Goal: Task Accomplishment & Management: Manage account settings

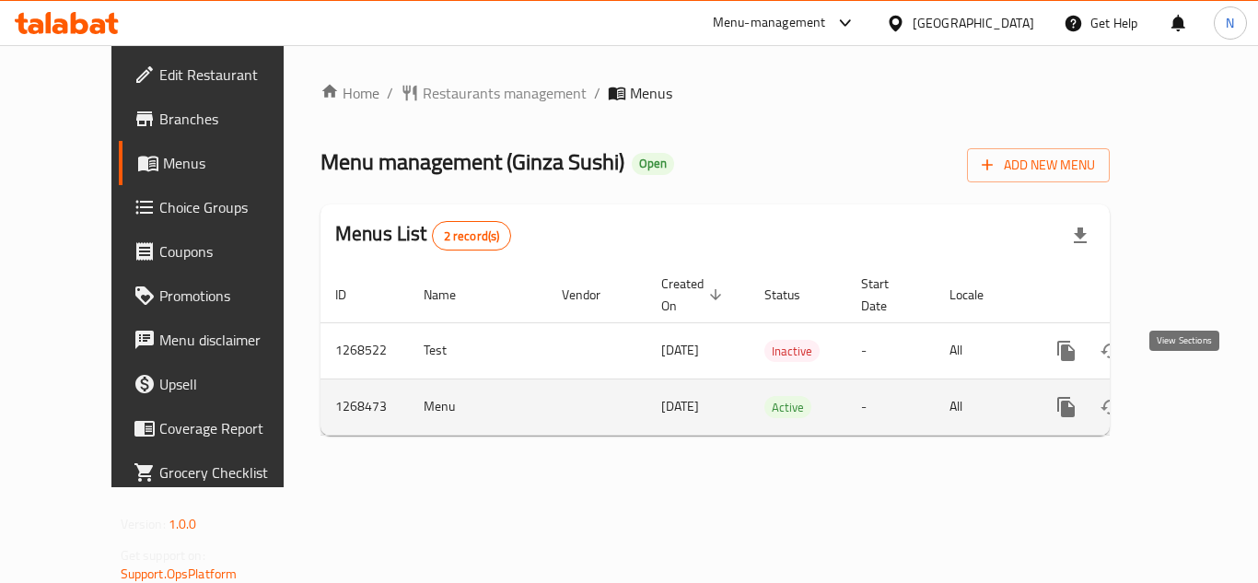
click at [1191, 396] on icon "enhanced table" at bounding box center [1199, 407] width 22 height 22
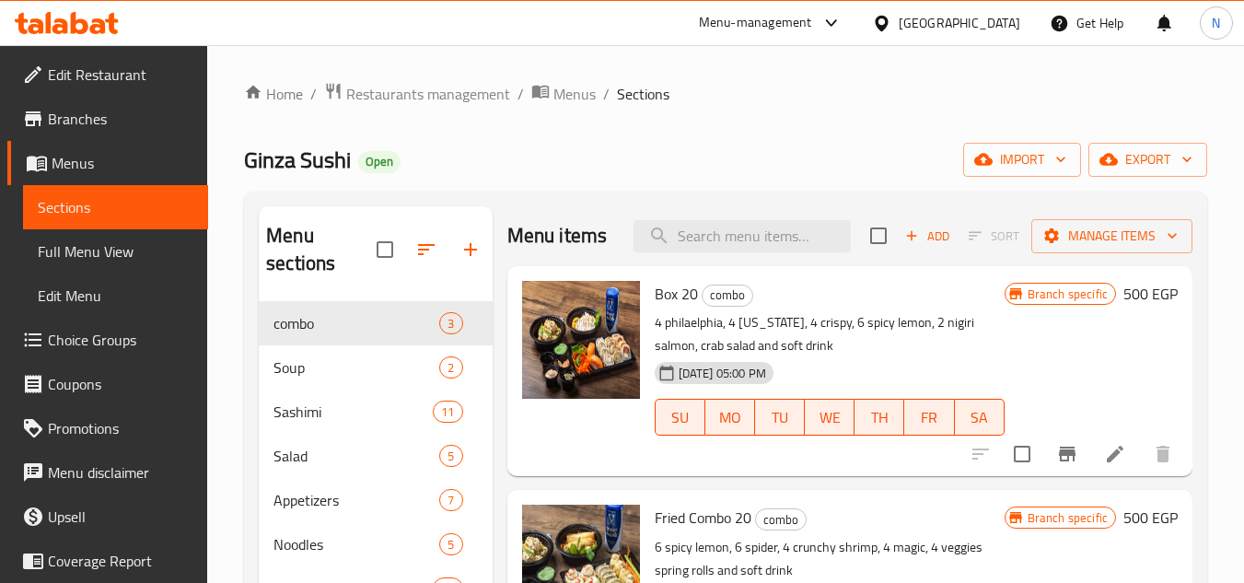
drag, startPoint x: 1227, startPoint y: 277, endPoint x: 1166, endPoint y: 300, distance: 65.0
click at [1227, 277] on div "Home / Restaurants management / Menus / Sections Ginza Sushi Open import export…" at bounding box center [725, 511] width 1037 height 933
click at [103, 256] on span "Full Menu View" at bounding box center [116, 251] width 156 height 22
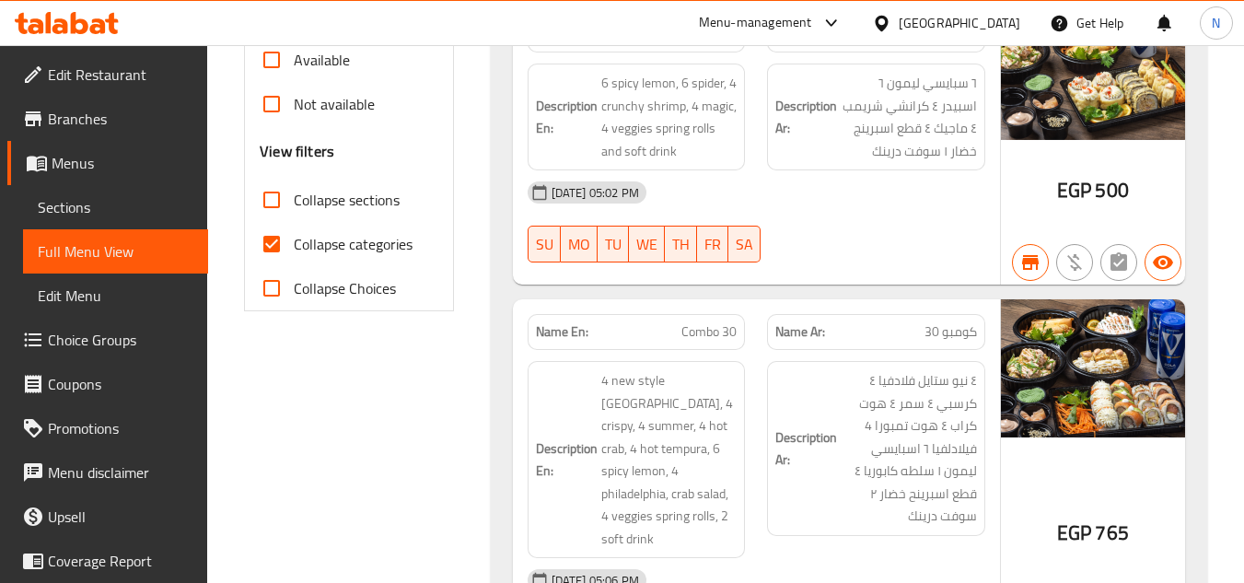
scroll to position [644, 0]
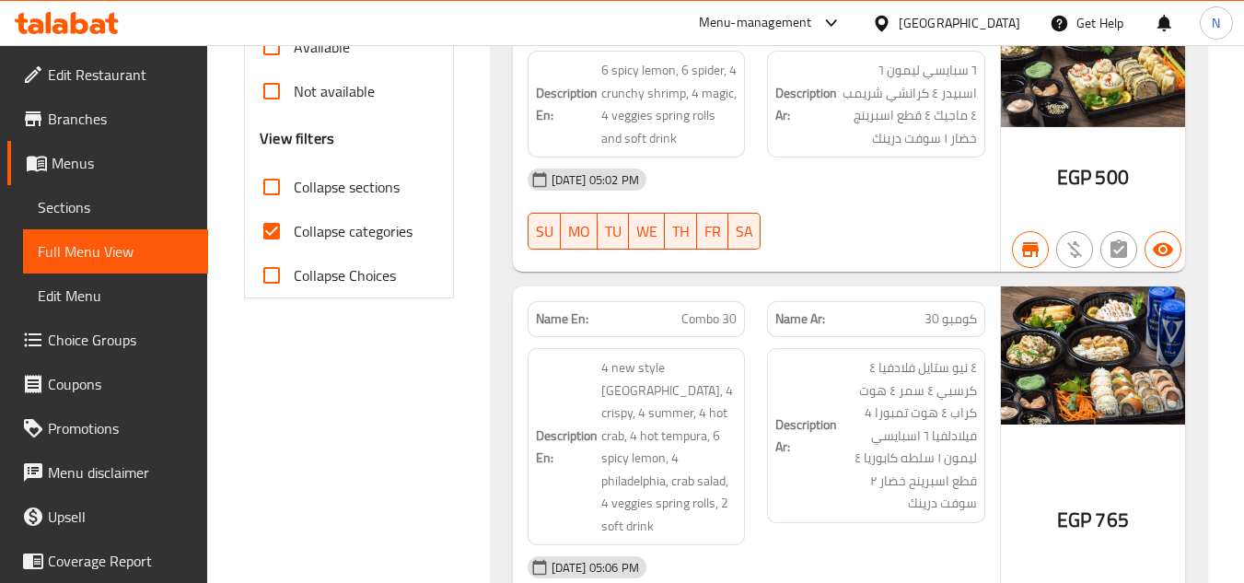
click at [270, 240] on input "Collapse categories" at bounding box center [271, 231] width 44 height 44
checkbox input "false"
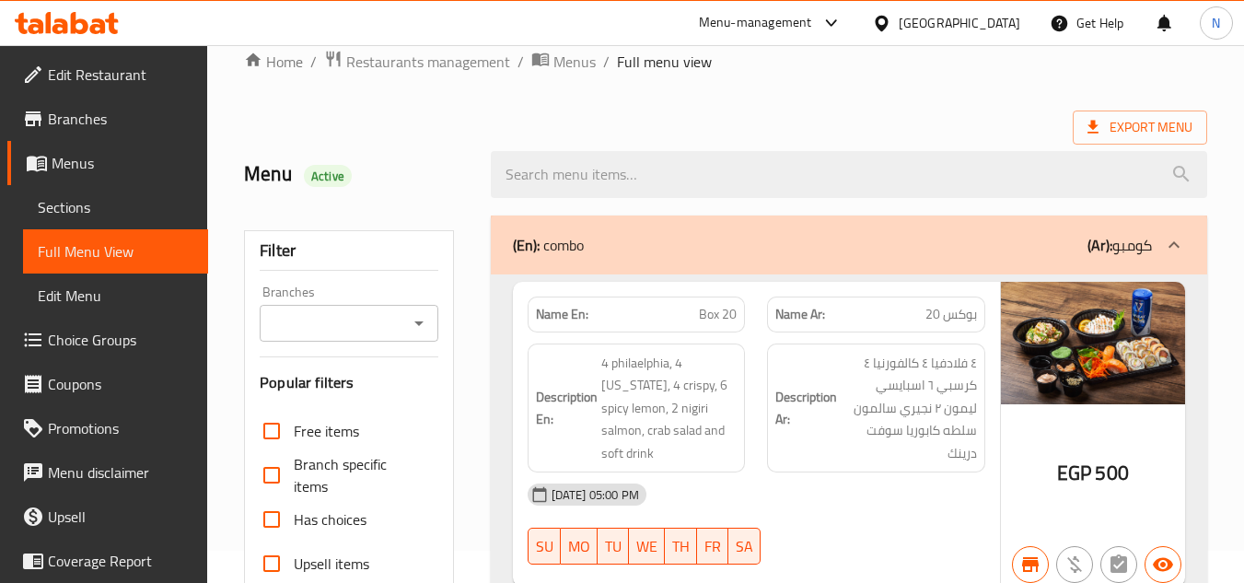
scroll to position [0, 0]
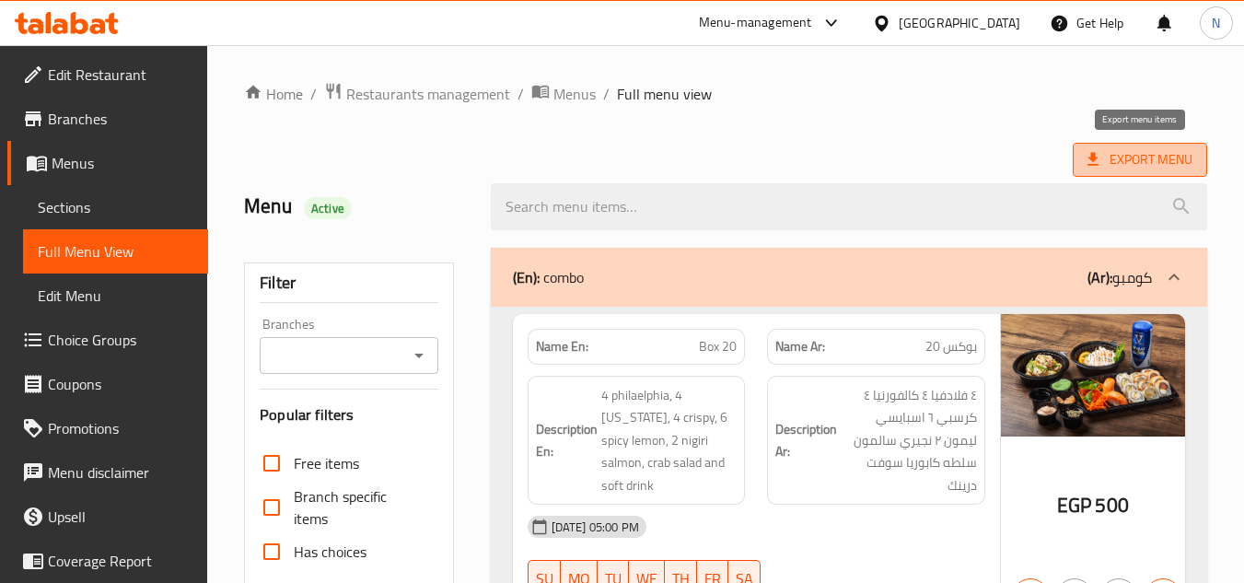
click at [1134, 157] on span "Export Menu" at bounding box center [1139, 159] width 105 height 23
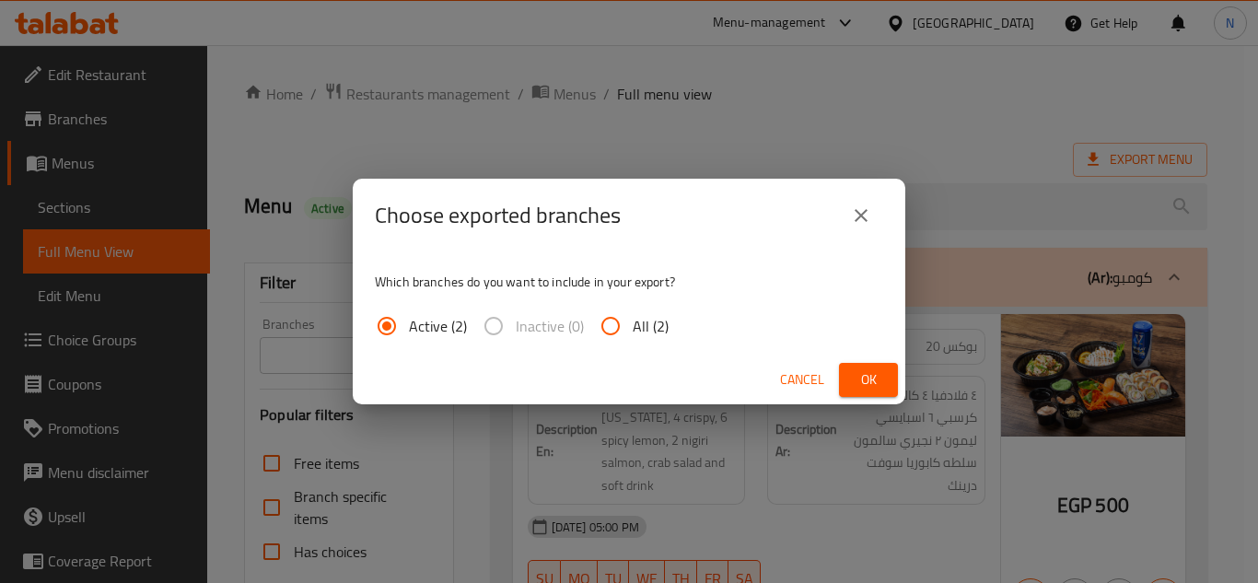
click at [649, 327] on span "All (2)" at bounding box center [650, 326] width 36 height 22
click at [632, 327] on input "All (2)" at bounding box center [610, 326] width 44 height 44
radio input "true"
click at [859, 376] on span "Ok" at bounding box center [867, 379] width 29 height 23
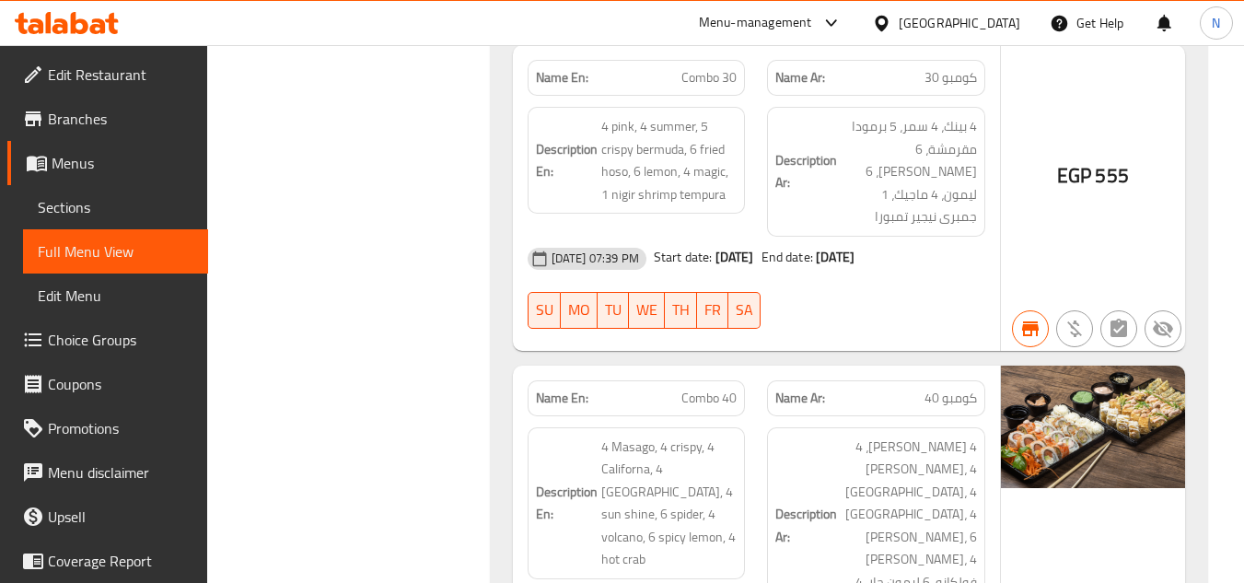
scroll to position [22553, 0]
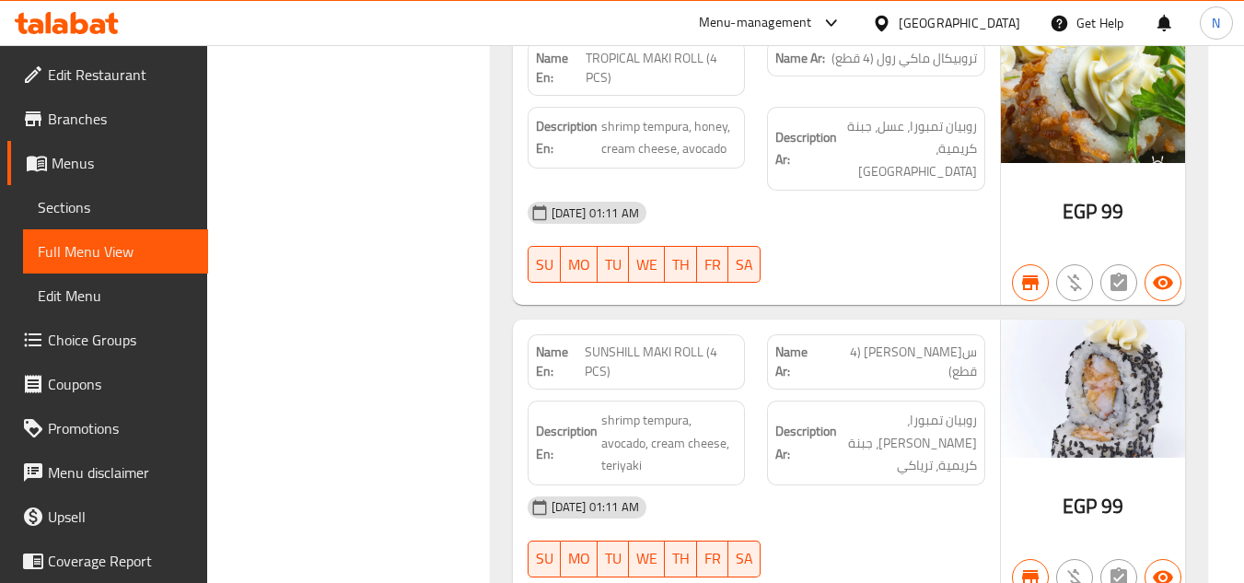
drag, startPoint x: 62, startPoint y: 205, endPoint x: 222, endPoint y: 227, distance: 161.7
click at [62, 205] on span "Sections" at bounding box center [116, 207] width 156 height 22
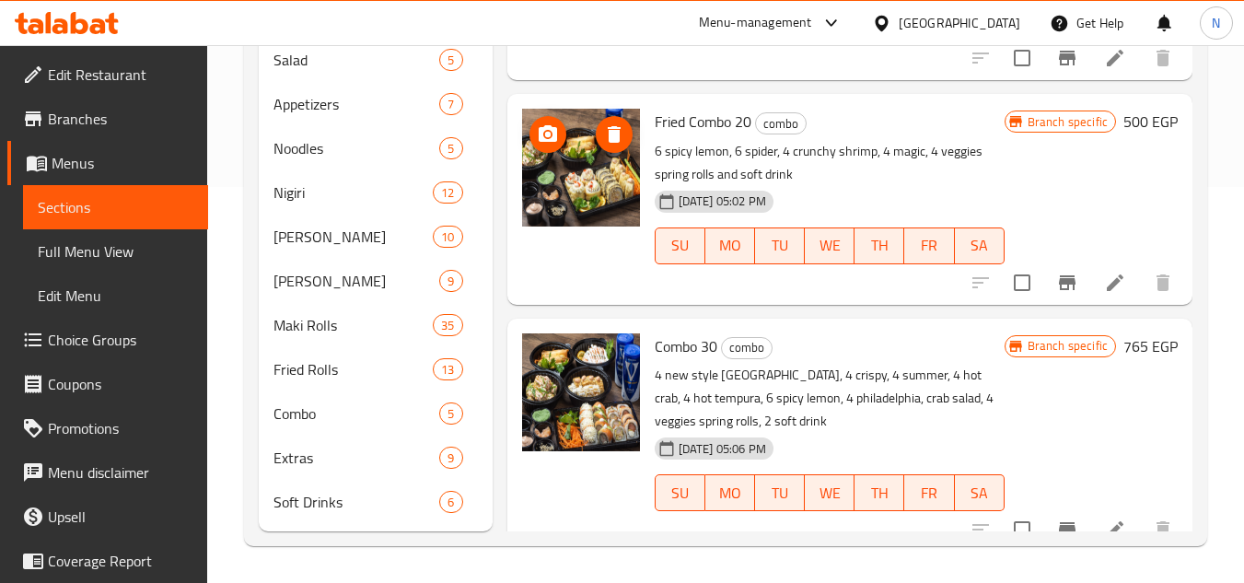
scroll to position [263, 0]
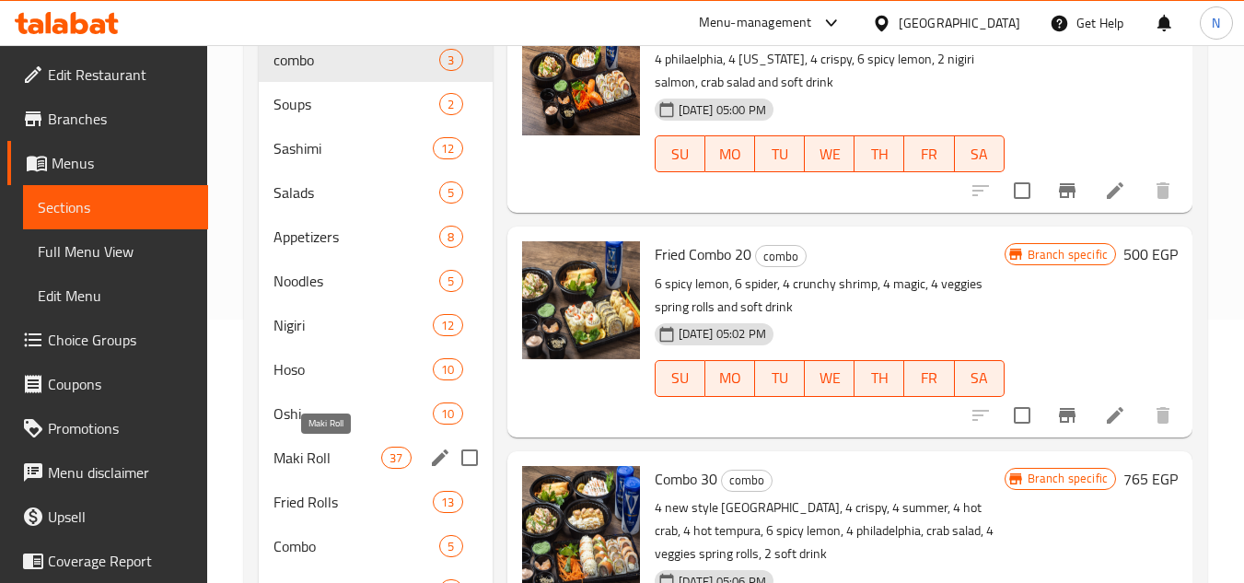
click at [329, 465] on span "Maki Roll" at bounding box center [327, 457] width 108 height 22
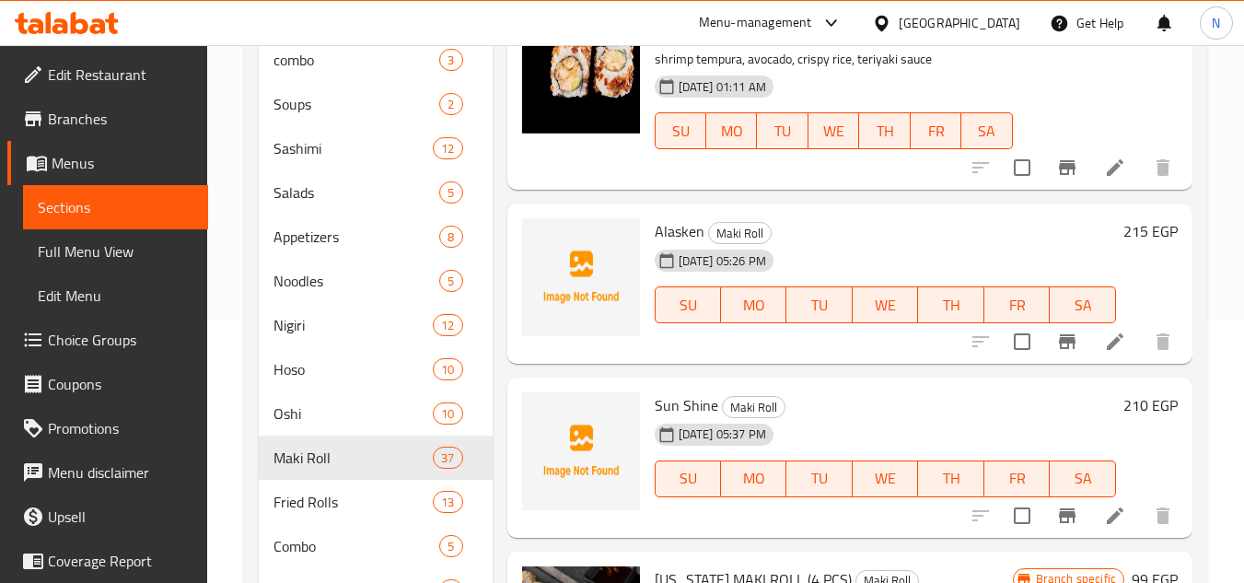
scroll to position [2314, 0]
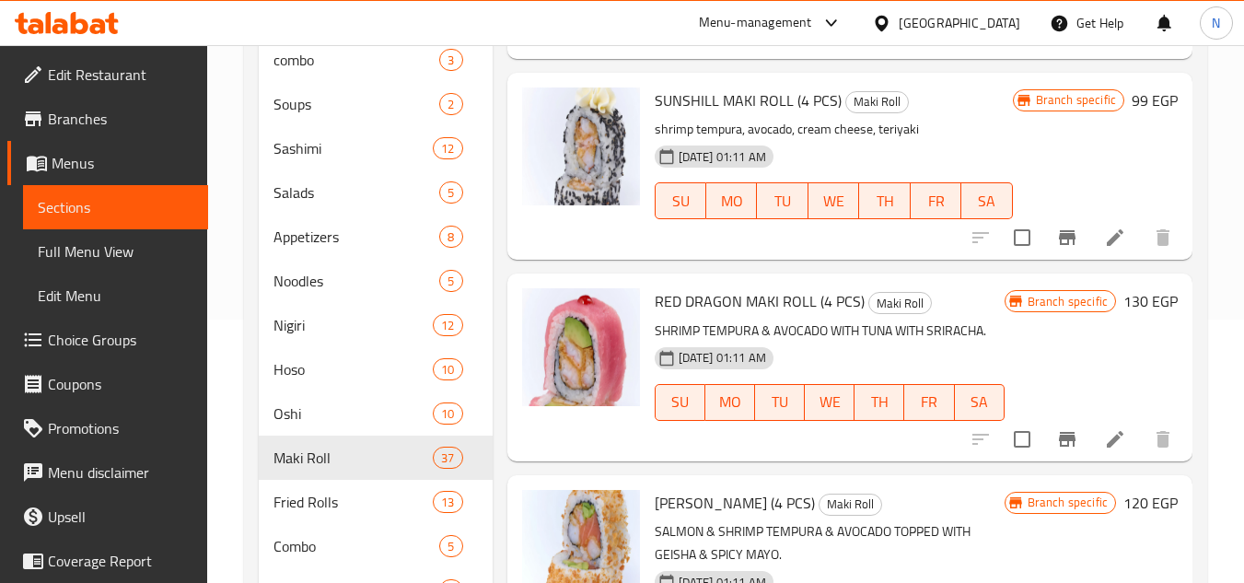
click at [1045, 442] on button "Branch-specific-item" at bounding box center [1067, 439] width 44 height 44
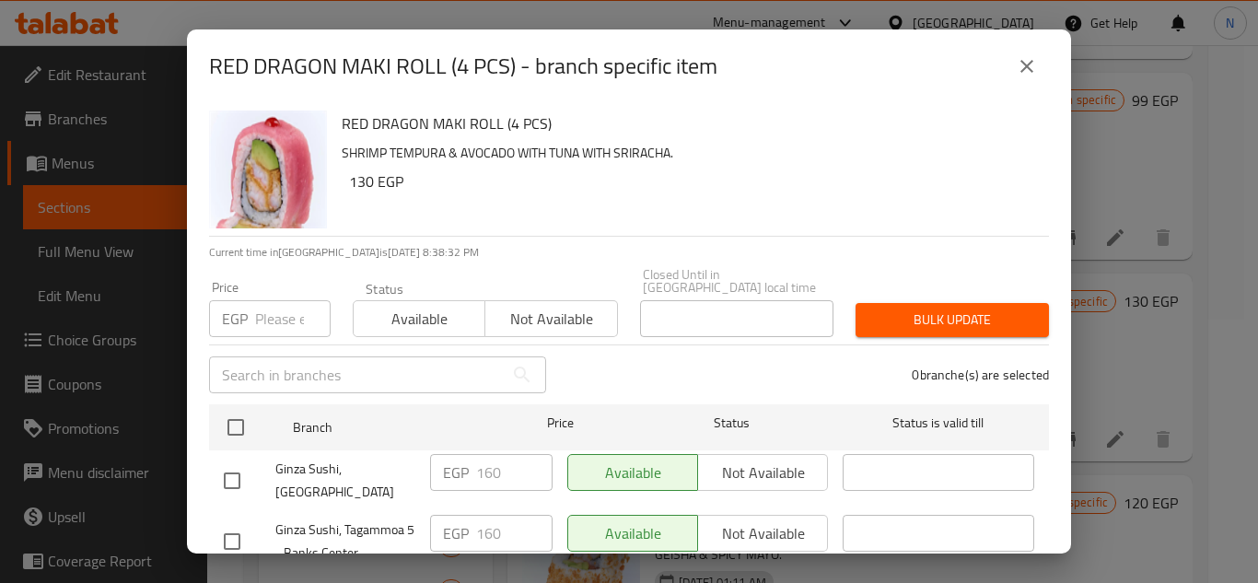
drag, startPoint x: 235, startPoint y: 408, endPoint x: 260, endPoint y: 372, distance: 43.7
click at [236, 409] on input "checkbox" at bounding box center [235, 427] width 39 height 39
checkbox input "true"
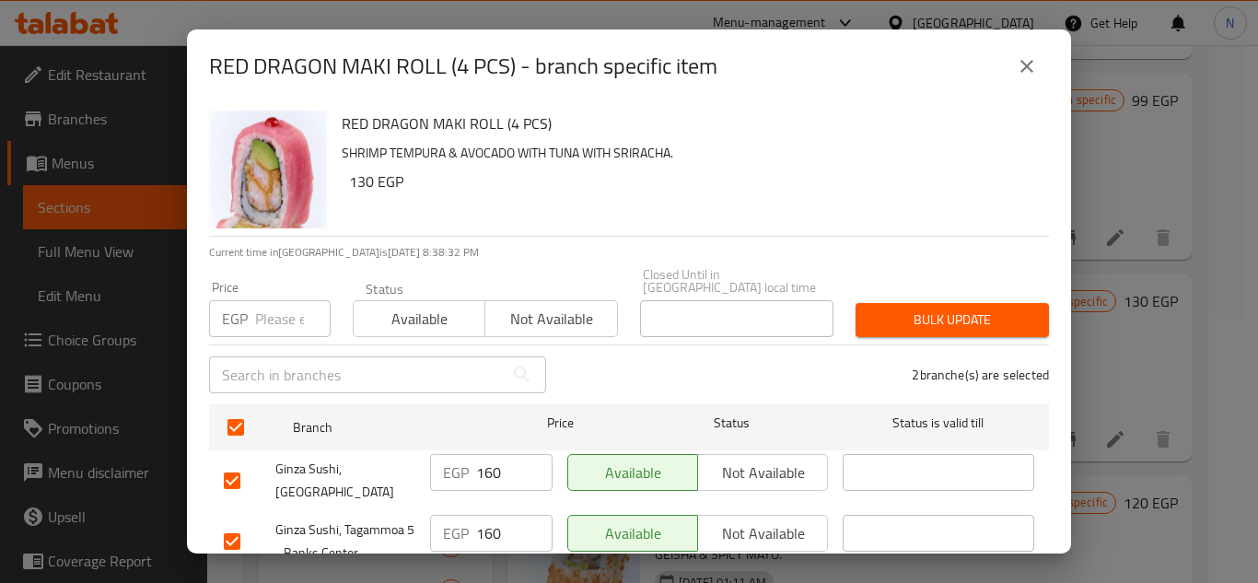
click at [288, 300] on input "number" at bounding box center [292, 318] width 75 height 37
paste input "215"
type input "215"
click at [898, 308] on span "Bulk update" at bounding box center [952, 319] width 164 height 23
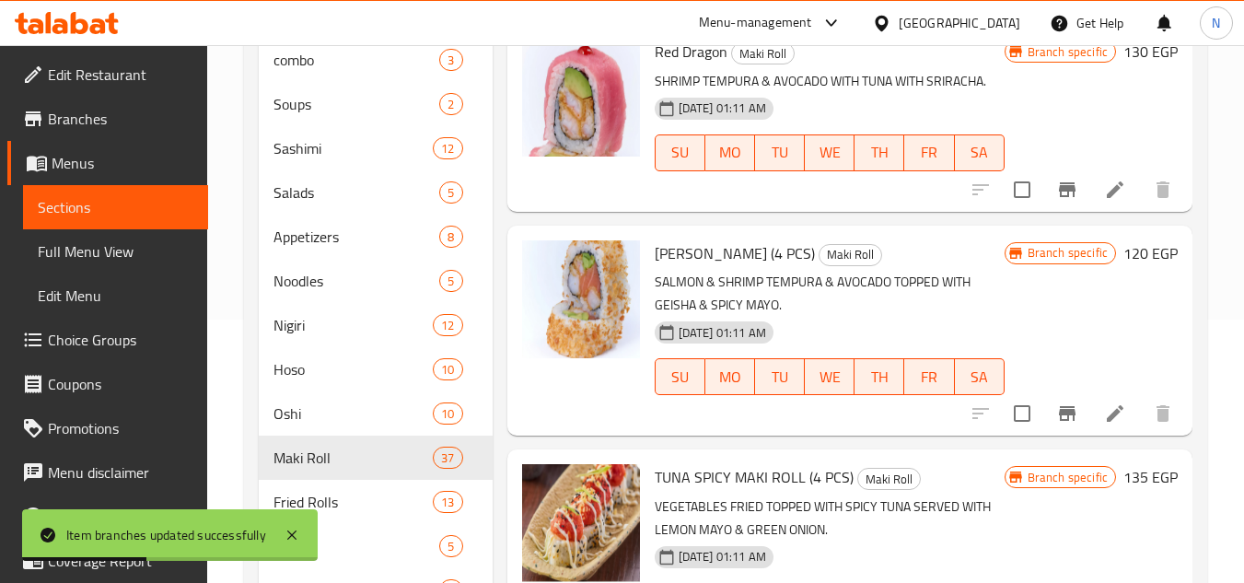
scroll to position [2591, 0]
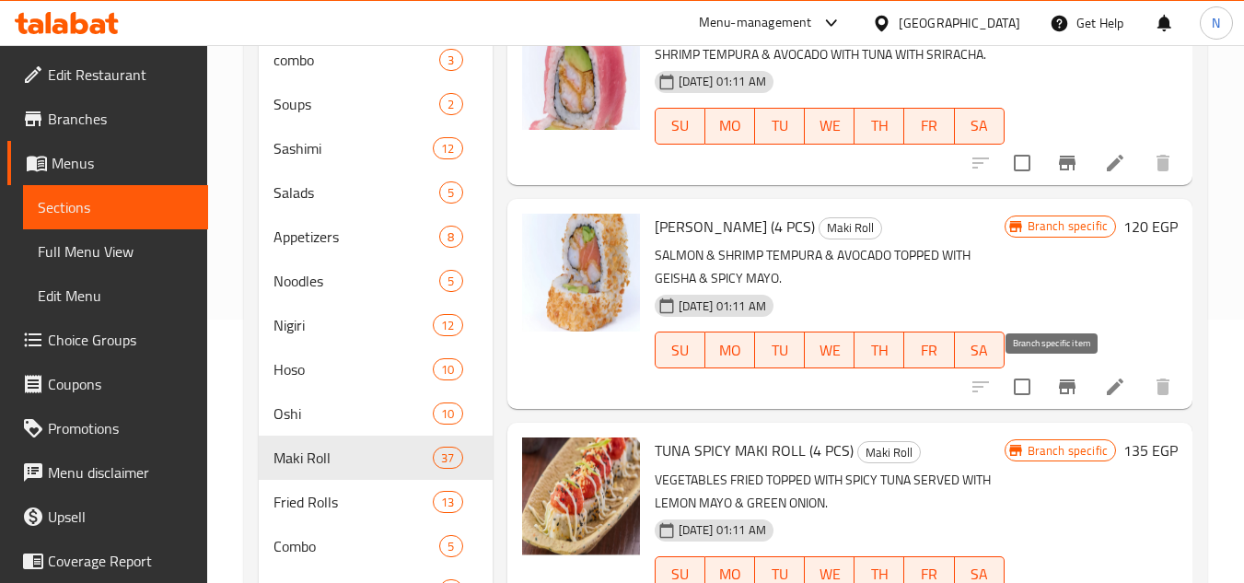
click at [1061, 398] on icon "Branch-specific-item" at bounding box center [1067, 387] width 22 height 22
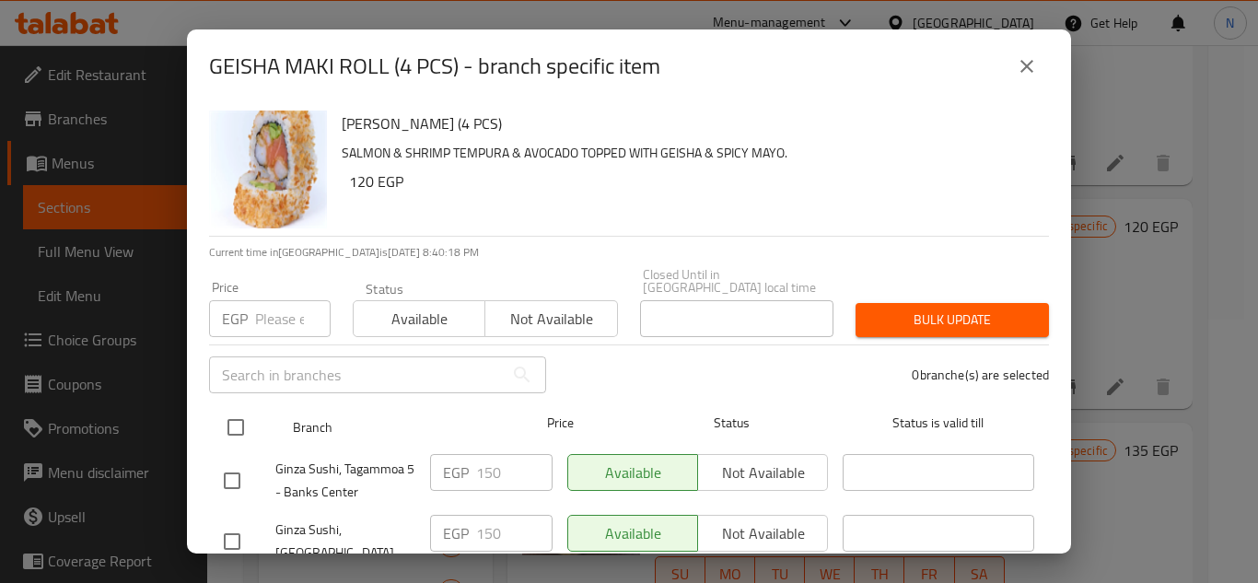
click at [237, 416] on input "checkbox" at bounding box center [235, 427] width 39 height 39
checkbox input "true"
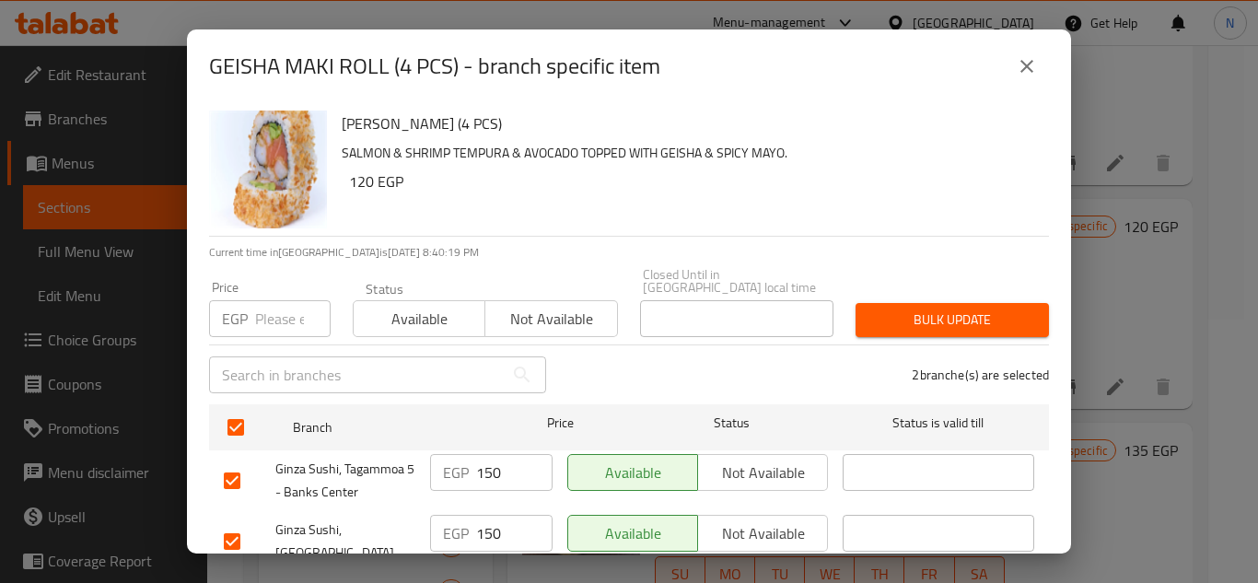
click at [271, 313] on input "number" at bounding box center [292, 318] width 75 height 37
paste input "205"
type input "205"
click at [913, 317] on span "Bulk update" at bounding box center [952, 319] width 164 height 23
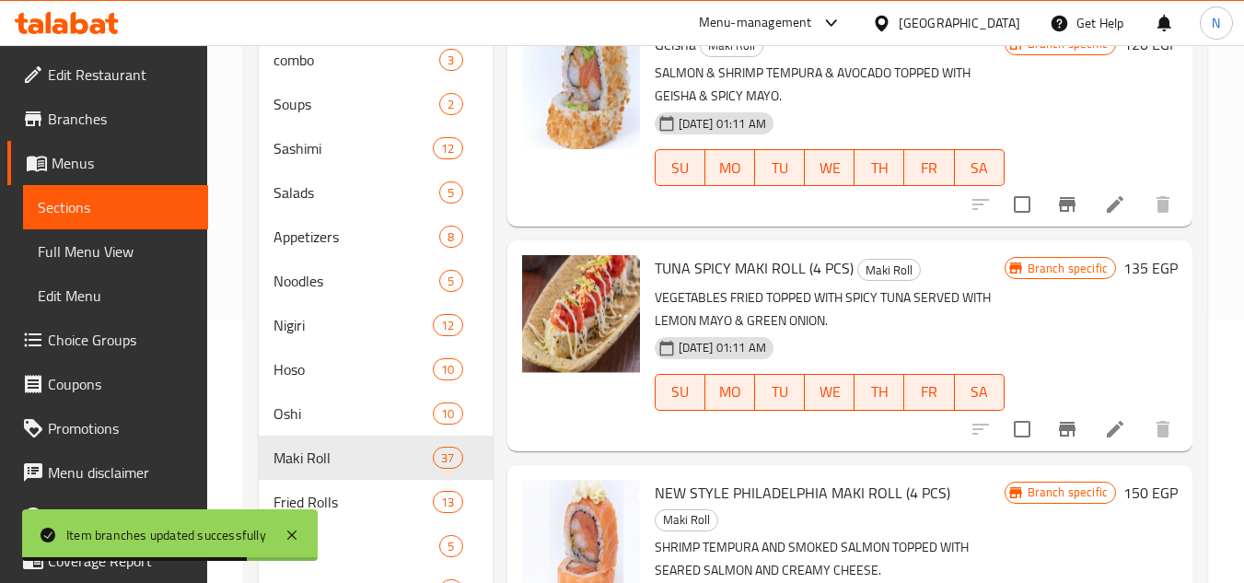
scroll to position [2775, 0]
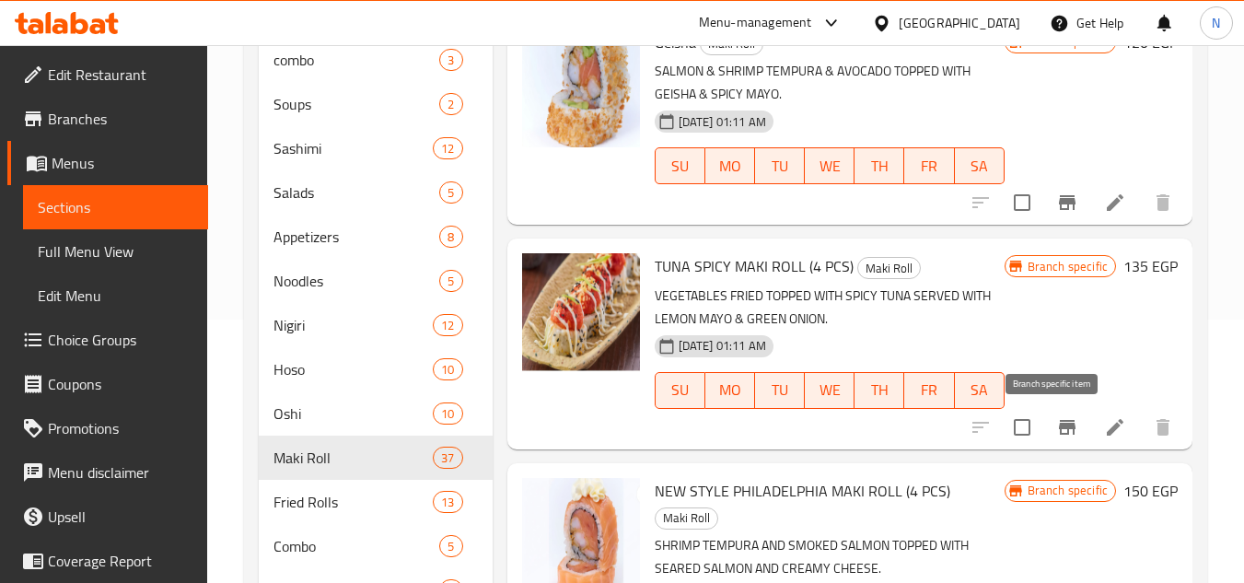
click at [1058, 442] on button "Branch-specific-item" at bounding box center [1067, 427] width 44 height 44
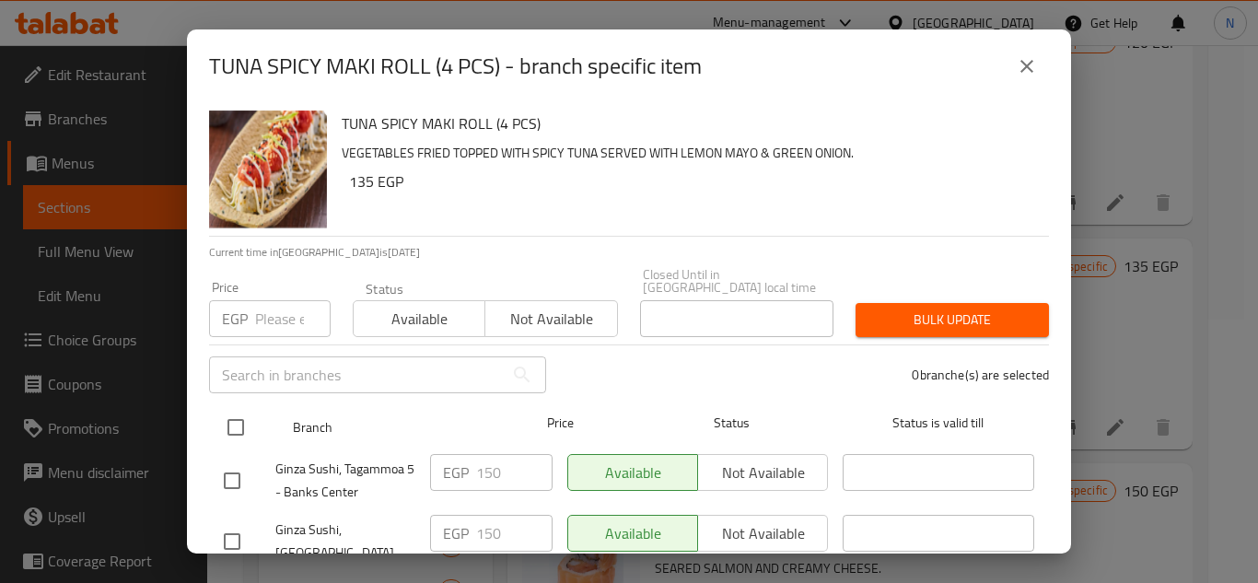
click at [230, 408] on input "checkbox" at bounding box center [235, 427] width 39 height 39
checkbox input "true"
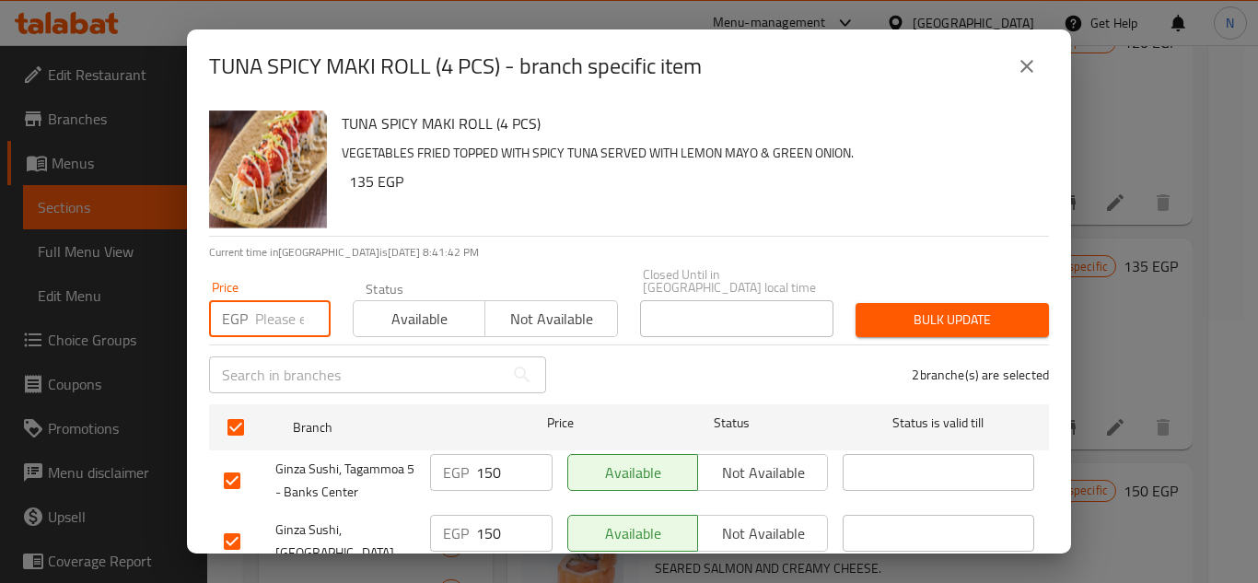
click at [275, 301] on input "number" at bounding box center [292, 318] width 75 height 37
paste input "210"
type input "210"
click at [924, 308] on span "Bulk update" at bounding box center [952, 319] width 164 height 23
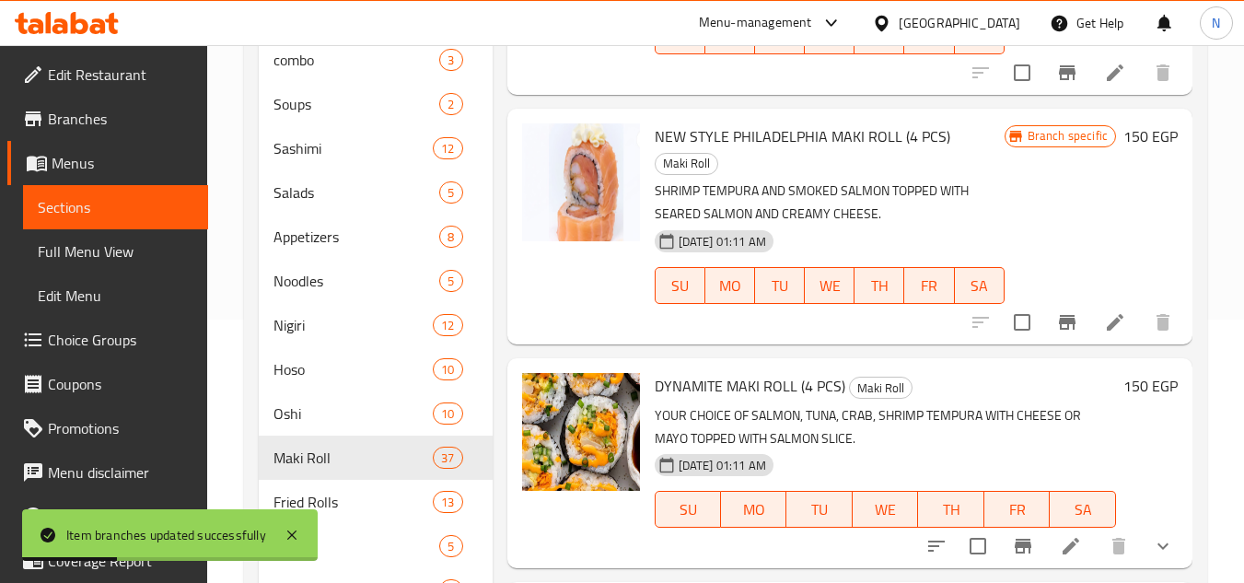
scroll to position [3143, 0]
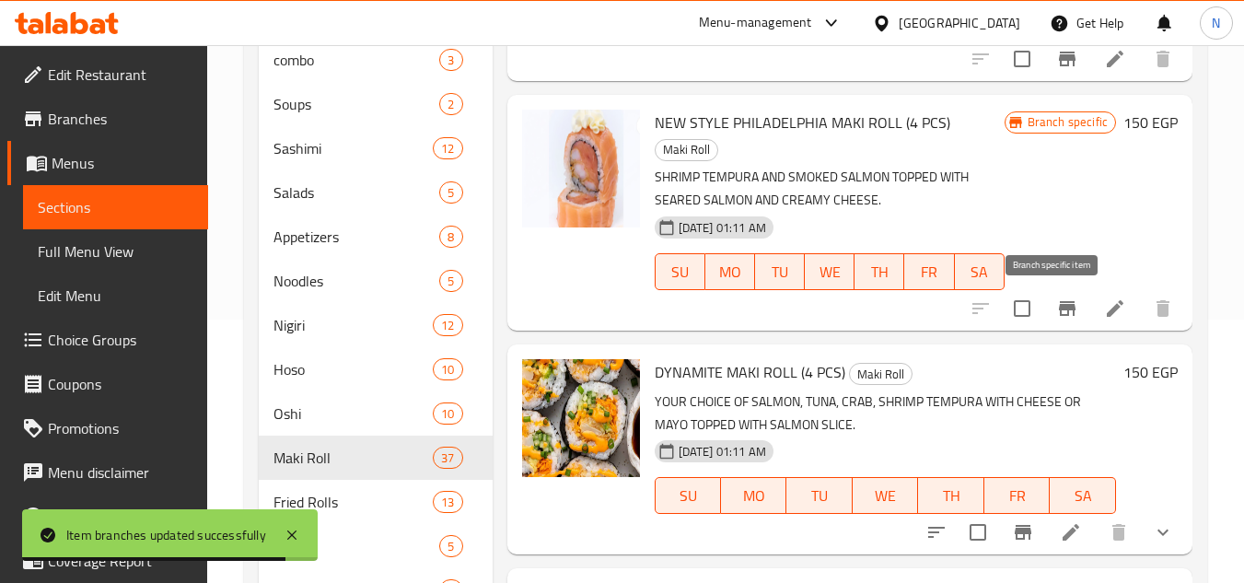
click at [1061, 313] on icon "Branch-specific-item" at bounding box center [1067, 308] width 22 height 22
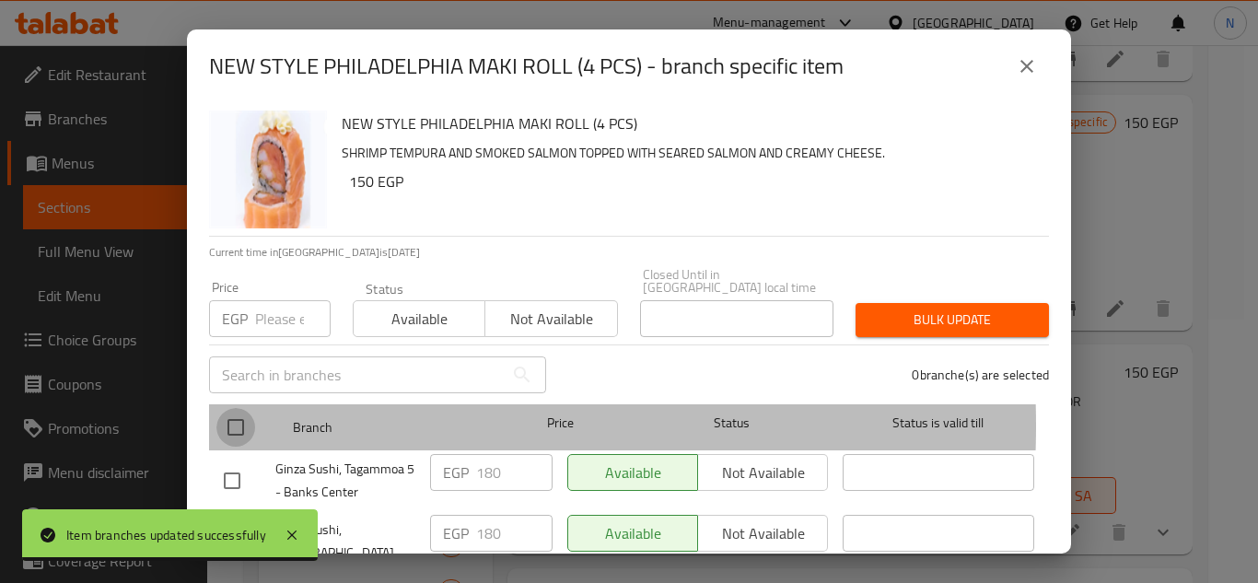
click at [233, 412] on input "checkbox" at bounding box center [235, 427] width 39 height 39
checkbox input "true"
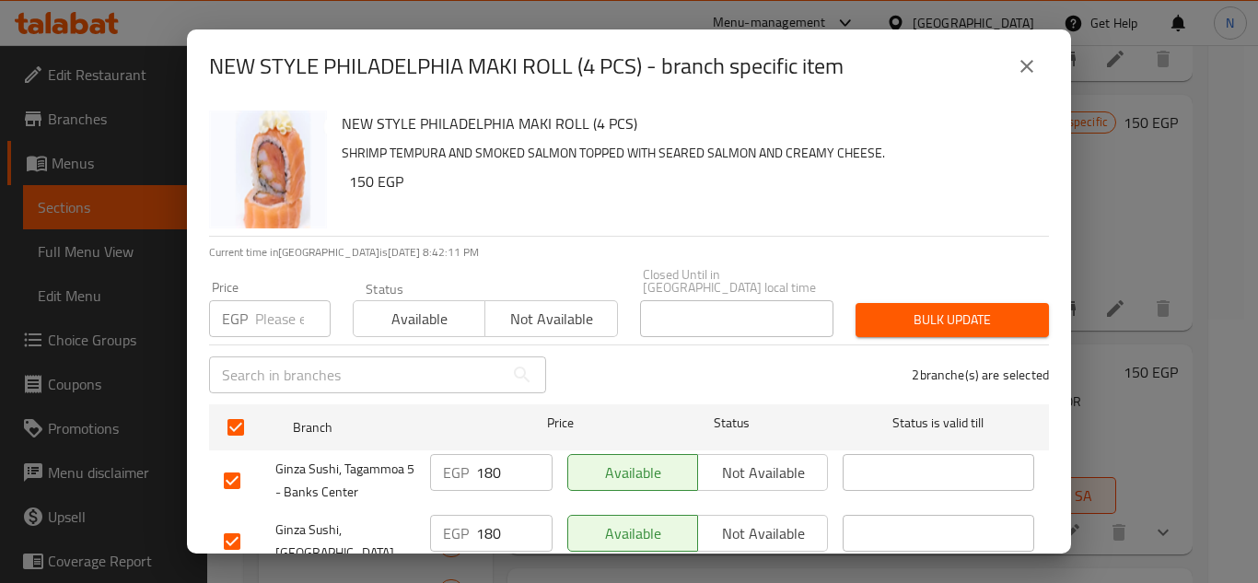
click at [284, 307] on input "number" at bounding box center [292, 318] width 75 height 37
paste input "270"
type input "270"
drag, startPoint x: 945, startPoint y: 302, endPoint x: 742, endPoint y: 71, distance: 307.3
click at [943, 308] on span "Bulk update" at bounding box center [952, 319] width 164 height 23
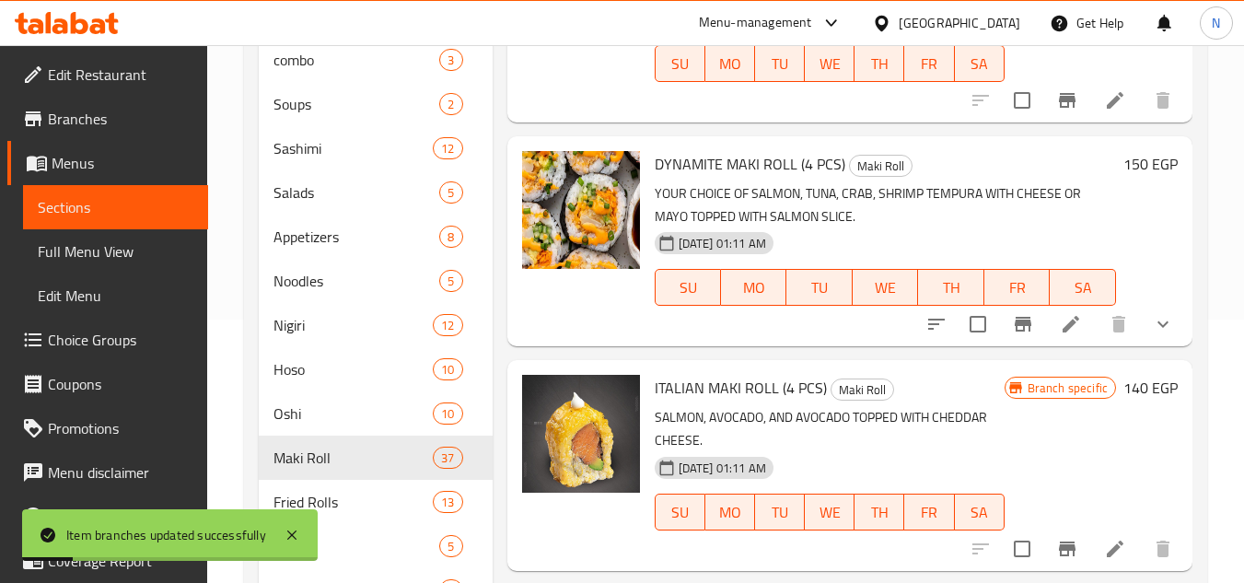
scroll to position [3327, 0]
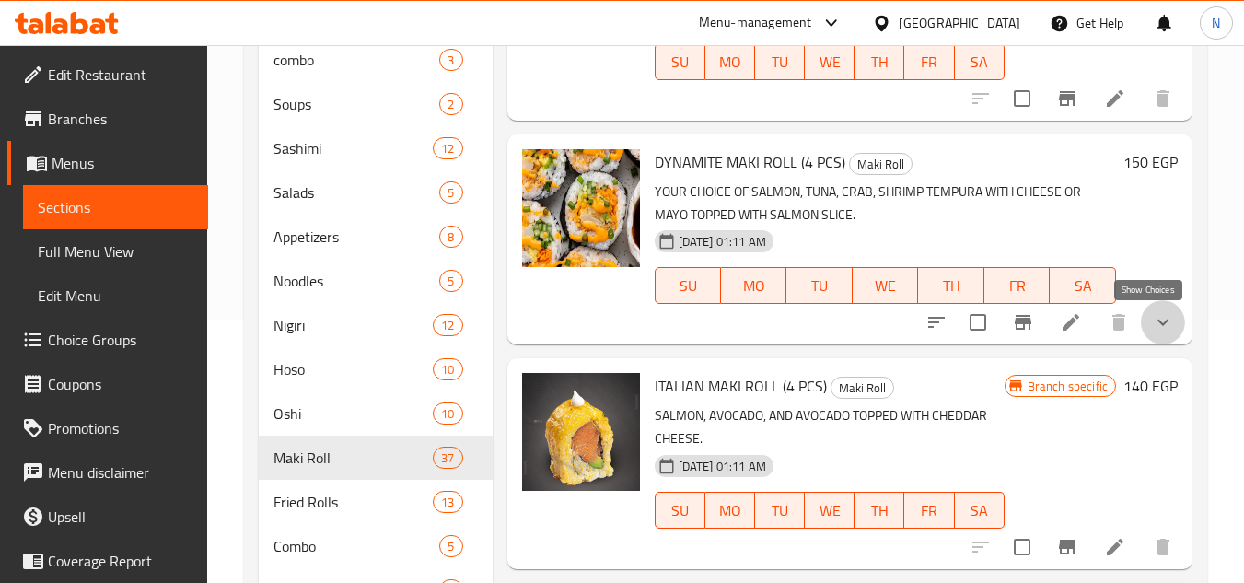
click at [1153, 327] on icon "show more" at bounding box center [1163, 322] width 22 height 22
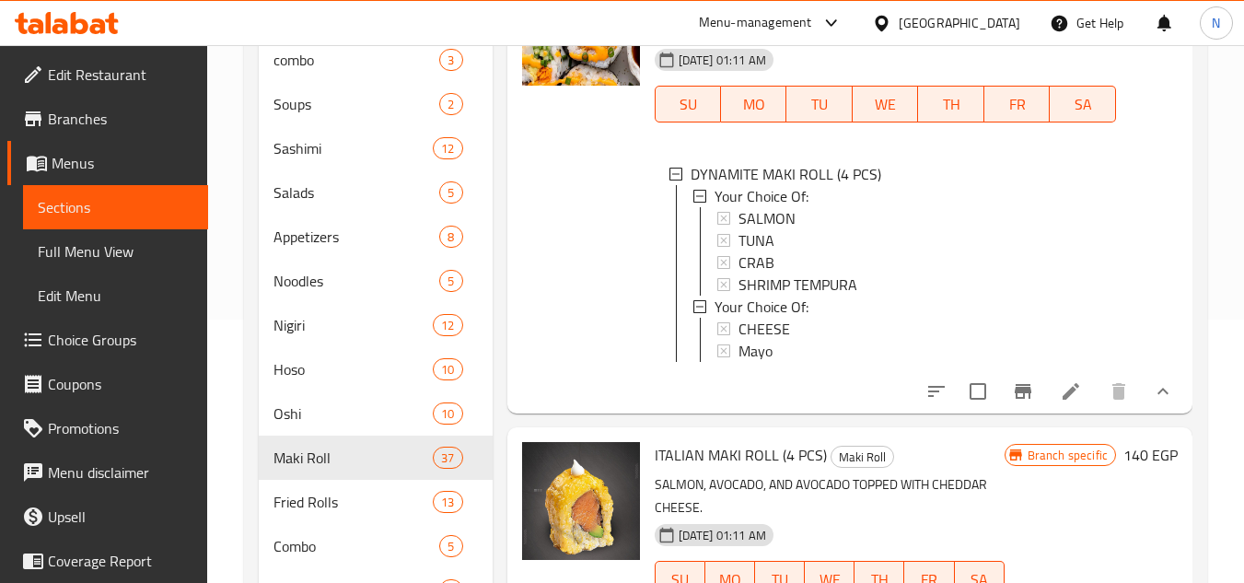
scroll to position [3511, 0]
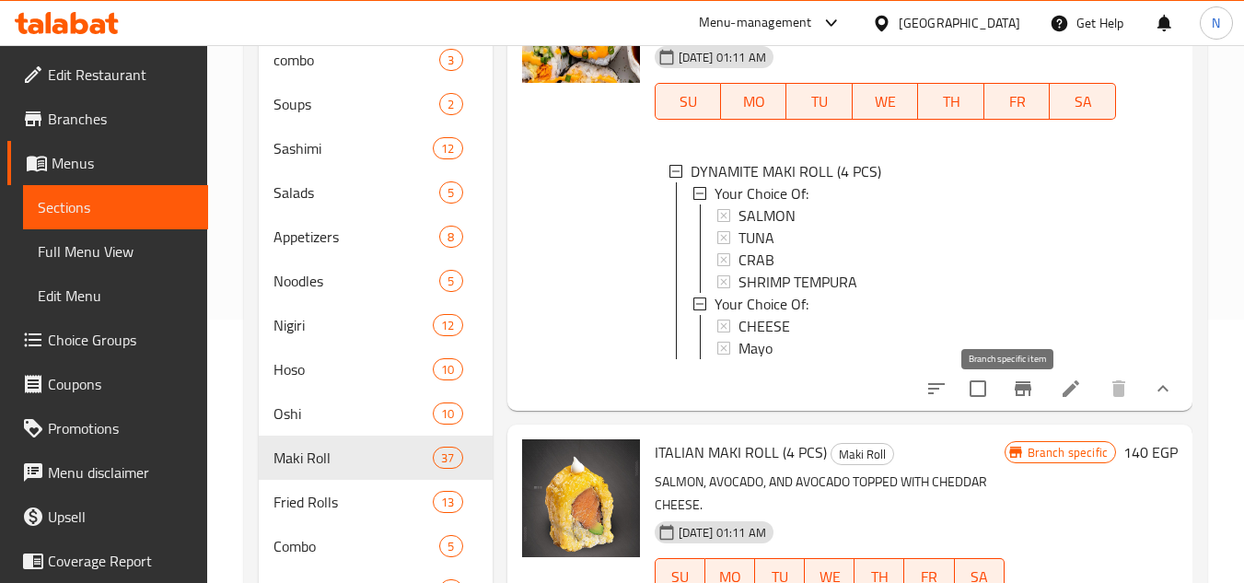
click at [1015, 396] on icon "Branch-specific-item" at bounding box center [1023, 388] width 17 height 15
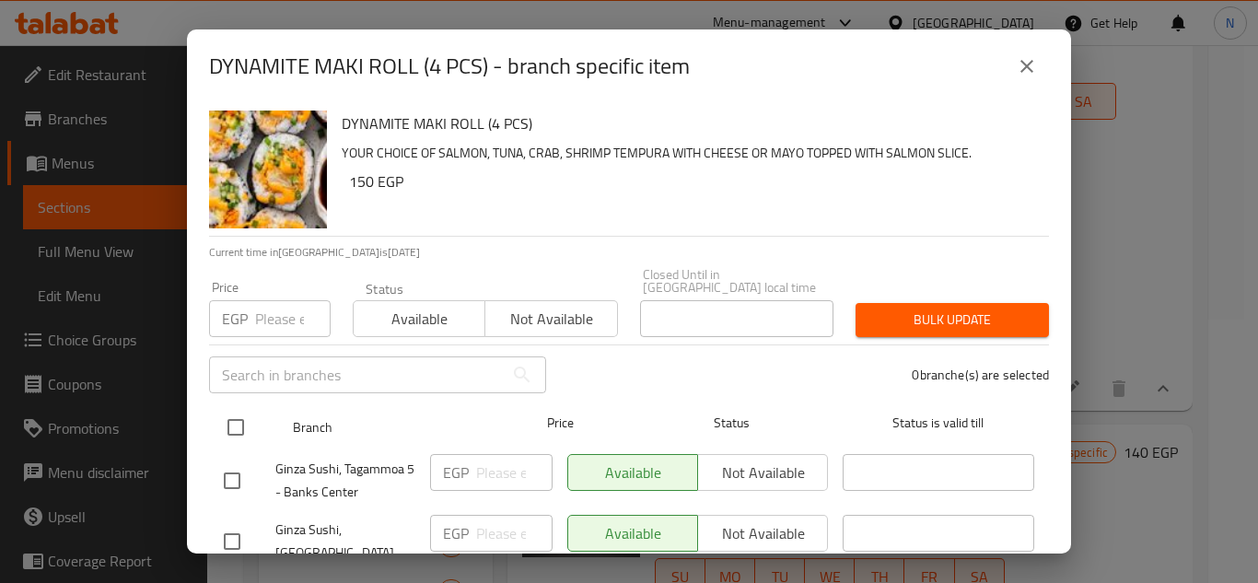
click at [222, 408] on input "checkbox" at bounding box center [235, 427] width 39 height 39
checkbox input "true"
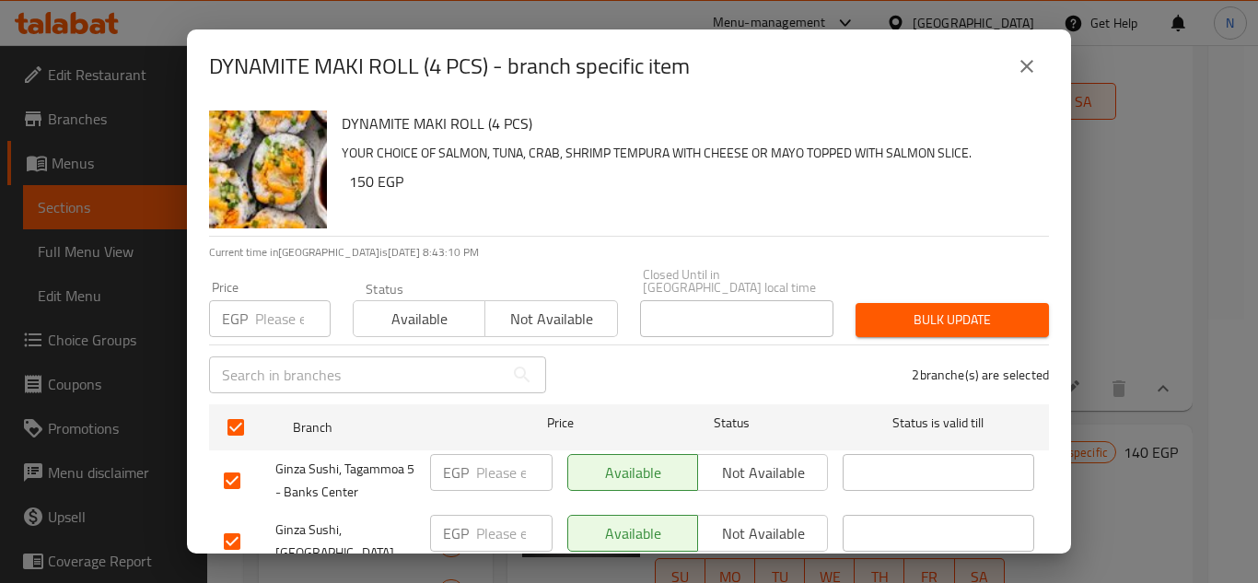
click at [281, 319] on input "number" at bounding box center [292, 318] width 75 height 37
paste input "245"
type input "245"
click at [972, 313] on span "Bulk update" at bounding box center [952, 319] width 164 height 23
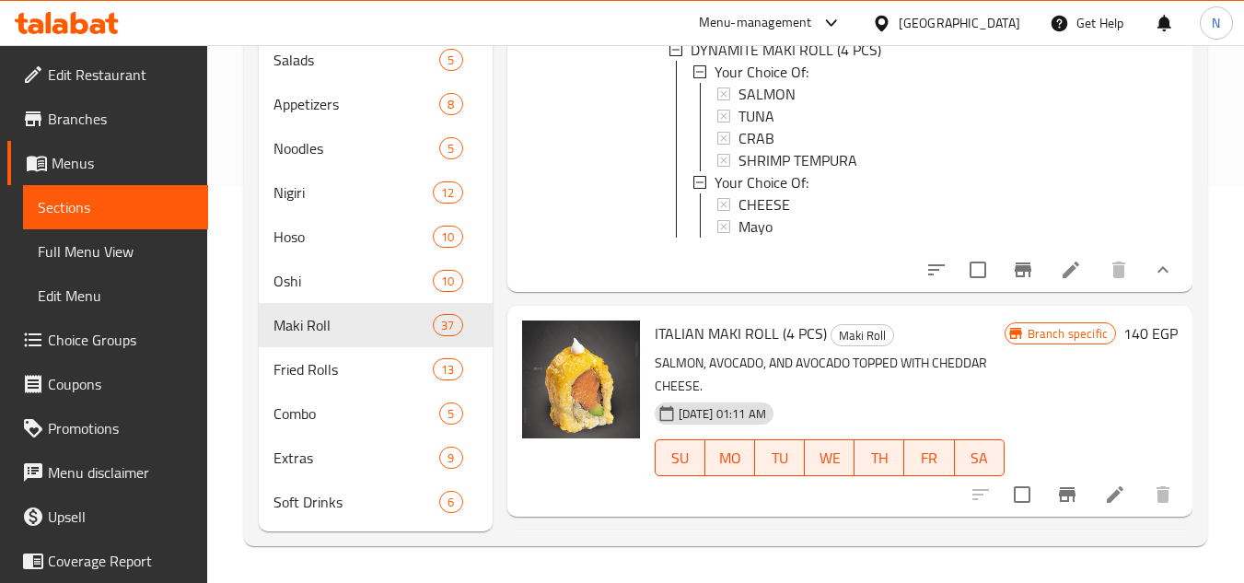
scroll to position [3514, 0]
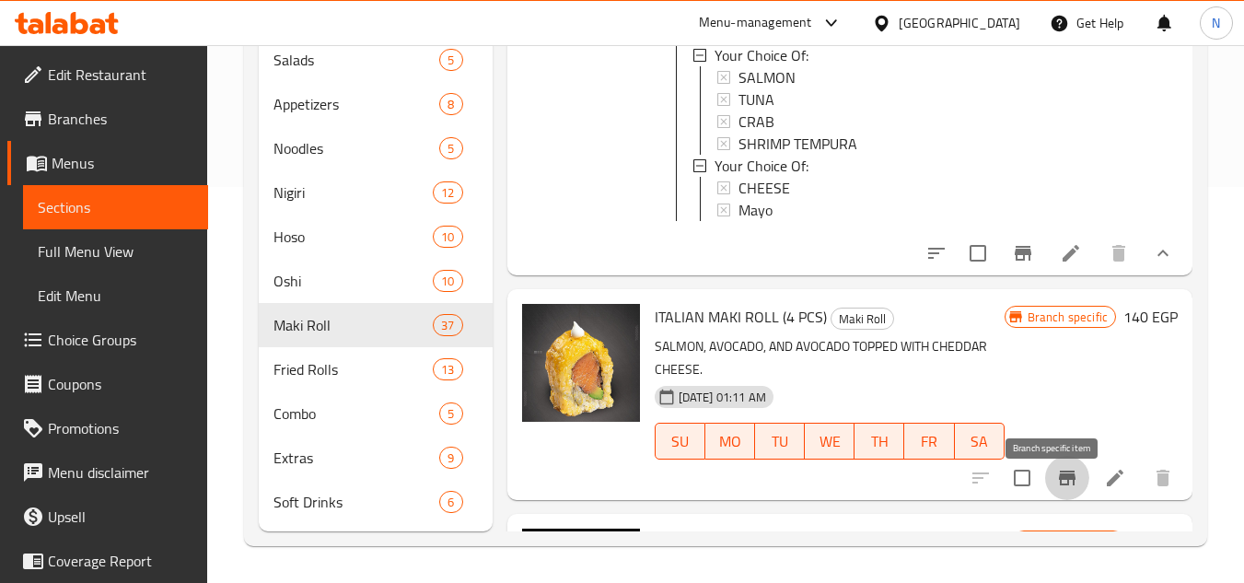
click at [1059, 485] on icon "Branch-specific-item" at bounding box center [1067, 477] width 17 height 15
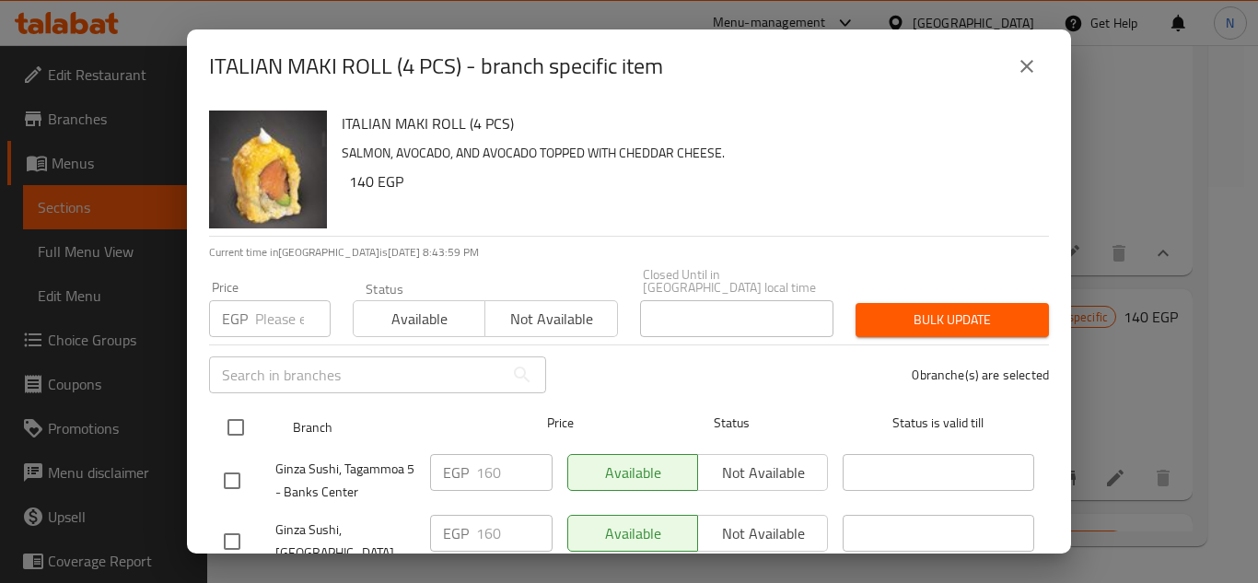
click at [231, 419] on input "checkbox" at bounding box center [235, 427] width 39 height 39
checkbox input "true"
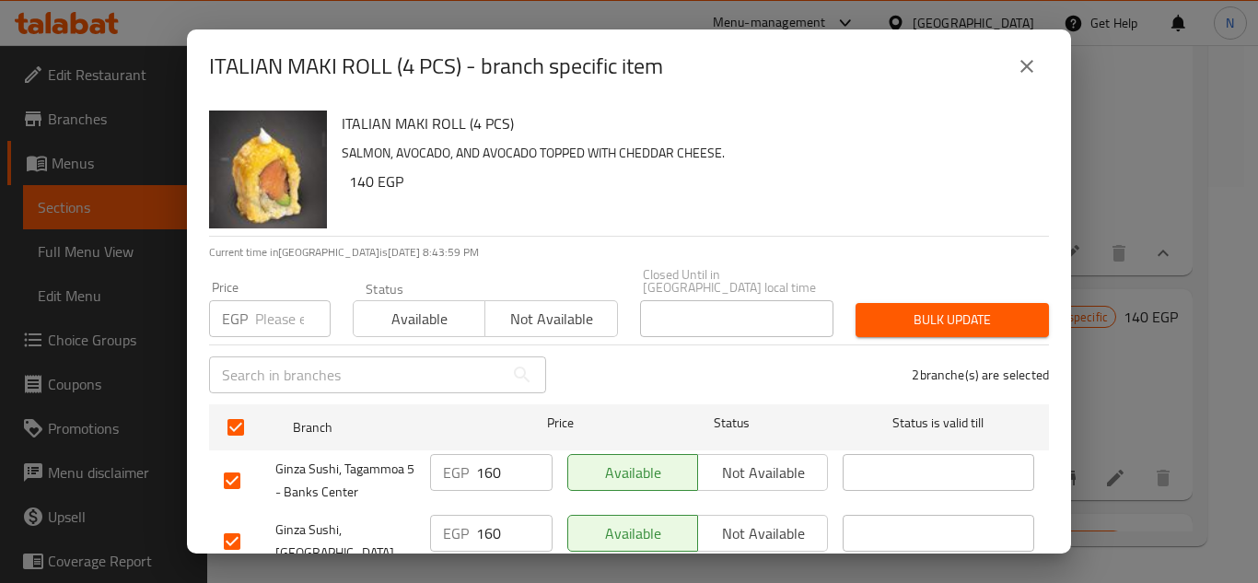
click at [262, 312] on input "number" at bounding box center [292, 318] width 75 height 37
paste input "225"
type input "225"
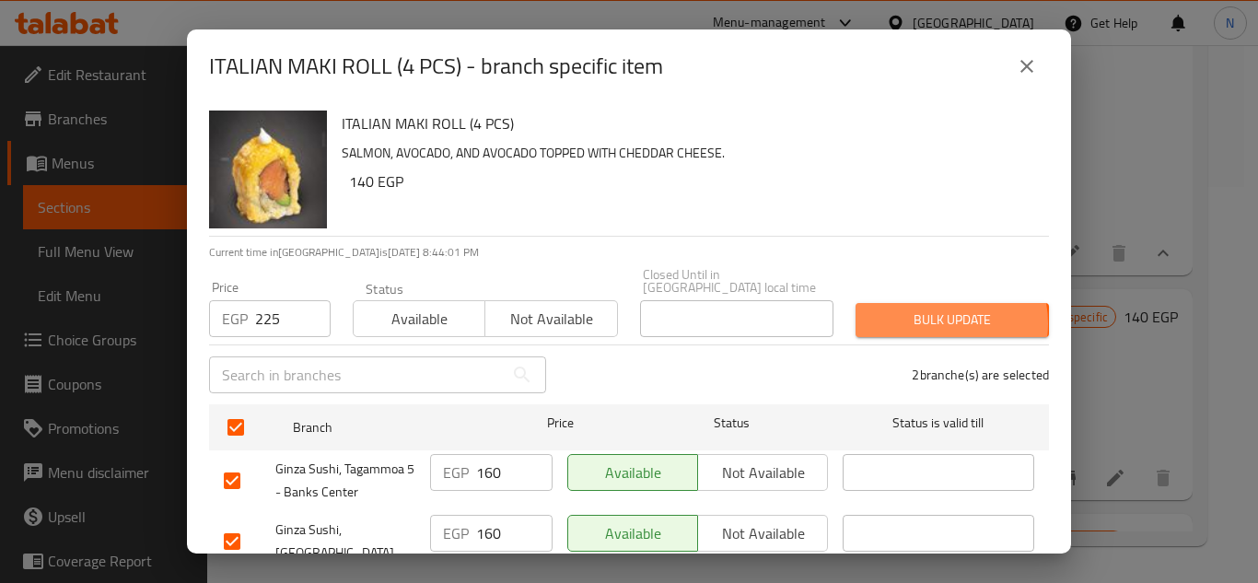
click at [922, 310] on span "Bulk update" at bounding box center [952, 319] width 164 height 23
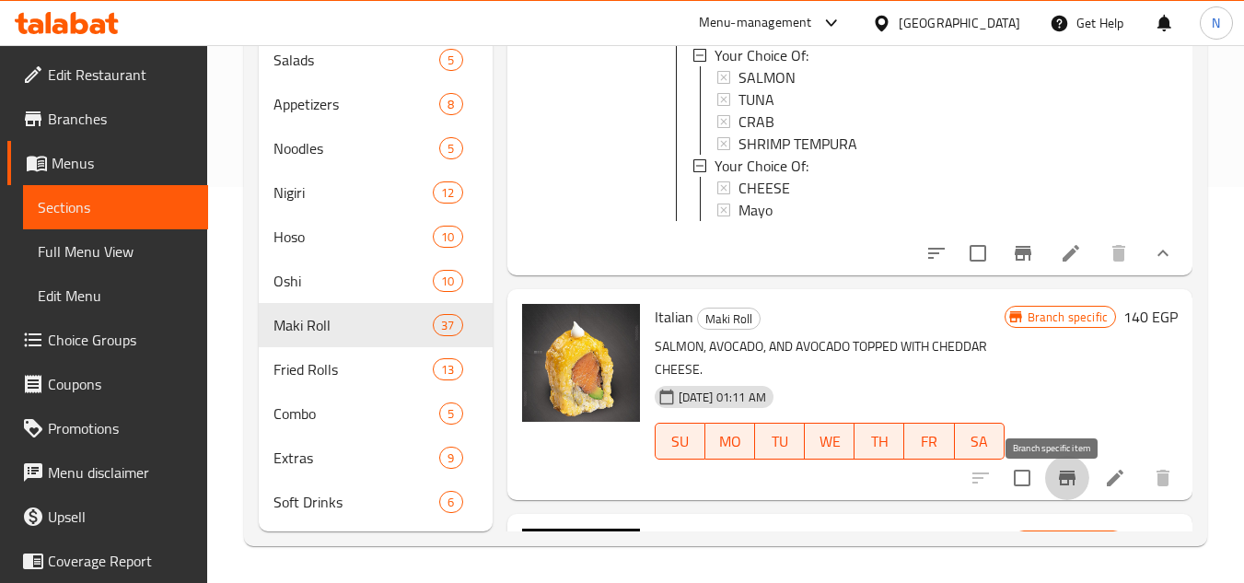
click at [1059, 485] on icon "Branch-specific-item" at bounding box center [1067, 477] width 17 height 15
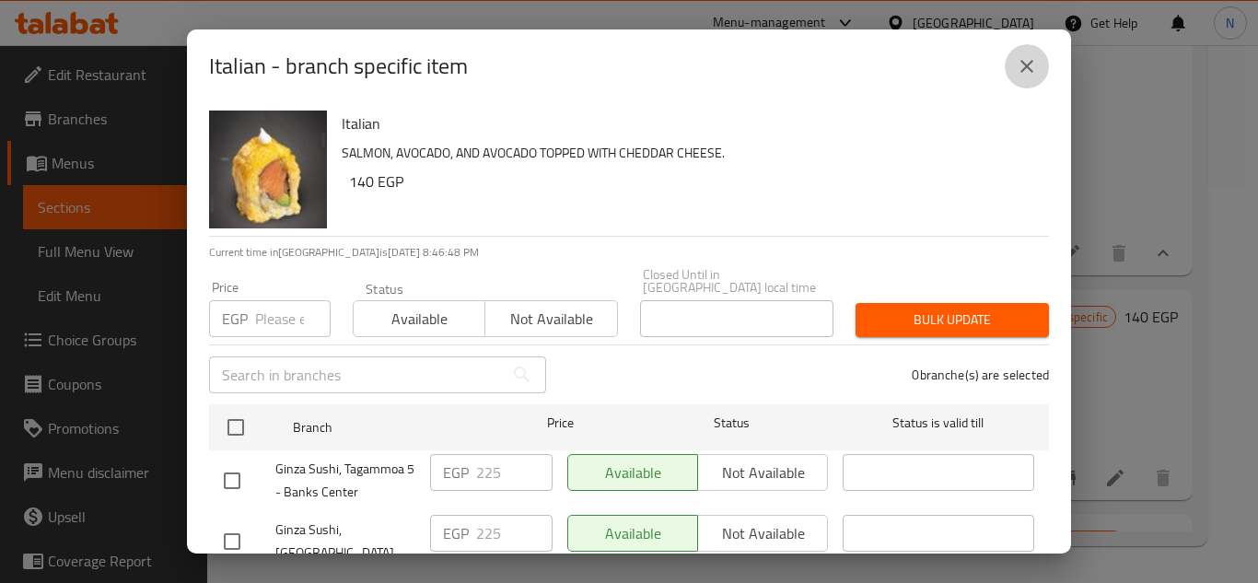
click at [1026, 64] on icon "close" at bounding box center [1026, 66] width 22 height 22
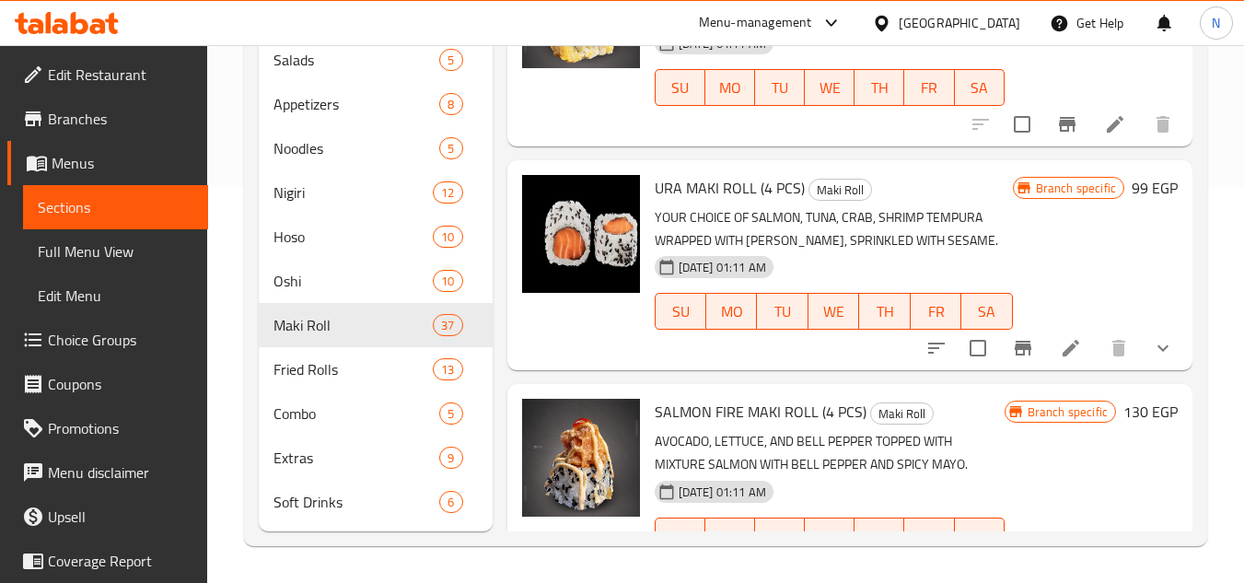
scroll to position [3882, 0]
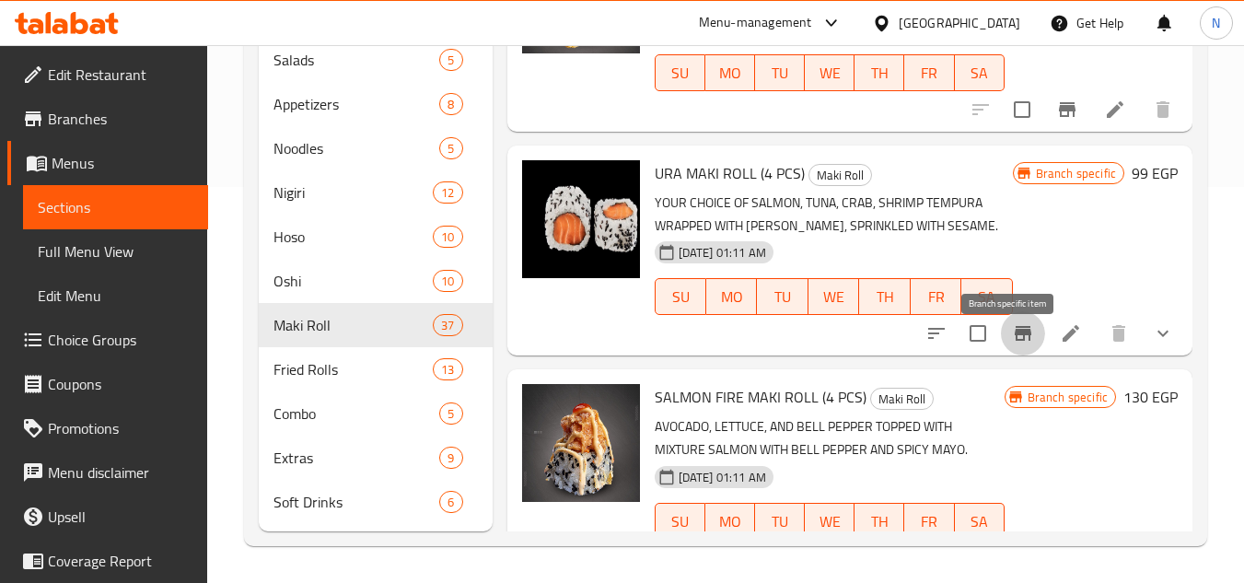
click at [1017, 344] on icon "Branch-specific-item" at bounding box center [1023, 333] width 22 height 22
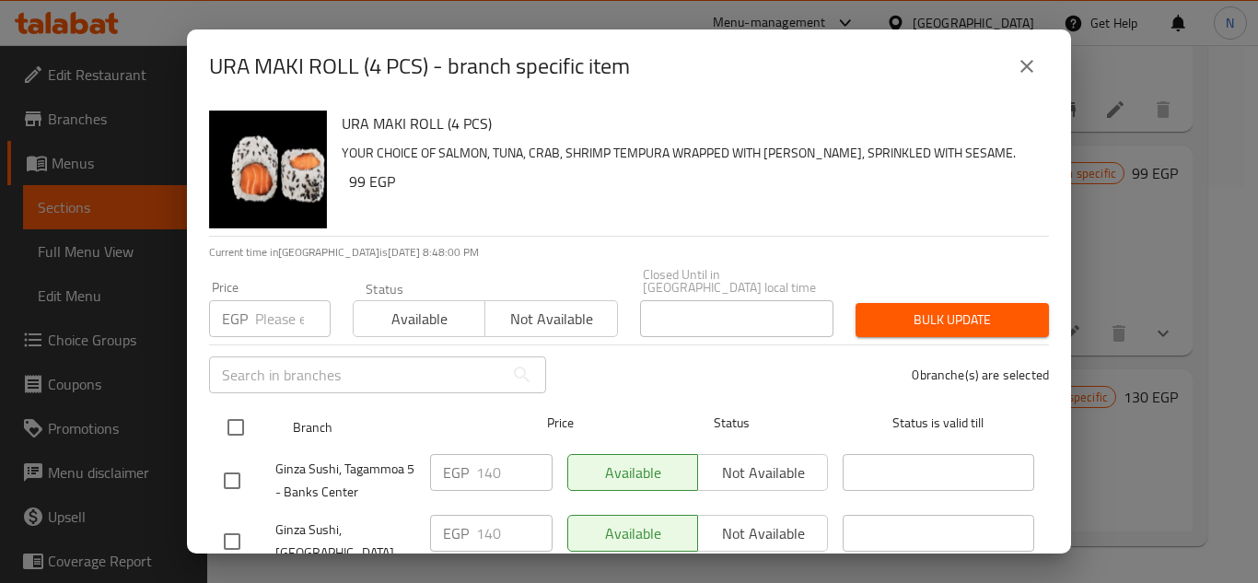
click at [233, 413] on input "checkbox" at bounding box center [235, 427] width 39 height 39
checkbox input "true"
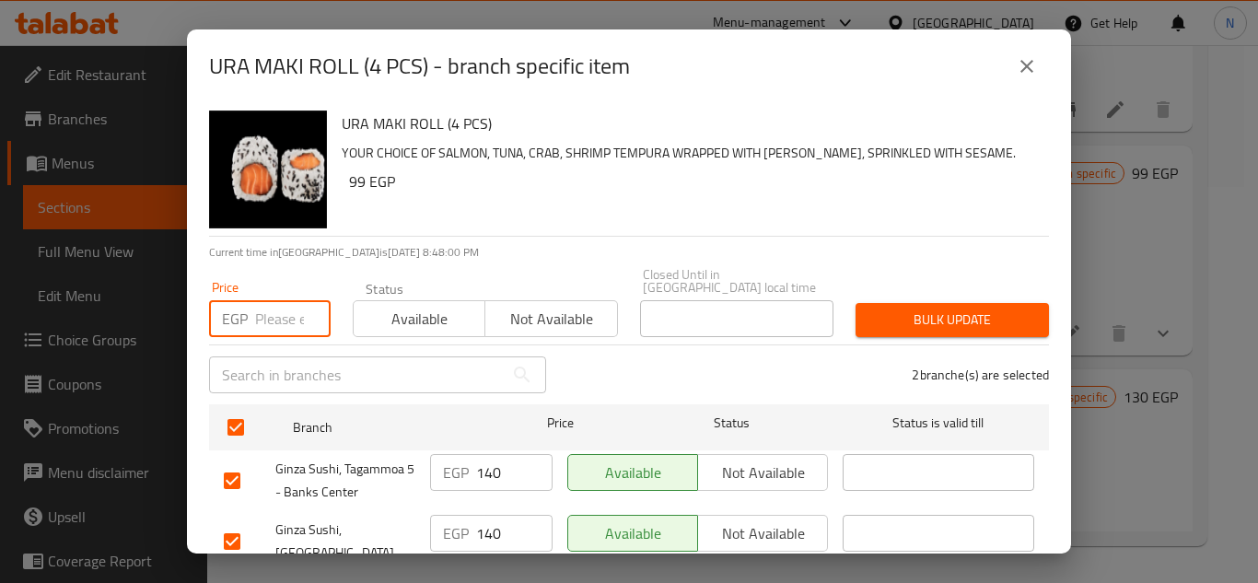
click at [295, 300] on input "number" at bounding box center [292, 318] width 75 height 37
paste input "210"
type input "210"
click at [917, 303] on button "Bulk update" at bounding box center [951, 320] width 193 height 34
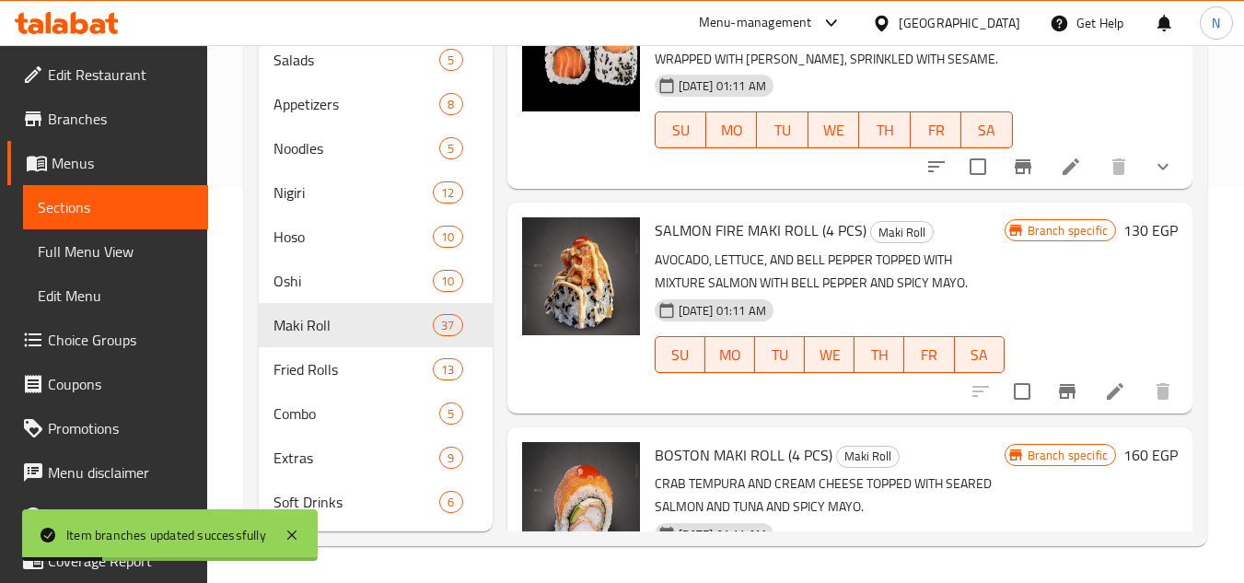
scroll to position [4066, 0]
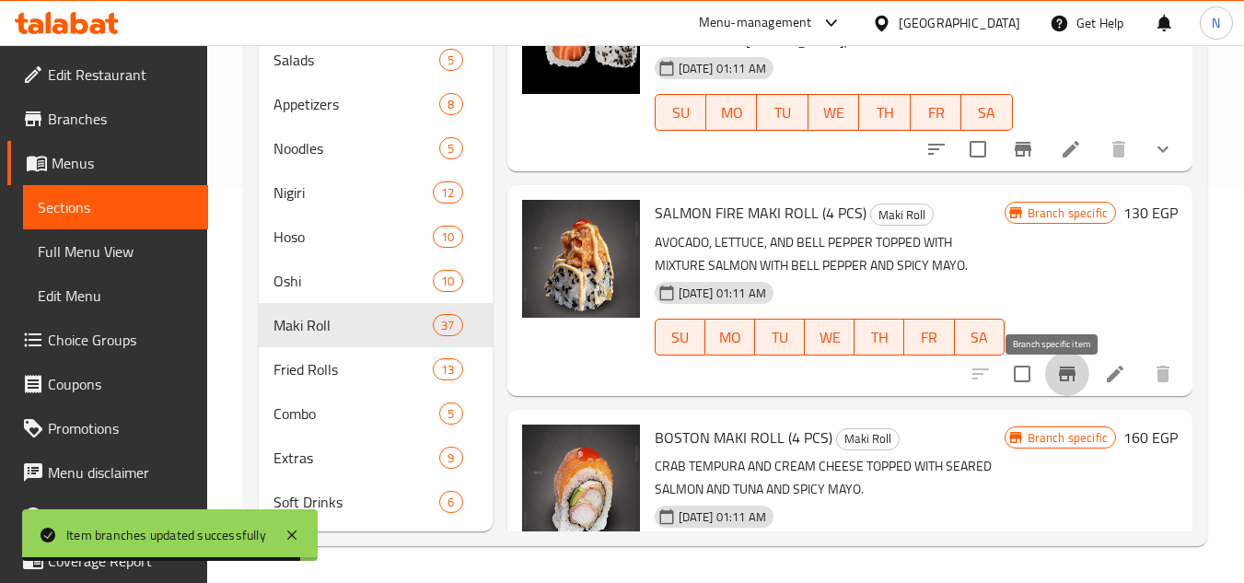
click at [1056, 385] on icon "Branch-specific-item" at bounding box center [1067, 374] width 22 height 22
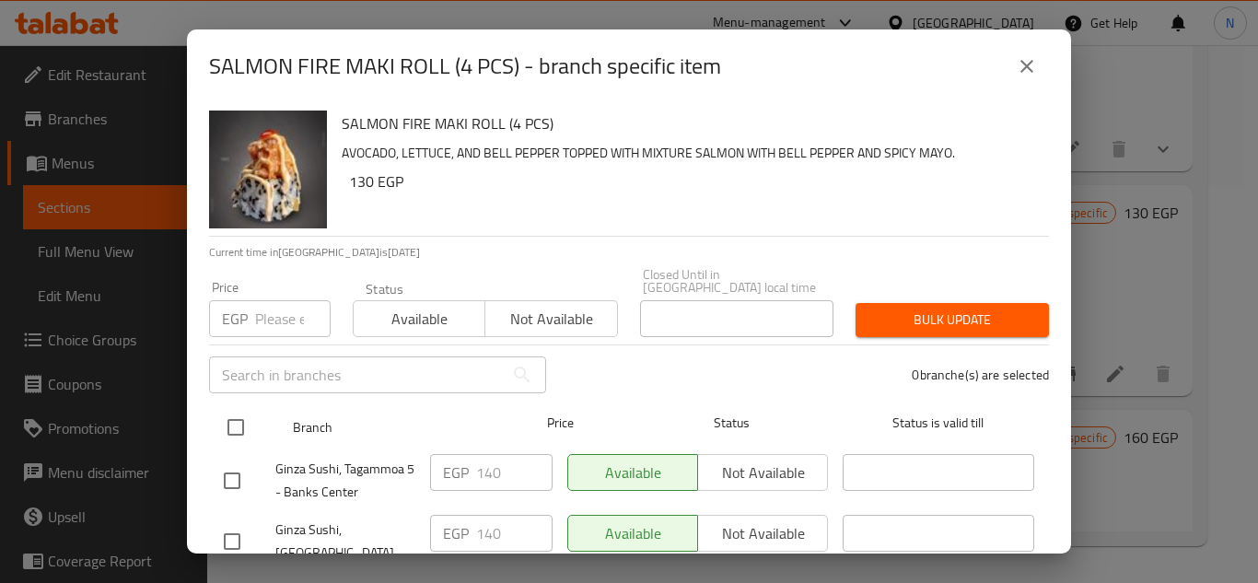
click at [233, 409] on input "checkbox" at bounding box center [235, 427] width 39 height 39
checkbox input "true"
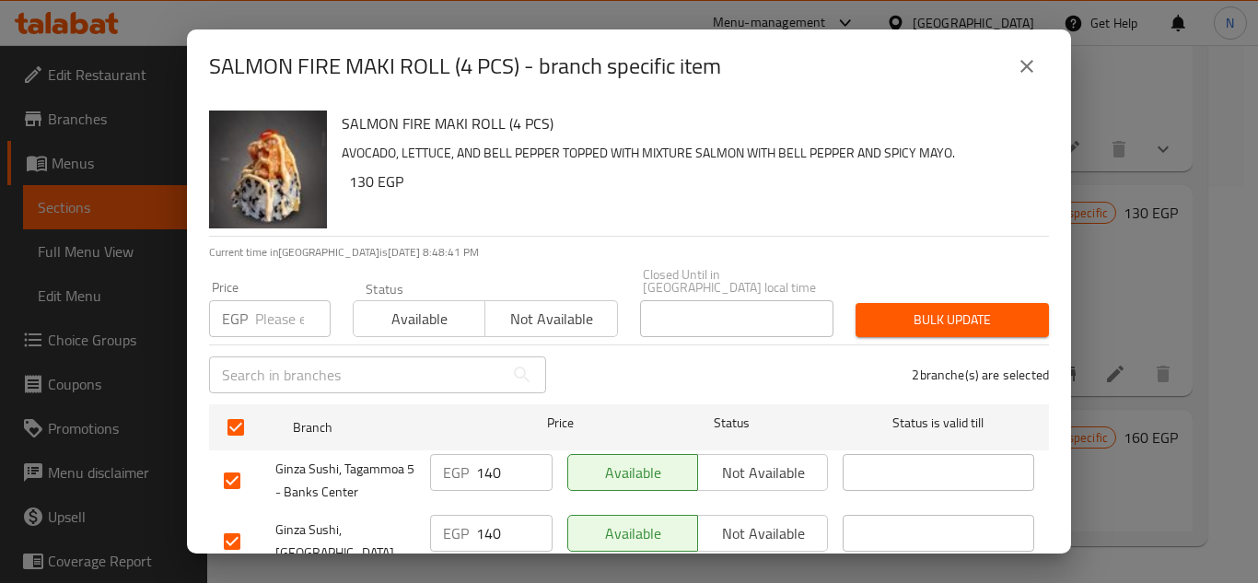
click at [254, 305] on div "EGP Price" at bounding box center [270, 318] width 122 height 37
paste input "205"
type input "205"
click at [970, 312] on span "Bulk update" at bounding box center [952, 319] width 164 height 23
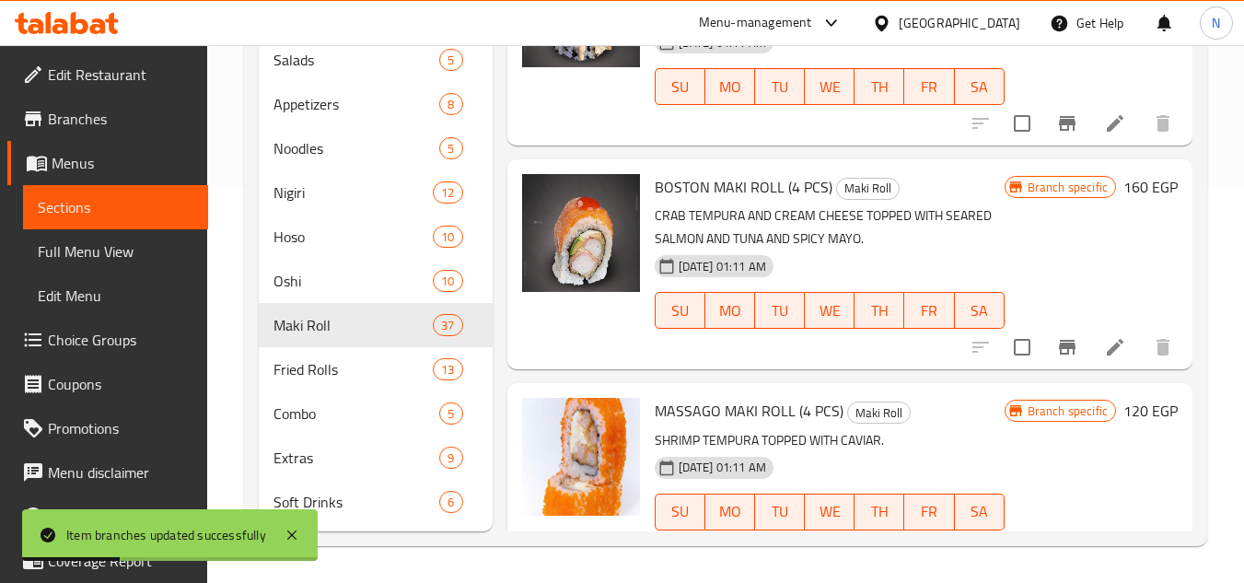
scroll to position [4342, 0]
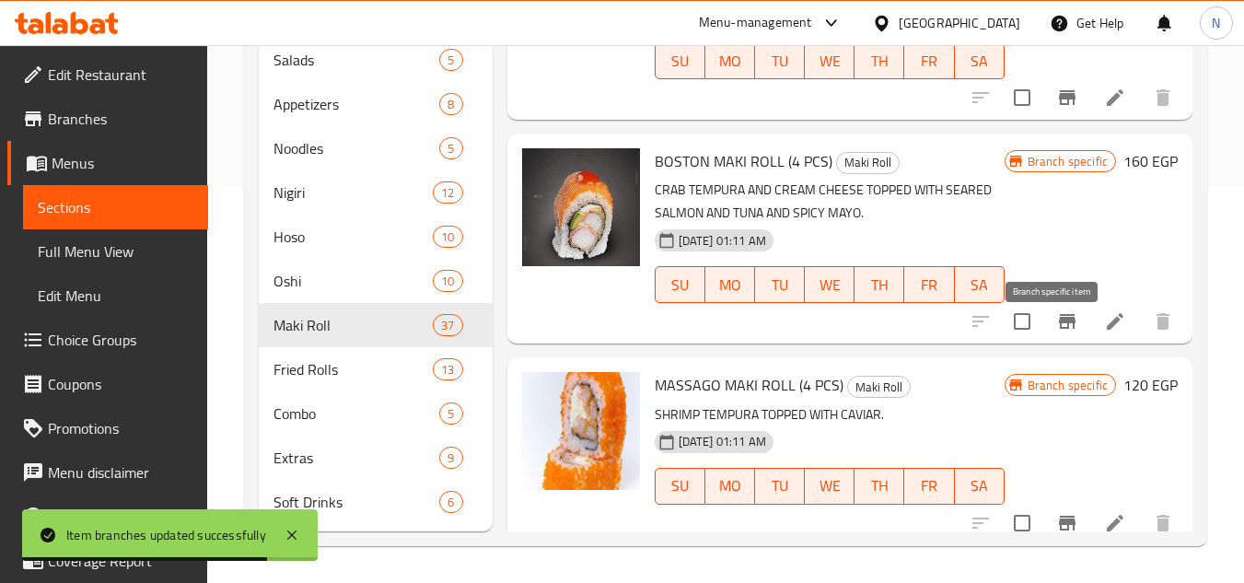
click at [1059, 329] on icon "Branch-specific-item" at bounding box center [1067, 321] width 17 height 15
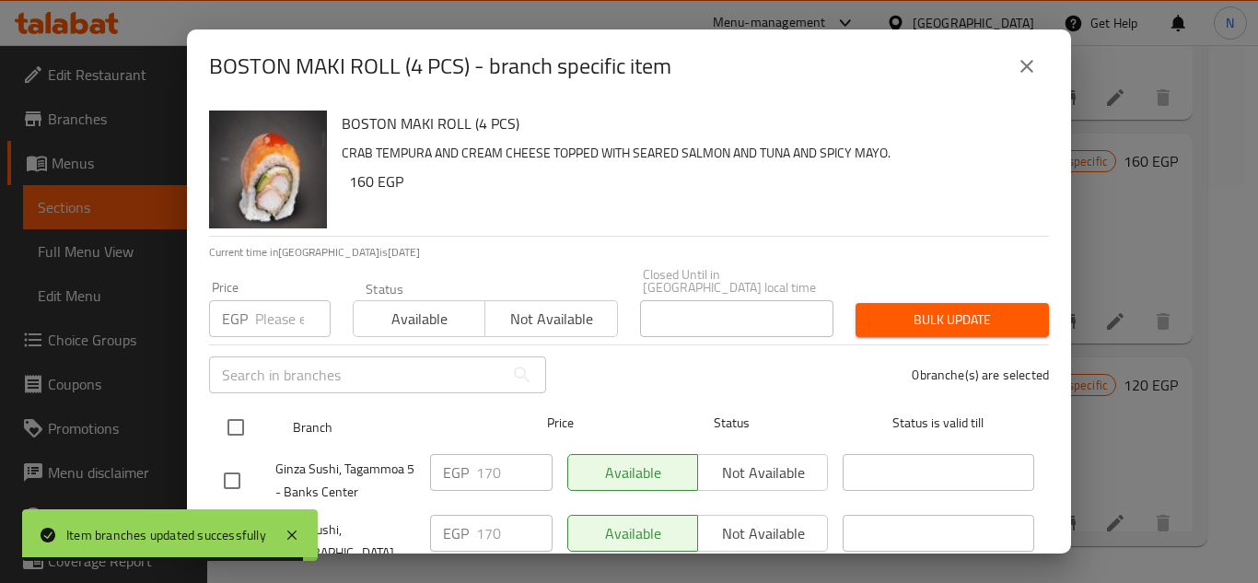
click at [227, 408] on input "checkbox" at bounding box center [235, 427] width 39 height 39
checkbox input "true"
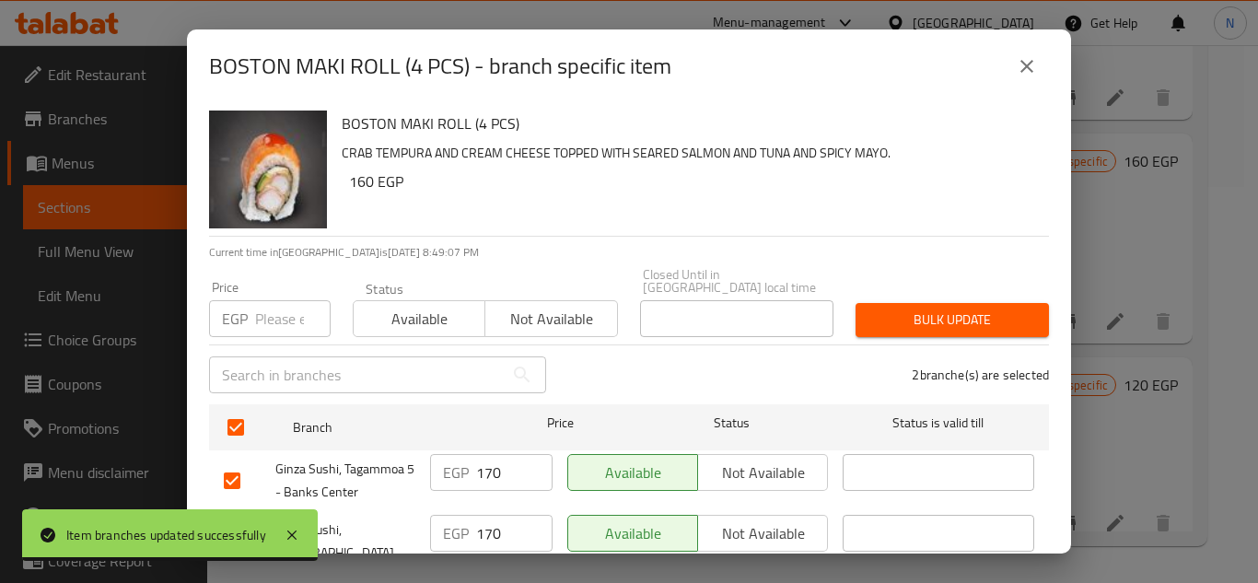
click at [278, 300] on input "number" at bounding box center [292, 318] width 75 height 37
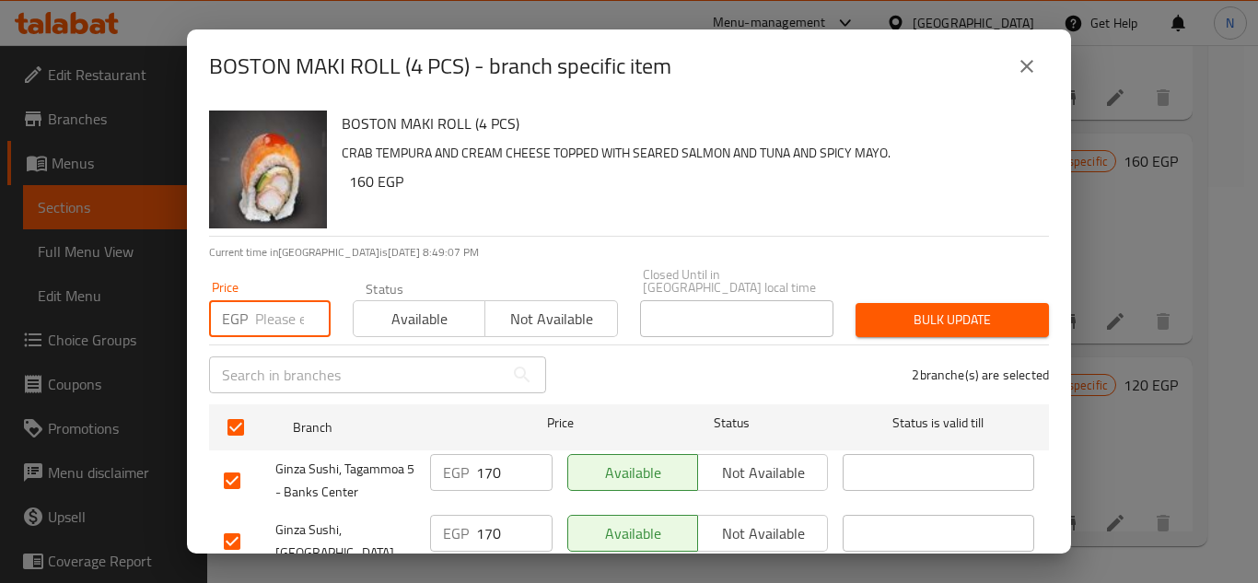
paste input "220"
type input "220"
click at [949, 309] on span "Bulk update" at bounding box center [952, 319] width 164 height 23
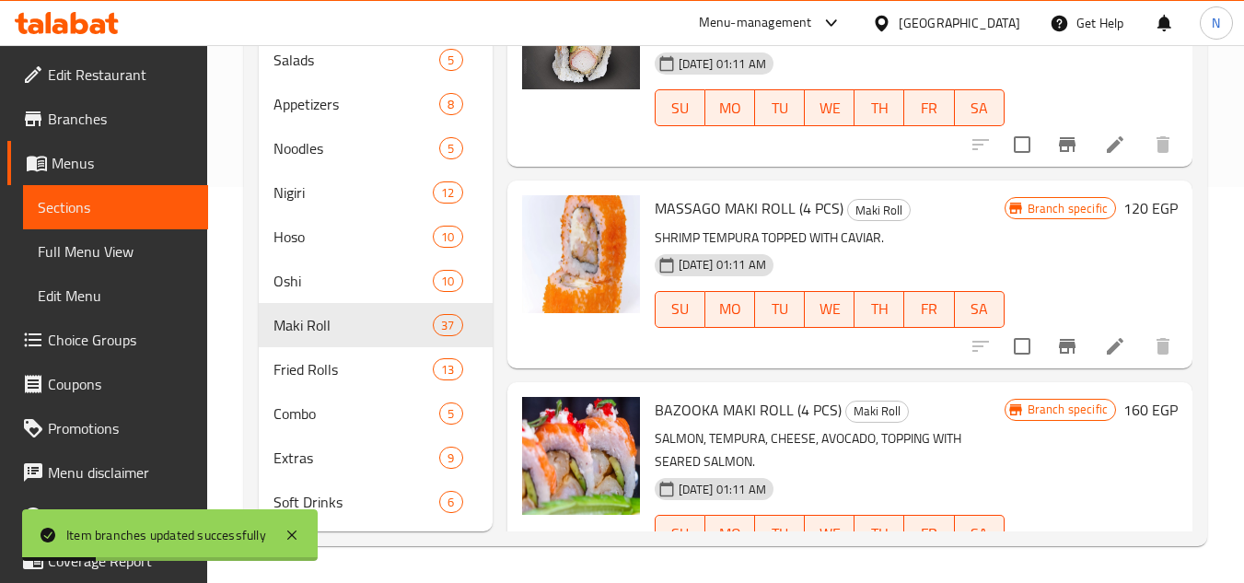
scroll to position [4527, 0]
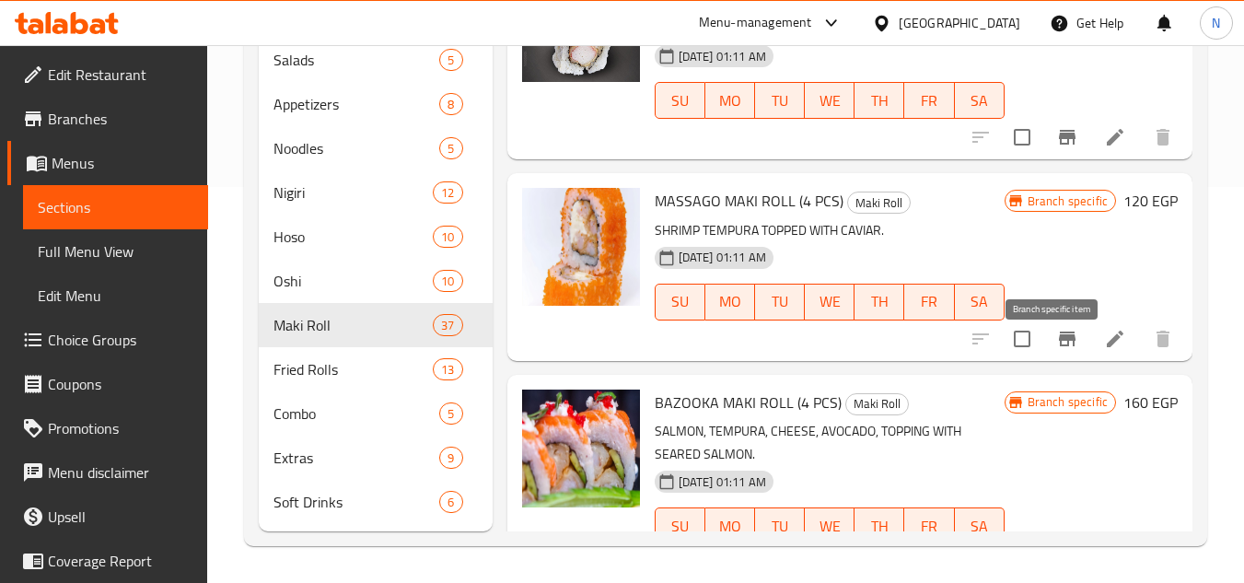
click at [1059, 346] on icon "Branch-specific-item" at bounding box center [1067, 338] width 17 height 15
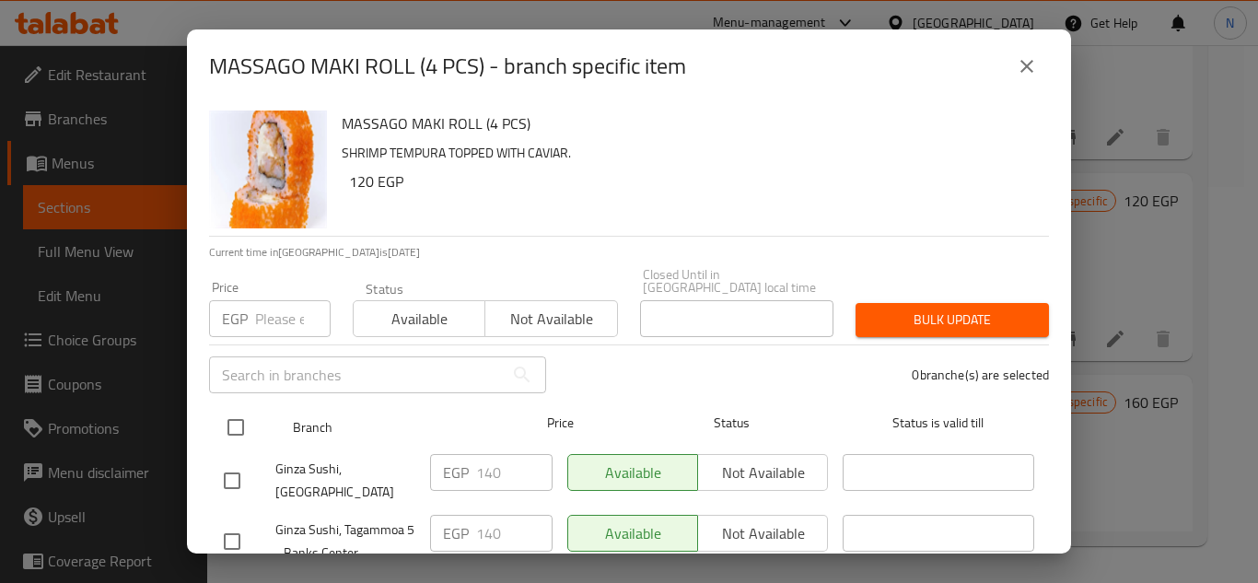
click at [237, 412] on input "checkbox" at bounding box center [235, 427] width 39 height 39
checkbox input "true"
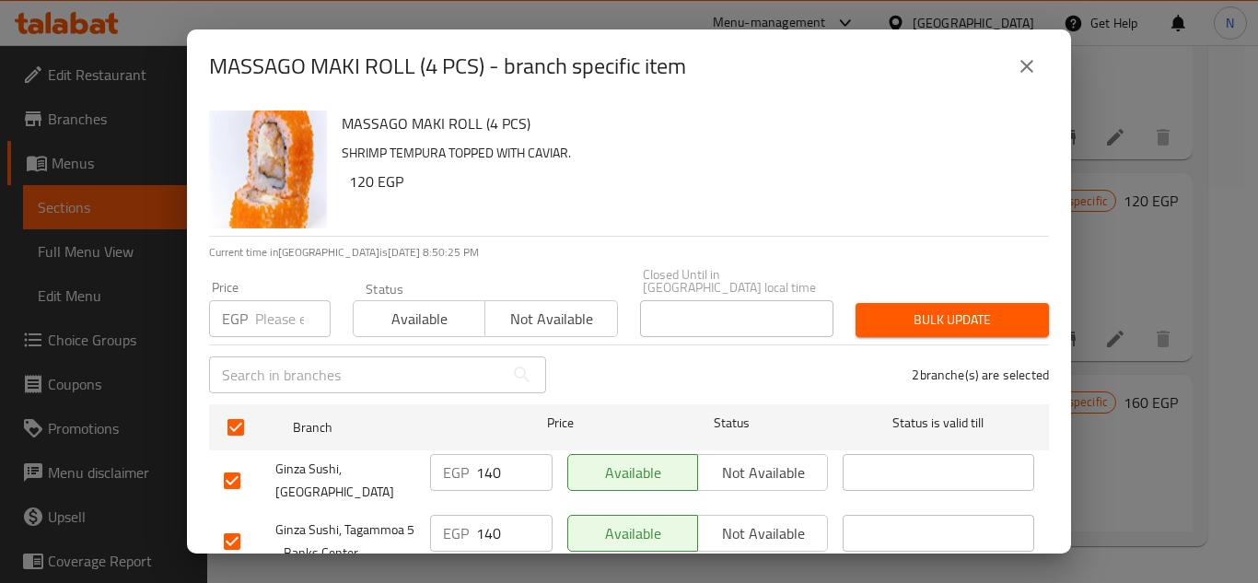
click at [285, 311] on input "number" at bounding box center [292, 318] width 75 height 37
paste input "205"
type input "205"
click at [897, 308] on span "Bulk update" at bounding box center [952, 319] width 164 height 23
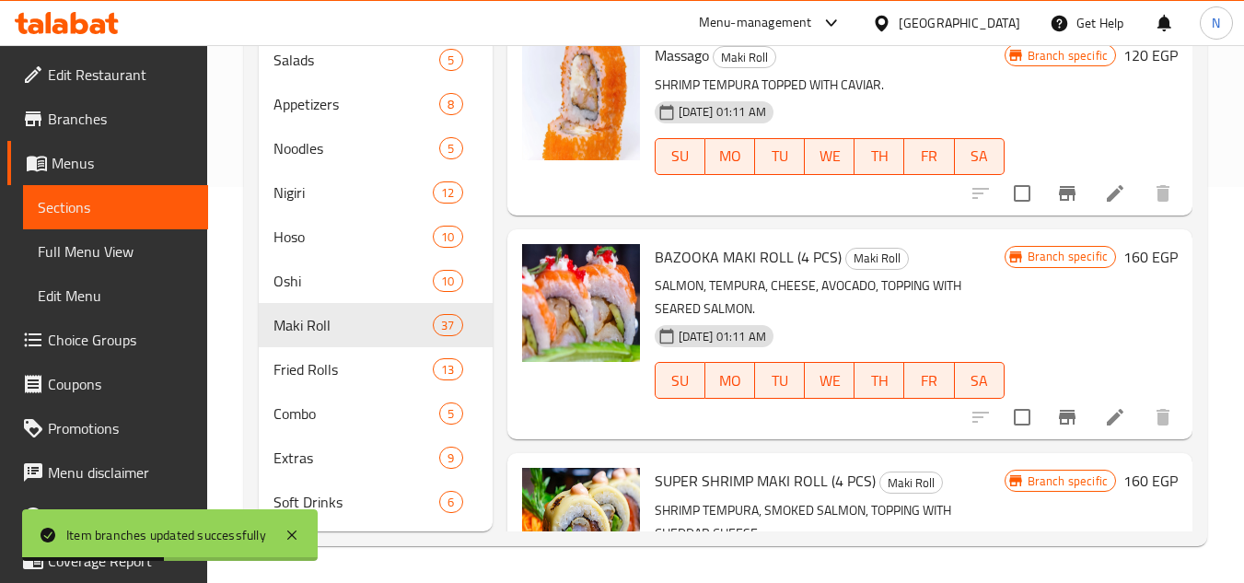
scroll to position [4711, 0]
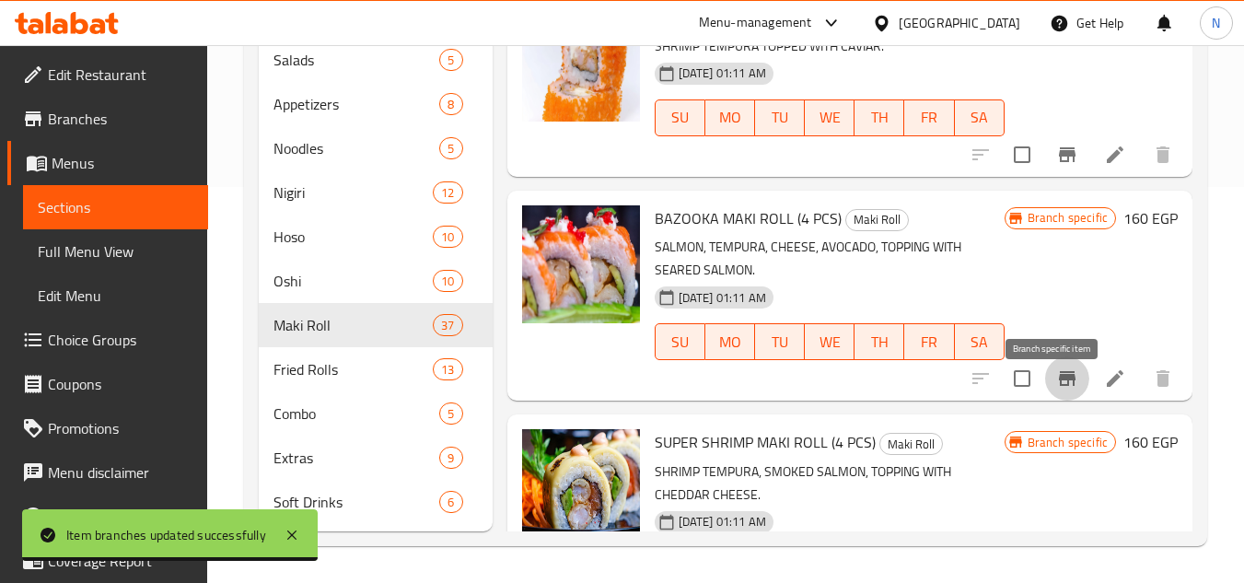
click at [1056, 389] on icon "Branch-specific-item" at bounding box center [1067, 378] width 22 height 22
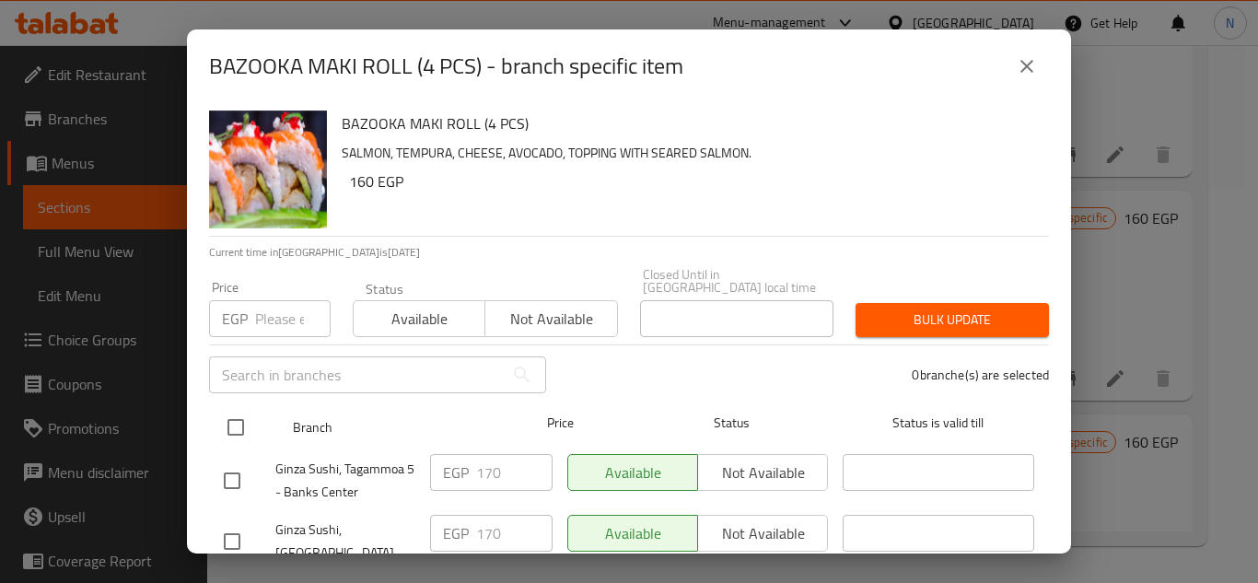
click at [241, 417] on input "checkbox" at bounding box center [235, 427] width 39 height 39
checkbox input "true"
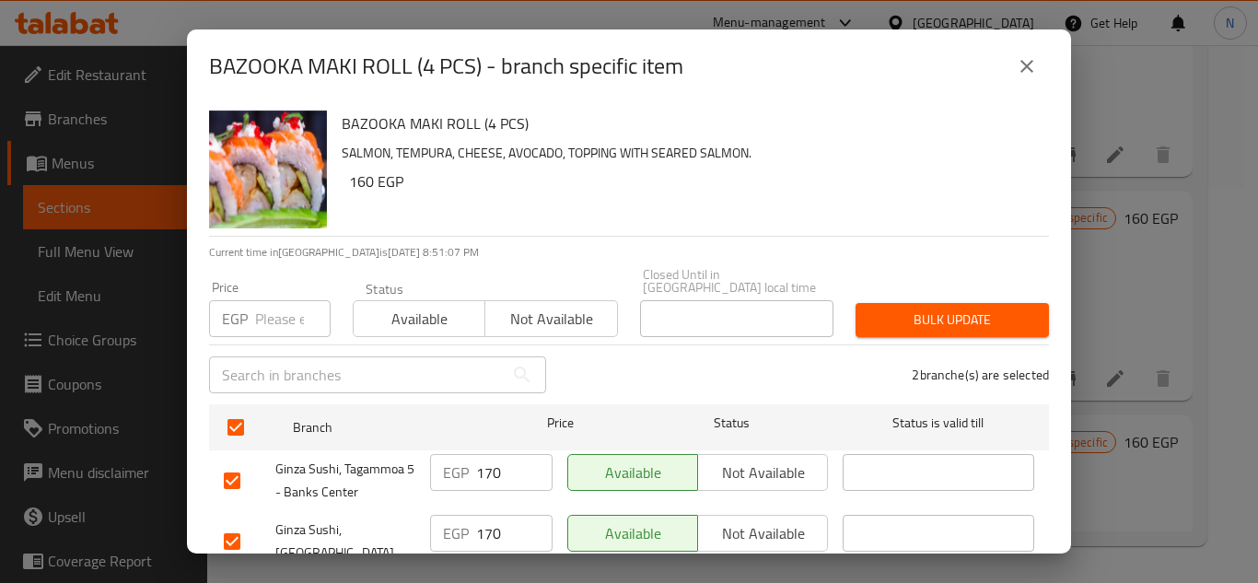
click at [249, 320] on div "EGP Price" at bounding box center [270, 318] width 122 height 37
paste input "230"
type input "230"
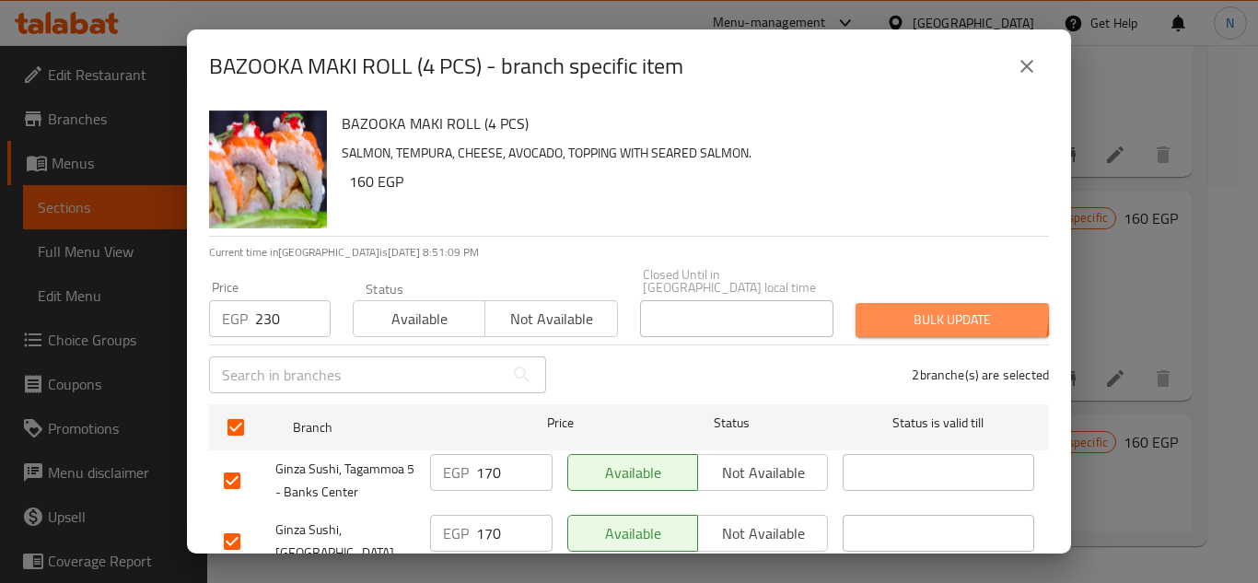
click at [903, 308] on span "Bulk update" at bounding box center [952, 319] width 164 height 23
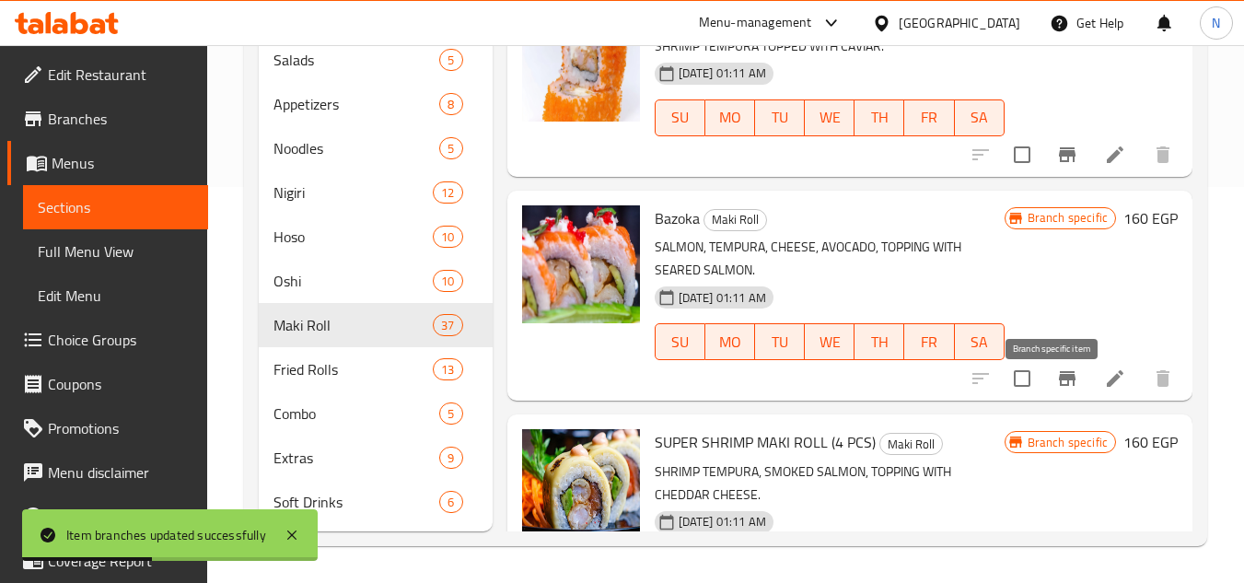
scroll to position [4895, 0]
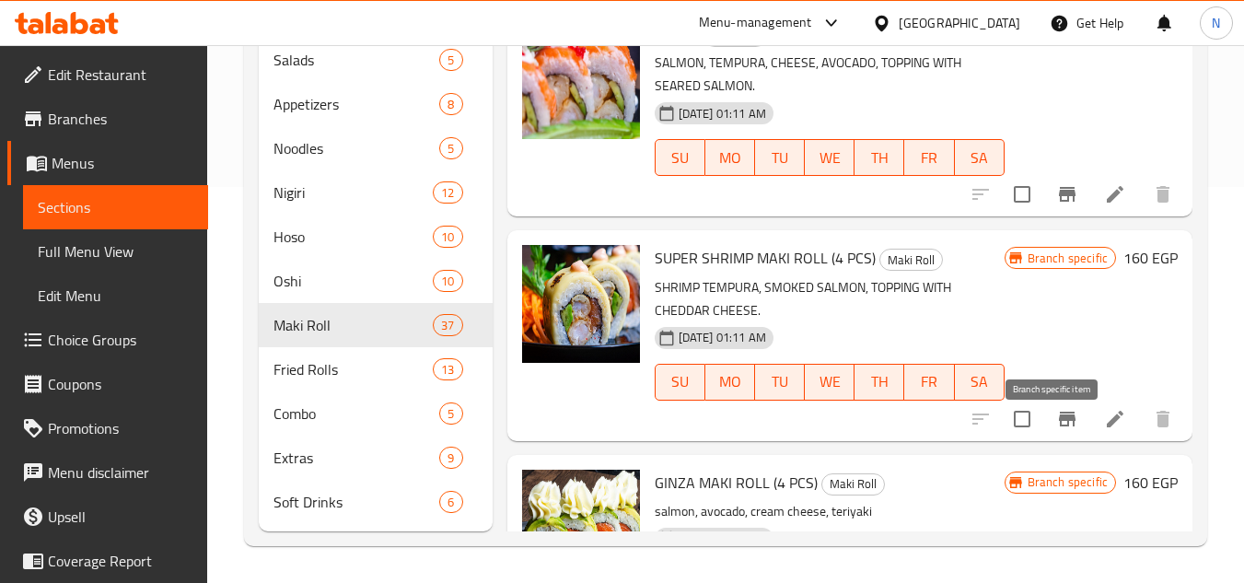
click at [1056, 430] on icon "Branch-specific-item" at bounding box center [1067, 419] width 22 height 22
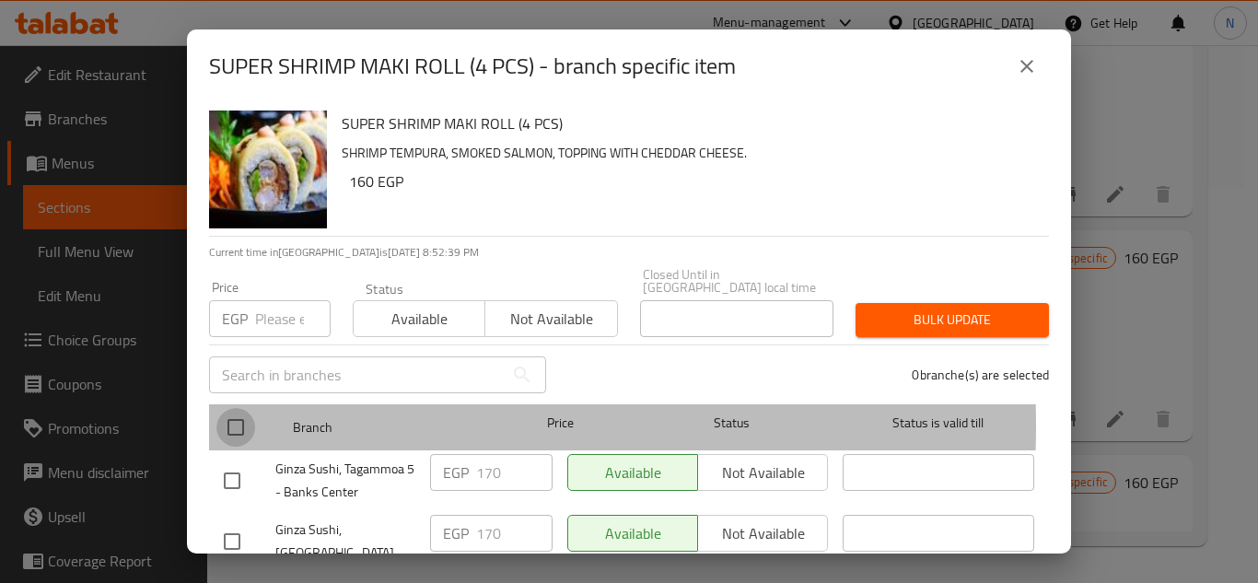
click at [231, 412] on input "checkbox" at bounding box center [235, 427] width 39 height 39
checkbox input "true"
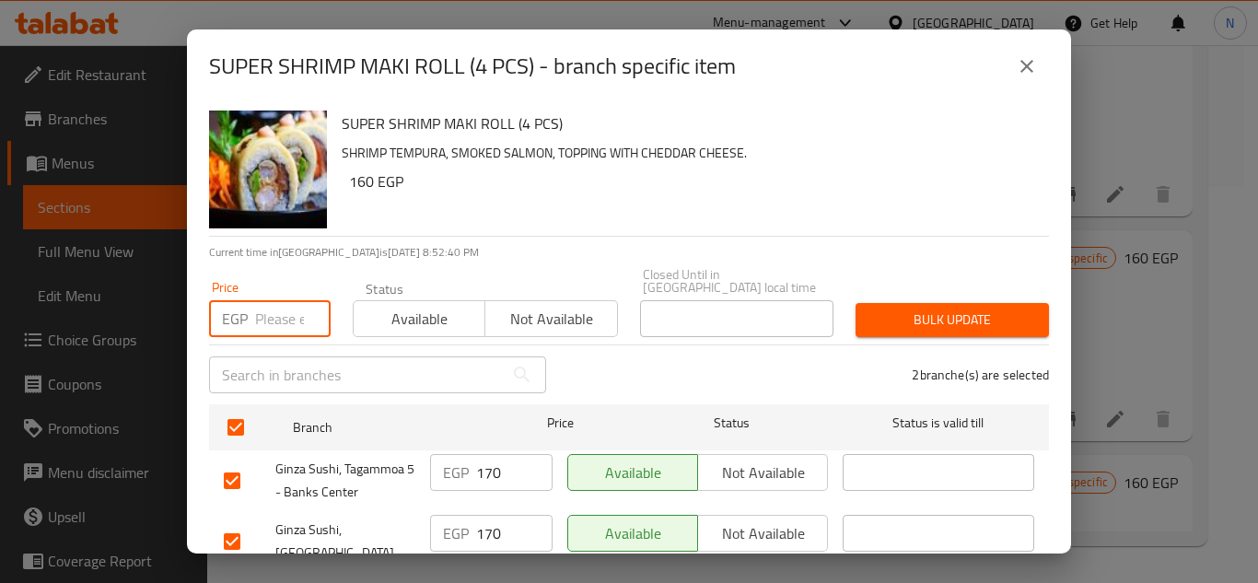
click at [270, 308] on input "number" at bounding box center [292, 318] width 75 height 37
paste input "230"
type input "230"
click at [894, 308] on span "Bulk update" at bounding box center [952, 319] width 164 height 23
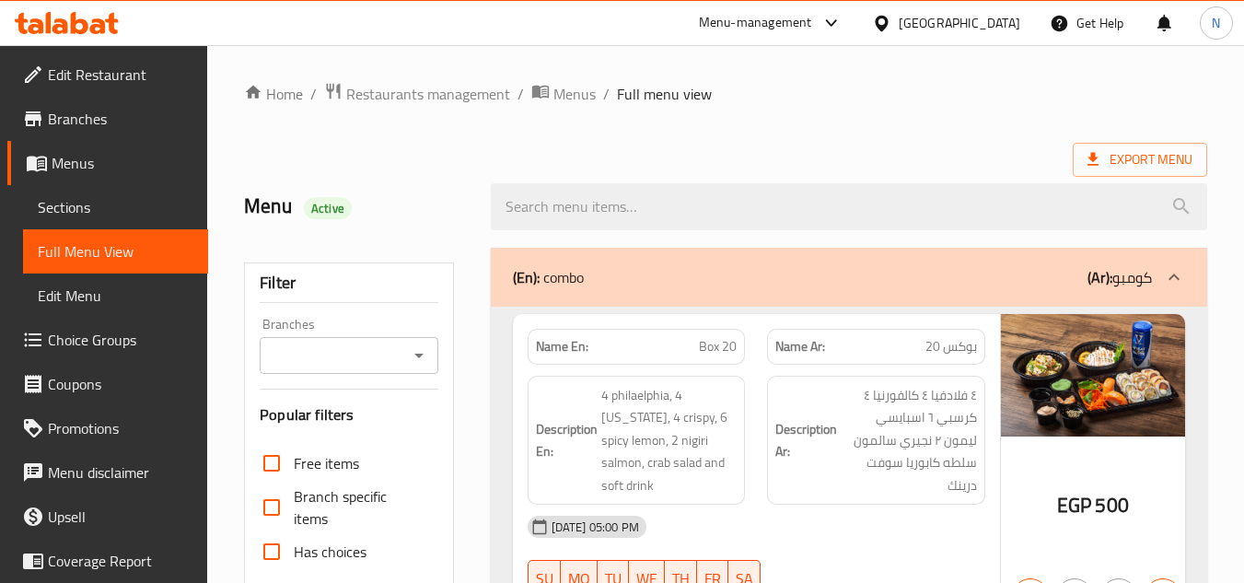
drag, startPoint x: 75, startPoint y: 211, endPoint x: 96, endPoint y: 213, distance: 21.3
click at [75, 211] on span "Sections" at bounding box center [116, 207] width 156 height 22
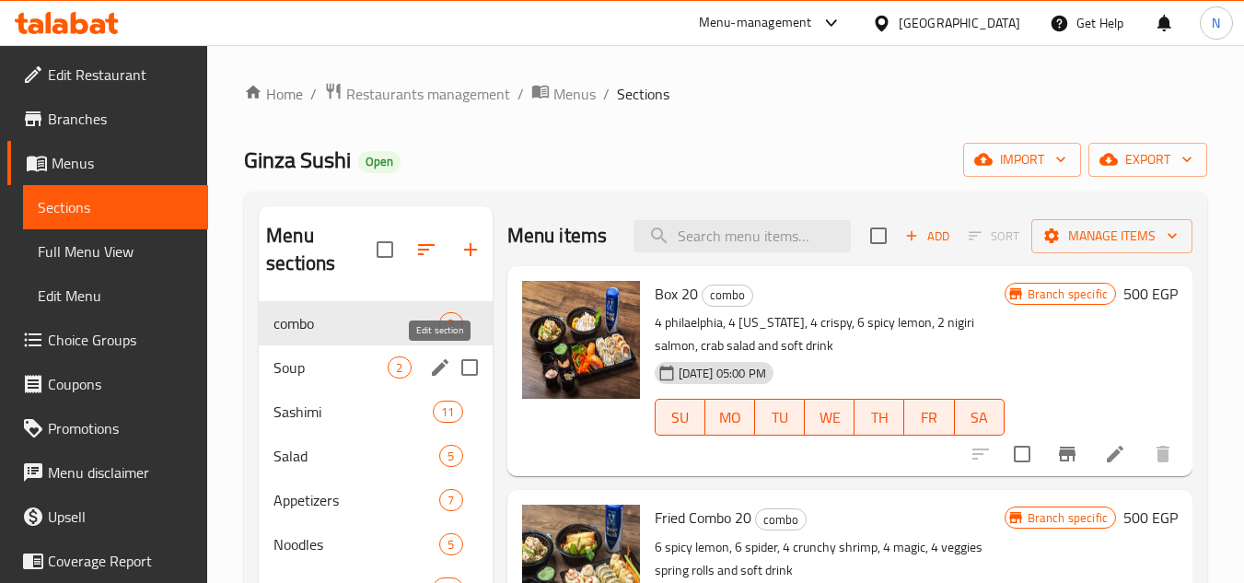
click at [441, 367] on icon "edit" at bounding box center [440, 367] width 17 height 17
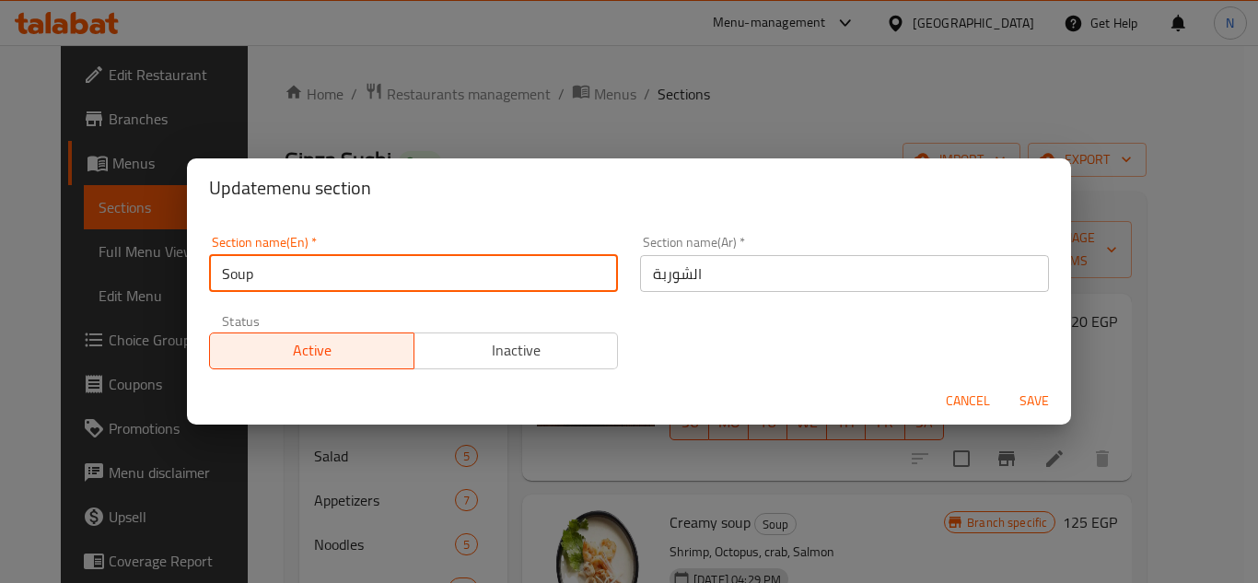
click at [367, 282] on input "Soup" at bounding box center [413, 273] width 409 height 37
paste input "s"
type input "Soups"
click at [1004, 384] on button "Save" at bounding box center [1033, 401] width 59 height 34
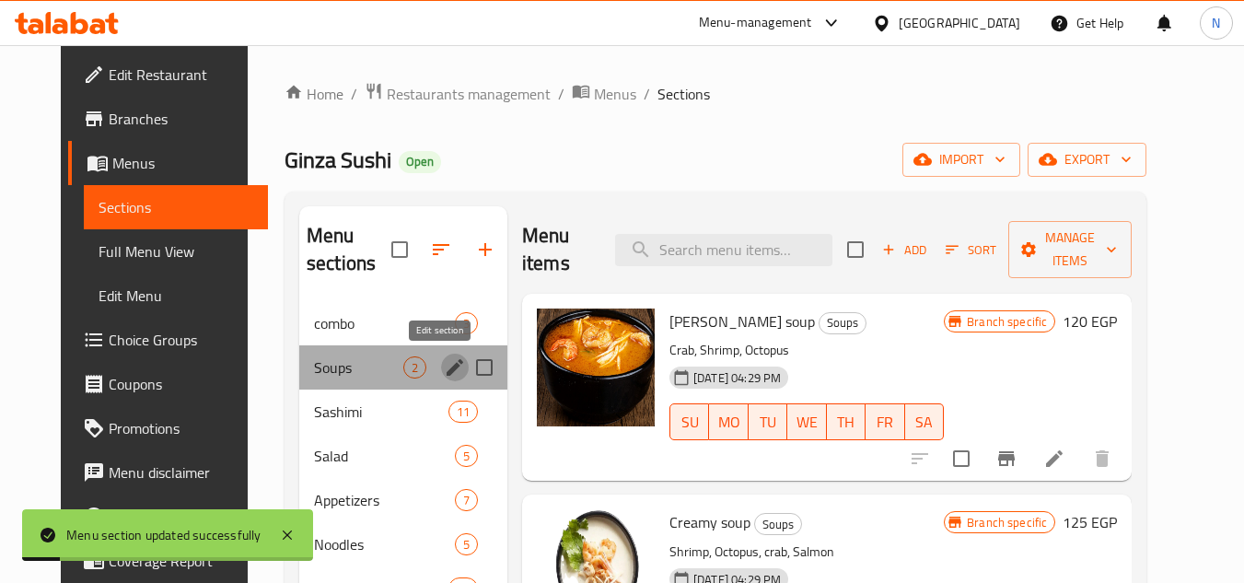
click at [445, 371] on icon "edit" at bounding box center [455, 367] width 22 height 22
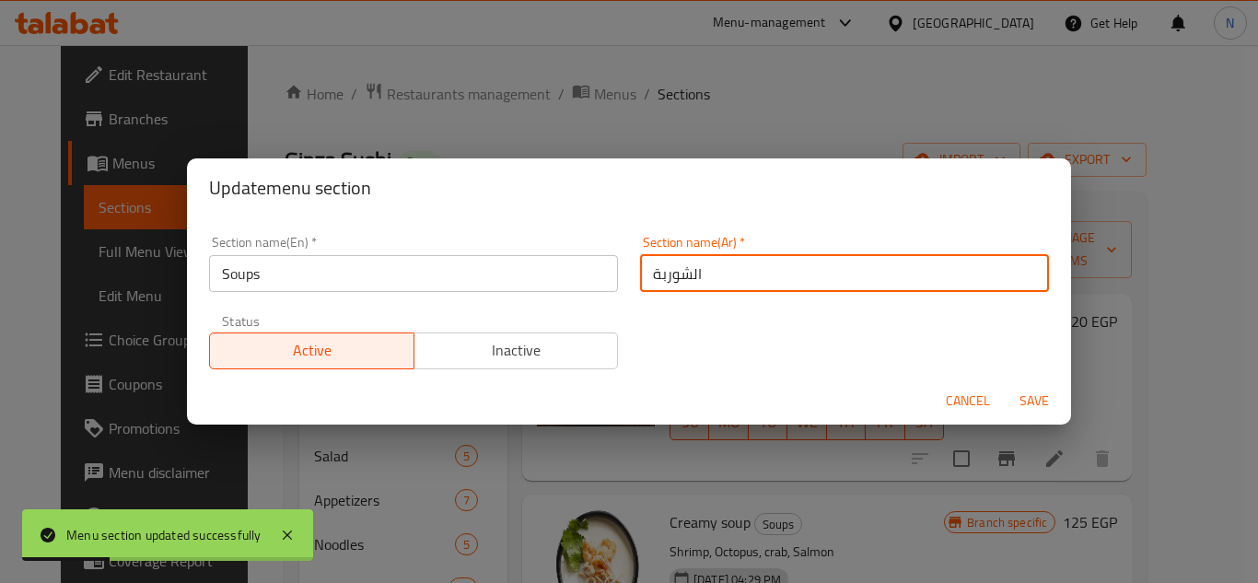
click at [653, 277] on input "الشوربة" at bounding box center [844, 273] width 409 height 37
type input "الشوربات"
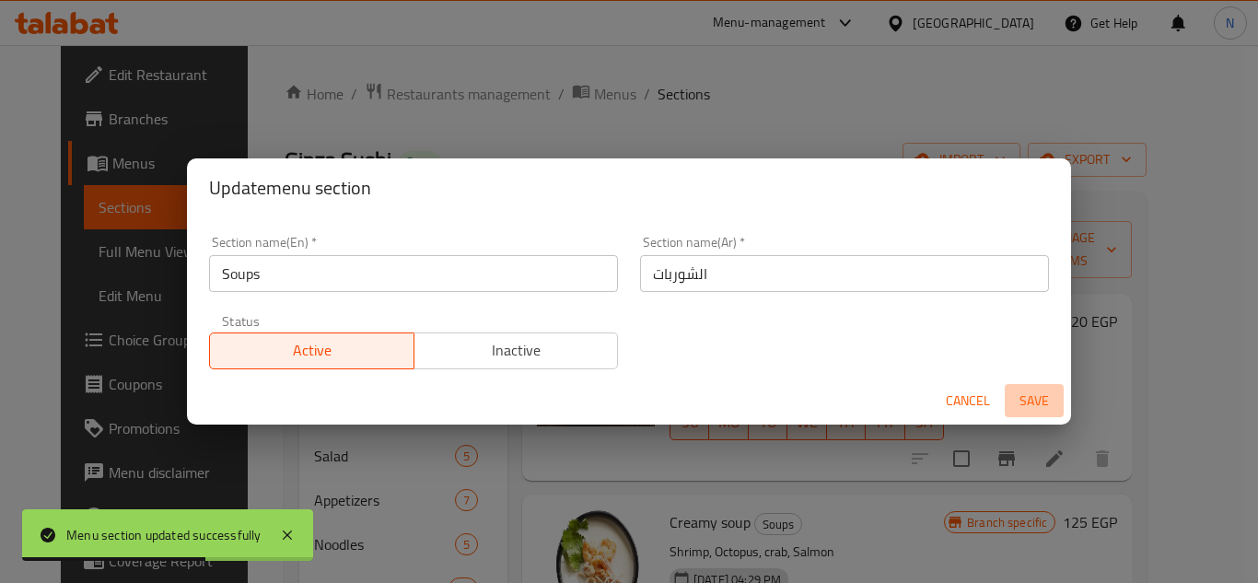
click at [1042, 404] on span "Save" at bounding box center [1034, 400] width 44 height 23
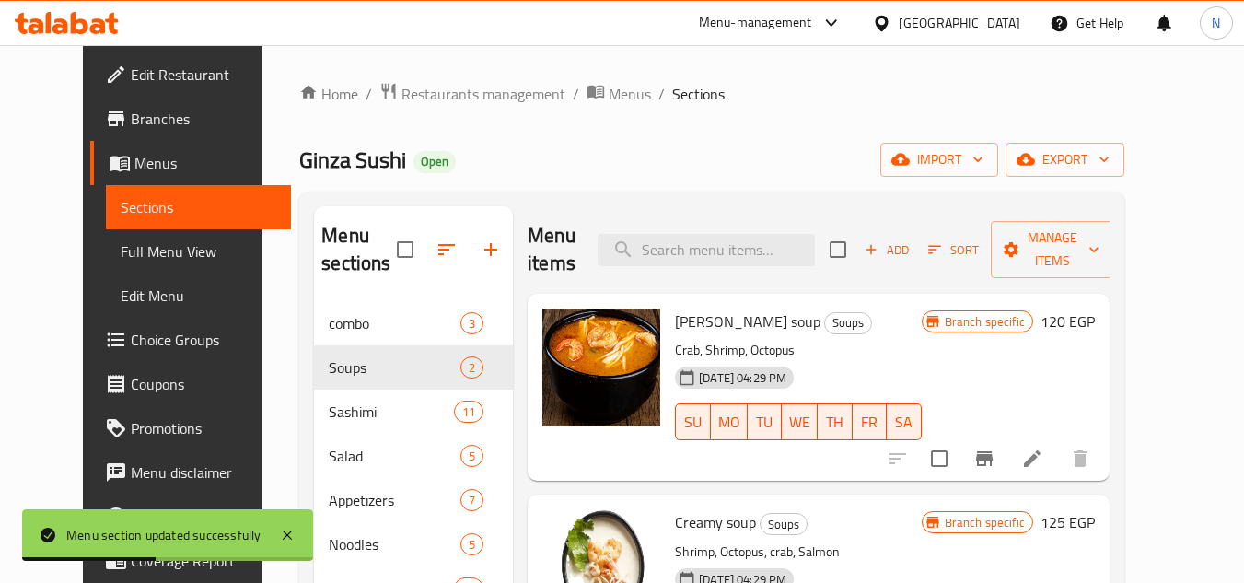
click at [886, 127] on div "Home / Restaurants management / Menus / Sections Ginza Sushi Open import export…" at bounding box center [711, 512] width 825 height 860
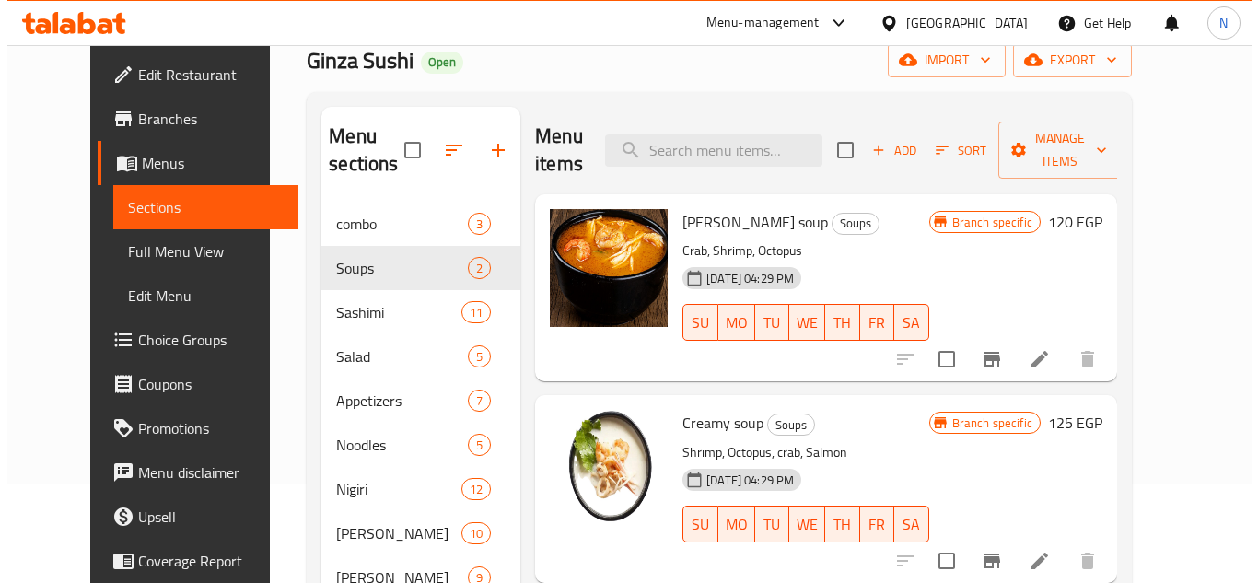
scroll to position [92, 0]
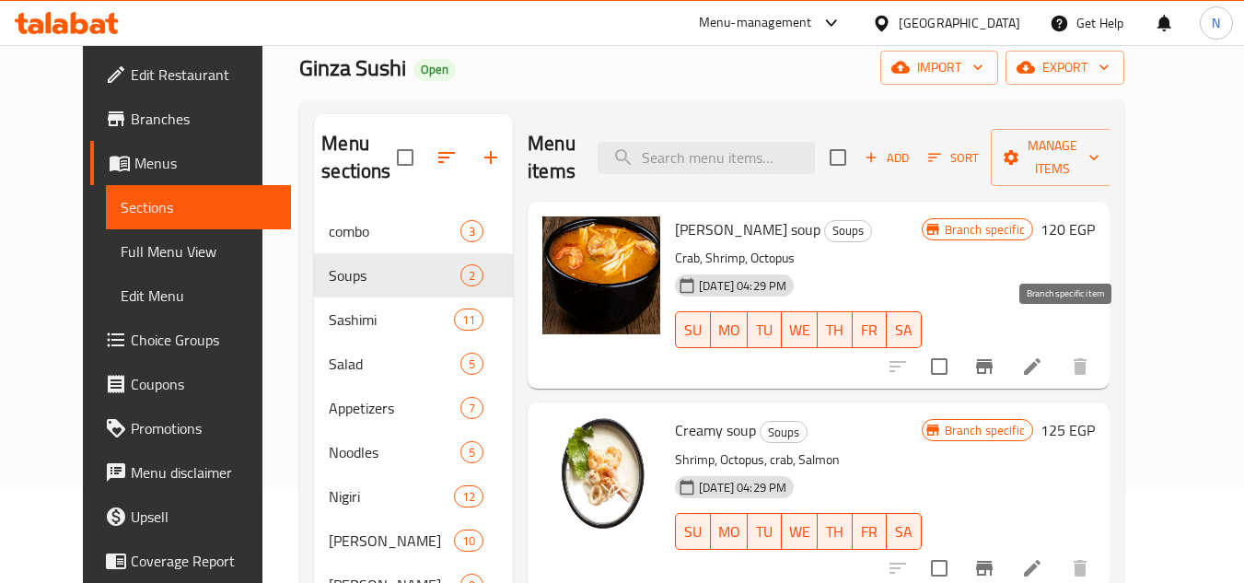
click at [995, 355] on icon "Branch-specific-item" at bounding box center [984, 366] width 22 height 22
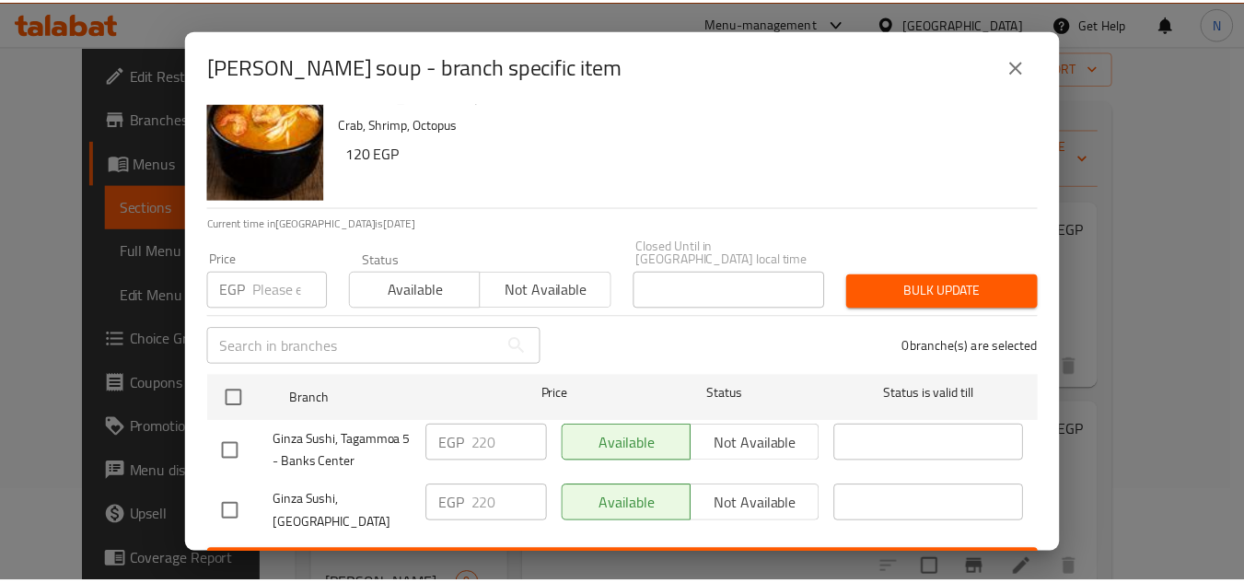
scroll to position [54, 0]
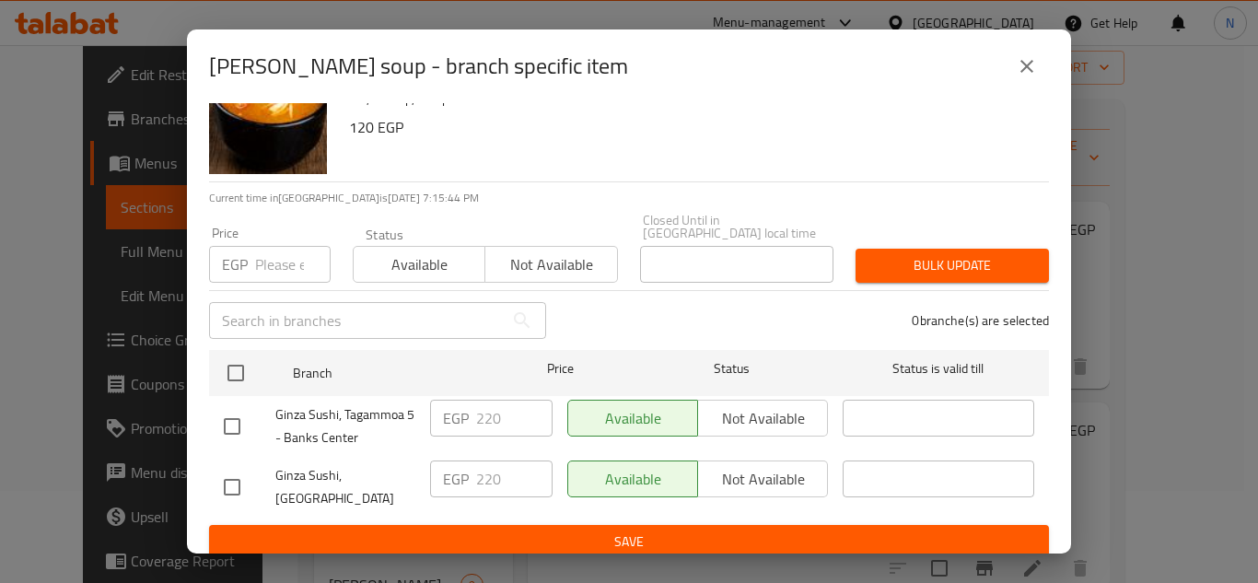
click at [1036, 66] on icon "close" at bounding box center [1026, 66] width 22 height 22
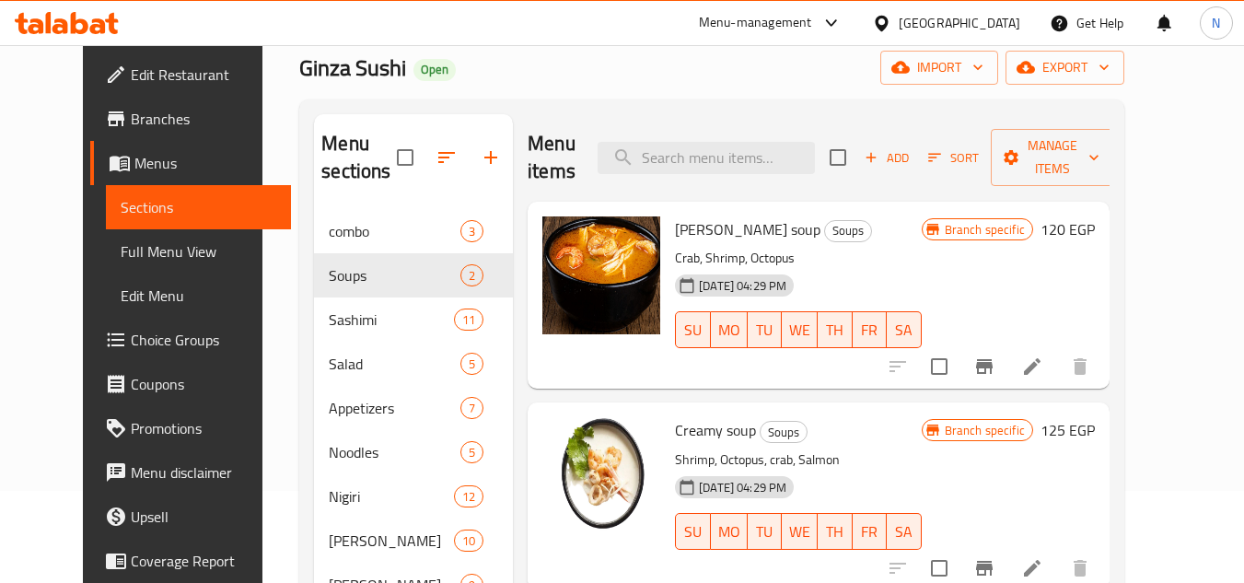
click at [131, 123] on span "Branches" at bounding box center [203, 119] width 145 height 22
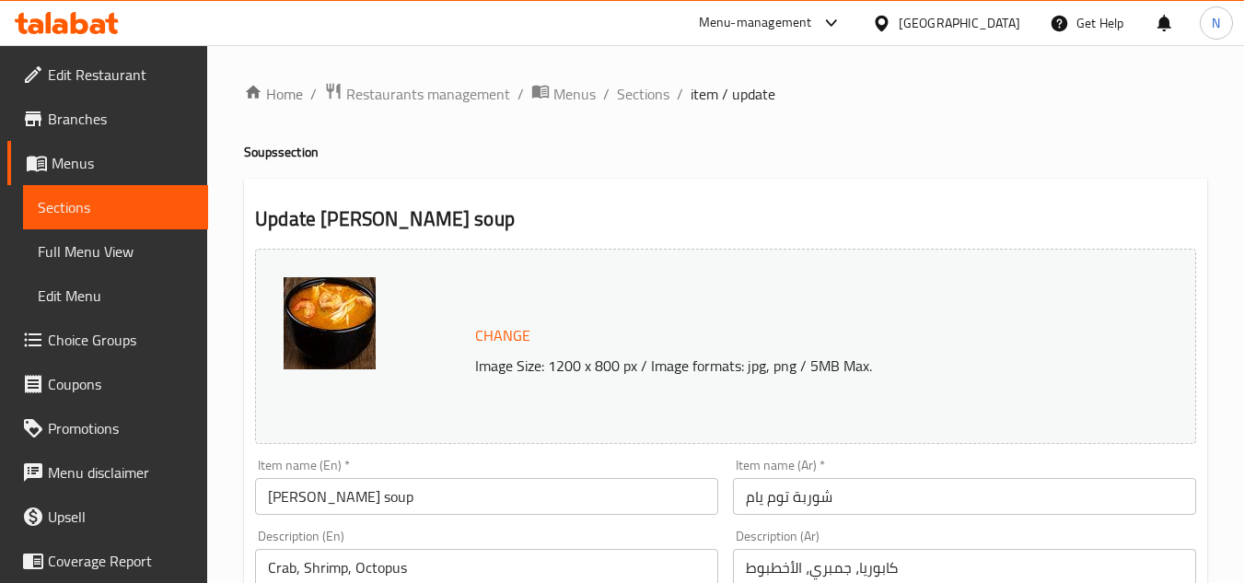
click at [475, 500] on input "[PERSON_NAME] soup" at bounding box center [486, 496] width 463 height 37
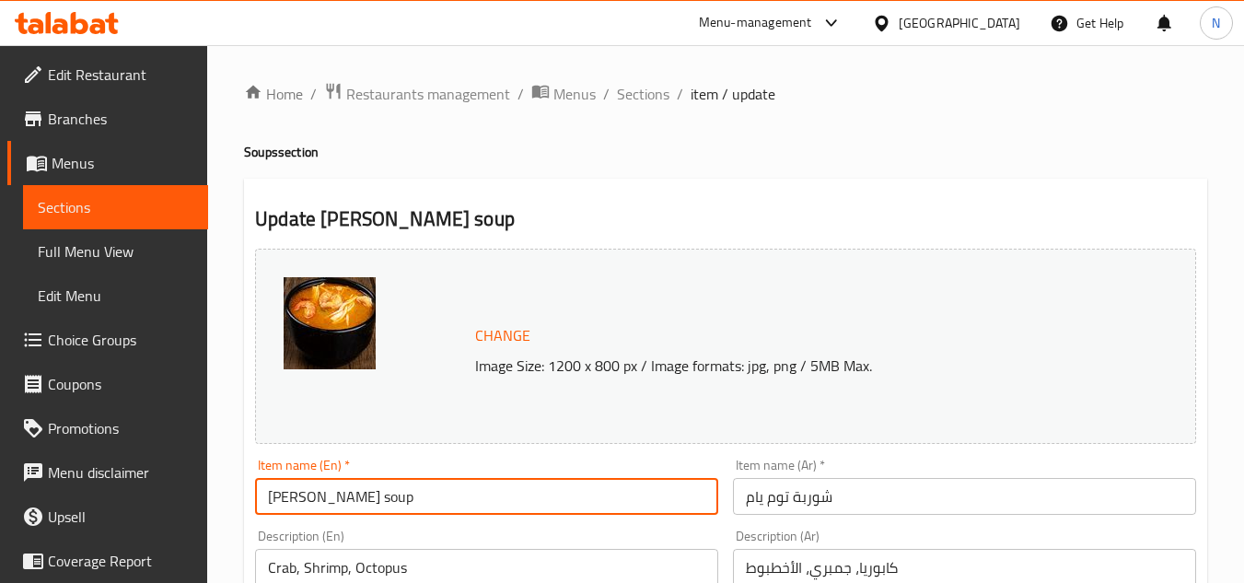
click at [475, 500] on input "[PERSON_NAME] soup" at bounding box center [486, 496] width 463 height 37
paste input "text"
type input "Tom Yum"
click at [815, 504] on input "شوربة توم يام" at bounding box center [964, 496] width 463 height 37
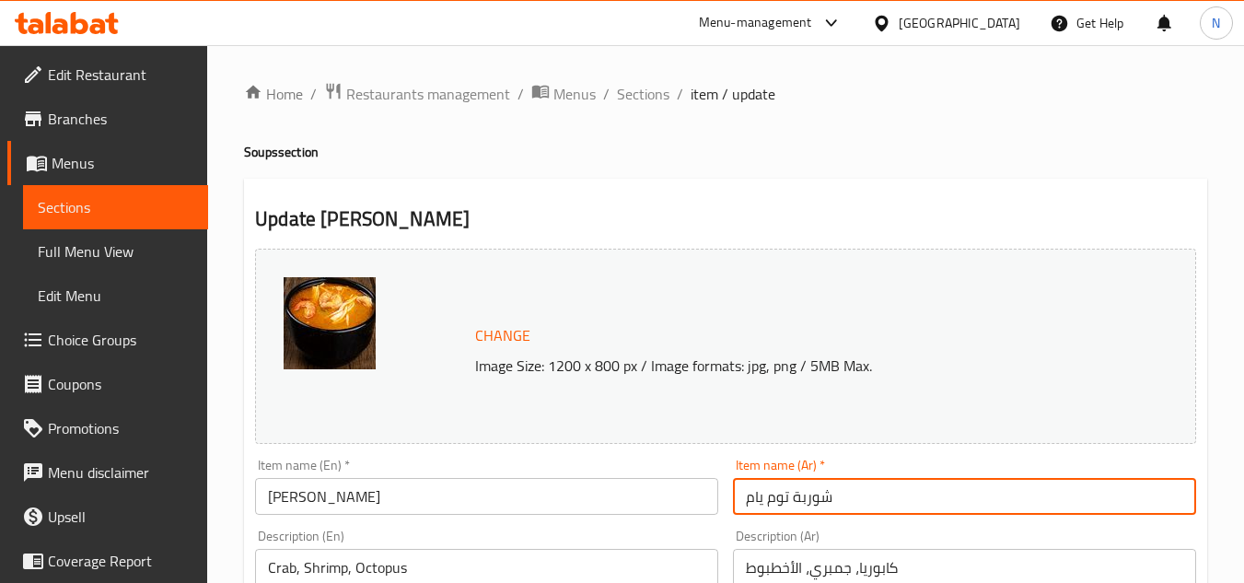
click at [815, 504] on input "شوربة توم يام" at bounding box center [964, 496] width 463 height 37
type input "توم يام"
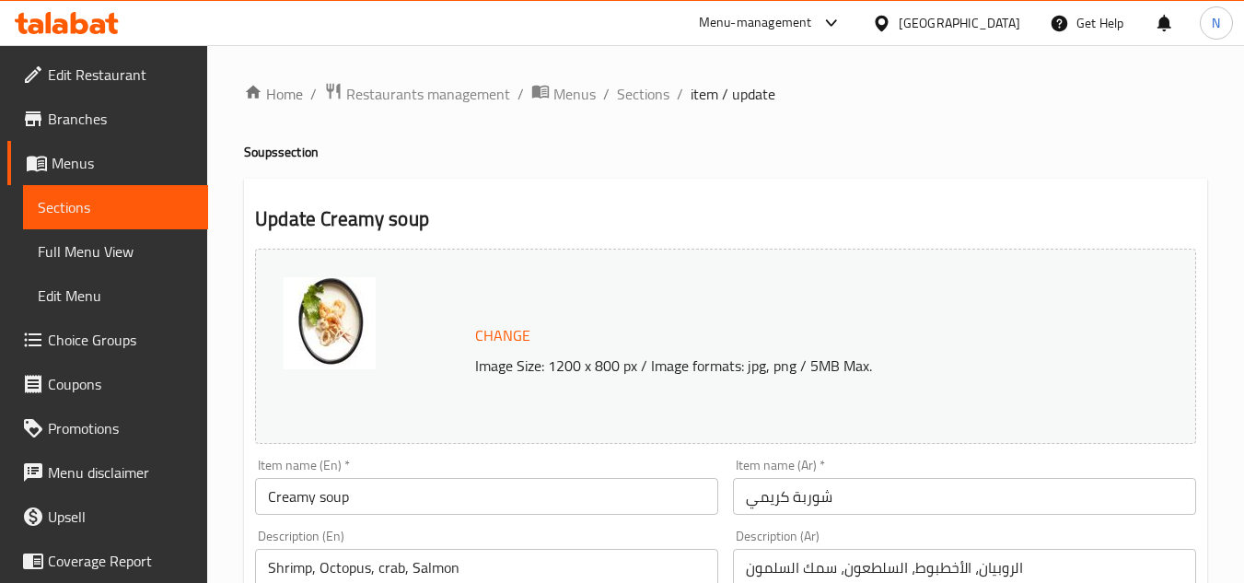
click at [331, 498] on input "Creamy soup" at bounding box center [486, 496] width 463 height 37
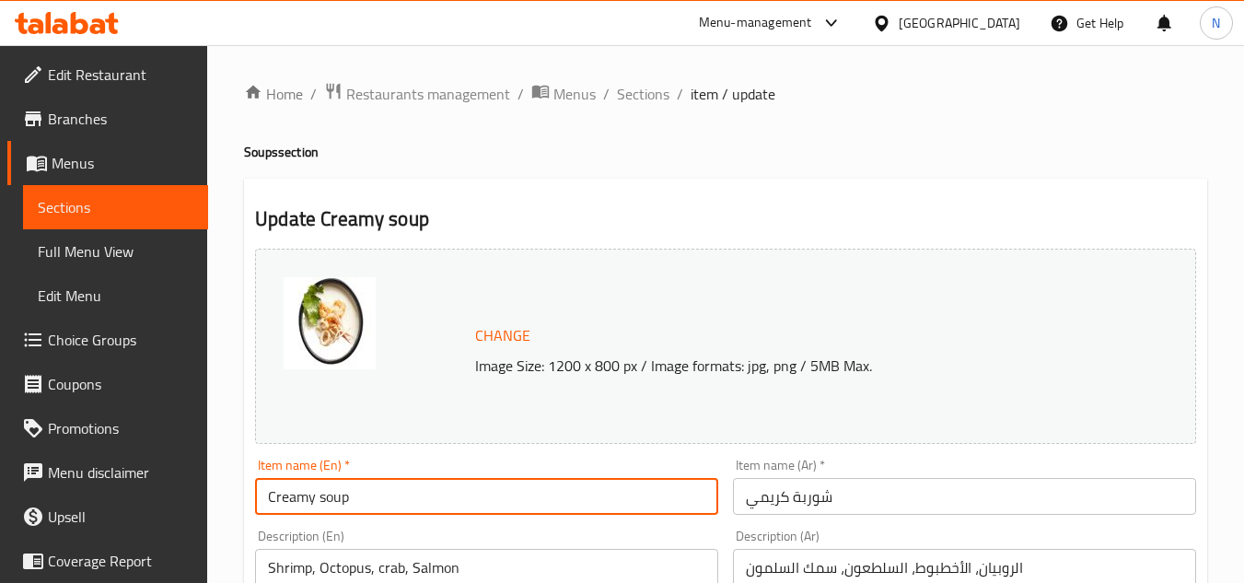
click at [331, 498] on input "Creamy soup" at bounding box center [486, 496] width 463 height 37
type input "Creamy"
click at [806, 504] on input "شوربة كريمي" at bounding box center [964, 496] width 463 height 37
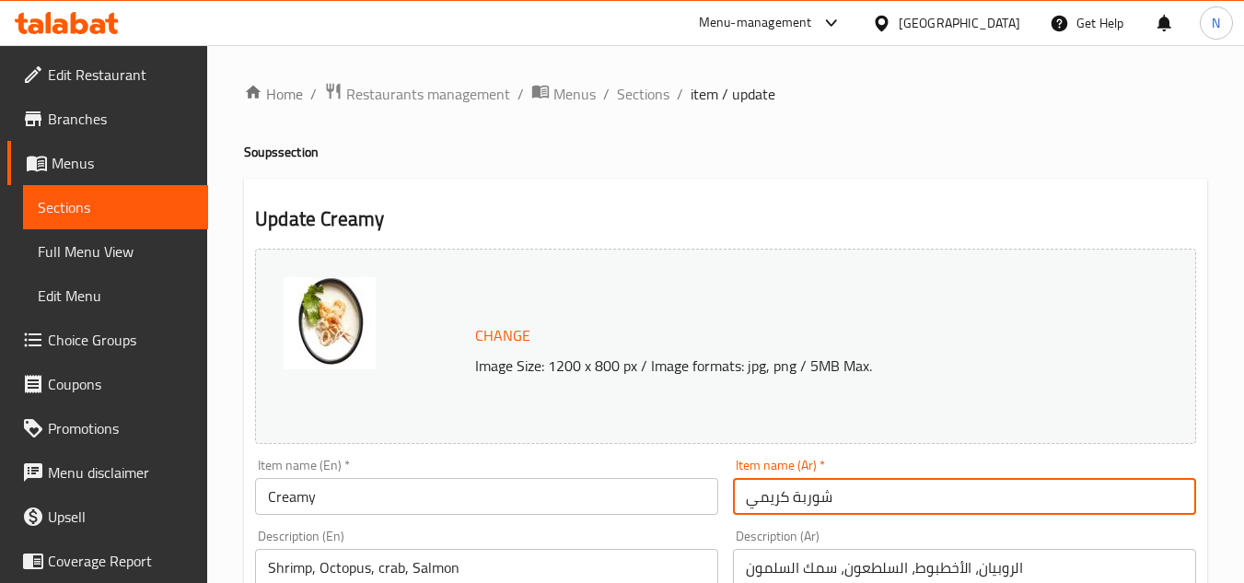
click at [806, 504] on input "شوربة كريمي" at bounding box center [964, 496] width 463 height 37
type input "كريمي"
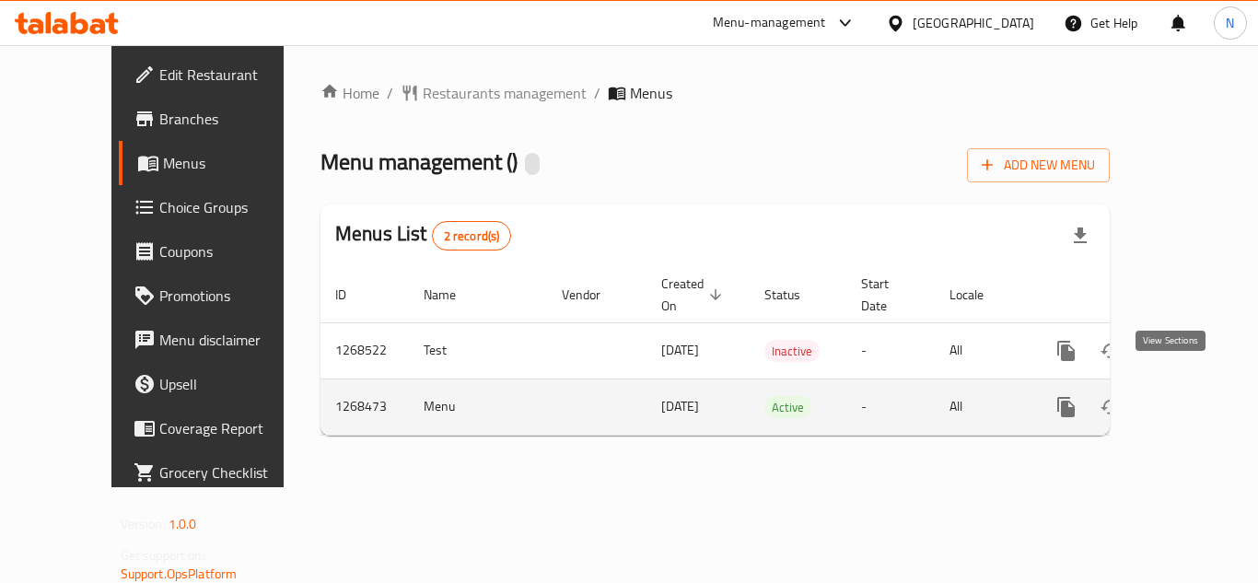
click at [1191, 400] on link "enhanced table" at bounding box center [1199, 407] width 44 height 44
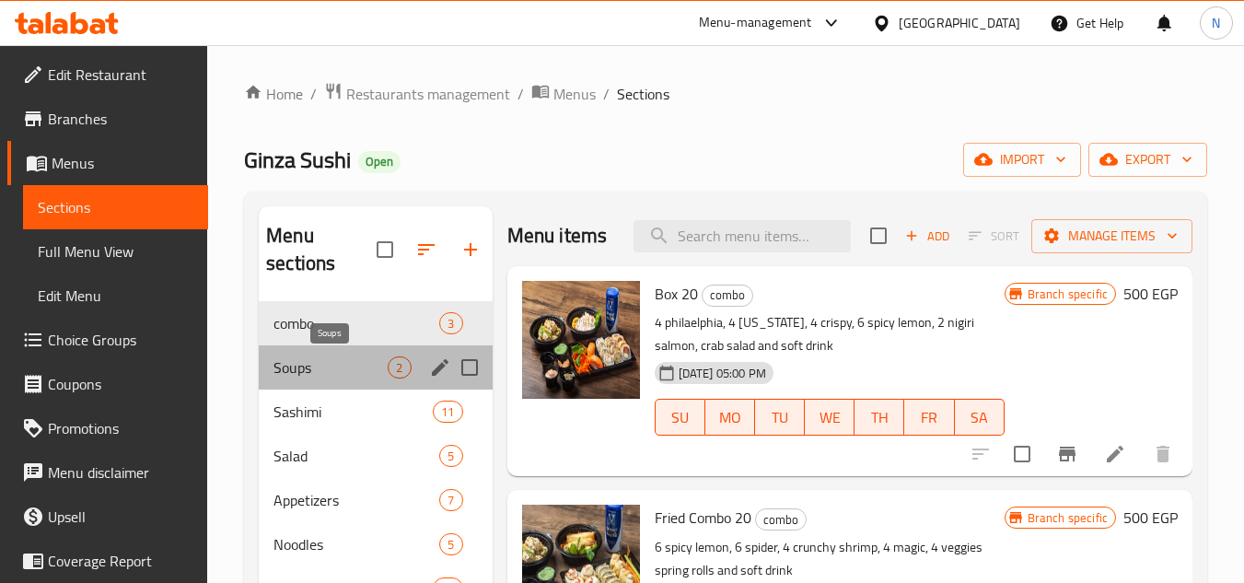
click at [308, 362] on span "Soups" at bounding box center [330, 367] width 114 height 22
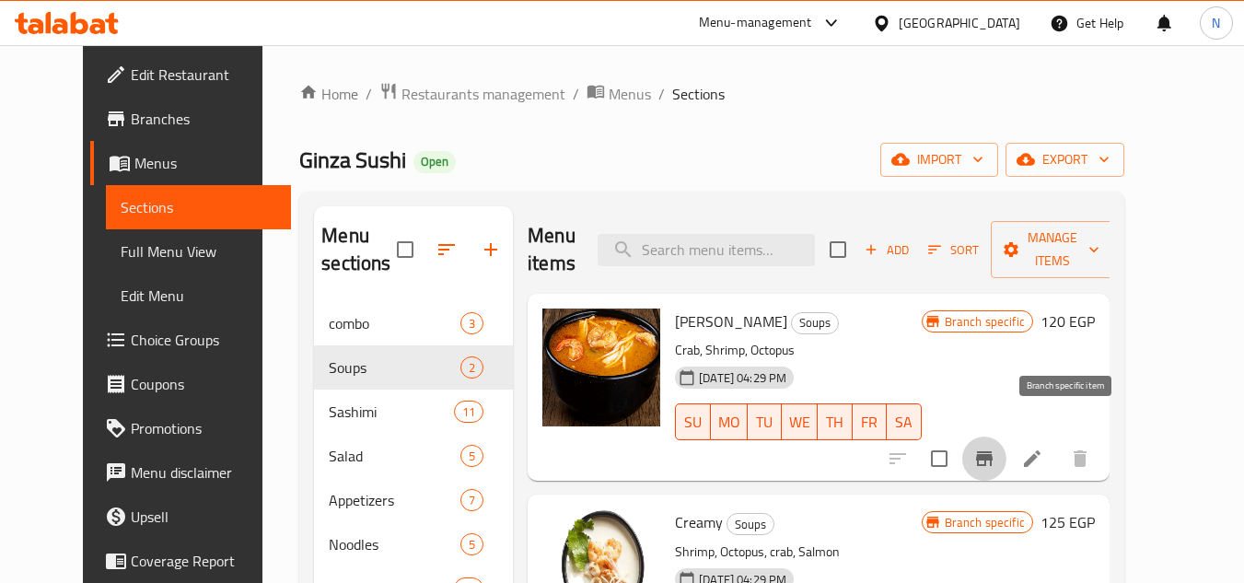
click at [992, 451] on icon "Branch-specific-item" at bounding box center [984, 458] width 17 height 15
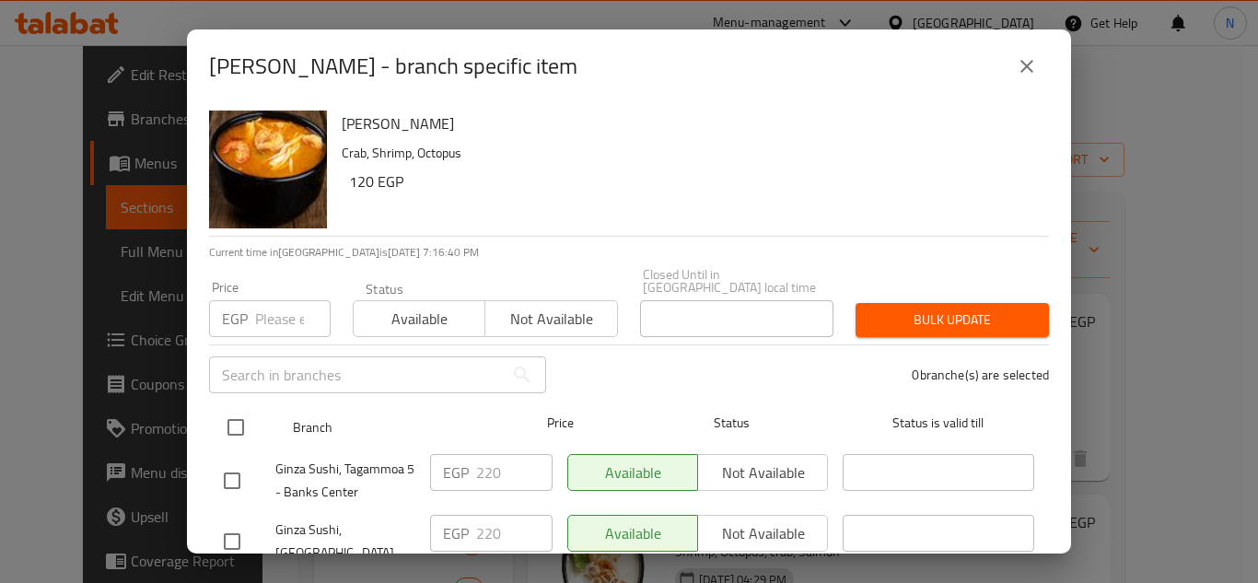
click at [238, 414] on input "checkbox" at bounding box center [235, 427] width 39 height 39
checkbox input "true"
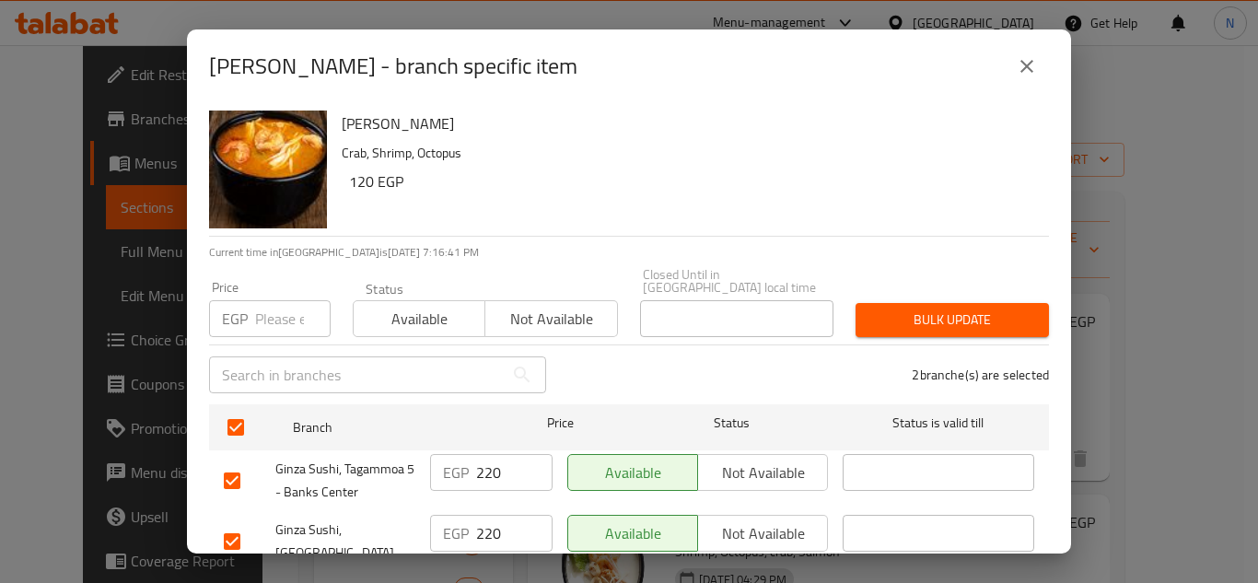
click at [489, 466] on input "220" at bounding box center [514, 472] width 76 height 37
paste input "0"
type input "200"
click at [477, 526] on input "220" at bounding box center [514, 533] width 76 height 37
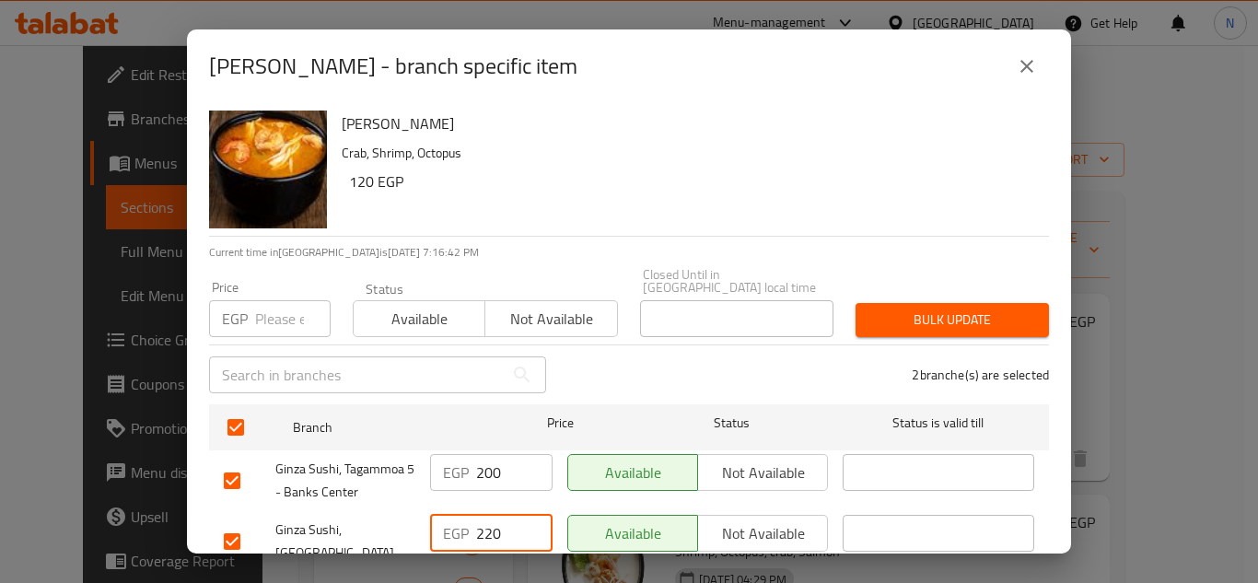
click at [477, 526] on input "220" at bounding box center [514, 533] width 76 height 37
paste input "0"
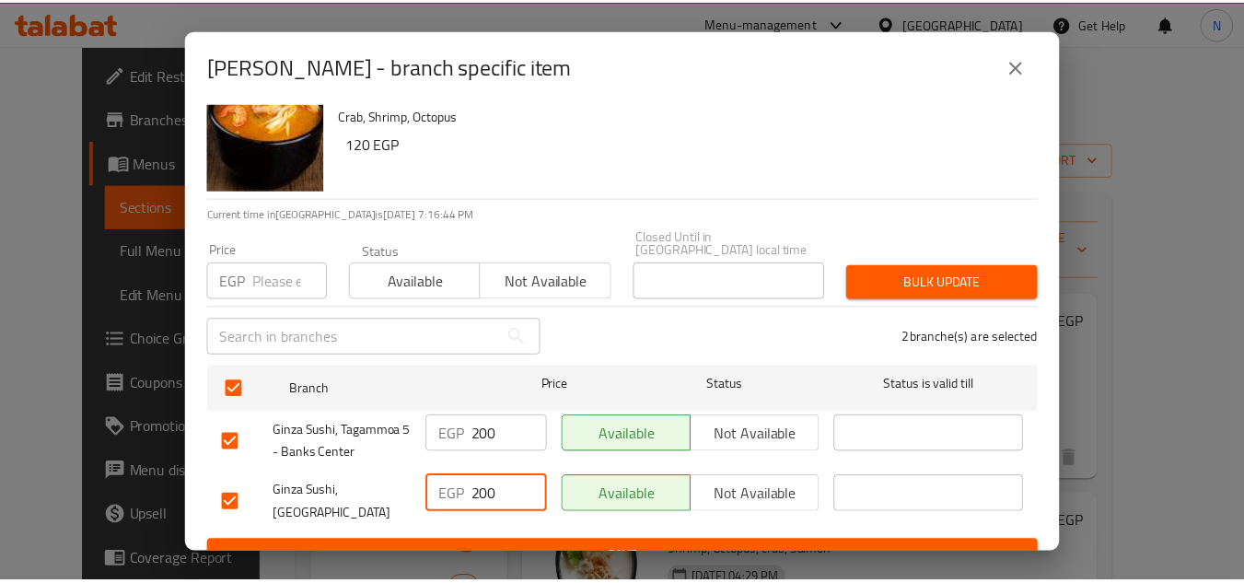
scroll to position [54, 0]
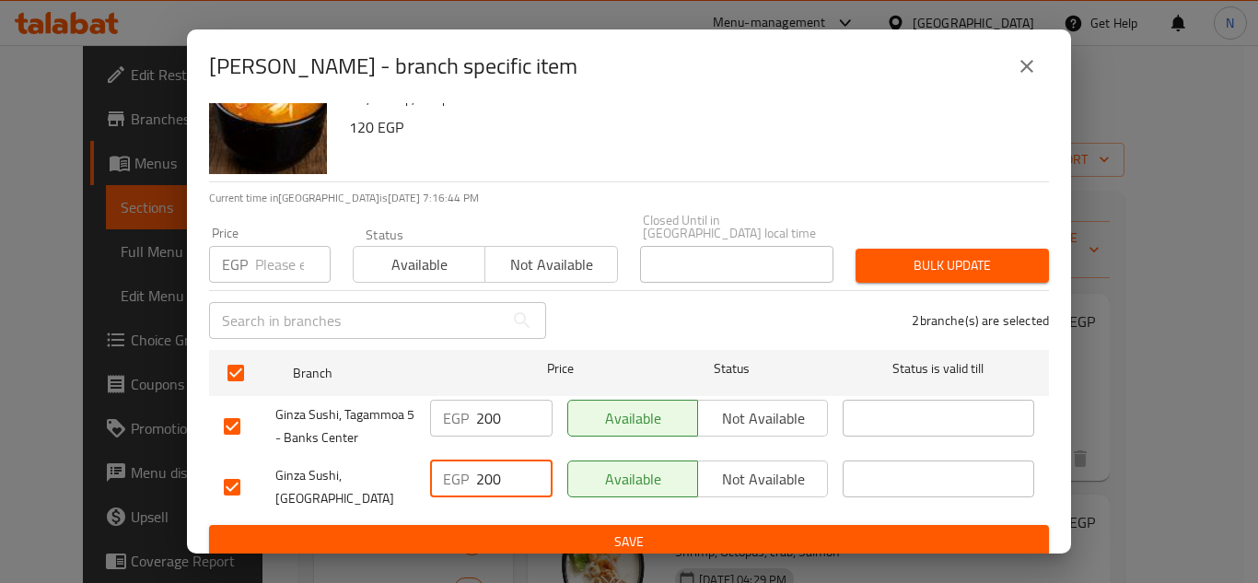
type input "200"
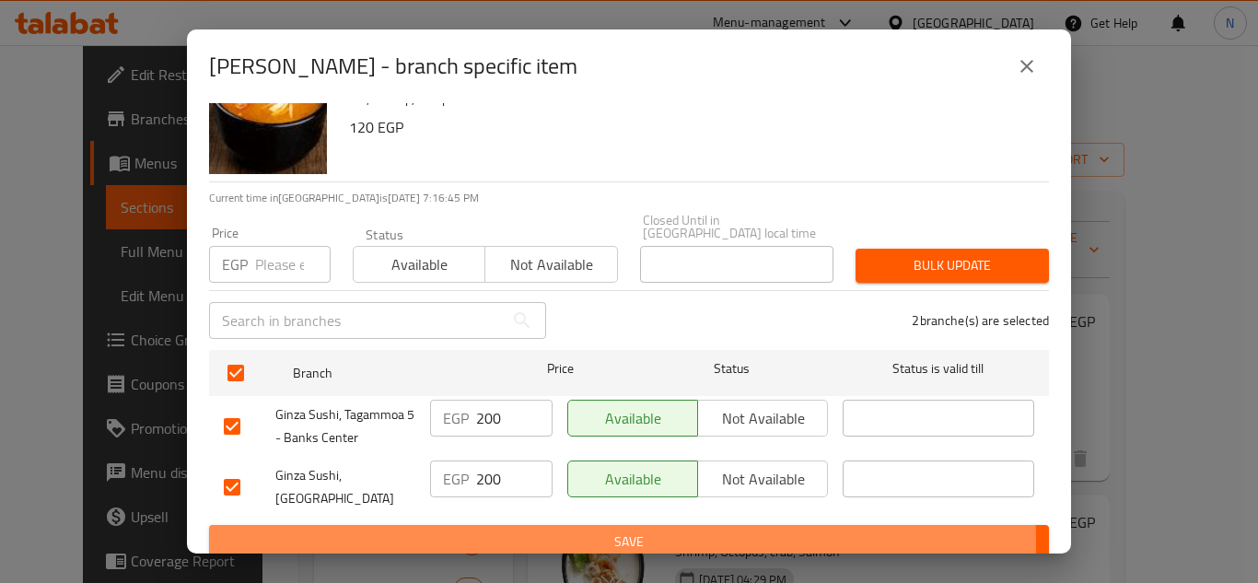
click at [620, 530] on span "Save" at bounding box center [629, 541] width 810 height 23
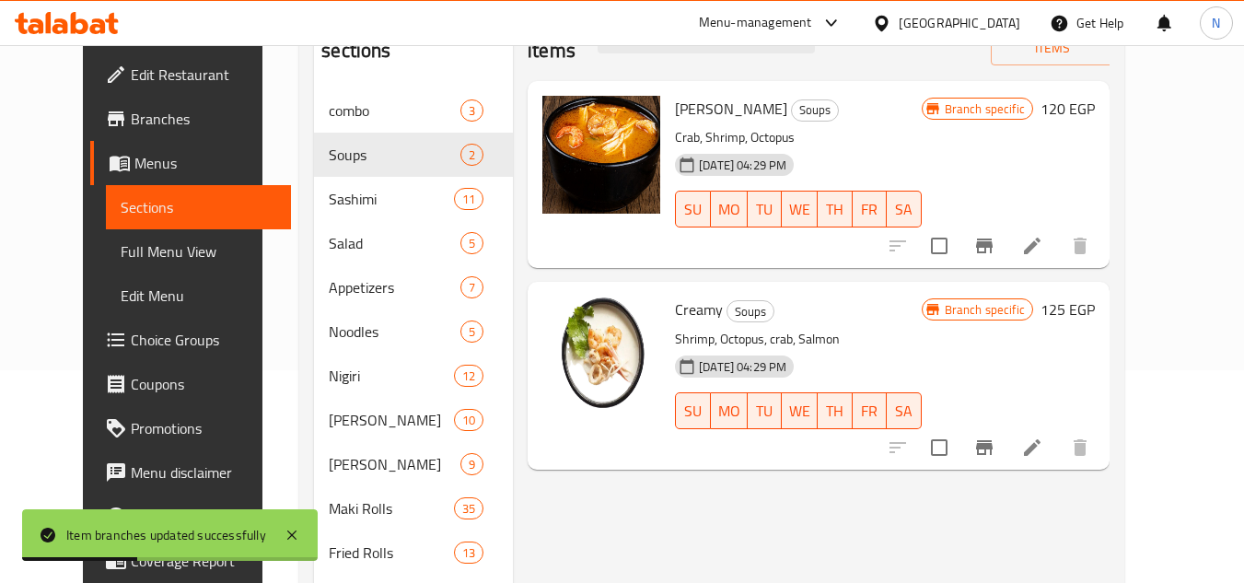
scroll to position [276, 0]
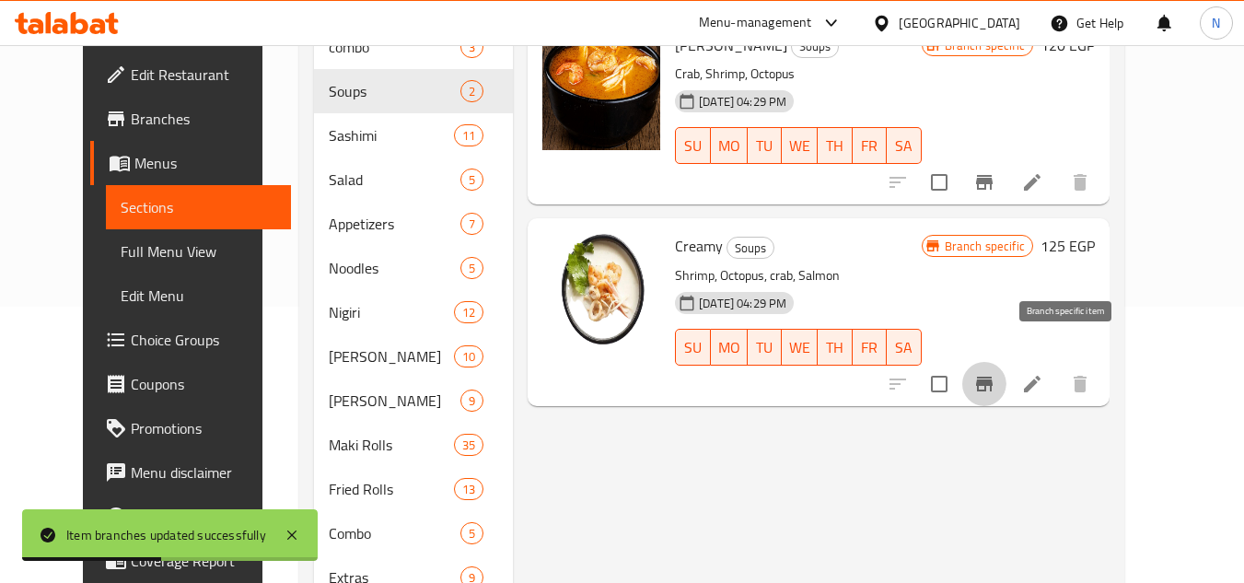
click at [992, 377] on icon "Branch-specific-item" at bounding box center [984, 384] width 17 height 15
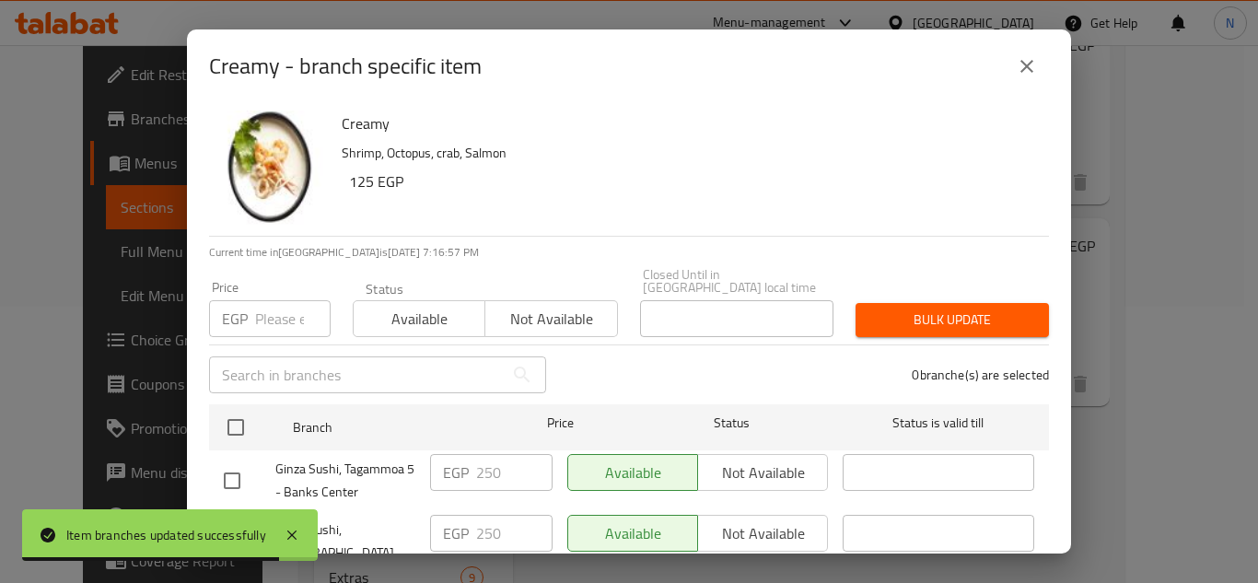
click at [1032, 76] on icon "close" at bounding box center [1026, 66] width 22 height 22
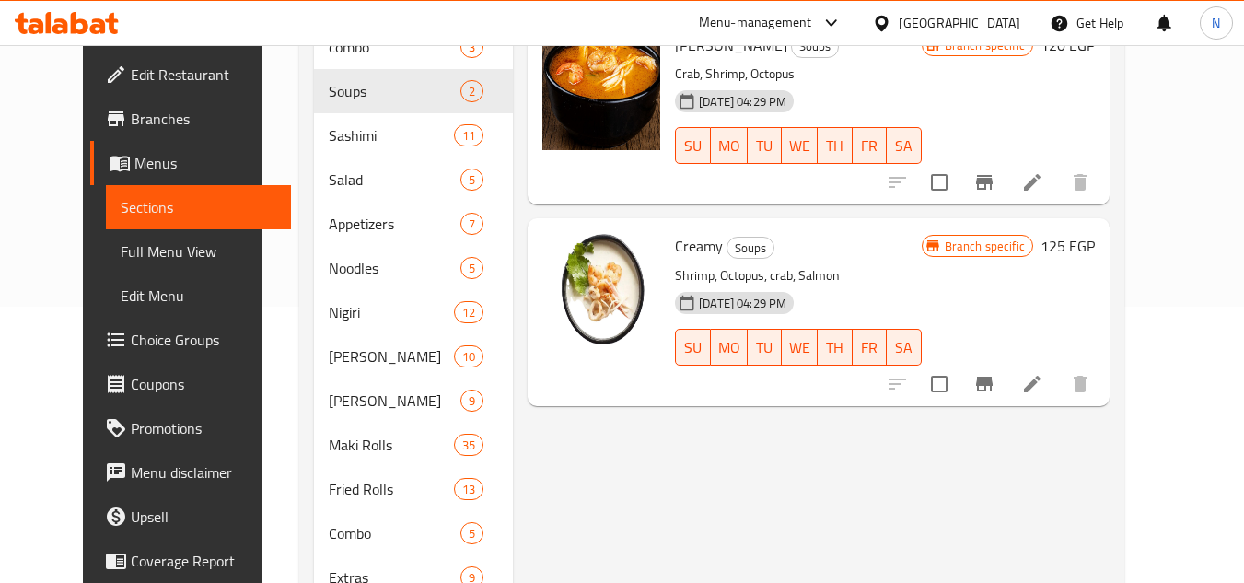
click at [553, 424] on div "Menu items Add Sort Manage items Tom Yum Soups Crab, Shrimp, Octopus 12-12-2024…" at bounding box center [811, 290] width 597 height 721
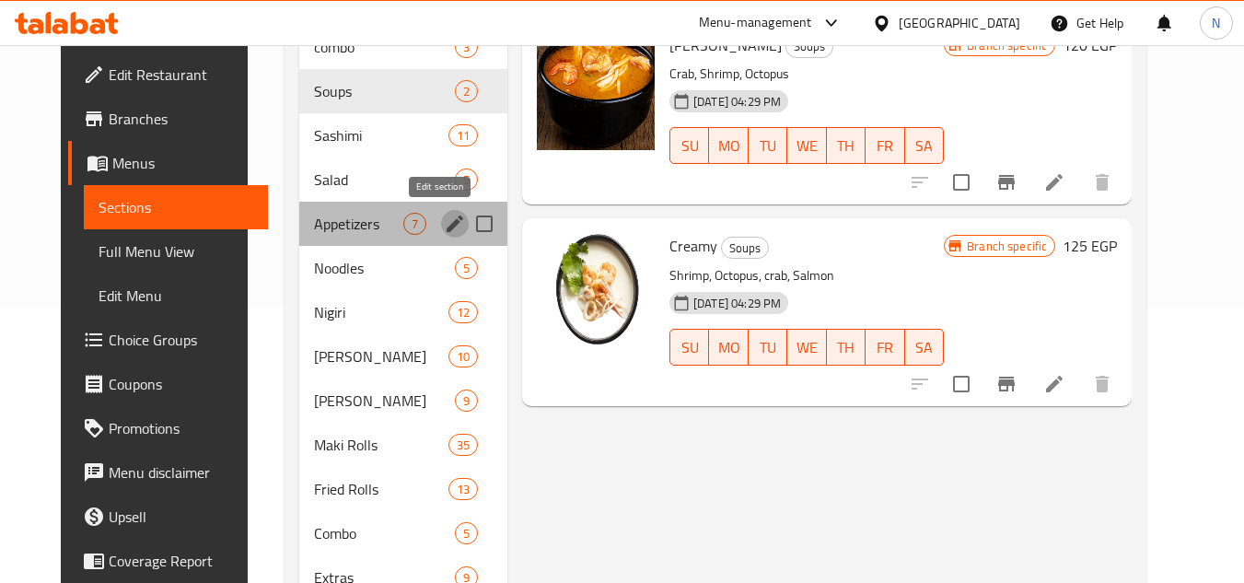
click at [444, 224] on icon "edit" at bounding box center [455, 224] width 22 height 22
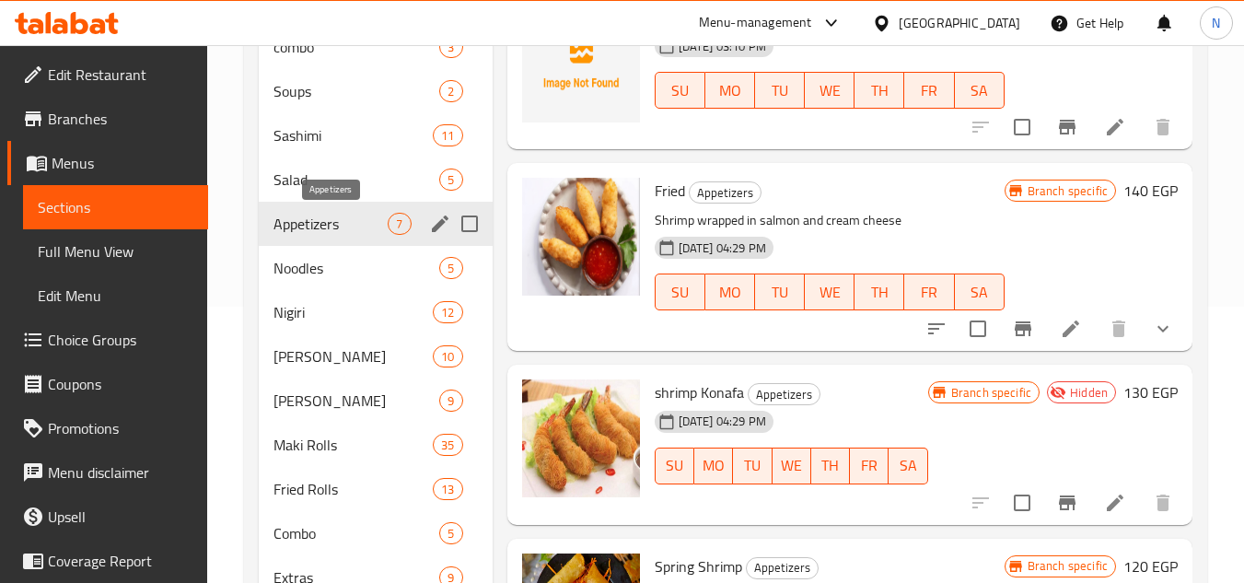
click at [334, 229] on span "Appetizers" at bounding box center [330, 224] width 114 height 22
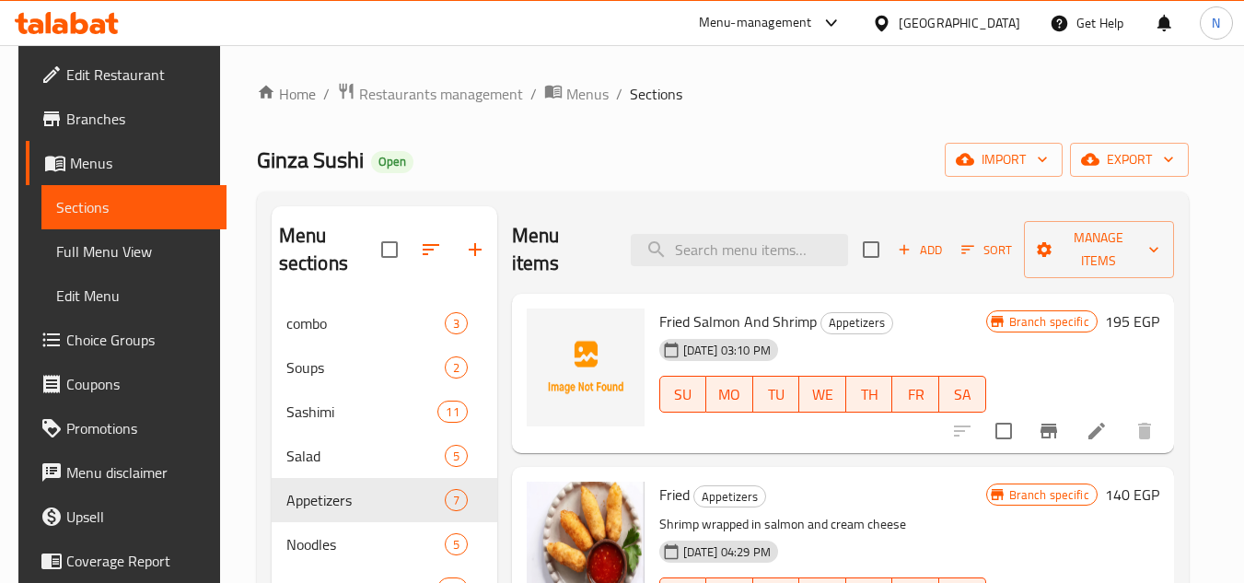
click at [1215, 291] on div "Home / Restaurants management / Menus / Sections Ginza Sushi Open import export…" at bounding box center [722, 511] width 1005 height 933
click at [920, 259] on span "Add" at bounding box center [920, 249] width 50 height 21
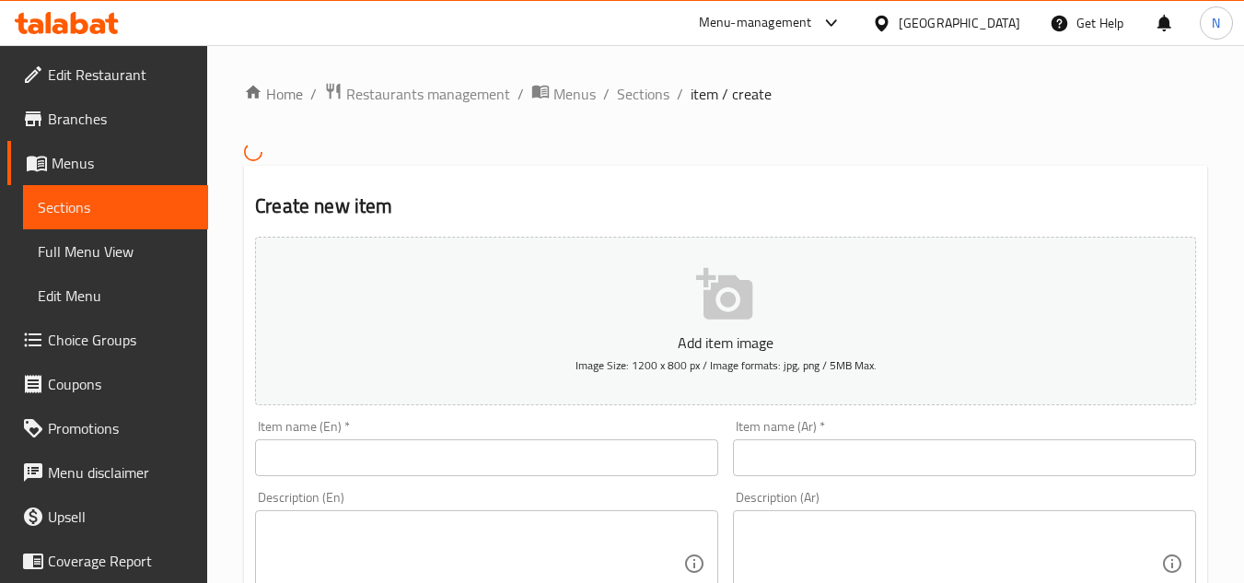
click at [400, 446] on input "text" at bounding box center [486, 457] width 463 height 37
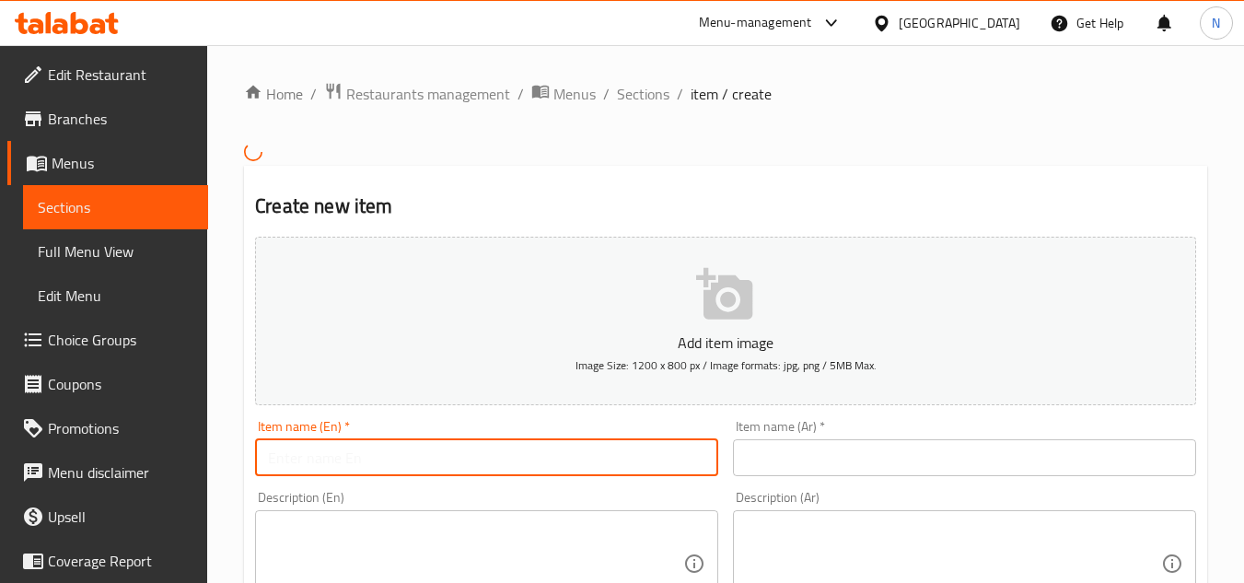
paste input "fried Salmon"
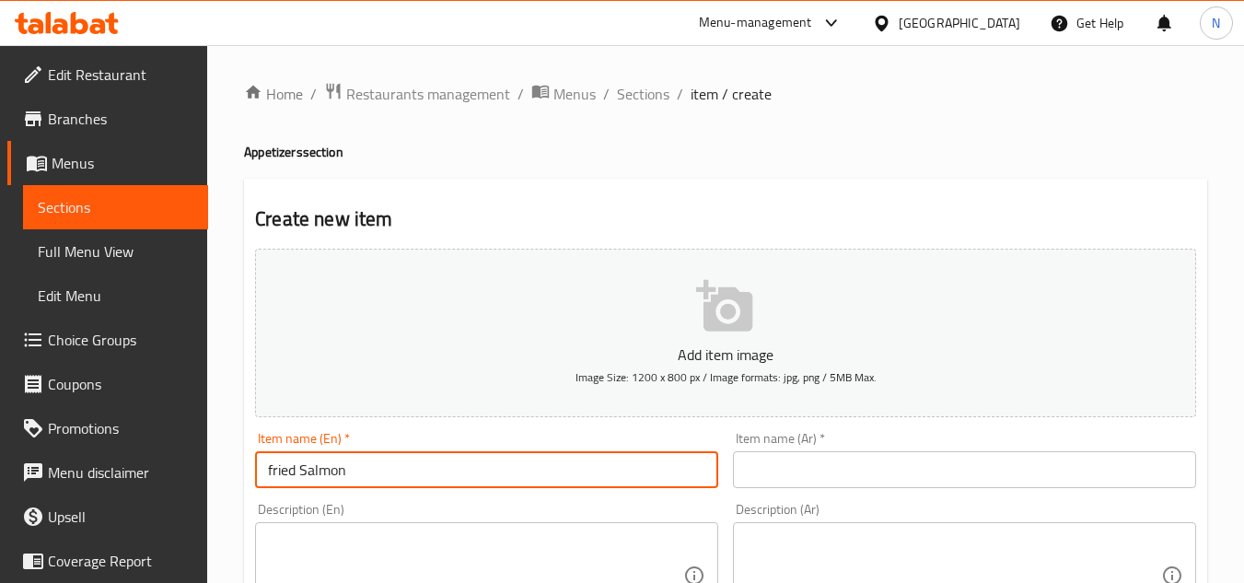
click at [394, 461] on input "fried Salmon" at bounding box center [486, 469] width 463 height 37
paste input "F"
type input "Fried Salmon"
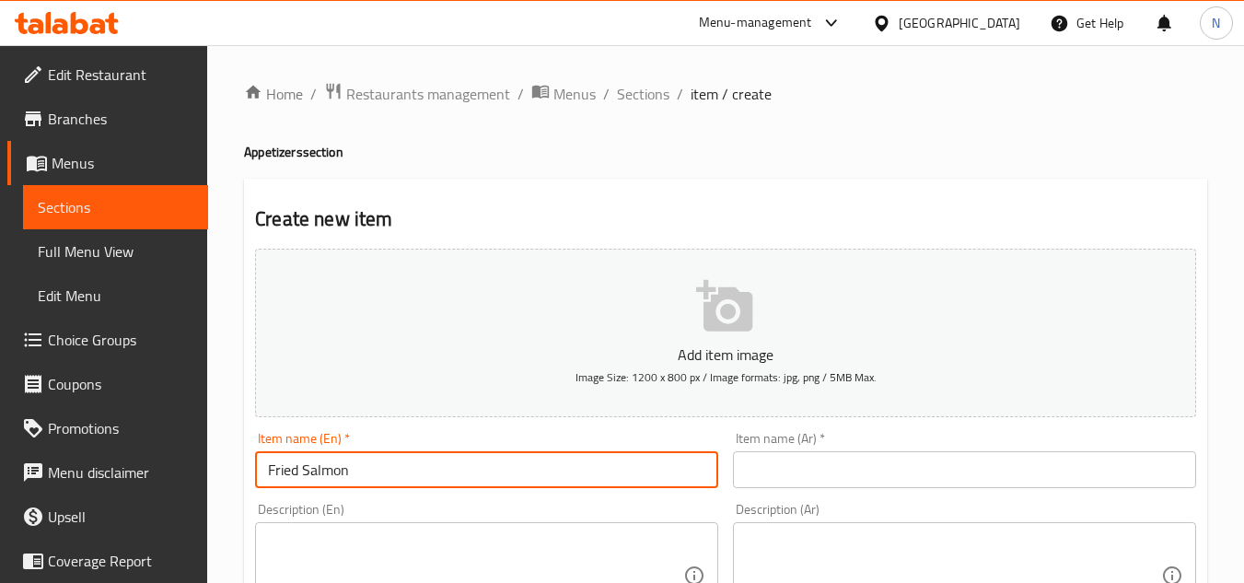
click at [393, 444] on div "Item name (En)   * Fried Salmon Item name (En) *" at bounding box center [486, 460] width 463 height 56
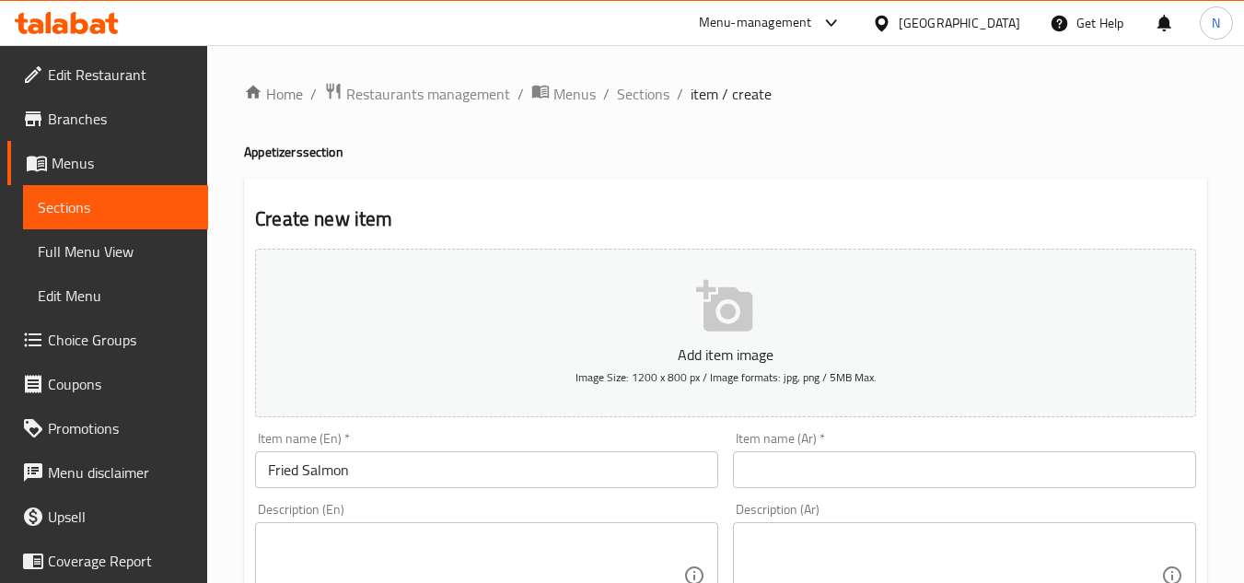
click at [393, 444] on div "Item name (En)   * Fried Salmon Item name (En) *" at bounding box center [486, 460] width 463 height 56
click at [367, 480] on input "Fried Salmon" at bounding box center [486, 469] width 463 height 37
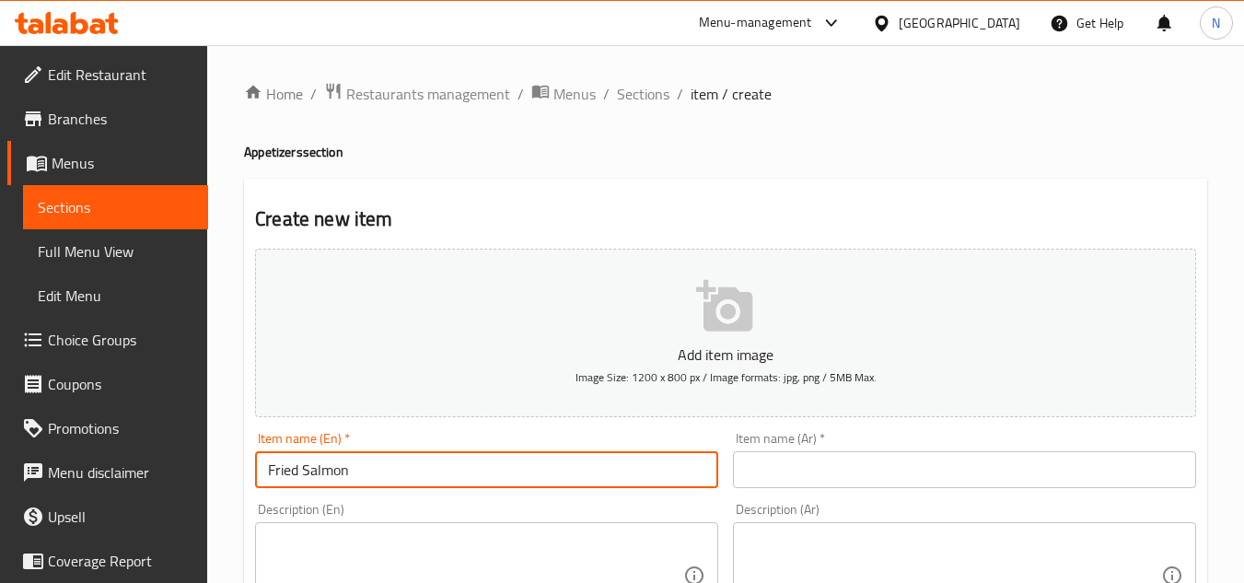
click at [367, 480] on input "Fried Salmon" at bounding box center [486, 469] width 463 height 37
click at [792, 467] on input "text" at bounding box center [964, 469] width 463 height 37
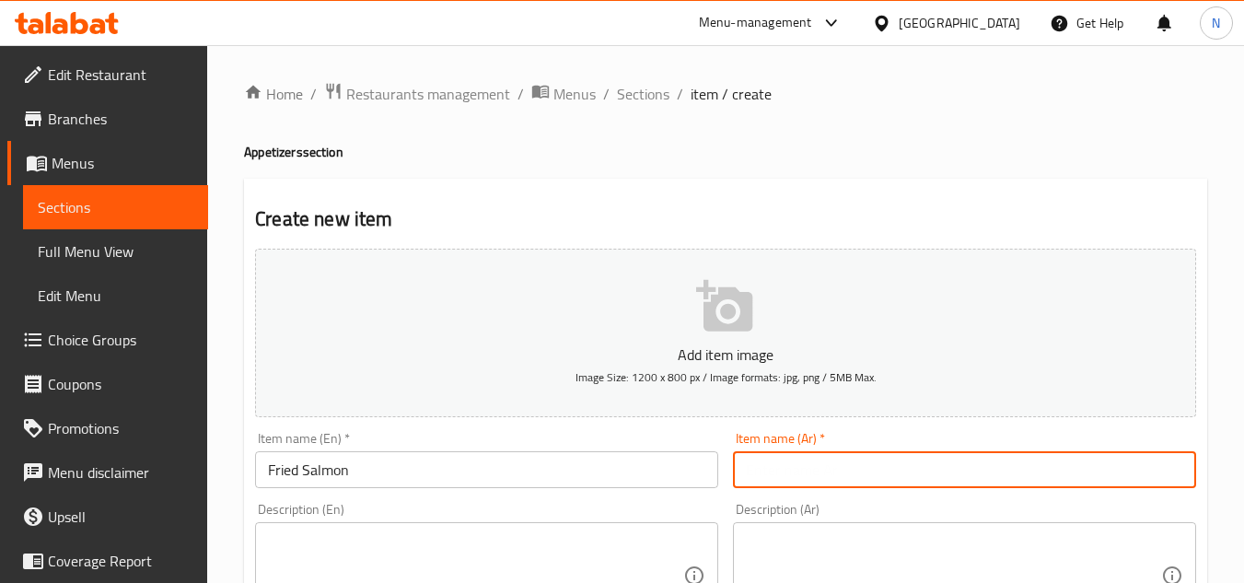
paste input "سلمون المقلي"
click at [788, 472] on input "سلمون المقلي" at bounding box center [964, 469] width 463 height 37
click at [783, 475] on input "سلمون المقلي" at bounding box center [964, 469] width 463 height 37
type input "سلمون مقلي"
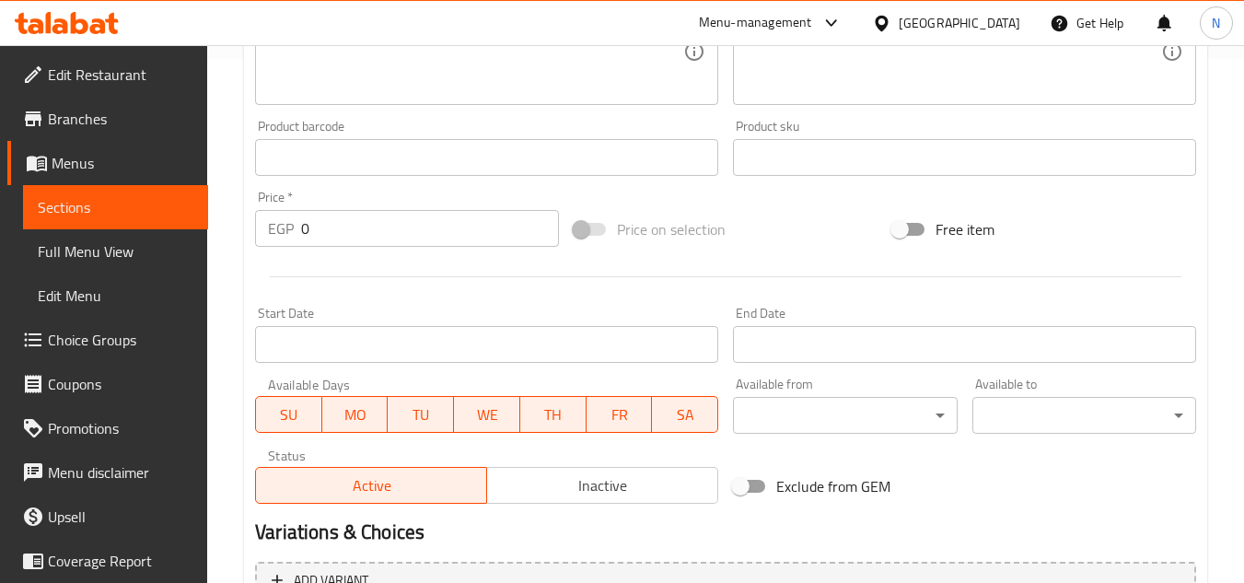
scroll to position [552, 0]
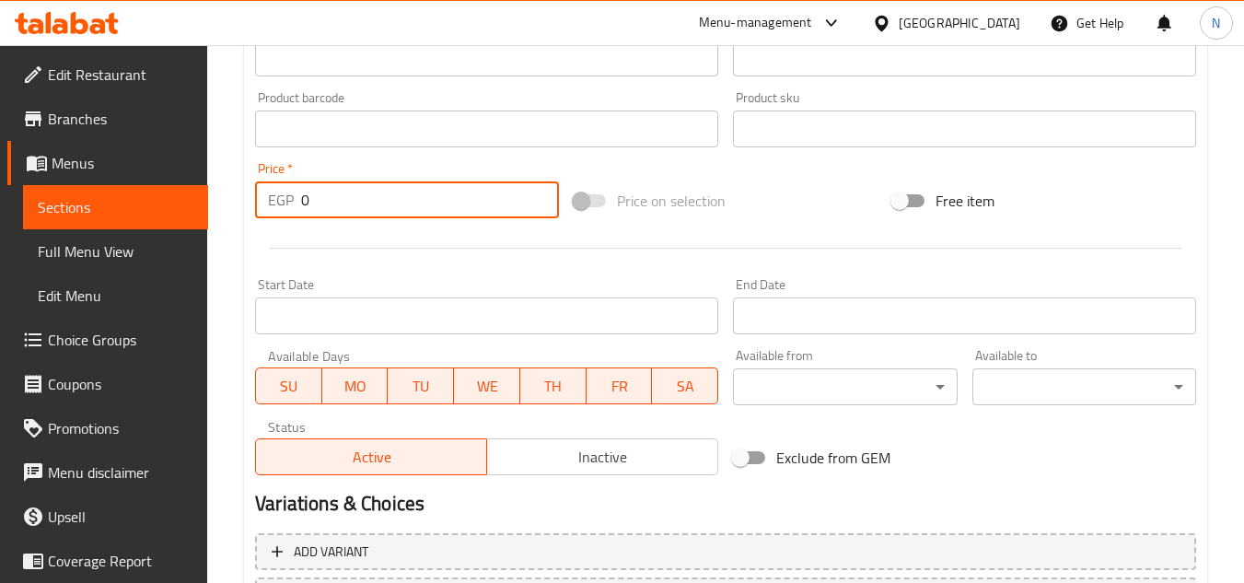
drag, startPoint x: 313, startPoint y: 190, endPoint x: 255, endPoint y: 208, distance: 60.9
click at [255, 208] on div "EGP 0 Price *" at bounding box center [407, 199] width 304 height 37
paste input "215"
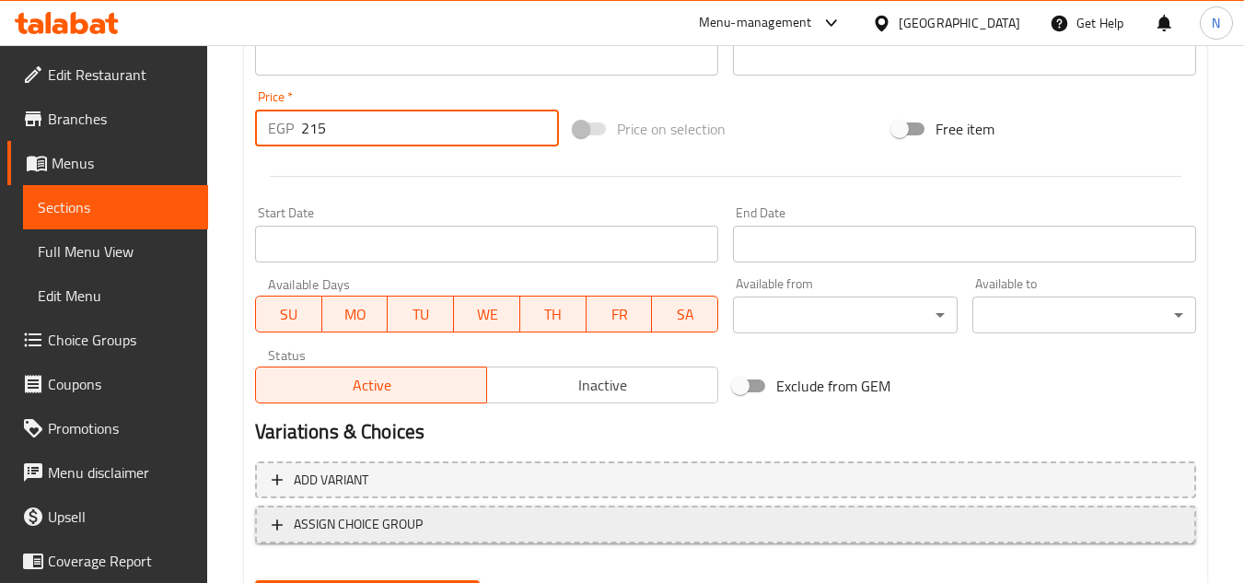
scroll to position [718, 0]
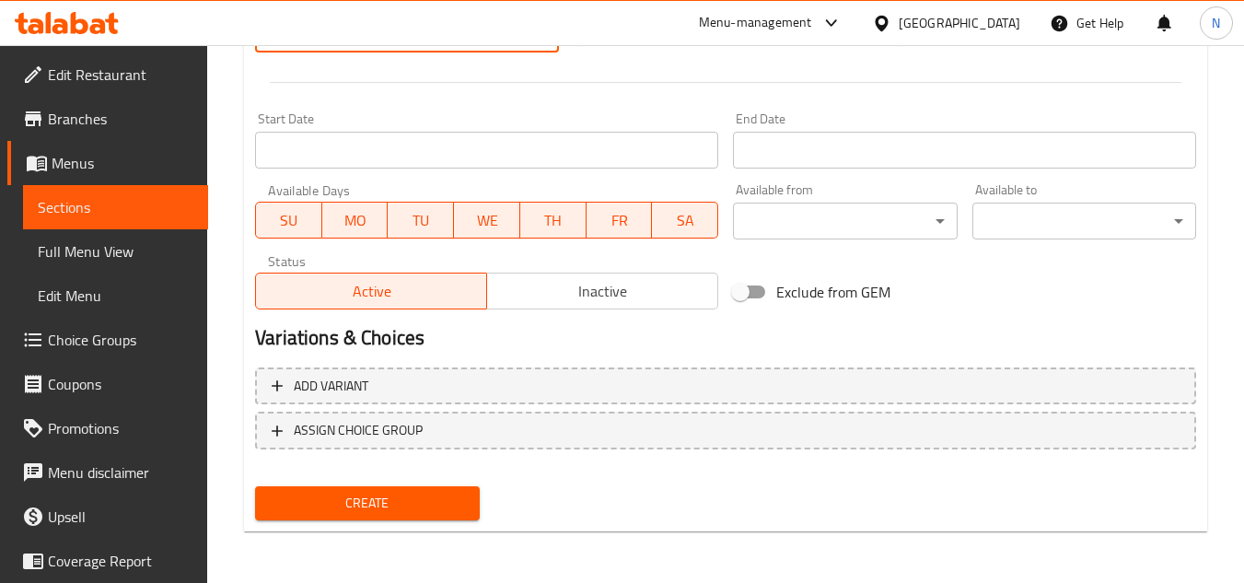
type input "215"
click at [421, 510] on span "Create" at bounding box center [367, 503] width 194 height 23
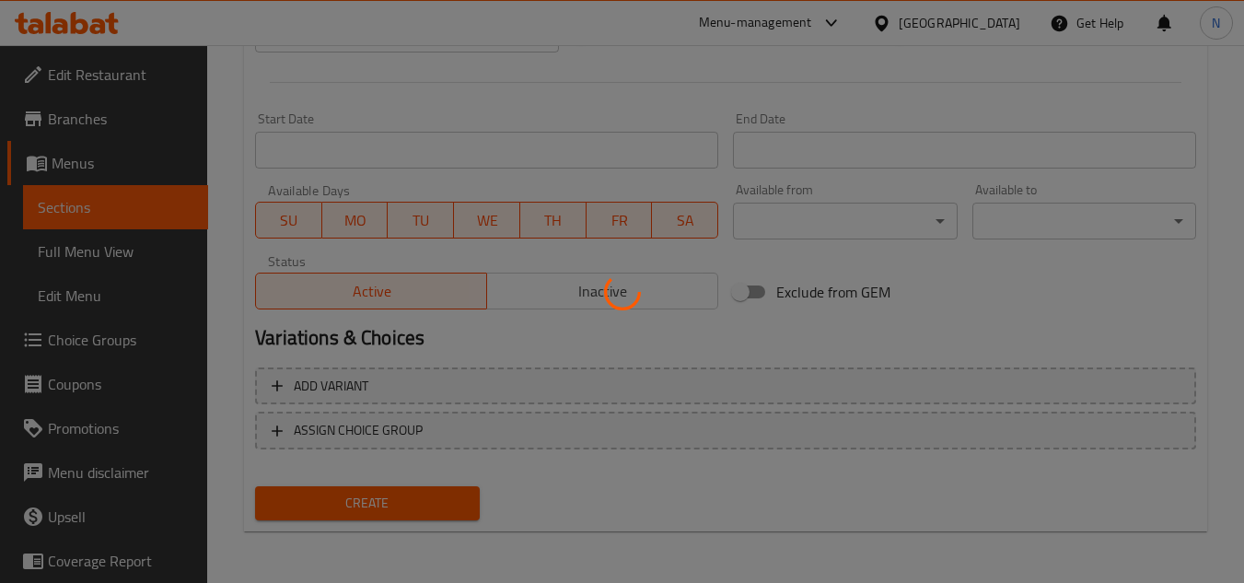
type input "0"
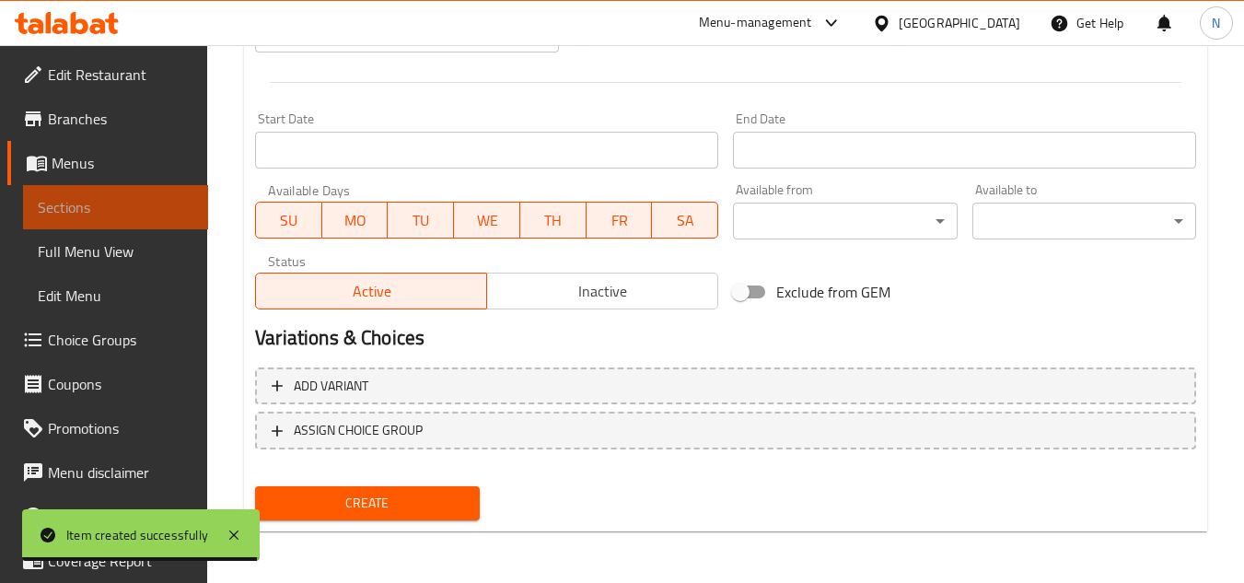
click at [117, 217] on span "Sections" at bounding box center [116, 207] width 156 height 22
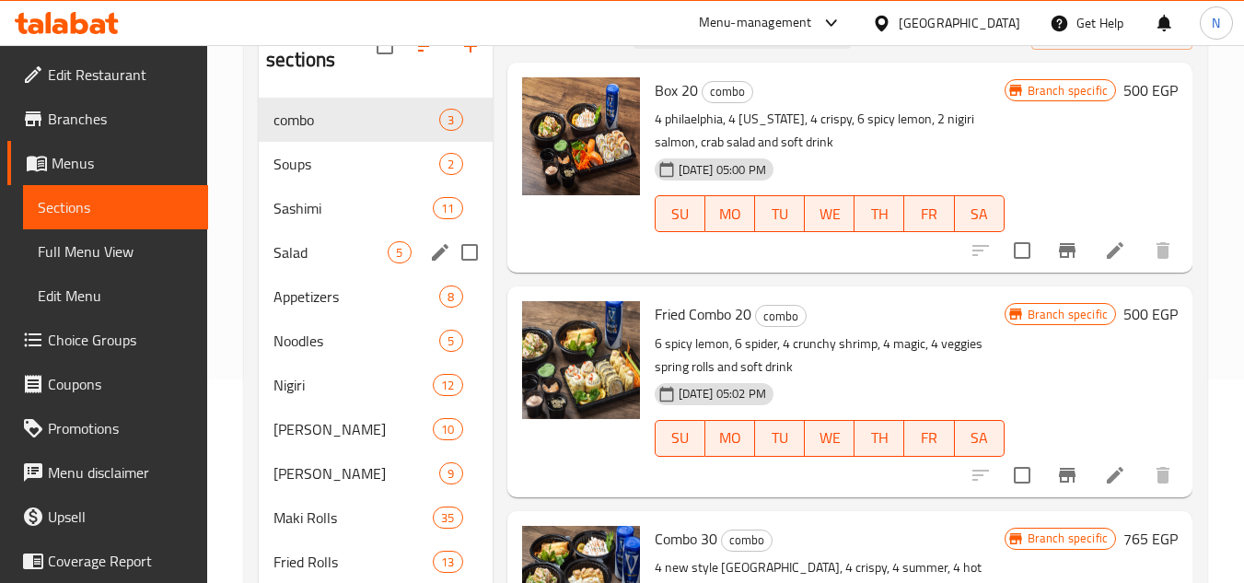
scroll to position [171, 0]
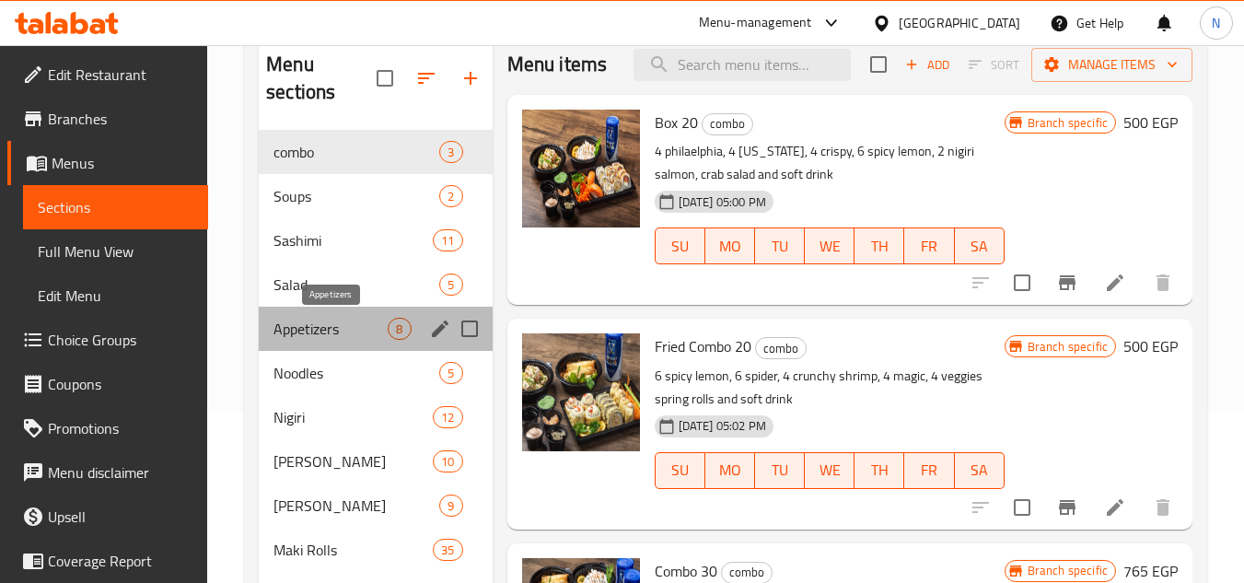
click at [325, 331] on span "Appetizers" at bounding box center [330, 329] width 114 height 22
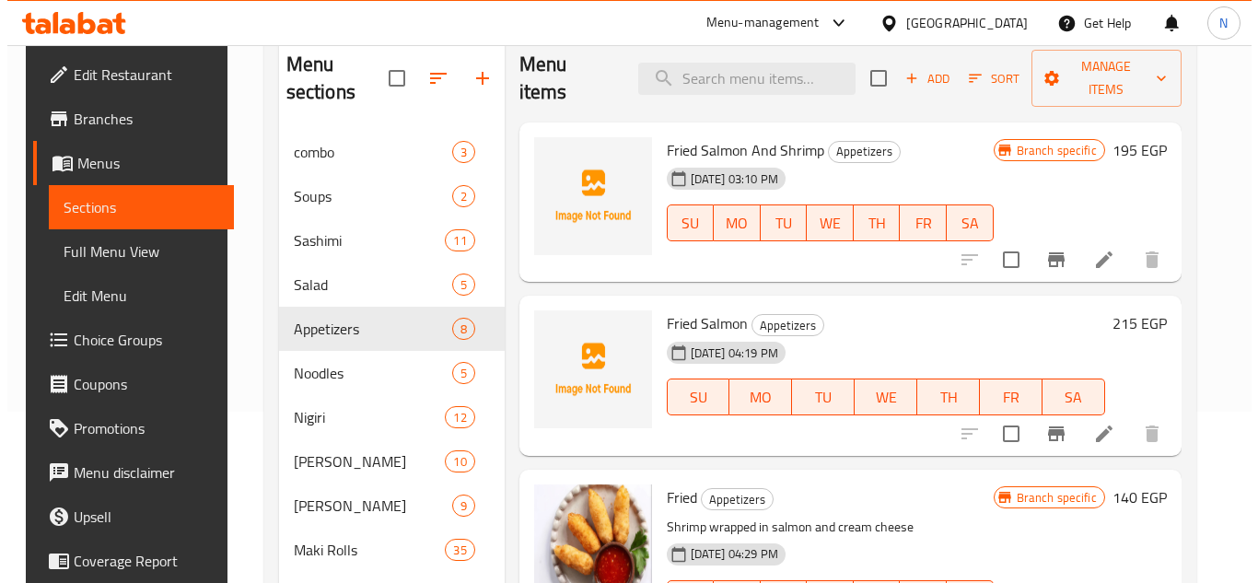
scroll to position [477, 0]
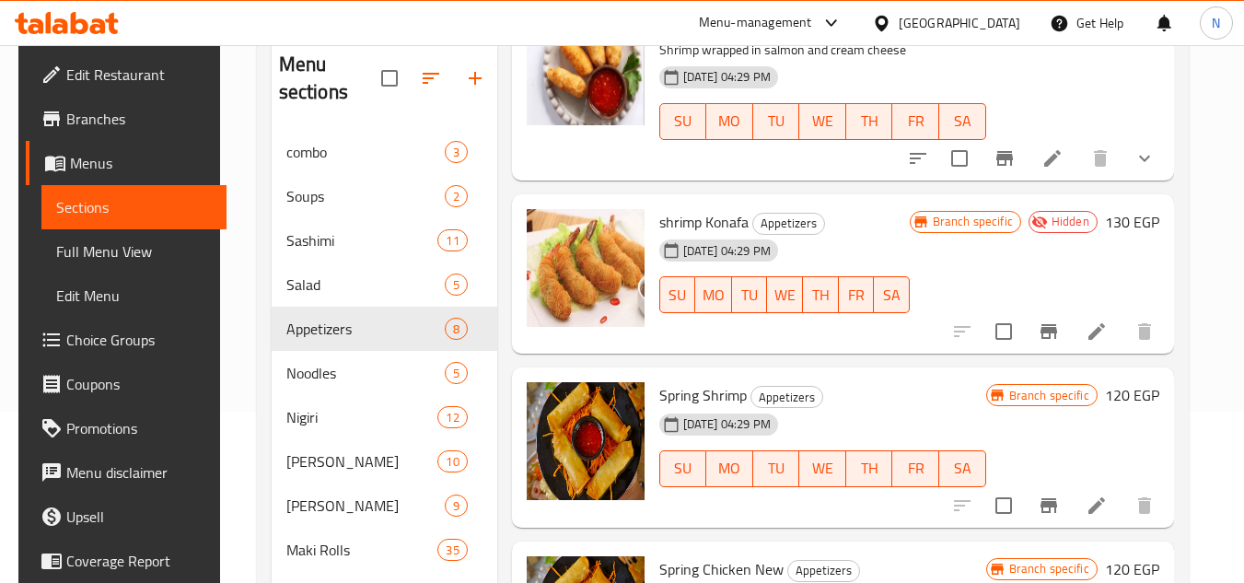
click at [1225, 386] on div "Home / Restaurants management / Menus / Sections Ginza Sushi Open import export…" at bounding box center [722, 340] width 1005 height 933
click at [1055, 504] on icon "Branch-specific-item" at bounding box center [1048, 505] width 17 height 15
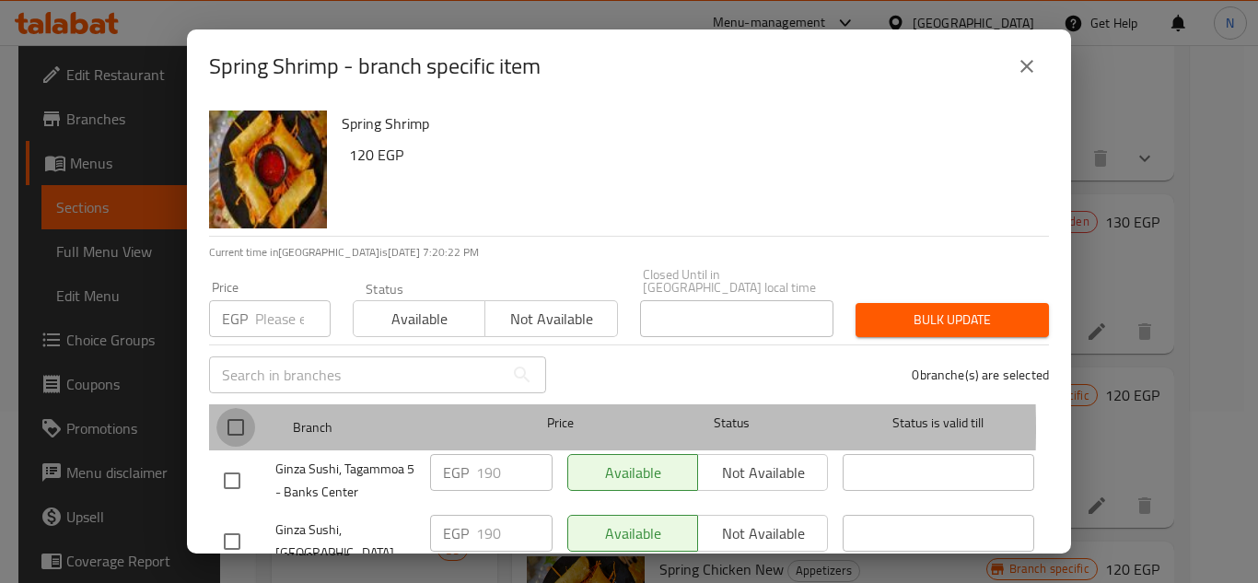
click at [246, 415] on input "checkbox" at bounding box center [235, 427] width 39 height 39
checkbox input "true"
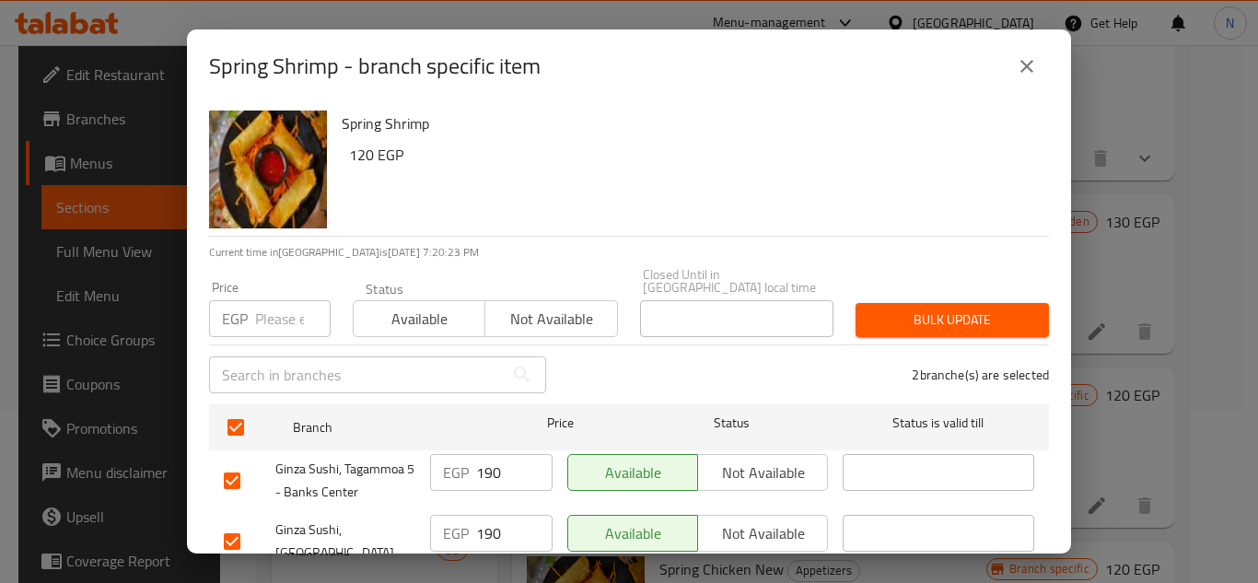
click at [261, 304] on input "number" at bounding box center [292, 318] width 75 height 37
paste input "190"
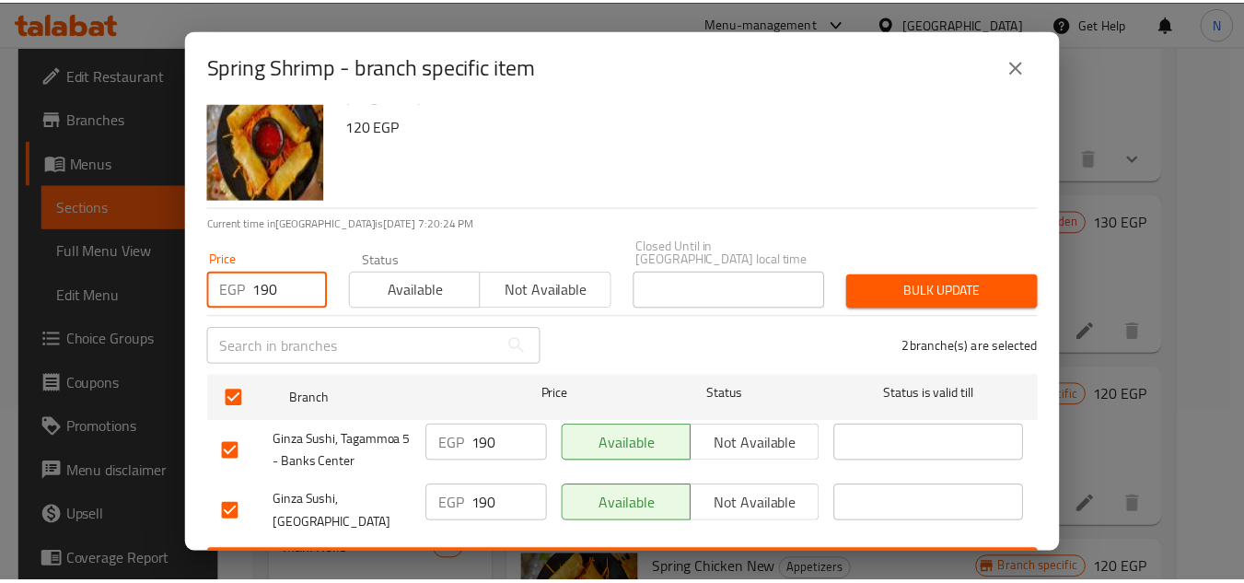
scroll to position [54, 0]
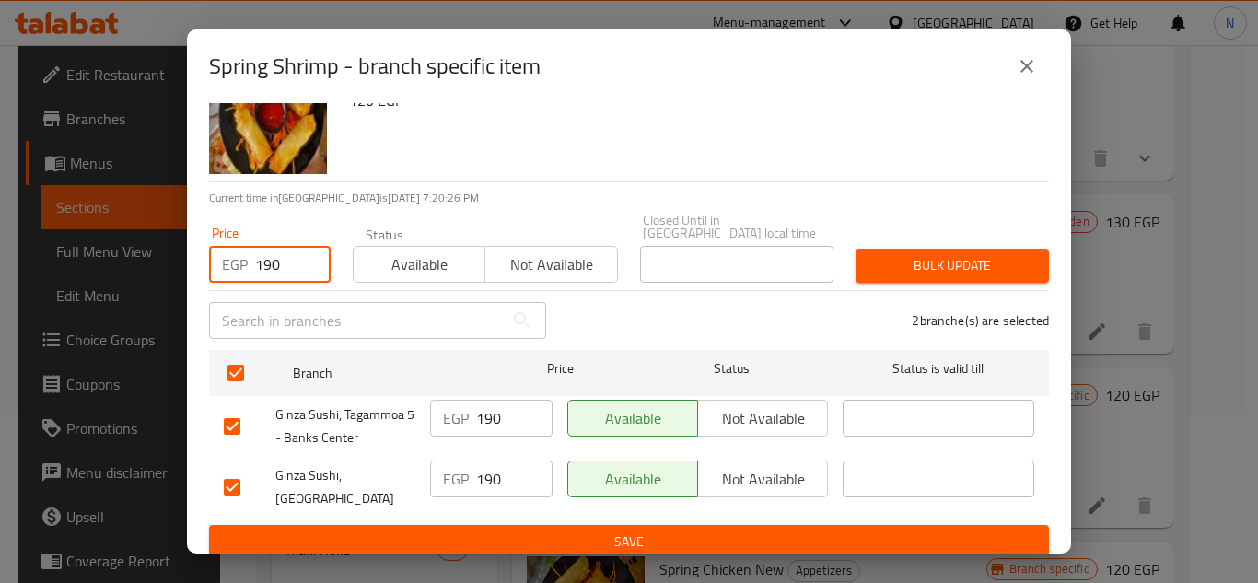
type input "190"
click at [1023, 64] on icon "close" at bounding box center [1026, 66] width 13 height 13
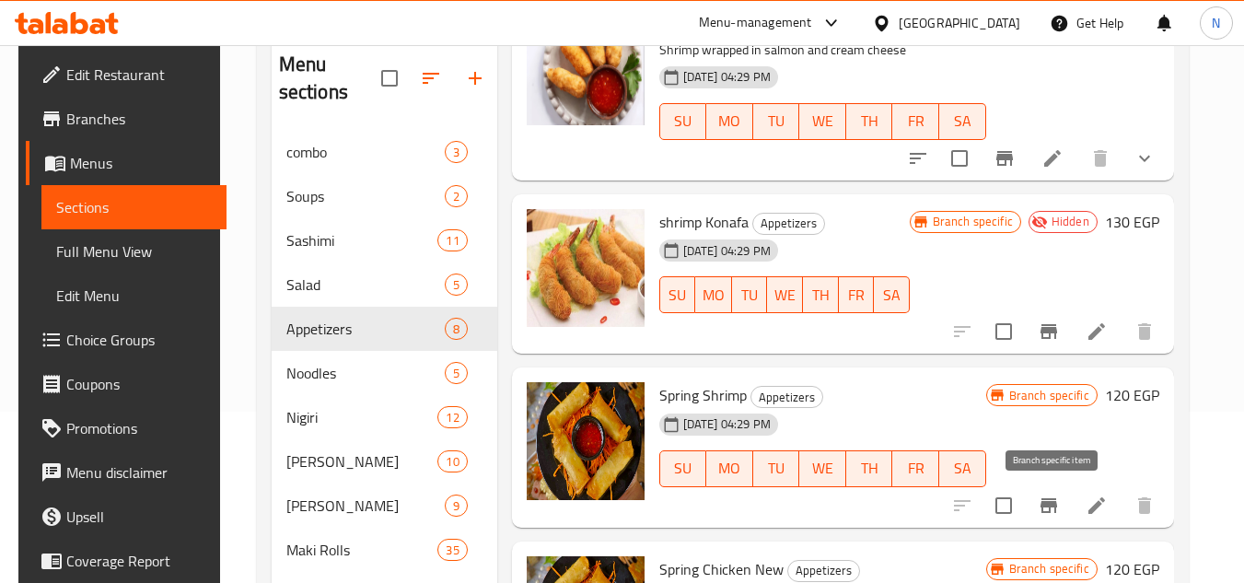
click at [1056, 504] on icon "Branch-specific-item" at bounding box center [1048, 505] width 17 height 15
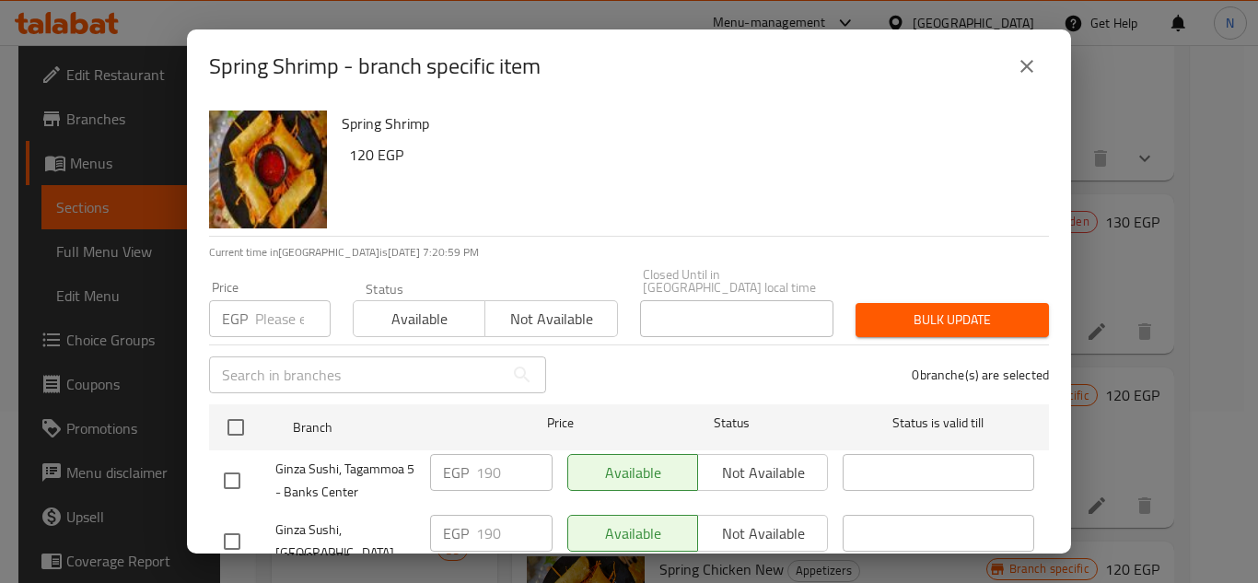
click at [1032, 73] on icon "close" at bounding box center [1026, 66] width 22 height 22
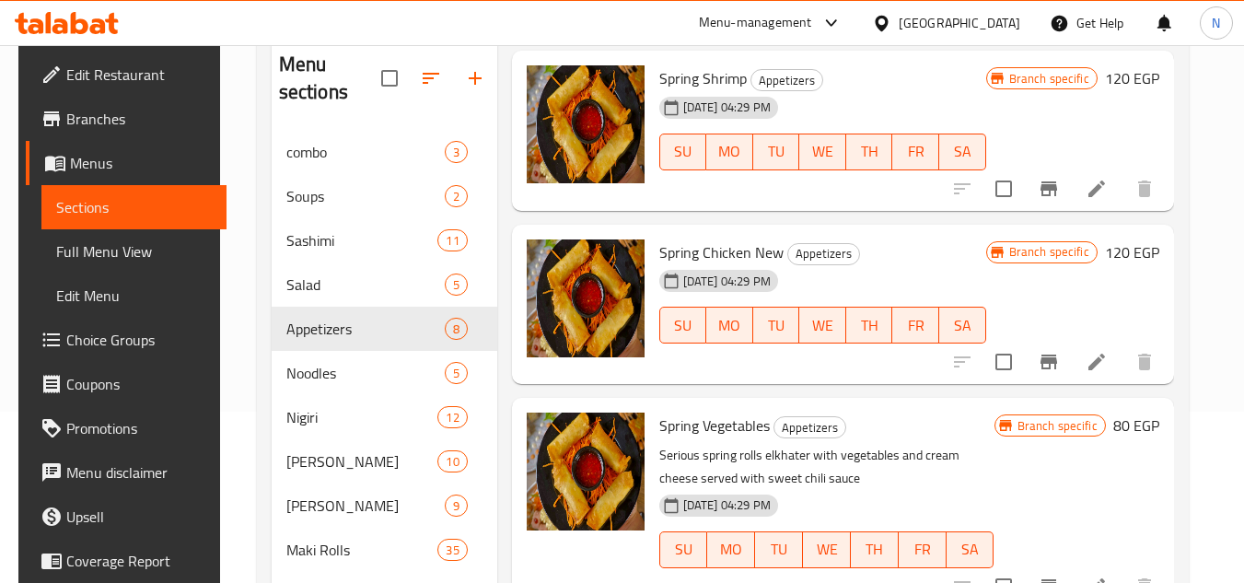
scroll to position [845, 0]
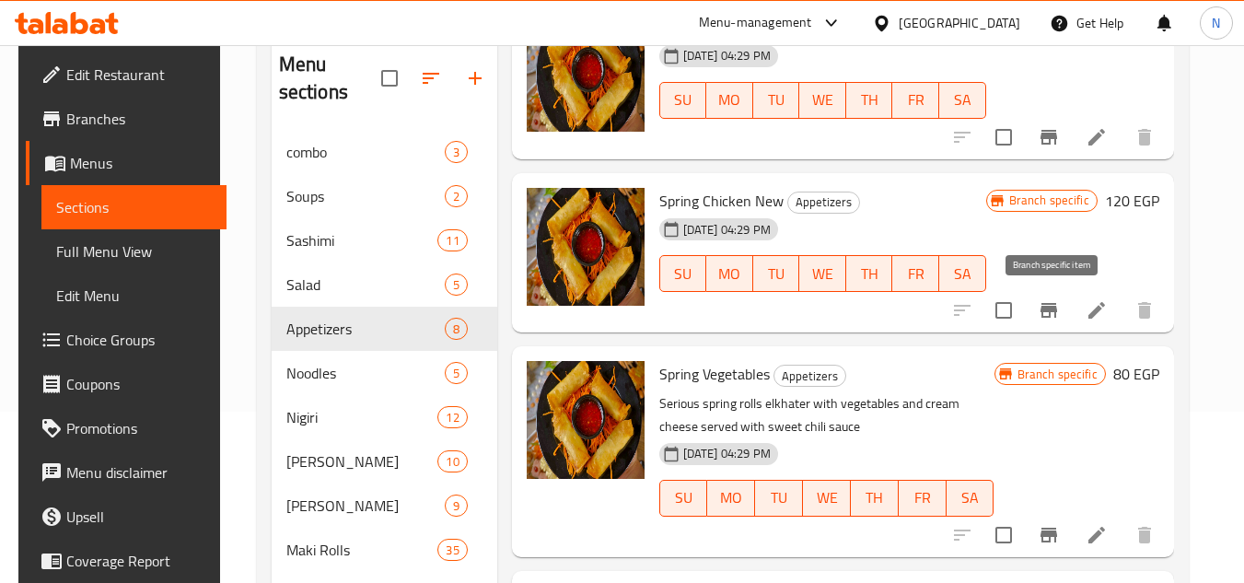
click at [1054, 308] on icon "Branch-specific-item" at bounding box center [1048, 310] width 17 height 15
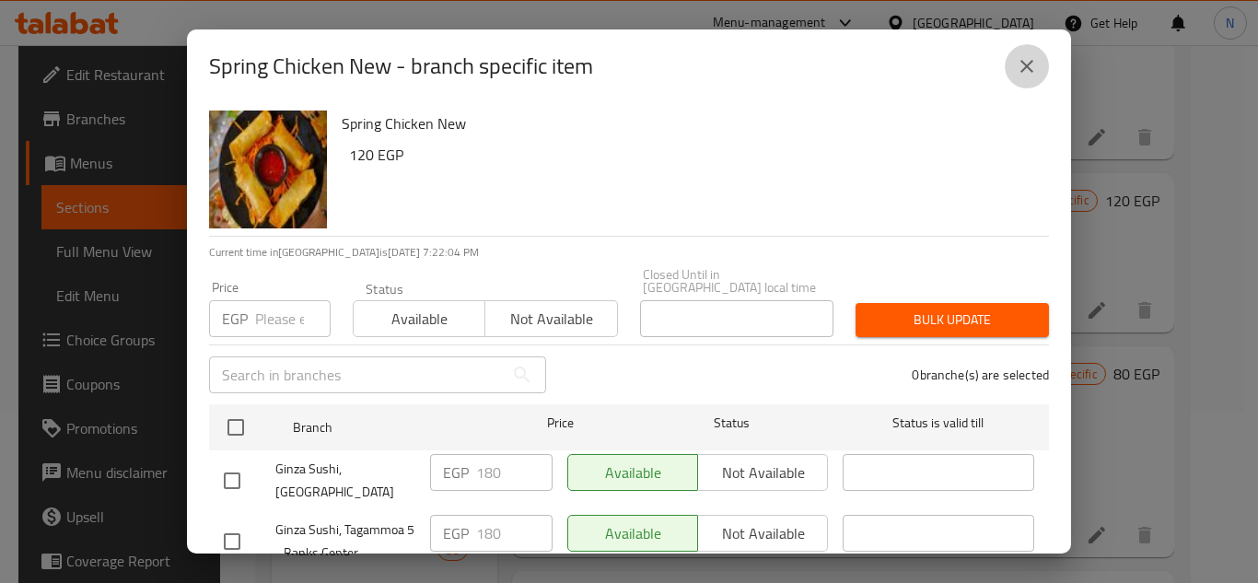
click at [1038, 72] on button "close" at bounding box center [1026, 66] width 44 height 44
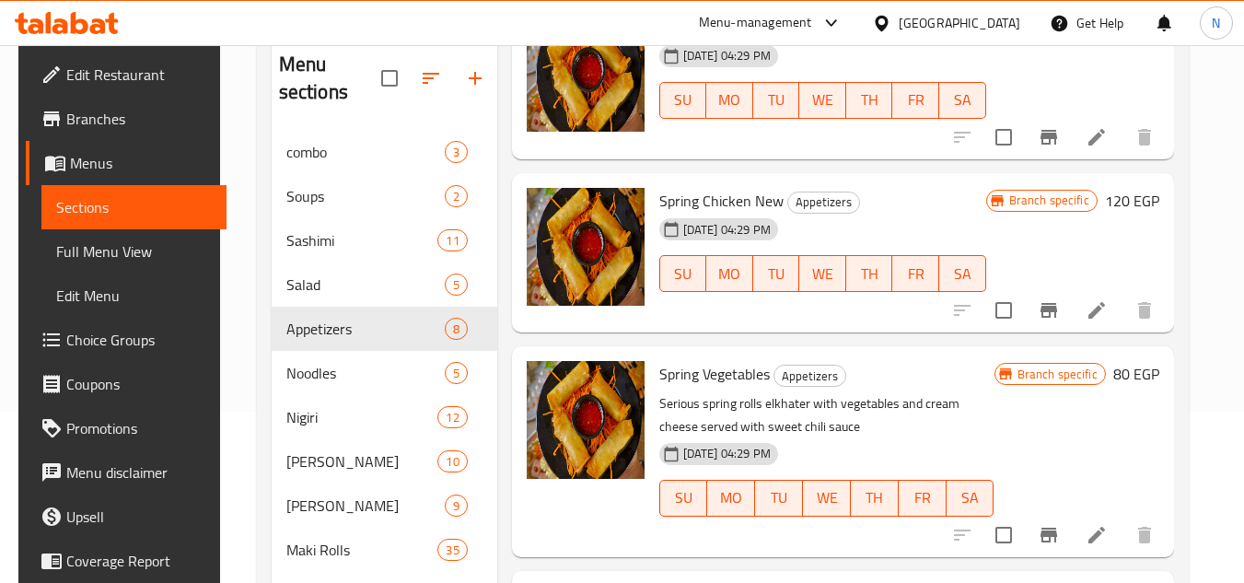
click at [1208, 242] on div "Home / Restaurants management / Menus / Sections Ginza Sushi Open import export…" at bounding box center [722, 340] width 1005 height 933
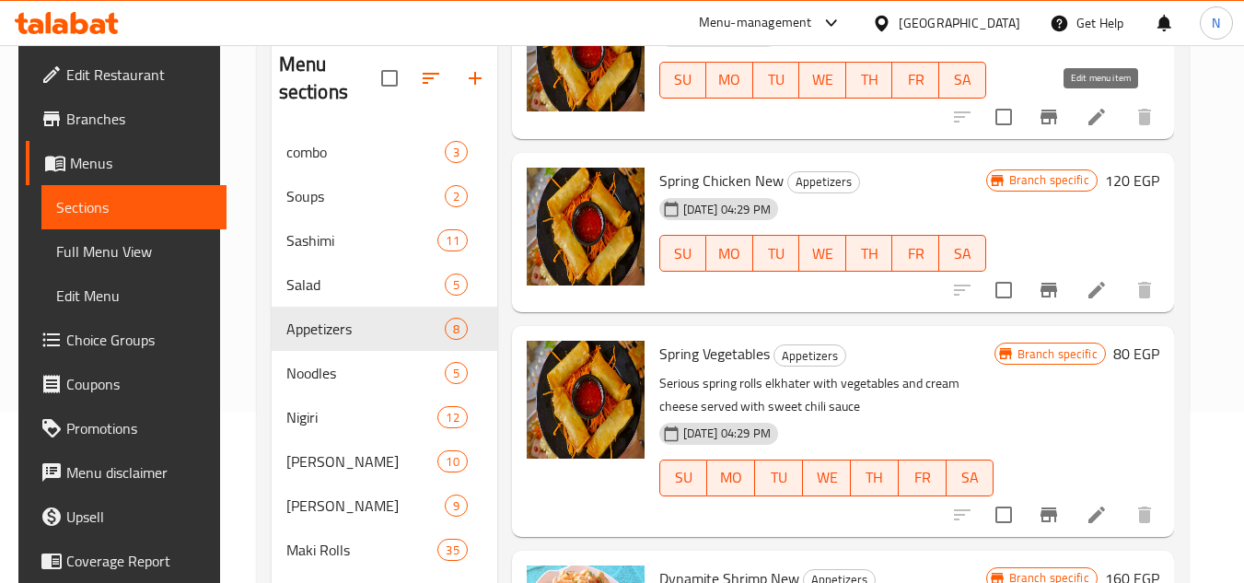
scroll to position [870, 0]
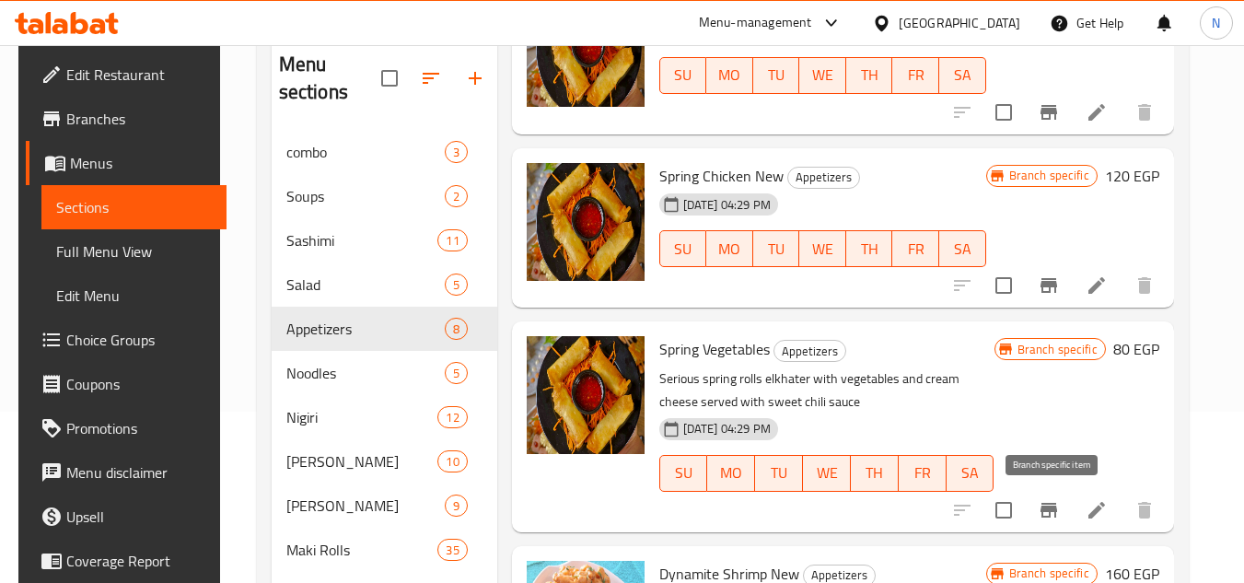
click at [1060, 519] on icon "Branch-specific-item" at bounding box center [1049, 510] width 22 height 22
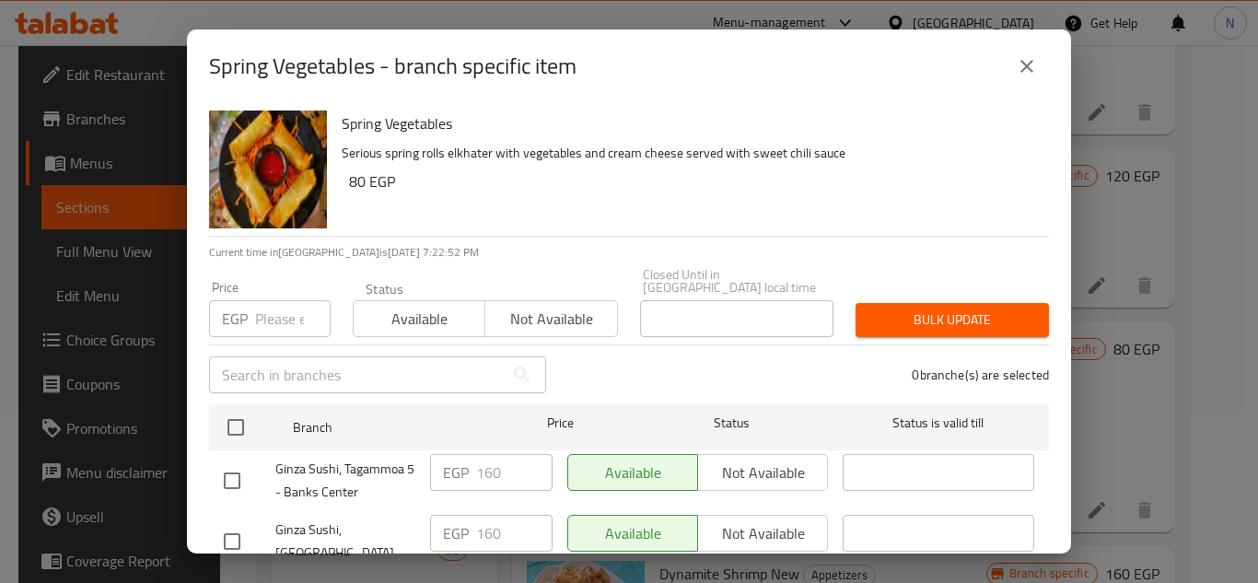
click at [1019, 78] on button "close" at bounding box center [1026, 66] width 44 height 44
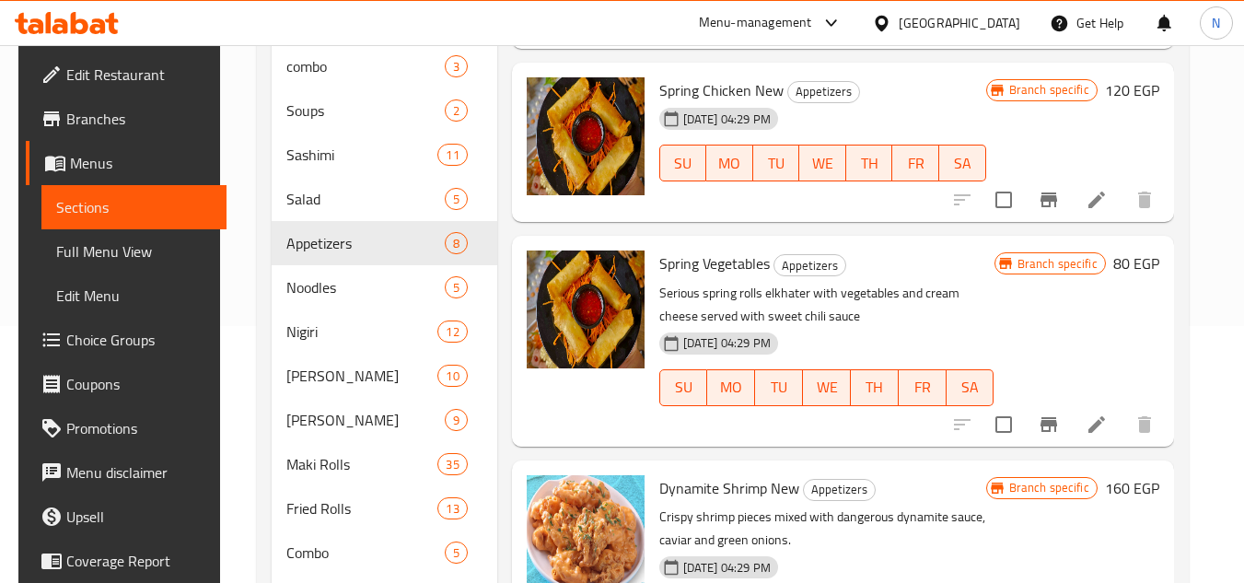
scroll to position [396, 0]
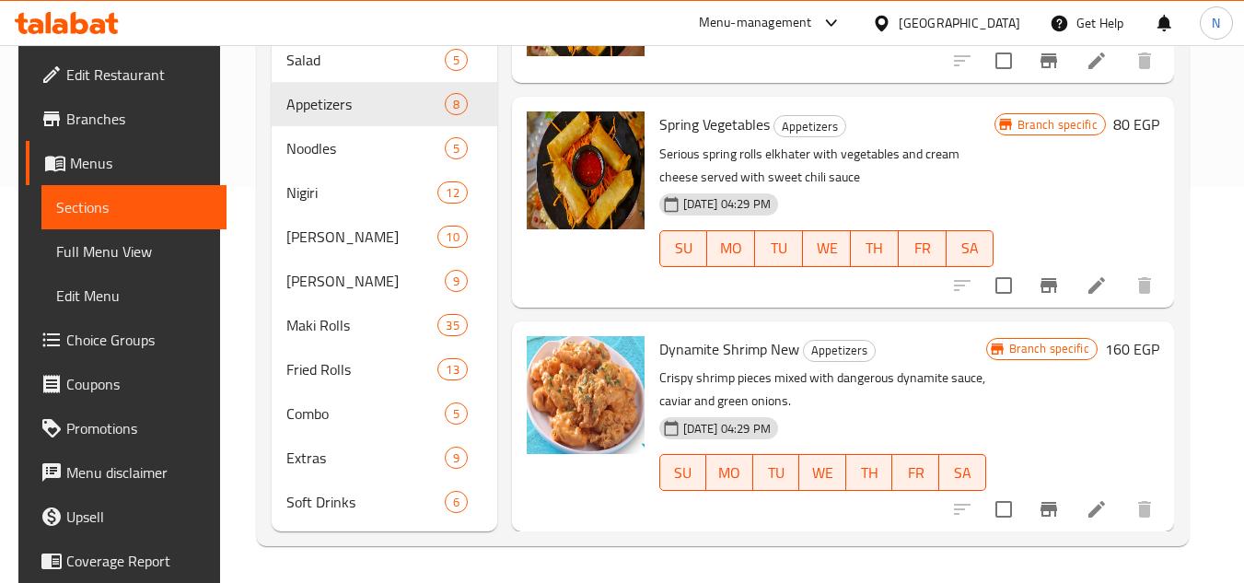
drag, startPoint x: 1218, startPoint y: 219, endPoint x: 1166, endPoint y: 205, distance: 53.4
click at [1218, 219] on div "Home / Restaurants management / Menus / Sections Ginza Sushi Open import export…" at bounding box center [722, 115] width 1005 height 933
click at [1051, 510] on icon "Branch-specific-item" at bounding box center [1048, 509] width 17 height 15
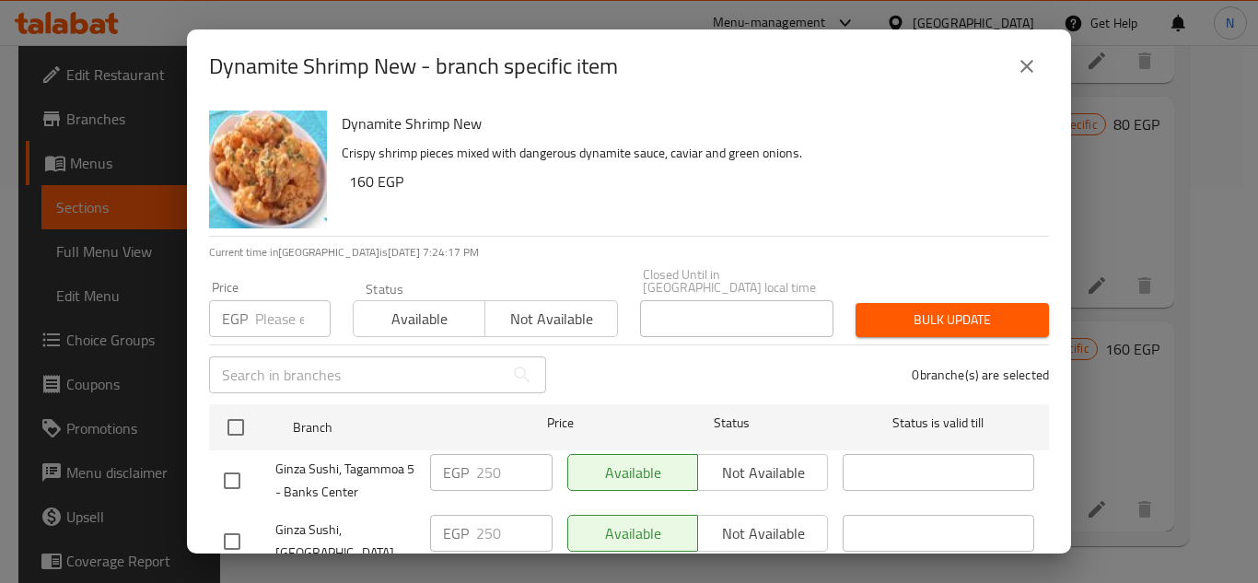
click at [1012, 62] on button "close" at bounding box center [1026, 66] width 44 height 44
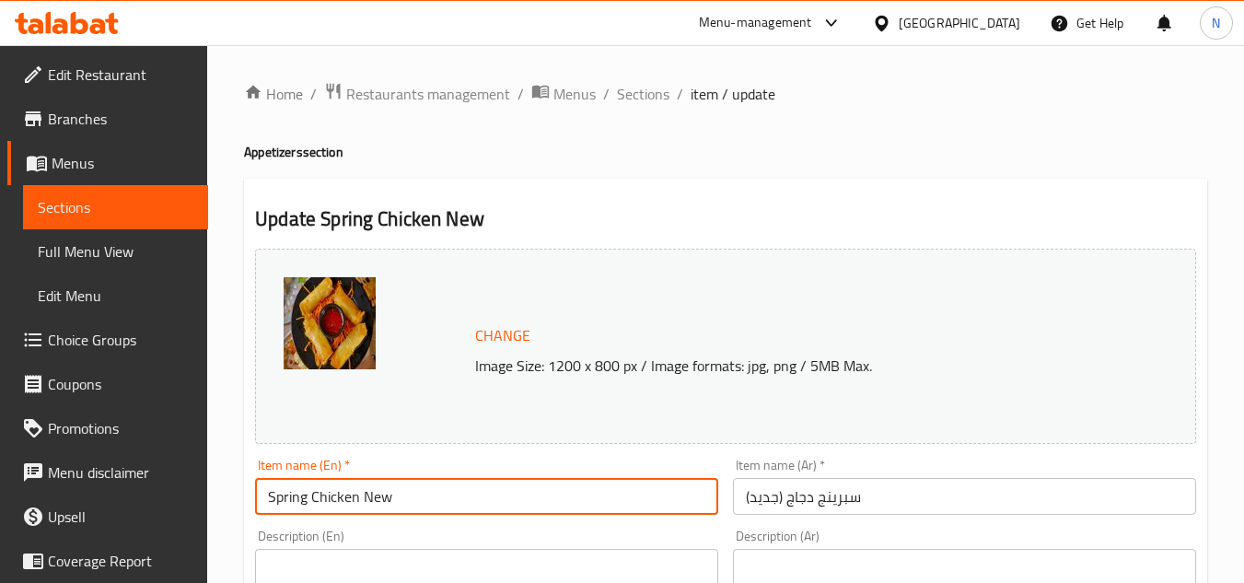
drag, startPoint x: 357, startPoint y: 491, endPoint x: 459, endPoint y: 486, distance: 102.3
click at [459, 486] on input "Spring Chicken New" at bounding box center [486, 496] width 463 height 37
type input "Spring Chicken"
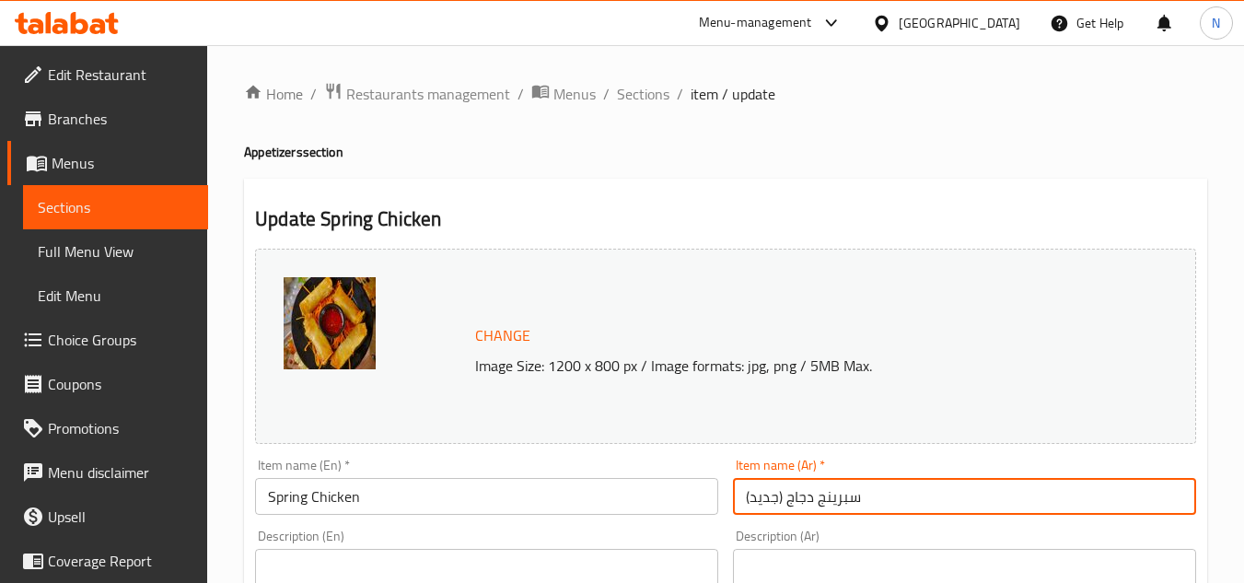
click at [790, 498] on input "سبرينج دجاج (جديد)" at bounding box center [964, 496] width 463 height 37
drag, startPoint x: 784, startPoint y: 498, endPoint x: 704, endPoint y: 484, distance: 81.3
type input "سبرينج دجاج"
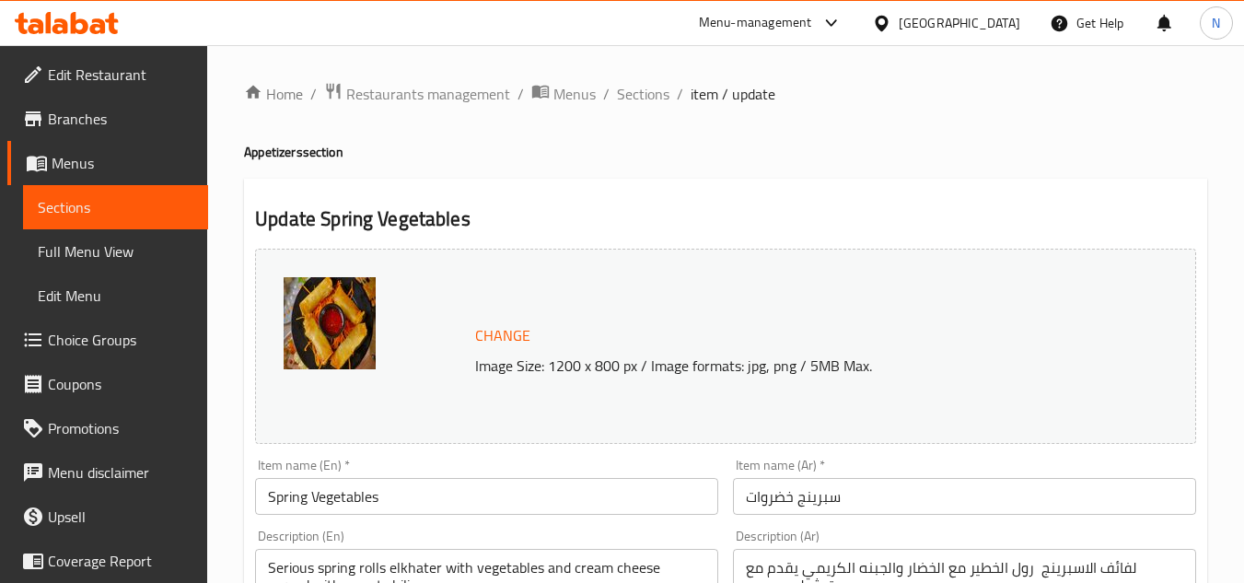
scroll to position [92, 0]
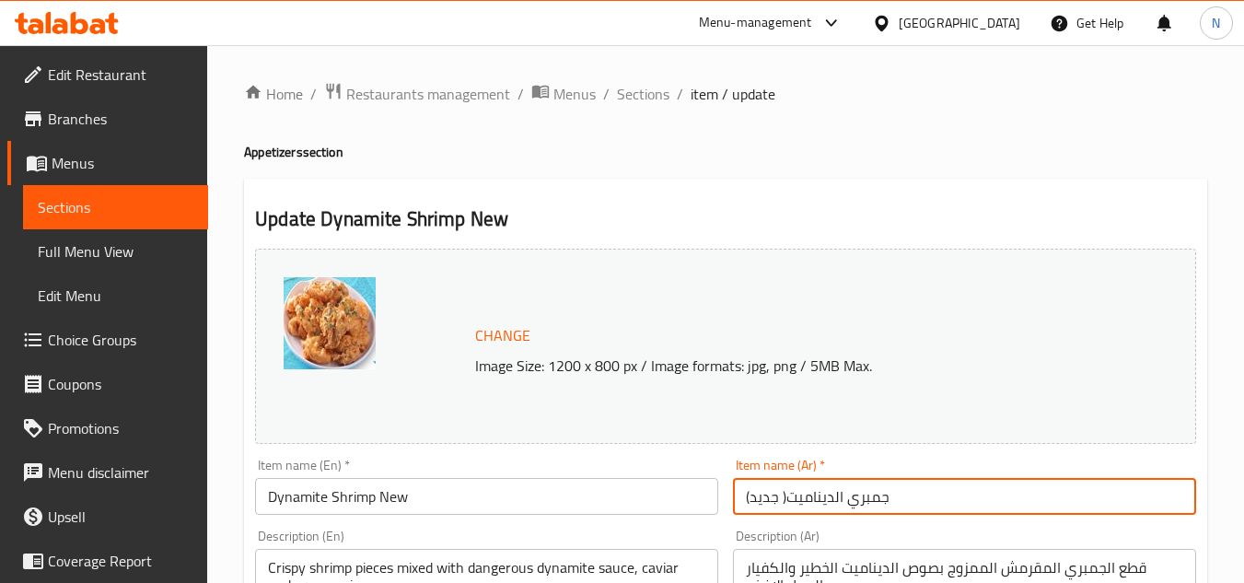
drag, startPoint x: 787, startPoint y: 503, endPoint x: 729, endPoint y: 504, distance: 58.0
click at [729, 504] on div "Item name (Ar)   * [PERSON_NAME]( جديد) Item name (Ar) *" at bounding box center [964, 486] width 478 height 71
type input "جمبري الديناميت"
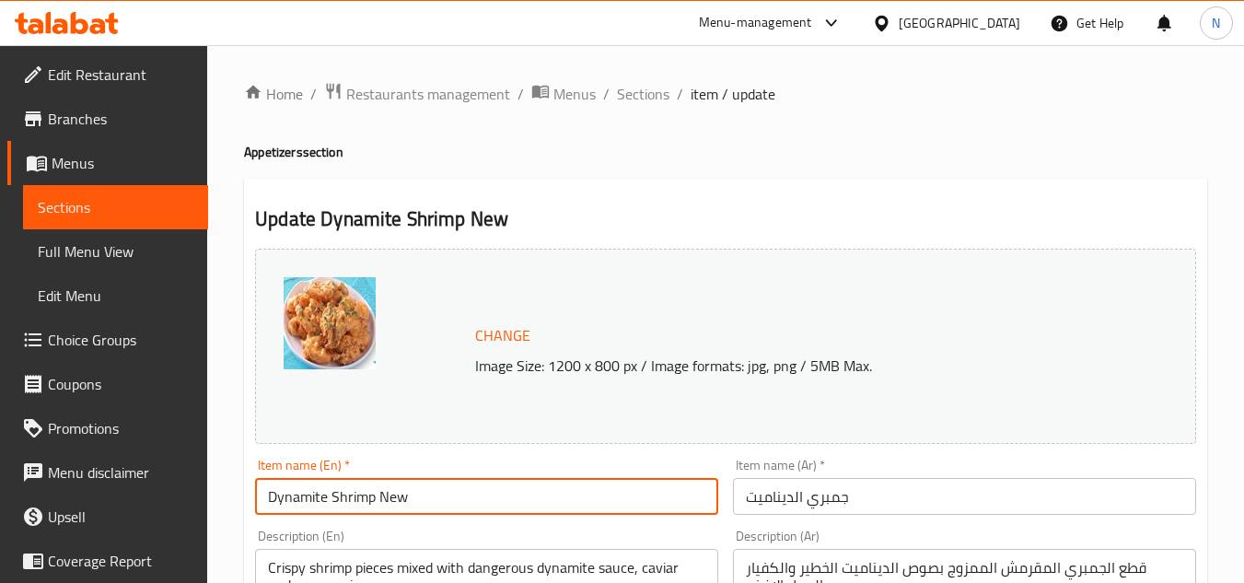
drag, startPoint x: 382, startPoint y: 494, endPoint x: 400, endPoint y: 497, distance: 17.7
click at [400, 497] on input "Dynamite Shrimp New" at bounding box center [486, 496] width 463 height 37
drag, startPoint x: 372, startPoint y: 503, endPoint x: 456, endPoint y: 497, distance: 84.0
click at [456, 497] on input "Dynamite Shrimp New" at bounding box center [486, 496] width 463 height 37
type input "Dynamite Shrimp"
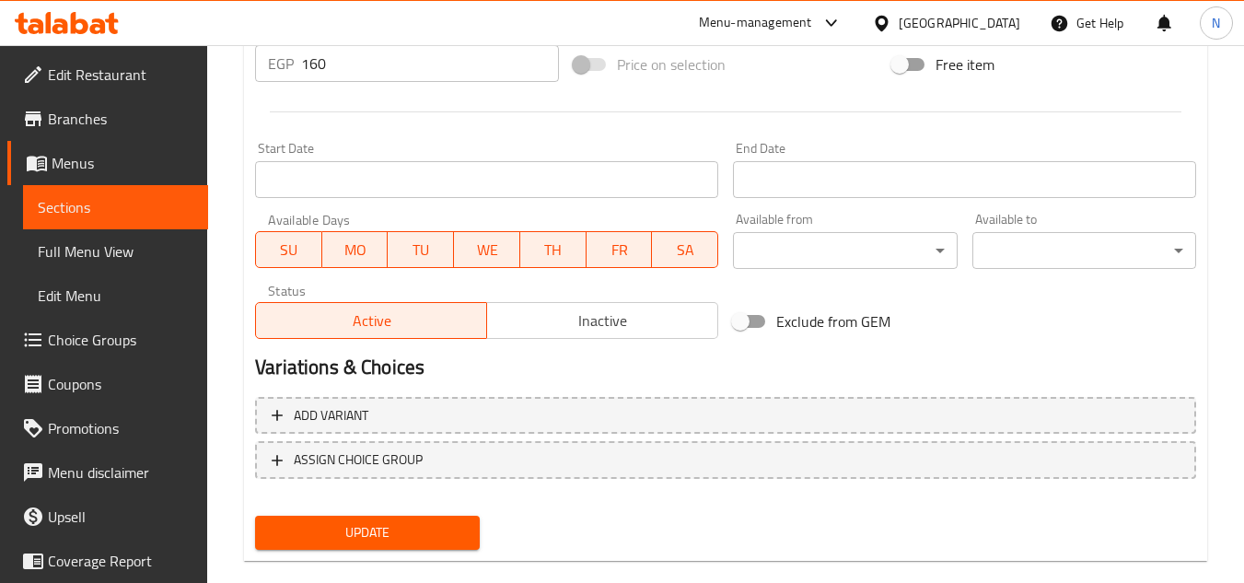
scroll to position [745, 0]
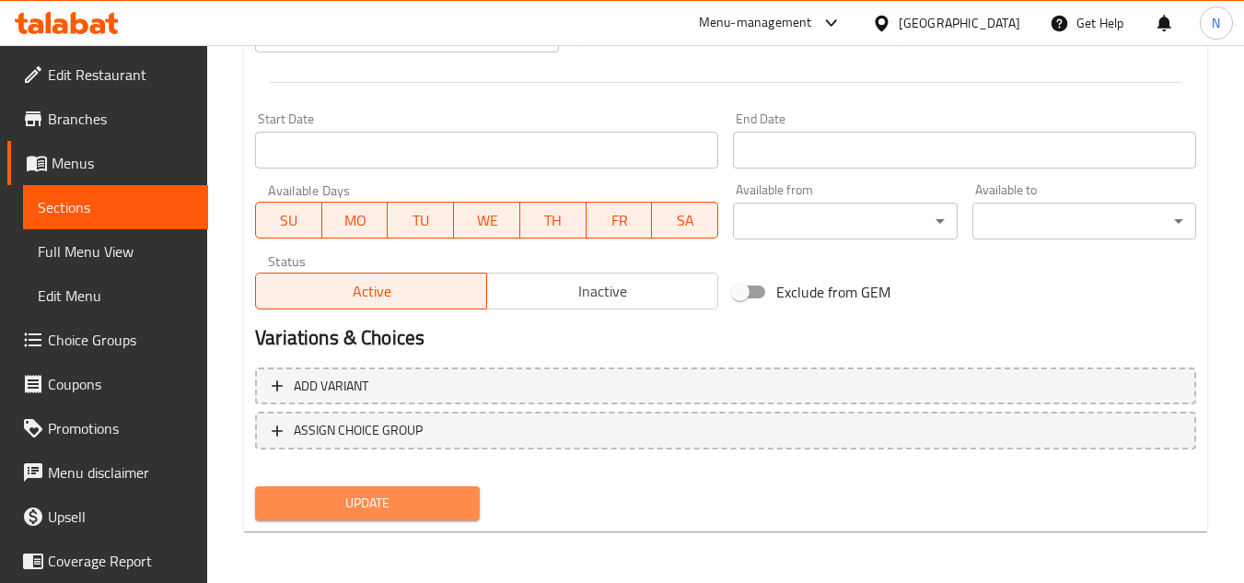
click at [388, 515] on span "Update" at bounding box center [367, 503] width 194 height 23
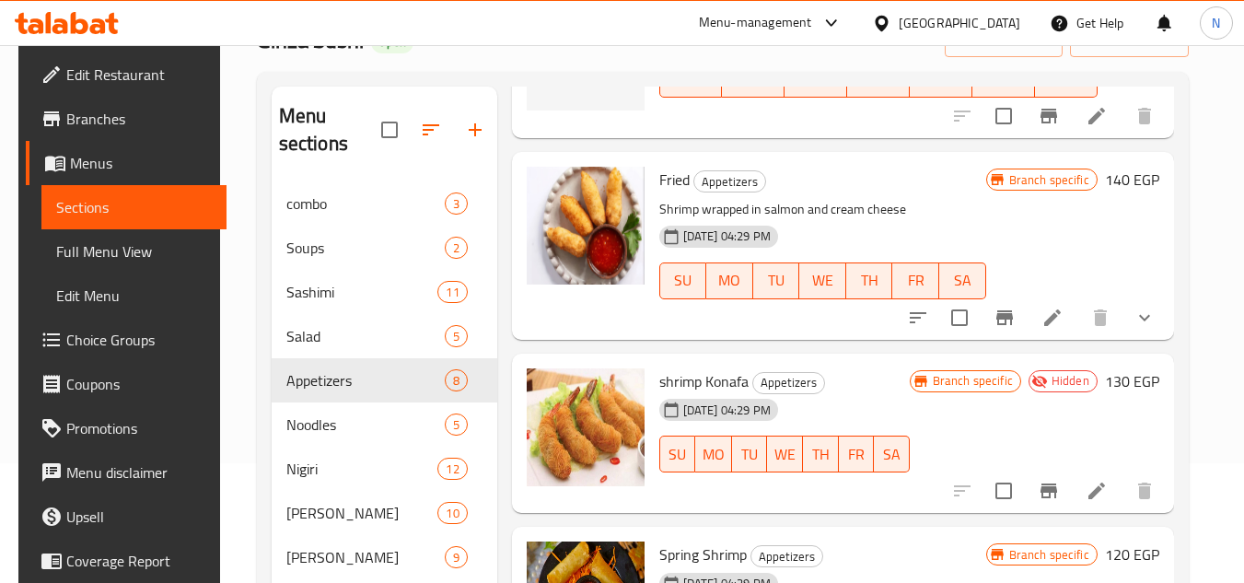
scroll to position [368, 0]
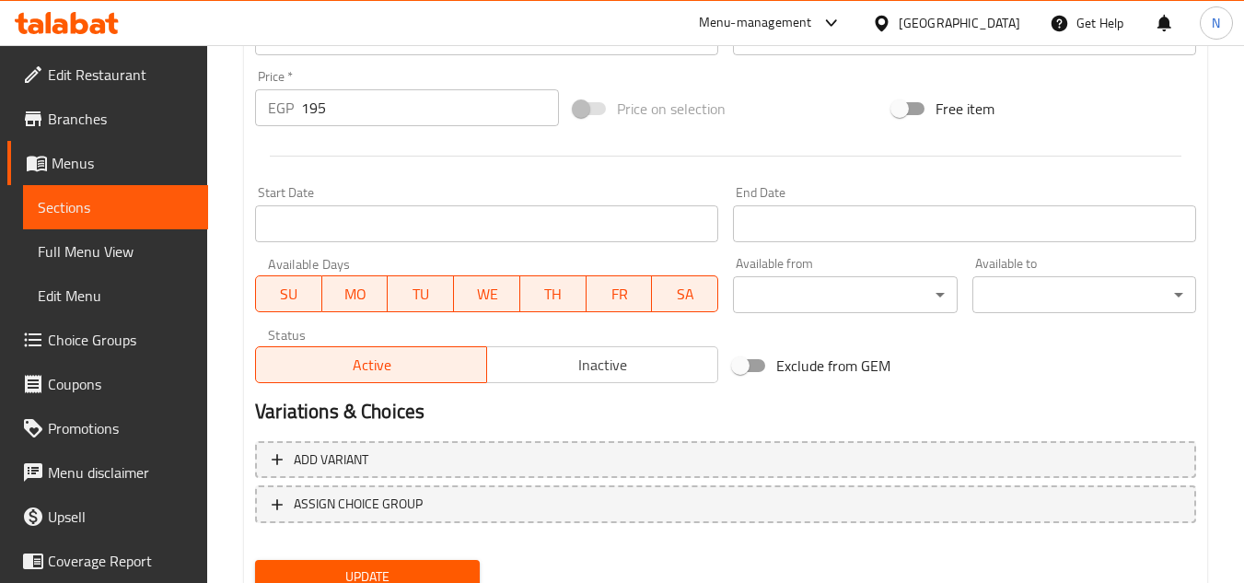
click at [568, 374] on span "Inactive" at bounding box center [602, 365] width 216 height 27
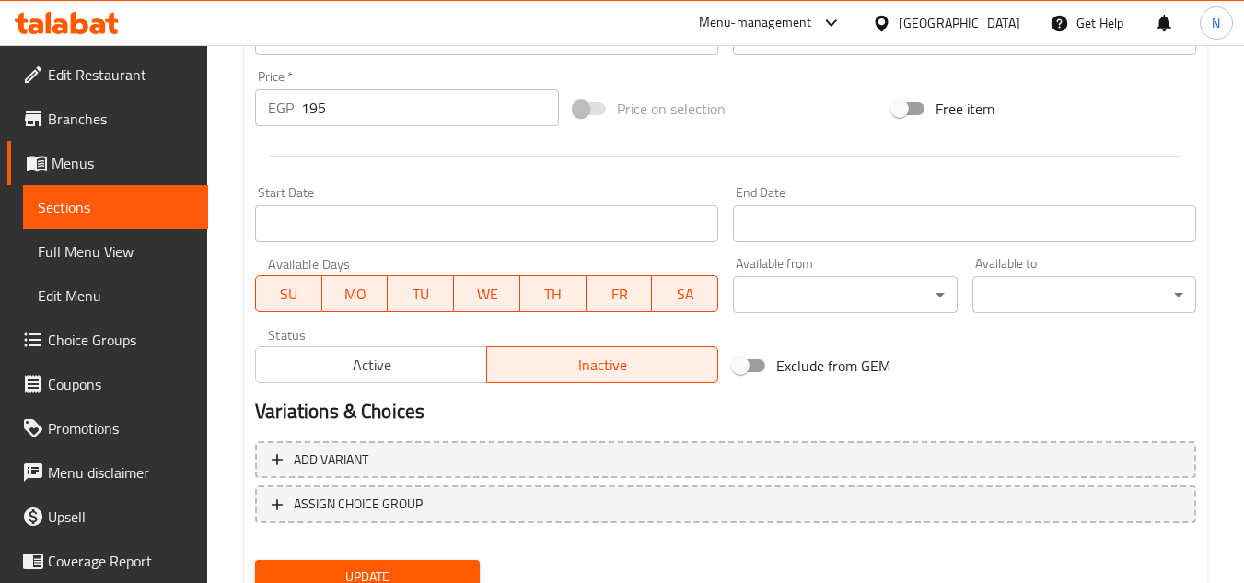
scroll to position [718, 0]
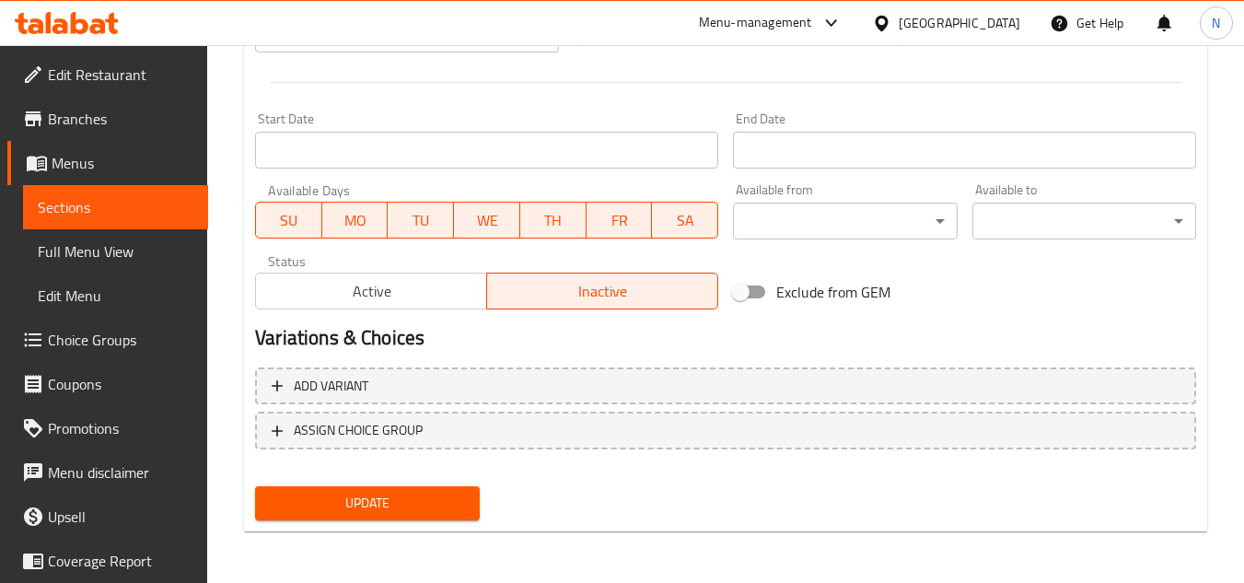
click at [438, 504] on span "Update" at bounding box center [367, 503] width 194 height 23
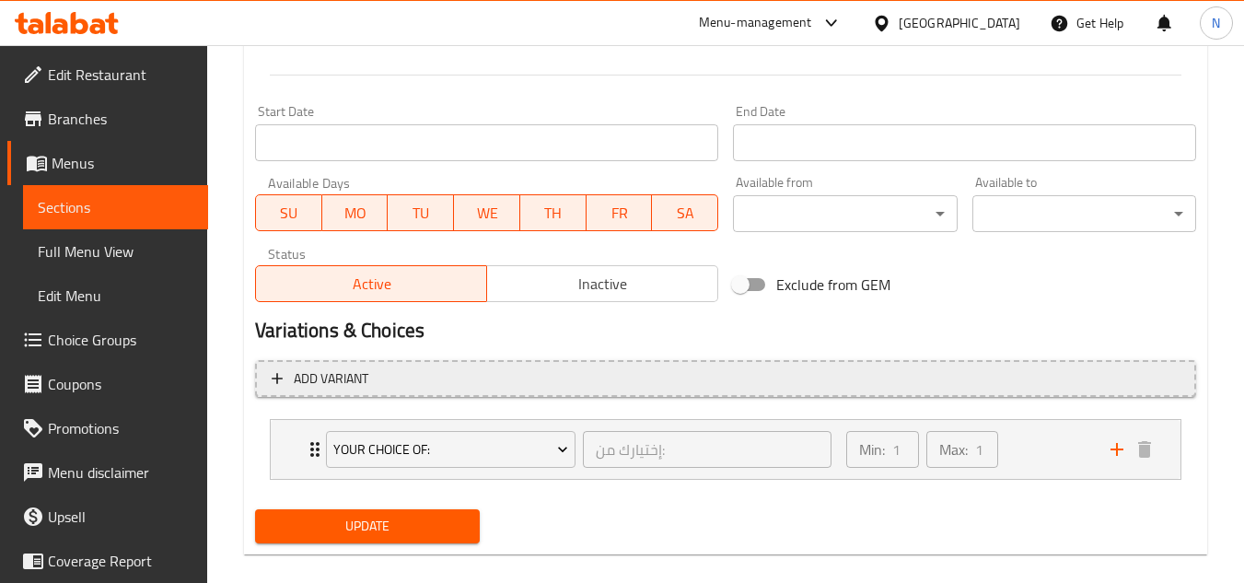
scroll to position [775, 0]
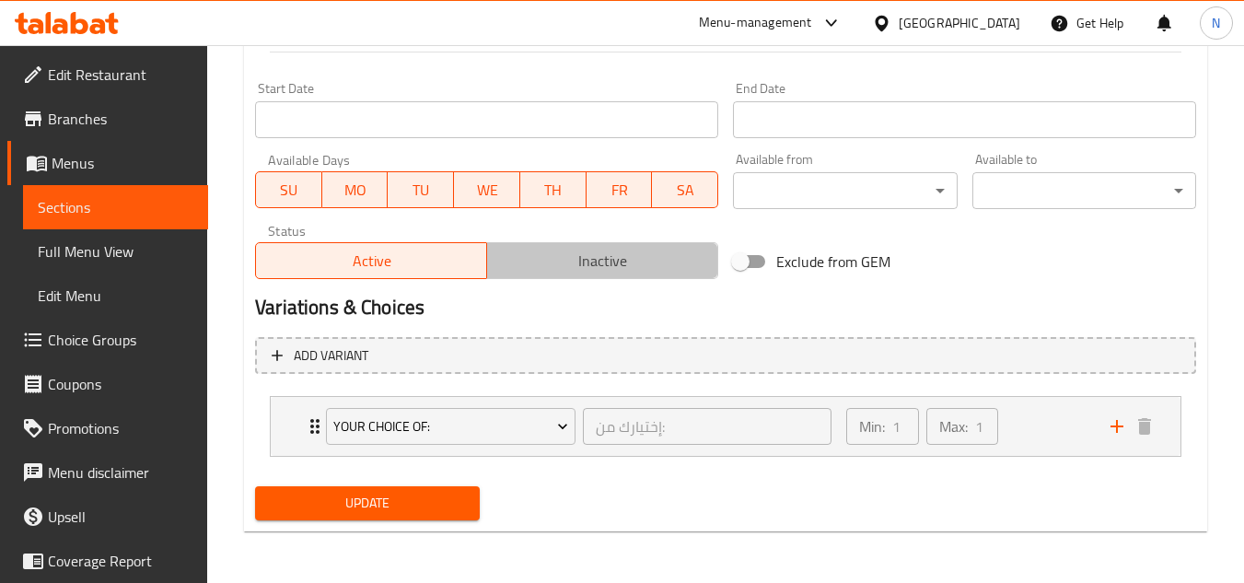
click at [545, 260] on span "Inactive" at bounding box center [602, 261] width 216 height 27
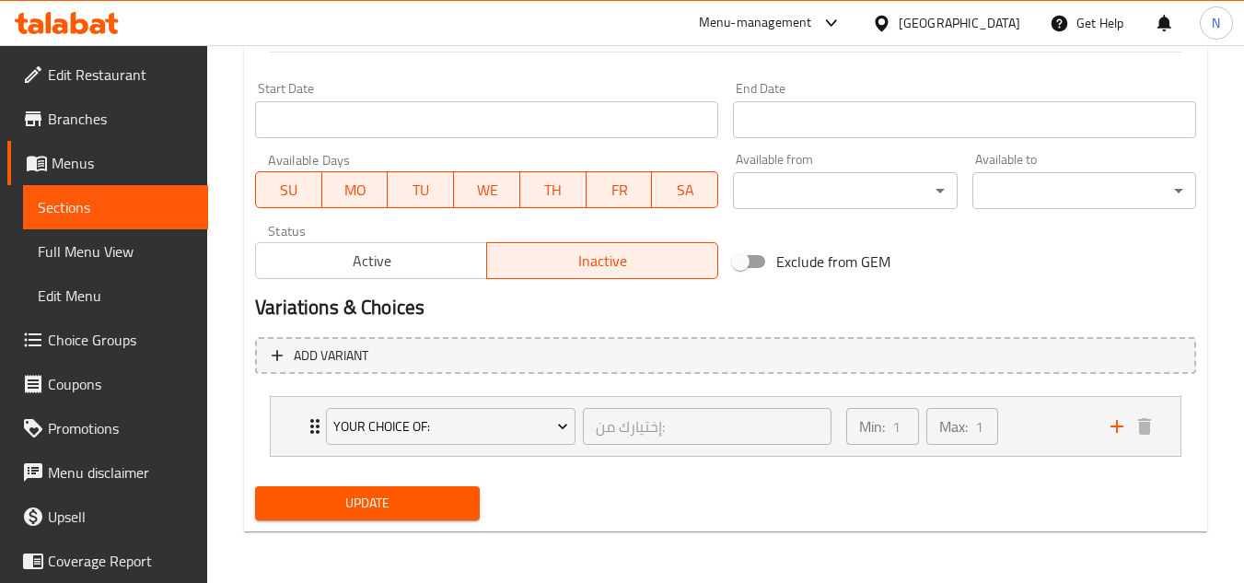
click at [448, 511] on span "Update" at bounding box center [367, 503] width 194 height 23
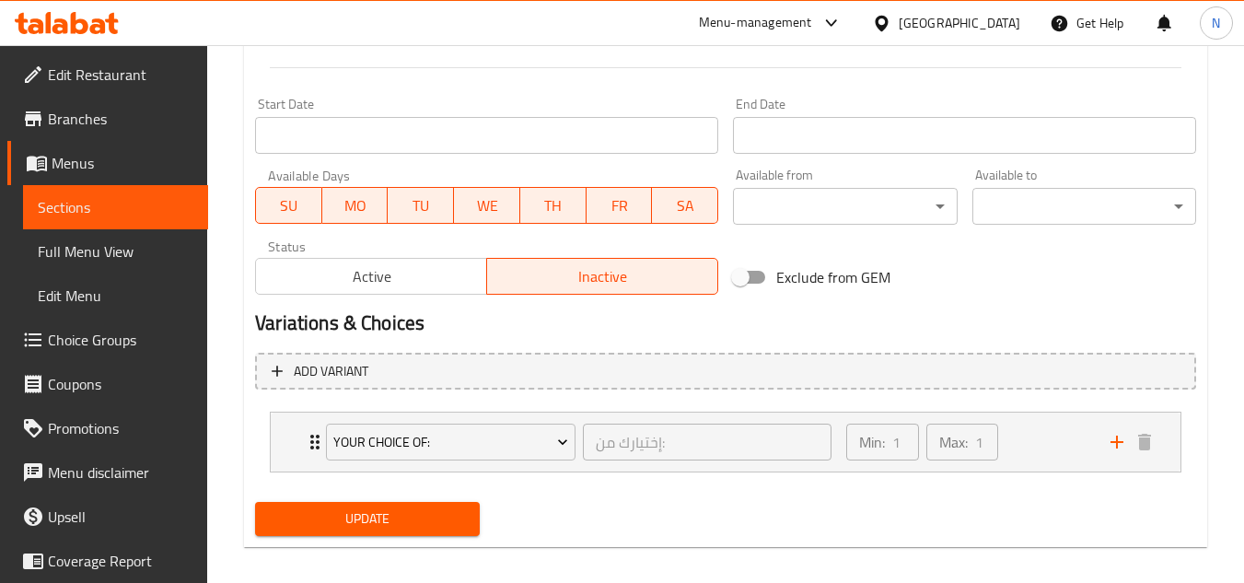
scroll to position [775, 0]
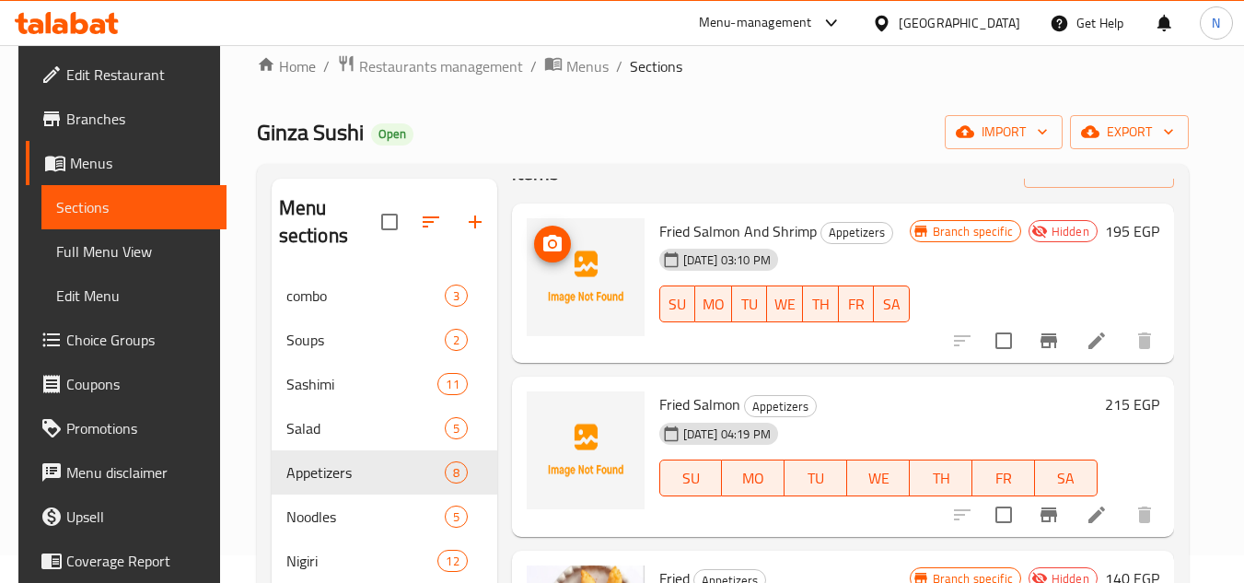
scroll to position [92, 0]
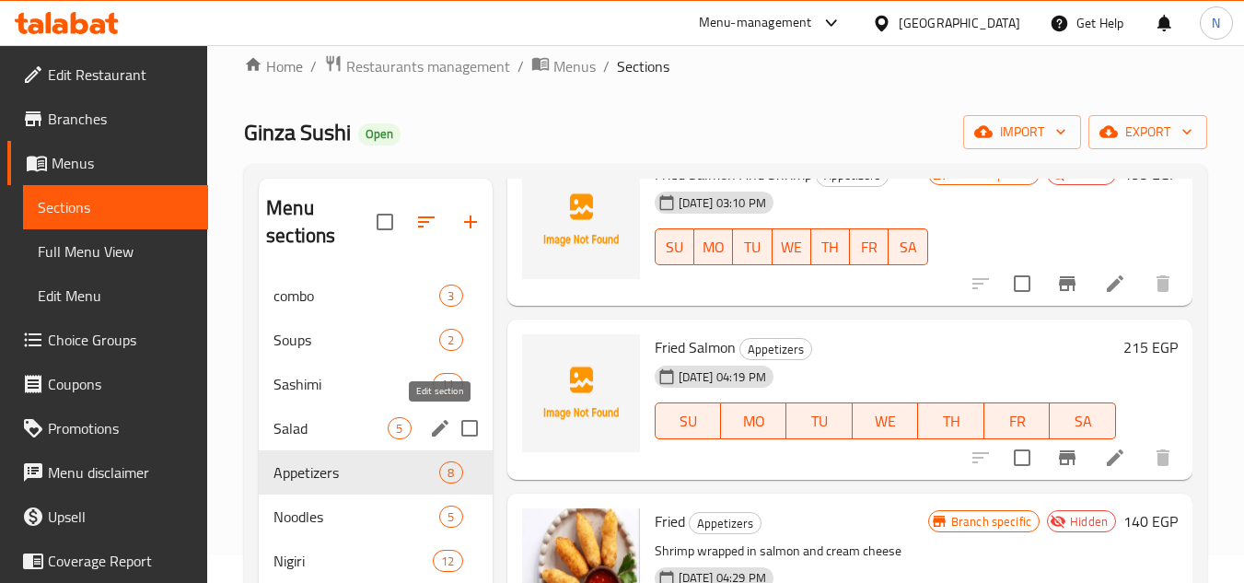
click at [438, 435] on icon "edit" at bounding box center [440, 428] width 22 height 22
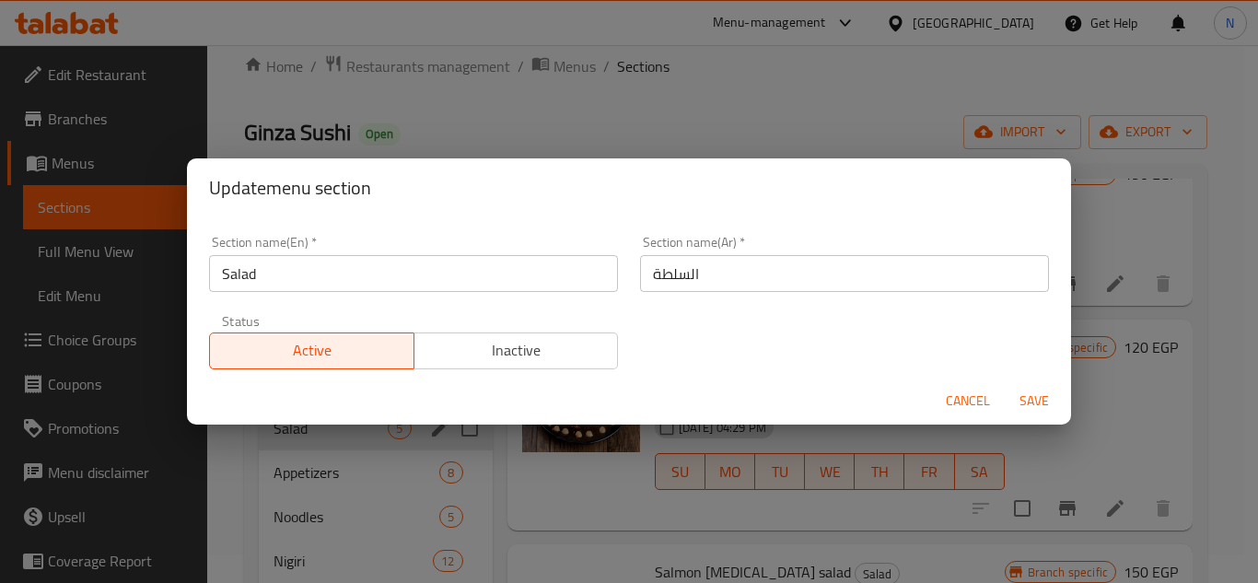
click at [406, 266] on input "Salad" at bounding box center [413, 273] width 409 height 37
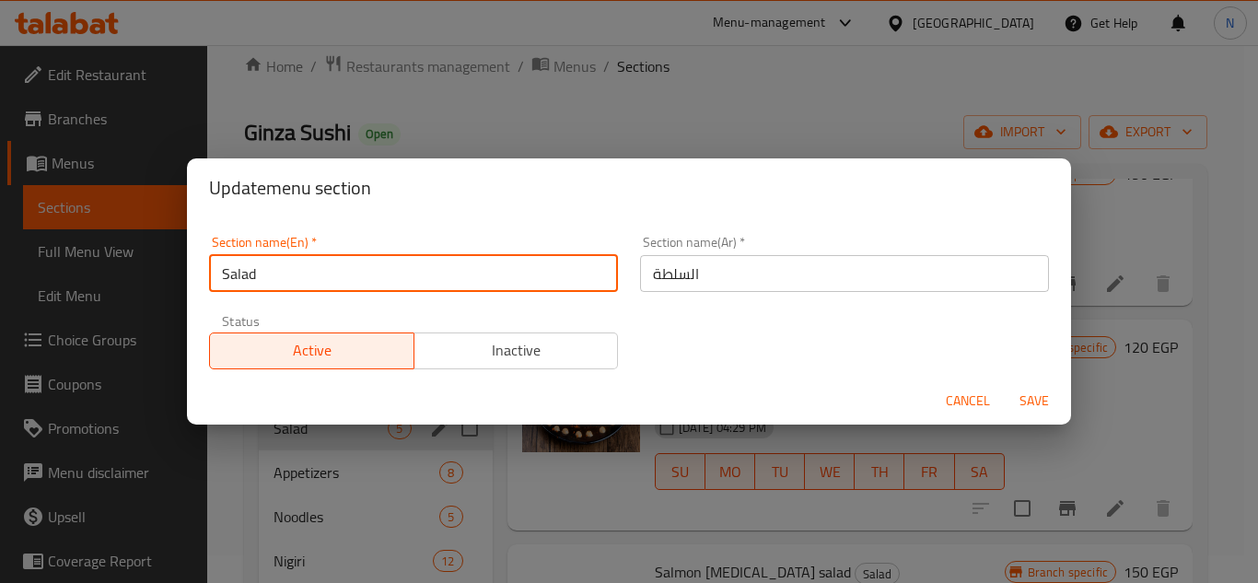
click at [406, 266] on input "Salad" at bounding box center [413, 273] width 409 height 37
paste input "s"
type input "Salads"
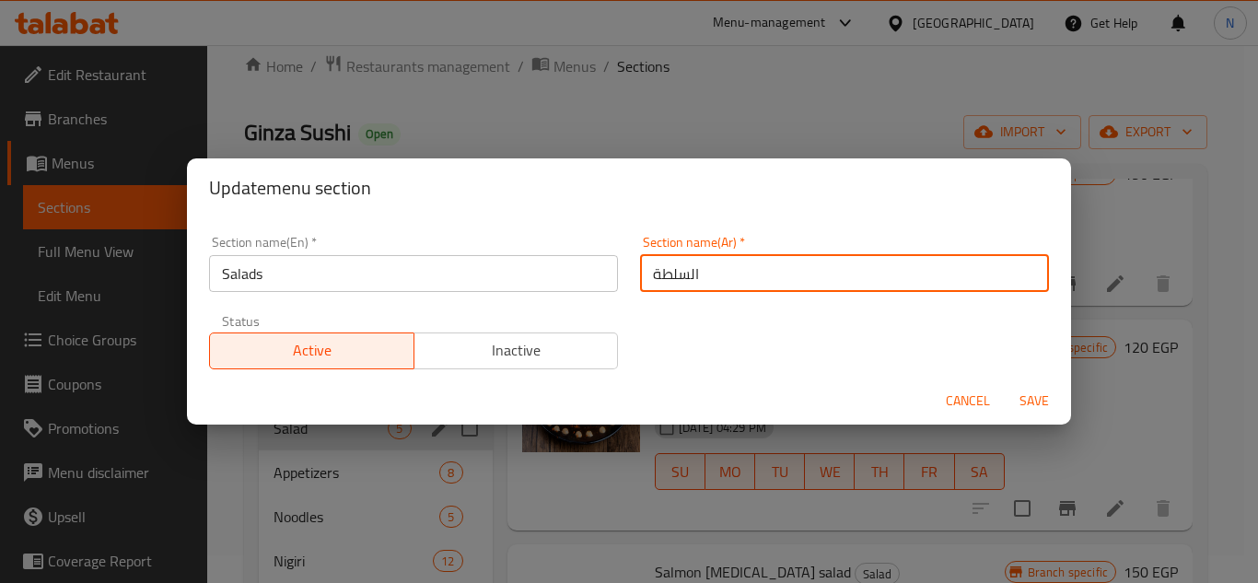
drag, startPoint x: 655, startPoint y: 274, endPoint x: 634, endPoint y: 280, distance: 21.9
click at [640, 280] on input "السلطة" at bounding box center [844, 273] width 409 height 37
type input "السلطات"
click at [1004, 384] on button "Save" at bounding box center [1033, 401] width 59 height 34
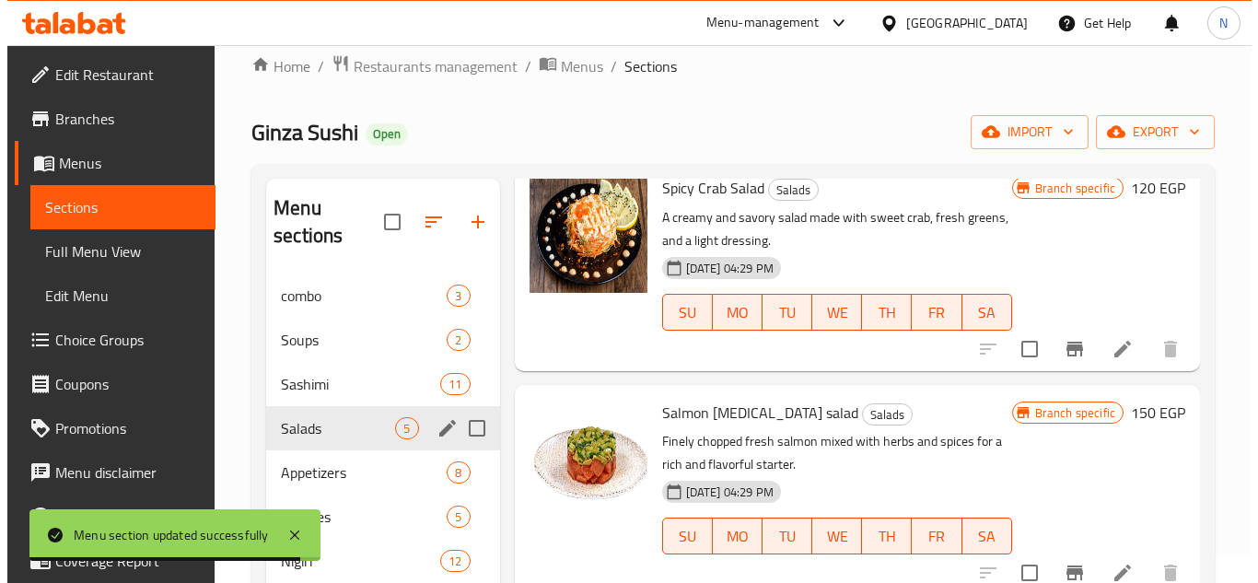
scroll to position [276, 0]
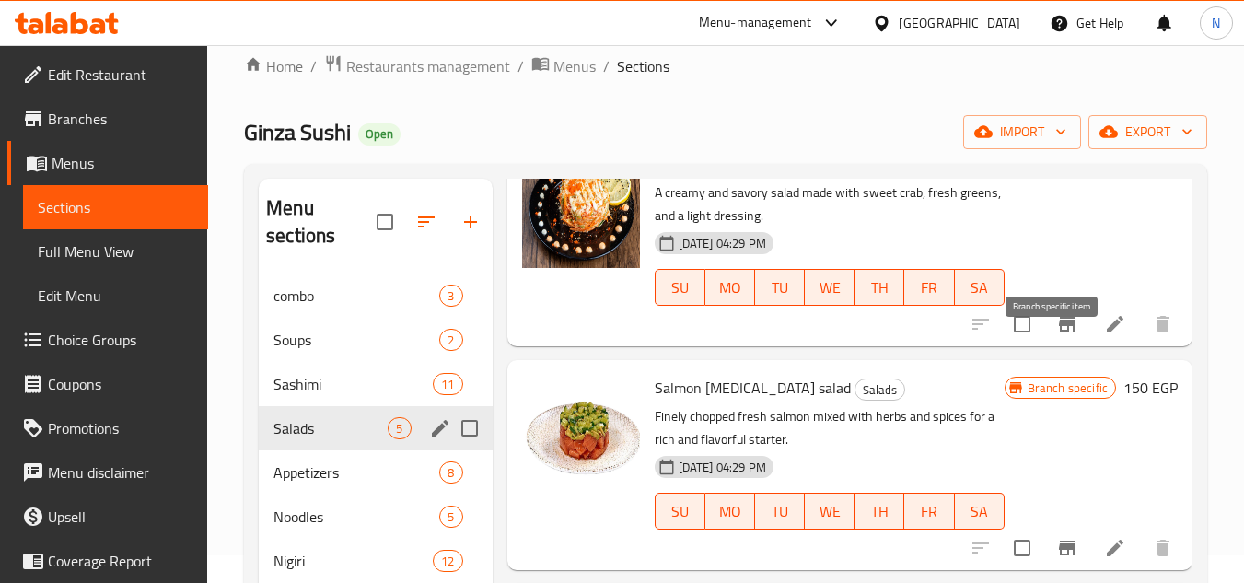
click at [1061, 335] on icon "Branch-specific-item" at bounding box center [1067, 324] width 22 height 22
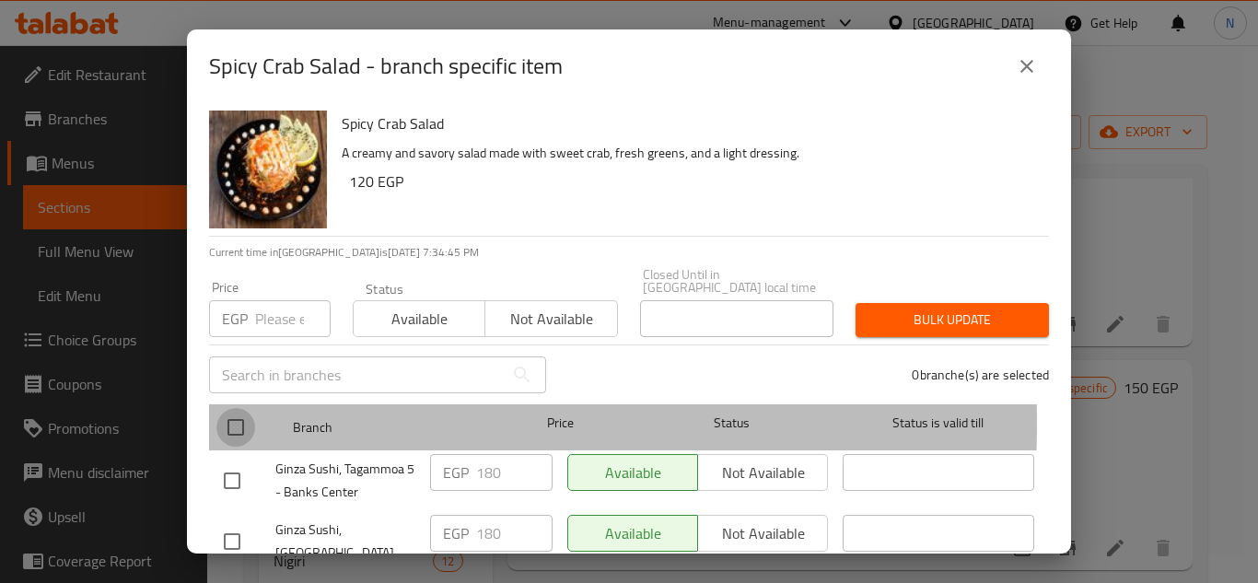
click at [236, 410] on input "checkbox" at bounding box center [235, 427] width 39 height 39
checkbox input "true"
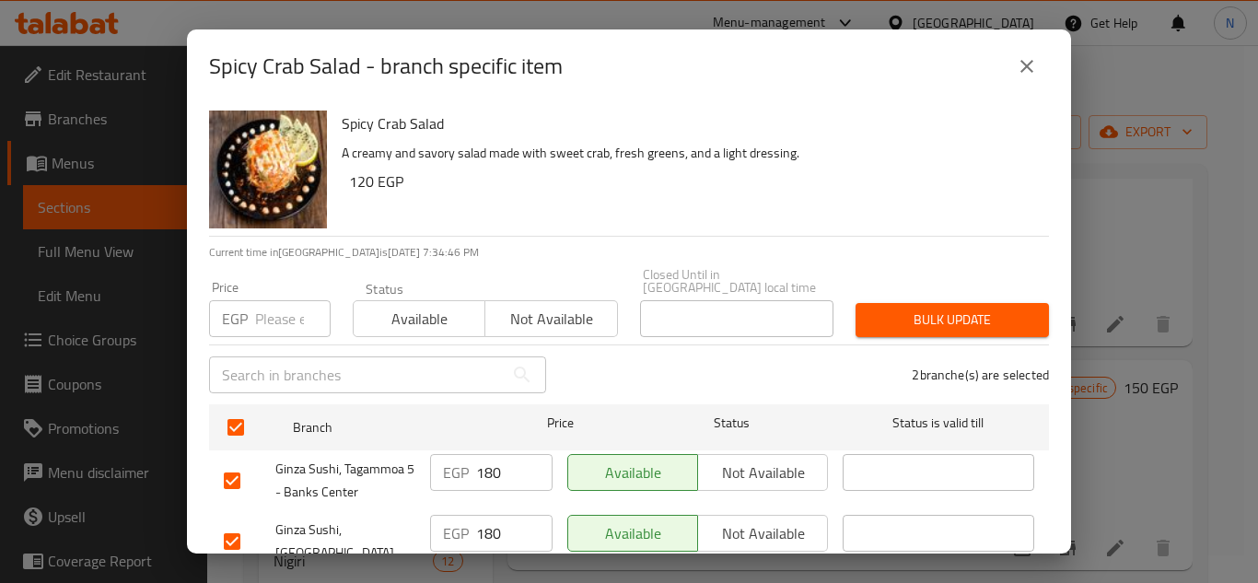
click at [273, 313] on input "number" at bounding box center [292, 318] width 75 height 37
paste input "190"
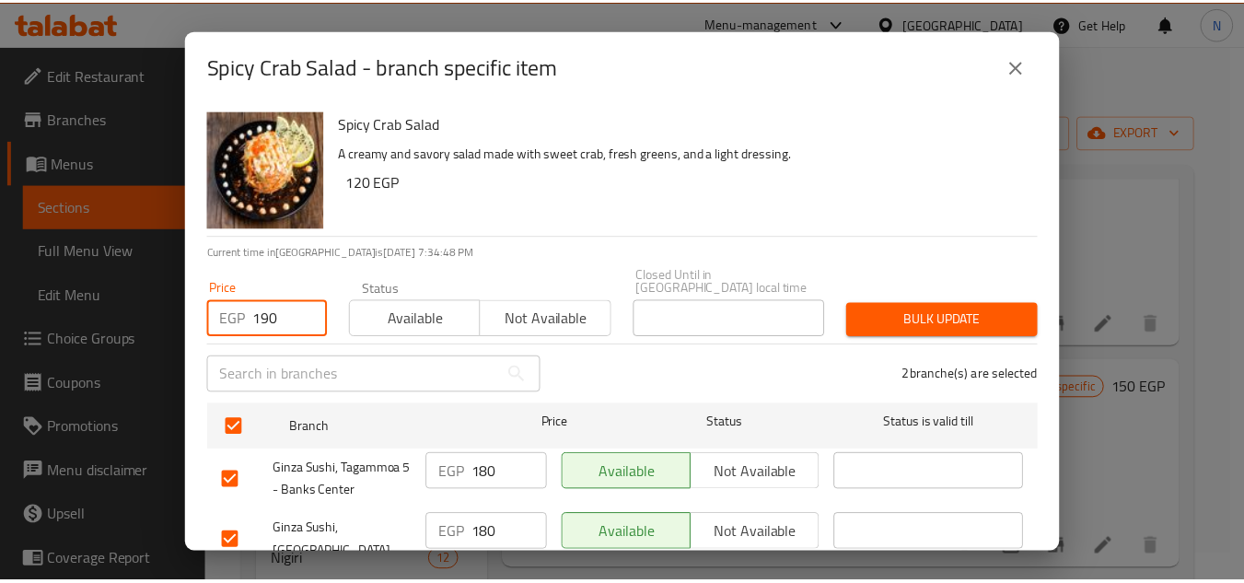
scroll to position [54, 0]
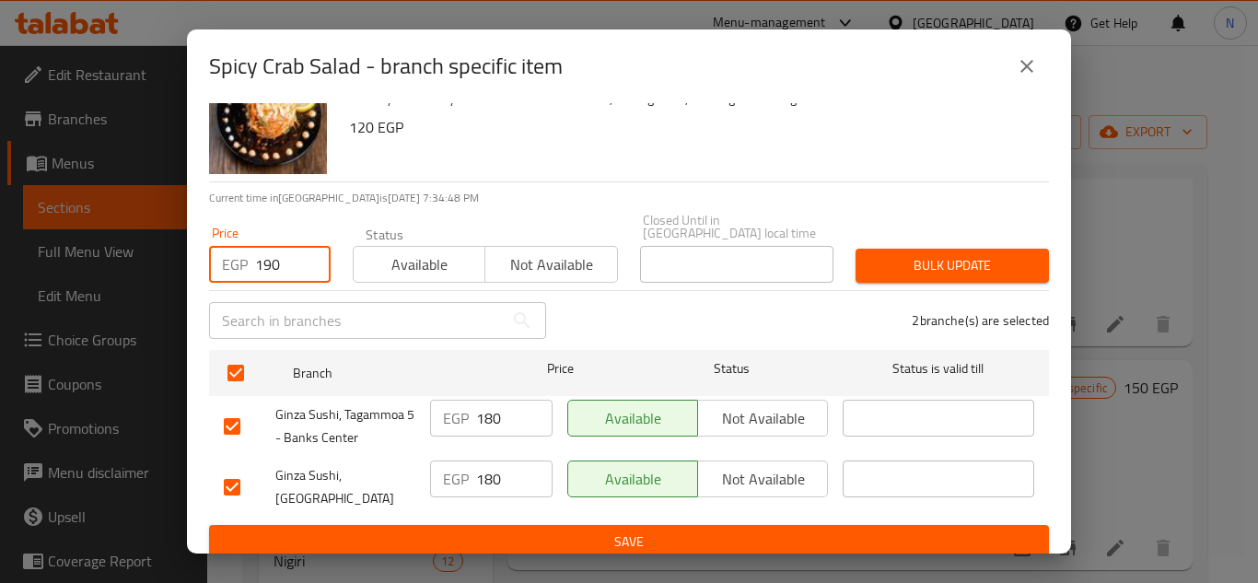
type input "190"
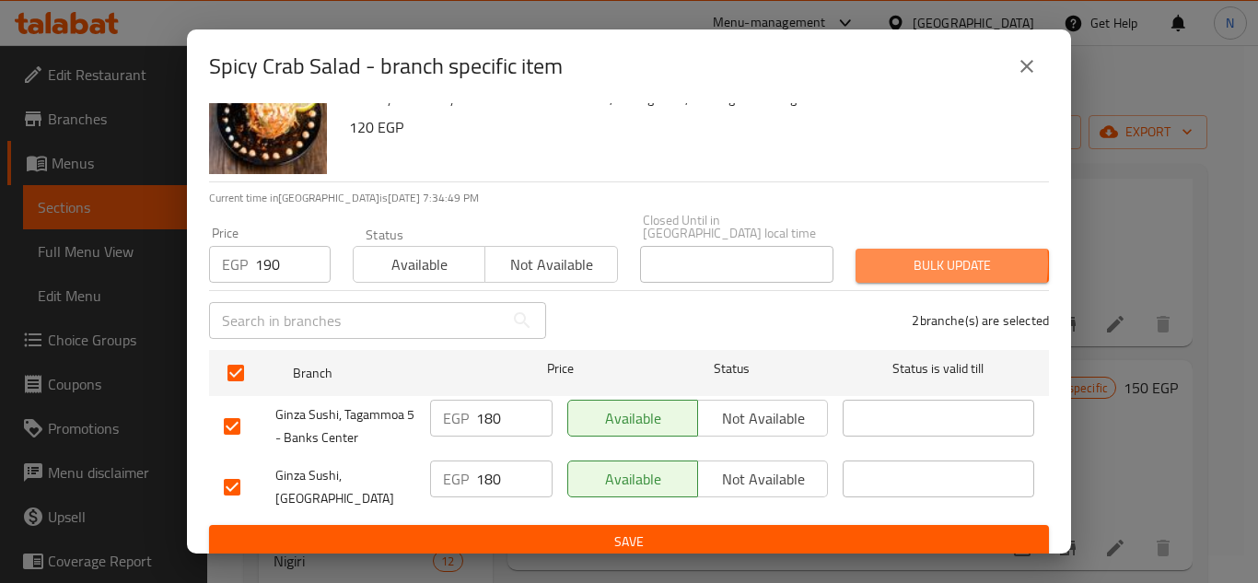
click at [887, 254] on span "Bulk update" at bounding box center [952, 265] width 164 height 23
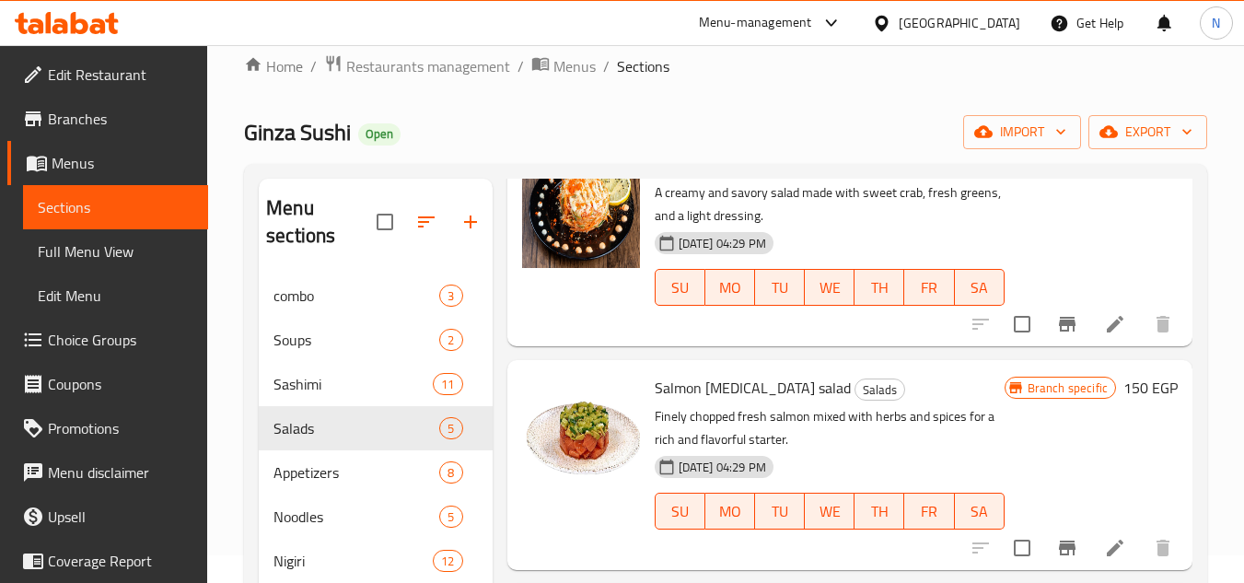
scroll to position [0, 0]
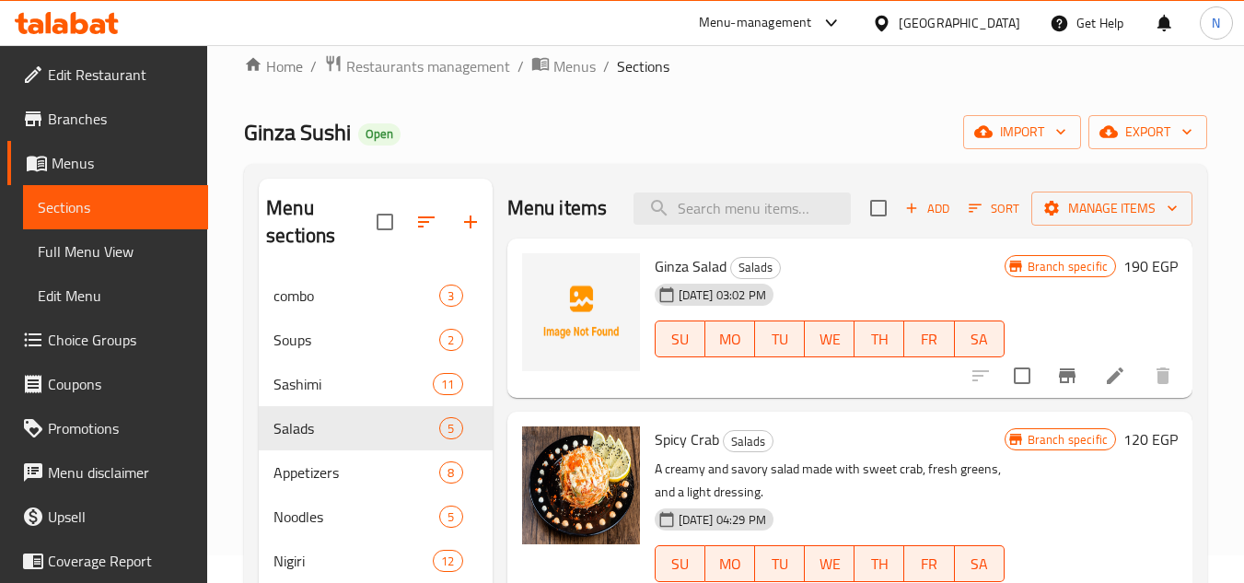
click at [527, 151] on div "Home / Restaurants management / Menus / Sections Ginza Sushi Open import export…" at bounding box center [725, 484] width 963 height 860
click at [1058, 387] on icon "Branch-specific-item" at bounding box center [1067, 376] width 22 height 22
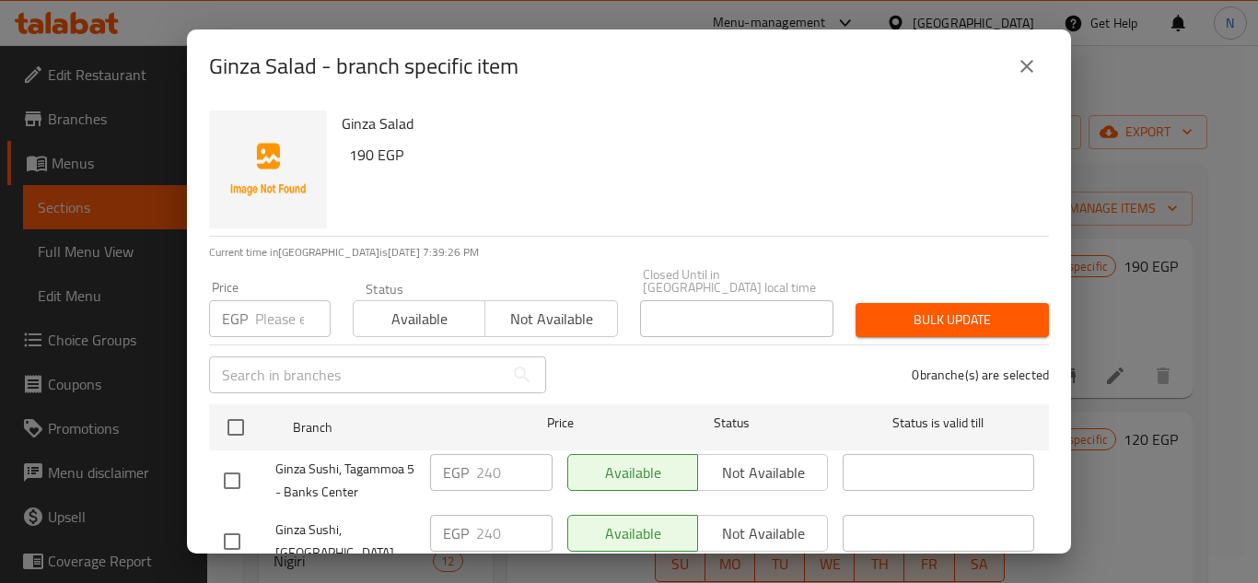
click at [1024, 68] on icon "close" at bounding box center [1026, 66] width 13 height 13
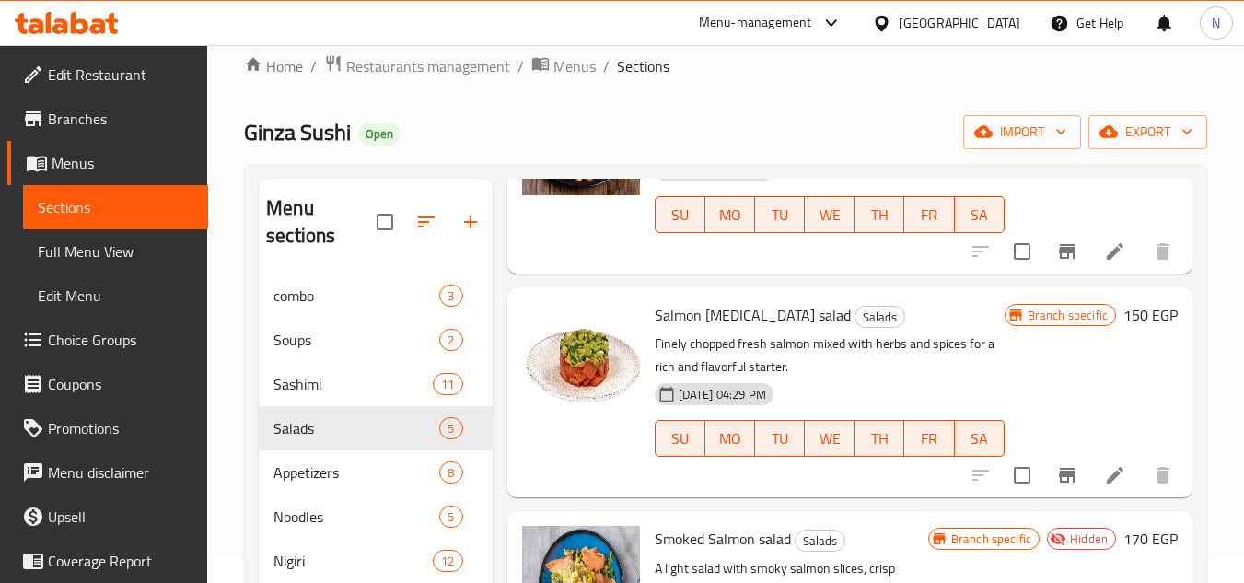
scroll to position [368, 0]
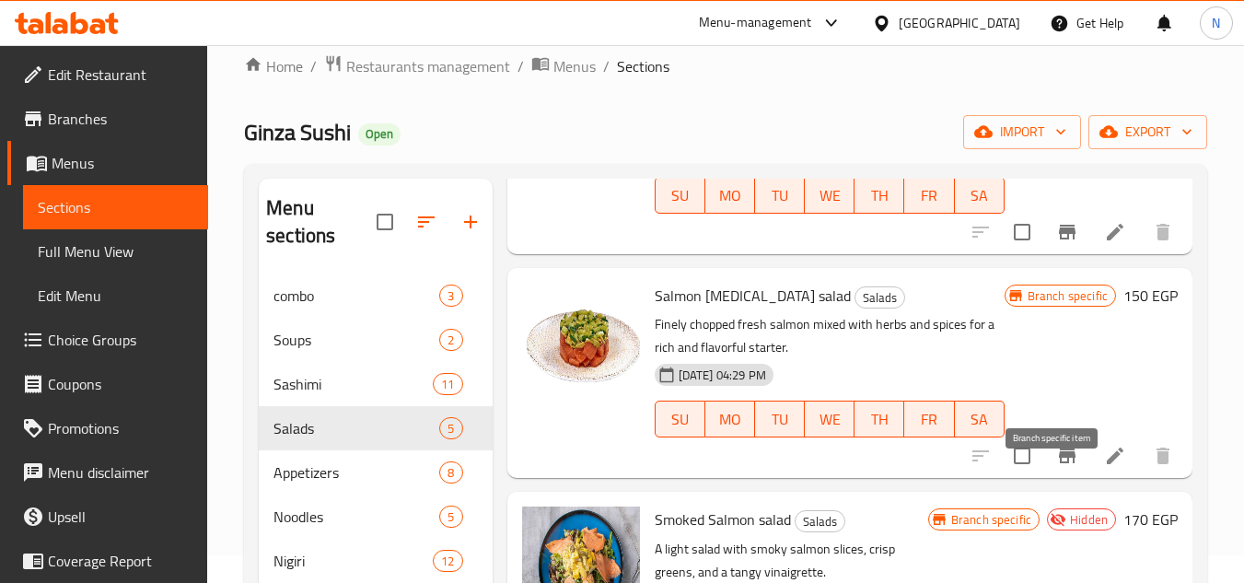
click at [1056, 467] on icon "Branch-specific-item" at bounding box center [1067, 456] width 22 height 22
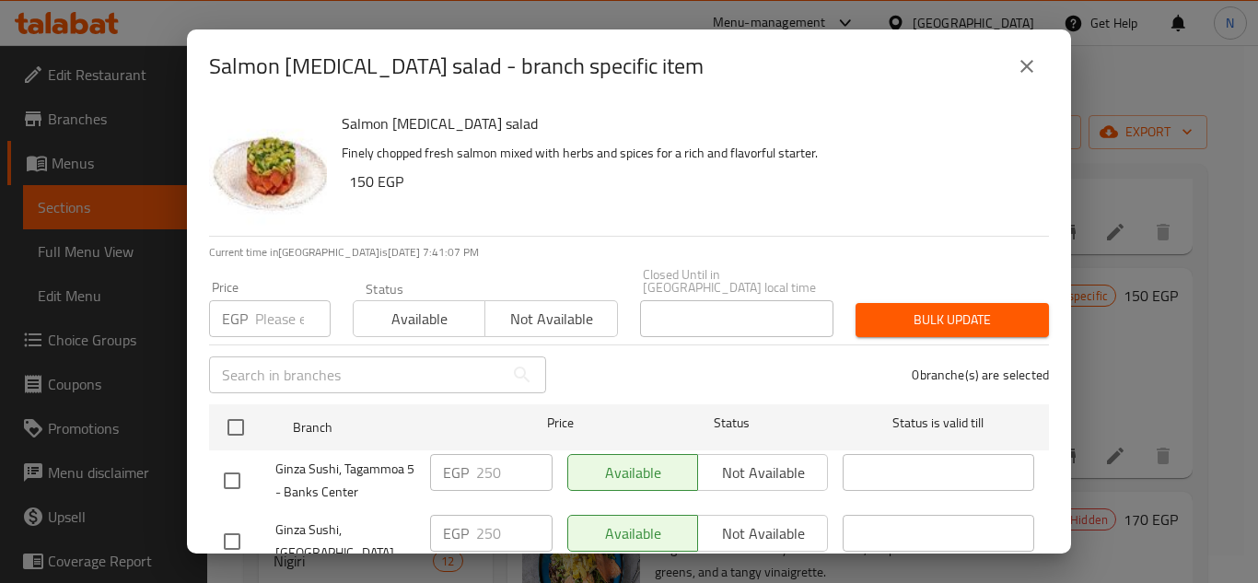
click at [1036, 71] on icon "close" at bounding box center [1026, 66] width 22 height 22
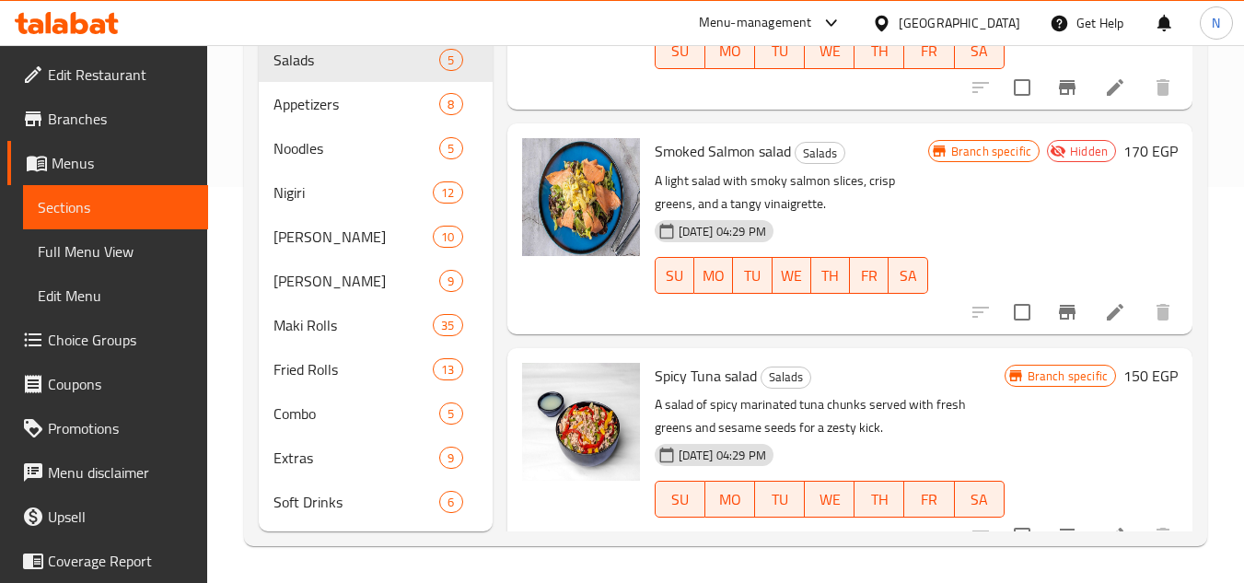
scroll to position [423, 0]
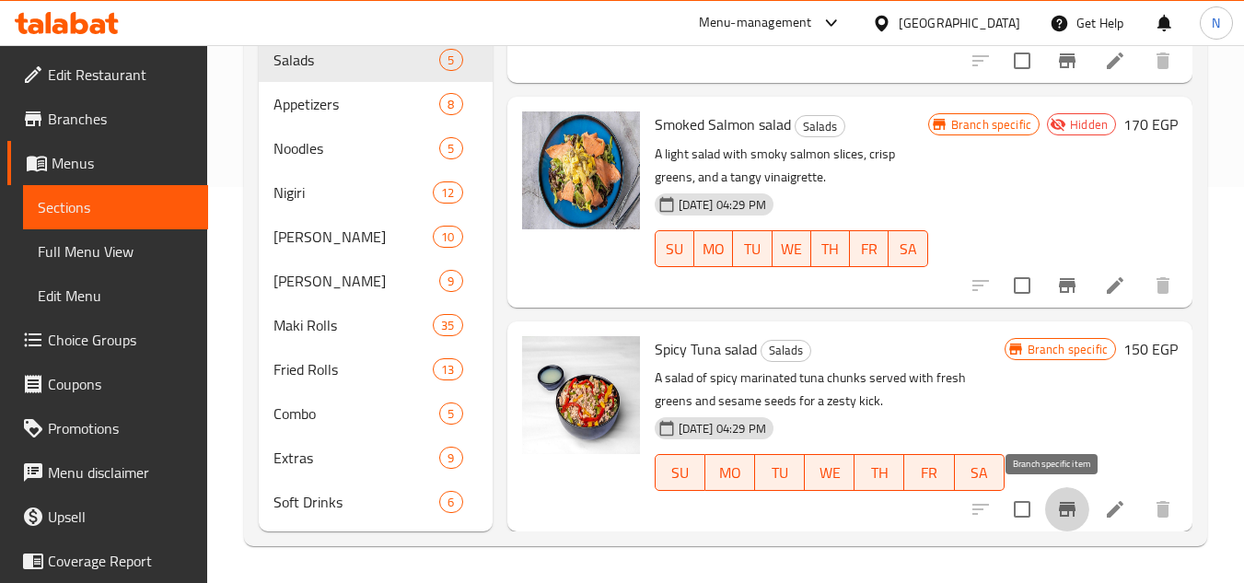
click at [1059, 523] on button "Branch-specific-item" at bounding box center [1067, 509] width 44 height 44
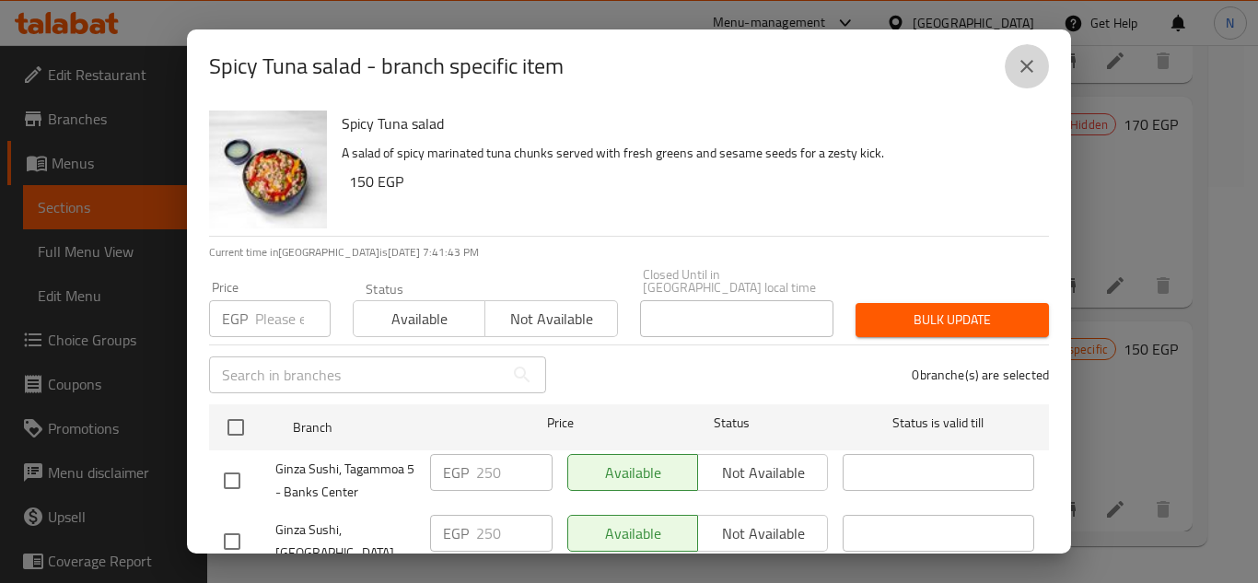
click at [1019, 73] on icon "close" at bounding box center [1026, 66] width 22 height 22
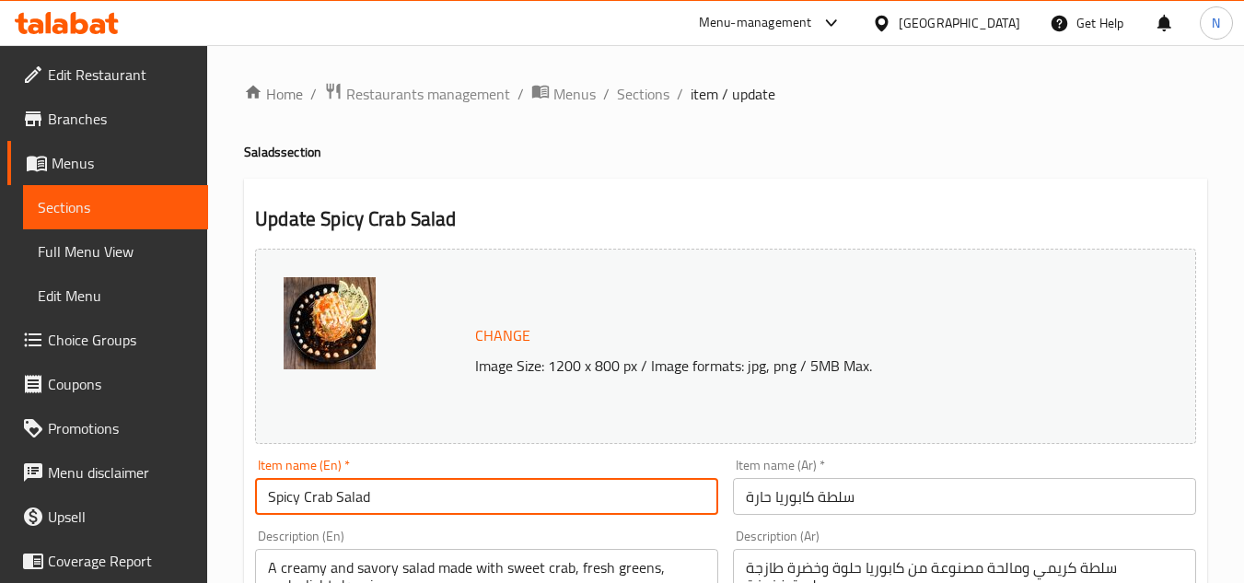
click at [400, 493] on input "Spicy Crab Salad" at bounding box center [486, 496] width 463 height 37
paste input "text"
type input "Spicy Crab"
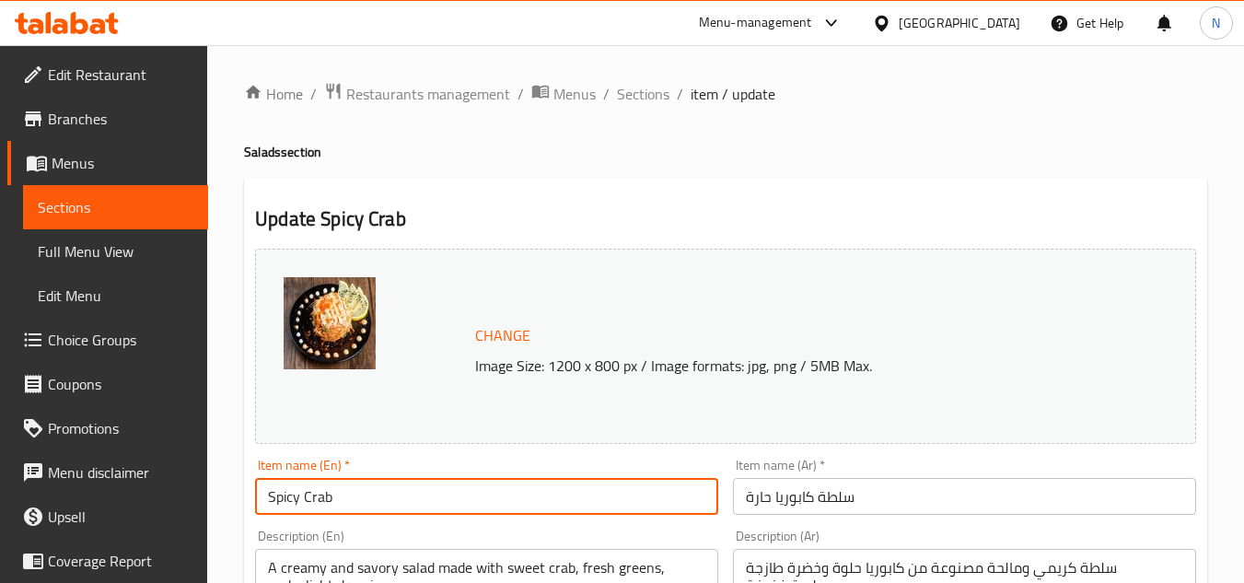
click at [759, 483] on input "سلطة كابوريا حارة" at bounding box center [964, 496] width 463 height 37
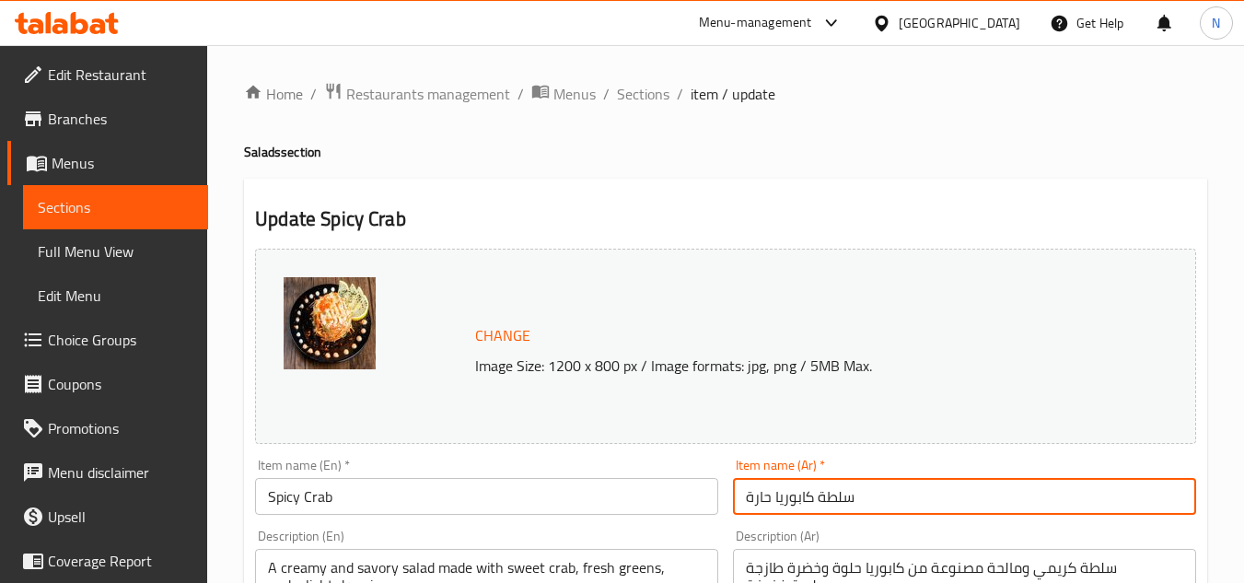
click at [759, 483] on input "سلطة كابوريا حارة" at bounding box center [964, 496] width 463 height 37
click at [777, 507] on input "سلطة كابوريا حارة" at bounding box center [964, 496] width 463 height 37
click at [776, 507] on input "سلطة كابوريا حارة" at bounding box center [964, 496] width 463 height 37
click at [771, 508] on input "سلطة كابوريا حارة" at bounding box center [964, 496] width 463 height 37
click at [778, 504] on input "سلطة كابوريا حارة" at bounding box center [964, 496] width 463 height 37
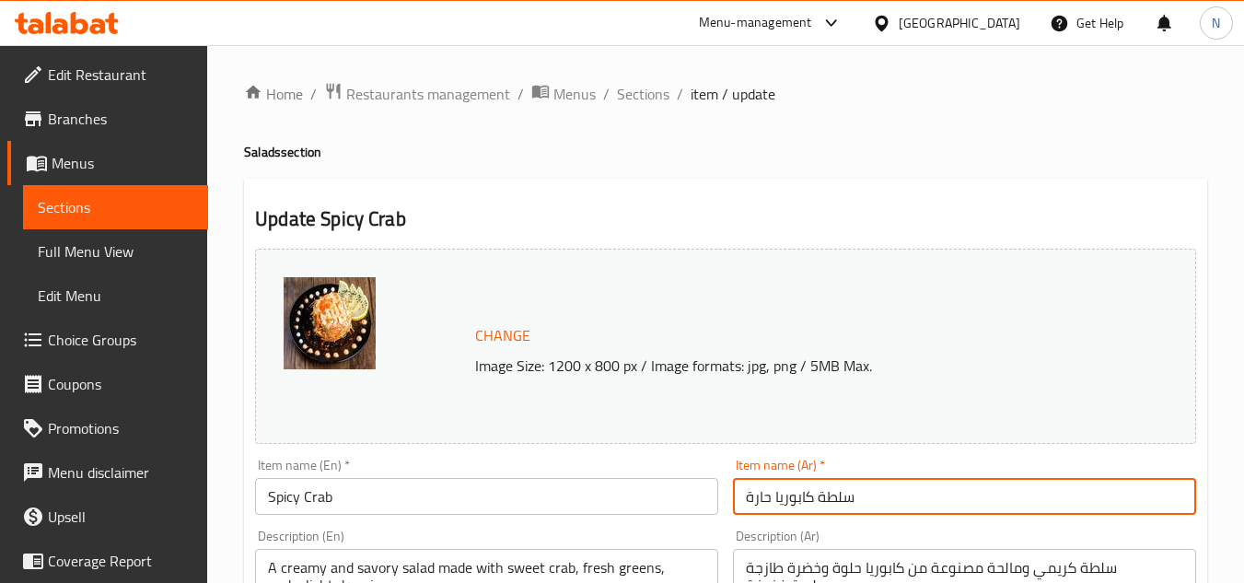
drag, startPoint x: 775, startPoint y: 504, endPoint x: 730, endPoint y: 510, distance: 45.4
click at [730, 510] on div "Item name (Ar)   * سلطة كابوريا حارة Item name (Ar) *" at bounding box center [964, 486] width 478 height 71
type input "سلطة كابوريا"
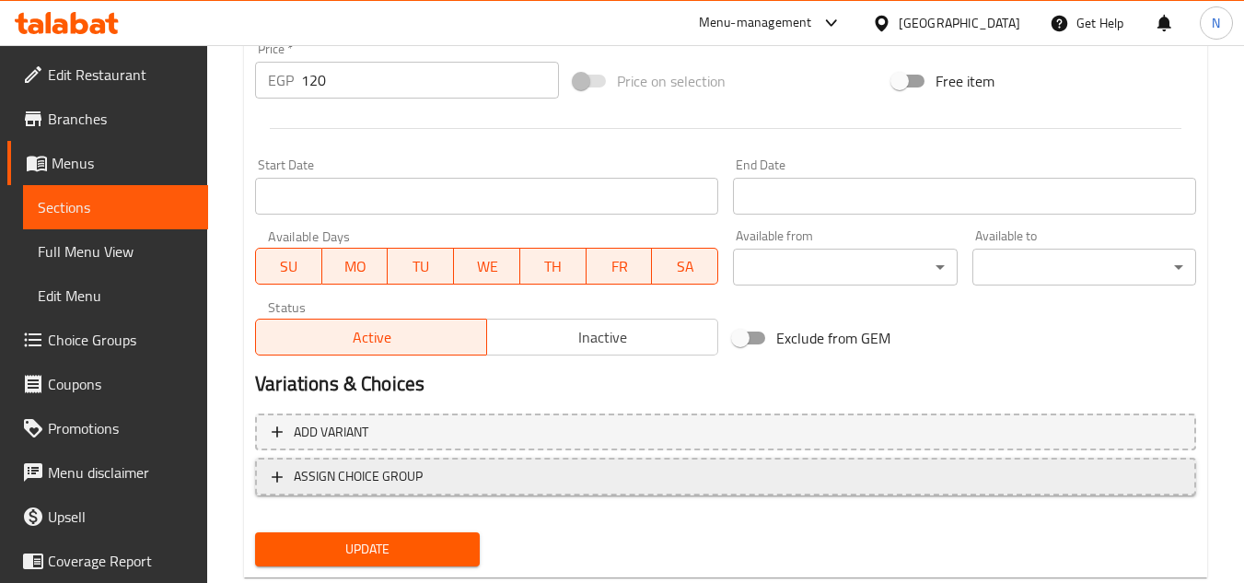
scroll to position [745, 0]
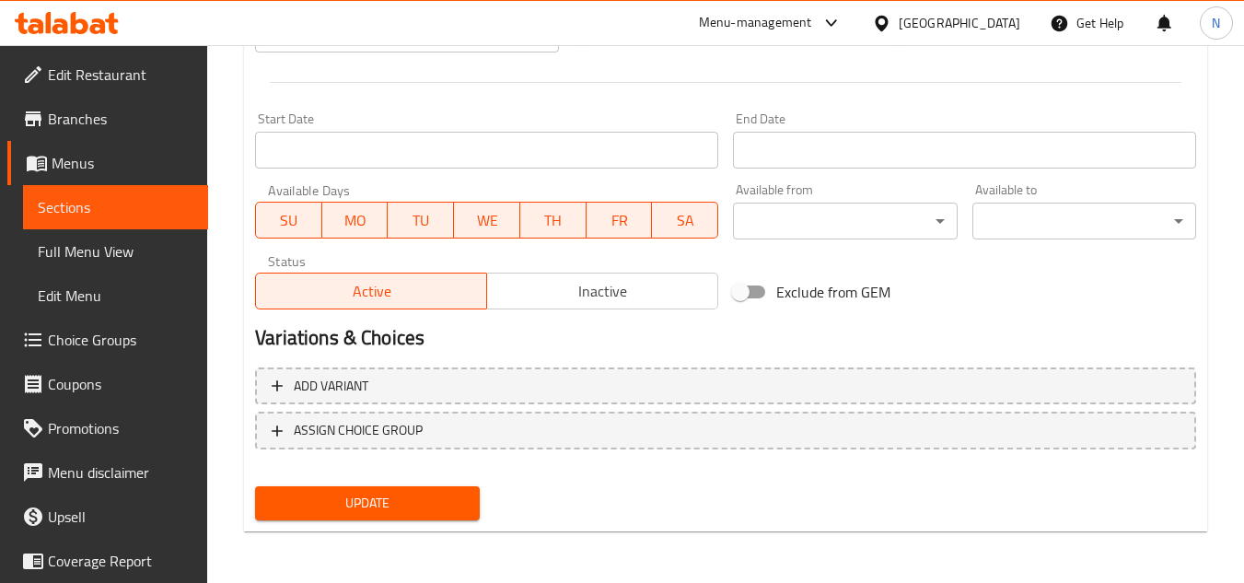
drag, startPoint x: 410, startPoint y: 501, endPoint x: 465, endPoint y: 499, distance: 55.3
click at [410, 500] on span "Update" at bounding box center [367, 503] width 194 height 23
click at [117, 251] on span "Full Menu View" at bounding box center [116, 251] width 156 height 22
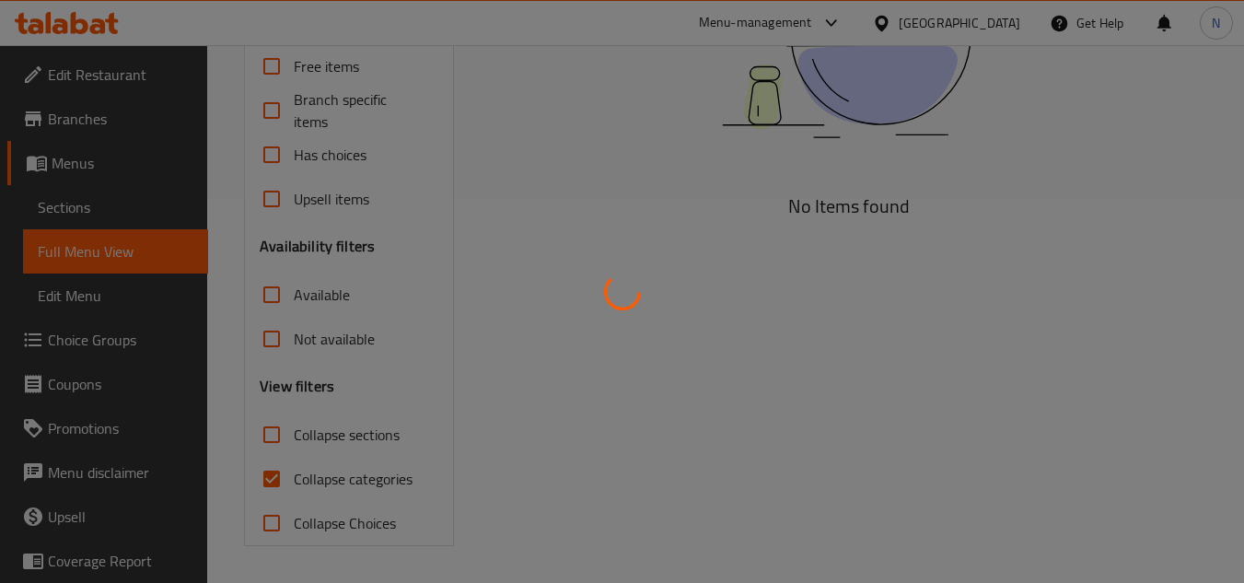
scroll to position [384, 0]
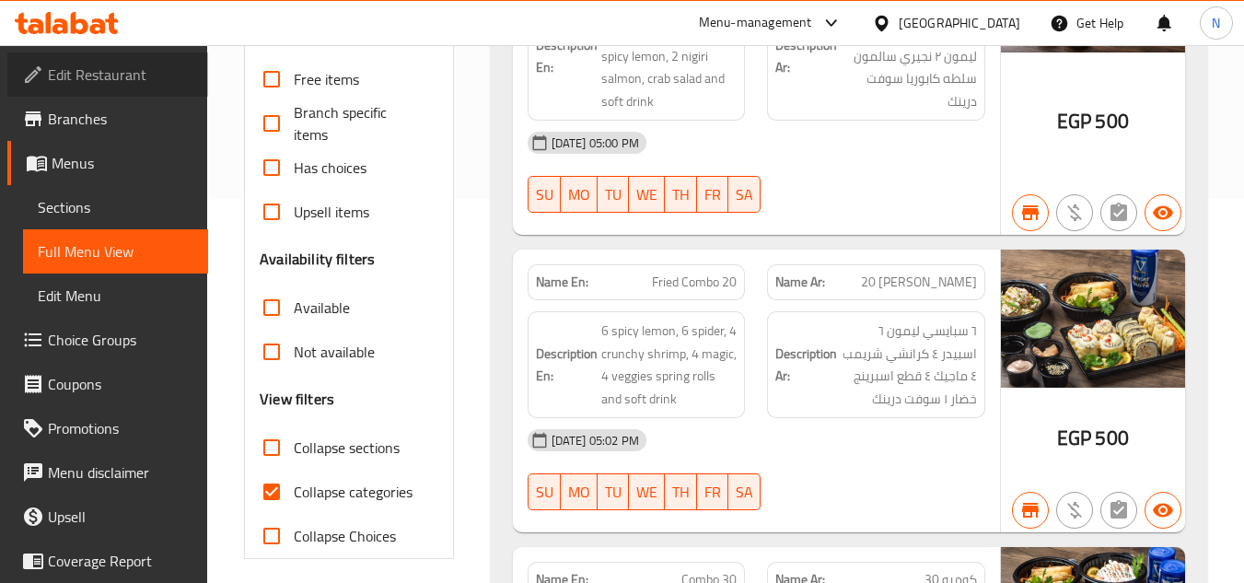
click at [158, 64] on link "Edit Restaurant" at bounding box center [107, 74] width 201 height 44
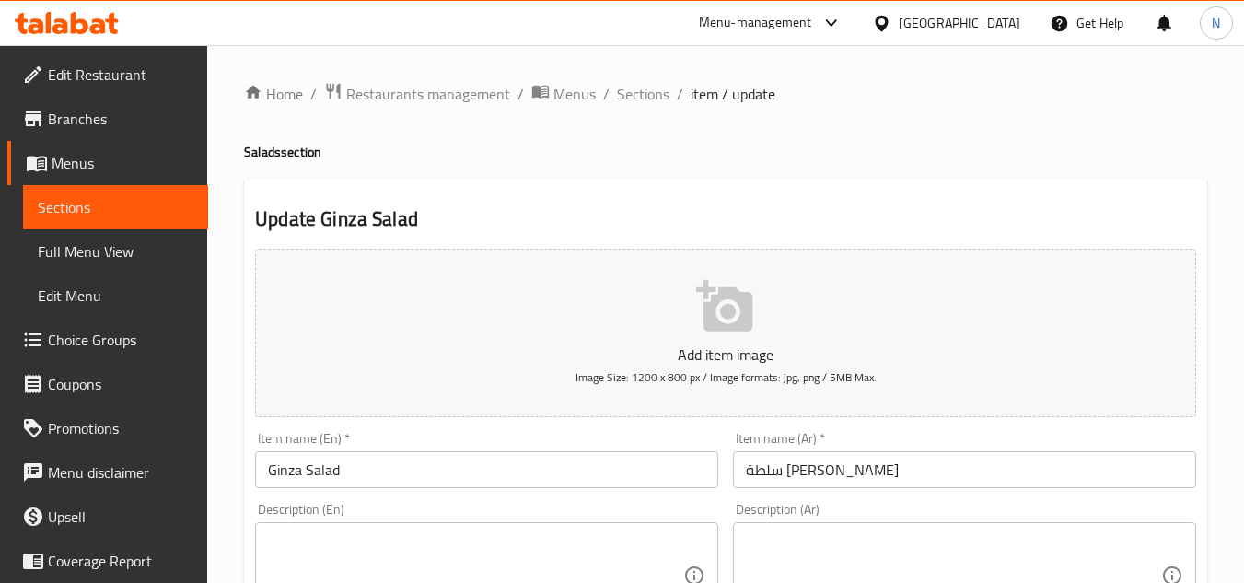
click at [391, 479] on input "Ginza Salad" at bounding box center [486, 469] width 463 height 37
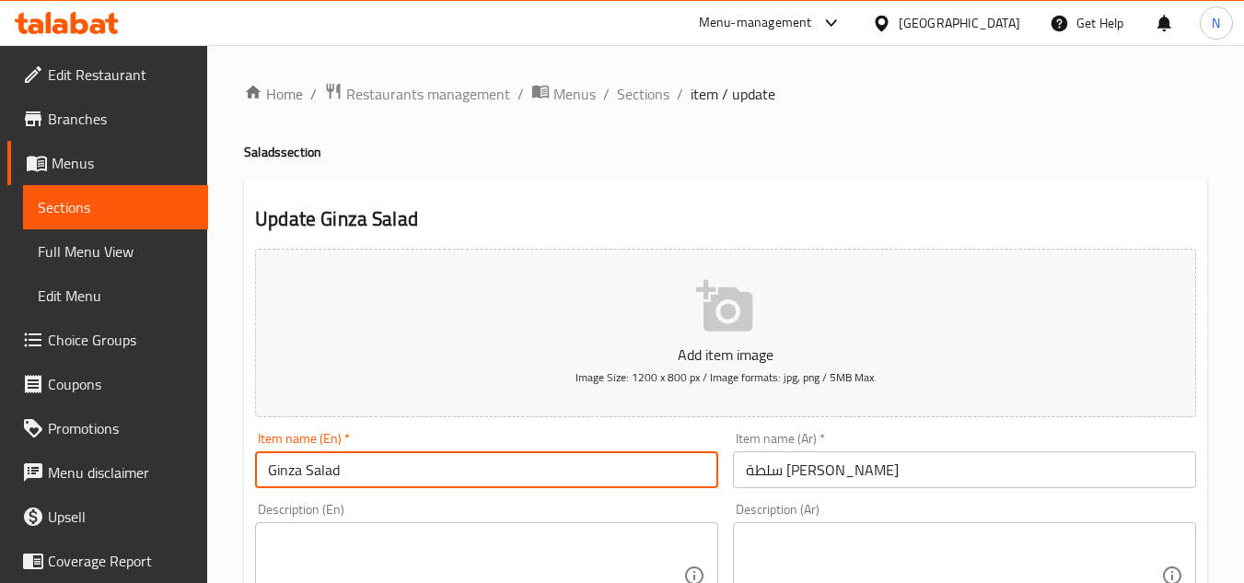
click at [391, 479] on input "Ginza Salad" at bounding box center [486, 469] width 463 height 37
paste input "text"
type input "Ginza Salad"
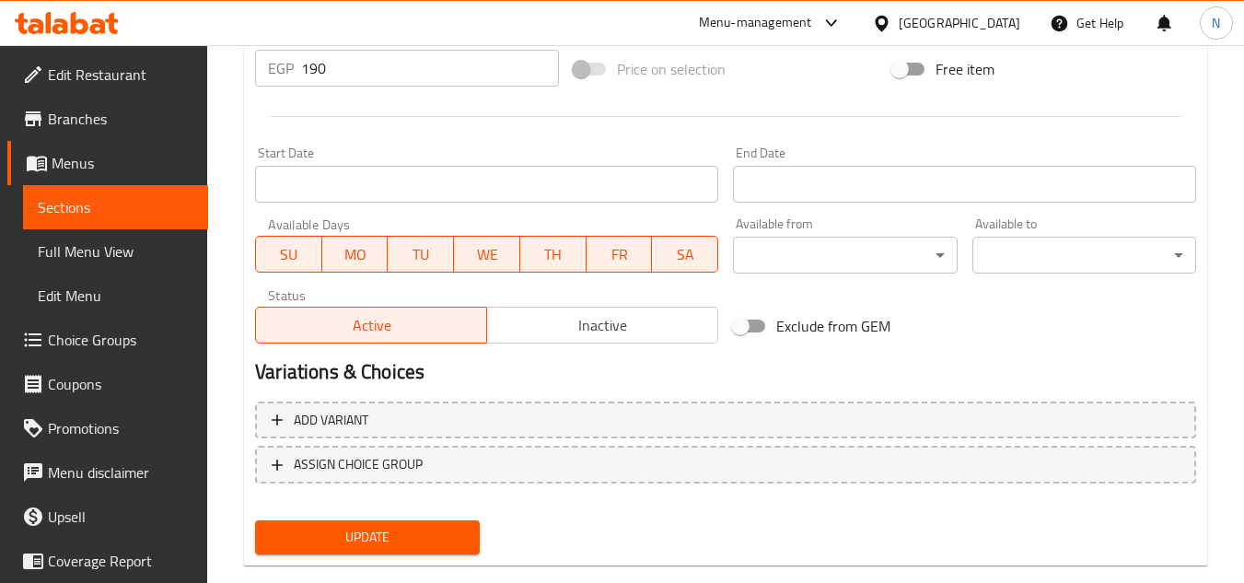
scroll to position [718, 0]
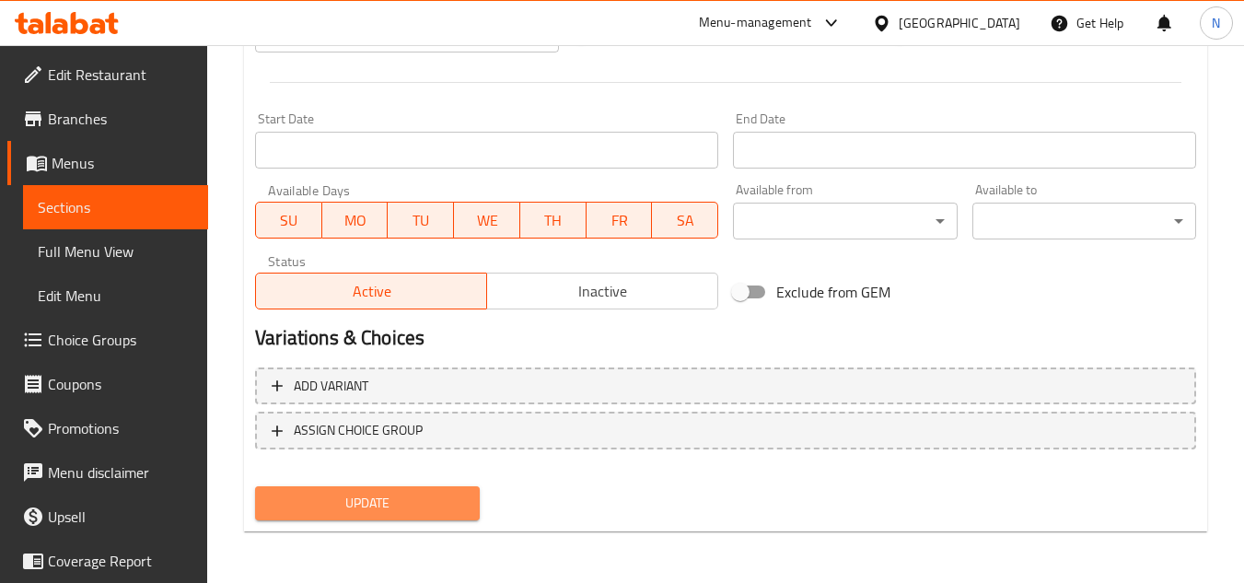
drag, startPoint x: 393, startPoint y: 515, endPoint x: 766, endPoint y: 87, distance: 567.0
click at [394, 515] on span "Update" at bounding box center [367, 503] width 194 height 23
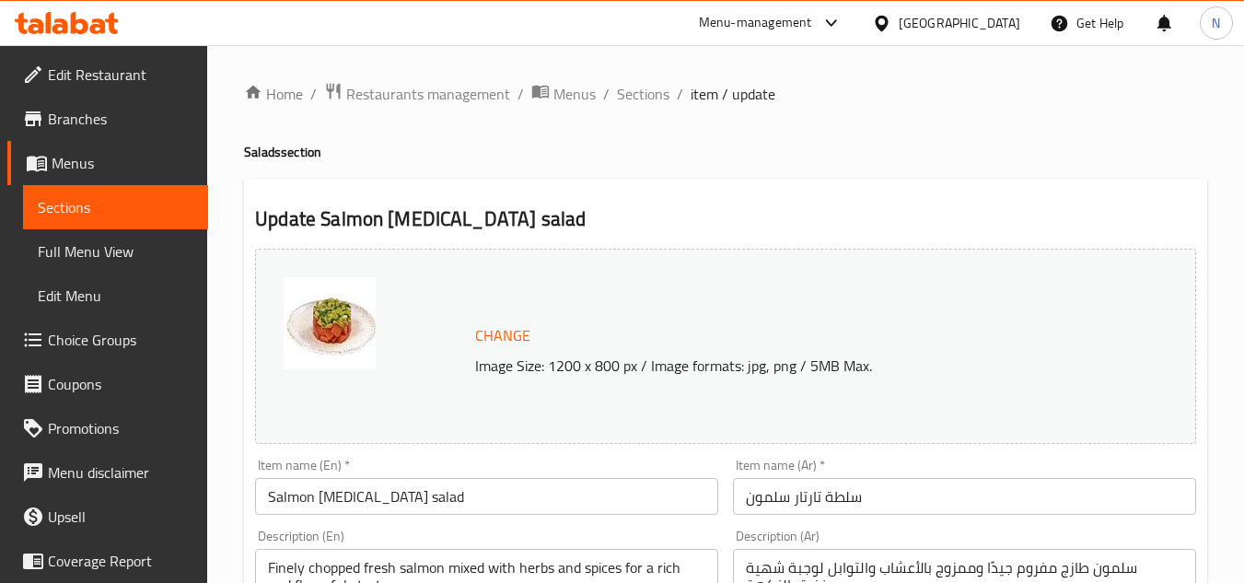
click at [853, 504] on input "سلطة تارتار سلمون" at bounding box center [964, 496] width 463 height 37
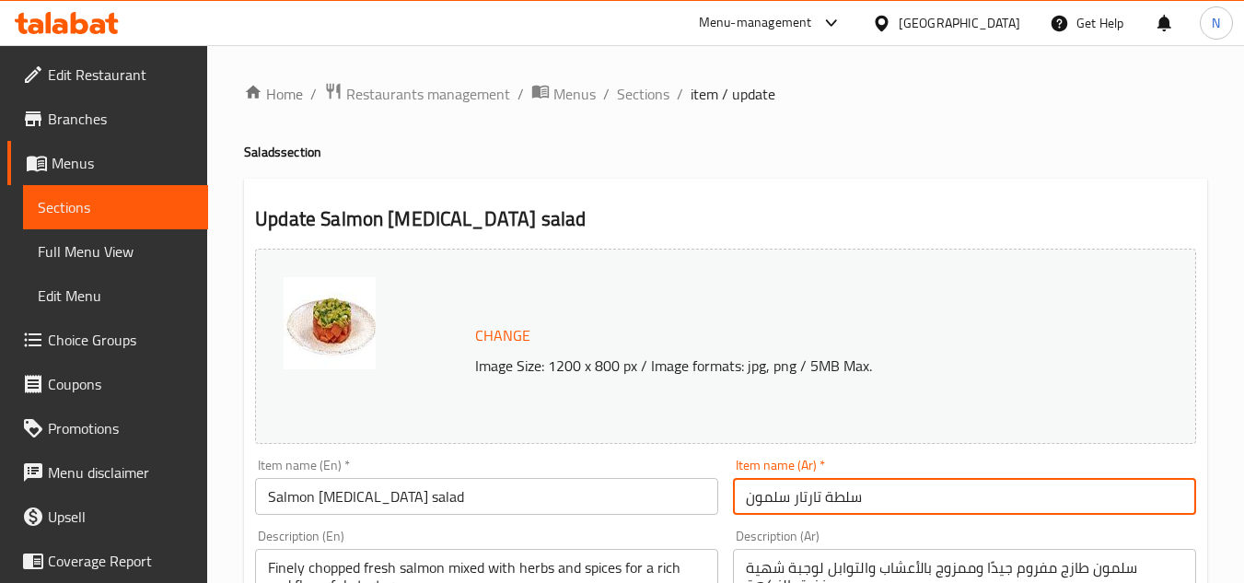
click at [853, 504] on input "سلطة تارتار سلمون" at bounding box center [964, 496] width 463 height 37
type input "تارتار سلمون"
click at [372, 493] on input "Salmon [MEDICAL_DATA] salad" at bounding box center [486, 496] width 463 height 37
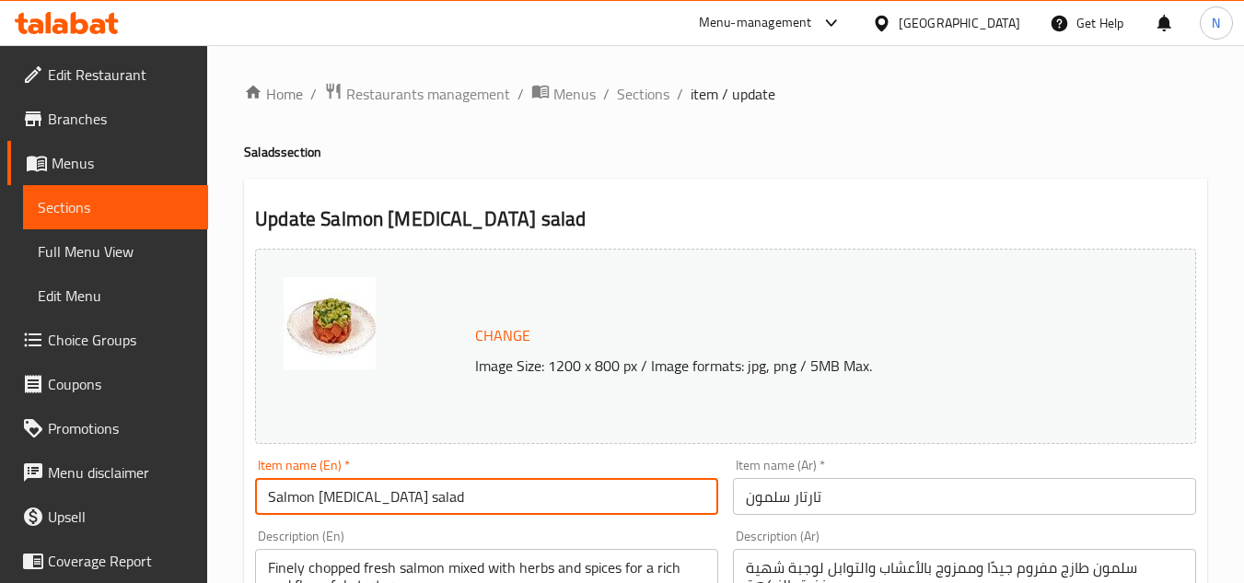
click at [372, 493] on input "Salmon [MEDICAL_DATA] salad" at bounding box center [486, 496] width 463 height 37
drag, startPoint x: 354, startPoint y: 502, endPoint x: 399, endPoint y: 493, distance: 45.0
click at [399, 493] on input "Salmon [MEDICAL_DATA]" at bounding box center [486, 496] width 463 height 37
click at [335, 501] on input "Salmon [MEDICAL_DATA]" at bounding box center [486, 496] width 463 height 37
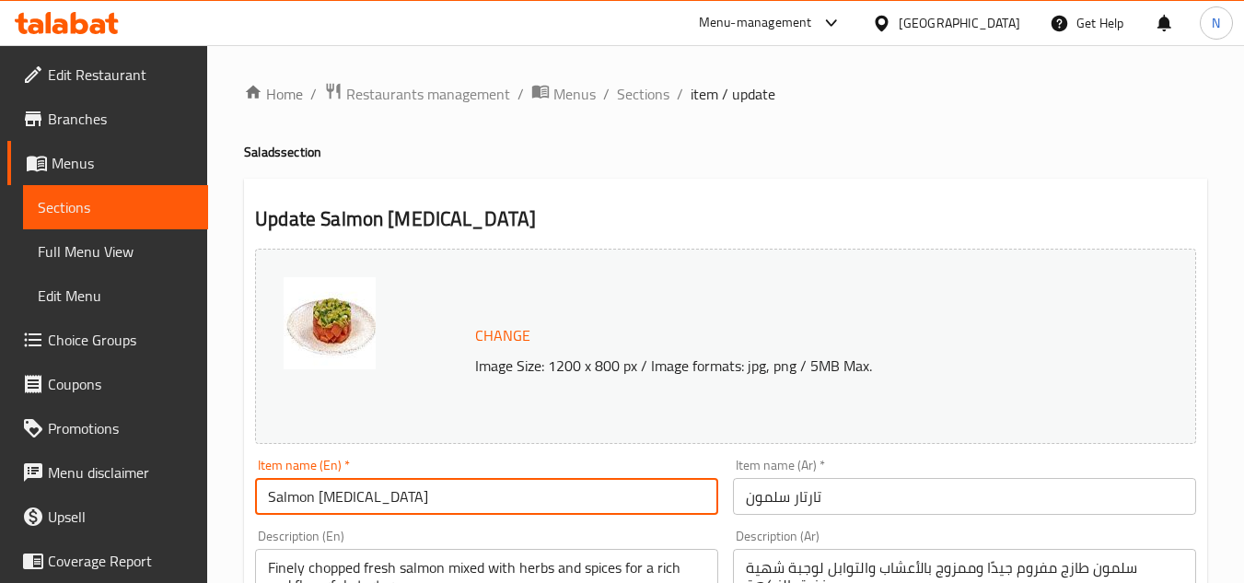
click at [335, 501] on input "Salmon [MEDICAL_DATA]" at bounding box center [486, 496] width 463 height 37
type input "Salmon [MEDICAL_DATA]"
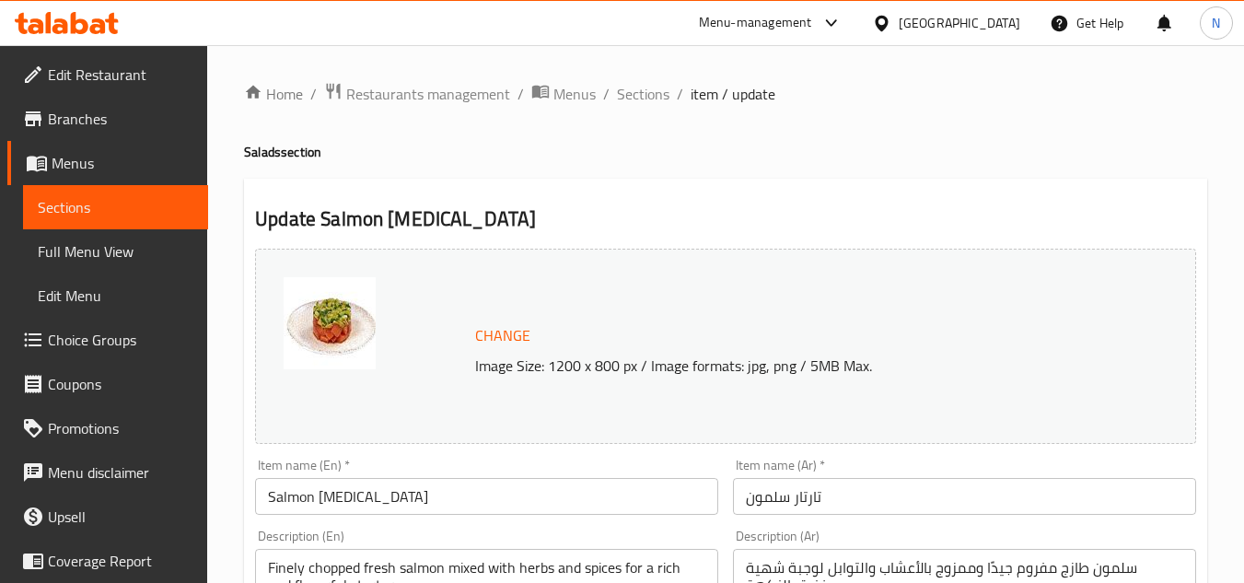
click at [434, 506] on input "Salmon [MEDICAL_DATA]" at bounding box center [486, 496] width 463 height 37
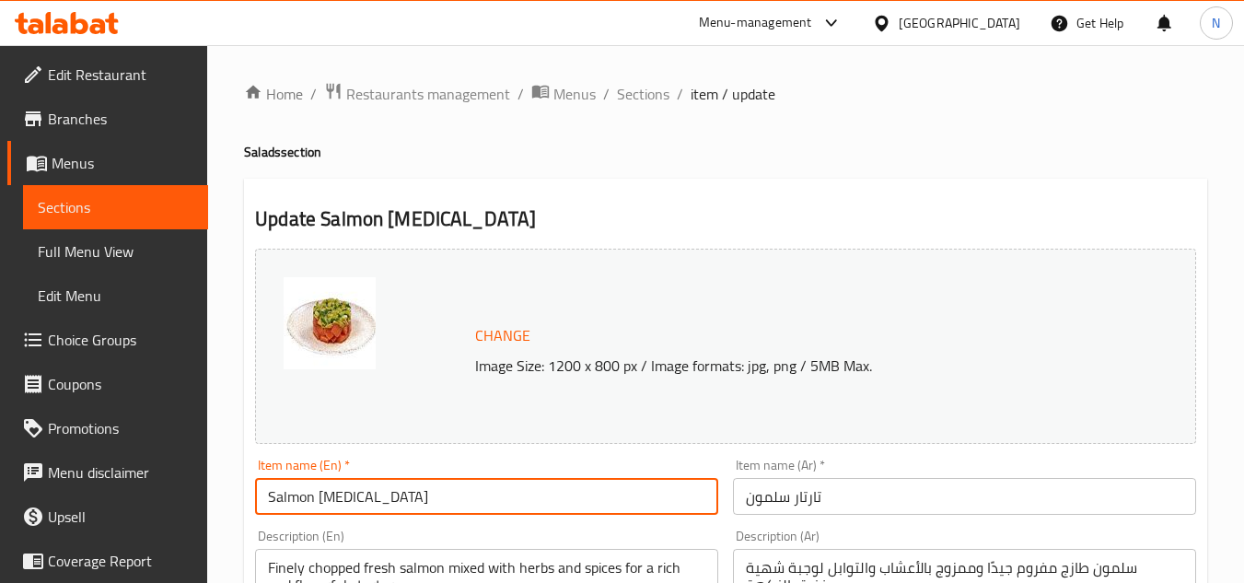
click at [434, 506] on input "Salmon [MEDICAL_DATA]" at bounding box center [486, 496] width 463 height 37
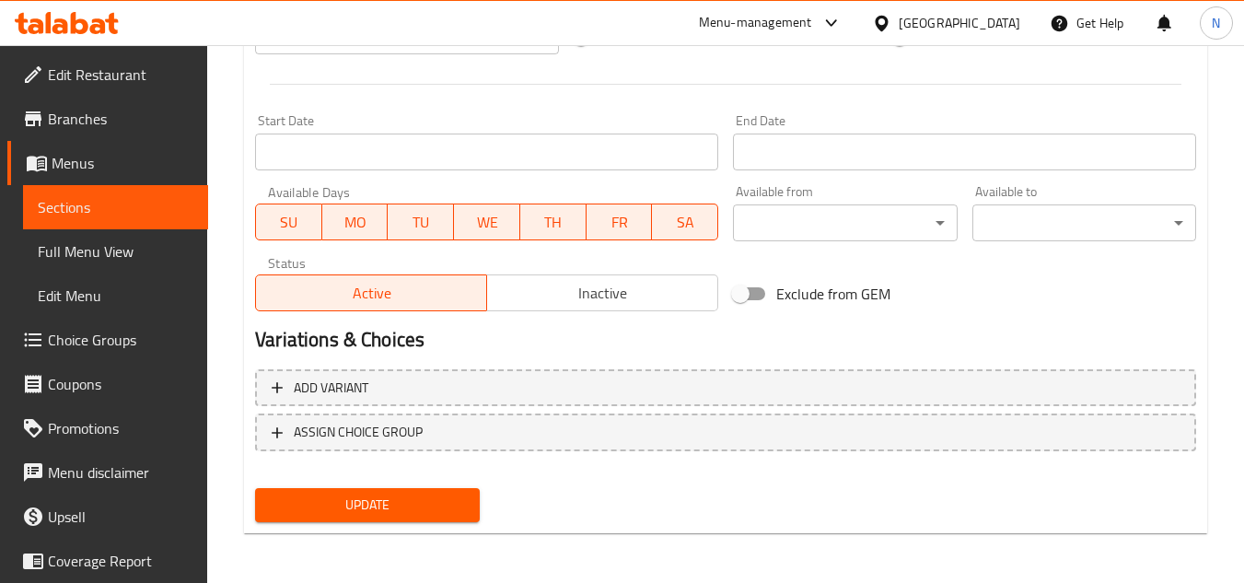
scroll to position [745, 0]
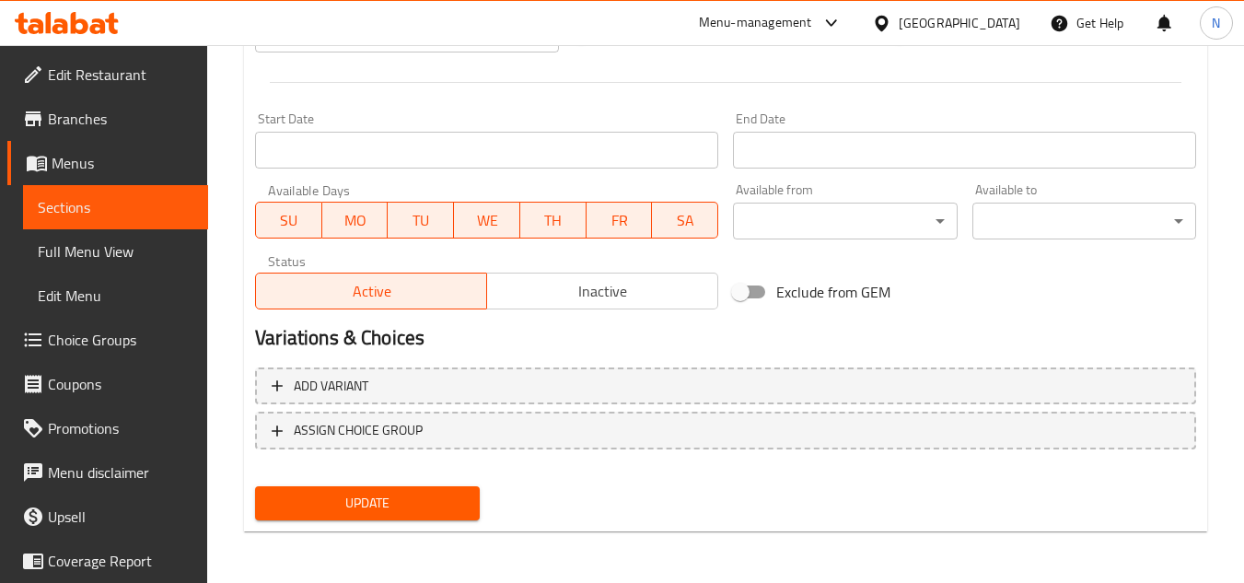
click at [416, 501] on span "Update" at bounding box center [367, 503] width 194 height 23
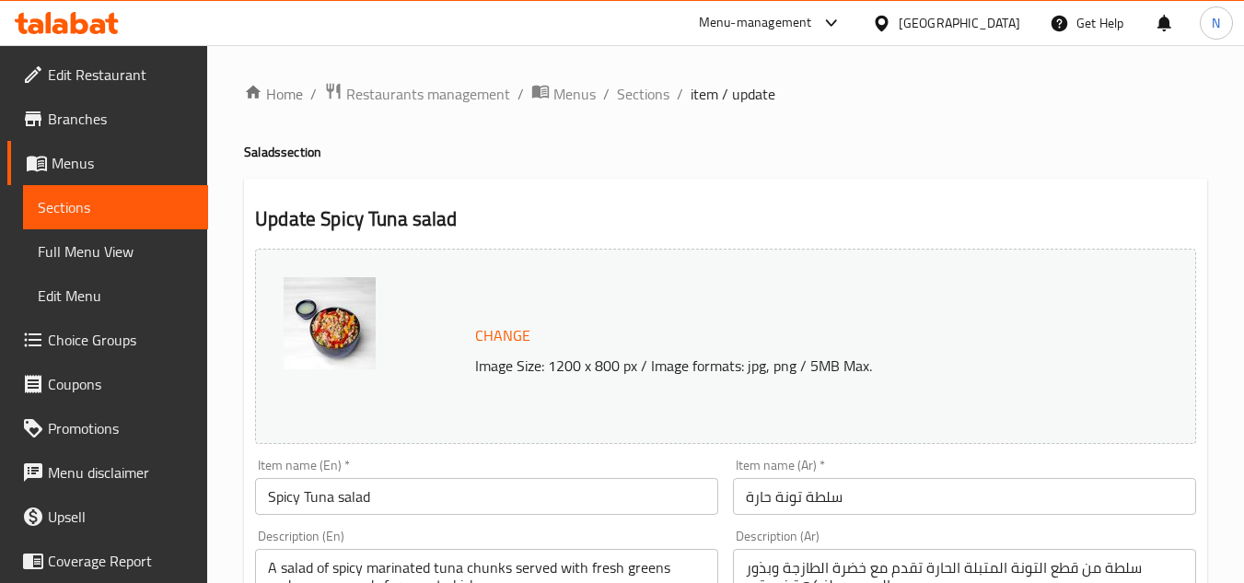
click at [351, 503] on input "Spicy Tuna salad" at bounding box center [486, 496] width 463 height 37
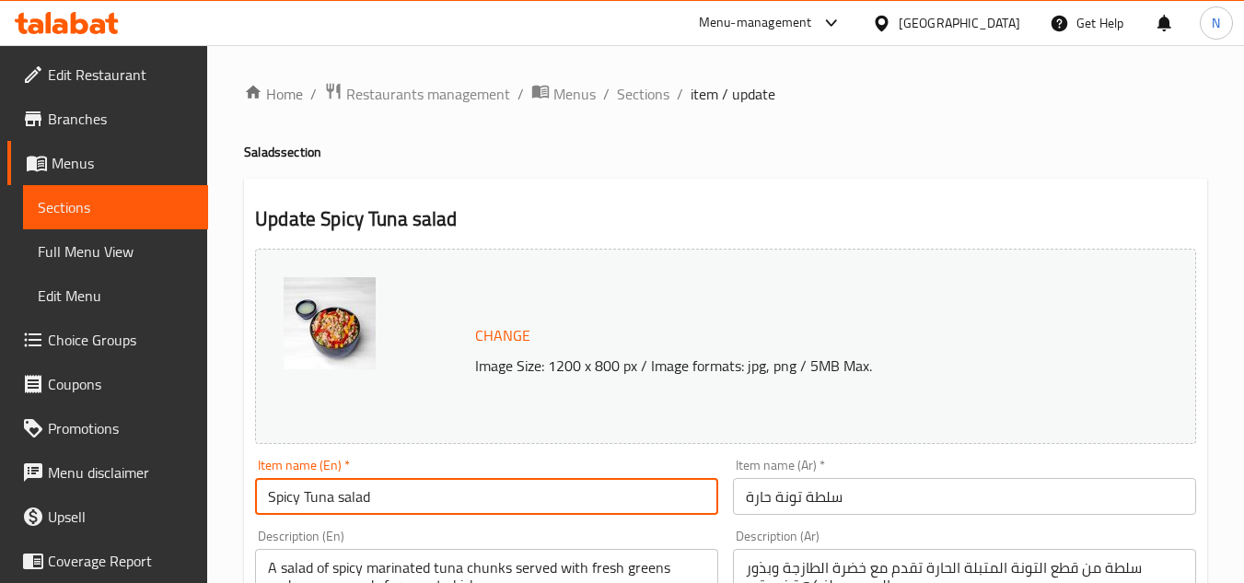
click at [351, 503] on input "Spicy Tuna salad" at bounding box center [486, 496] width 463 height 37
drag, startPoint x: 335, startPoint y: 504, endPoint x: 332, endPoint y: 515, distance: 11.4
click at [332, 515] on input "Spicy Tuna" at bounding box center [486, 496] width 463 height 37
type input "Spicy Tuna"
click at [837, 506] on input "سلطة تونة حارة" at bounding box center [964, 496] width 463 height 37
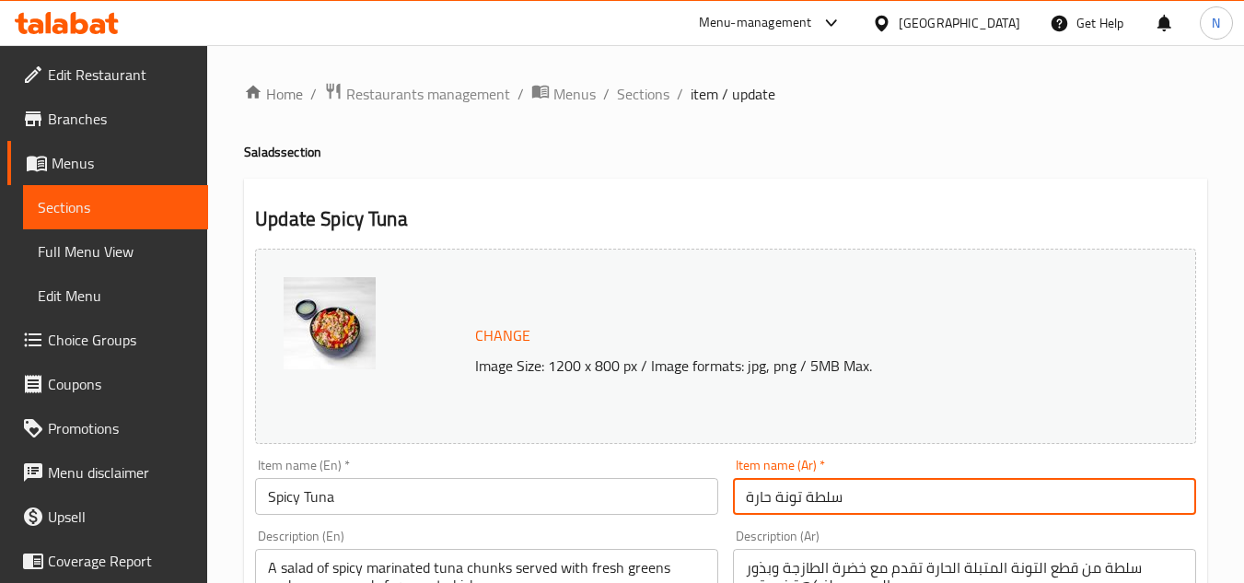
click at [837, 506] on input "سلطة تونة حارة" at bounding box center [964, 496] width 463 height 37
click at [821, 496] on input "سلطة تونة حارة" at bounding box center [964, 496] width 463 height 37
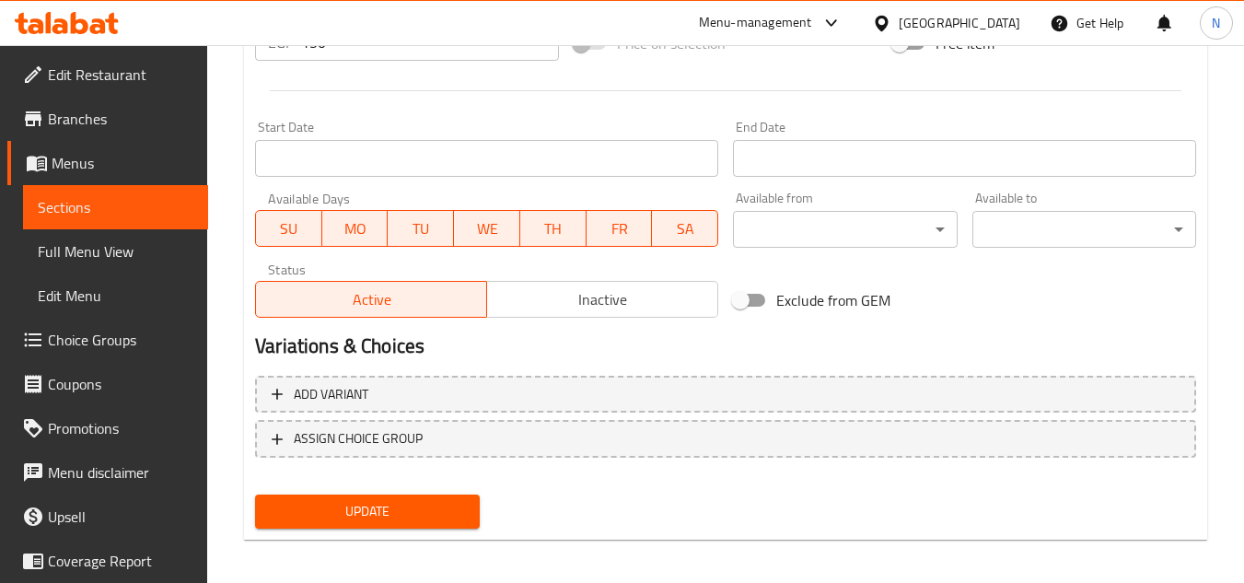
scroll to position [745, 0]
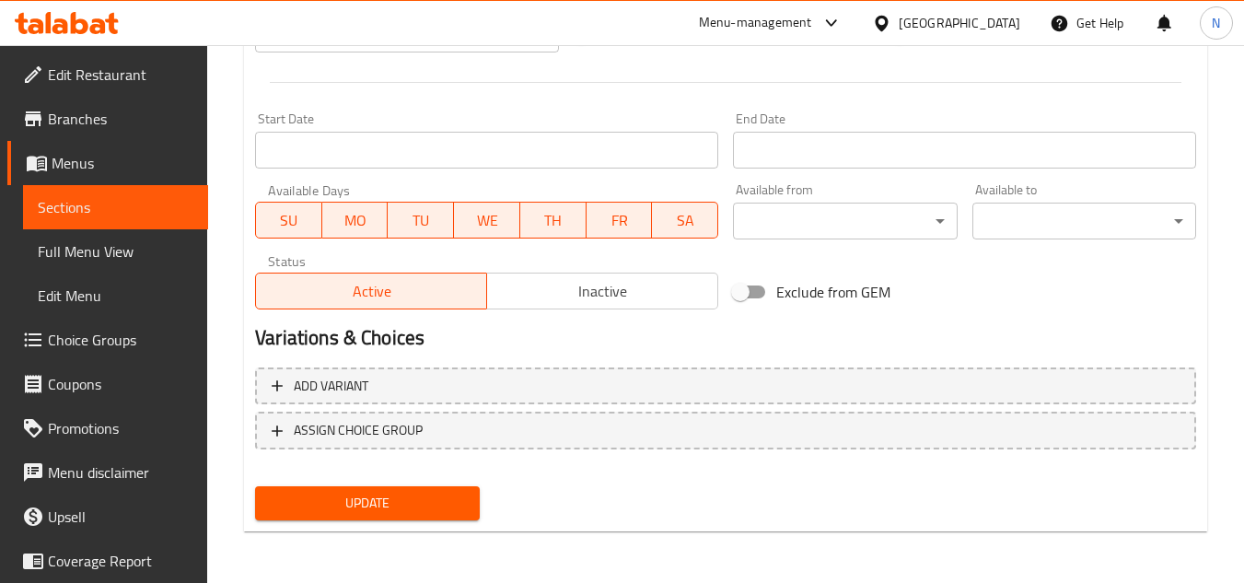
type input "تونة حارة"
click at [397, 501] on span "Update" at bounding box center [367, 503] width 194 height 23
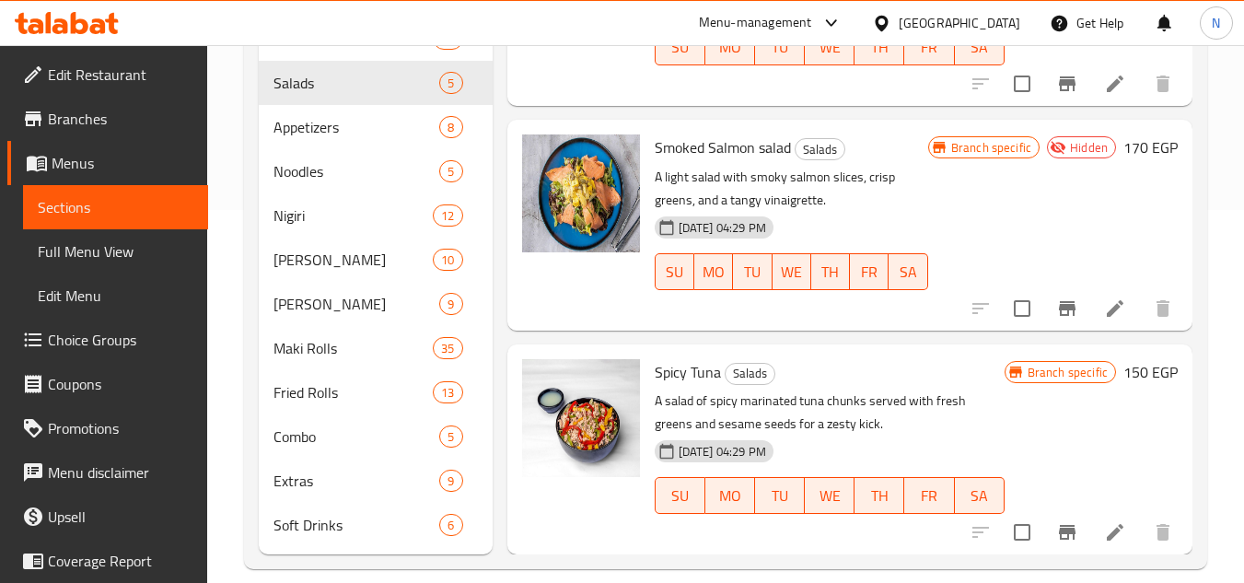
scroll to position [396, 0]
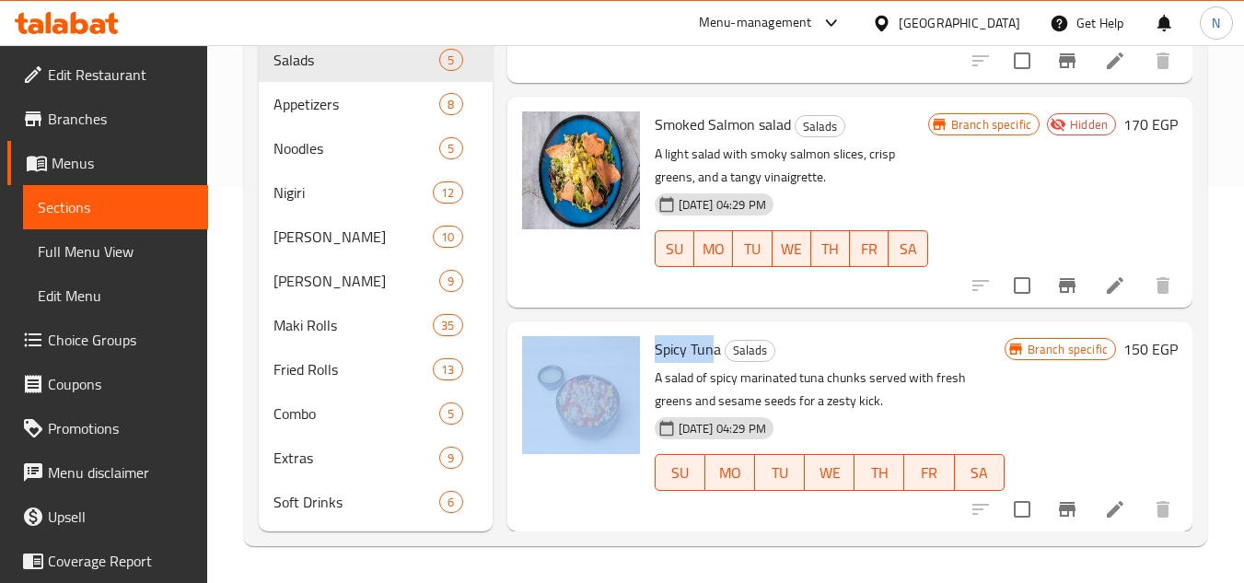
drag, startPoint x: 715, startPoint y: 349, endPoint x: 636, endPoint y: 355, distance: 79.4
click at [636, 355] on div "Spicy Tuna Salads A salad of spicy marinated tuna chunks served with fresh gree…" at bounding box center [850, 426] width 670 height 195
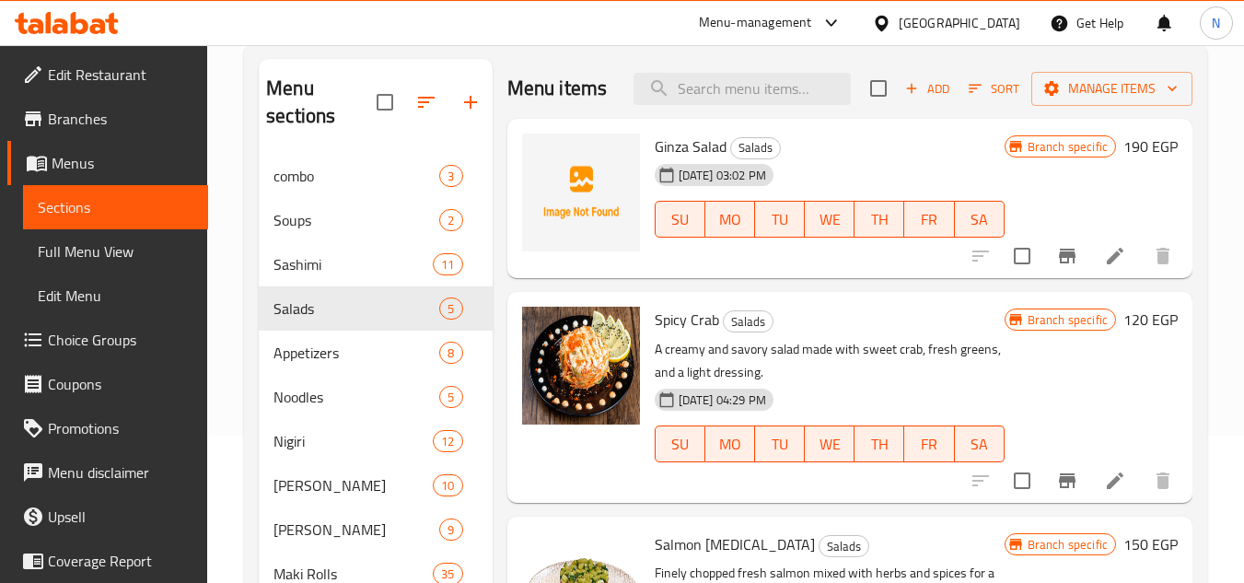
scroll to position [120, 0]
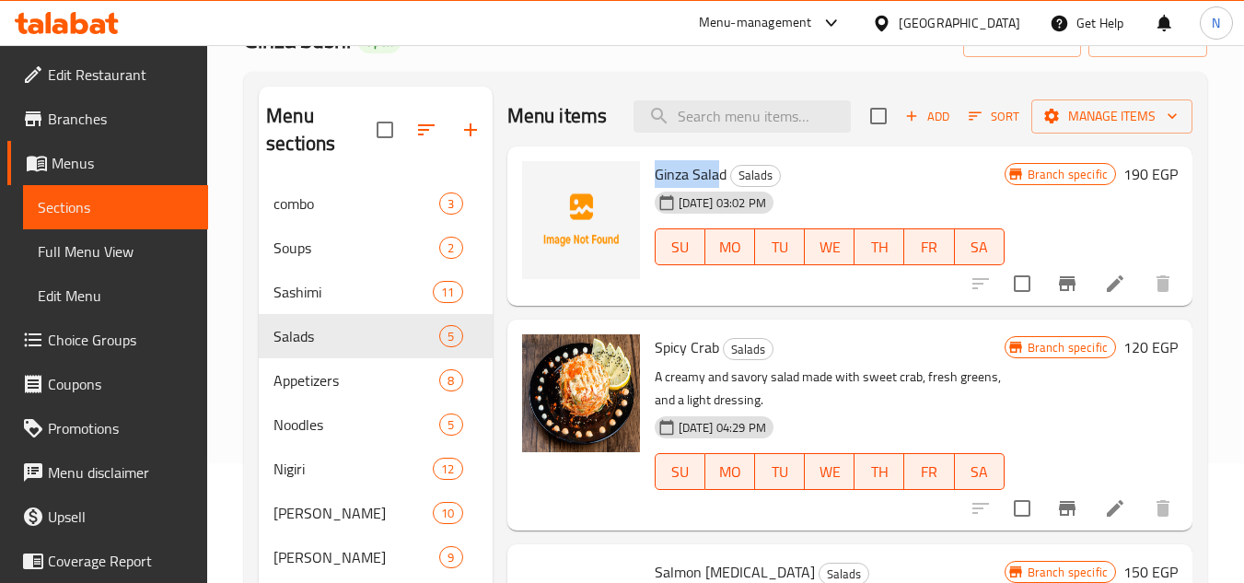
drag, startPoint x: 718, startPoint y: 197, endPoint x: 677, endPoint y: 256, distance: 72.0
click at [652, 201] on div "Ginza Salad Salads 02-06-2025 03:02 PM SU MO TU WE TH FR SA" at bounding box center [829, 226] width 365 height 145
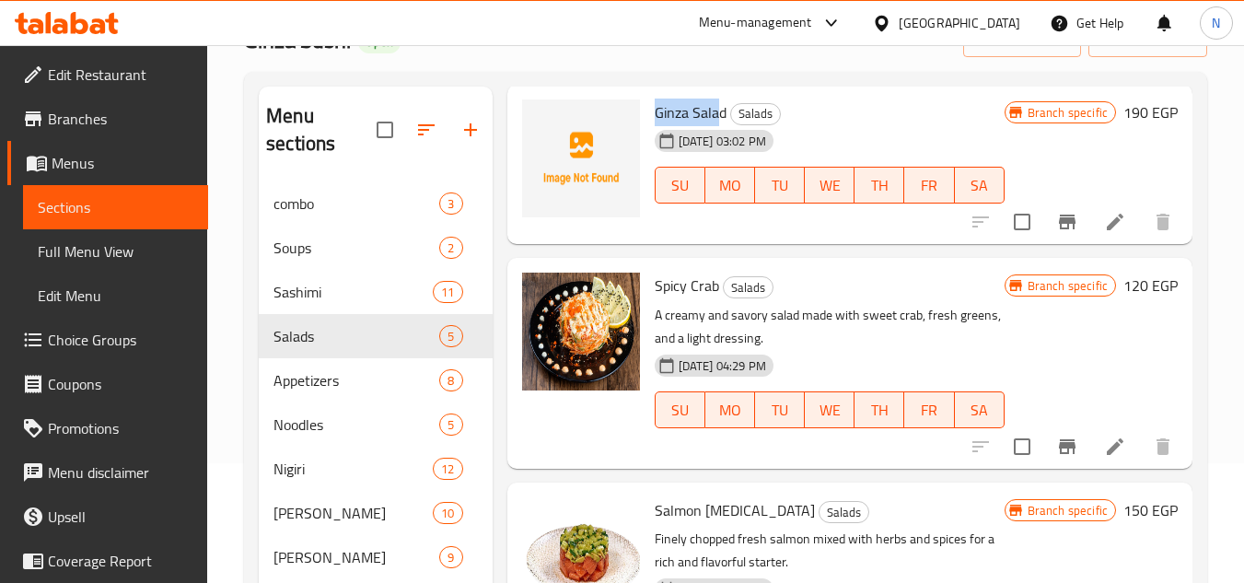
scroll to position [92, 0]
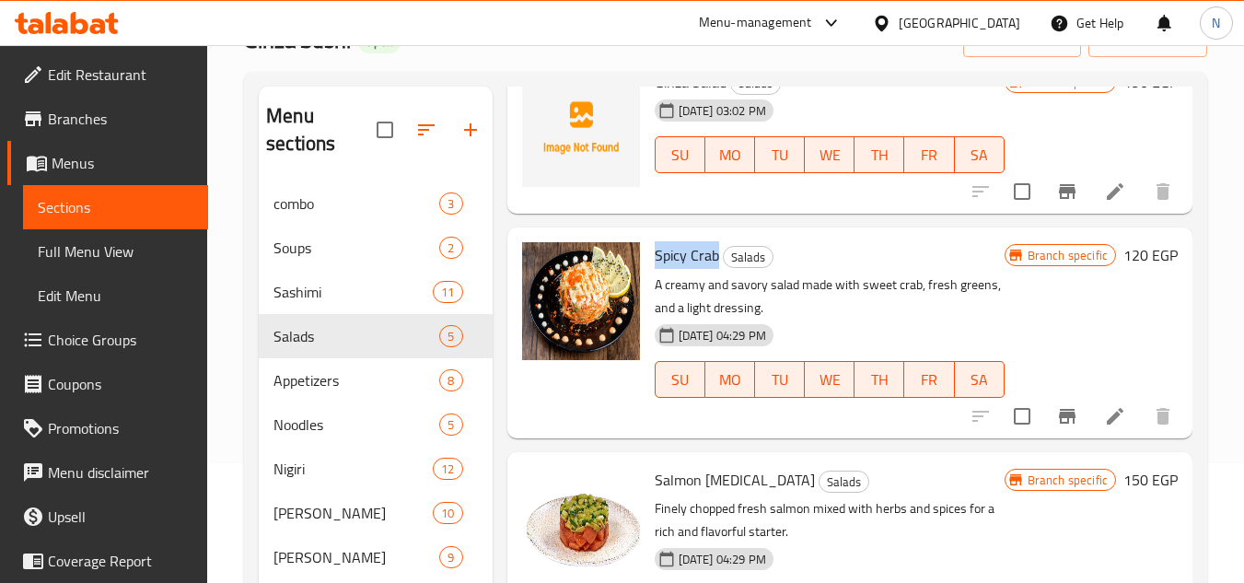
drag, startPoint x: 715, startPoint y: 287, endPoint x: 646, endPoint y: 293, distance: 69.3
click at [647, 293] on div "Spicy Crab Salads A creamy and savory salad made with sweet crab, fresh greens,…" at bounding box center [829, 332] width 365 height 195
drag, startPoint x: 737, startPoint y: 510, endPoint x: 660, endPoint y: 518, distance: 77.8
click at [660, 493] on span "Salmon Tartar" at bounding box center [735, 480] width 160 height 28
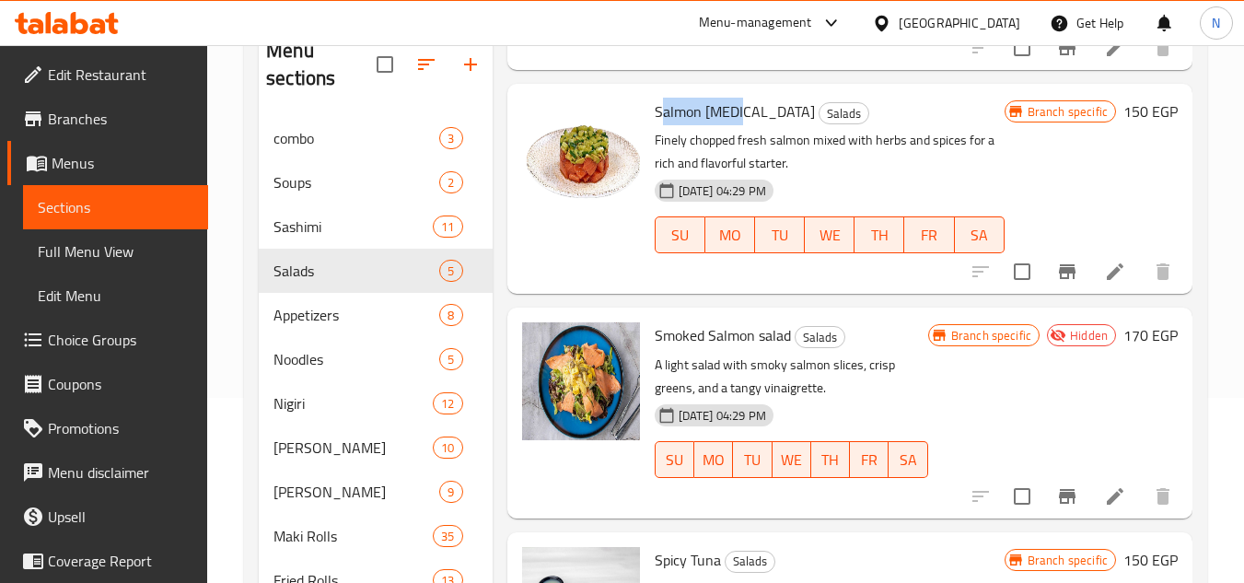
scroll to position [396, 0]
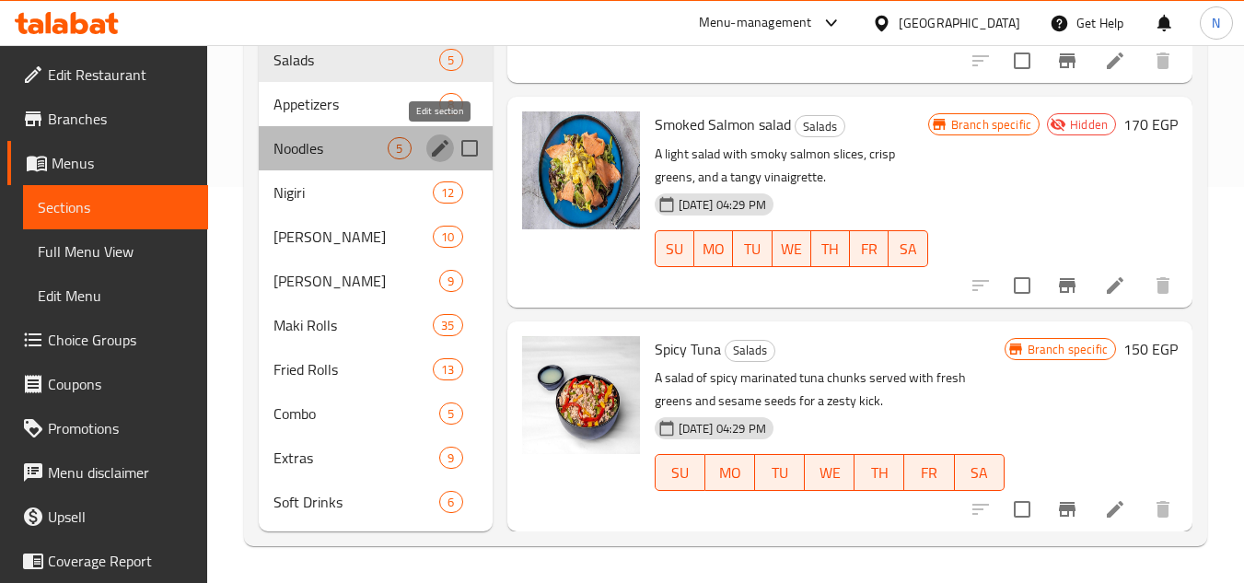
click at [436, 147] on icon "edit" at bounding box center [440, 148] width 22 height 22
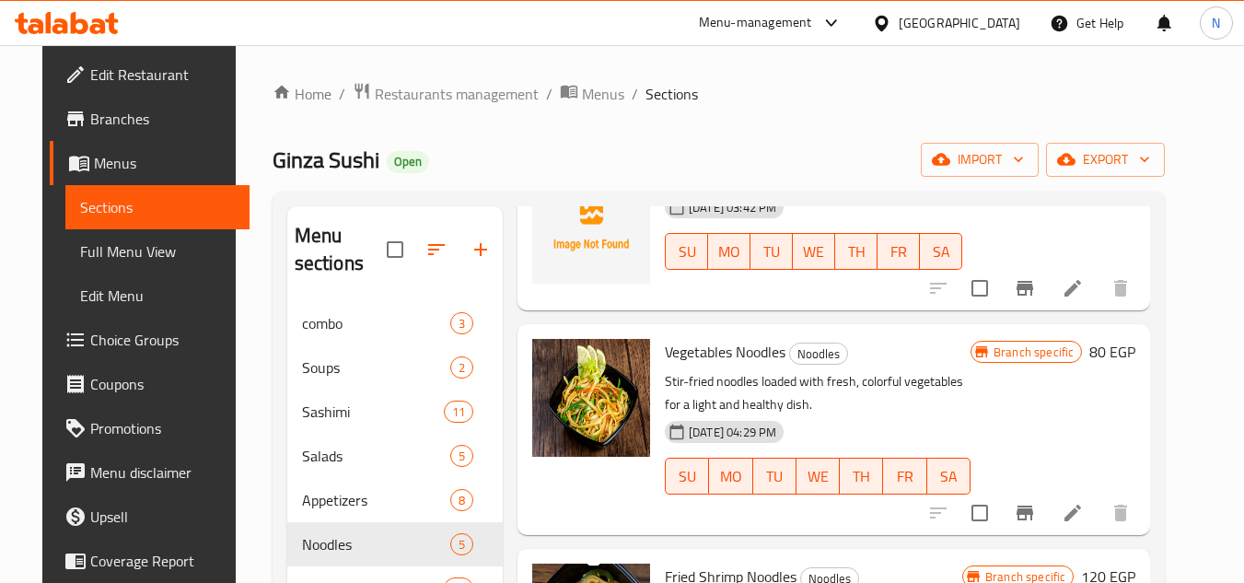
scroll to position [184, 0]
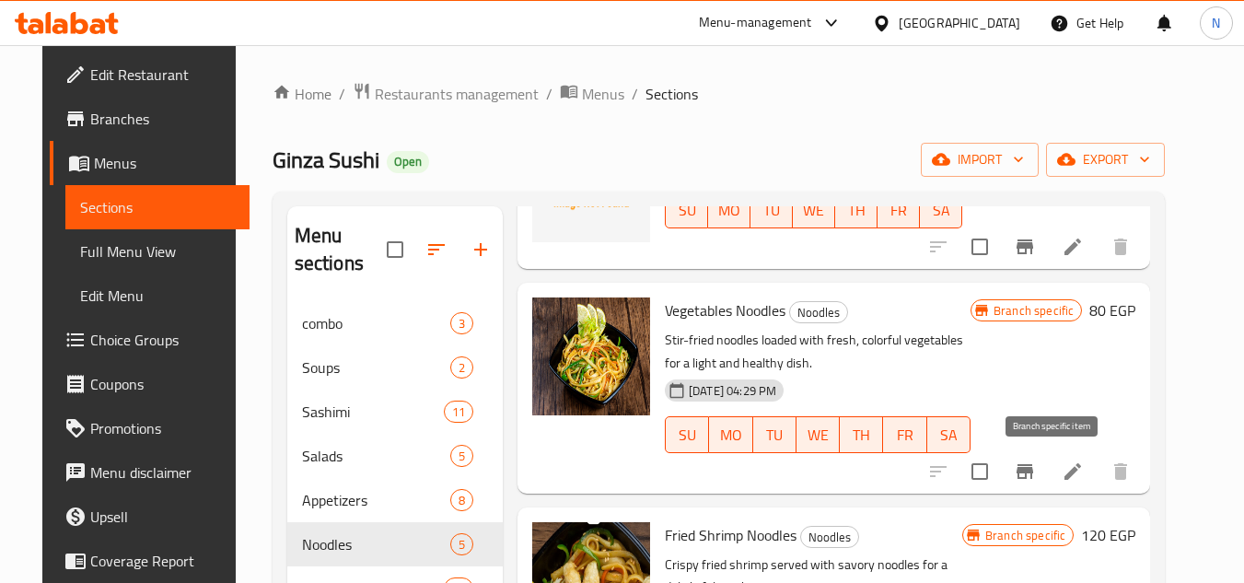
click at [1033, 472] on icon "Branch-specific-item" at bounding box center [1024, 471] width 17 height 15
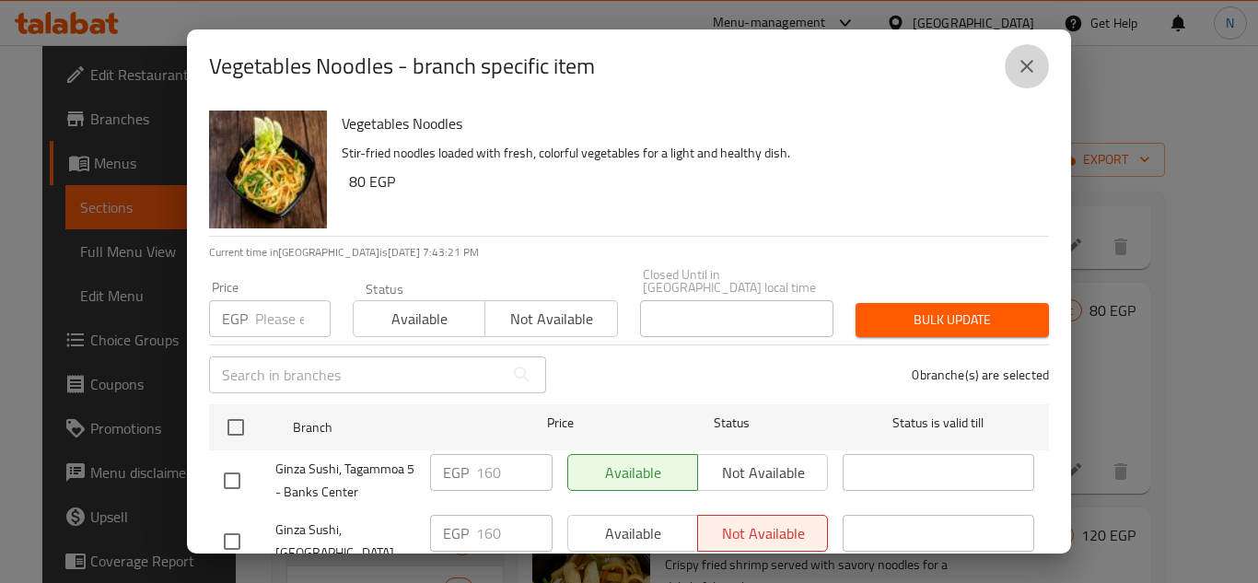
click at [1023, 75] on icon "close" at bounding box center [1026, 66] width 22 height 22
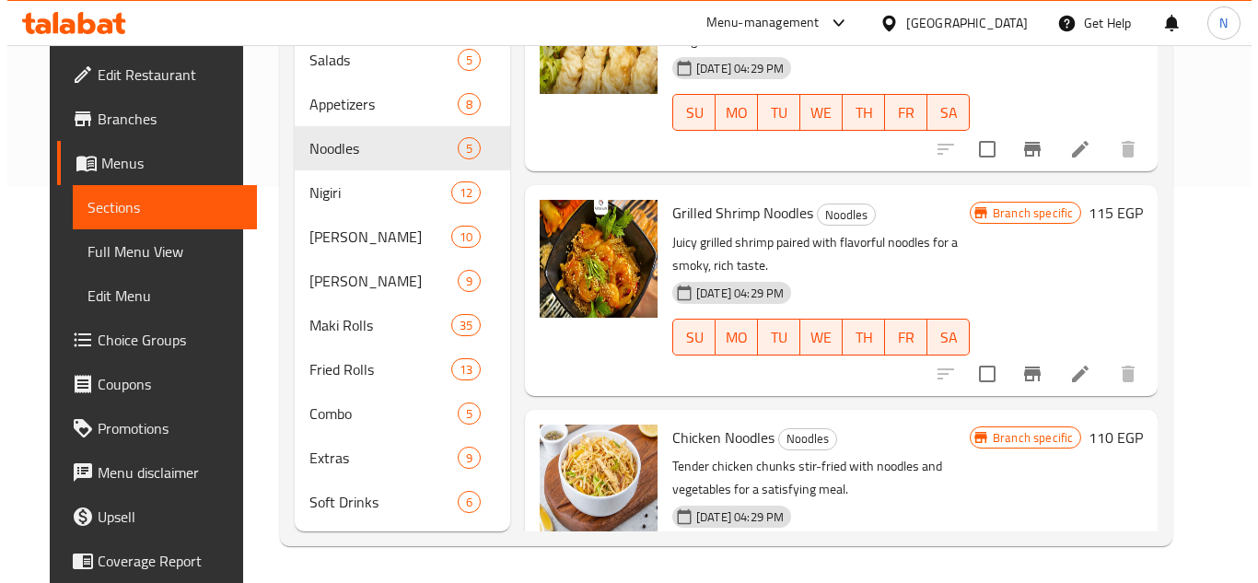
scroll to position [423, 0]
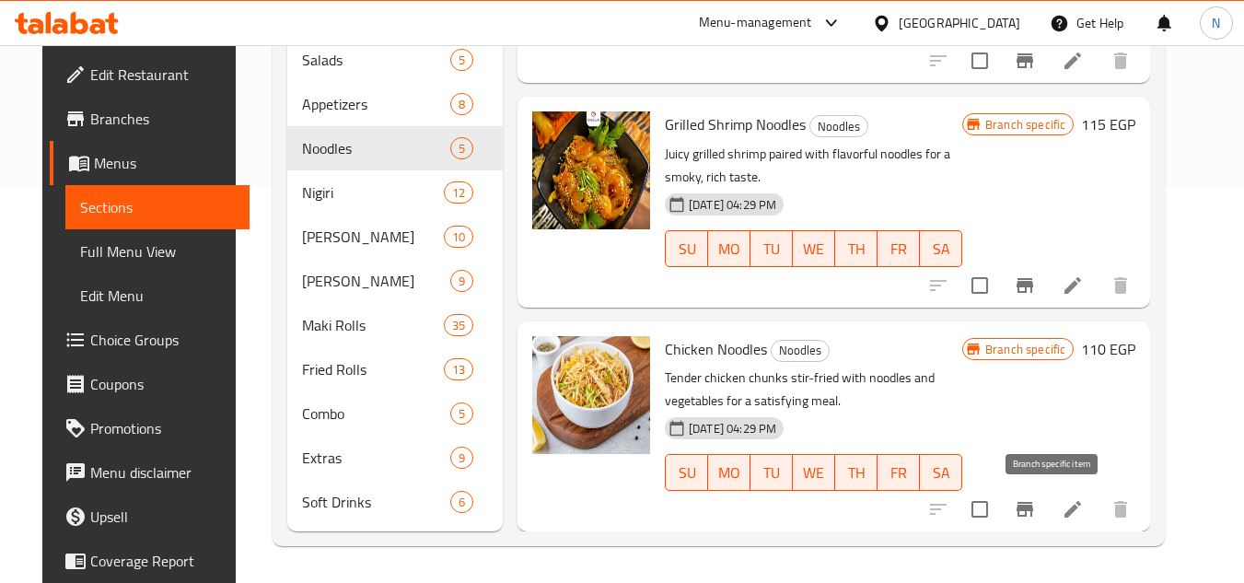
click at [1033, 516] on icon "Branch-specific-item" at bounding box center [1024, 509] width 17 height 15
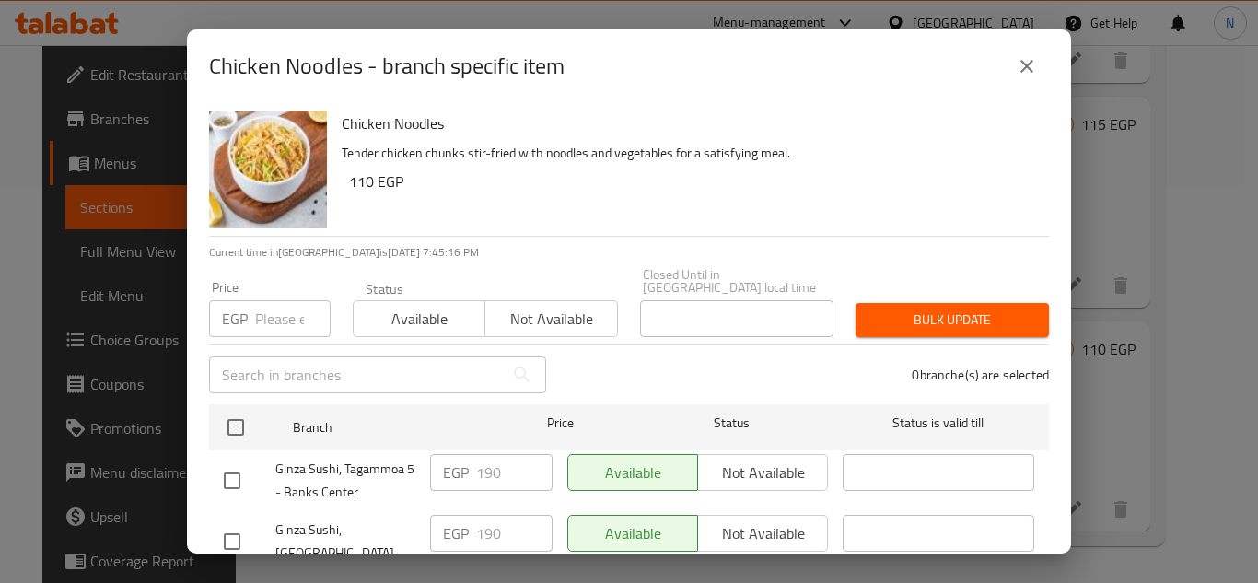
scroll to position [0, 0]
click at [1033, 75] on icon "close" at bounding box center [1026, 66] width 22 height 22
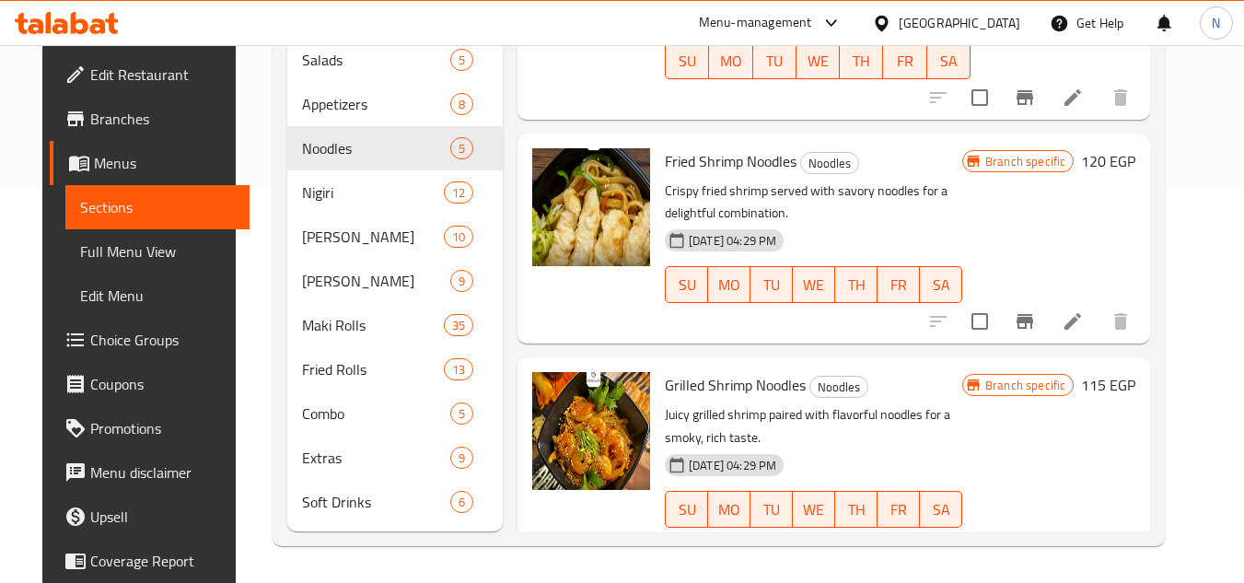
scroll to position [184, 0]
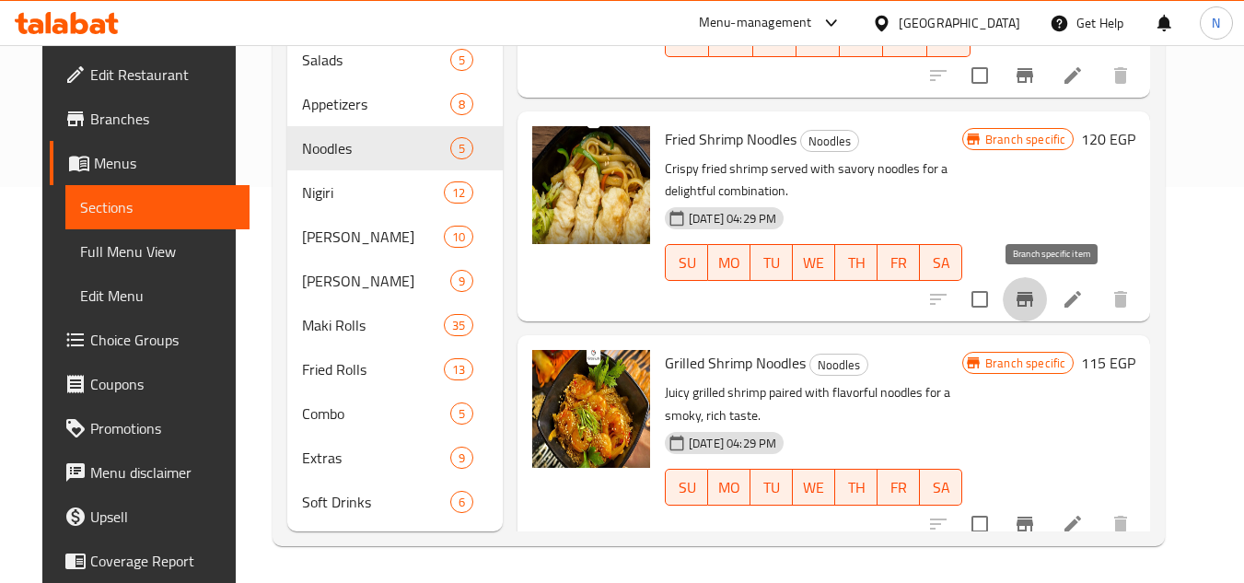
click at [1033, 297] on icon "Branch-specific-item" at bounding box center [1024, 299] width 17 height 15
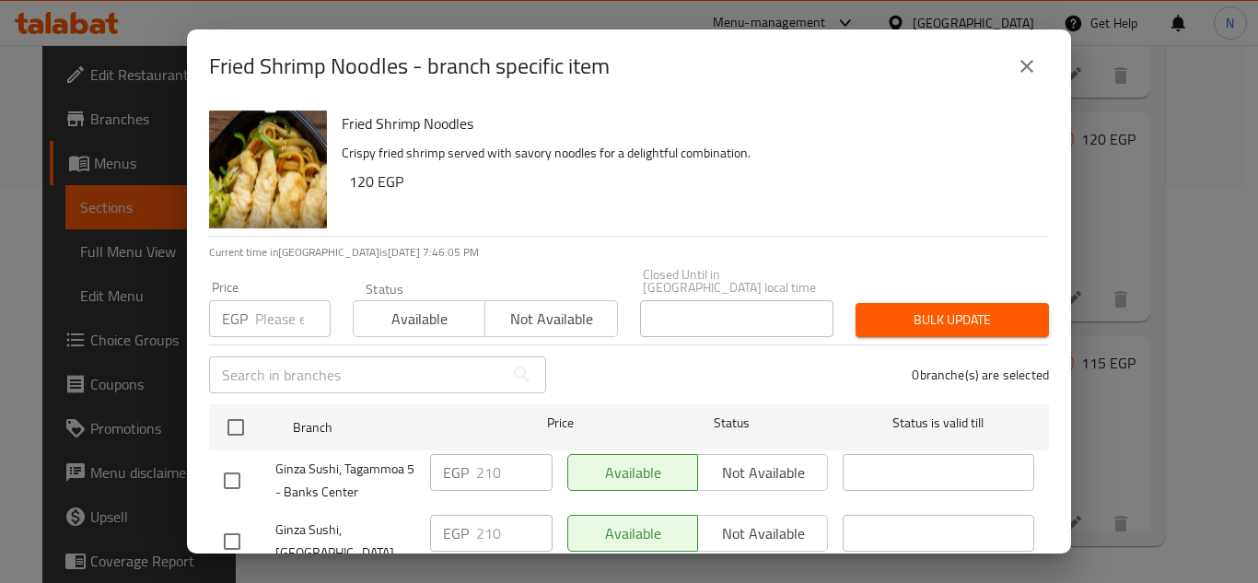
click at [1032, 65] on icon "close" at bounding box center [1026, 66] width 22 height 22
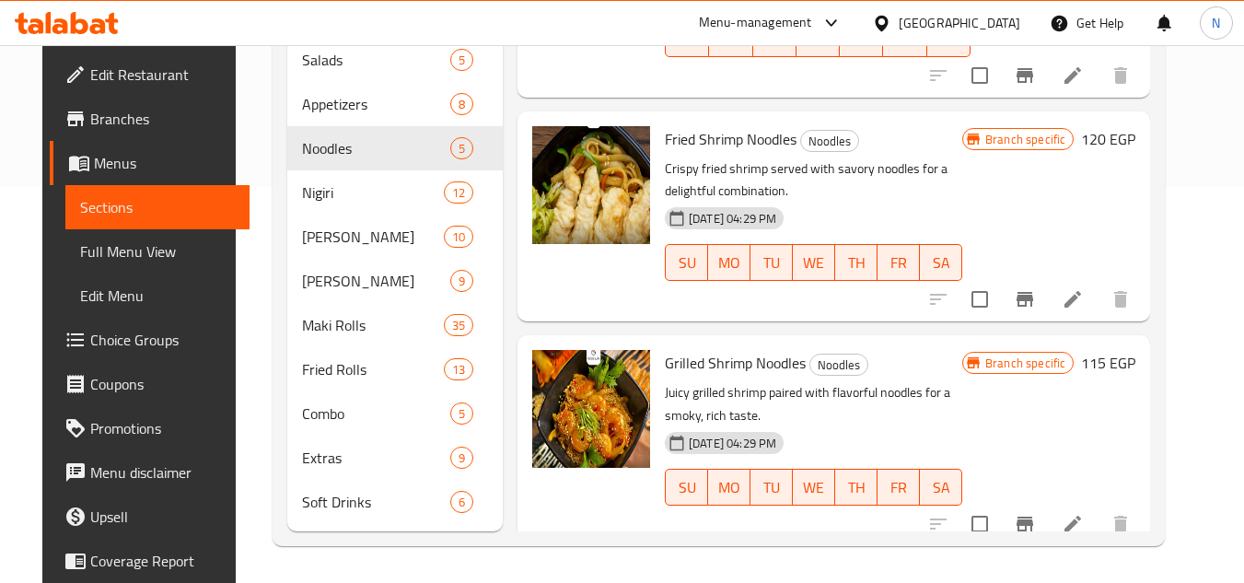
click at [1202, 237] on div "Home / Restaurants management / Menus / Sections Ginza Sushi Open import export…" at bounding box center [719, 115] width 967 height 933
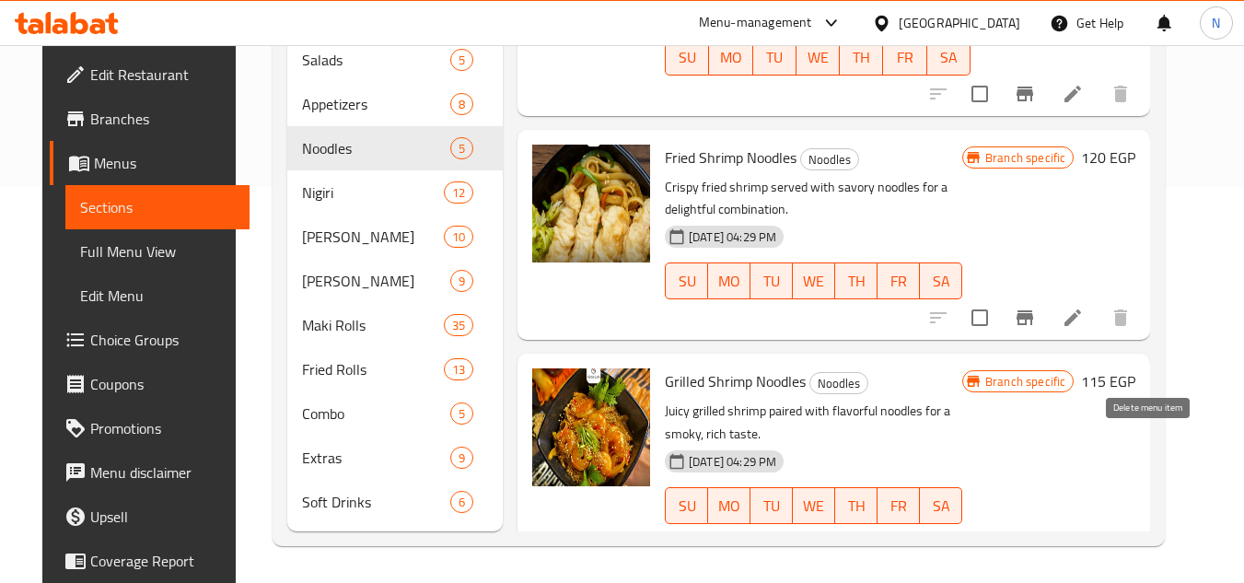
scroll to position [276, 0]
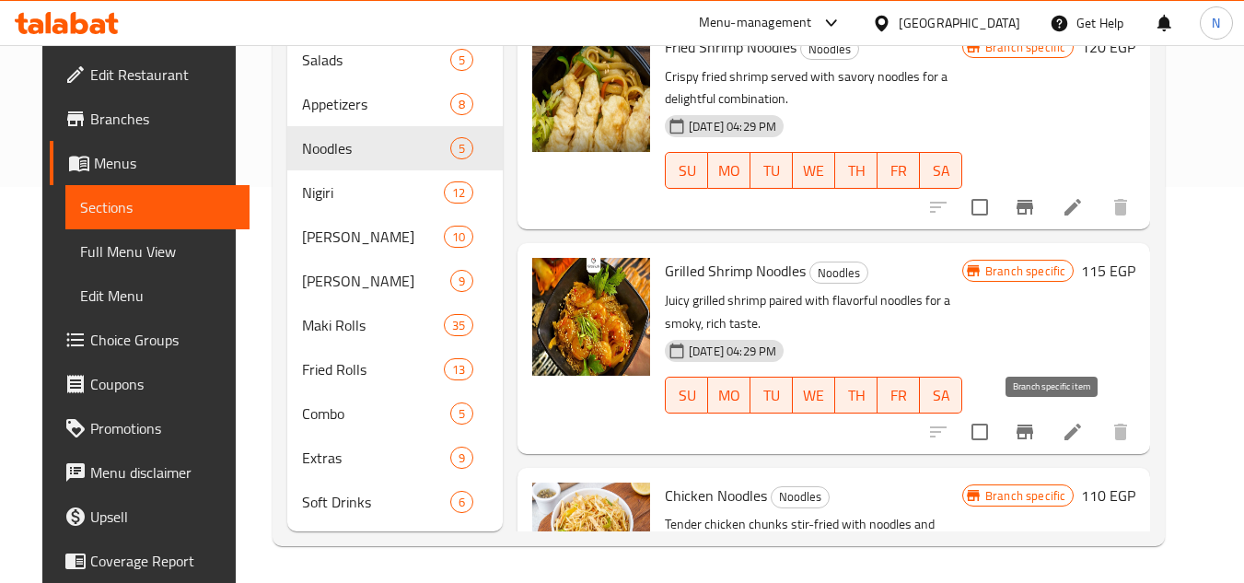
click at [1033, 433] on icon "Branch-specific-item" at bounding box center [1024, 431] width 17 height 15
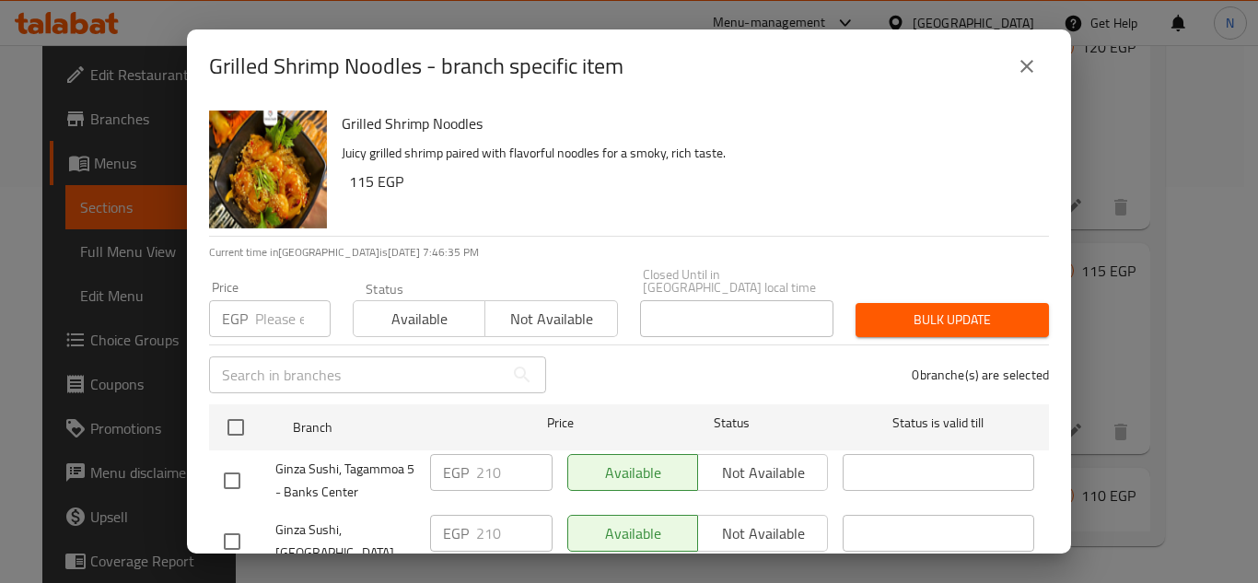
click at [1038, 63] on button "close" at bounding box center [1026, 66] width 44 height 44
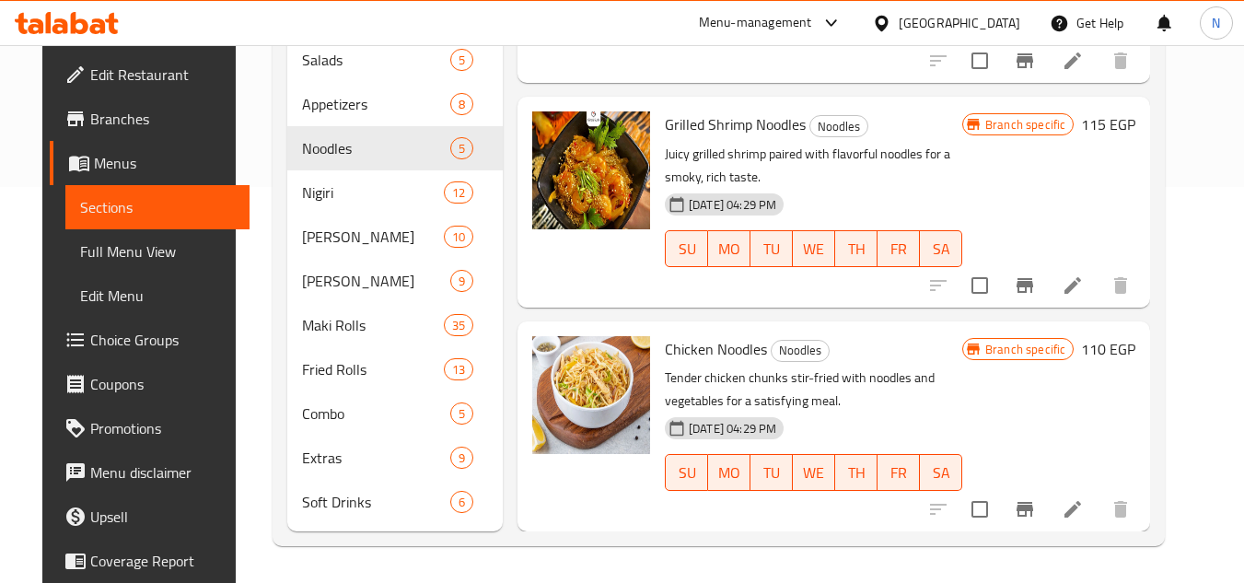
scroll to position [29, 0]
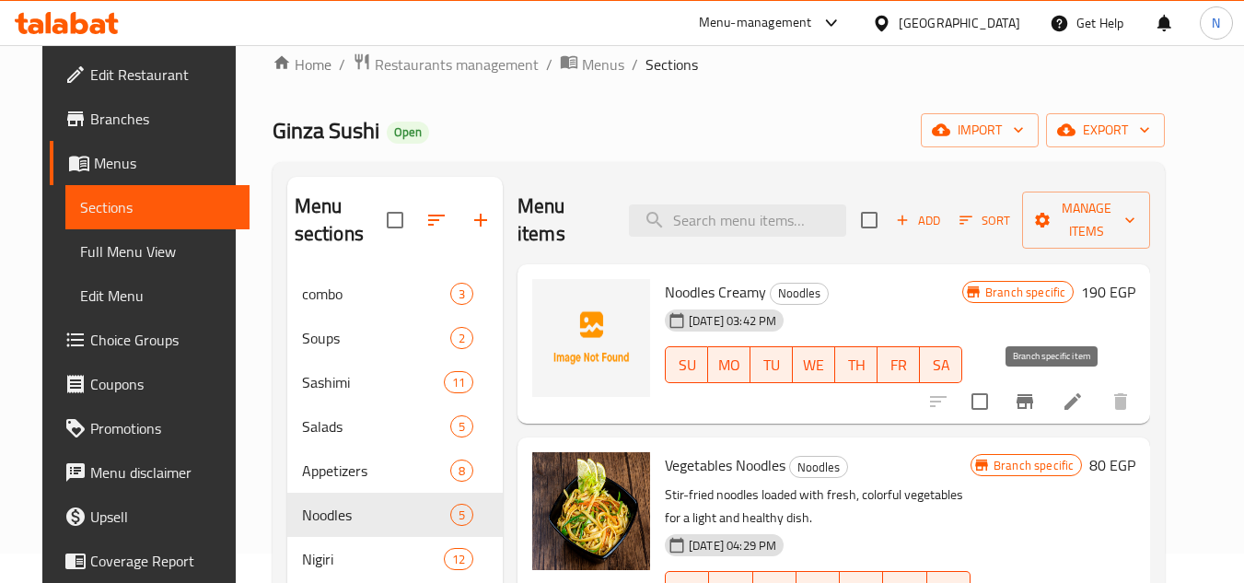
click at [1036, 407] on icon "Branch-specific-item" at bounding box center [1025, 401] width 22 height 22
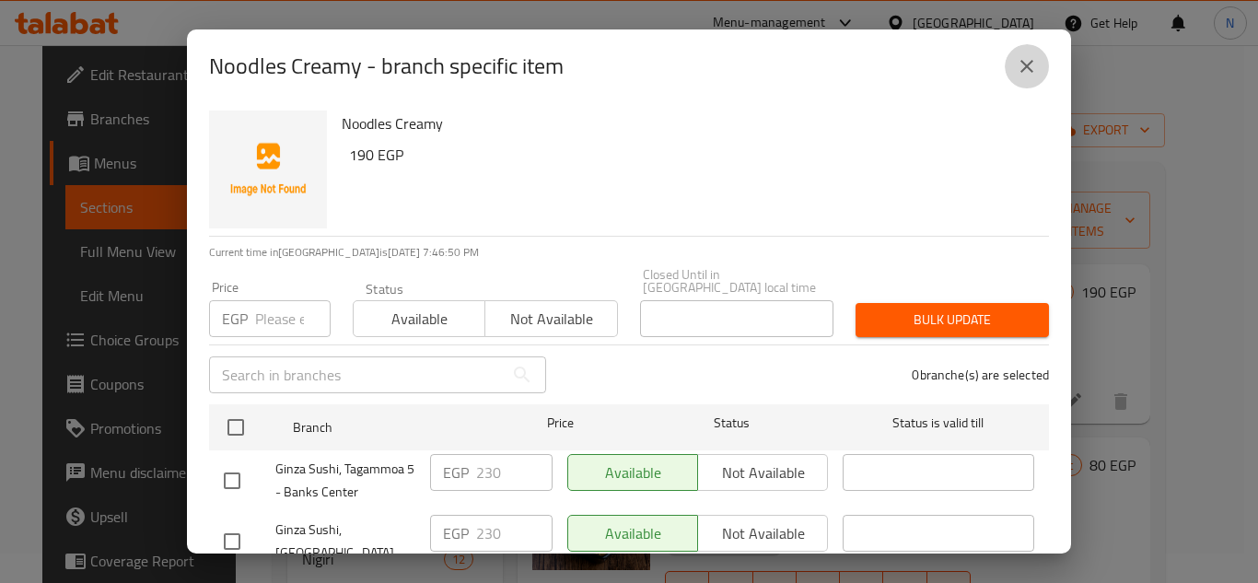
click at [1028, 69] on icon "close" at bounding box center [1026, 66] width 13 height 13
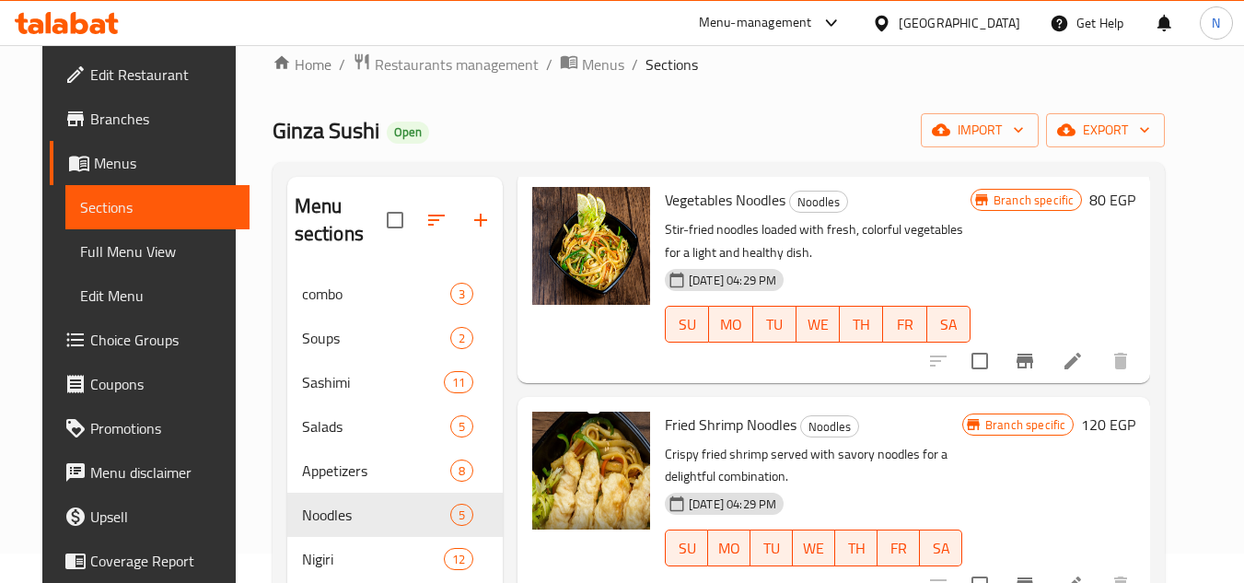
scroll to position [276, 0]
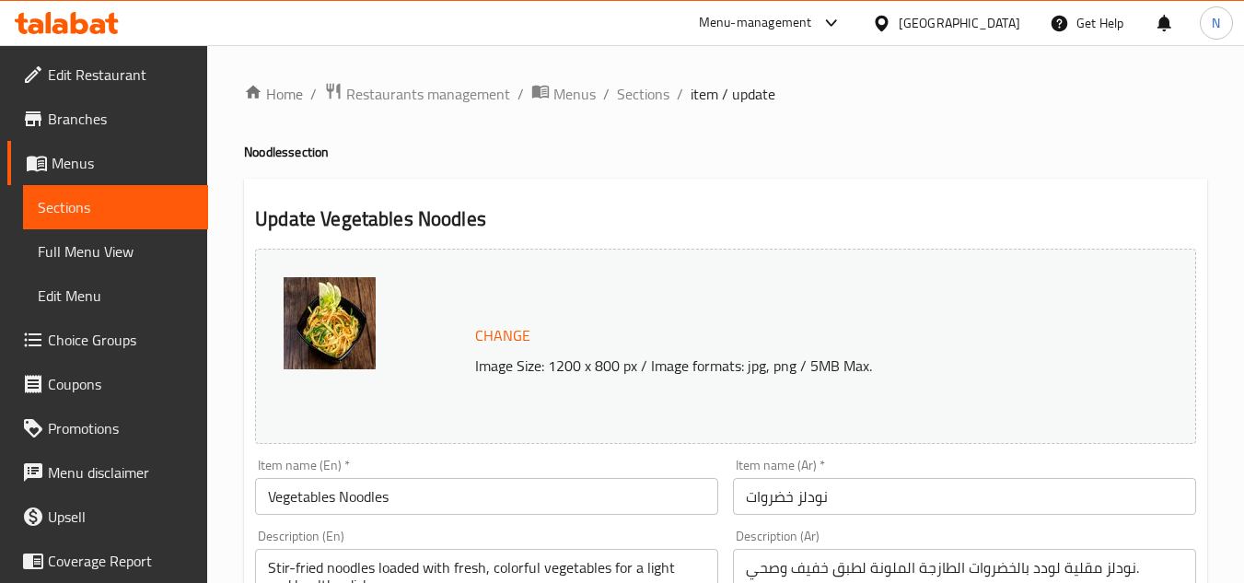
click at [366, 494] on input "Vegetables Noodles" at bounding box center [486, 496] width 463 height 37
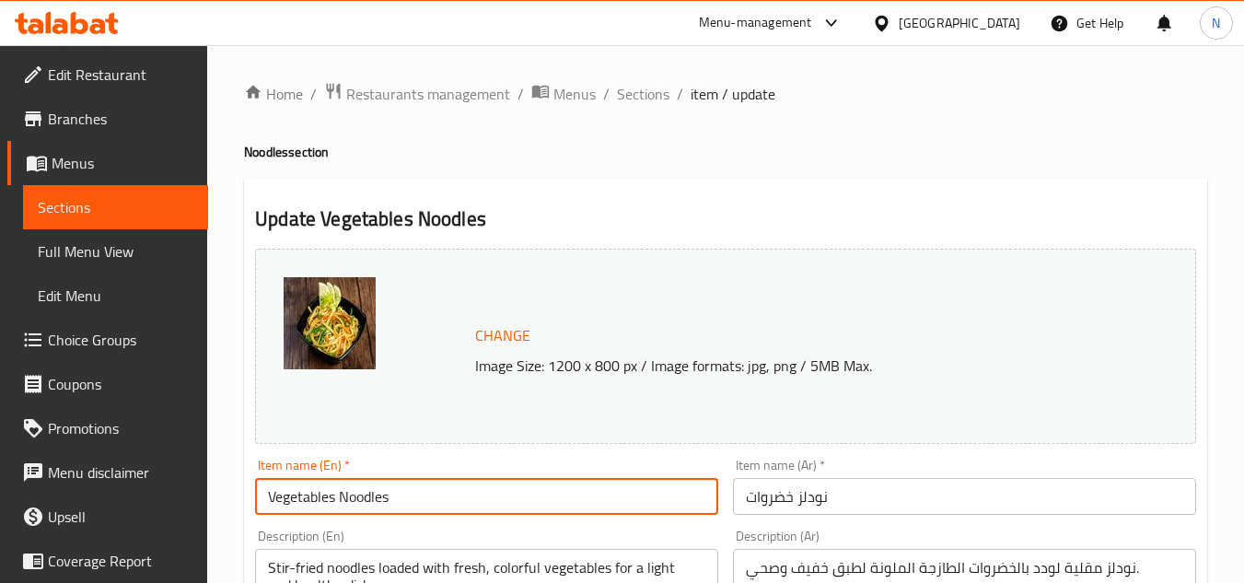
click at [366, 494] on input "Vegetables Noodles" at bounding box center [486, 496] width 463 height 37
type input "Vegetables"
click at [817, 499] on input "نودلز خضروات" at bounding box center [964, 496] width 463 height 37
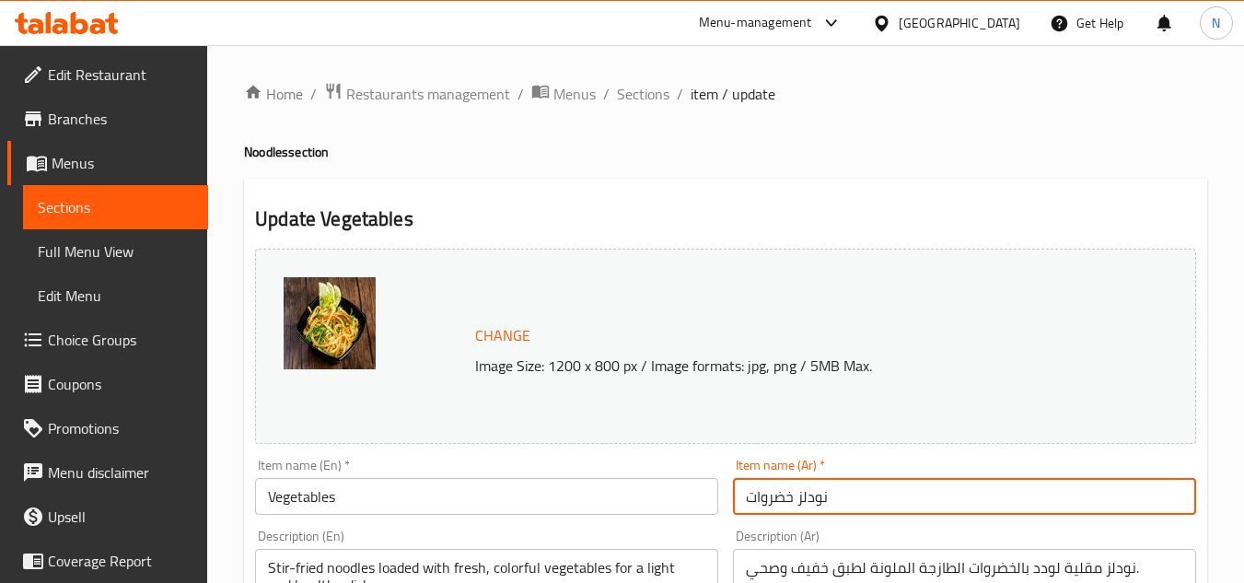
click at [817, 499] on input "نودلز خضروات" at bounding box center [964, 496] width 463 height 37
click at [817, 499] on input "خضروات" at bounding box center [964, 496] width 463 height 37
type input "خضروات"
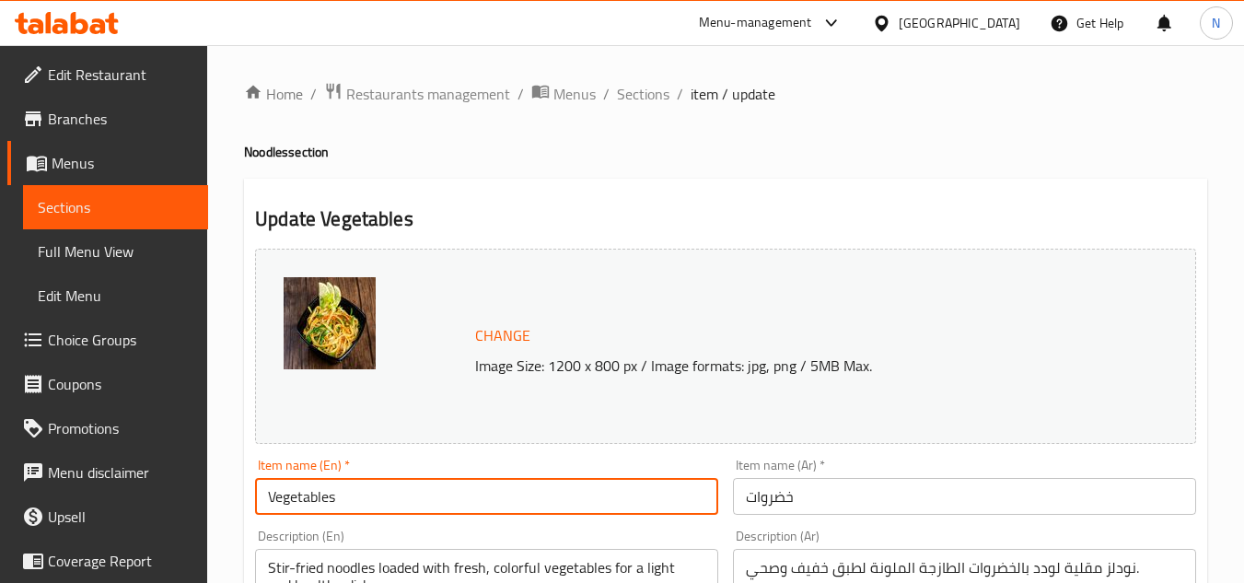
click at [382, 506] on input "Vegetables" at bounding box center [486, 496] width 463 height 37
drag, startPoint x: 334, startPoint y: 500, endPoint x: 363, endPoint y: 505, distance: 29.1
click at [363, 505] on input "Vegetables" at bounding box center [486, 496] width 463 height 37
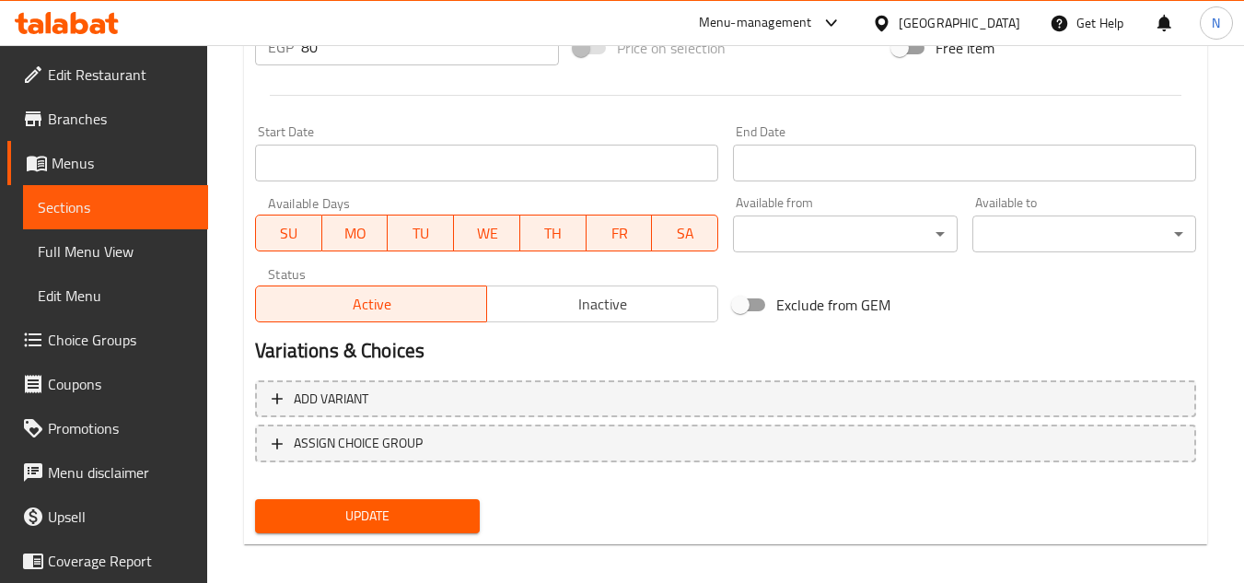
scroll to position [745, 0]
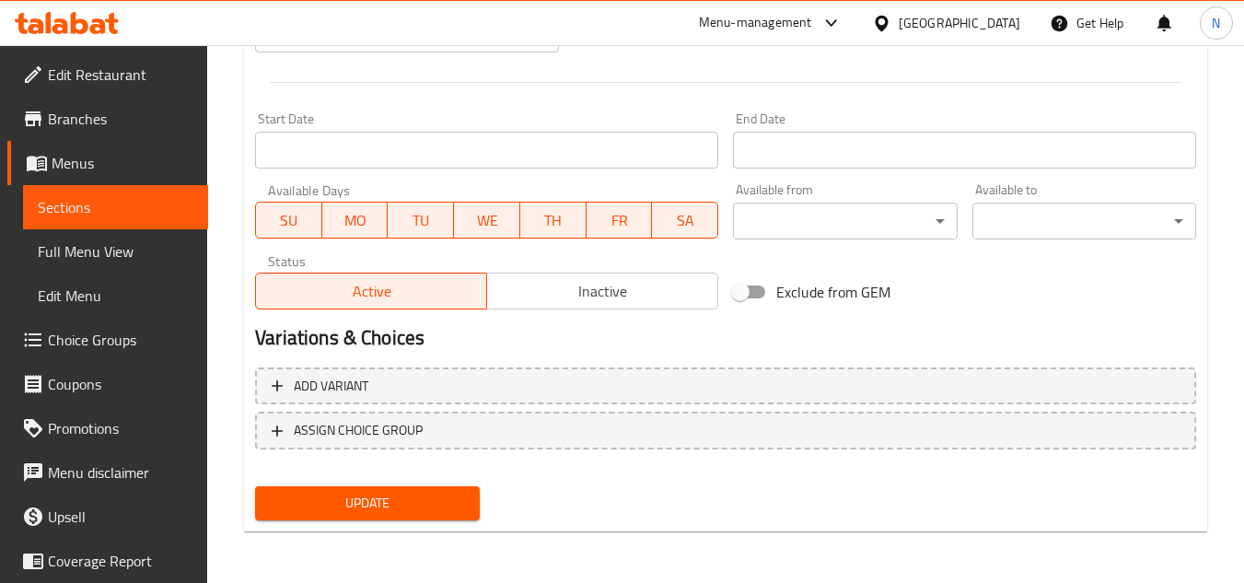
type input "Vegetables"
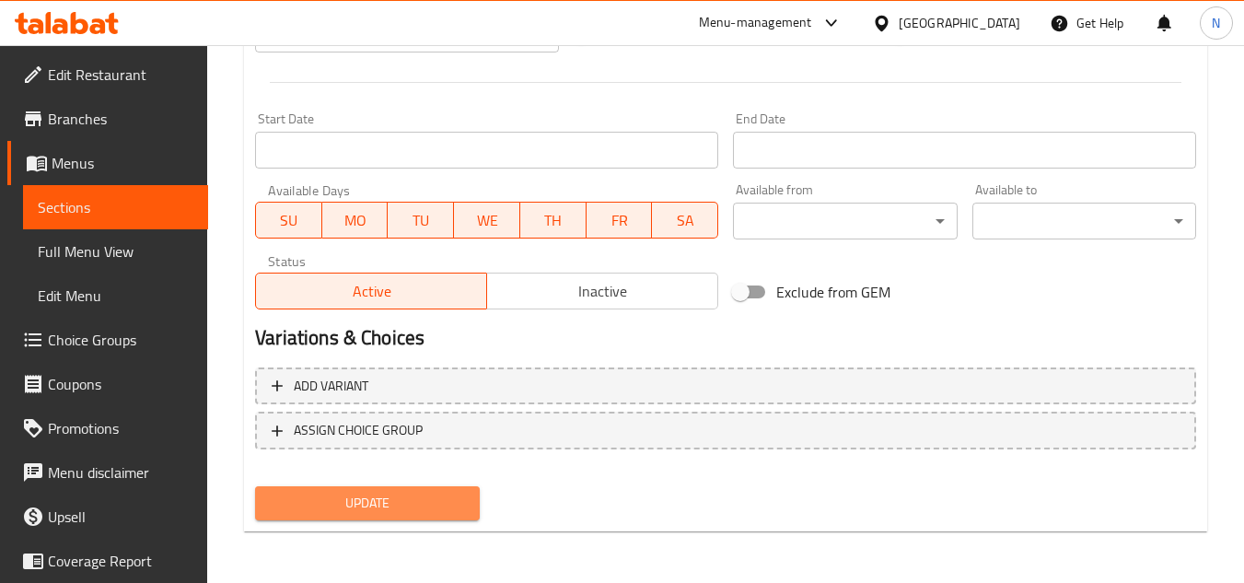
click at [420, 490] on button "Update" at bounding box center [367, 503] width 224 height 34
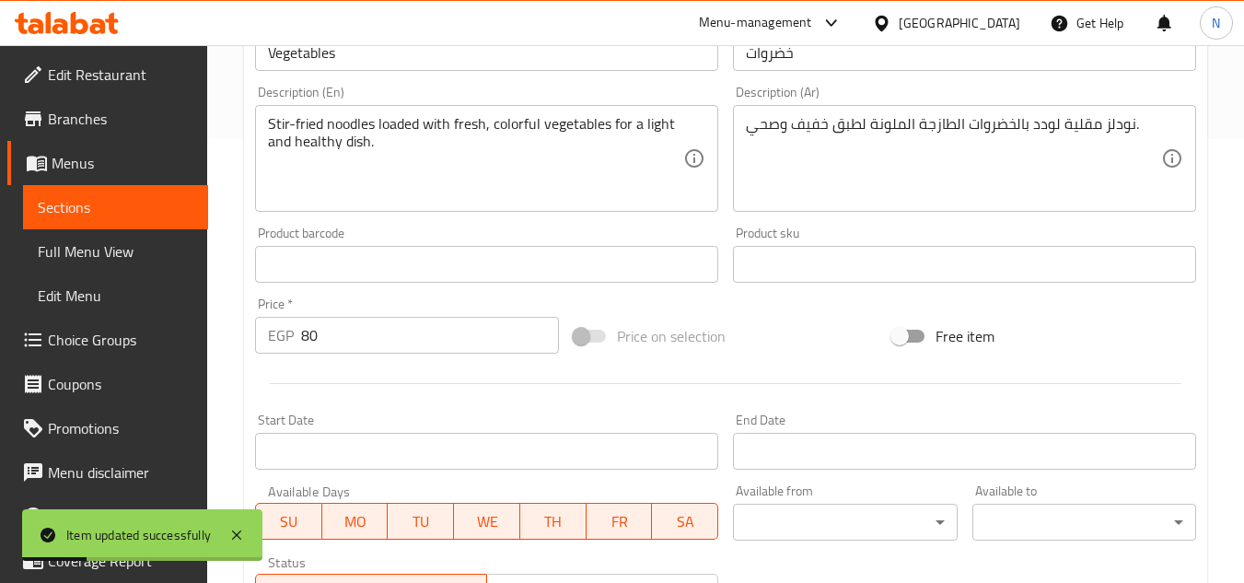
scroll to position [284, 0]
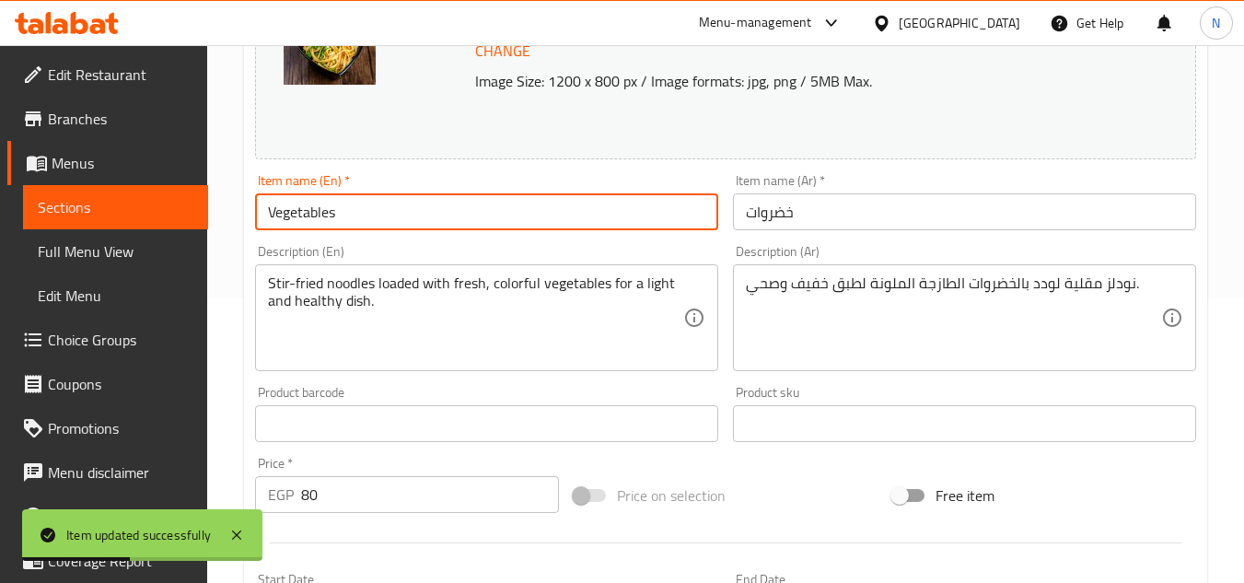
drag, startPoint x: 338, startPoint y: 212, endPoint x: 371, endPoint y: 213, distance: 33.2
click at [371, 213] on input "Vegetables" at bounding box center [486, 211] width 463 height 37
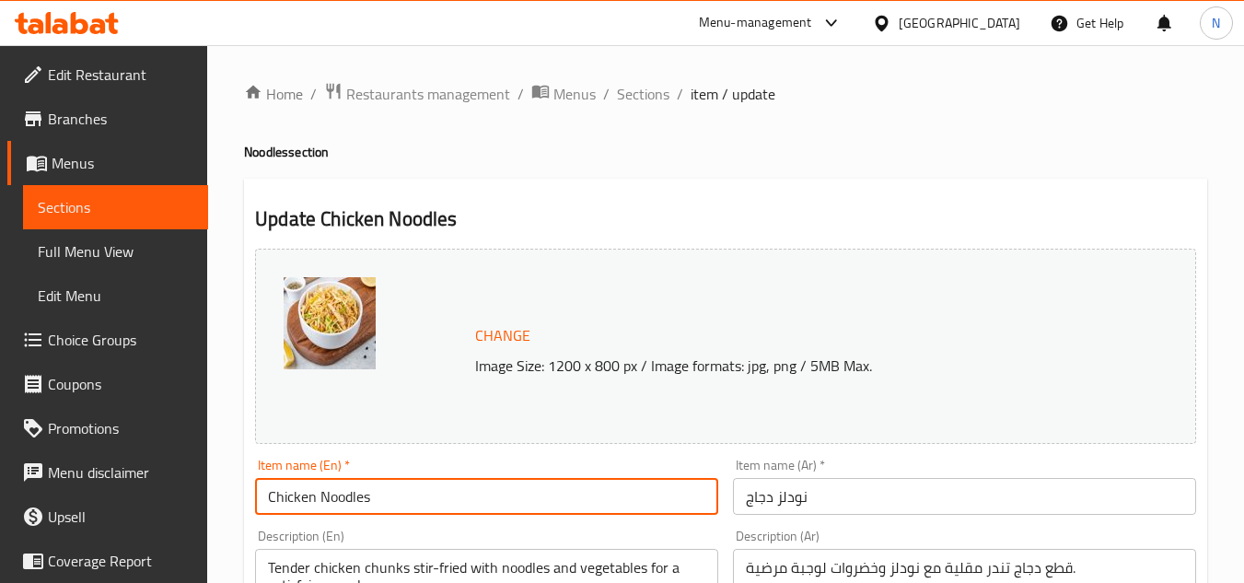
click at [346, 503] on input "Chicken Noodles" at bounding box center [486, 496] width 463 height 37
type input "Chicken"
click at [800, 498] on input "نودلز دجاج" at bounding box center [964, 496] width 463 height 37
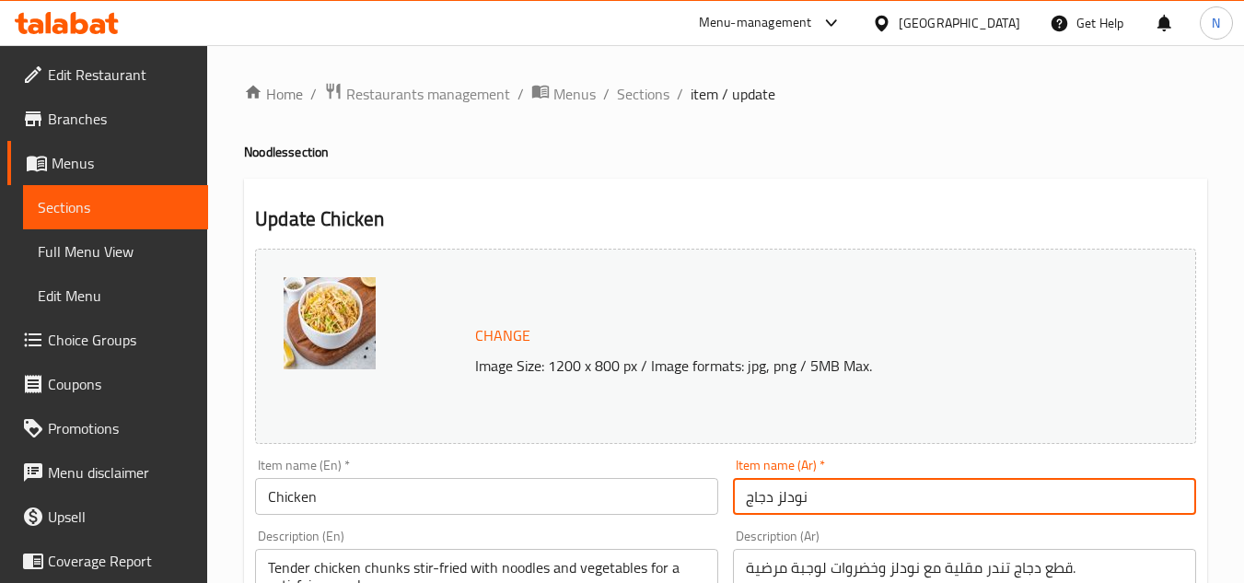
click at [800, 498] on input "نودلز دجاج" at bounding box center [964, 496] width 463 height 37
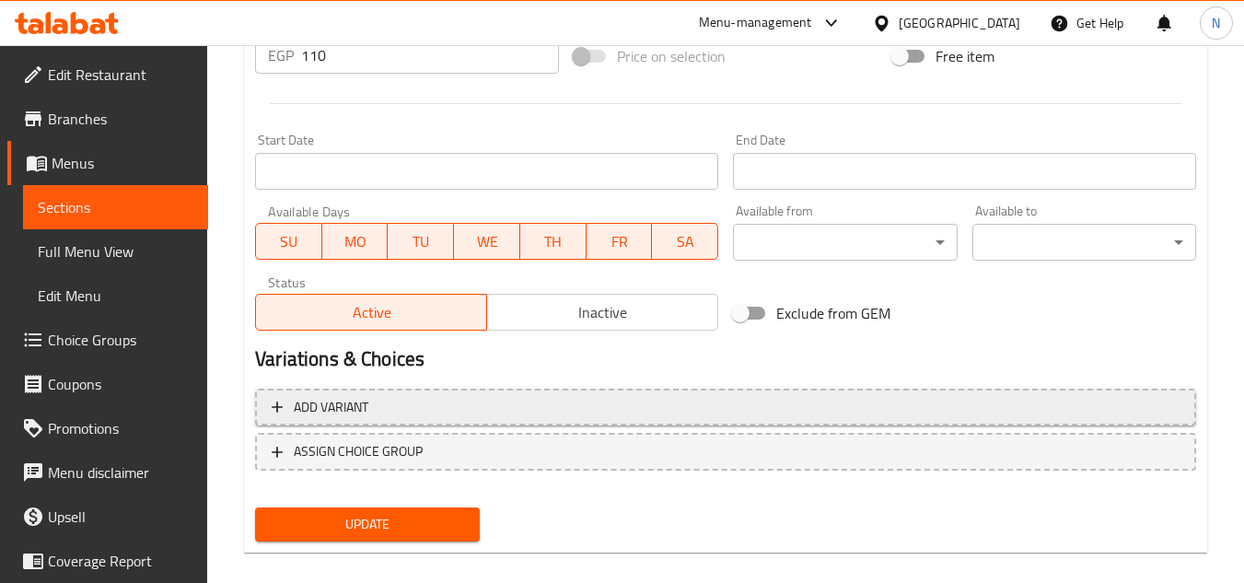
scroll to position [745, 0]
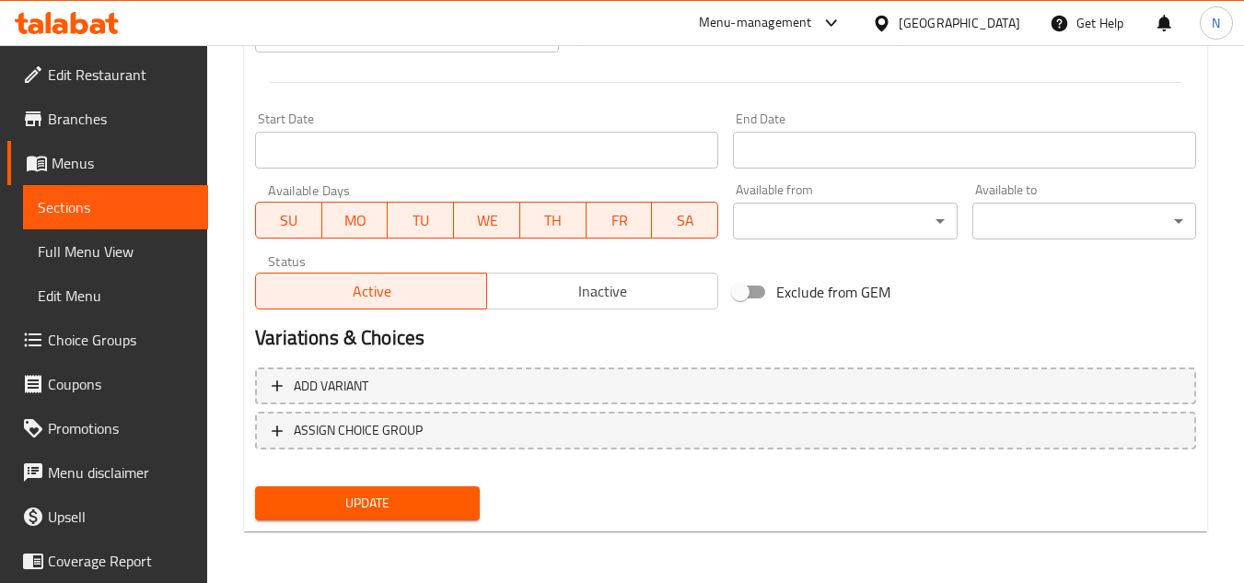
type input "دجاج"
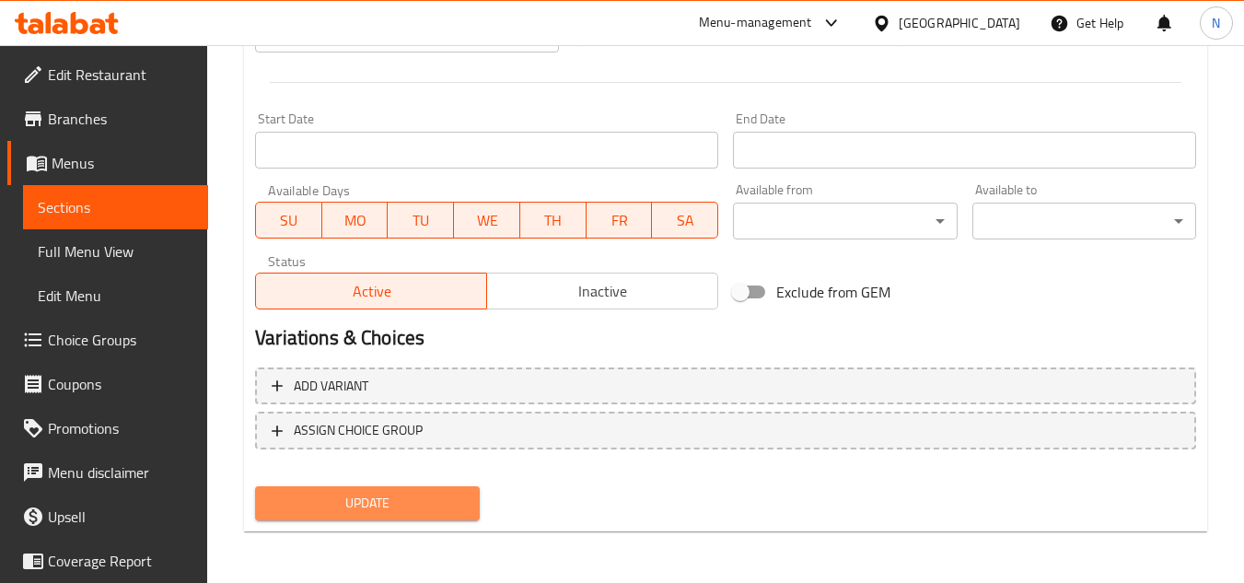
click at [341, 502] on span "Update" at bounding box center [367, 503] width 194 height 23
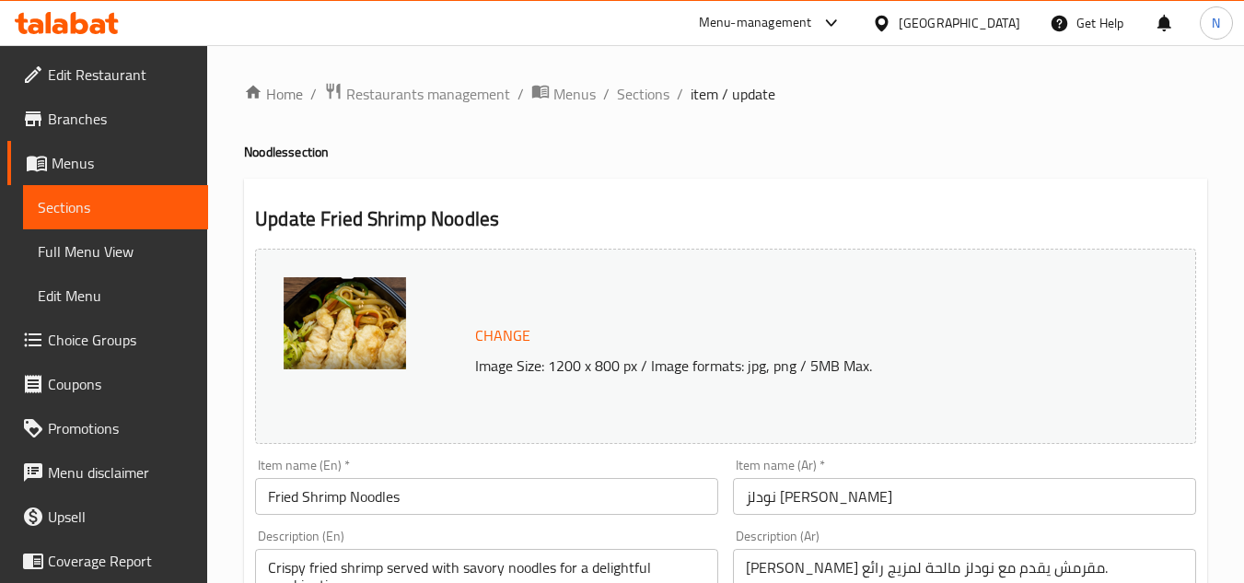
click at [835, 502] on input "نودلز جمبري مقلي" at bounding box center [964, 496] width 463 height 37
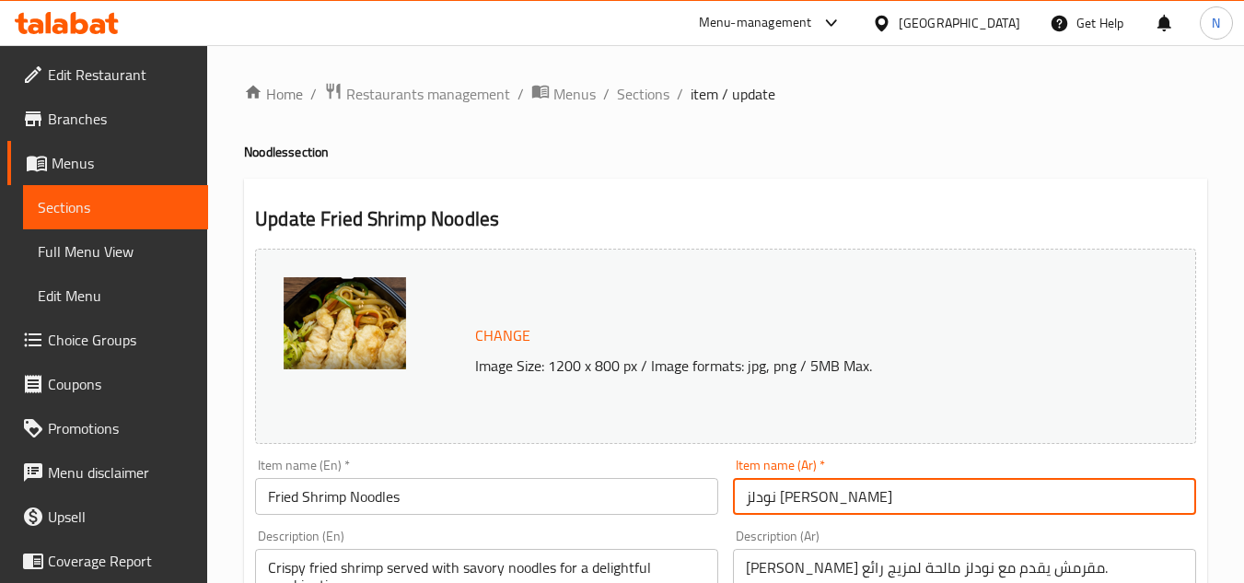
click at [835, 502] on input "نودلز جمبري مقلي" at bounding box center [964, 496] width 463 height 37
type input "جمبري مقلي"
click at [369, 497] on input "Fried Shrimp Noodles" at bounding box center [486, 496] width 463 height 37
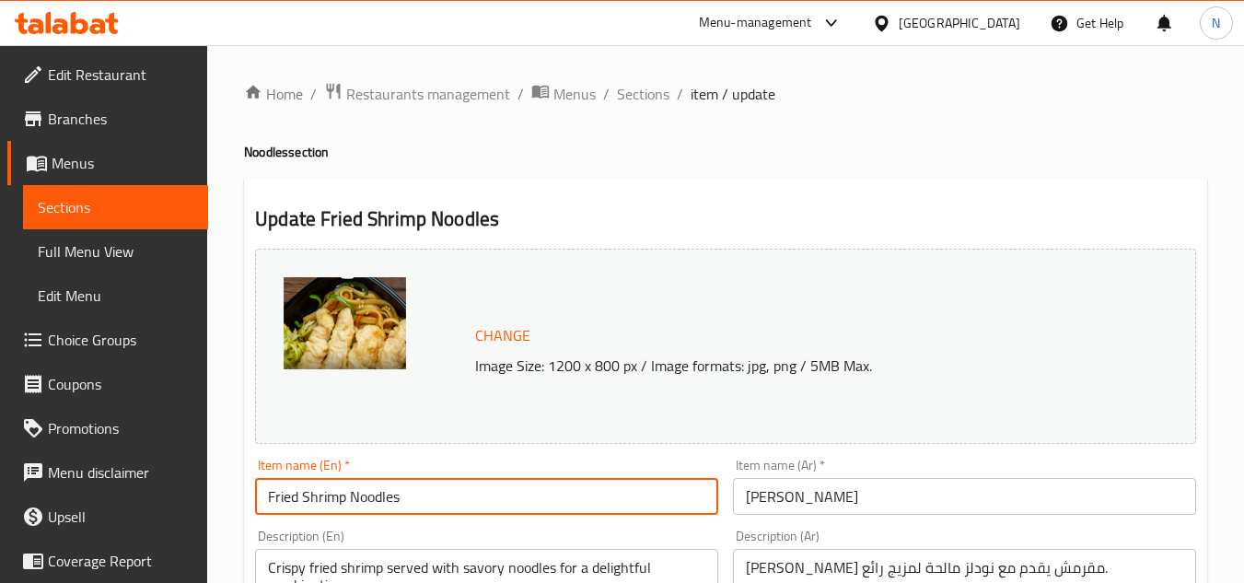
click at [369, 497] on input "Fried Shrimp Noodles" at bounding box center [486, 496] width 463 height 37
type input "Fried Shrimp"
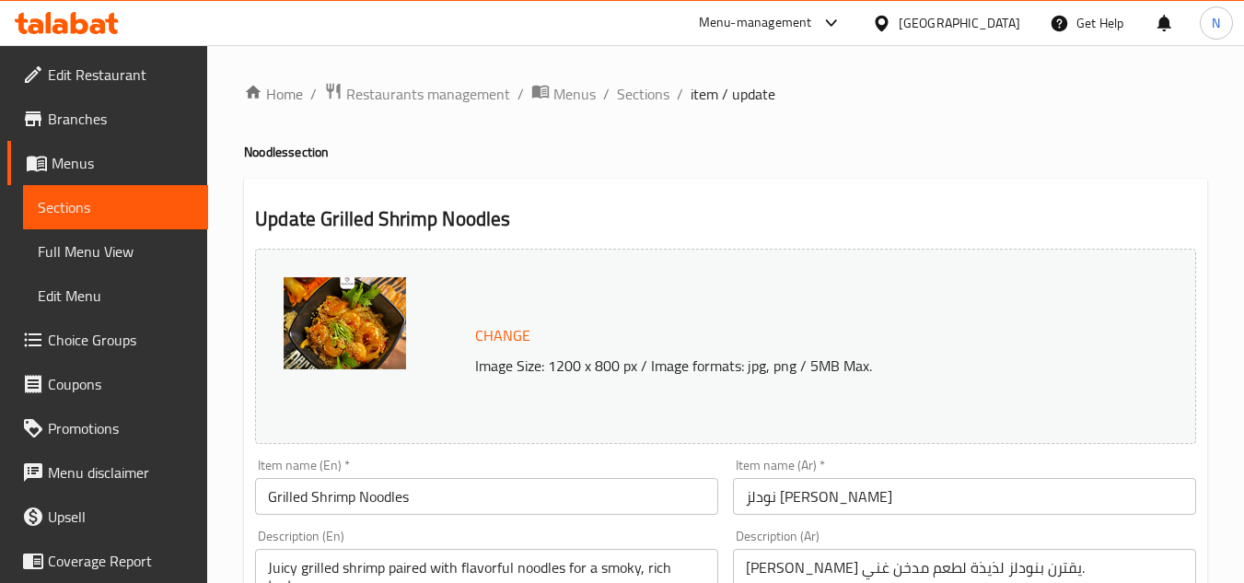
click at [382, 510] on input "Grilled Shrimp Noodles" at bounding box center [486, 496] width 463 height 37
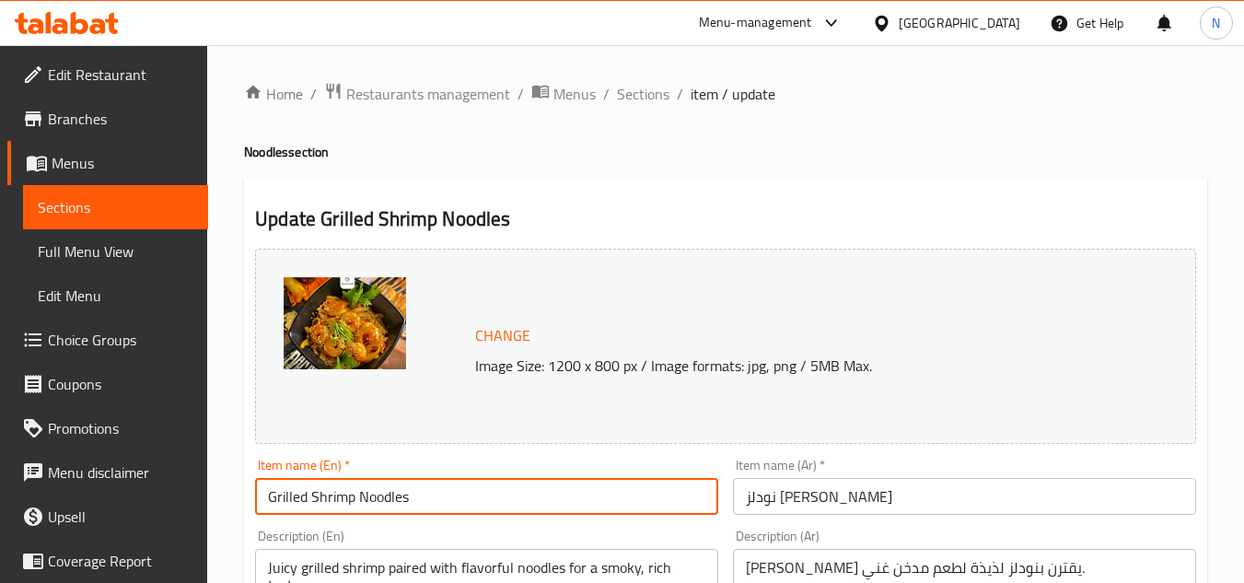
click at [382, 510] on input "Grilled Shrimp Noodles" at bounding box center [486, 496] width 463 height 37
type input "Grilled Shrimp"
click at [841, 498] on input "نودلز [PERSON_NAME]" at bounding box center [964, 496] width 463 height 37
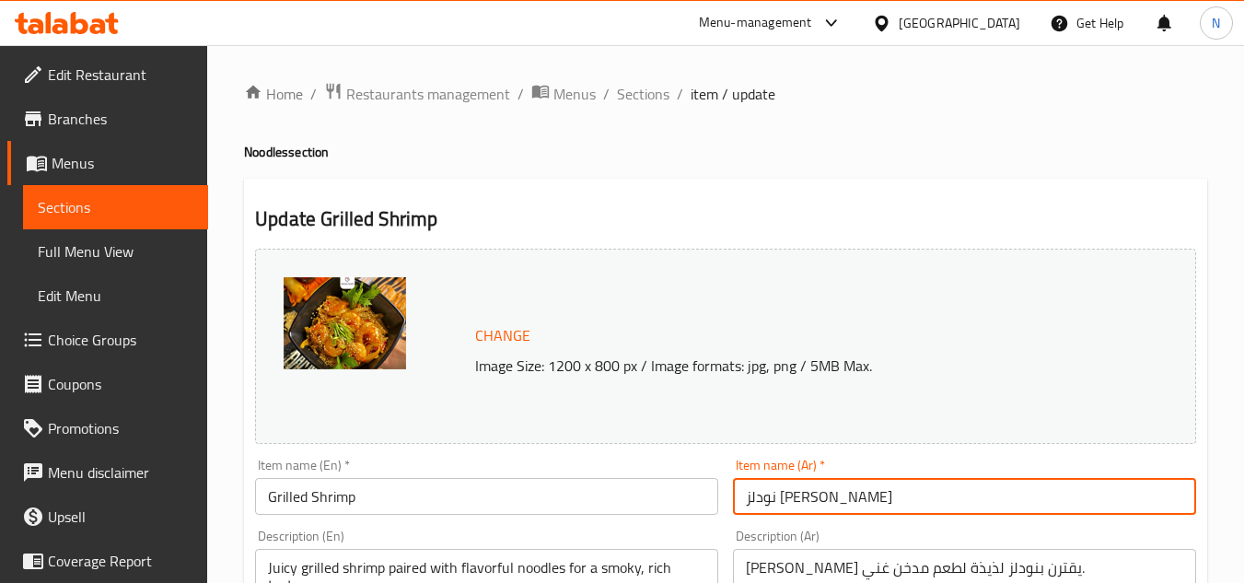
click at [861, 499] on input "نودلز [PERSON_NAME]" at bounding box center [964, 496] width 463 height 37
type input "جمبري مشوي"
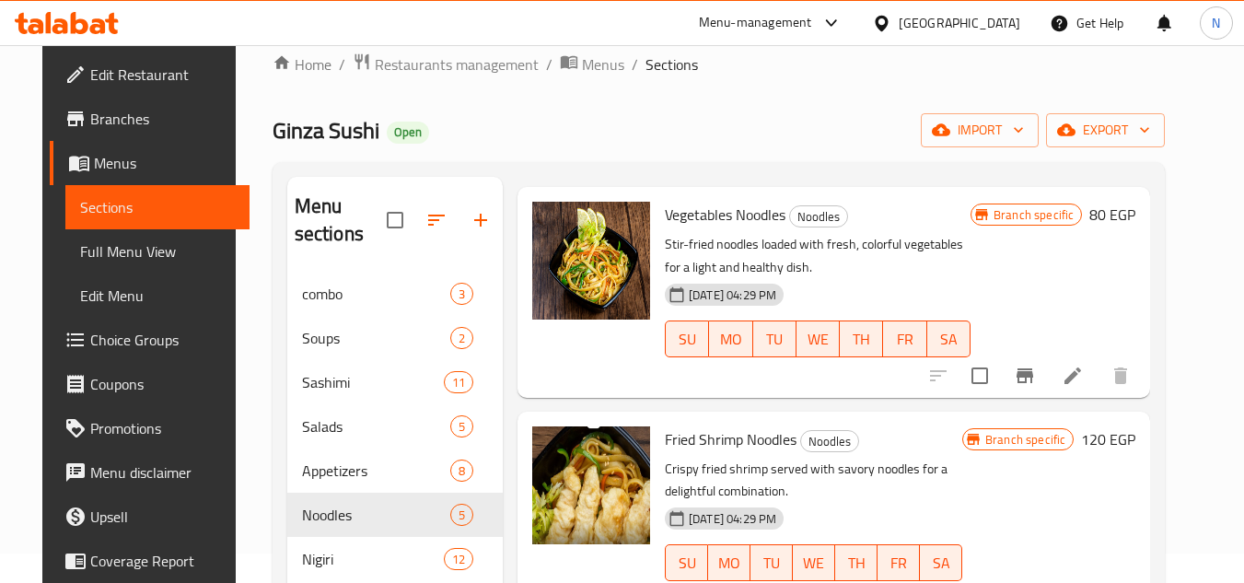
scroll to position [276, 0]
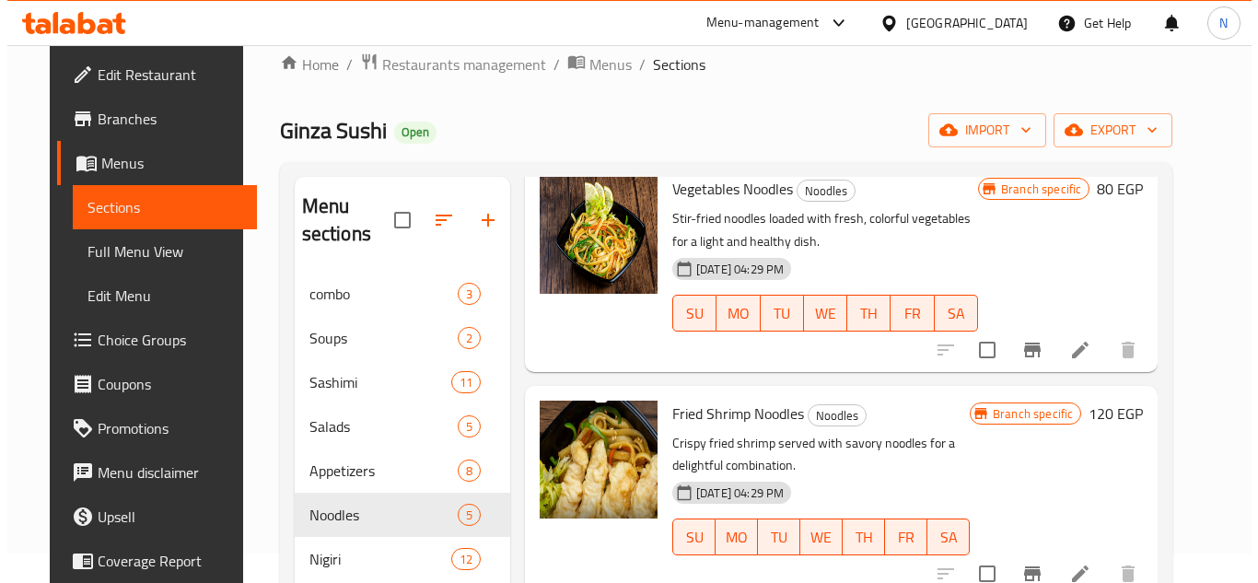
scroll to position [184, 0]
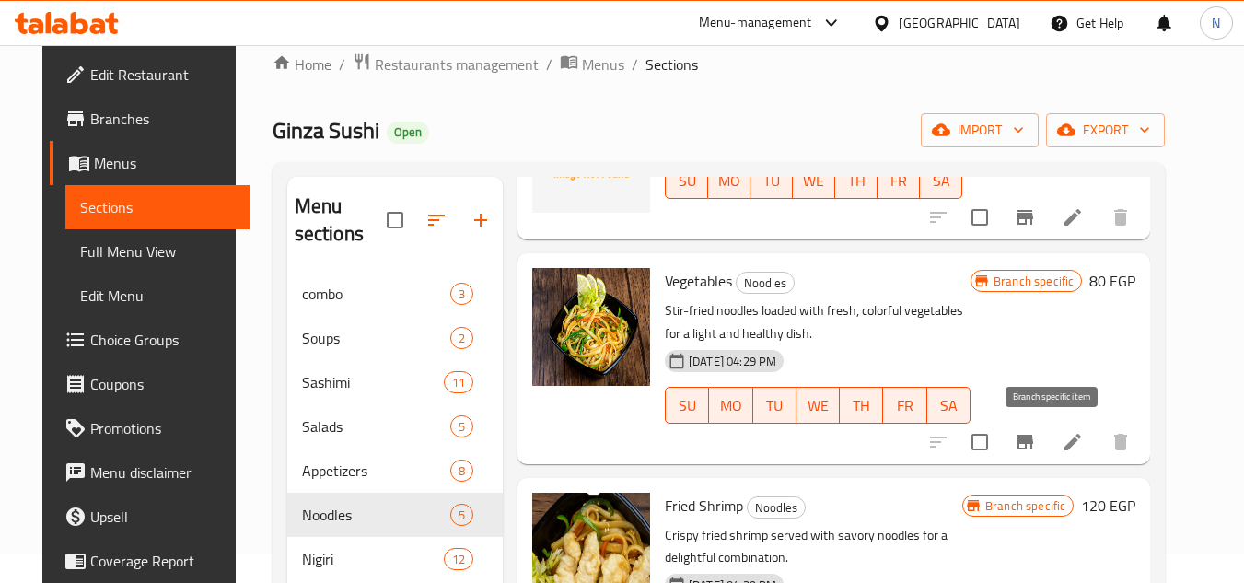
click at [1036, 451] on icon "Branch-specific-item" at bounding box center [1025, 442] width 22 height 22
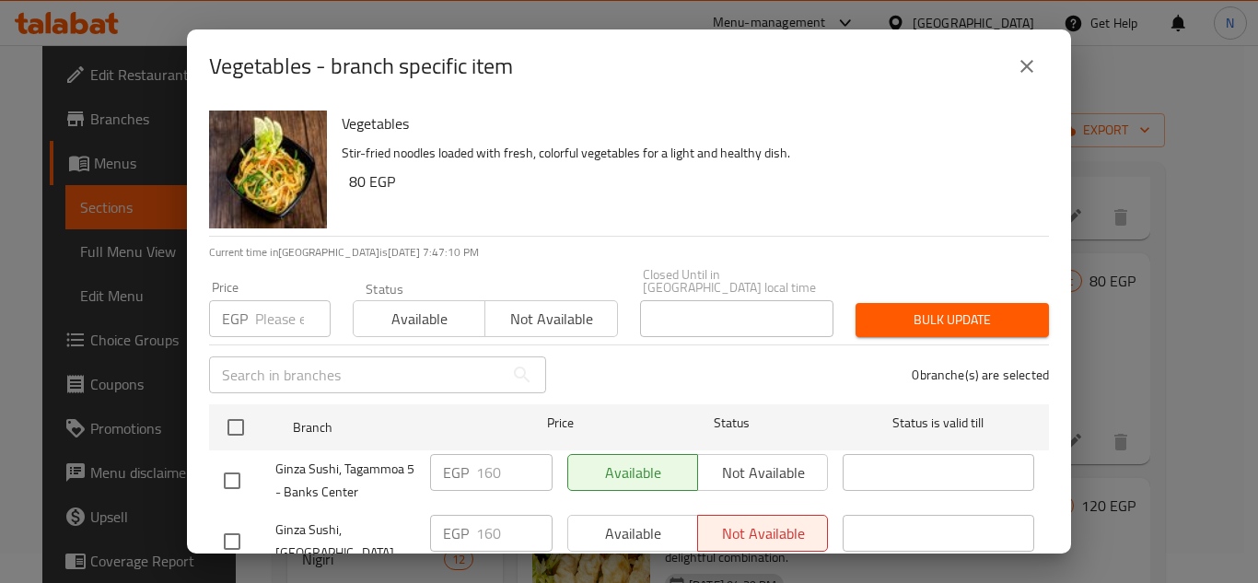
click at [1028, 61] on icon "close" at bounding box center [1026, 66] width 22 height 22
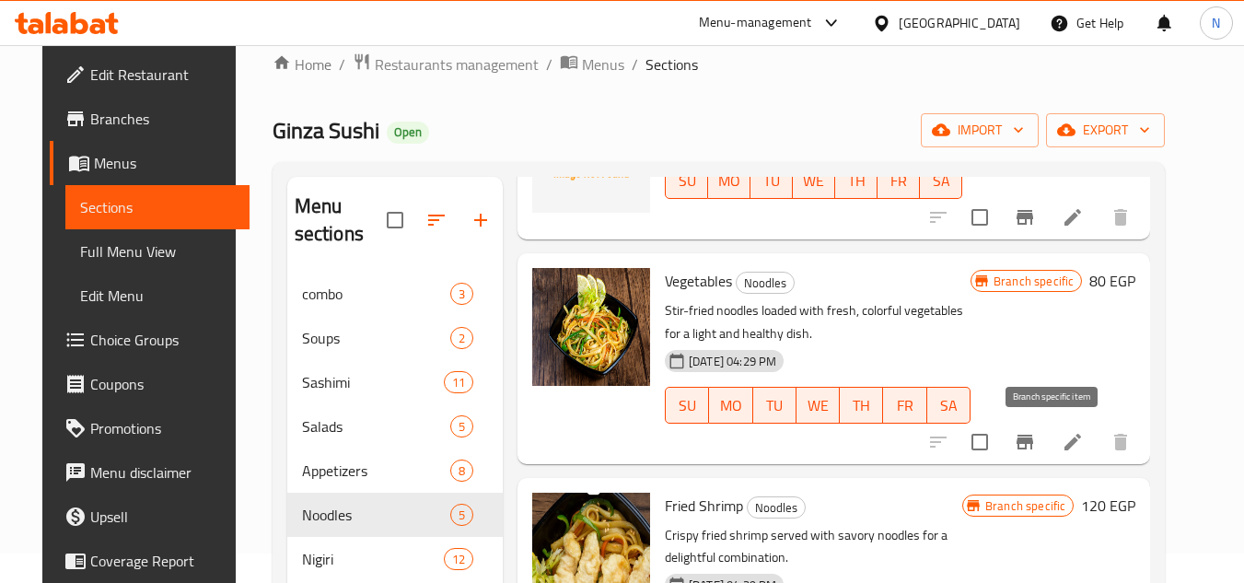
click at [1036, 446] on icon "Branch-specific-item" at bounding box center [1025, 442] width 22 height 22
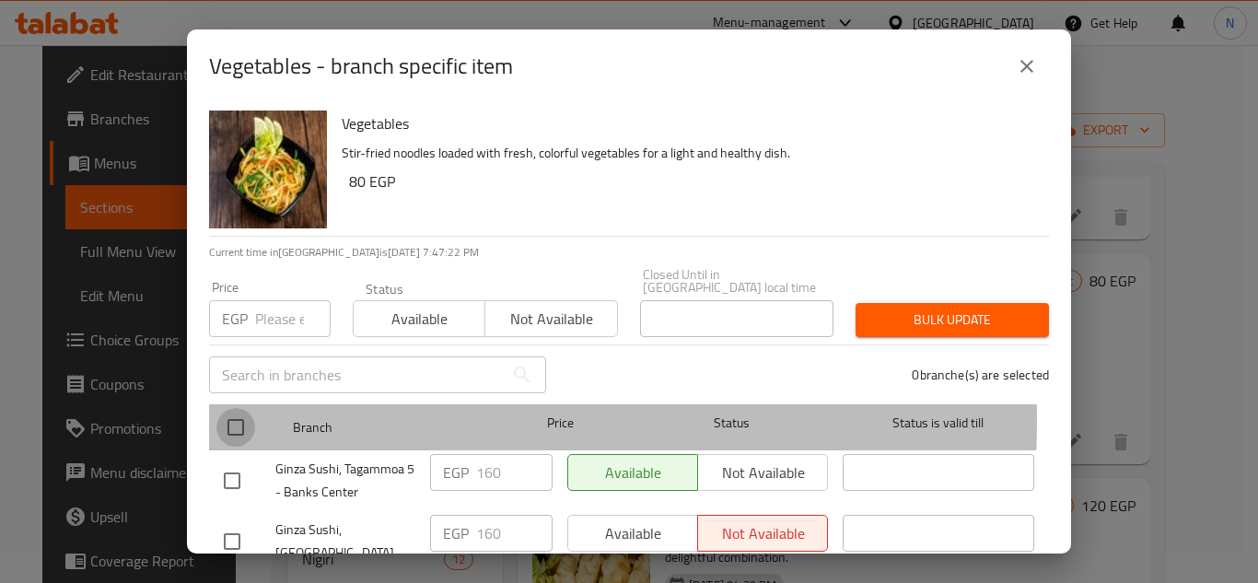
click at [231, 408] on input "checkbox" at bounding box center [235, 427] width 39 height 39
checkbox input "true"
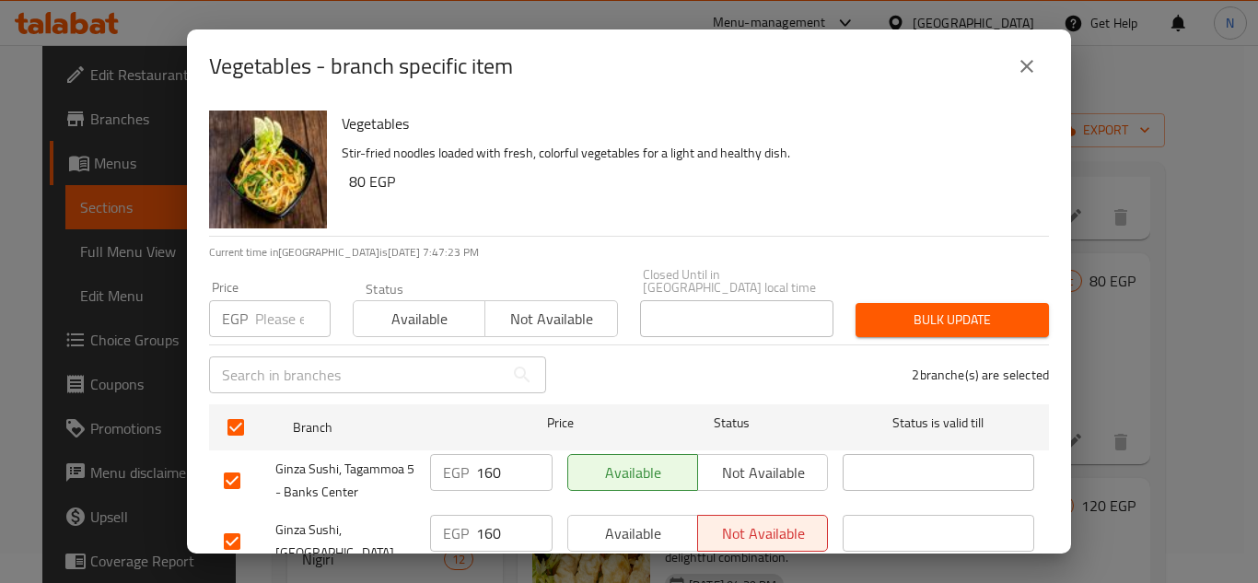
click at [481, 459] on input "160" at bounding box center [514, 472] width 76 height 37
paste input "9"
type input "190"
click at [492, 528] on input "160" at bounding box center [514, 533] width 76 height 37
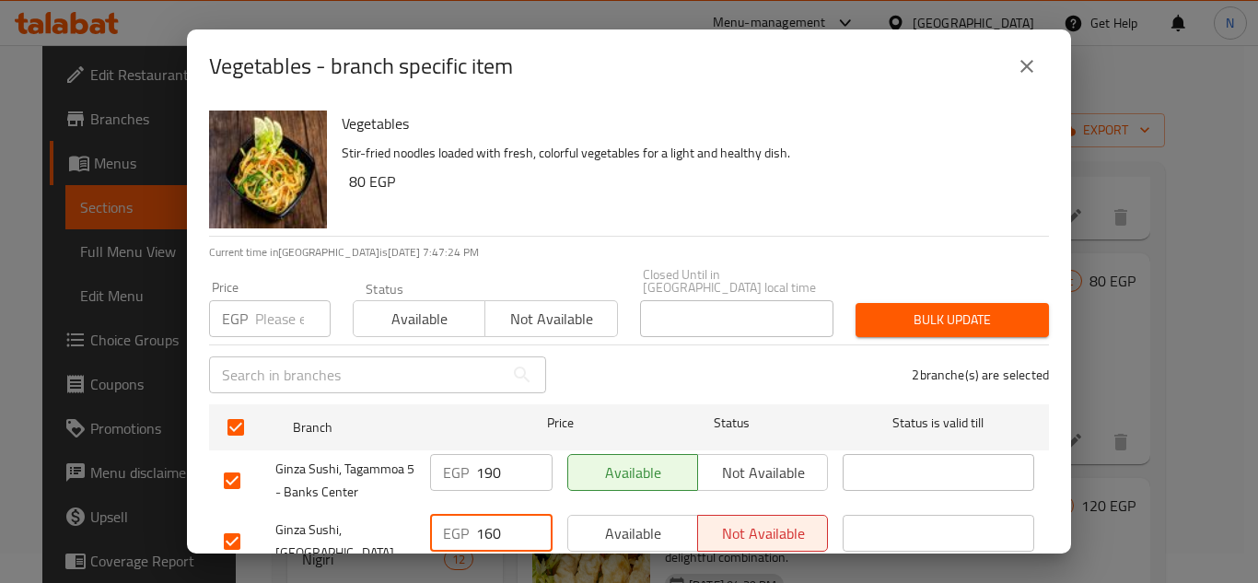
click at [492, 528] on input "160" at bounding box center [514, 533] width 76 height 37
paste input "9"
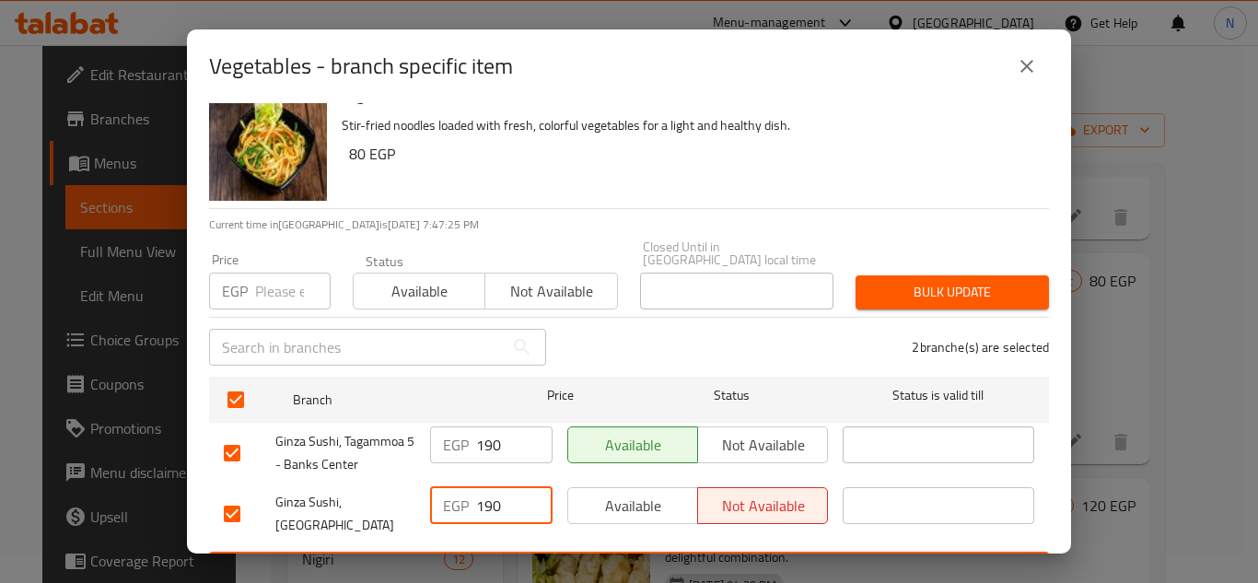
scroll to position [54, 0]
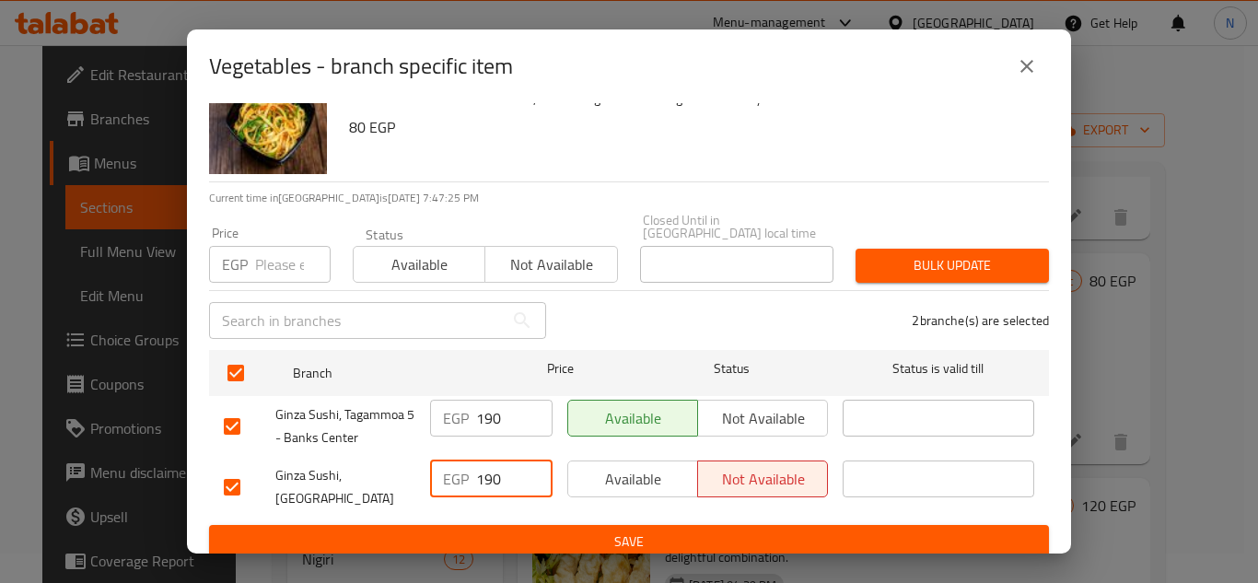
type input "190"
click at [562, 530] on span "Save" at bounding box center [629, 541] width 810 height 23
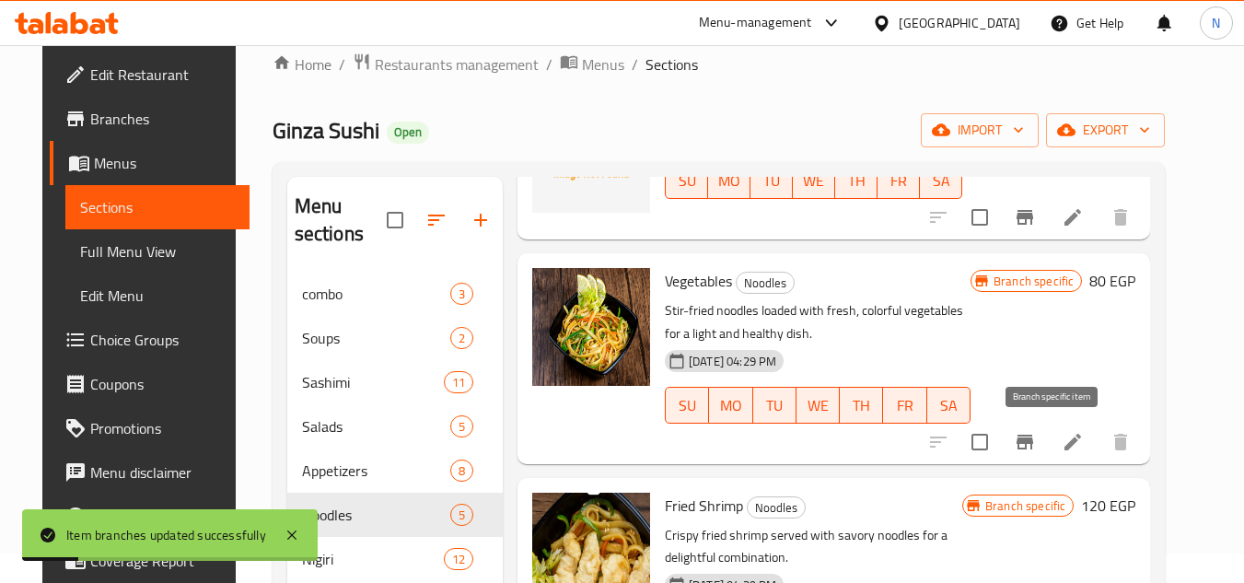
click at [1033, 438] on icon "Branch-specific-item" at bounding box center [1024, 442] width 17 height 15
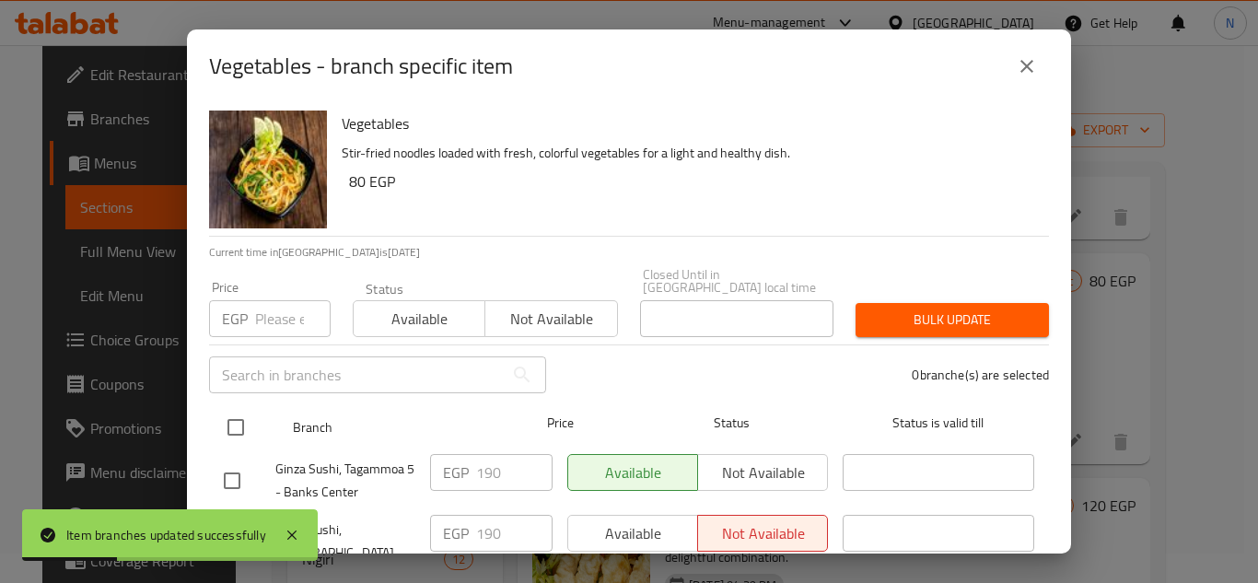
click at [249, 419] on input "checkbox" at bounding box center [235, 427] width 39 height 39
checkbox input "true"
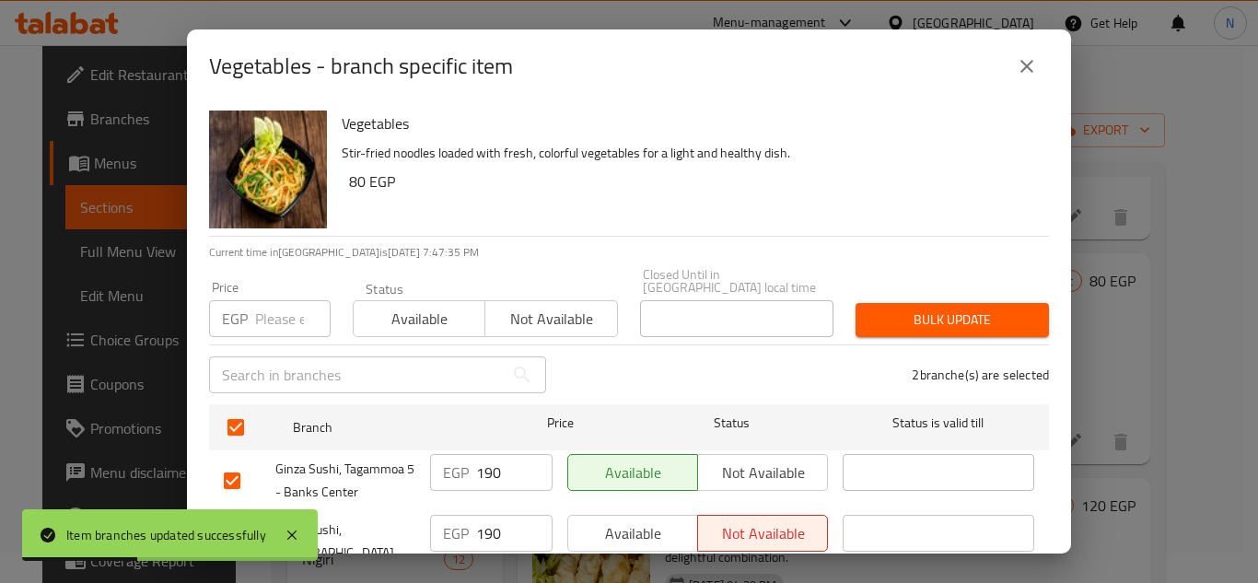
click at [478, 461] on input "190" at bounding box center [514, 472] width 76 height 37
paste input "6"
type input "160"
click at [483, 516] on input "190" at bounding box center [514, 533] width 76 height 37
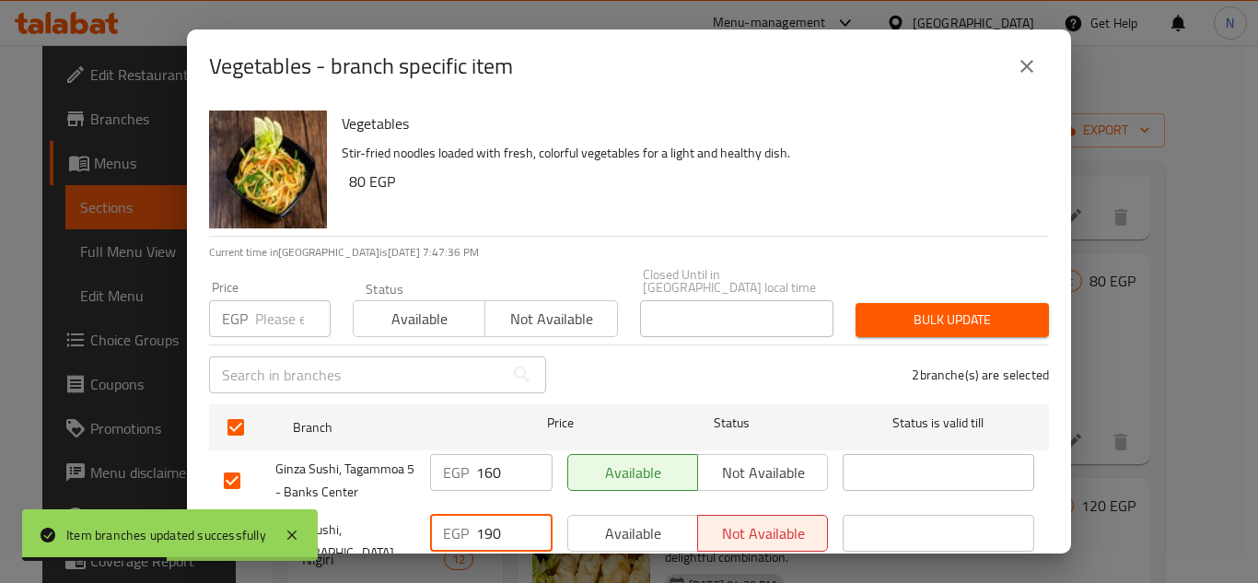
click at [483, 516] on input "190" at bounding box center [514, 533] width 76 height 37
paste input "6"
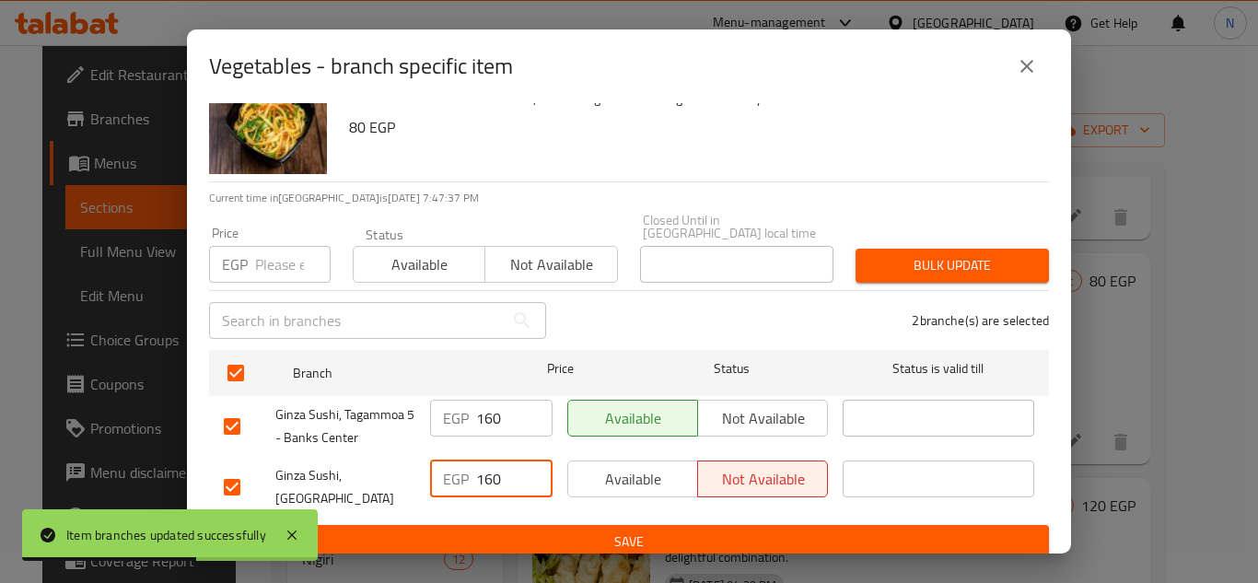
type input "160"
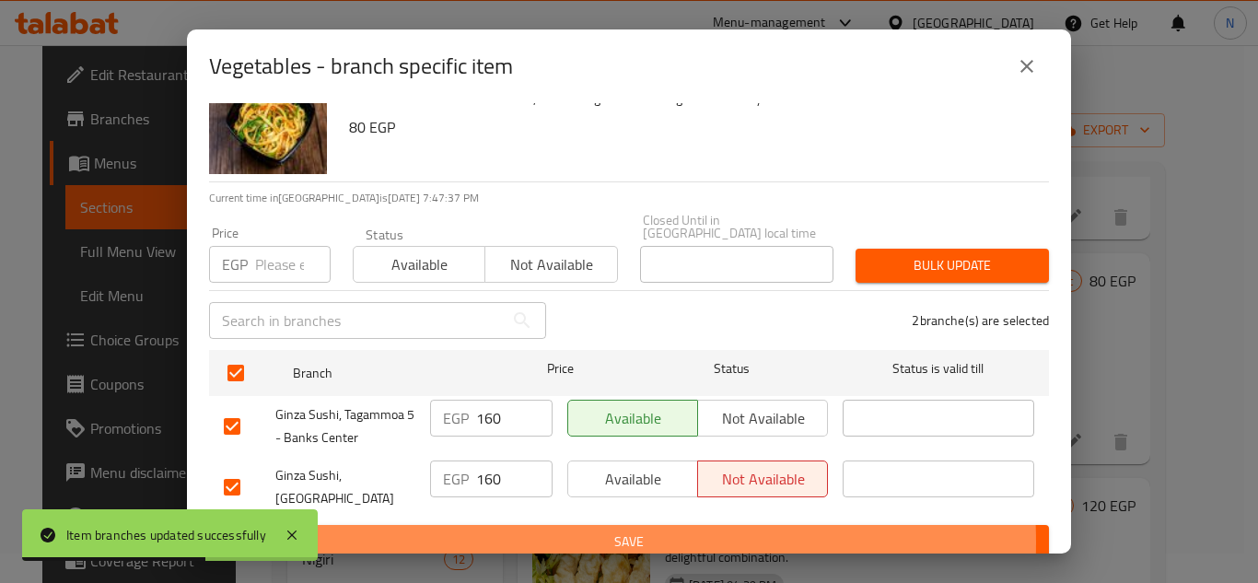
click at [573, 530] on span "Save" at bounding box center [629, 541] width 810 height 23
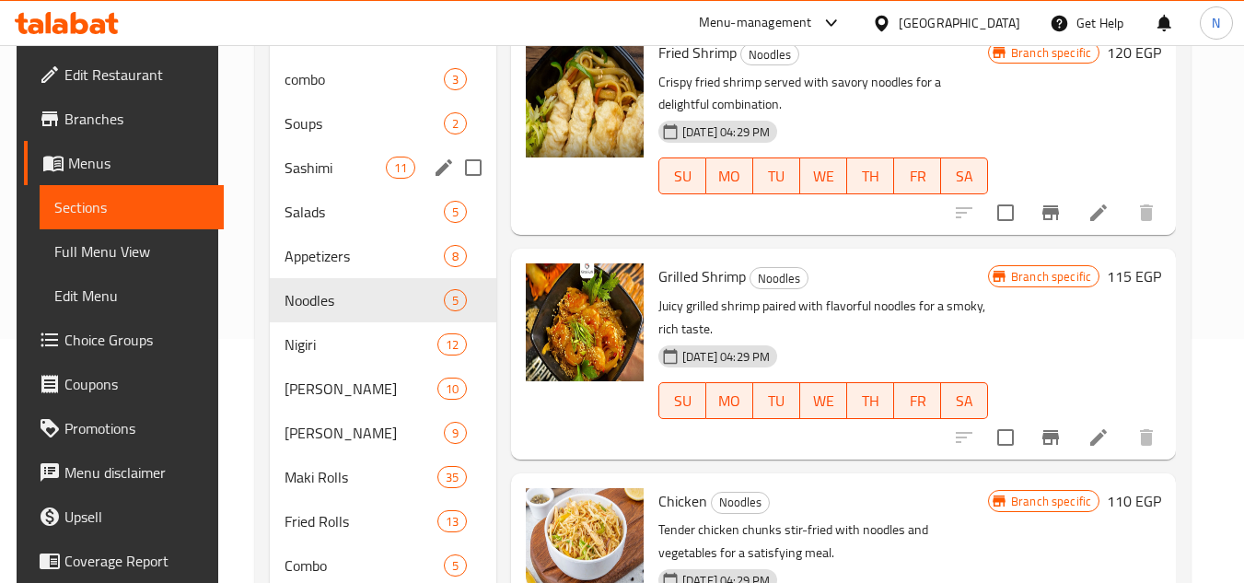
scroll to position [212, 0]
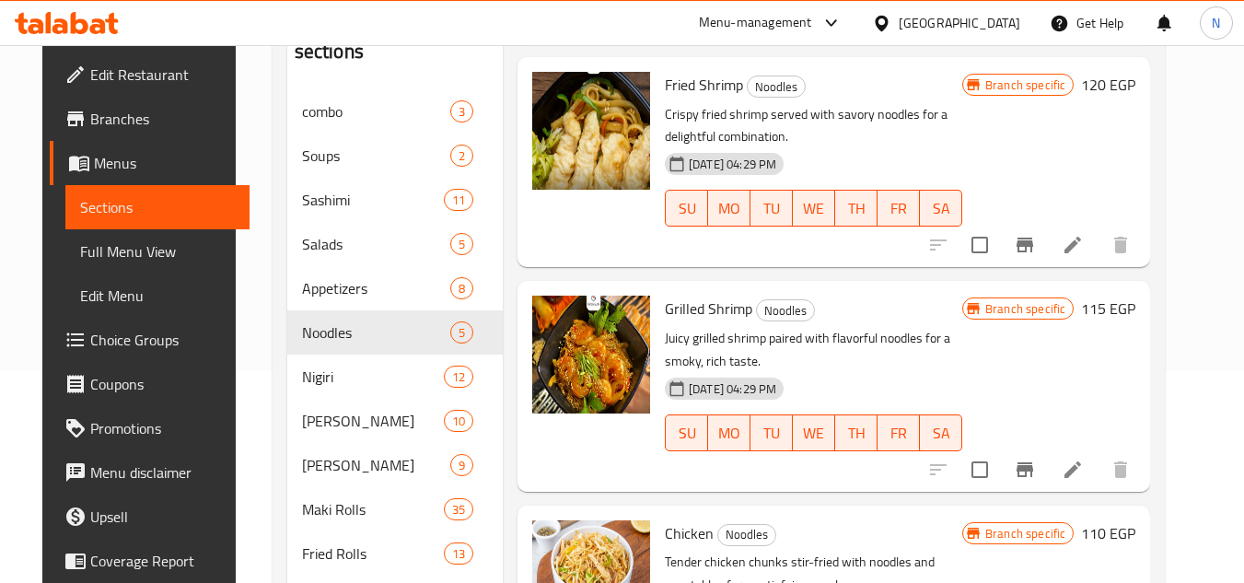
click at [236, 315] on div "Home / Restaurants management / Menus / Sections Ginza Sushi Open import export…" at bounding box center [719, 299] width 967 height 933
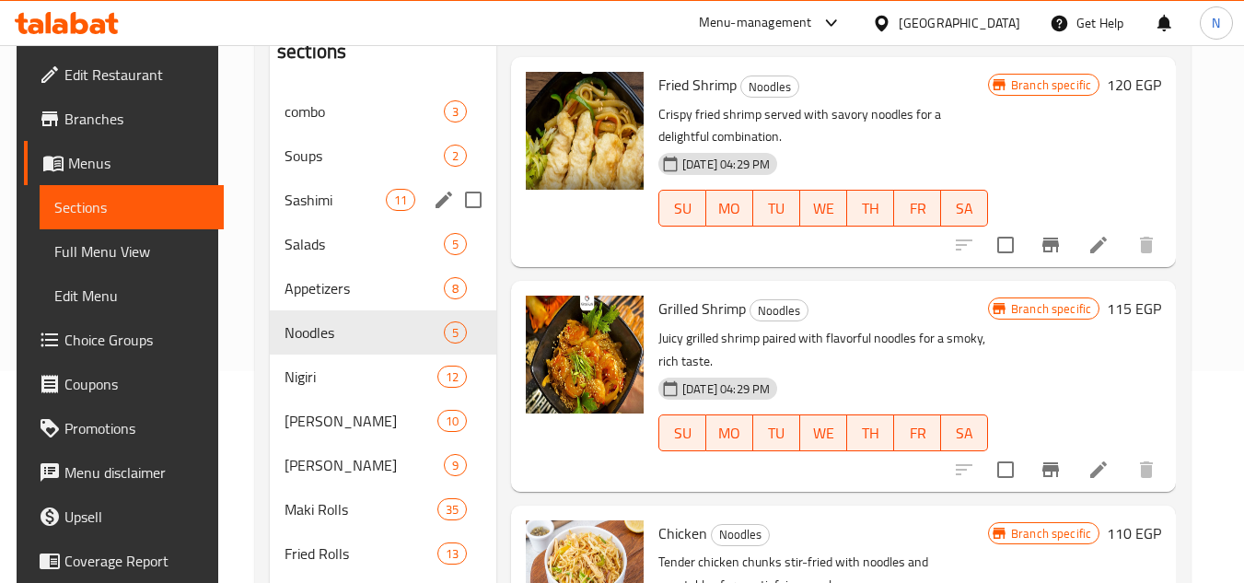
click at [350, 211] on div "Sashimi 11" at bounding box center [383, 200] width 226 height 44
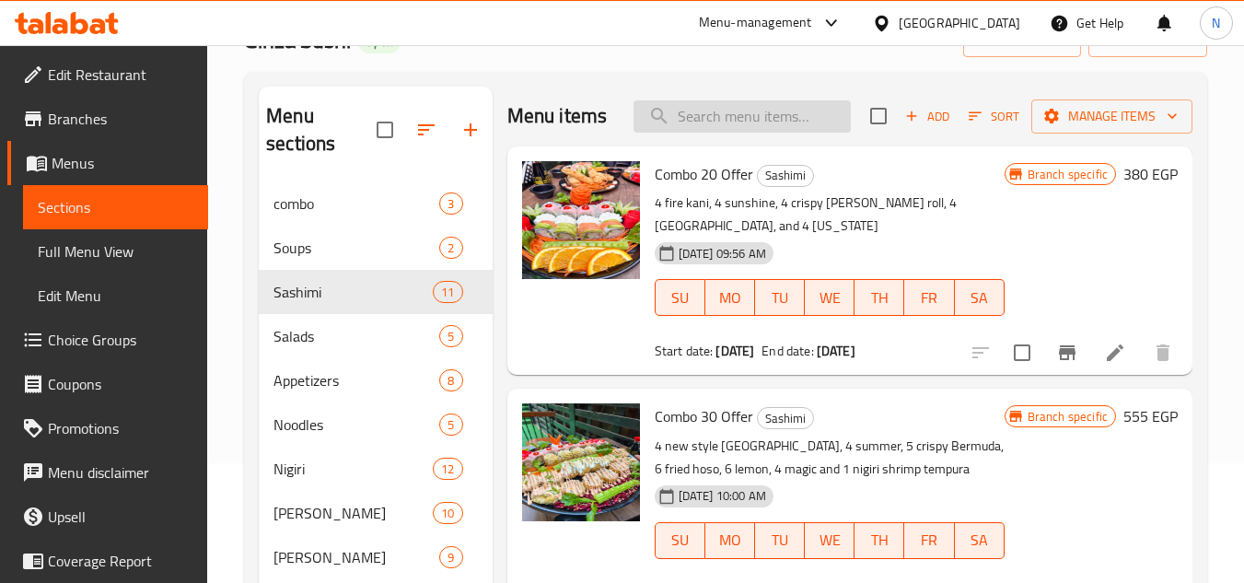
click at [684, 133] on input "search" at bounding box center [741, 116] width 217 height 32
paste input "mix Sashimi"
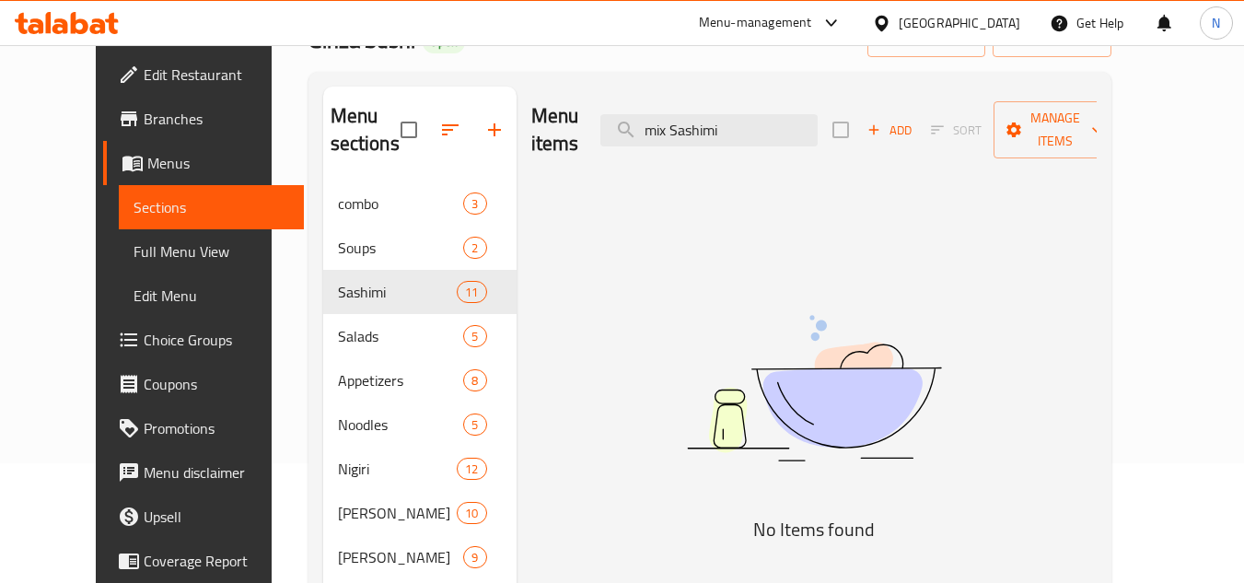
type input "mix Sashimi"
click at [759, 93] on div "Menu items mix Sashimi Add Sort Manage items" at bounding box center [813, 130] width 565 height 87
click at [746, 114] on input "mix Sashimi" at bounding box center [708, 130] width 217 height 32
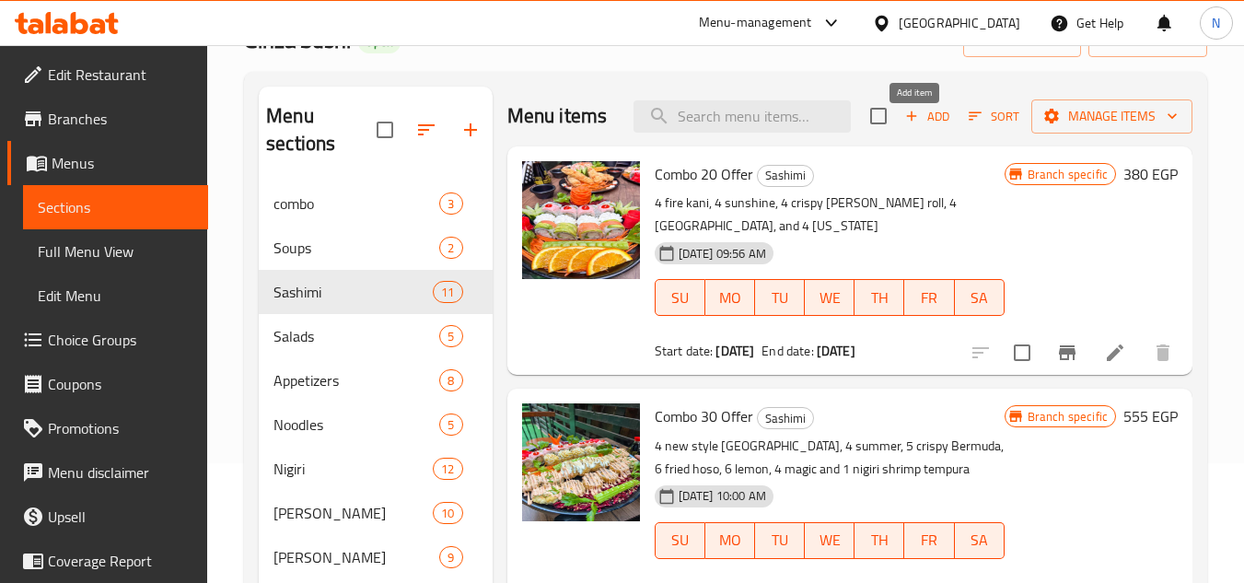
click at [916, 126] on span "Add" at bounding box center [927, 116] width 50 height 21
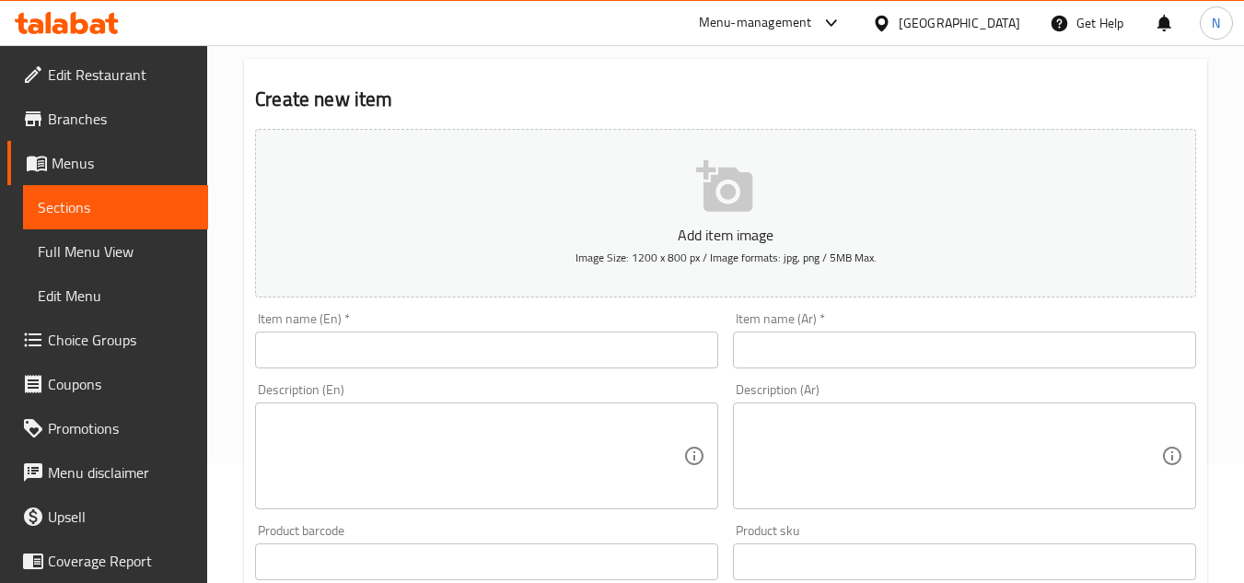
click at [491, 361] on input "text" at bounding box center [486, 349] width 463 height 37
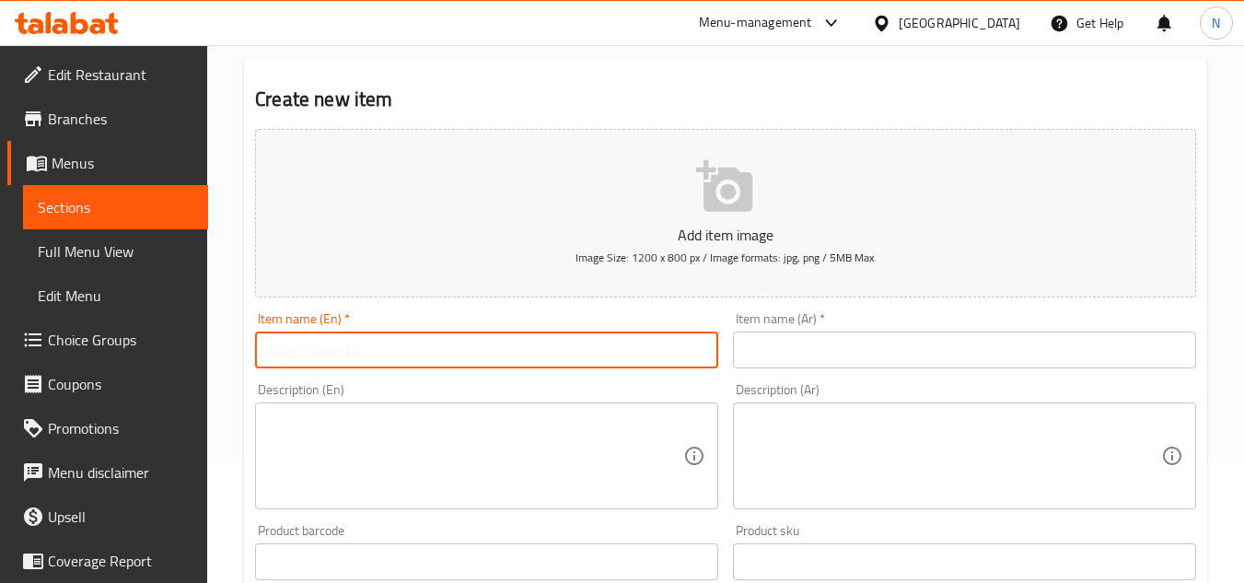
paste input "mix Sashimi"
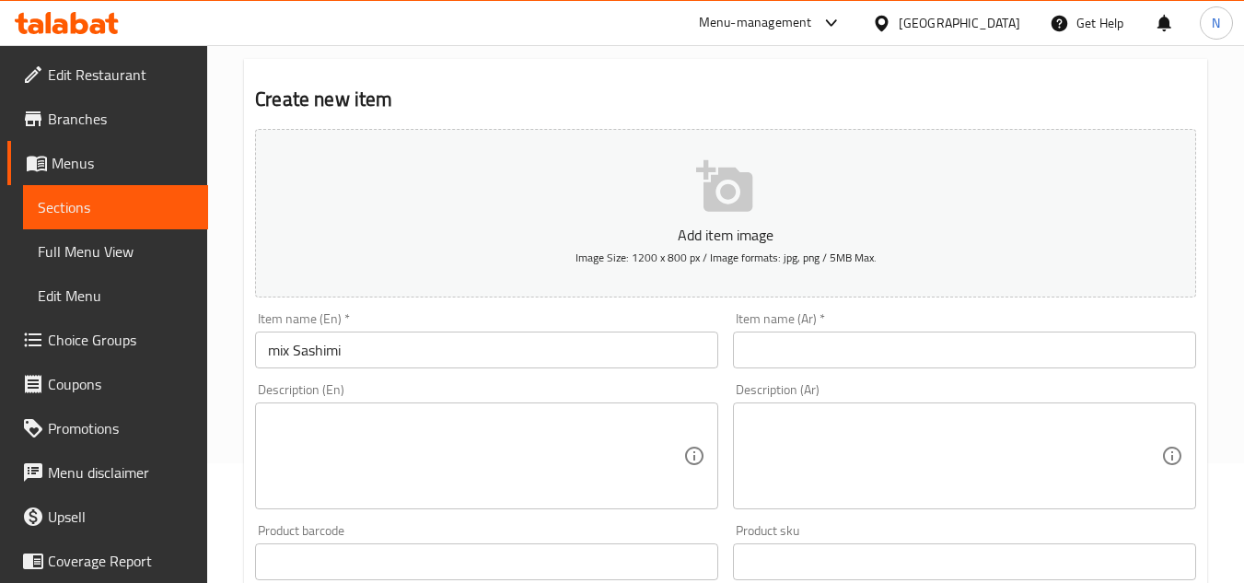
click at [446, 358] on input "mix Sashimi" at bounding box center [486, 349] width 463 height 37
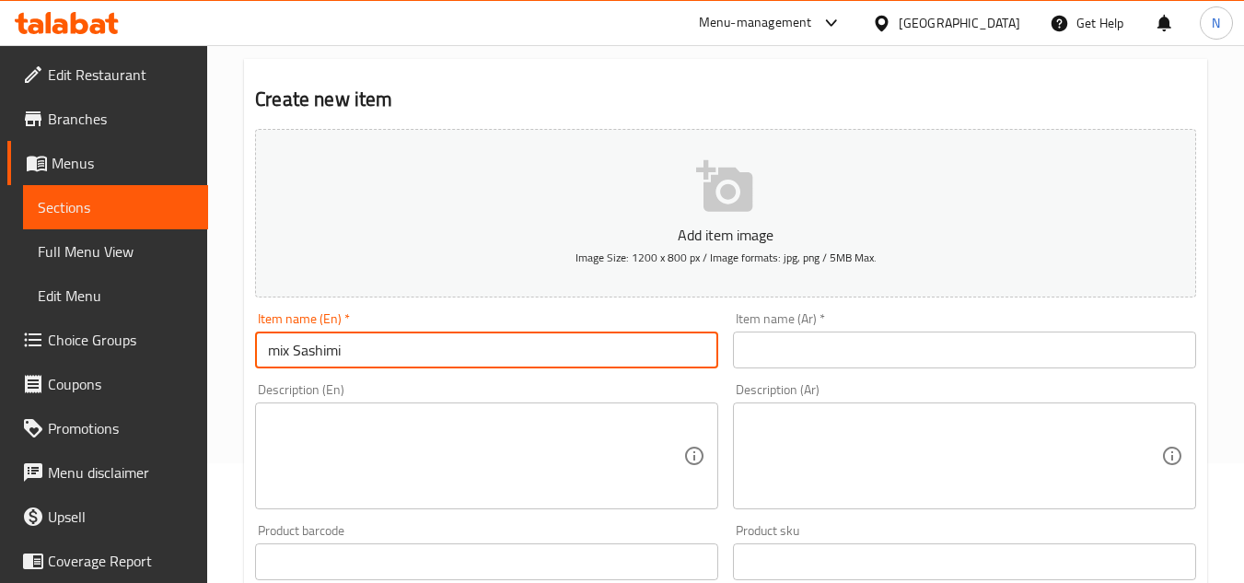
click at [446, 358] on input "mix Sashimi" at bounding box center [486, 349] width 463 height 37
paste input "M"
type input "Mix Sashimi"
click at [331, 356] on input "Mix Sashimi" at bounding box center [486, 349] width 463 height 37
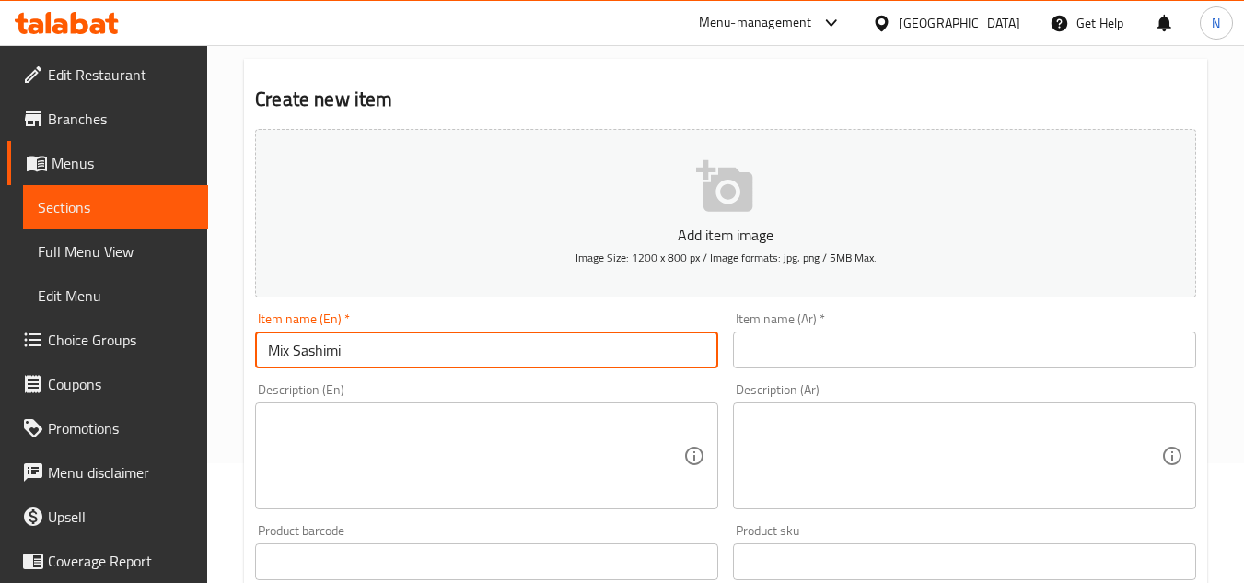
click at [331, 356] on input "Mix Sashimi" at bounding box center [486, 349] width 463 height 37
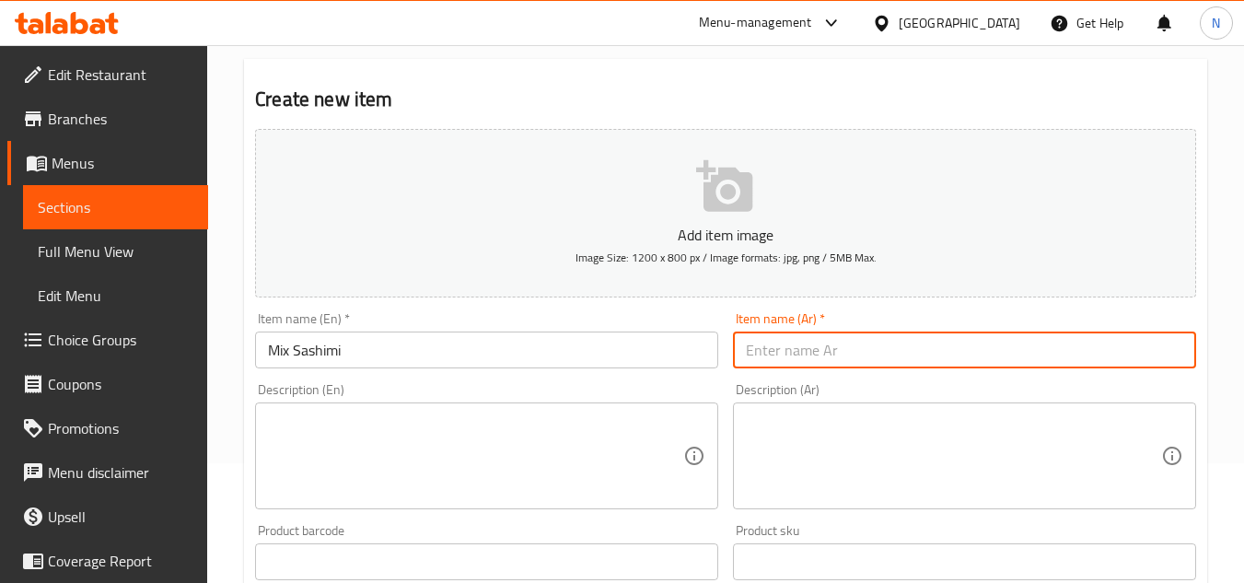
click at [797, 336] on input "text" at bounding box center [964, 349] width 463 height 37
paste input "ساشيمي"
type input "ساشيمي مشكل"
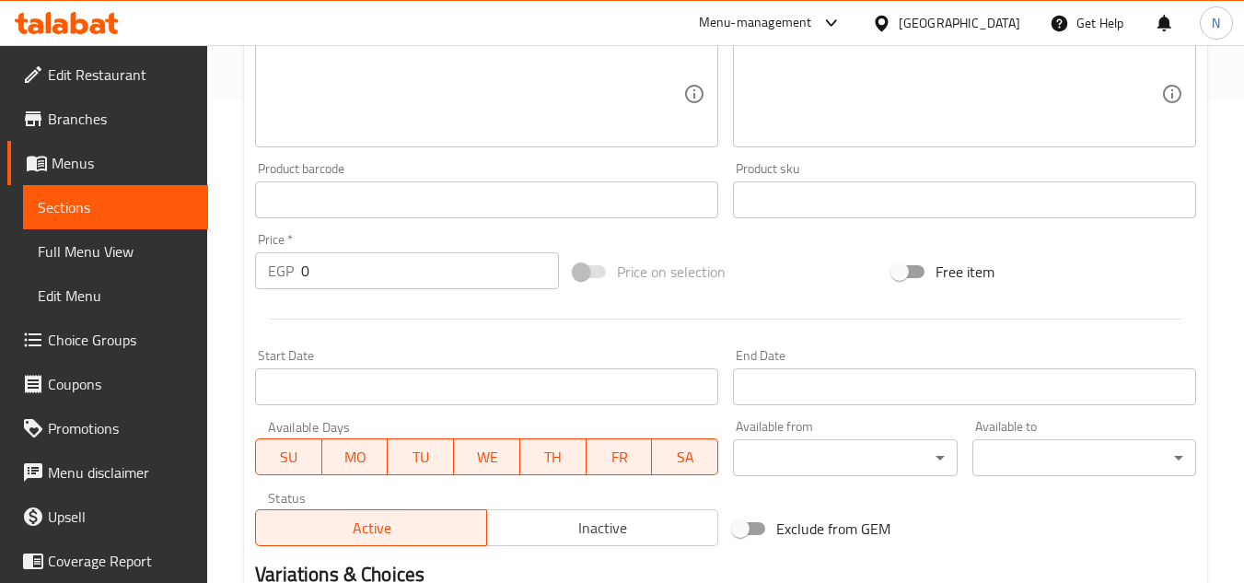
scroll to position [488, 0]
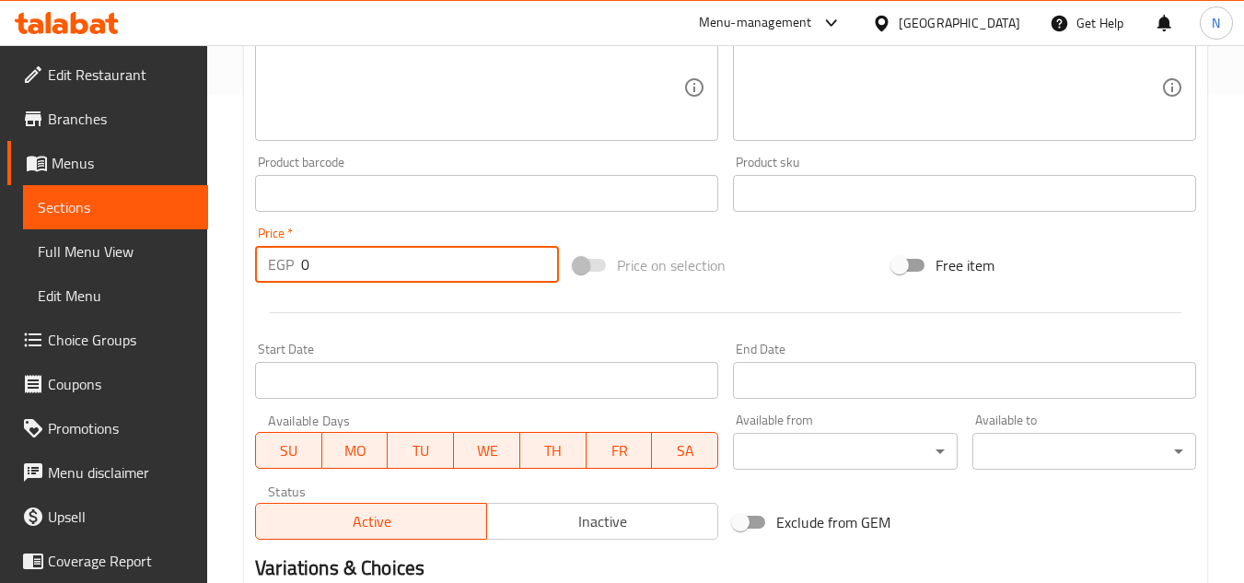
drag, startPoint x: 306, startPoint y: 277, endPoint x: 285, endPoint y: 283, distance: 21.0
click at [285, 283] on div "EGP 0 Price *" at bounding box center [407, 264] width 304 height 37
paste input "39"
type input "390"
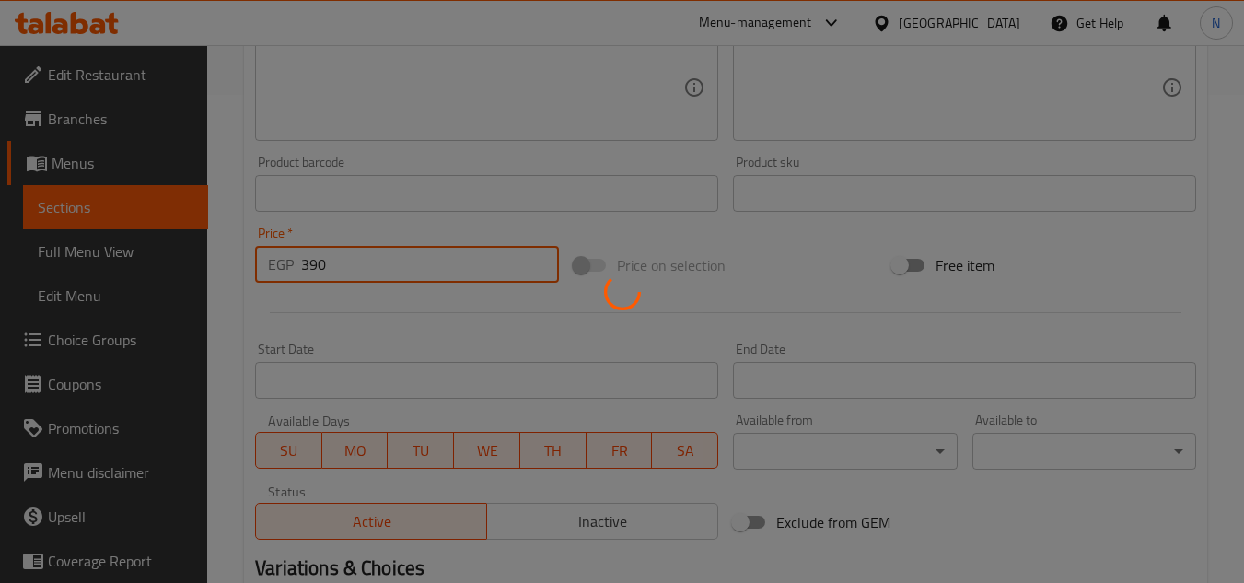
type input "0"
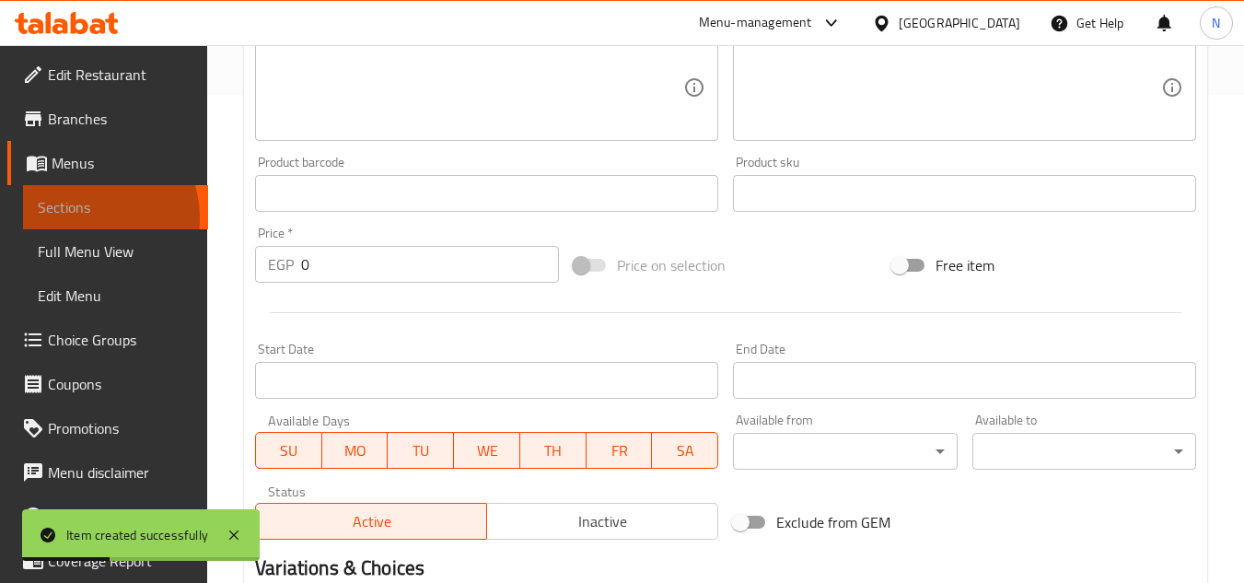
click at [77, 218] on span "Sections" at bounding box center [116, 207] width 156 height 22
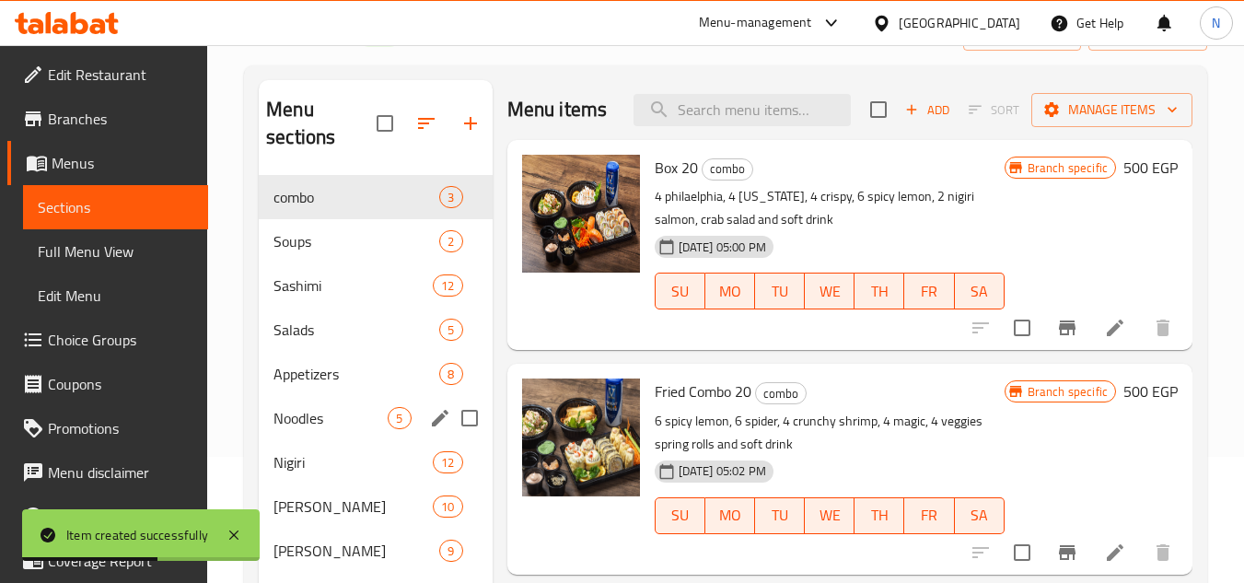
scroll to position [171, 0]
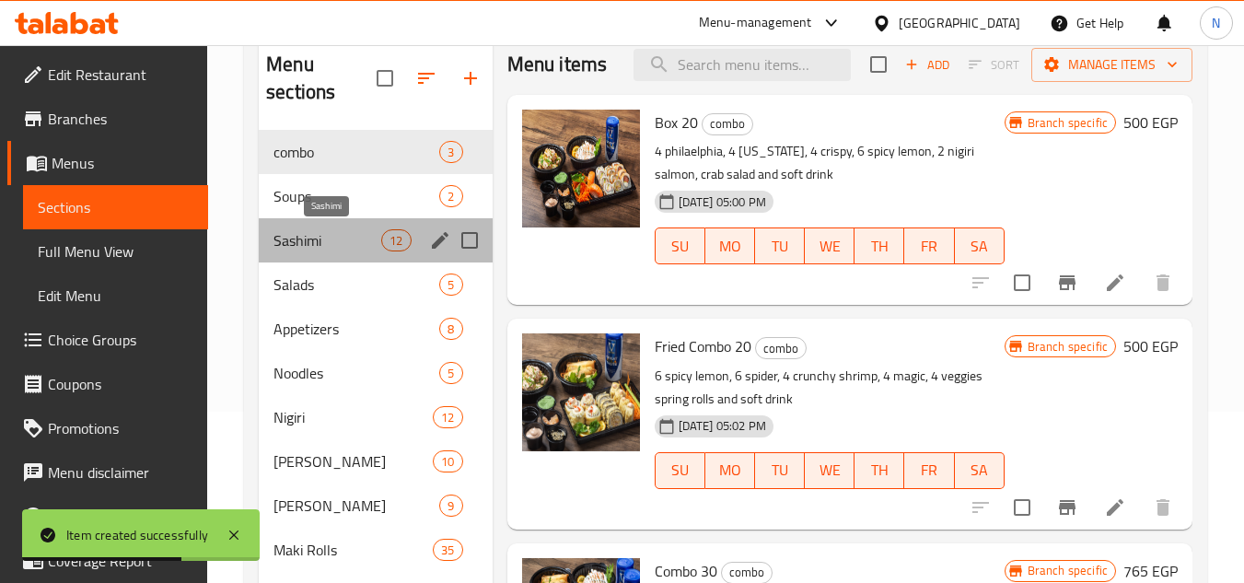
click at [327, 245] on span "Sashimi" at bounding box center [327, 240] width 108 height 22
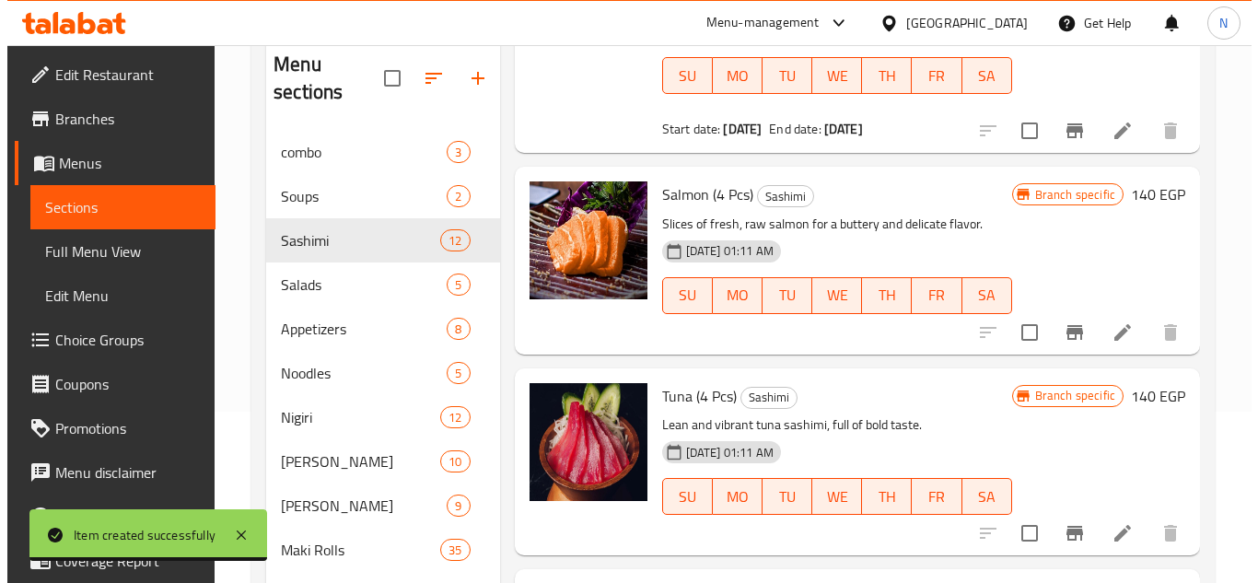
scroll to position [1129, 0]
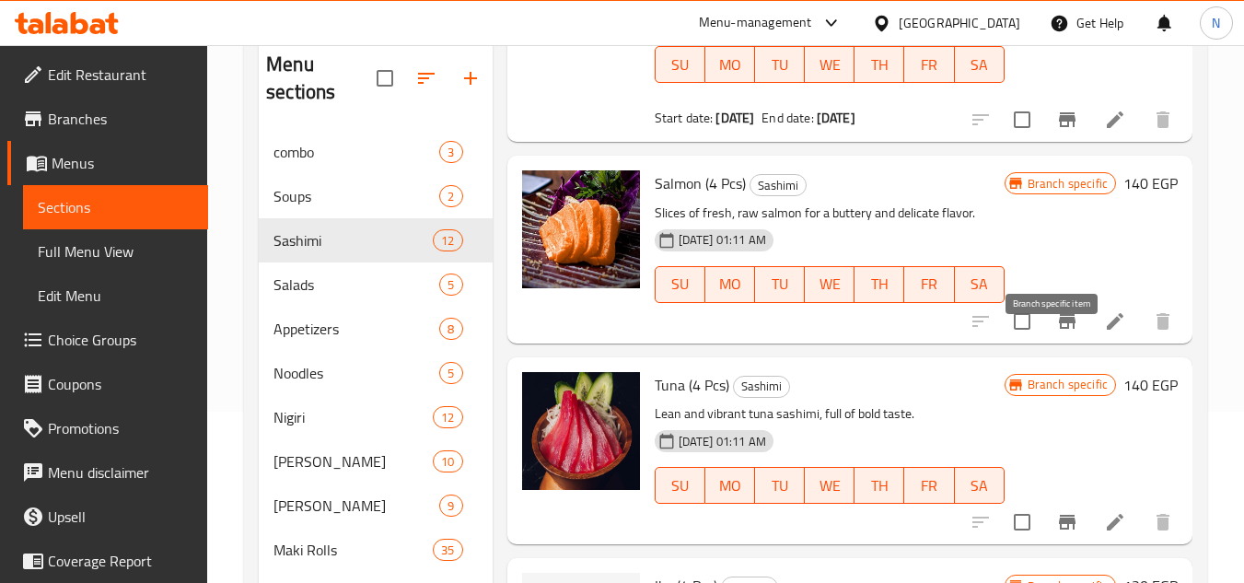
click at [1059, 329] on icon "Branch-specific-item" at bounding box center [1067, 321] width 17 height 15
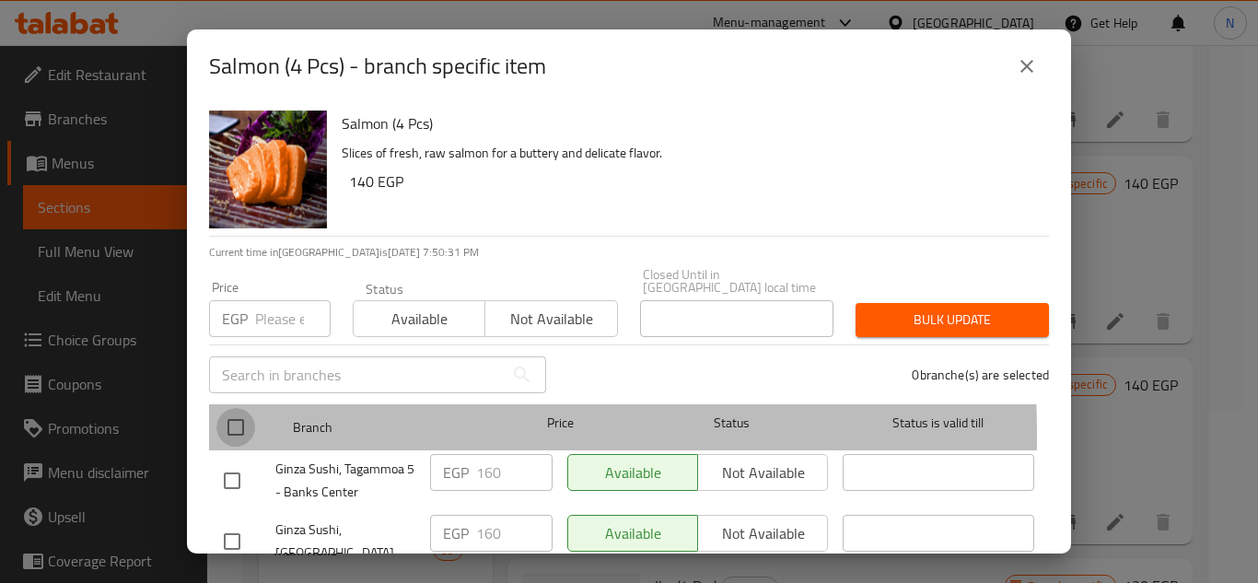
click at [235, 422] on input "checkbox" at bounding box center [235, 427] width 39 height 39
checkbox input "true"
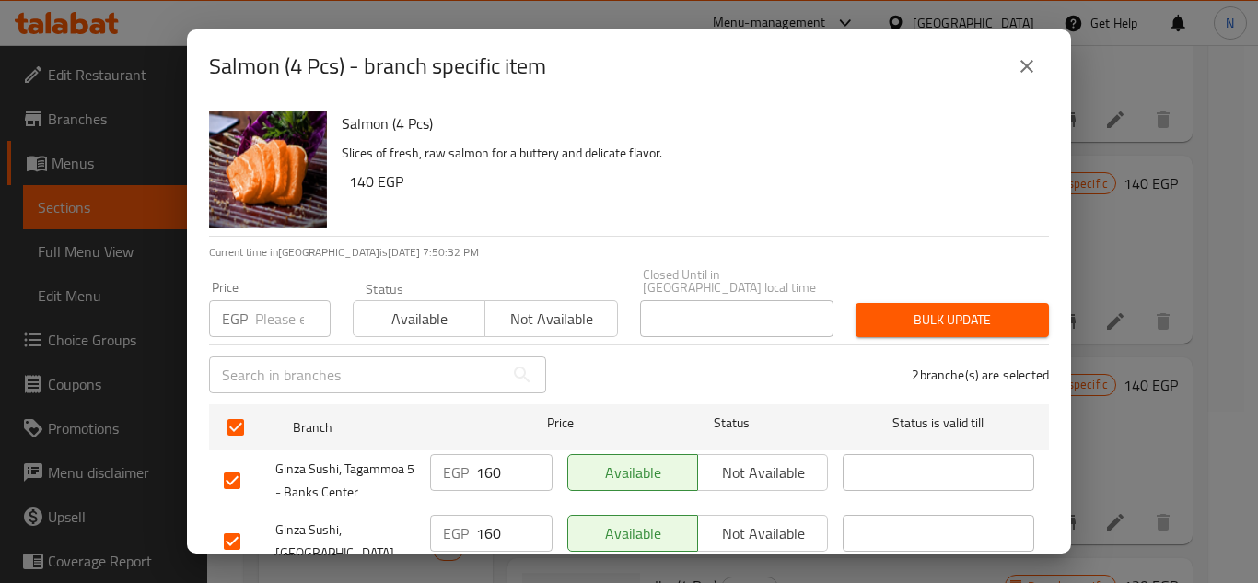
click at [509, 481] on div "EGP 160 ​" at bounding box center [491, 480] width 137 height 68
click at [493, 469] on input "160" at bounding box center [514, 472] width 76 height 37
click at [482, 467] on input "160" at bounding box center [514, 472] width 76 height 37
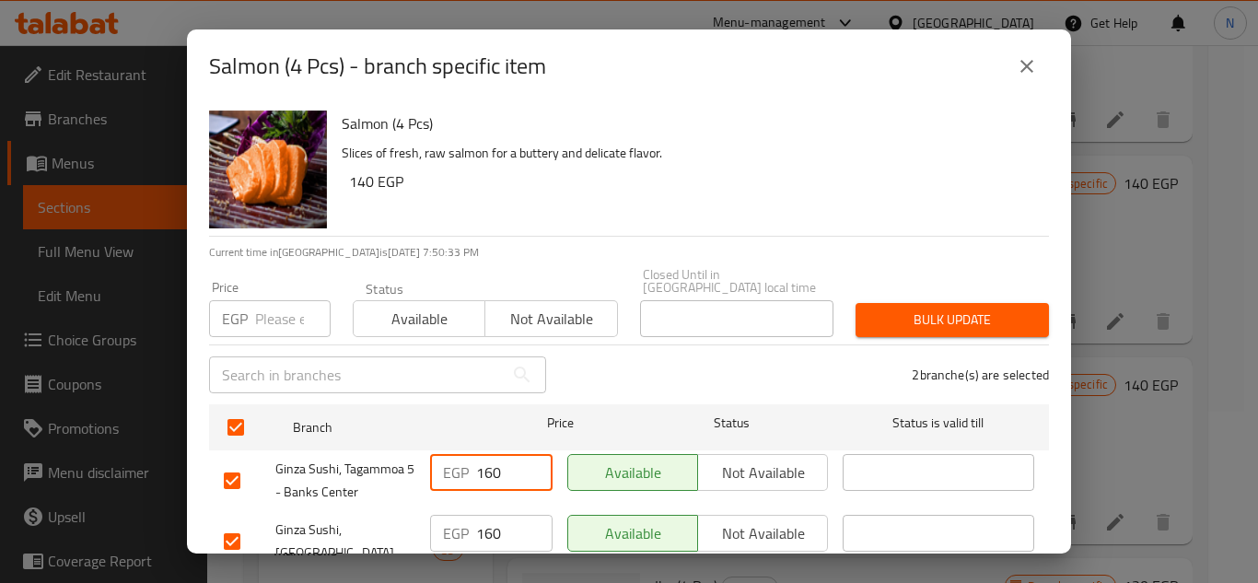
click at [482, 467] on input "160" at bounding box center [514, 472] width 76 height 37
paste input "9"
type input "190"
click at [494, 532] on input "160" at bounding box center [514, 533] width 76 height 37
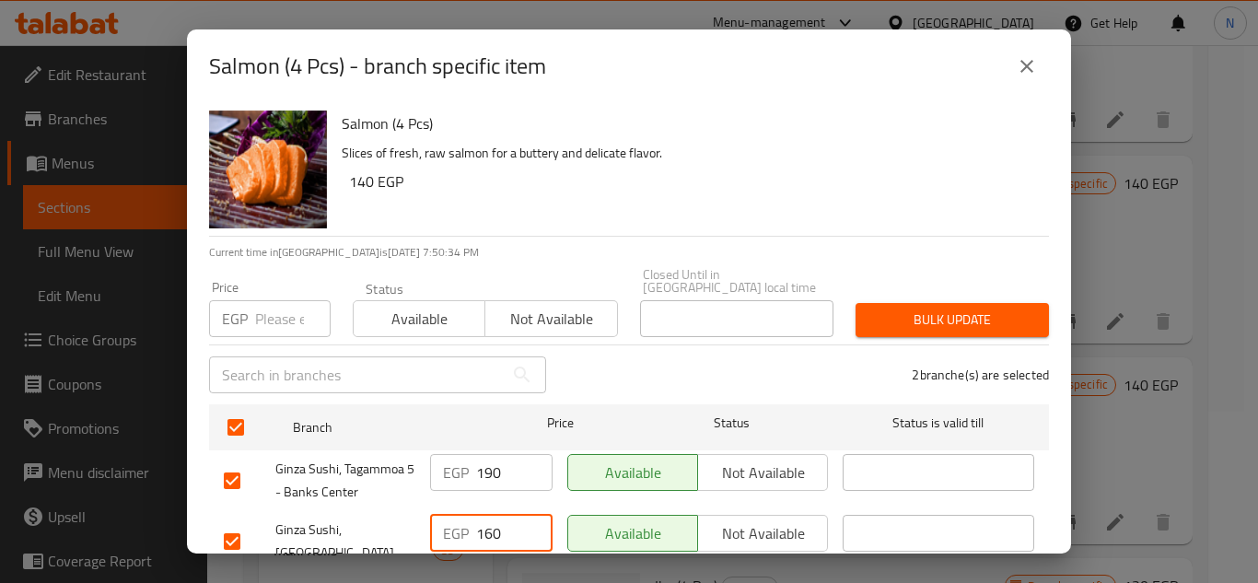
click at [494, 532] on input "160" at bounding box center [514, 533] width 76 height 37
paste input "9"
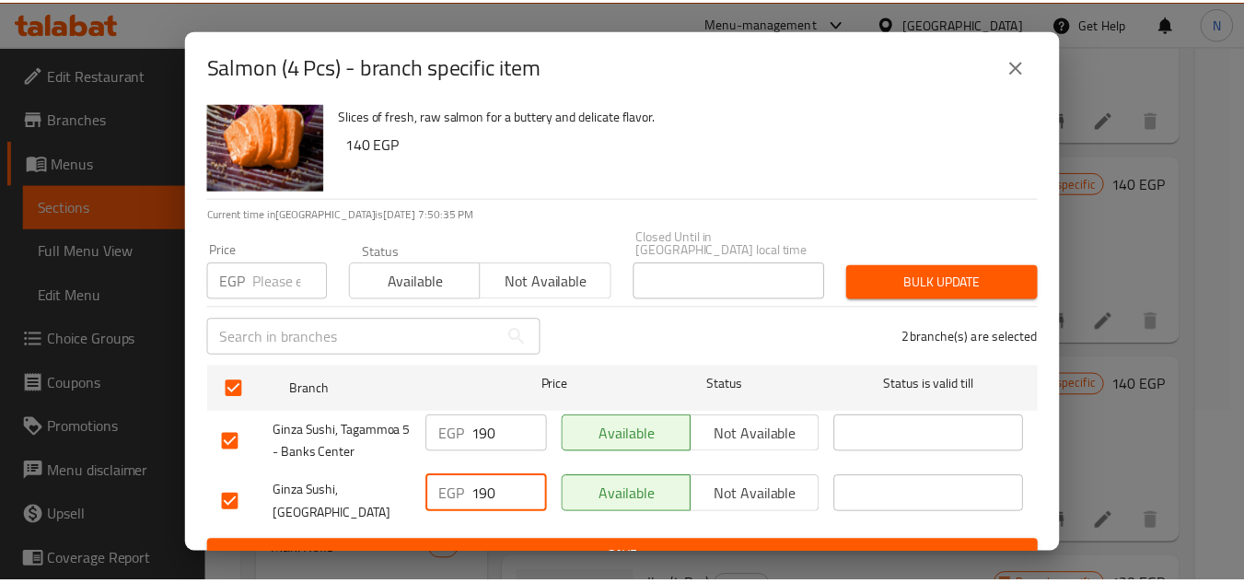
scroll to position [54, 0]
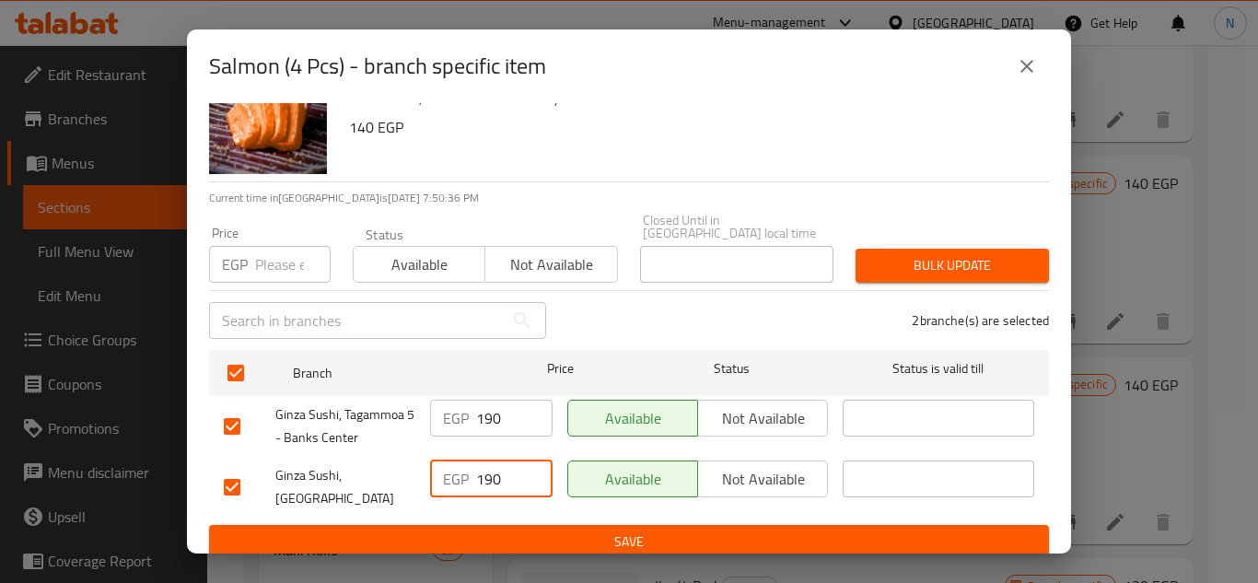
type input "190"
click at [587, 530] on span "Save" at bounding box center [629, 541] width 810 height 23
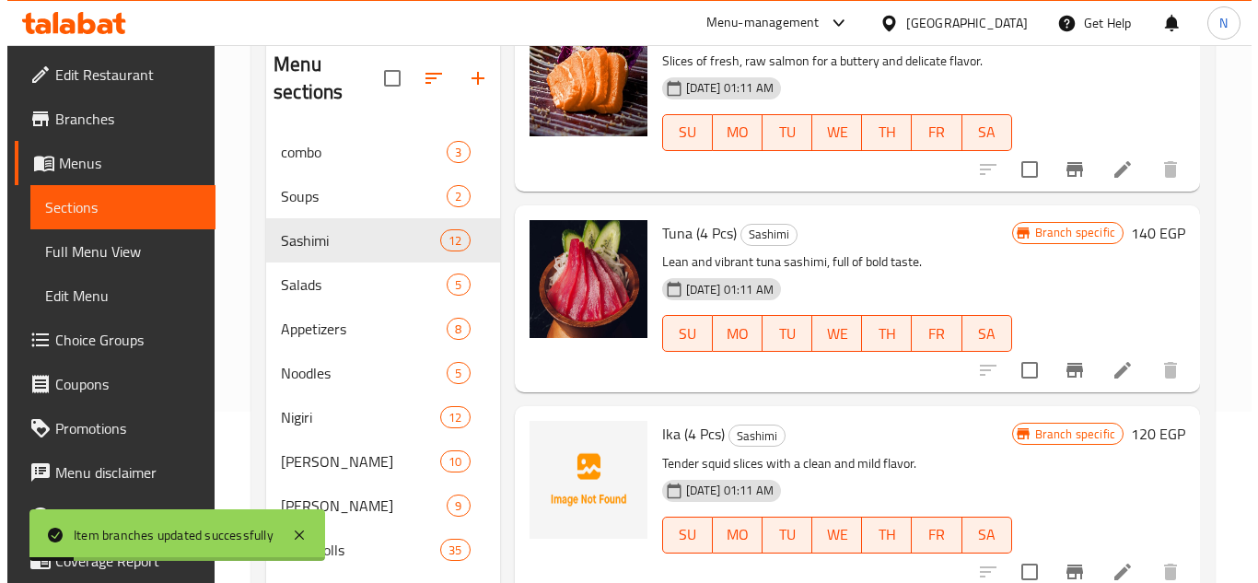
scroll to position [1313, 0]
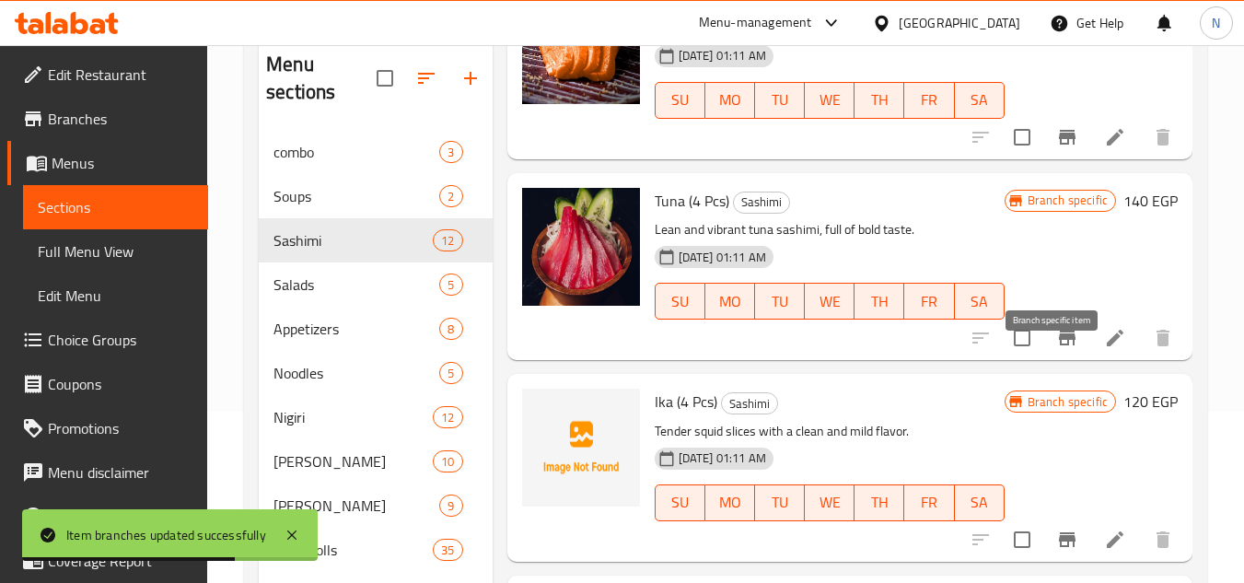
click at [1061, 349] on icon "Branch-specific-item" at bounding box center [1067, 338] width 22 height 22
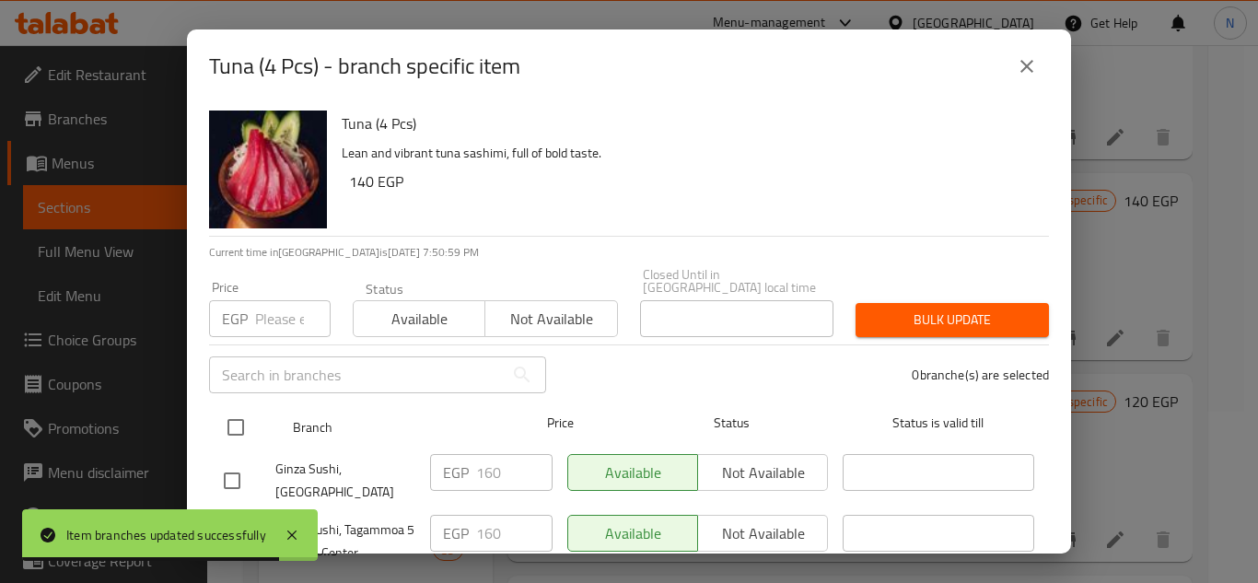
click at [240, 420] on input "checkbox" at bounding box center [235, 427] width 39 height 39
checkbox input "true"
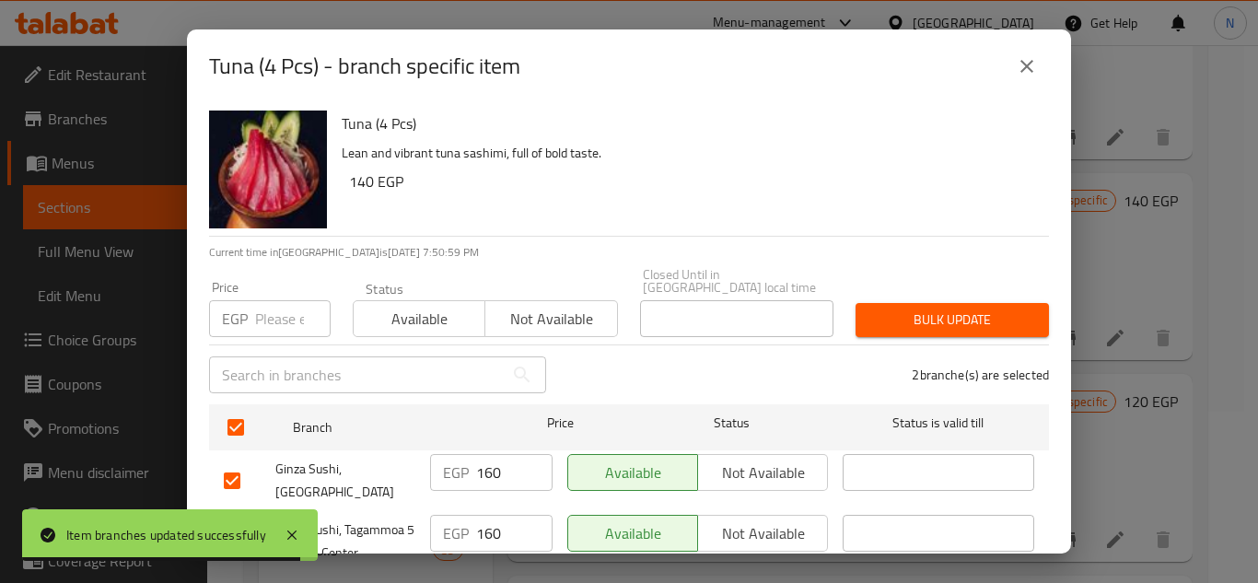
click at [483, 461] on input "160" at bounding box center [514, 472] width 76 height 37
paste input "9"
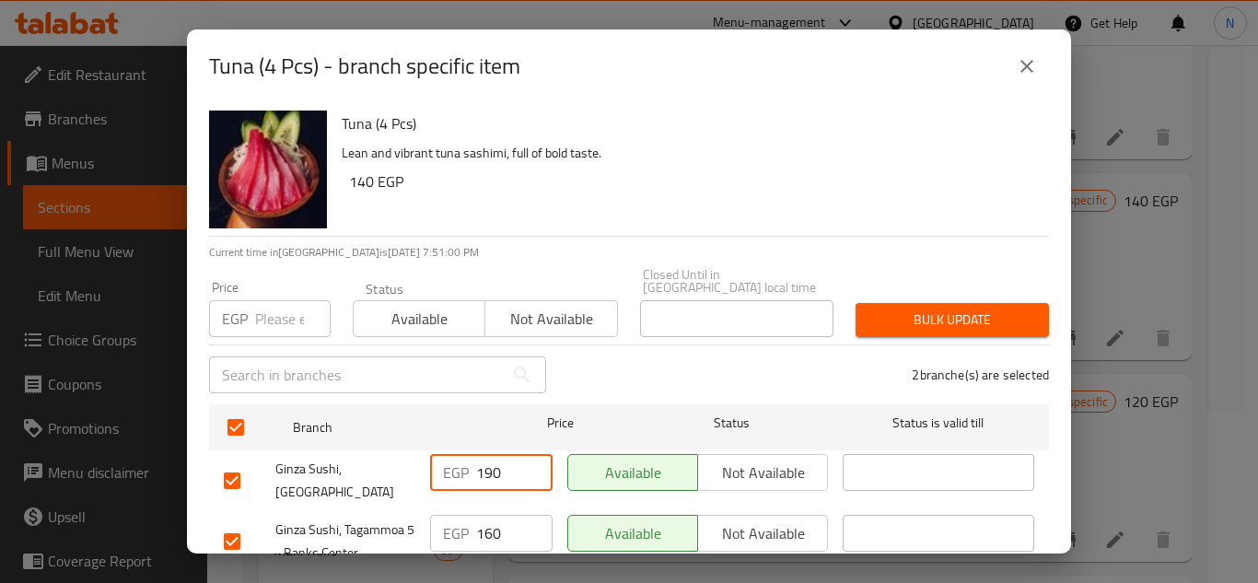
type input "190"
click at [485, 519] on input "160" at bounding box center [514, 533] width 76 height 37
paste input "9"
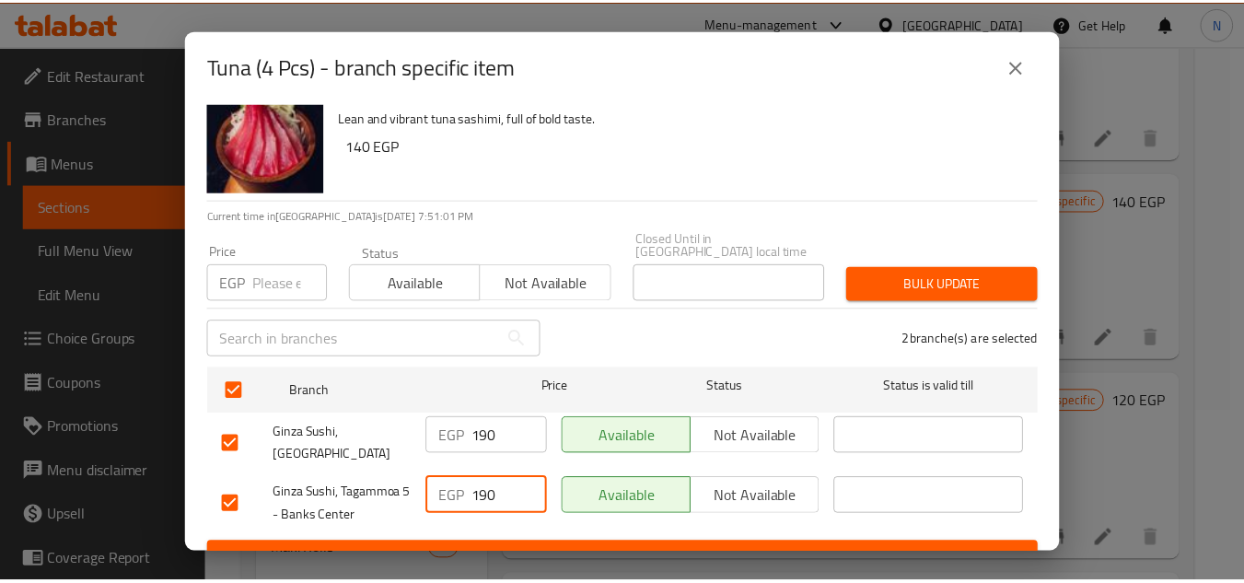
scroll to position [54, 0]
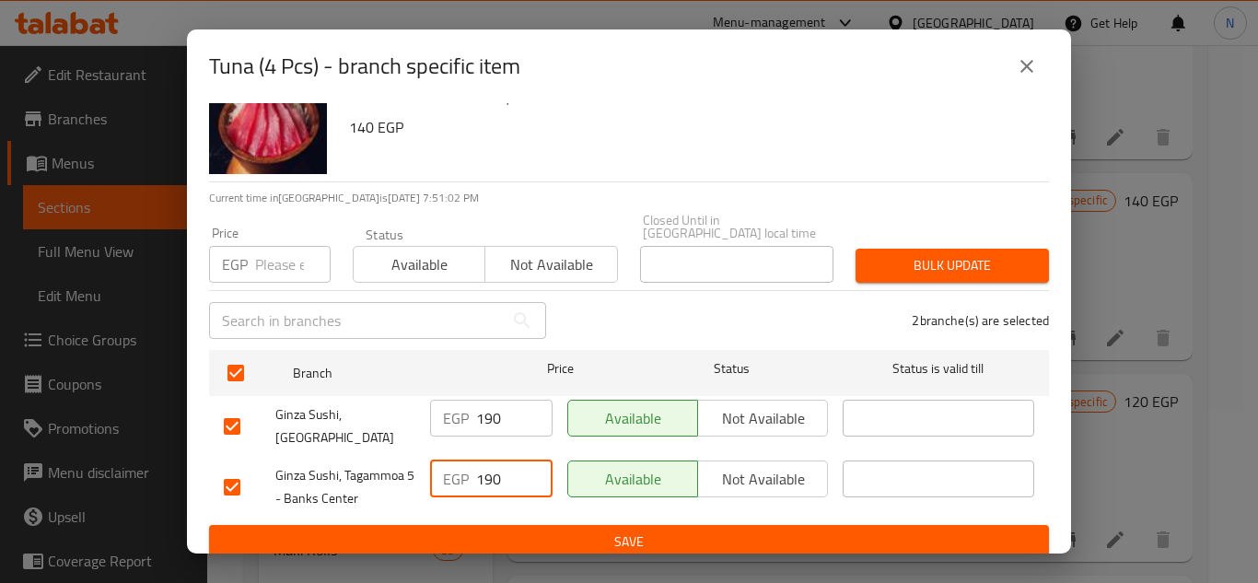
type input "190"
click at [512, 530] on span "Save" at bounding box center [629, 541] width 810 height 23
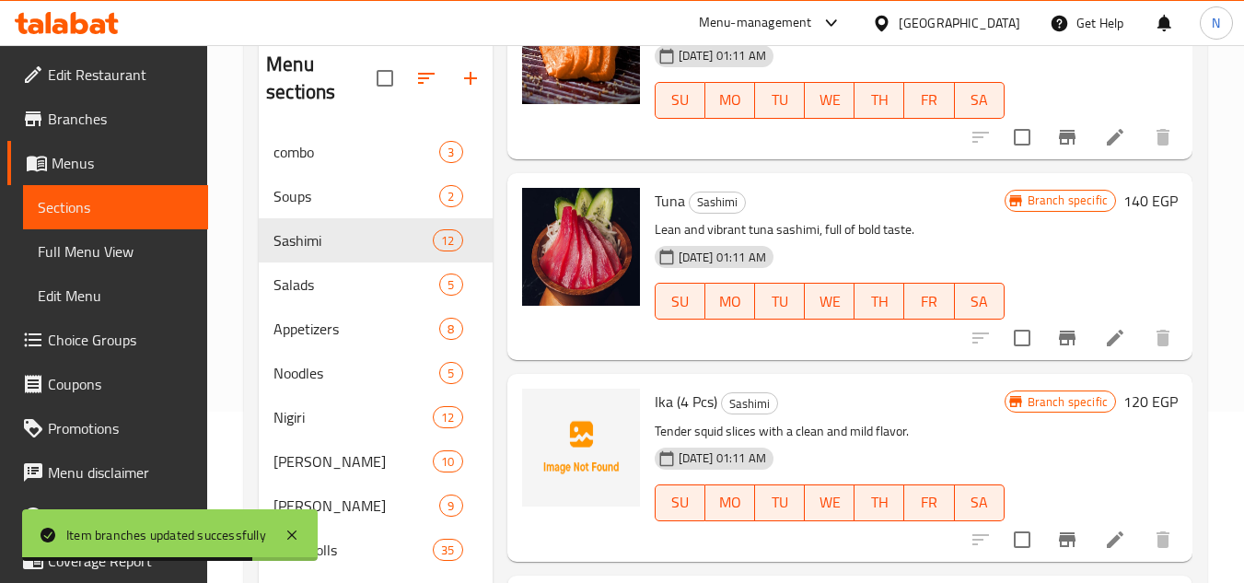
click at [878, 402] on div "Ika (4 Pcs) Sashimi Tender squid slices with a clean and mild flavor. 13-12-202…" at bounding box center [849, 467] width 685 height 187
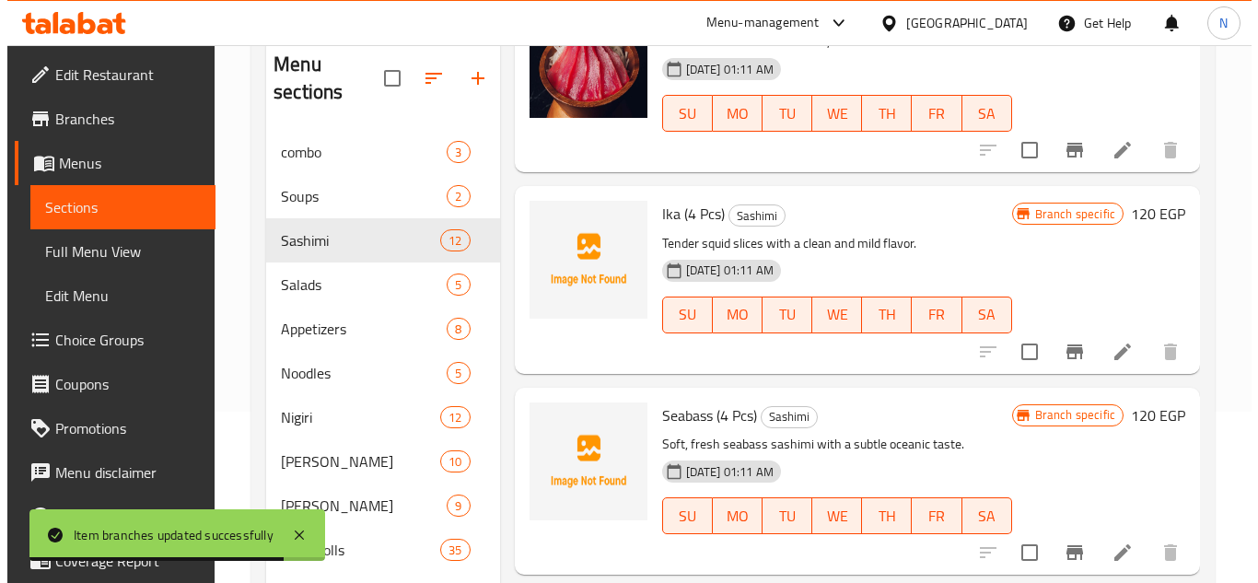
scroll to position [1589, 0]
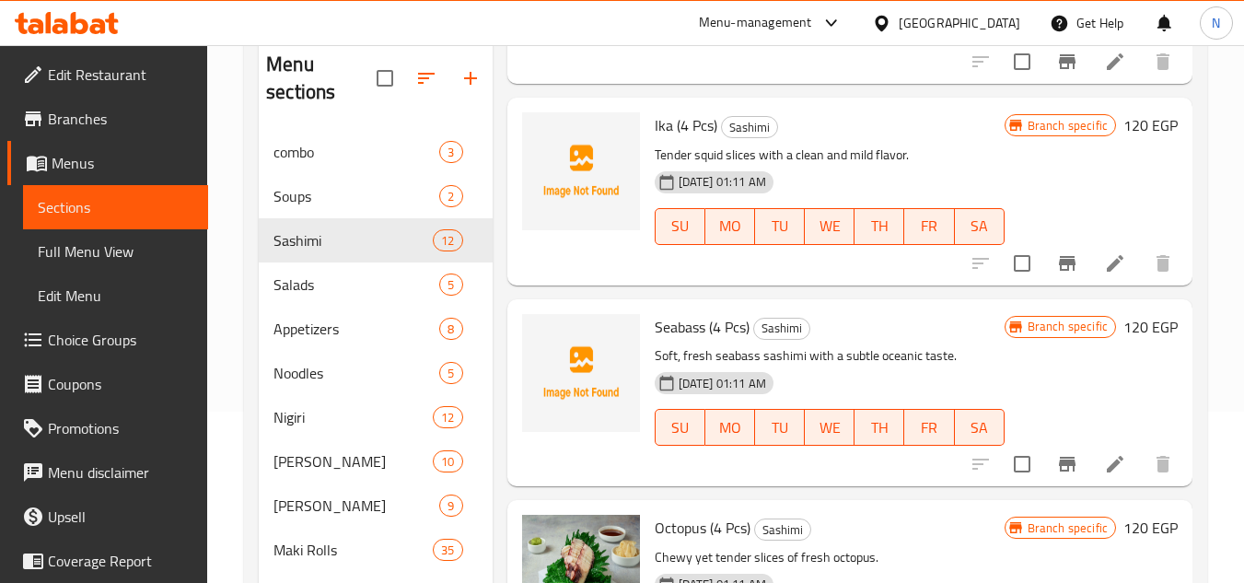
click at [1056, 274] on icon "Branch-specific-item" at bounding box center [1067, 263] width 22 height 22
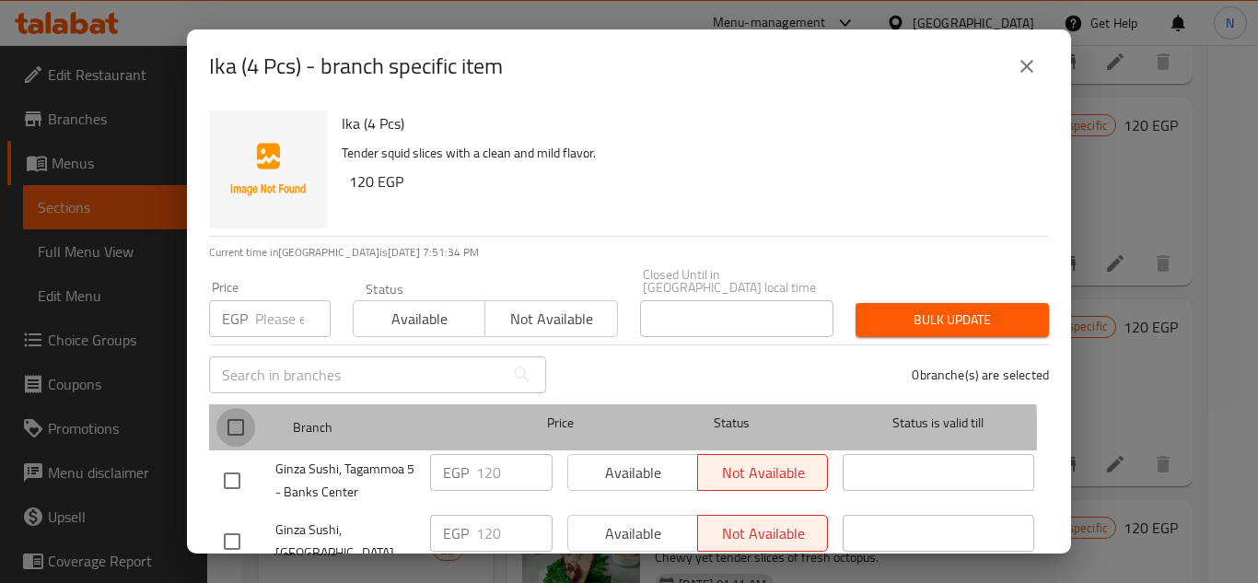
click at [239, 420] on input "checkbox" at bounding box center [235, 427] width 39 height 39
checkbox input "true"
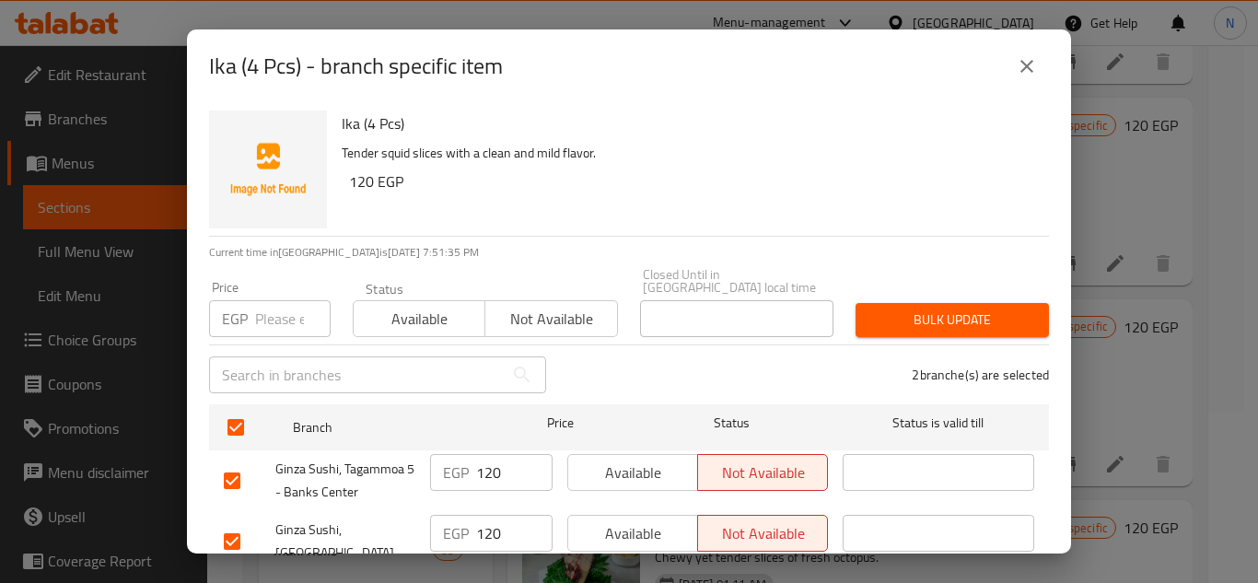
click at [485, 468] on input "120" at bounding box center [514, 472] width 76 height 37
paste input "5"
type input "150"
click at [494, 524] on input "120" at bounding box center [514, 533] width 76 height 37
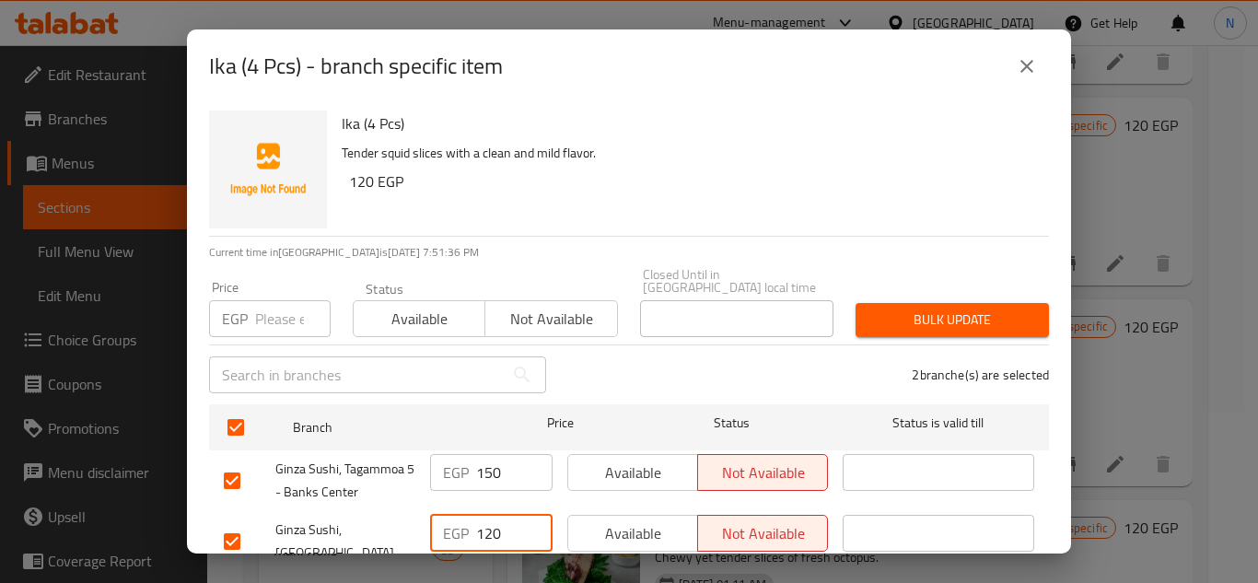
click at [494, 524] on input "120" at bounding box center [514, 533] width 76 height 37
click at [493, 524] on input "120" at bounding box center [514, 533] width 76 height 37
paste input "5"
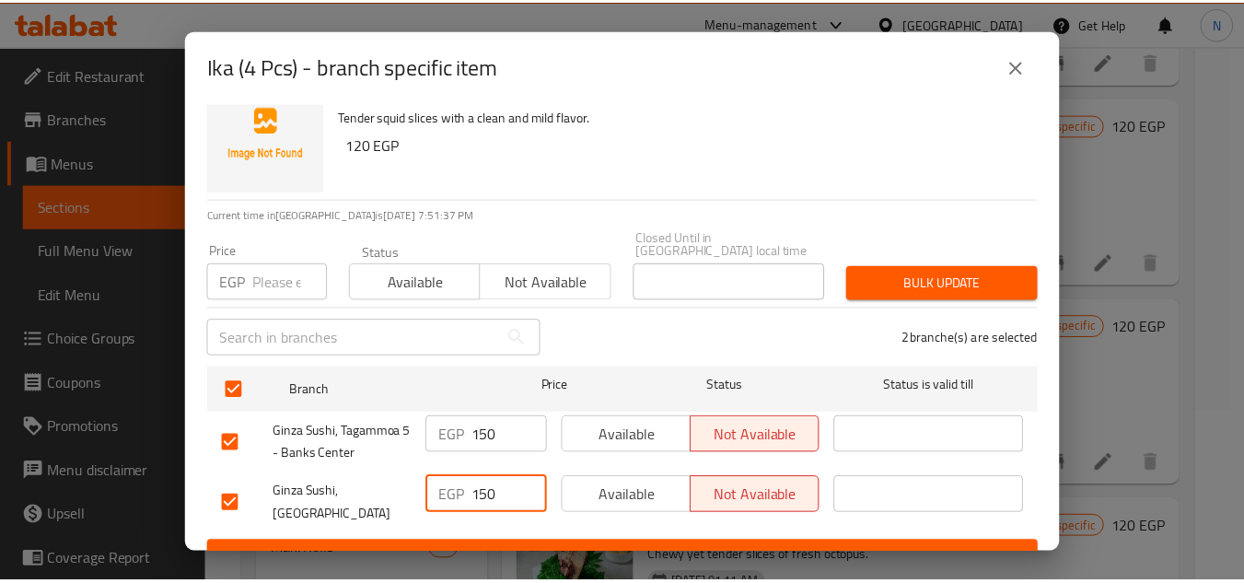
scroll to position [54, 0]
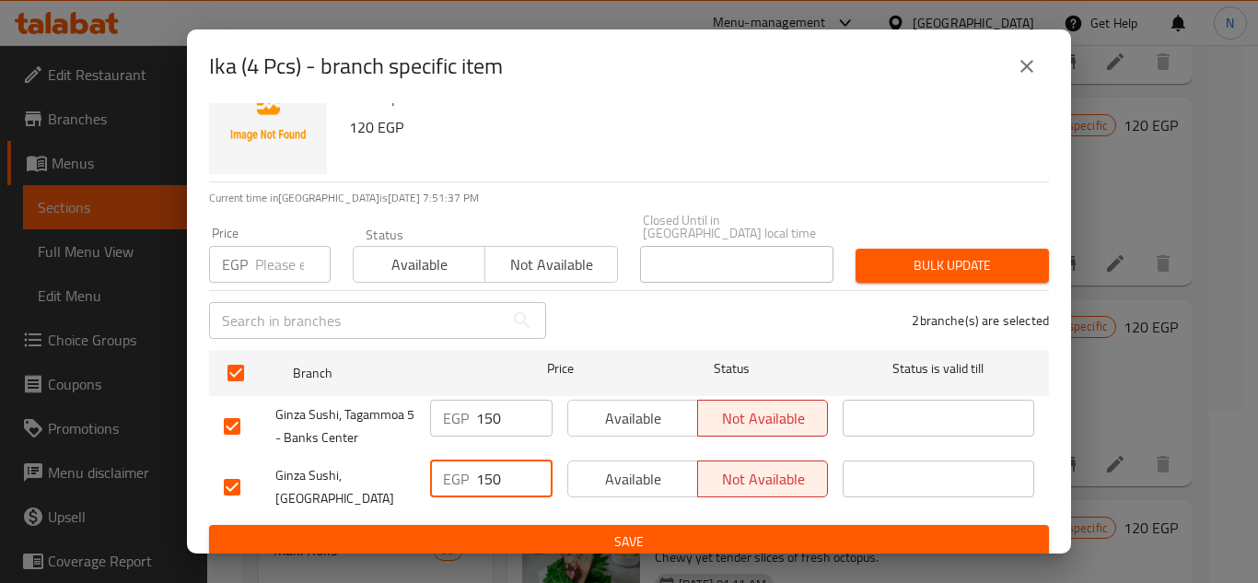
type input "150"
drag, startPoint x: 562, startPoint y: 522, endPoint x: 635, endPoint y: 522, distance: 73.6
click at [561, 530] on span "Save" at bounding box center [629, 541] width 810 height 23
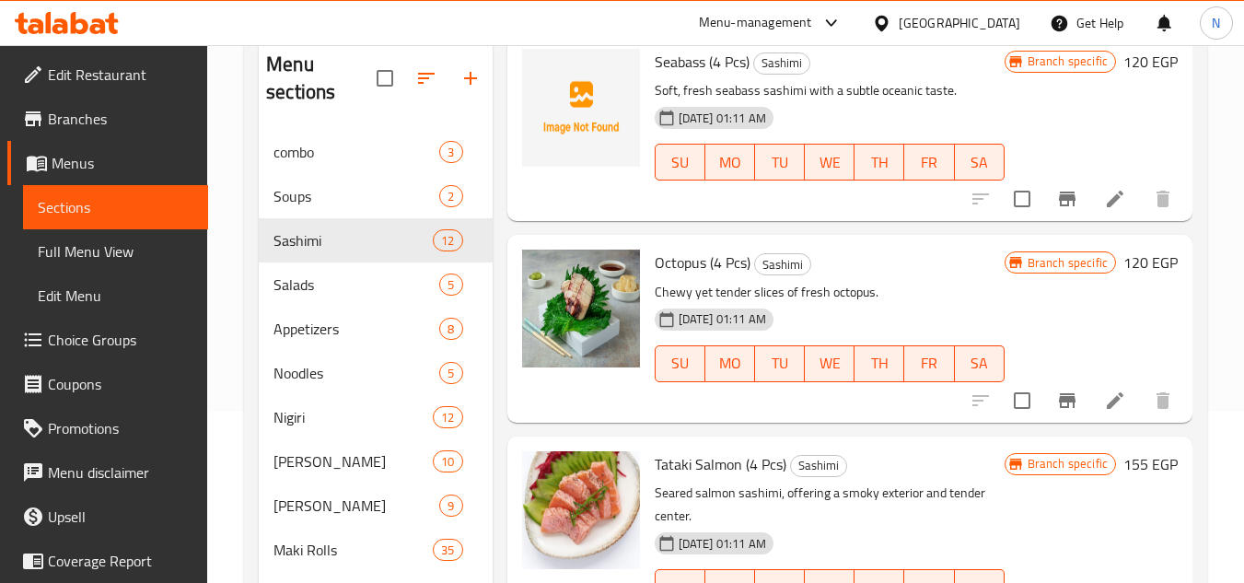
scroll to position [1865, 0]
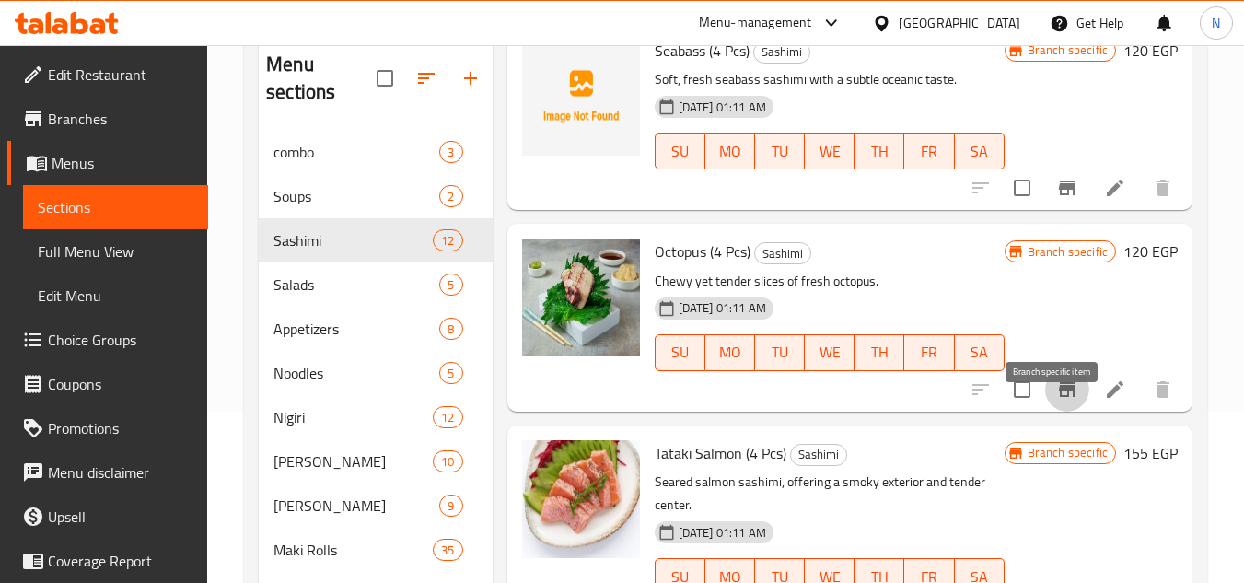
click at [1059, 400] on icon "Branch-specific-item" at bounding box center [1067, 389] width 22 height 22
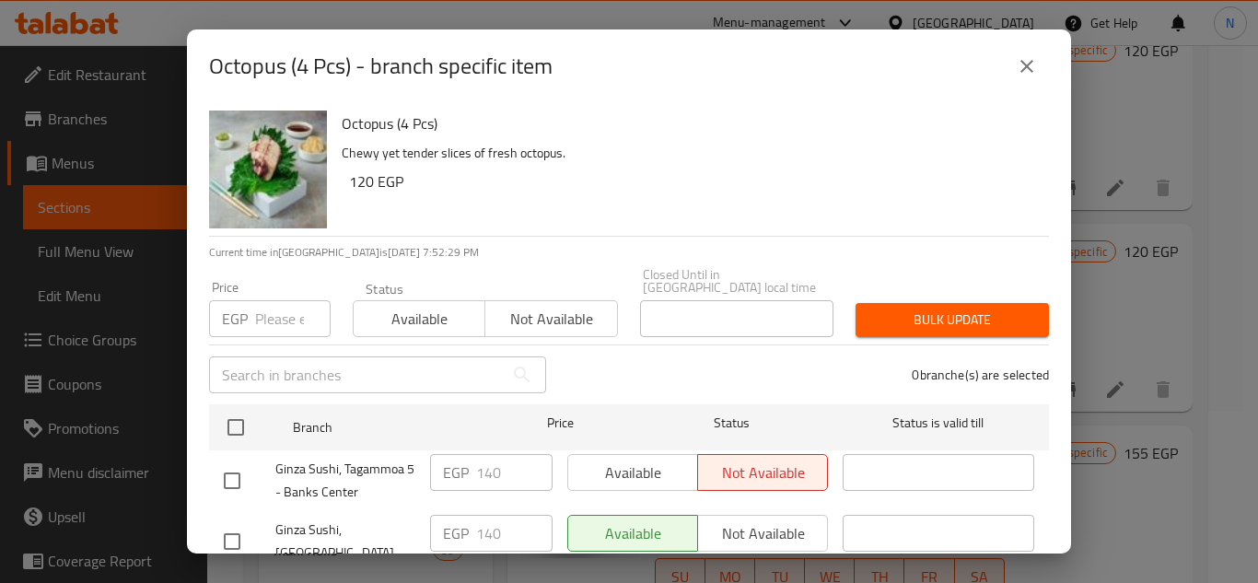
click at [1027, 54] on button "close" at bounding box center [1026, 66] width 44 height 44
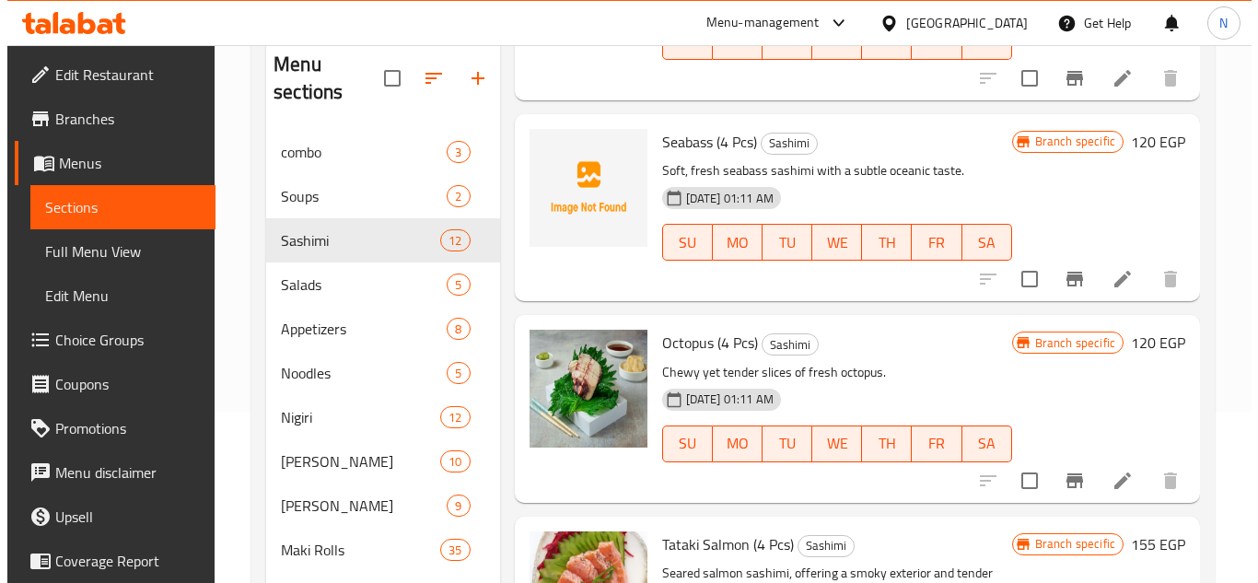
scroll to position [1773, 0]
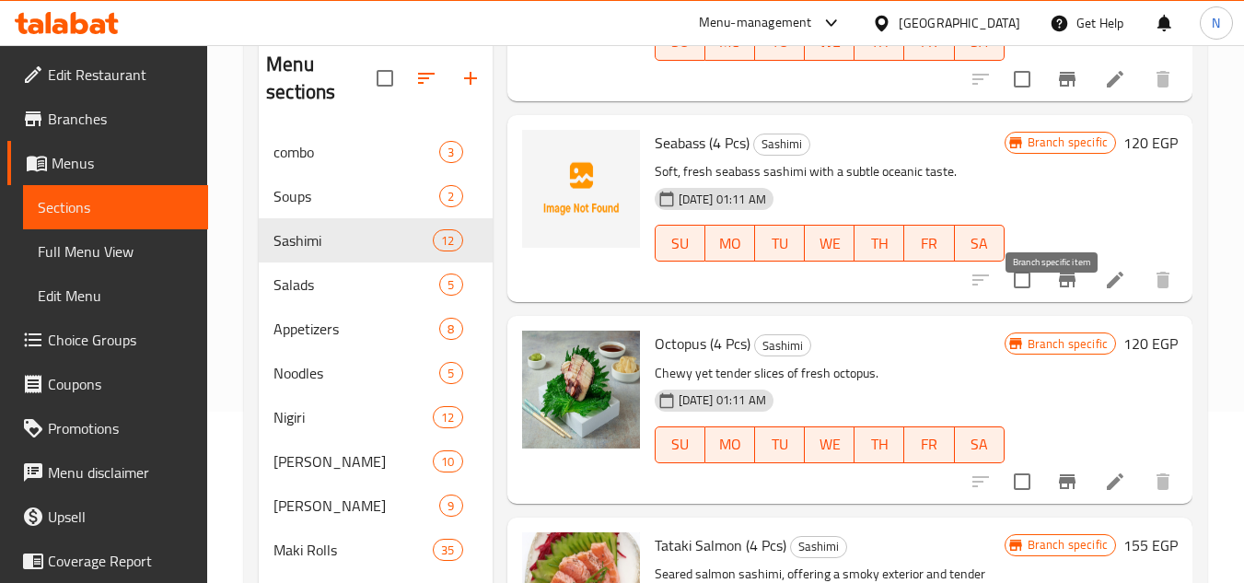
click at [1056, 291] on icon "Branch-specific-item" at bounding box center [1067, 280] width 22 height 22
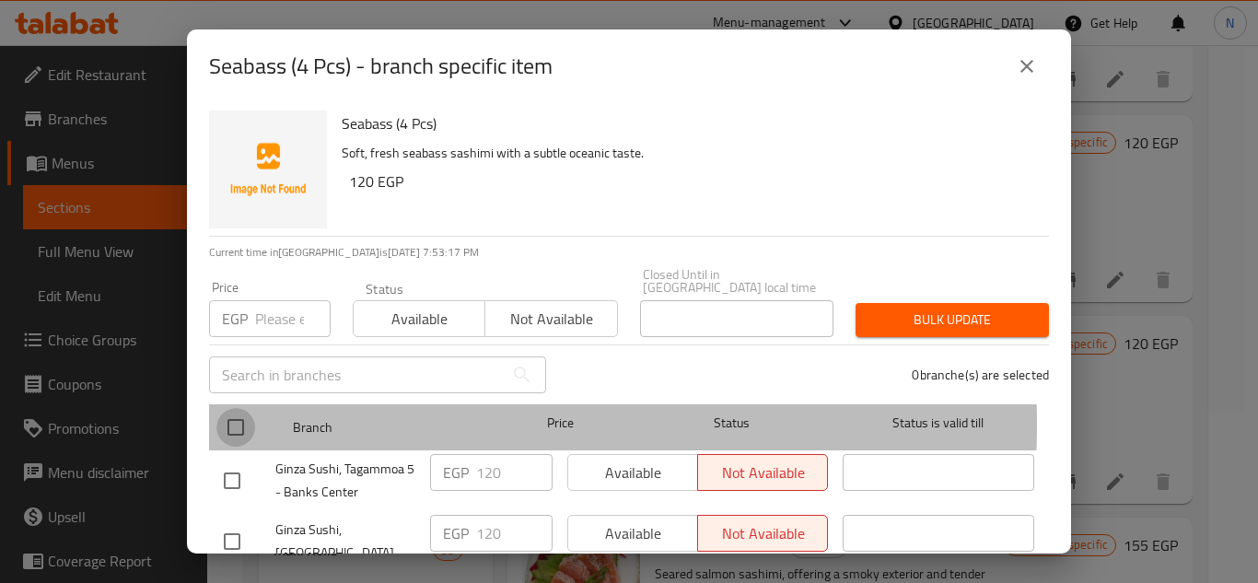
click at [234, 411] on input "checkbox" at bounding box center [235, 427] width 39 height 39
checkbox input "true"
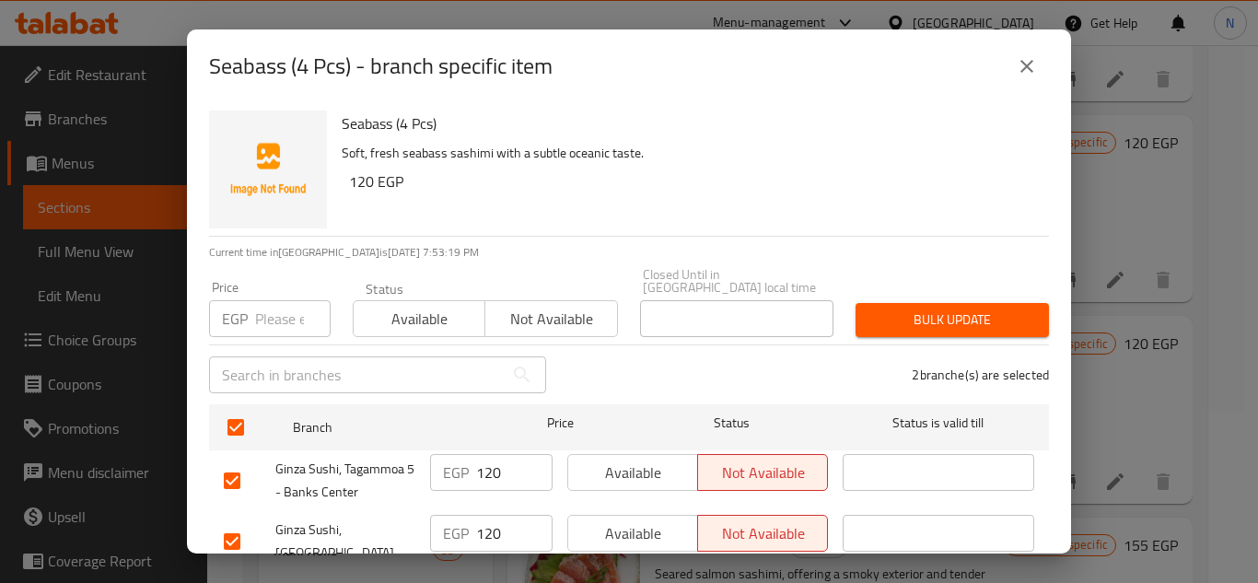
click at [489, 469] on input "120" at bounding box center [514, 472] width 76 height 37
paste input "8"
type input "180"
click at [480, 528] on input "120" at bounding box center [514, 533] width 76 height 37
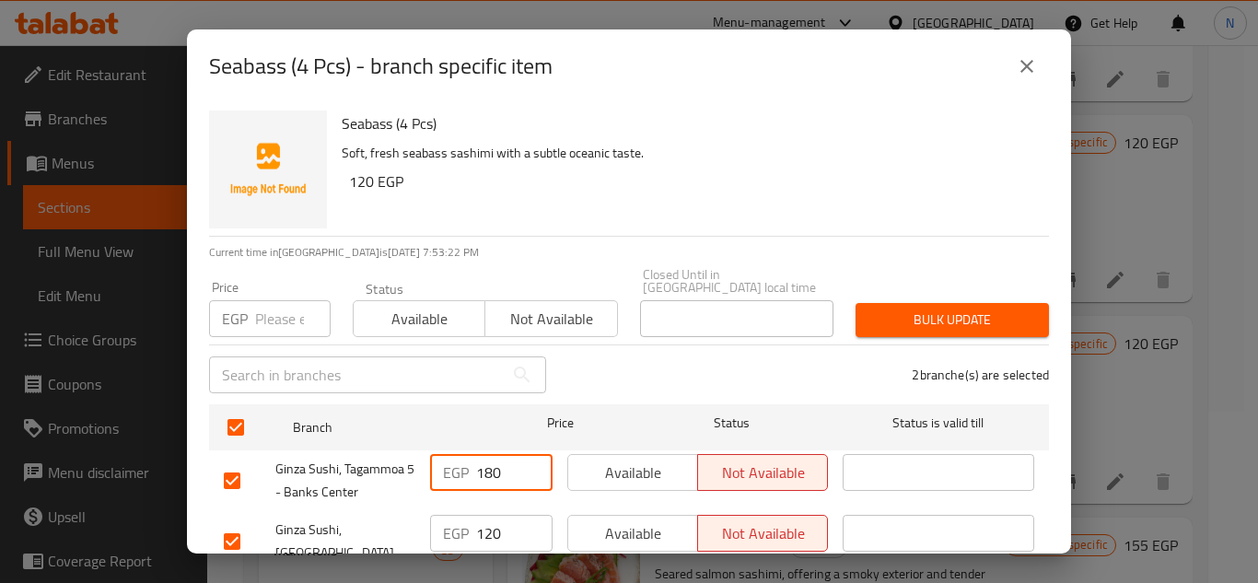
click at [480, 528] on input "120" at bounding box center [514, 533] width 76 height 37
paste input "8"
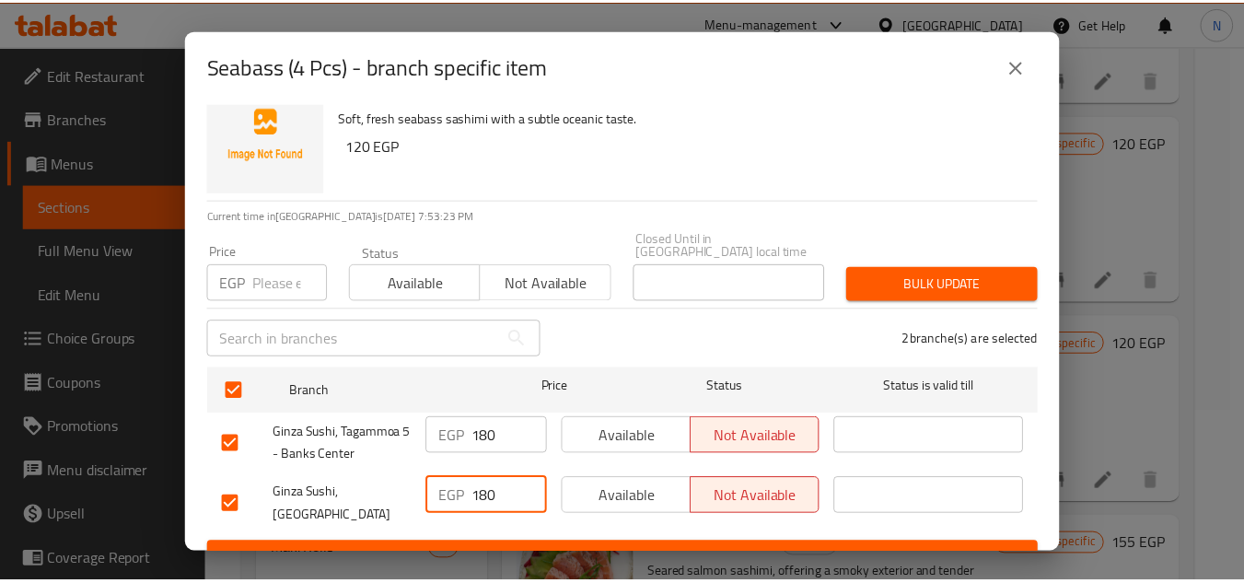
scroll to position [54, 0]
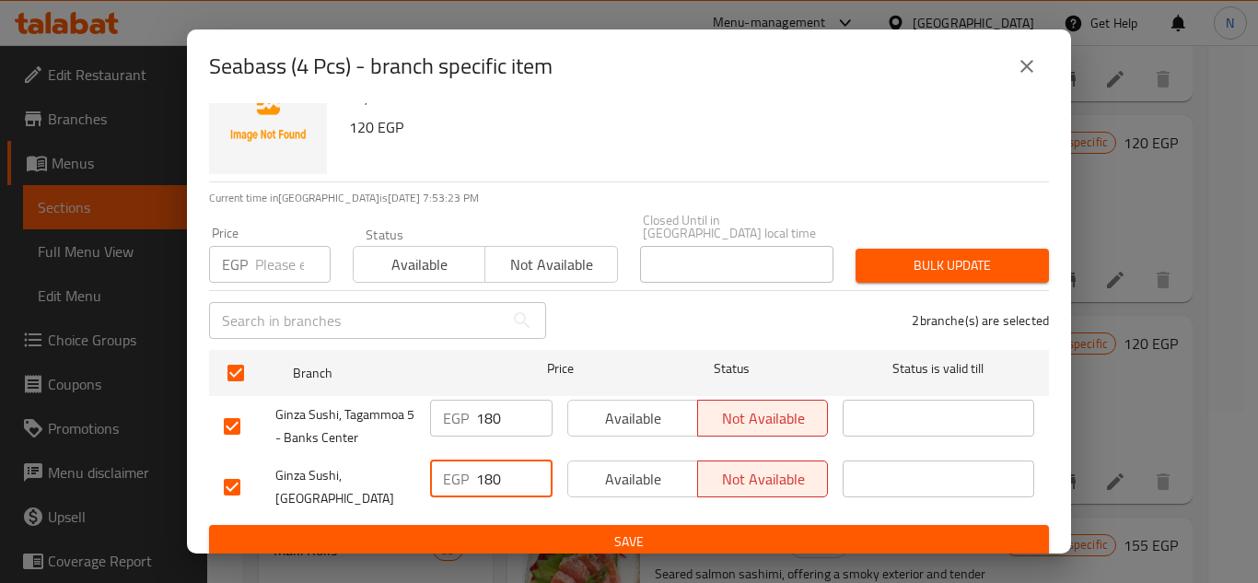
type input "180"
click at [523, 533] on span "Save" at bounding box center [629, 541] width 810 height 23
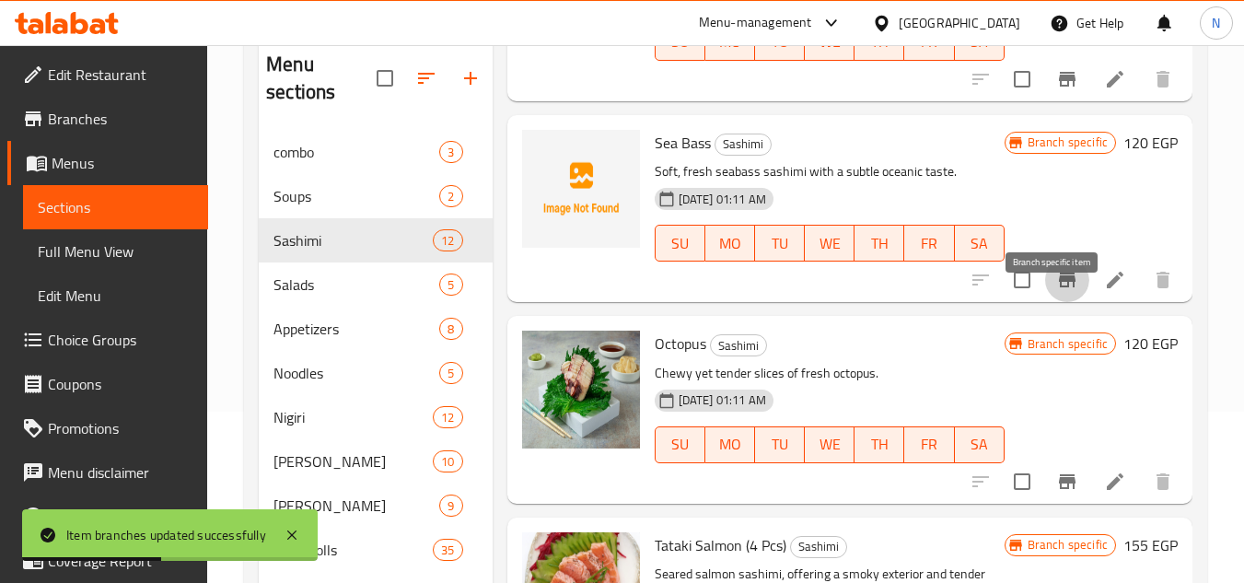
click at [1059, 287] on icon "Branch-specific-item" at bounding box center [1067, 279] width 17 height 15
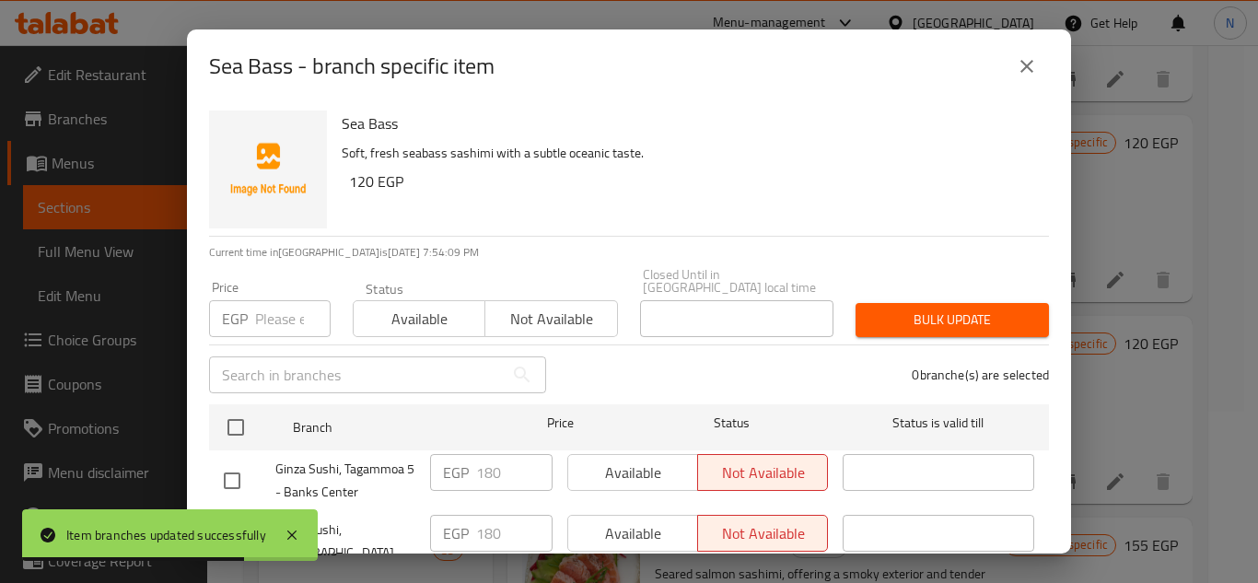
click at [1036, 69] on icon "close" at bounding box center [1026, 66] width 22 height 22
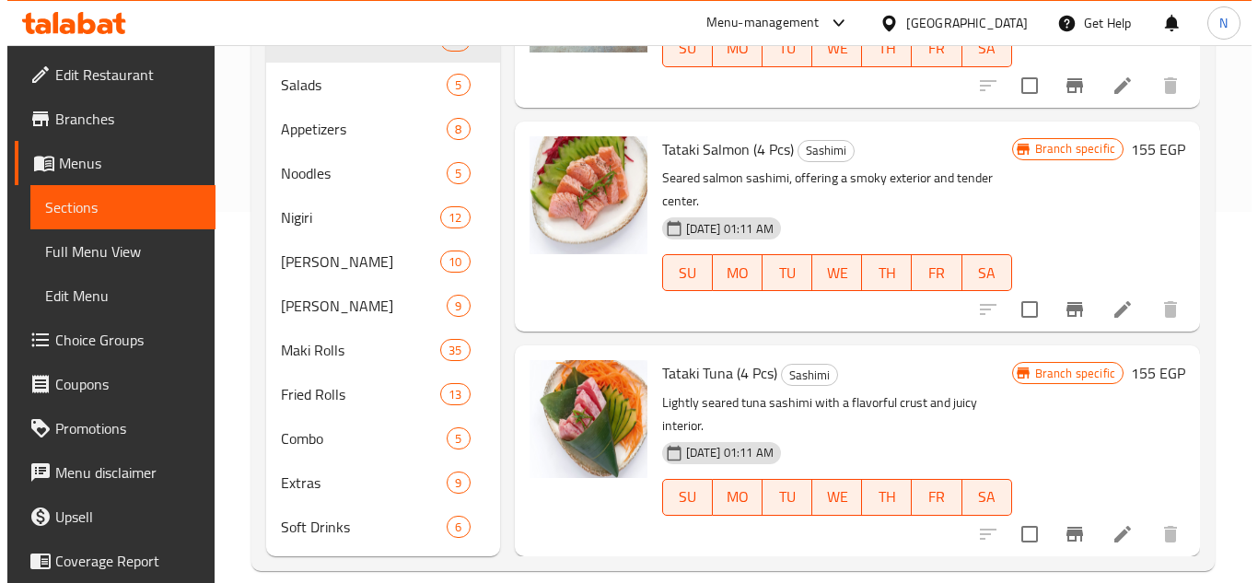
scroll to position [396, 0]
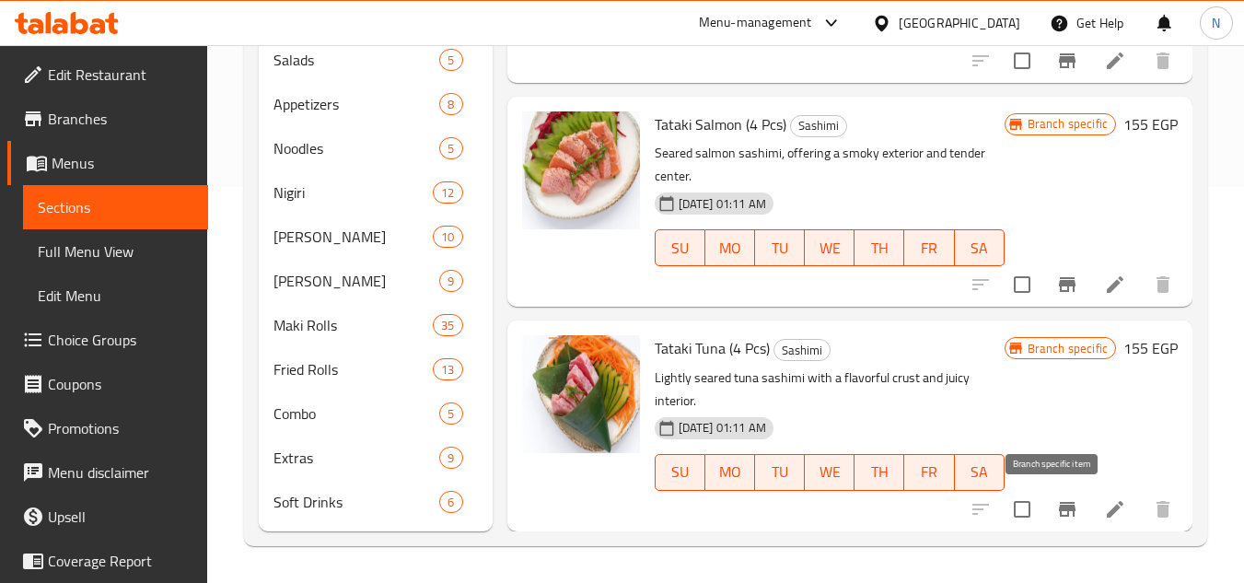
click at [1058, 516] on icon "Branch-specific-item" at bounding box center [1067, 509] width 22 height 22
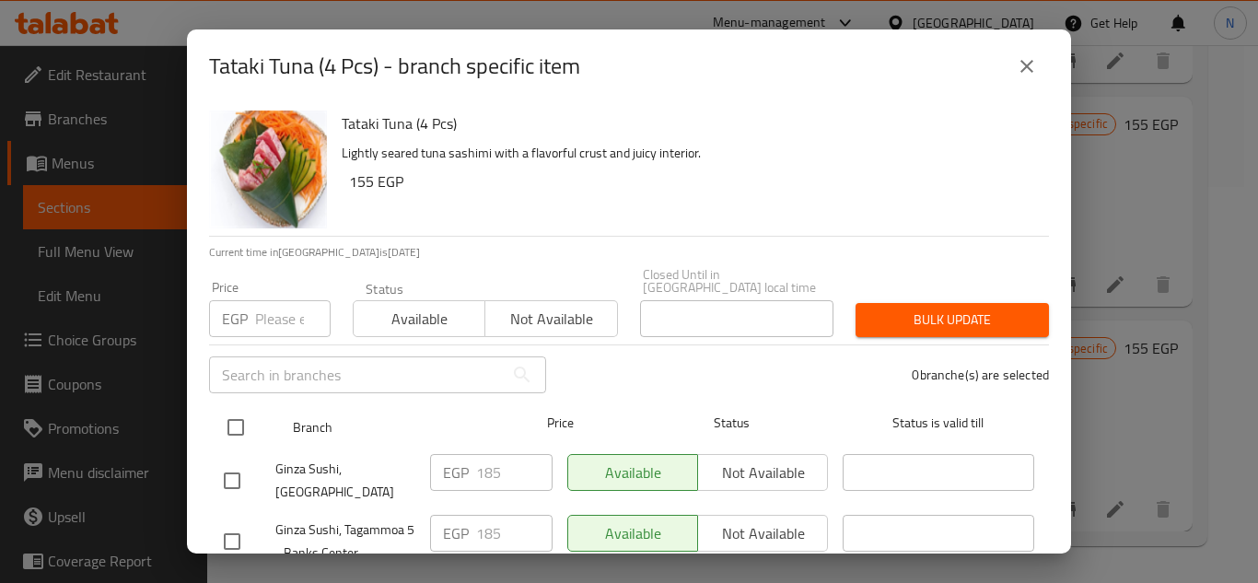
click at [234, 417] on input "checkbox" at bounding box center [235, 427] width 39 height 39
checkbox input "true"
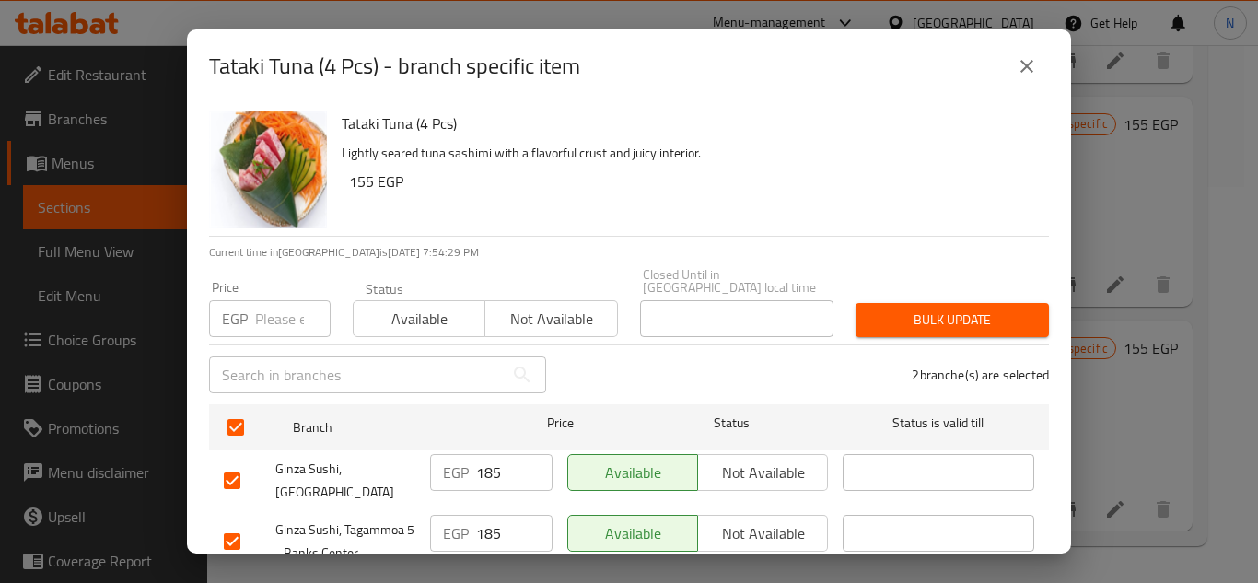
click at [490, 455] on input "185" at bounding box center [514, 472] width 76 height 37
paste input "210"
type input "210"
click at [485, 527] on input "185" at bounding box center [514, 533] width 76 height 37
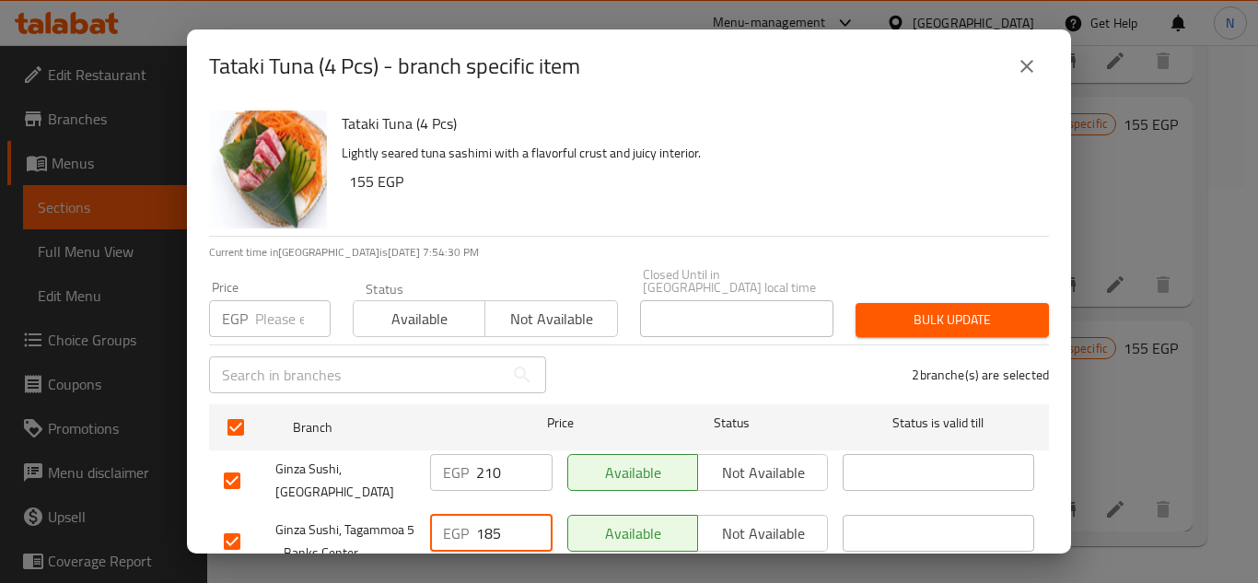
click at [485, 527] on input "185" at bounding box center [514, 533] width 76 height 37
paste input "210"
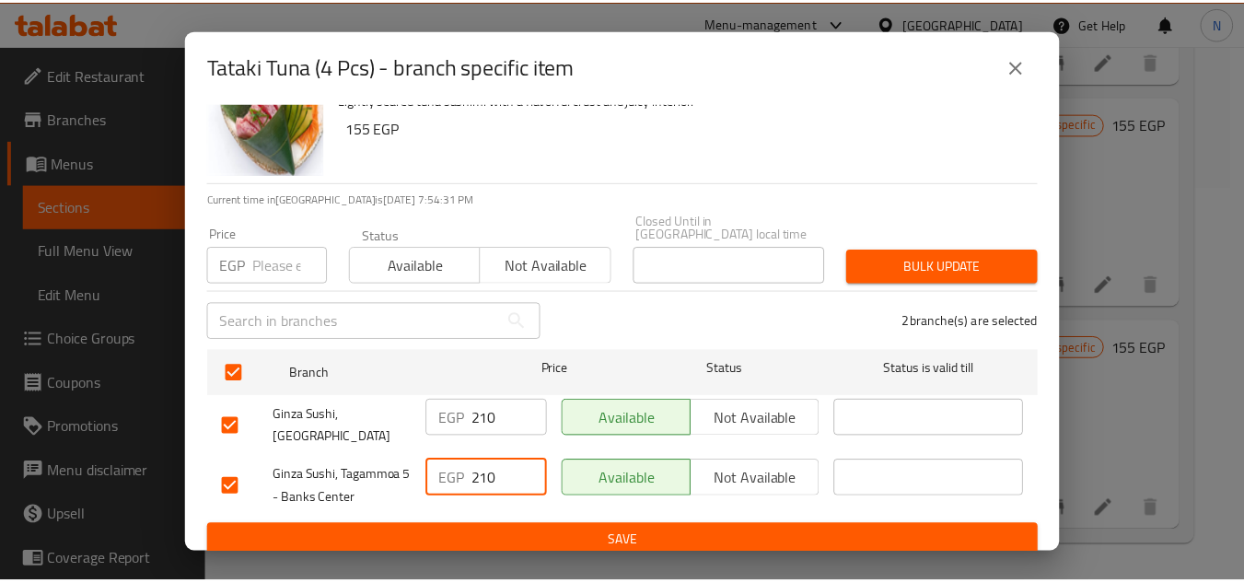
scroll to position [54, 0]
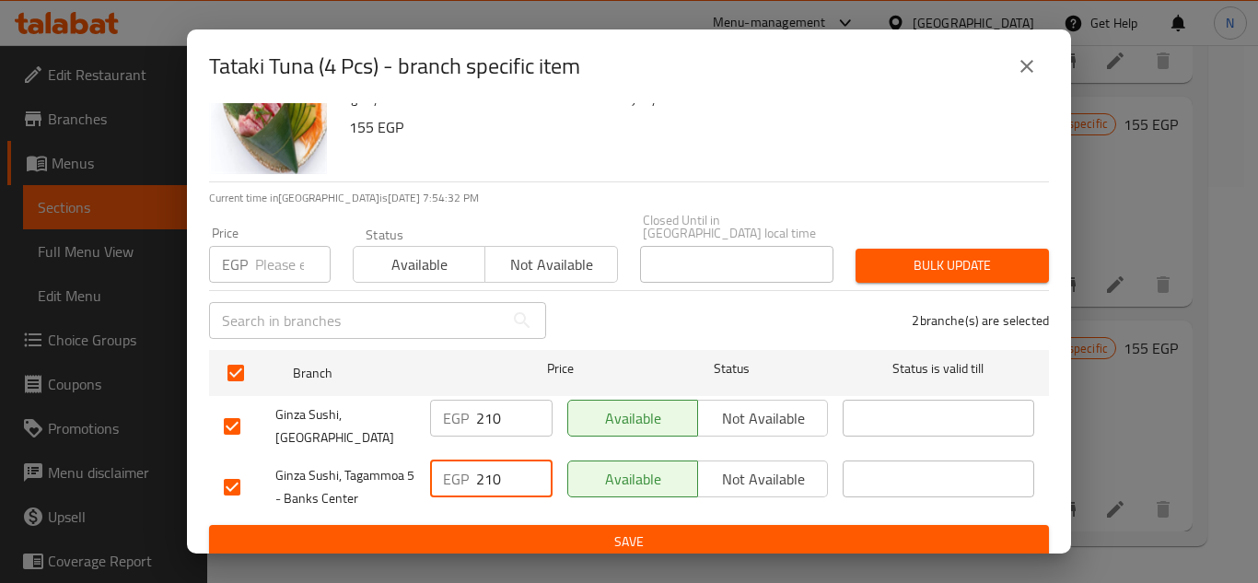
type input "210"
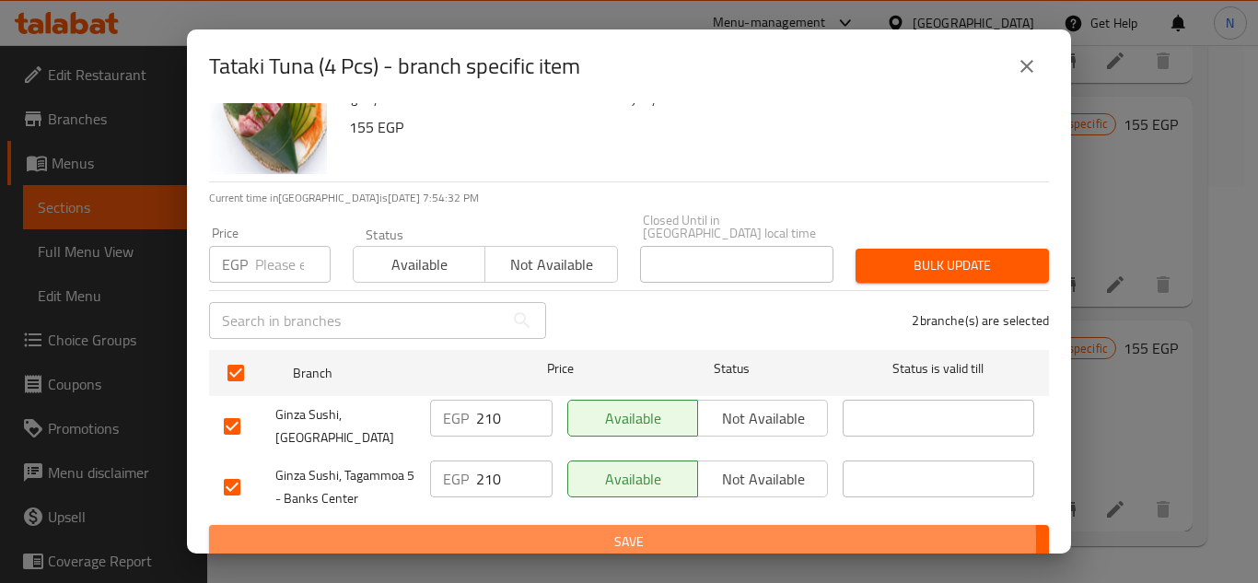
click at [552, 530] on span "Save" at bounding box center [629, 541] width 810 height 23
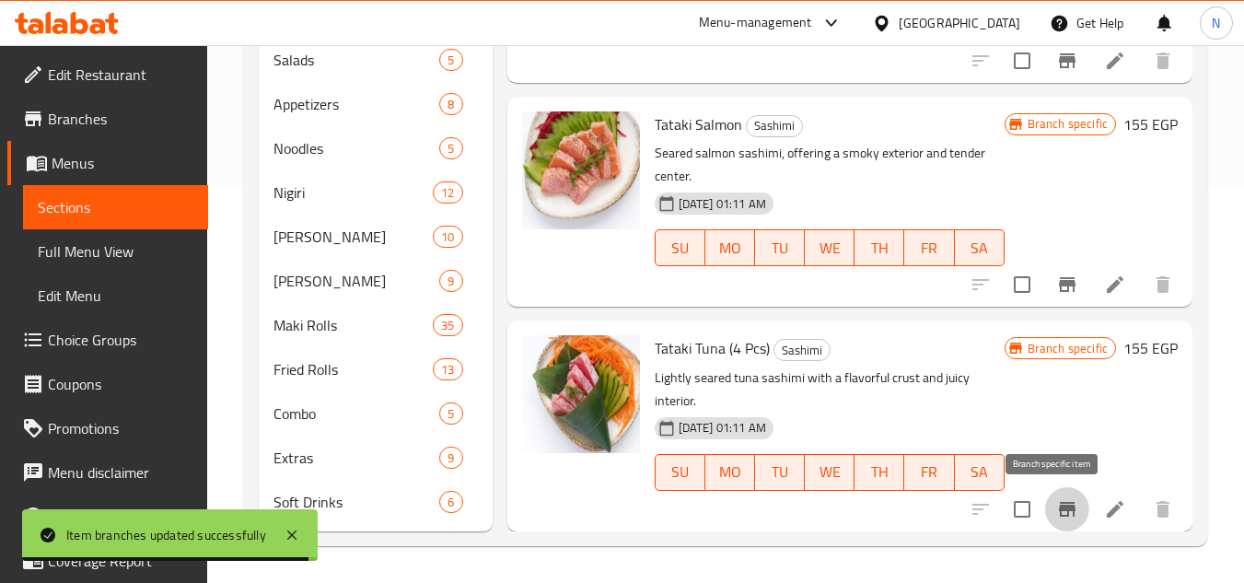
click at [1059, 509] on icon "Branch-specific-item" at bounding box center [1067, 509] width 17 height 15
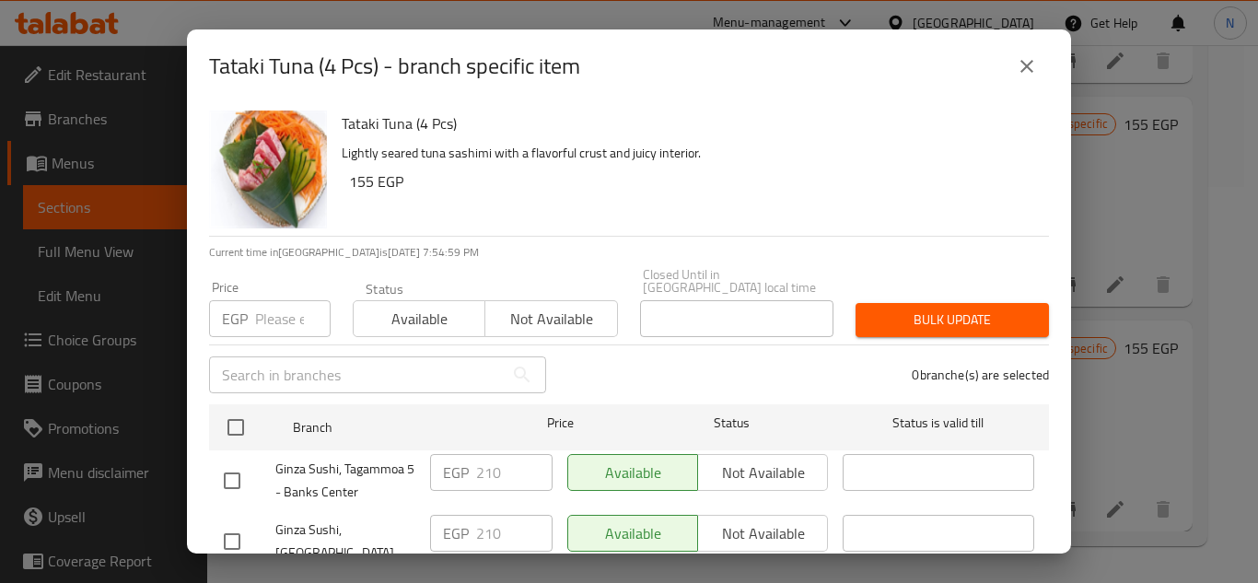
click at [1030, 75] on icon "close" at bounding box center [1026, 66] width 22 height 22
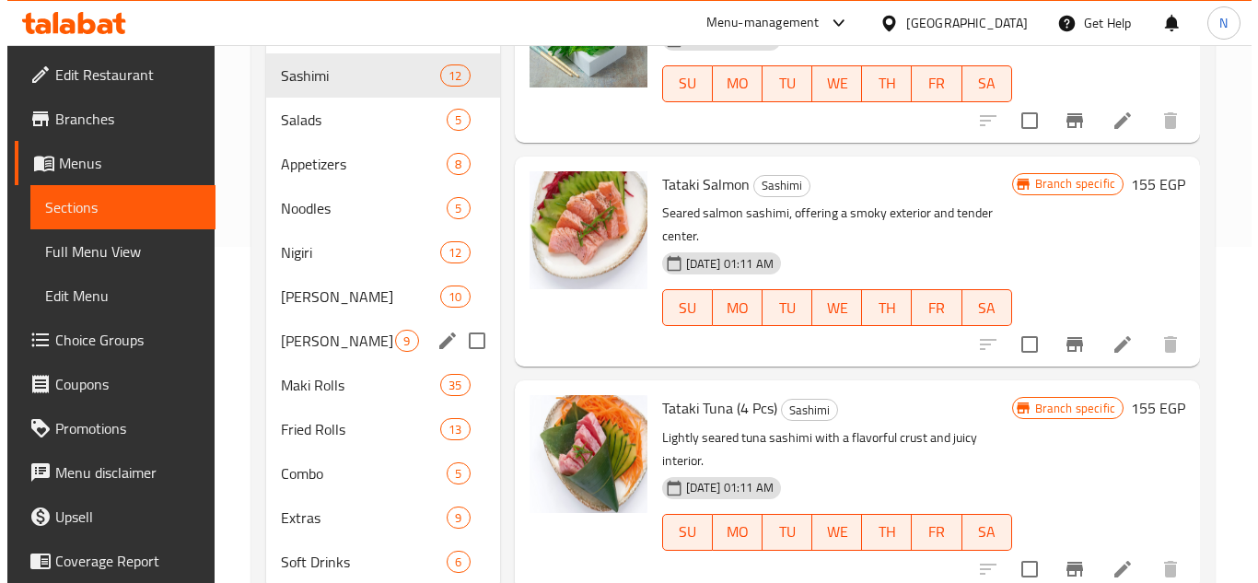
scroll to position [304, 0]
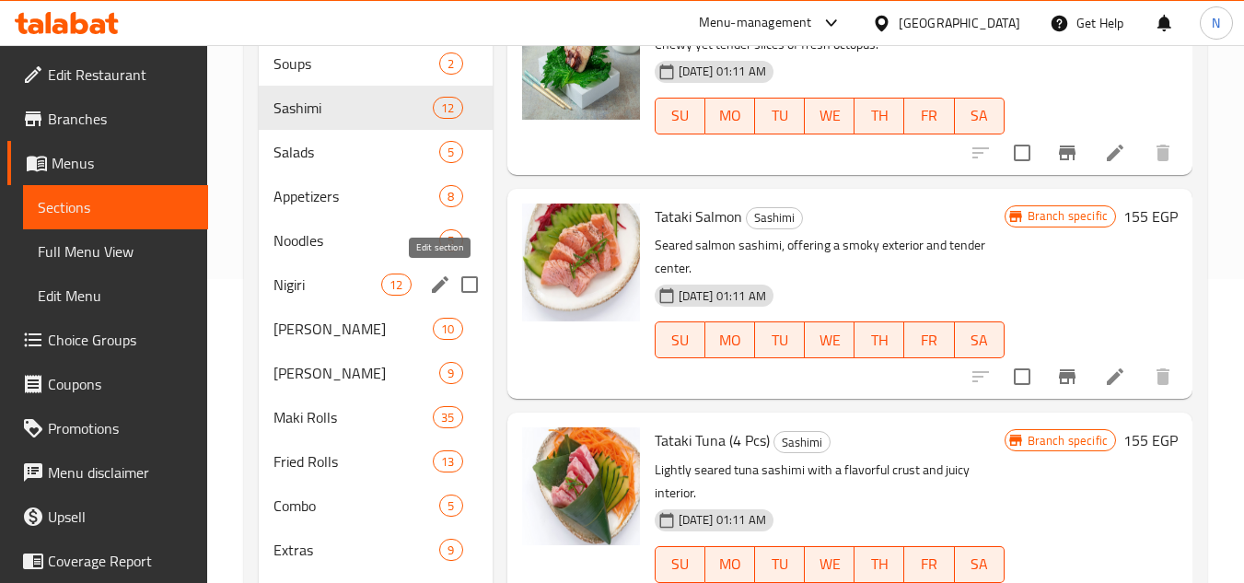
click at [433, 291] on icon "edit" at bounding box center [440, 284] width 17 height 17
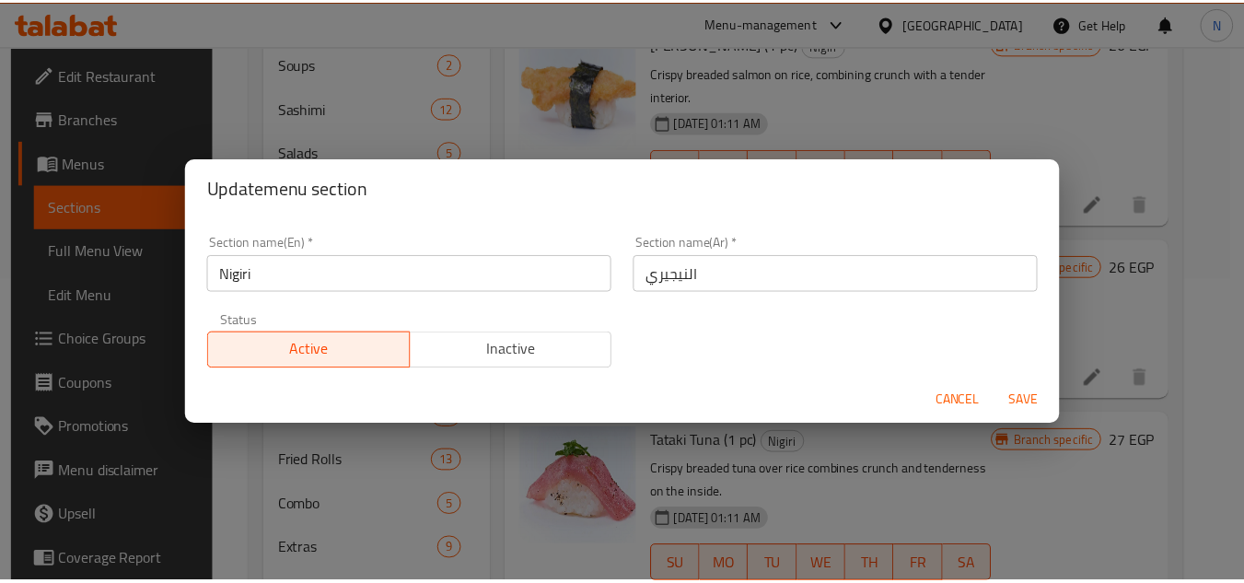
scroll to position [1923, 0]
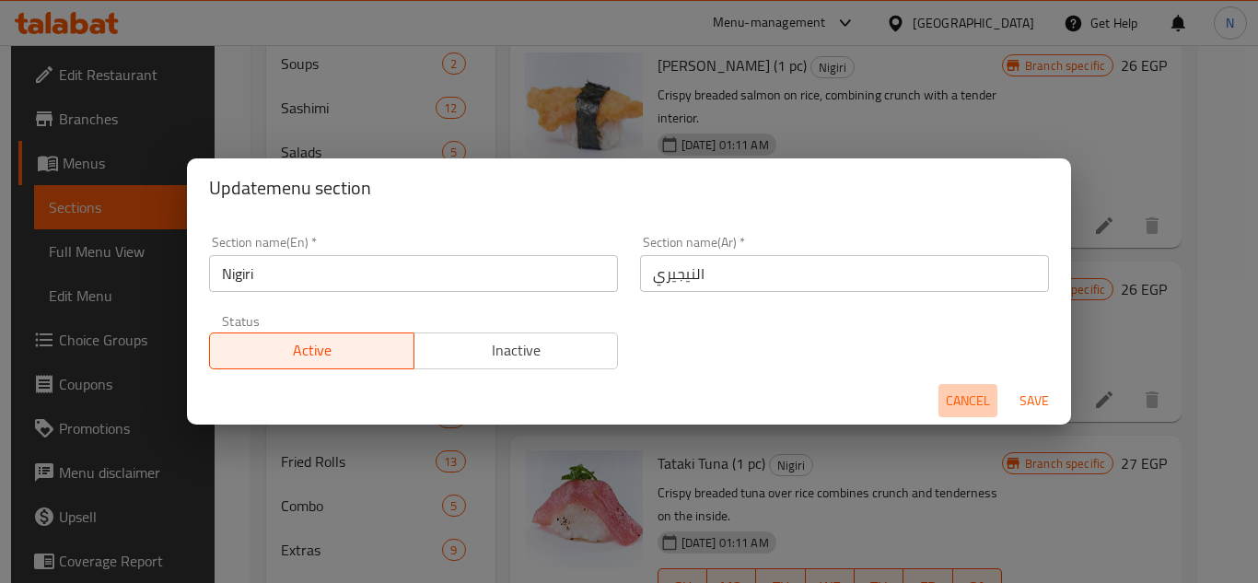
click at [959, 409] on span "Cancel" at bounding box center [967, 400] width 44 height 23
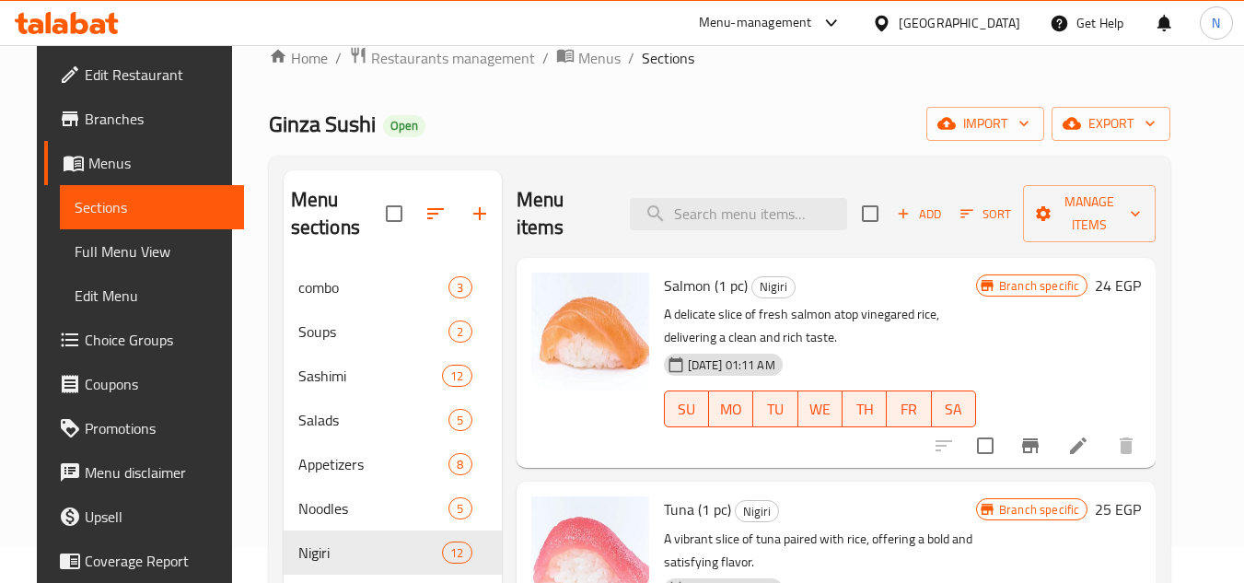
scroll to position [0, 0]
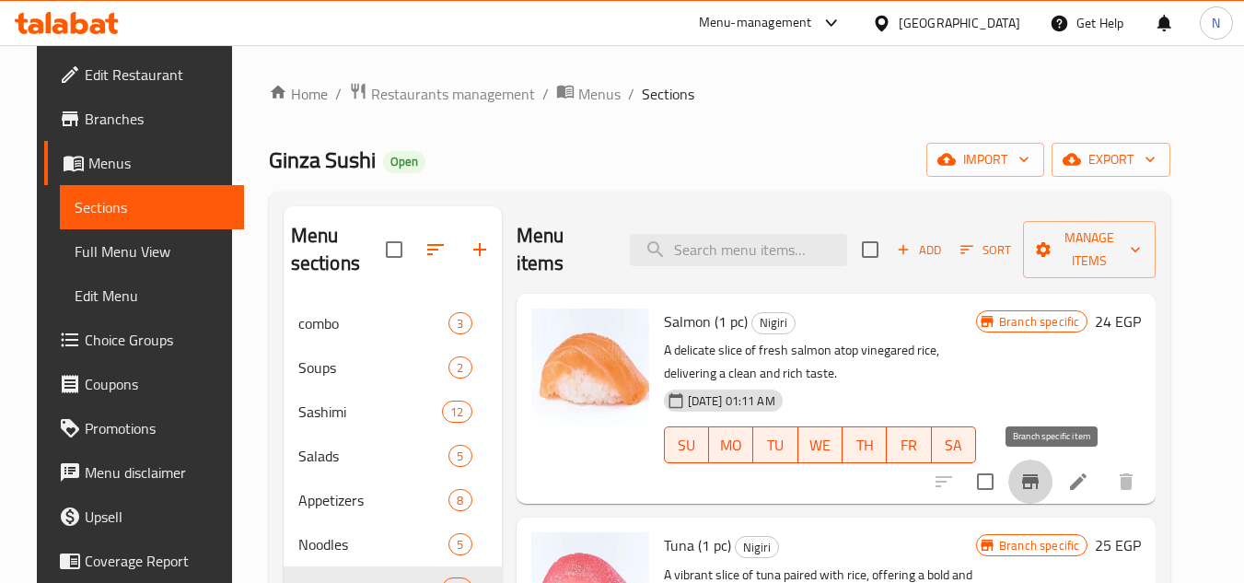
click at [1038, 485] on icon "Branch-specific-item" at bounding box center [1030, 481] width 17 height 15
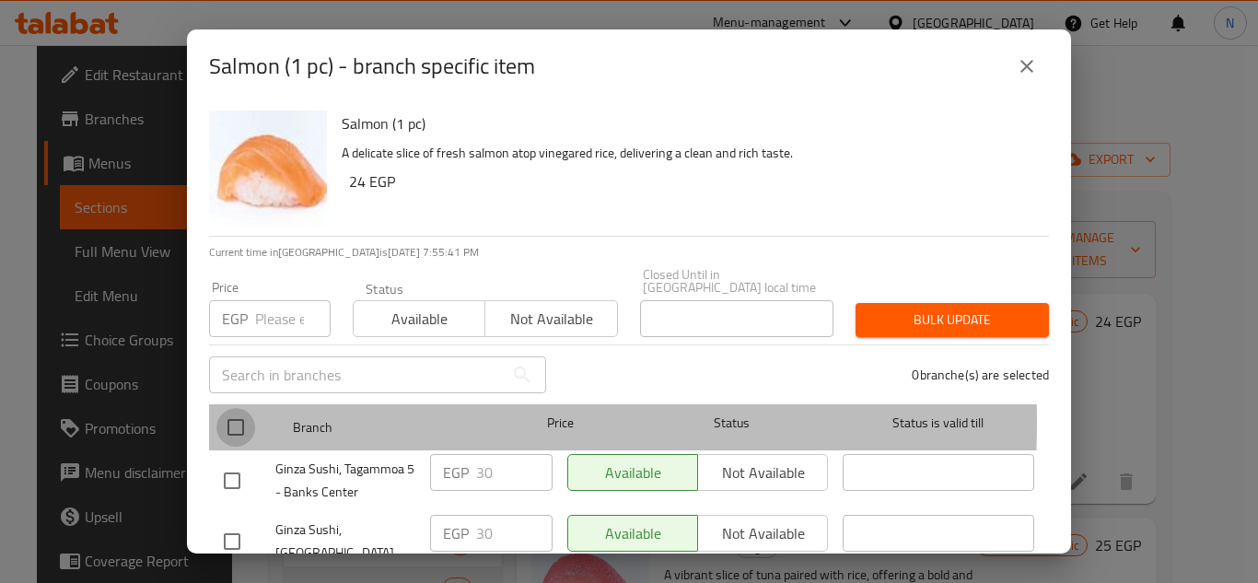
click at [236, 408] on input "checkbox" at bounding box center [235, 427] width 39 height 39
checkbox input "true"
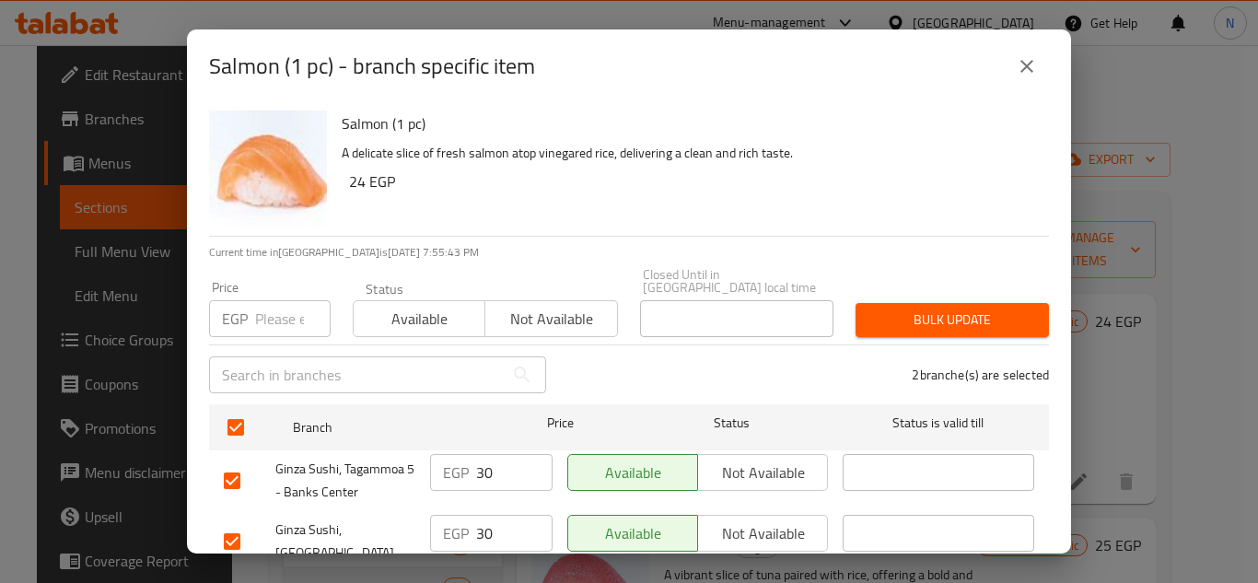
click at [289, 311] on input "number" at bounding box center [292, 318] width 75 height 37
paste input "35"
type input "35"
click at [916, 313] on span "Bulk update" at bounding box center [952, 319] width 164 height 23
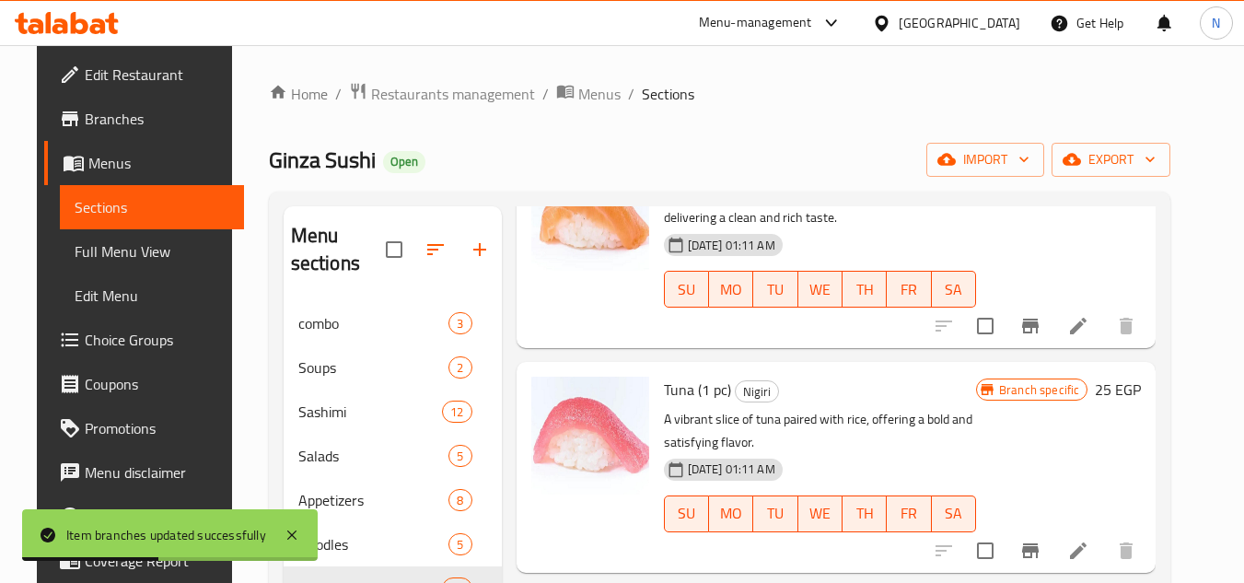
scroll to position [184, 0]
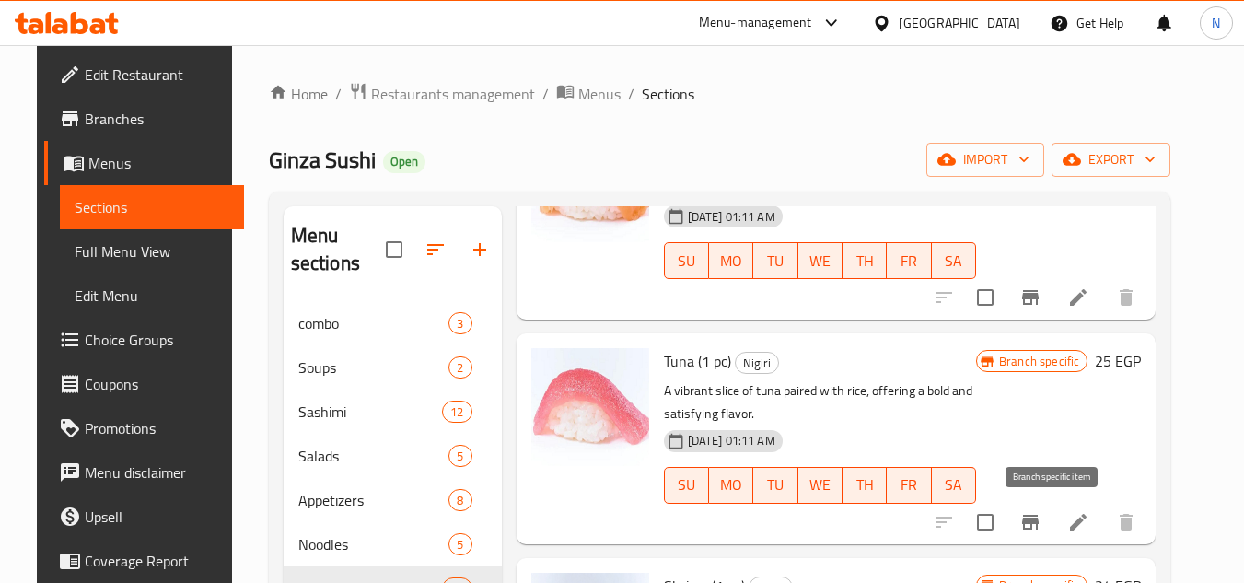
click at [1038, 523] on icon "Branch-specific-item" at bounding box center [1030, 522] width 17 height 15
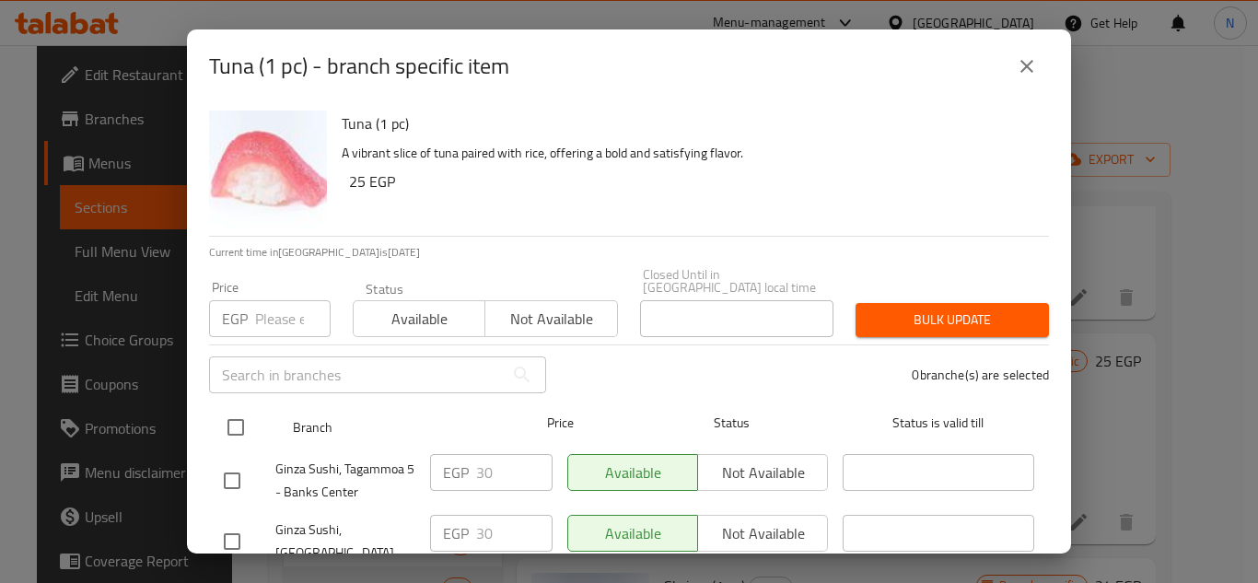
click at [243, 423] on input "checkbox" at bounding box center [235, 427] width 39 height 39
checkbox input "true"
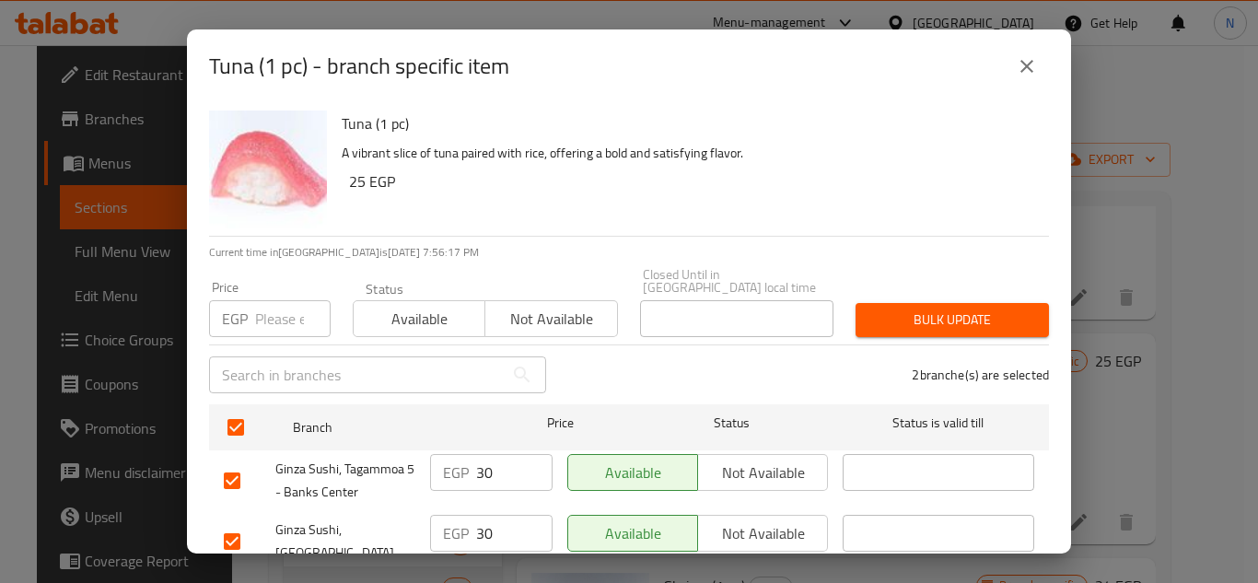
click at [288, 284] on div "Price EGP Price" at bounding box center [270, 309] width 122 height 56
click at [252, 307] on div "EGP Price" at bounding box center [270, 318] width 122 height 37
paste input "35"
type input "35"
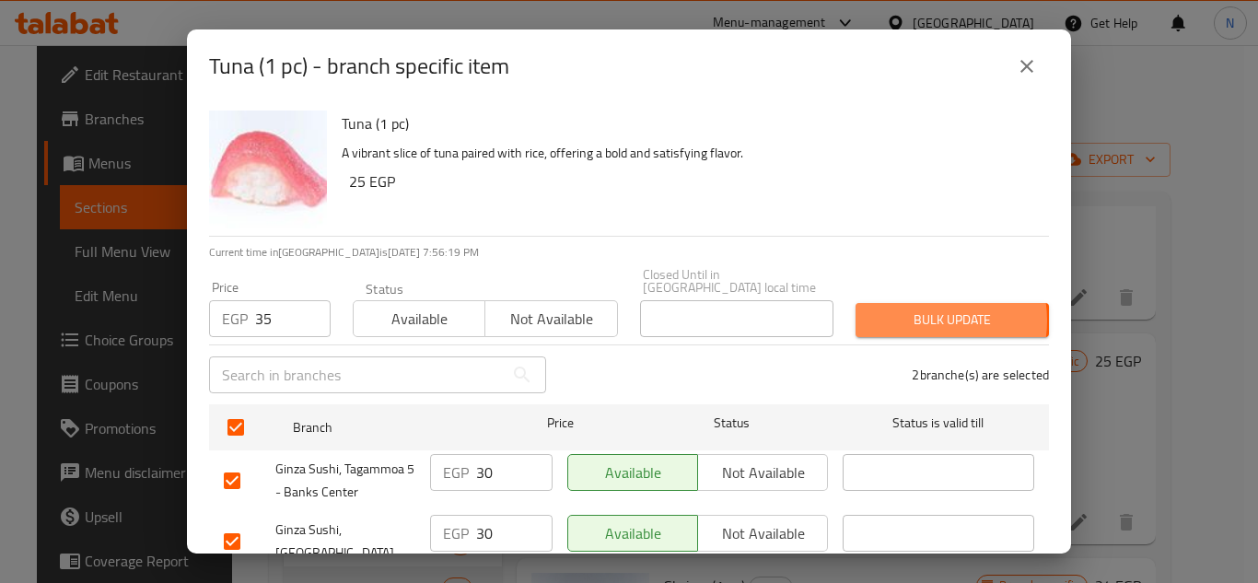
click at [911, 308] on span "Bulk update" at bounding box center [952, 319] width 164 height 23
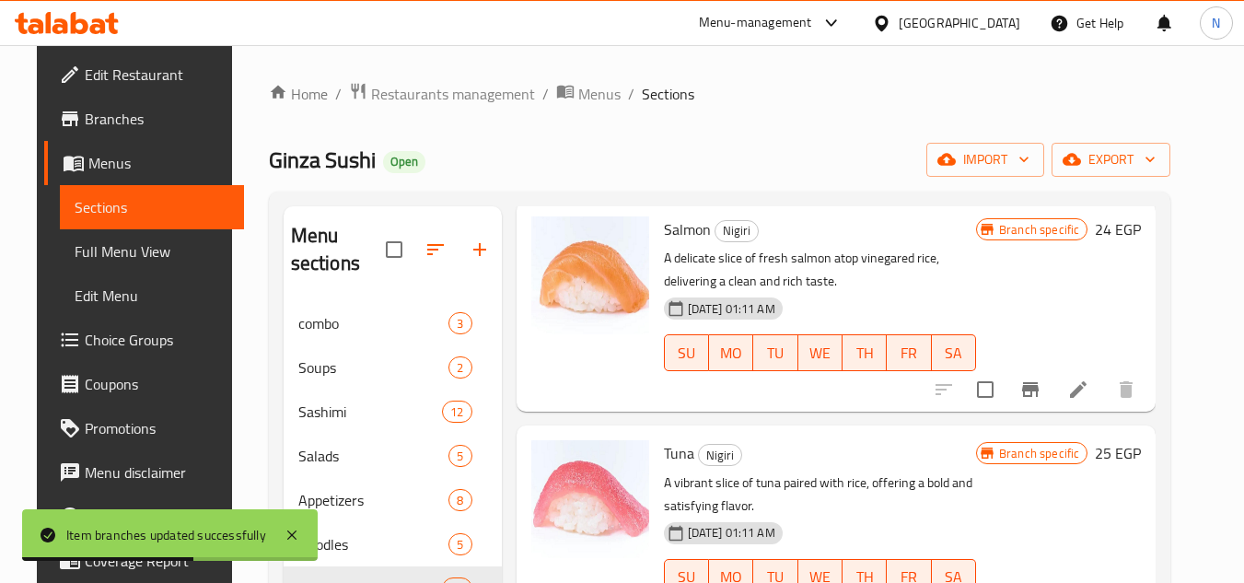
scroll to position [0, 0]
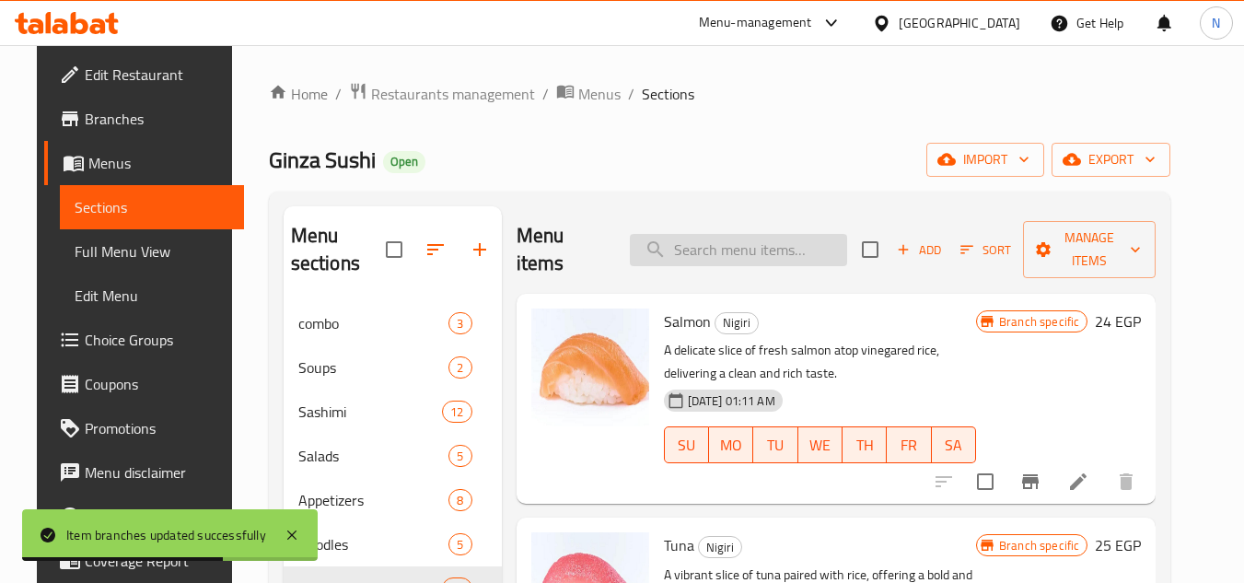
click at [688, 234] on input "search" at bounding box center [738, 250] width 217 height 32
paste input "Tataki Salmon"
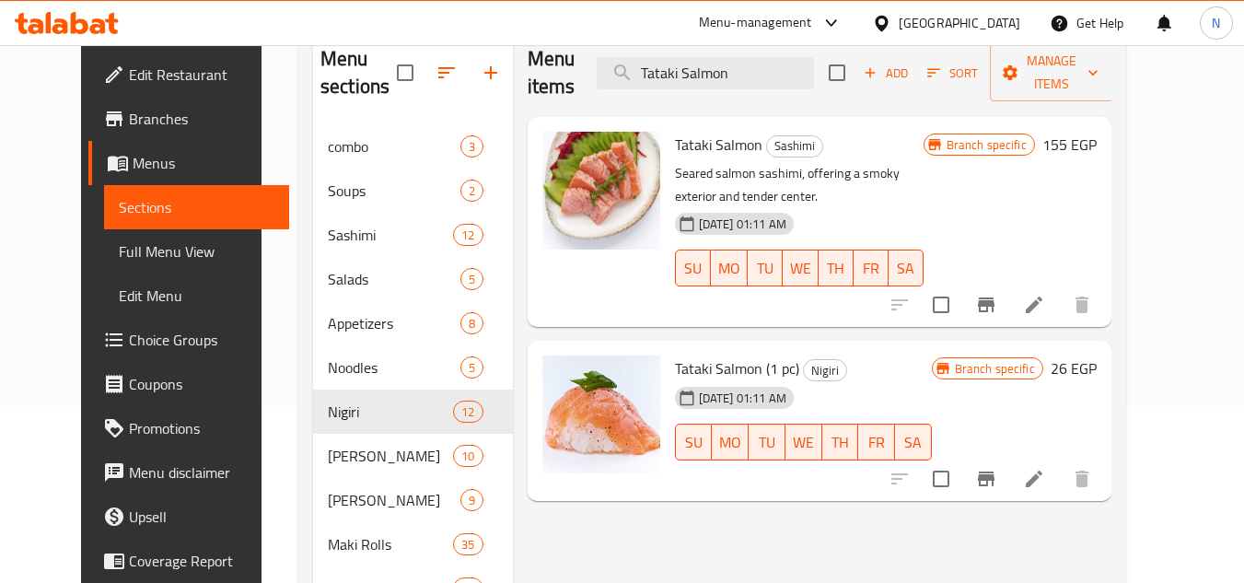
scroll to position [184, 0]
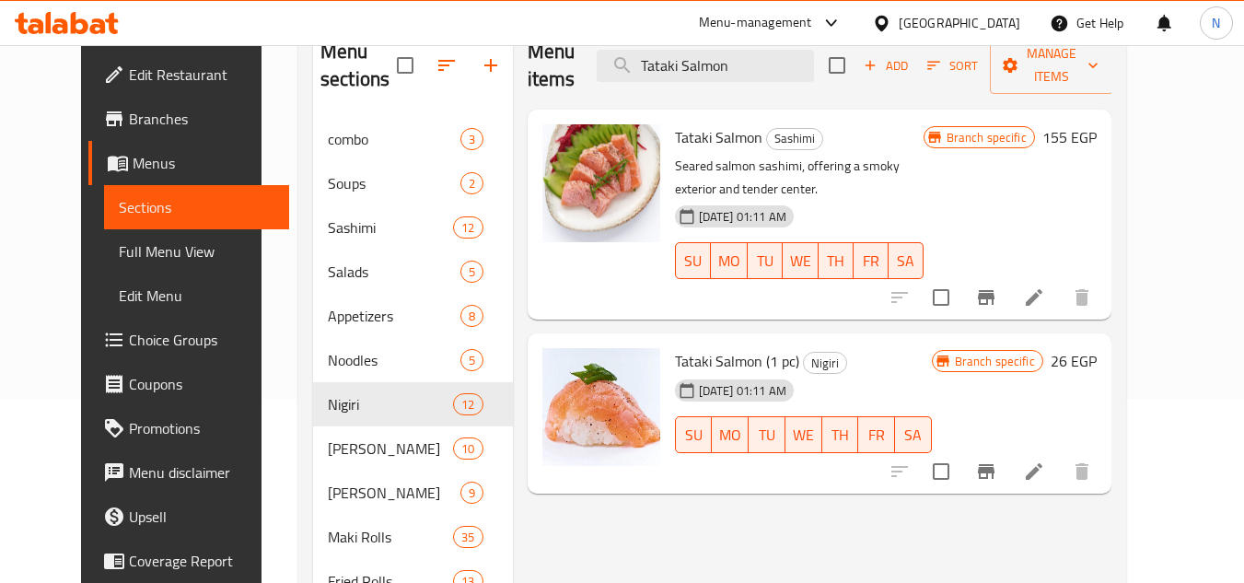
type input "Tataki Salmon"
click at [994, 464] on icon "Branch-specific-item" at bounding box center [986, 471] width 17 height 15
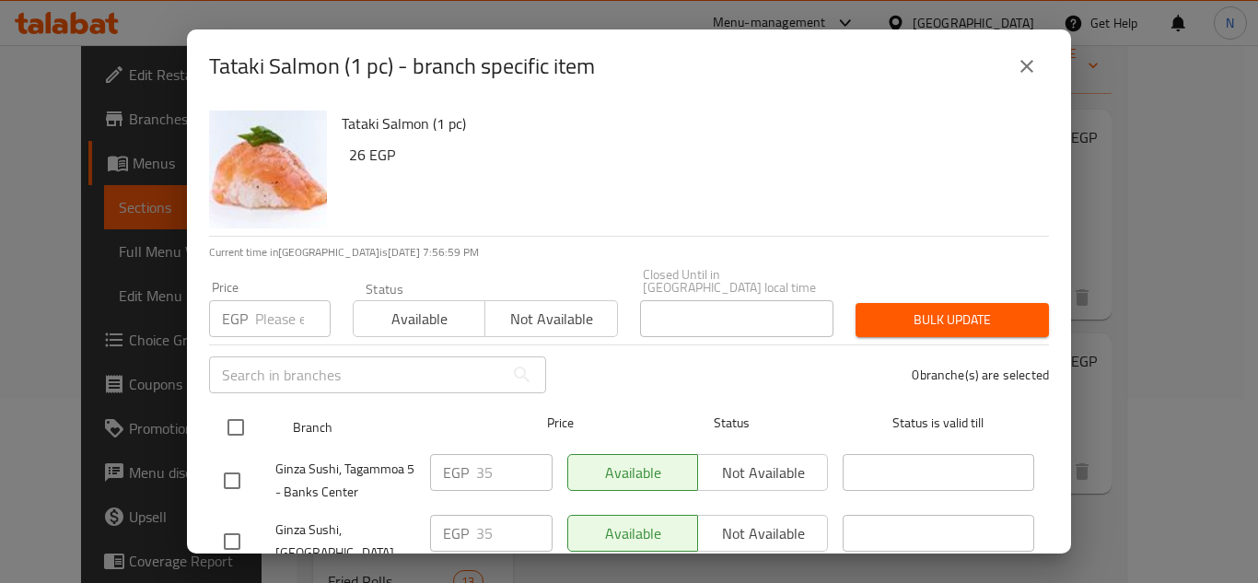
click at [245, 417] on input "checkbox" at bounding box center [235, 427] width 39 height 39
checkbox input "true"
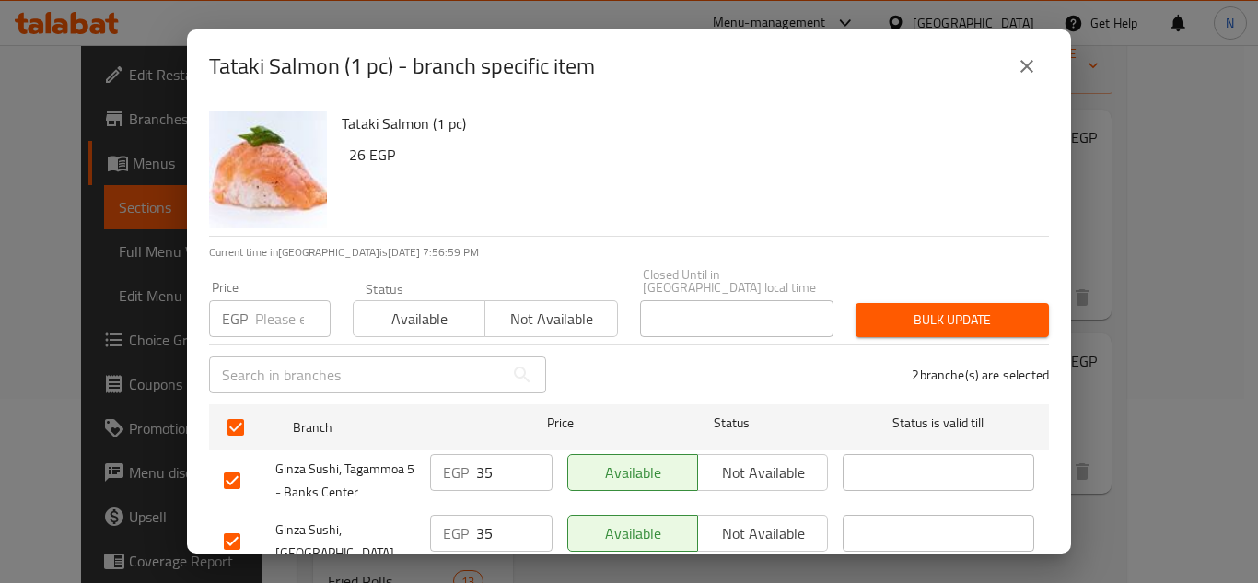
click at [282, 302] on input "number" at bounding box center [292, 318] width 75 height 37
paste input "40"
type input "40"
click at [875, 314] on span "Bulk update" at bounding box center [952, 319] width 164 height 23
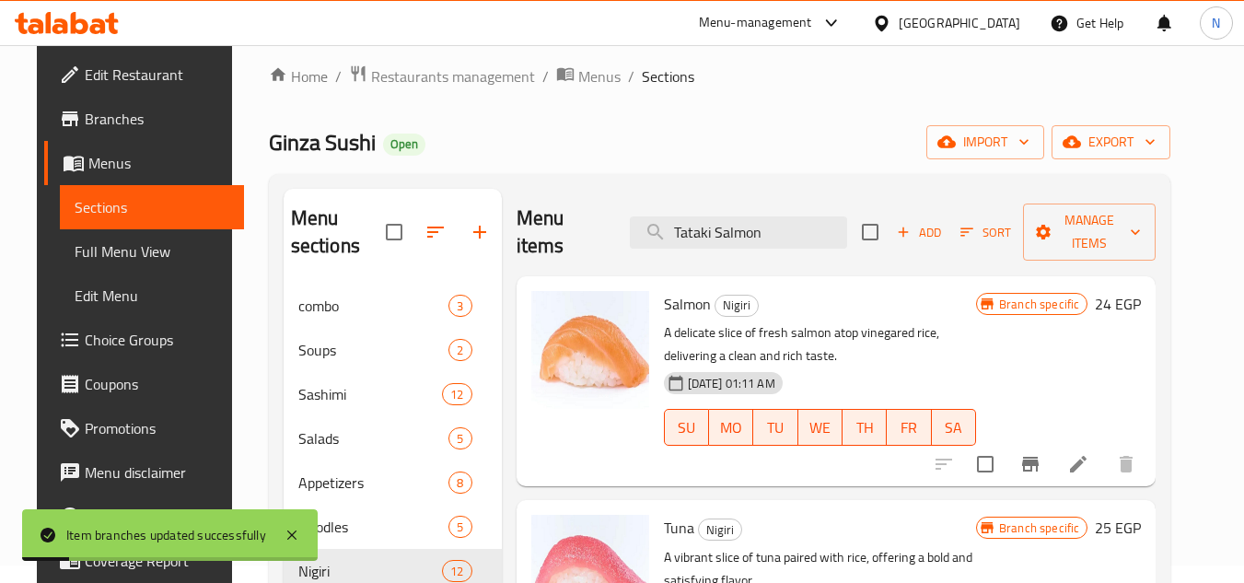
scroll to position [0, 0]
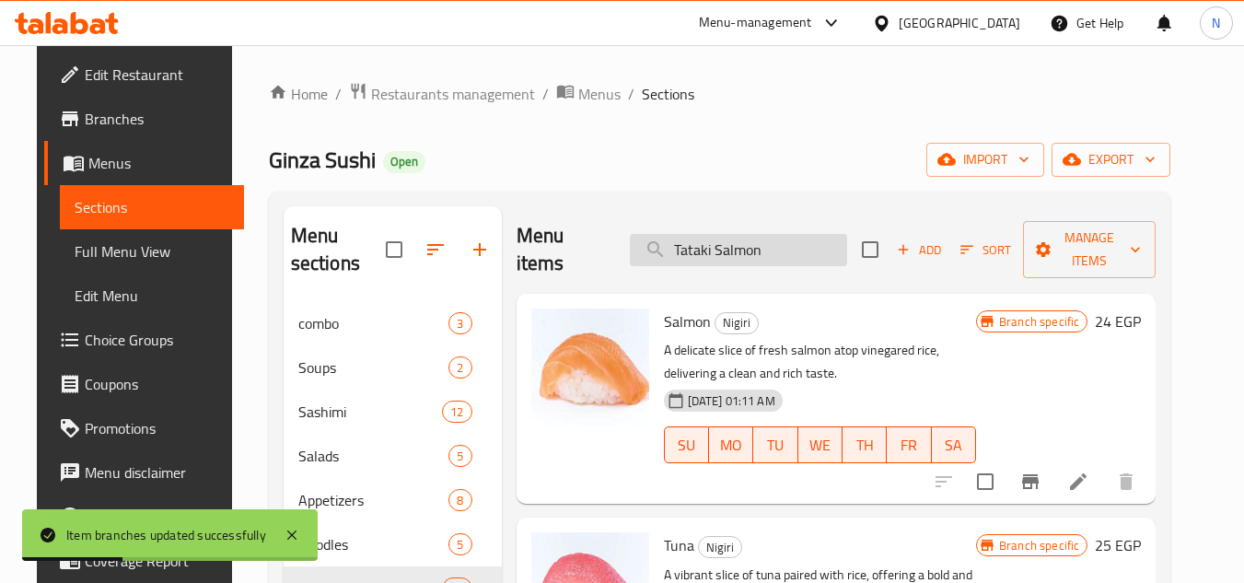
click at [787, 261] on input "Tataki Salmon" at bounding box center [738, 250] width 217 height 32
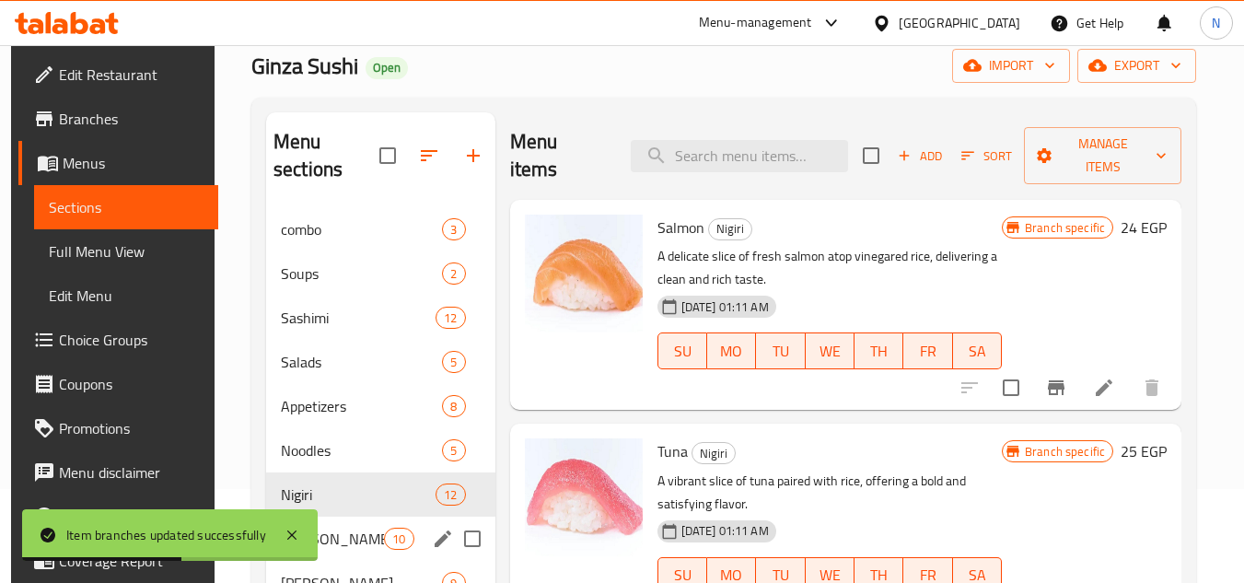
scroll to position [276, 0]
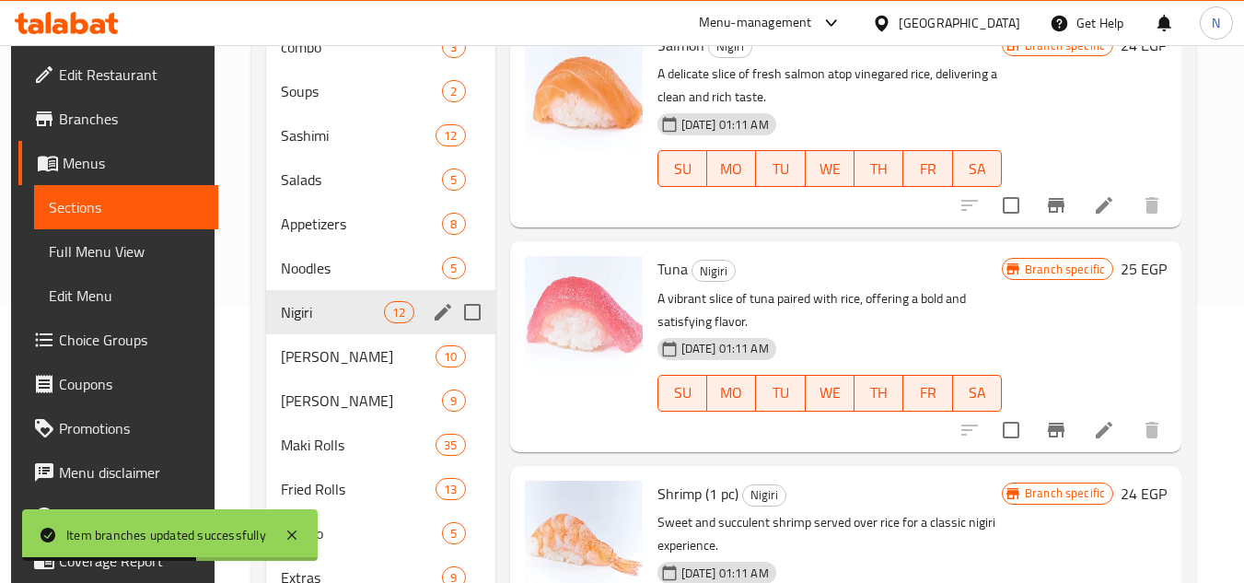
click at [336, 316] on span "Nigiri" at bounding box center [332, 312] width 103 height 22
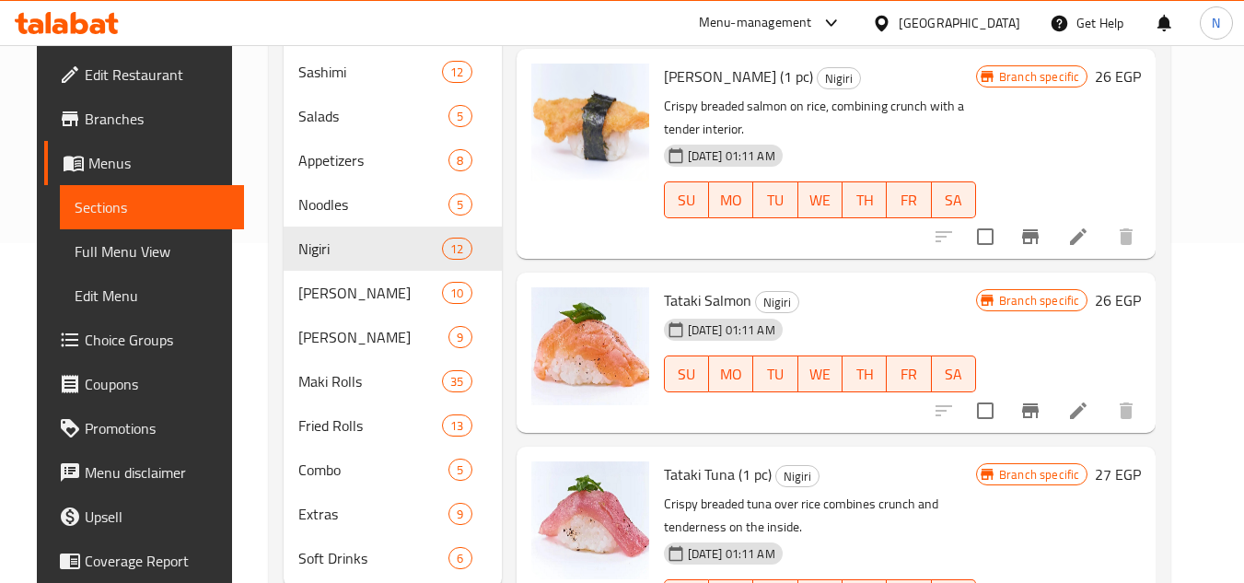
scroll to position [368, 0]
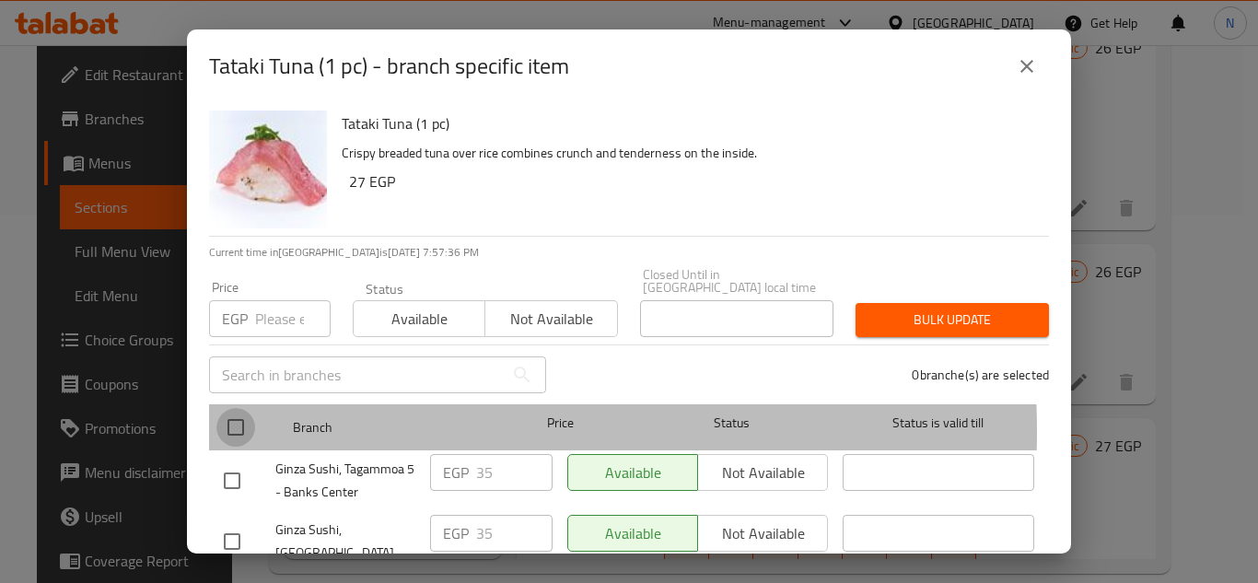
click at [234, 418] on input "checkbox" at bounding box center [235, 427] width 39 height 39
checkbox input "true"
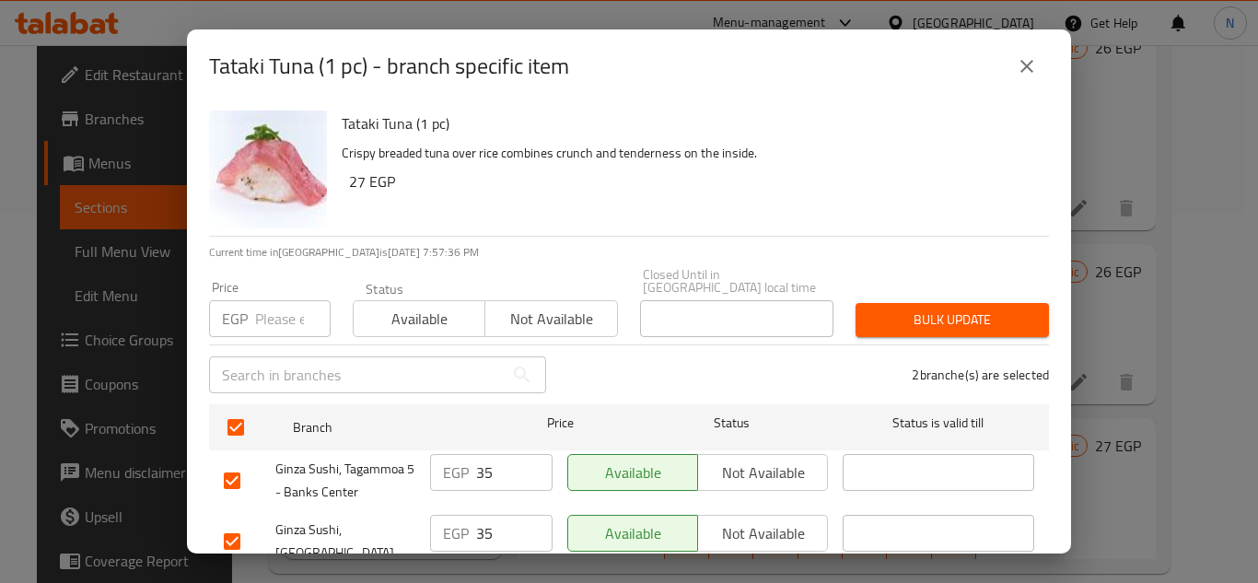
click at [269, 310] on input "number" at bounding box center [292, 318] width 75 height 37
paste input "40"
type input "40"
click at [915, 308] on span "Bulk update" at bounding box center [952, 319] width 164 height 23
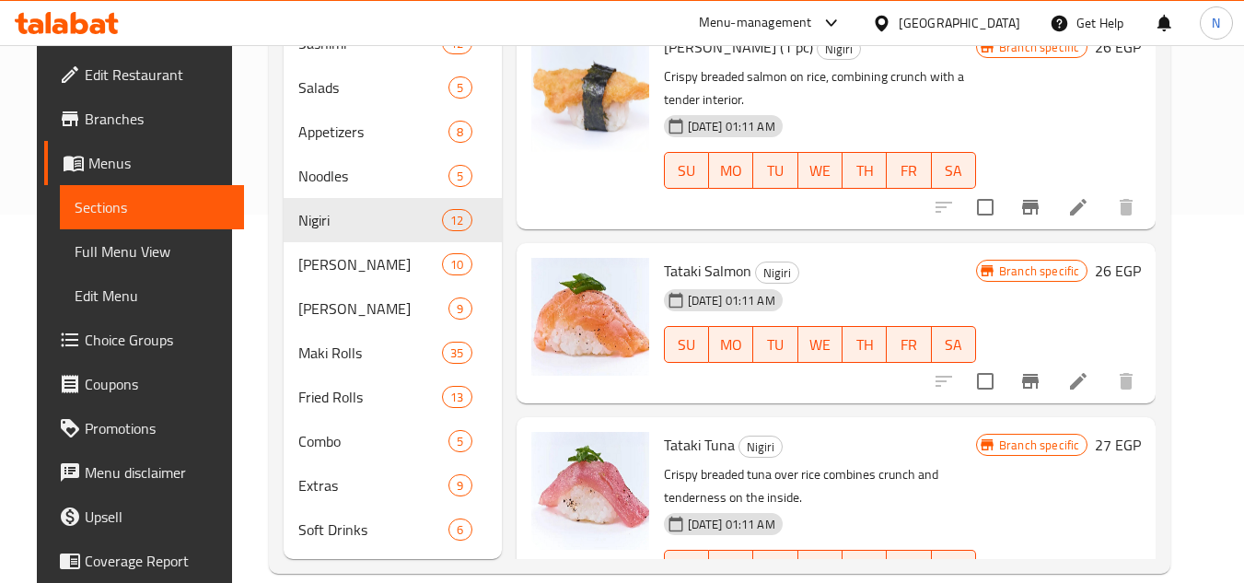
scroll to position [54, 0]
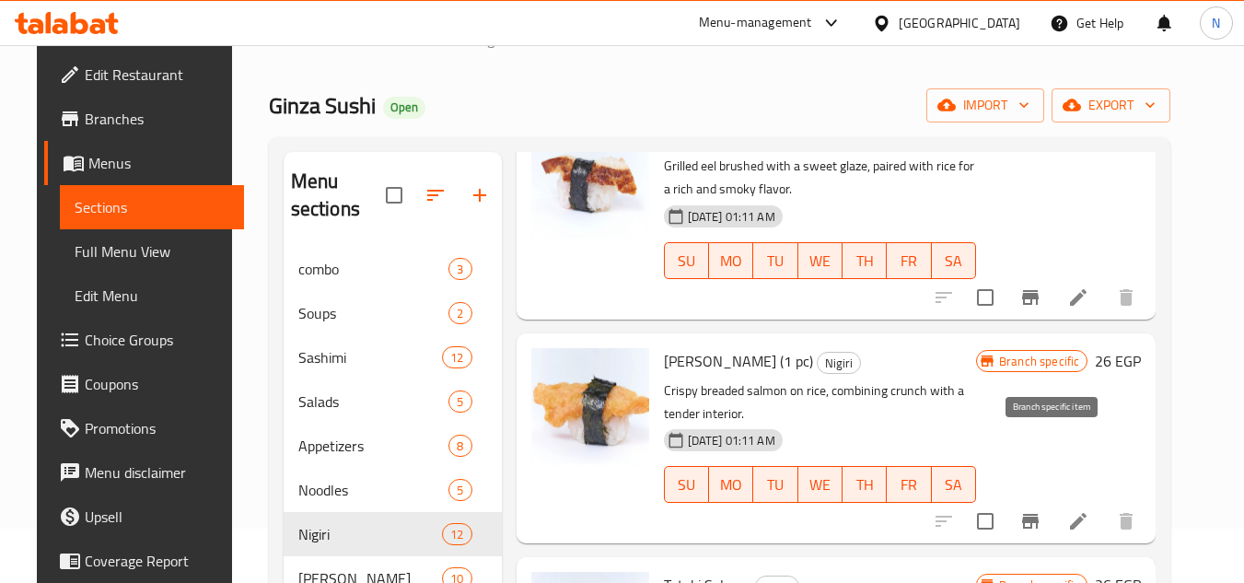
click at [1038, 514] on icon "Branch-specific-item" at bounding box center [1030, 521] width 17 height 15
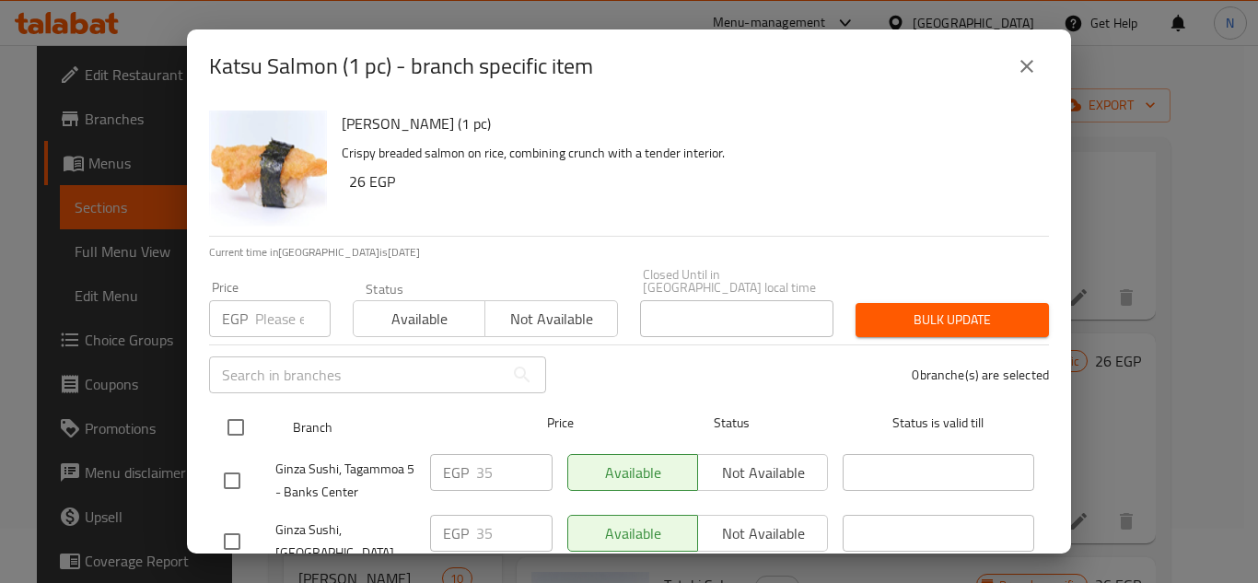
click at [232, 418] on input "checkbox" at bounding box center [235, 427] width 39 height 39
checkbox input "true"
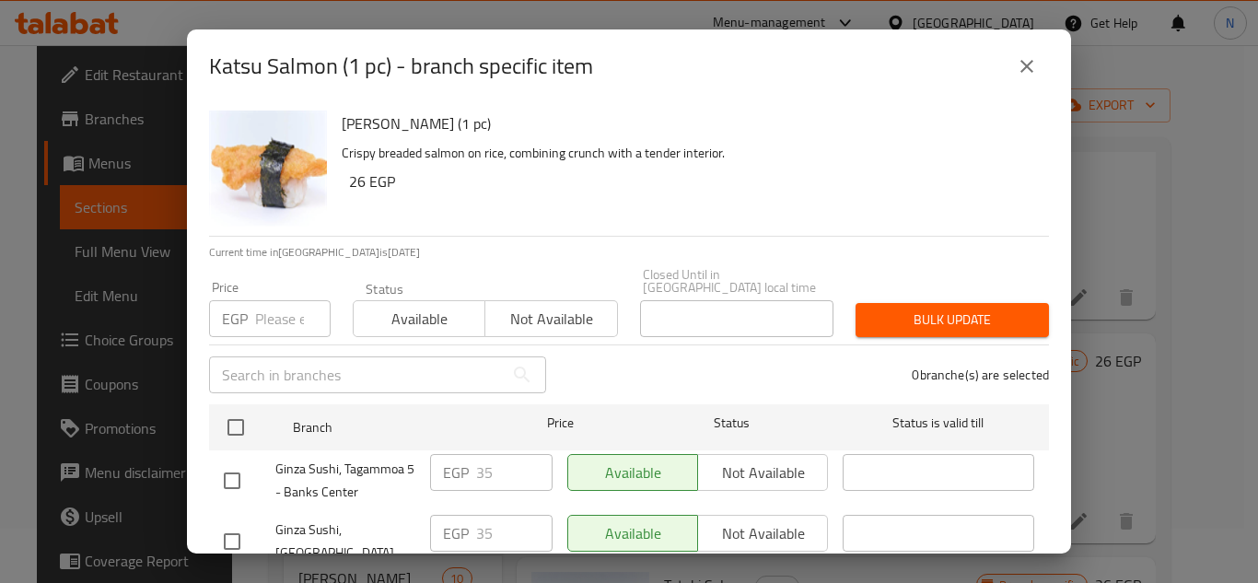
checkbox input "true"
click at [262, 300] on input "number" at bounding box center [292, 318] width 75 height 37
paste input "40"
type input "40"
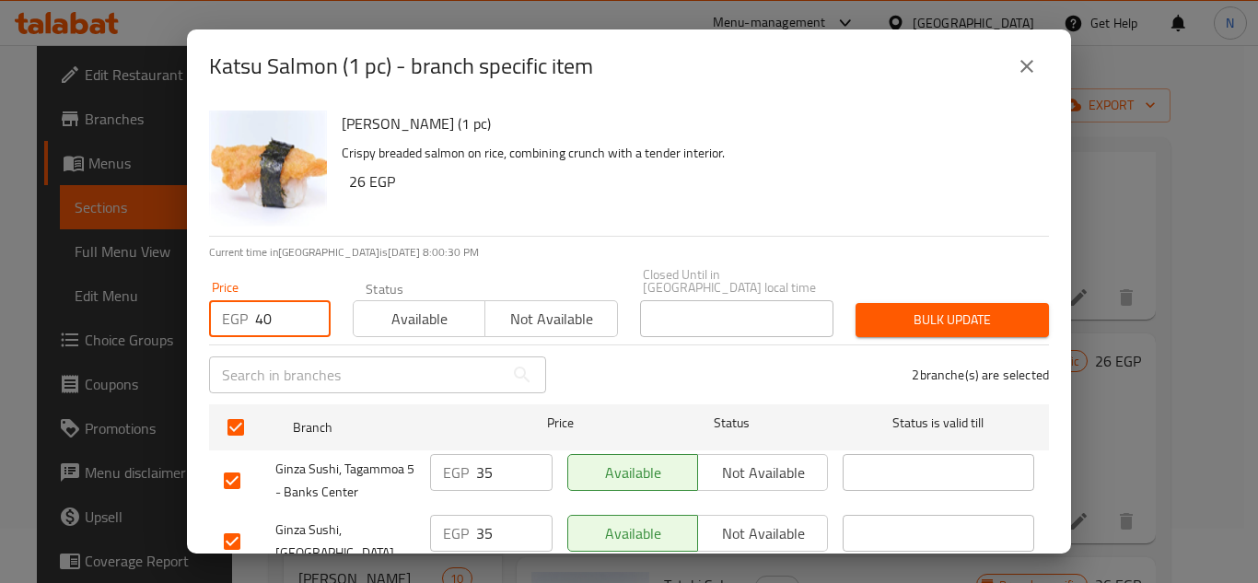
click at [856, 313] on button "Bulk update" at bounding box center [951, 320] width 193 height 34
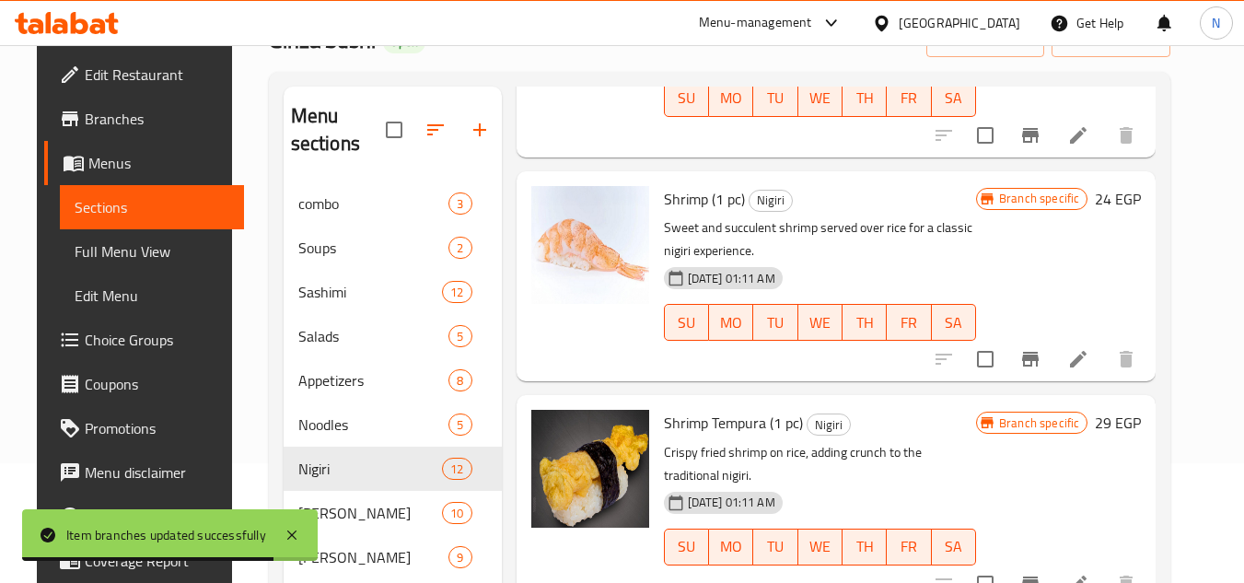
scroll to position [449, 0]
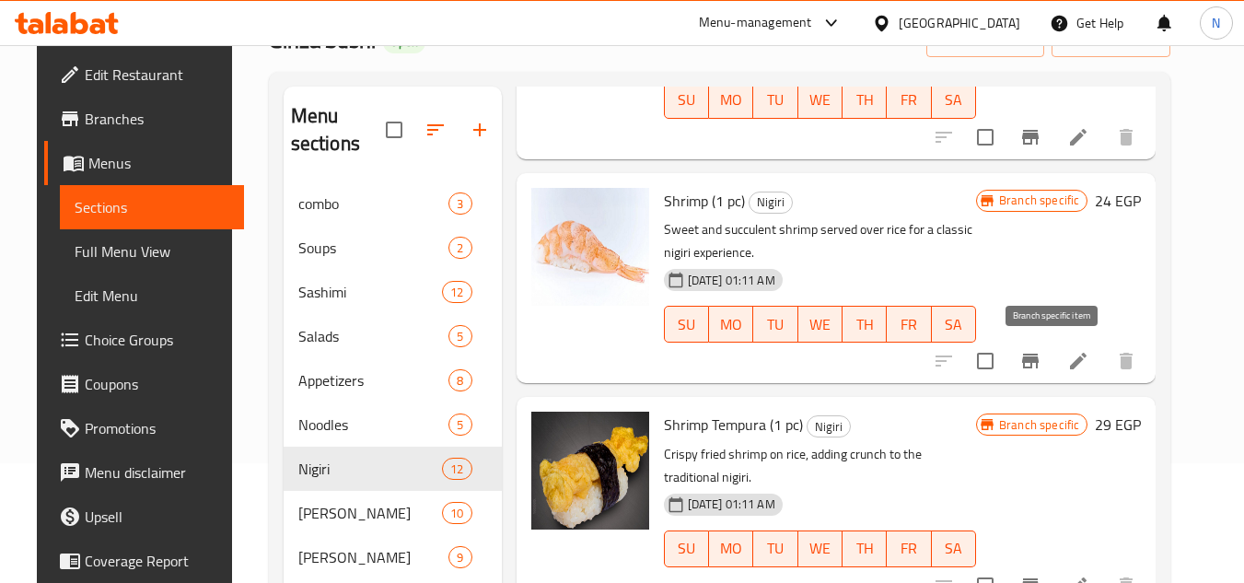
click at [1038, 362] on icon "Branch-specific-item" at bounding box center [1030, 361] width 17 height 15
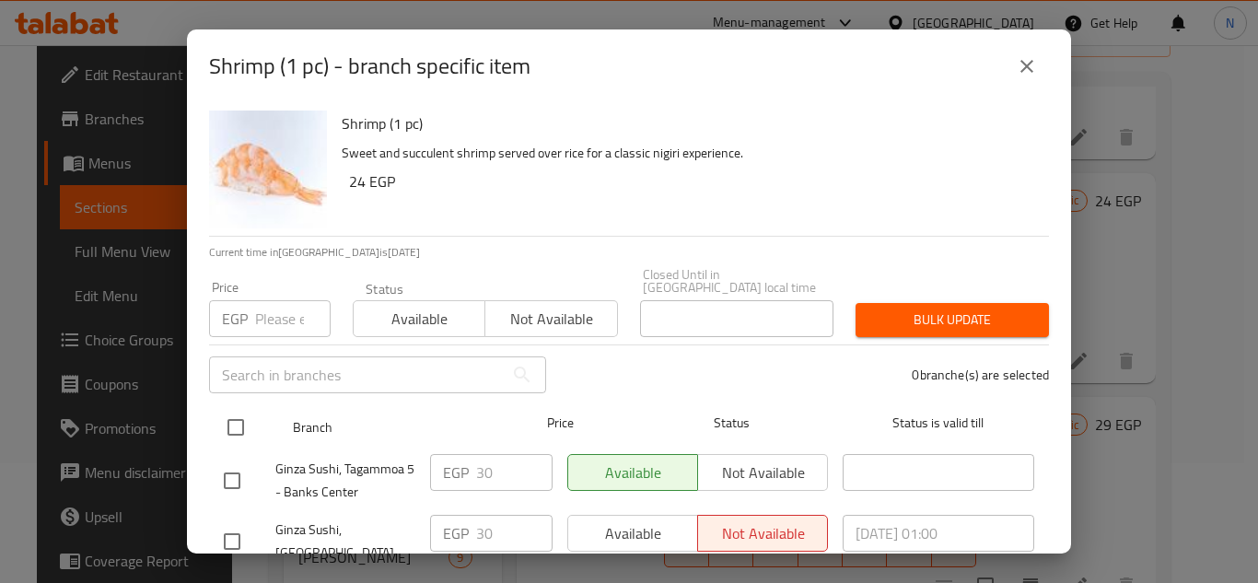
click at [239, 418] on input "checkbox" at bounding box center [235, 427] width 39 height 39
checkbox input "true"
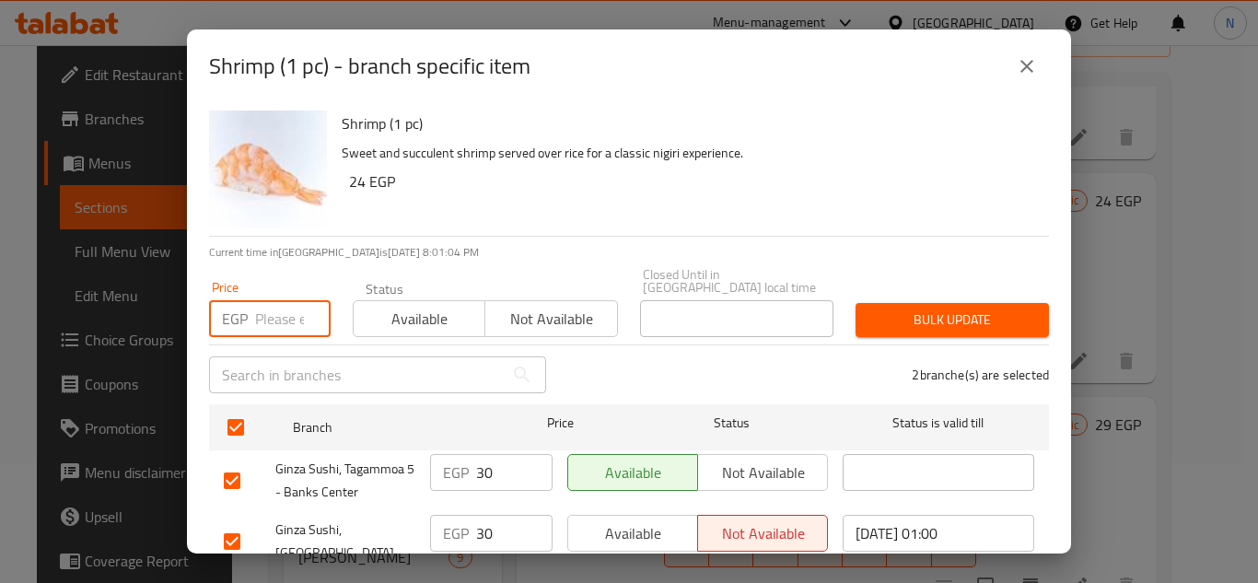
click at [281, 306] on input "number" at bounding box center [292, 318] width 75 height 37
paste input "40"
type input "40"
drag, startPoint x: 862, startPoint y: 297, endPoint x: 934, endPoint y: 346, distance: 87.6
click at [870, 308] on span "Bulk update" at bounding box center [952, 319] width 164 height 23
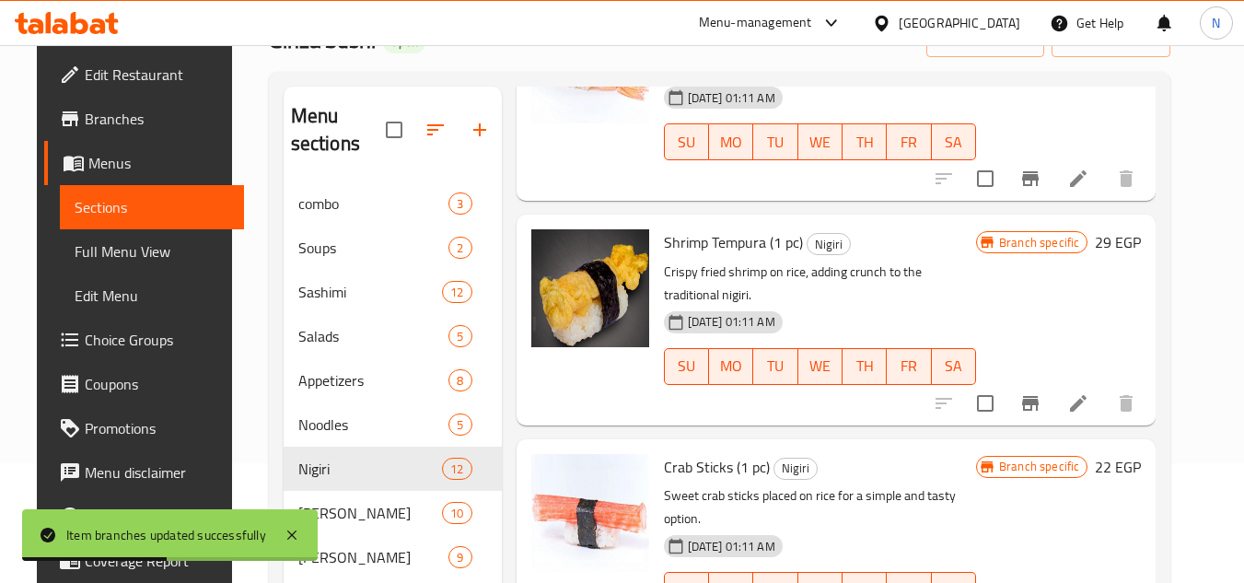
scroll to position [633, 0]
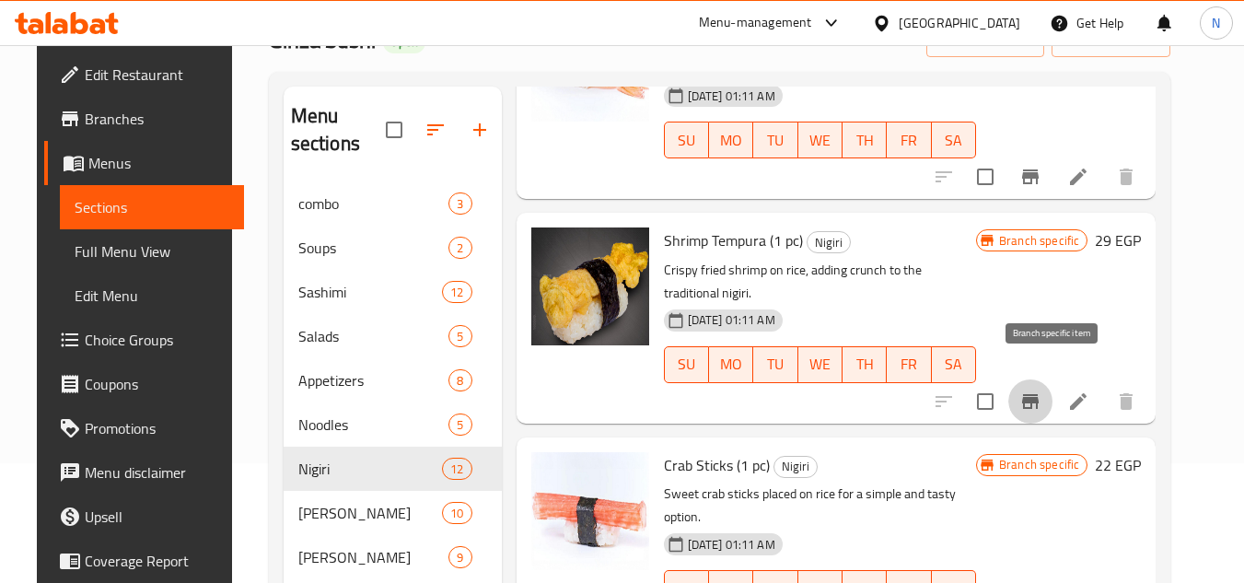
click at [1041, 390] on icon "Branch-specific-item" at bounding box center [1030, 401] width 22 height 22
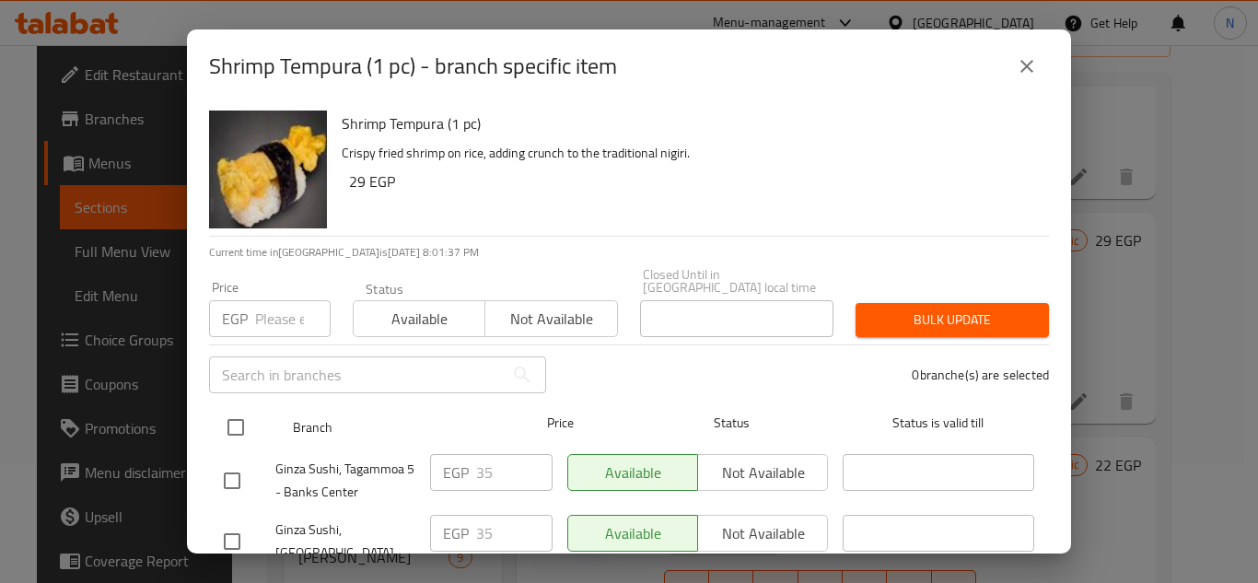
click at [236, 421] on input "checkbox" at bounding box center [235, 427] width 39 height 39
checkbox input "true"
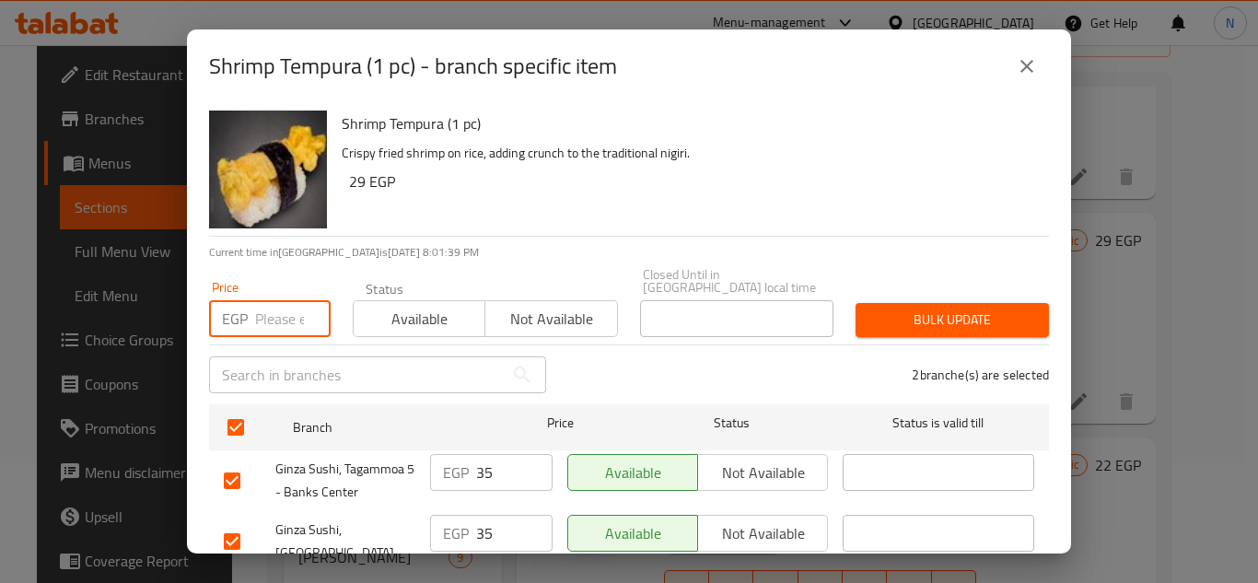
click at [293, 300] on input "number" at bounding box center [292, 318] width 75 height 37
paste input "40"
type input "40"
click at [931, 308] on span "Bulk update" at bounding box center [952, 319] width 164 height 23
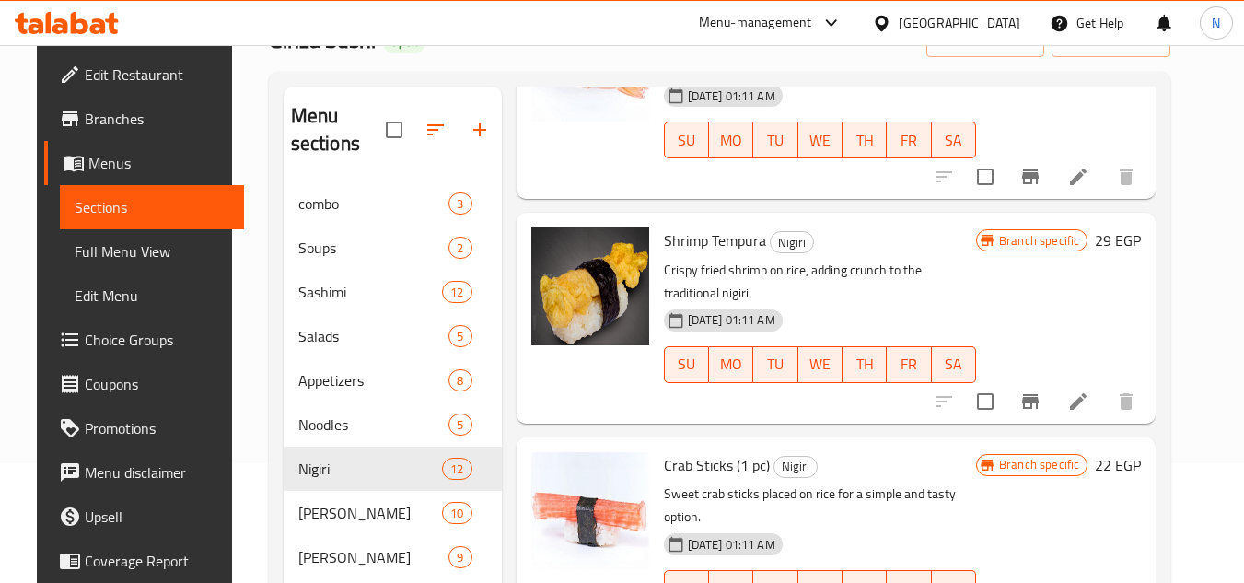
click at [1208, 408] on div "Home / Restaurants management / Menus / Sections Ginza Sushi Open import export…" at bounding box center [720, 391] width 976 height 933
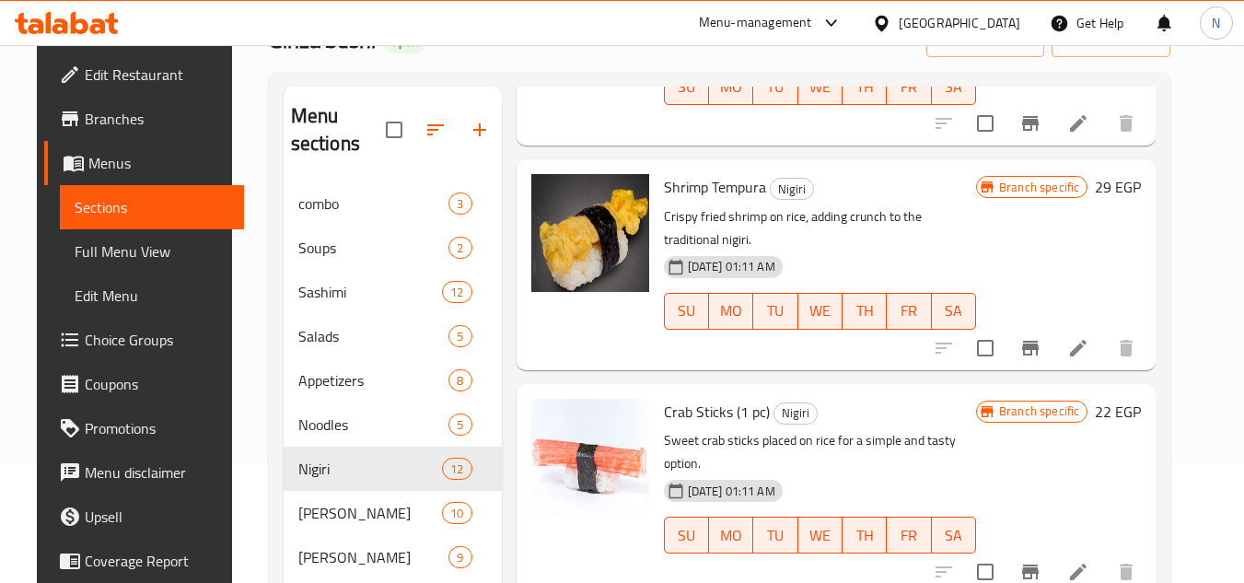
scroll to position [817, 0]
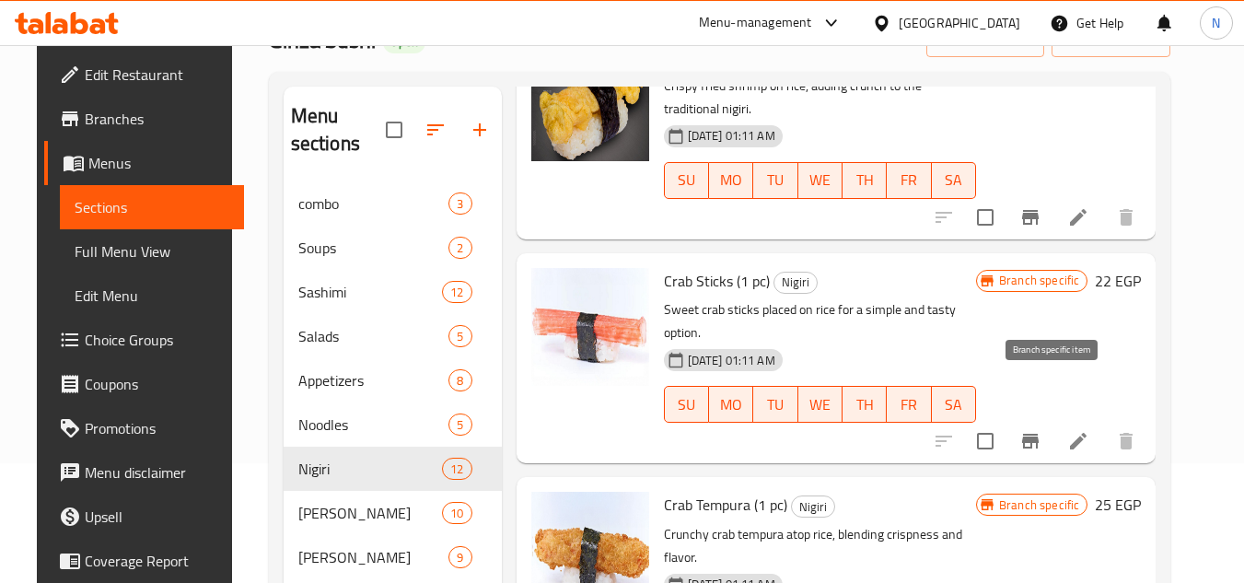
click at [1041, 430] on icon "Branch-specific-item" at bounding box center [1030, 441] width 22 height 22
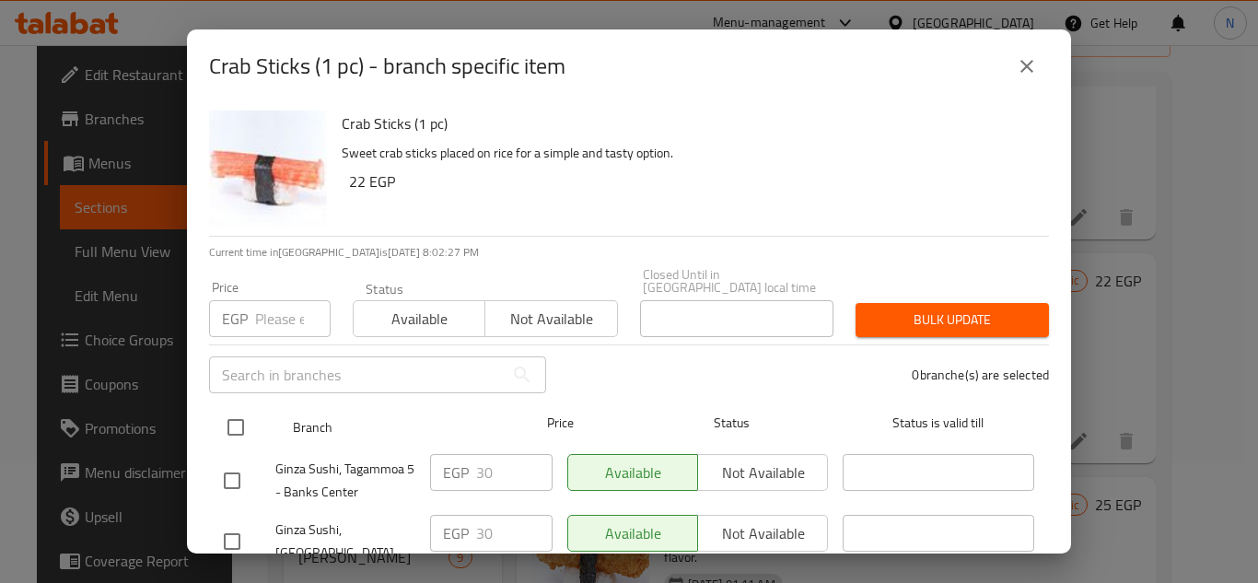
click at [237, 419] on input "checkbox" at bounding box center [235, 427] width 39 height 39
checkbox input "true"
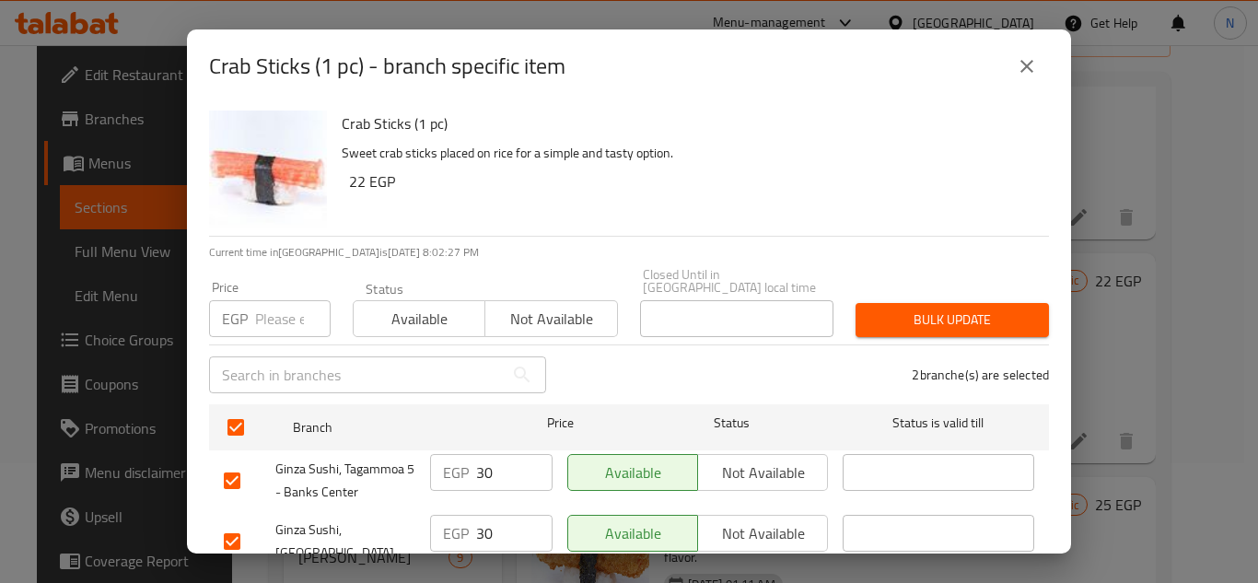
click at [281, 303] on input "number" at bounding box center [292, 318] width 75 height 37
paste input "35"
type input "35"
click at [875, 308] on span "Bulk update" at bounding box center [952, 319] width 164 height 23
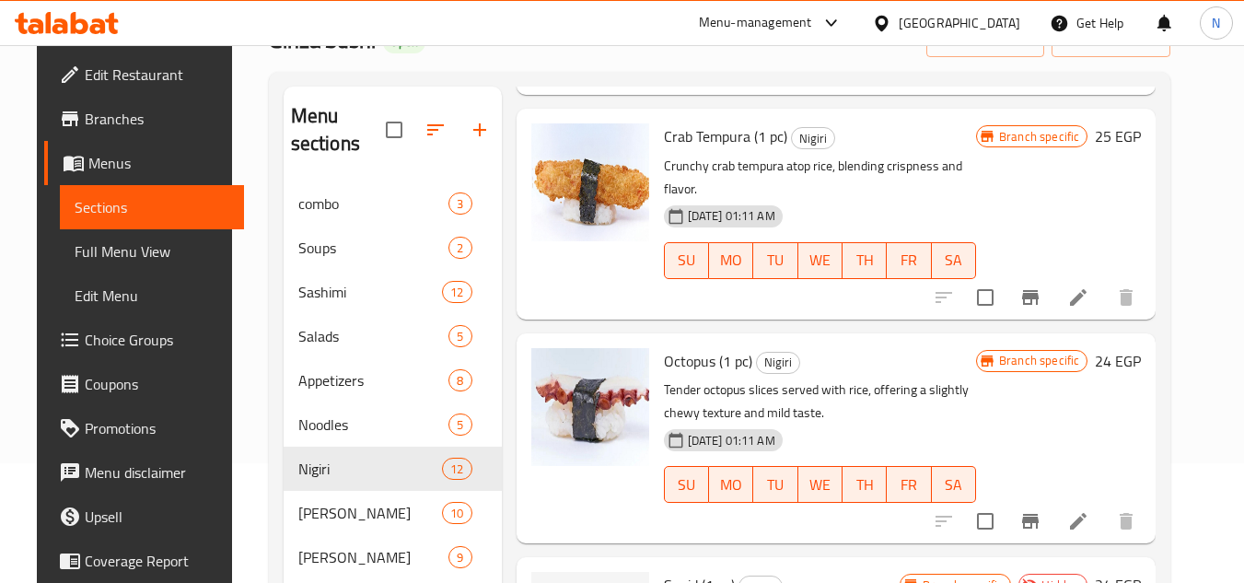
scroll to position [1094, 0]
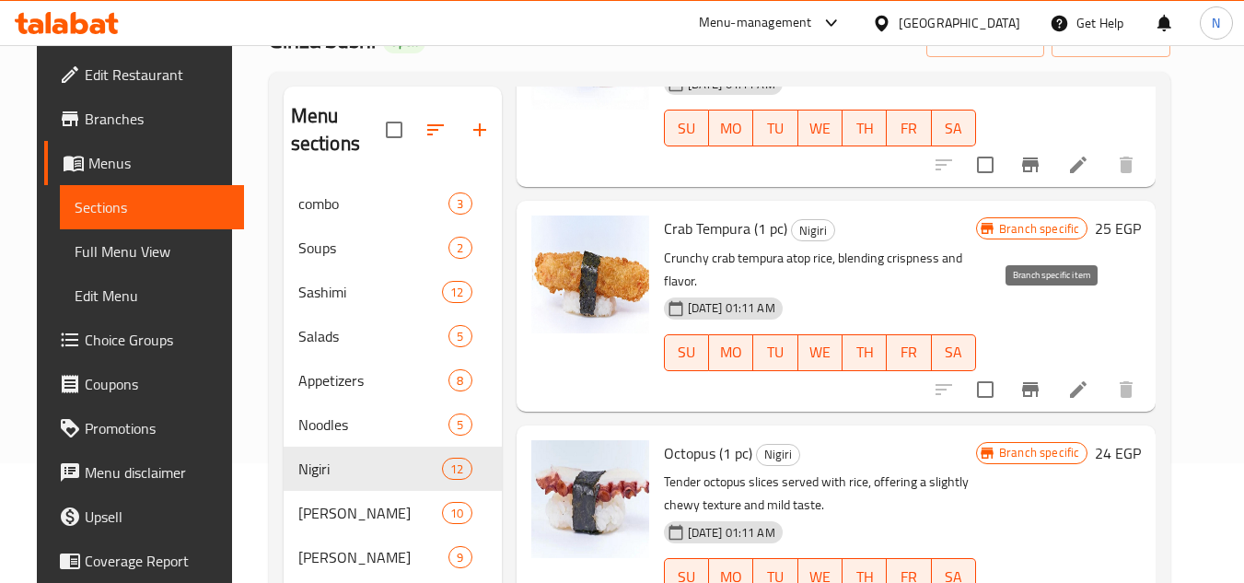
click at [1038, 382] on icon "Branch-specific-item" at bounding box center [1030, 389] width 17 height 15
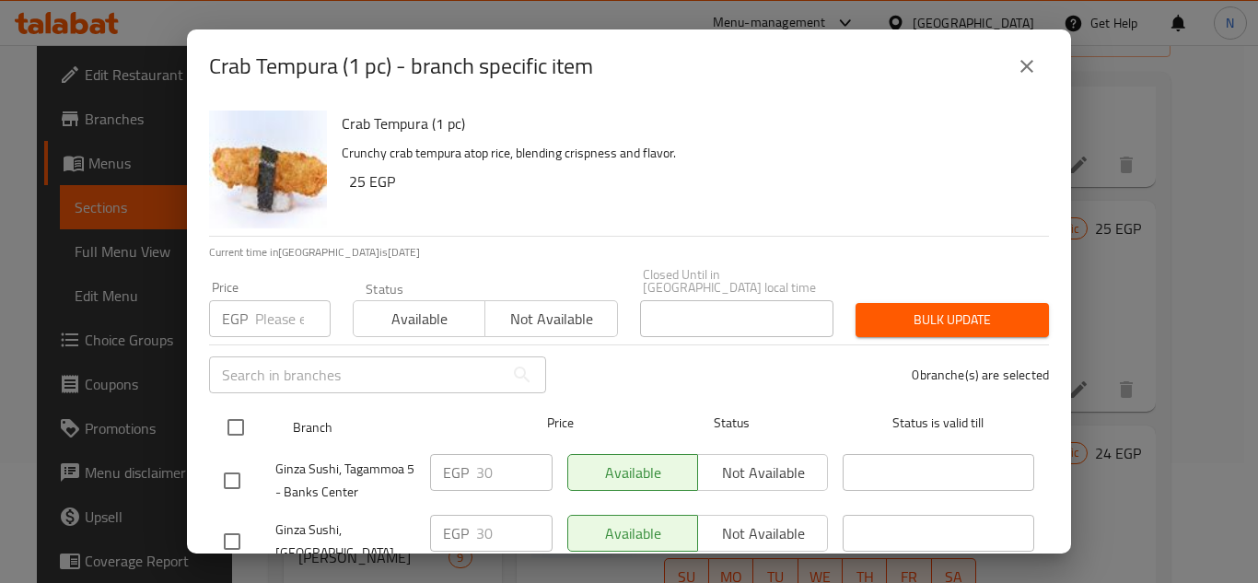
click at [229, 421] on input "checkbox" at bounding box center [235, 427] width 39 height 39
checkbox input "true"
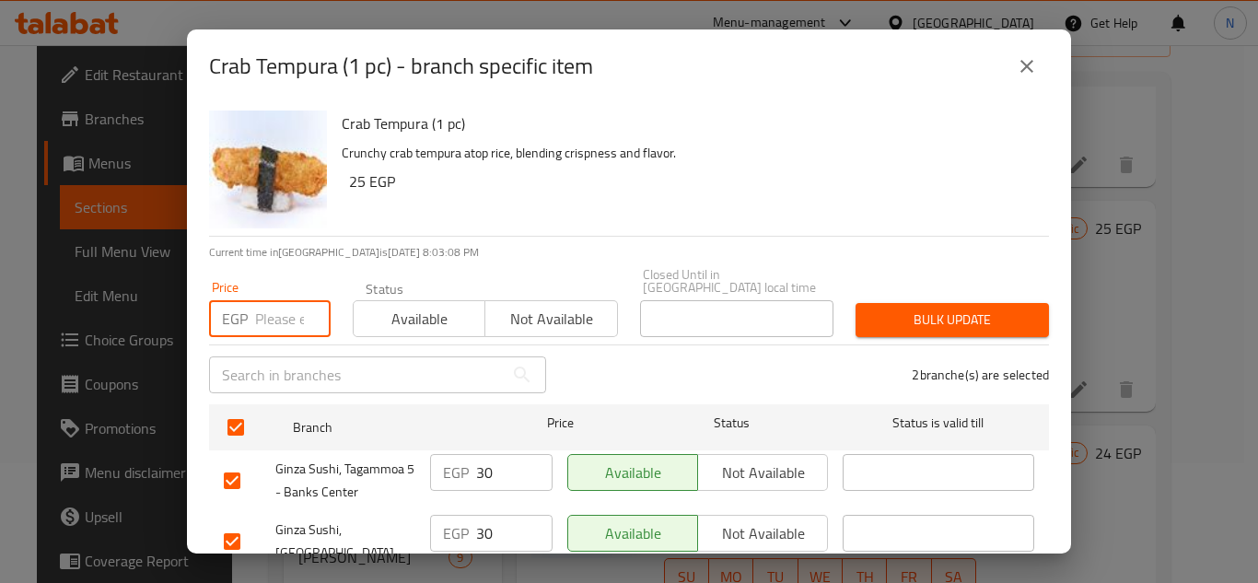
click at [284, 302] on input "number" at bounding box center [292, 318] width 75 height 37
paste input "35"
type input "35"
click at [948, 308] on span "Bulk update" at bounding box center [952, 319] width 164 height 23
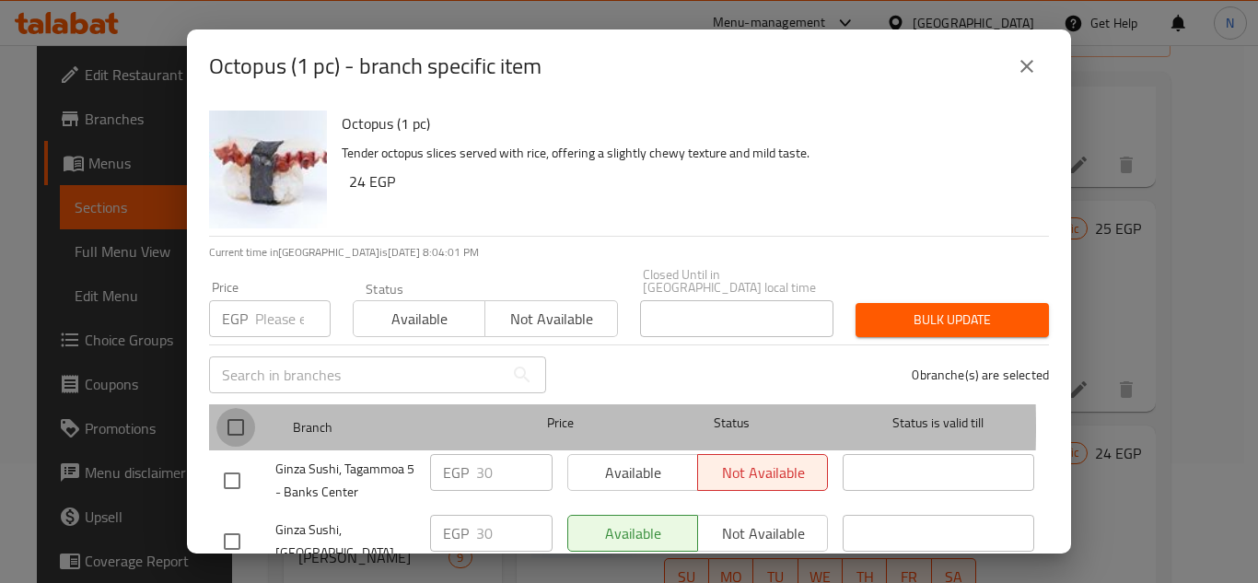
click at [238, 414] on input "checkbox" at bounding box center [235, 427] width 39 height 39
checkbox input "true"
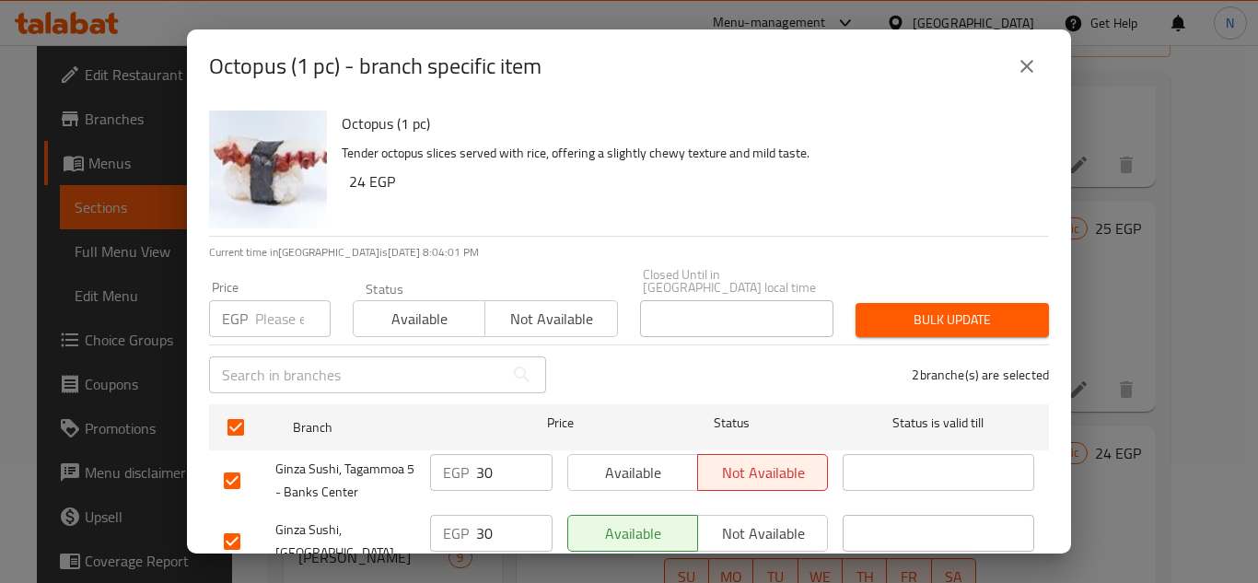
click at [277, 308] on input "number" at bounding box center [292, 318] width 75 height 37
paste input "35"
type input "35"
click at [882, 312] on span "Bulk update" at bounding box center [952, 319] width 164 height 23
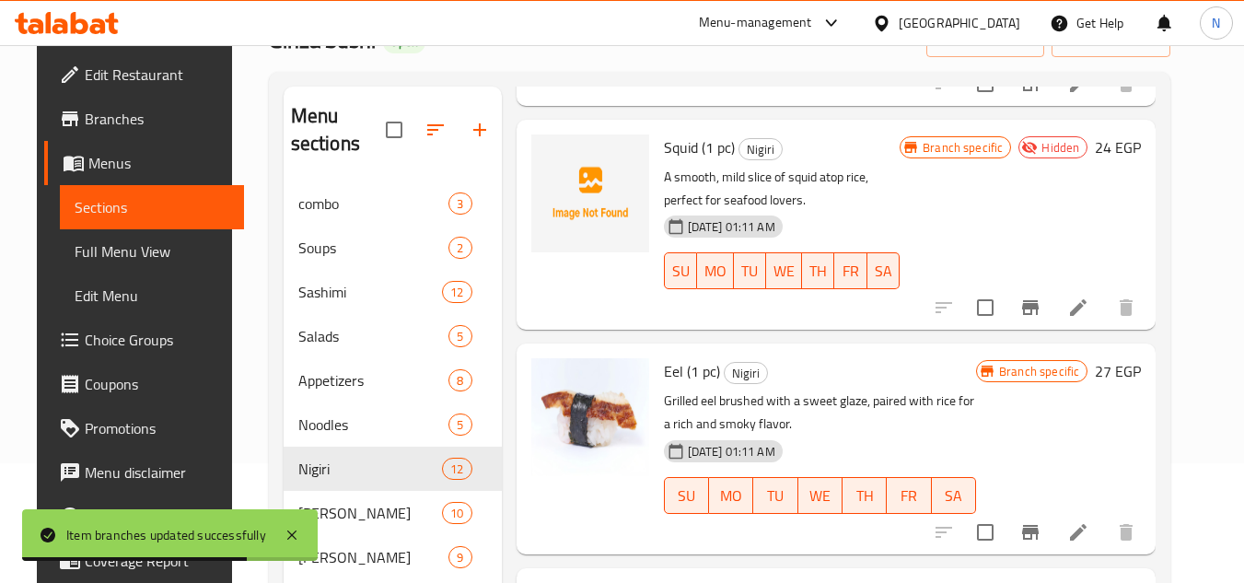
scroll to position [1646, 0]
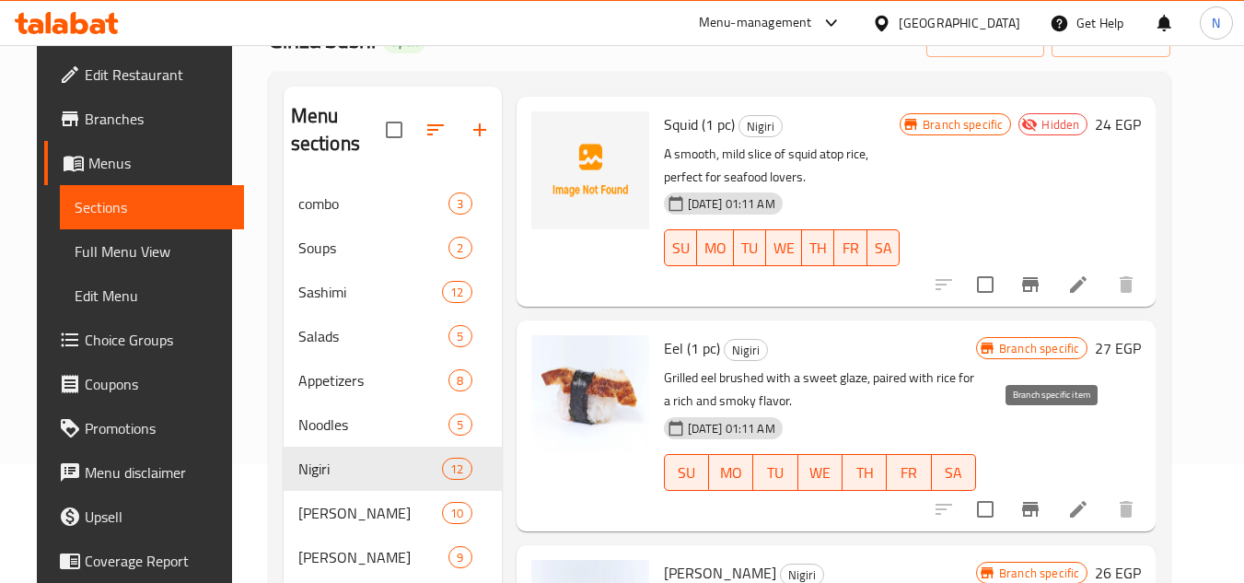
click at [1038, 502] on icon "Branch-specific-item" at bounding box center [1030, 509] width 17 height 15
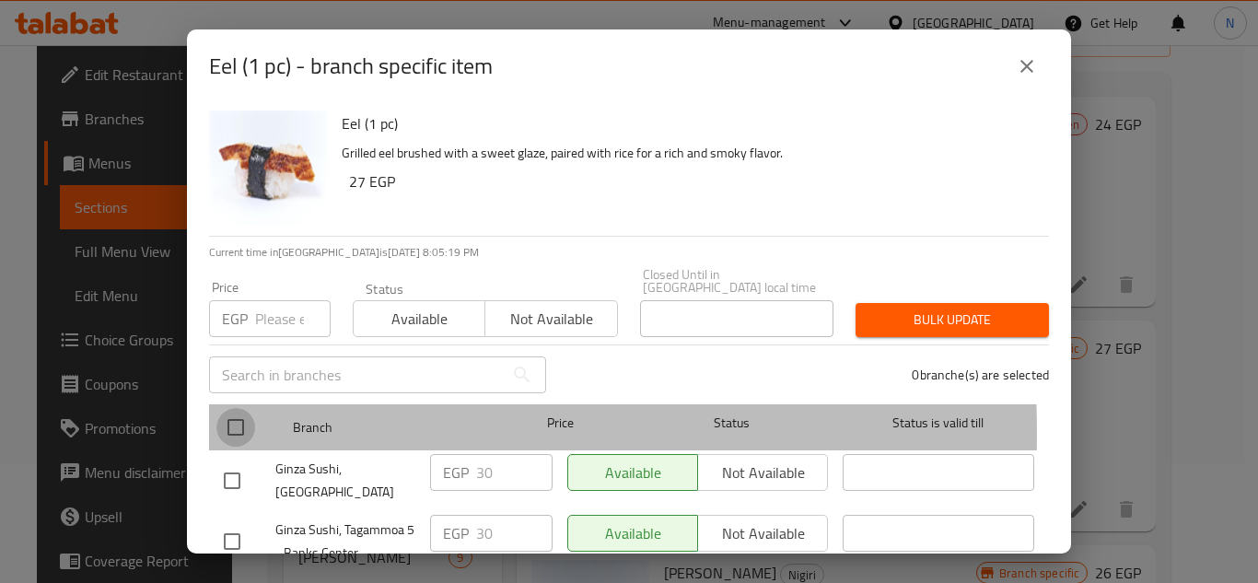
click at [227, 420] on input "checkbox" at bounding box center [235, 427] width 39 height 39
checkbox input "true"
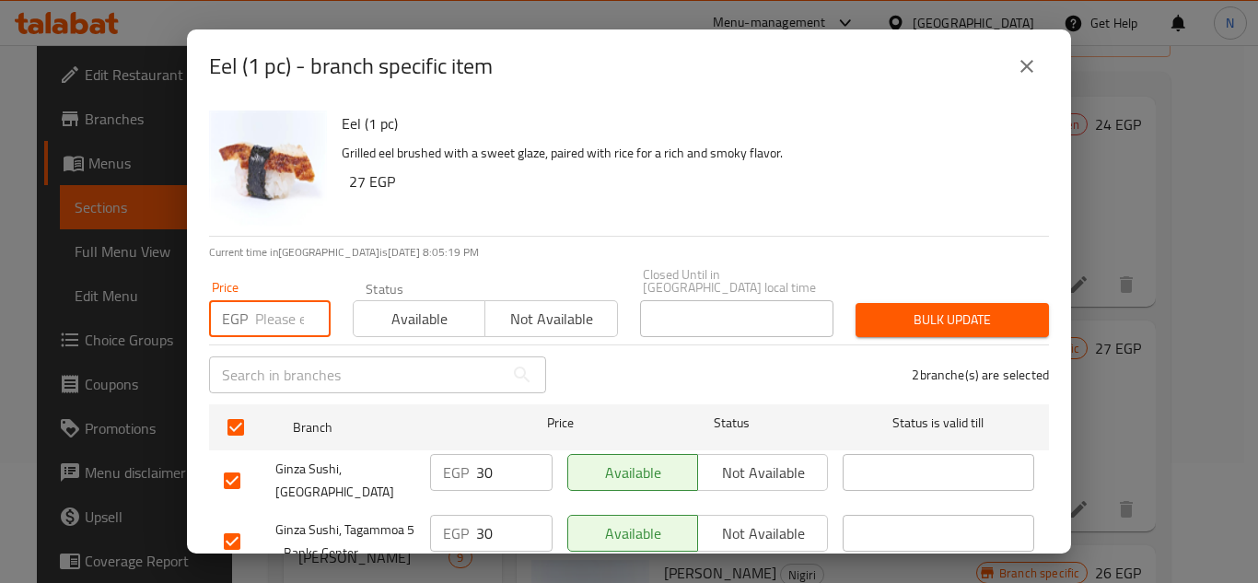
click at [265, 318] on input "number" at bounding box center [292, 318] width 75 height 37
paste input "35"
type input "35"
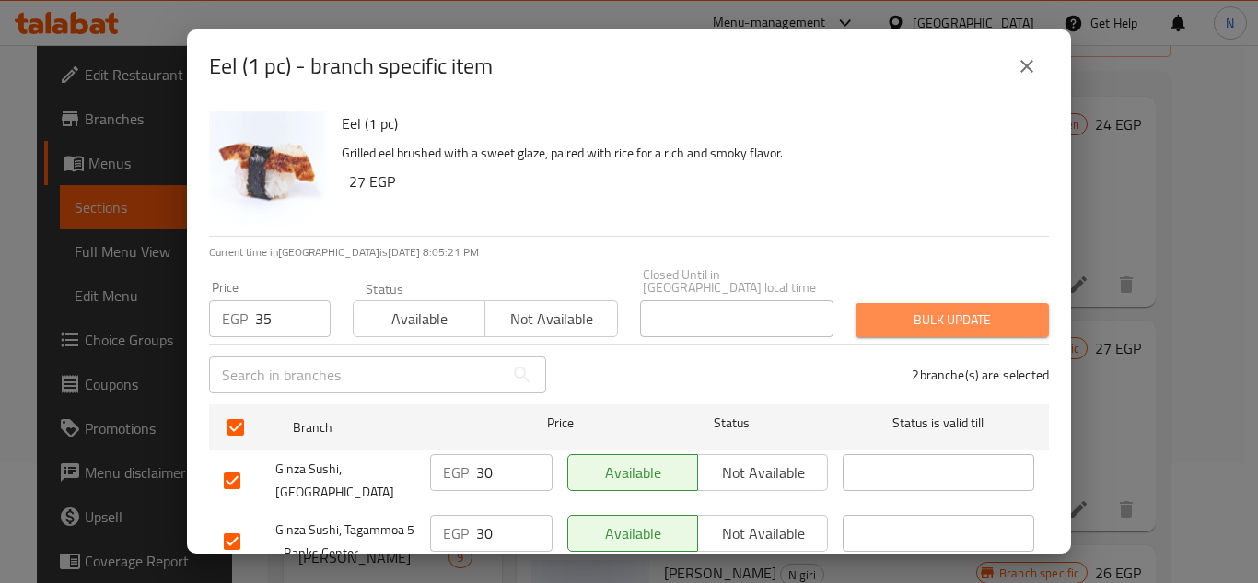
click at [948, 308] on span "Bulk update" at bounding box center [952, 319] width 164 height 23
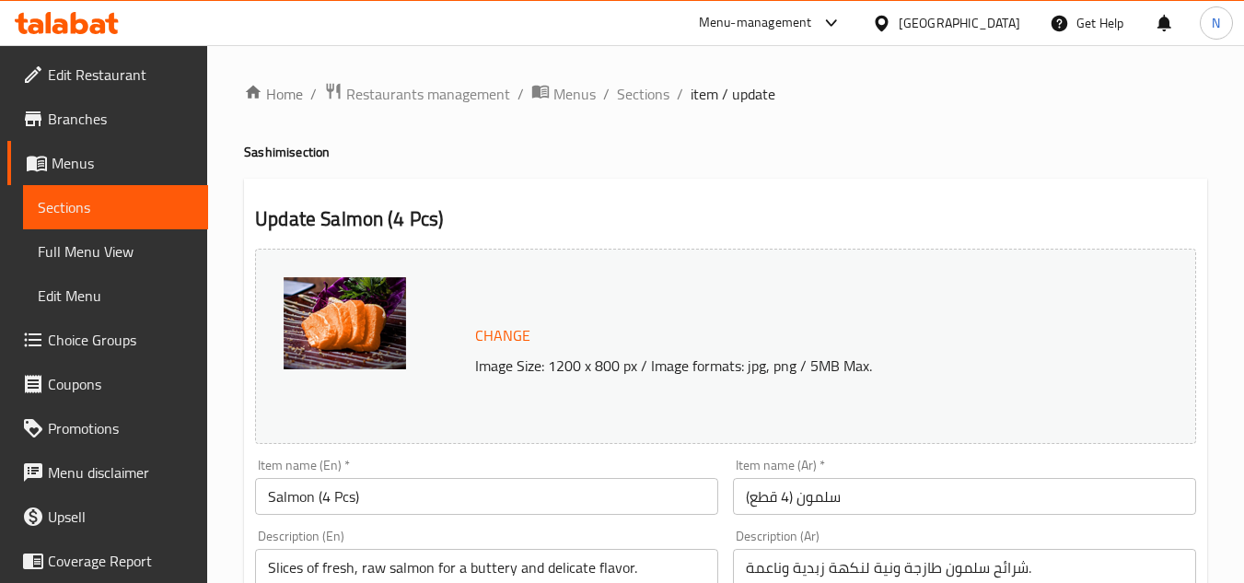
click at [313, 494] on input "Salmon (4 Pcs)" at bounding box center [486, 496] width 463 height 37
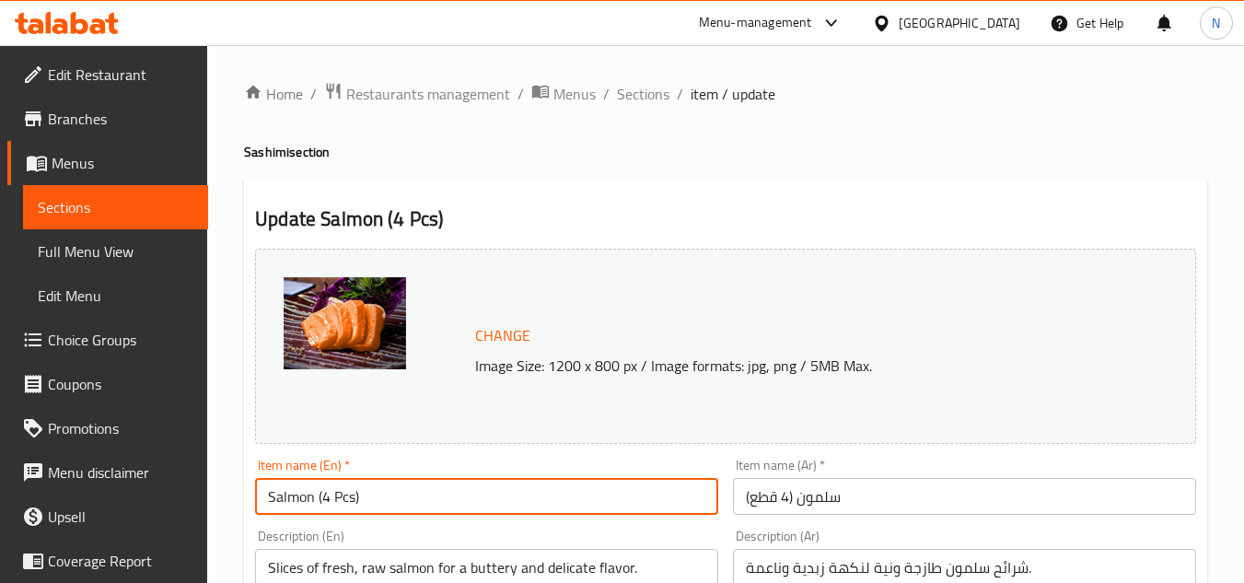
click at [313, 494] on input "Salmon (4 Pcs)" at bounding box center [486, 496] width 463 height 37
paste input "text"
type input "Salmon"
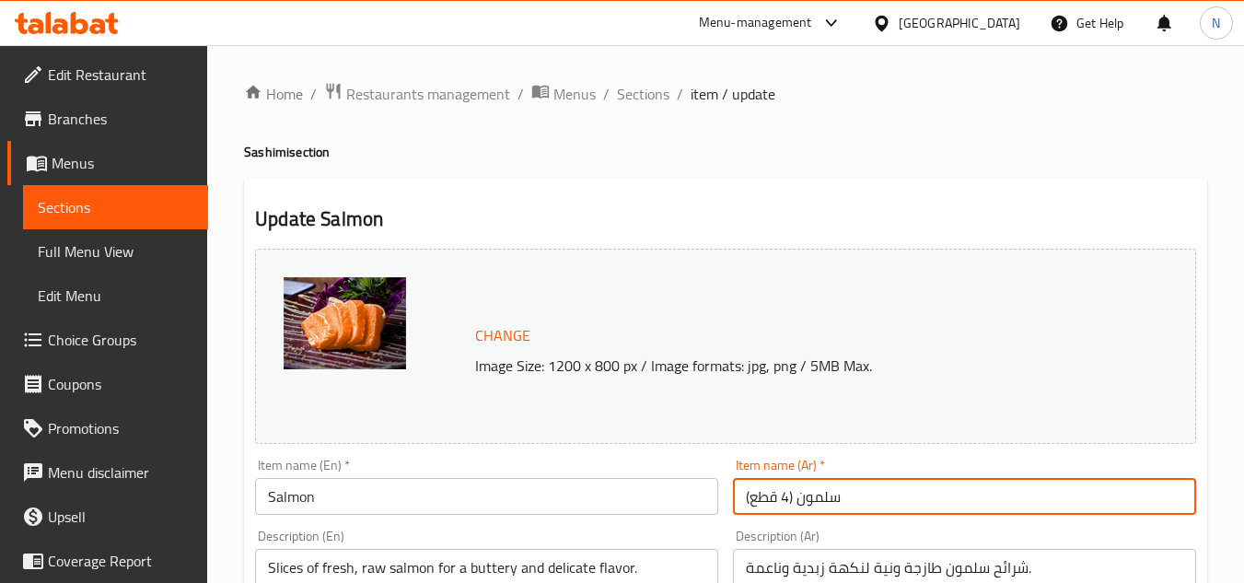
drag, startPoint x: 800, startPoint y: 504, endPoint x: 659, endPoint y: 504, distance: 140.9
type input "سلمون"
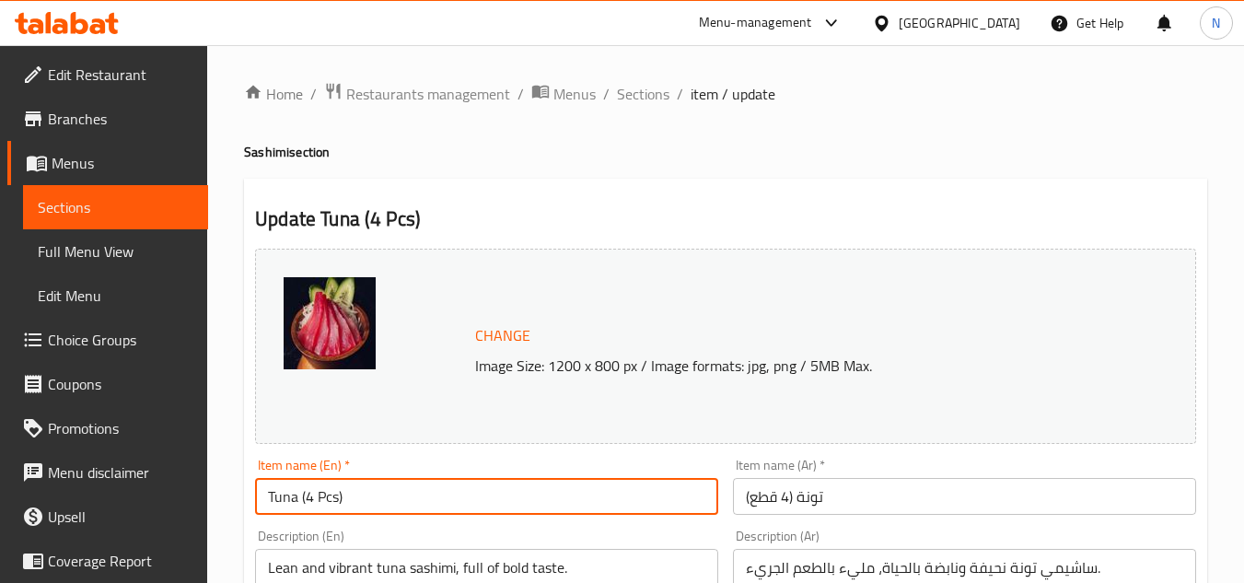
drag, startPoint x: 296, startPoint y: 497, endPoint x: 399, endPoint y: 493, distance: 102.3
click at [399, 493] on input "Tuna (4 Pcs)" at bounding box center [486, 496] width 463 height 37
type input "Tuna"
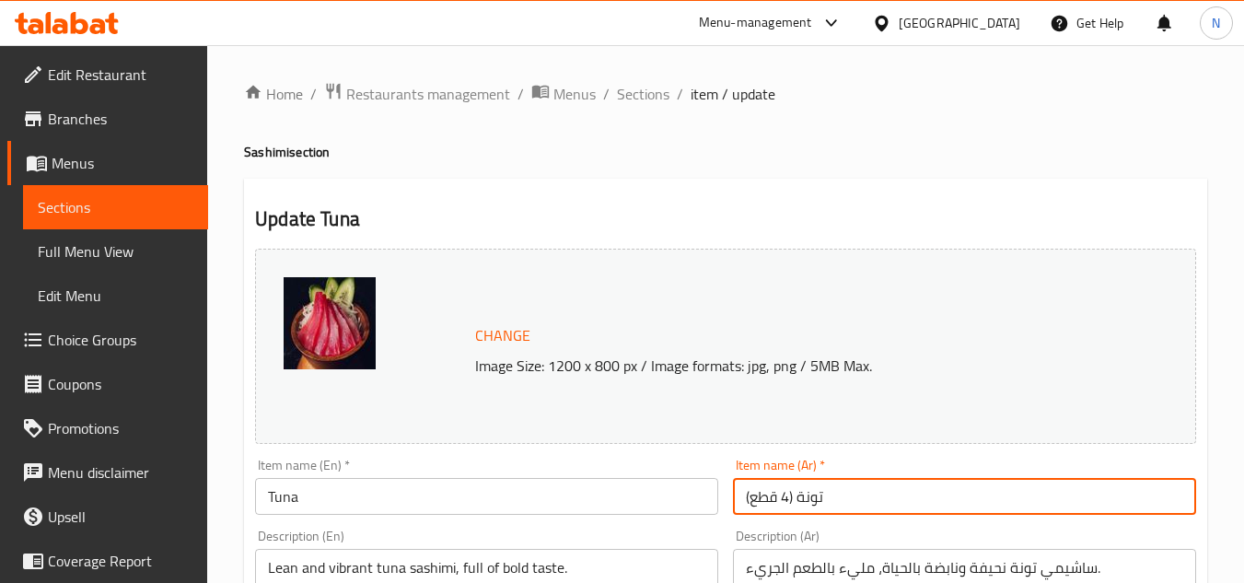
drag, startPoint x: 799, startPoint y: 500, endPoint x: 722, endPoint y: 514, distance: 78.6
type input "تونة"
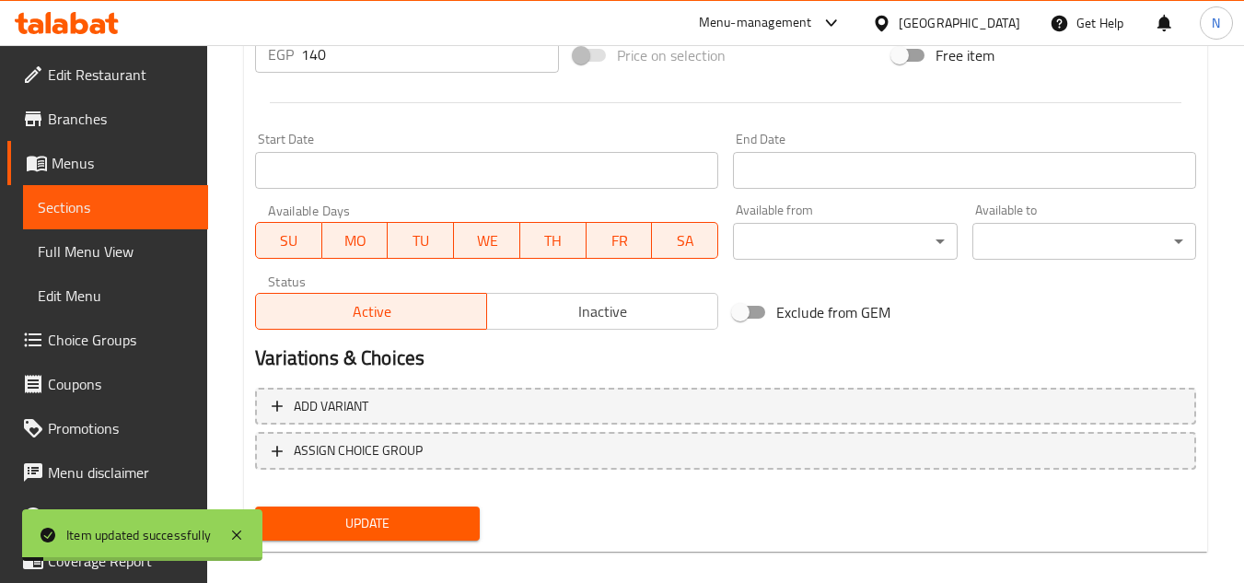
scroll to position [745, 0]
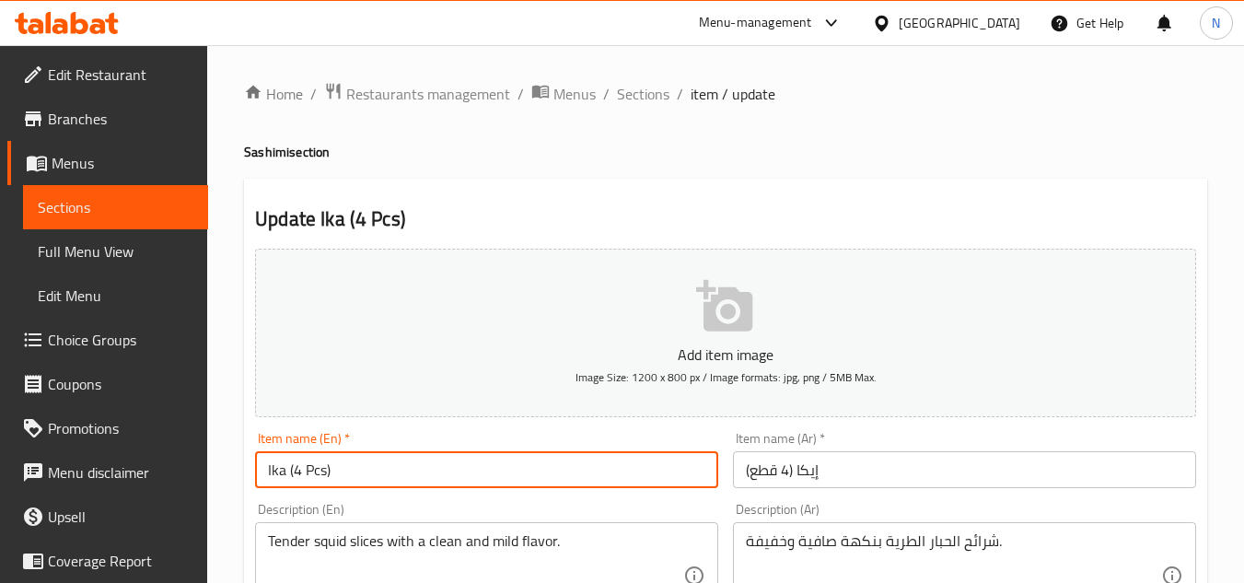
drag, startPoint x: 285, startPoint y: 475, endPoint x: 402, endPoint y: 465, distance: 117.4
click at [402, 465] on input "Ika (4 Pcs)" at bounding box center [486, 469] width 463 height 37
type input "Ika"
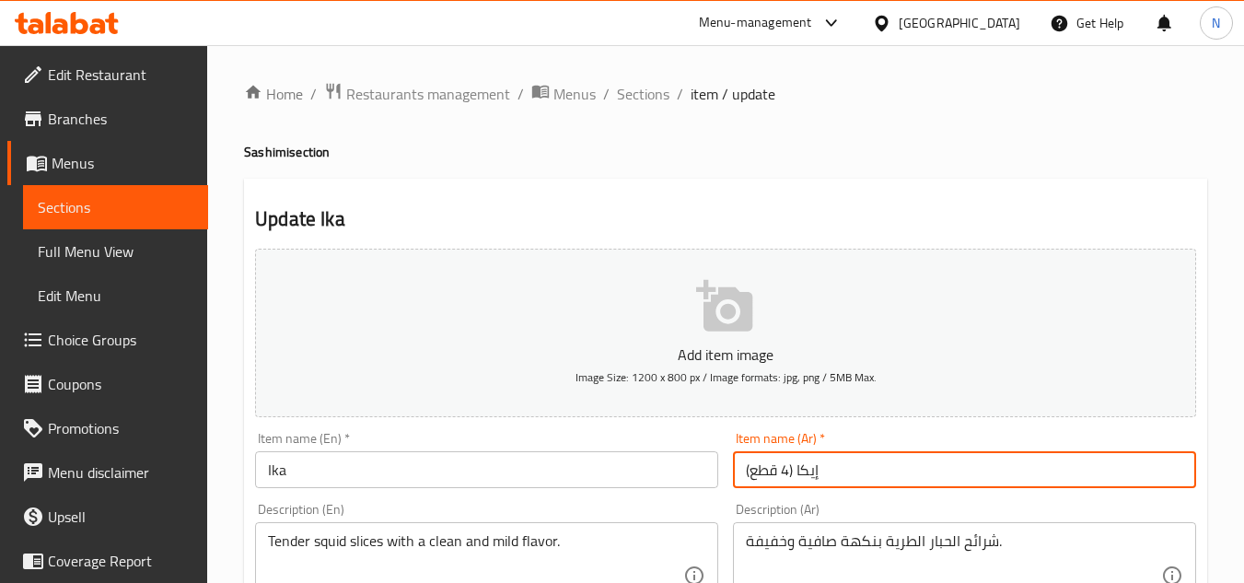
drag, startPoint x: 797, startPoint y: 475, endPoint x: 707, endPoint y: 486, distance: 90.9
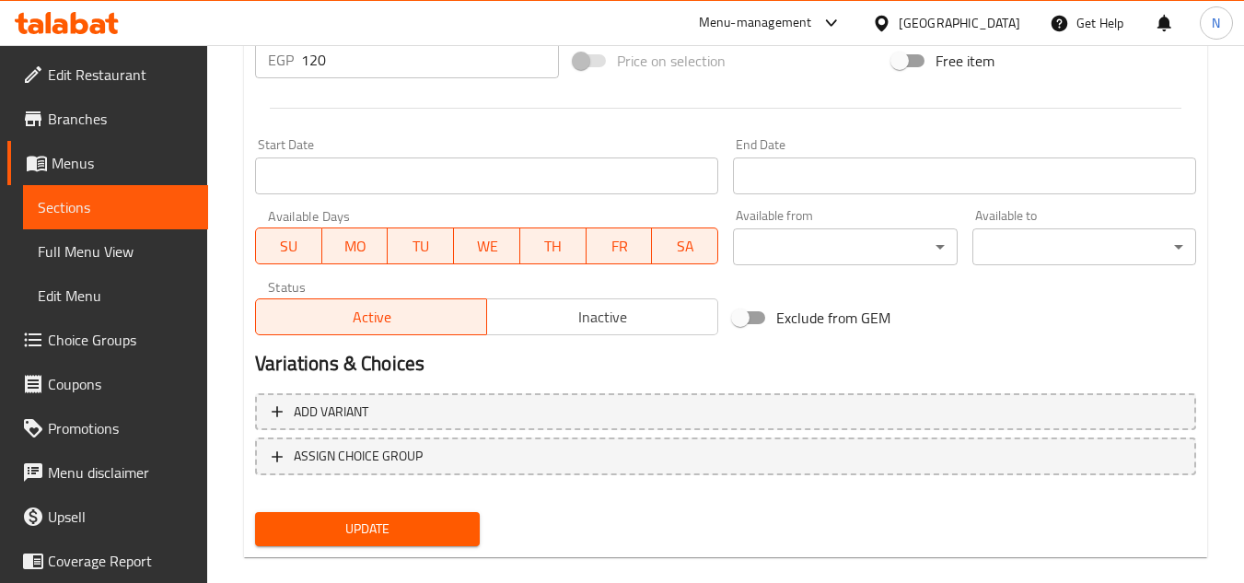
scroll to position [718, 0]
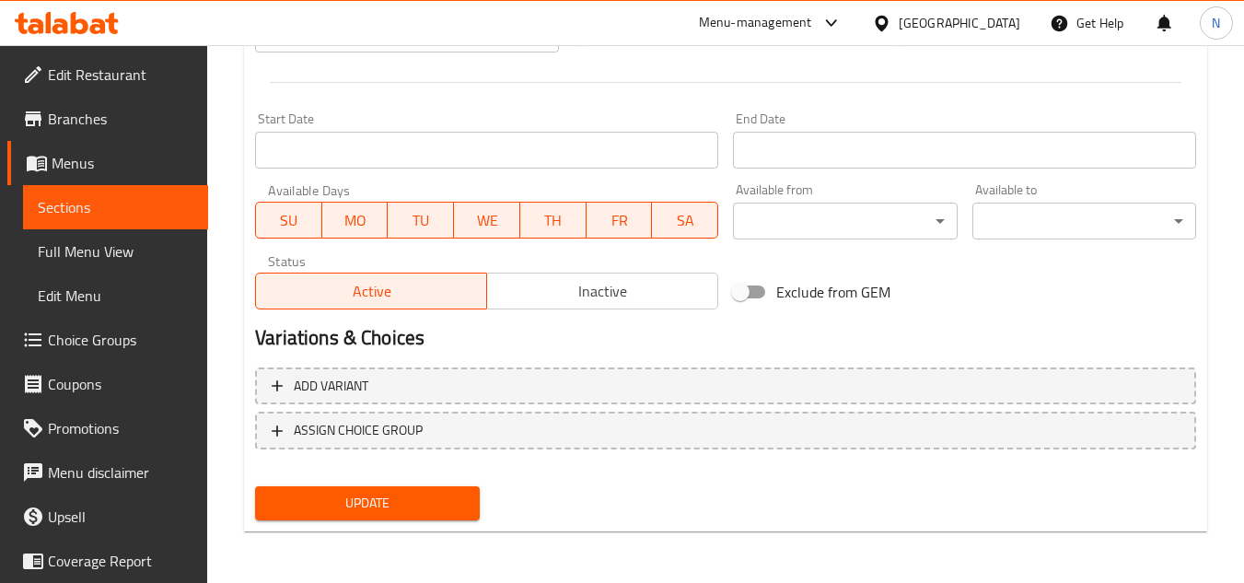
type input "إيكا"
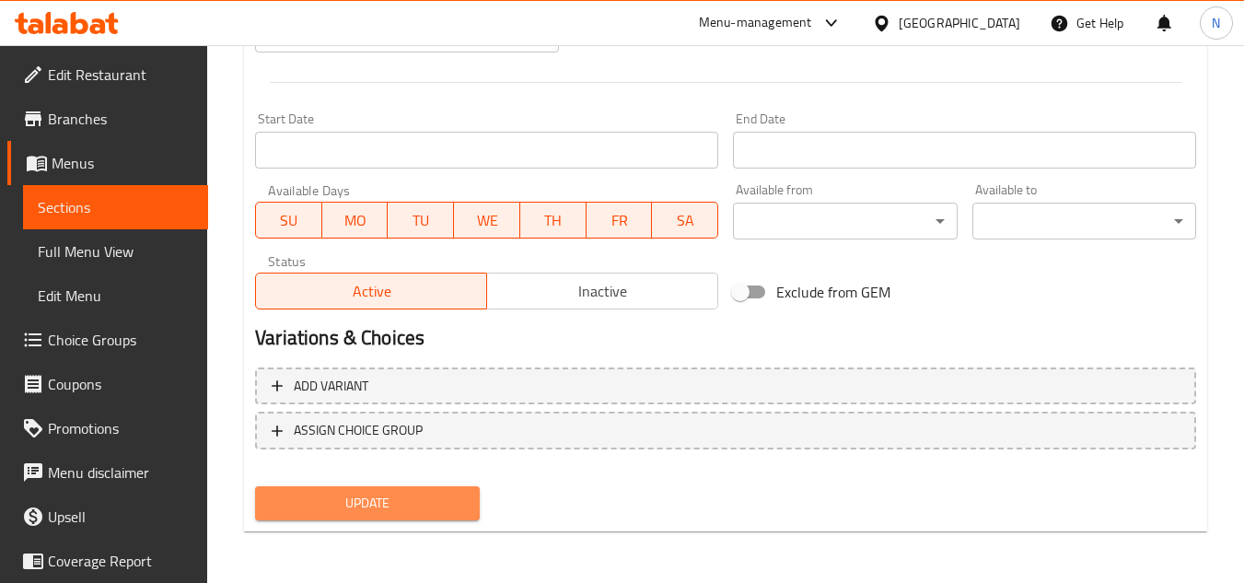
click at [423, 503] on span "Update" at bounding box center [367, 503] width 194 height 23
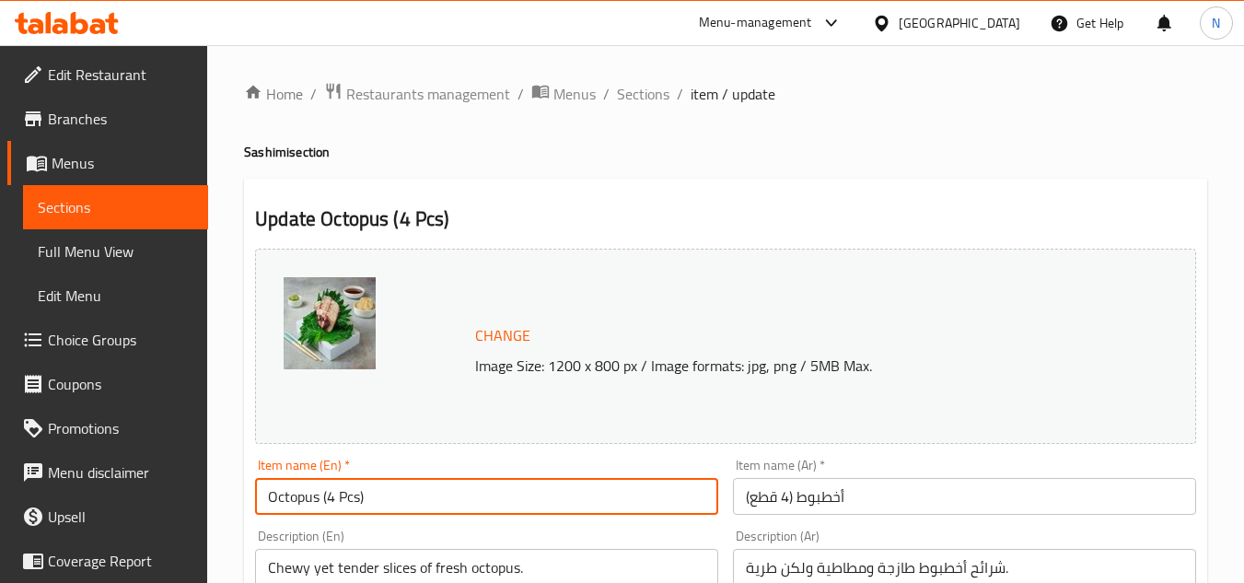
drag, startPoint x: 319, startPoint y: 502, endPoint x: 481, endPoint y: 536, distance: 164.7
type input "Octopus"
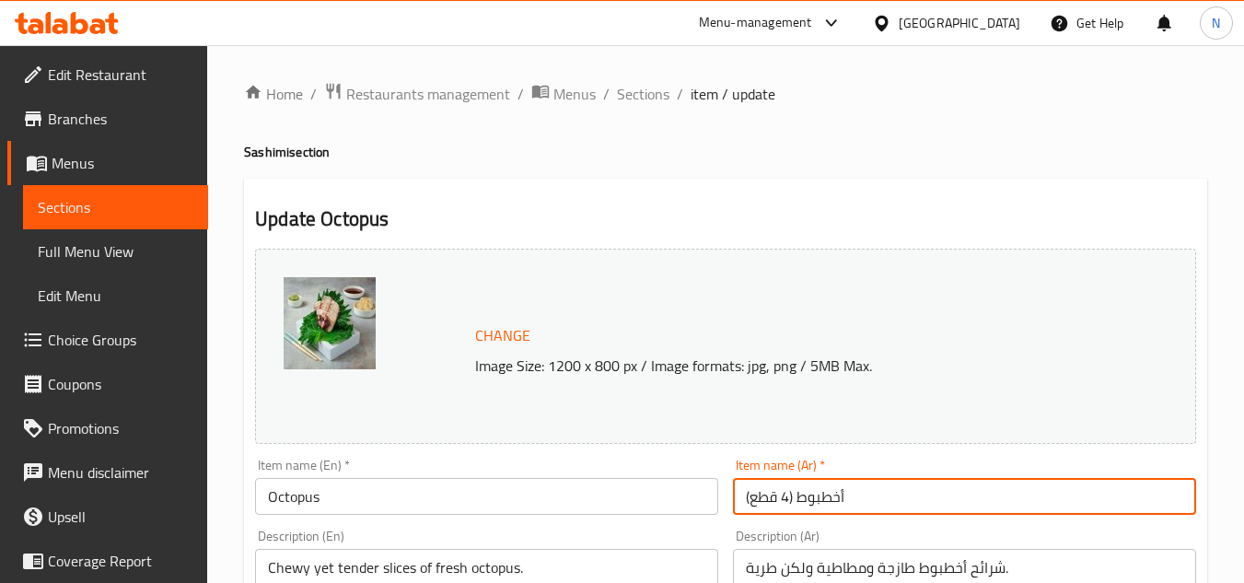
drag, startPoint x: 798, startPoint y: 504, endPoint x: 690, endPoint y: 525, distance: 110.5
type input "أخطبوط"
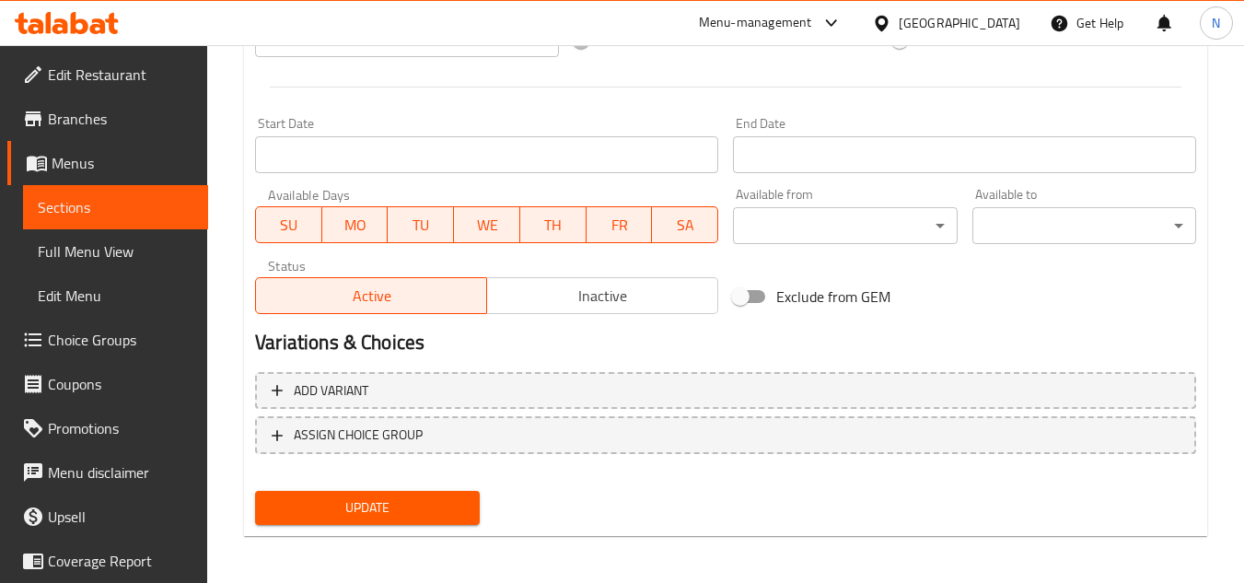
scroll to position [745, 0]
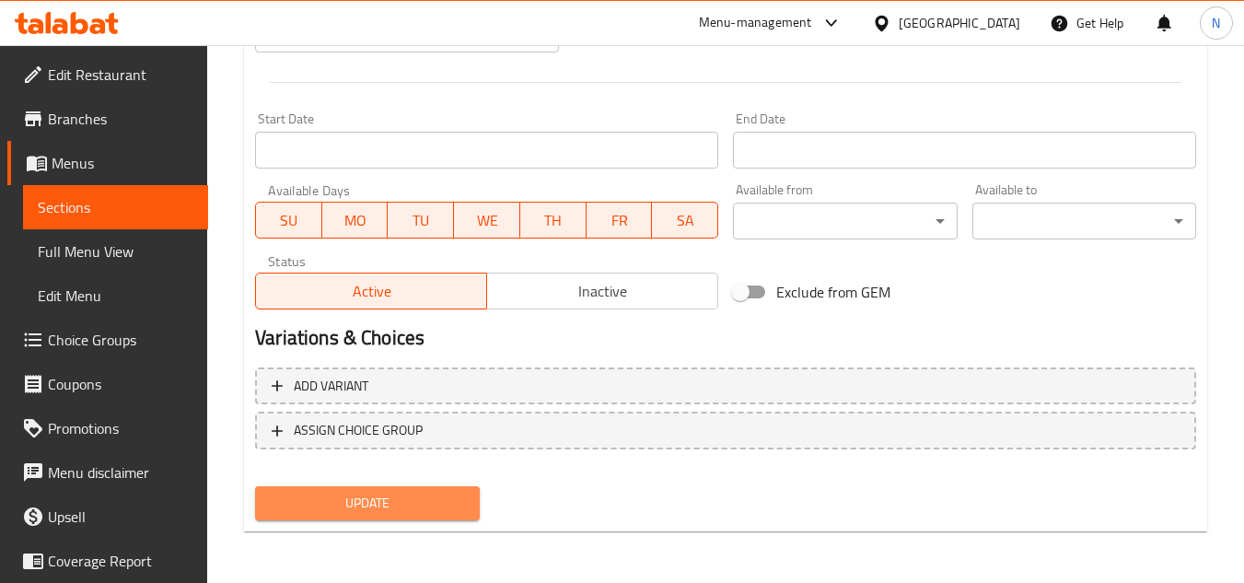
click at [364, 499] on span "Update" at bounding box center [367, 503] width 194 height 23
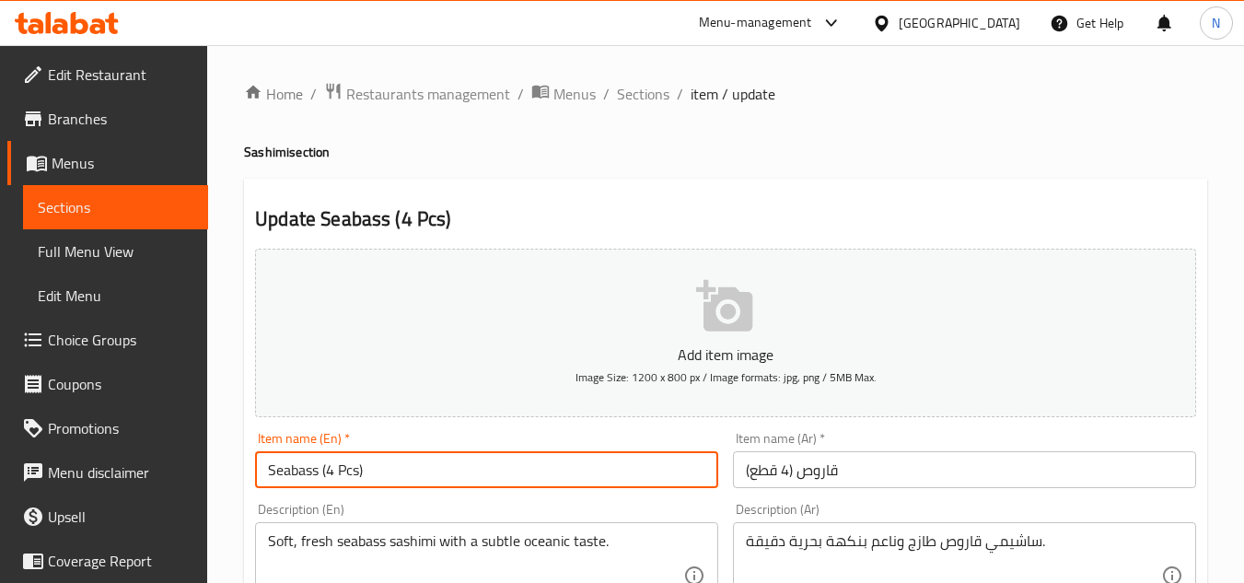
drag, startPoint x: 319, startPoint y: 476, endPoint x: 484, endPoint y: 503, distance: 167.8
type input "Seabass"
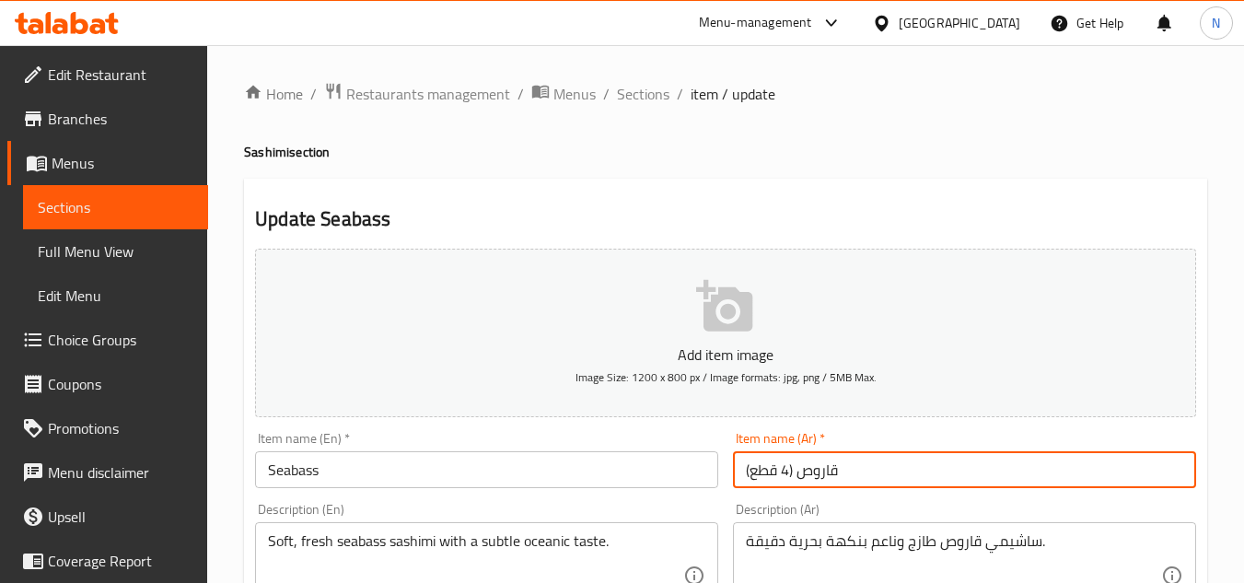
drag, startPoint x: 800, startPoint y: 477, endPoint x: 698, endPoint y: 493, distance: 103.5
type input "قاروص"
click at [316, 466] on input "Seabass" at bounding box center [486, 469] width 463 height 37
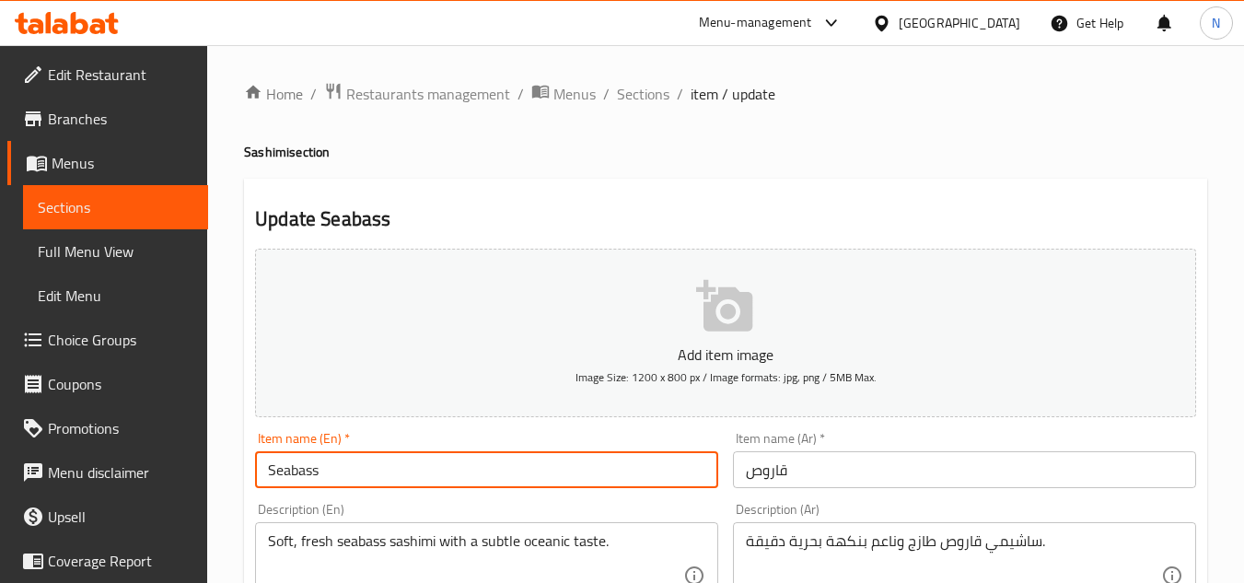
click at [316, 466] on input "Seabass" at bounding box center [486, 469] width 463 height 37
paste input "B"
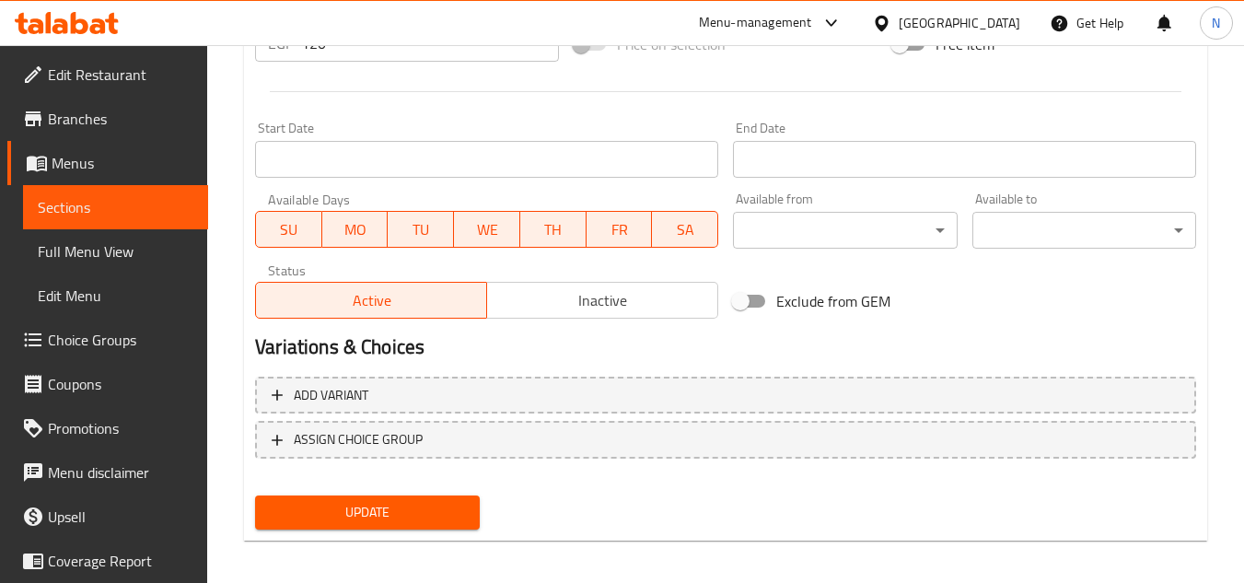
scroll to position [718, 0]
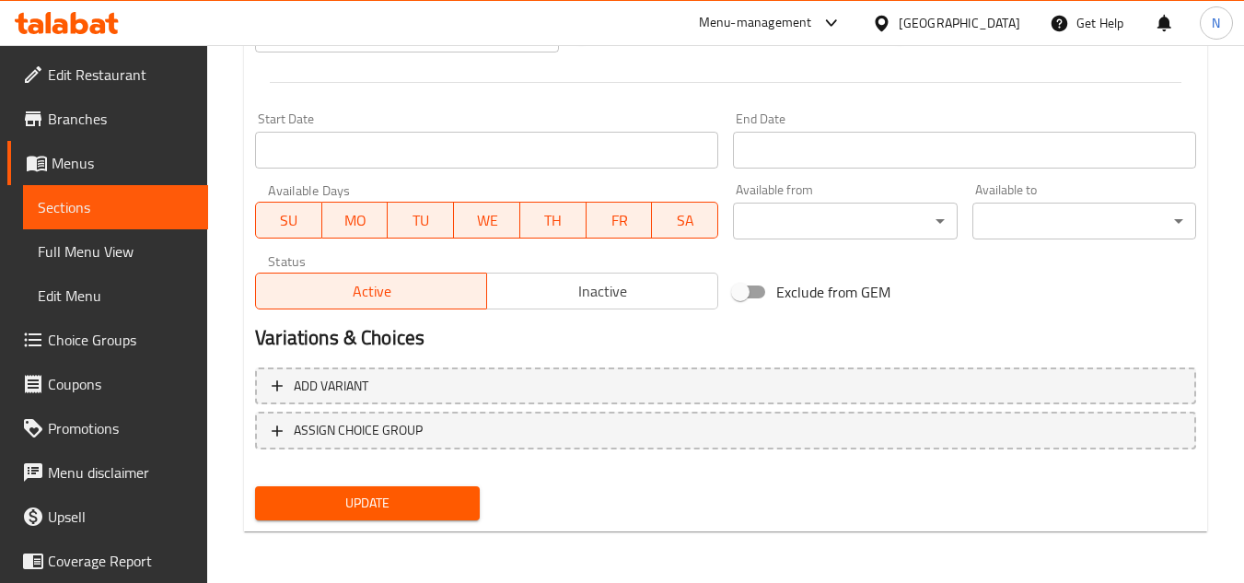
type input "Sea Bass"
click at [400, 510] on span "Update" at bounding box center [367, 503] width 194 height 23
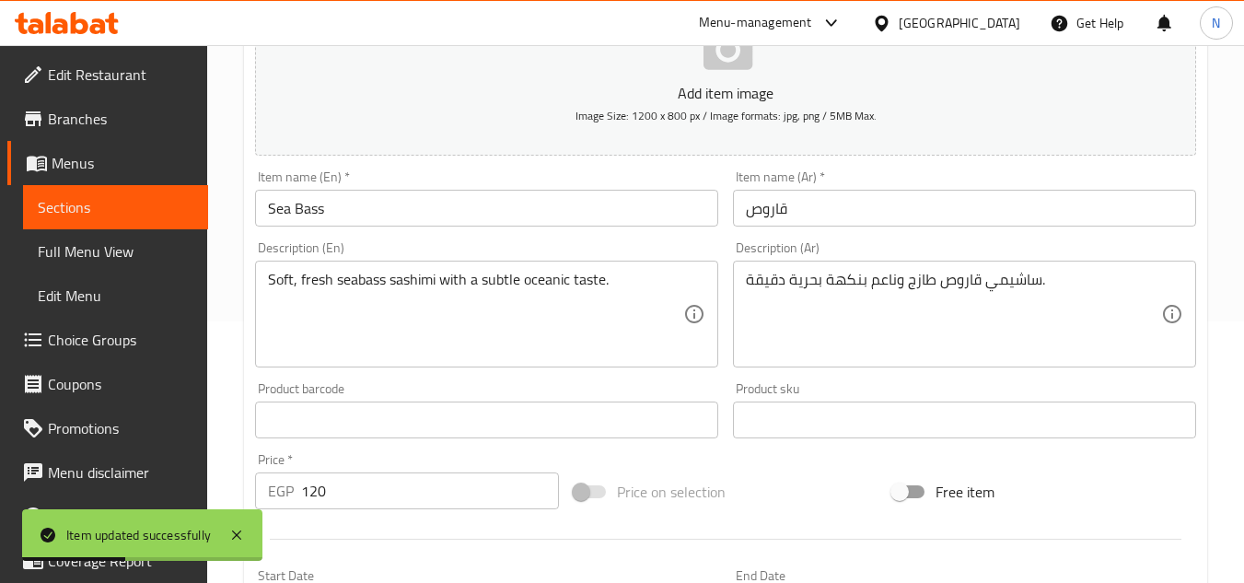
scroll to position [258, 0]
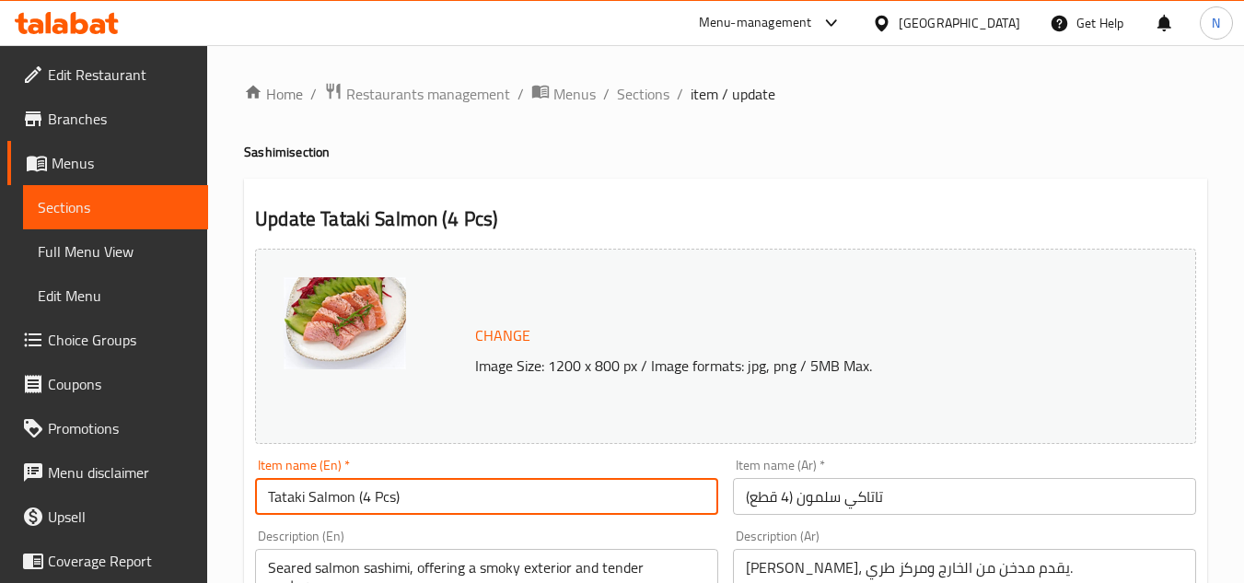
drag, startPoint x: 354, startPoint y: 498, endPoint x: 482, endPoint y: 501, distance: 128.9
click at [482, 501] on input "Tataki Salmon (4 Pcs)" at bounding box center [486, 496] width 463 height 37
type input "Tataki Salmon"
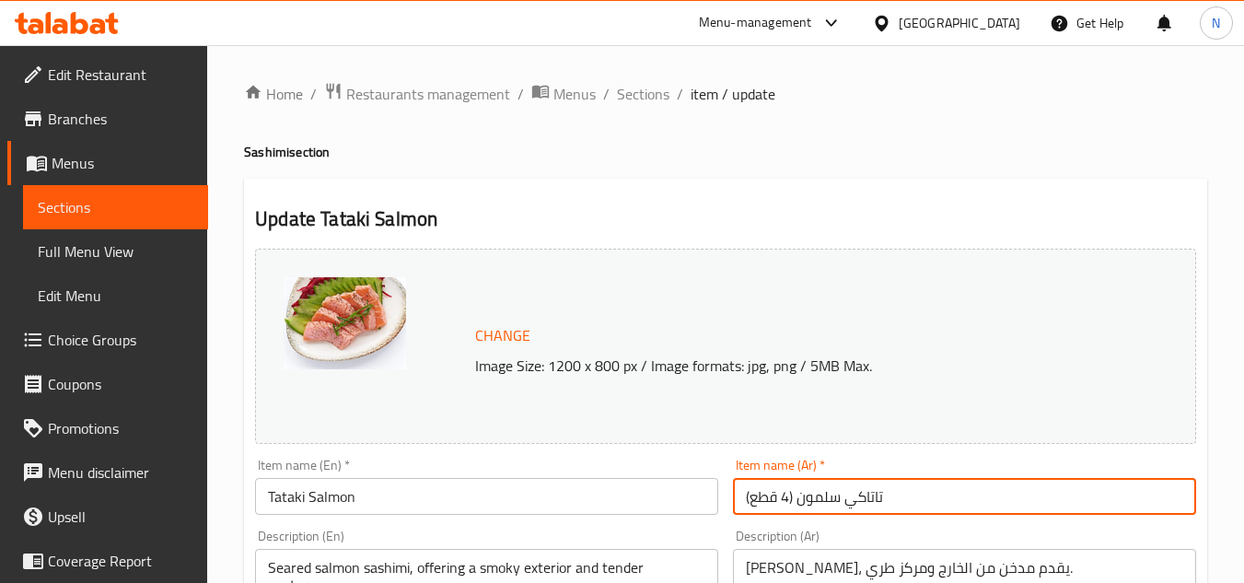
drag, startPoint x: 797, startPoint y: 500, endPoint x: 707, endPoint y: 516, distance: 91.7
type input "[PERSON_NAME]"
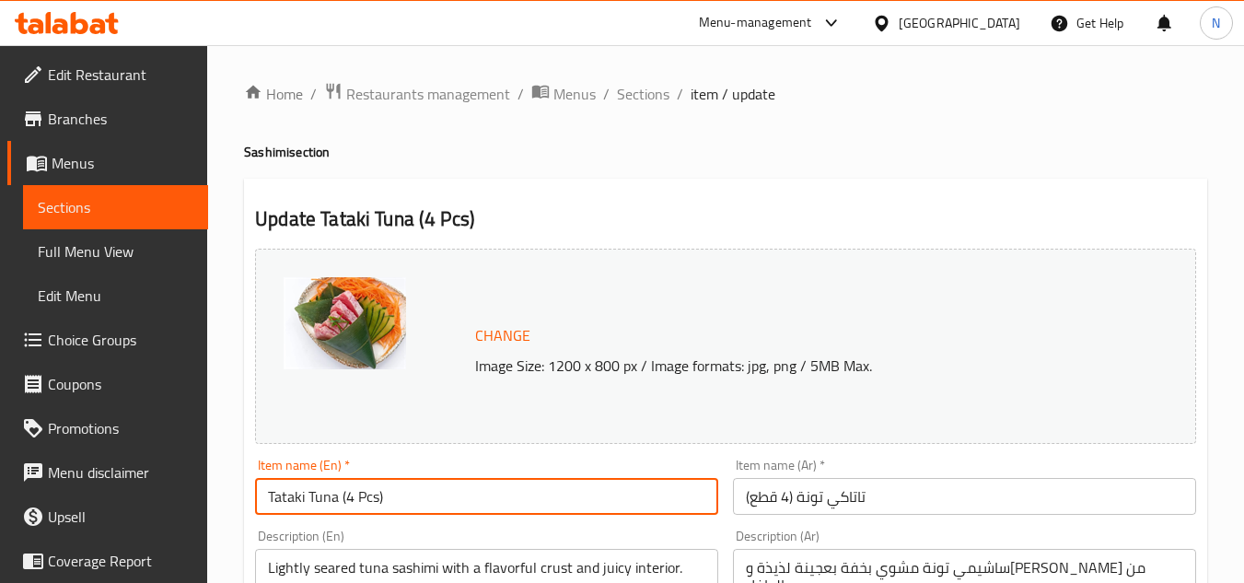
click at [331, 502] on input "Tataki Tuna (4 Pcs)" at bounding box center [486, 496] width 463 height 37
drag, startPoint x: 337, startPoint y: 503, endPoint x: 489, endPoint y: 511, distance: 152.1
click at [489, 511] on input "Tataki Tuna (4 Pcs)" at bounding box center [486, 496] width 463 height 37
type input "Tataki Tuna"
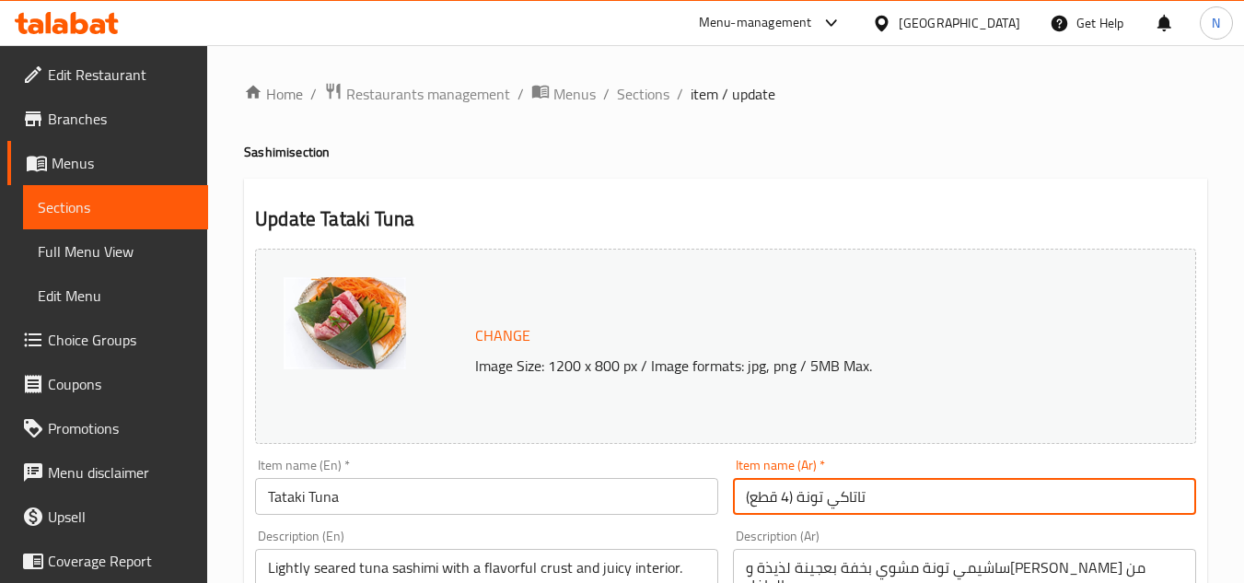
drag, startPoint x: 798, startPoint y: 502, endPoint x: 705, endPoint y: 515, distance: 93.9
type input "تاتاكي تونة"
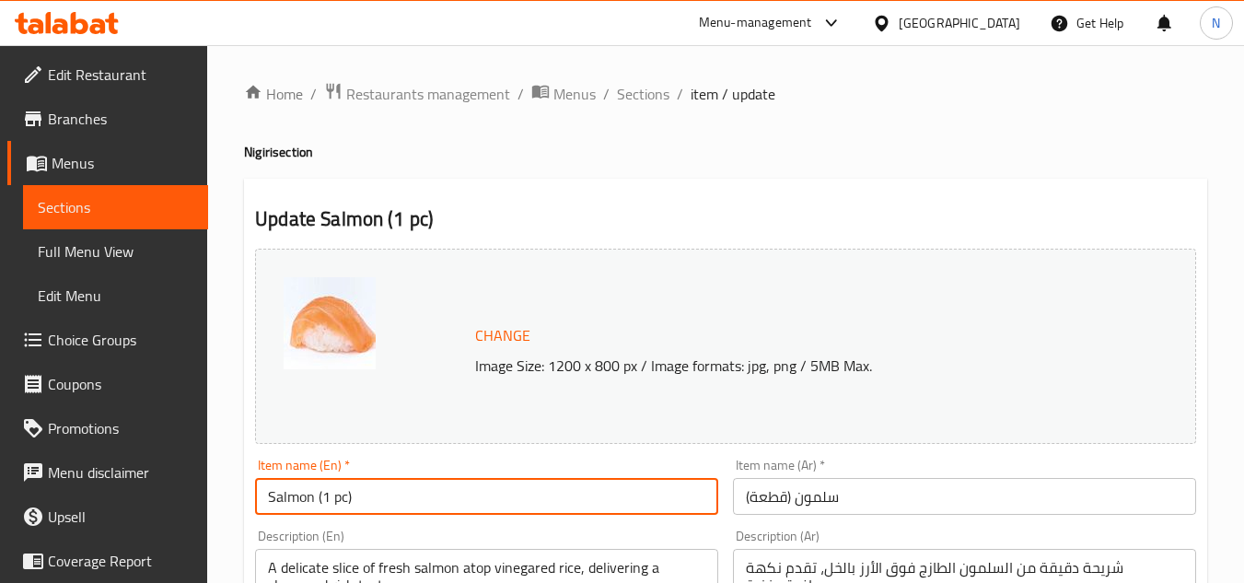
click at [361, 499] on input "Salmon (1 pc)" at bounding box center [486, 496] width 463 height 37
paste input "text"
type input "Salmon"
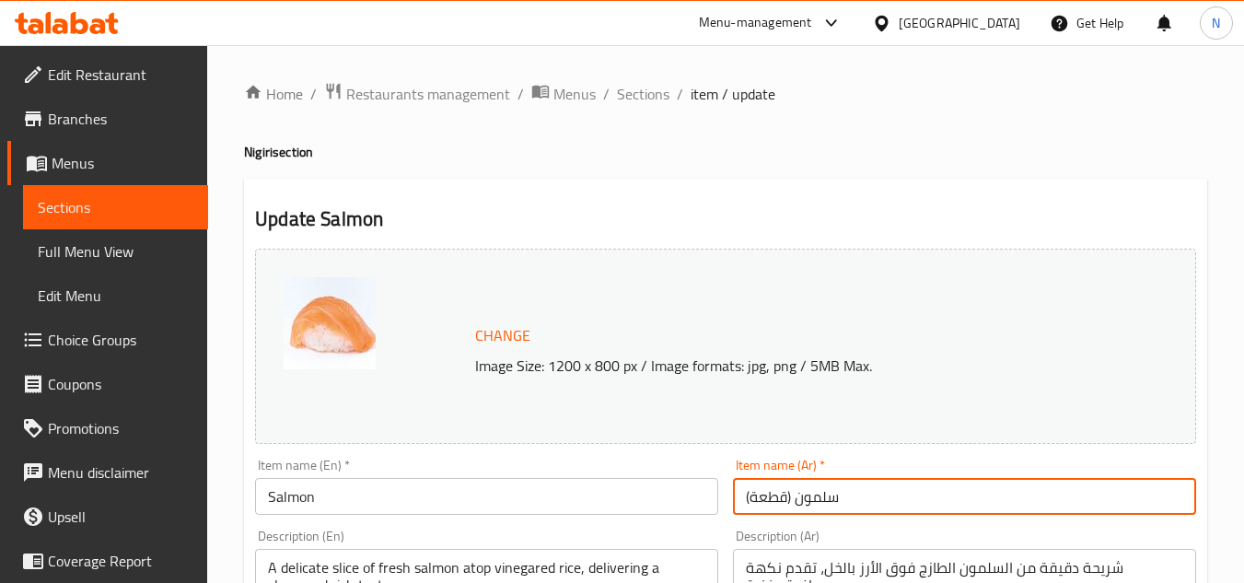
click at [800, 499] on input "سلمون (قطعة)" at bounding box center [964, 496] width 463 height 37
drag, startPoint x: 795, startPoint y: 501, endPoint x: 702, endPoint y: 517, distance: 94.4
type input "سلمون"
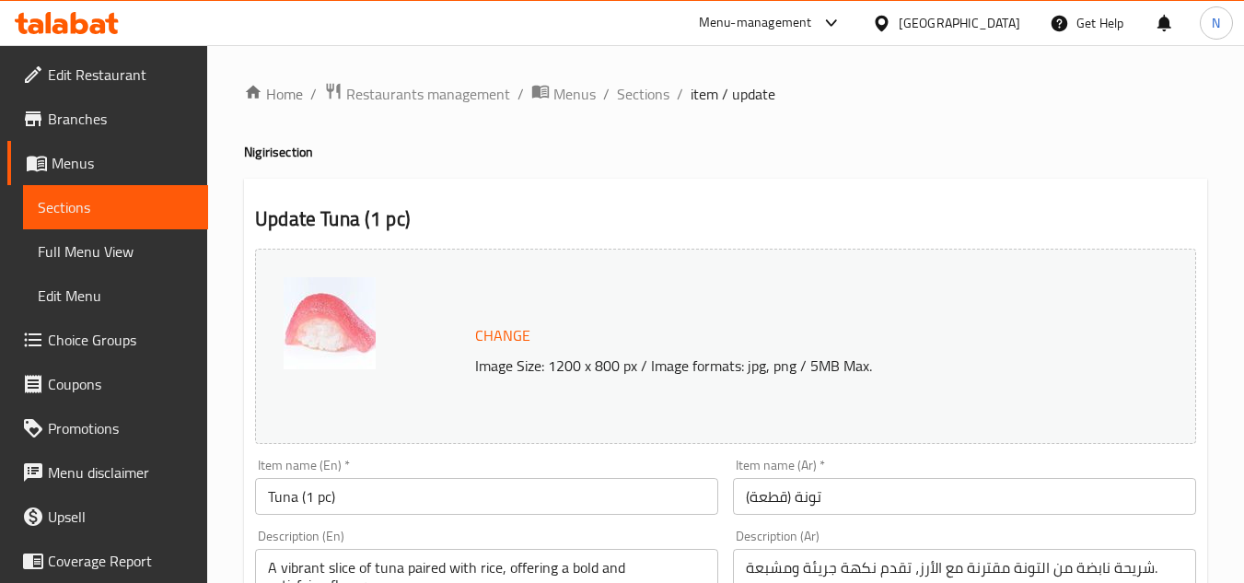
click at [295, 493] on input "Tuna (1 pc)" at bounding box center [486, 496] width 463 height 37
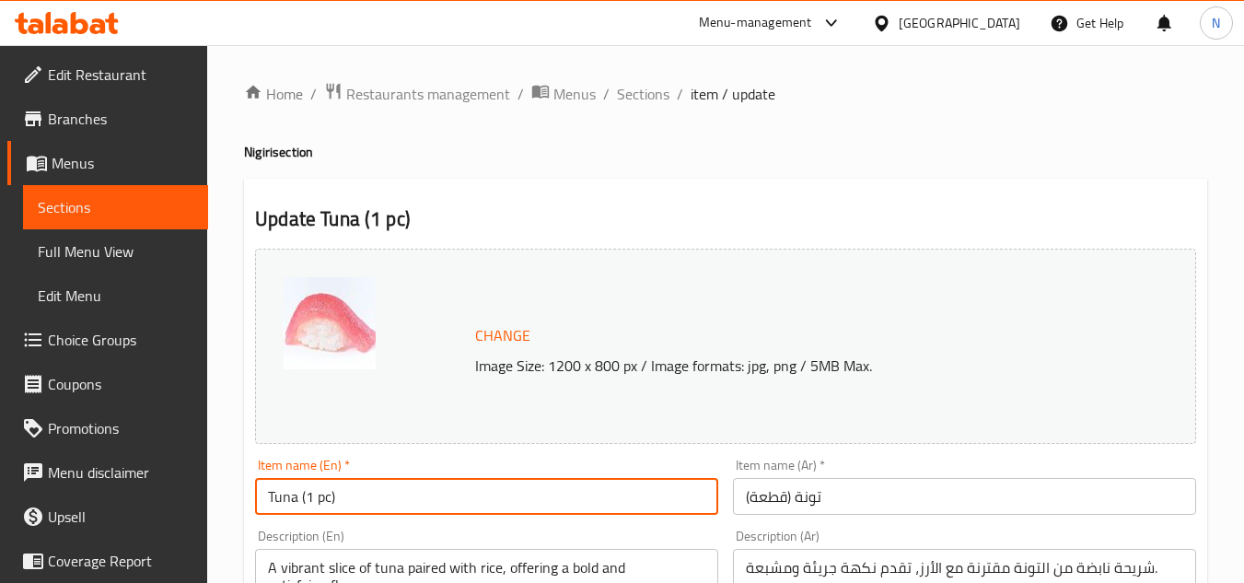
drag, startPoint x: 296, startPoint y: 503, endPoint x: 447, endPoint y: 520, distance: 152.0
click at [447, 520] on div "Item name (En)   * Tuna (1 pc) Item name (En) *" at bounding box center [487, 486] width 478 height 71
type input "Tuna"
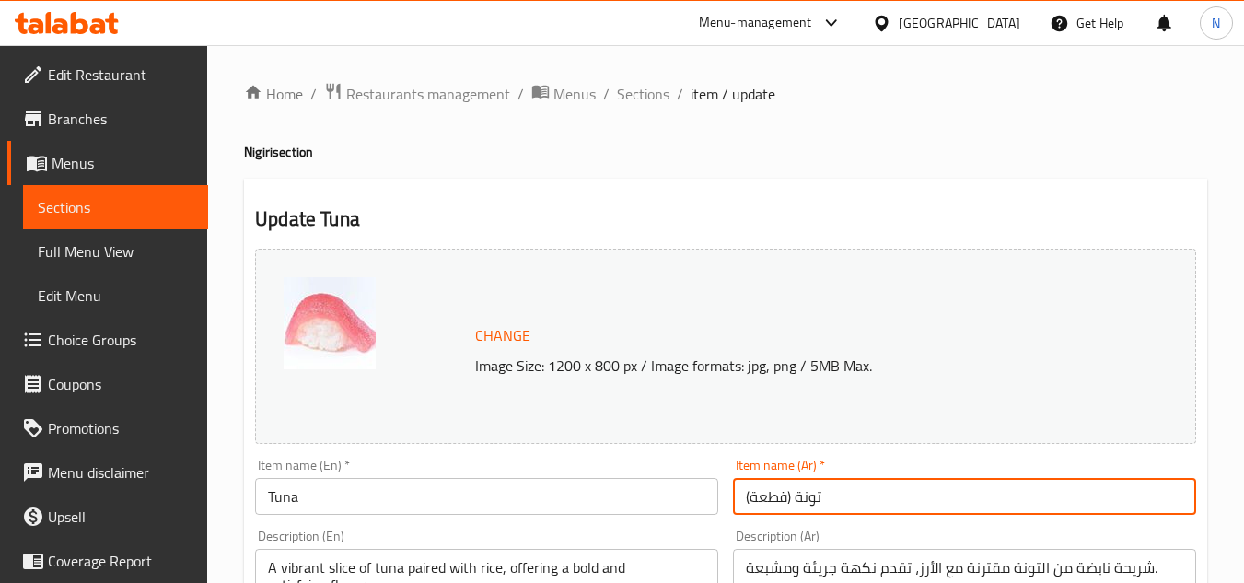
drag, startPoint x: 794, startPoint y: 500, endPoint x: 716, endPoint y: 516, distance: 78.9
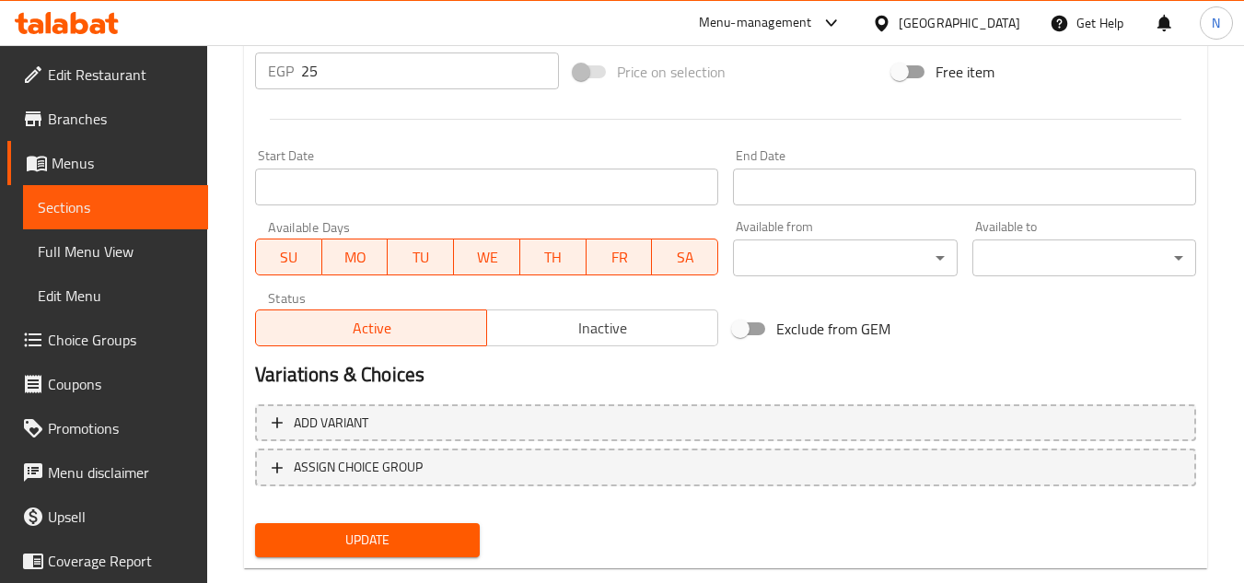
scroll to position [736, 0]
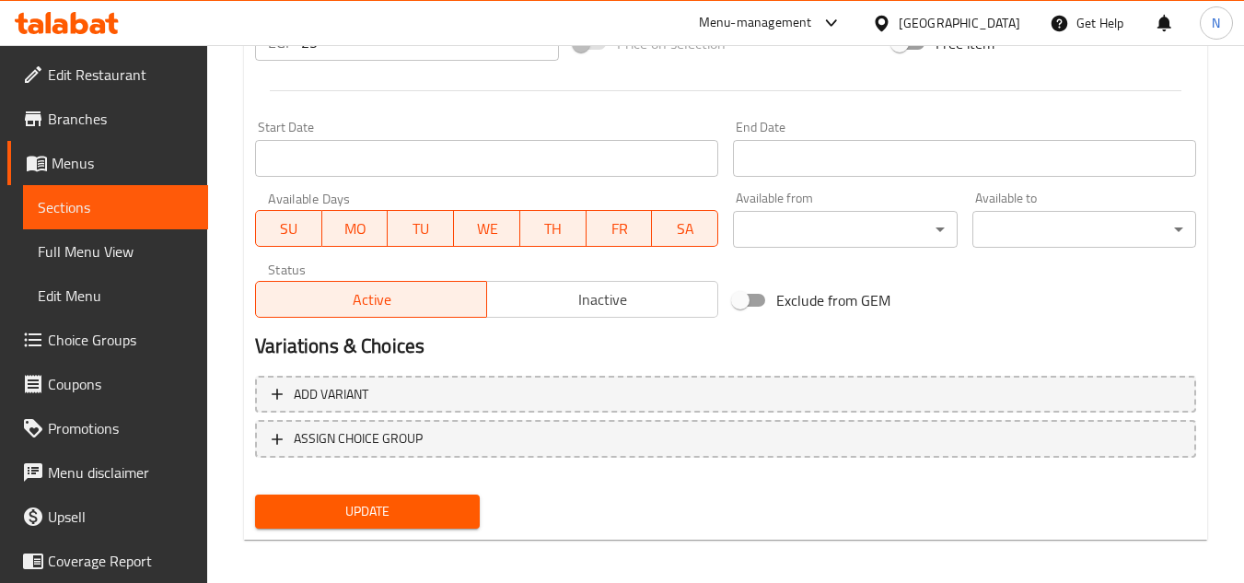
type input "تونة"
click at [396, 521] on span "Update" at bounding box center [367, 511] width 194 height 23
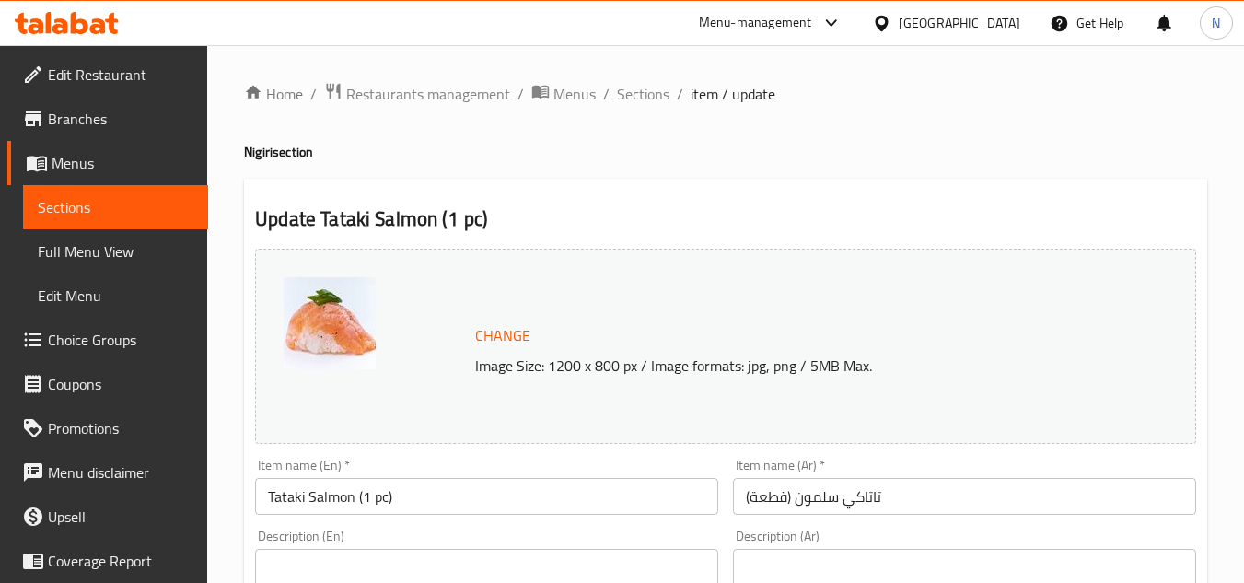
click at [368, 494] on input "Tataki Salmon (1 pc)" at bounding box center [486, 496] width 463 height 37
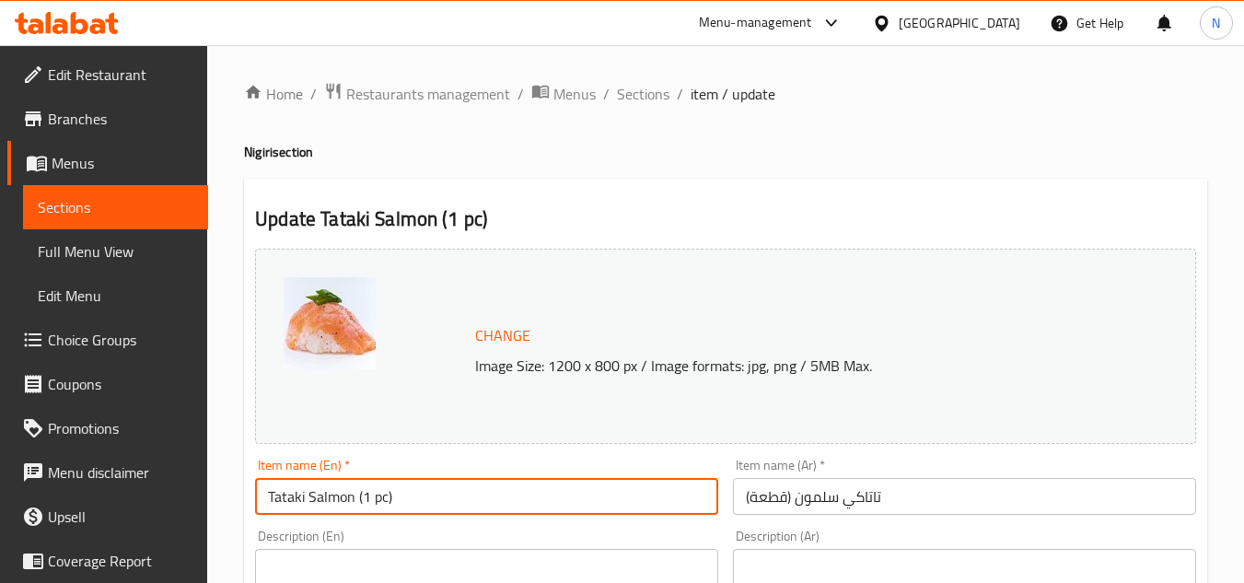
click at [368, 494] on input "Tataki Salmon (1 pc)" at bounding box center [486, 496] width 463 height 37
paste input "text"
type input "Tataki Salmon"
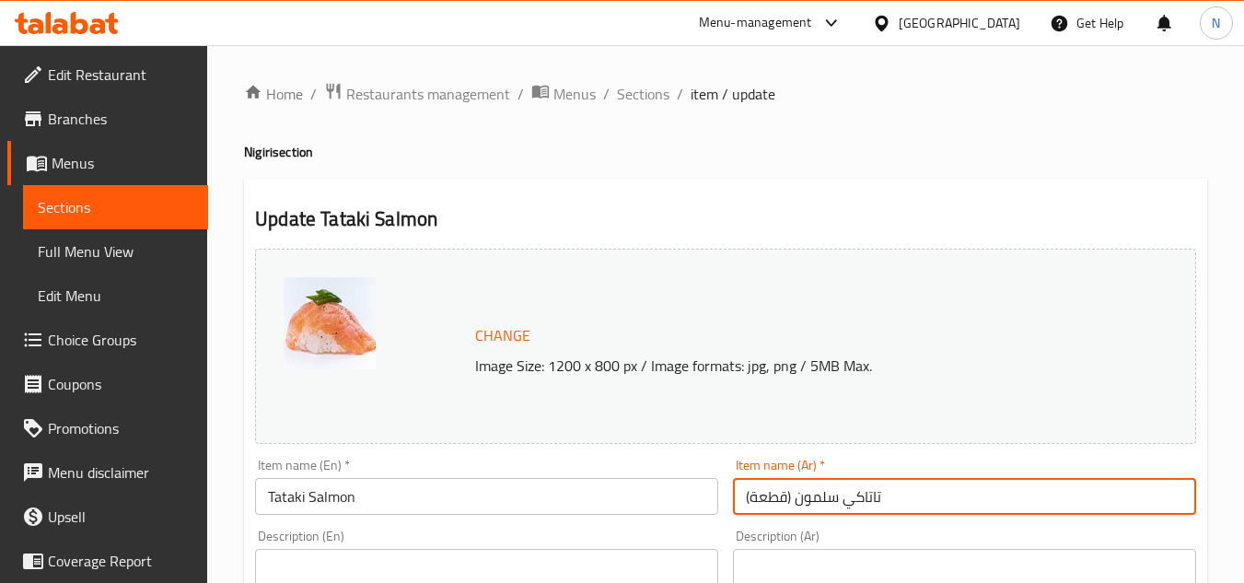
drag, startPoint x: 796, startPoint y: 504, endPoint x: 714, endPoint y: 543, distance: 91.0
type input "تاتاكي سلمون"
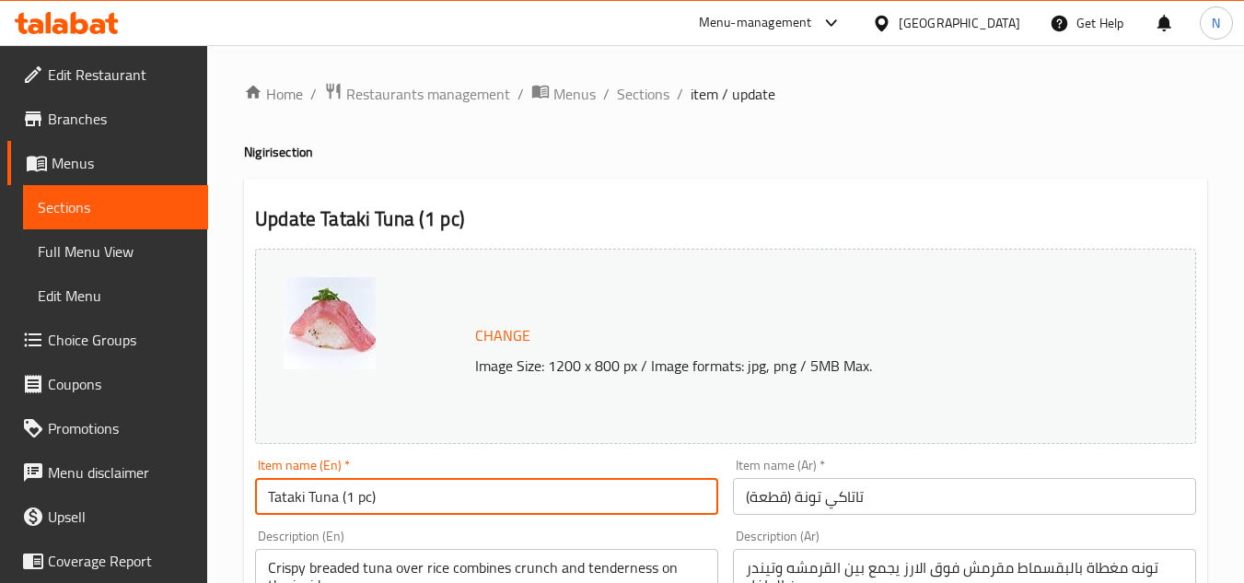
click at [330, 494] on input "Tataki Tuna (1 pc)" at bounding box center [486, 496] width 463 height 37
paste input "text"
type input "Tataki Tuna"
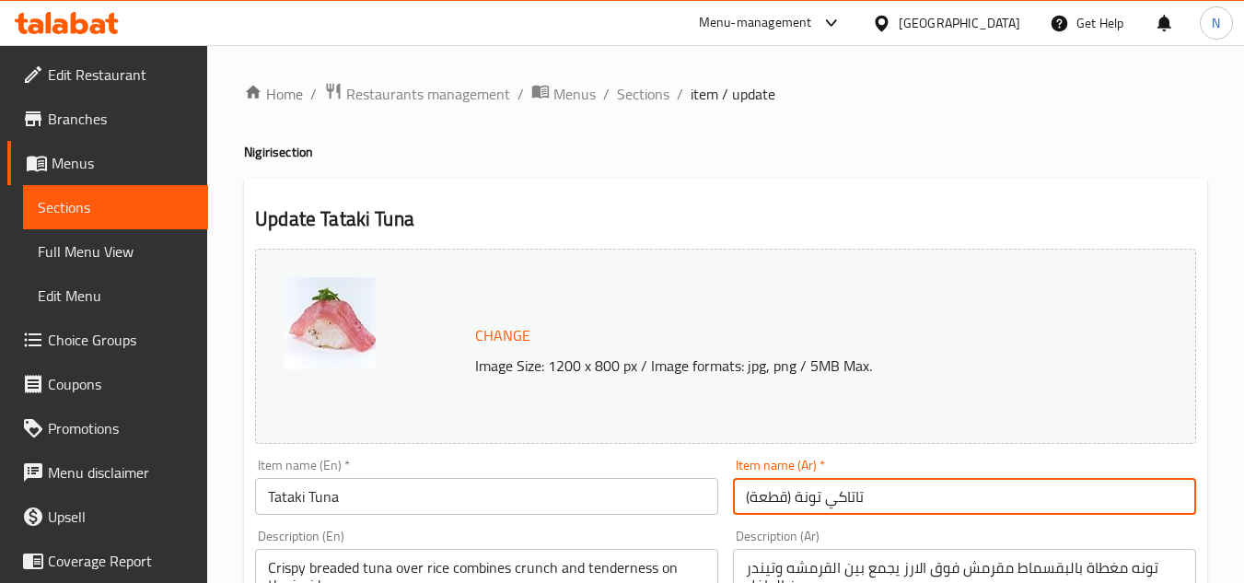
drag, startPoint x: 797, startPoint y: 501, endPoint x: 699, endPoint y: 512, distance: 99.1
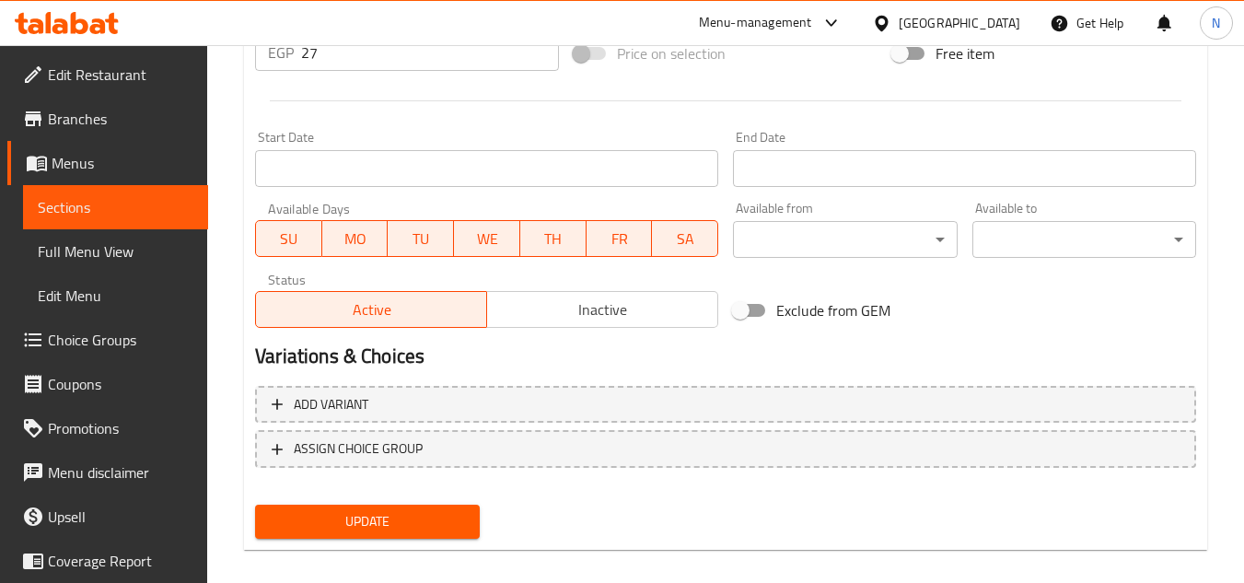
scroll to position [736, 0]
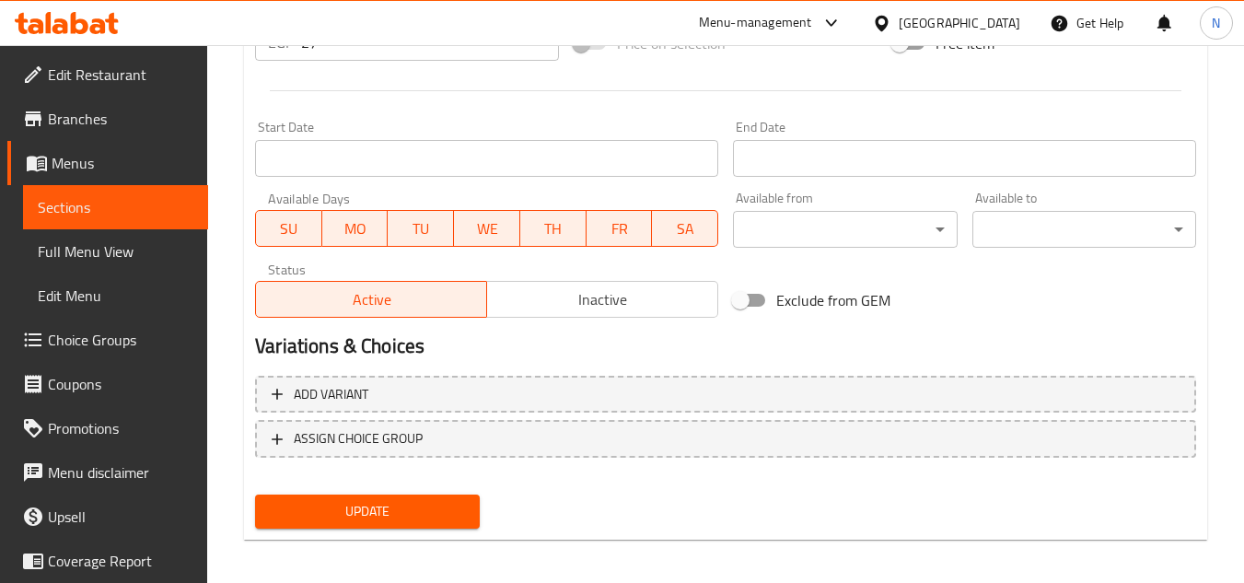
type input "تاتاكي تونة"
click at [441, 519] on span "Update" at bounding box center [367, 511] width 194 height 23
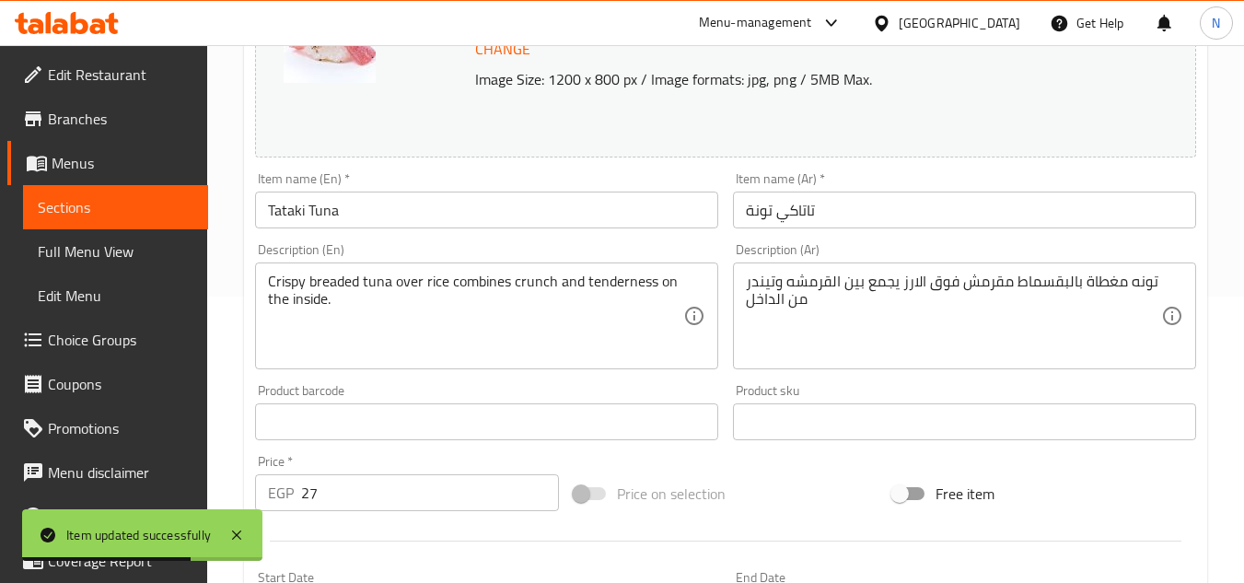
scroll to position [276, 0]
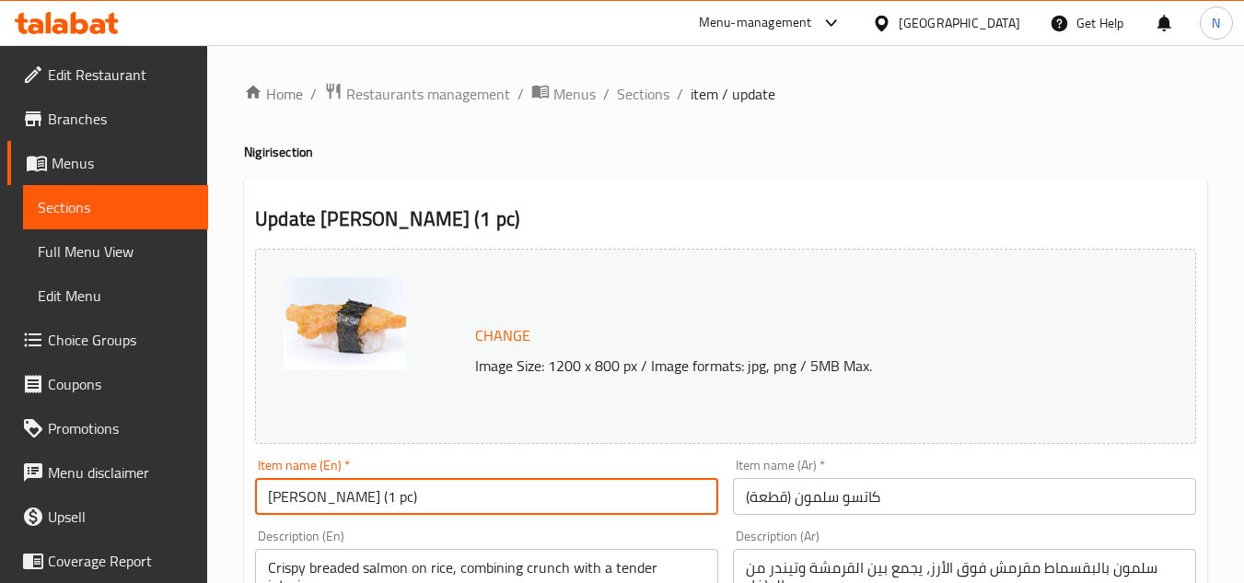
drag, startPoint x: 354, startPoint y: 503, endPoint x: 486, endPoint y: 505, distance: 131.7
click at [486, 505] on input "[PERSON_NAME] (1 pc)" at bounding box center [486, 496] width 463 height 37
type input "[PERSON_NAME]"
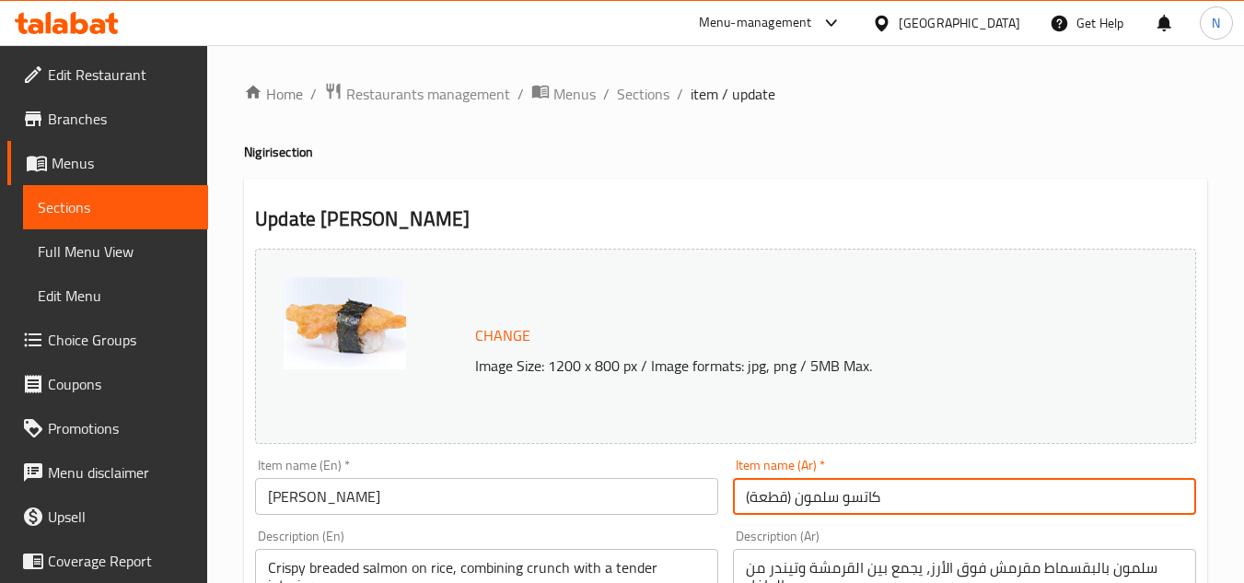
drag, startPoint x: 795, startPoint y: 501, endPoint x: 678, endPoint y: 506, distance: 117.0
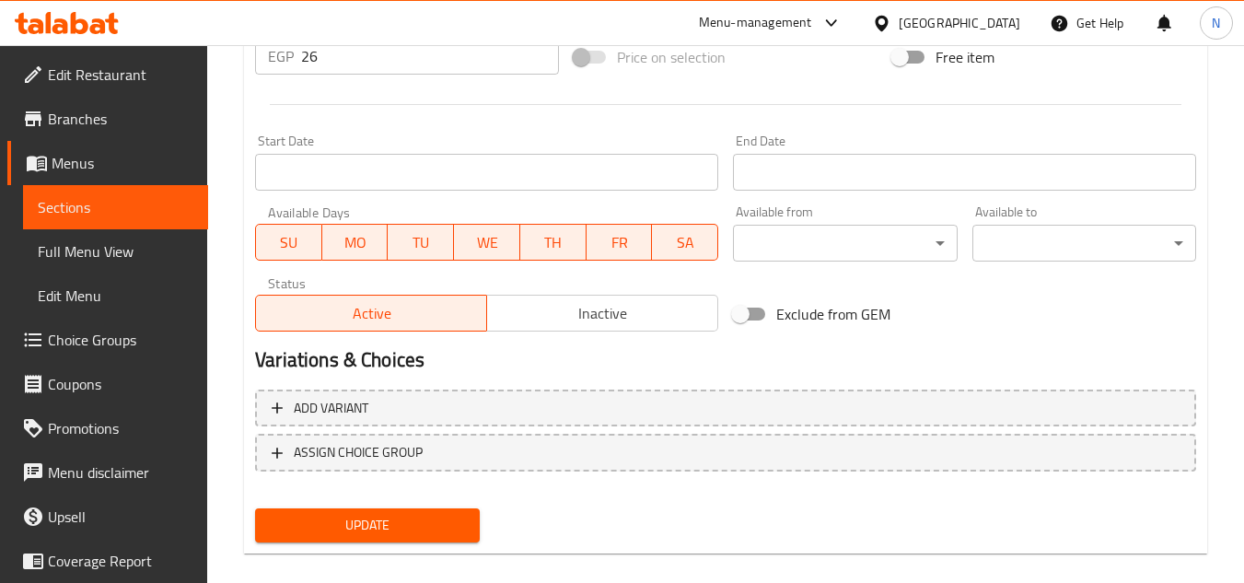
scroll to position [745, 0]
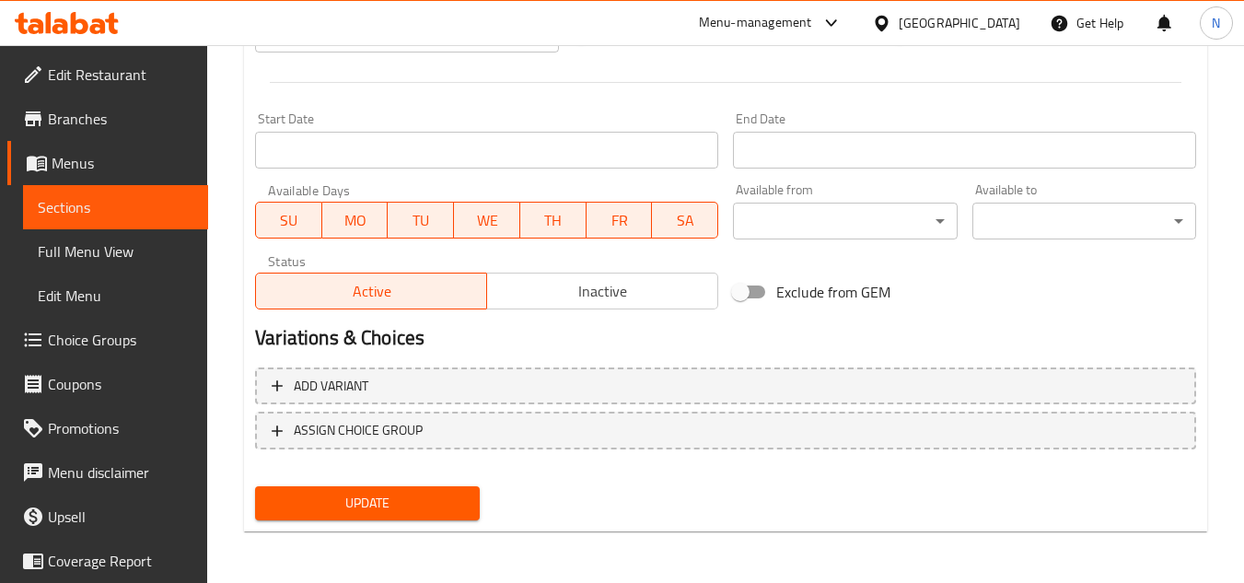
type input "[PERSON_NAME]"
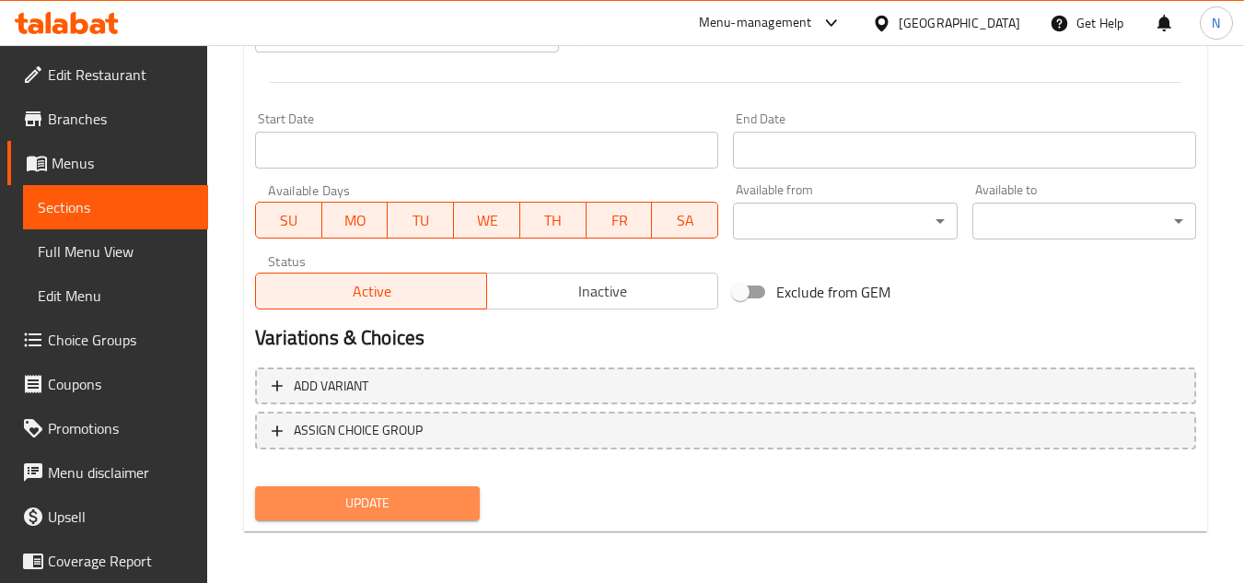
click at [409, 492] on span "Update" at bounding box center [367, 503] width 194 height 23
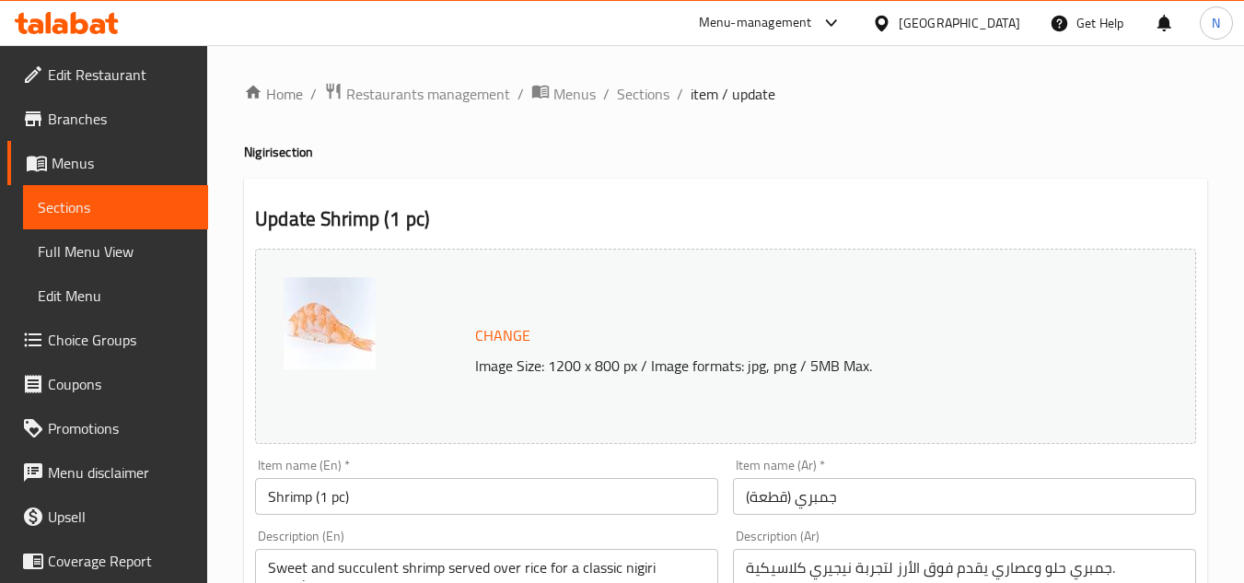
click at [381, 498] on input "Shrimp (1 pc)" at bounding box center [486, 496] width 463 height 37
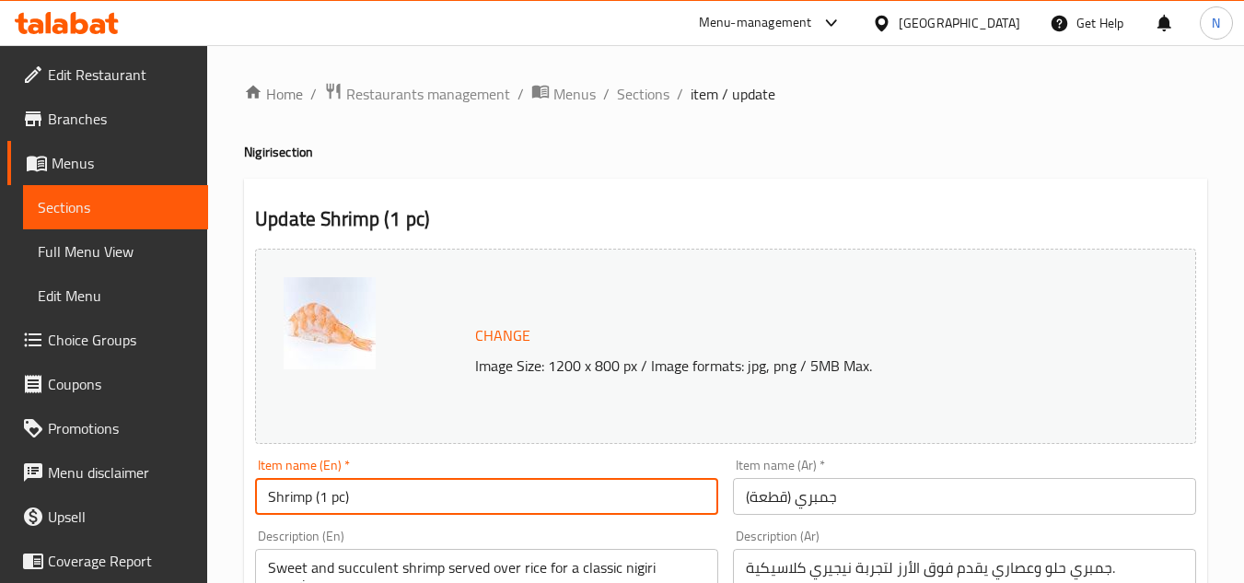
click at [381, 498] on input "Shrimp (1 pc)" at bounding box center [486, 496] width 463 height 37
paste input "text"
type input "Shrimp"
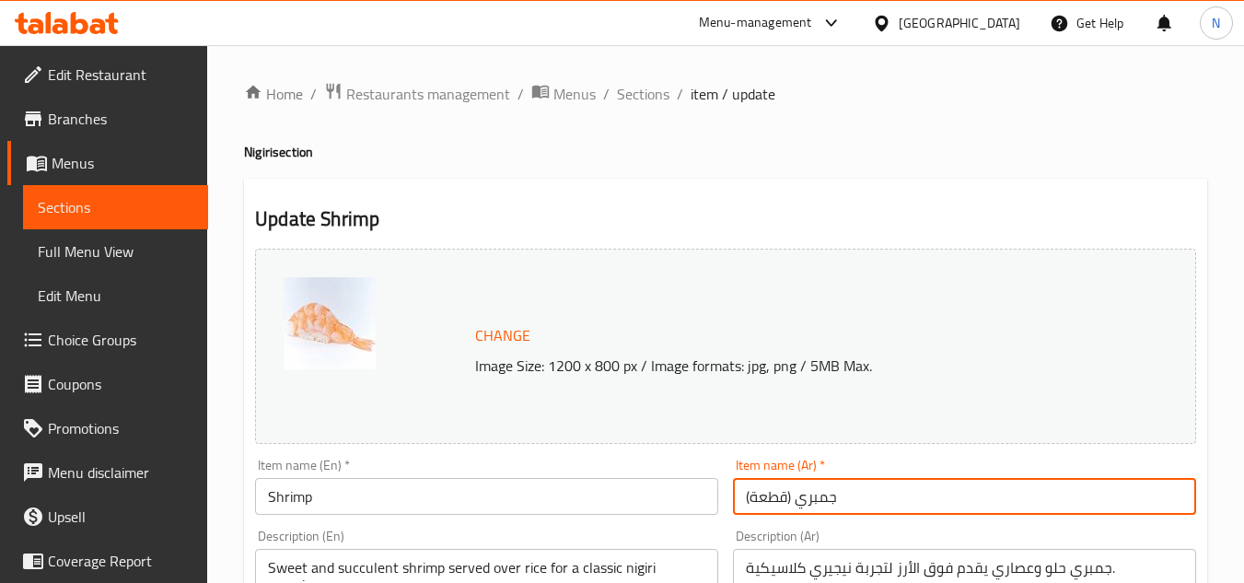
drag, startPoint x: 794, startPoint y: 498, endPoint x: 716, endPoint y: 515, distance: 80.0
type input "جمبري"
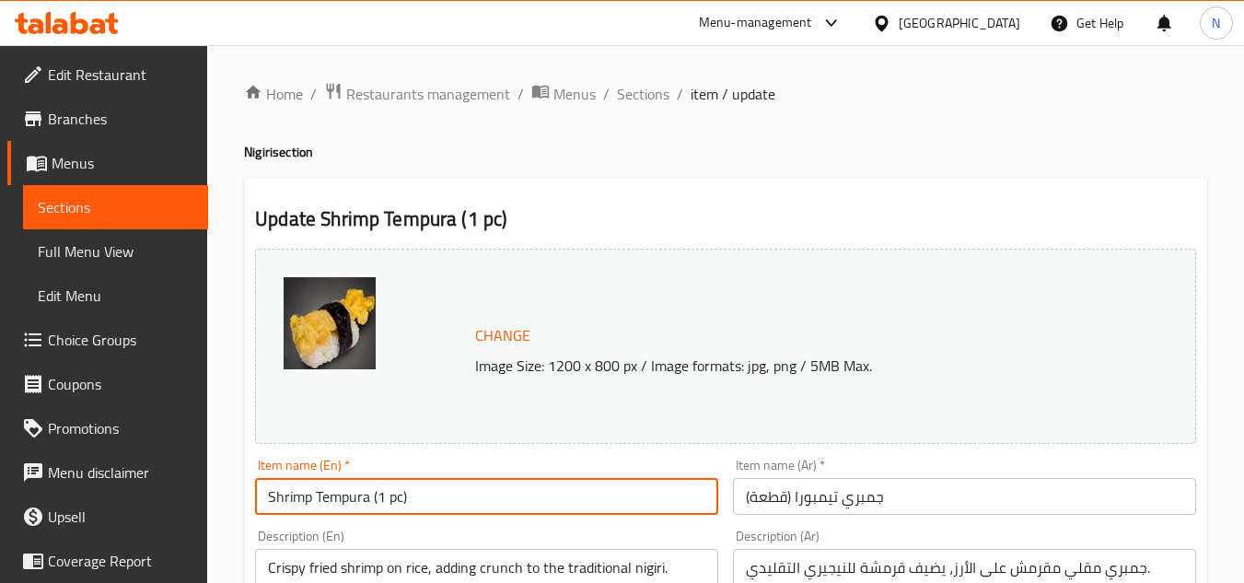
drag, startPoint x: 370, startPoint y: 500, endPoint x: 481, endPoint y: 493, distance: 111.6
click at [481, 493] on input "Shrimp Tempura (1 pc)" at bounding box center [486, 496] width 463 height 37
type input "Shrimp Tempura"
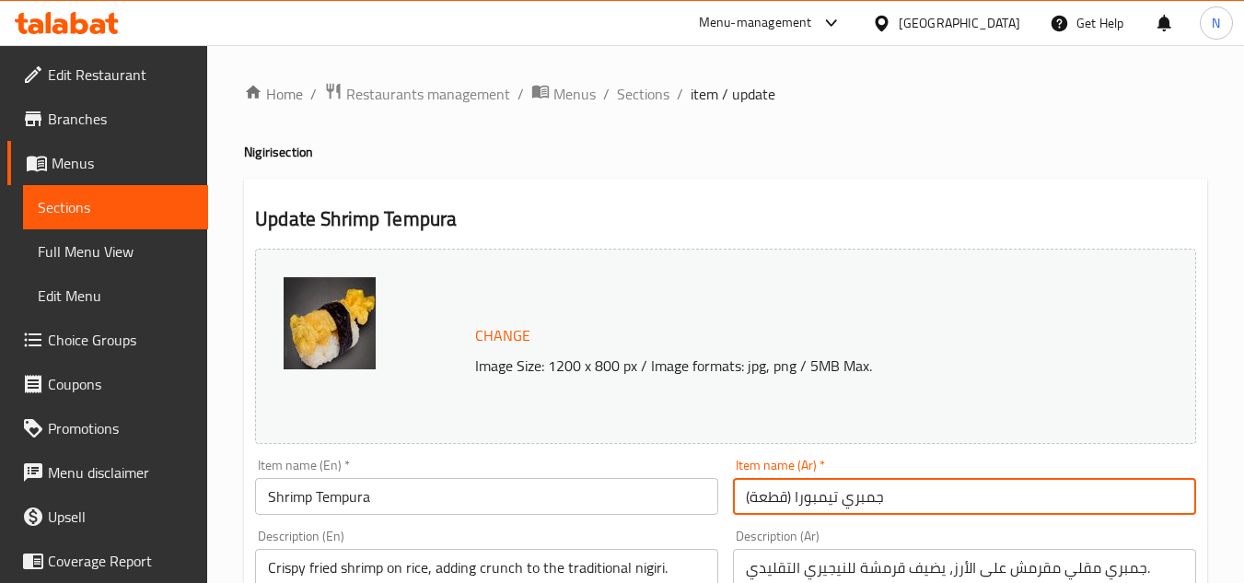
drag, startPoint x: 828, startPoint y: 509, endPoint x: 833, endPoint y: 500, distance: 10.7
click at [833, 500] on input "جمبري تيمبورا (قطعة)" at bounding box center [964, 496] width 463 height 37
drag, startPoint x: 795, startPoint y: 496, endPoint x: 720, endPoint y: 505, distance: 76.0
type input "جمبري تمبورا"
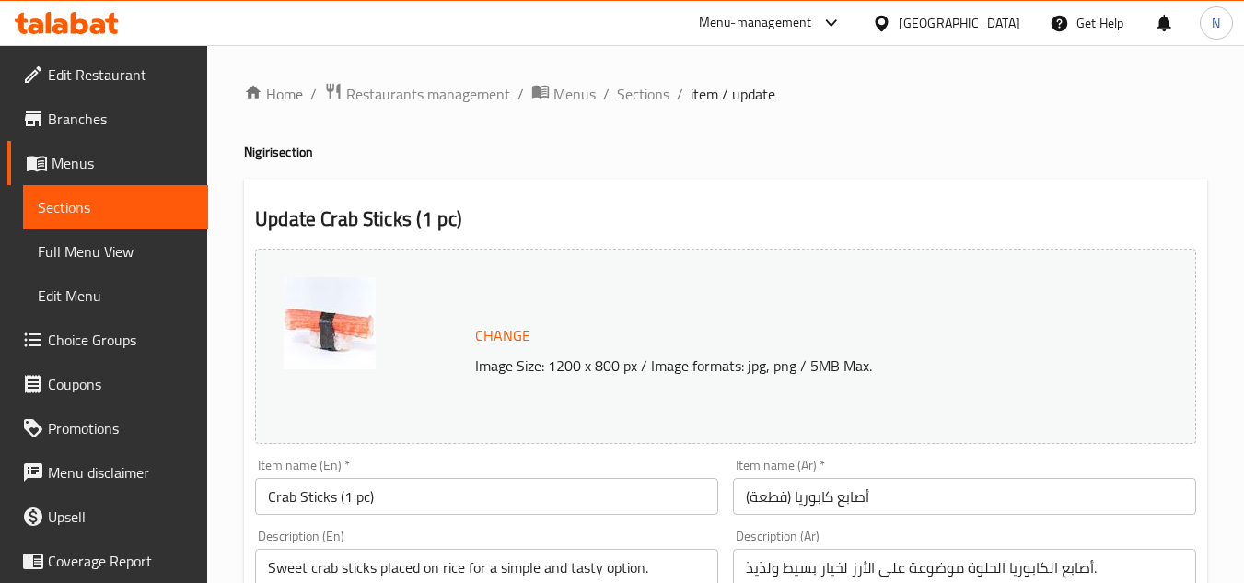
click at [435, 493] on input "Crab Sticks (1 pc)" at bounding box center [486, 496] width 463 height 37
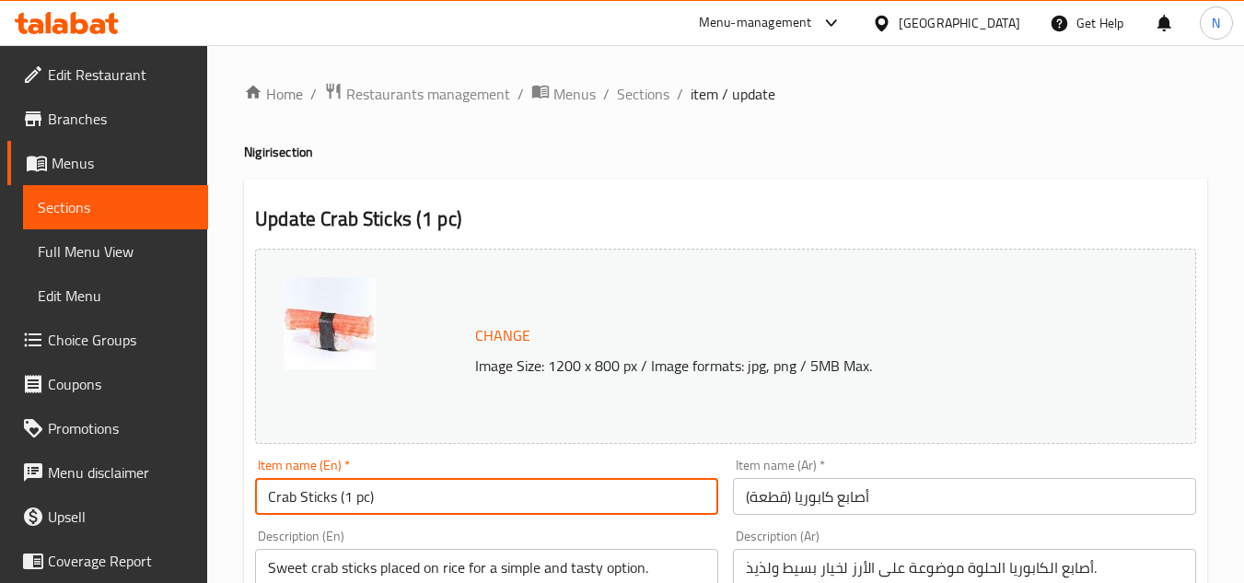
click at [435, 493] on input "Crab Sticks (1 pc)" at bounding box center [486, 496] width 463 height 37
paste input "text"
type input "Crab Sticks"
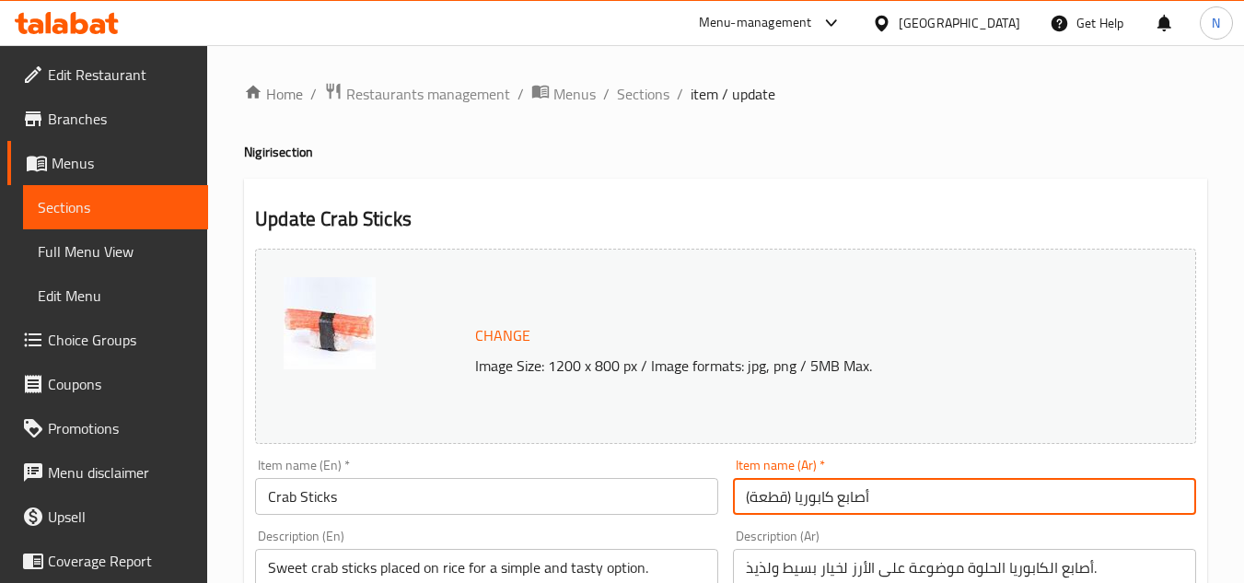
drag, startPoint x: 795, startPoint y: 499, endPoint x: 695, endPoint y: 520, distance: 102.6
type input "أصابع كابوريا"
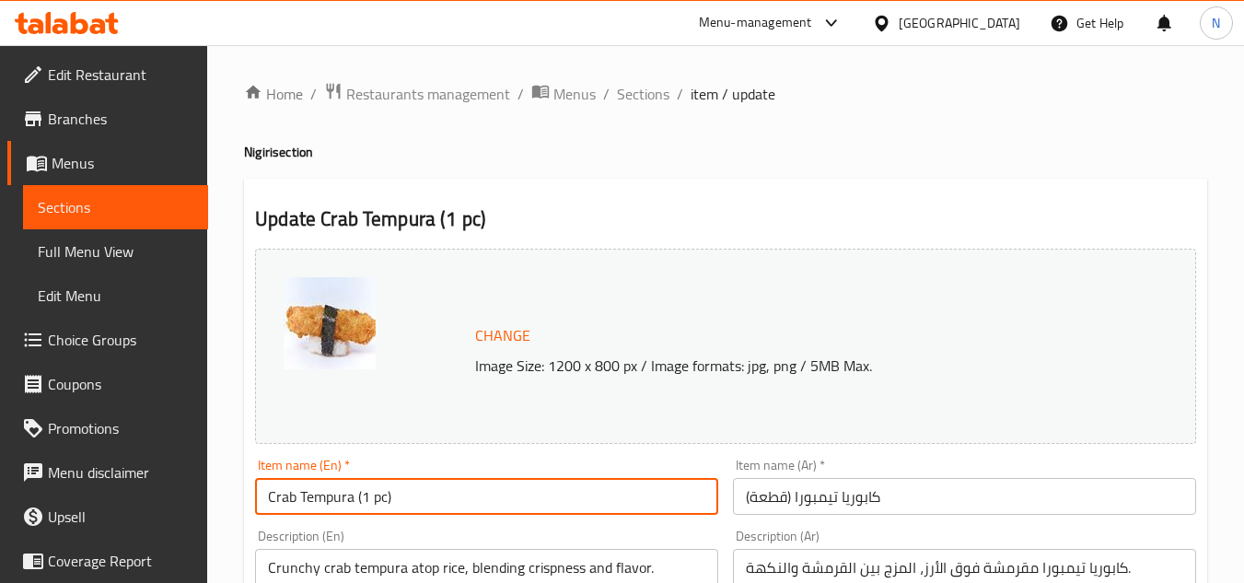
drag, startPoint x: 353, startPoint y: 496, endPoint x: 509, endPoint y: 494, distance: 156.5
click at [509, 494] on input "Crab Tempura (1 pc)" at bounding box center [486, 496] width 463 height 37
click at [339, 503] on input "Crab Tempura" at bounding box center [486, 496] width 463 height 37
click at [338, 504] on input "Crab Tempura" at bounding box center [486, 496] width 463 height 37
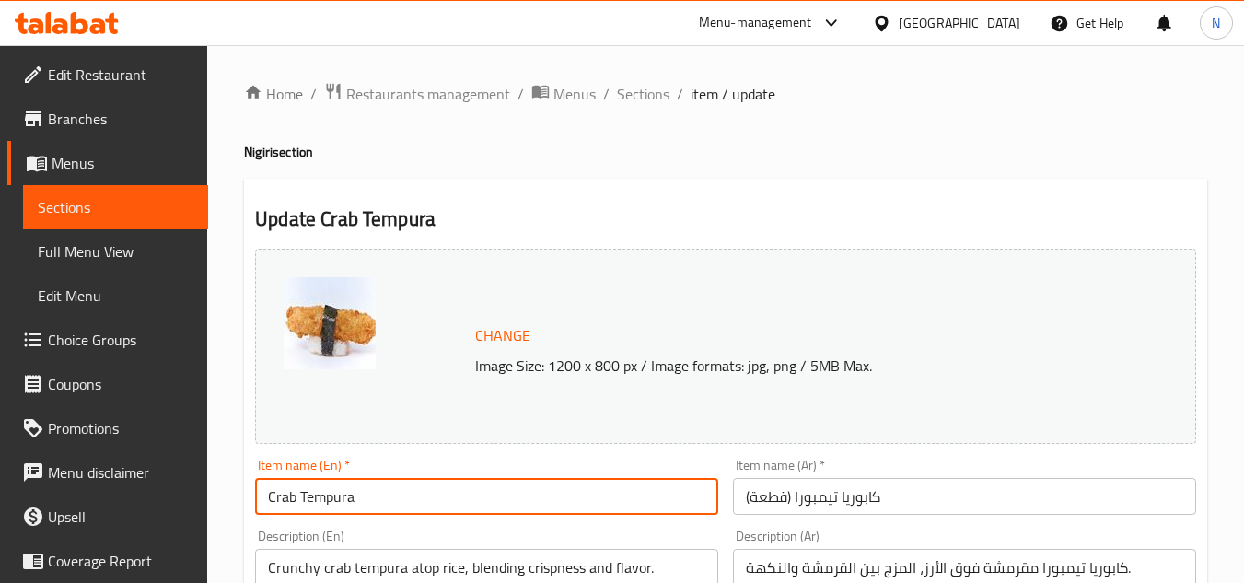
type input "Crab Tempura"
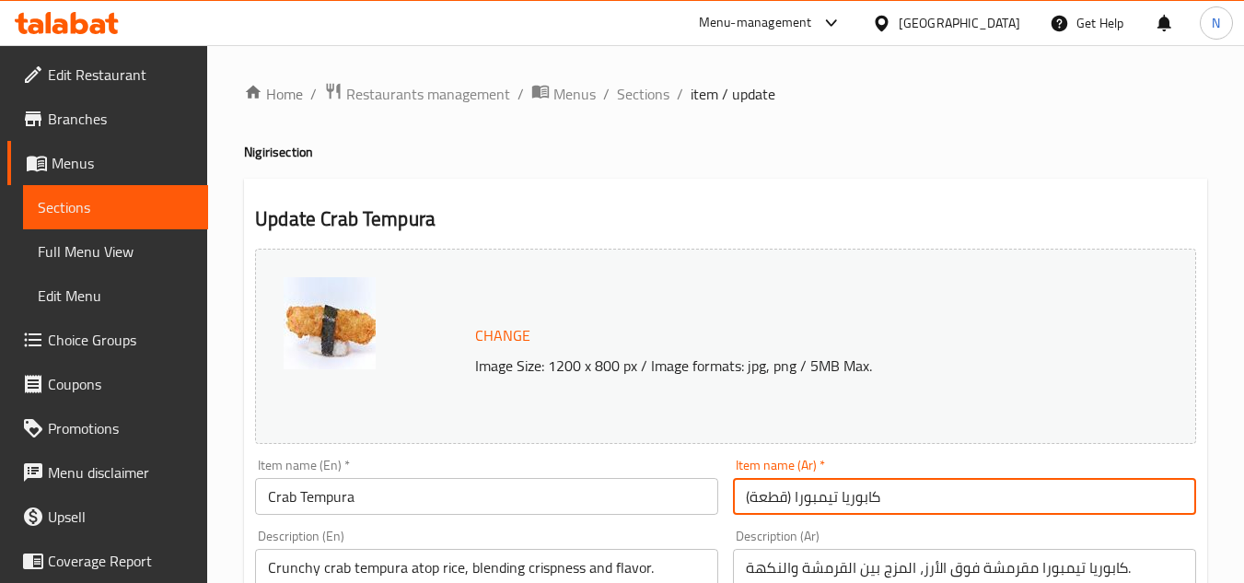
drag, startPoint x: 794, startPoint y: 502, endPoint x: 713, endPoint y: 526, distance: 85.4
click at [813, 497] on input "كابوريا تيمبورا" at bounding box center [964, 496] width 463 height 37
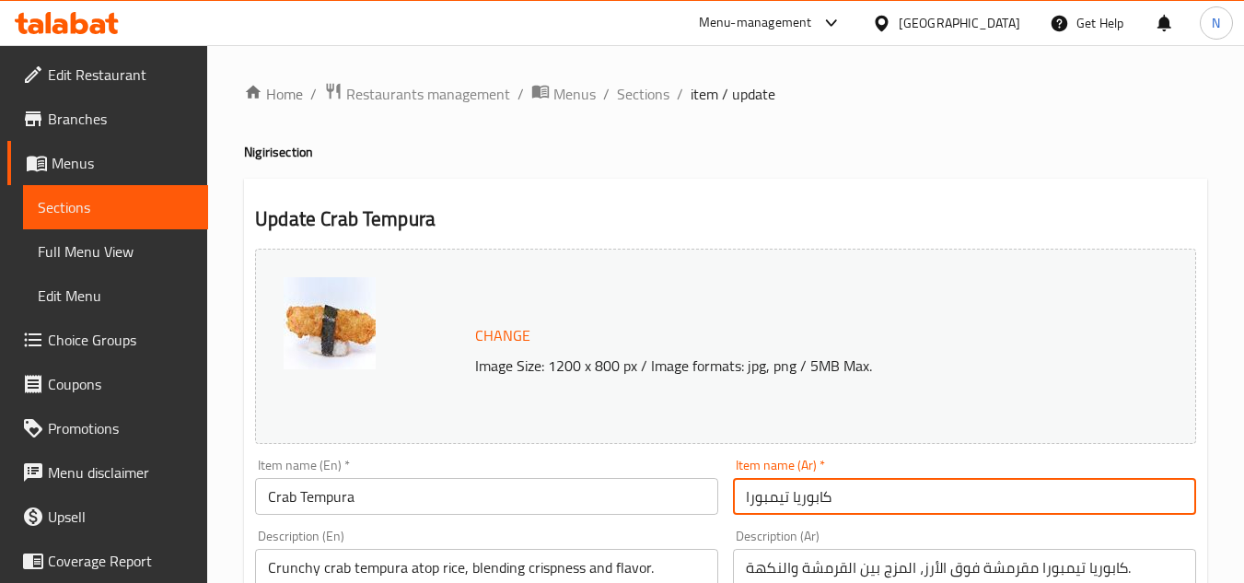
click at [824, 501] on input "كابوريا تيمبورا" at bounding box center [964, 496] width 463 height 37
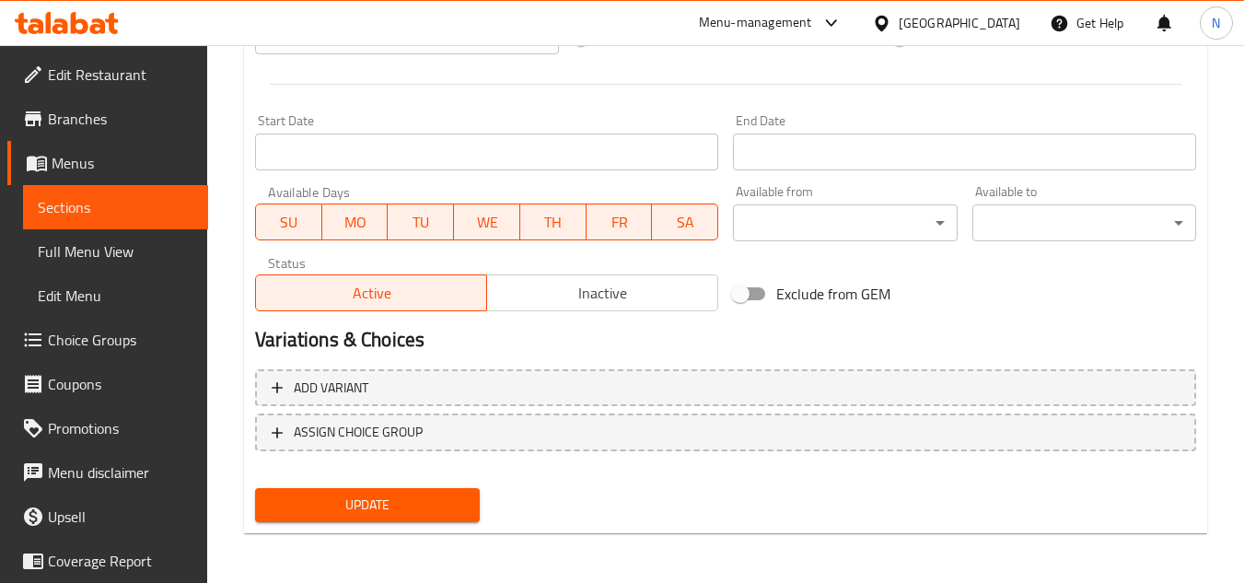
scroll to position [745, 0]
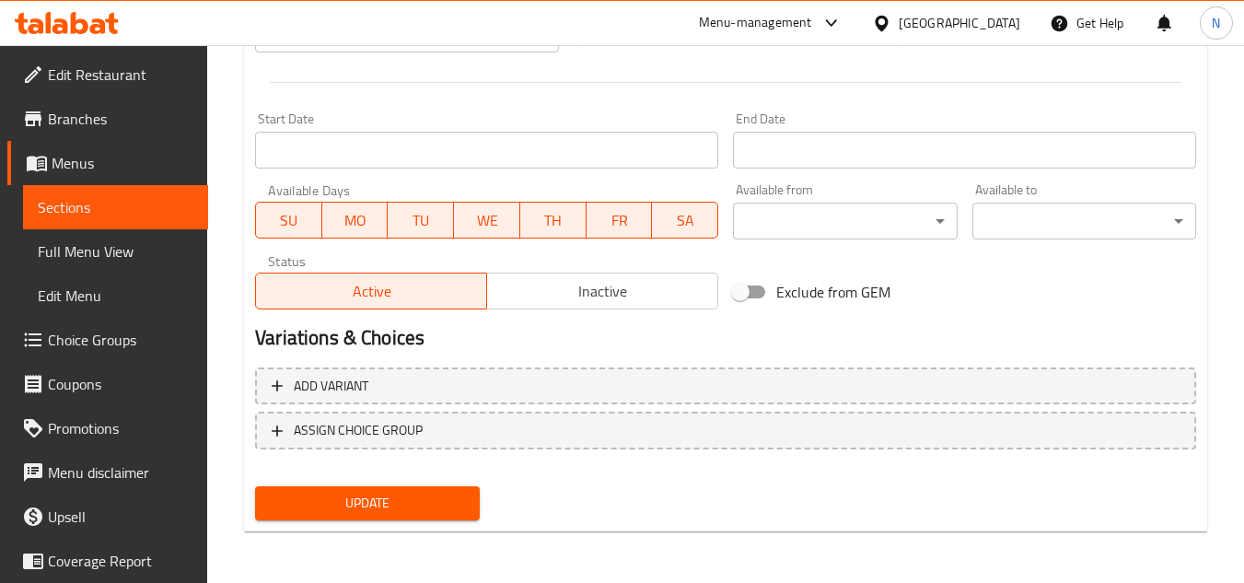
type input "كابوريا تيمبورا"
click at [426, 509] on span "Update" at bounding box center [367, 503] width 194 height 23
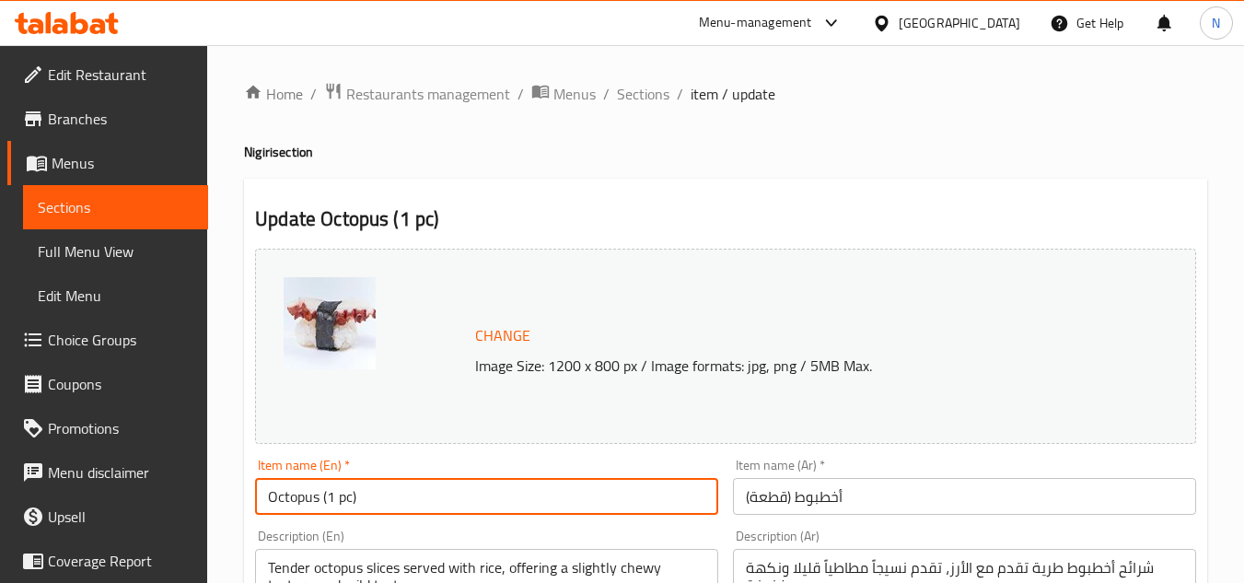
drag, startPoint x: 322, startPoint y: 494, endPoint x: 423, endPoint y: 494, distance: 101.3
click at [423, 494] on input "Octopus (1 pc)" at bounding box center [486, 496] width 463 height 37
drag, startPoint x: 318, startPoint y: 500, endPoint x: 354, endPoint y: 494, distance: 37.2
click at [354, 494] on input "Octopus" at bounding box center [486, 496] width 463 height 37
type input "Octopus"
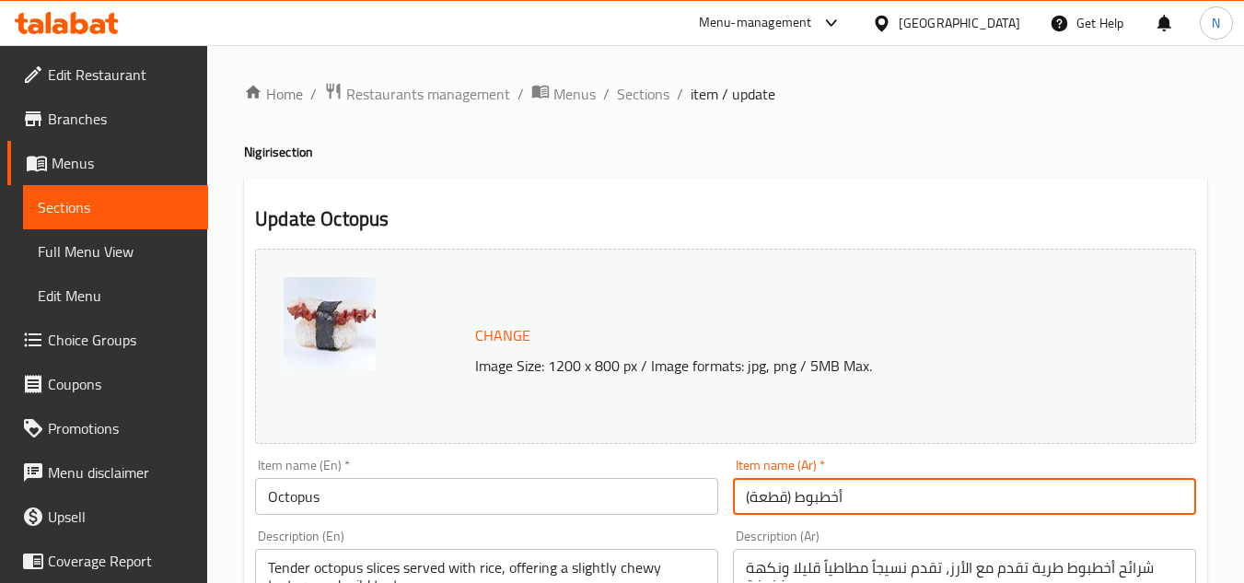
drag, startPoint x: 795, startPoint y: 498, endPoint x: 727, endPoint y: 516, distance: 70.6
click at [727, 516] on div "Item name (Ar)   * أخطبوط (قطعة) Item name (Ar) *" at bounding box center [964, 486] width 478 height 71
type input "أخطبوط"
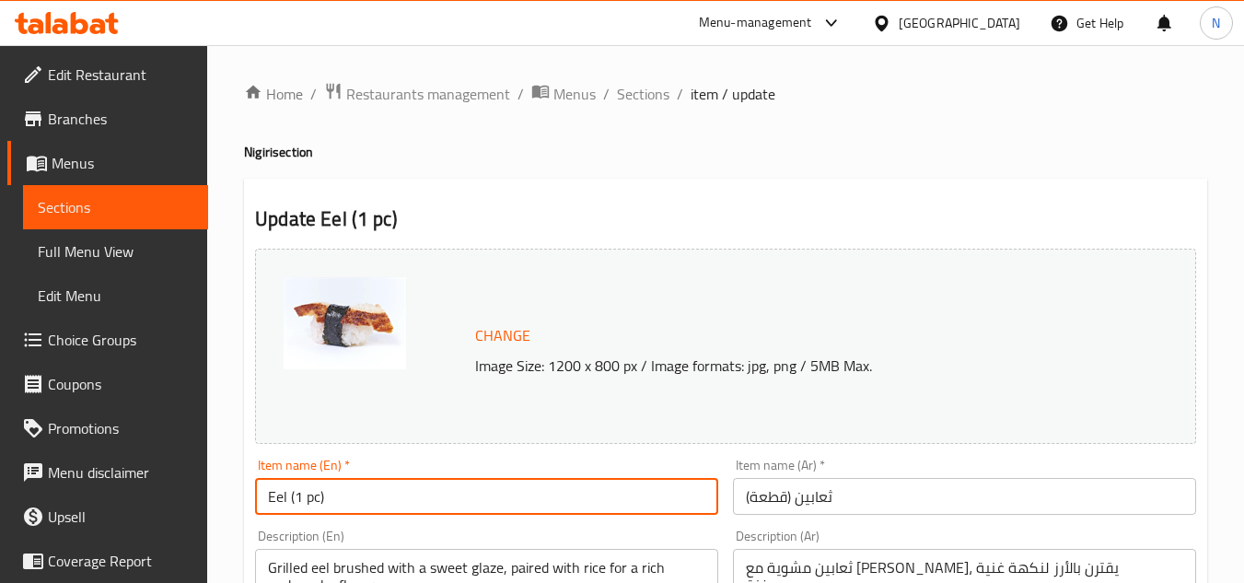
drag, startPoint x: 285, startPoint y: 507, endPoint x: 400, endPoint y: 516, distance: 115.4
click at [400, 516] on div "Item name (En)   * Eel (1 pc) Item name (En) *" at bounding box center [487, 486] width 478 height 71
type input "Eel"
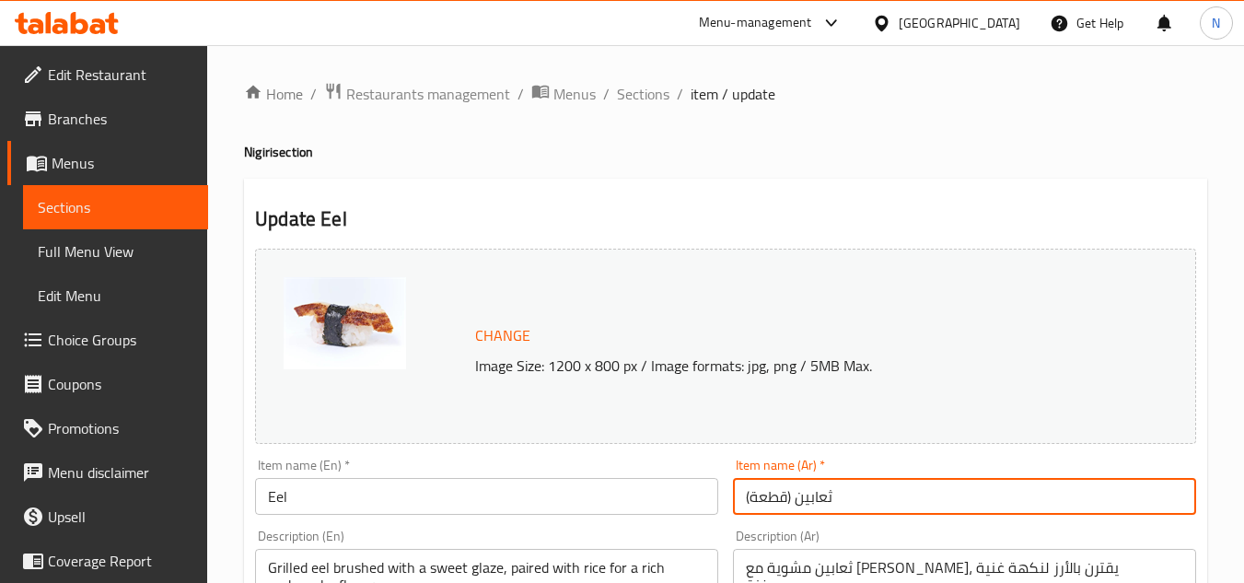
drag, startPoint x: 794, startPoint y: 503, endPoint x: 714, endPoint y: 511, distance: 80.5
type input "ثعابين"
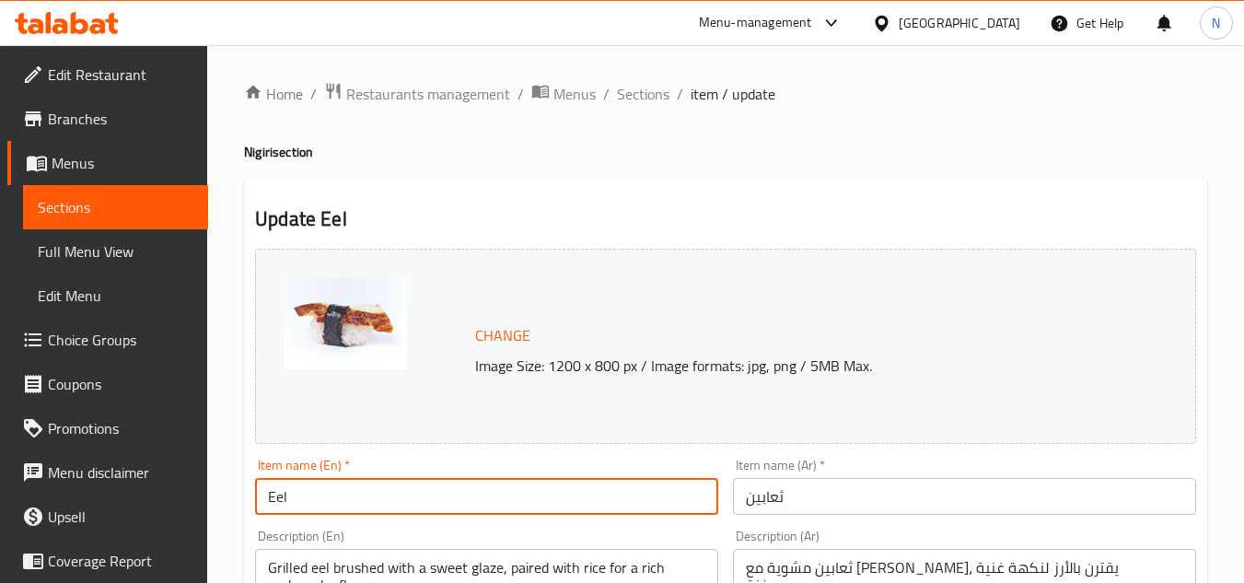
click at [279, 497] on input "Eel" at bounding box center [486, 496] width 463 height 37
click at [784, 501] on input "ثعابين" at bounding box center [964, 496] width 463 height 37
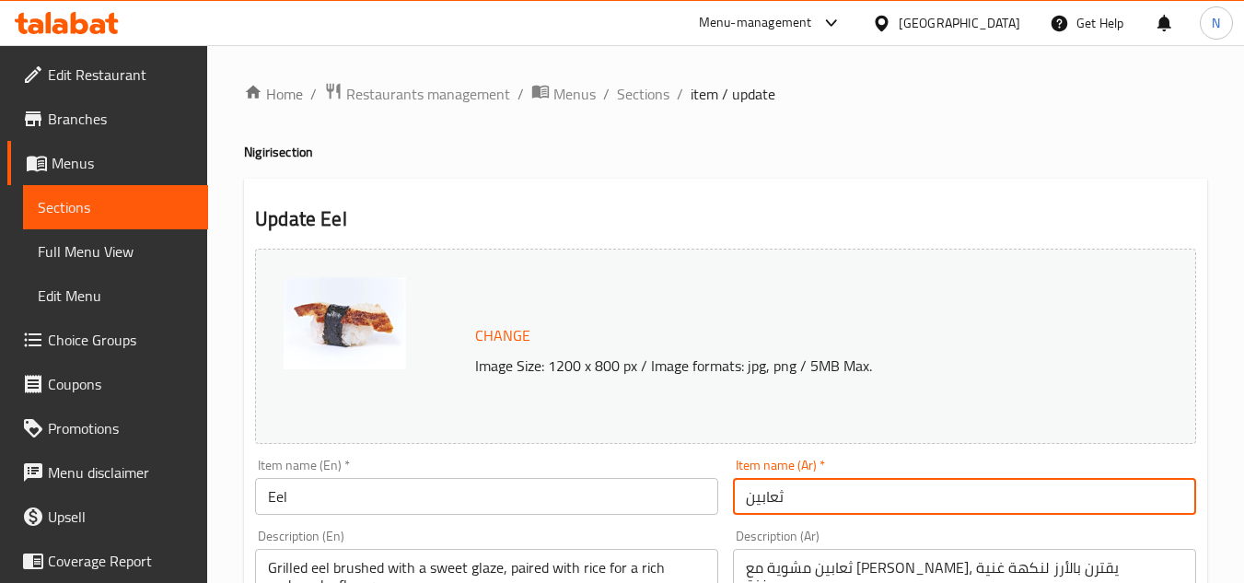
click at [784, 501] on input "ثعابين" at bounding box center [964, 496] width 463 height 37
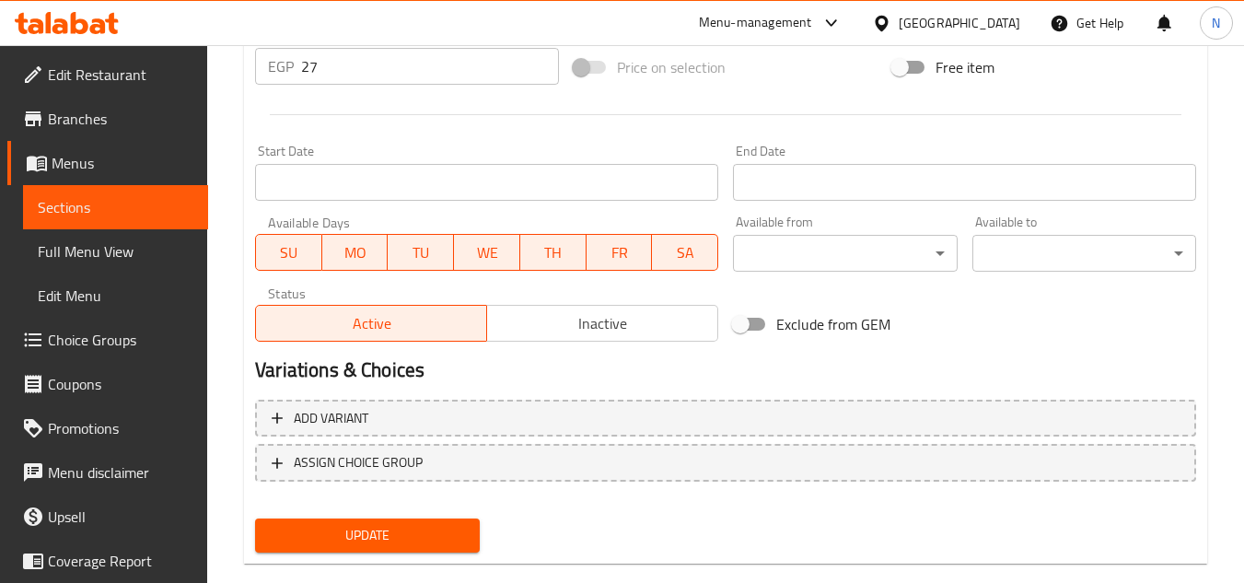
scroll to position [745, 0]
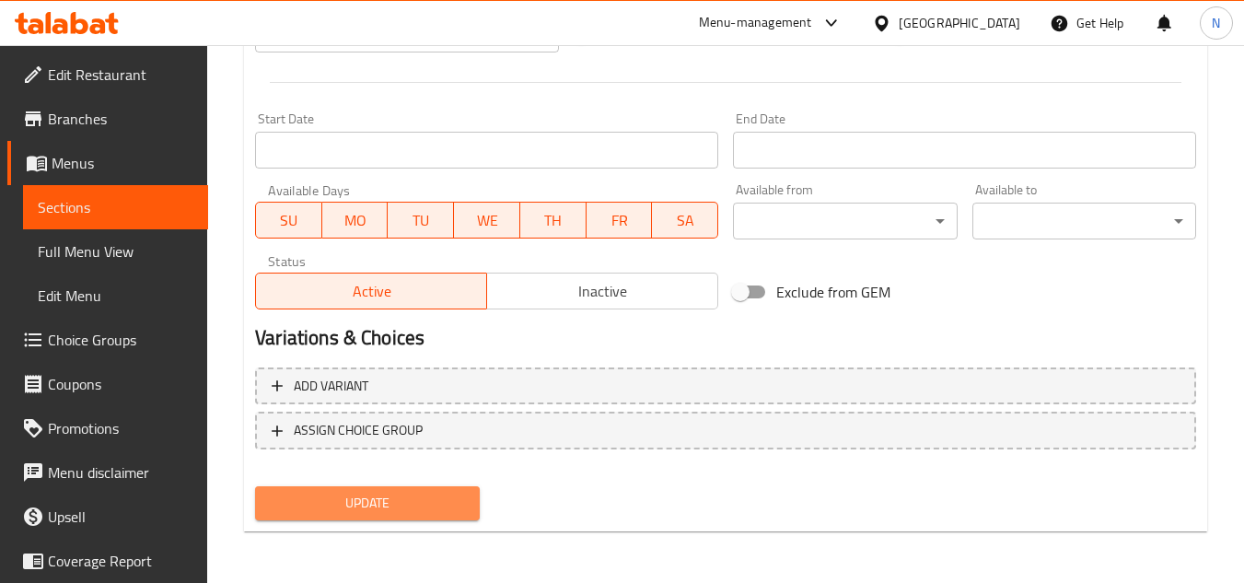
click at [421, 504] on span "Update" at bounding box center [367, 503] width 194 height 23
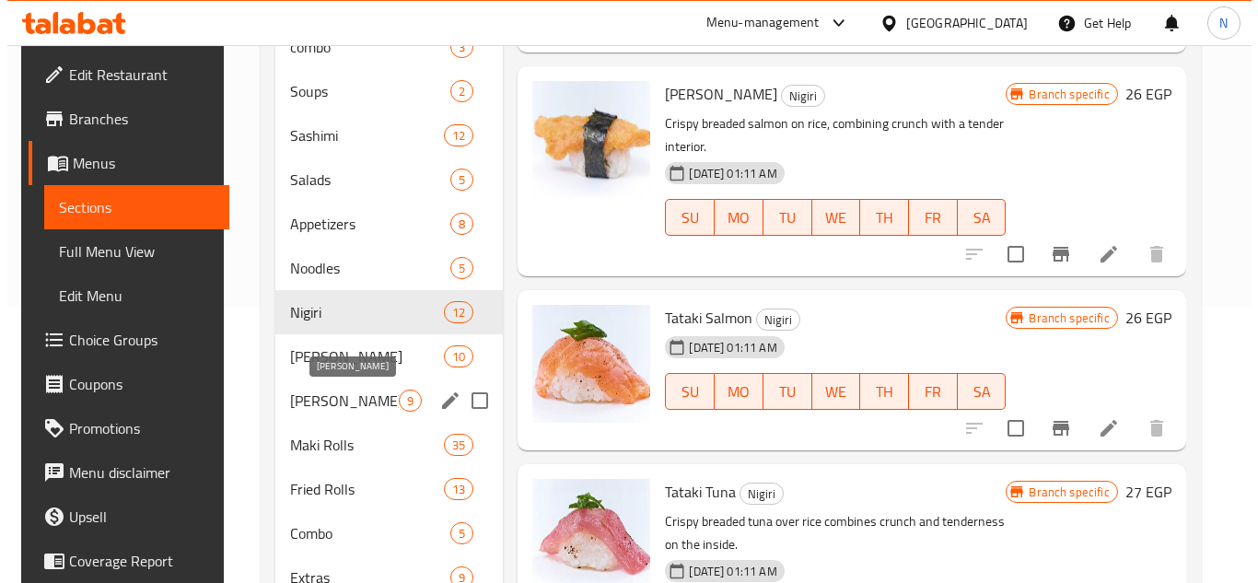
scroll to position [396, 0]
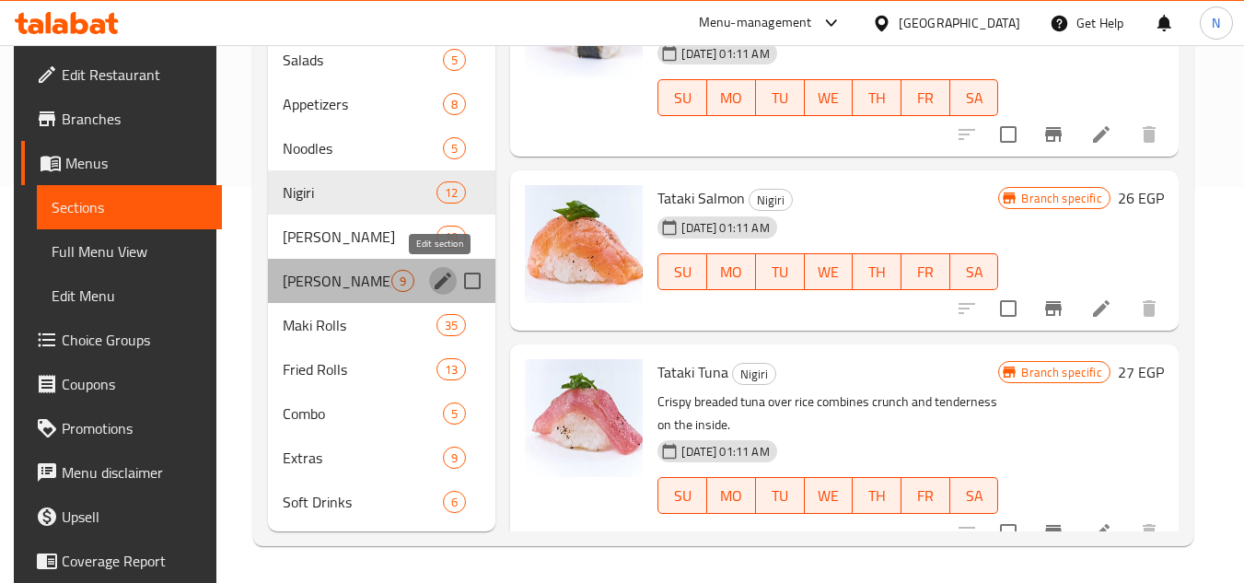
click at [438, 288] on icon "edit" at bounding box center [443, 281] width 22 height 22
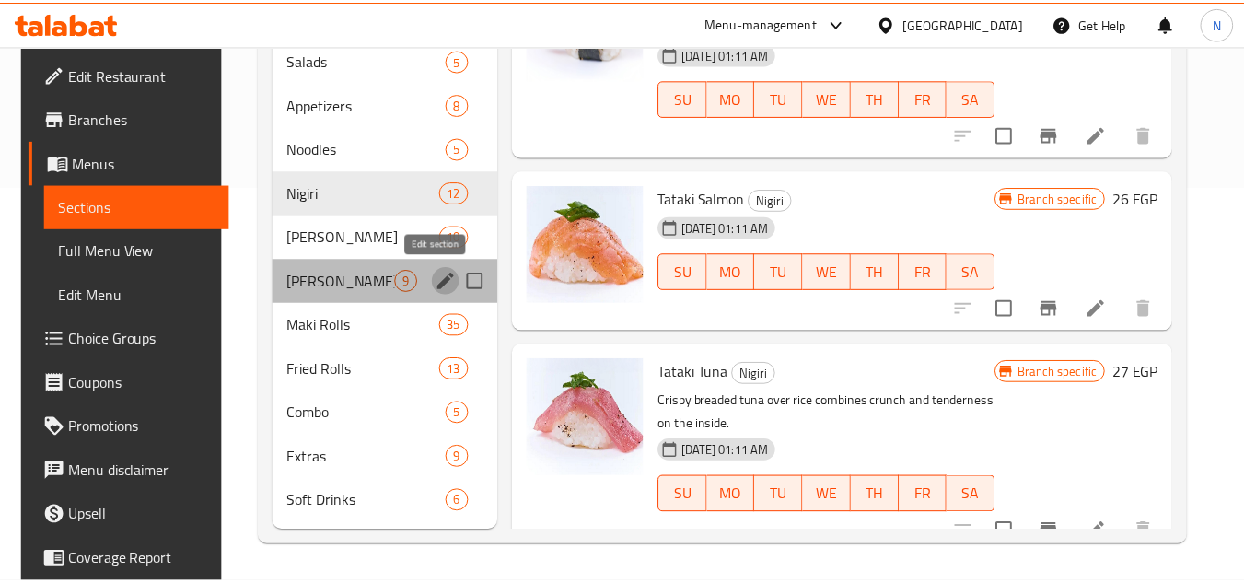
scroll to position [1374, 0]
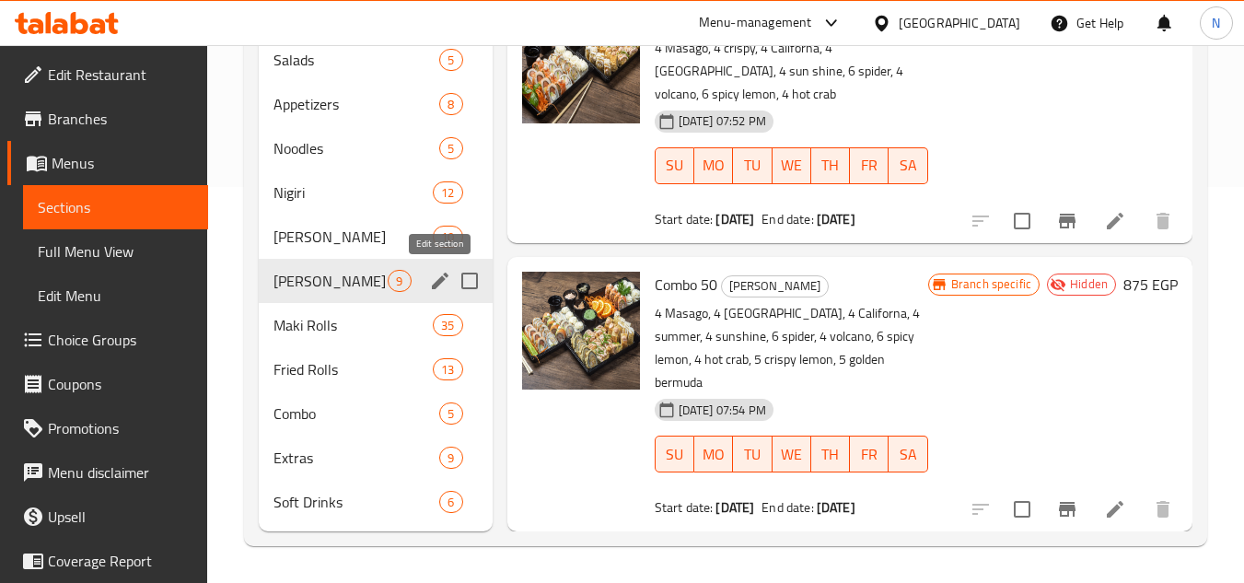
click at [445, 282] on icon "edit" at bounding box center [440, 281] width 22 height 22
click at [434, 280] on icon "edit" at bounding box center [440, 281] width 22 height 22
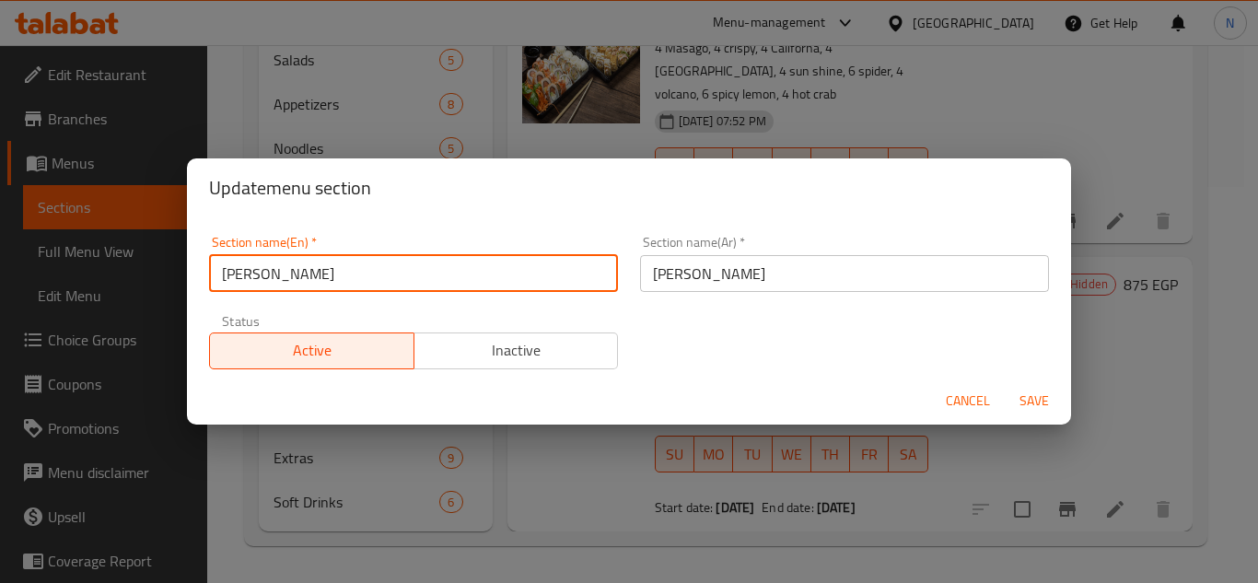
click at [330, 277] on input "Oshi Sushi" at bounding box center [413, 273] width 409 height 37
paste input "text"
type input "Oshi"
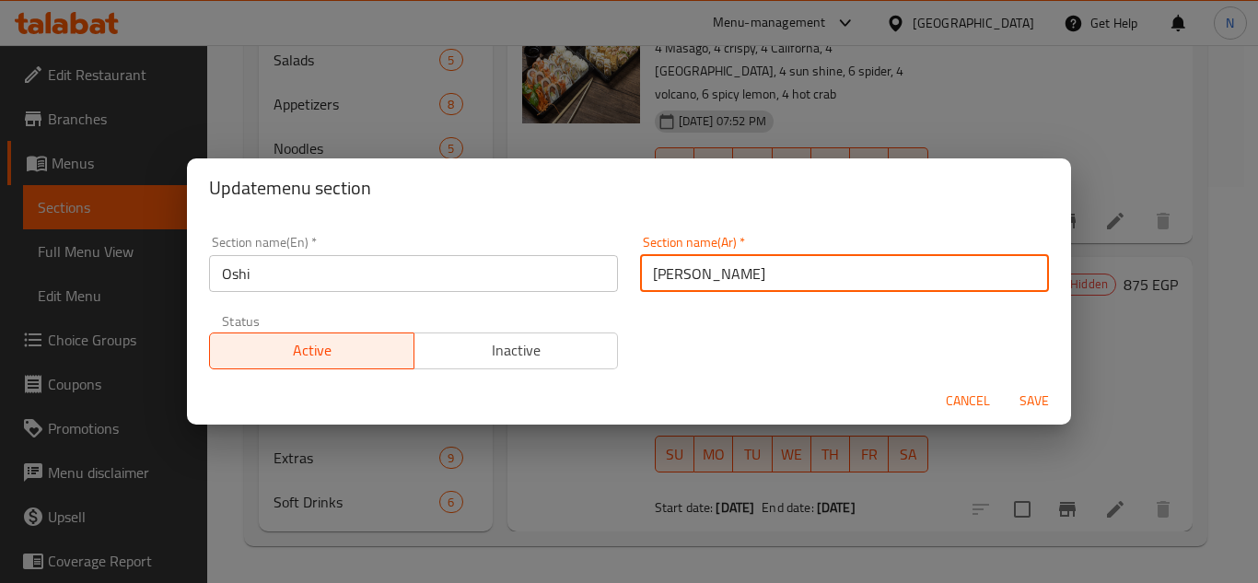
click at [702, 278] on input "اوشي سوشي" at bounding box center [844, 273] width 409 height 37
drag, startPoint x: 695, startPoint y: 280, endPoint x: 645, endPoint y: 291, distance: 50.9
click at [645, 291] on input "اوشي سوشي" at bounding box center [844, 273] width 409 height 37
type input "اوشي"
click at [1004, 384] on button "Save" at bounding box center [1033, 401] width 59 height 34
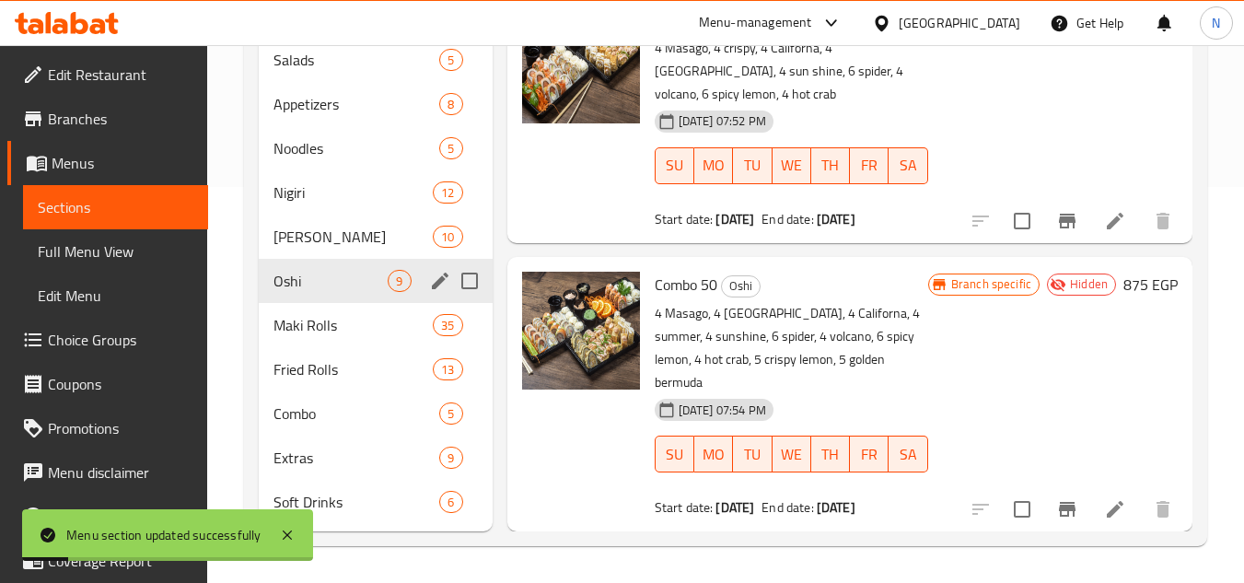
click at [333, 284] on span "Oshi" at bounding box center [330, 281] width 114 height 22
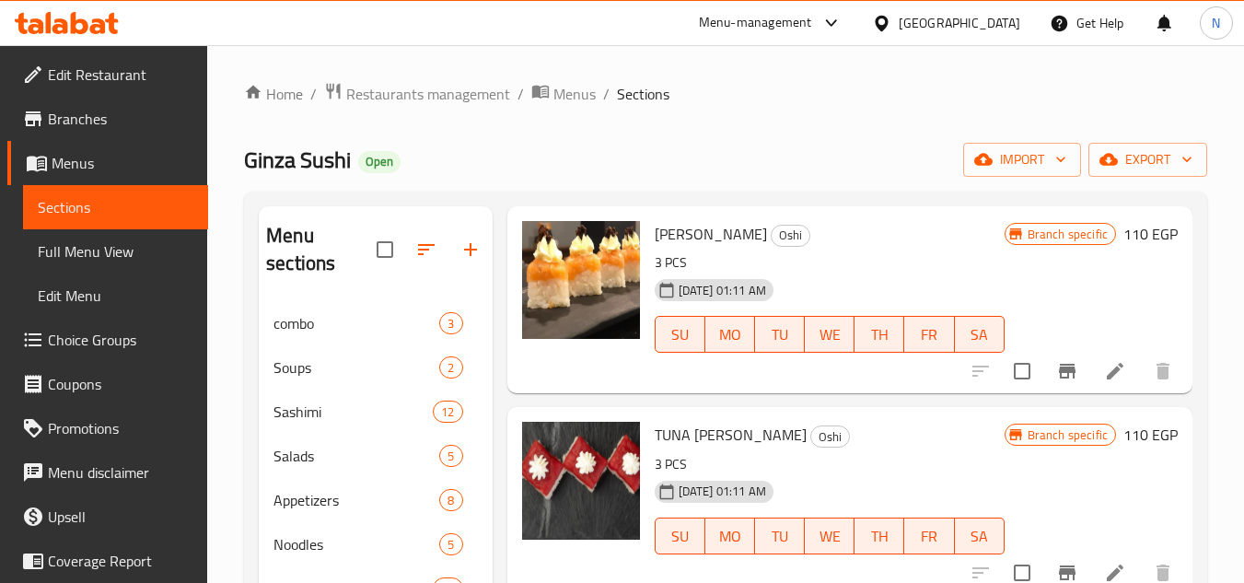
scroll to position [92, 0]
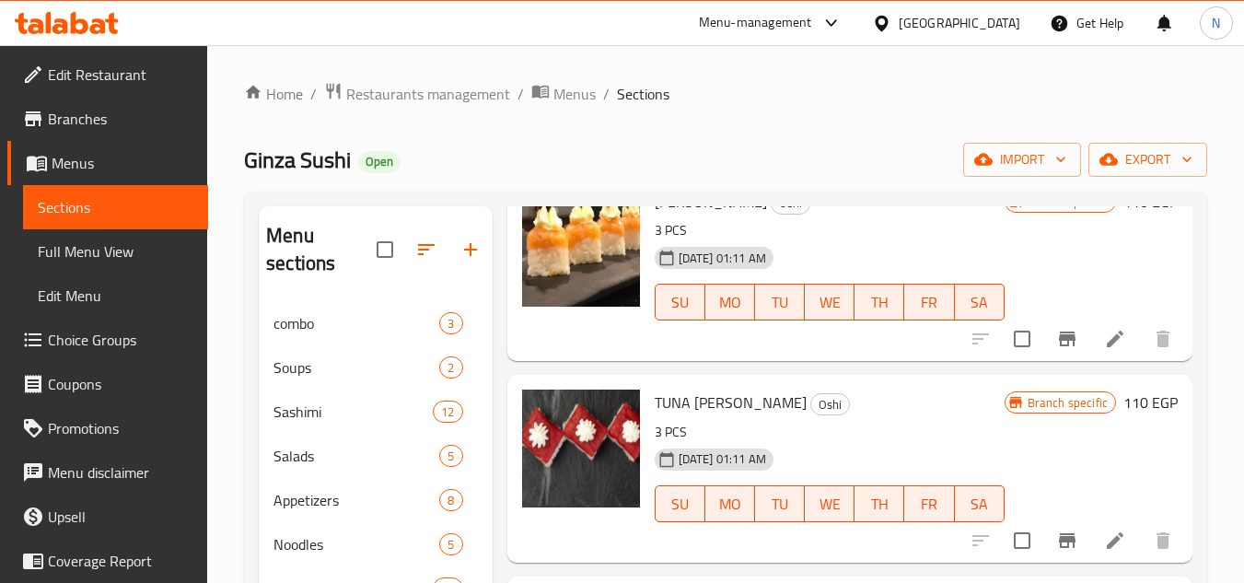
drag, startPoint x: 713, startPoint y: 234, endPoint x: 777, endPoint y: 231, distance: 64.5
click at [767, 215] on span "SALMON Oshi Sushi" at bounding box center [711, 202] width 112 height 28
click at [766, 242] on p "3 PCS" at bounding box center [830, 230] width 350 height 23
click at [705, 215] on span "SALMON Oshi Sushi" at bounding box center [711, 202] width 112 height 28
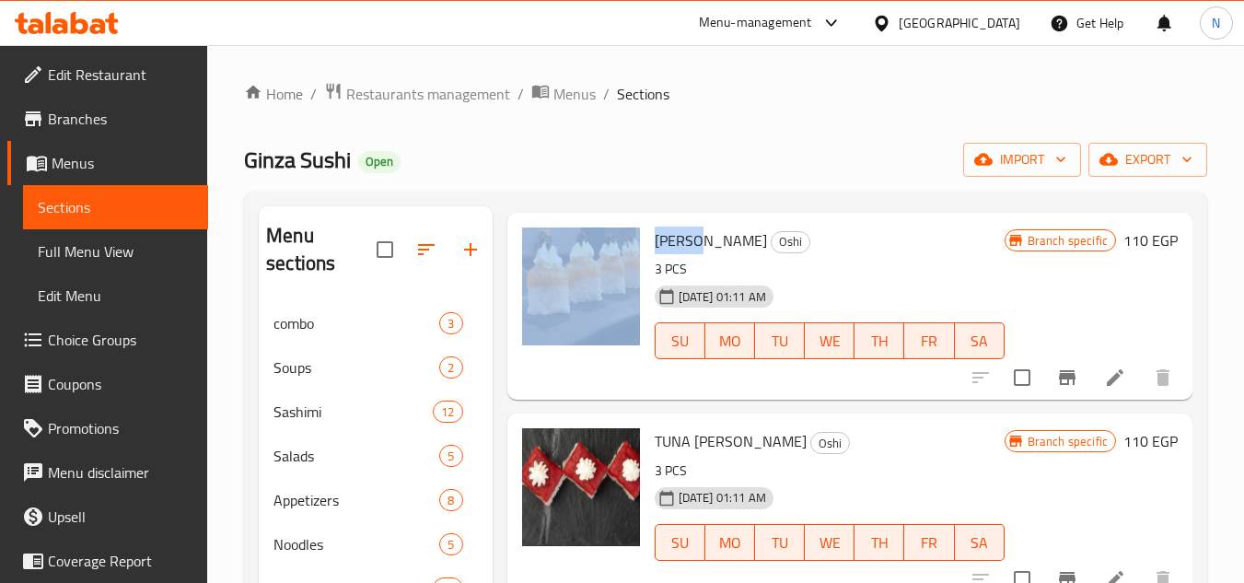
scroll to position [46, 0]
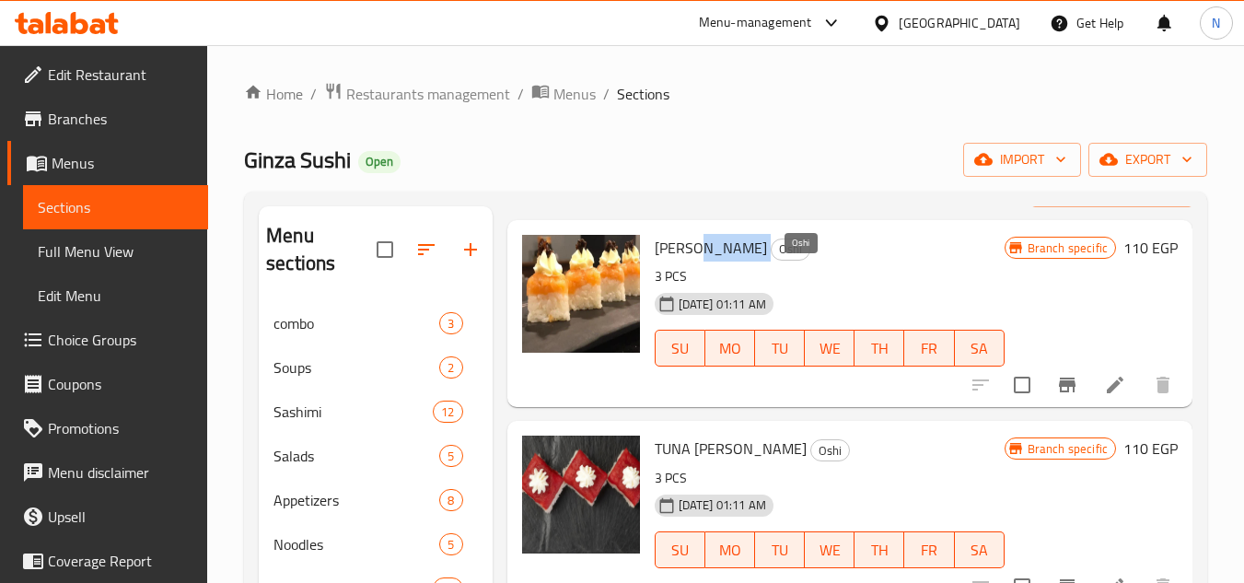
drag, startPoint x: 710, startPoint y: 231, endPoint x: 781, endPoint y: 278, distance: 85.0
click at [781, 261] on h6 "SALMON Oshi Sushi Oshi" at bounding box center [830, 248] width 350 height 26
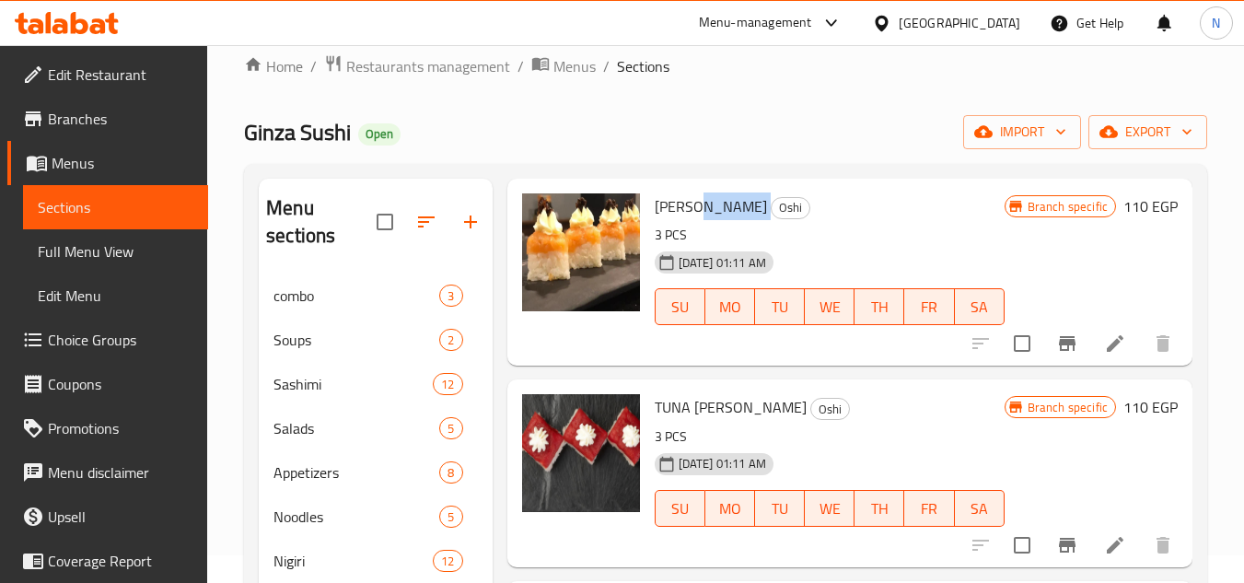
scroll to position [92, 0]
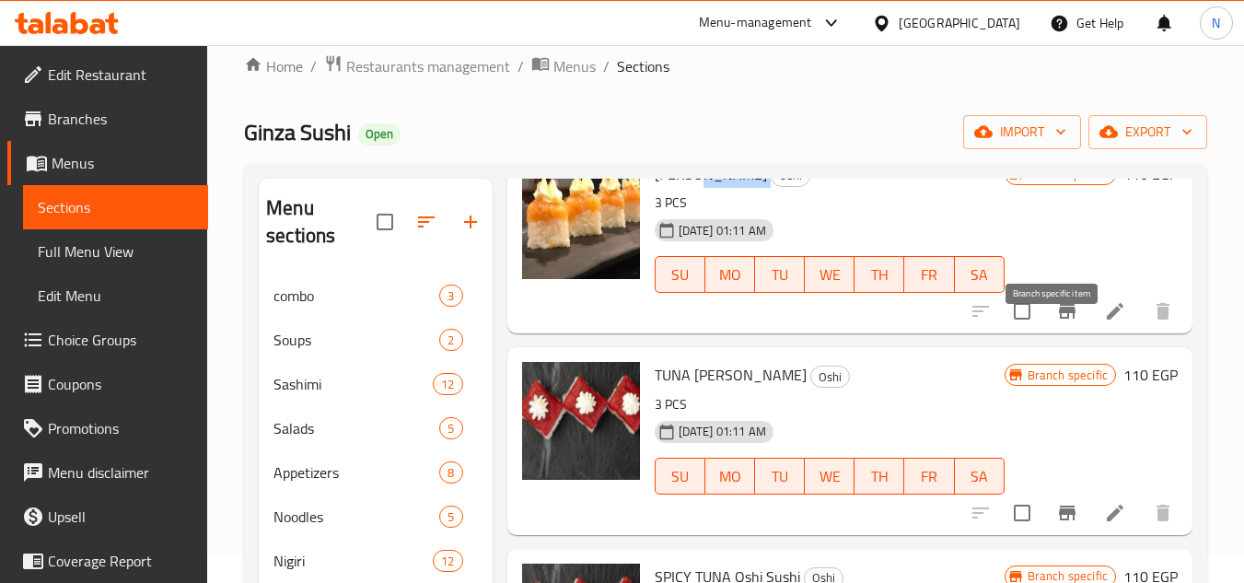
click at [1059, 319] on icon "Branch-specific-item" at bounding box center [1067, 311] width 17 height 15
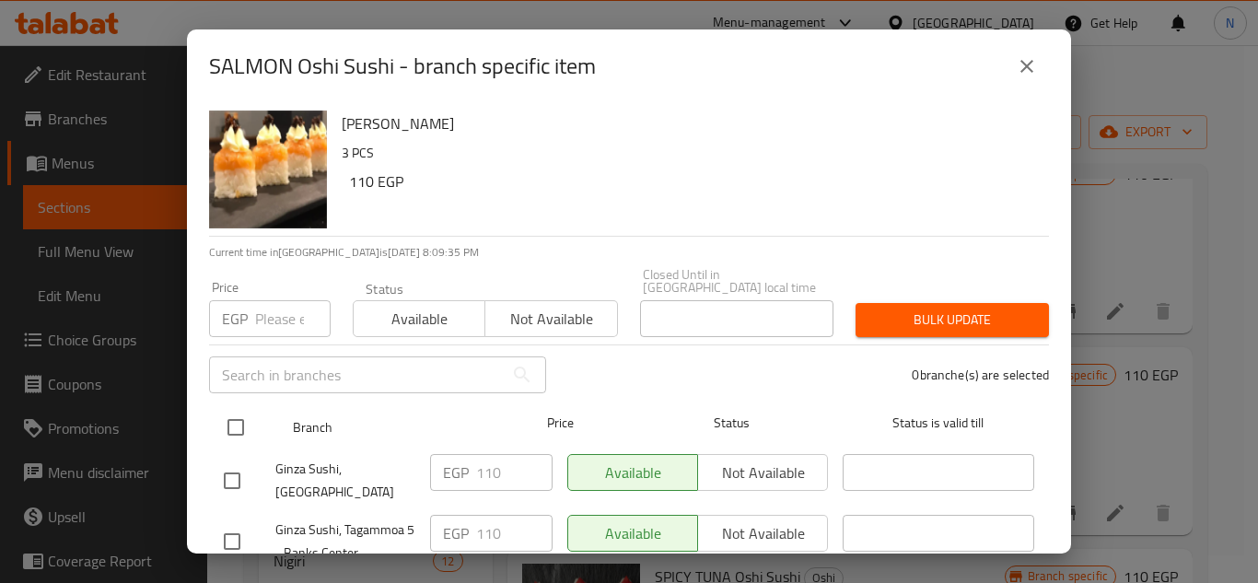
click at [241, 416] on input "checkbox" at bounding box center [235, 427] width 39 height 39
checkbox input "true"
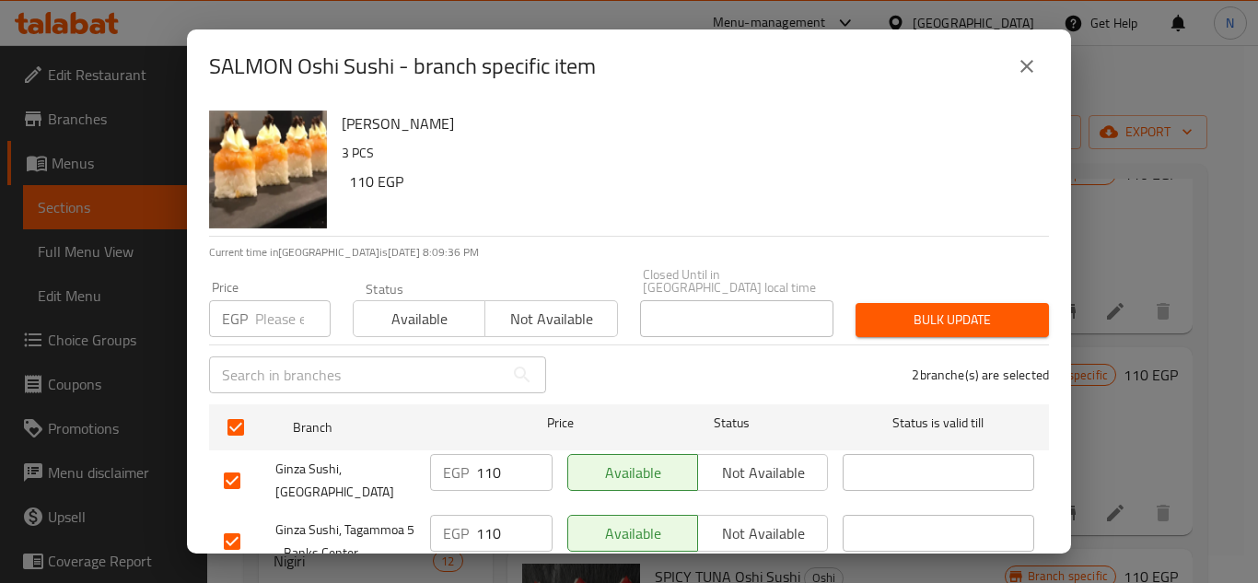
click at [291, 308] on input "number" at bounding box center [292, 318] width 75 height 37
paste input "150"
type input "150"
click at [903, 308] on span "Bulk update" at bounding box center [952, 319] width 164 height 23
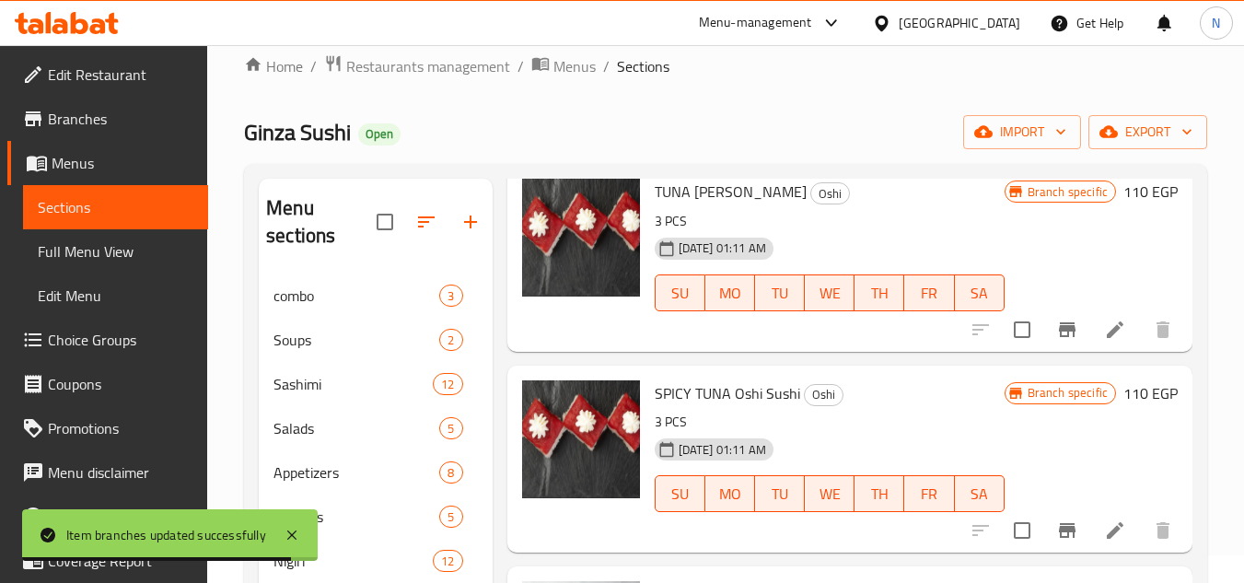
scroll to position [276, 0]
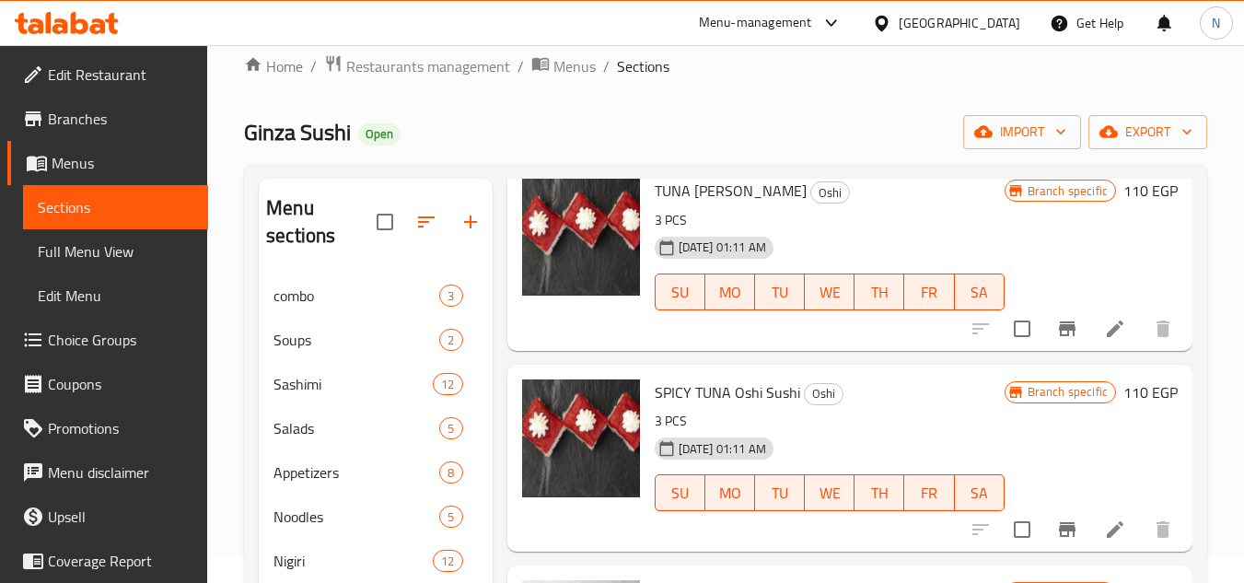
click at [1056, 340] on icon "Branch-specific-item" at bounding box center [1067, 329] width 22 height 22
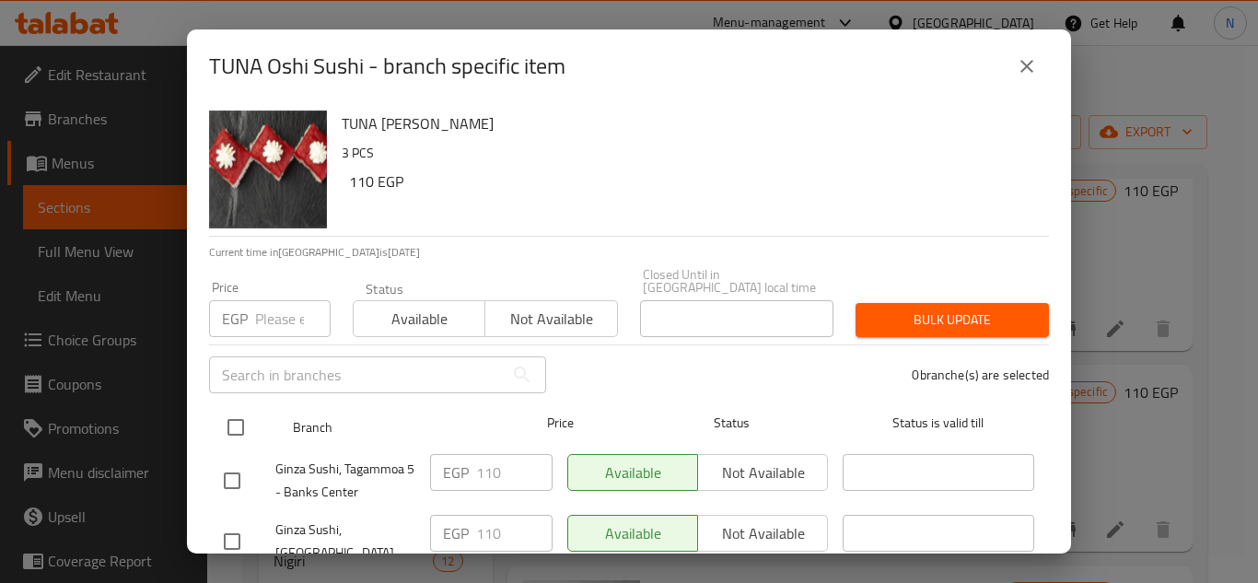
click at [238, 412] on input "checkbox" at bounding box center [235, 427] width 39 height 39
checkbox input "true"
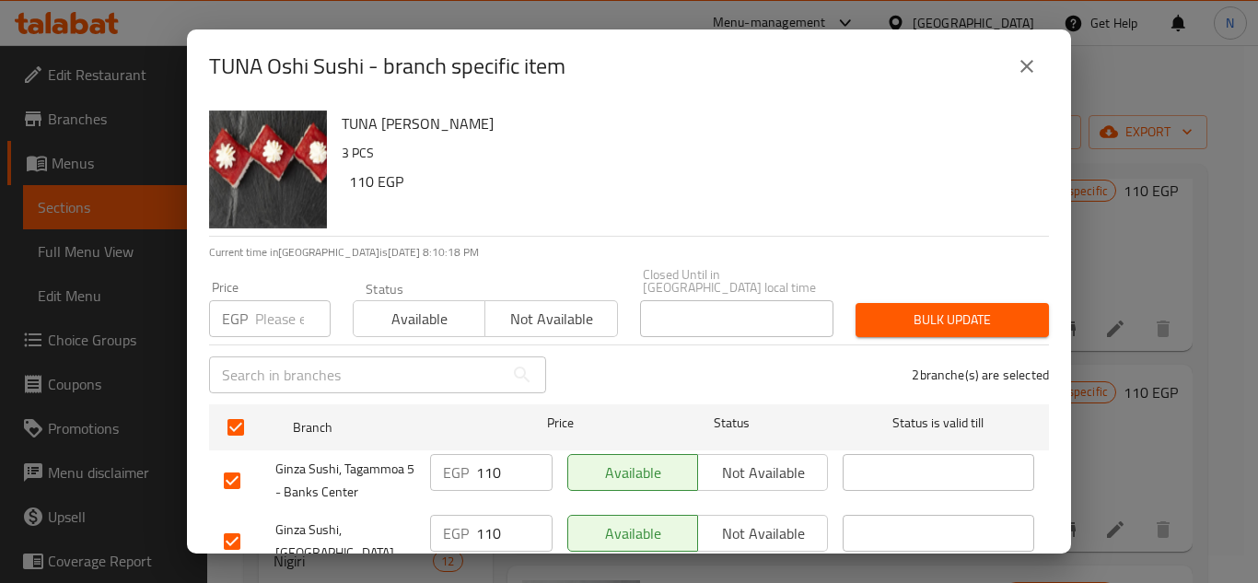
click at [273, 311] on input "number" at bounding box center [292, 318] width 75 height 37
paste input "150"
type input "150"
click at [873, 308] on span "Bulk update" at bounding box center [952, 319] width 164 height 23
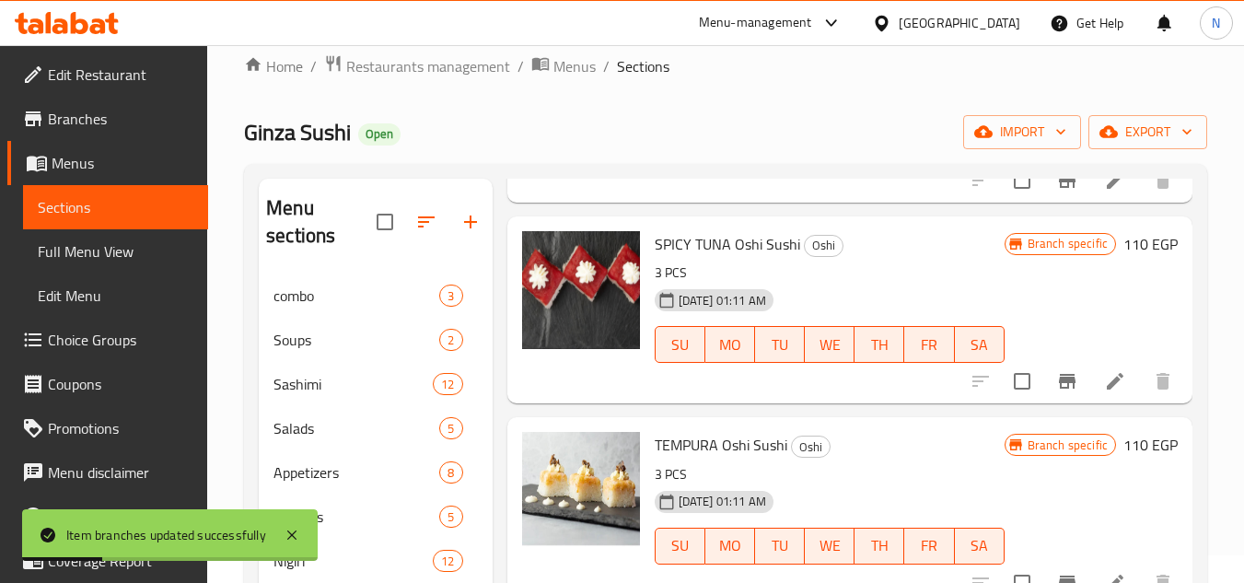
scroll to position [460, 0]
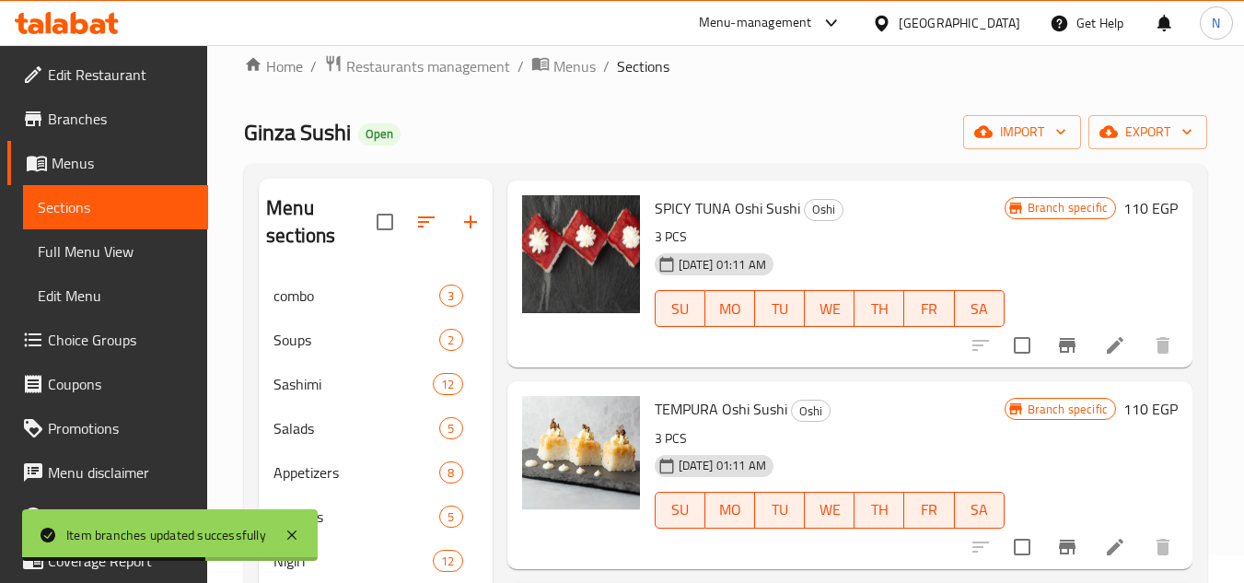
click at [1226, 319] on div "Home / Restaurants management / Menus / Sections Ginza Sushi Open import export…" at bounding box center [725, 483] width 1037 height 933
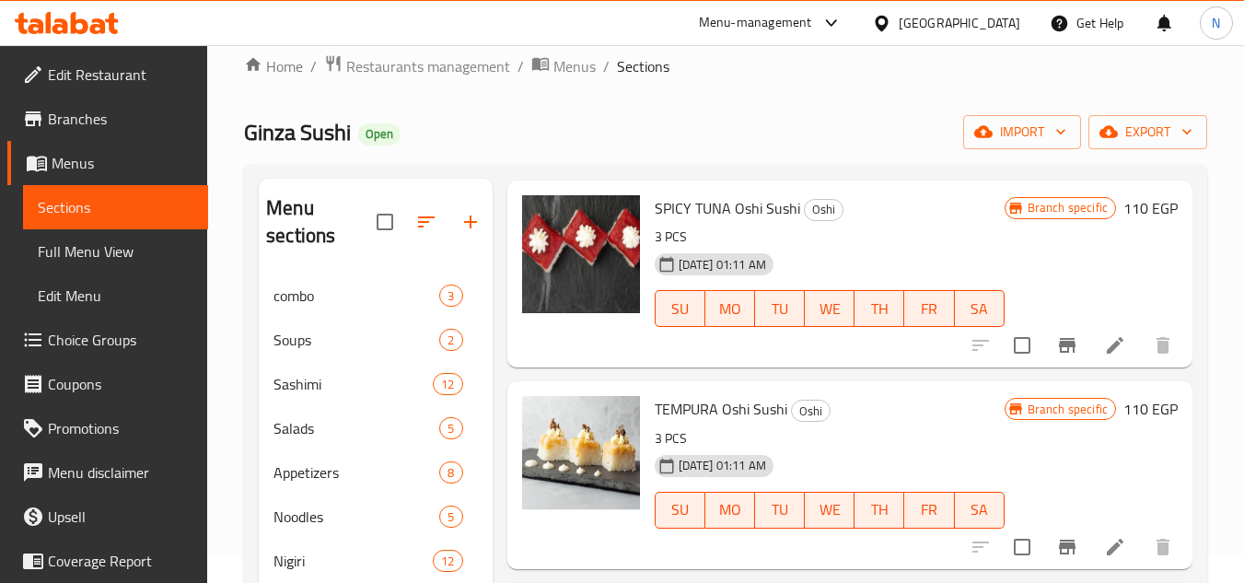
click at [1056, 356] on icon "Branch-specific-item" at bounding box center [1067, 345] width 22 height 22
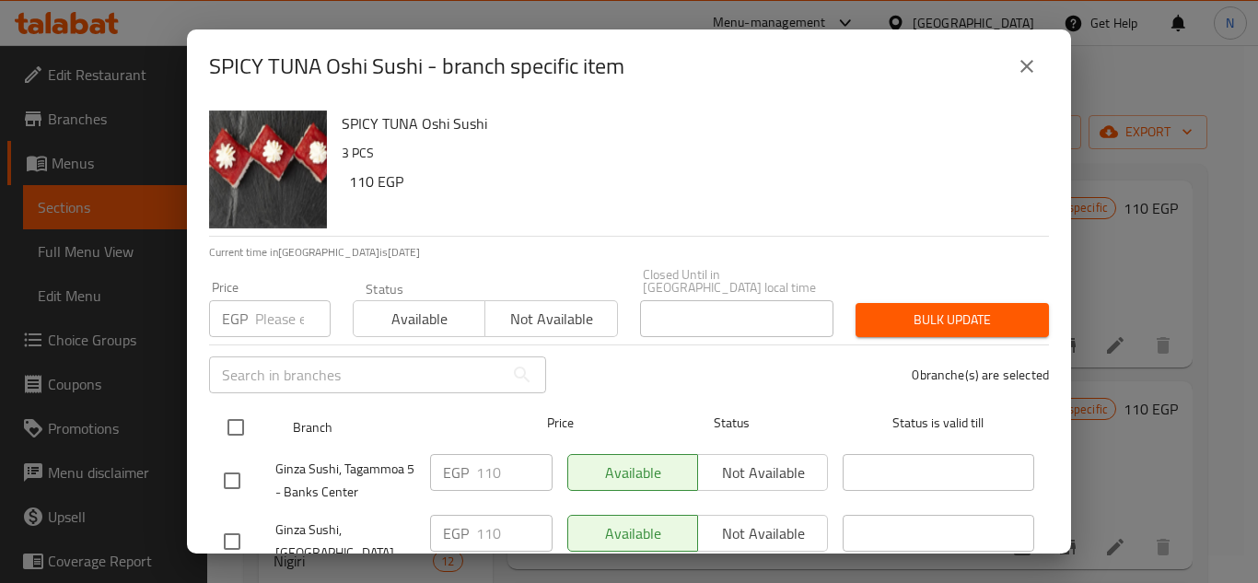
click at [239, 412] on input "checkbox" at bounding box center [235, 427] width 39 height 39
checkbox input "true"
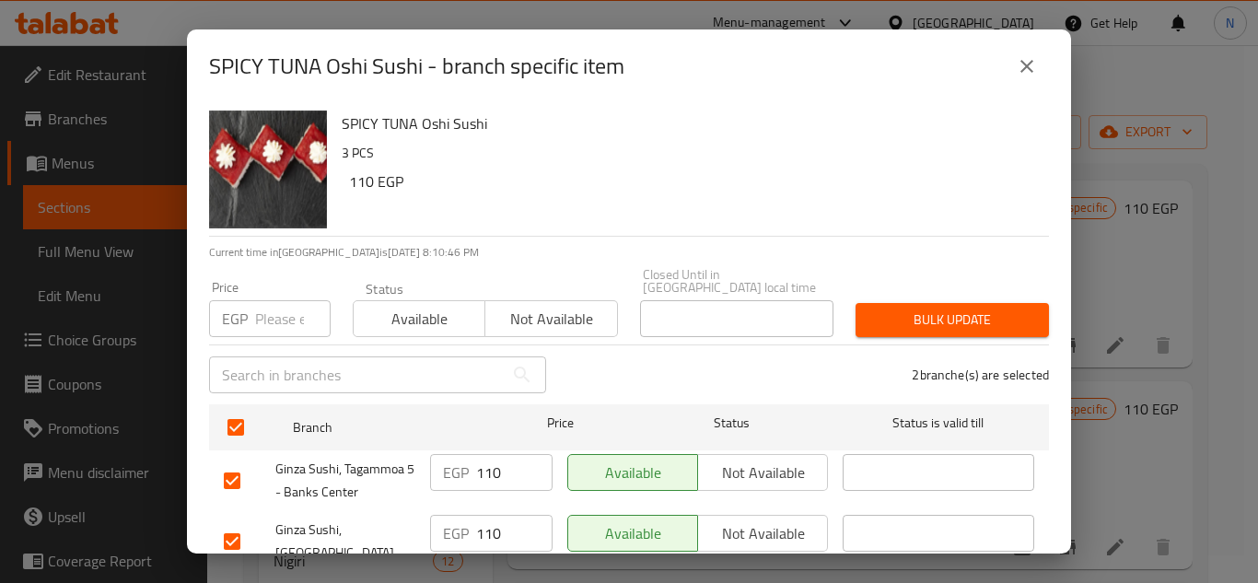
click at [306, 362] on input "text" at bounding box center [356, 374] width 295 height 37
click at [272, 315] on input "number" at bounding box center [292, 318] width 75 height 37
paste input "150"
type input "150"
click at [929, 308] on span "Bulk update" at bounding box center [952, 319] width 164 height 23
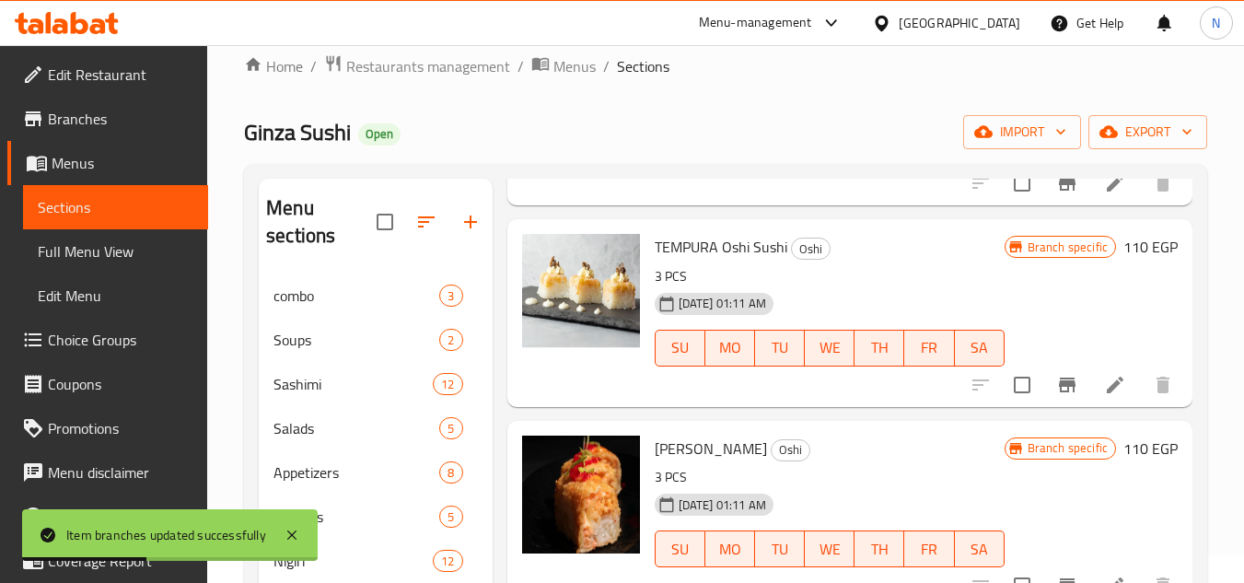
scroll to position [644, 0]
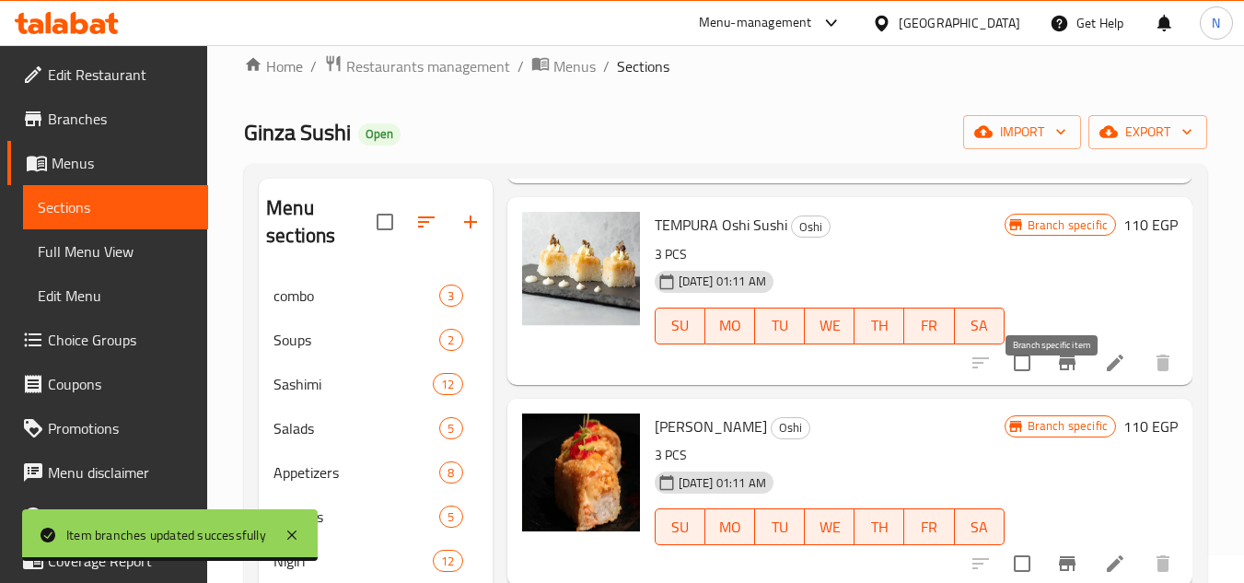
click at [1058, 374] on icon "Branch-specific-item" at bounding box center [1067, 363] width 22 height 22
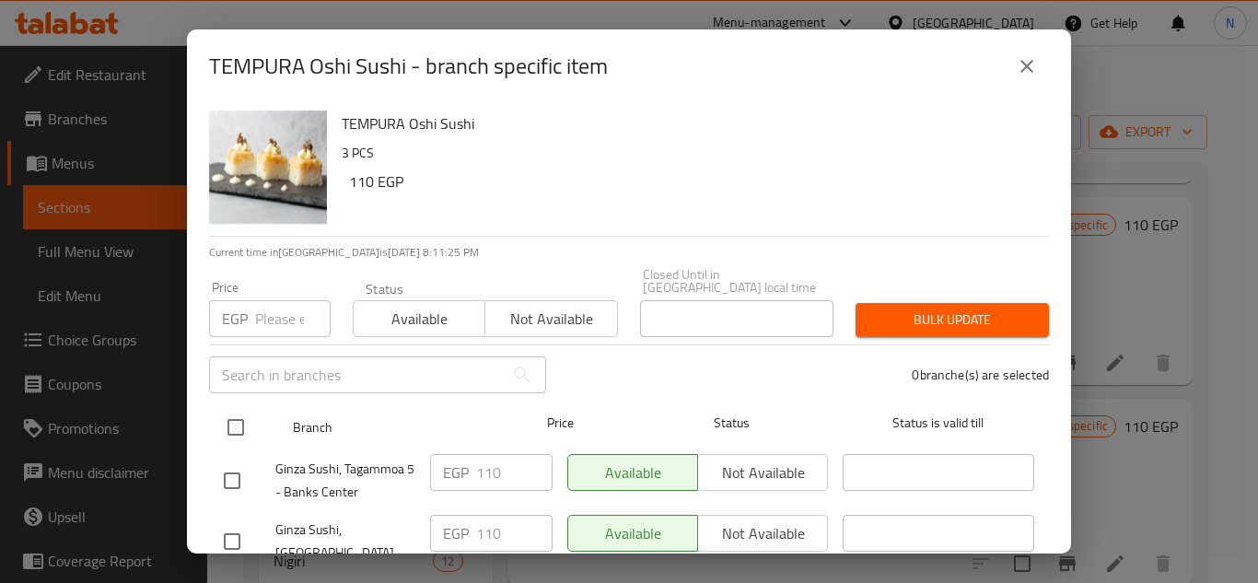
click at [234, 423] on input "checkbox" at bounding box center [235, 427] width 39 height 39
checkbox input "true"
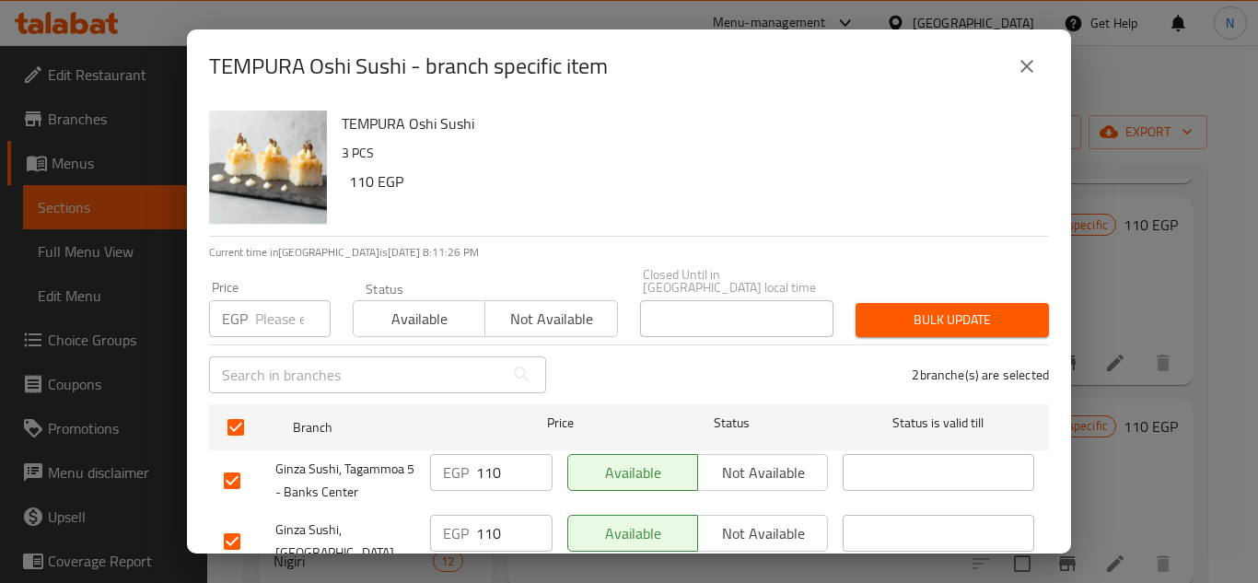
click at [266, 304] on input "number" at bounding box center [292, 318] width 75 height 37
paste input "150"
type input "150"
click at [907, 310] on span "Bulk update" at bounding box center [952, 319] width 164 height 23
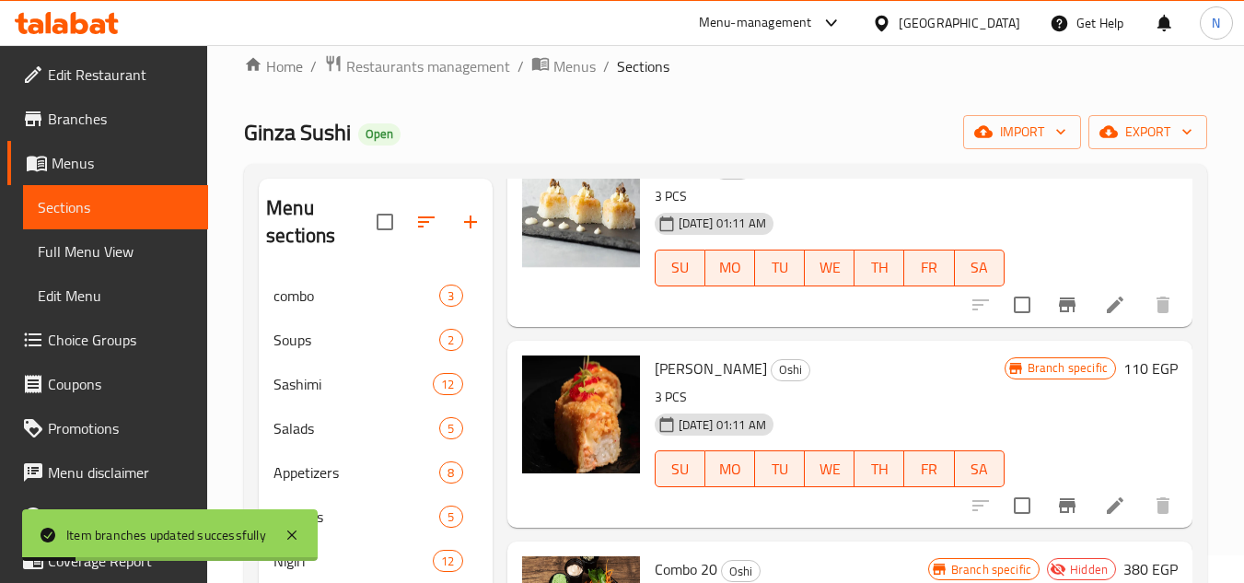
scroll to position [829, 0]
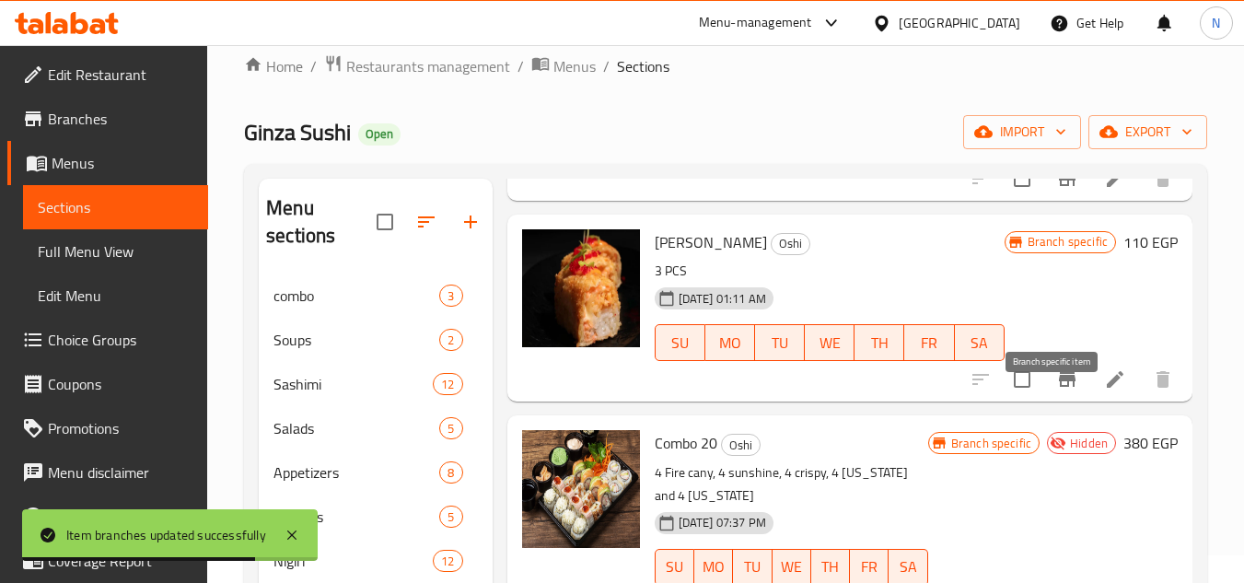
click at [1059, 387] on icon "Branch-specific-item" at bounding box center [1067, 379] width 17 height 15
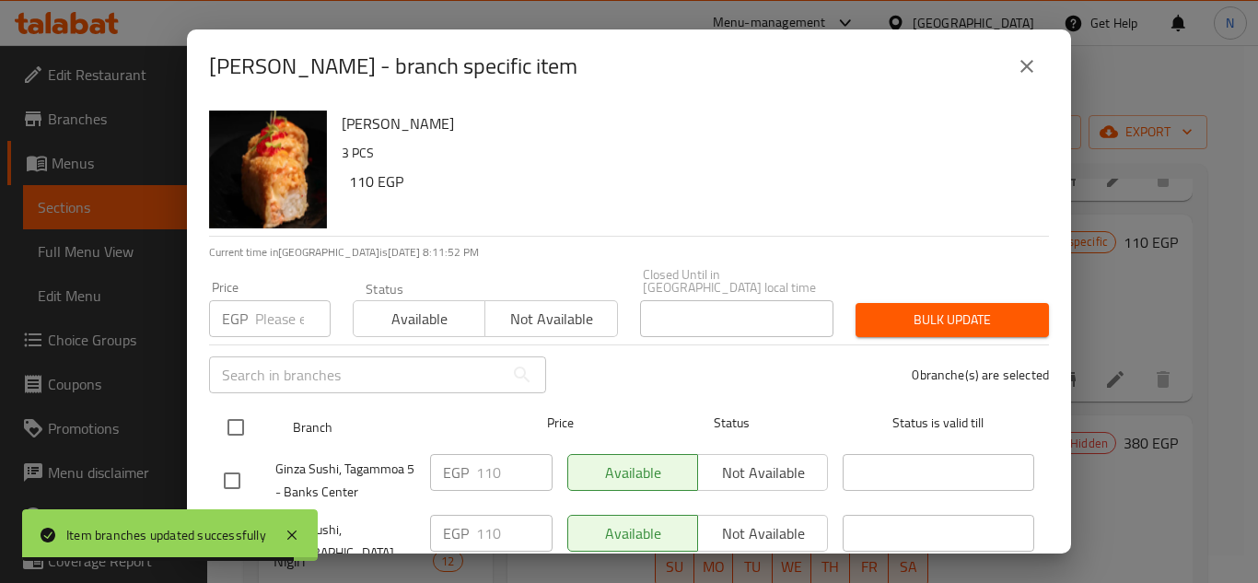
click at [238, 408] on input "checkbox" at bounding box center [235, 427] width 39 height 39
checkbox input "true"
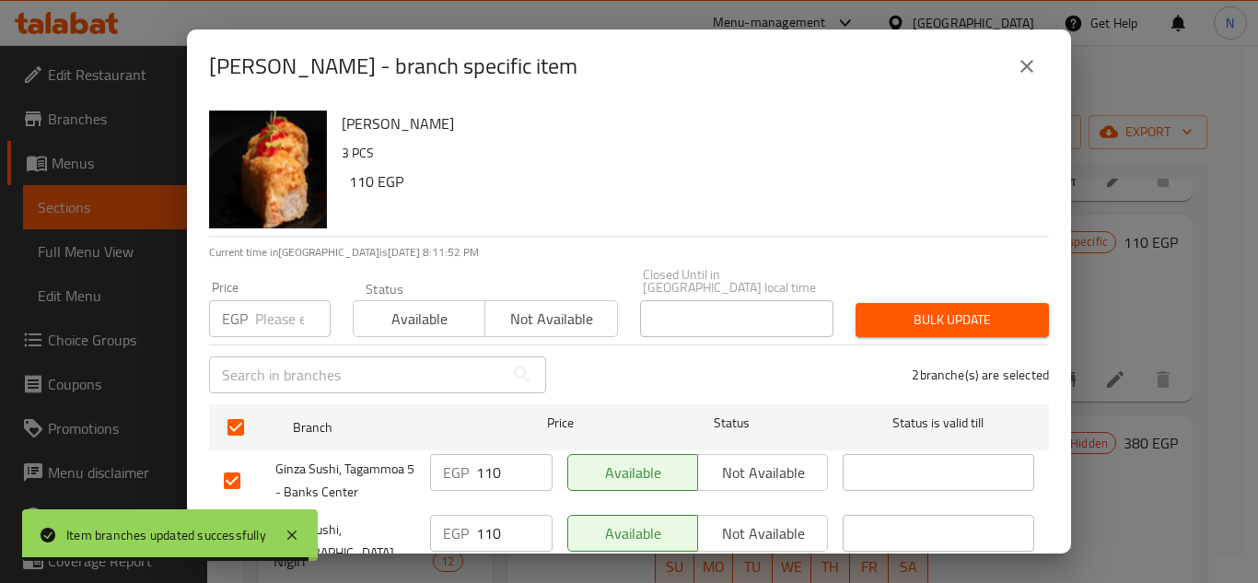
click at [283, 301] on input "number" at bounding box center [292, 318] width 75 height 37
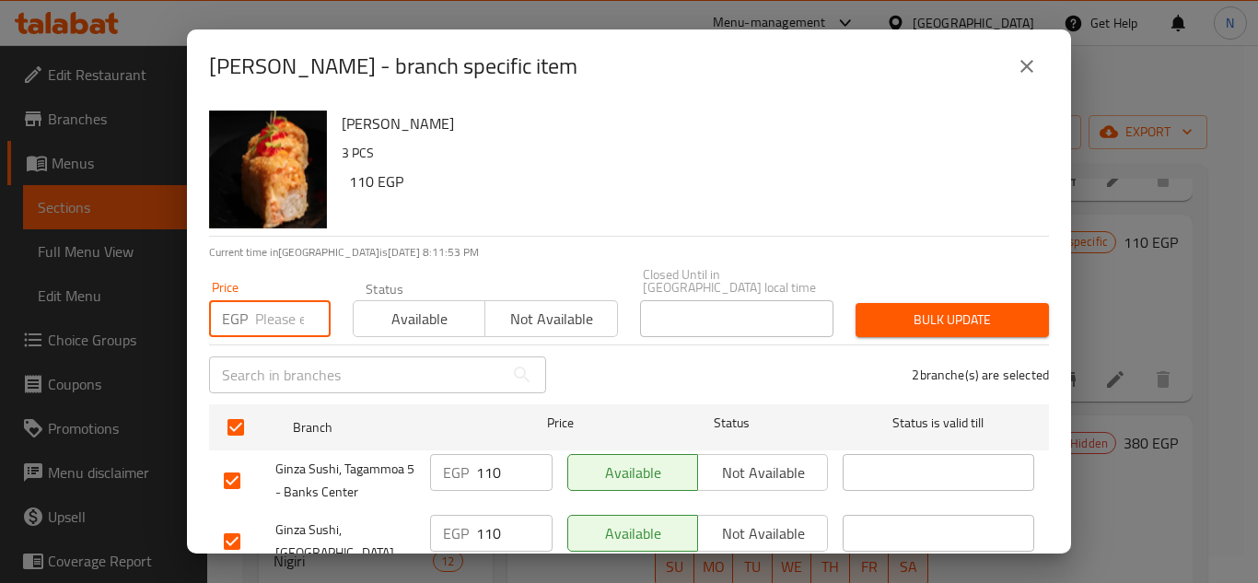
paste input "160"
type input "160"
click at [933, 313] on span "Bulk update" at bounding box center [952, 319] width 164 height 23
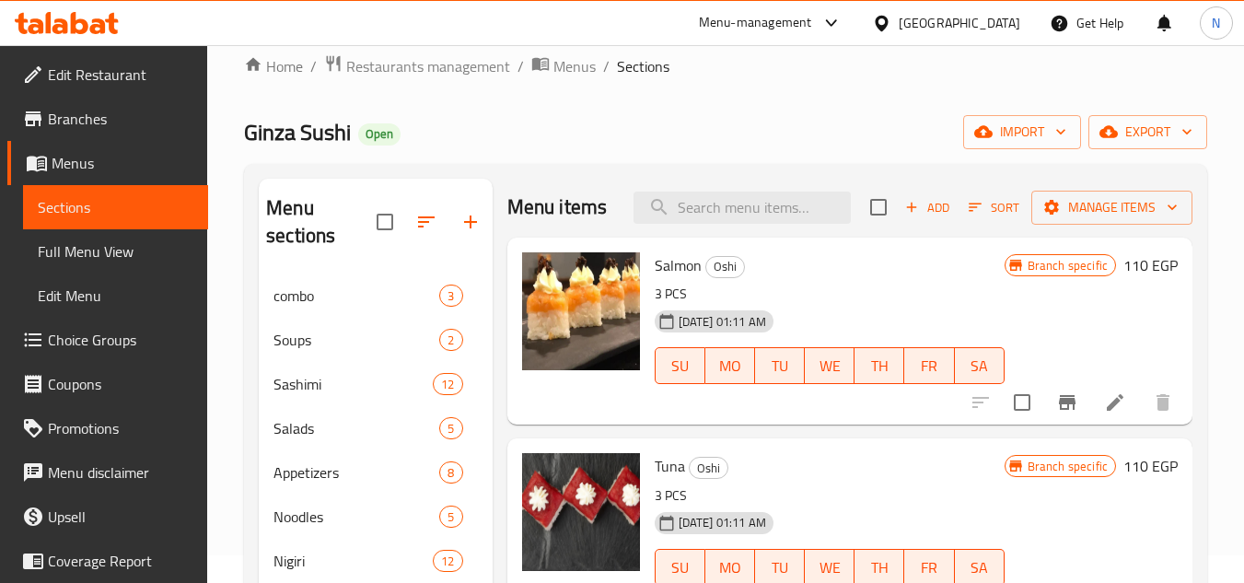
scroll to position [0, 0]
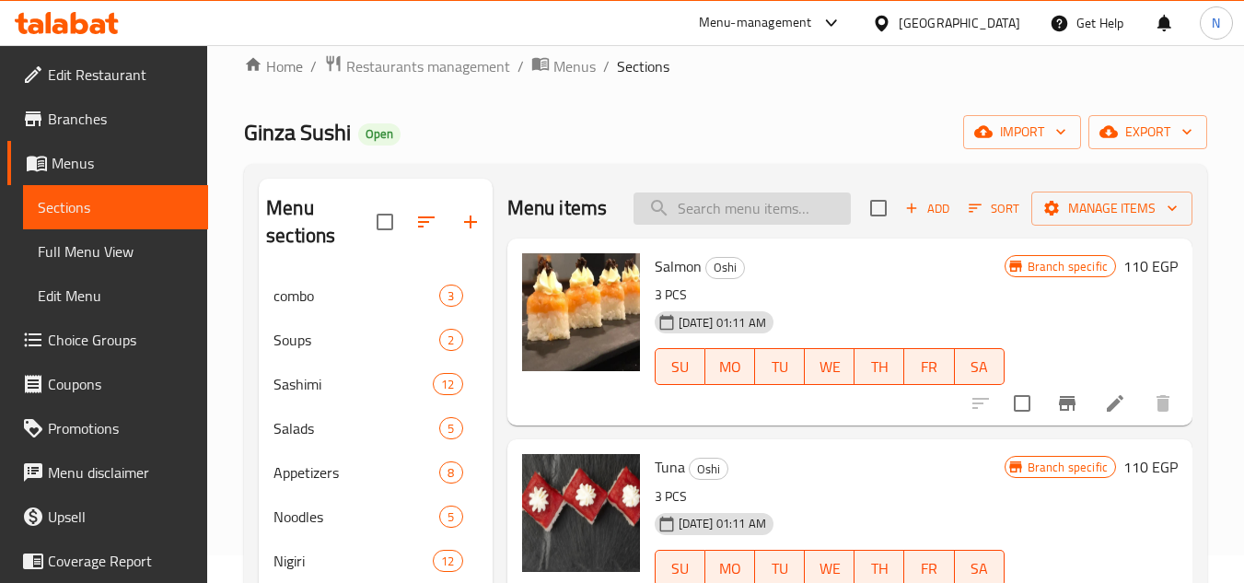
click at [778, 225] on input "search" at bounding box center [741, 208] width 217 height 32
paste input "Smoked salmon"
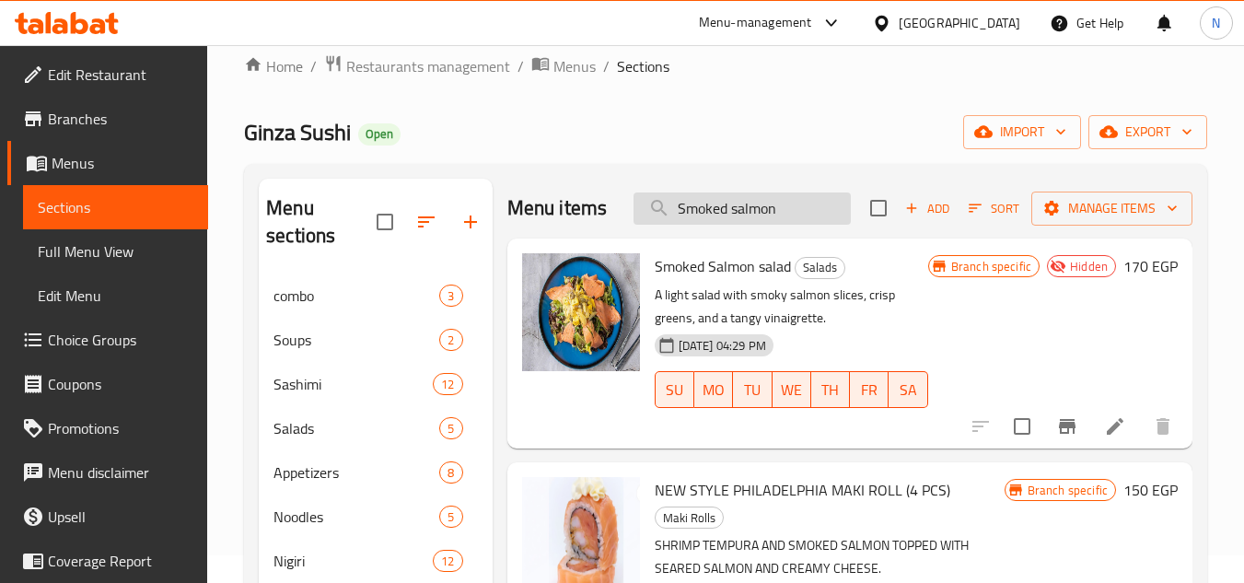
drag, startPoint x: 768, startPoint y: 231, endPoint x: 816, endPoint y: 233, distance: 47.9
click at [816, 225] on input "Smoked salmon" at bounding box center [741, 208] width 217 height 32
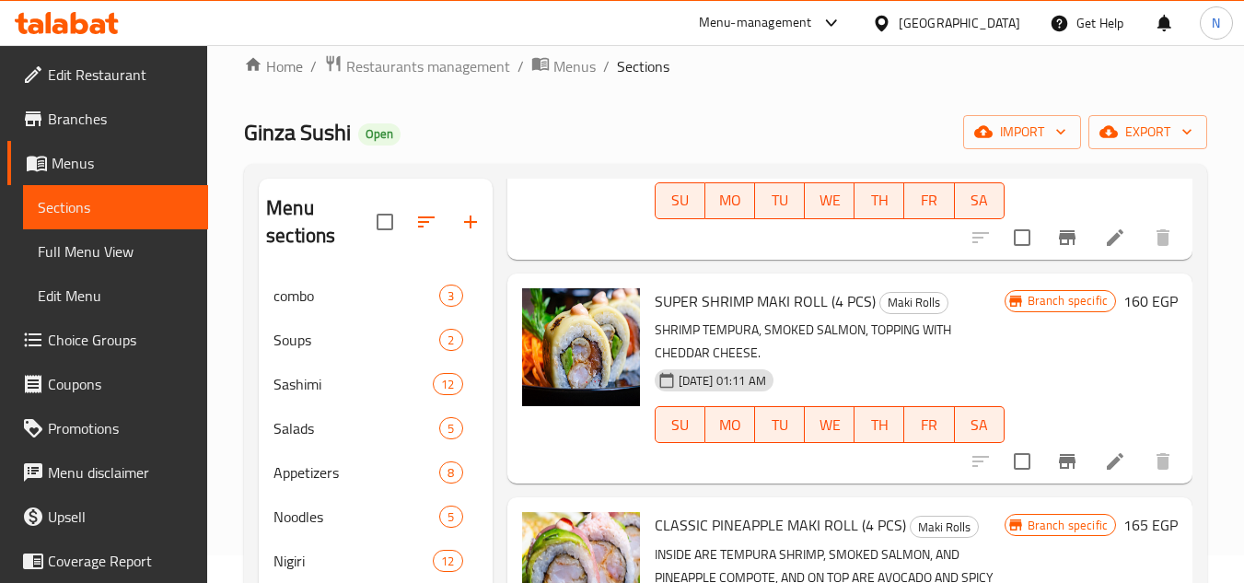
scroll to position [921, 0]
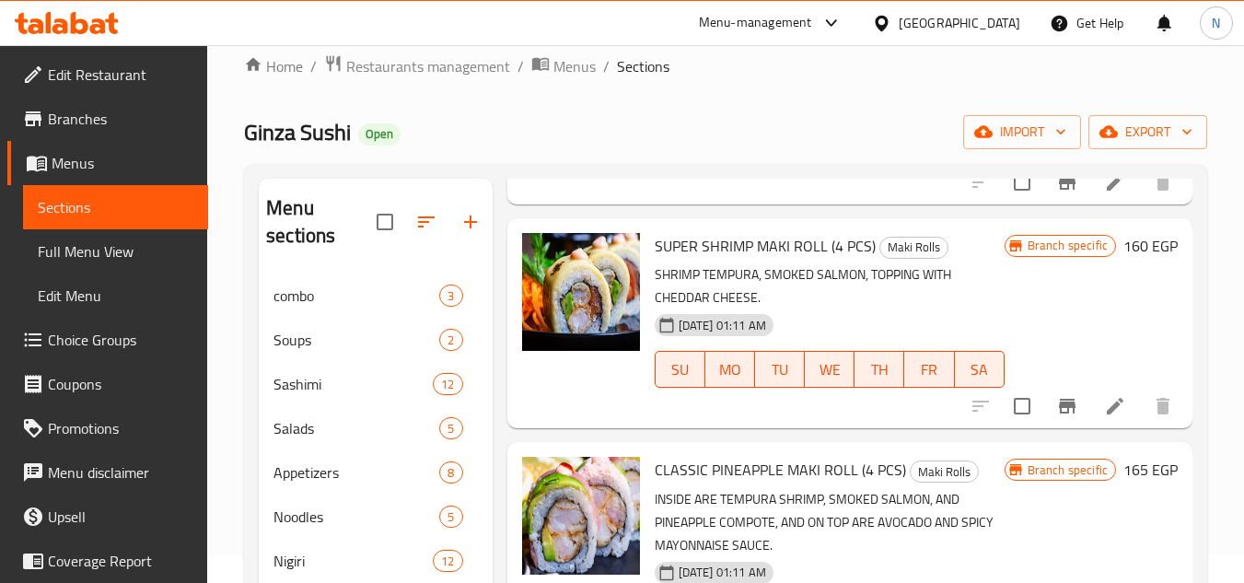
type input "Smoked salmon"
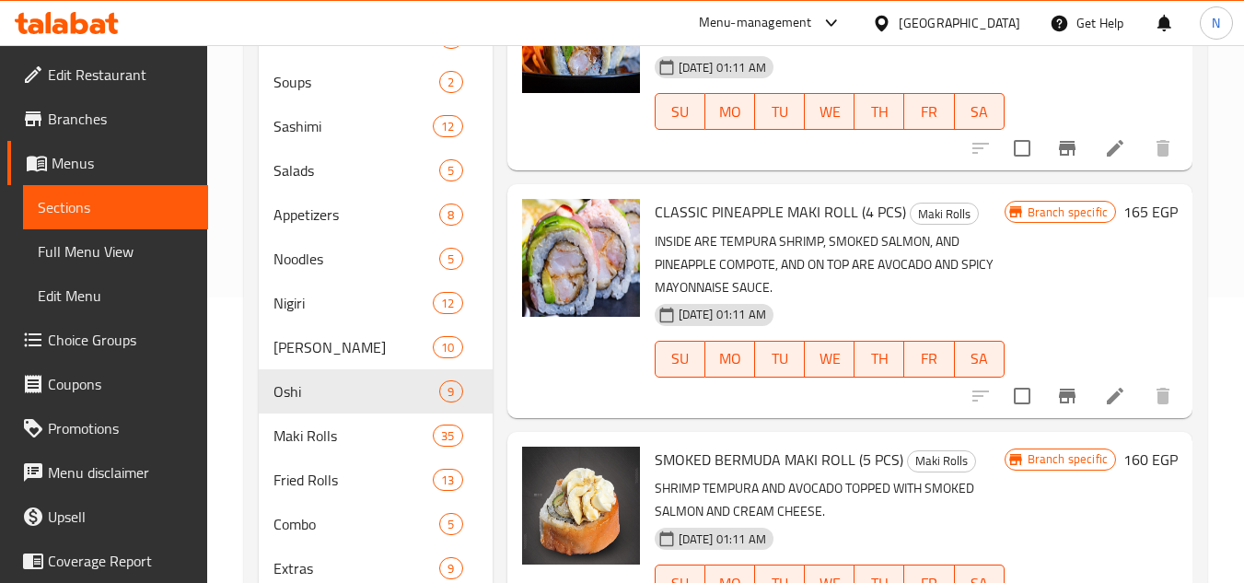
scroll to position [304, 0]
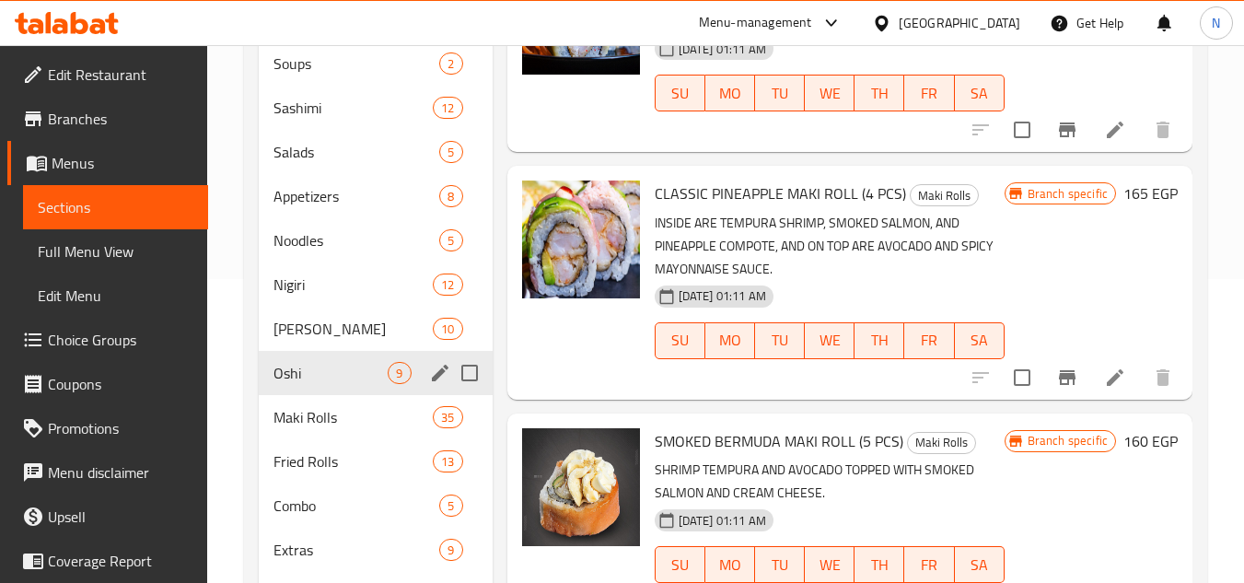
click at [270, 366] on div "Oshi 9" at bounding box center [375, 373] width 233 height 44
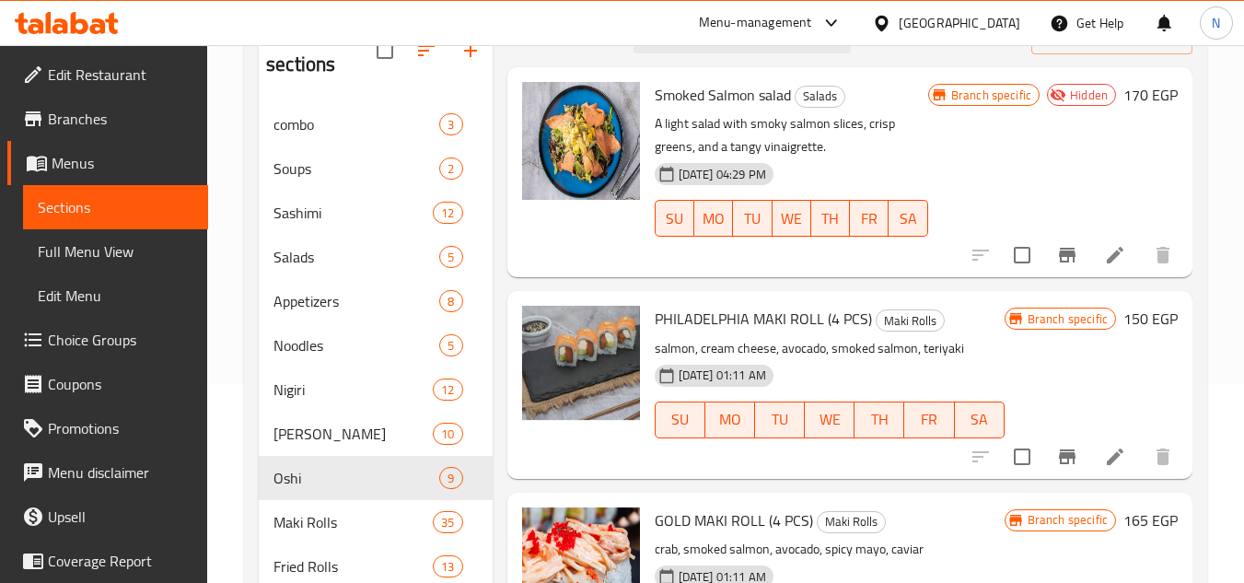
scroll to position [212, 0]
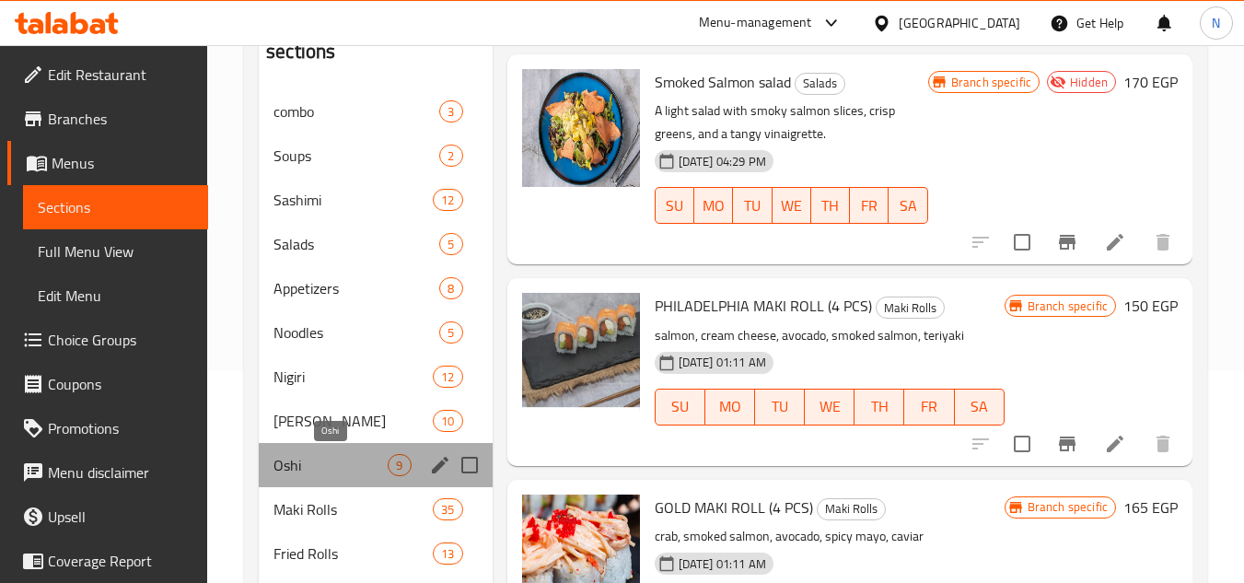
click at [330, 464] on span "Oshi" at bounding box center [330, 465] width 114 height 22
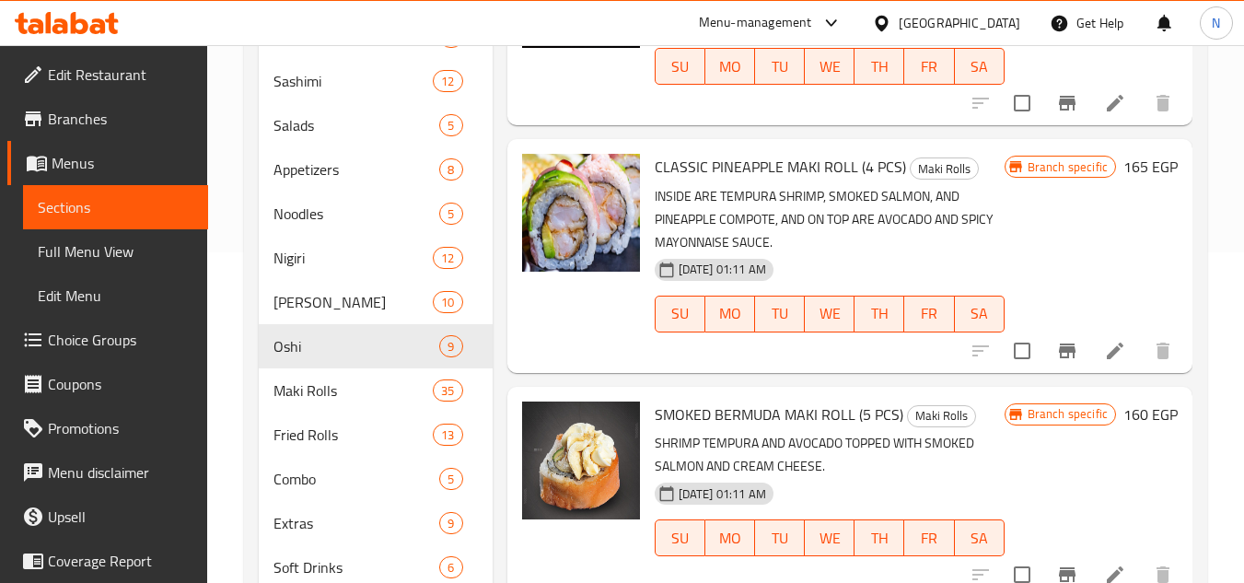
scroll to position [396, 0]
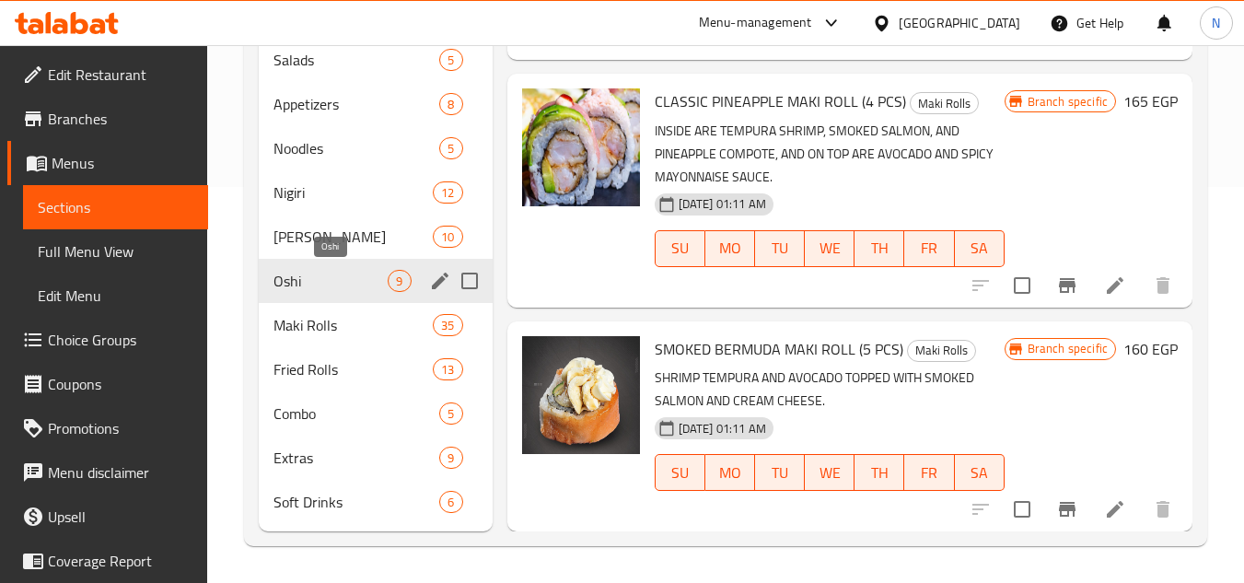
drag, startPoint x: 331, startPoint y: 278, endPoint x: 350, endPoint y: 278, distance: 18.4
click at [331, 278] on span "Oshi" at bounding box center [330, 281] width 114 height 22
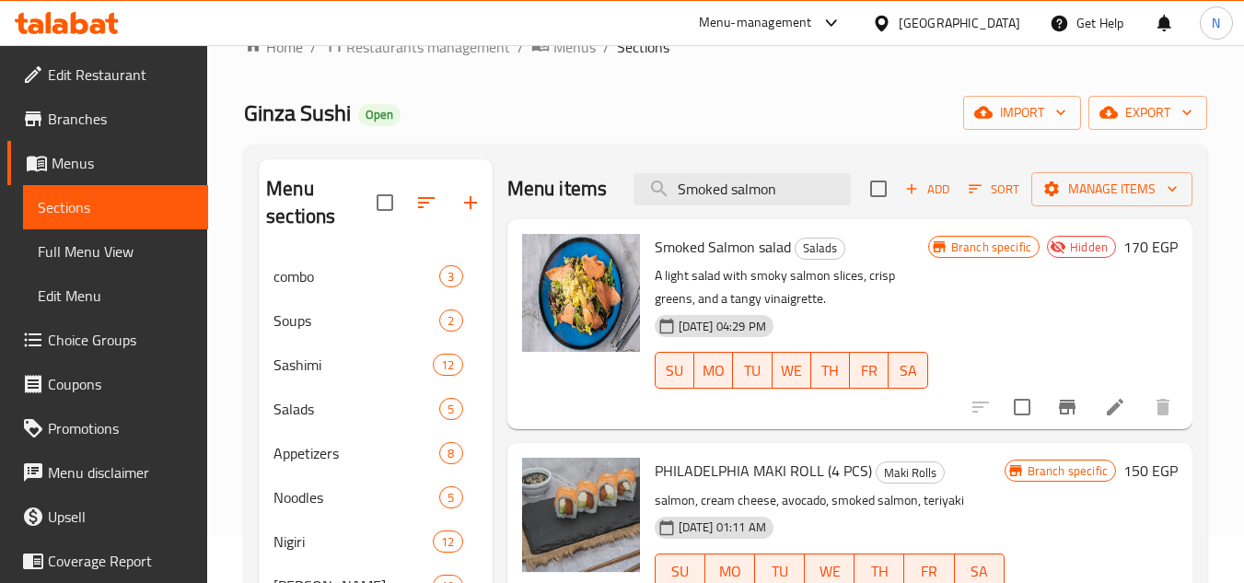
scroll to position [0, 0]
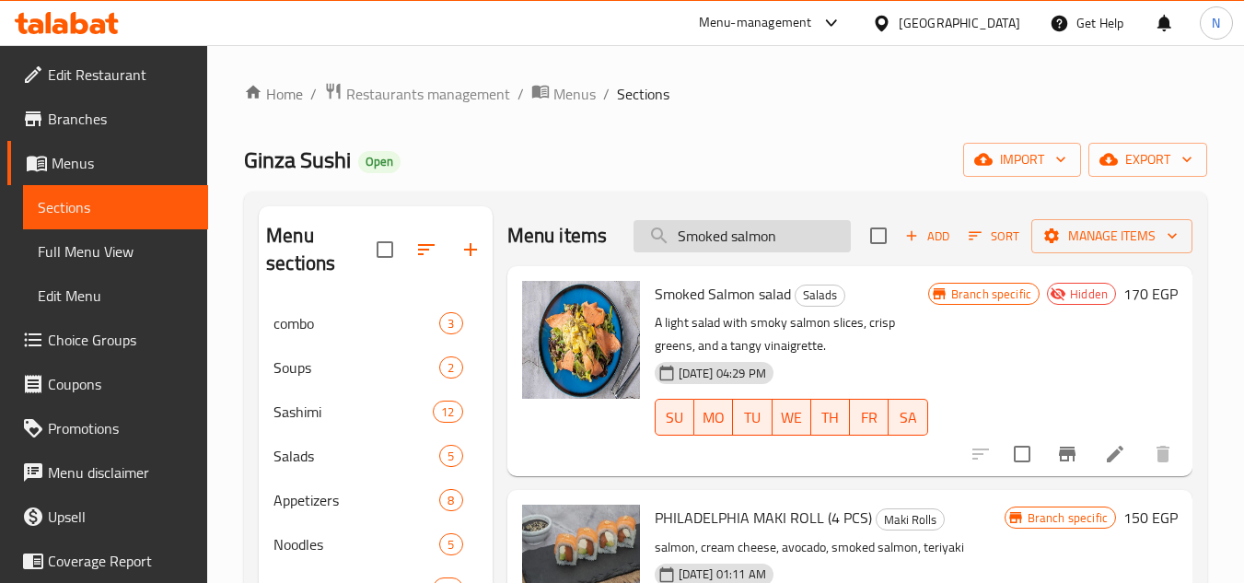
click at [732, 252] on input "Smoked salmon" at bounding box center [741, 236] width 217 height 32
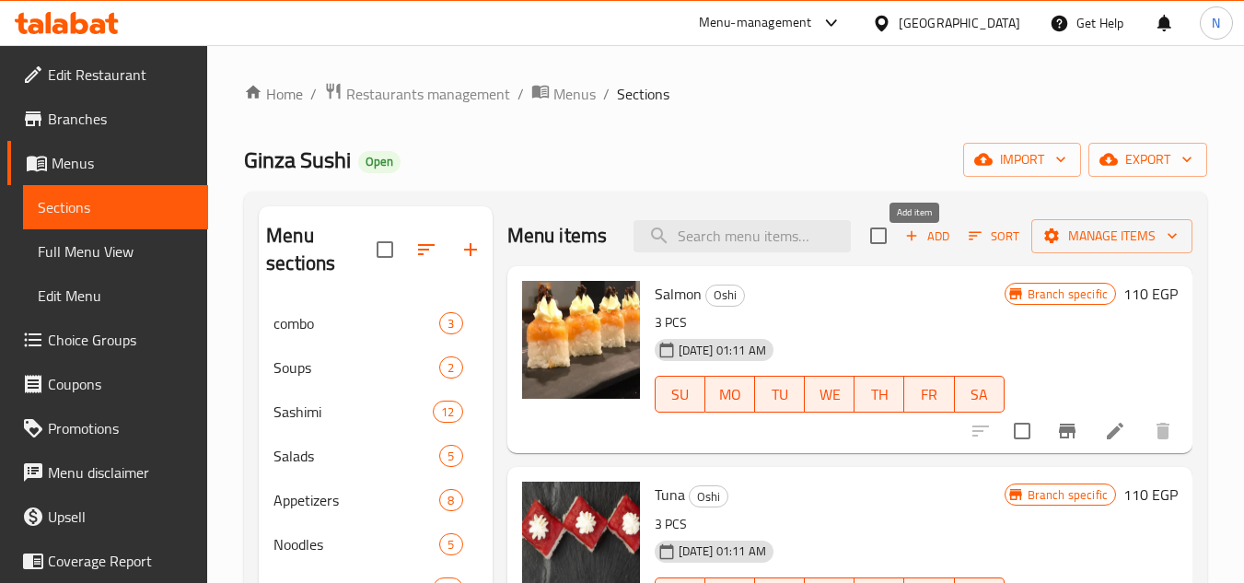
click at [932, 247] on span "Add" at bounding box center [927, 236] width 50 height 21
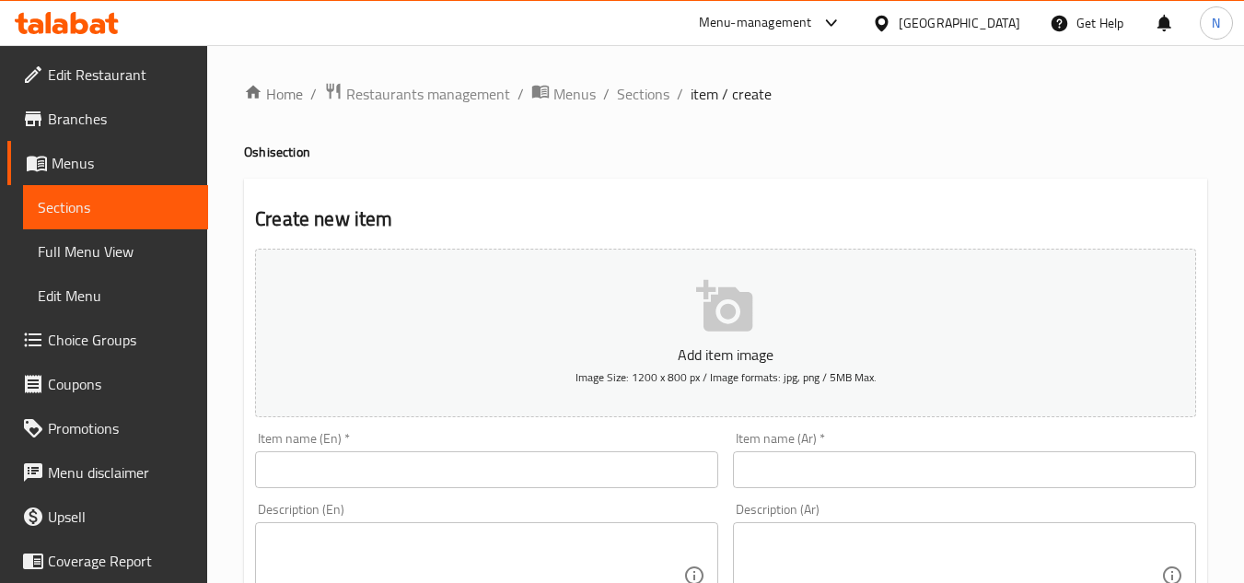
click at [311, 469] on input "text" at bounding box center [486, 469] width 463 height 37
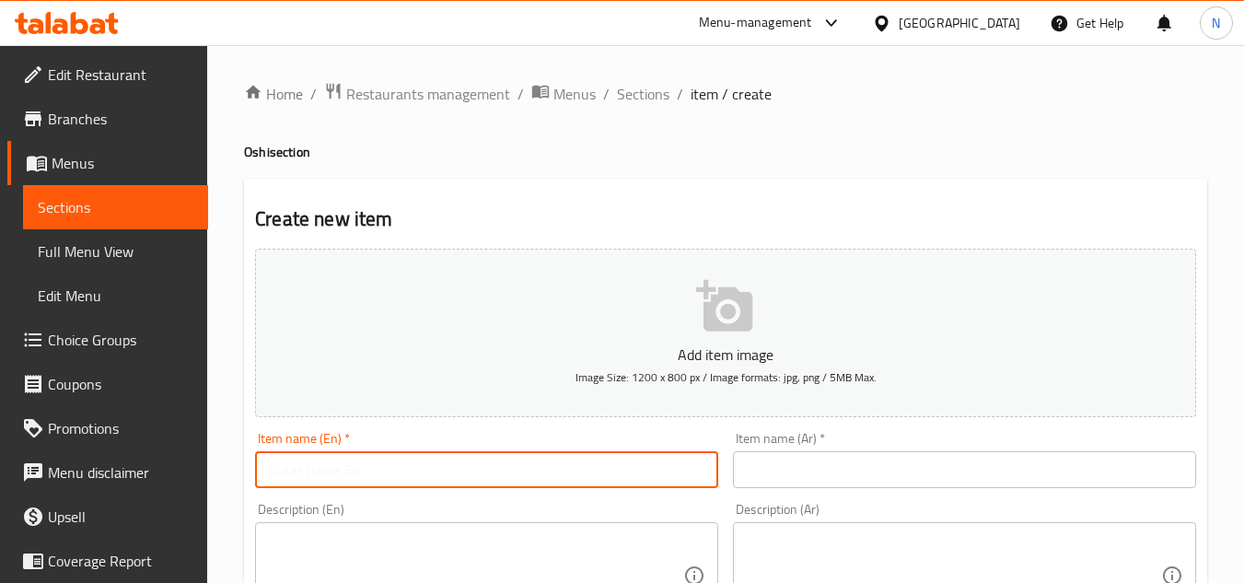
paste input "Smoked salmon"
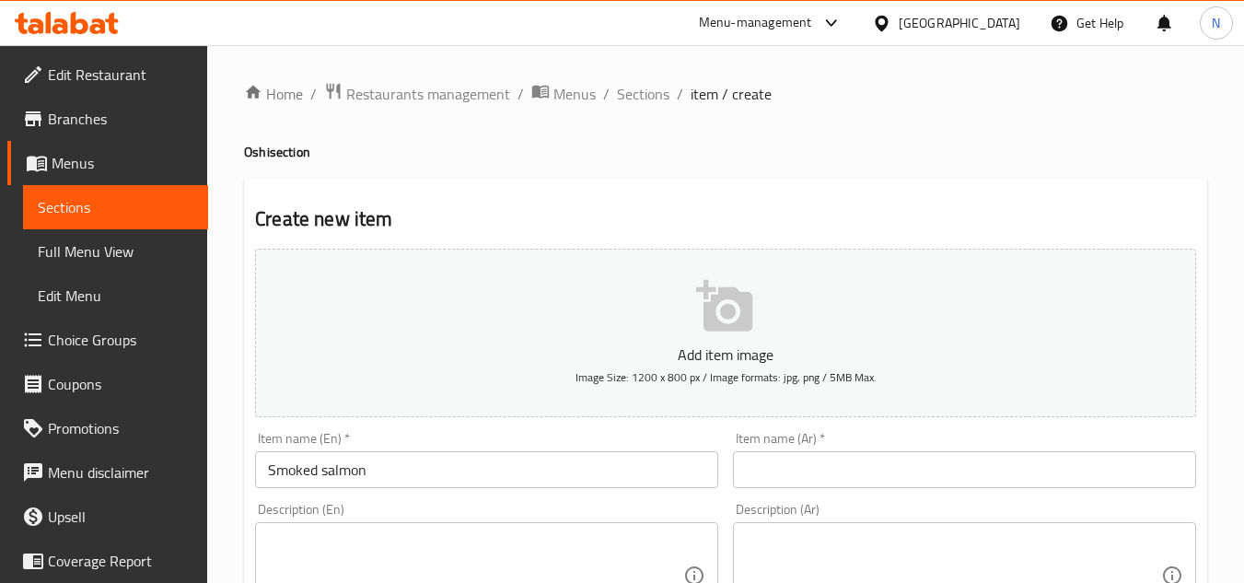
click at [342, 482] on input "Smoked salmon" at bounding box center [486, 469] width 463 height 37
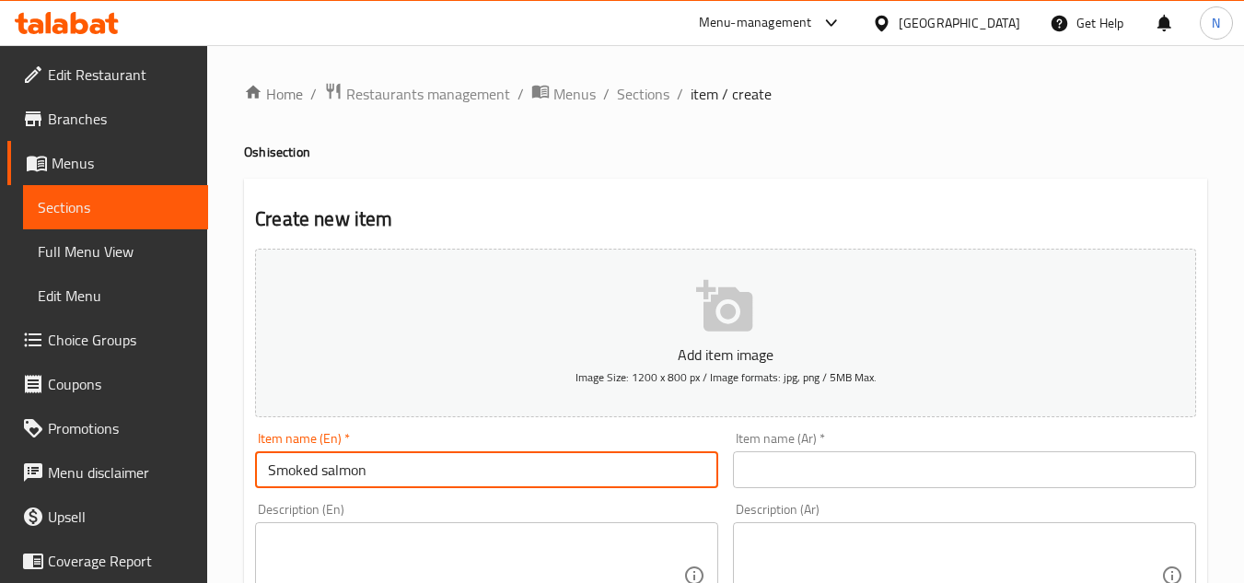
click at [342, 482] on input "Smoked salmon" at bounding box center [486, 469] width 463 height 37
paste input "Salmon"
type input "Smoked Salmon"
click at [847, 470] on input "text" at bounding box center [964, 469] width 463 height 37
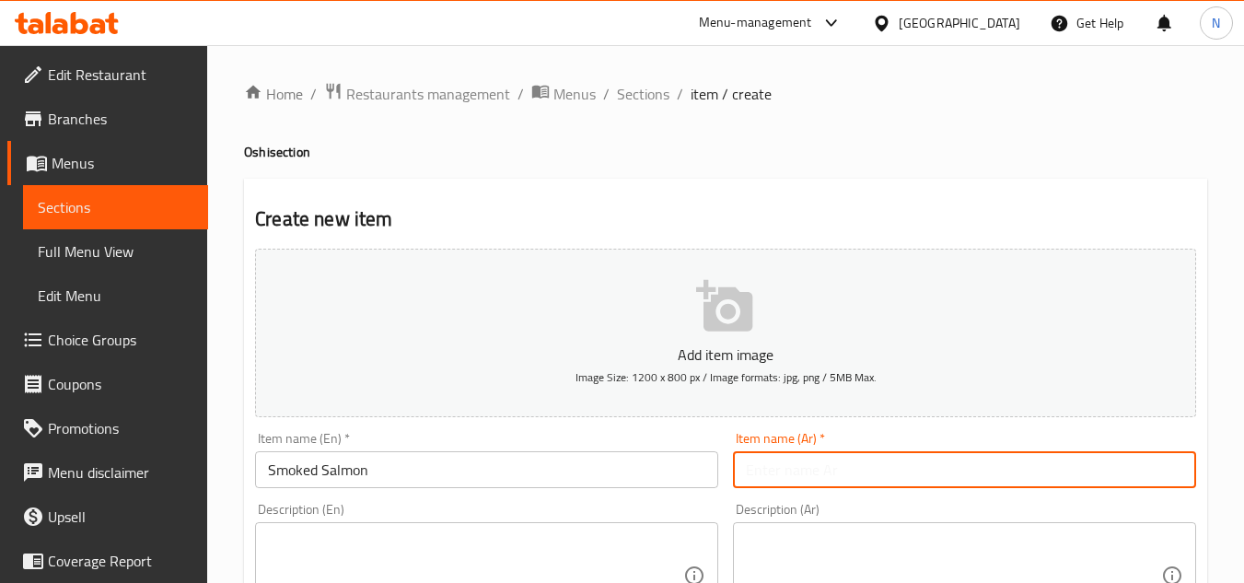
paste input "سلمون المدخن"
drag, startPoint x: 789, startPoint y: 476, endPoint x: 778, endPoint y: 476, distance: 11.0
click at [778, 476] on input "سلمون المدخن" at bounding box center [964, 469] width 463 height 37
type input "سلمون مدخن"
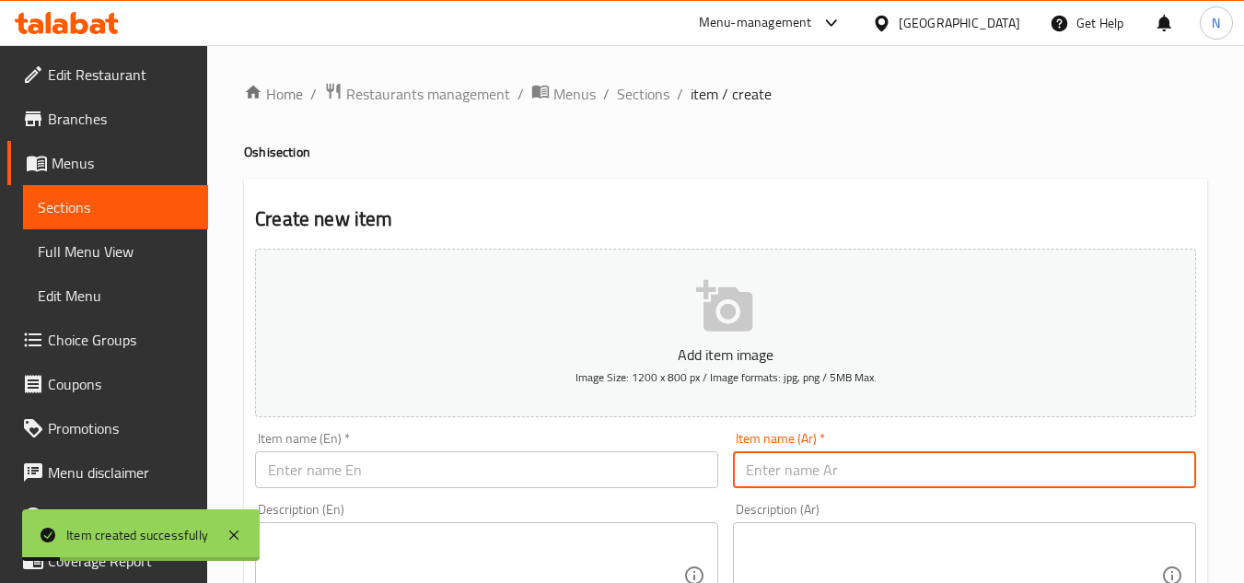
drag, startPoint x: 99, startPoint y: 208, endPoint x: 213, endPoint y: 263, distance: 126.0
click at [101, 208] on span "Sections" at bounding box center [116, 207] width 156 height 22
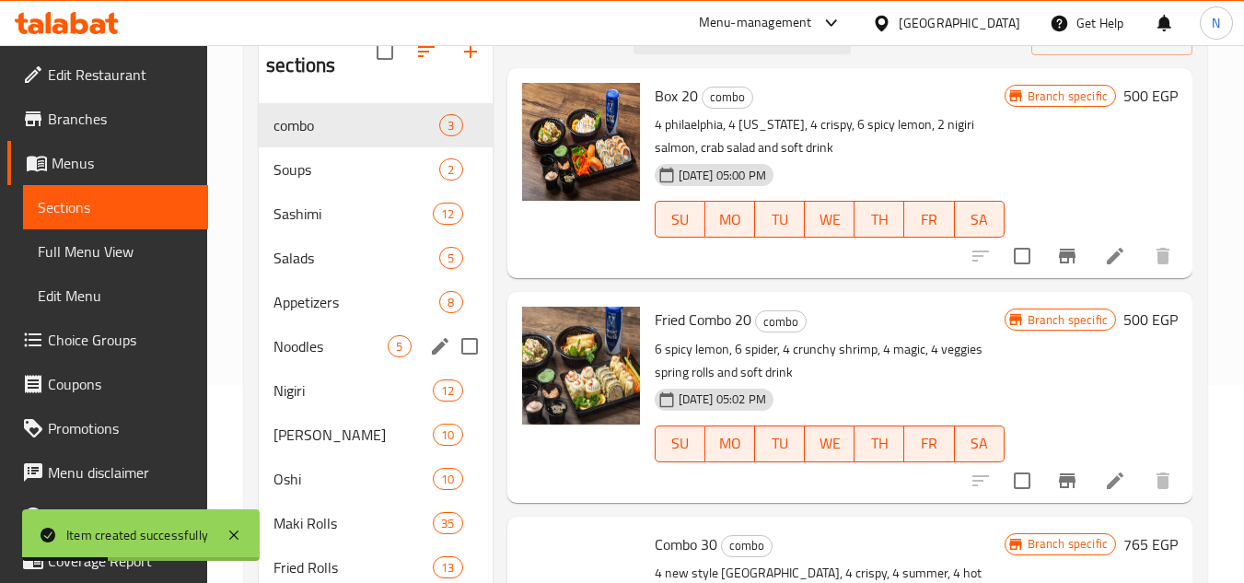
scroll to position [276, 0]
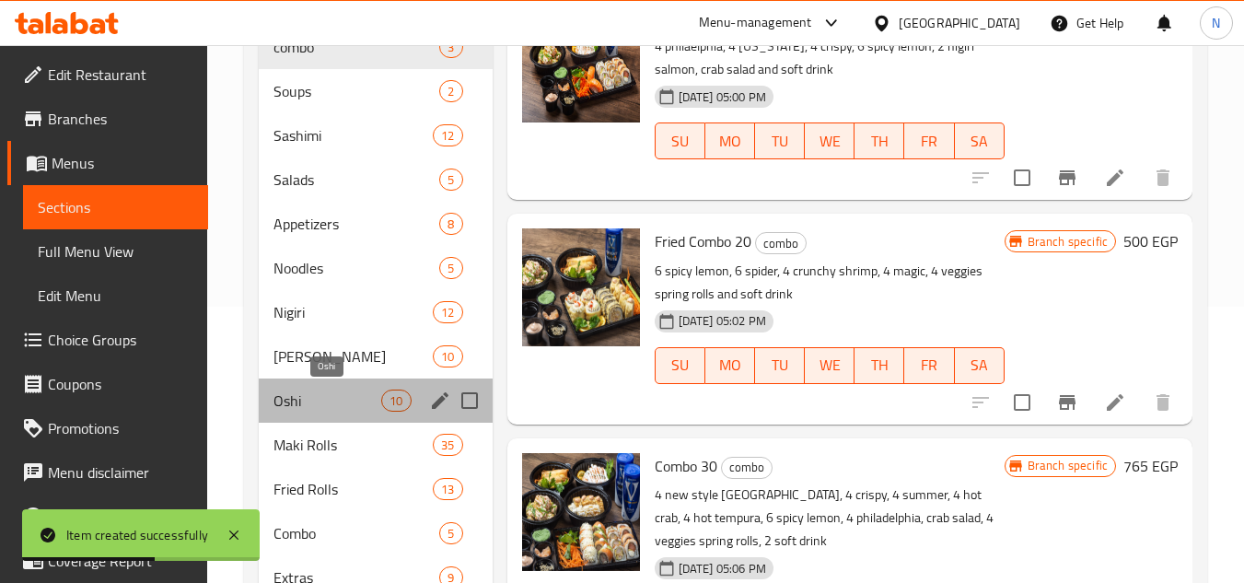
click at [295, 405] on span "Oshi" at bounding box center [327, 400] width 108 height 22
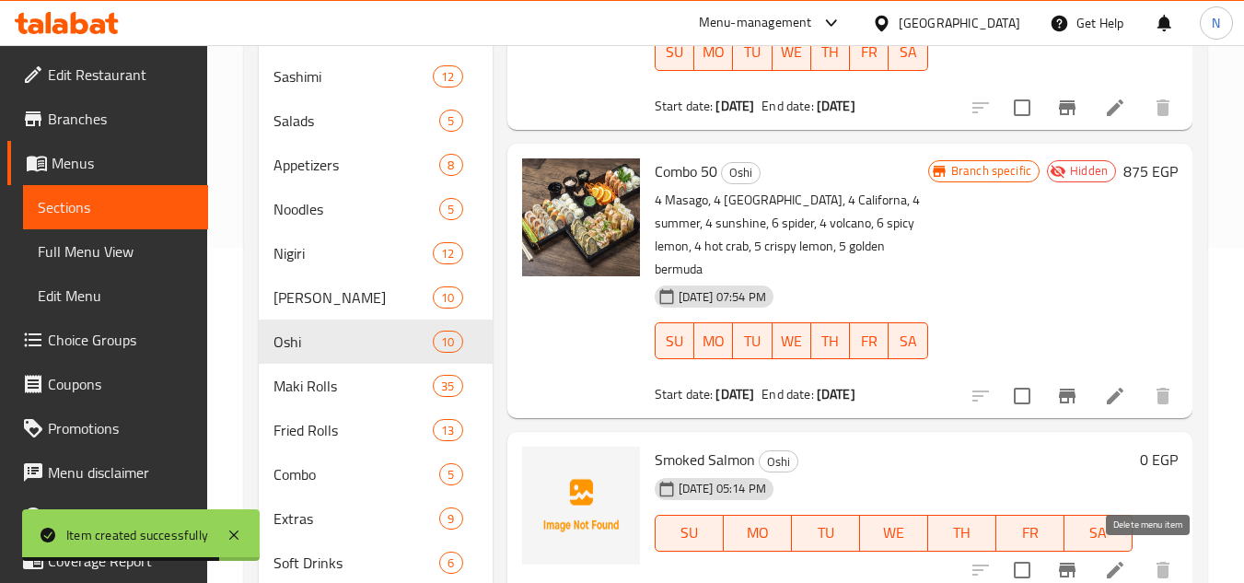
scroll to position [396, 0]
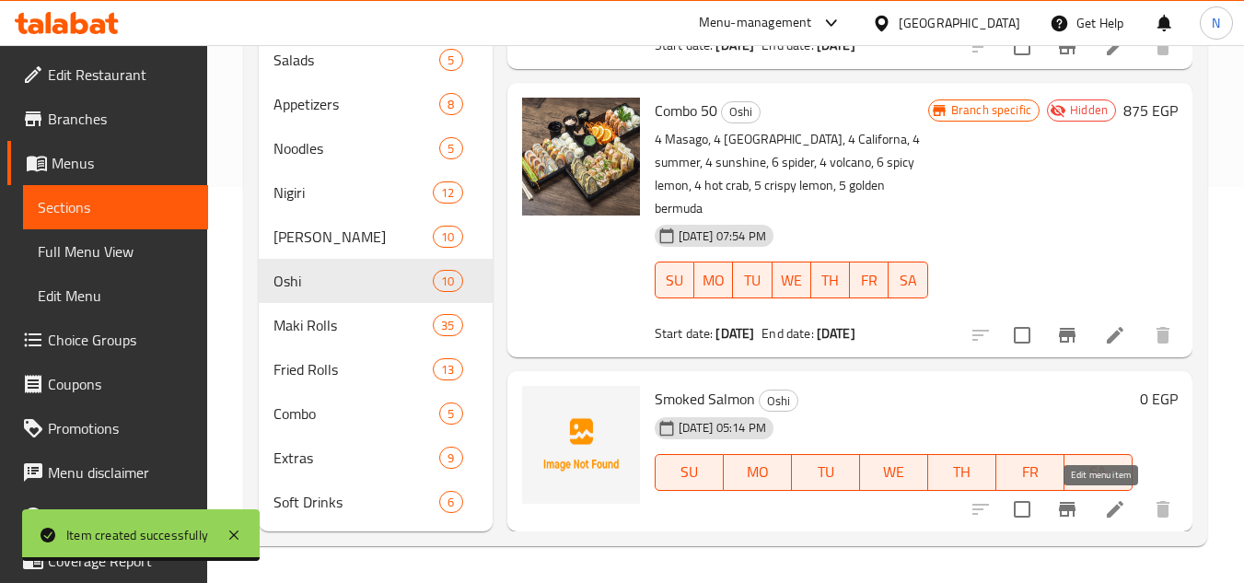
click at [1107, 510] on icon at bounding box center [1115, 509] width 17 height 17
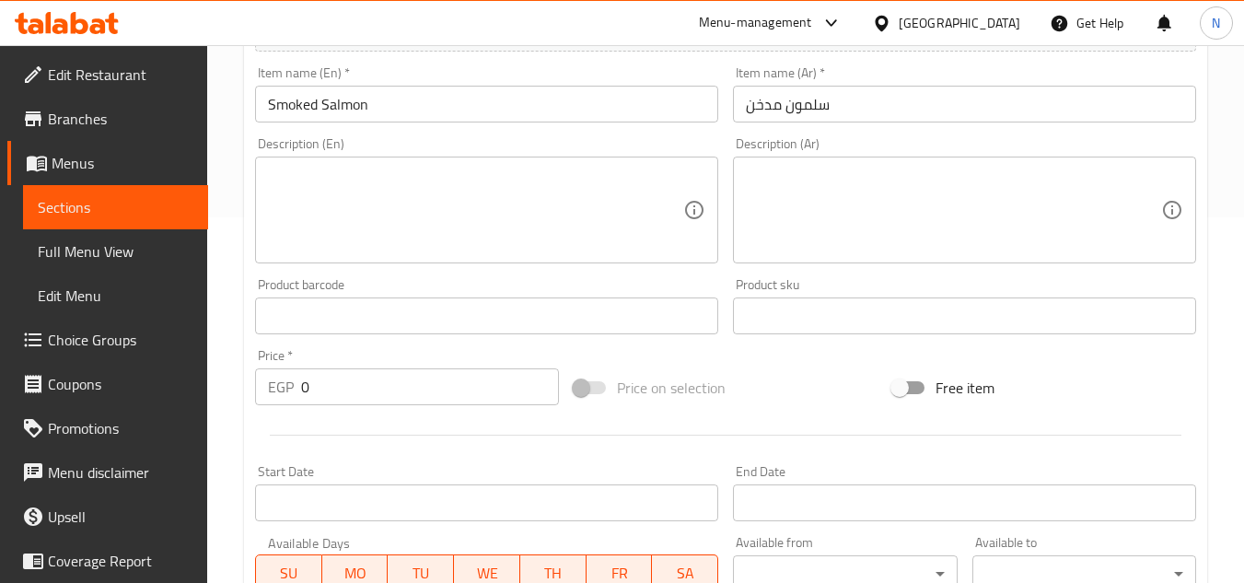
scroll to position [368, 0]
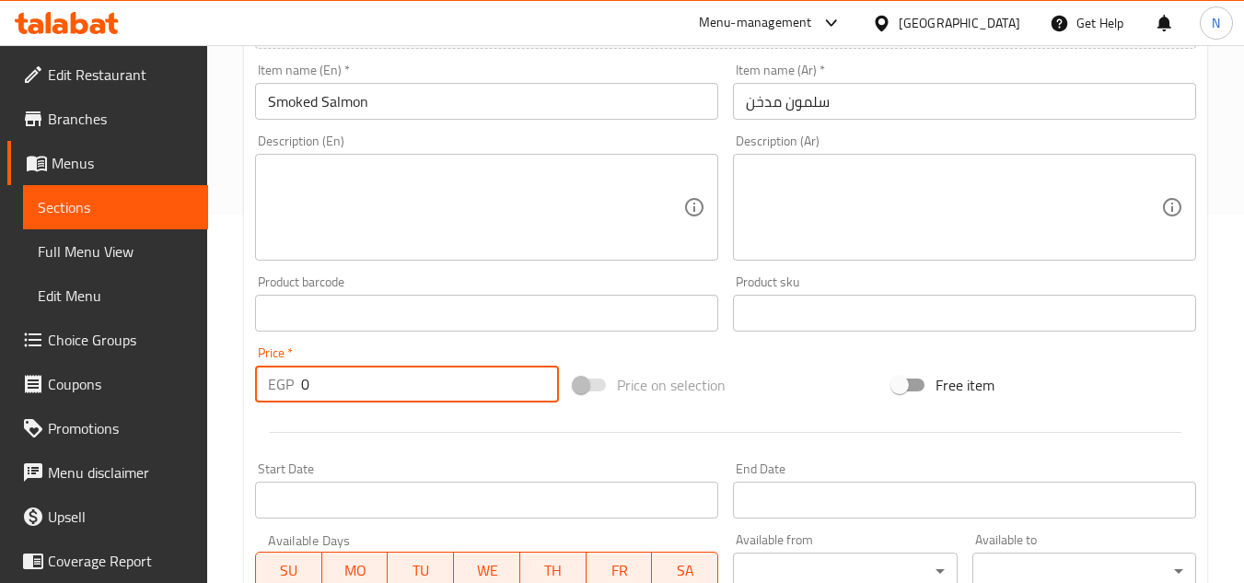
drag, startPoint x: 335, startPoint y: 388, endPoint x: 283, endPoint y: 396, distance: 53.1
click at [283, 396] on div "EGP 0 Price *" at bounding box center [407, 383] width 304 height 37
paste input "17"
type input "170"
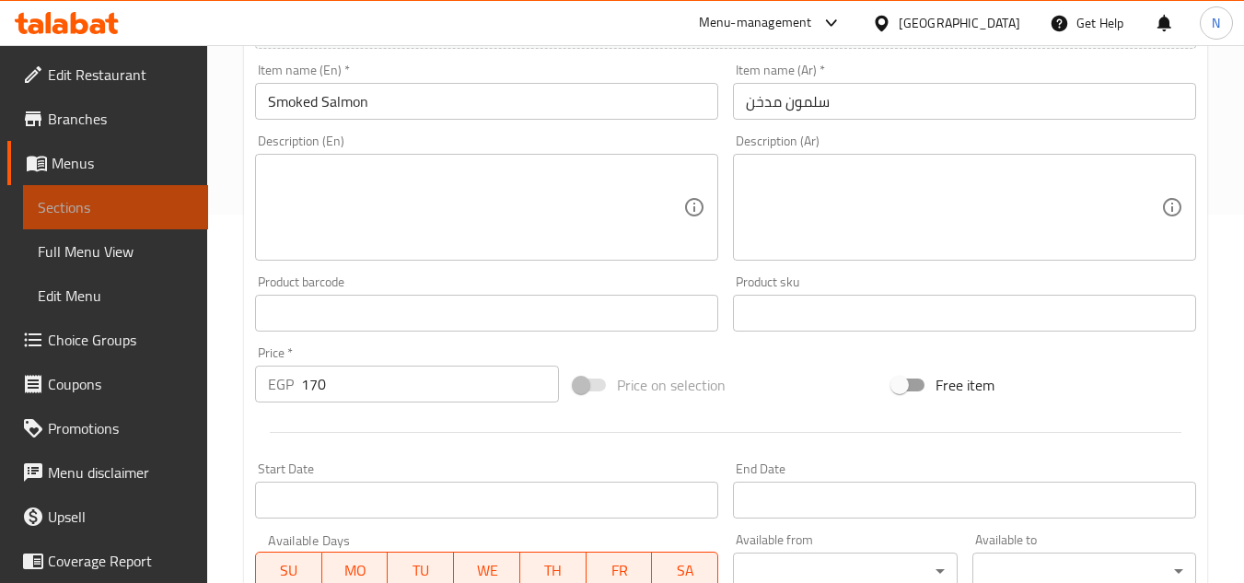
click at [122, 197] on span "Sections" at bounding box center [116, 207] width 156 height 22
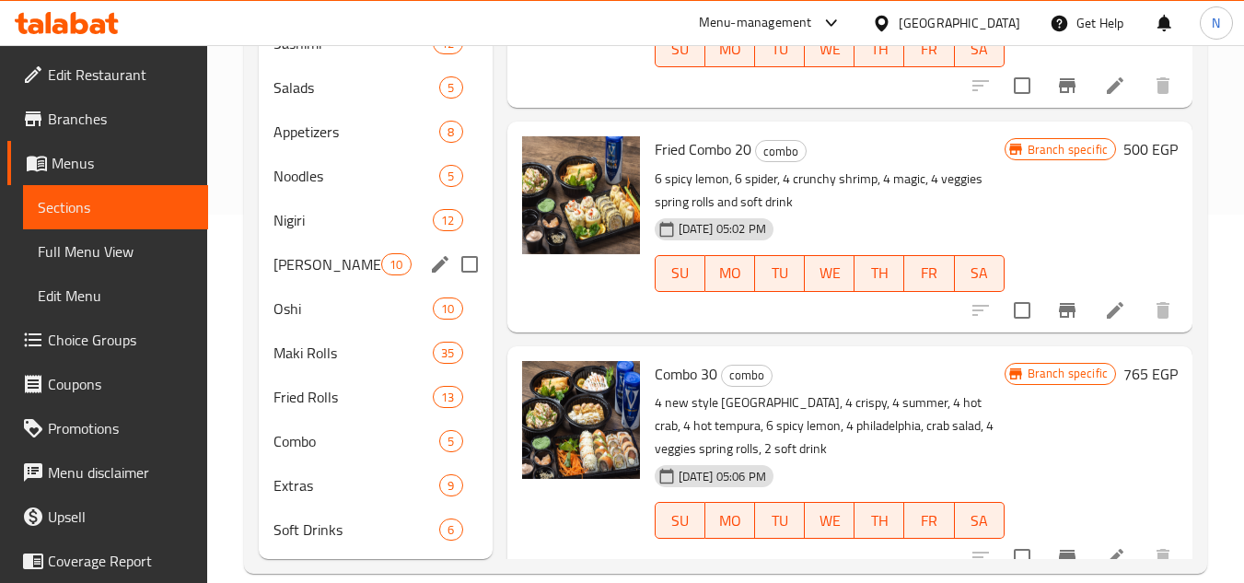
click at [437, 261] on icon "edit" at bounding box center [440, 264] width 22 height 22
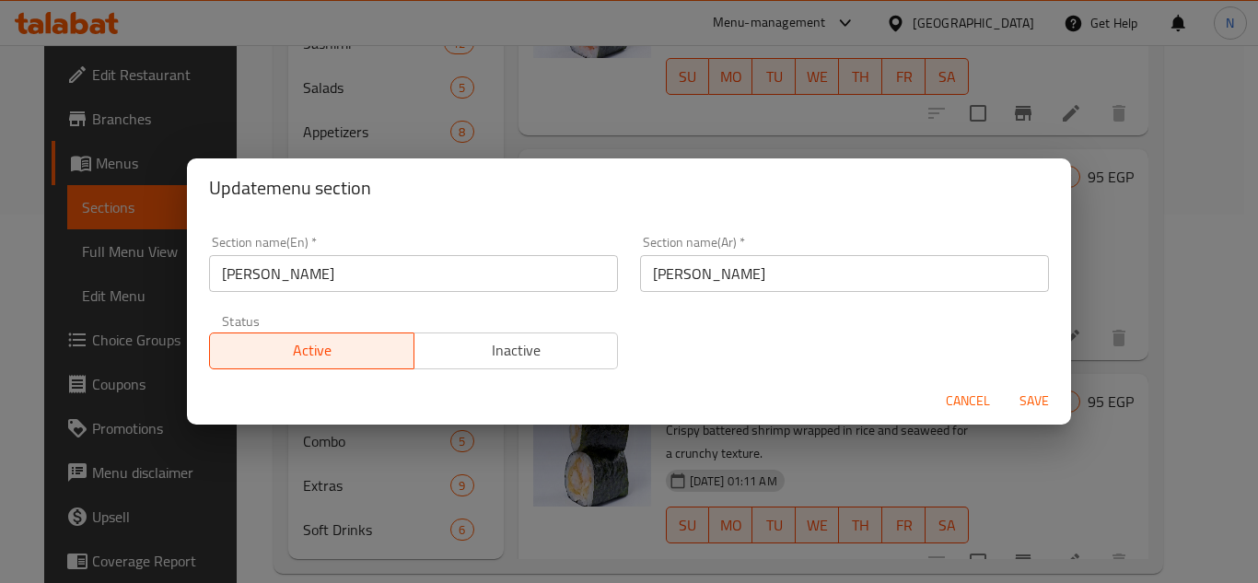
click at [396, 292] on div "Section name(En)   * Hoso Maki Section name(En) *" at bounding box center [413, 264] width 431 height 78
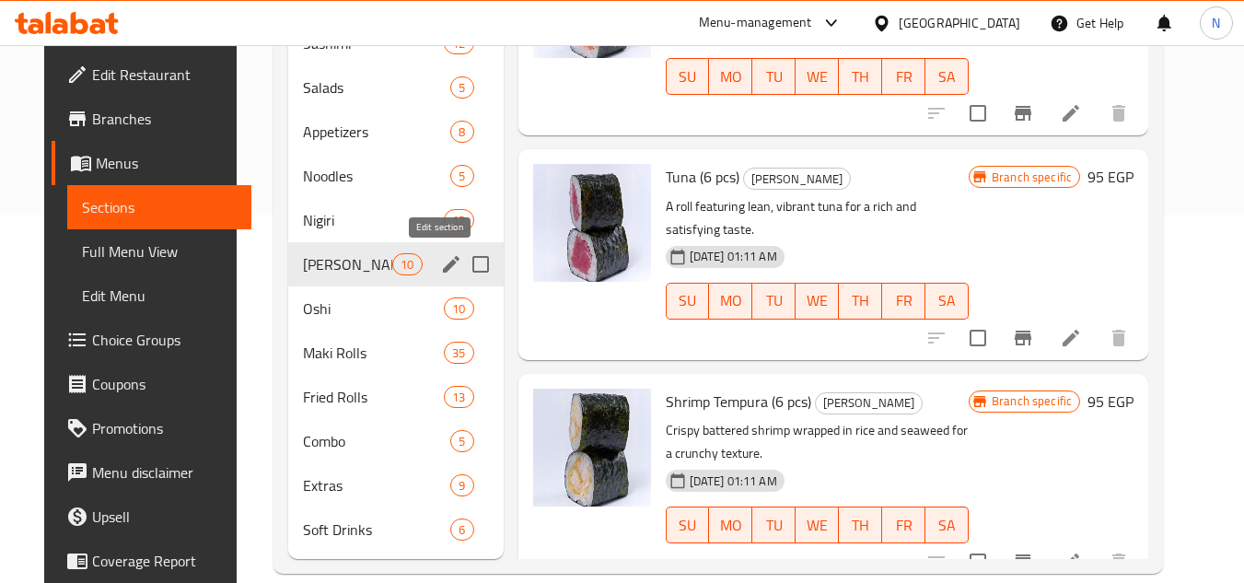
click at [440, 269] on icon "edit" at bounding box center [451, 264] width 22 height 22
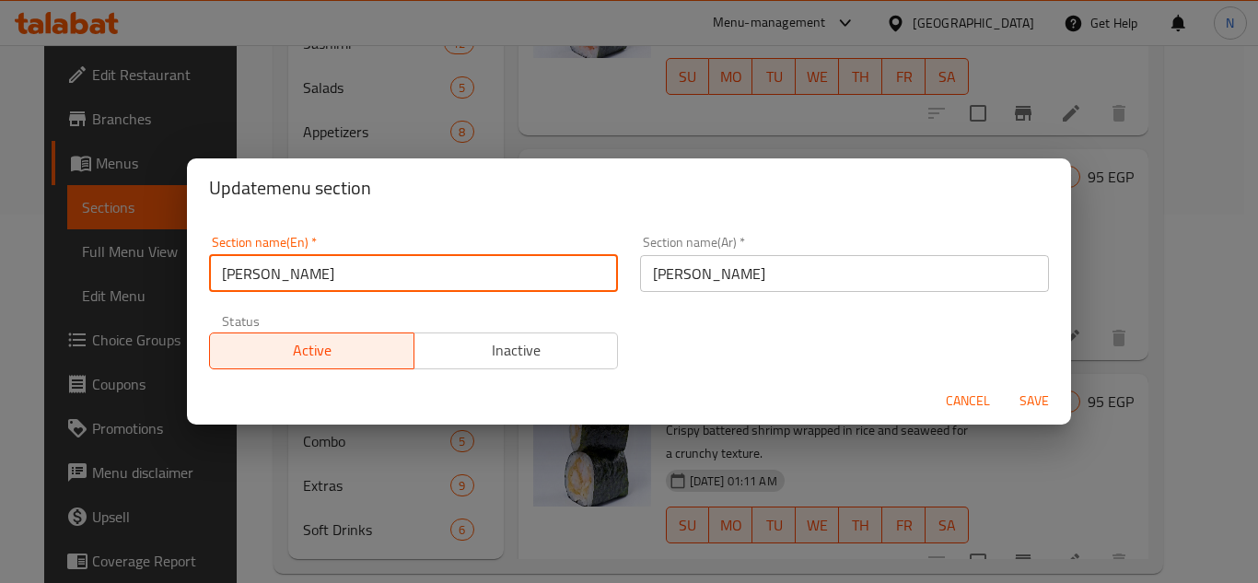
click at [325, 274] on input "Hoso Maki" at bounding box center [413, 273] width 409 height 37
paste input "text"
type input "Hoso"
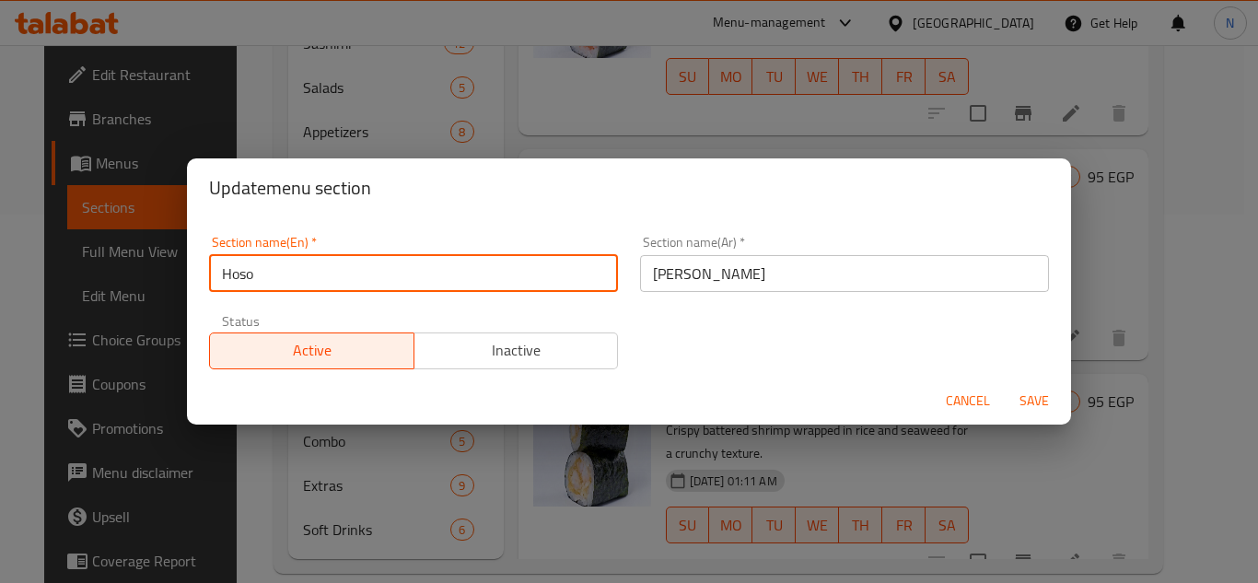
click at [667, 283] on input "هوسو ماكي" at bounding box center [844, 273] width 409 height 37
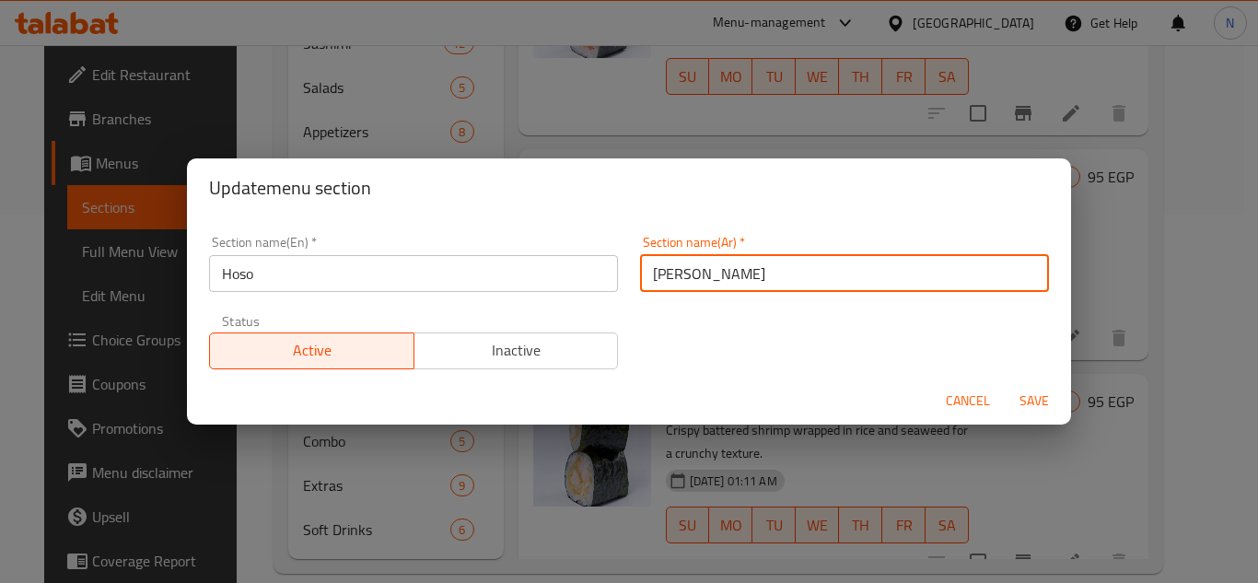
click at [667, 283] on input "هوسو ماكي" at bounding box center [844, 273] width 409 height 37
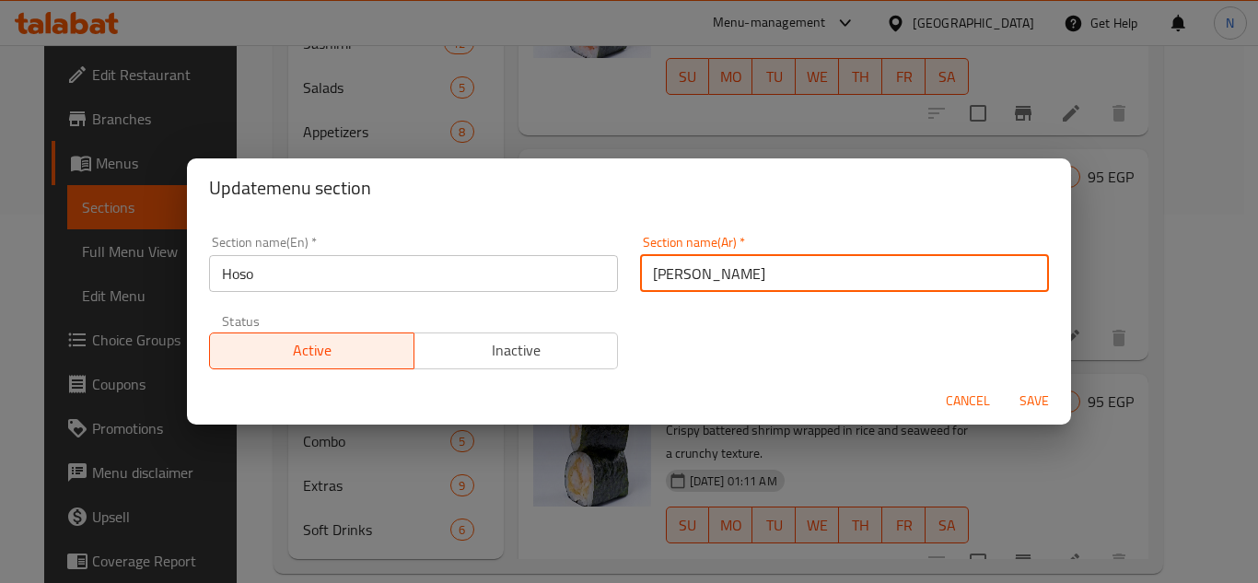
click at [666, 277] on input "هوسو ماكي" at bounding box center [844, 273] width 409 height 37
click at [681, 274] on input "هوسو ماكي" at bounding box center [844, 273] width 409 height 37
drag, startPoint x: 678, startPoint y: 276, endPoint x: 646, endPoint y: 288, distance: 34.4
click at [646, 288] on input "هوسو ماكي" at bounding box center [844, 273] width 409 height 37
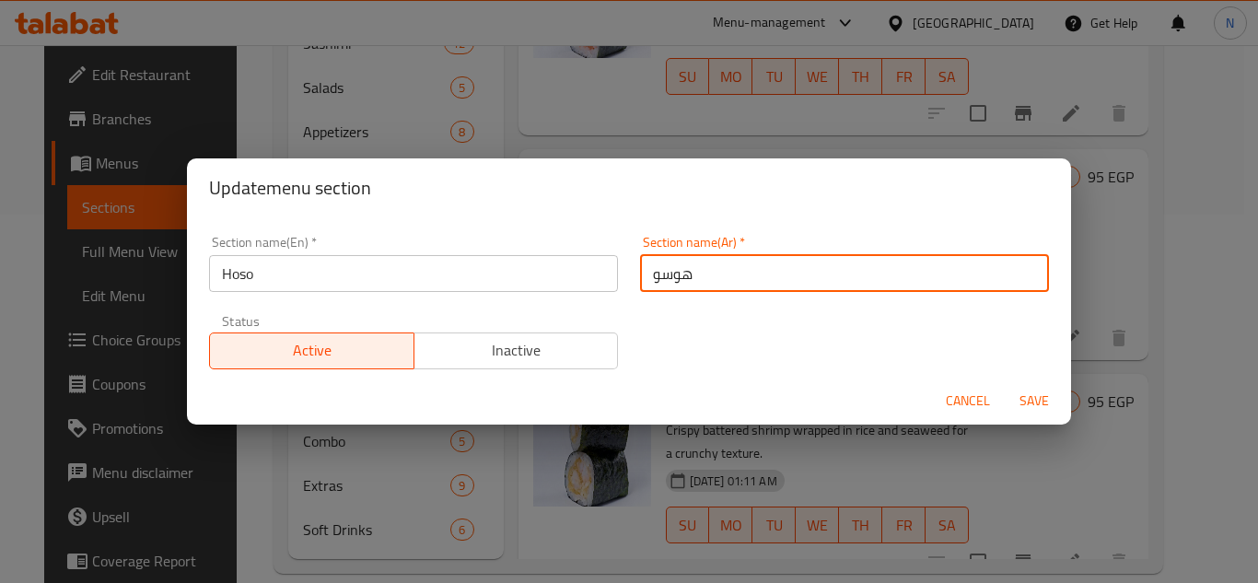
click at [683, 271] on input "هوسو" at bounding box center [844, 273] width 409 height 37
type input "هوسو"
click at [1004, 384] on button "Save" at bounding box center [1033, 401] width 59 height 34
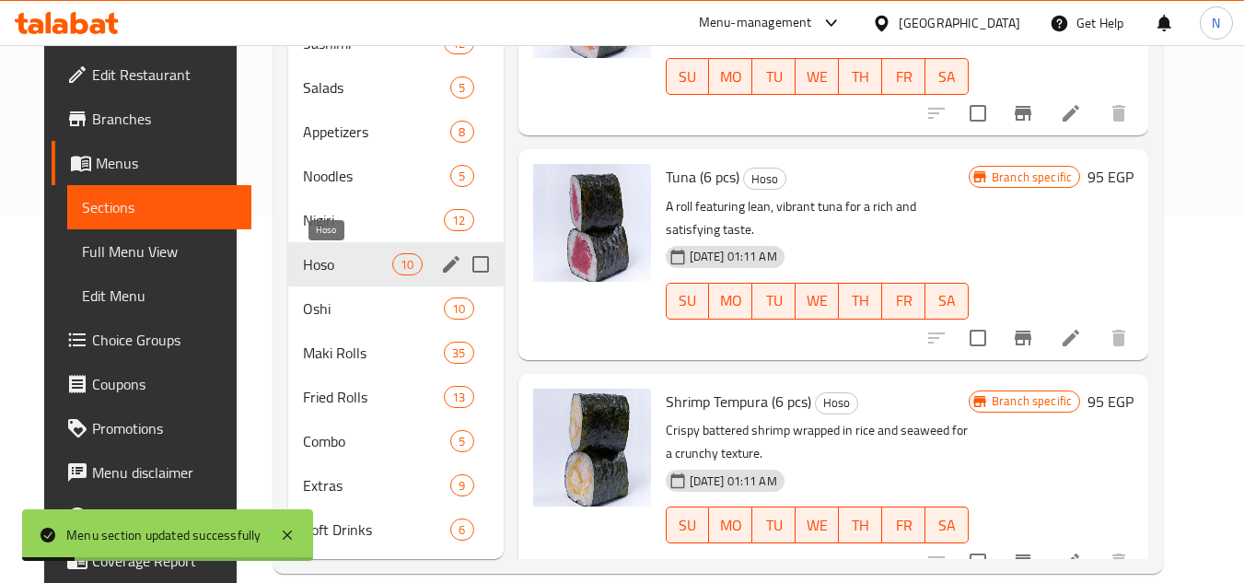
click at [312, 260] on span "Hoso" at bounding box center [347, 264] width 89 height 22
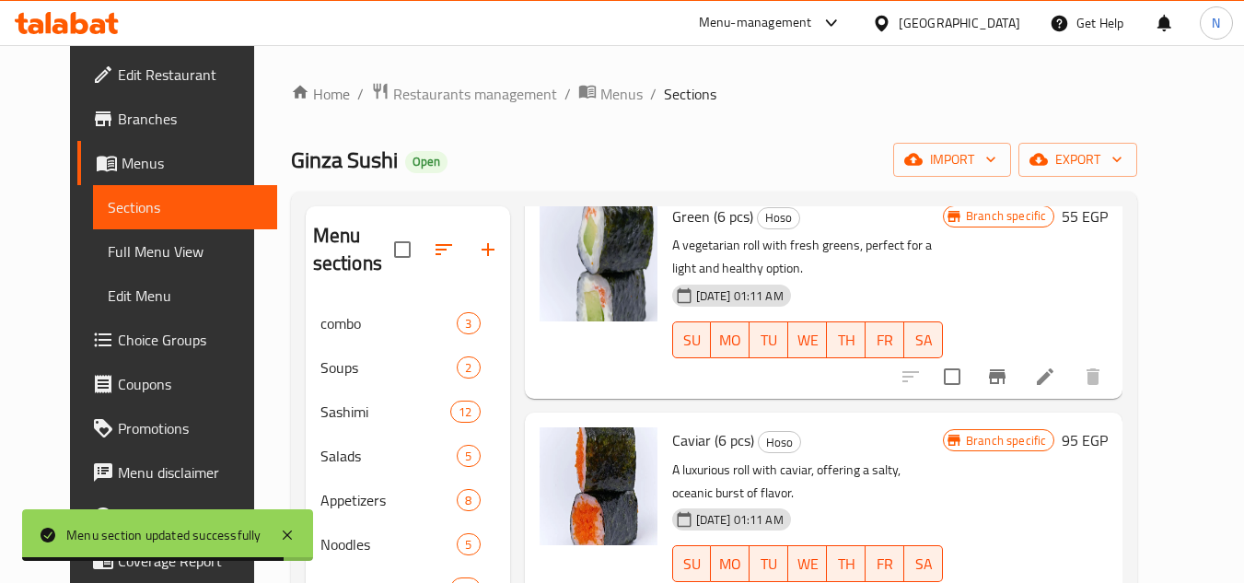
scroll to position [1478, 0]
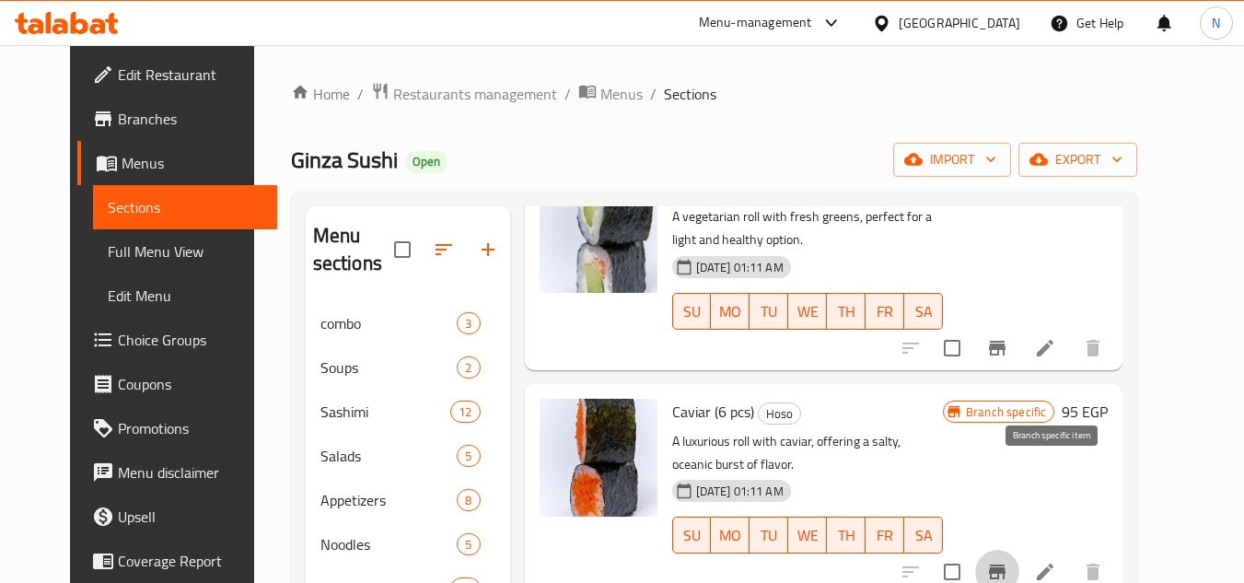
click at [1005, 564] on icon "Branch-specific-item" at bounding box center [997, 571] width 17 height 15
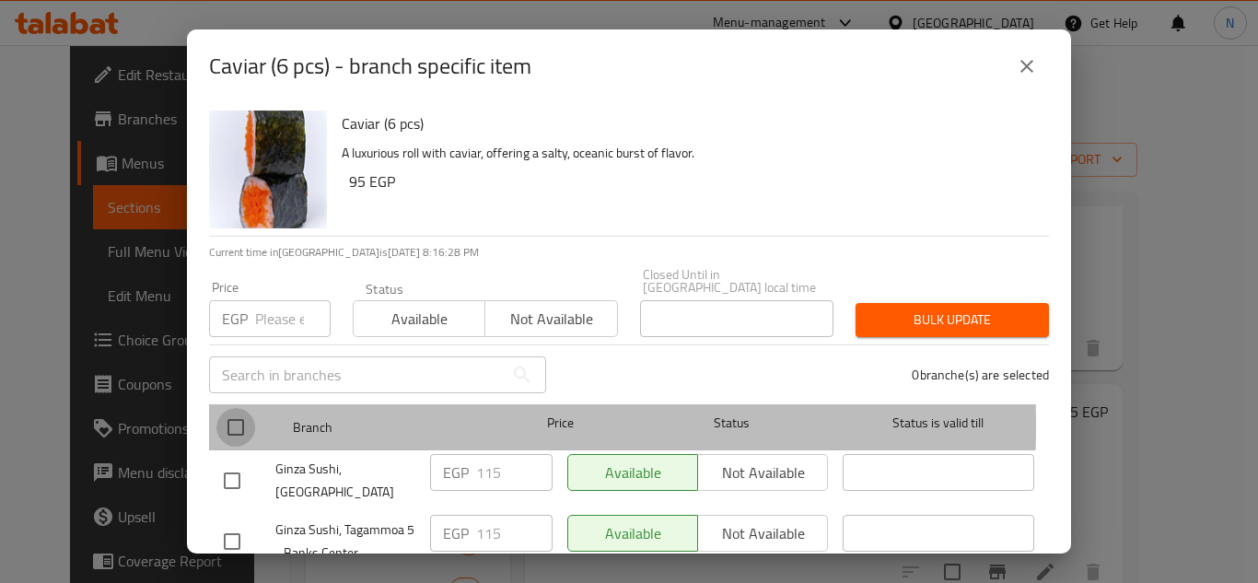
click at [234, 412] on input "checkbox" at bounding box center [235, 427] width 39 height 39
checkbox input "true"
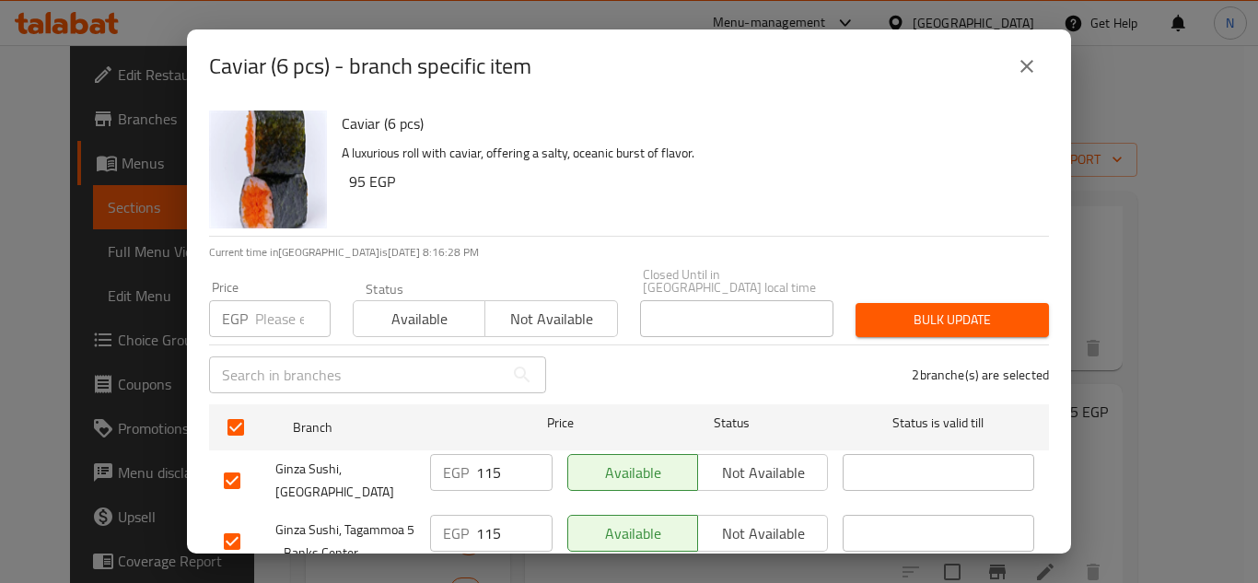
click at [277, 305] on input "number" at bounding box center [292, 318] width 75 height 37
paste input "135"
type input "135"
click at [884, 308] on span "Bulk update" at bounding box center [952, 319] width 164 height 23
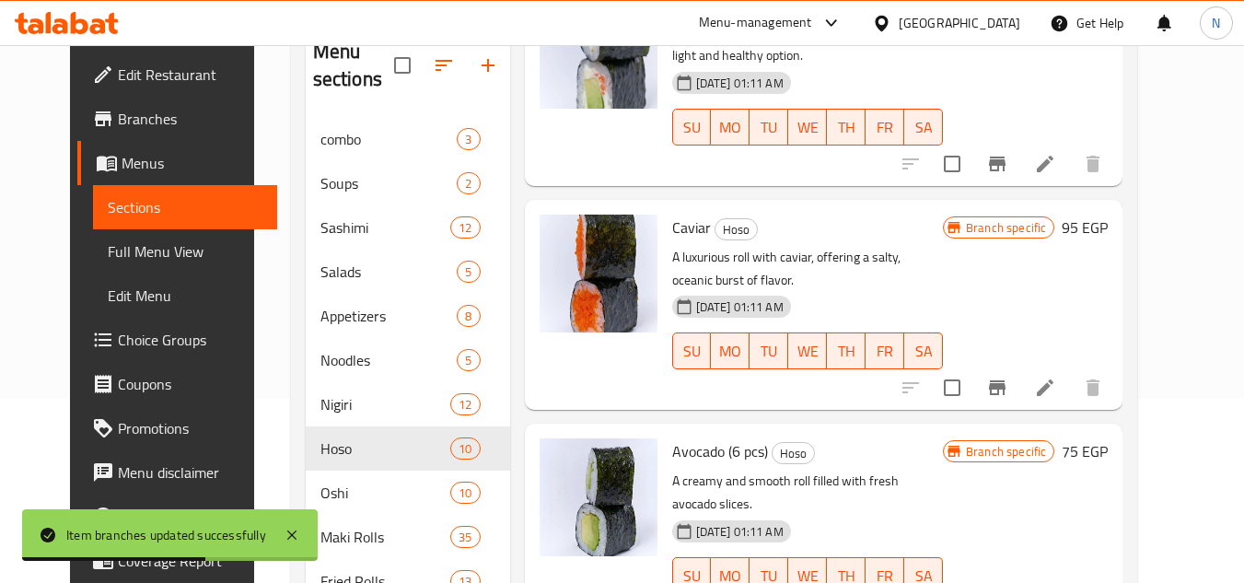
scroll to position [0, 0]
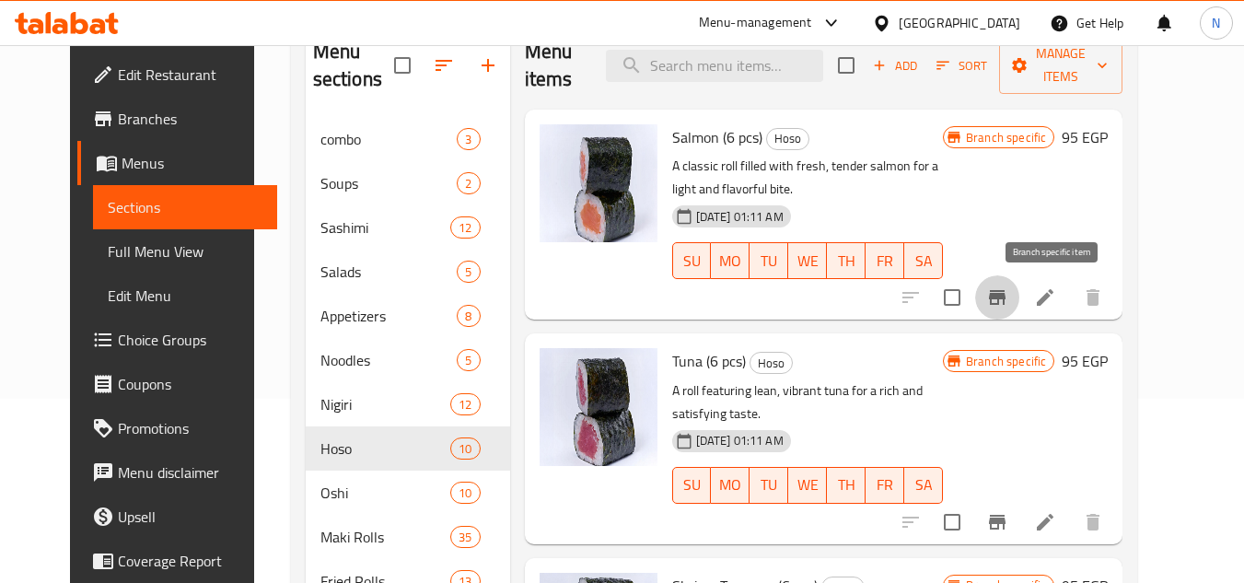
click at [1005, 291] on icon "Branch-specific-item" at bounding box center [997, 297] width 17 height 15
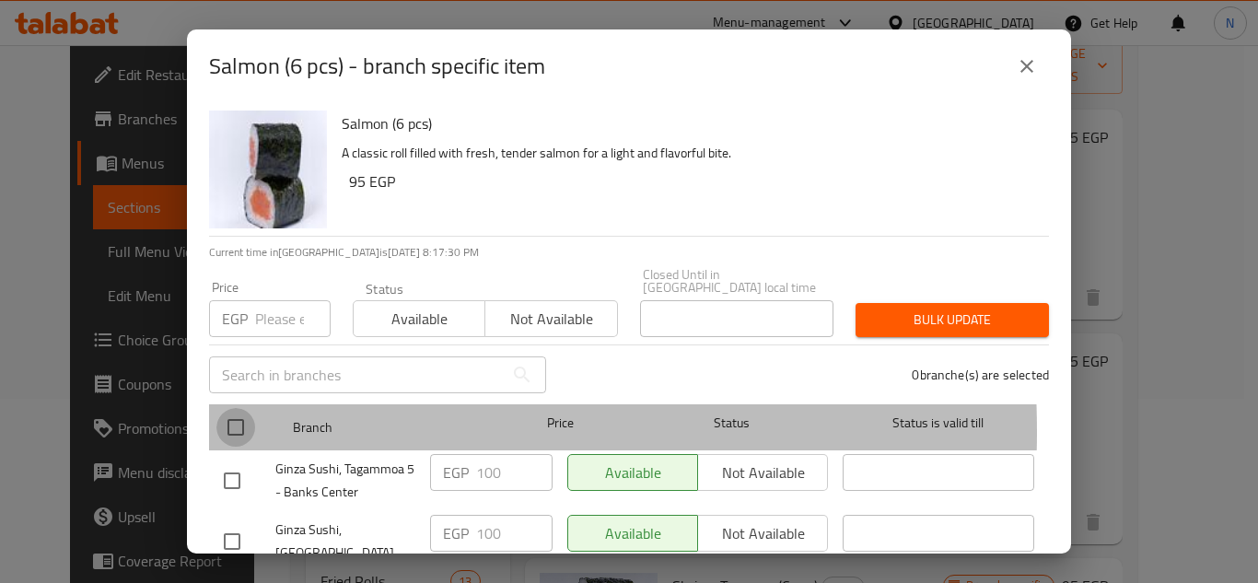
click at [231, 418] on input "checkbox" at bounding box center [235, 427] width 39 height 39
checkbox input "true"
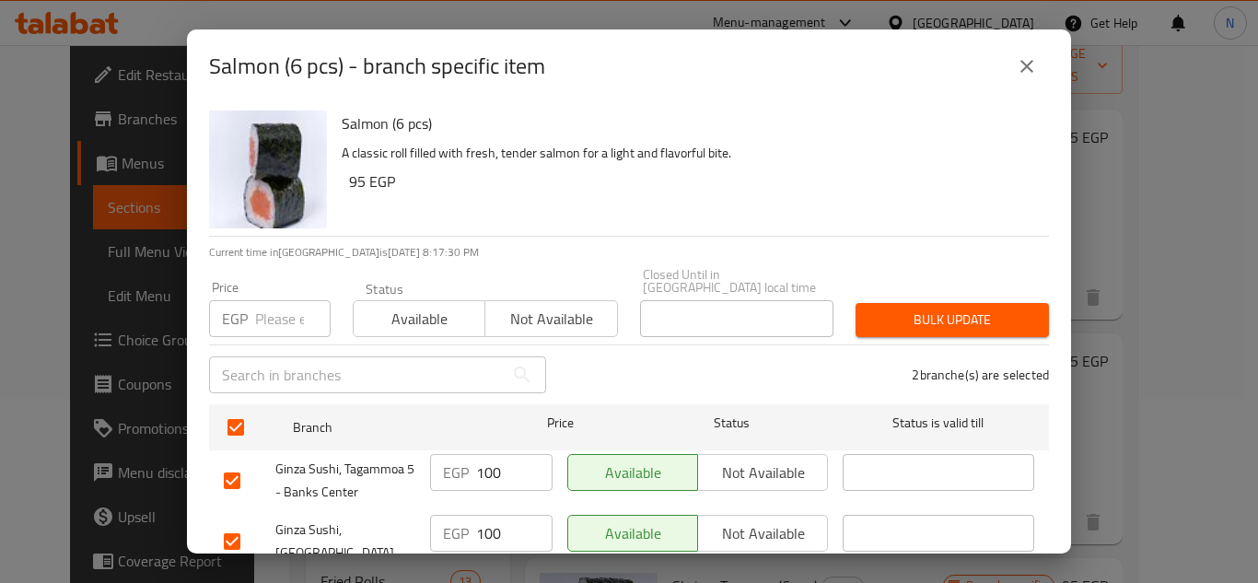
click at [274, 311] on input "number" at bounding box center [292, 318] width 75 height 37
paste input "120"
type input "120"
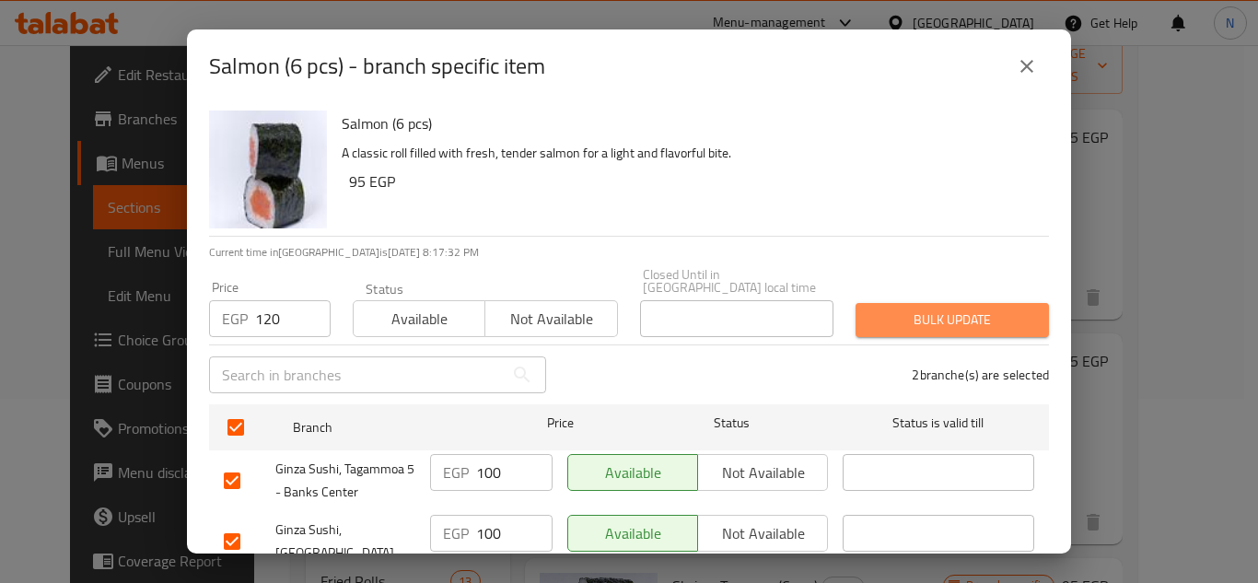
click at [966, 315] on span "Bulk update" at bounding box center [952, 319] width 164 height 23
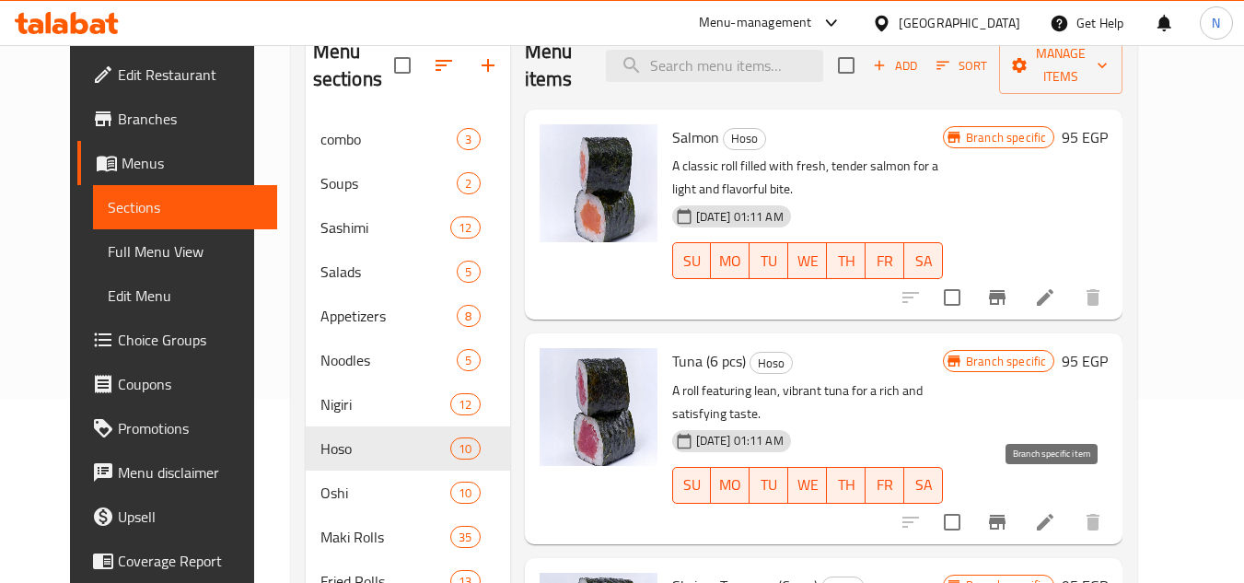
click at [1008, 511] on icon "Branch-specific-item" at bounding box center [997, 522] width 22 height 22
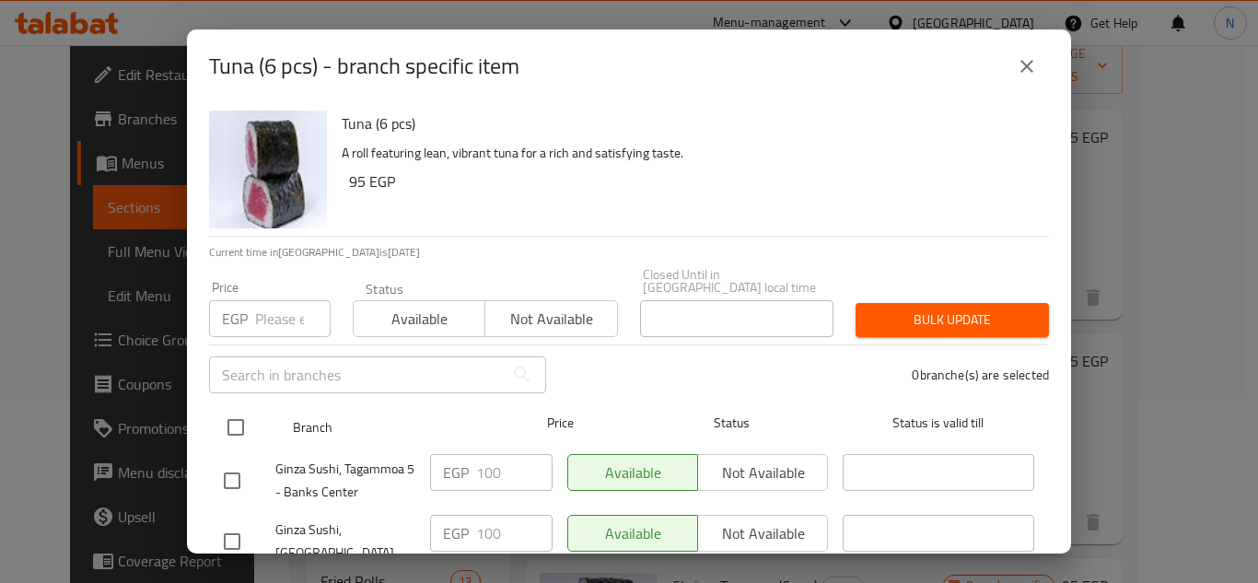
click at [233, 416] on input "checkbox" at bounding box center [235, 427] width 39 height 39
checkbox input "true"
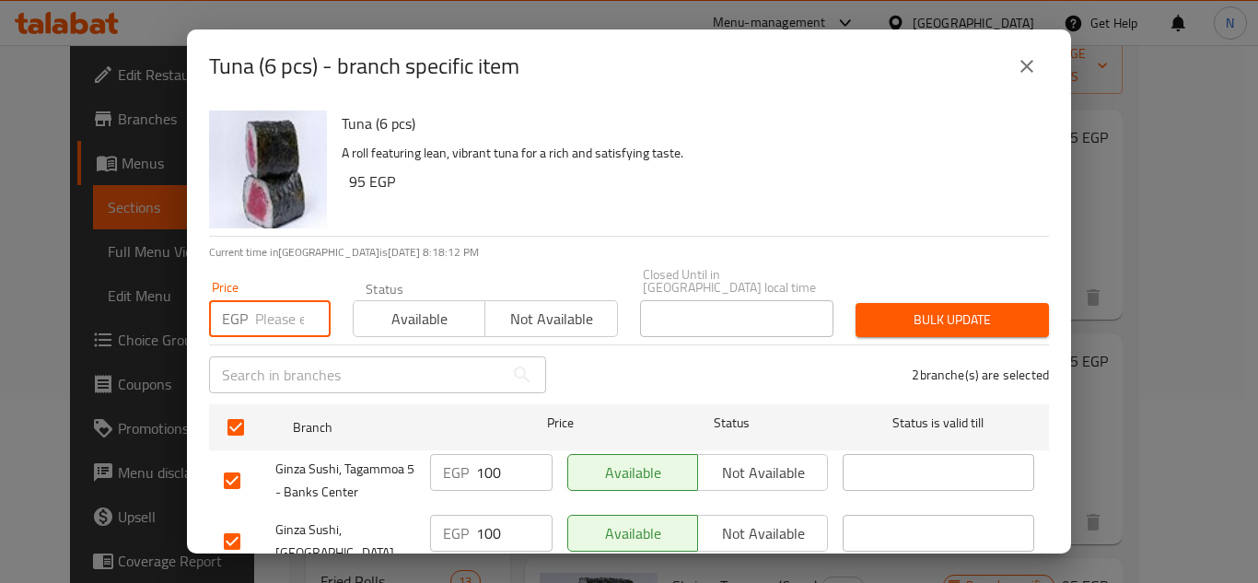
click at [259, 300] on input "number" at bounding box center [292, 318] width 75 height 37
paste input "120"
type input "120"
click at [918, 308] on span "Bulk update" at bounding box center [952, 319] width 164 height 23
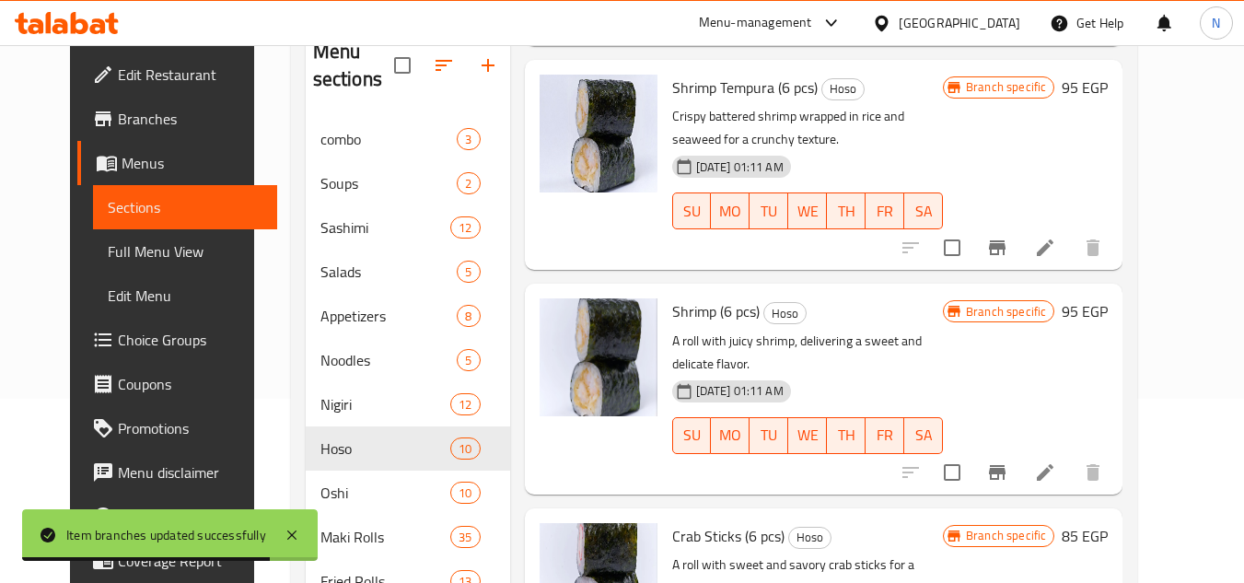
scroll to position [552, 0]
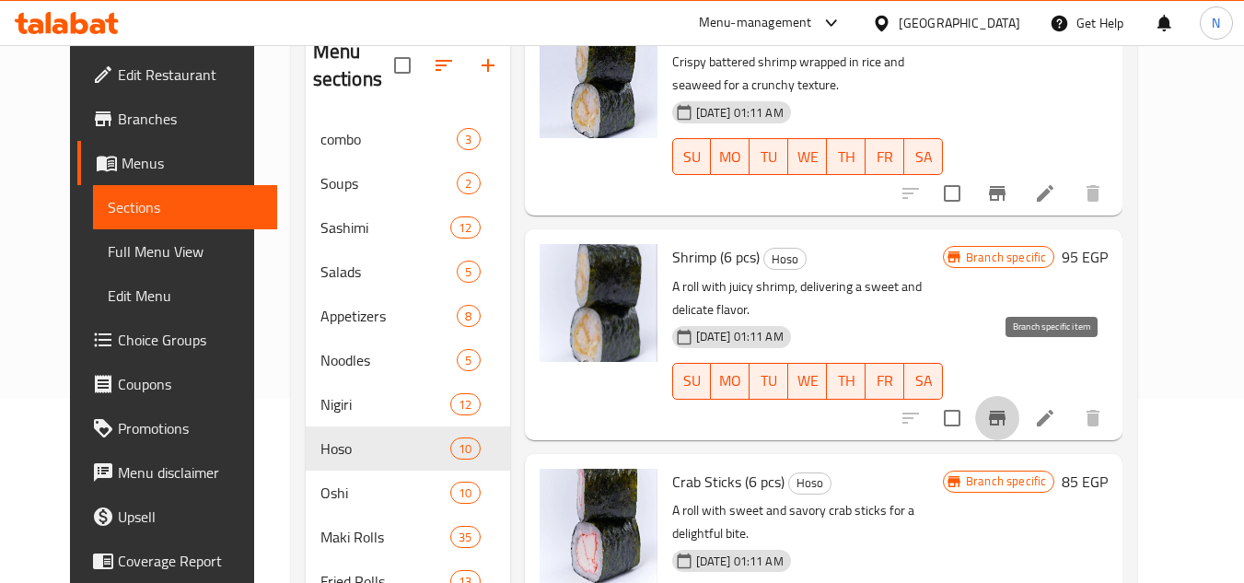
click at [1005, 411] on icon "Branch-specific-item" at bounding box center [997, 418] width 17 height 15
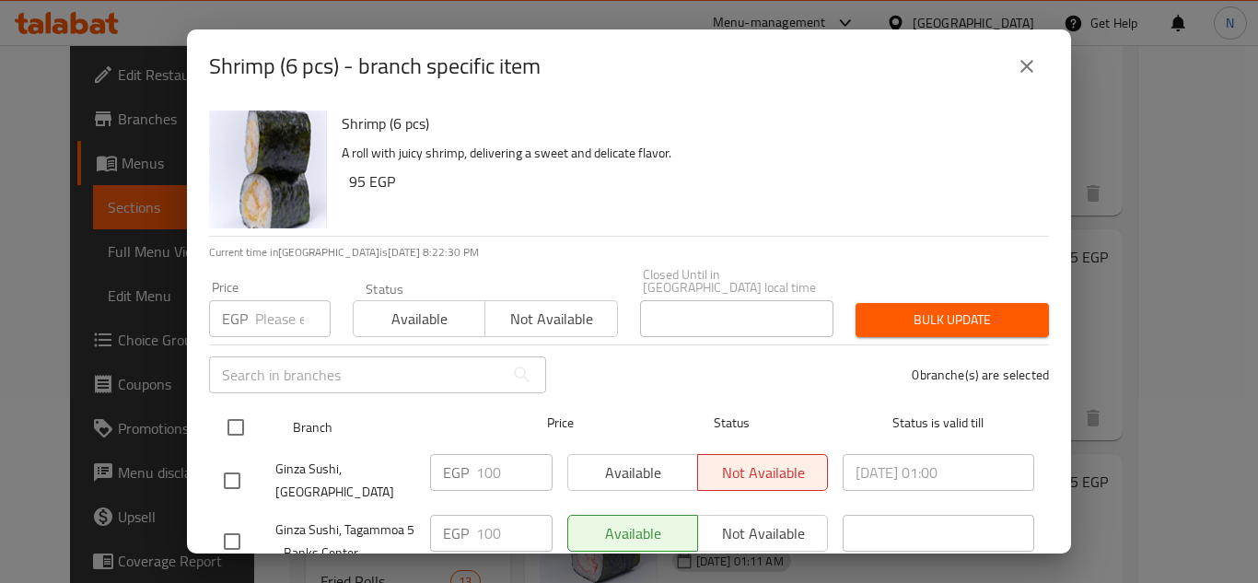
click at [236, 414] on input "checkbox" at bounding box center [235, 427] width 39 height 39
checkbox input "true"
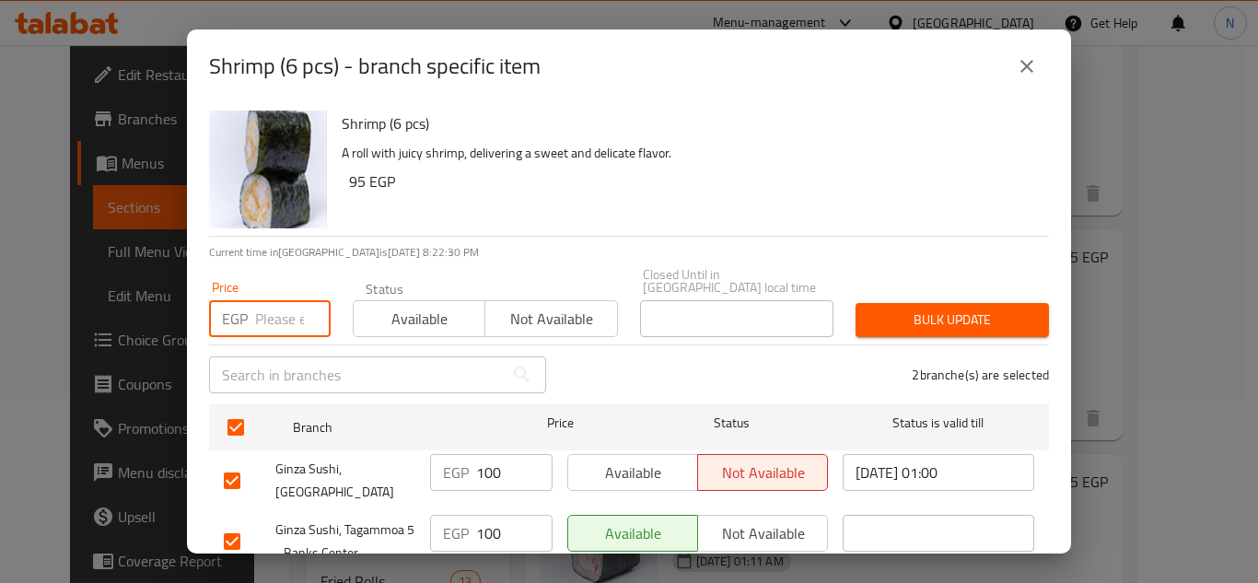
click at [273, 313] on input "number" at bounding box center [292, 318] width 75 height 37
paste input "120"
type input "120"
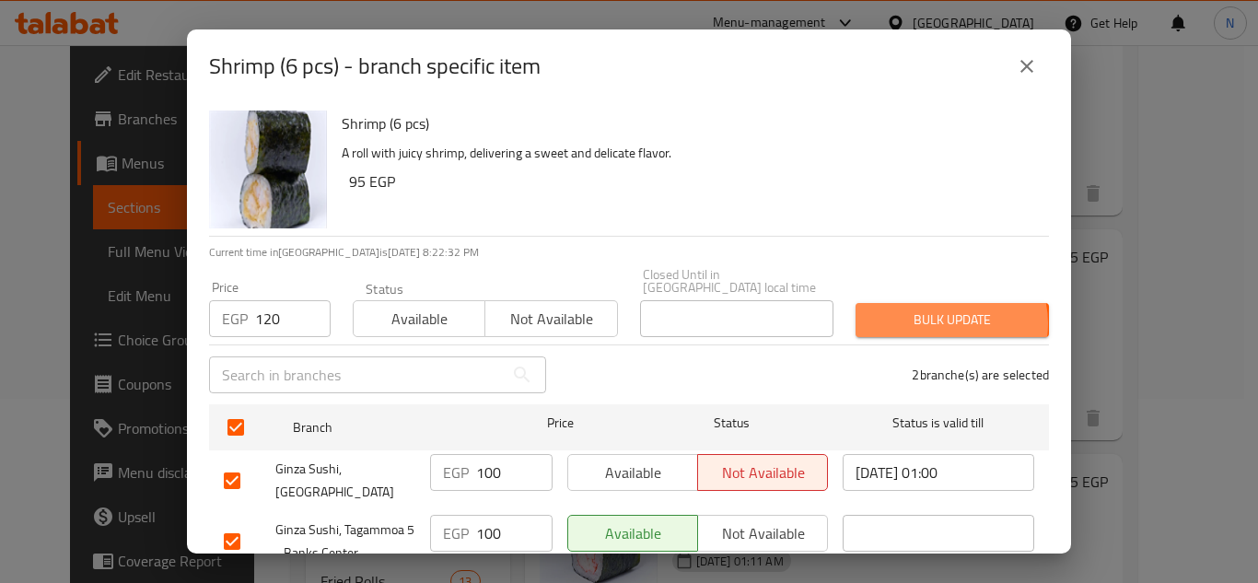
click at [934, 310] on span "Bulk update" at bounding box center [952, 319] width 164 height 23
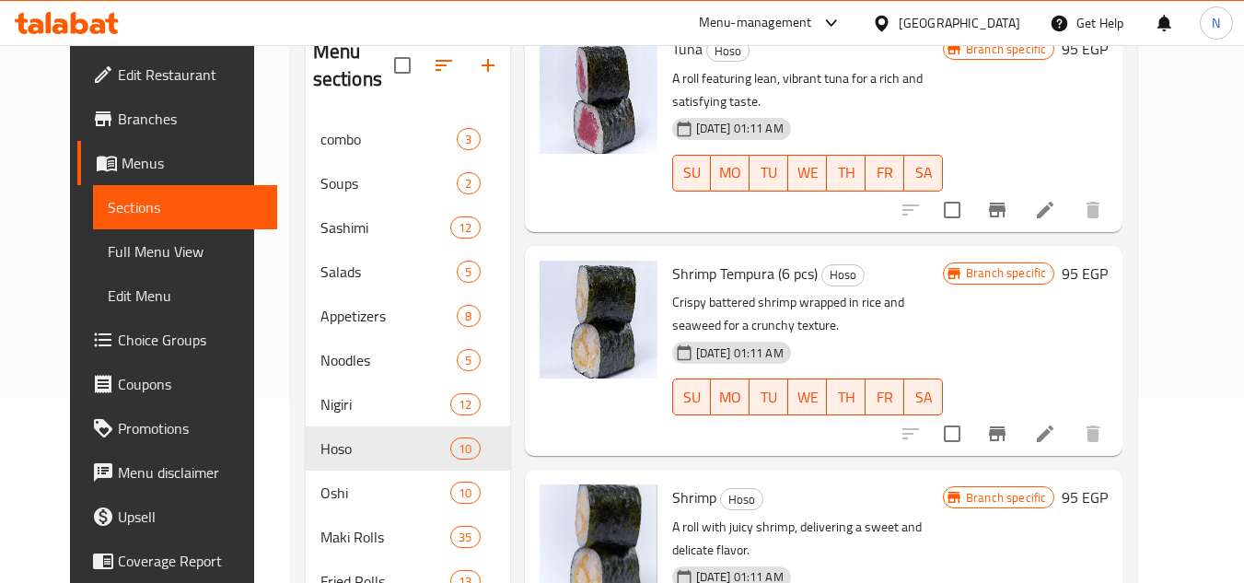
scroll to position [249, 0]
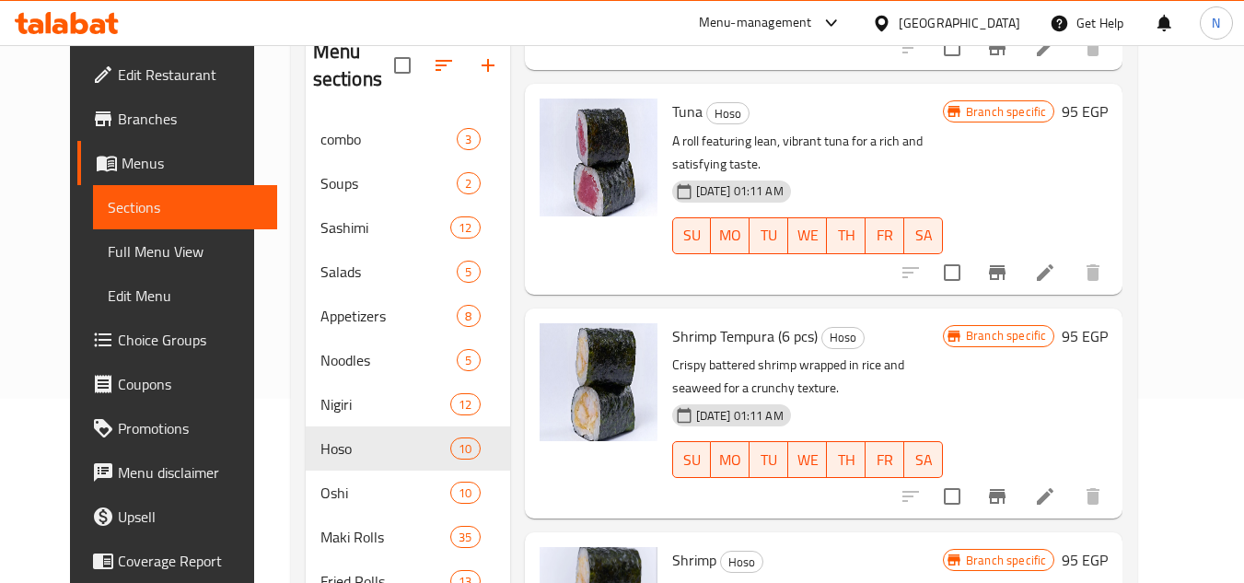
click at [1005, 489] on icon "Branch-specific-item" at bounding box center [997, 496] width 17 height 15
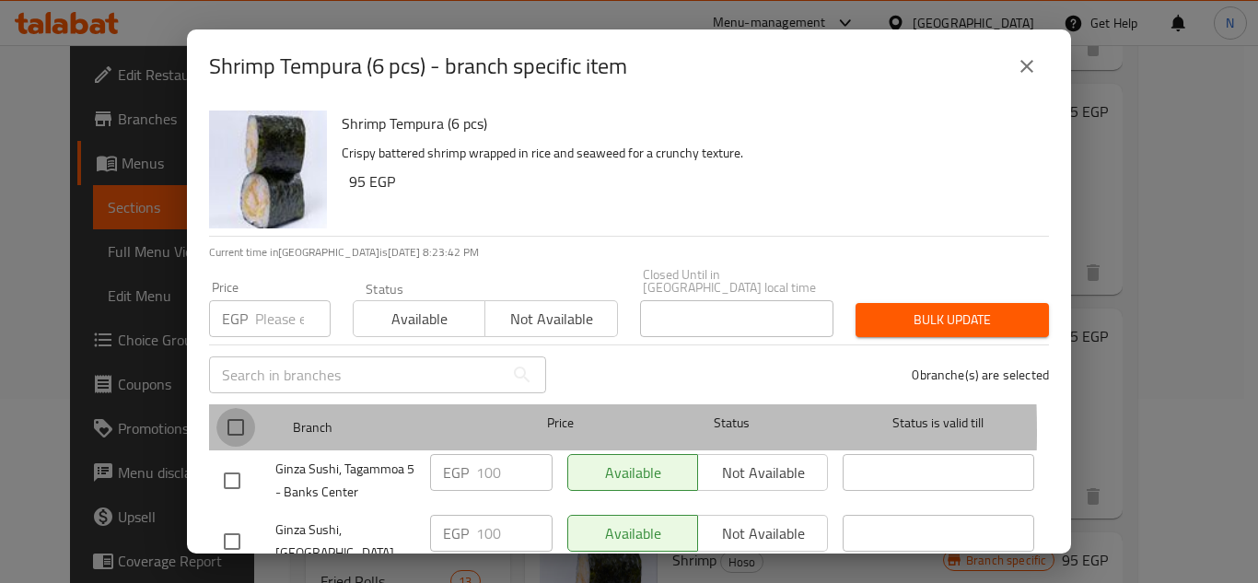
click at [236, 418] on input "checkbox" at bounding box center [235, 427] width 39 height 39
checkbox input "true"
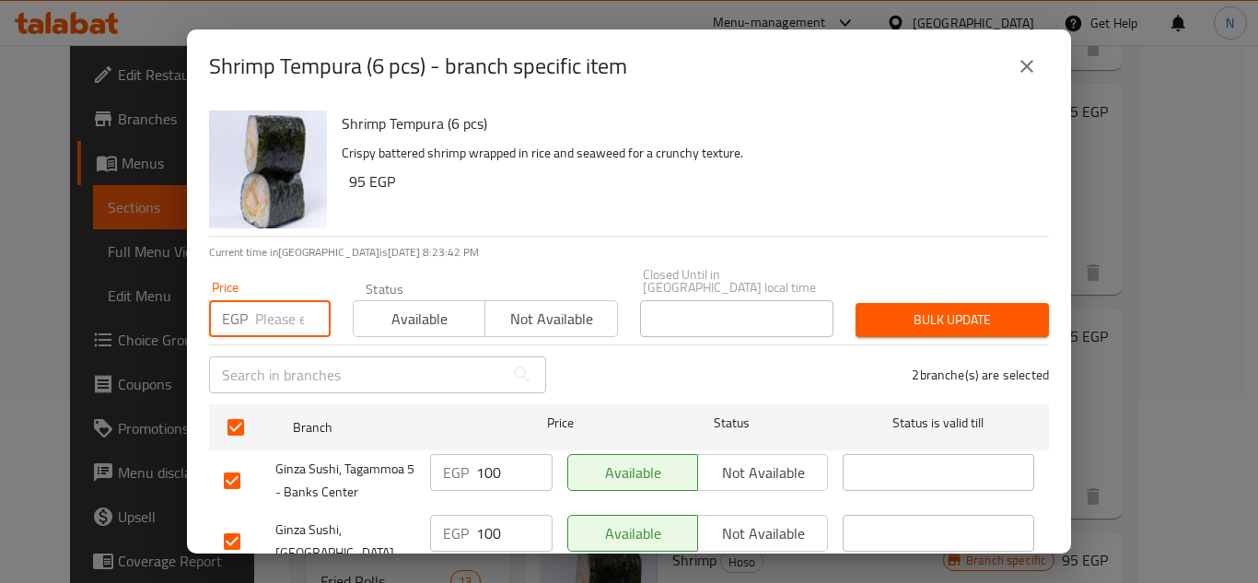
click at [273, 305] on input "number" at bounding box center [292, 318] width 75 height 37
paste input "120"
type input "120"
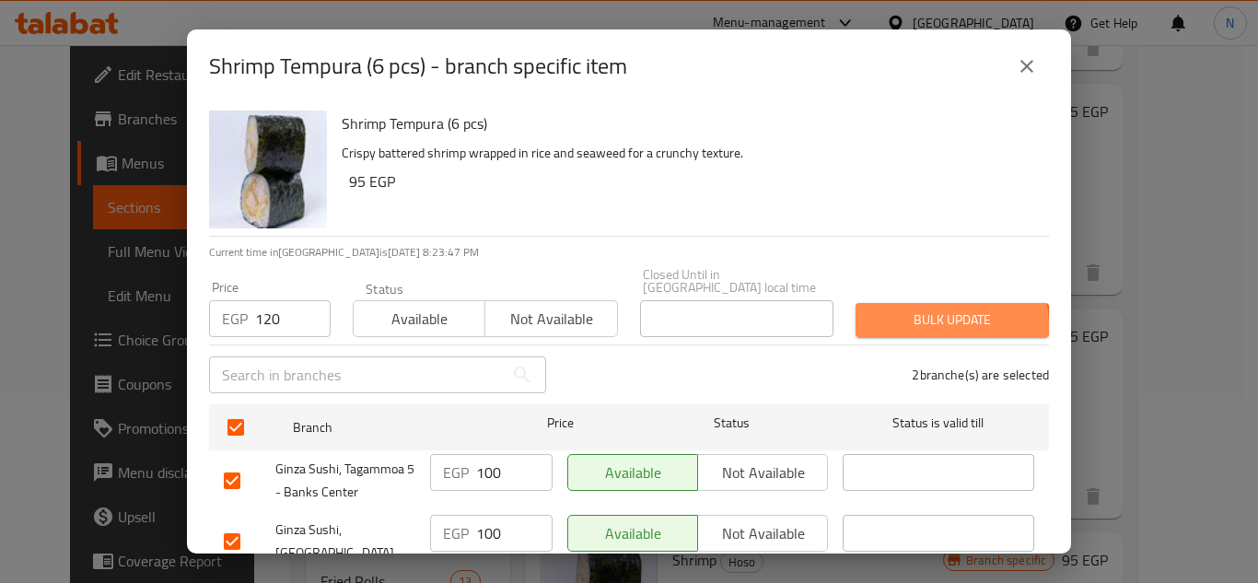
click at [927, 312] on span "Bulk update" at bounding box center [952, 319] width 164 height 23
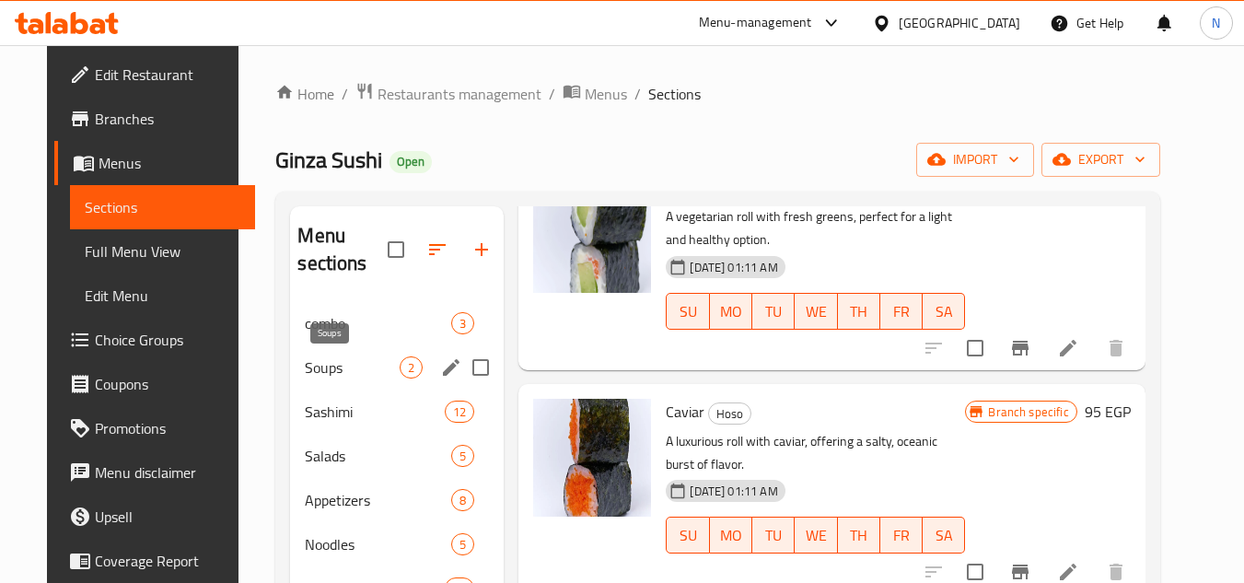
scroll to position [396, 0]
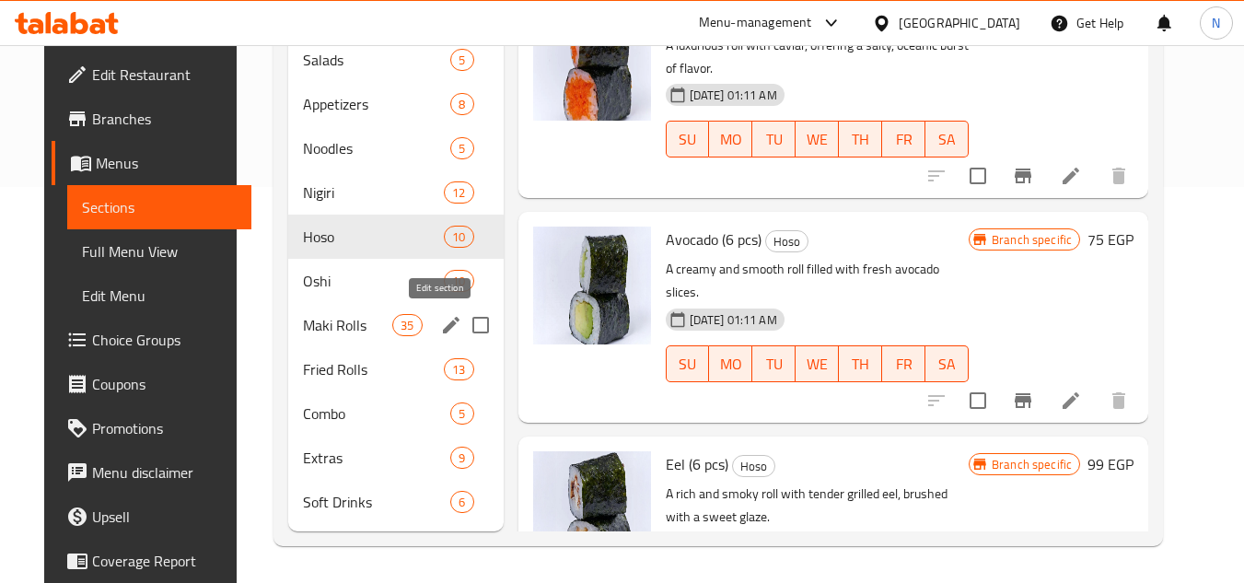
click at [440, 324] on icon "edit" at bounding box center [451, 325] width 22 height 22
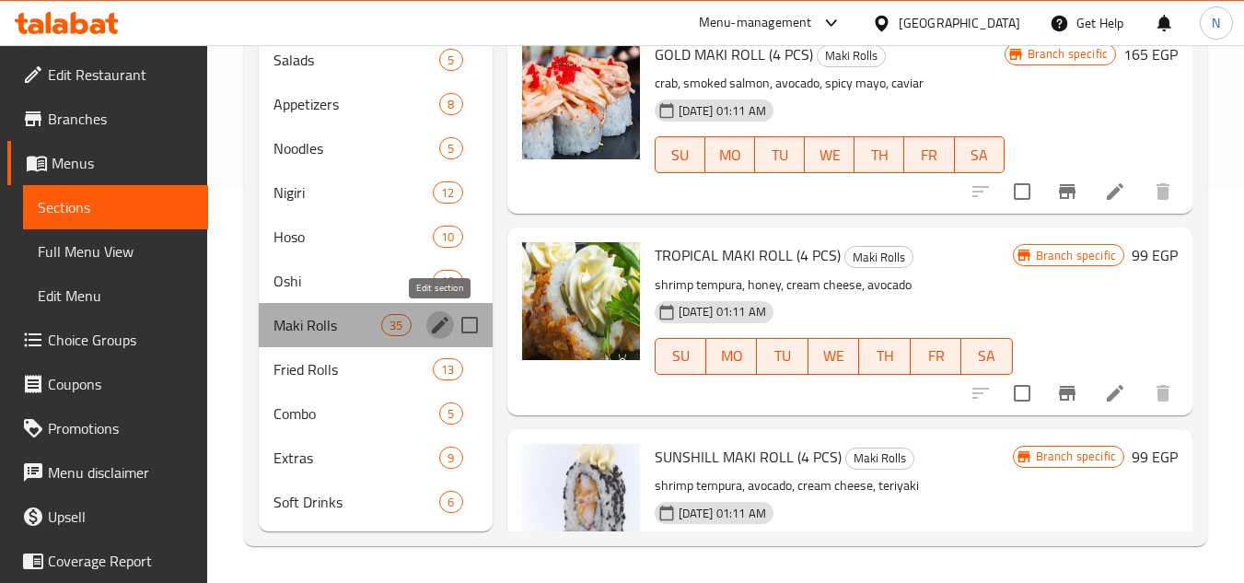
click at [429, 330] on icon "edit" at bounding box center [440, 325] width 22 height 22
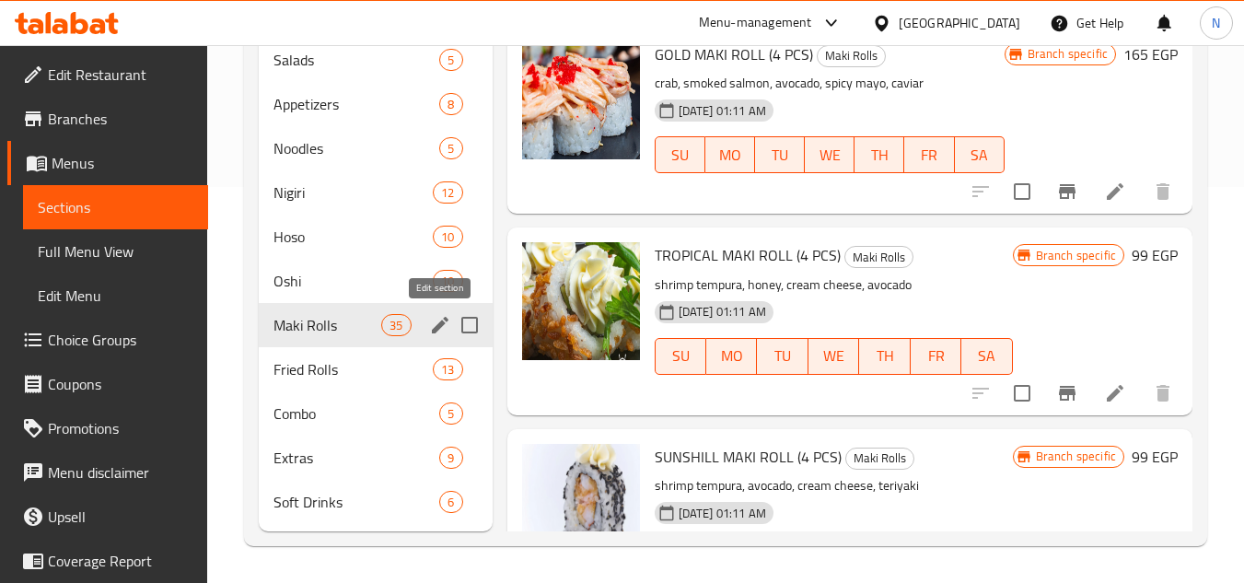
click at [434, 334] on icon "edit" at bounding box center [440, 325] width 22 height 22
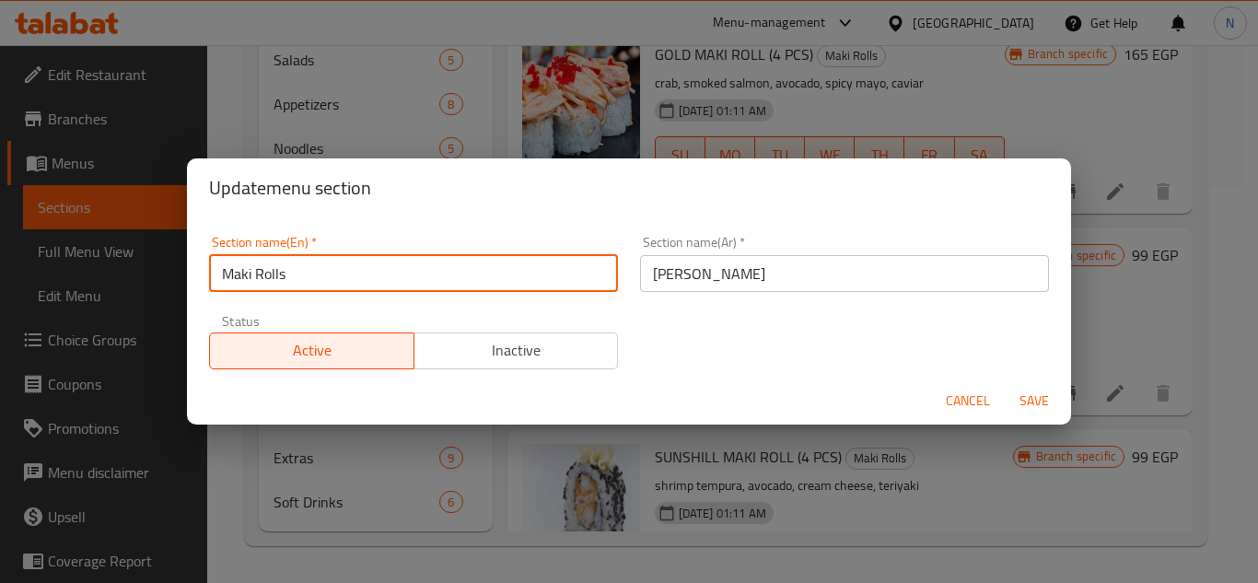
click at [354, 272] on input "Maki Rolls" at bounding box center [413, 273] width 409 height 37
click at [354, 273] on input "Maki Rolls" at bounding box center [413, 273] width 409 height 37
paste input "text"
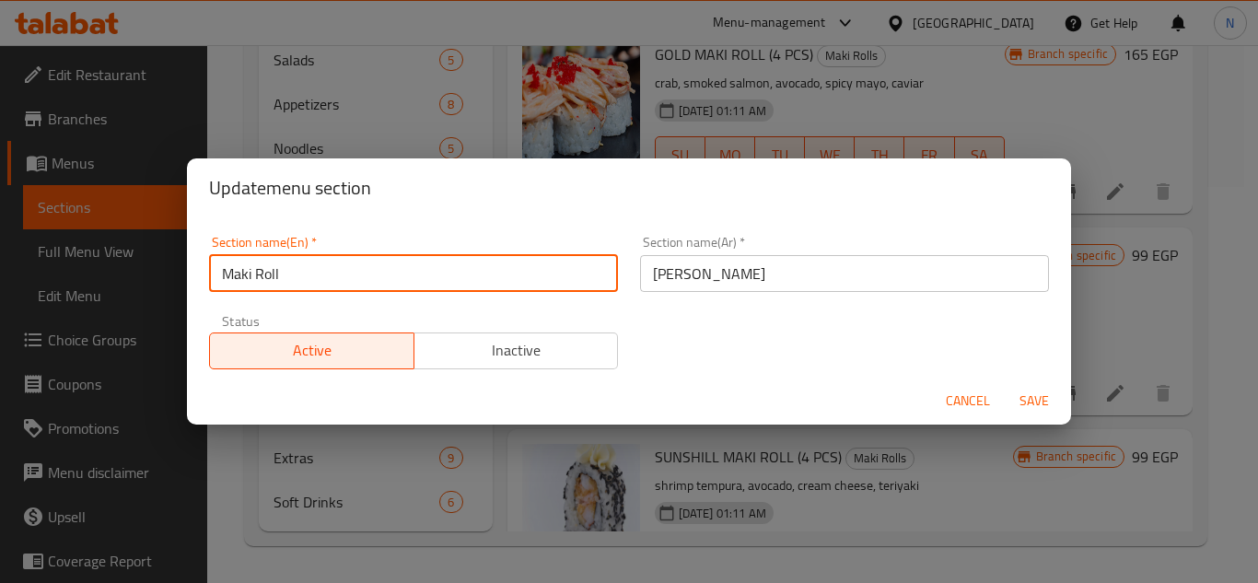
type input "Maki Roll"
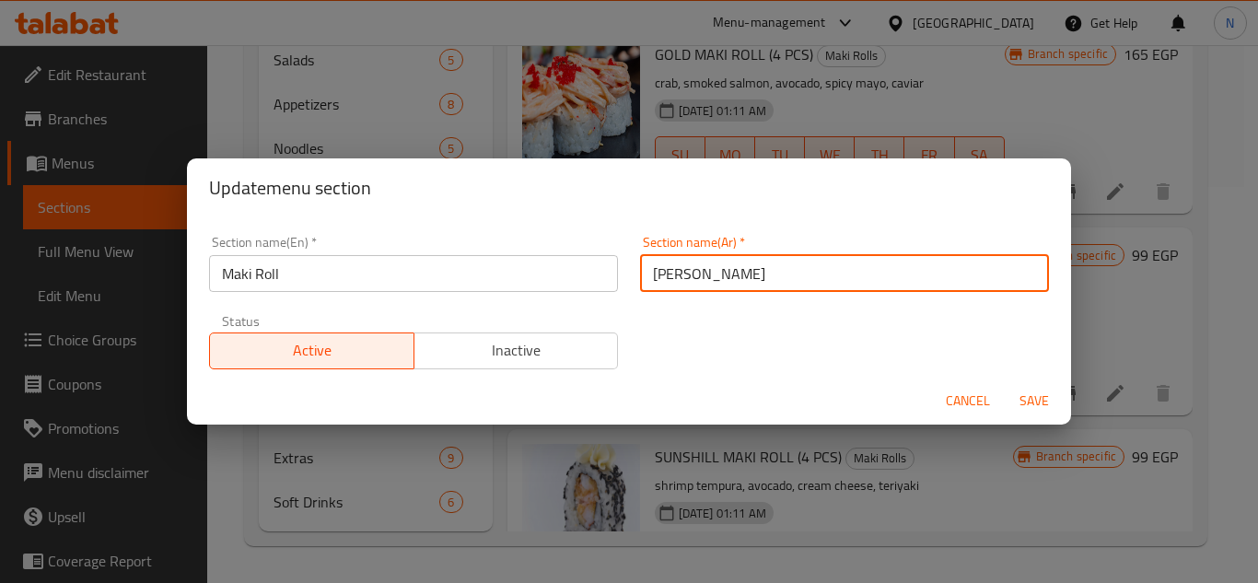
drag, startPoint x: 651, startPoint y: 277, endPoint x: 620, endPoint y: 301, distance: 38.7
click at [620, 301] on div "Section name(En)   * Maki Roll Section name(En) * Section name(Ar)   * ماكي رول…" at bounding box center [629, 303] width 862 height 156
type input "ماكي رول"
click at [1004, 384] on button "Save" at bounding box center [1033, 401] width 59 height 34
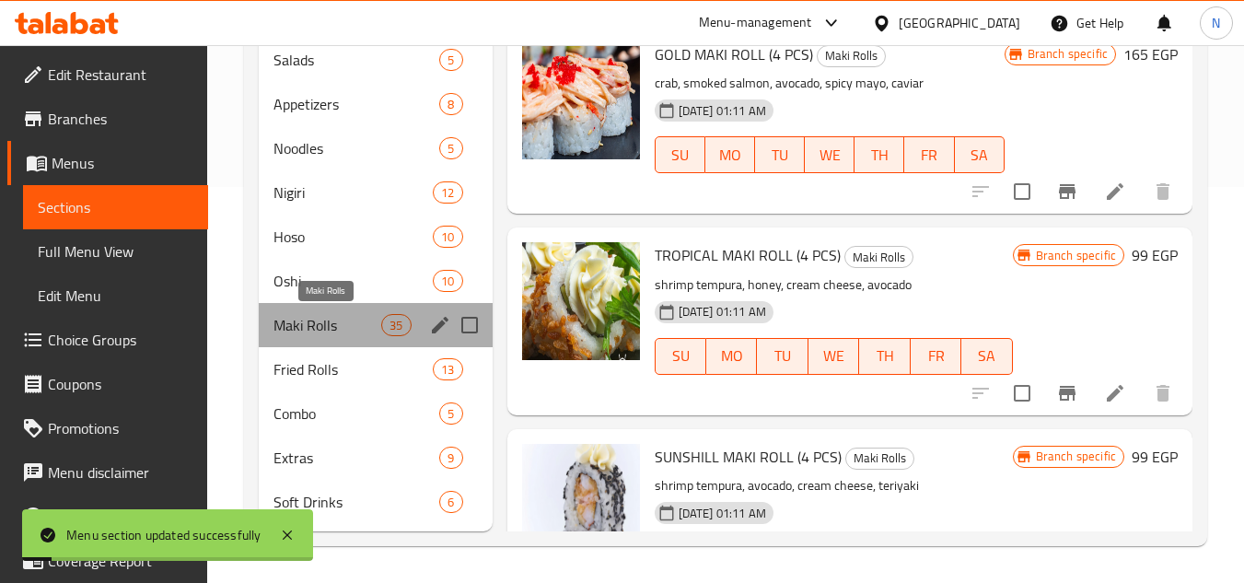
click at [314, 323] on span "Maki Rolls" at bounding box center [327, 325] width 108 height 22
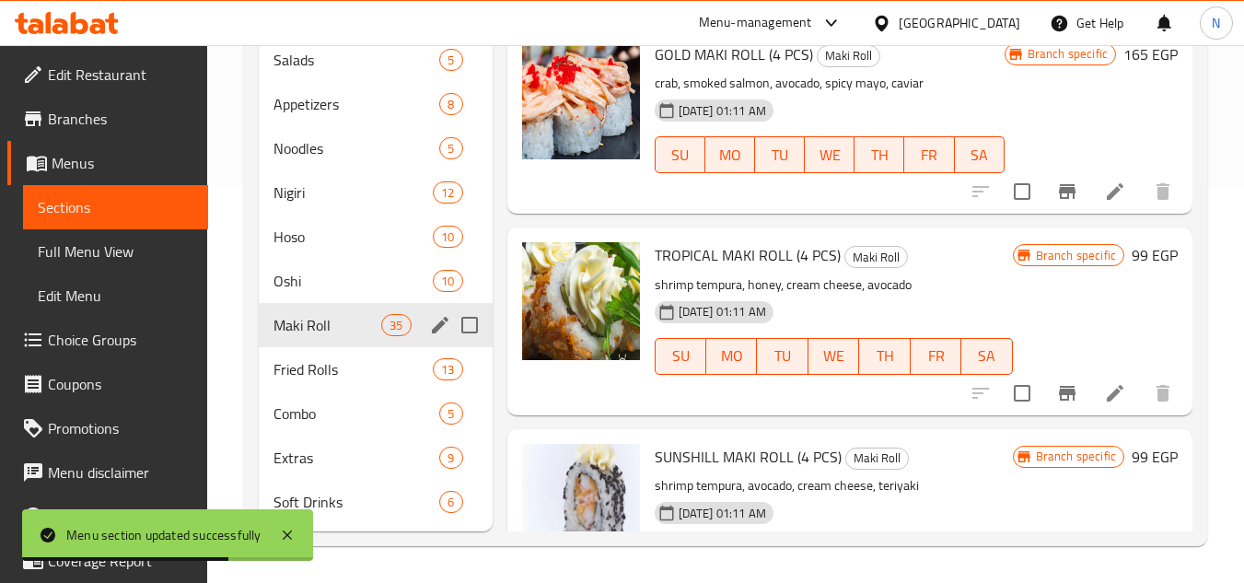
click at [271, 338] on div "Maki Roll 35" at bounding box center [375, 325] width 233 height 44
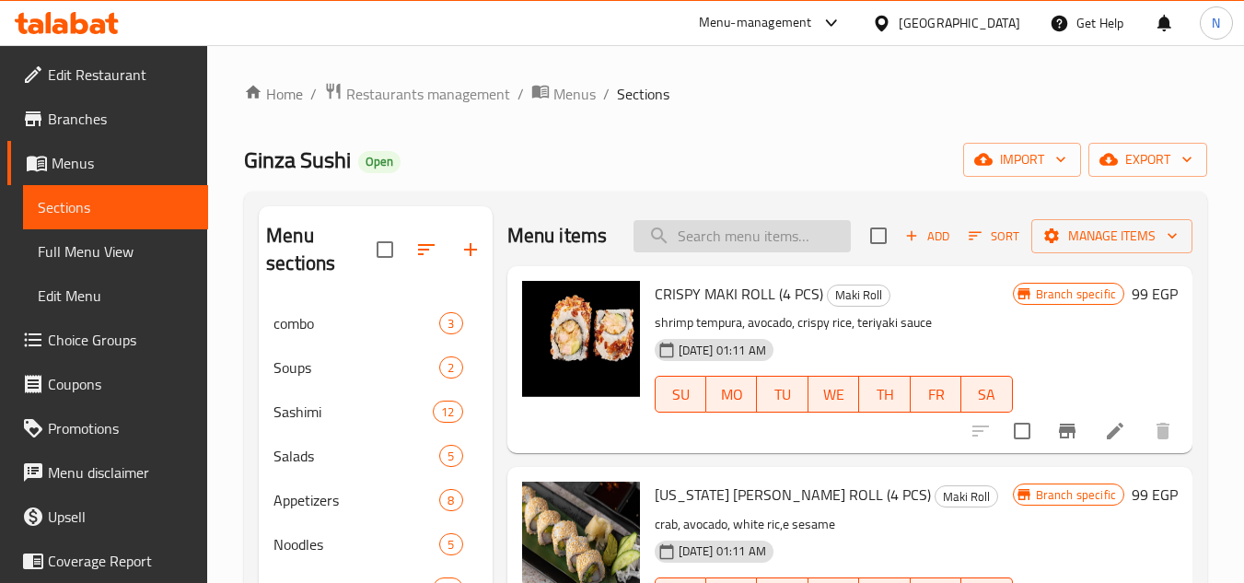
click at [741, 252] on input "search" at bounding box center [741, 236] width 217 height 32
paste input "Alasken"
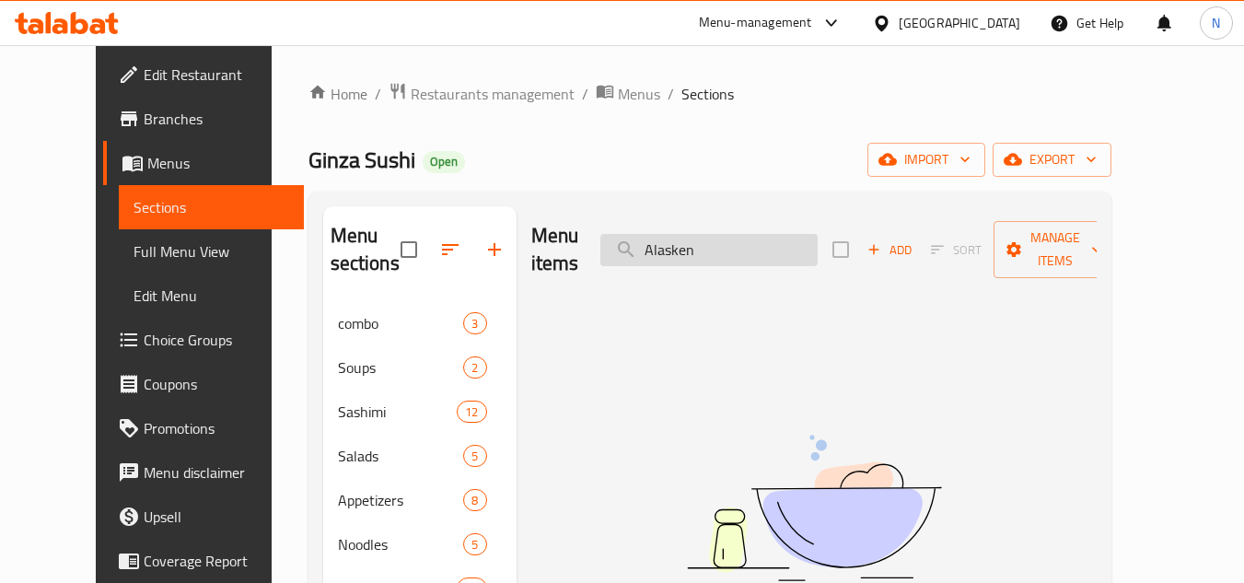
drag, startPoint x: 723, startPoint y: 234, endPoint x: 756, endPoint y: 245, distance: 34.9
click at [756, 245] on input "Alasken" at bounding box center [708, 250] width 217 height 32
click at [690, 238] on input "Alasken" at bounding box center [708, 250] width 217 height 32
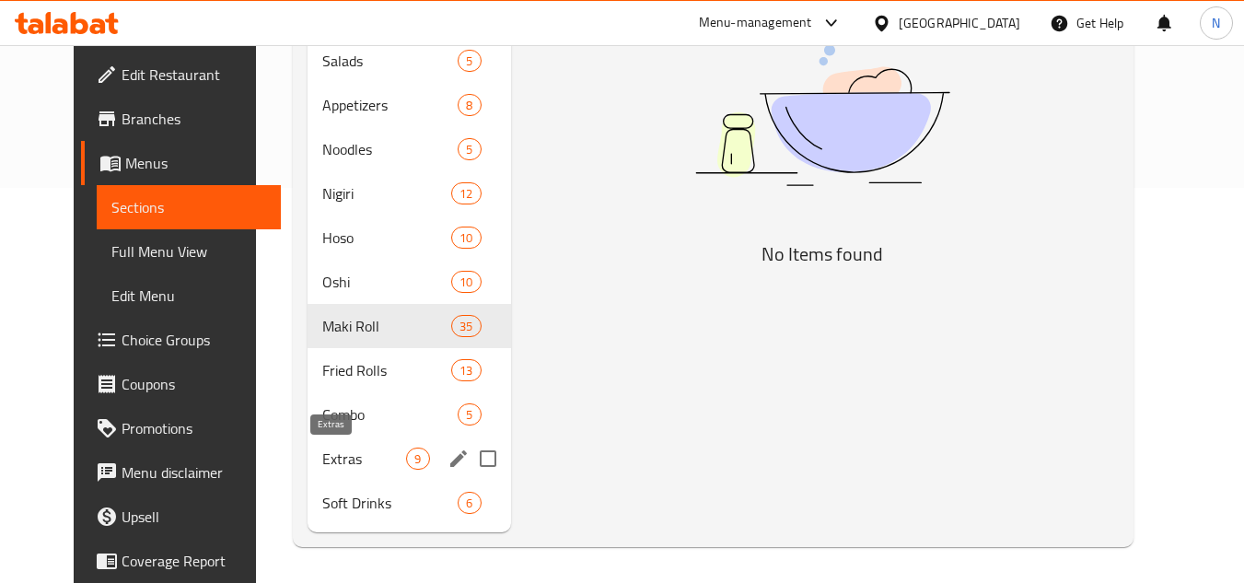
scroll to position [396, 0]
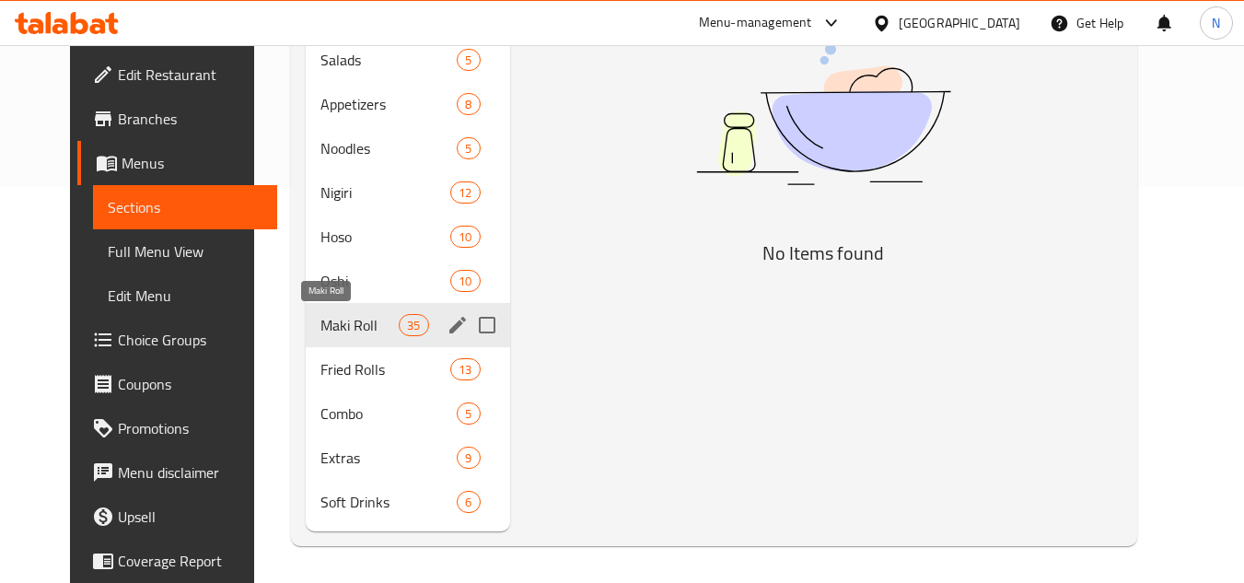
type input "Al asken"
click at [322, 324] on span "Maki Roll" at bounding box center [359, 325] width 78 height 22
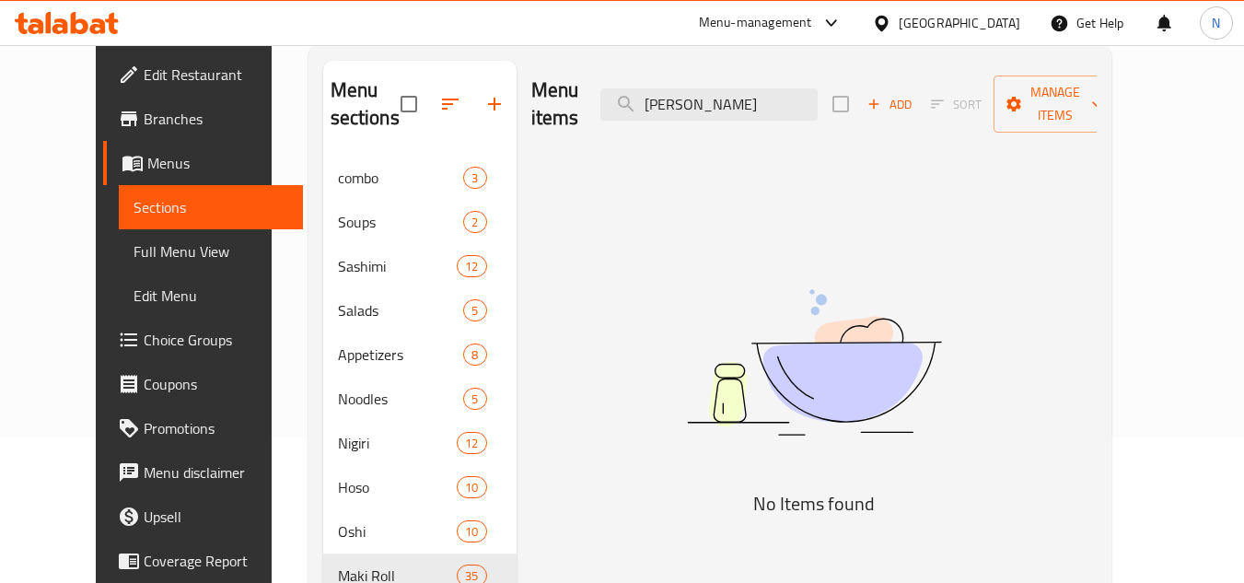
scroll to position [120, 0]
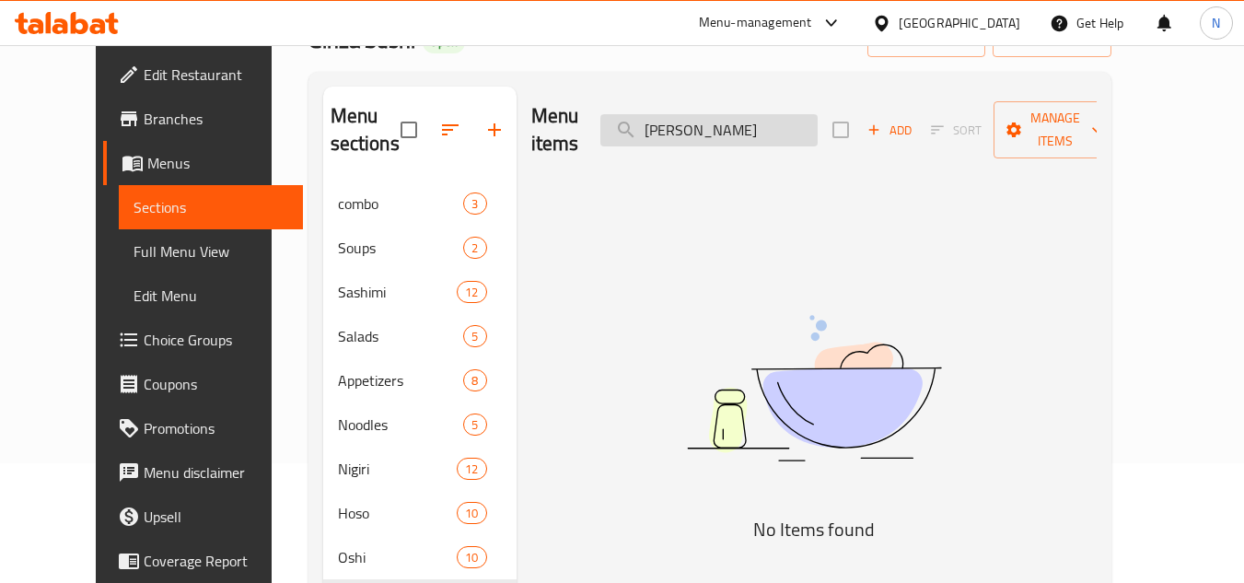
click at [742, 114] on input "Al asken" at bounding box center [708, 130] width 217 height 32
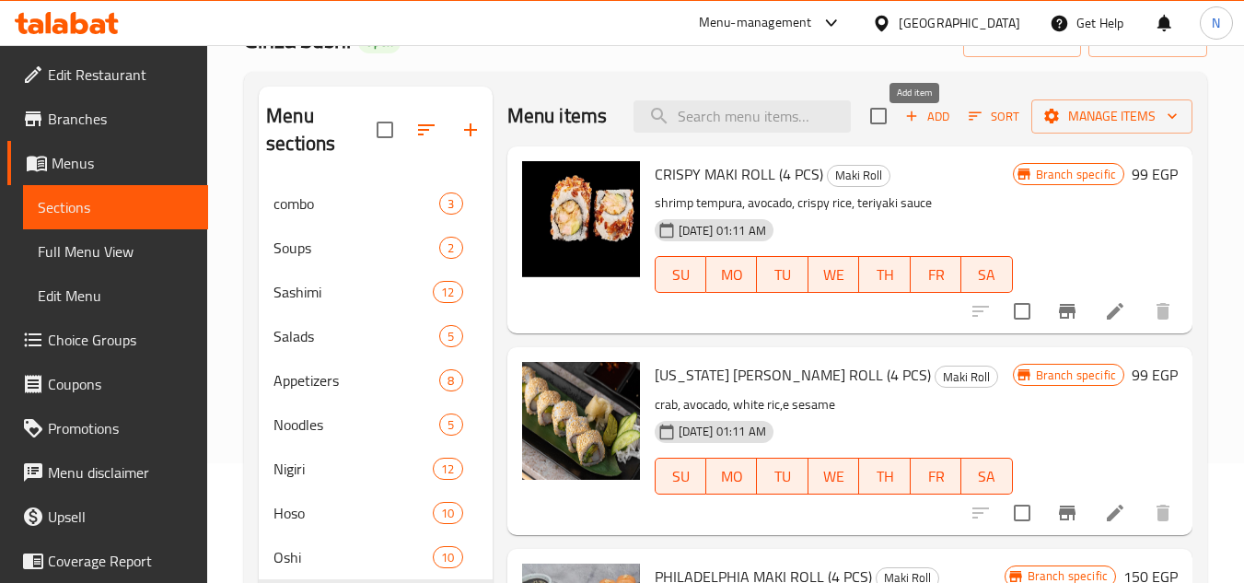
click at [922, 127] on span "Add" at bounding box center [927, 116] width 50 height 21
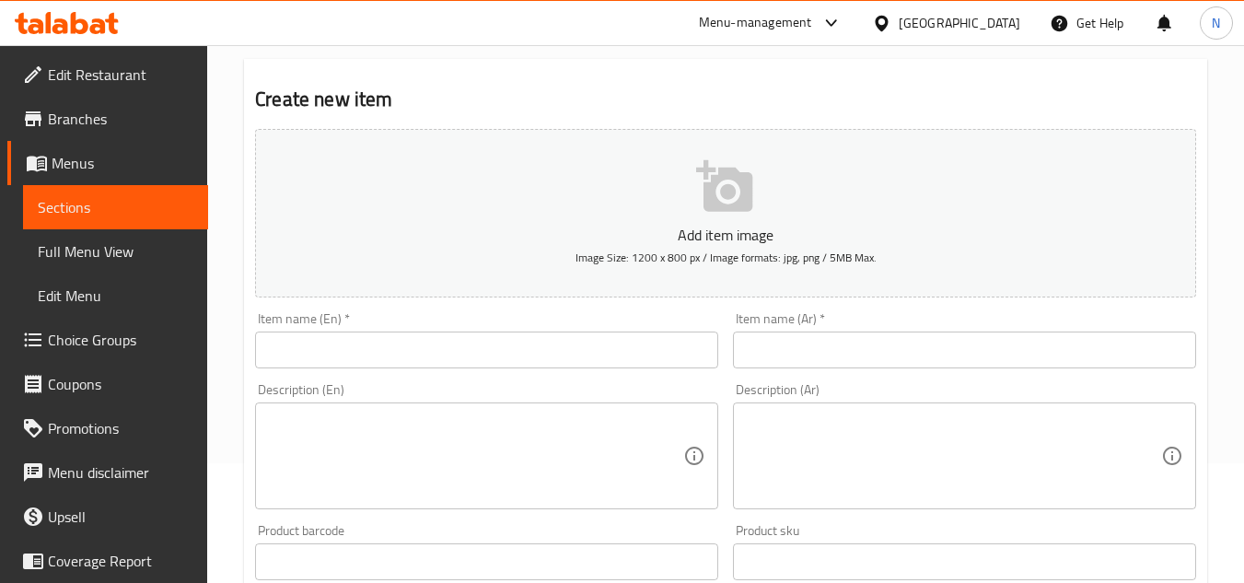
click at [375, 350] on input "text" at bounding box center [486, 349] width 463 height 37
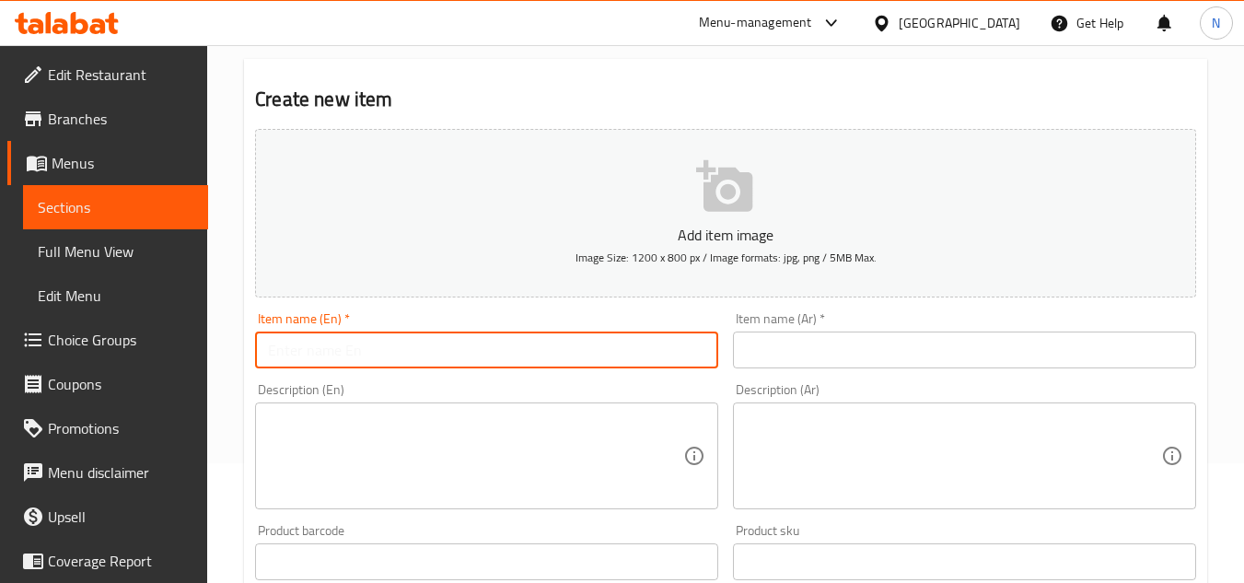
paste input "Alasken"
type input "Alasken"
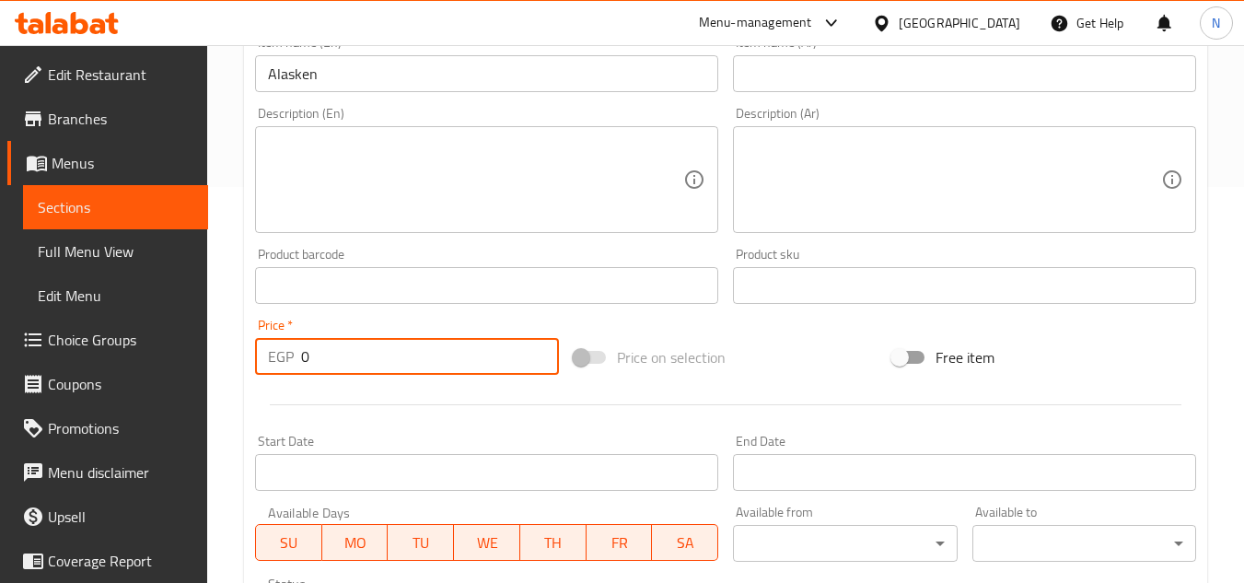
drag, startPoint x: 319, startPoint y: 362, endPoint x: 238, endPoint y: 379, distance: 82.0
click at [238, 379] on div "Home / Restaurants management / Menus / Sections / item / create Maki Roll sect…" at bounding box center [725, 277] width 1037 height 1256
paste input "215"
type input "215"
click at [280, 79] on input "Alasken" at bounding box center [486, 73] width 463 height 37
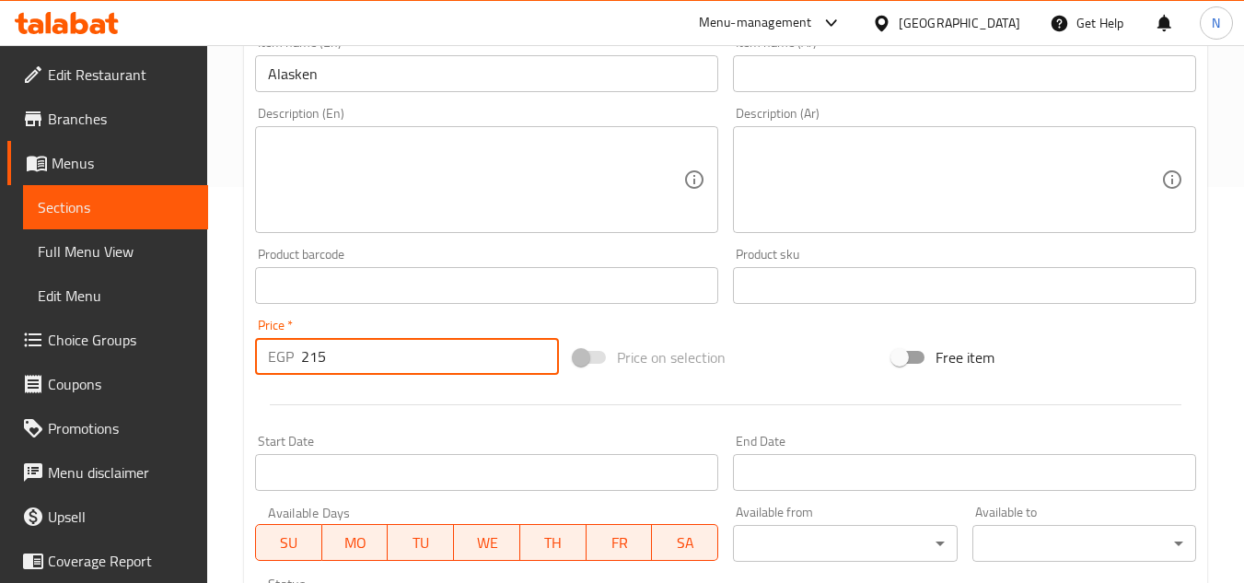
click at [280, 79] on input "Alasken" at bounding box center [486, 73] width 463 height 37
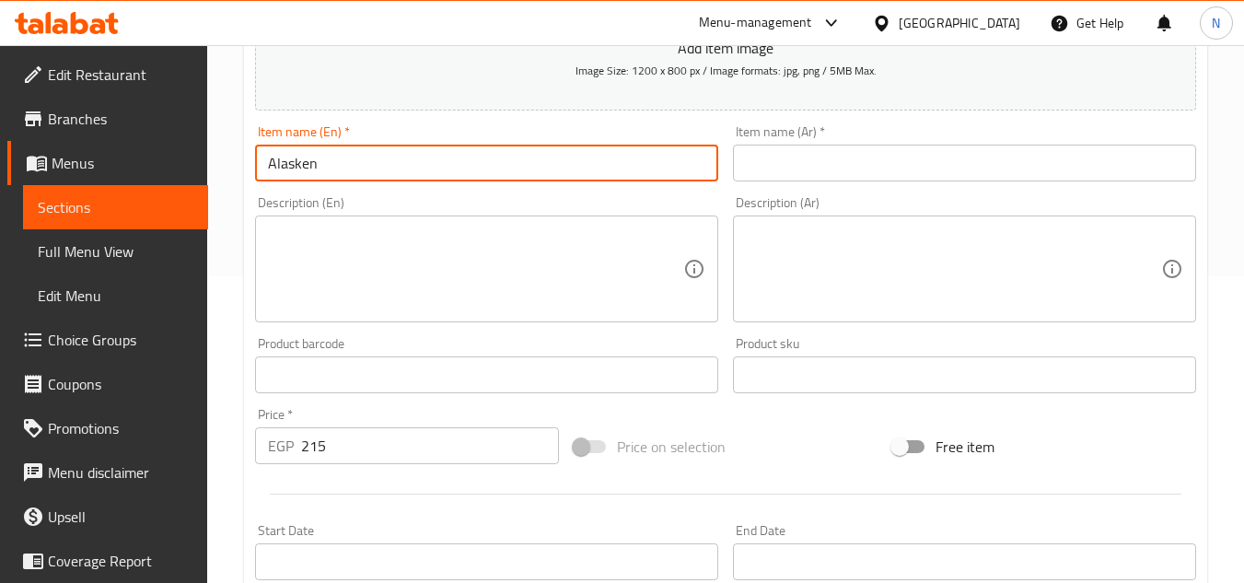
scroll to position [212, 0]
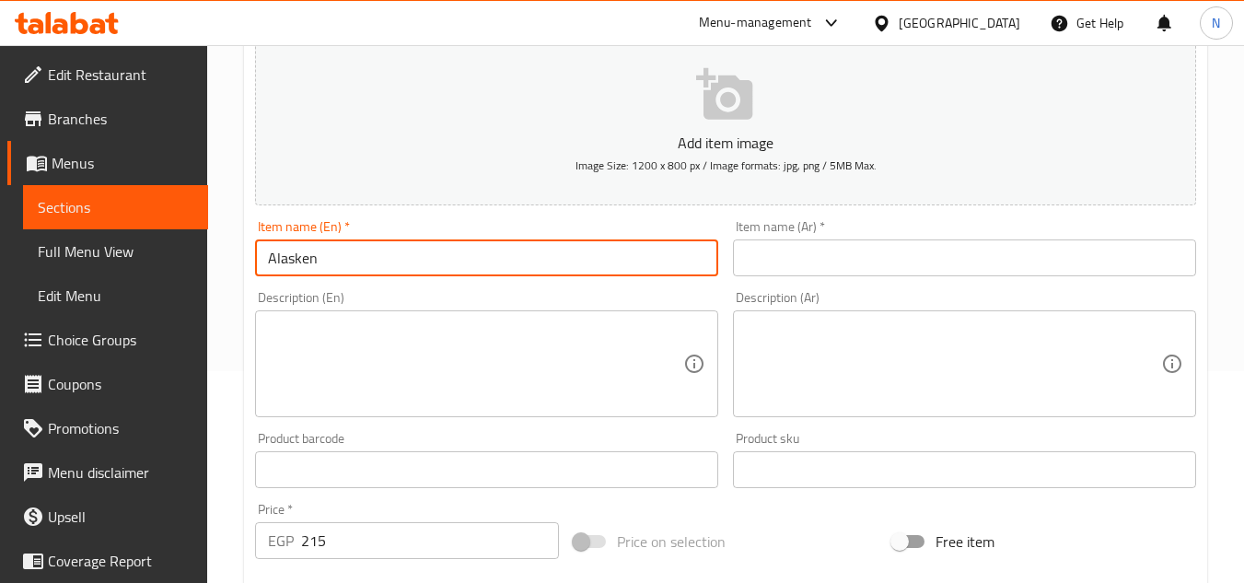
click at [748, 261] on input "text" at bounding box center [964, 257] width 463 height 37
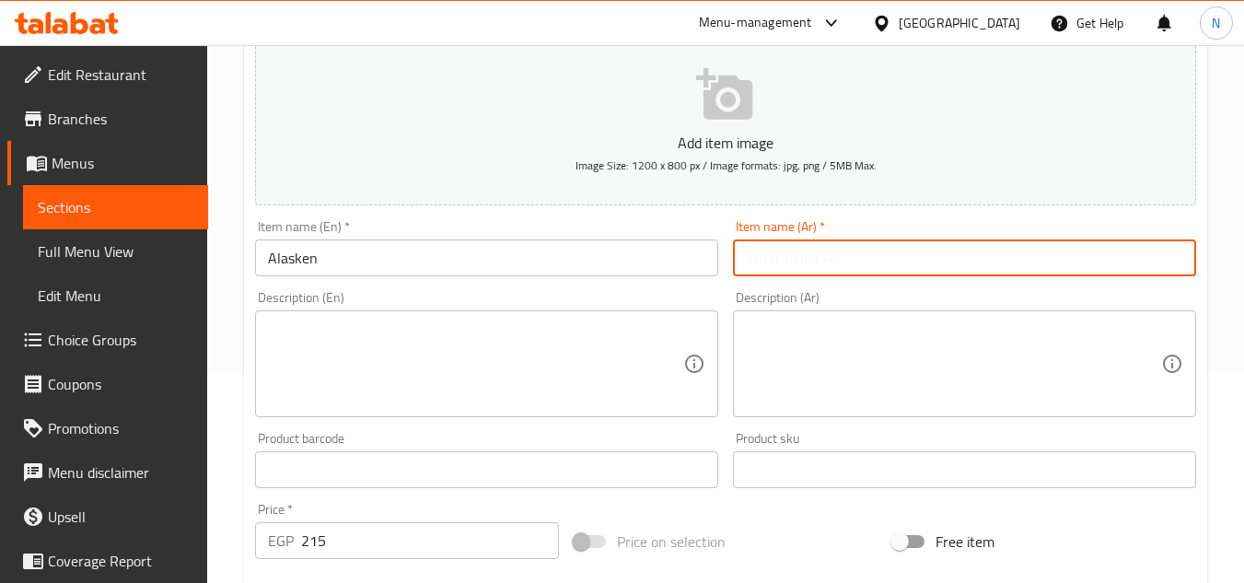
paste input "ألاسكا"
drag, startPoint x: 752, startPoint y: 262, endPoint x: 725, endPoint y: 272, distance: 29.4
click at [725, 272] on div "Add item image Image Size: 1200 x 800 px / Image formats: jpg, png / 5MB Max. I…" at bounding box center [726, 426] width 956 height 794
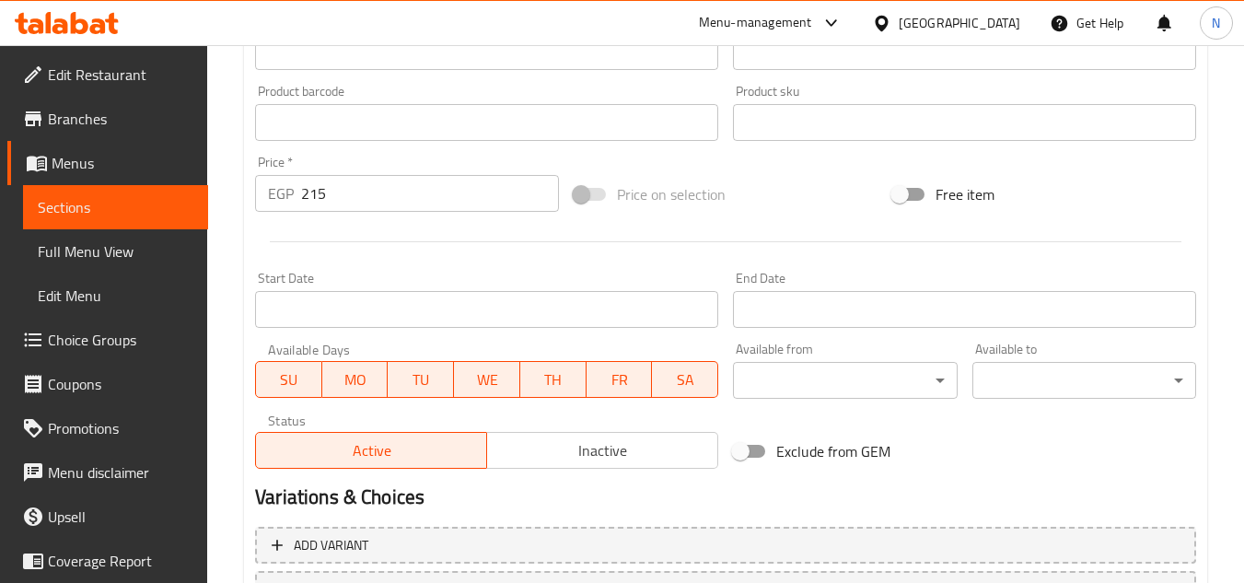
scroll to position [718, 0]
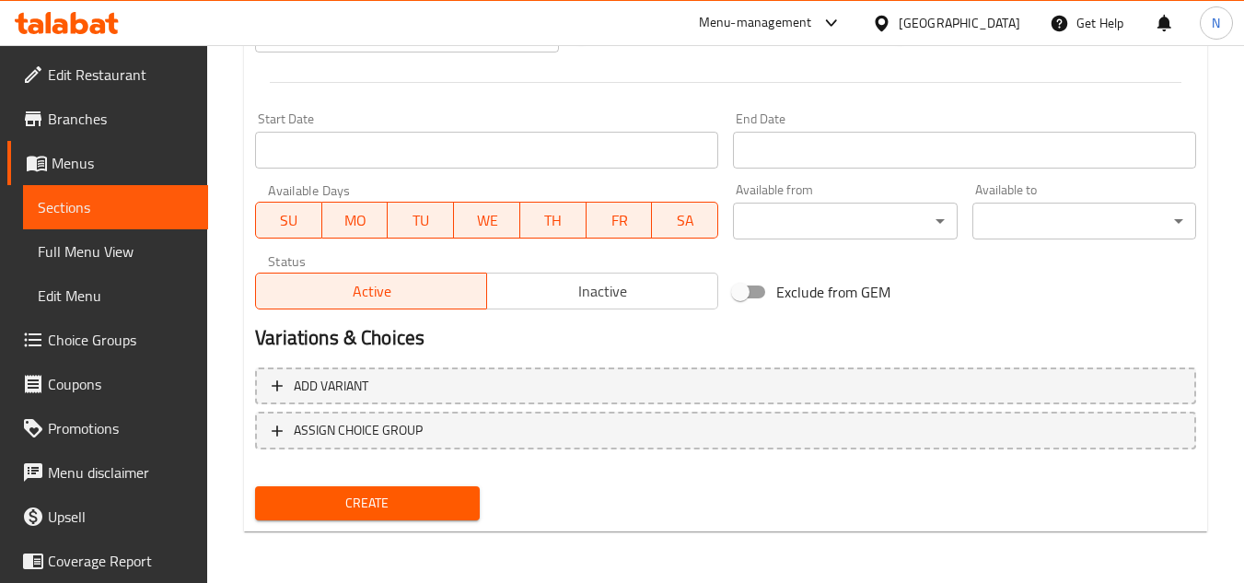
type input "ألاسكن"
click at [408, 510] on span "Create" at bounding box center [367, 503] width 194 height 23
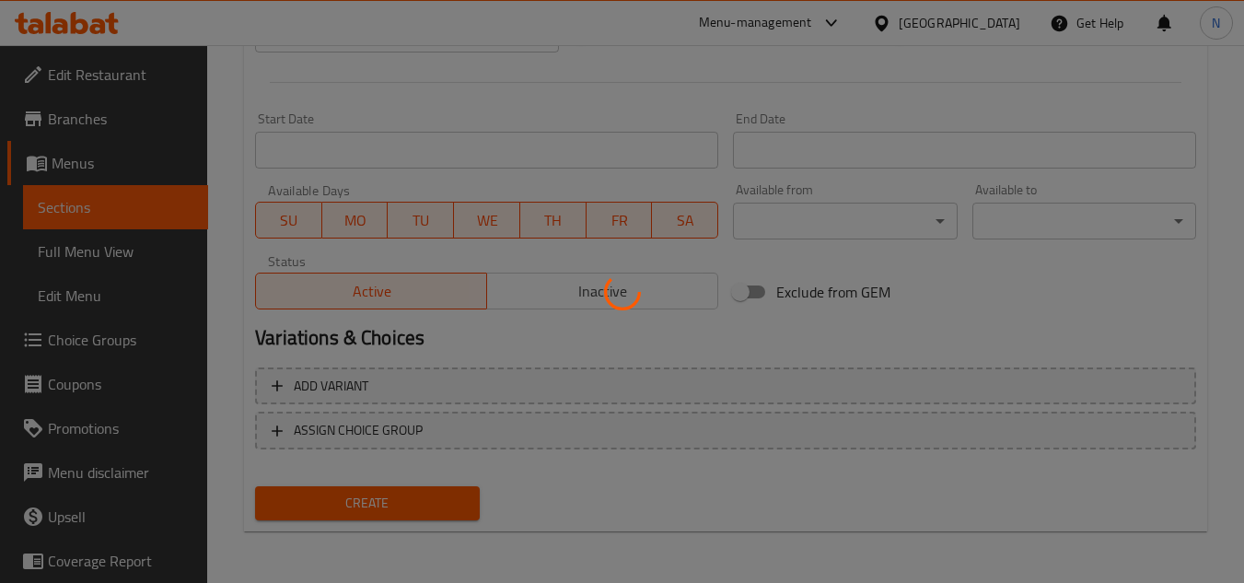
type input "0"
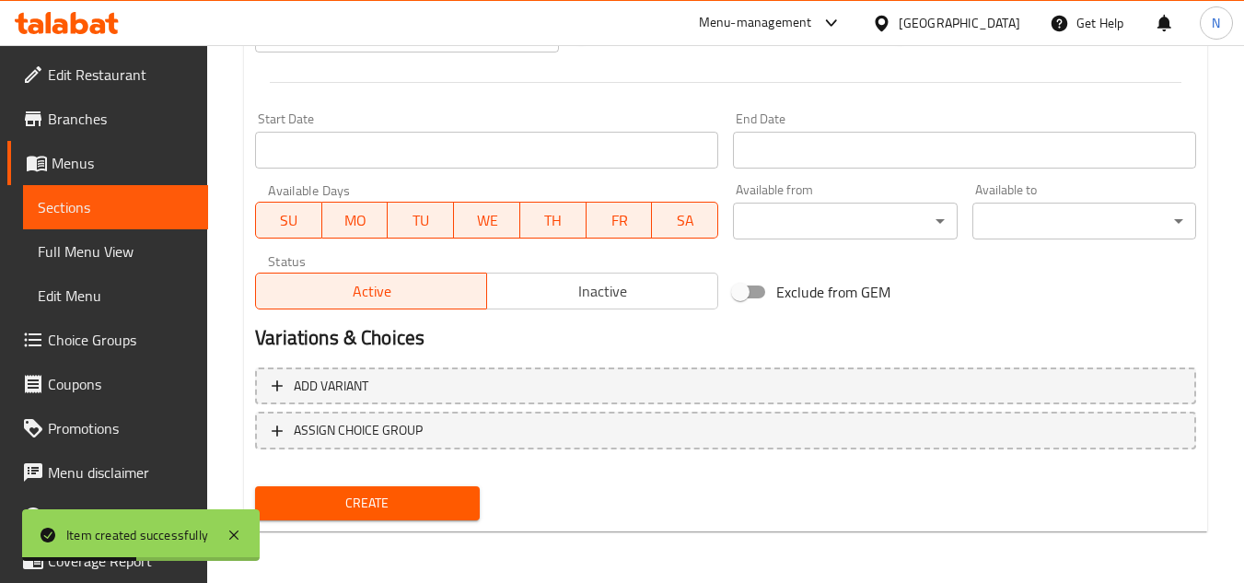
drag, startPoint x: 131, startPoint y: 203, endPoint x: 196, endPoint y: 205, distance: 65.4
click at [131, 203] on span "Sections" at bounding box center [116, 207] width 156 height 22
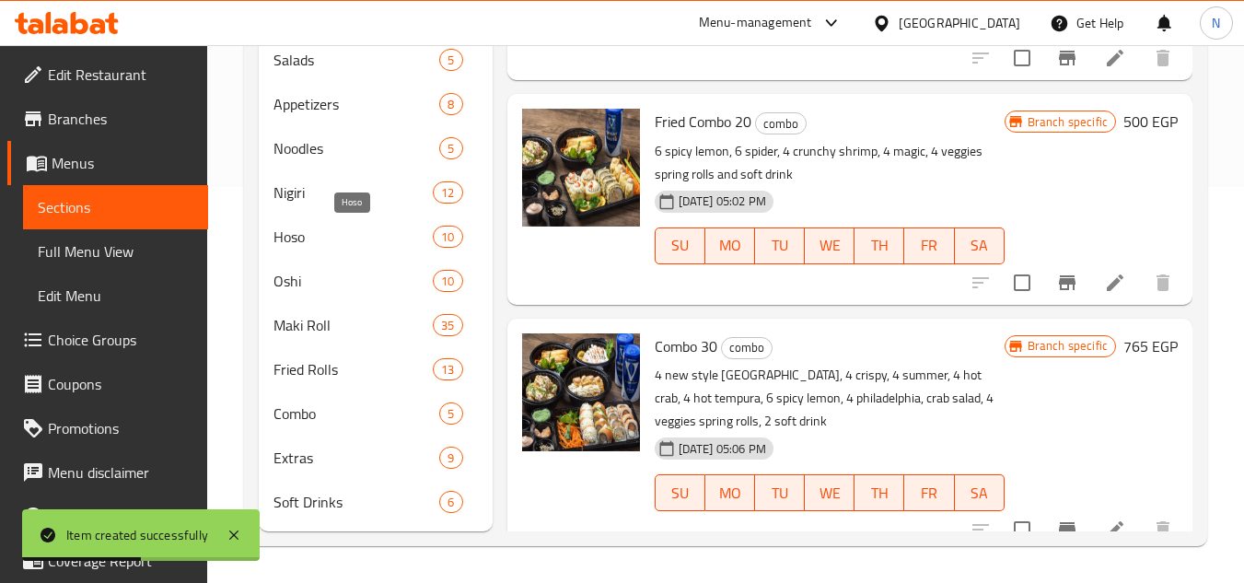
scroll to position [396, 0]
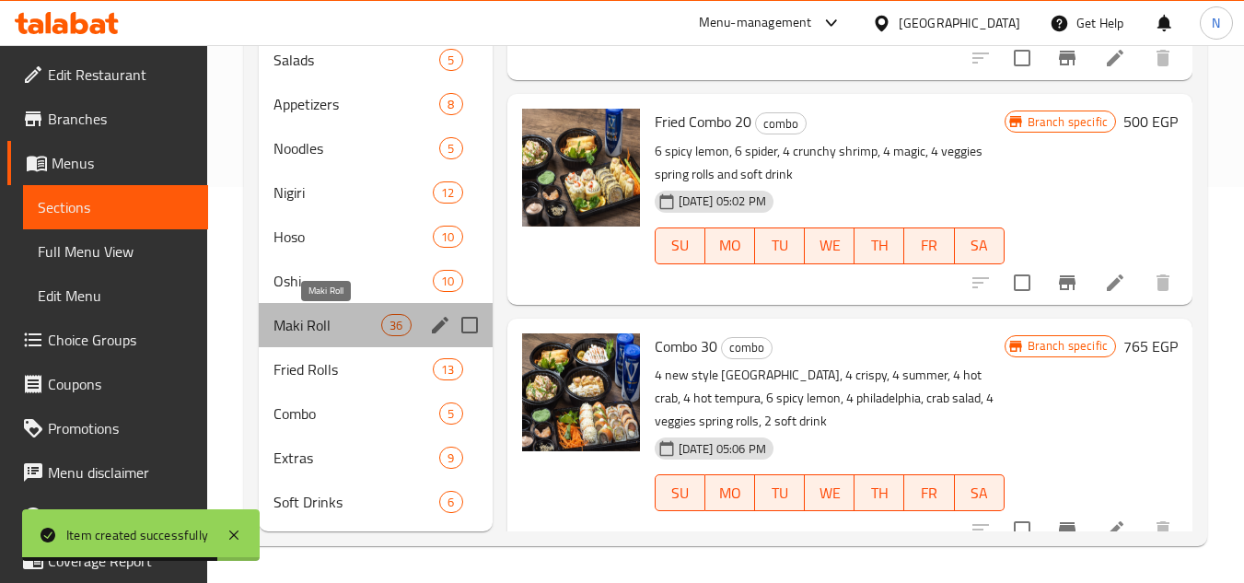
click at [313, 326] on span "Maki Roll" at bounding box center [327, 325] width 108 height 22
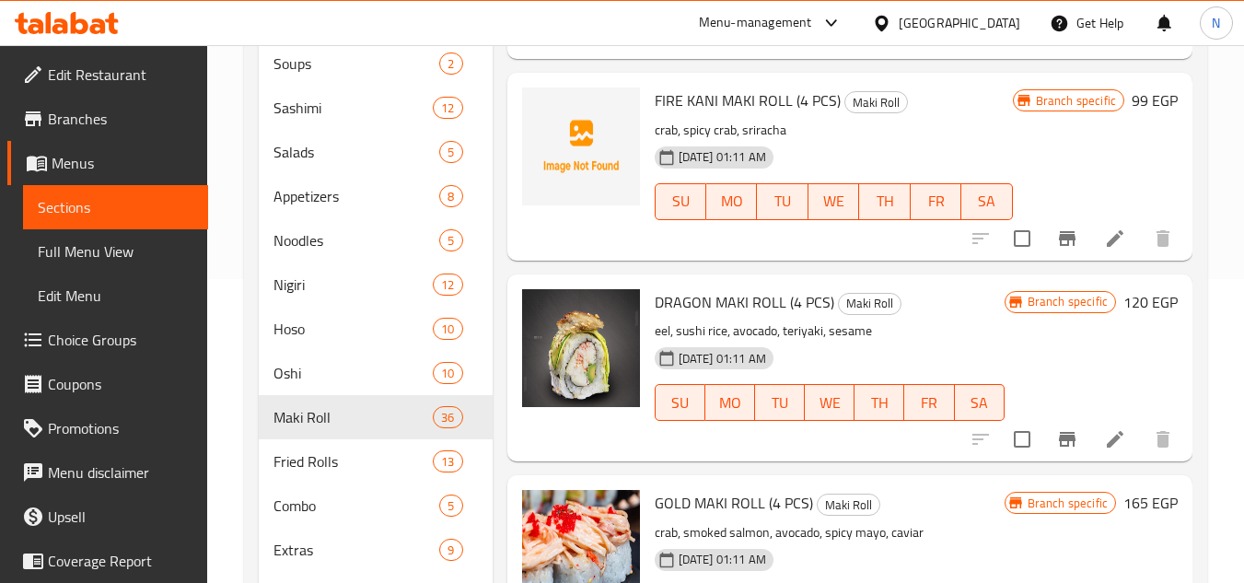
scroll to position [1227, 0]
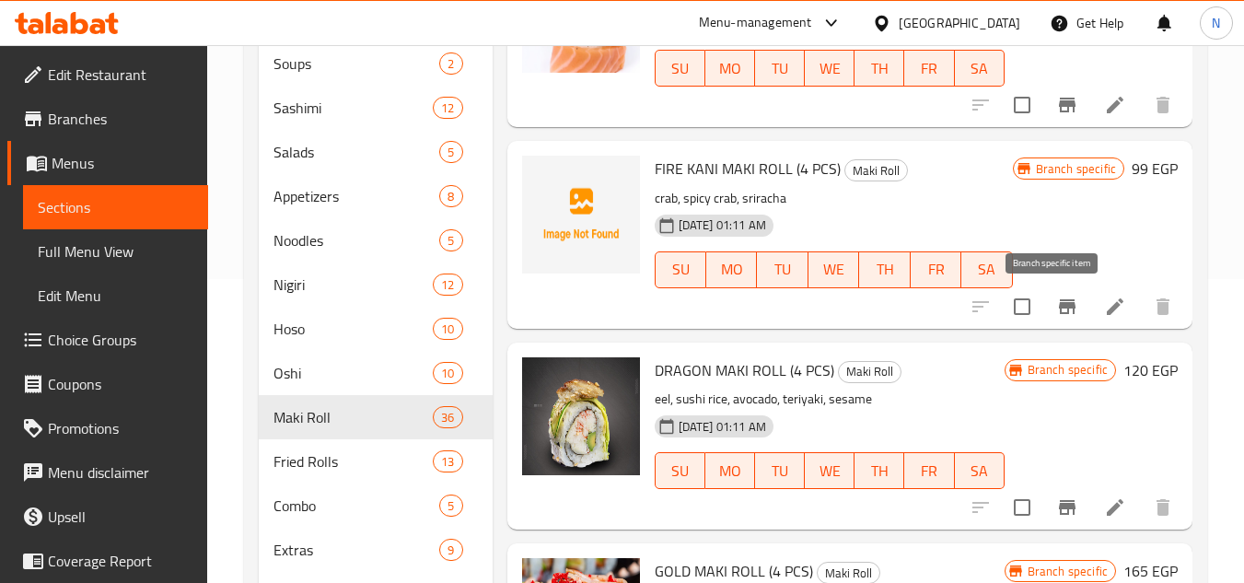
click at [1059, 302] on icon "Branch-specific-item" at bounding box center [1067, 306] width 17 height 15
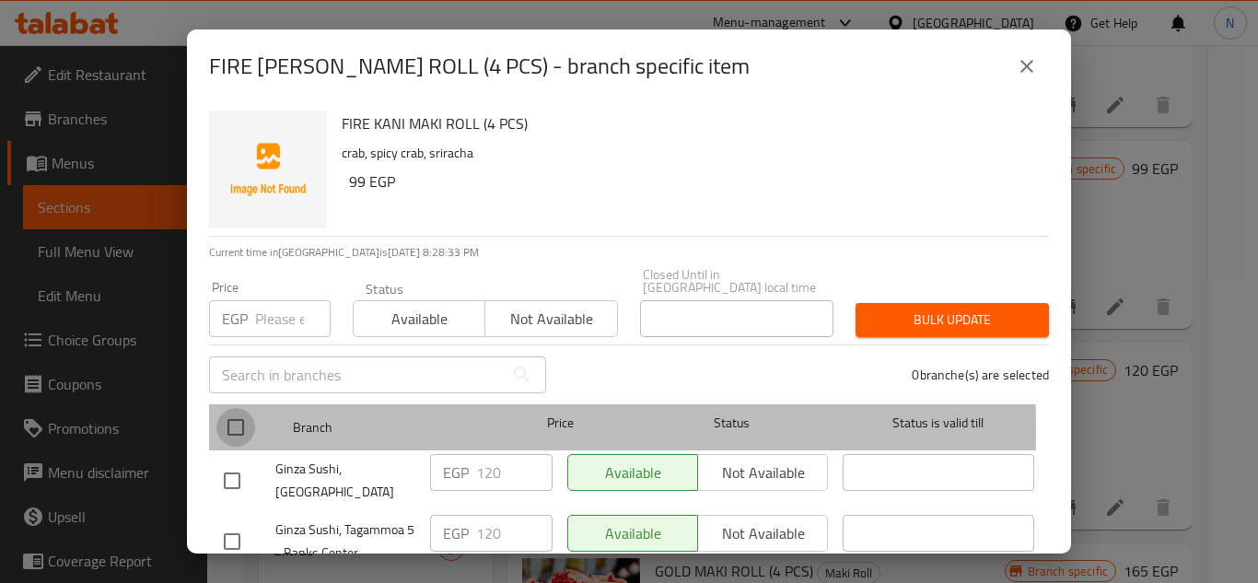
click at [228, 415] on input "checkbox" at bounding box center [235, 427] width 39 height 39
checkbox input "true"
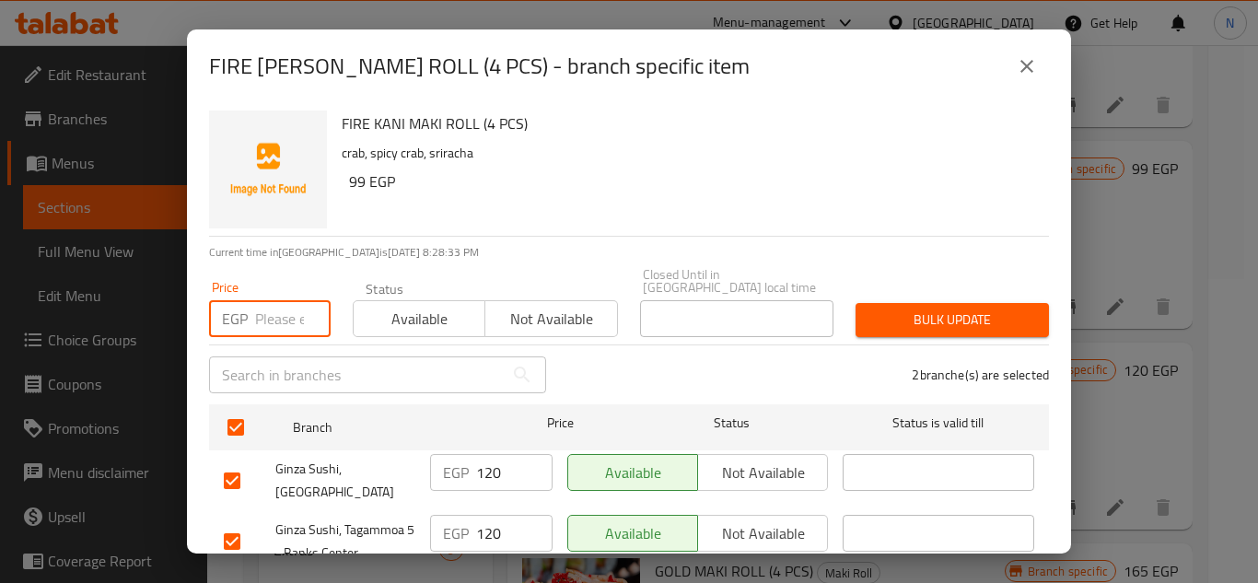
click at [286, 321] on input "number" at bounding box center [292, 318] width 75 height 37
paste input "170"
type input "170"
click at [970, 308] on span "Bulk update" at bounding box center [952, 319] width 164 height 23
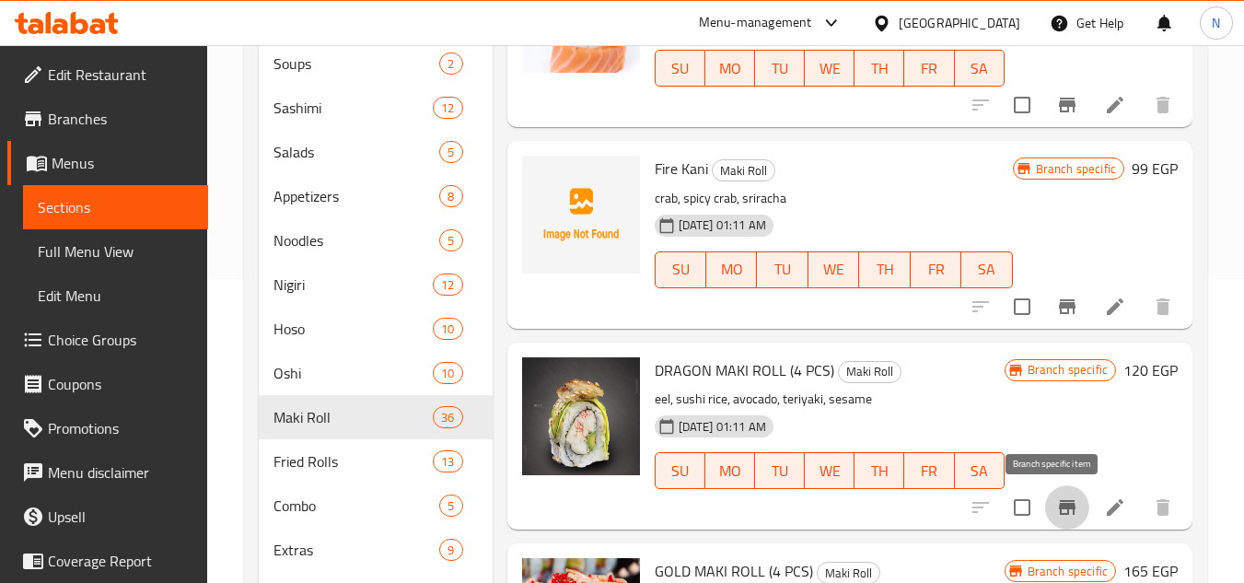
click at [1061, 515] on icon "Branch-specific-item" at bounding box center [1067, 507] width 22 height 22
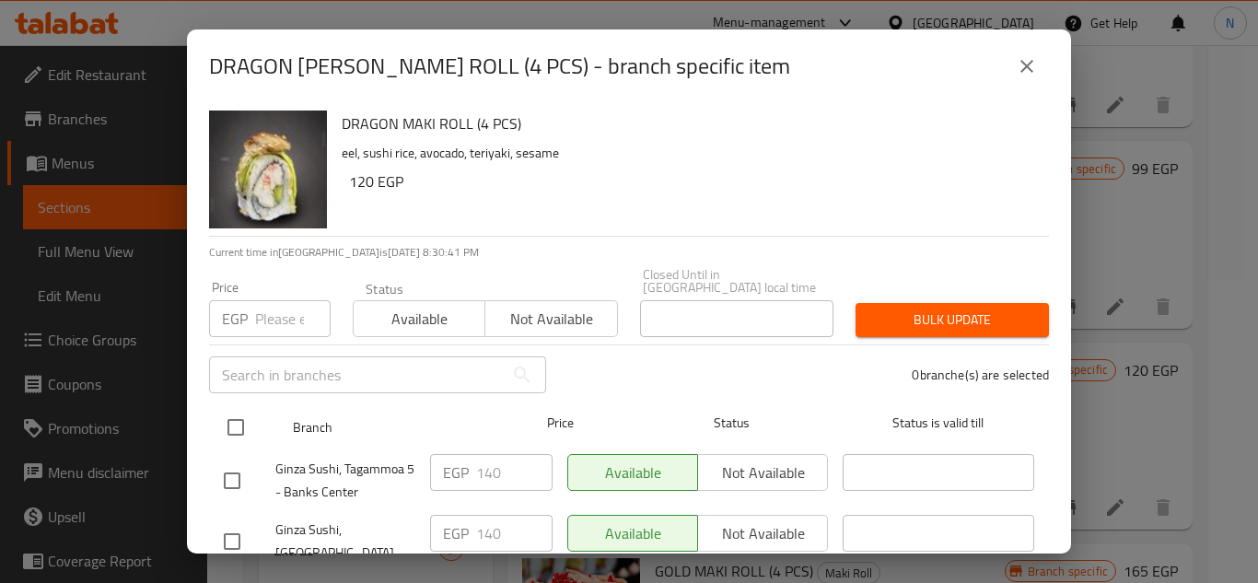
click at [241, 415] on input "checkbox" at bounding box center [235, 427] width 39 height 39
checkbox input "true"
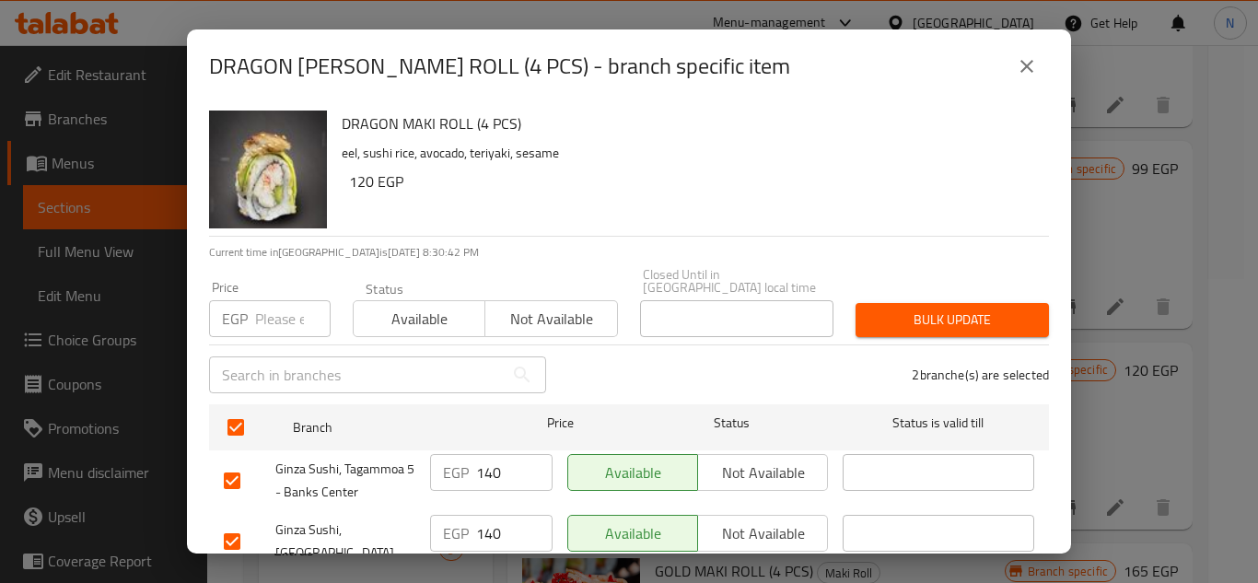
click at [251, 300] on div "EGP Price" at bounding box center [270, 318] width 122 height 37
paste input "200"
type input "200"
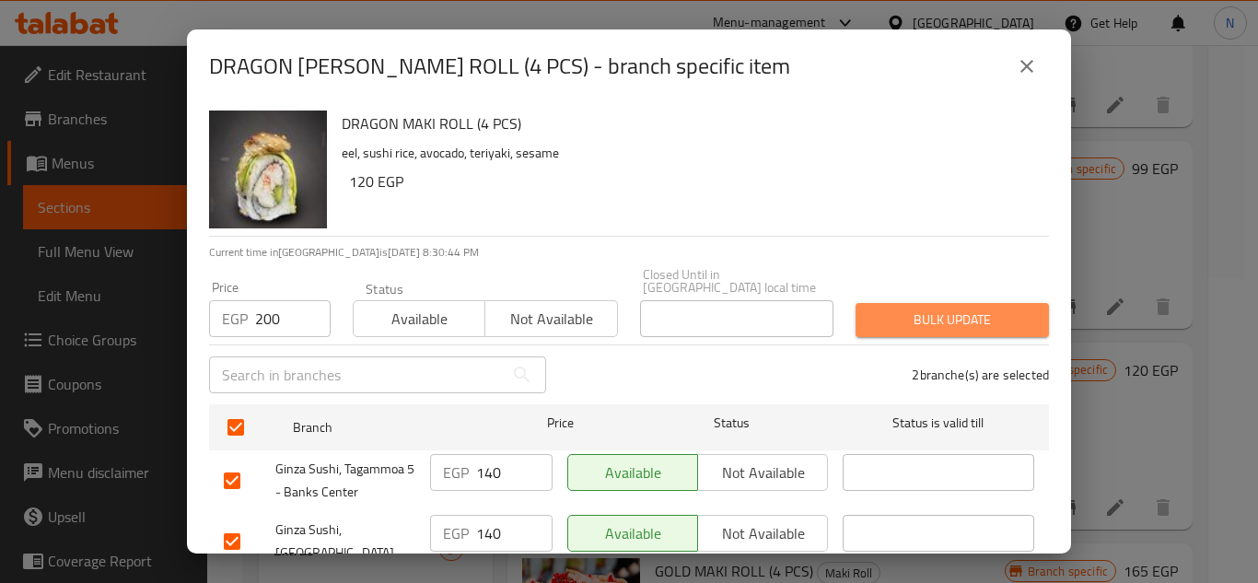
click at [946, 308] on span "Bulk update" at bounding box center [952, 319] width 164 height 23
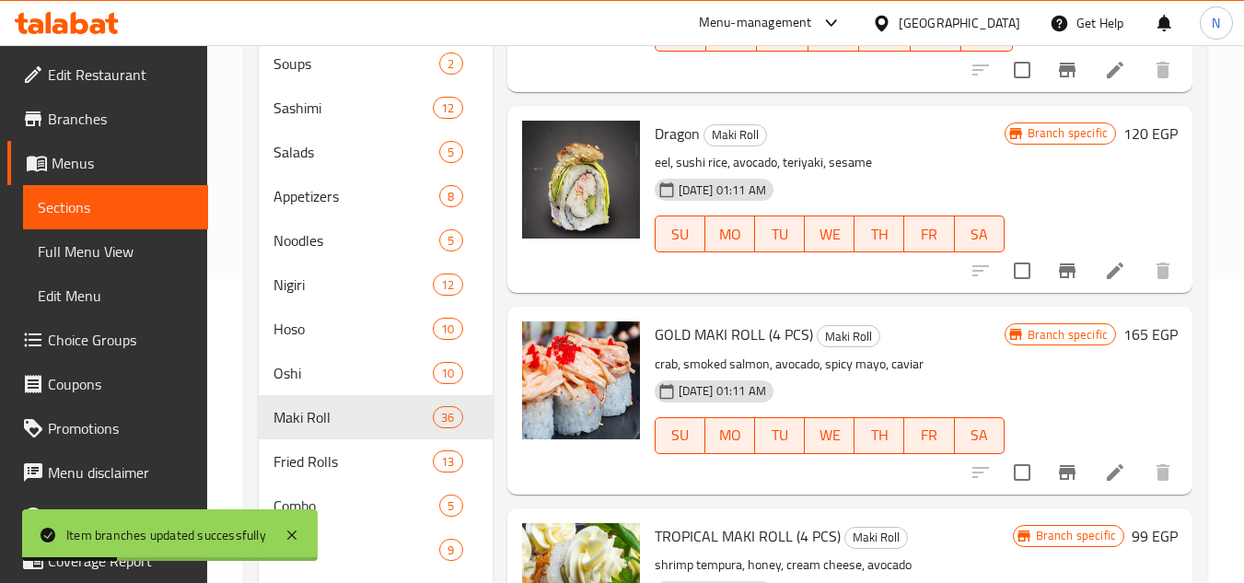
scroll to position [1503, 0]
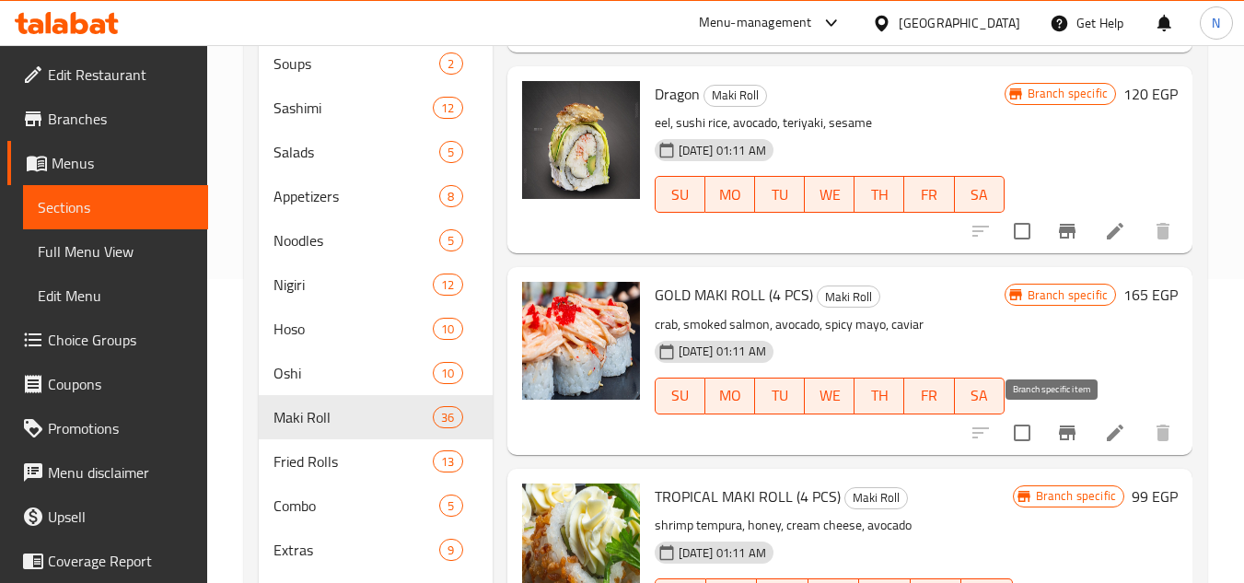
click at [1059, 435] on icon "Branch-specific-item" at bounding box center [1067, 432] width 17 height 15
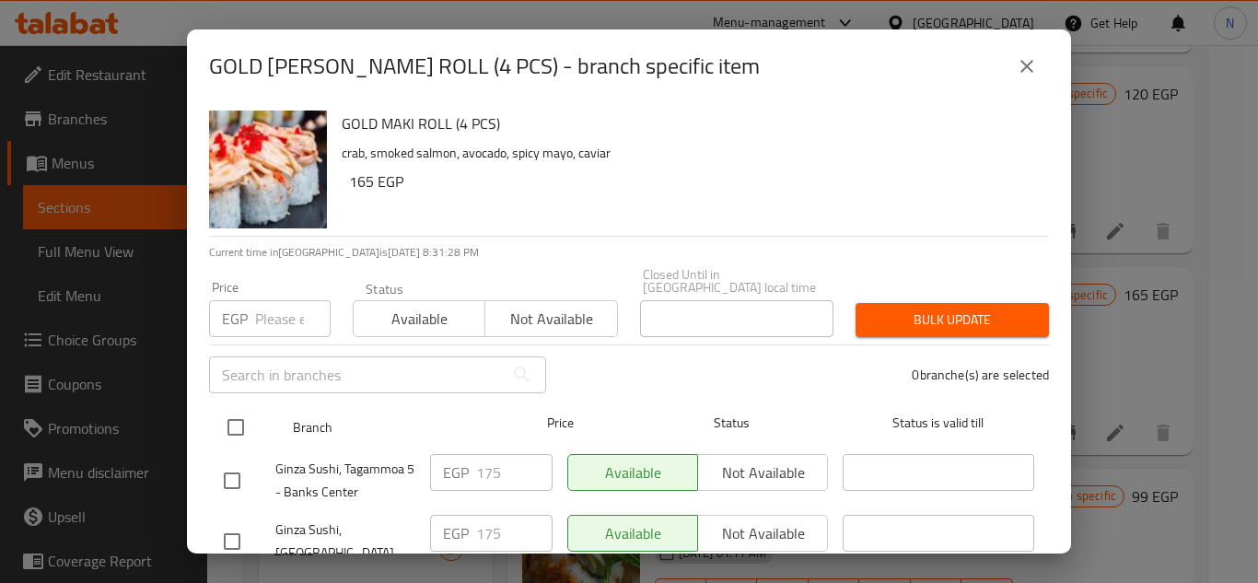
click at [242, 408] on input "checkbox" at bounding box center [235, 427] width 39 height 39
checkbox input "true"
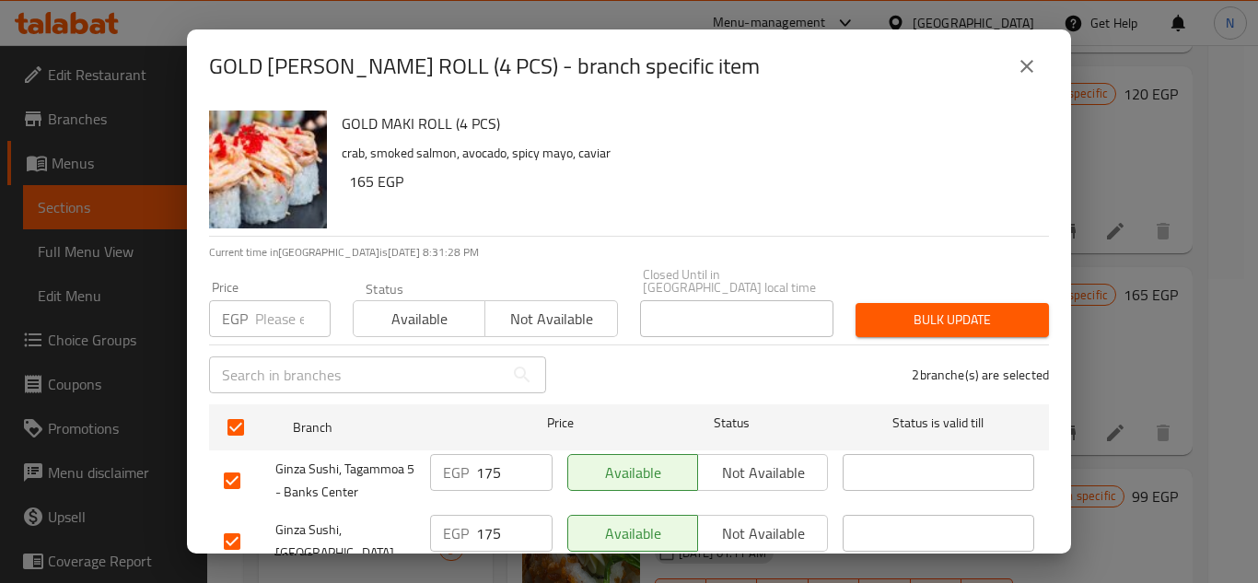
click at [284, 310] on input "number" at bounding box center [292, 318] width 75 height 37
paste input "215"
type input "215"
click at [899, 308] on span "Bulk update" at bounding box center [952, 319] width 164 height 23
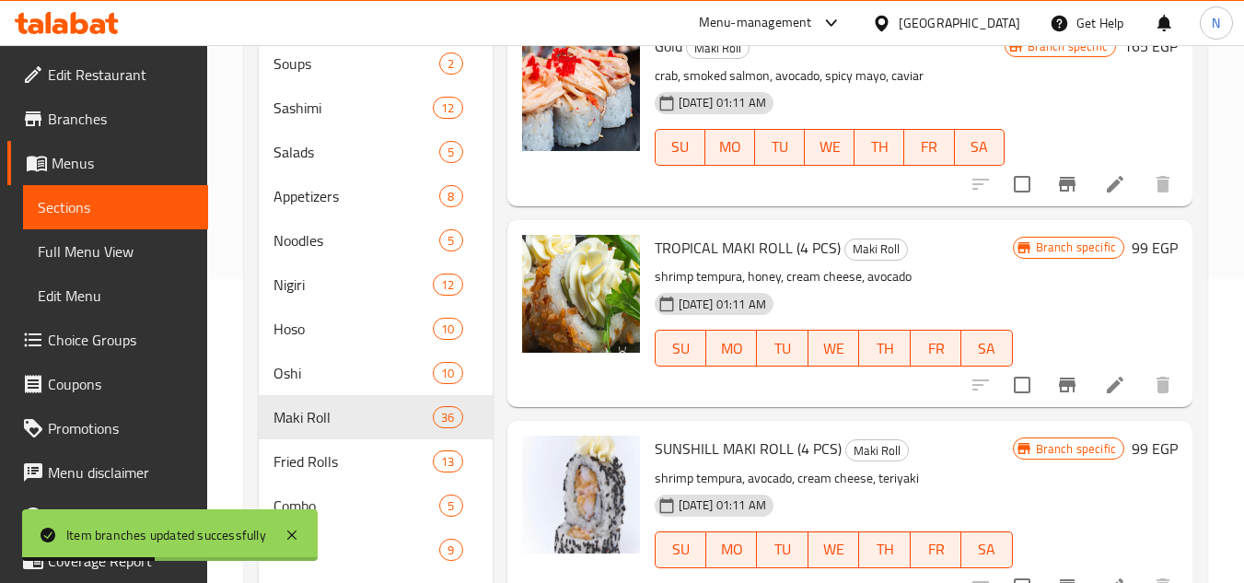
scroll to position [1780, 0]
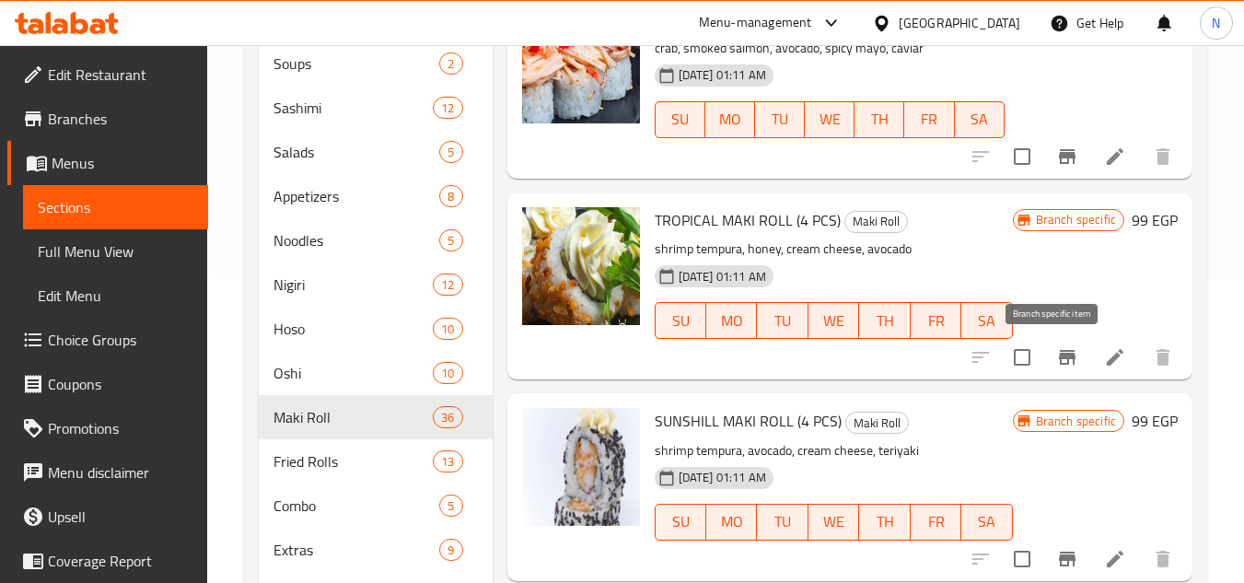
click at [1059, 360] on icon "Branch-specific-item" at bounding box center [1067, 357] width 17 height 15
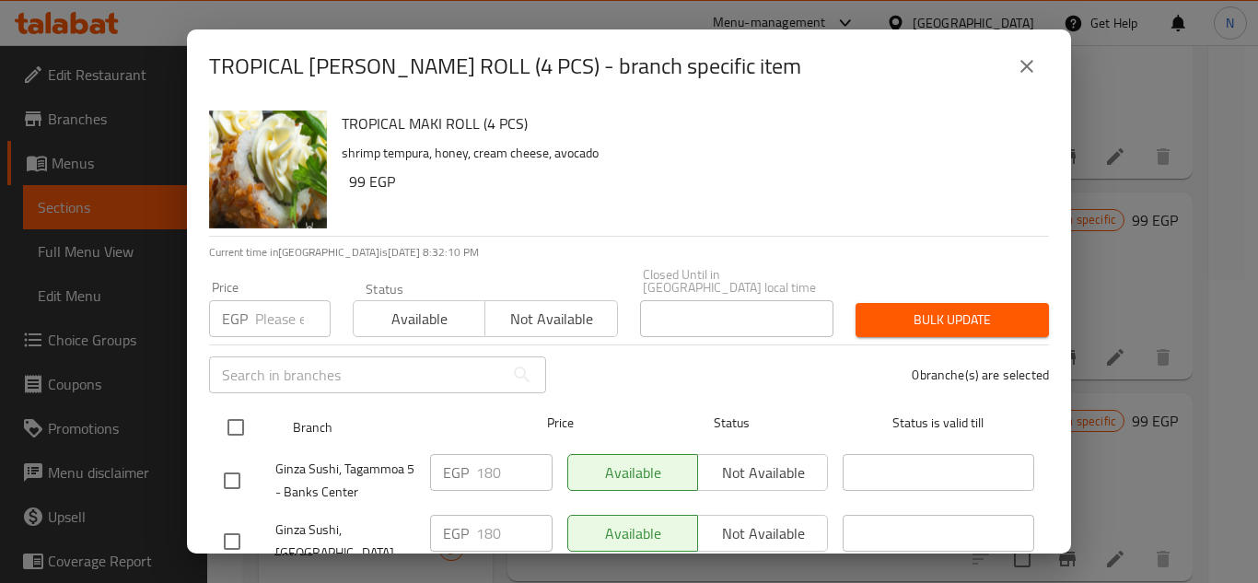
click at [242, 416] on input "checkbox" at bounding box center [235, 427] width 39 height 39
checkbox input "true"
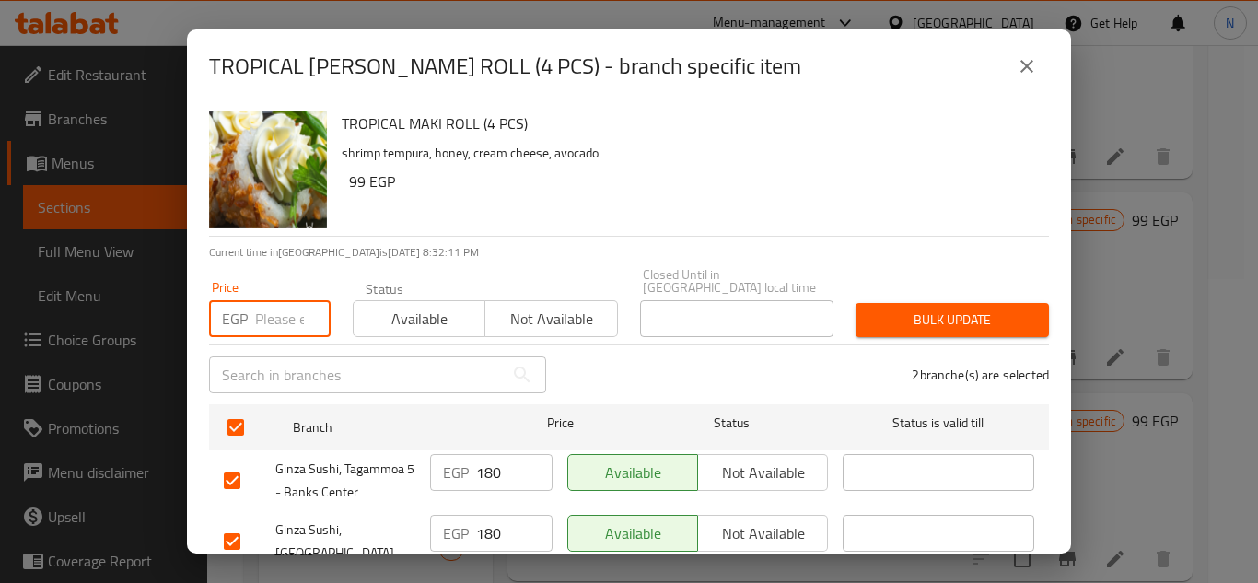
click at [279, 301] on input "number" at bounding box center [292, 318] width 75 height 37
paste input "215"
type input "215"
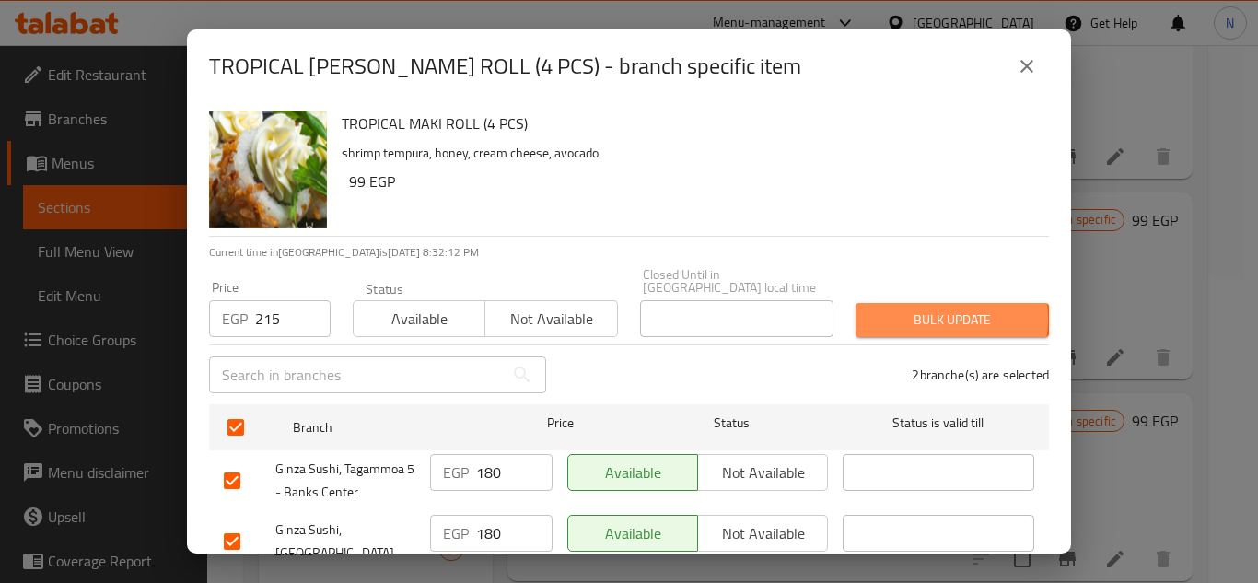
click at [914, 308] on span "Bulk update" at bounding box center [952, 319] width 164 height 23
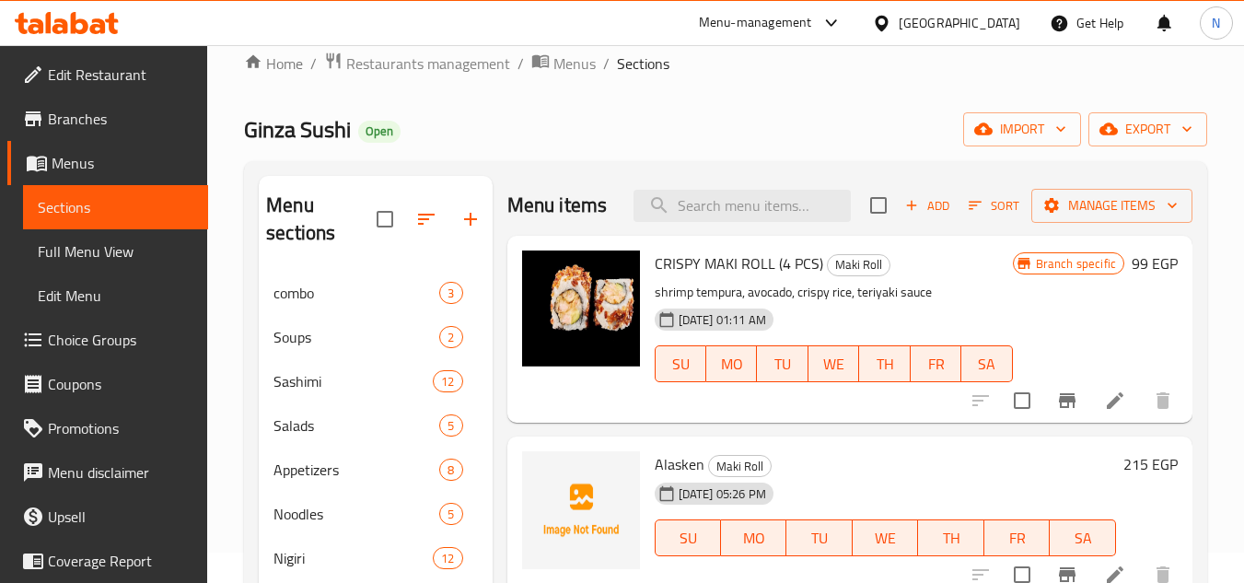
scroll to position [0, 0]
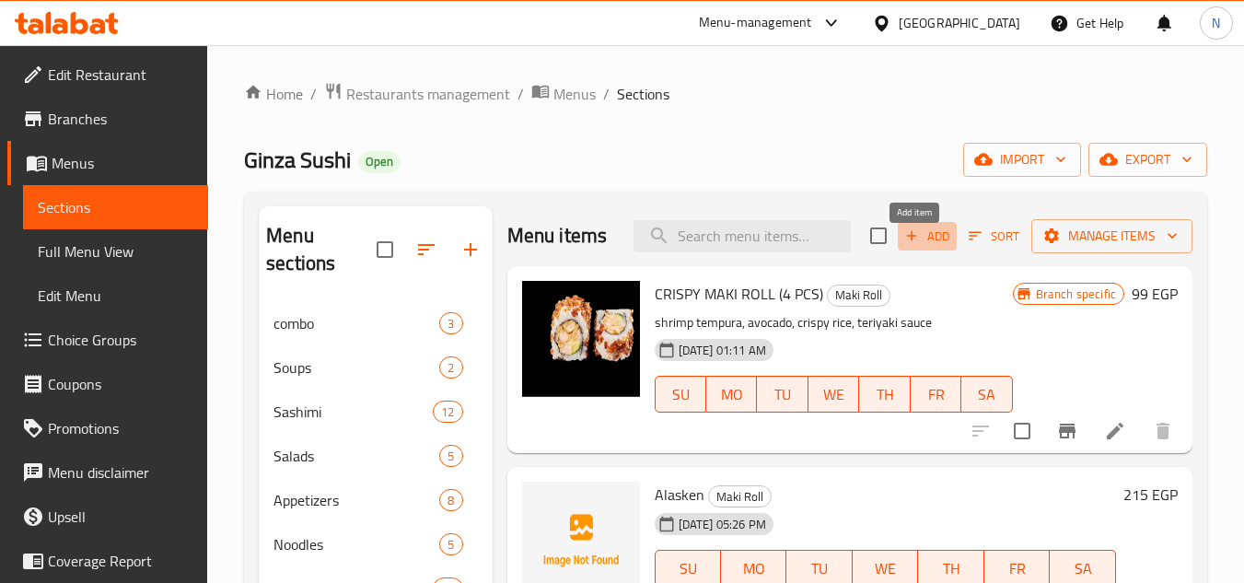
click at [933, 247] on span "Add" at bounding box center [927, 236] width 50 height 21
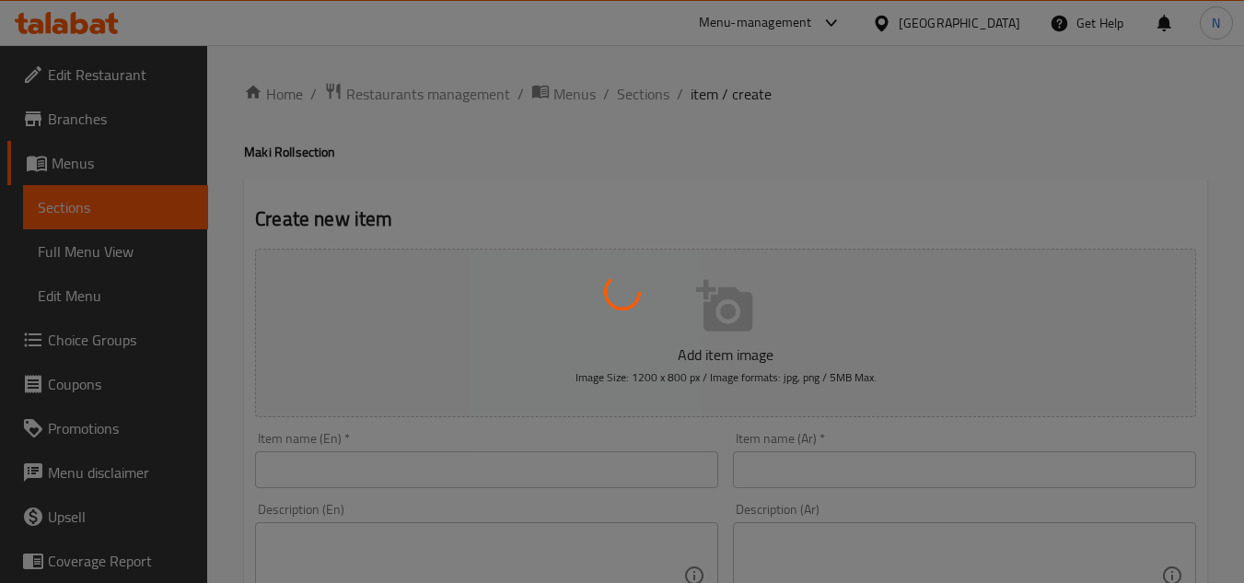
click at [300, 470] on div at bounding box center [622, 291] width 1244 height 583
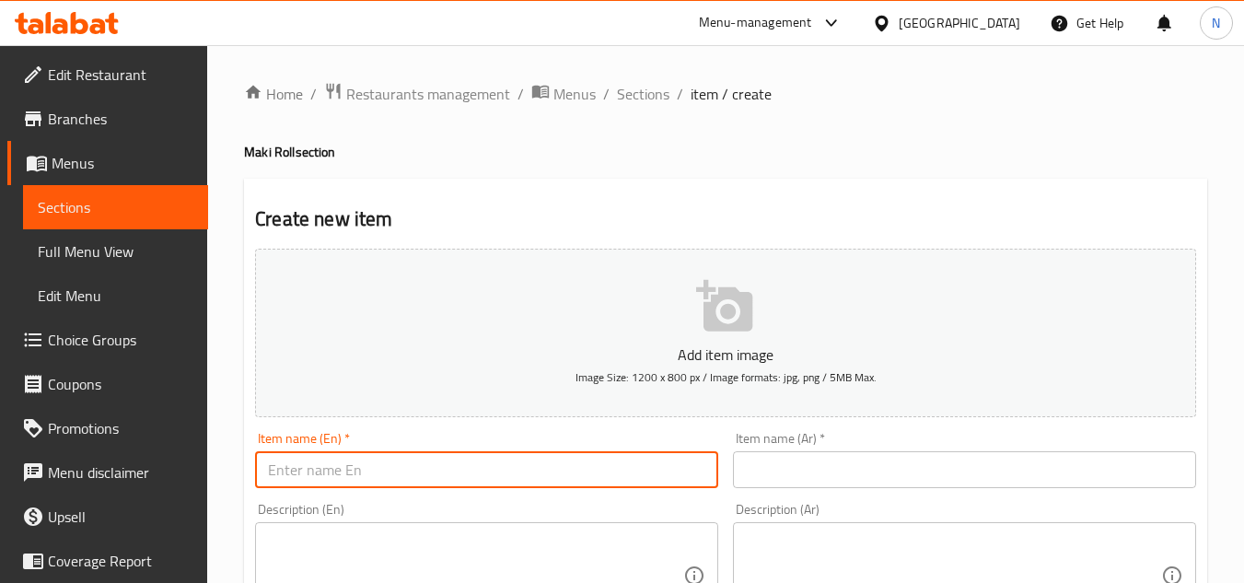
click at [292, 476] on input "text" at bounding box center [486, 469] width 463 height 37
paste input "Sun shine"
click at [377, 475] on input "Sun shine" at bounding box center [486, 469] width 463 height 37
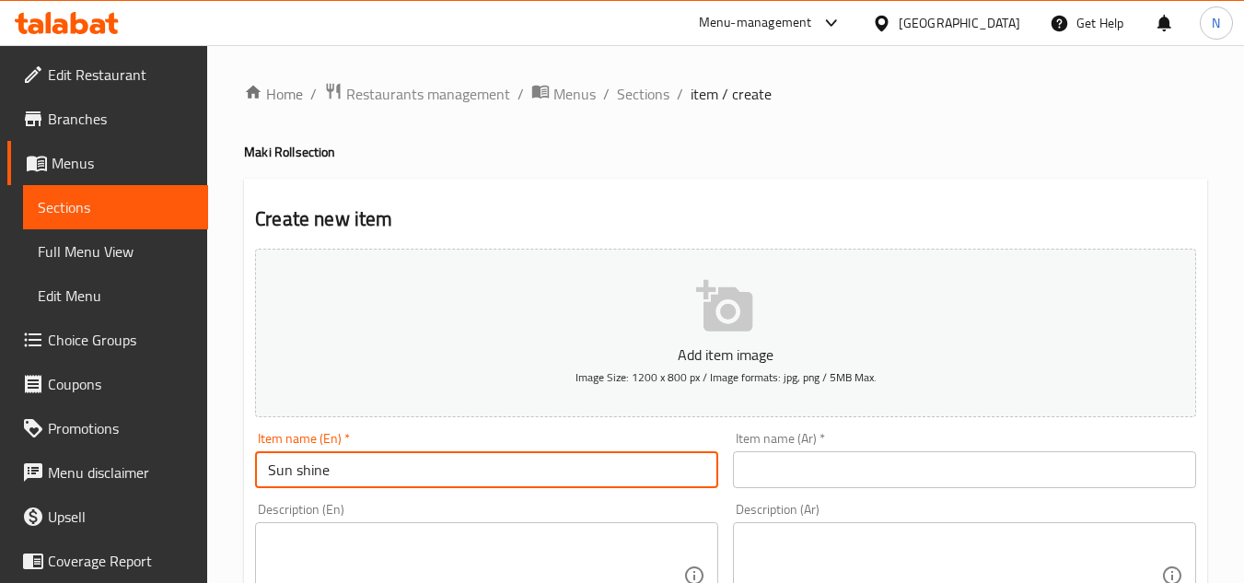
paste input "S"
type input "Sun Shine"
click at [838, 471] on input "text" at bounding box center [964, 469] width 463 height 37
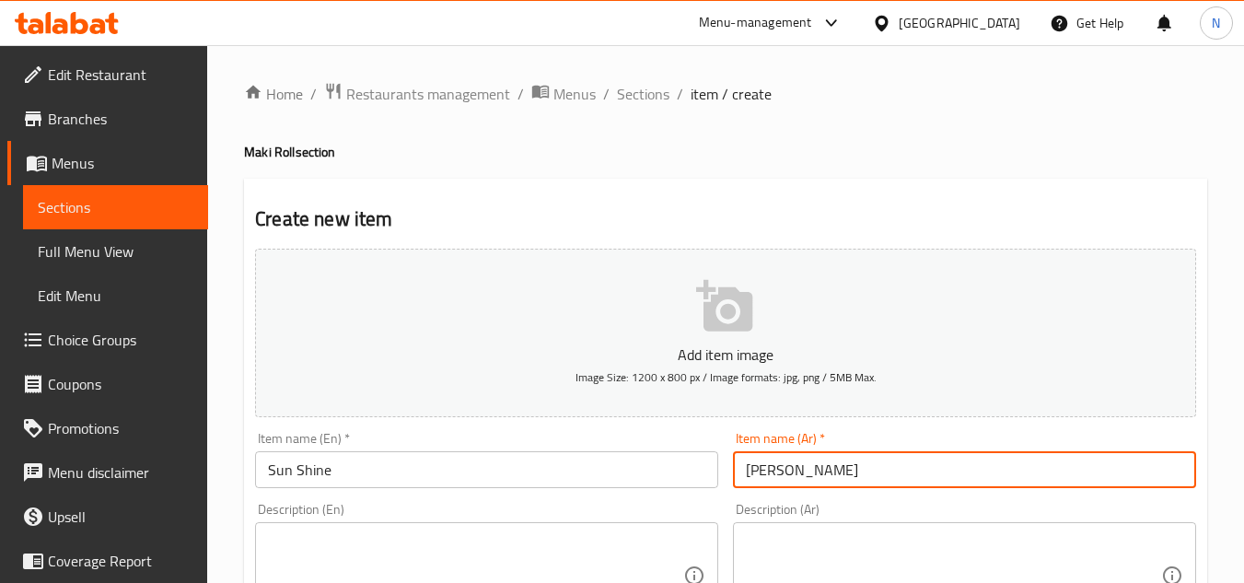
type input "صن شاين"
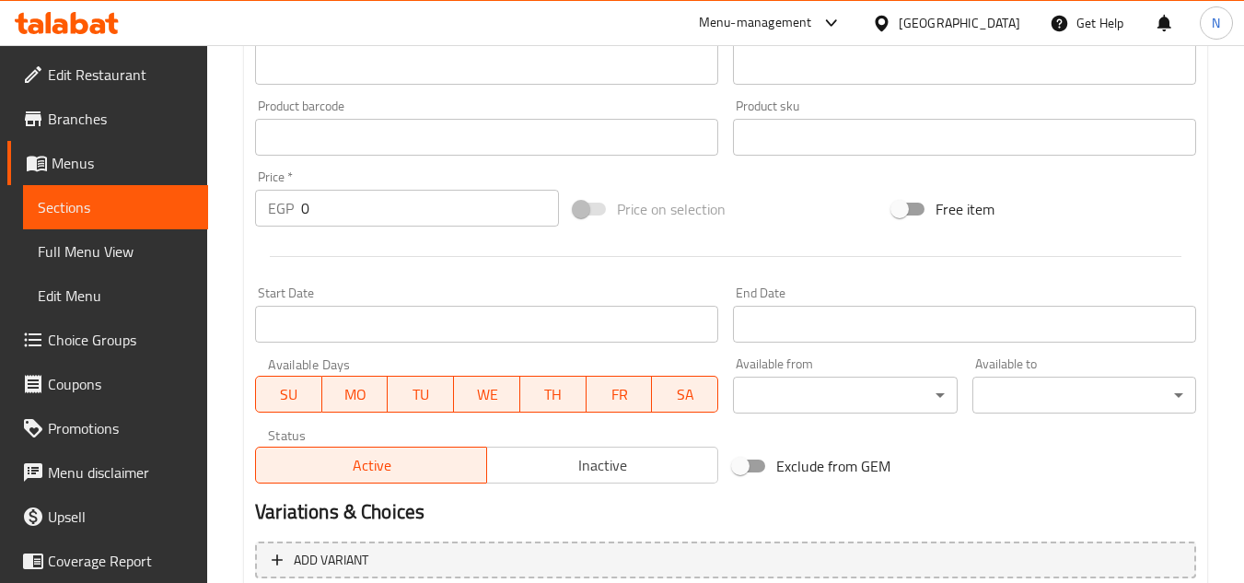
scroll to position [552, 0]
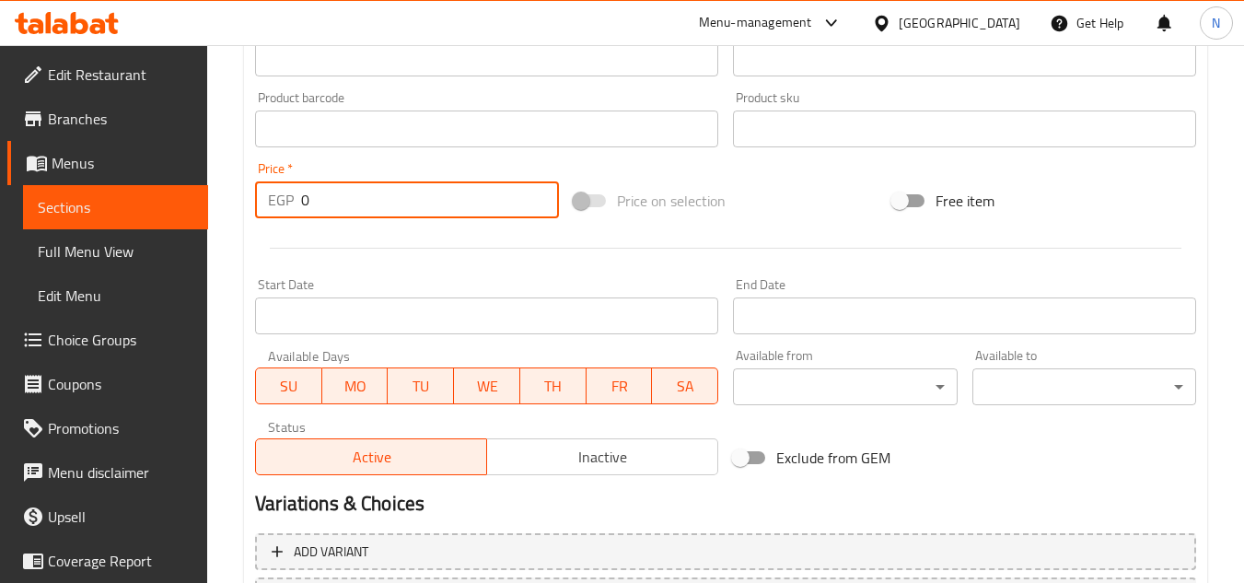
drag, startPoint x: 326, startPoint y: 197, endPoint x: 276, endPoint y: 216, distance: 53.3
click at [276, 216] on div "EGP 0 Price *" at bounding box center [407, 199] width 304 height 37
paste input "21"
type input "210"
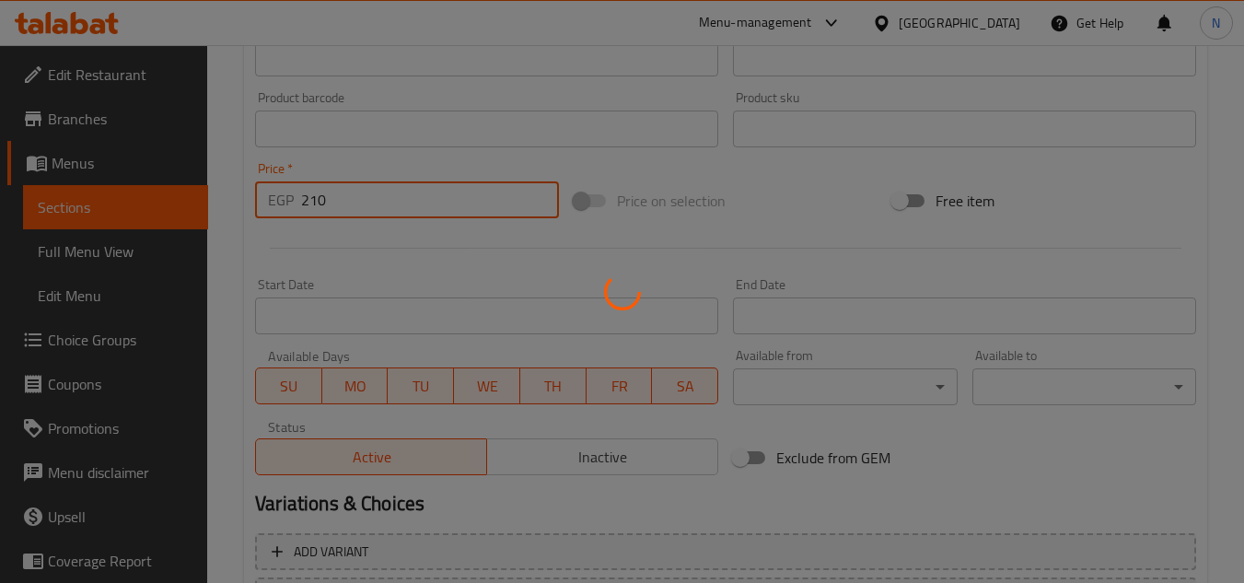
type input "0"
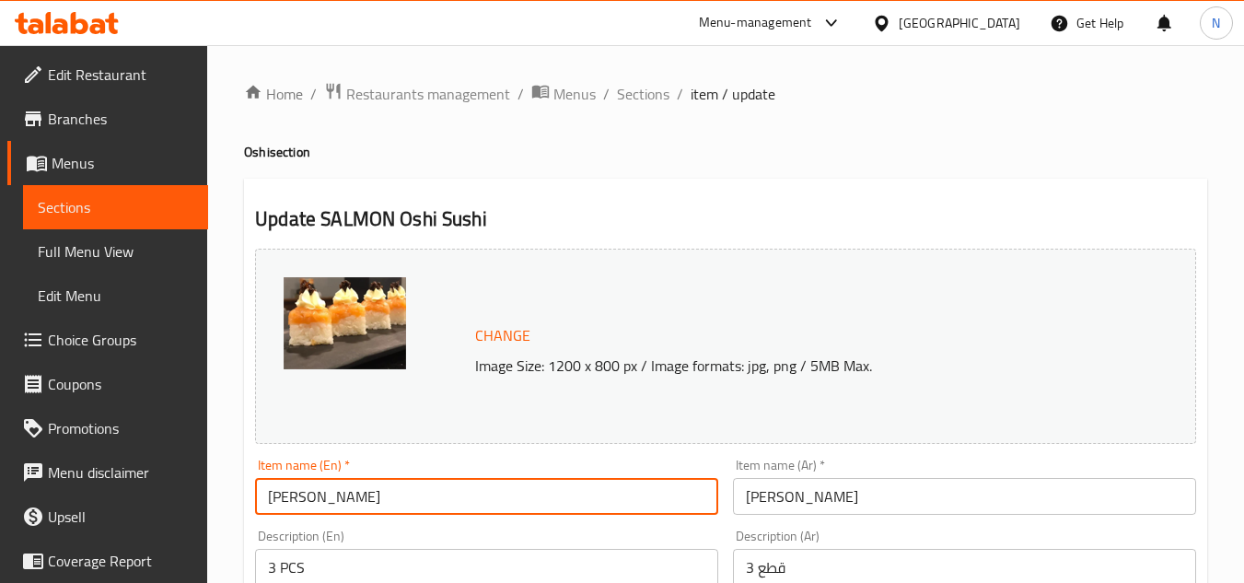
click at [327, 505] on input "[PERSON_NAME]" at bounding box center [486, 496] width 463 height 37
click at [352, 499] on input "[PERSON_NAME]" at bounding box center [486, 496] width 463 height 37
drag, startPoint x: 324, startPoint y: 502, endPoint x: 216, endPoint y: 500, distance: 107.7
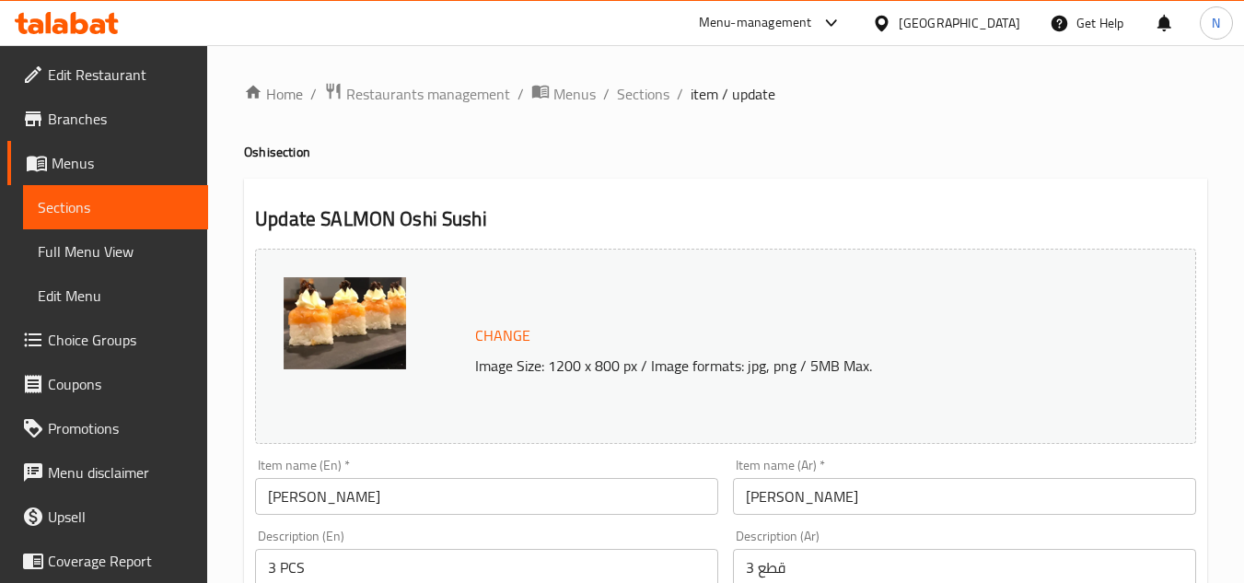
click at [378, 497] on input "[PERSON_NAME]" at bounding box center [486, 496] width 463 height 37
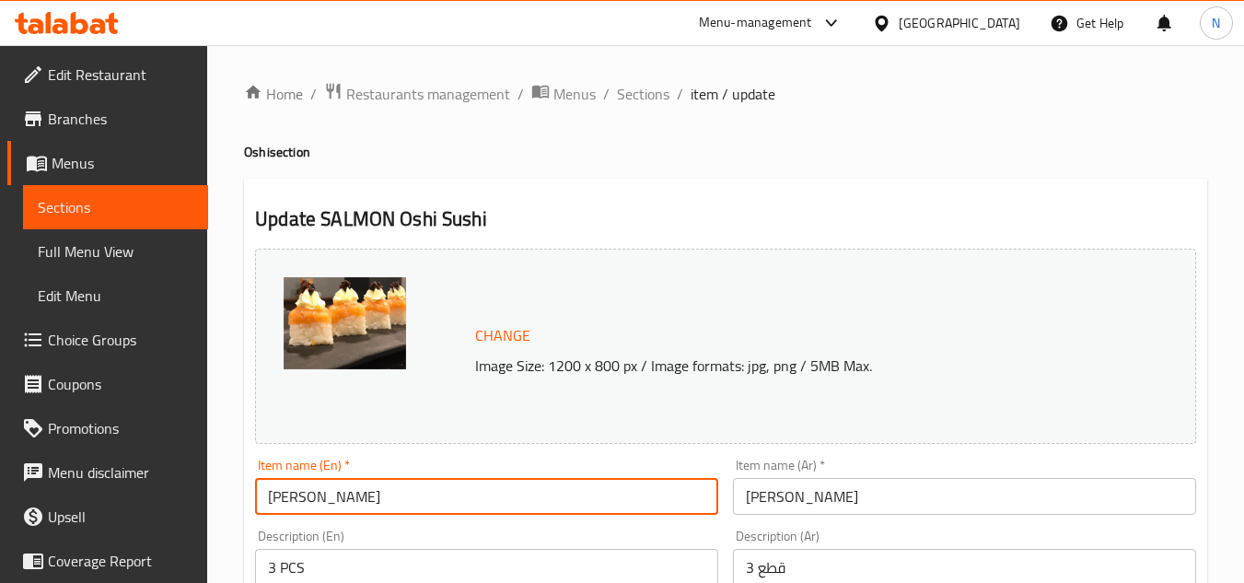
click at [378, 497] on input "[PERSON_NAME]" at bounding box center [486, 496] width 463 height 37
paste input "[PERSON_NAME]"
type input "Salmon"
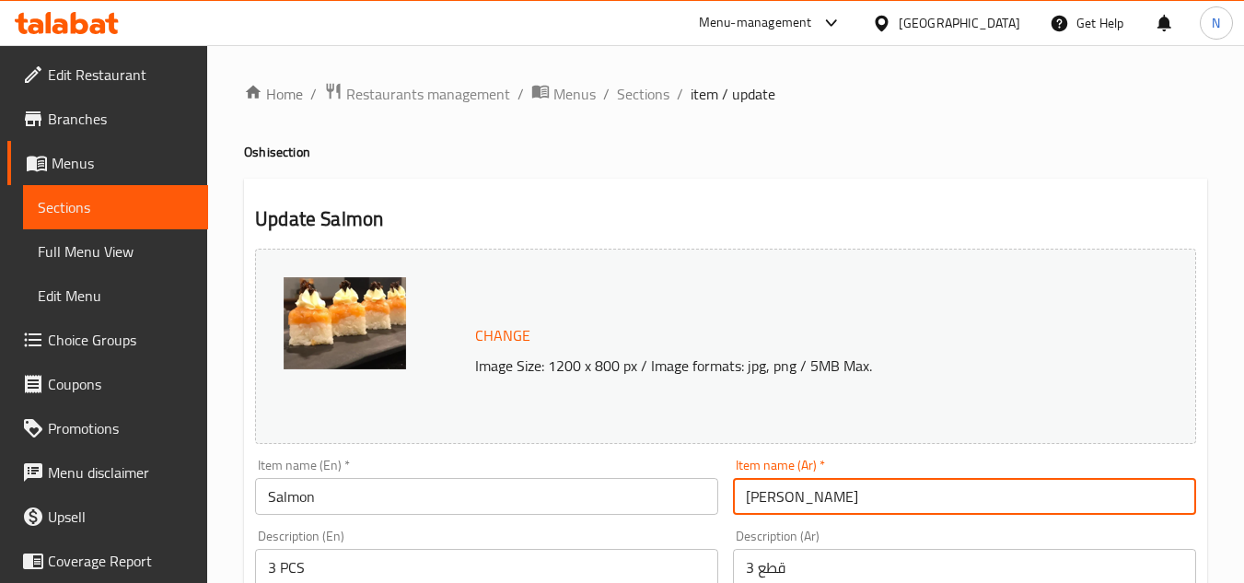
drag, startPoint x: 789, startPoint y: 504, endPoint x: 970, endPoint y: 509, distance: 181.4
click at [970, 509] on input "[PERSON_NAME]" at bounding box center [964, 496] width 463 height 37
type input "سلمون"
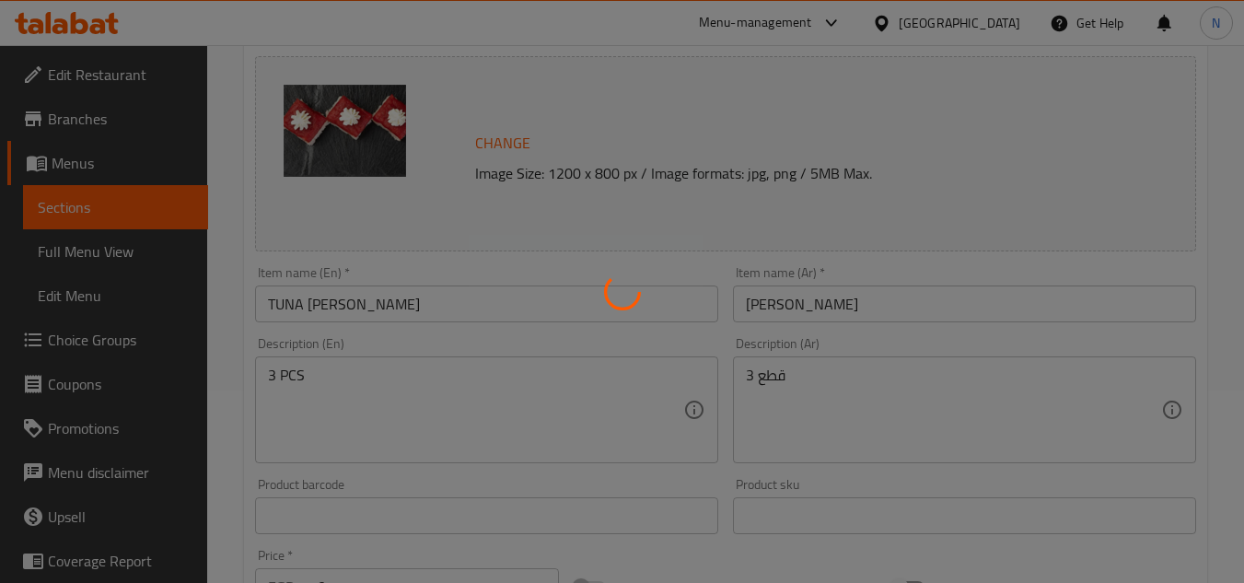
scroll to position [276, 0]
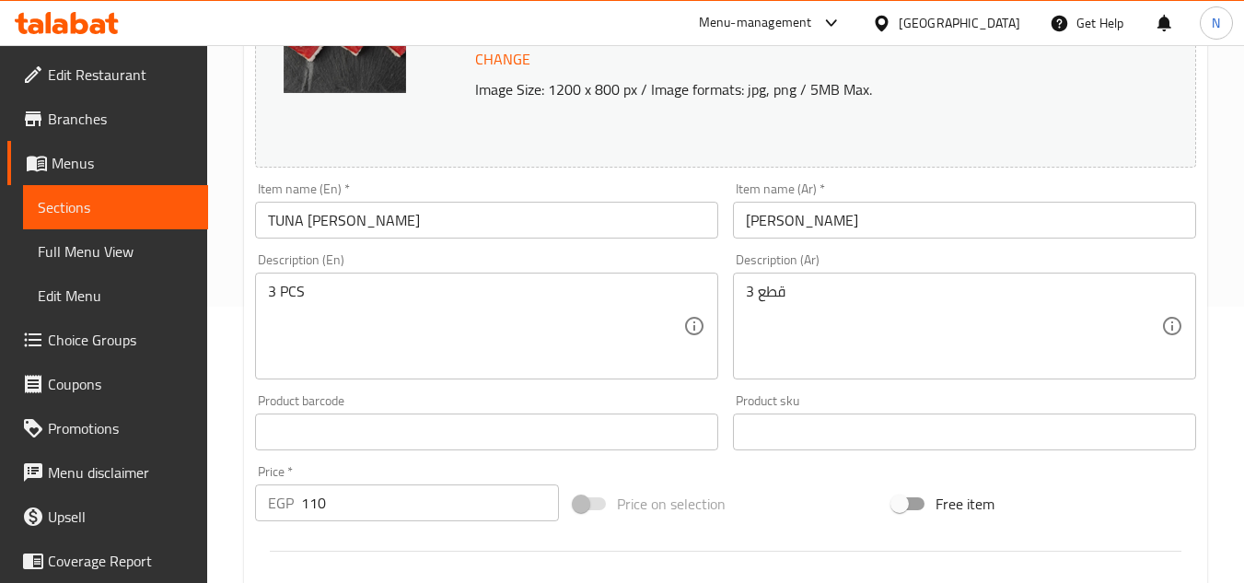
click at [319, 227] on input "TUNA [PERSON_NAME]" at bounding box center [486, 220] width 463 height 37
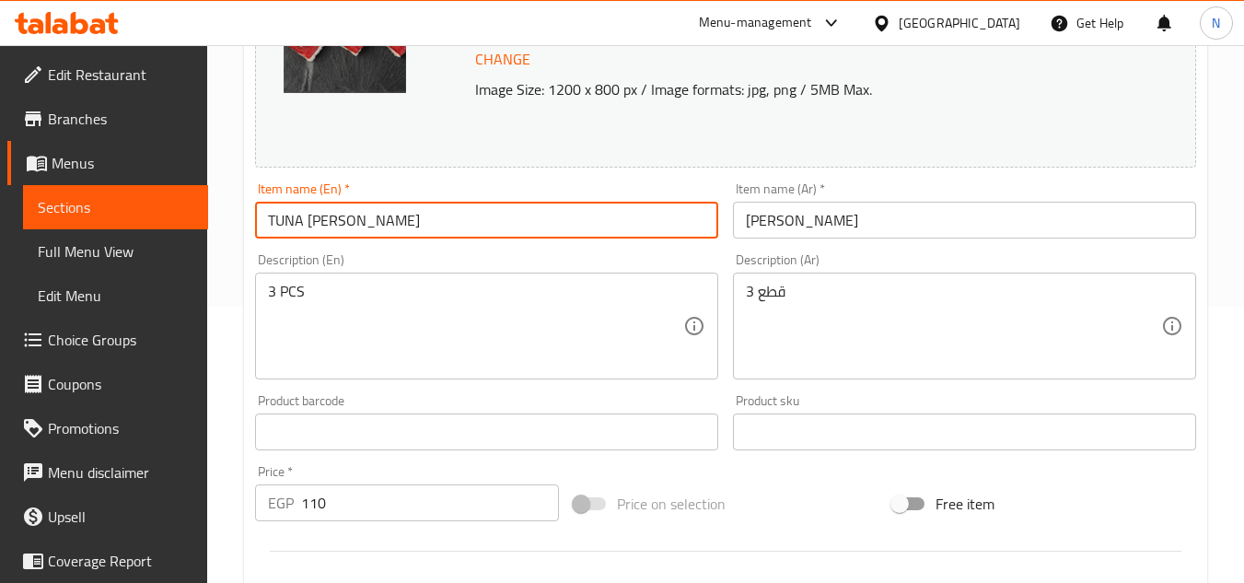
click at [319, 227] on input "TUNA [PERSON_NAME]" at bounding box center [486, 220] width 463 height 37
paste input "una"
type input "Tuna"
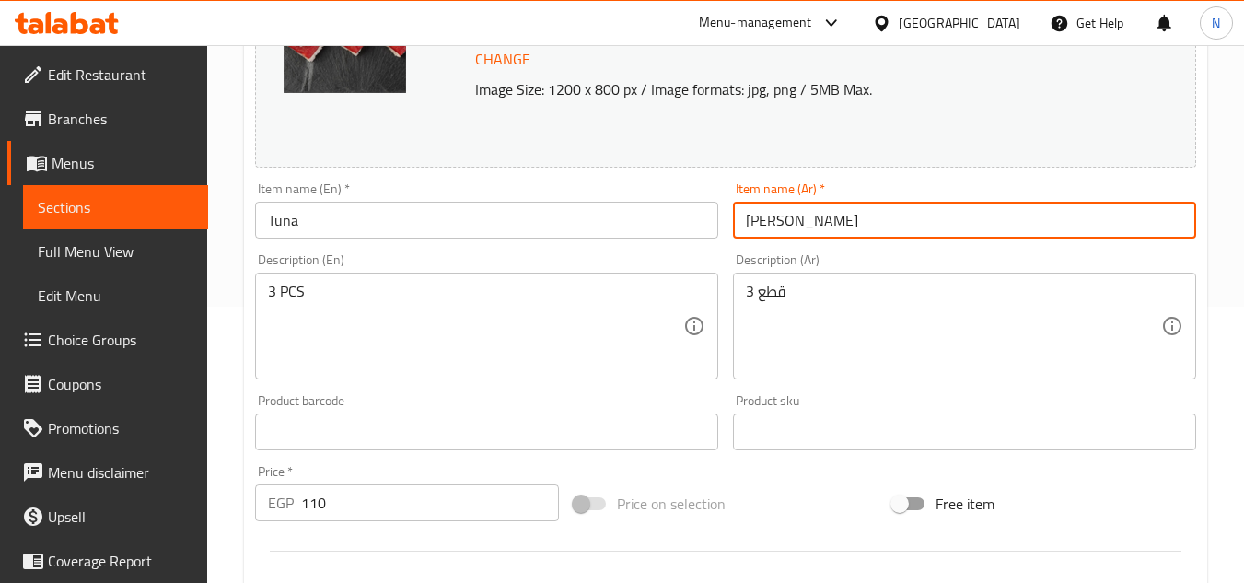
click at [774, 228] on input "[PERSON_NAME]" at bounding box center [964, 220] width 463 height 37
click at [769, 229] on input "[PERSON_NAME]" at bounding box center [964, 220] width 463 height 37
drag, startPoint x: 772, startPoint y: 229, endPoint x: 979, endPoint y: 256, distance: 207.9
click at [979, 256] on div "Change Image Size: 1200 x 800 px / Image formats: jpg, png / 5MB Max. Item name…" at bounding box center [726, 375] width 956 height 820
type input "تونة"
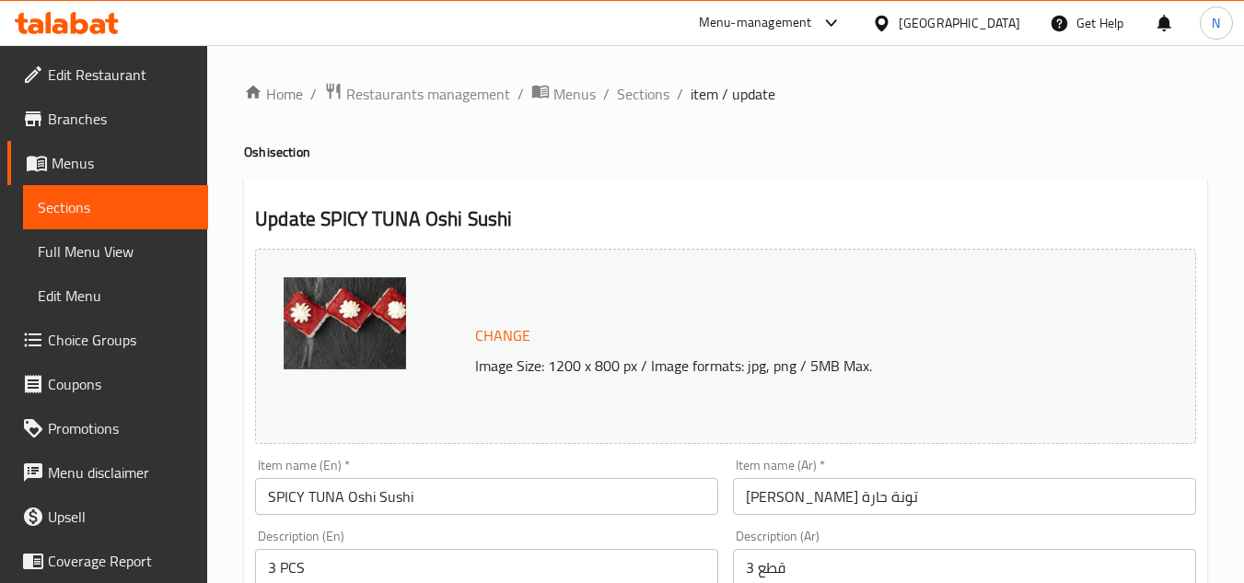
click at [500, 498] on input "SPICY TUNA Oshi Sushi" at bounding box center [486, 496] width 463 height 37
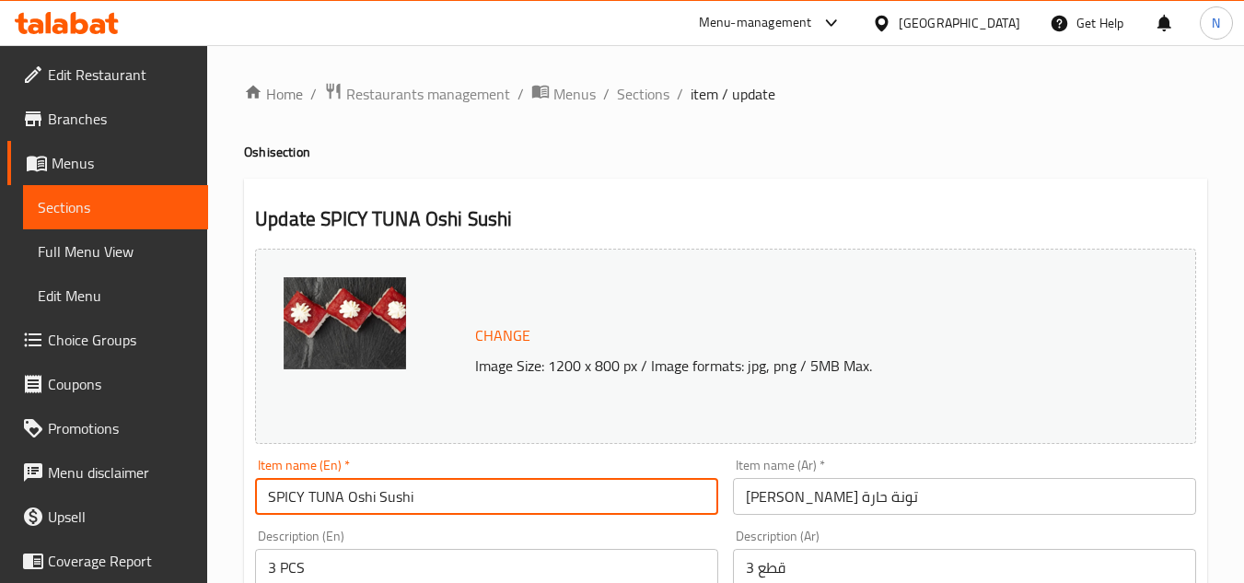
click at [500, 498] on input "SPICY TUNA Oshi Sushi" at bounding box center [486, 496] width 463 height 37
paste input "picy Tuna"
type input "Spicy Tuna"
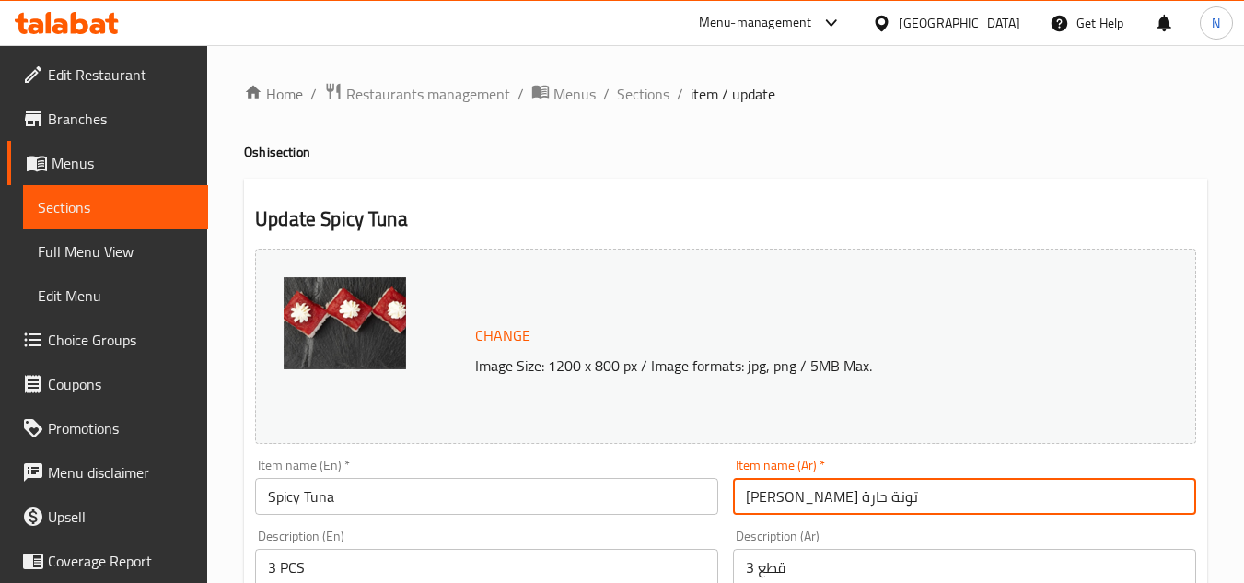
drag, startPoint x: 801, startPoint y: 500, endPoint x: 970, endPoint y: 497, distance: 169.4
click at [970, 497] on input "[PERSON_NAME] تونة حارة" at bounding box center [964, 496] width 463 height 37
type input "تونة حارة"
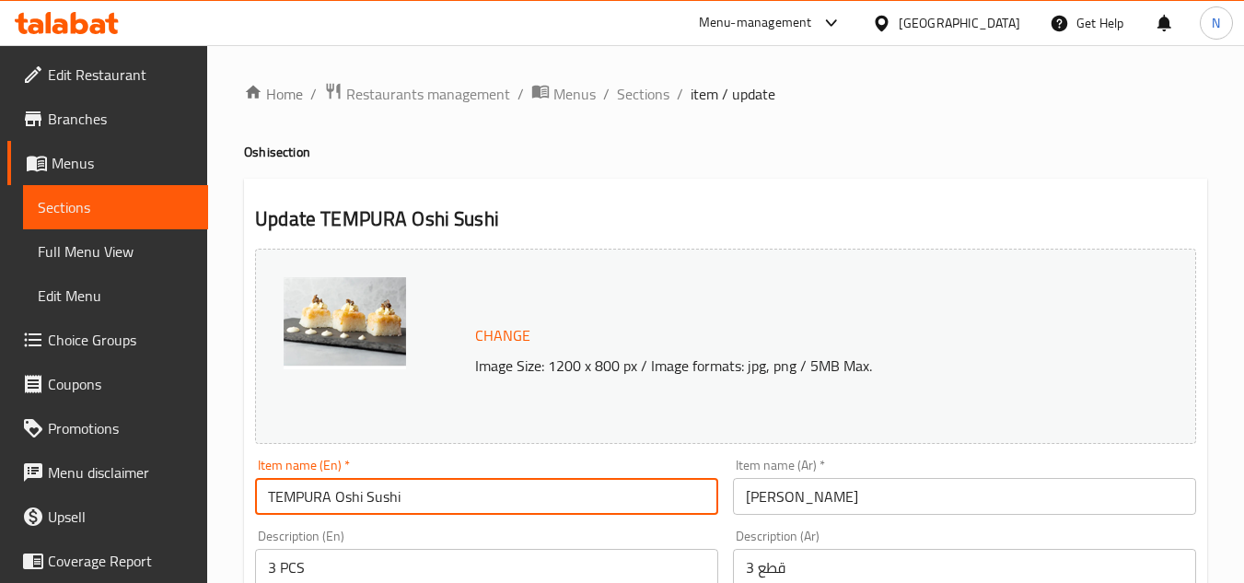
drag, startPoint x: 329, startPoint y: 504, endPoint x: 483, endPoint y: 494, distance: 155.0
click at [483, 494] on input "TEMPURA Oshi Sushi" at bounding box center [486, 496] width 463 height 37
click at [476, 500] on input "TEMPURA" at bounding box center [486, 496] width 463 height 37
click at [475, 500] on input "TEMPURA" at bounding box center [486, 496] width 463 height 37
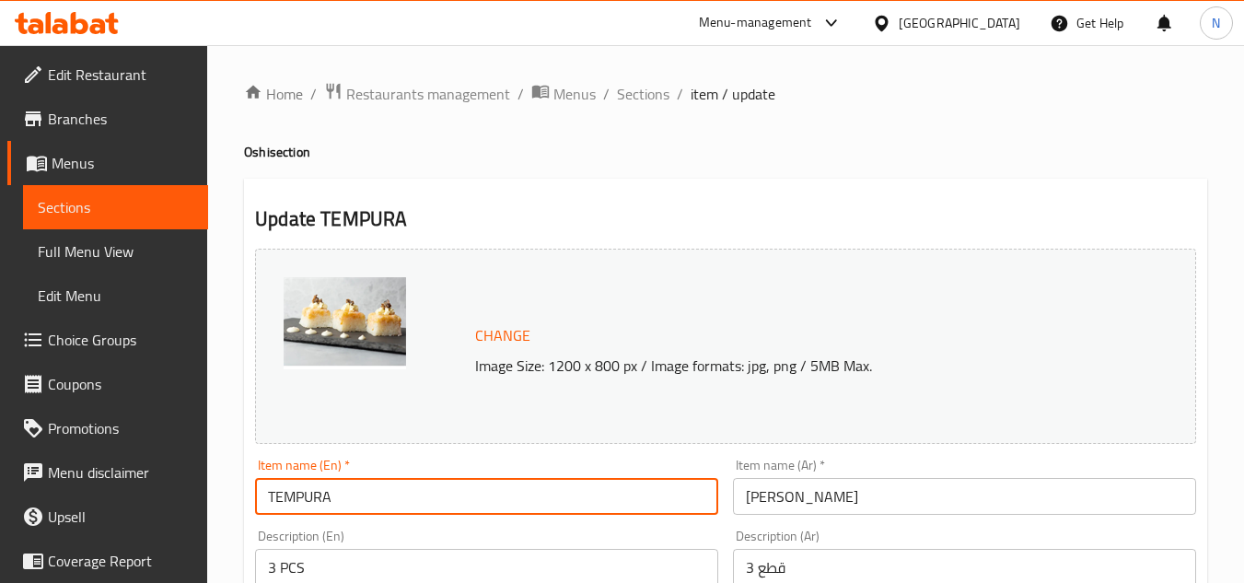
paste input "empura"
type input "Tempura"
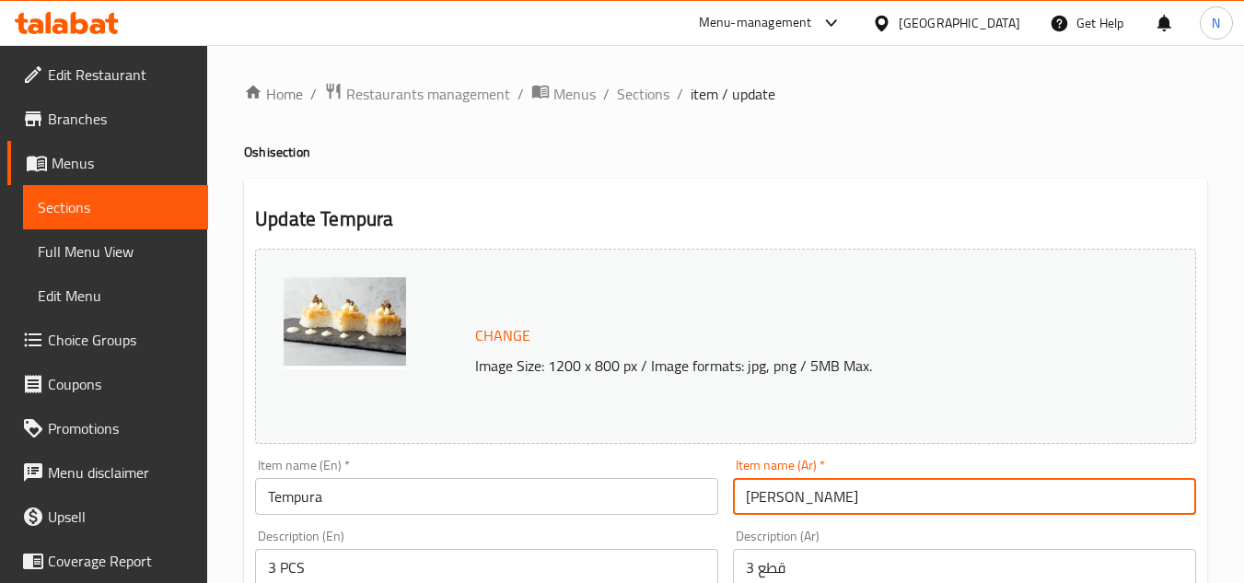
drag, startPoint x: 788, startPoint y: 502, endPoint x: 964, endPoint y: 512, distance: 176.1
click at [964, 512] on input "[PERSON_NAME]" at bounding box center [964, 496] width 463 height 37
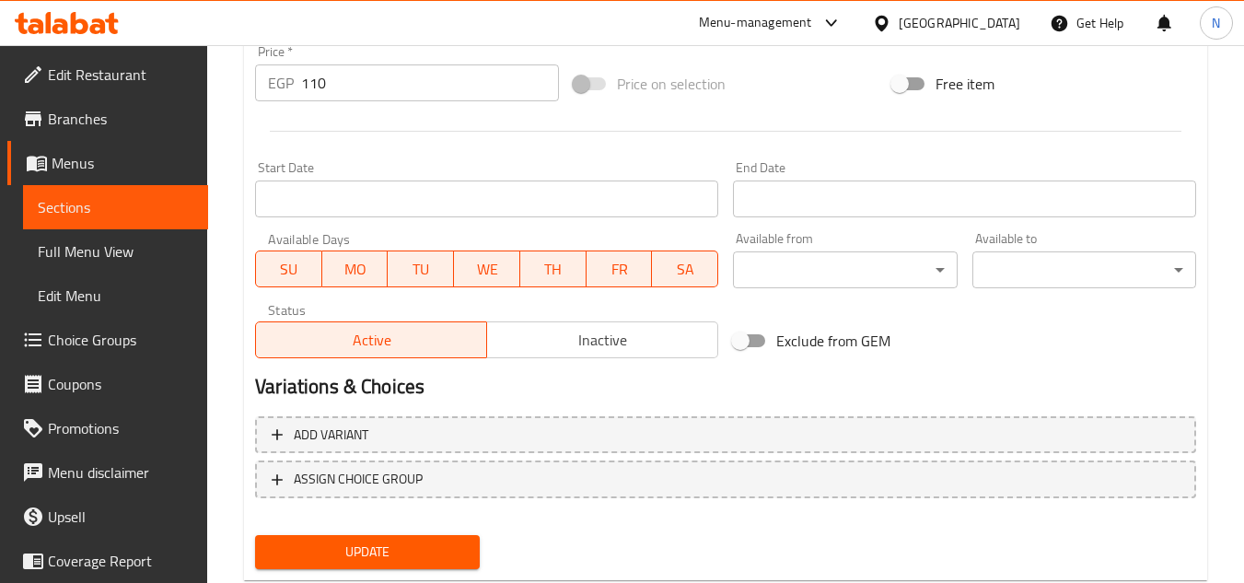
scroll to position [745, 0]
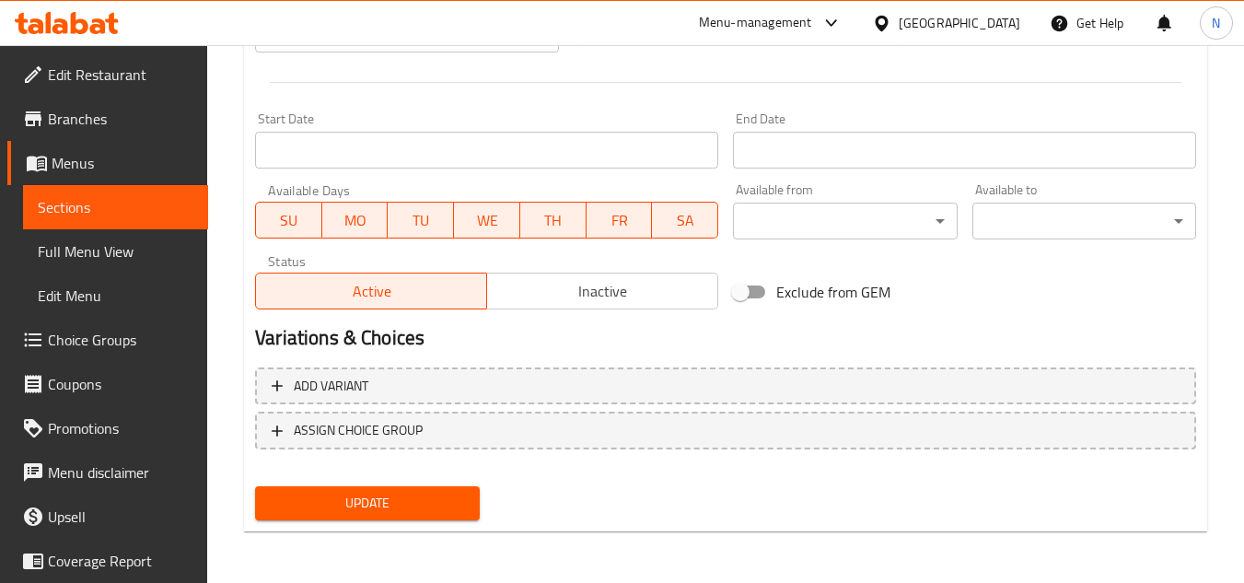
type input "تيمبورا"
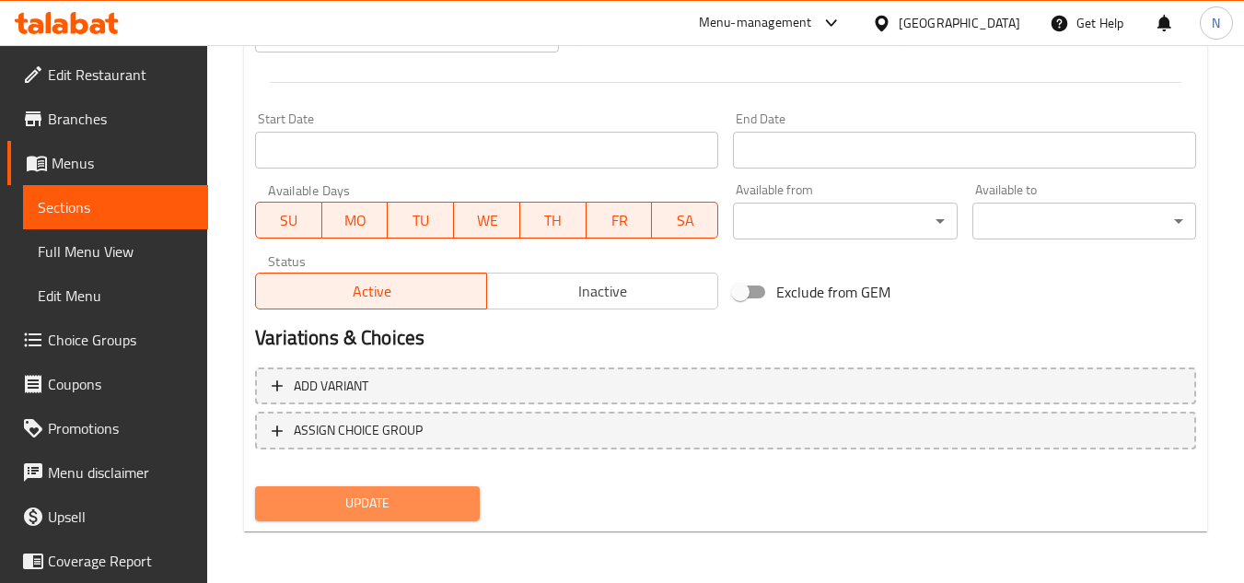
click at [431, 504] on span "Update" at bounding box center [367, 503] width 194 height 23
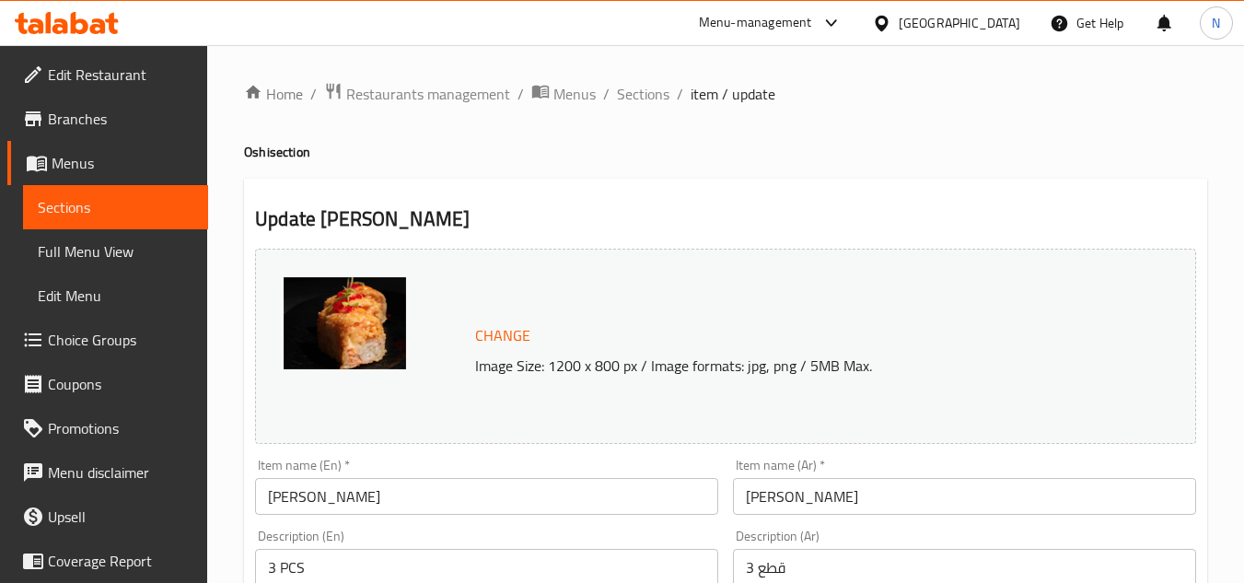
click at [323, 504] on input "[PERSON_NAME]" at bounding box center [486, 496] width 463 height 37
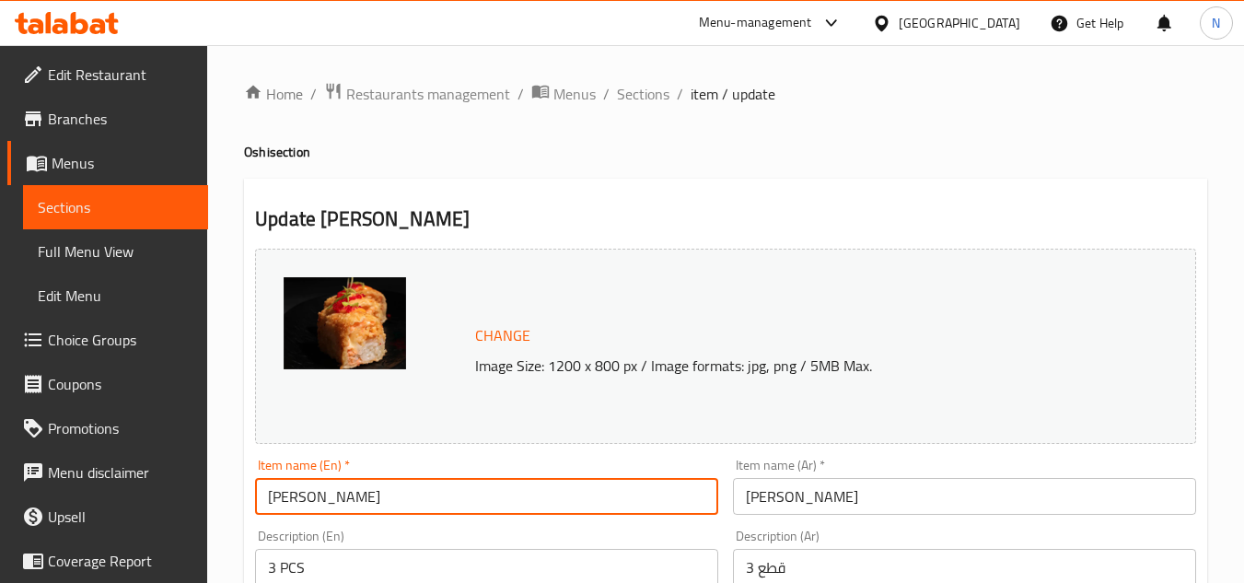
click at [323, 504] on input "[PERSON_NAME]" at bounding box center [486, 496] width 463 height 37
paste input "shiko"
type input "[PERSON_NAME]"
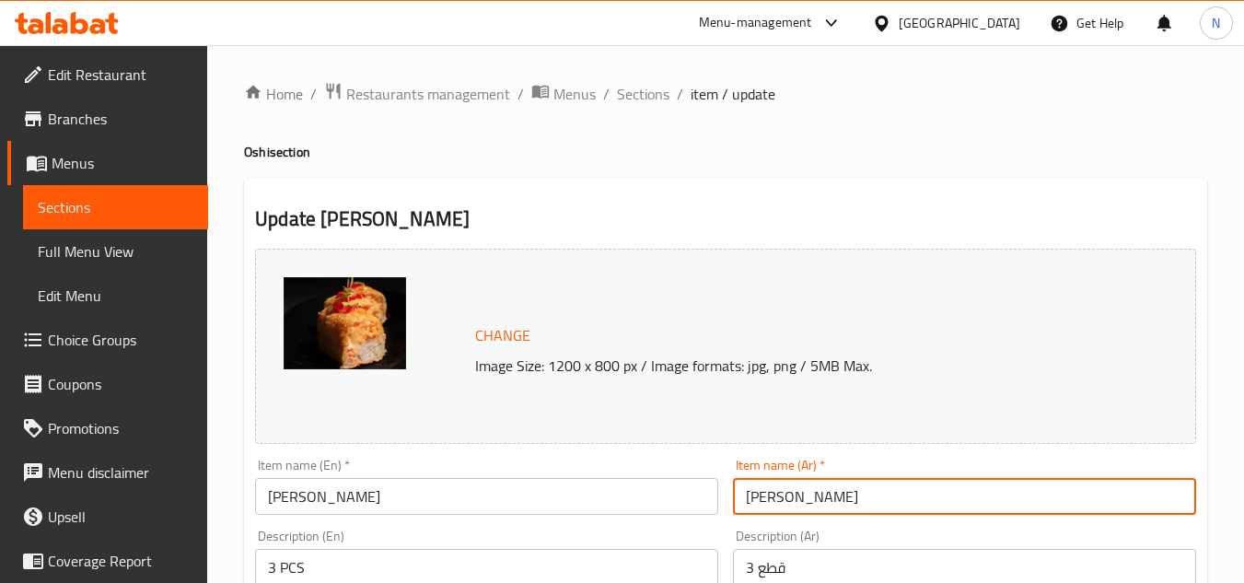
drag, startPoint x: 794, startPoint y: 499, endPoint x: 988, endPoint y: 541, distance: 198.8
type input "أوشيكو"
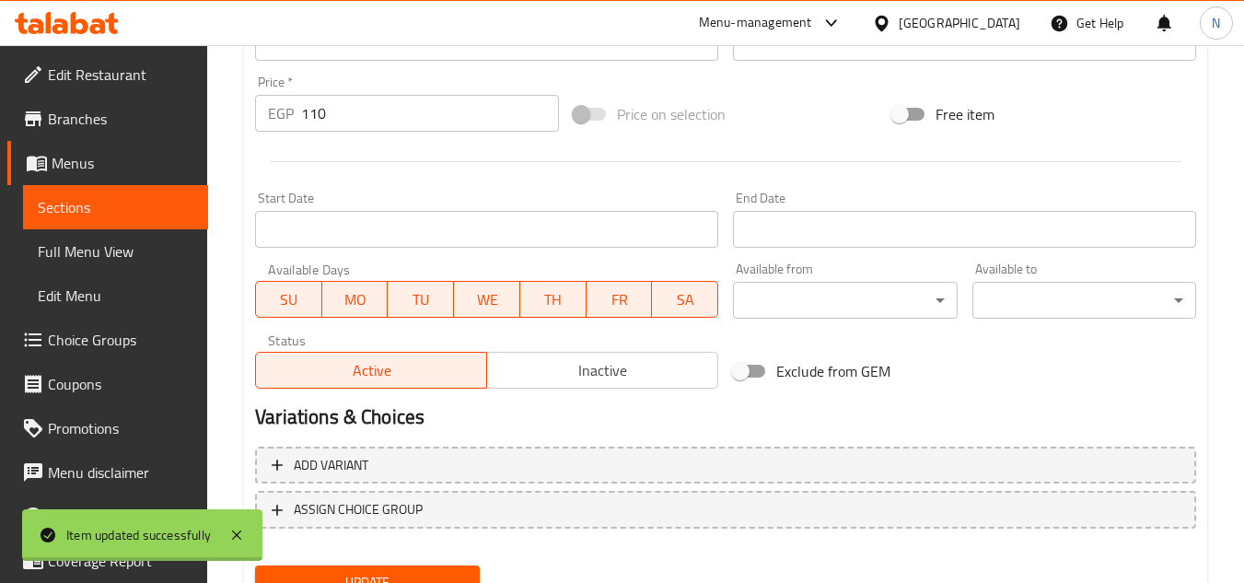
scroll to position [745, 0]
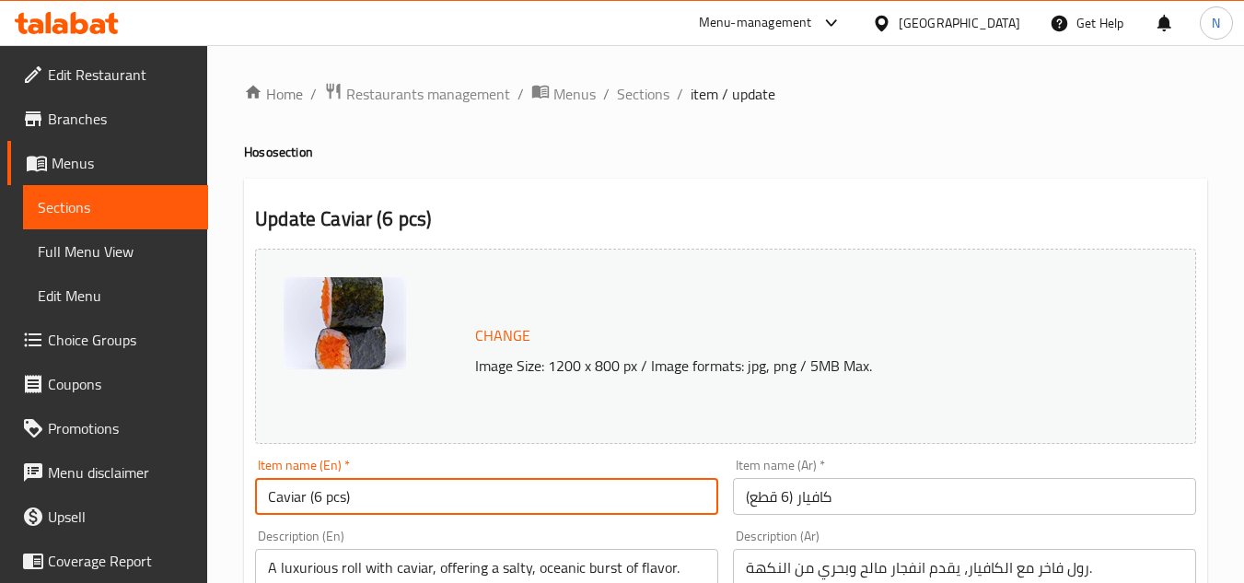
drag, startPoint x: 306, startPoint y: 491, endPoint x: 446, endPoint y: 496, distance: 140.0
click at [446, 496] on input "Caviar (6 pcs)" at bounding box center [486, 496] width 463 height 37
type input "Caviar"
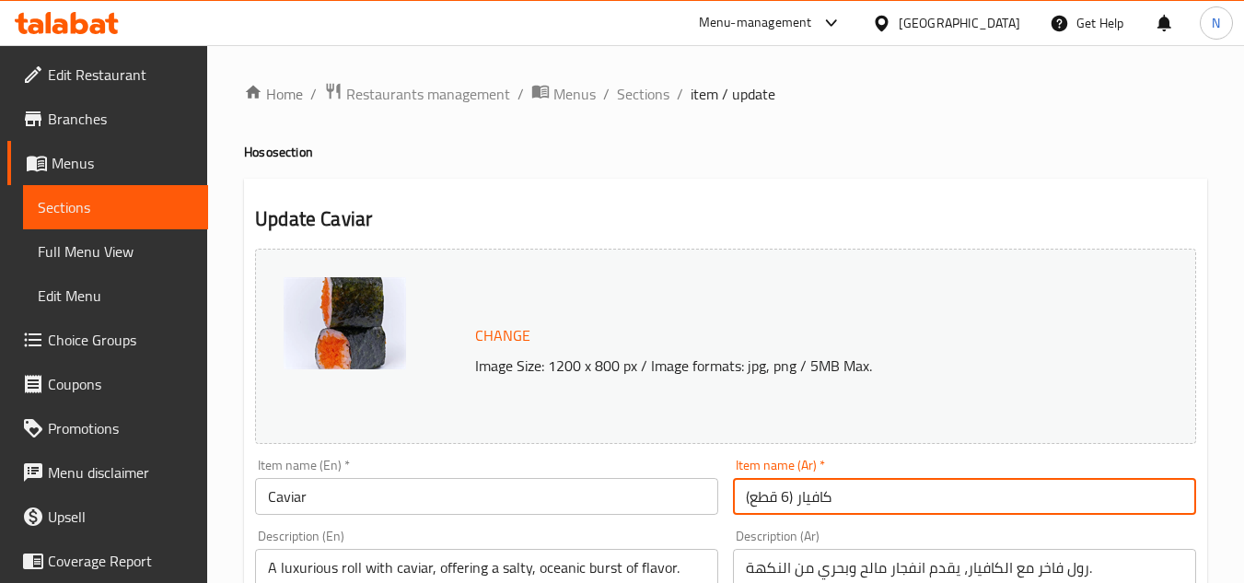
drag, startPoint x: 799, startPoint y: 499, endPoint x: 716, endPoint y: 524, distance: 86.5
type input "كافيار"
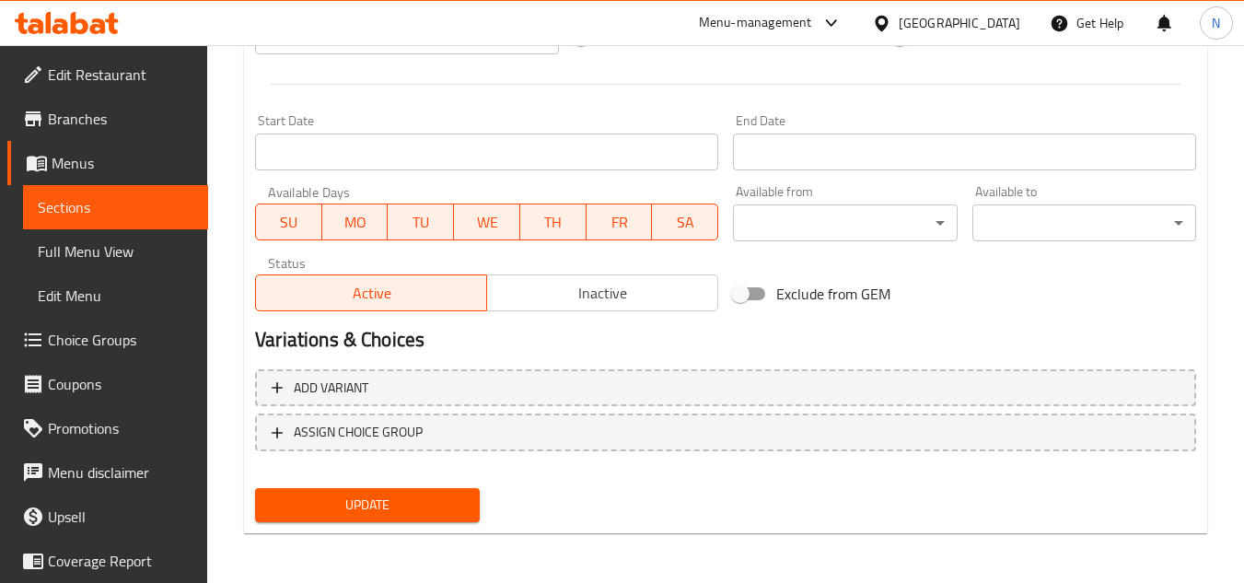
scroll to position [745, 0]
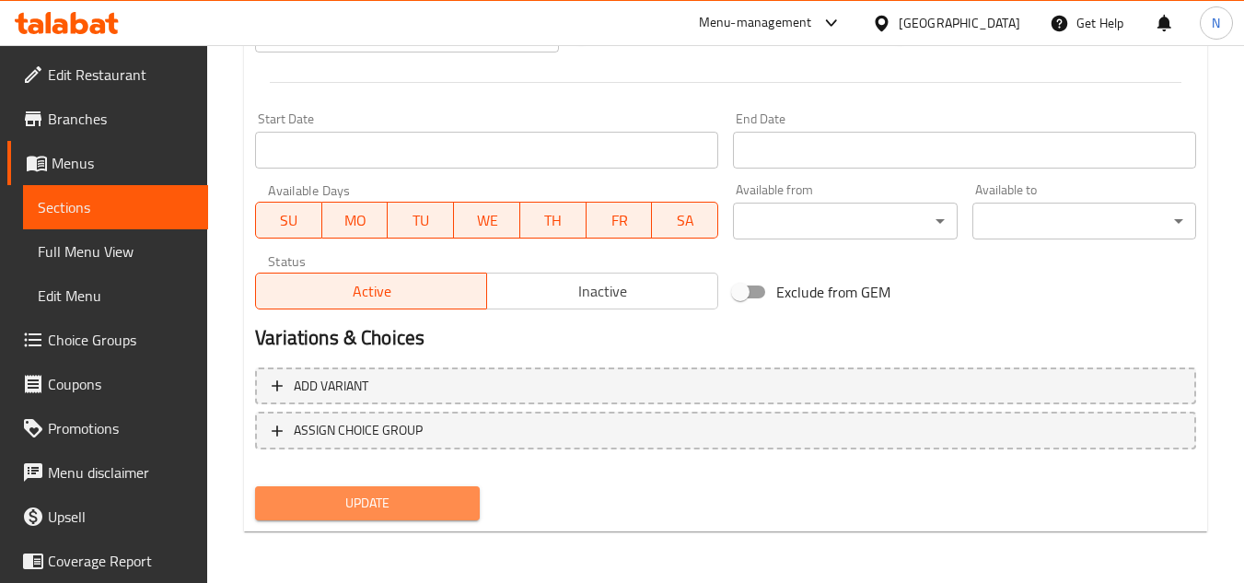
click at [405, 506] on span "Update" at bounding box center [367, 503] width 194 height 23
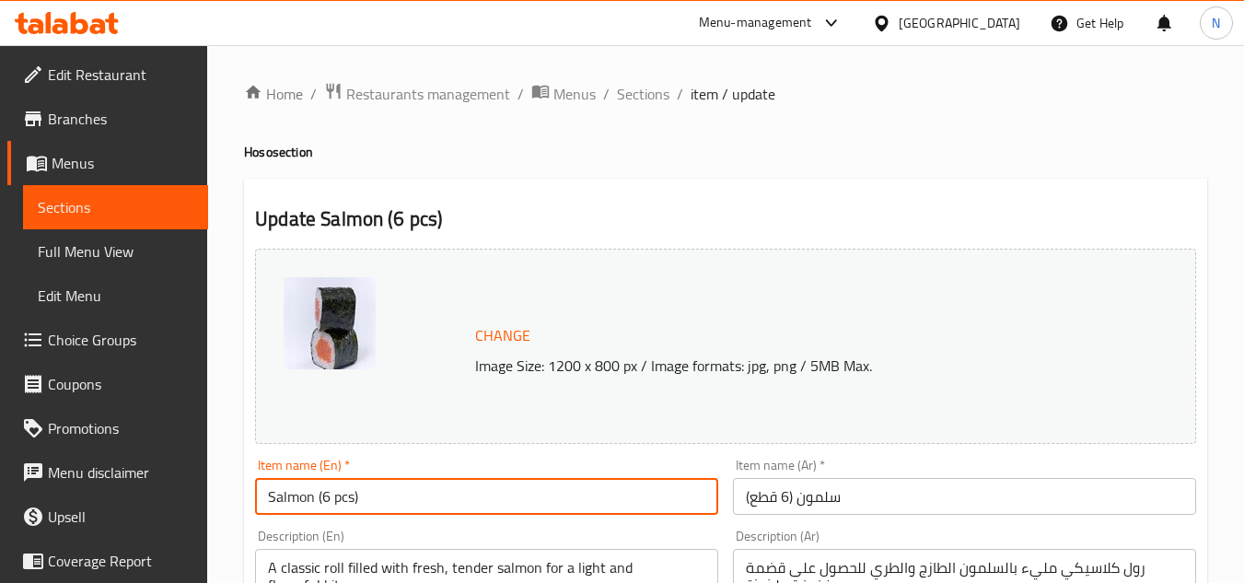
click at [309, 494] on input "Salmon (6 pcs)" at bounding box center [486, 496] width 463 height 37
click at [316, 493] on input "Salmon (6 pcs)" at bounding box center [486, 496] width 463 height 37
click at [319, 502] on input "Salmon (6 pcs)" at bounding box center [486, 496] width 463 height 37
drag, startPoint x: 313, startPoint y: 501, endPoint x: 506, endPoint y: 529, distance: 195.4
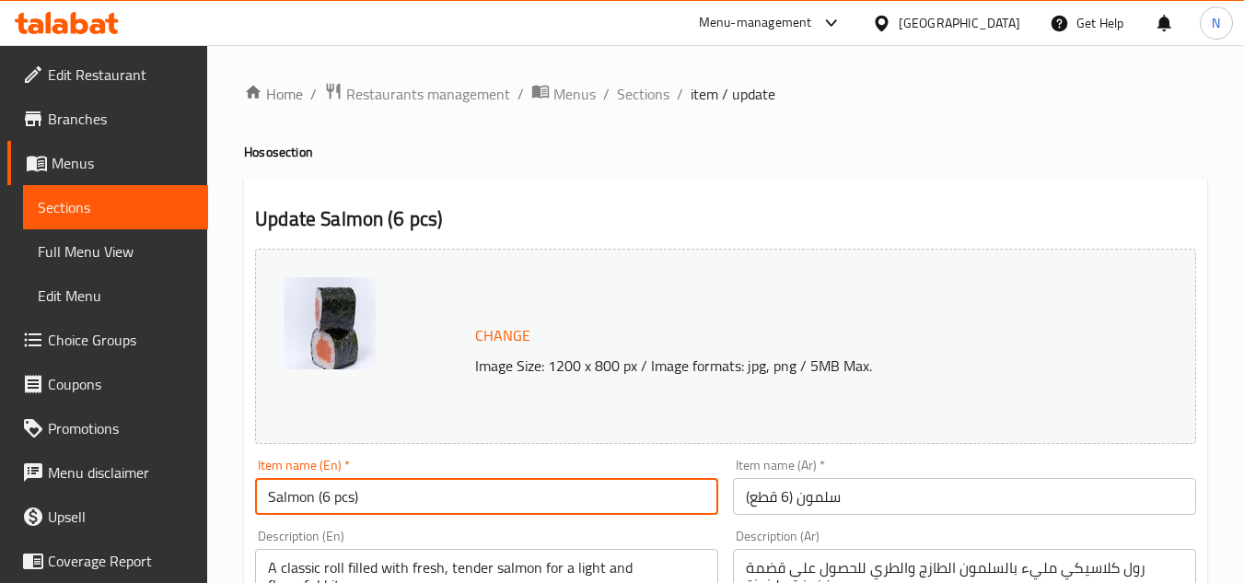
type input "Salmon"
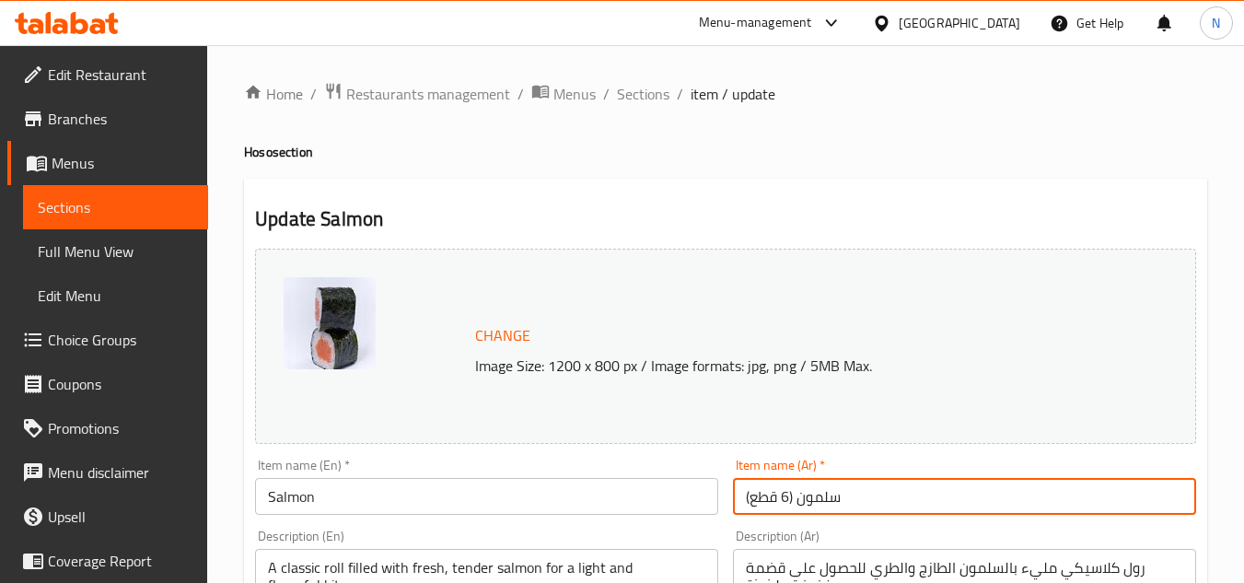
drag, startPoint x: 797, startPoint y: 508, endPoint x: 725, endPoint y: 518, distance: 72.5
click at [725, 518] on div "Item name (Ar)   * سلمون (6 قطع) Item name (Ar) *" at bounding box center [964, 486] width 478 height 71
type input "سلمون"
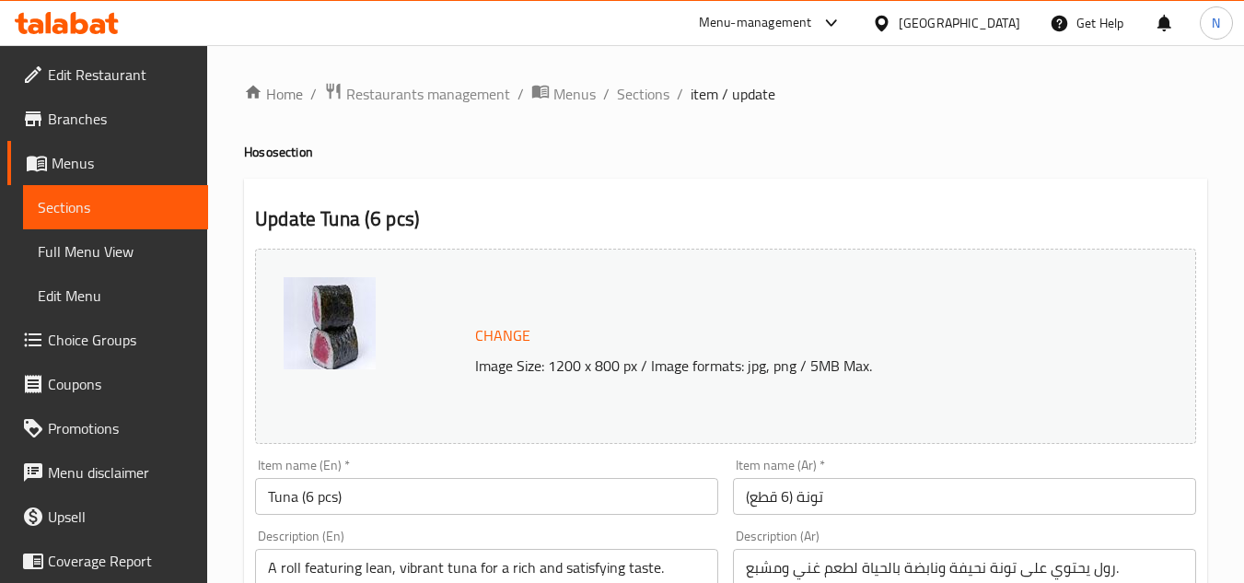
click at [296, 491] on input "Tuna (6 pcs)" at bounding box center [486, 496] width 463 height 37
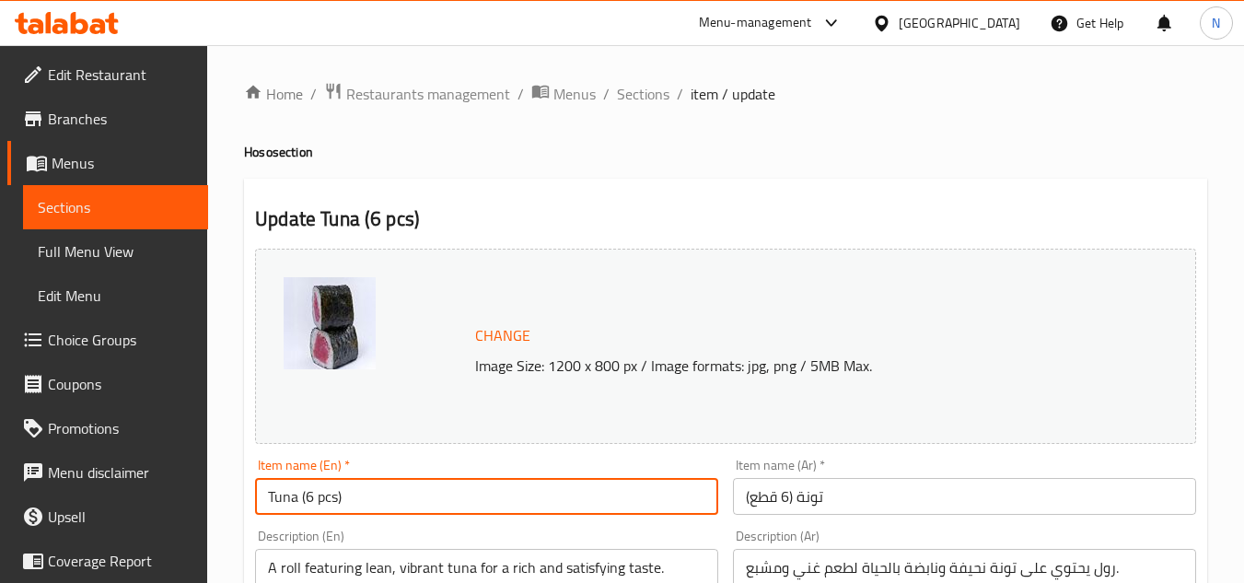
click at [296, 491] on input "Tuna (6 pcs)" at bounding box center [486, 496] width 463 height 37
paste input "text"
type input "Tuna"
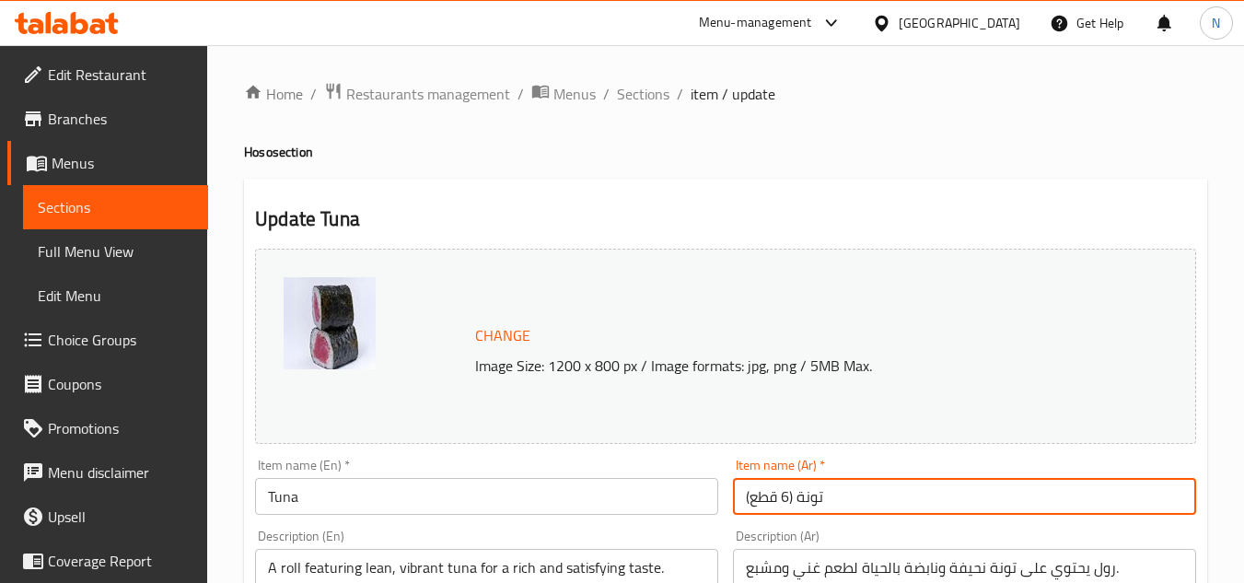
drag, startPoint x: 796, startPoint y: 501, endPoint x: 703, endPoint y: 512, distance: 93.6
type input "تونة"
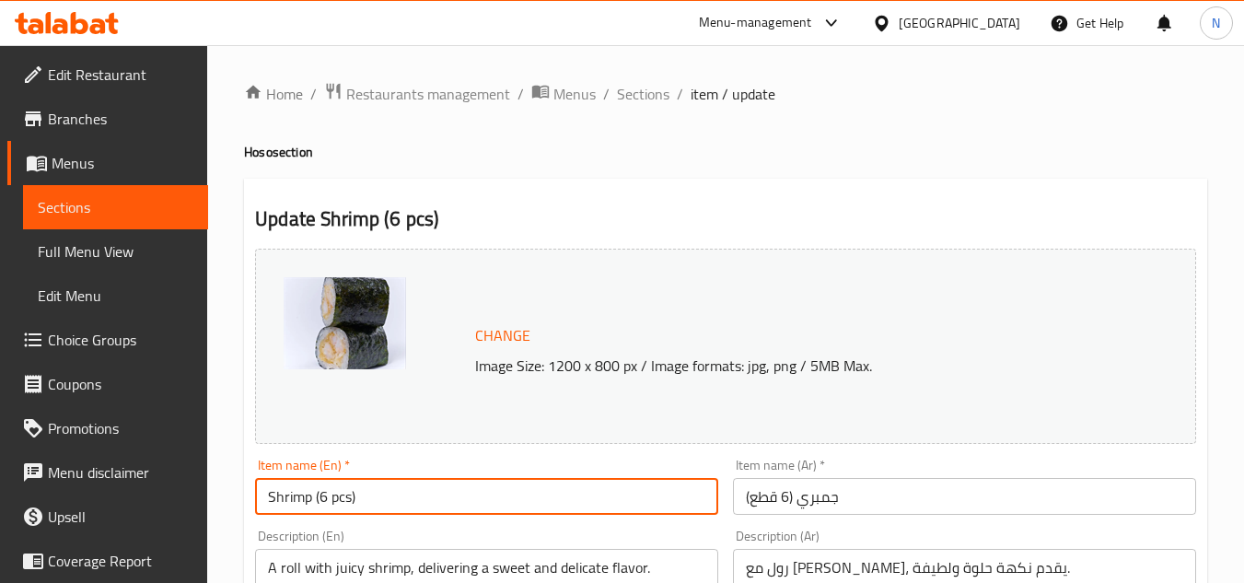
drag, startPoint x: 315, startPoint y: 498, endPoint x: 393, endPoint y: 491, distance: 78.6
click at [393, 491] on input "Shrimp (6 pcs)" at bounding box center [486, 496] width 463 height 37
click at [356, 504] on input "Shrimp (6 pcs)" at bounding box center [486, 496] width 463 height 37
drag, startPoint x: 313, startPoint y: 504, endPoint x: 521, endPoint y: 528, distance: 209.5
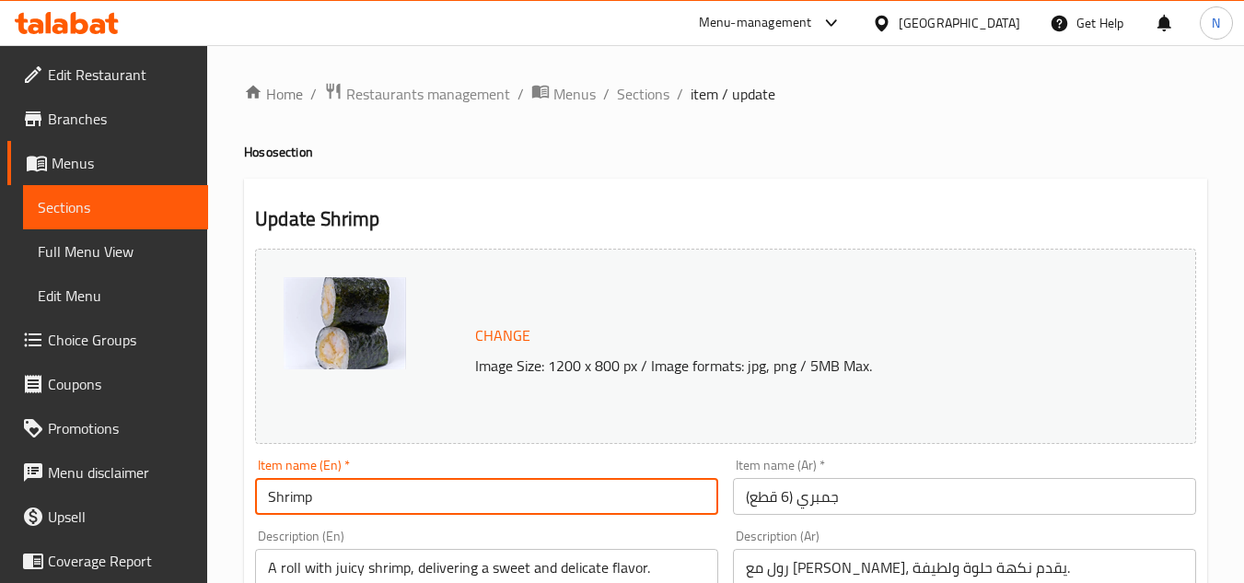
type input "Shrimp"
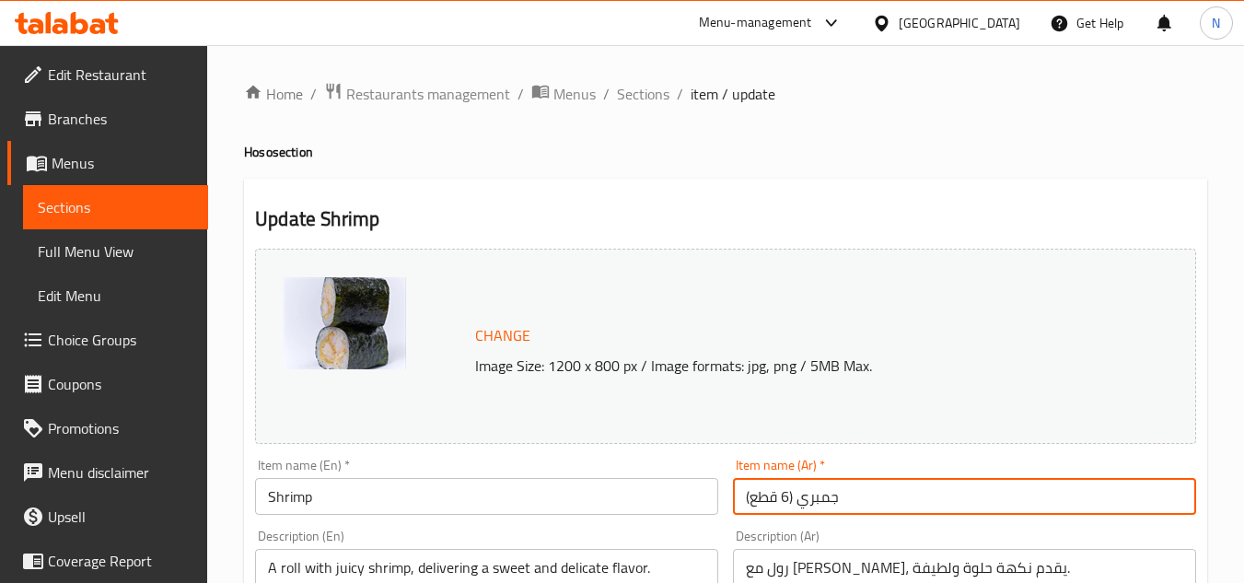
drag, startPoint x: 798, startPoint y: 513, endPoint x: 724, endPoint y: 508, distance: 74.7
type input "جمبري"
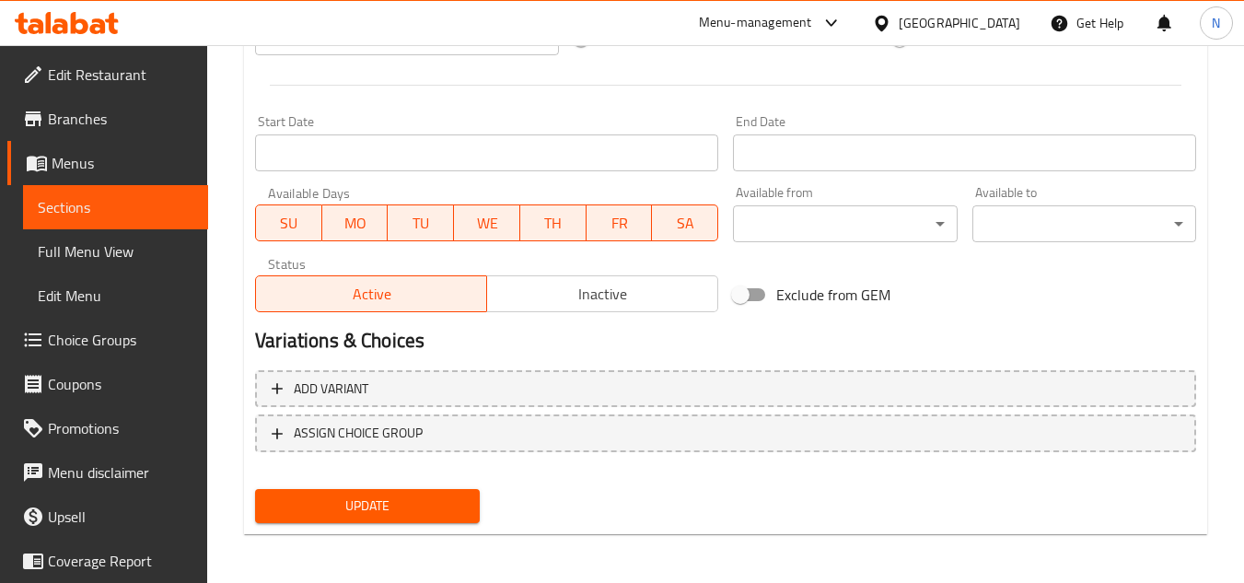
scroll to position [745, 0]
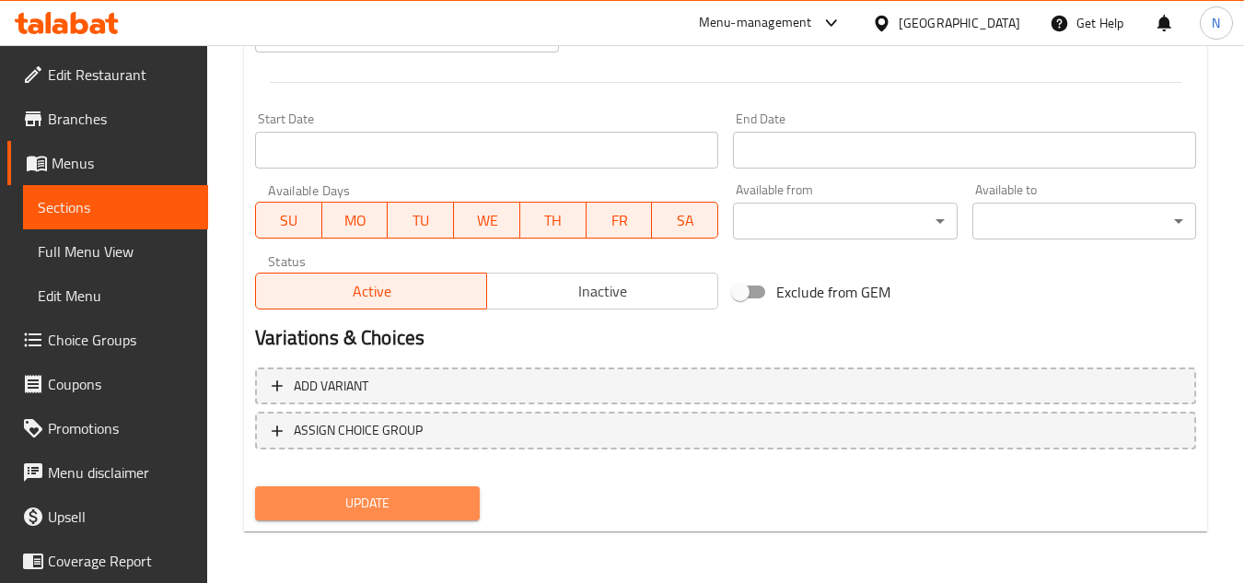
click at [395, 512] on span "Update" at bounding box center [367, 503] width 194 height 23
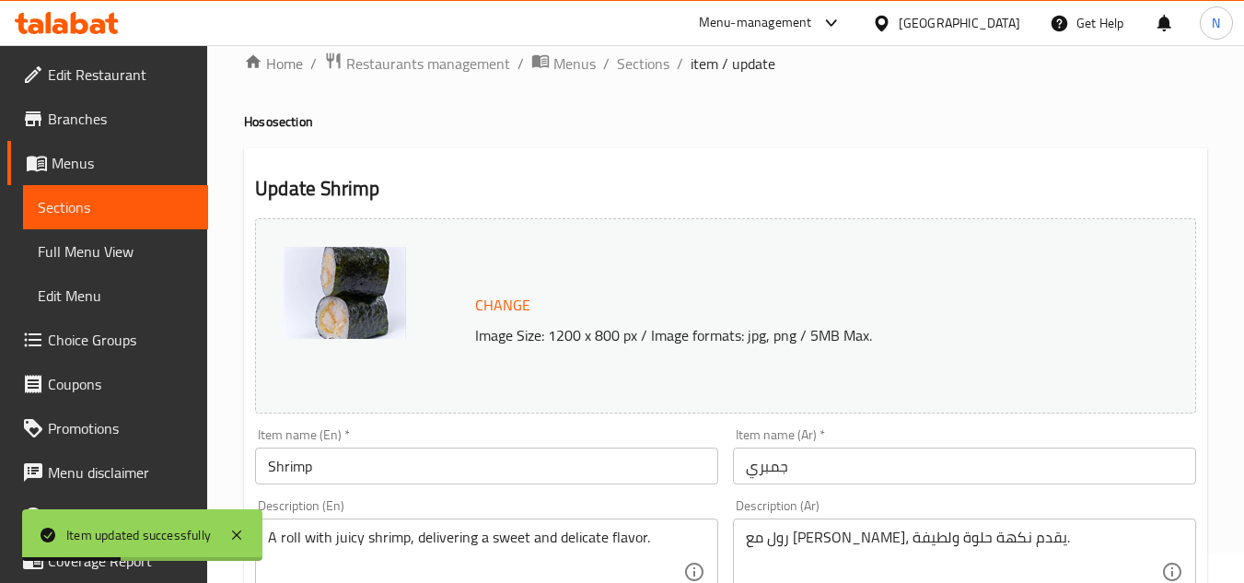
scroll to position [0, 0]
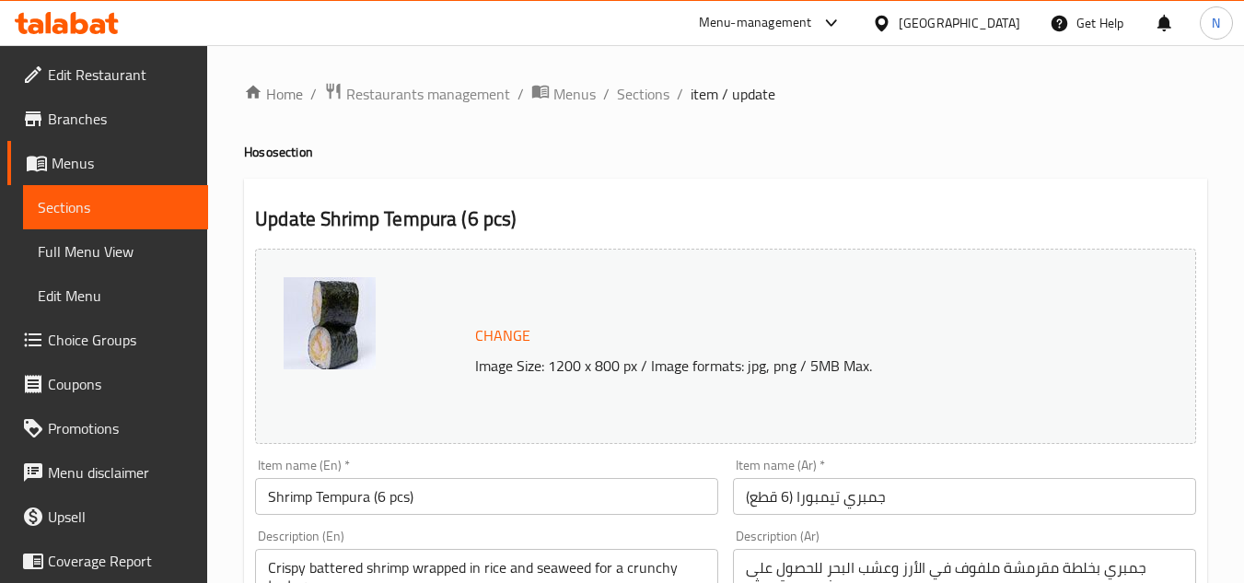
click at [394, 498] on input "Shrimp Tempura (6 pcs)" at bounding box center [486, 496] width 463 height 37
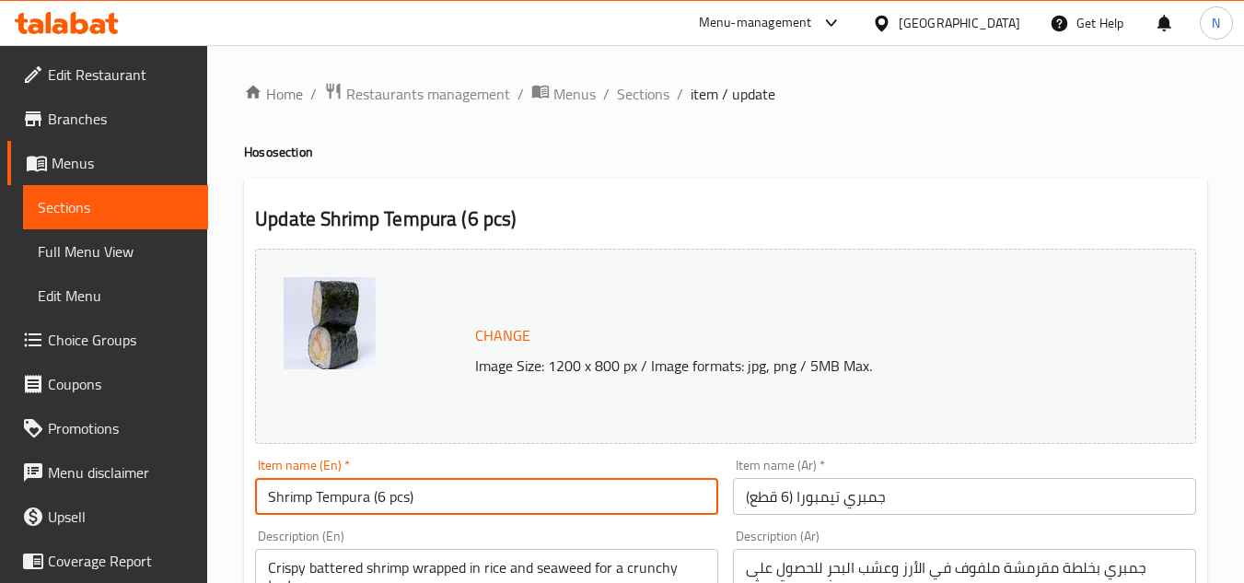
drag, startPoint x: 368, startPoint y: 498, endPoint x: 487, endPoint y: 505, distance: 119.0
click at [487, 505] on input "Shrimp Tempura (6 pcs)" at bounding box center [486, 496] width 463 height 37
type input "Shrimp Tempura"
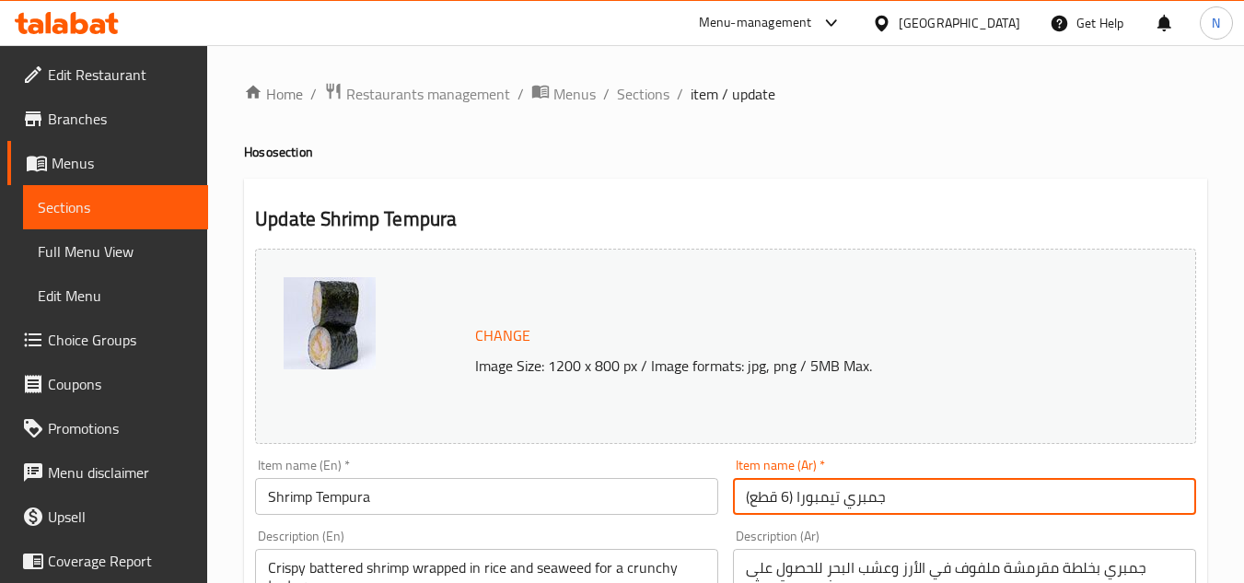
drag, startPoint x: 796, startPoint y: 494, endPoint x: 722, endPoint y: 507, distance: 75.7
type input "جمبري تيمبورا"
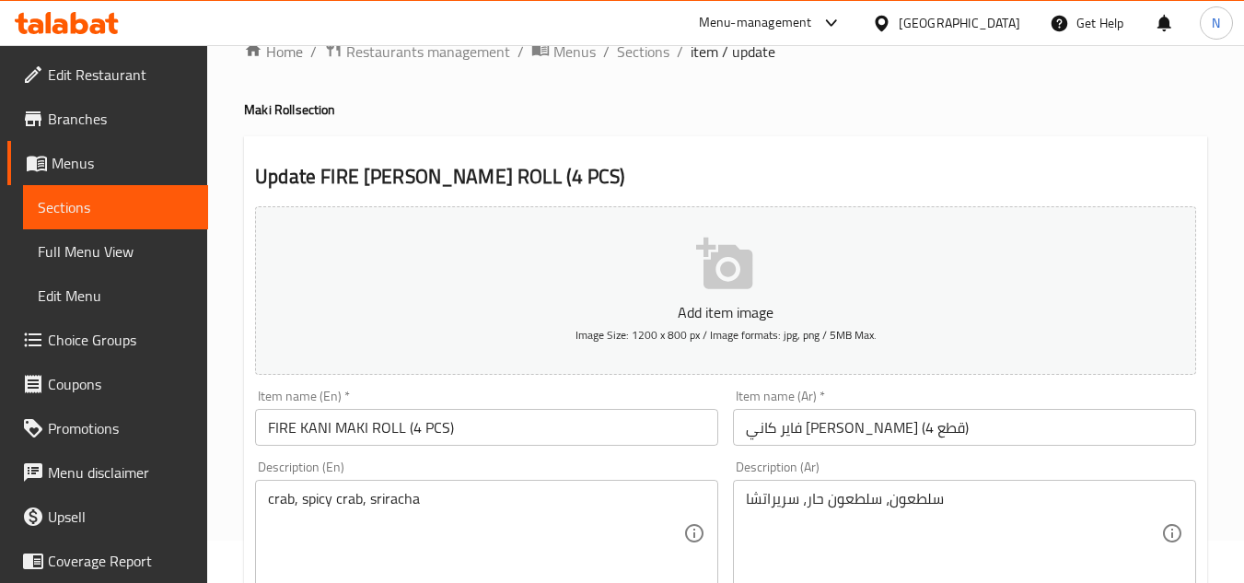
scroll to position [92, 0]
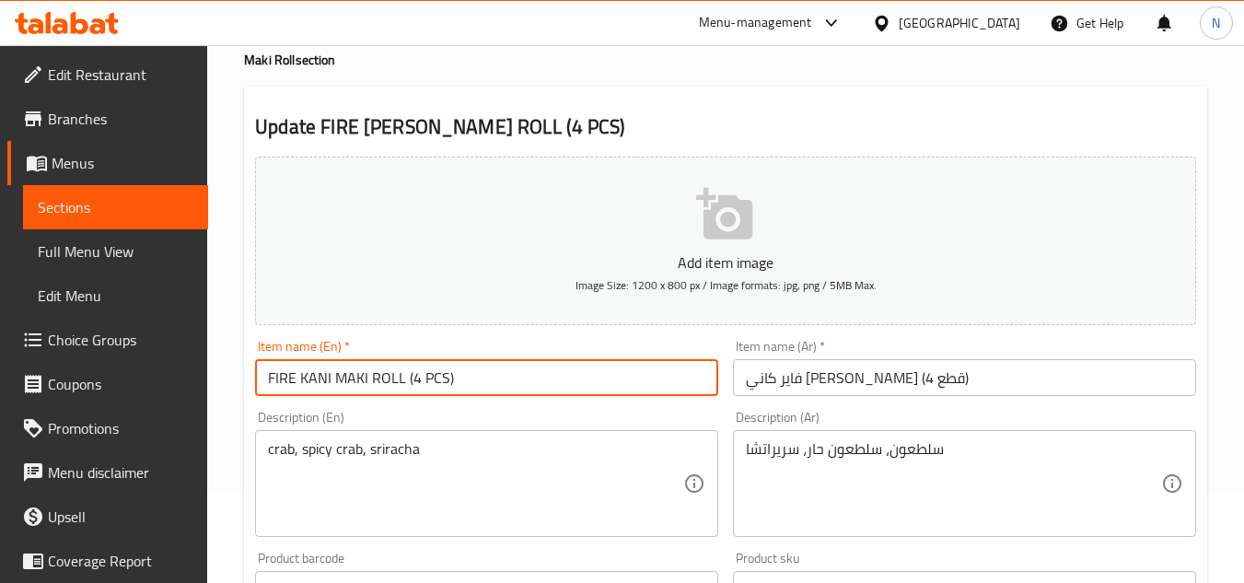
drag, startPoint x: 329, startPoint y: 384, endPoint x: 429, endPoint y: 384, distance: 100.3
click at [429, 384] on input "FIRE KANI MAKI ROLL (4 PCS)" at bounding box center [486, 377] width 463 height 37
click at [348, 388] on input "FIRE KANI MAKI ROLL (4 PCS)" at bounding box center [486, 377] width 463 height 37
drag, startPoint x: 332, startPoint y: 384, endPoint x: 573, endPoint y: 400, distance: 240.8
click at [573, 400] on div "Item name (En)   * FIRE [PERSON_NAME] ROLL (4 PCS) Item name (En) *" at bounding box center [487, 367] width 478 height 71
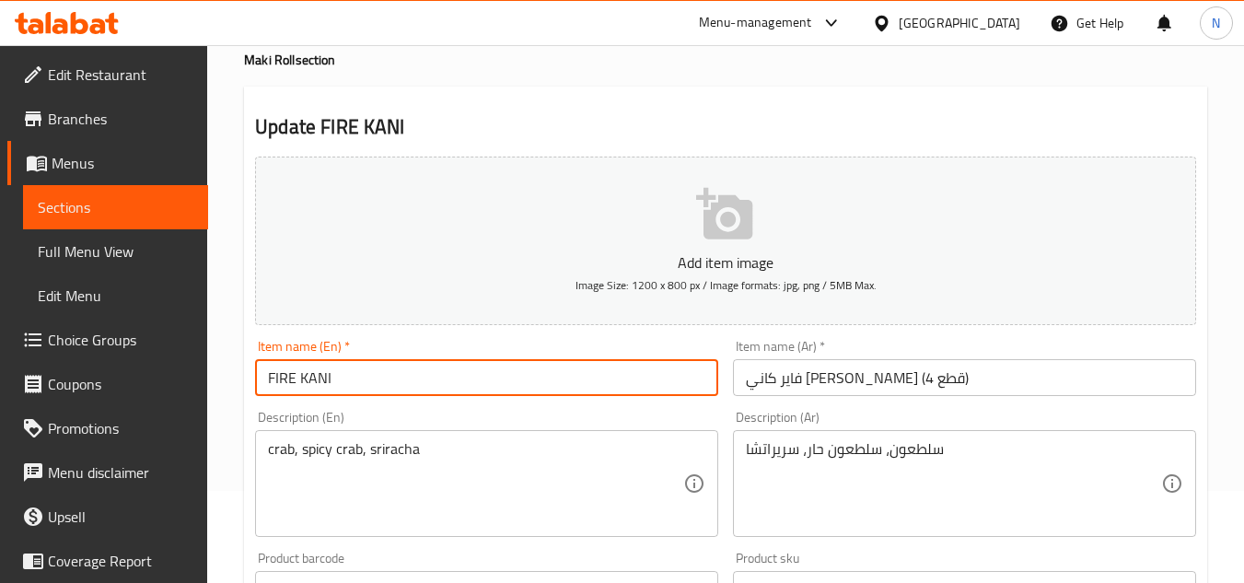
drag, startPoint x: 330, startPoint y: 385, endPoint x: 402, endPoint y: 411, distance: 77.2
click at [402, 411] on div "Add item image Image Size: 1200 x 800 px / Image formats: jpg, png / 5MB Max. I…" at bounding box center [726, 546] width 956 height 794
click at [368, 371] on input "FIRE KANI" at bounding box center [486, 377] width 463 height 37
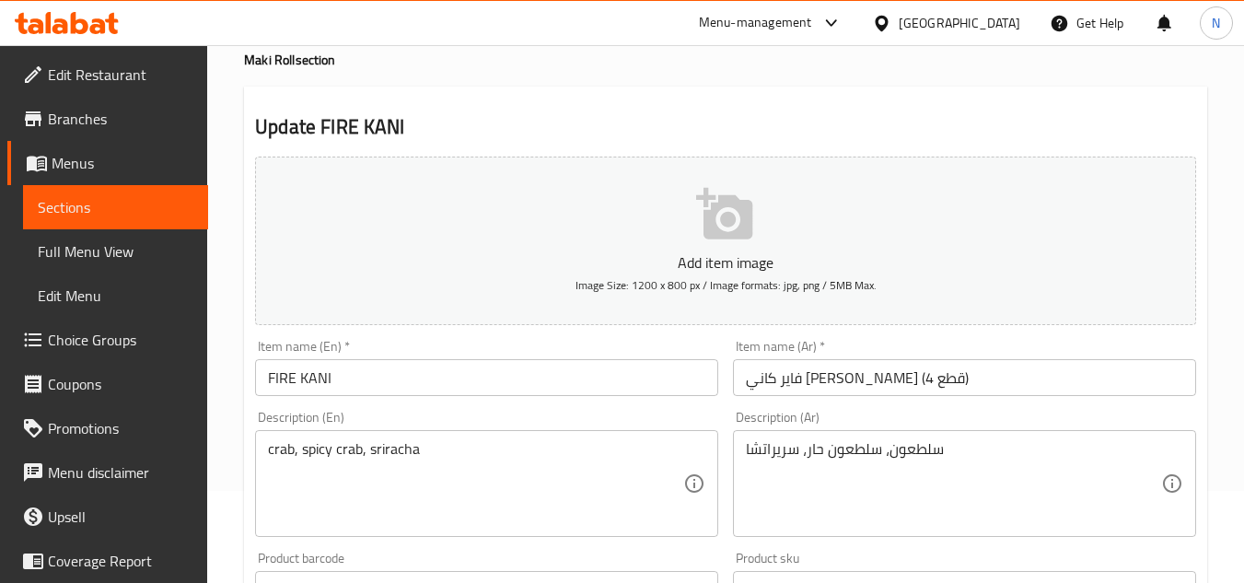
click at [408, 369] on input "FIRE KANI" at bounding box center [486, 377] width 463 height 37
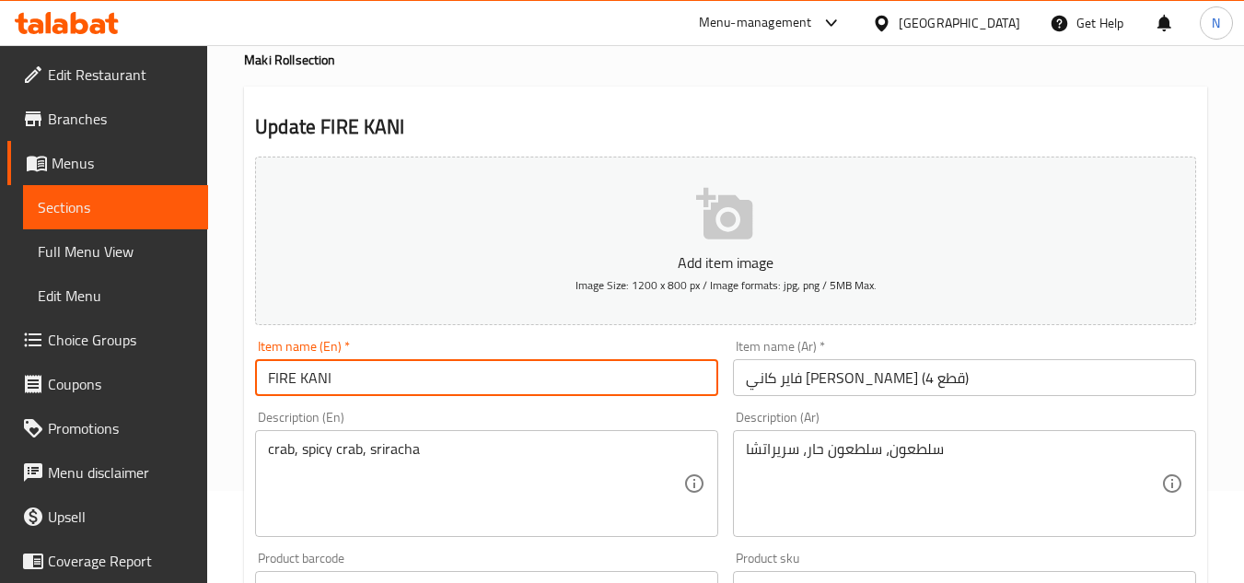
click at [408, 369] on input "FIRE KANI" at bounding box center [486, 377] width 463 height 37
paste input "[PERSON_NAME]"
type input "Fire Kani"
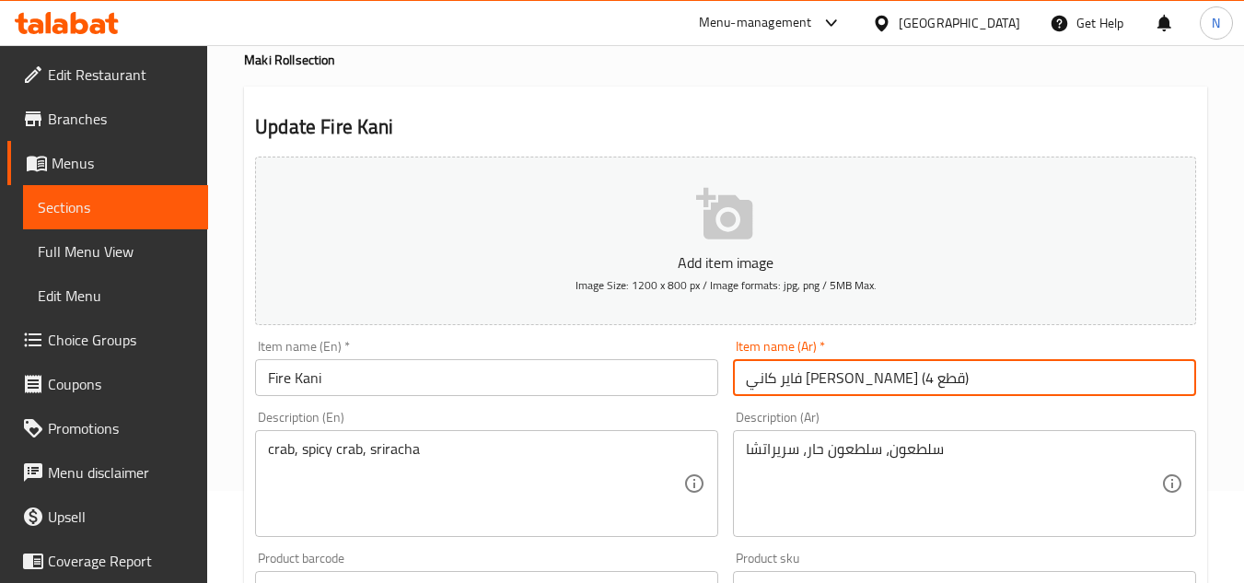
drag, startPoint x: 863, startPoint y: 389, endPoint x: 701, endPoint y: 423, distance: 164.5
click at [701, 423] on div "Add item image Image Size: 1200 x 800 px / Image formats: jpg, png / 5MB Max. I…" at bounding box center [726, 546] width 956 height 794
type input "[PERSON_NAME]"
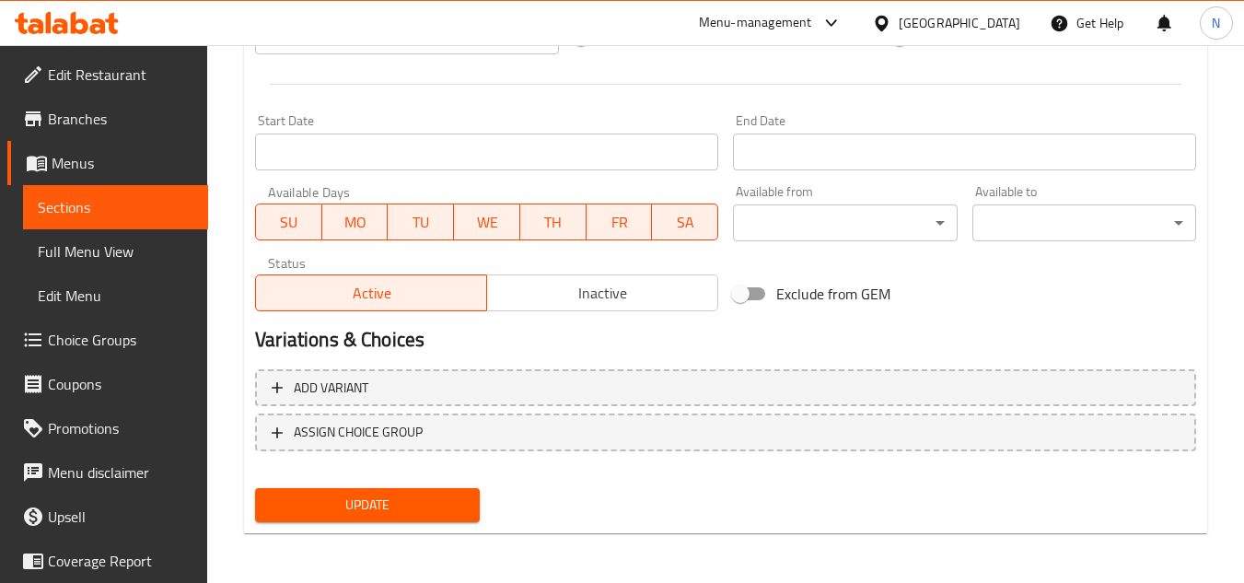
scroll to position [718, 0]
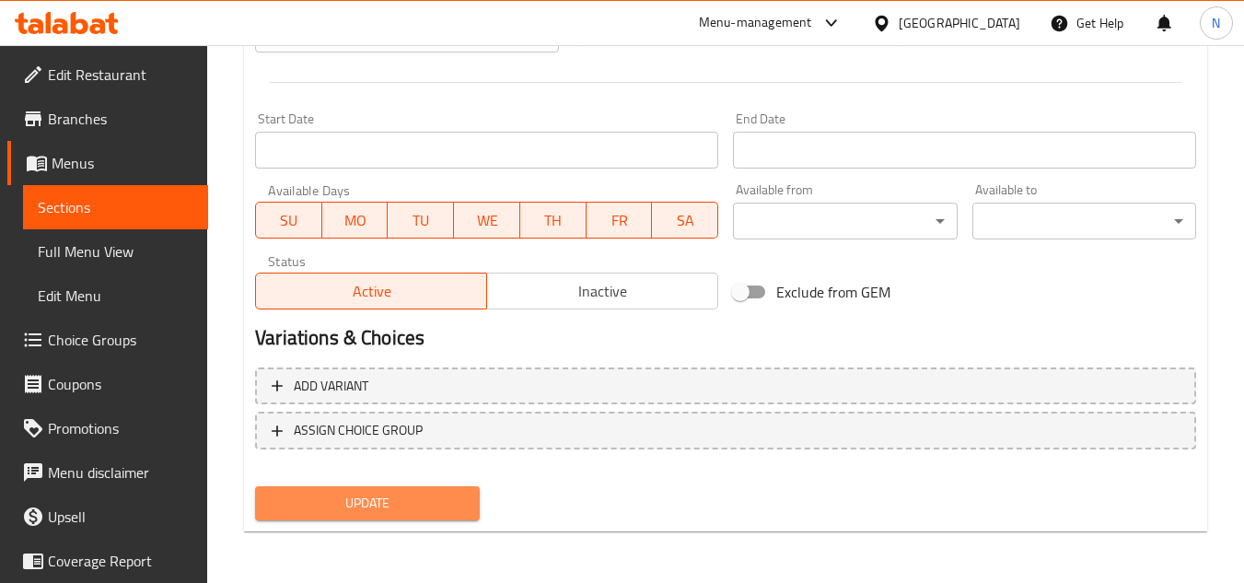
click at [409, 516] on button "Update" at bounding box center [367, 503] width 224 height 34
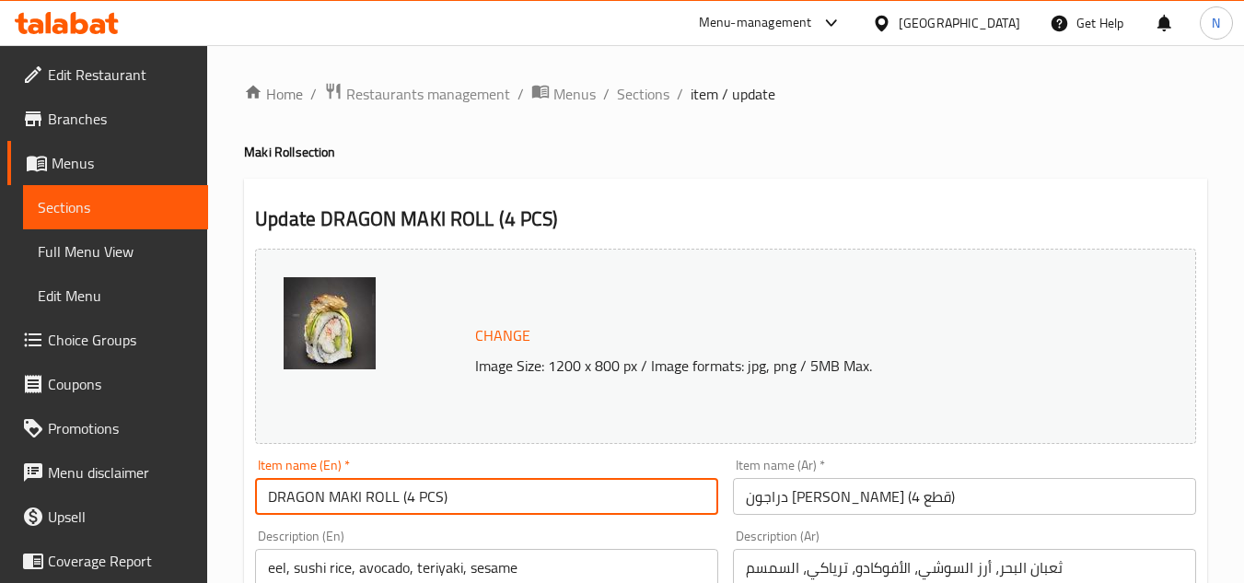
click at [326, 505] on input "DRAGON MAKI ROLL (4 PCS)" at bounding box center [486, 496] width 463 height 37
drag, startPoint x: 323, startPoint y: 505, endPoint x: 609, endPoint y: 502, distance: 286.3
click at [609, 502] on input "DRAGON MAKI ROLL (4 PCS)" at bounding box center [486, 496] width 463 height 37
click at [508, 496] on input "DRAGON" at bounding box center [486, 496] width 463 height 37
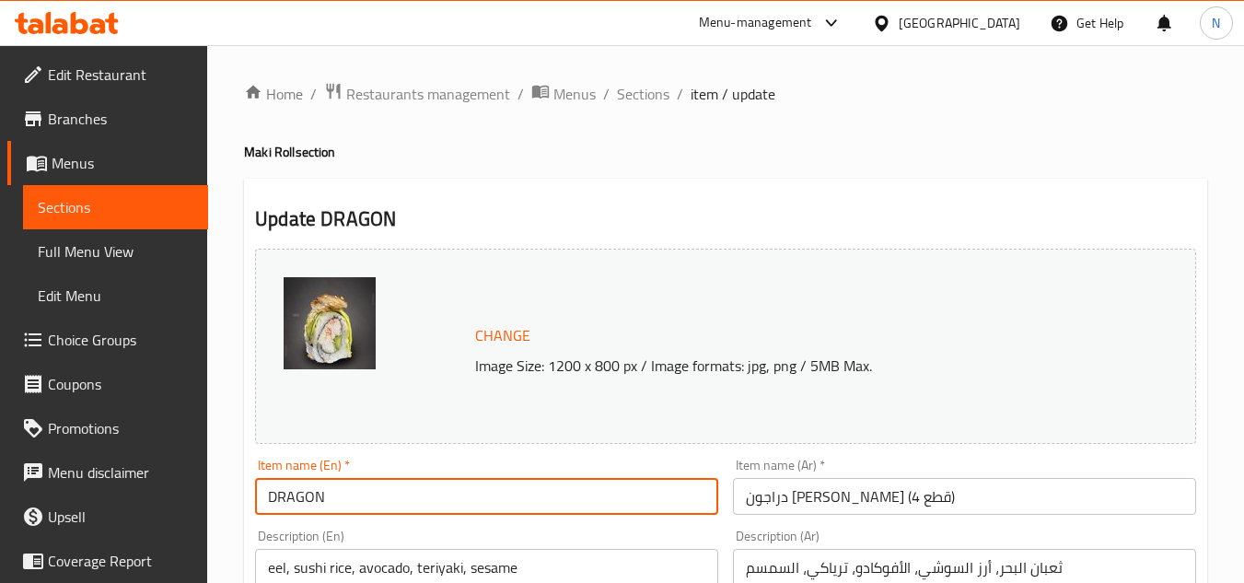
click at [508, 496] on input "DRAGON" at bounding box center [486, 496] width 463 height 37
paste input "ragon"
type input "Dragon"
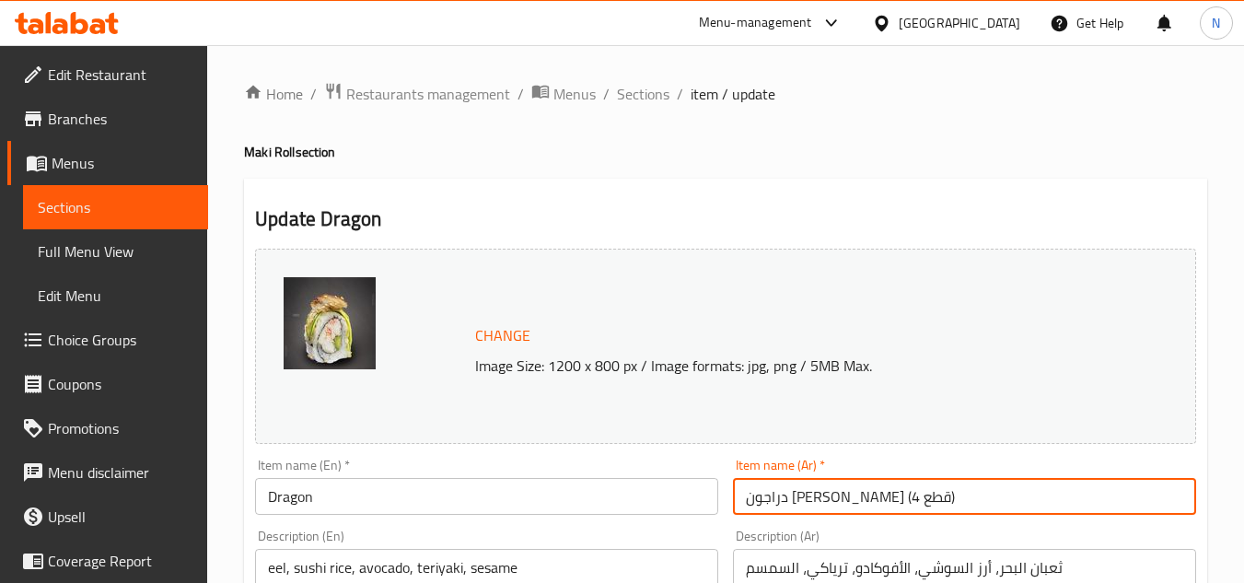
drag, startPoint x: 864, startPoint y: 506, endPoint x: 677, endPoint y: 530, distance: 188.4
type input "دراجون"
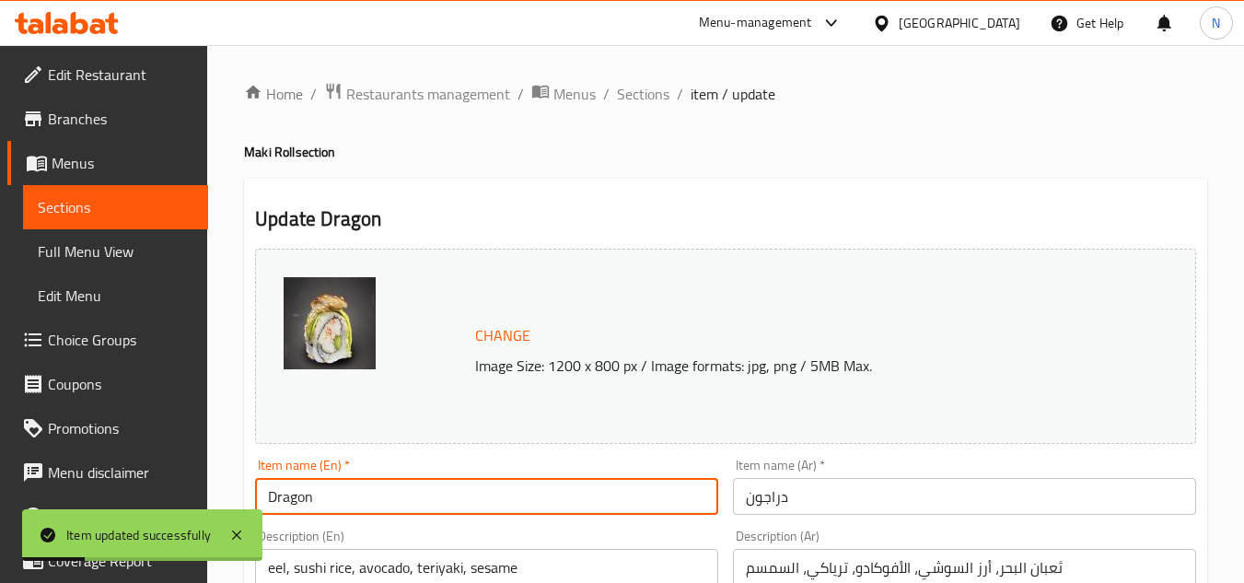
click at [341, 501] on input "Dragon" at bounding box center [486, 496] width 463 height 37
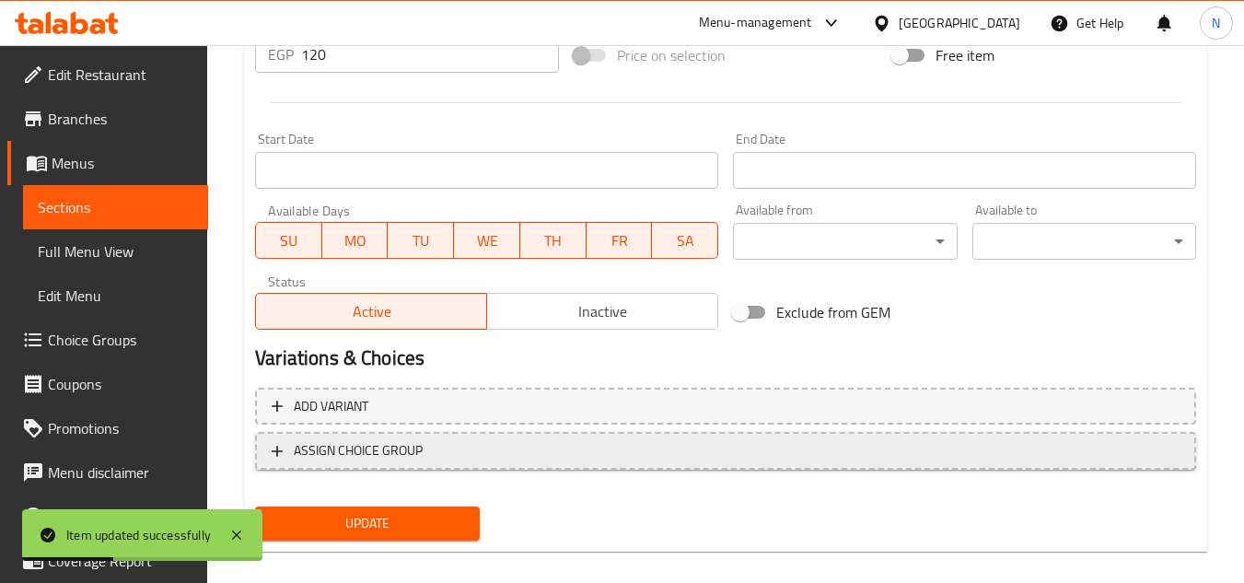
scroll to position [745, 0]
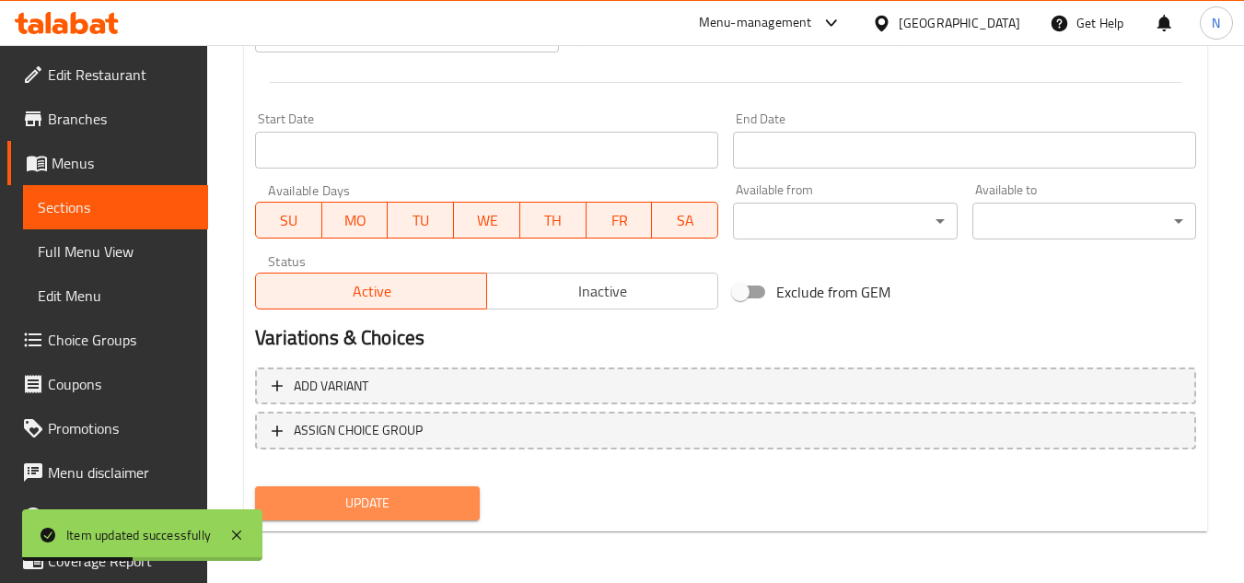
click at [386, 495] on span "Update" at bounding box center [367, 503] width 194 height 23
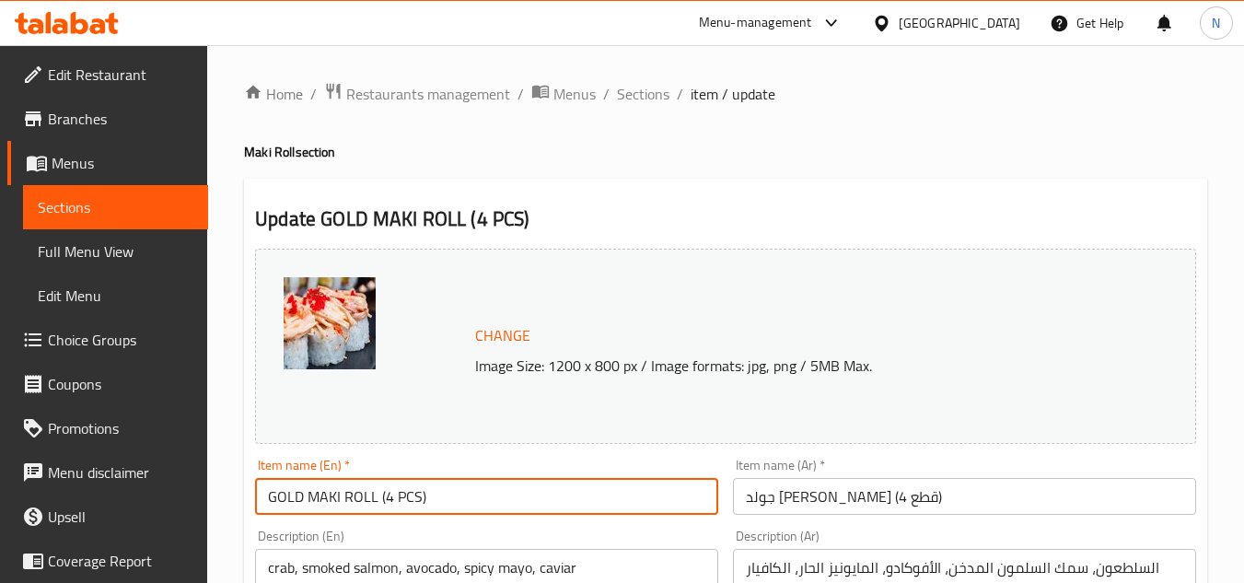
drag, startPoint x: 301, startPoint y: 498, endPoint x: 485, endPoint y: 493, distance: 184.2
click at [485, 493] on input "GOLD MAKI ROLL (4 PCS)" at bounding box center [486, 496] width 463 height 37
click at [296, 503] on input "GOLD" at bounding box center [486, 496] width 463 height 37
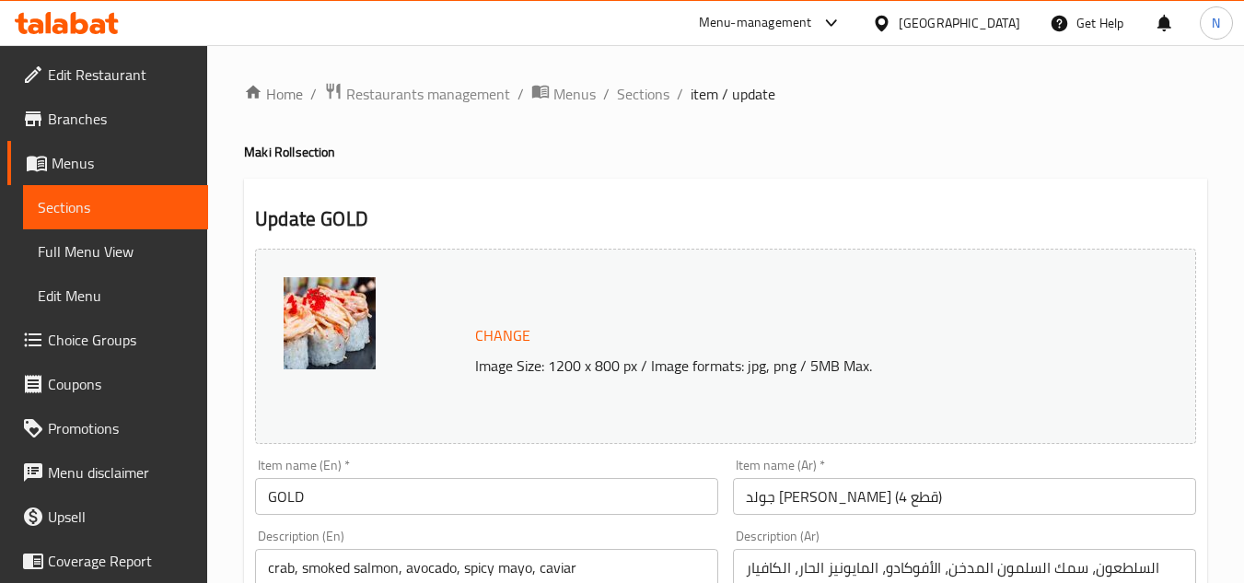
click at [324, 503] on input "GOLD" at bounding box center [486, 496] width 463 height 37
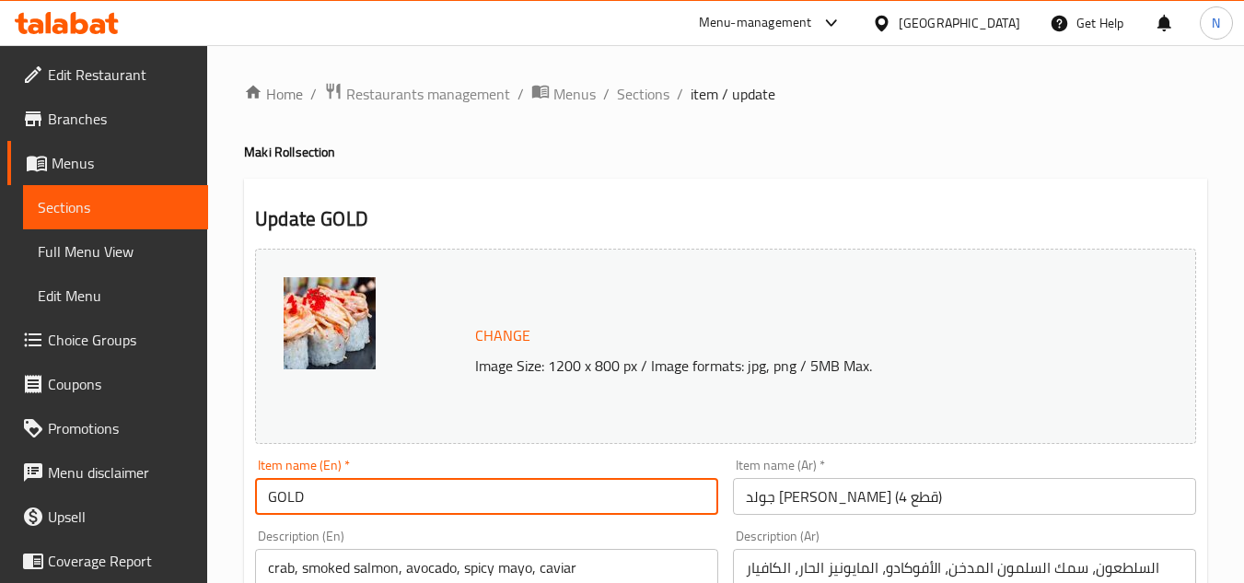
click at [324, 503] on input "GOLD" at bounding box center [486, 496] width 463 height 37
paste input "old"
type input "Gold"
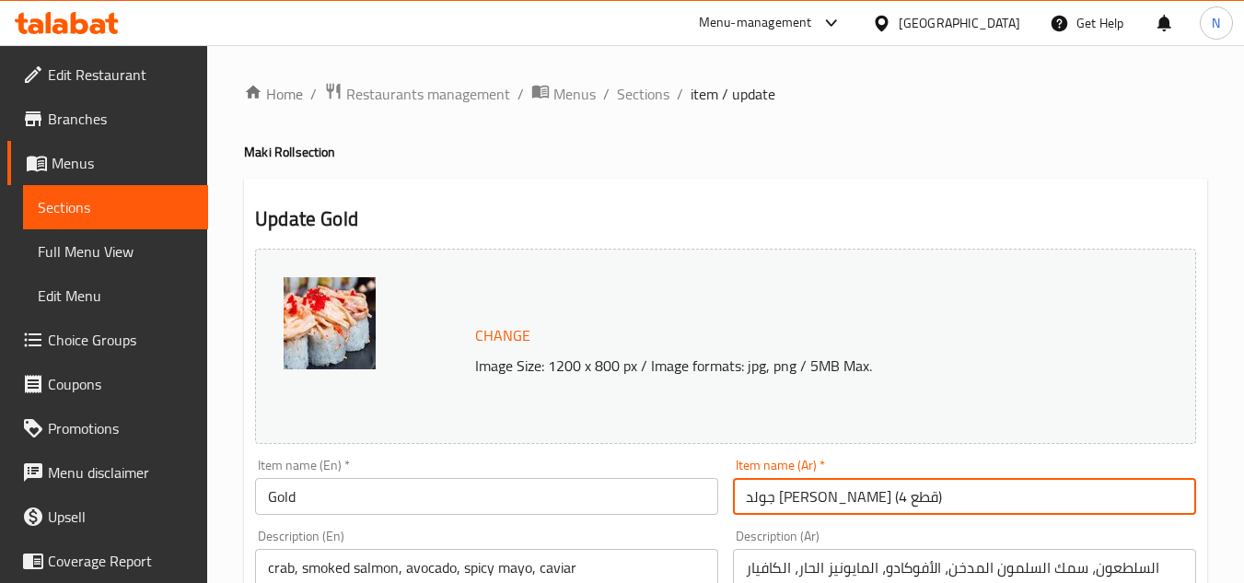
drag, startPoint x: 858, startPoint y: 504, endPoint x: 671, endPoint y: 508, distance: 186.9
drag, startPoint x: 864, startPoint y: 497, endPoint x: 692, endPoint y: 515, distance: 172.1
type input "جولد"
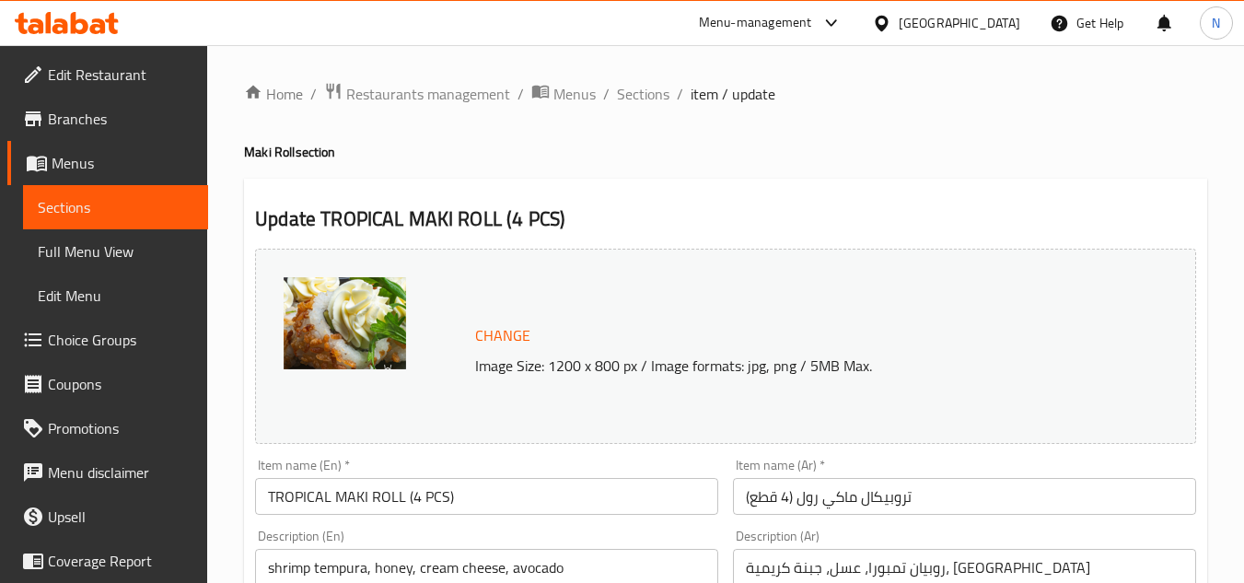
click at [332, 502] on input "TROPICAL MAKI ROLL (4 PCS)" at bounding box center [486, 496] width 463 height 37
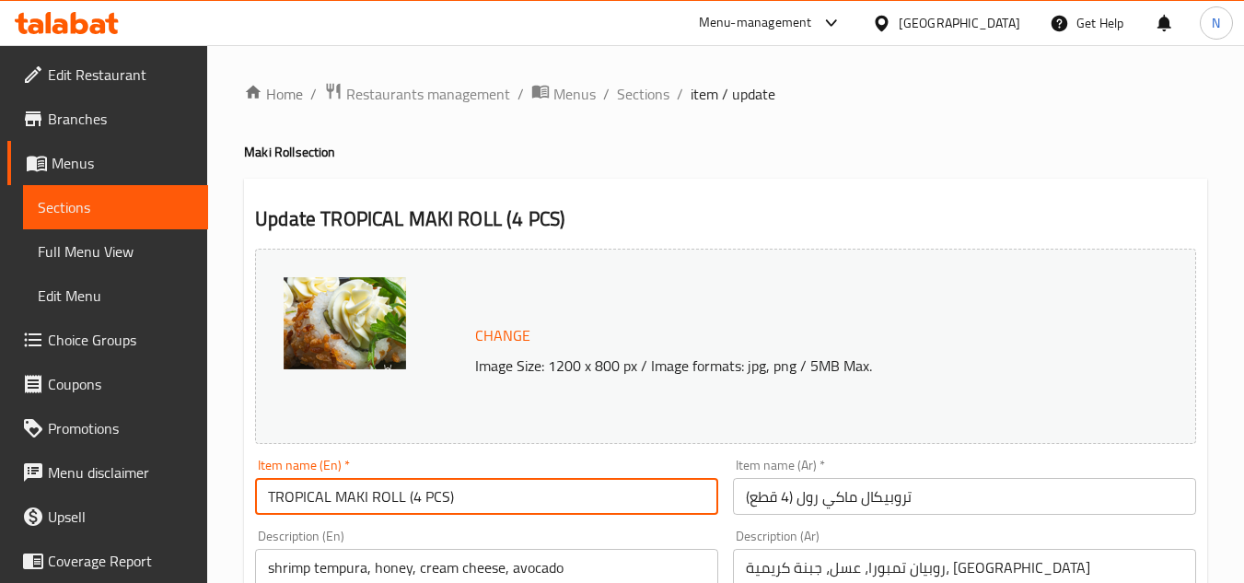
click at [332, 502] on input "TROPICAL MAKI ROLL (4 PCS)" at bounding box center [486, 496] width 463 height 37
paste input "ropical"
type input "Tropical"
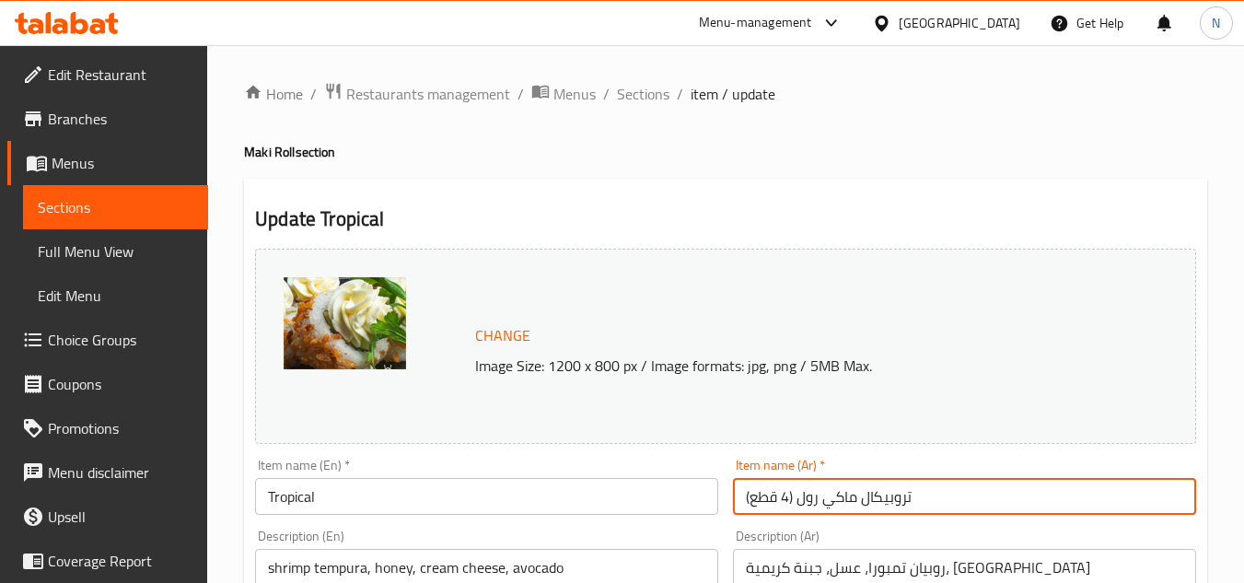
drag, startPoint x: 861, startPoint y: 502, endPoint x: 656, endPoint y: 491, distance: 204.7
type input "تروبيكال"
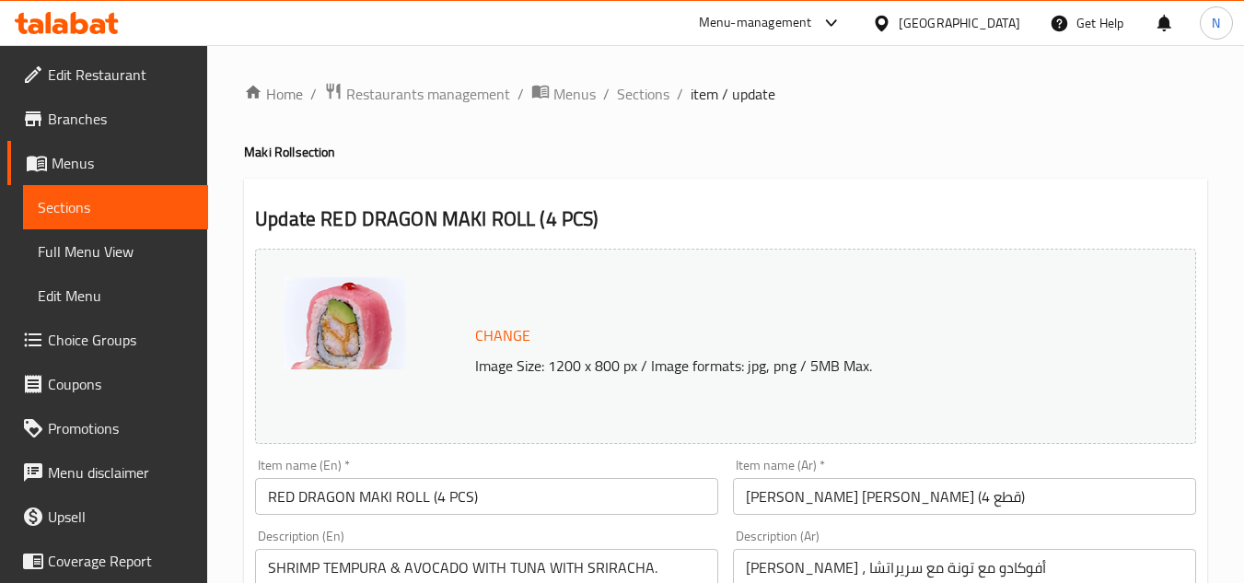
click at [419, 503] on input "RED DRAGON MAKI ROLL (4 PCS)" at bounding box center [486, 496] width 463 height 37
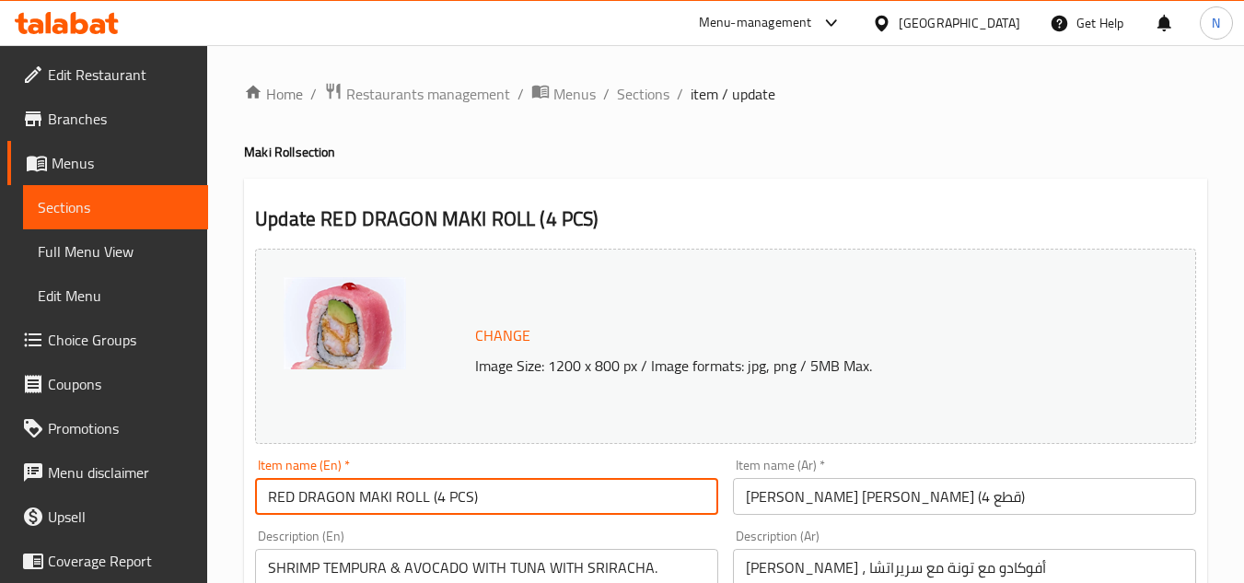
click at [419, 503] on input "RED DRAGON MAKI ROLL (4 PCS)" at bounding box center [486, 496] width 463 height 37
paste input "ed Dragon"
type input "Red Dragon"
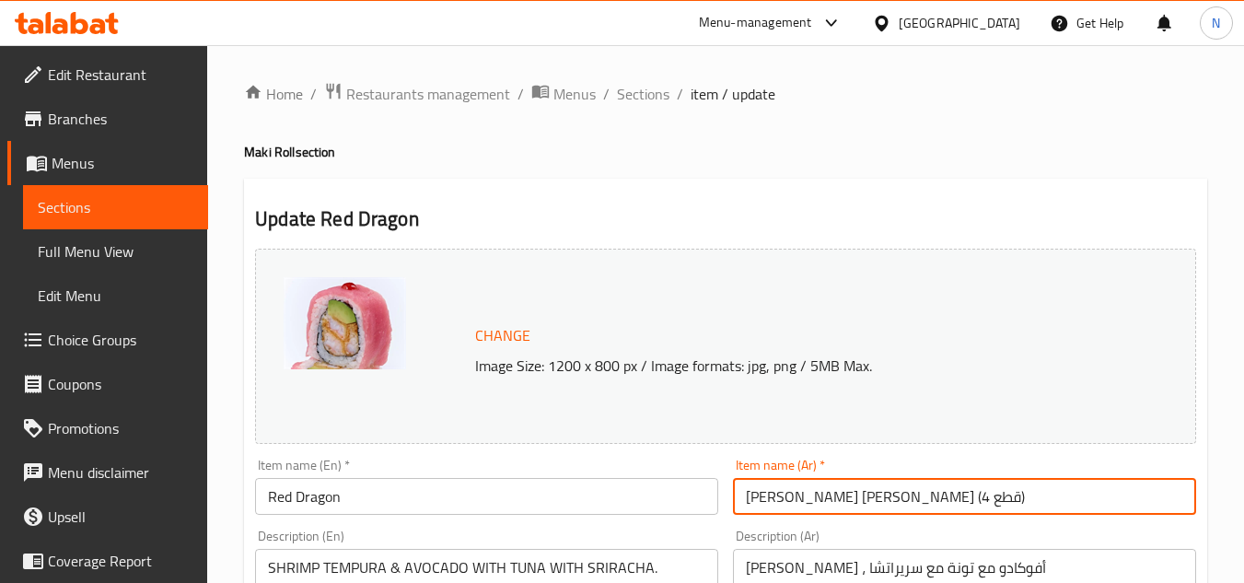
drag, startPoint x: 859, startPoint y: 499, endPoint x: 705, endPoint y: 504, distance: 153.8
drag, startPoint x: 862, startPoint y: 505, endPoint x: 690, endPoint y: 514, distance: 172.4
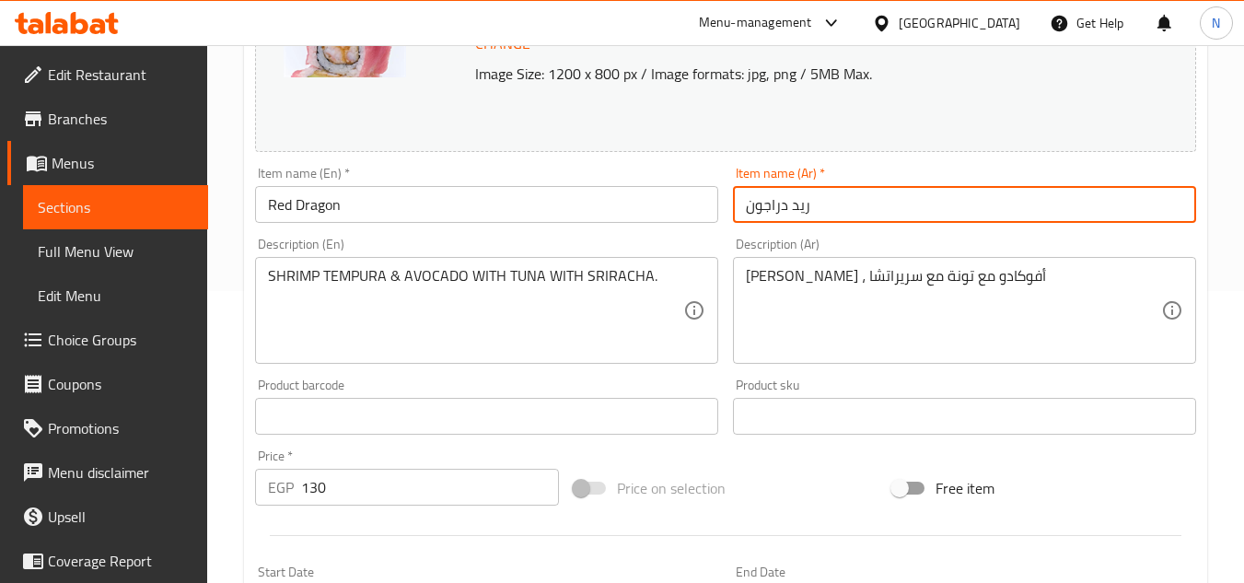
scroll to position [368, 0]
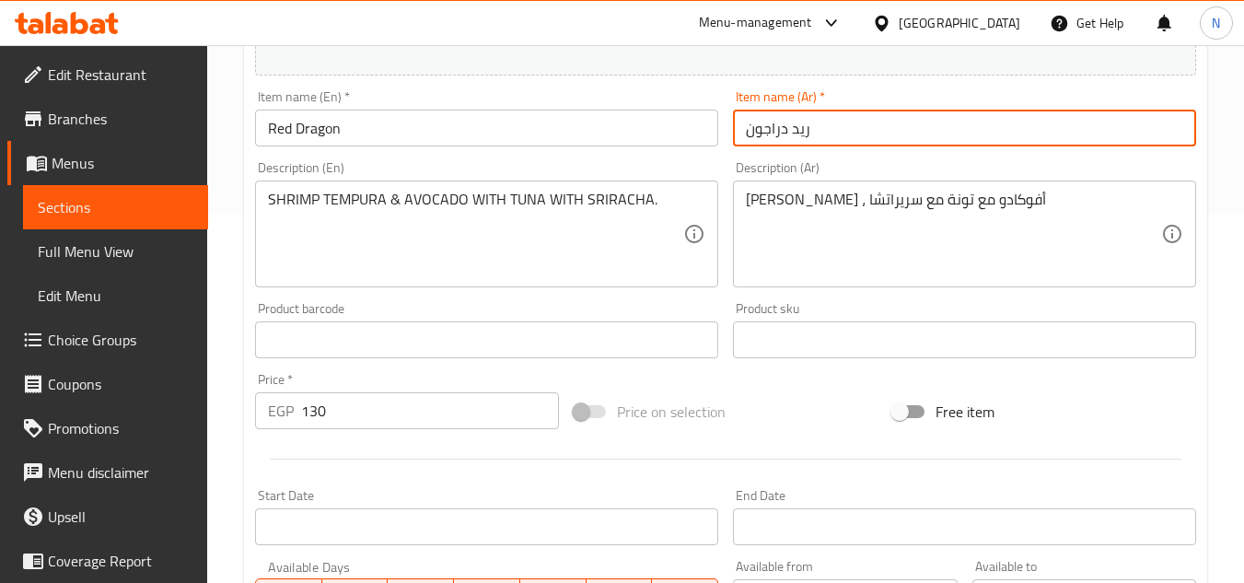
type input "ريد دراجون"
click at [297, 191] on textarea "SHRIMP TEMPURA & AVOCADO WITH TUNA WITH SRIRACHA." at bounding box center [475, 234] width 415 height 87
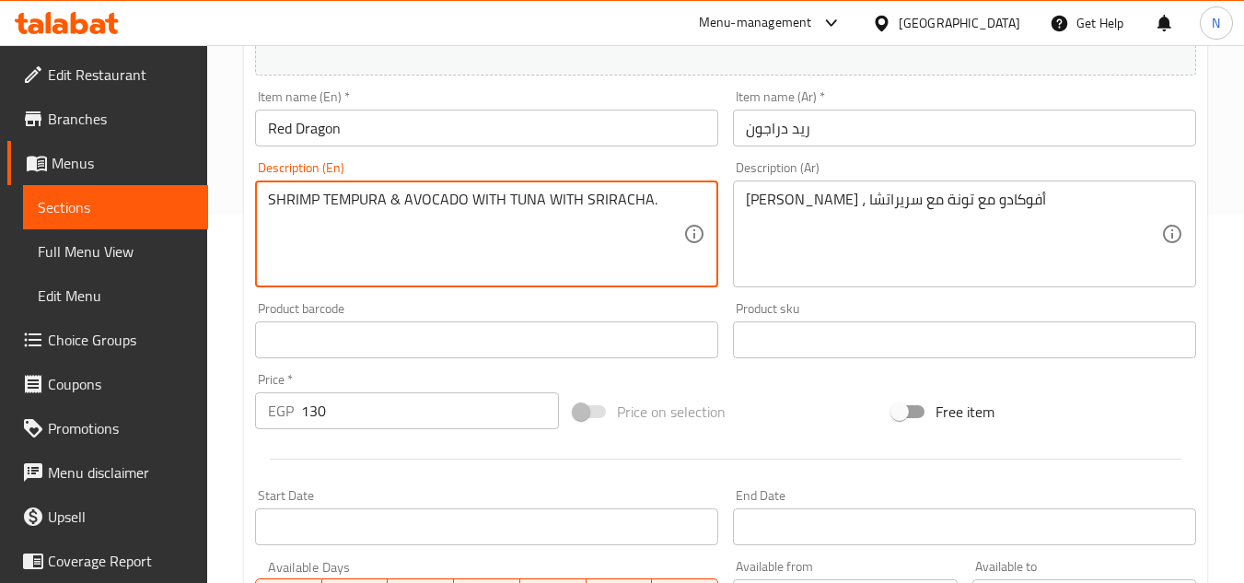
click at [297, 191] on textarea "SHRIMP TEMPURA & AVOCADO WITH TUNA WITH SRIRACHA." at bounding box center [475, 234] width 415 height 87
click at [534, 203] on textarea "SHRIMP TEMPURA & AVOCADO WITH TUNA WITH SRIRACHA." at bounding box center [475, 234] width 415 height 87
click at [481, 186] on div "SHRIMP TEMPURA & AVOCADO WITH TUNA WITH SRIRACHA. Description (En)" at bounding box center [486, 233] width 463 height 107
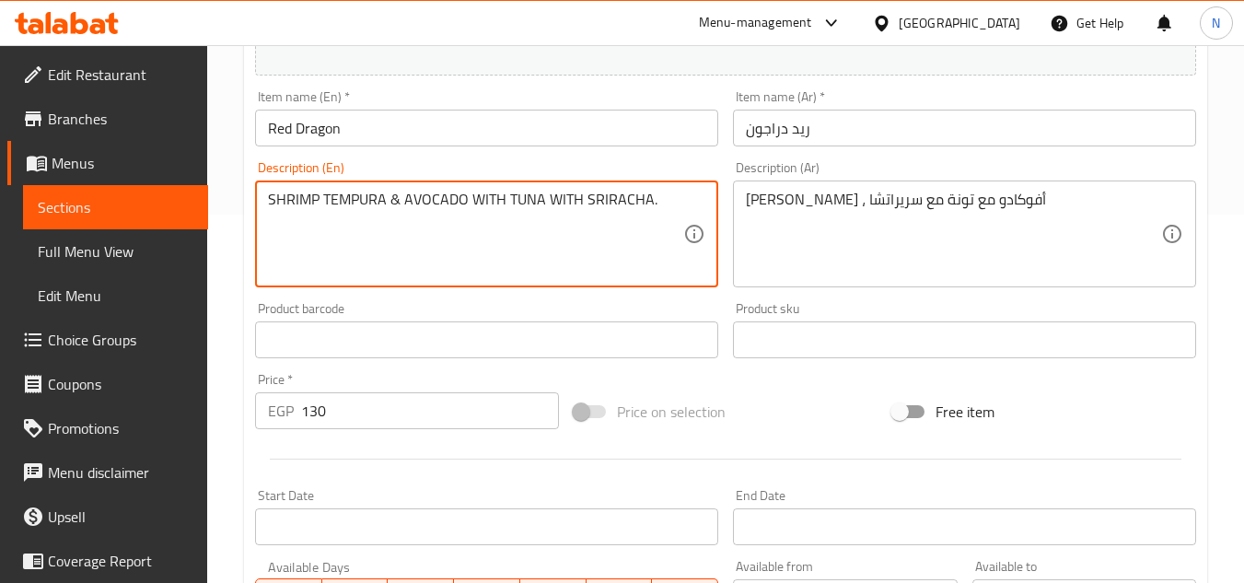
click at [409, 210] on textarea "SHRIMP TEMPURA & AVOCADO WITH TUNA WITH SRIRACHA." at bounding box center [475, 234] width 415 height 87
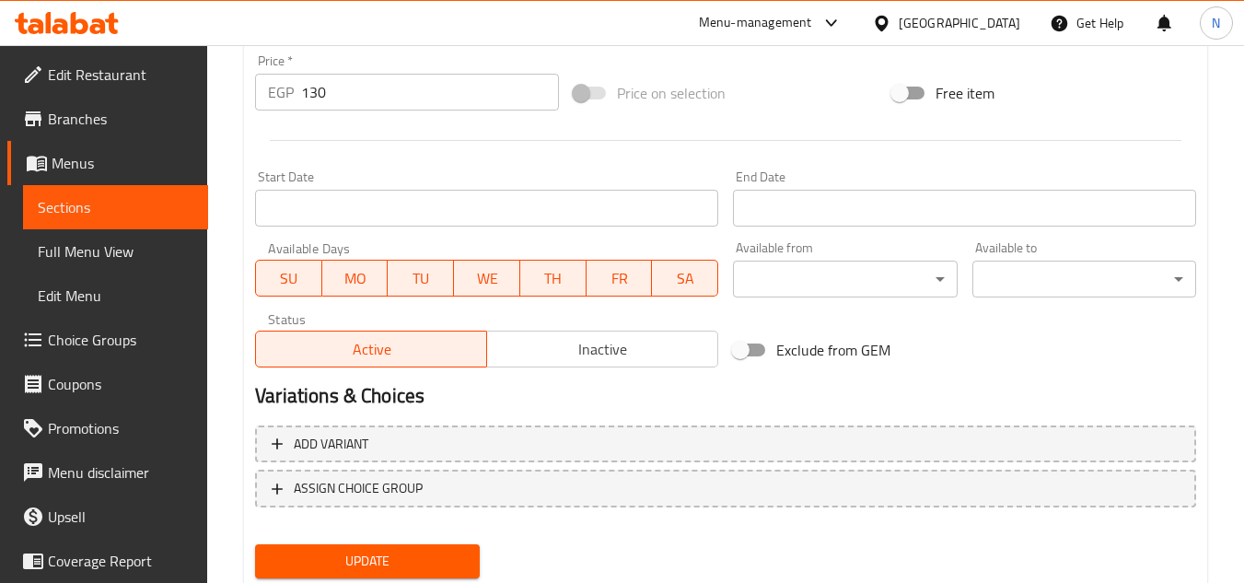
scroll to position [745, 0]
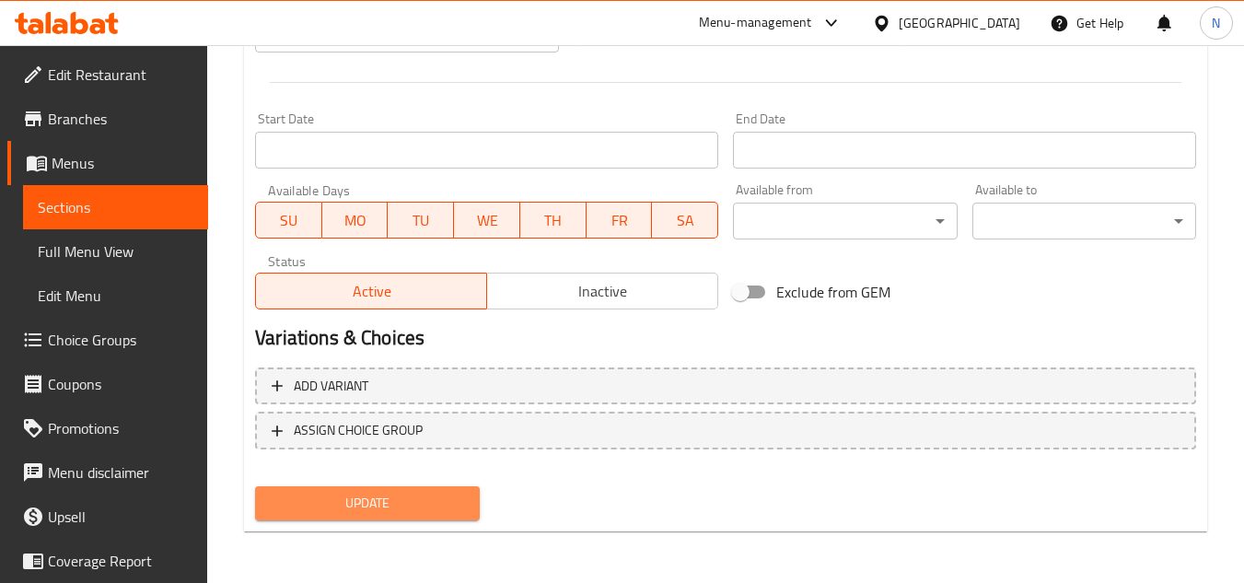
click at [383, 506] on span "Update" at bounding box center [367, 503] width 194 height 23
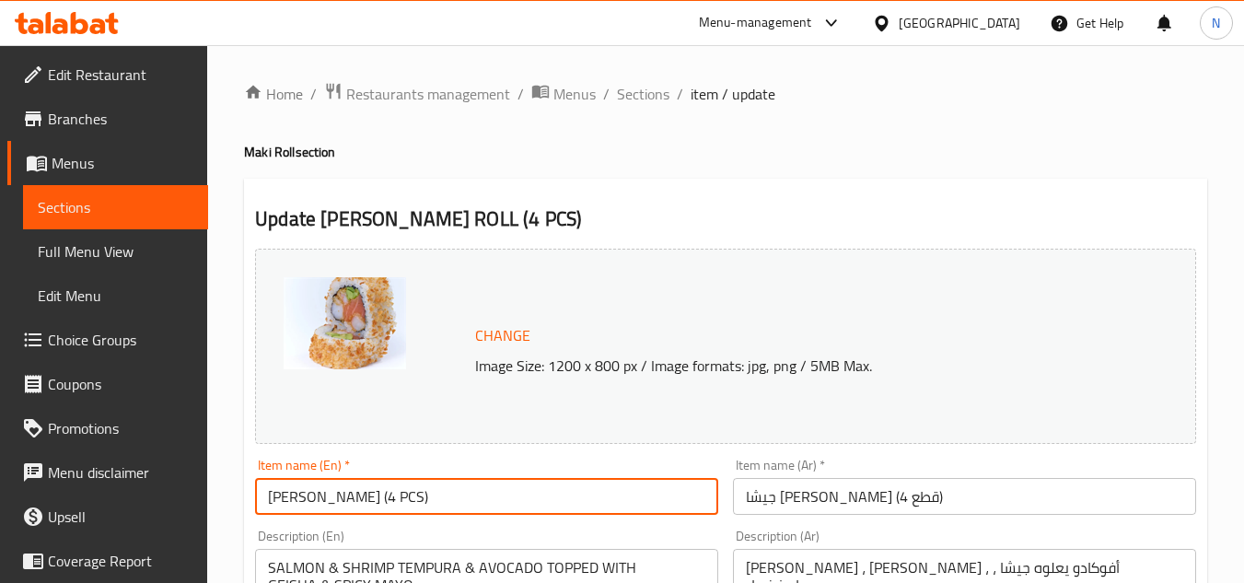
click at [348, 491] on input "[PERSON_NAME] (4 PCS)" at bounding box center [486, 496] width 463 height 37
paste input "eisha"
type input "Geisha"
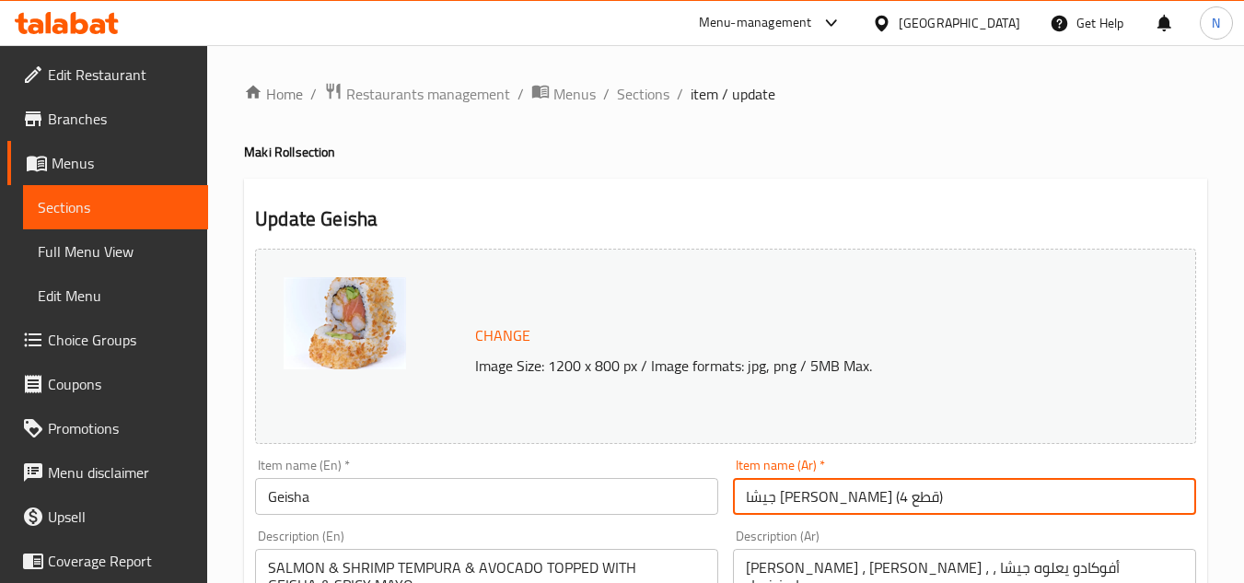
drag, startPoint x: 862, startPoint y: 500, endPoint x: 686, endPoint y: 512, distance: 176.2
type input "جيشا"
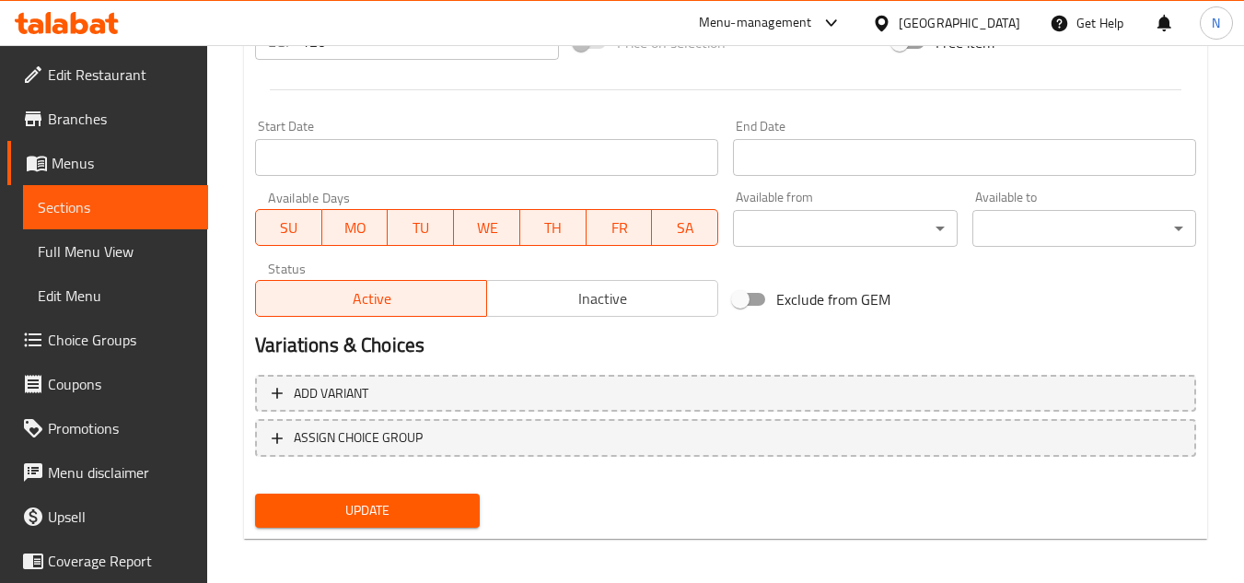
scroll to position [745, 0]
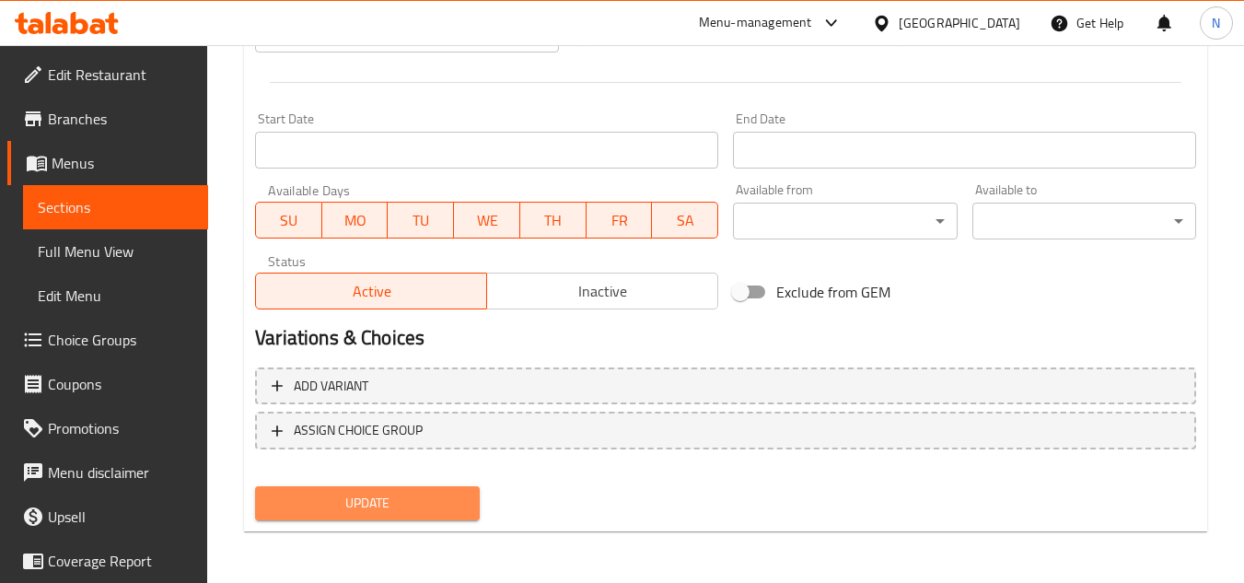
click at [360, 490] on button "Update" at bounding box center [367, 503] width 224 height 34
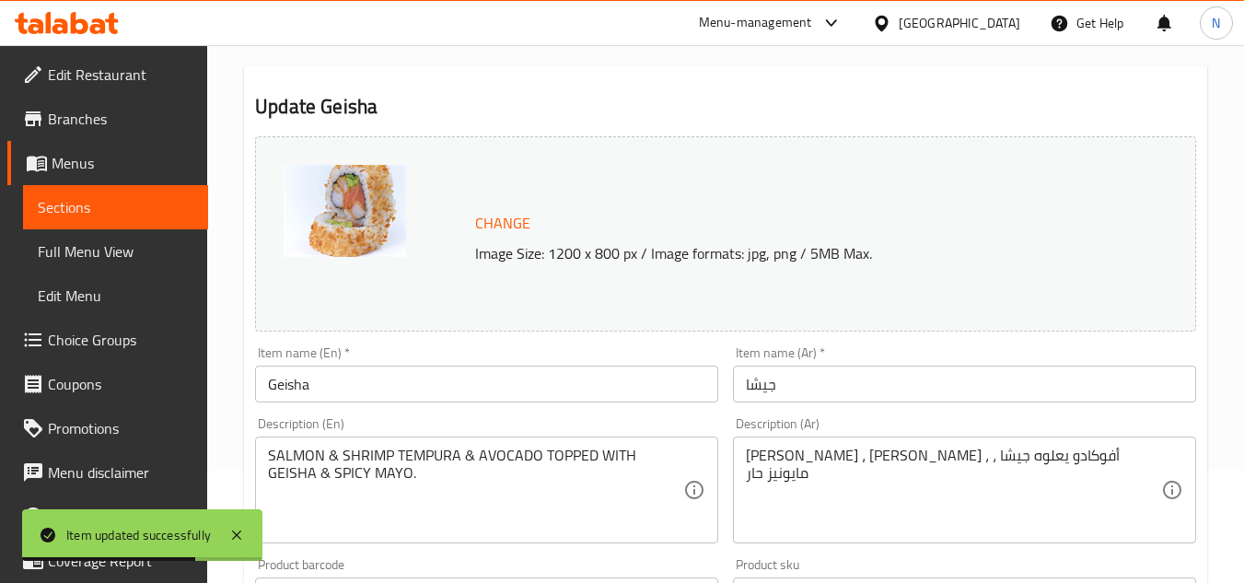
scroll to position [100, 0]
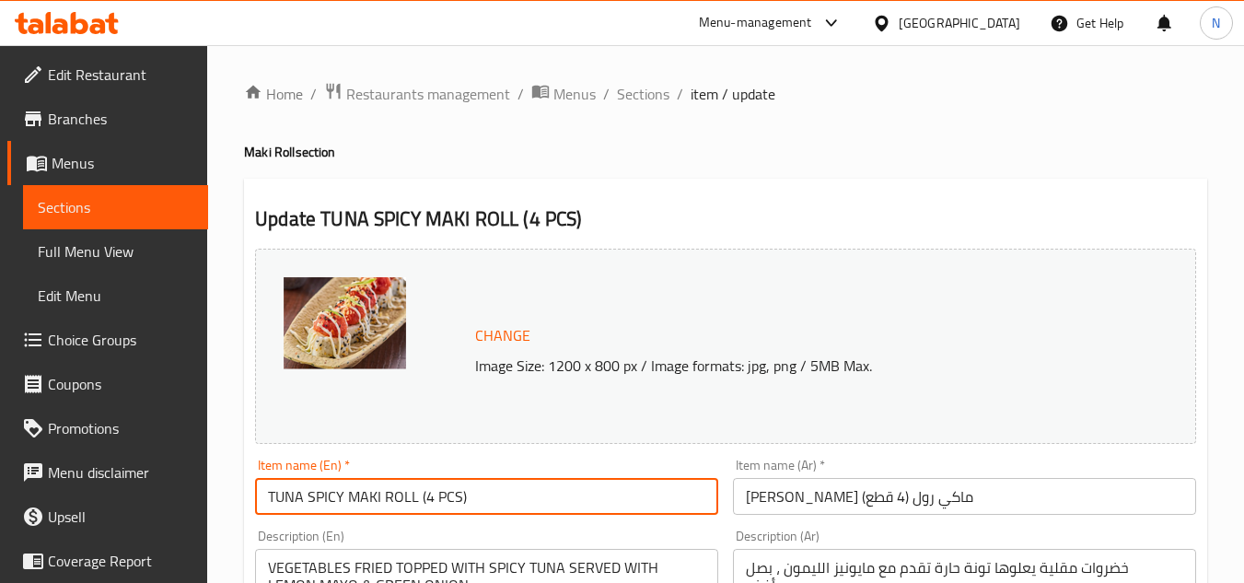
drag, startPoint x: 343, startPoint y: 502, endPoint x: 538, endPoint y: 510, distance: 194.4
click at [538, 510] on input "TUNA SPICY MAKI ROLL (4 PCS)" at bounding box center [486, 496] width 463 height 37
click at [358, 495] on input "TUNA SPICY" at bounding box center [486, 496] width 463 height 37
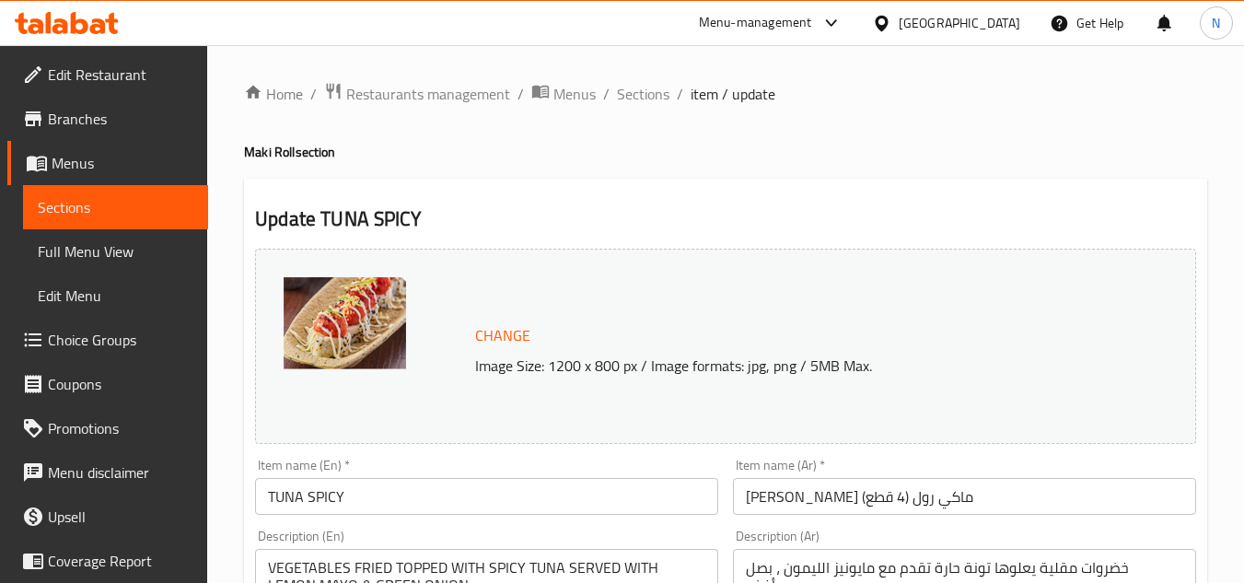
click at [423, 499] on input "TUNA SPICY" at bounding box center [486, 496] width 463 height 37
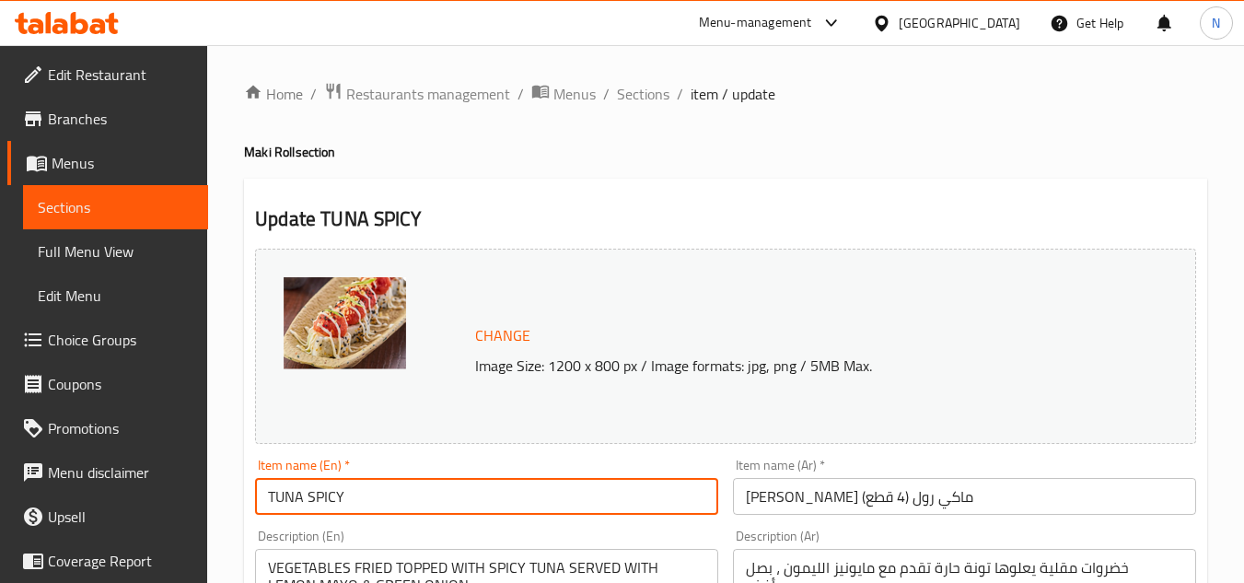
click at [423, 499] on input "TUNA SPICY" at bounding box center [486, 496] width 463 height 37
paste input "una Spicy"
type input "Tuna Spicy"
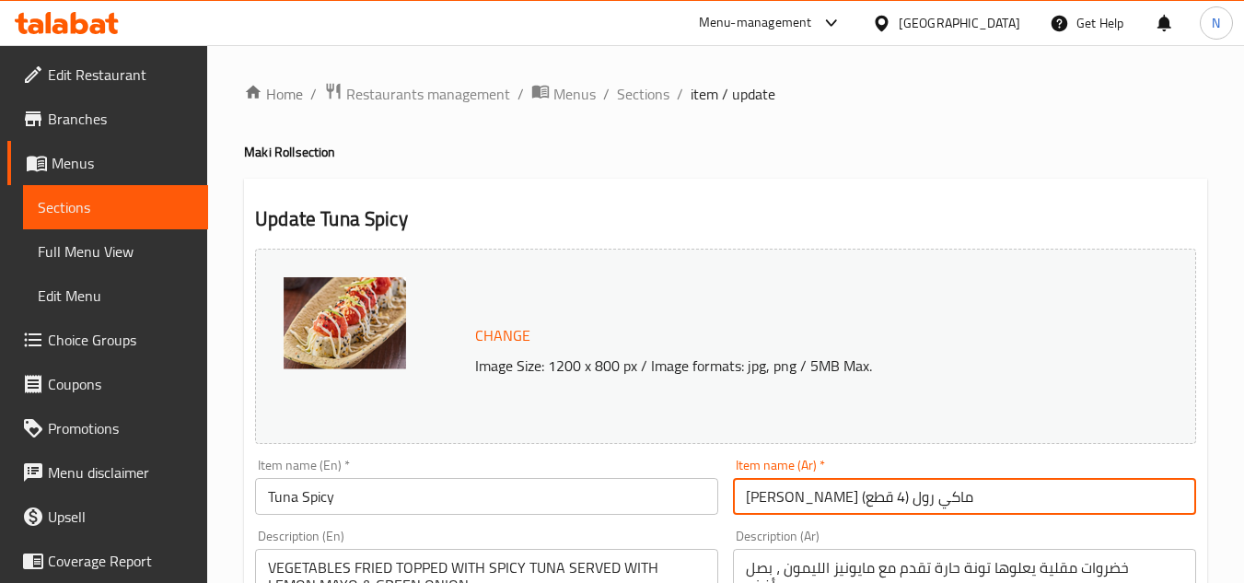
drag, startPoint x: 921, startPoint y: 498, endPoint x: 735, endPoint y: 516, distance: 186.9
click at [735, 516] on div "Item name (Ar)   * [PERSON_NAME] (4 قطع) Item name (Ar) *" at bounding box center [964, 486] width 478 height 71
type input "تونة حارة"
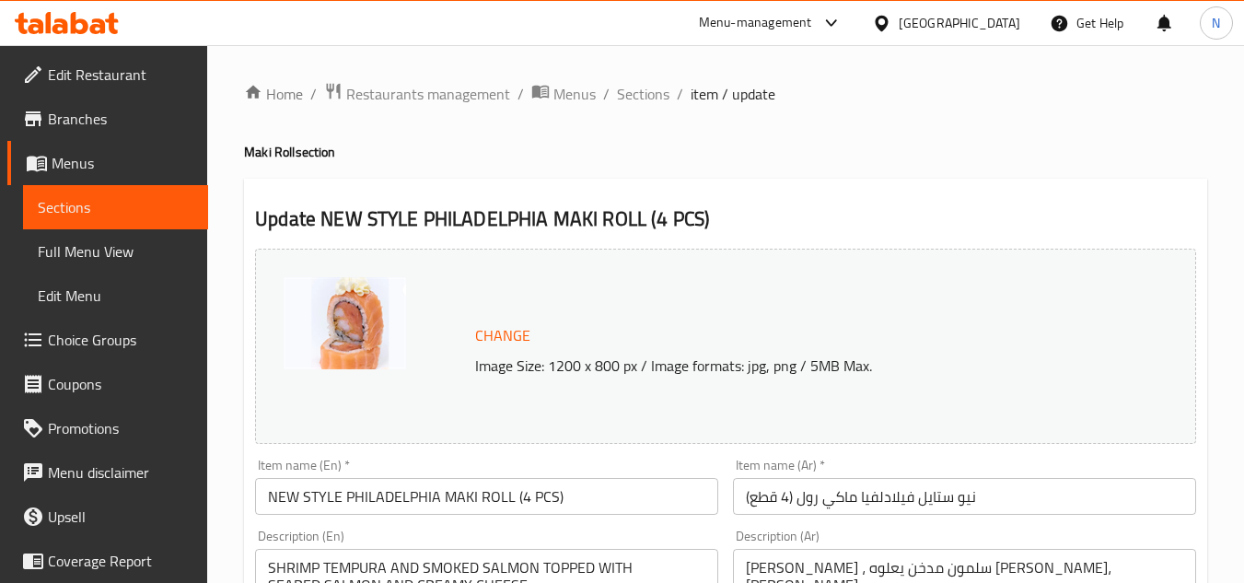
click at [333, 489] on input "NEW STYLE PHILADELPHIA MAKI ROLL (4 PCS)" at bounding box center [486, 496] width 463 height 37
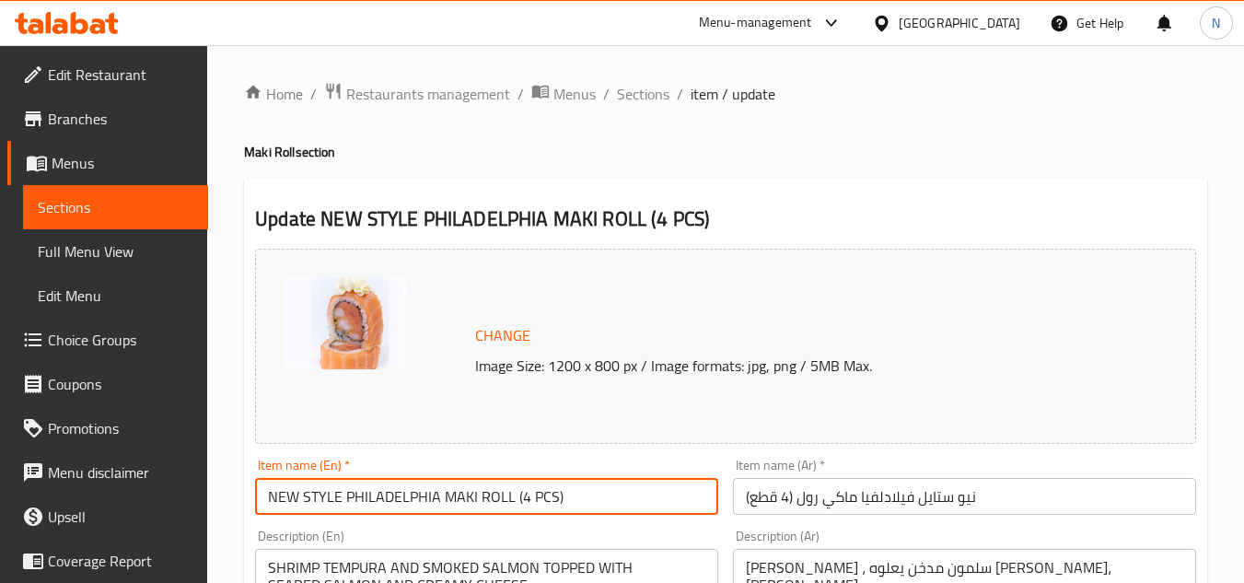
click at [333, 490] on input "NEW STYLE PHILADELPHIA MAKI ROLL (4 PCS)" at bounding box center [486, 496] width 463 height 37
paste input "ew Style"
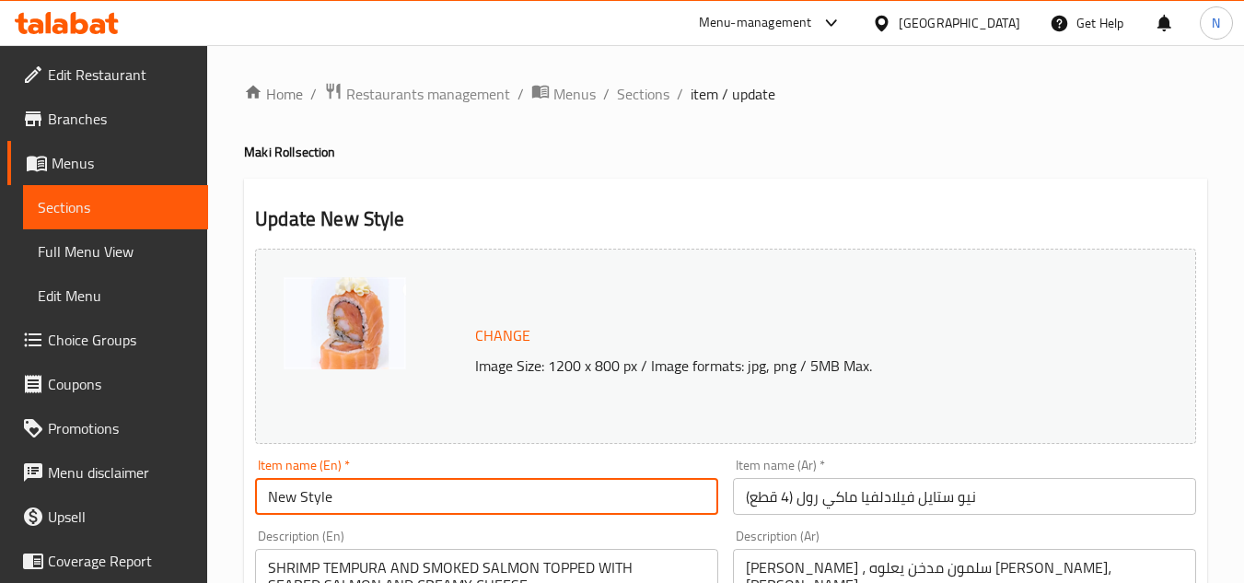
type input "New Style"
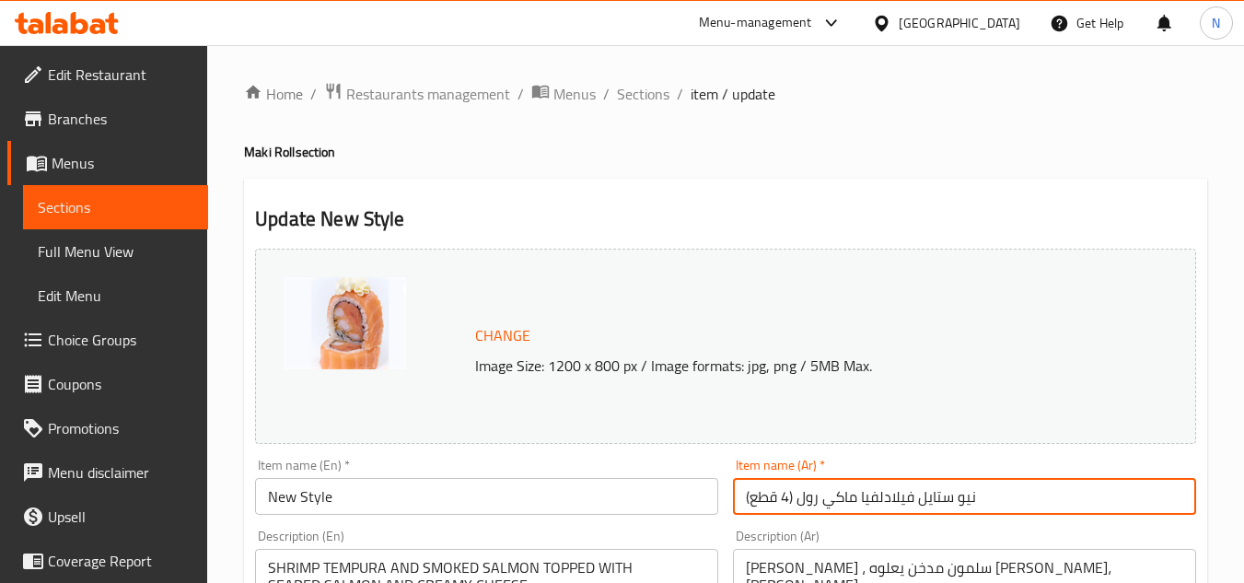
drag, startPoint x: 918, startPoint y: 493, endPoint x: 668, endPoint y: 510, distance: 250.1
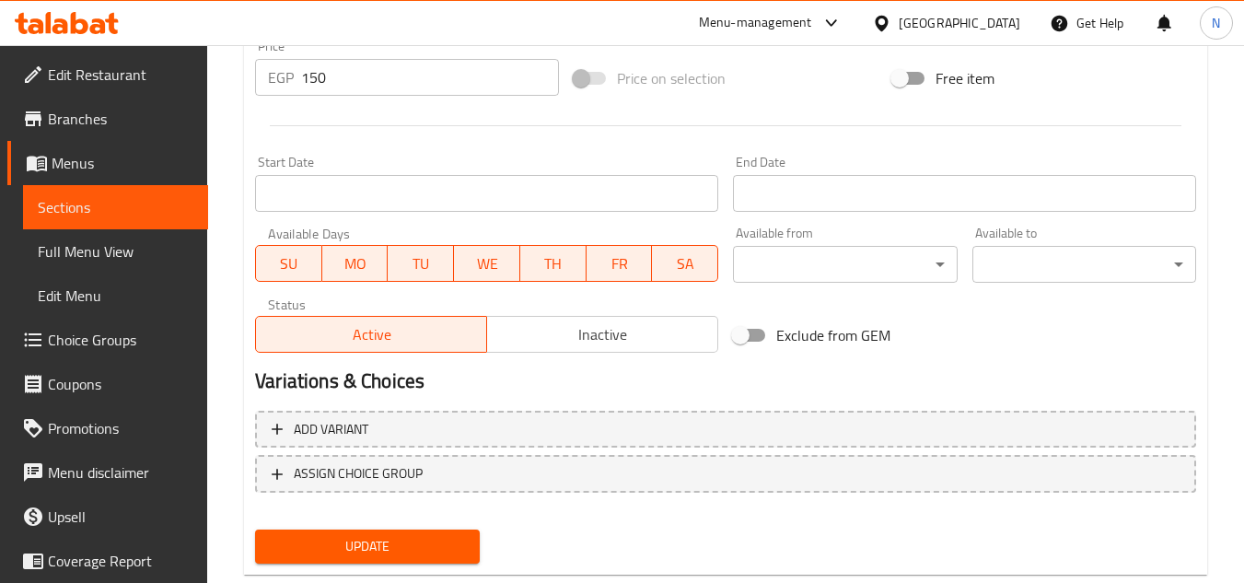
scroll to position [736, 0]
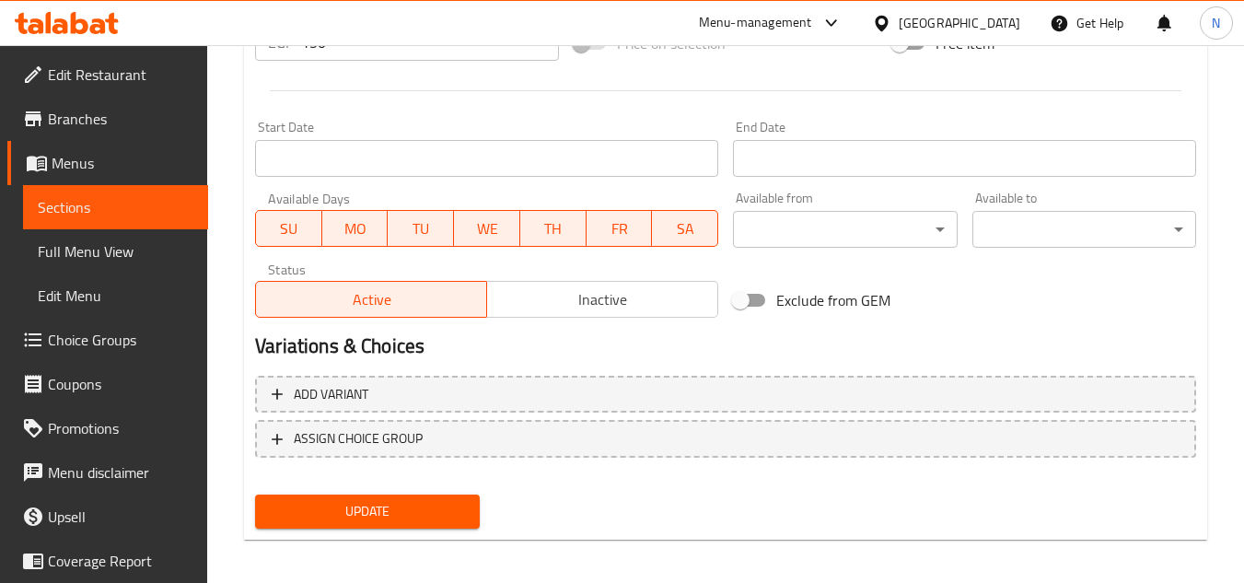
type input "نيو ستايل"
drag, startPoint x: 351, startPoint y: 497, endPoint x: 366, endPoint y: 493, distance: 16.1
click at [354, 495] on button "Update" at bounding box center [367, 511] width 224 height 34
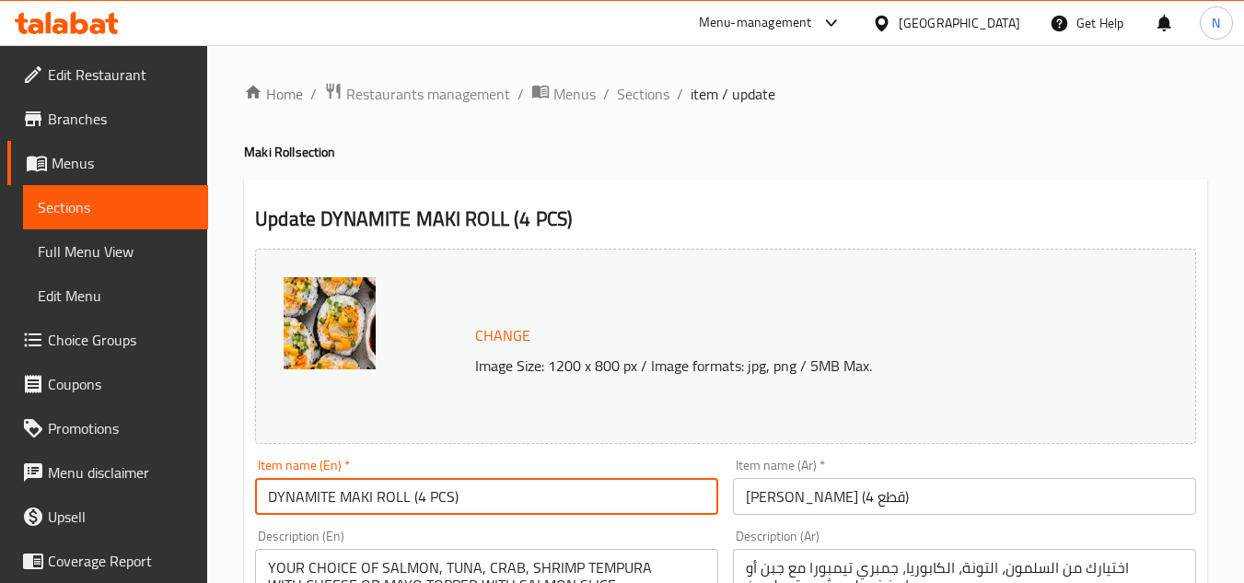
drag, startPoint x: 335, startPoint y: 496, endPoint x: 547, endPoint y: 520, distance: 213.1
click at [547, 520] on div "Item name (En)   * DYNAMITE MAKI ROLL (4 PCS) Item name (En) *" at bounding box center [487, 486] width 478 height 71
click at [278, 498] on input "DYNAMITE" at bounding box center [486, 496] width 463 height 37
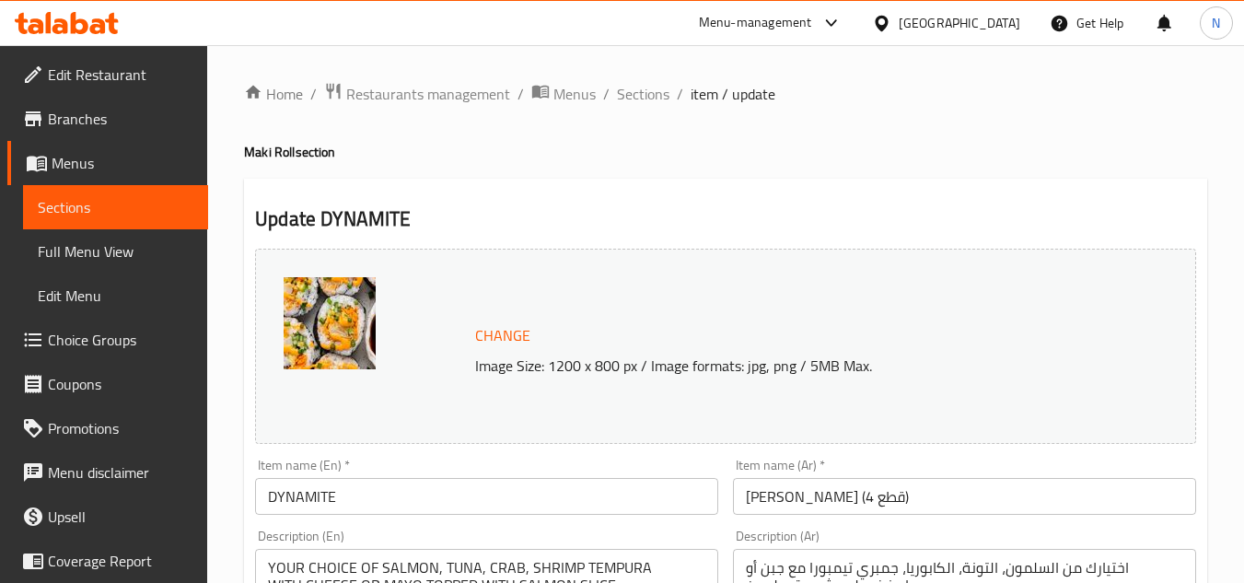
click at [413, 490] on input "DYNAMITE" at bounding box center [486, 496] width 463 height 37
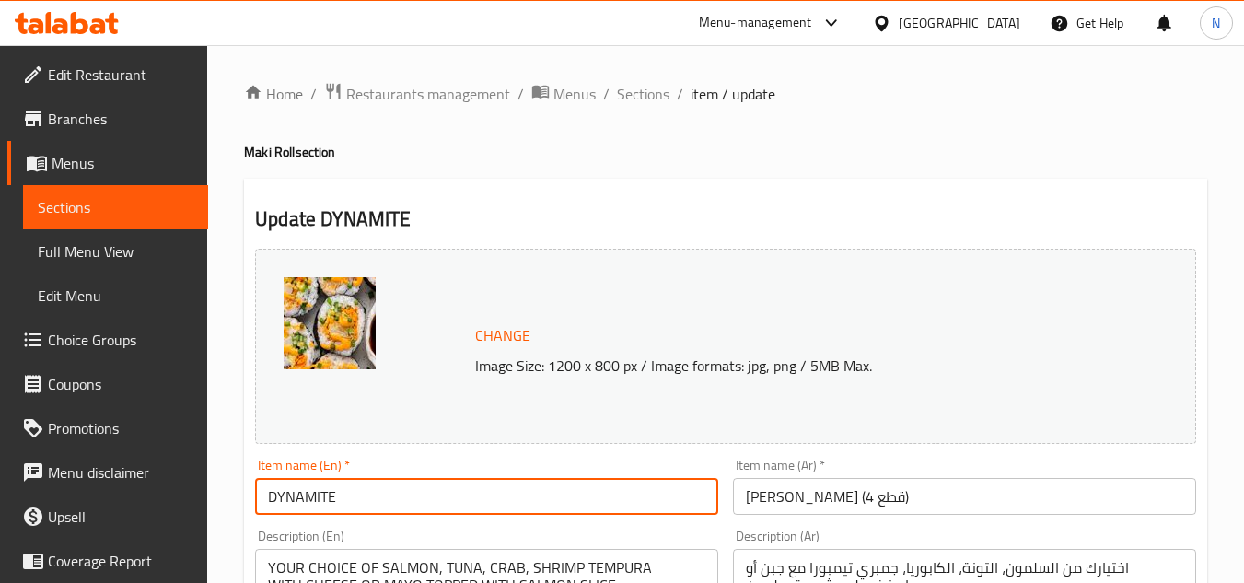
click at [413, 490] on input "DYNAMITE" at bounding box center [486, 496] width 463 height 37
paste input "ynamite"
type input "Dynamite"
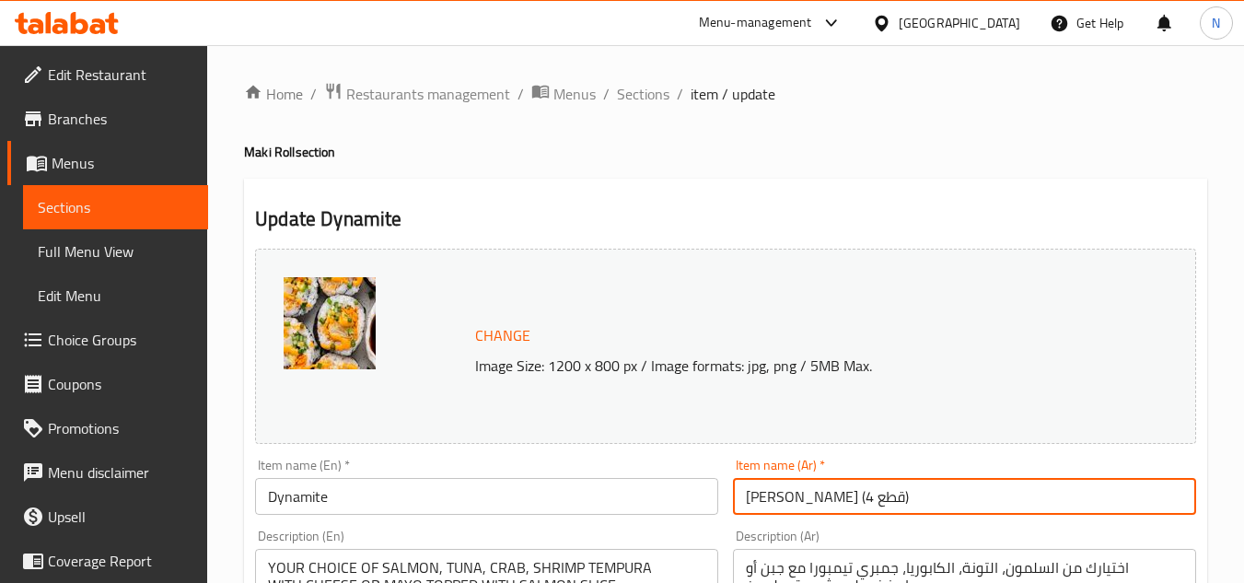
drag, startPoint x: 866, startPoint y: 493, endPoint x: 643, endPoint y: 503, distance: 223.9
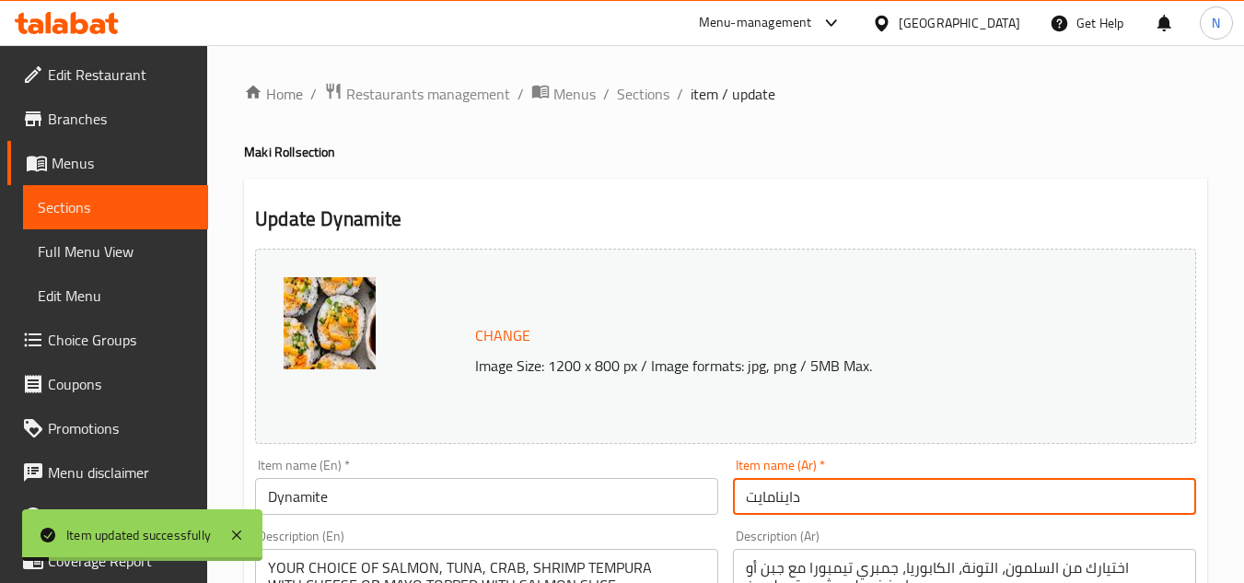
click at [768, 498] on input "داينامايت" at bounding box center [964, 496] width 463 height 37
type input "دايناميت"
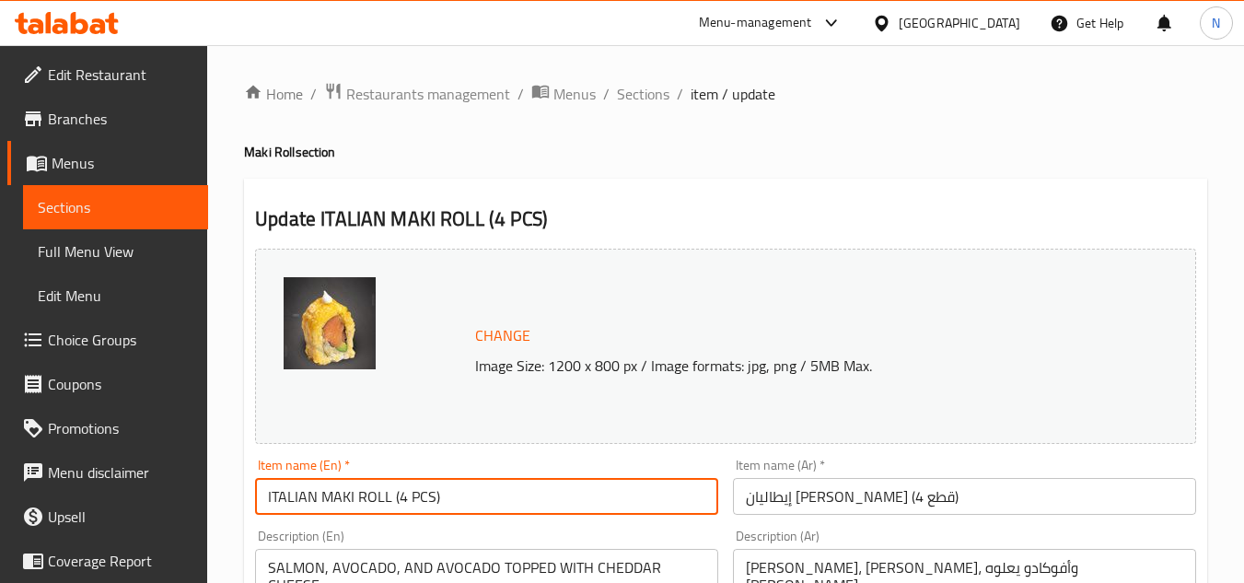
drag, startPoint x: 315, startPoint y: 502, endPoint x: 565, endPoint y: 551, distance: 255.1
click at [306, 498] on input "ITALIAN" at bounding box center [486, 496] width 463 height 37
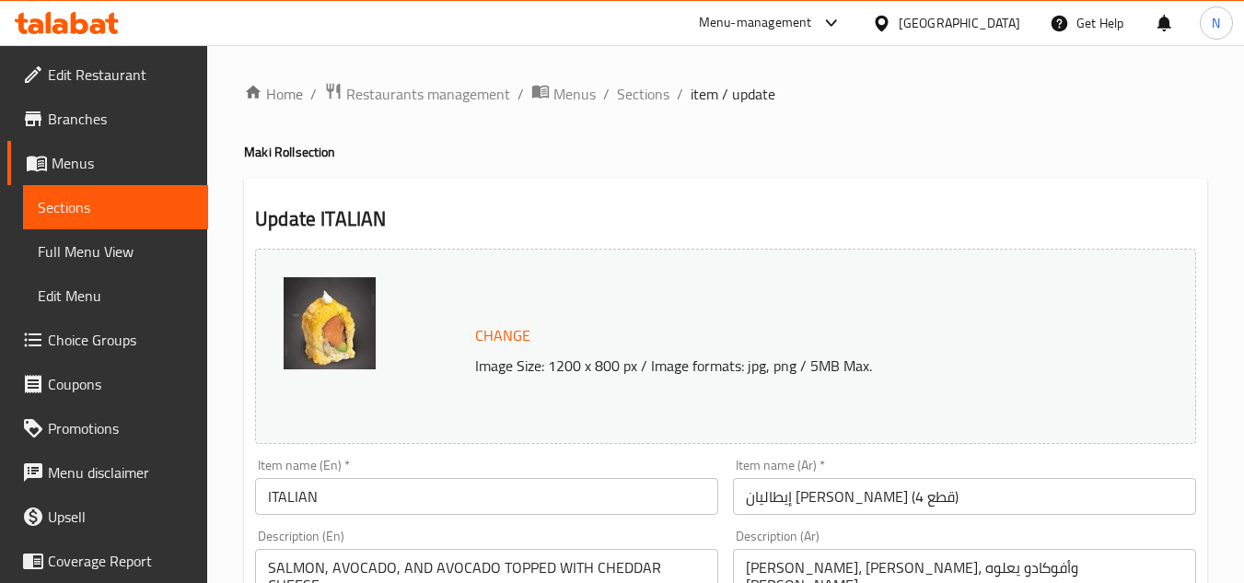
click at [436, 493] on input "ITALIAN" at bounding box center [486, 496] width 463 height 37
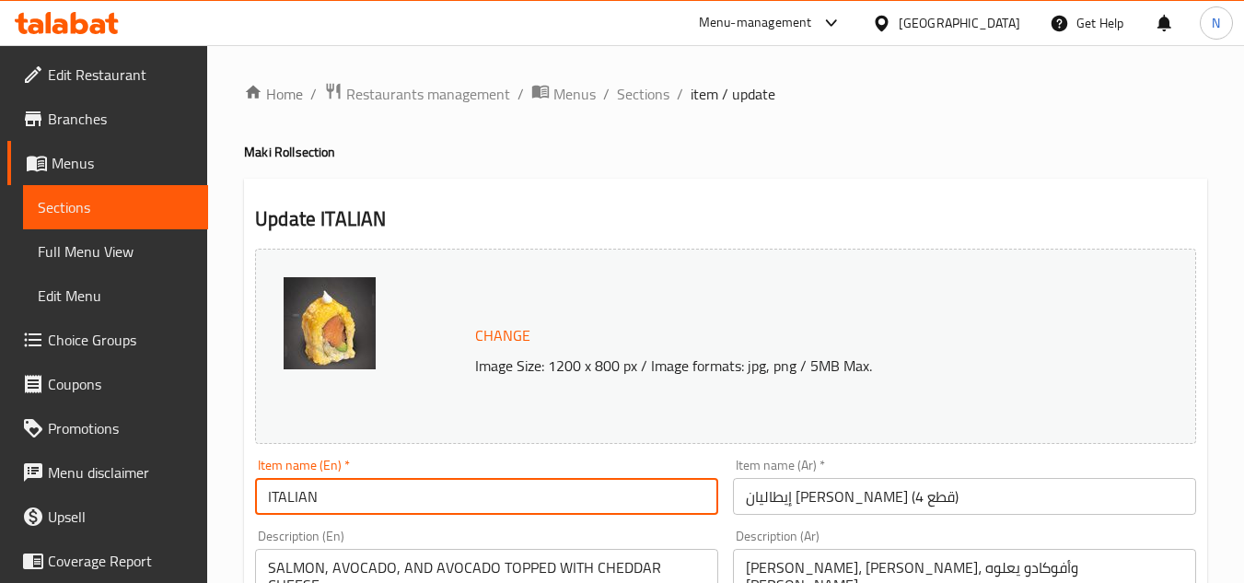
click at [436, 493] on input "ITALIAN" at bounding box center [486, 496] width 463 height 37
paste input "talian"
type input "Italian"
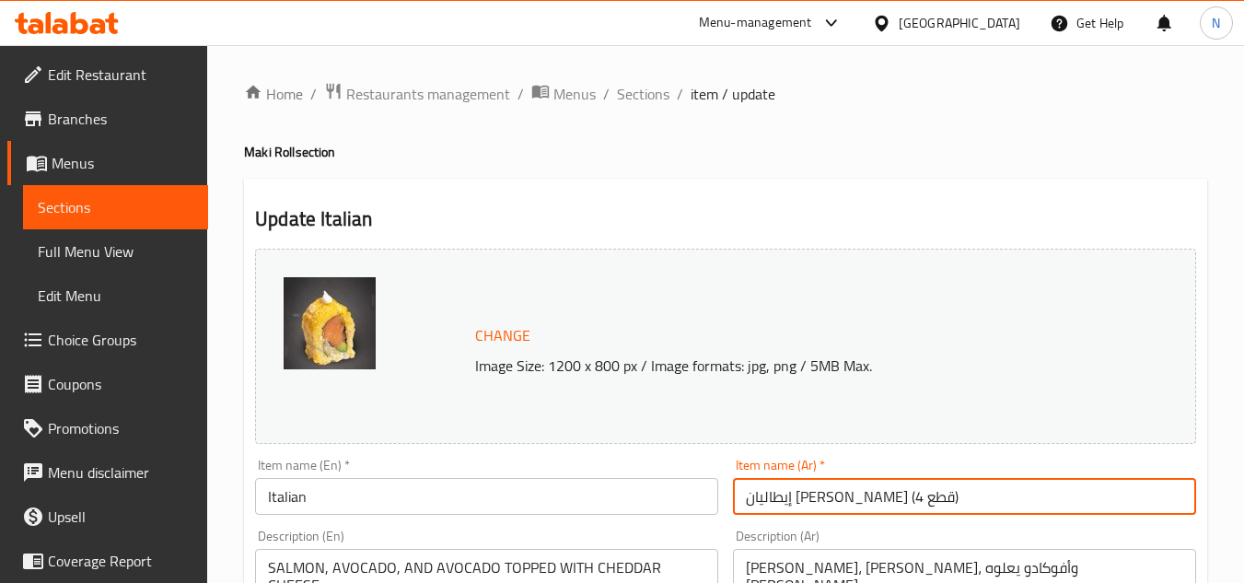
drag, startPoint x: 875, startPoint y: 500, endPoint x: 722, endPoint y: 520, distance: 154.2
type input "إيطالي"
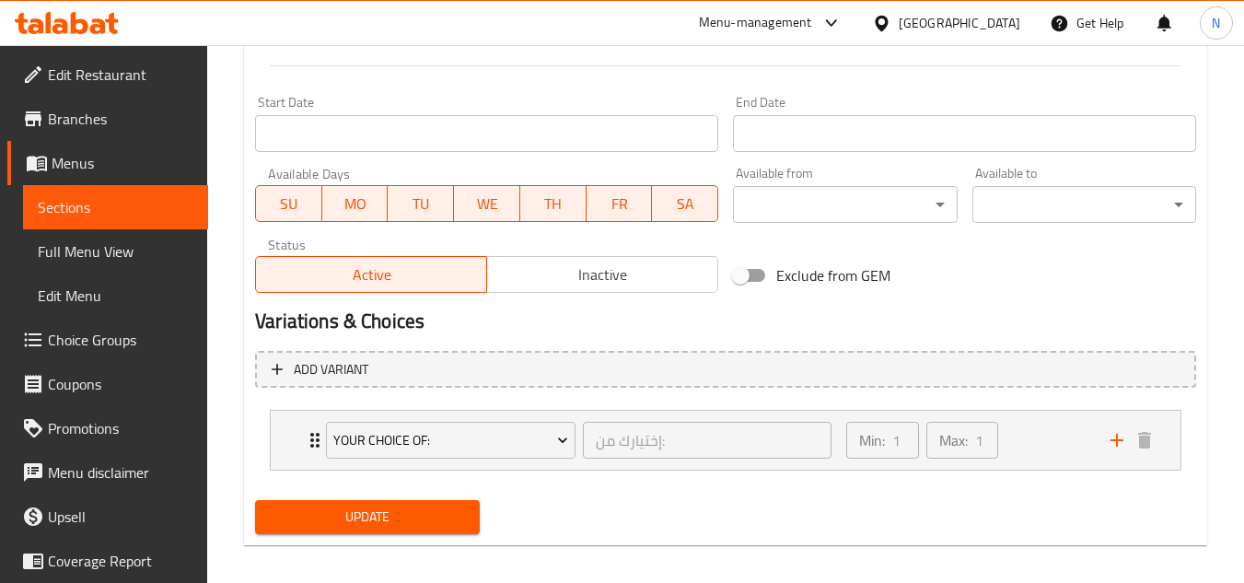
scroll to position [775, 0]
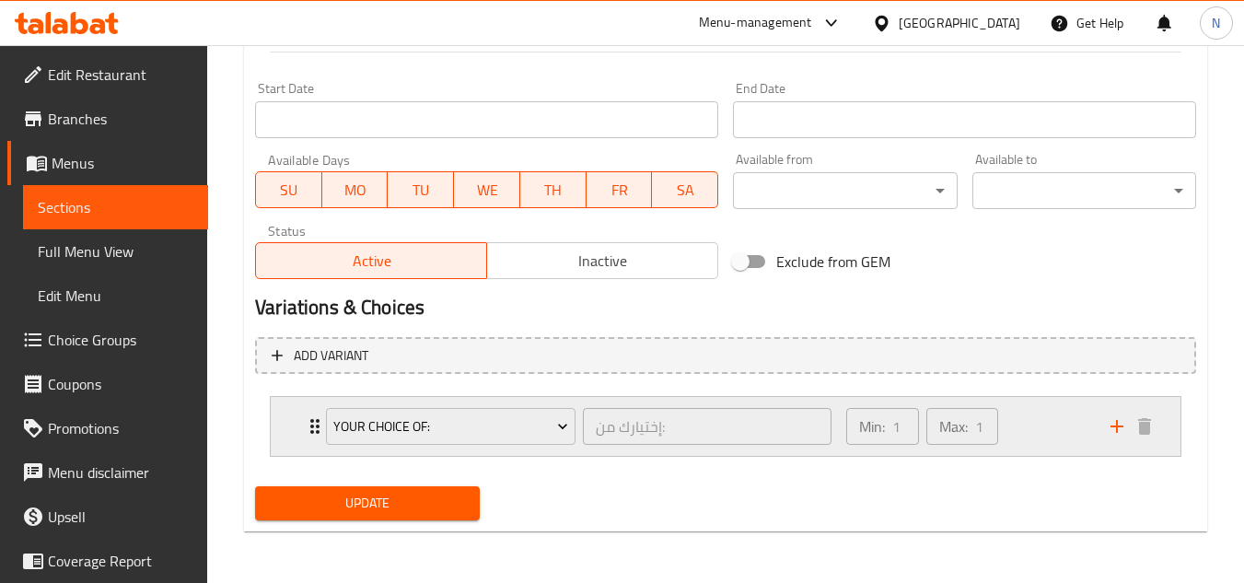
click at [1070, 423] on div "Min: 1 ​ Max: 1 ​" at bounding box center [967, 426] width 264 height 59
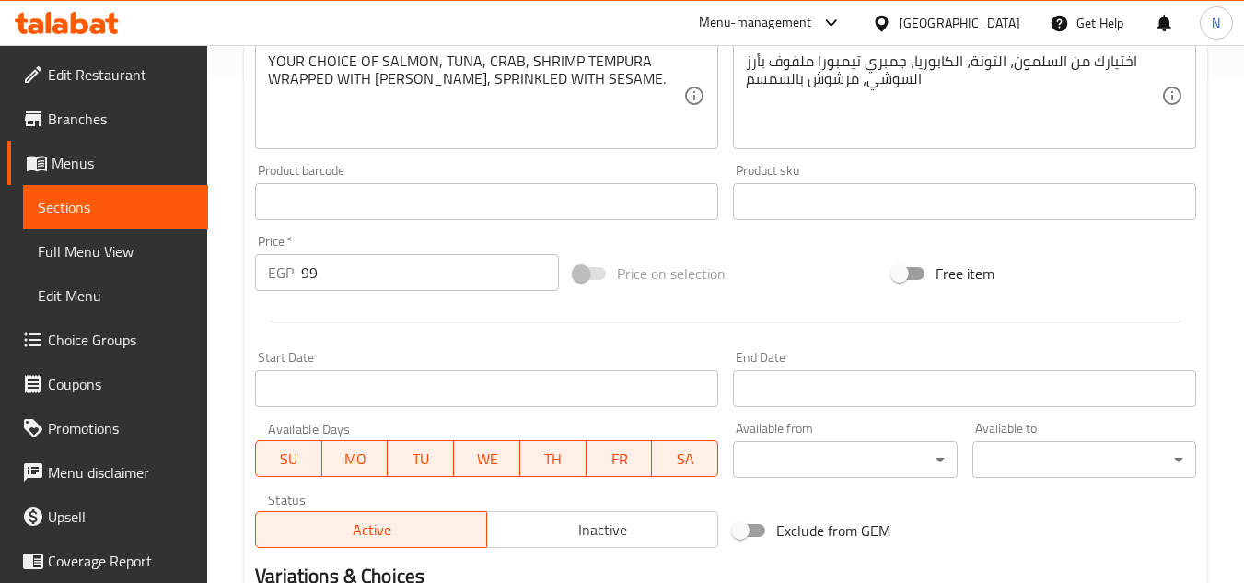
scroll to position [143, 0]
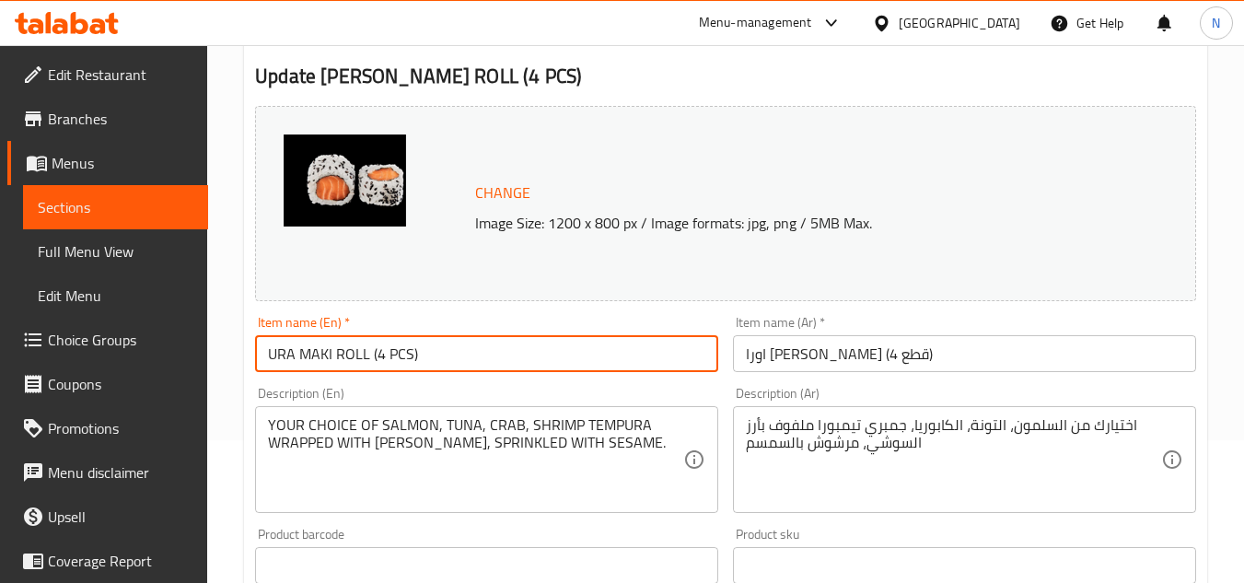
click at [317, 342] on input "URA MAKI ROLL (4 PCS)" at bounding box center [486, 353] width 463 height 37
paste input "[PERSON_NAME]"
type input "[PERSON_NAME]"
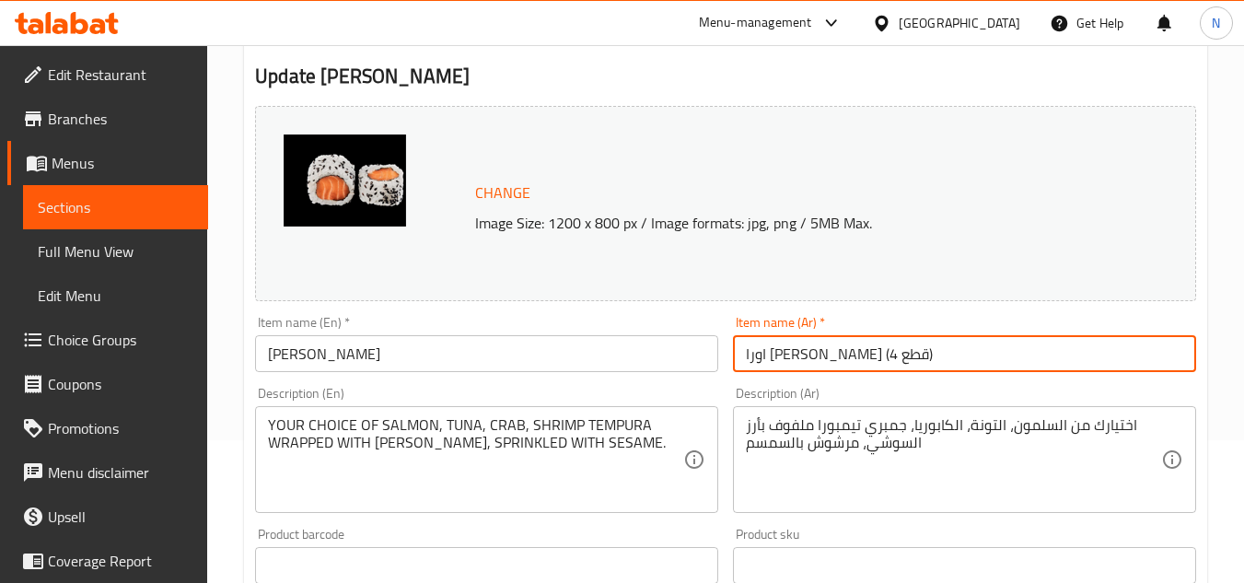
drag, startPoint x: 826, startPoint y: 363, endPoint x: 673, endPoint y: 367, distance: 152.9
click at [673, 367] on div "Change Image Size: 1200 x 800 px / Image formats: jpg, png / 5MB Max. Item name…" at bounding box center [726, 509] width 956 height 820
type input "[PERSON_NAME]"
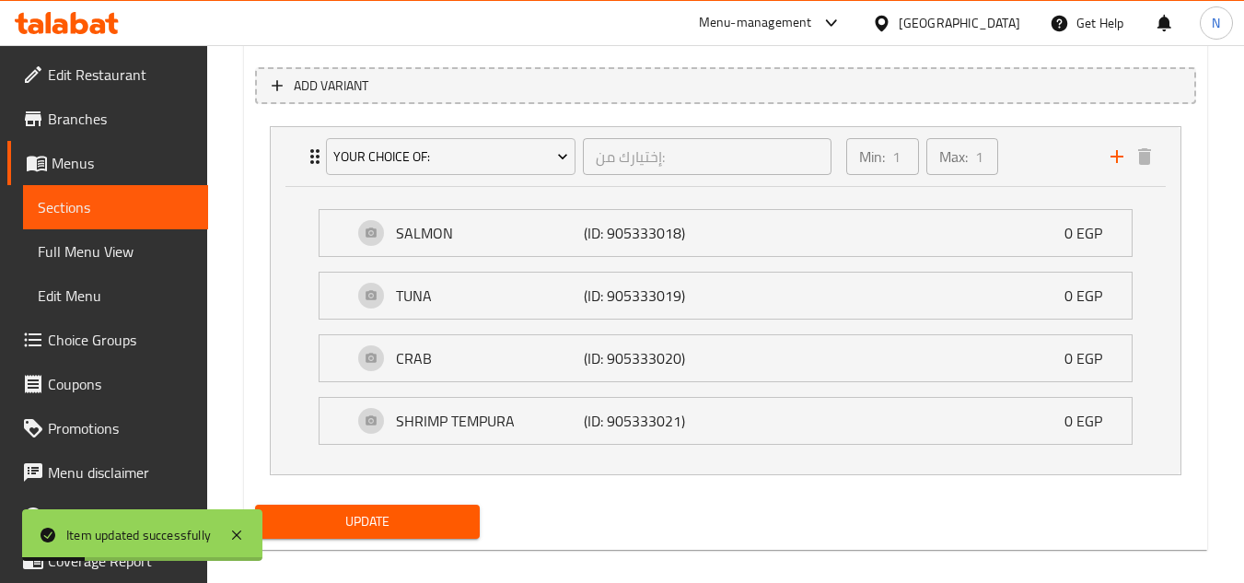
scroll to position [1063, 0]
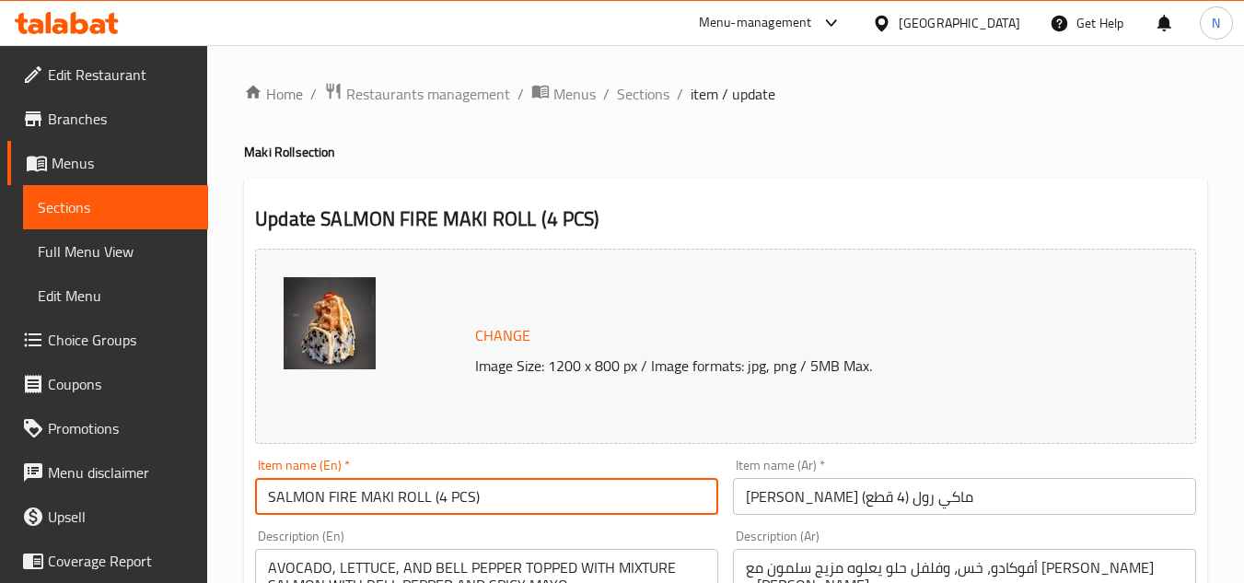
click at [351, 499] on input "SALMON FIRE MAKI ROLL (4 PCS)" at bounding box center [486, 496] width 463 height 37
paste input "almon Fire"
type input "Salmon Fire"
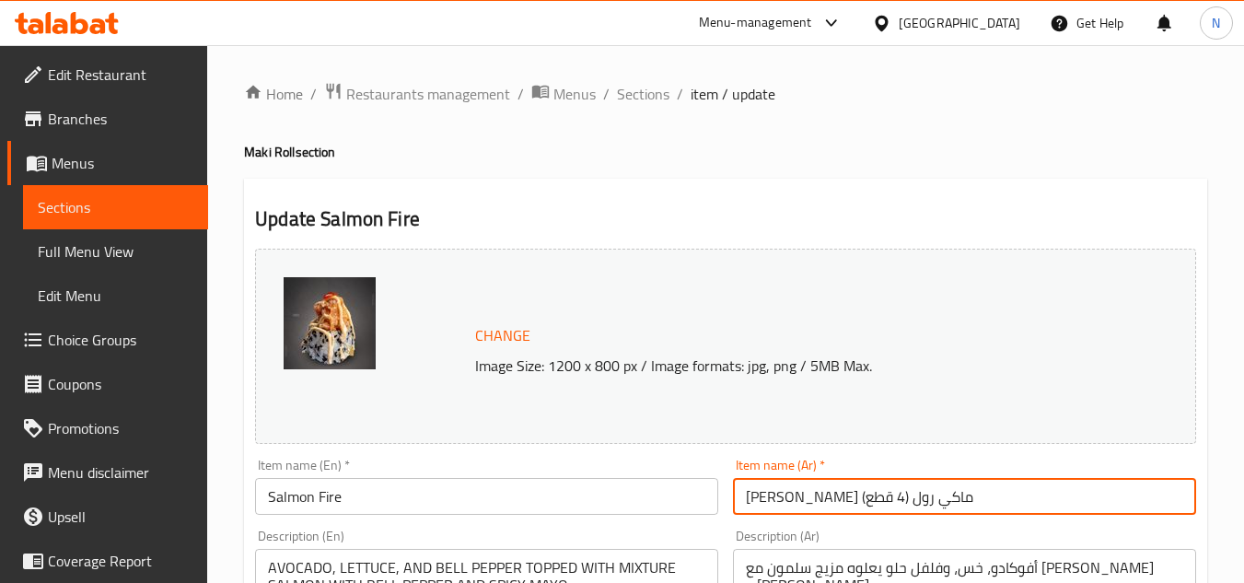
click at [915, 504] on input "[PERSON_NAME] ماكي رول (4 قطع)" at bounding box center [964, 496] width 463 height 37
drag, startPoint x: 860, startPoint y: 498, endPoint x: 674, endPoint y: 519, distance: 187.2
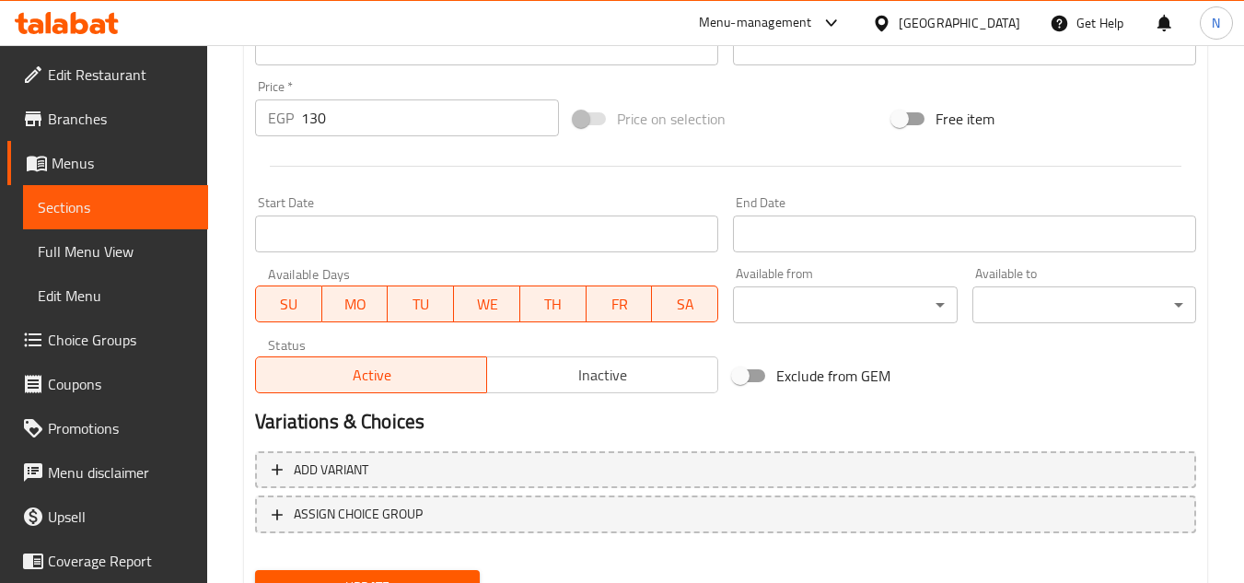
scroll to position [745, 0]
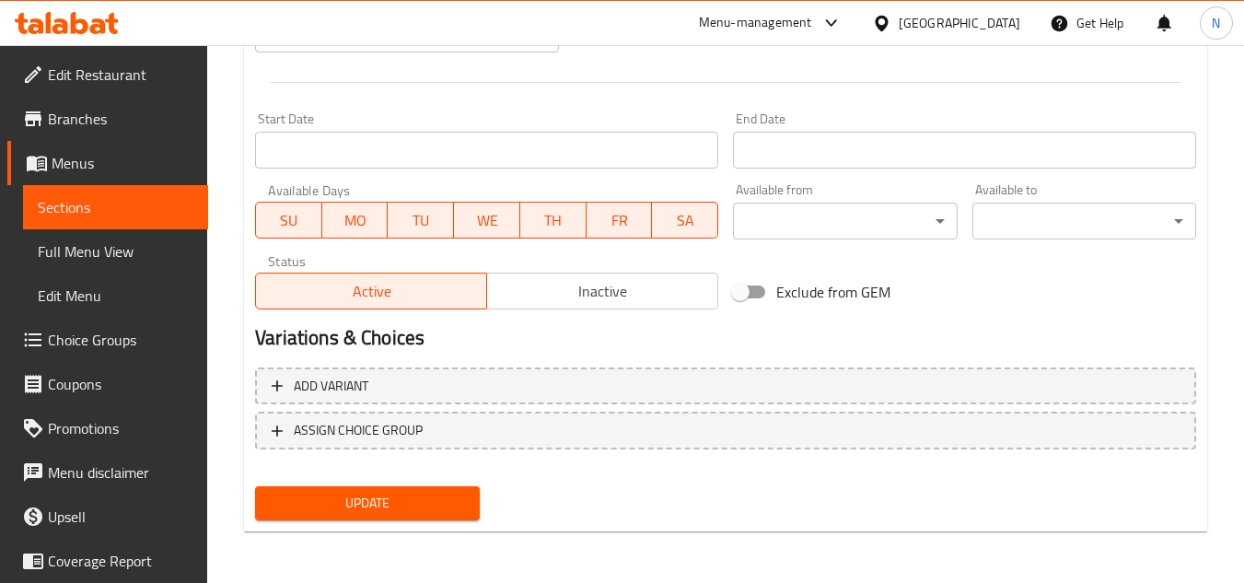
type input "[PERSON_NAME]"
click at [400, 503] on span "Update" at bounding box center [367, 503] width 194 height 23
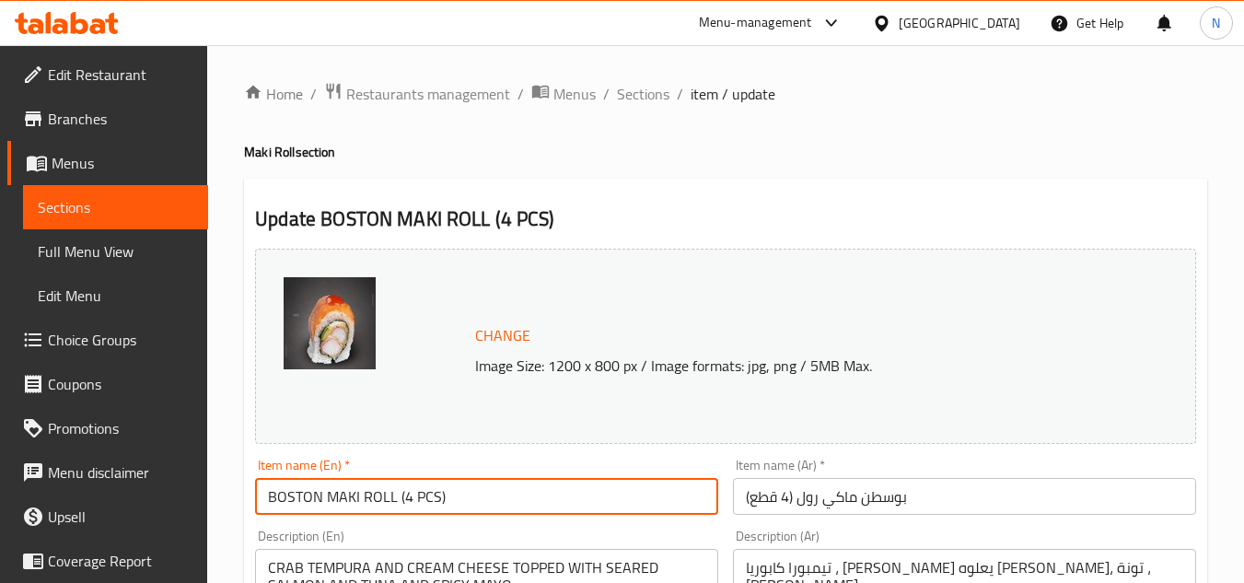
click at [354, 502] on input "BOSTON MAKI ROLL (4 PCS)" at bounding box center [486, 496] width 463 height 37
paste input "oston"
type input "[GEOGRAPHIC_DATA]"
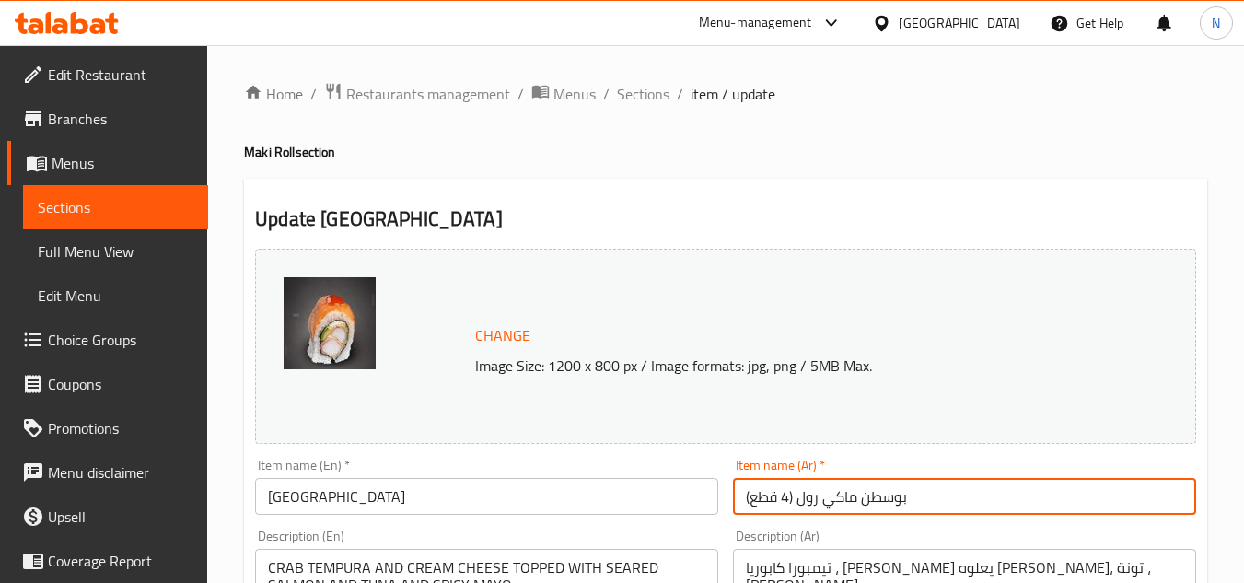
drag, startPoint x: 863, startPoint y: 506, endPoint x: 664, endPoint y: 505, distance: 198.9
type input "بوسطن"
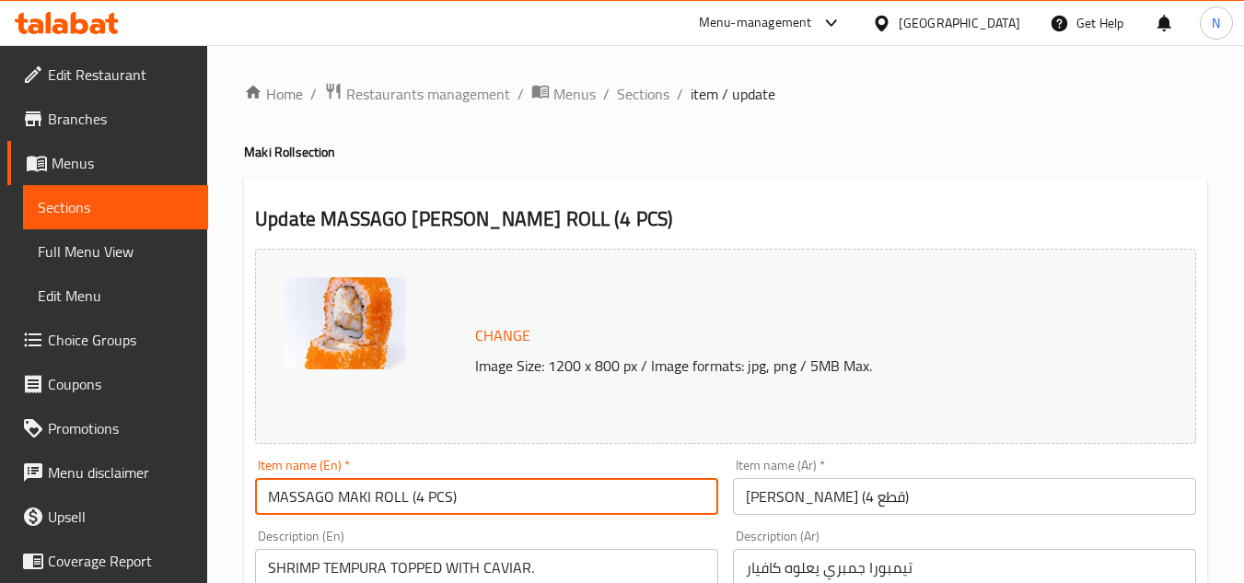
click at [368, 506] on input "MASSAGO MAKI ROLL (4 PCS)" at bounding box center [486, 496] width 463 height 37
paste input "assago"
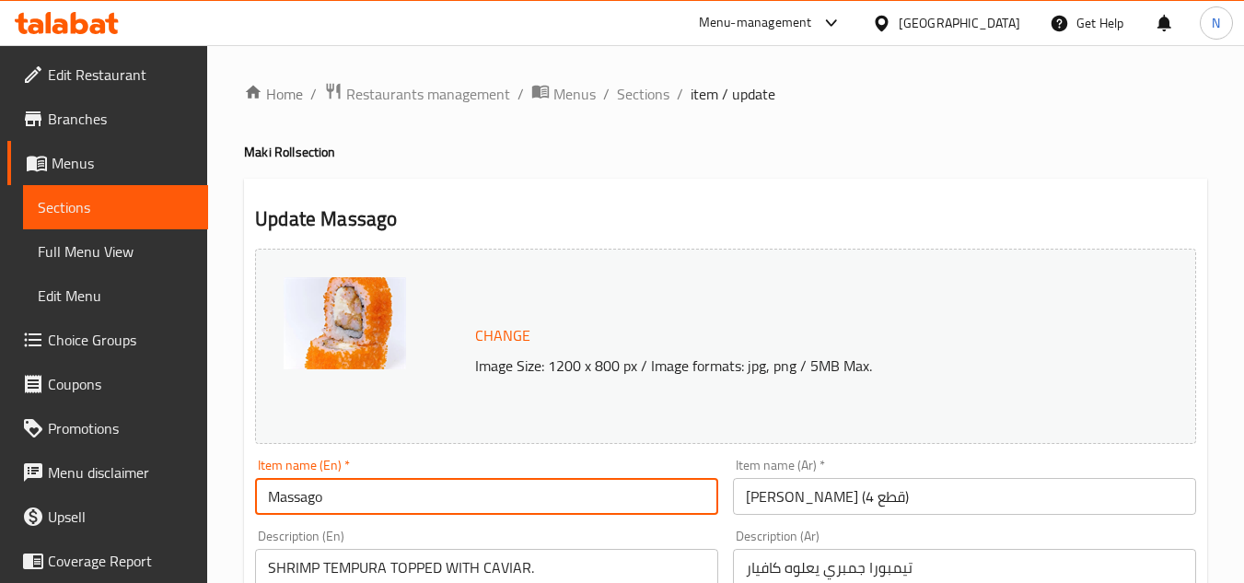
type input "Massago"
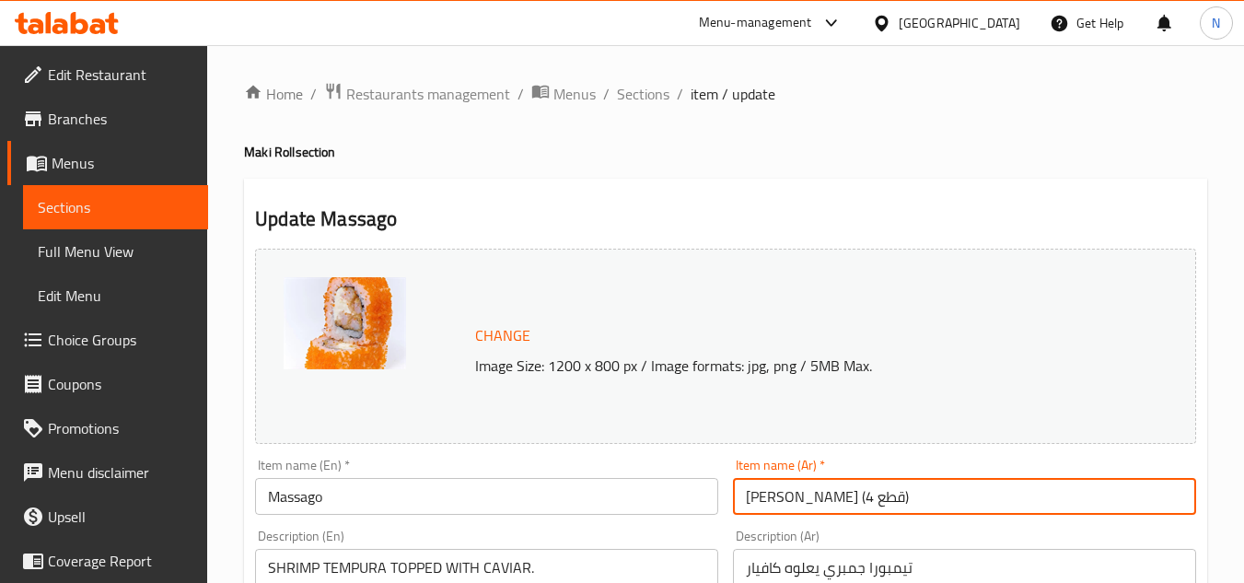
drag, startPoint x: 859, startPoint y: 503, endPoint x: 668, endPoint y: 492, distance: 190.9
drag, startPoint x: 863, startPoint y: 505, endPoint x: 680, endPoint y: 493, distance: 182.7
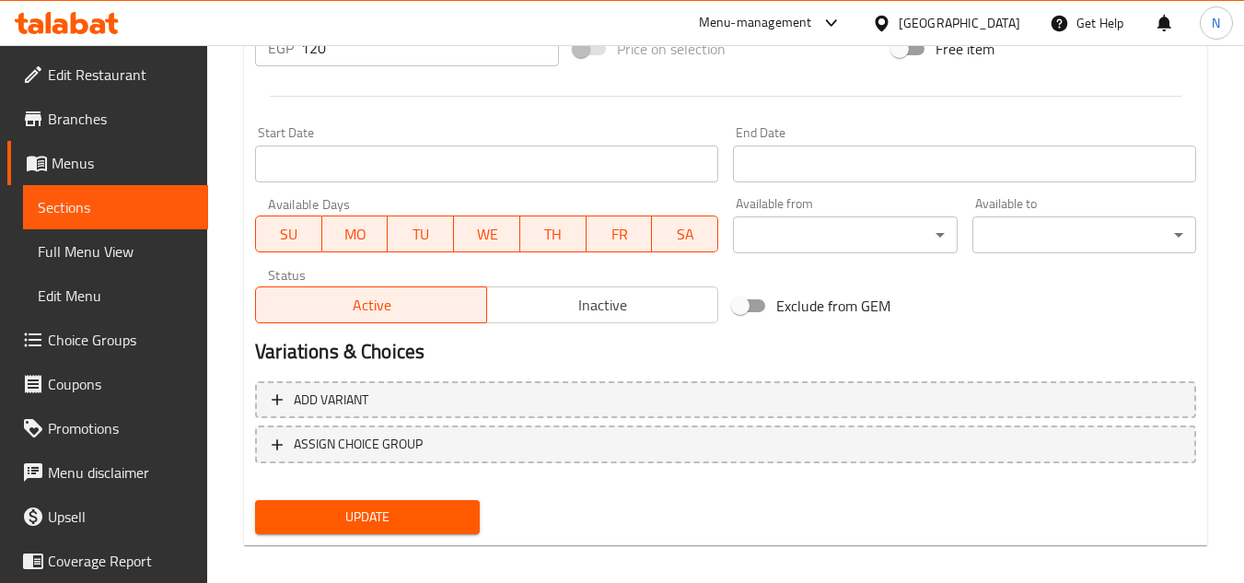
scroll to position [745, 0]
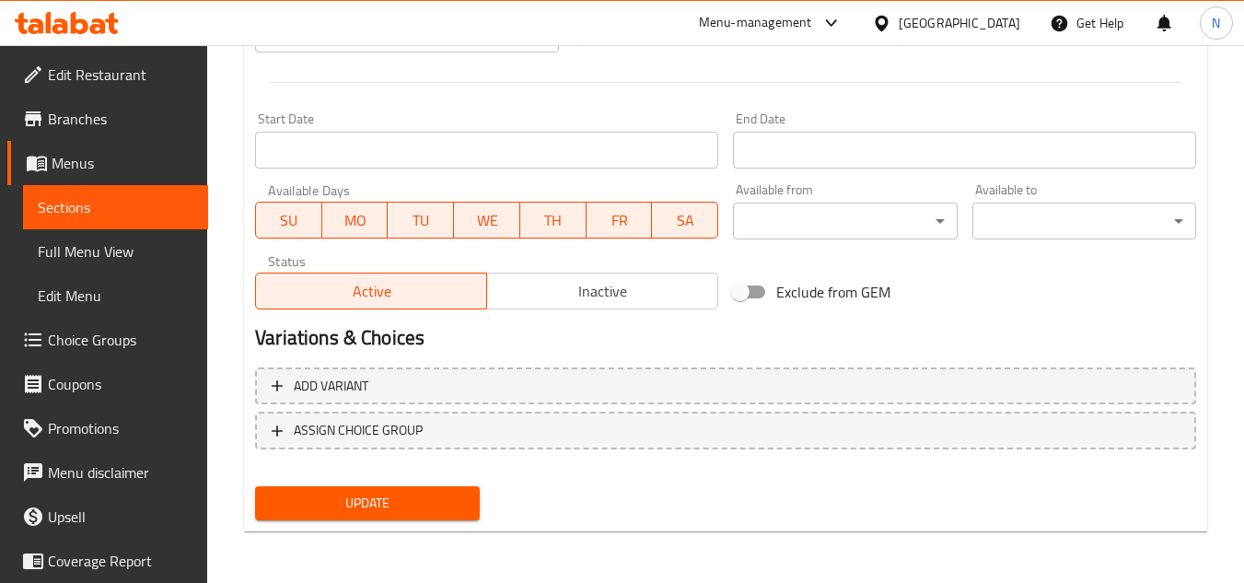
type input "ماساجو"
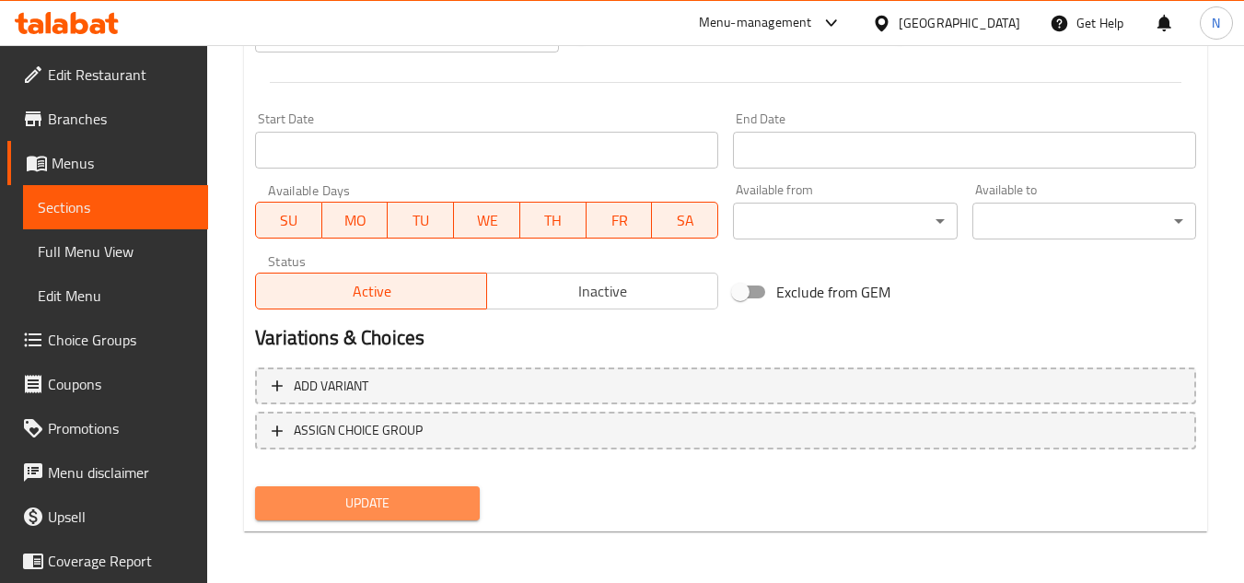
click at [383, 506] on span "Update" at bounding box center [367, 503] width 194 height 23
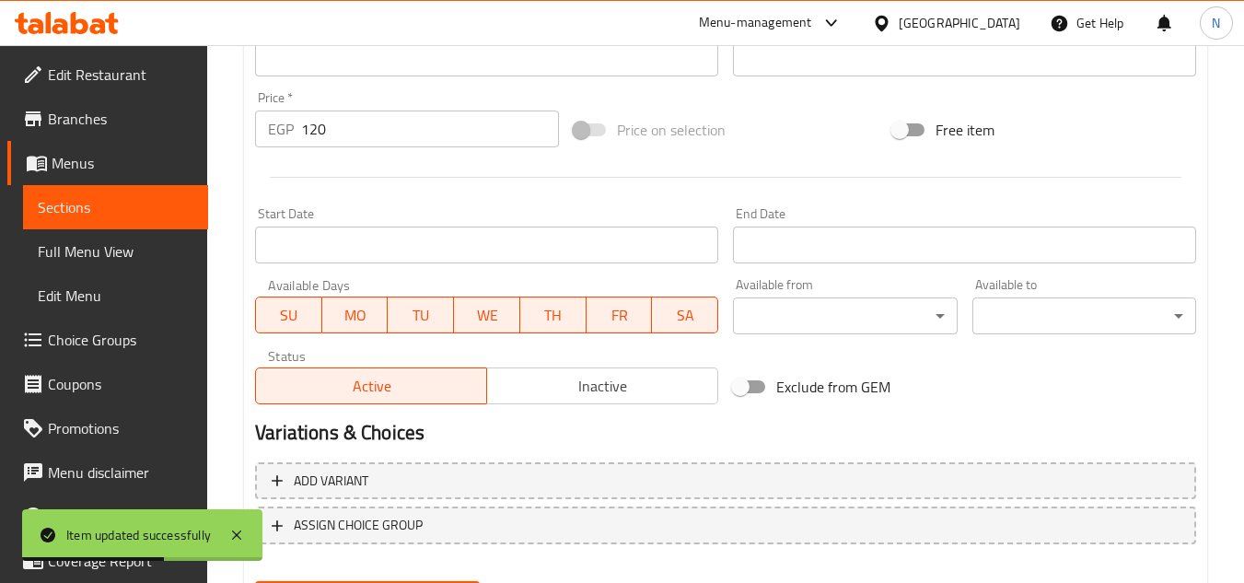
scroll to position [377, 0]
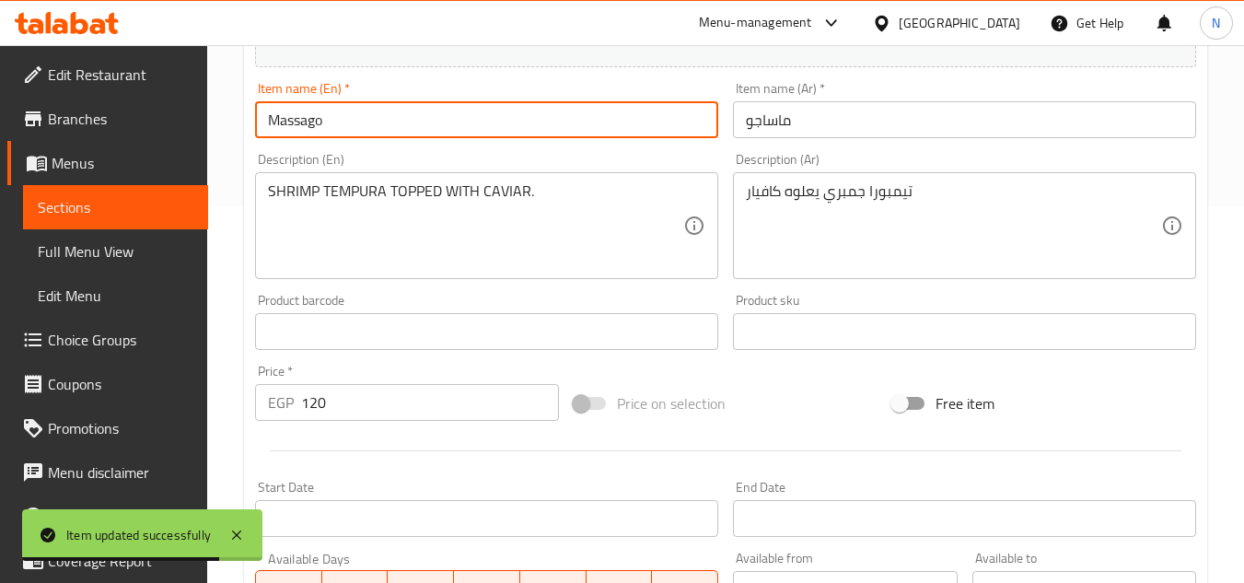
click at [289, 111] on input "Massago" at bounding box center [486, 119] width 463 height 37
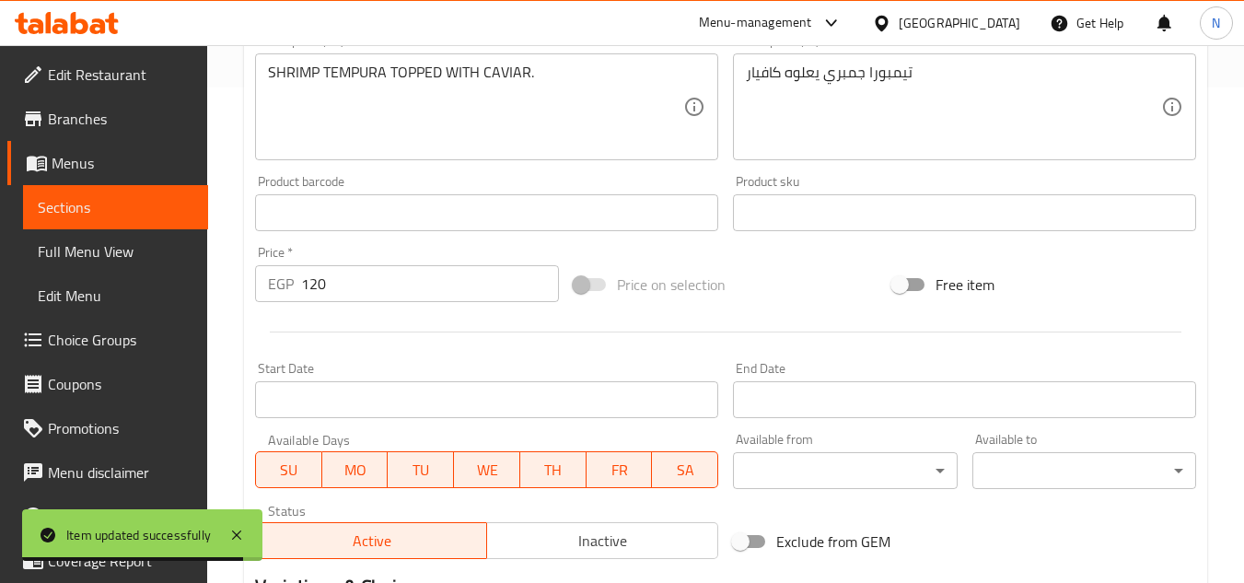
scroll to position [745, 0]
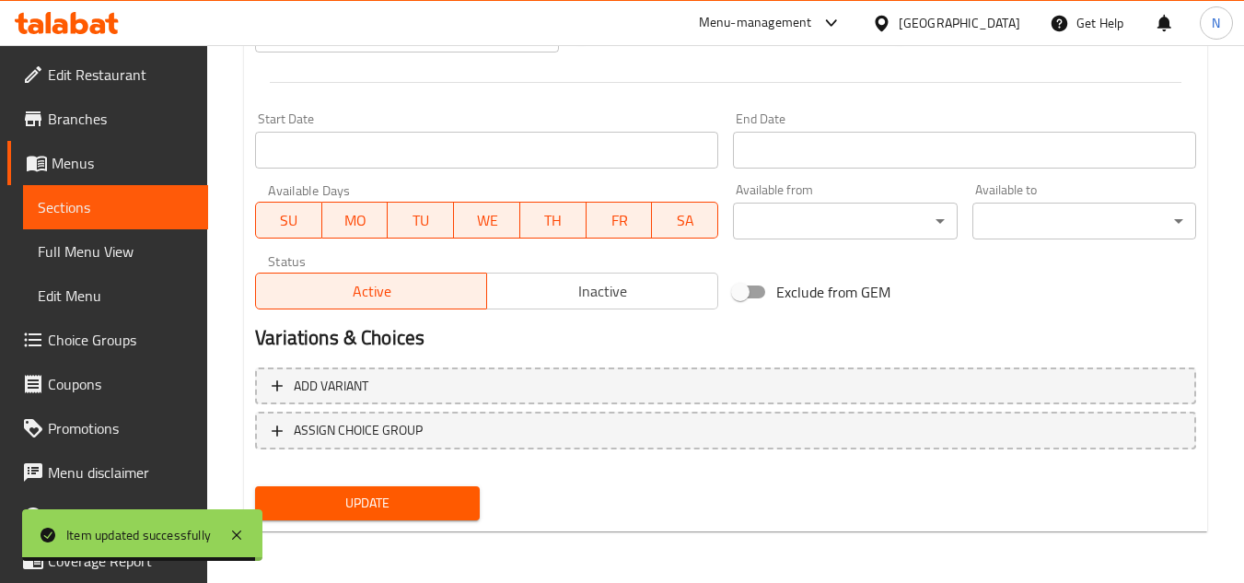
click at [382, 497] on span "Update" at bounding box center [367, 503] width 194 height 23
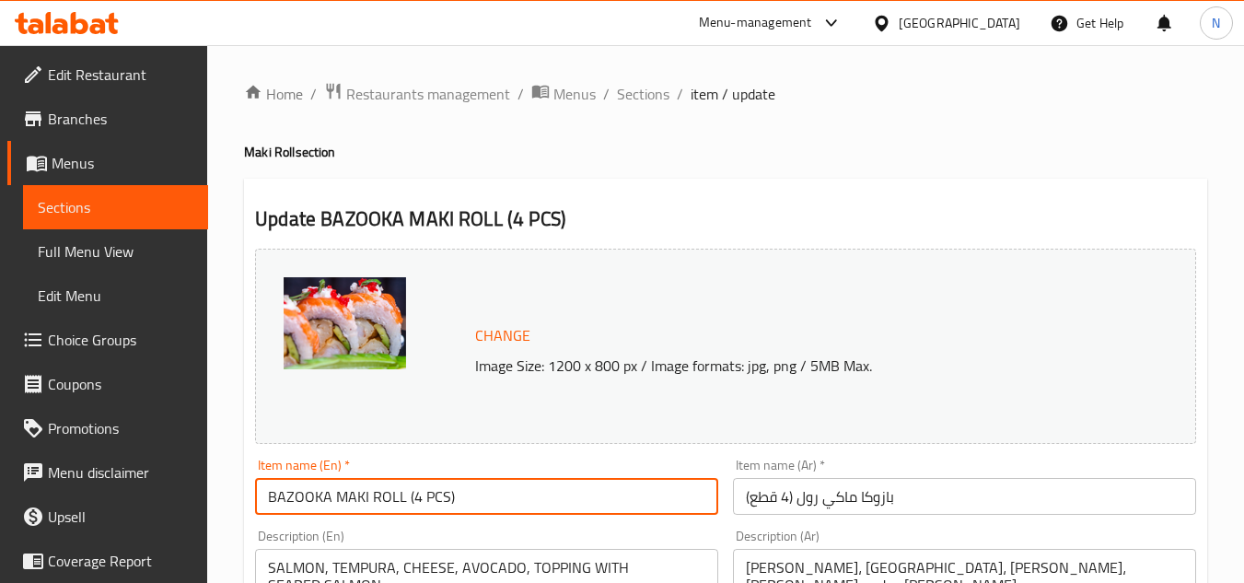
click at [343, 504] on input "BAZOOKA MAKI ROLL (4 PCS)" at bounding box center [486, 496] width 463 height 37
paste input "azoka"
type input "Bazoka"
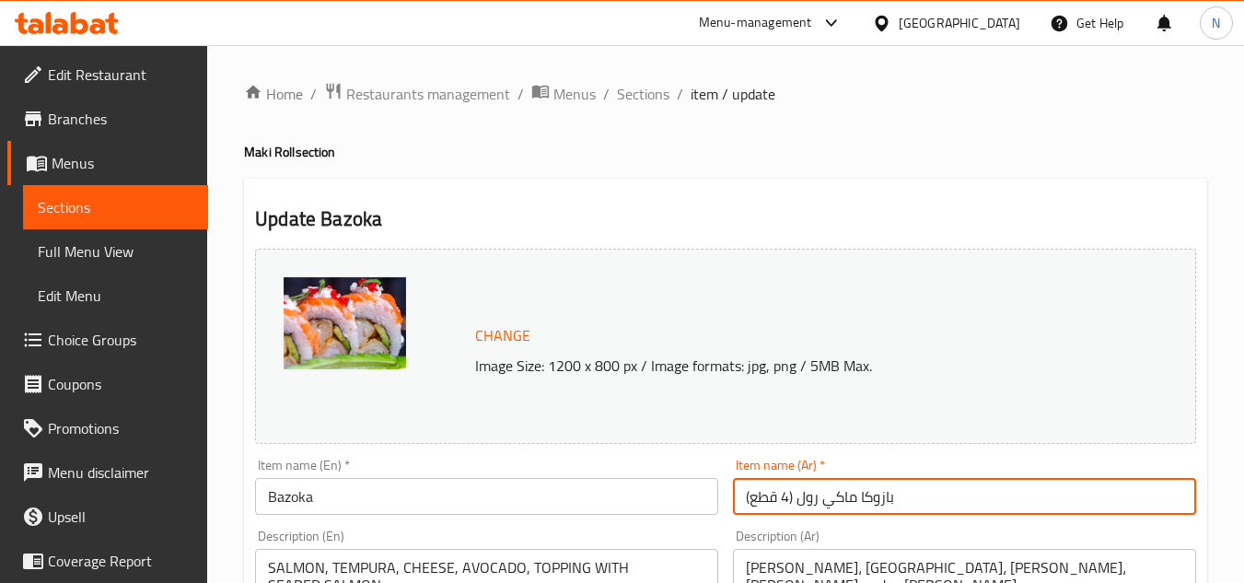
drag, startPoint x: 861, startPoint y: 501, endPoint x: 634, endPoint y: 501, distance: 226.5
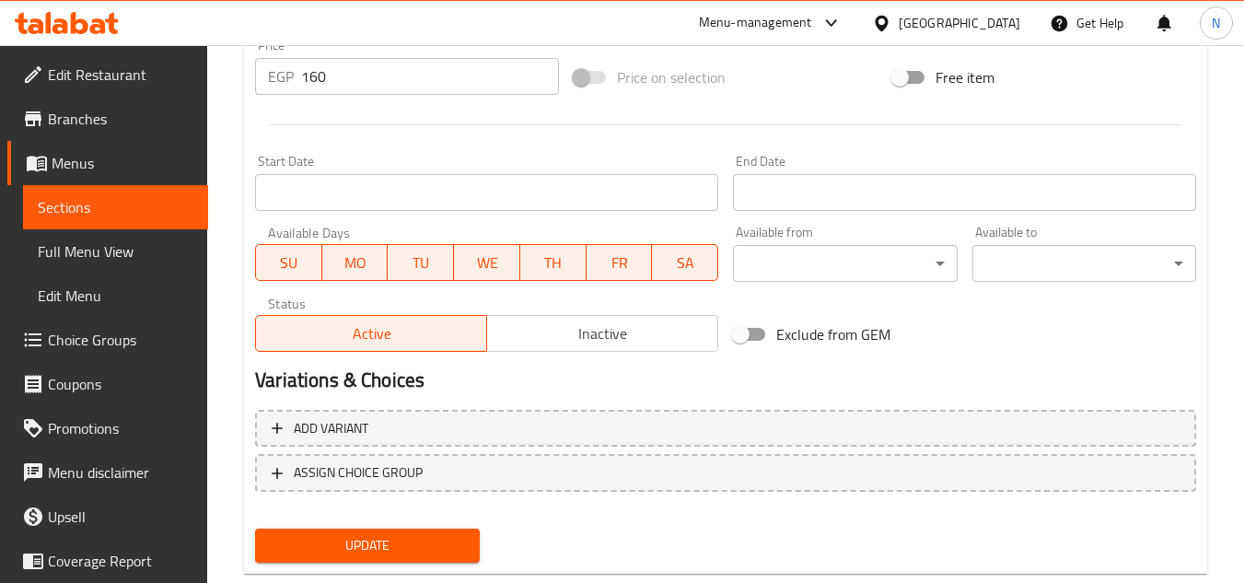
scroll to position [745, 0]
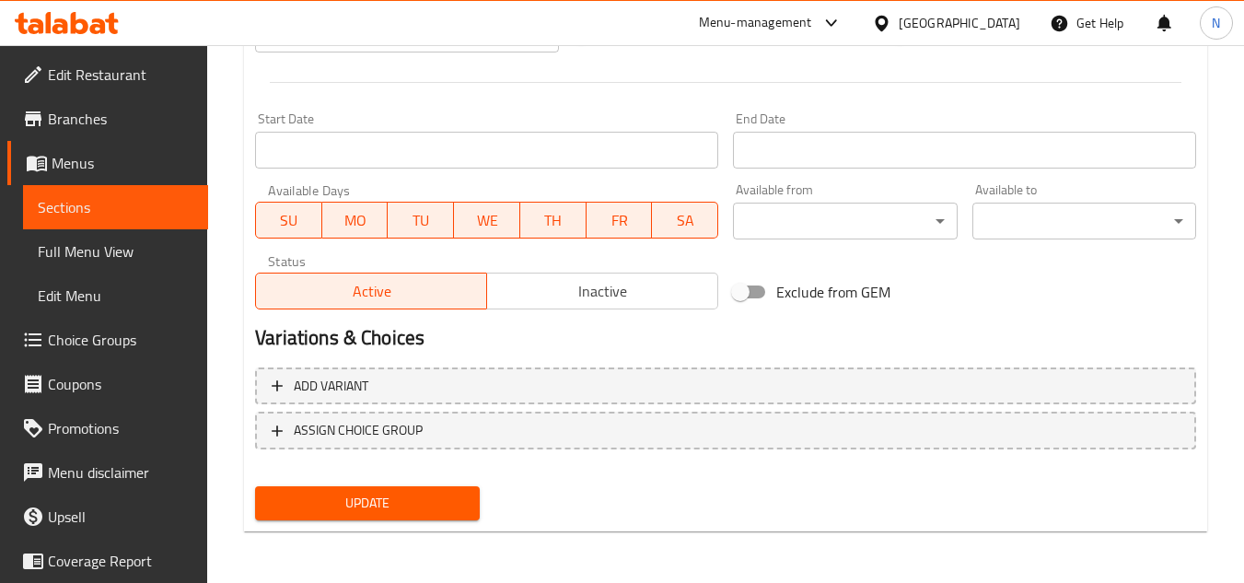
type input "بازوكا"
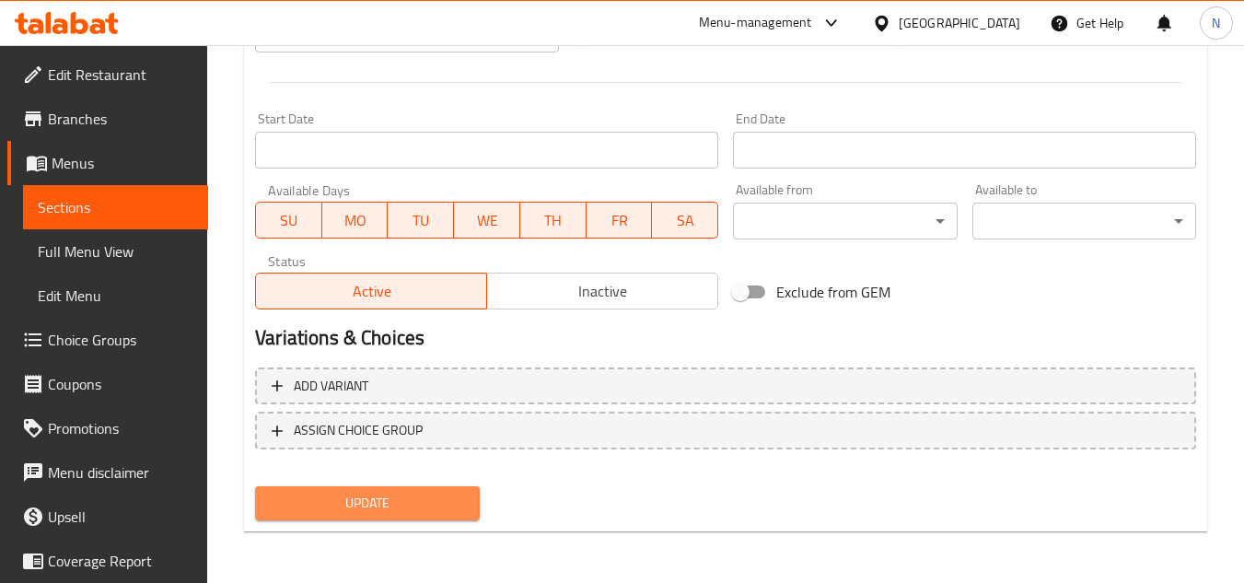
drag, startPoint x: 344, startPoint y: 505, endPoint x: 829, endPoint y: 433, distance: 490.6
click at [348, 505] on span "Update" at bounding box center [367, 503] width 194 height 23
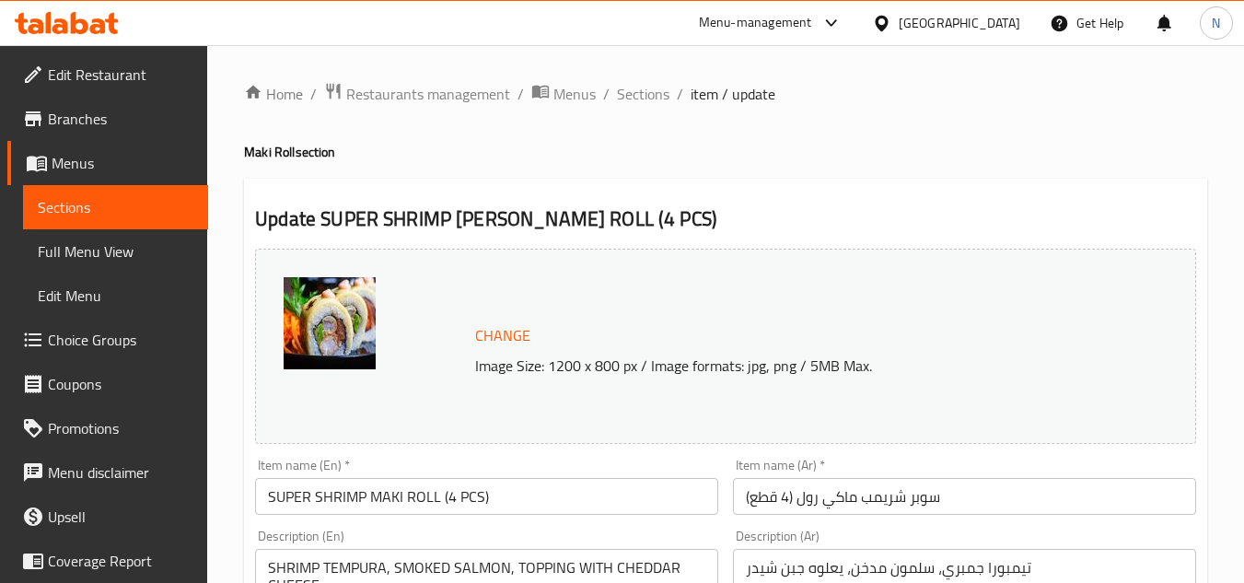
click at [395, 500] on input "SUPER SHRIMP MAKI ROLL (4 PCS)" at bounding box center [486, 496] width 463 height 37
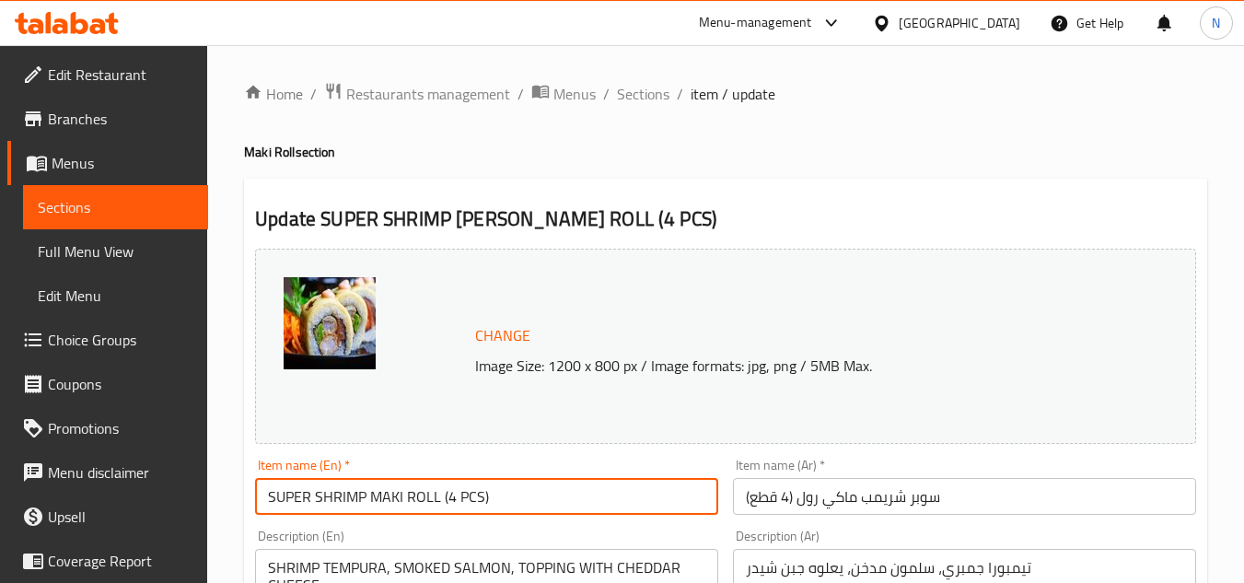
click at [395, 500] on input "SUPER SHRIMP MAKI ROLL (4 PCS)" at bounding box center [486, 496] width 463 height 37
paste input "uper shrimp"
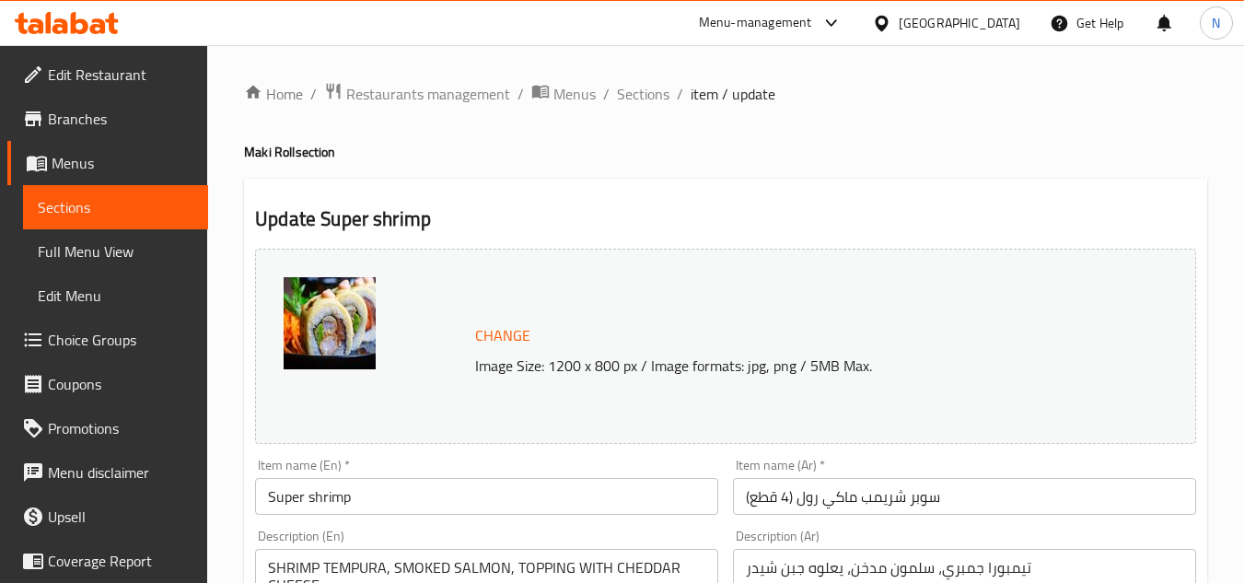
click at [370, 501] on input "Super shrimp" at bounding box center [486, 496] width 463 height 37
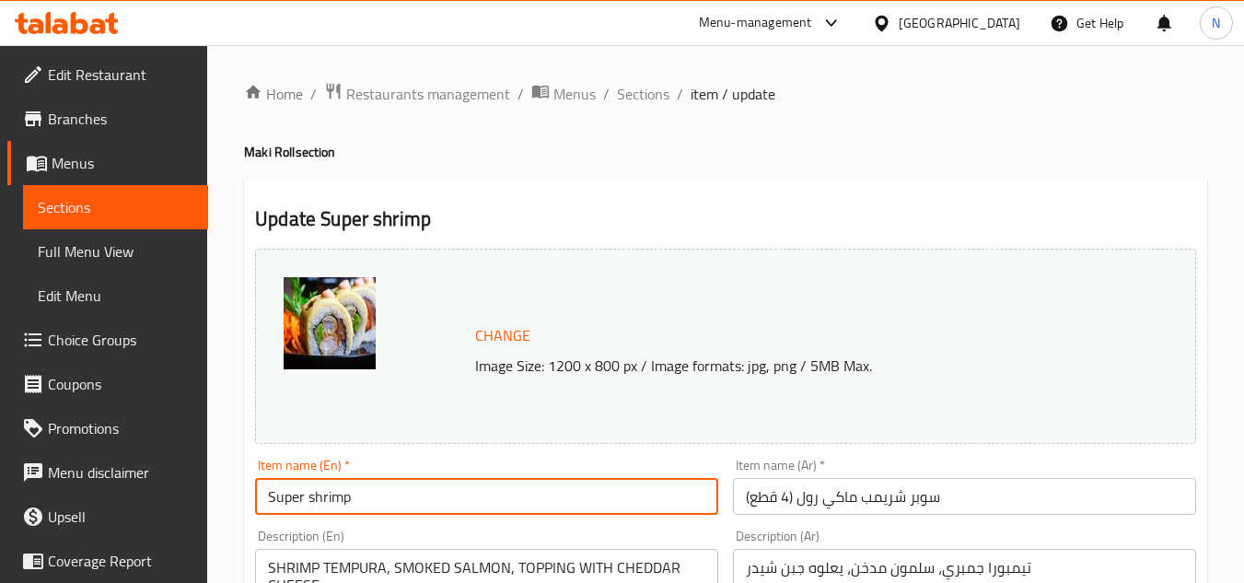
click at [370, 501] on input "Super shrimp" at bounding box center [486, 496] width 463 height 37
paste input "S"
type input "Super Shrimp"
click at [883, 503] on input "سوبر شريمب ماكي رول (4 قطع)" at bounding box center [964, 496] width 463 height 37
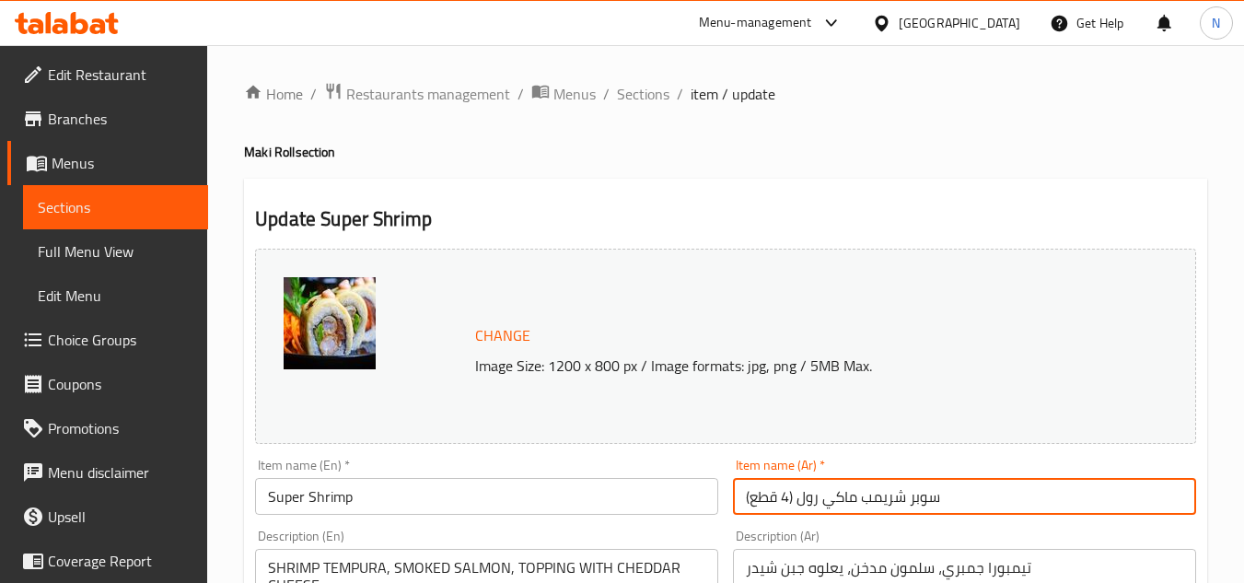
click at [883, 503] on input "سوبر شريمب ماكي رول (4 قطع)" at bounding box center [964, 496] width 463 height 37
click at [822, 496] on input "سوبر شريمب ماكي رول (4 قطع)" at bounding box center [964, 496] width 463 height 37
drag, startPoint x: 902, startPoint y: 497, endPoint x: 667, endPoint y: 506, distance: 234.9
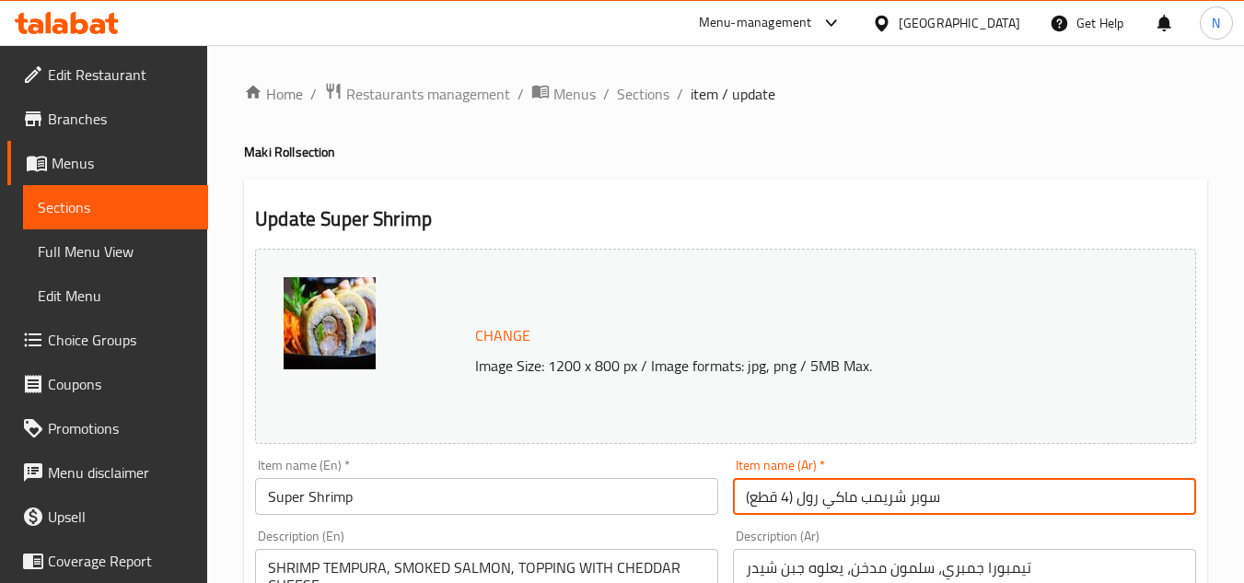
click at [747, 501] on input "سوبر" at bounding box center [964, 496] width 463 height 37
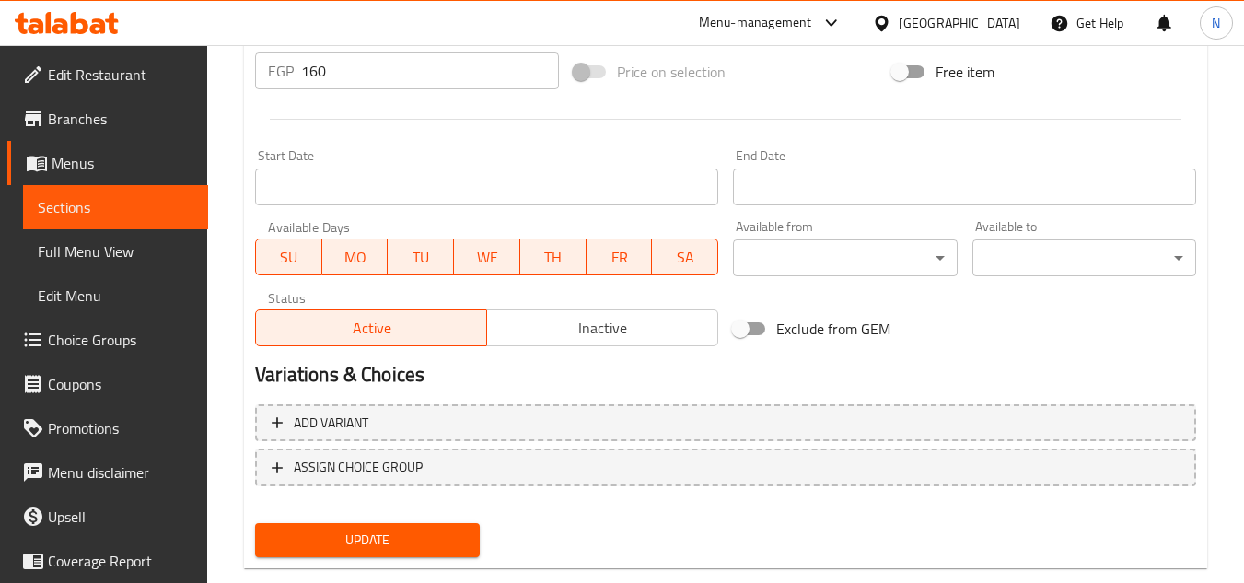
scroll to position [745, 0]
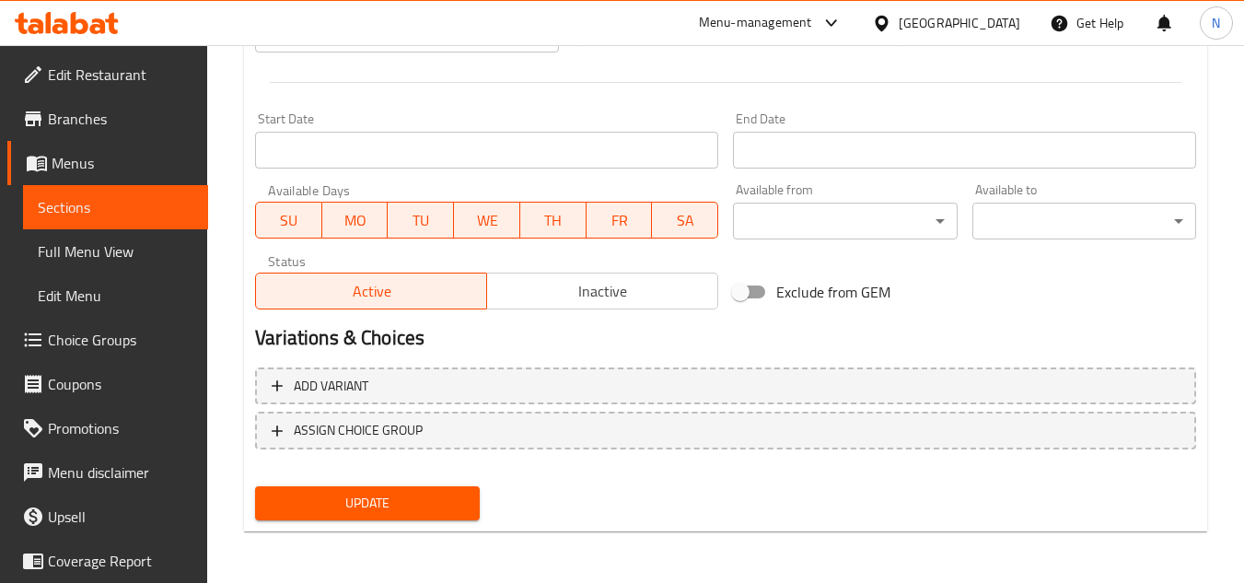
type input "جمبري سوبر"
click at [400, 496] on span "Update" at bounding box center [367, 503] width 194 height 23
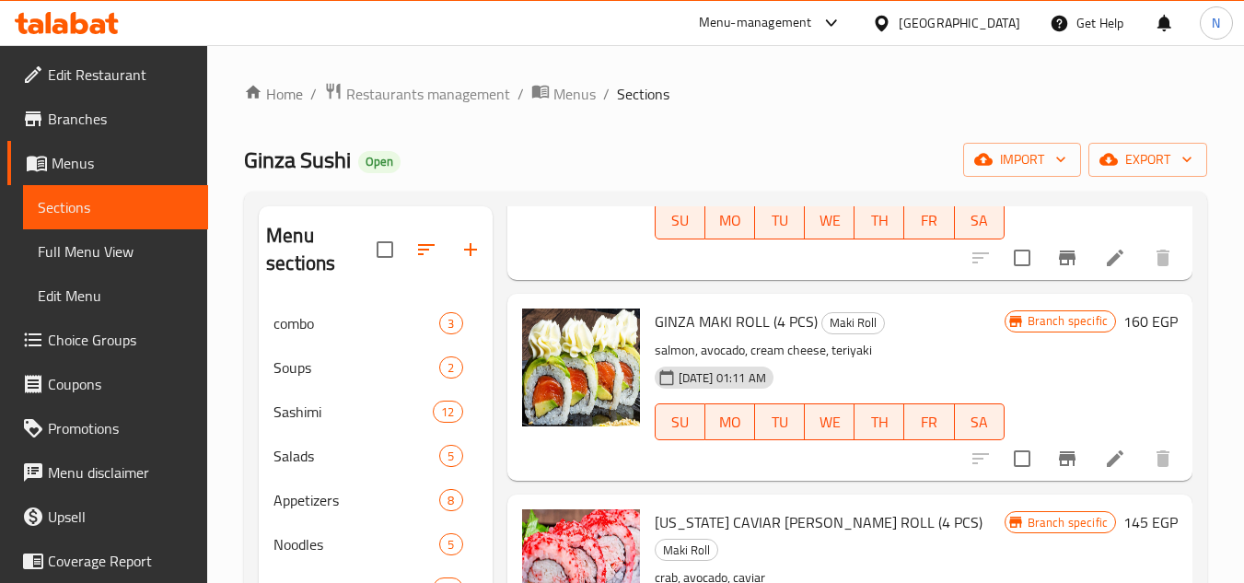
scroll to position [5234, 0]
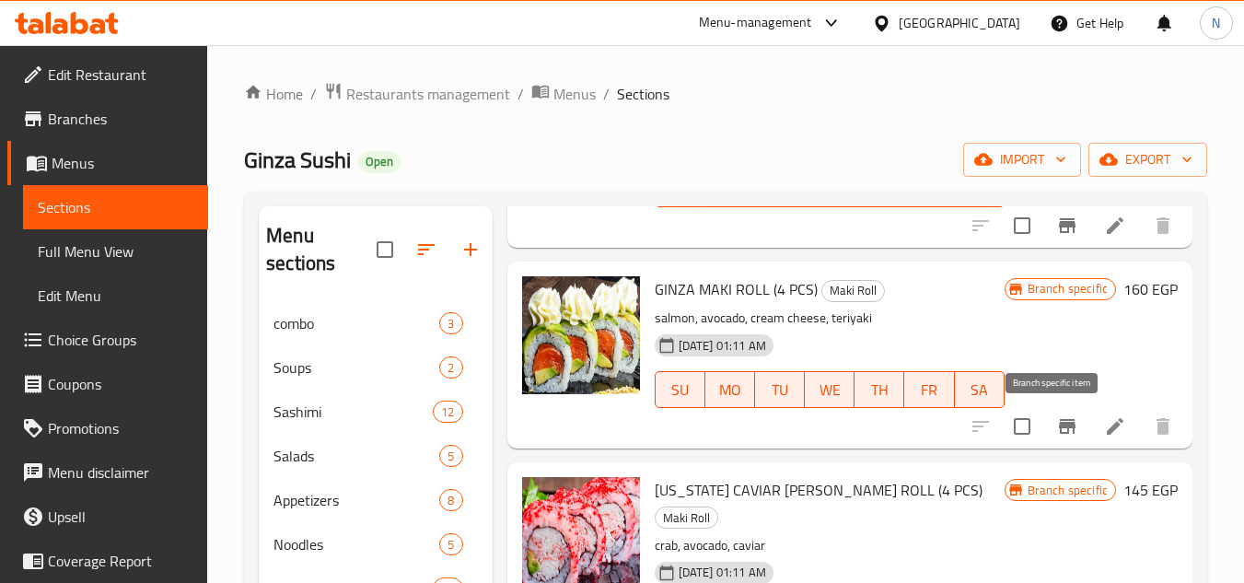
click at [1058, 433] on icon "Branch-specific-item" at bounding box center [1067, 426] width 22 height 22
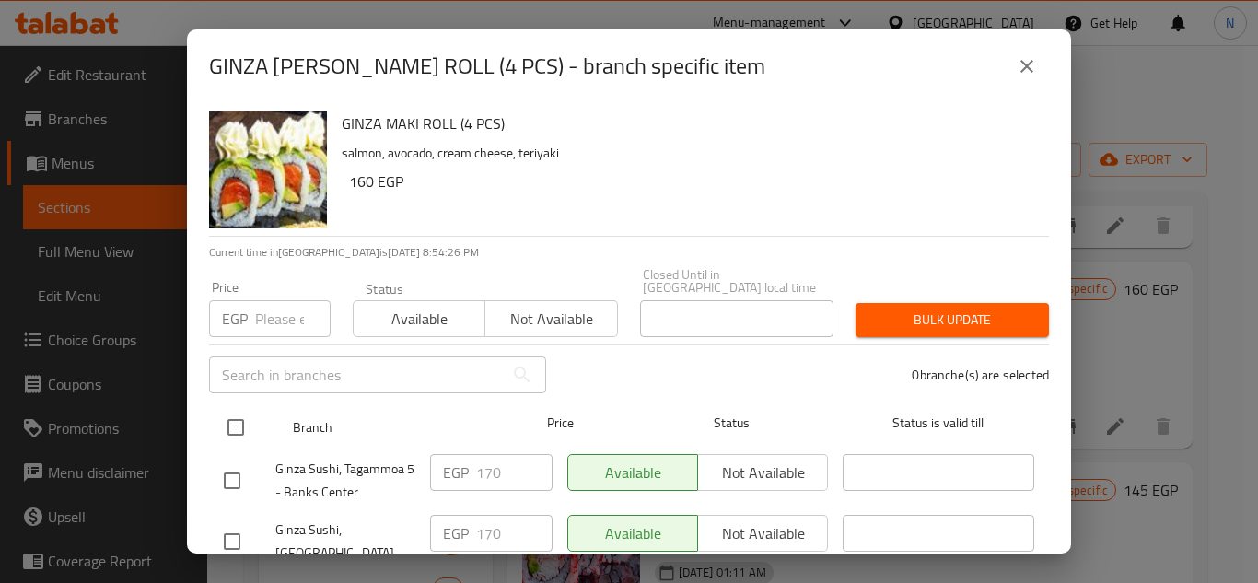
click at [255, 409] on div at bounding box center [250, 426] width 69 height 53
click at [238, 415] on input "checkbox" at bounding box center [235, 427] width 39 height 39
checkbox input "true"
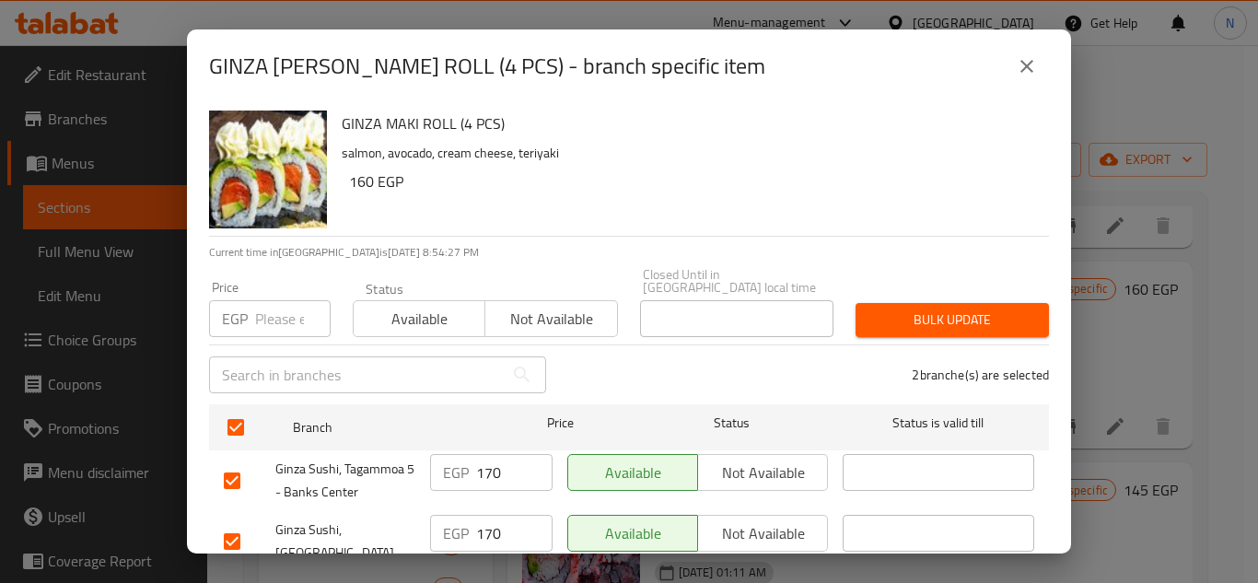
click at [294, 302] on input "number" at bounding box center [292, 318] width 75 height 37
paste input "210"
type input "210"
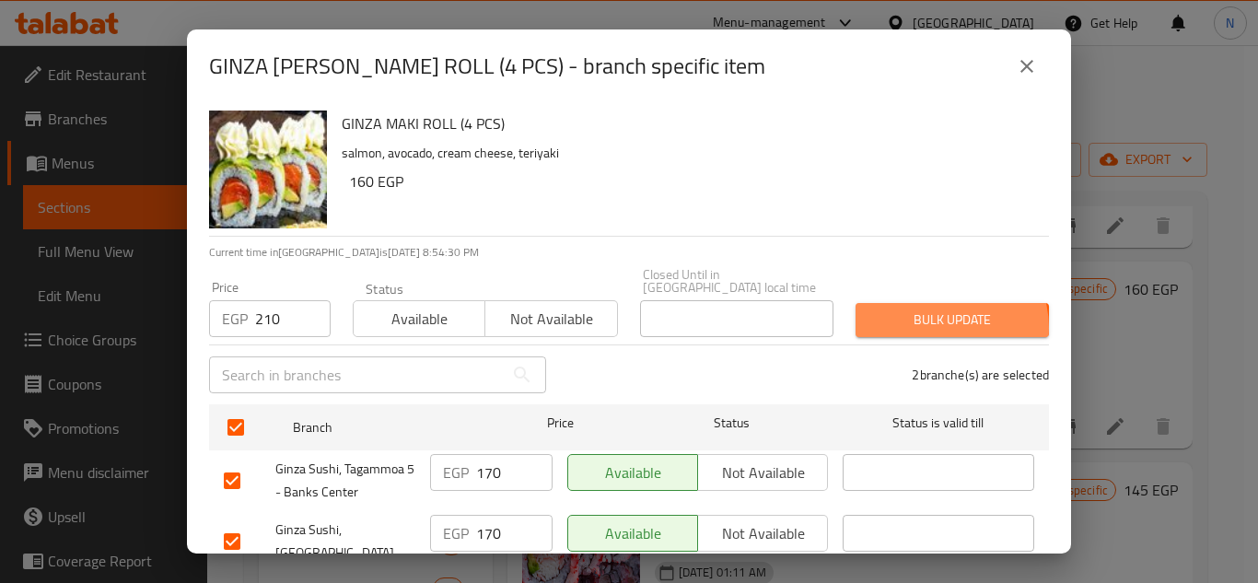
click at [927, 315] on span "Bulk update" at bounding box center [952, 319] width 164 height 23
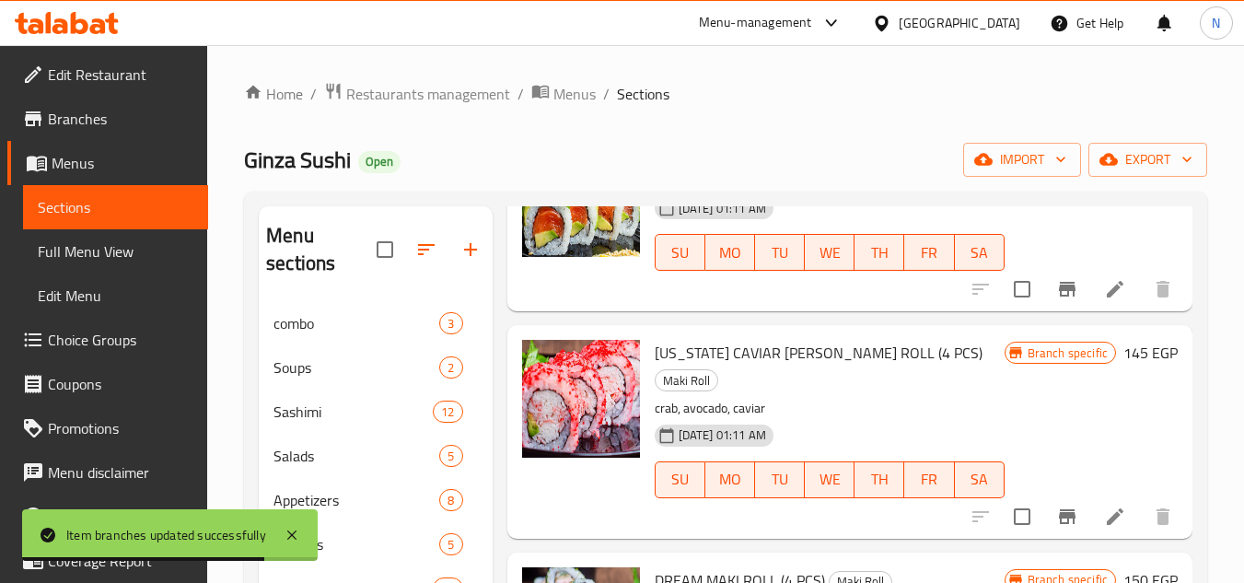
scroll to position [5418, 0]
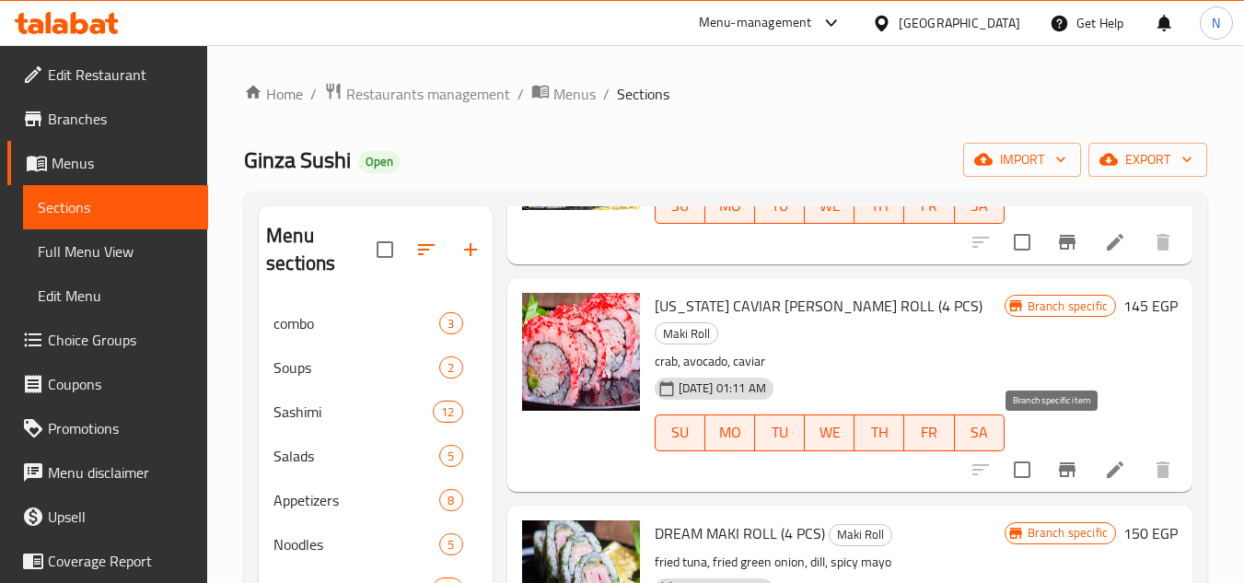
click at [1062, 458] on icon "Branch-specific-item" at bounding box center [1067, 469] width 22 height 22
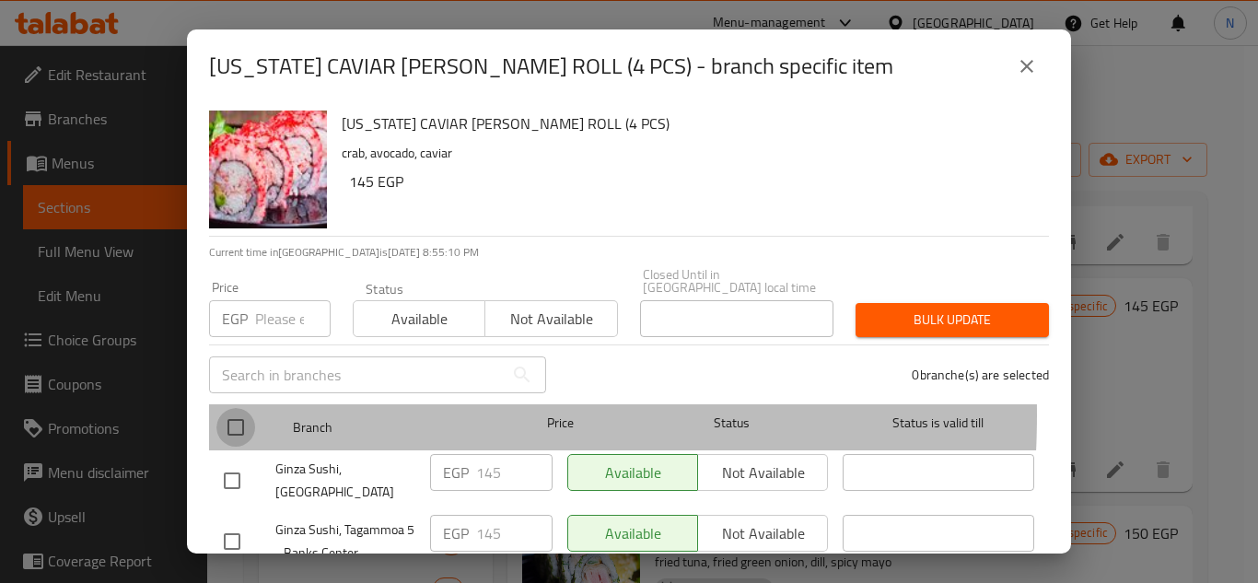
click at [228, 408] on input "checkbox" at bounding box center [235, 427] width 39 height 39
checkbox input "true"
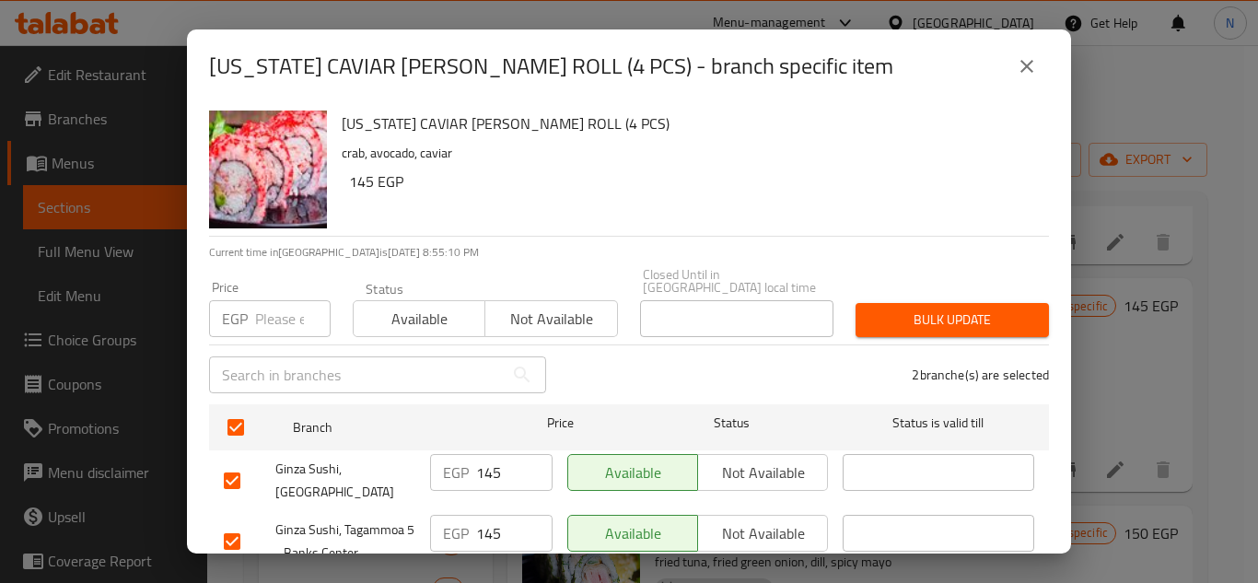
click at [270, 316] on input "number" at bounding box center [292, 318] width 75 height 37
paste input "190"
type input "190"
click at [907, 308] on span "Bulk update" at bounding box center [952, 319] width 164 height 23
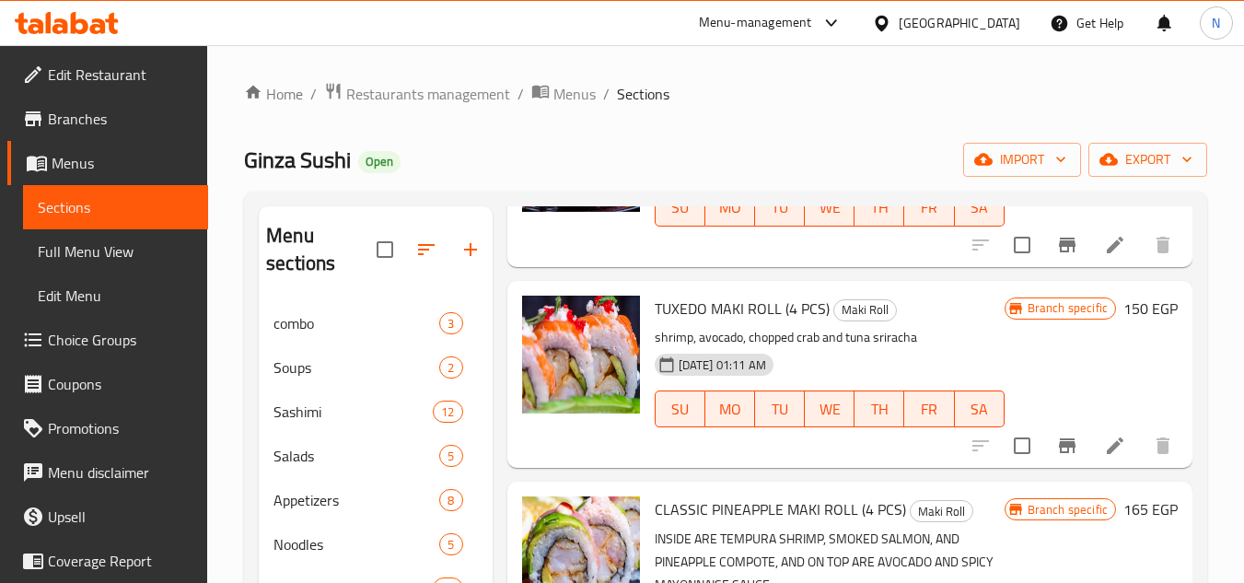
scroll to position [6062, 0]
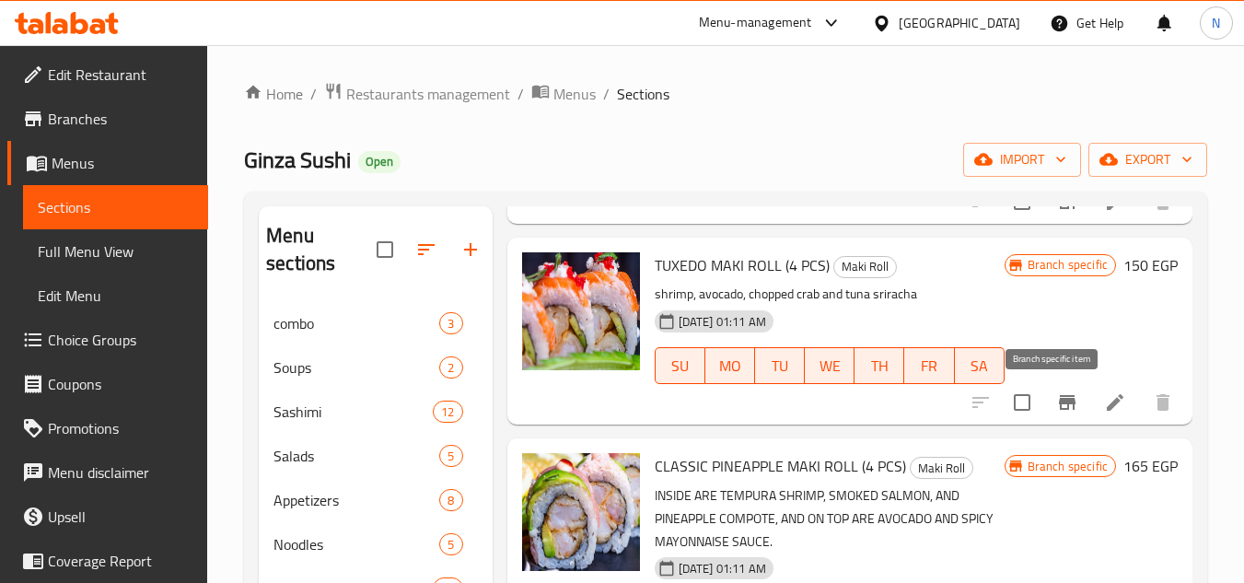
click at [1056, 413] on icon "Branch-specific-item" at bounding box center [1067, 402] width 22 height 22
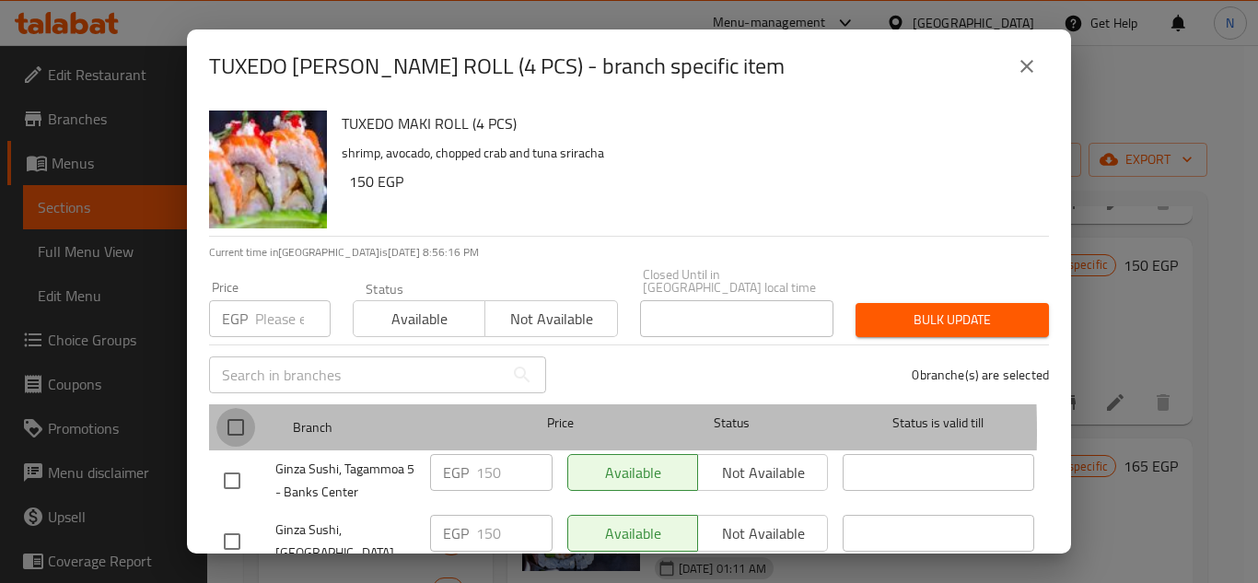
click at [237, 418] on input "checkbox" at bounding box center [235, 427] width 39 height 39
checkbox input "true"
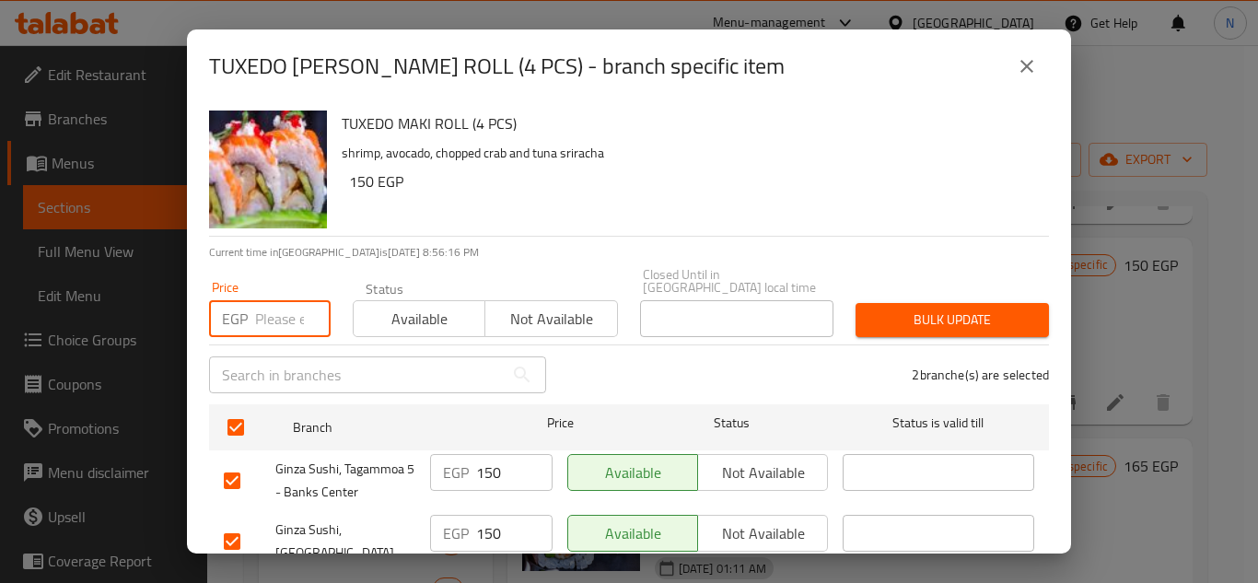
click at [272, 305] on input "number" at bounding box center [292, 318] width 75 height 37
paste input "205"
type input "205"
click at [888, 308] on span "Bulk update" at bounding box center [952, 319] width 164 height 23
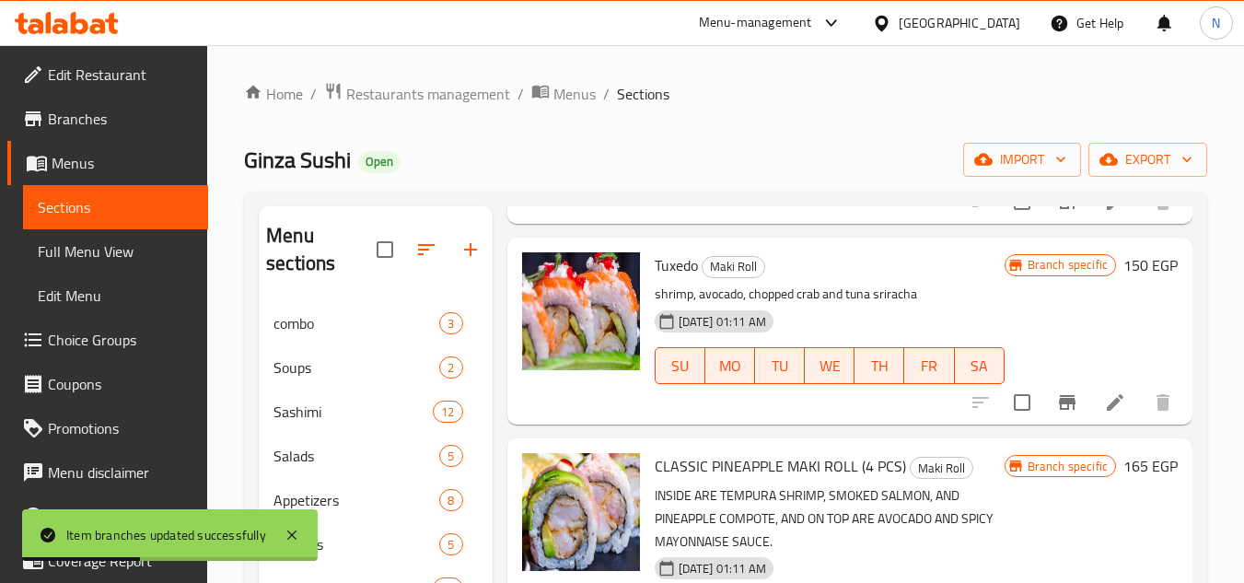
scroll to position [396, 0]
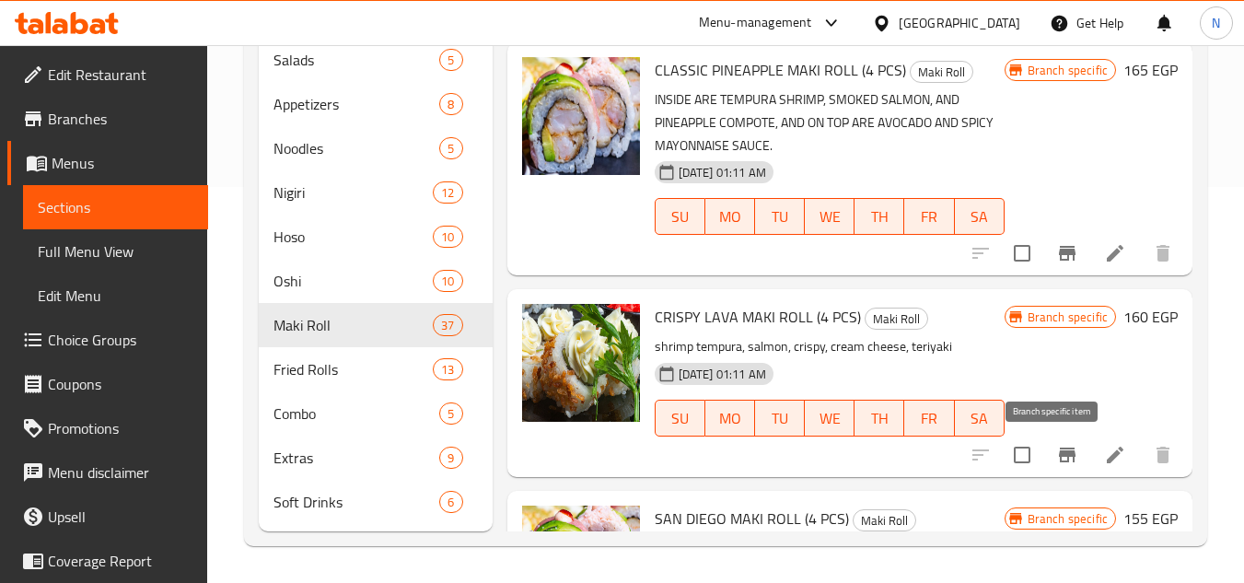
click at [1061, 461] on icon "Branch-specific-item" at bounding box center [1067, 455] width 22 height 22
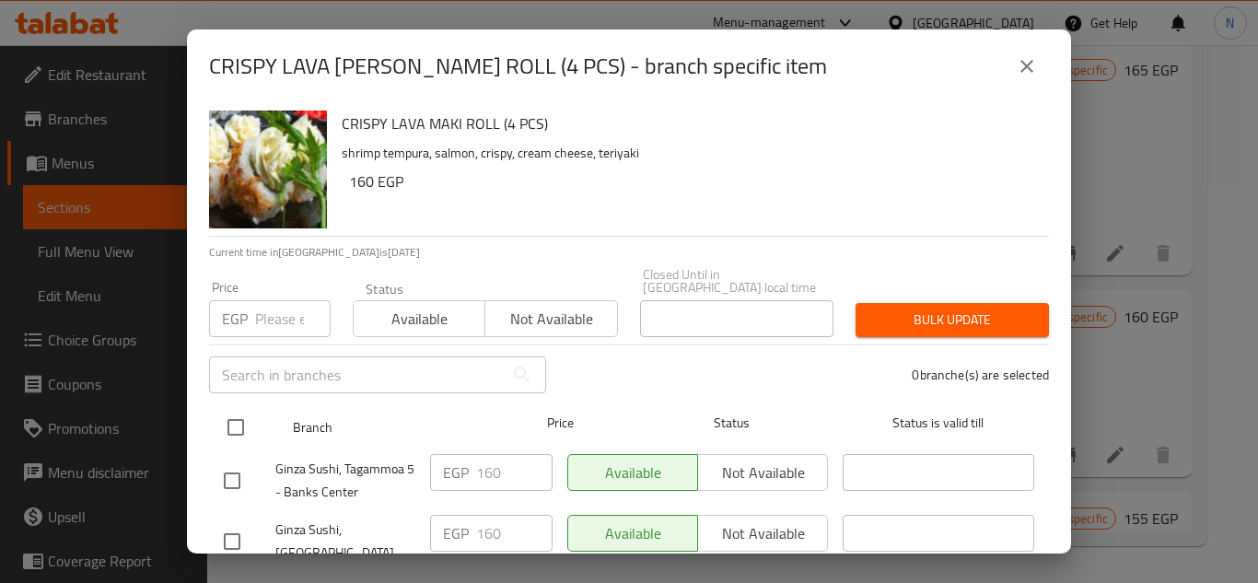
click at [238, 422] on input "checkbox" at bounding box center [235, 427] width 39 height 39
checkbox input "true"
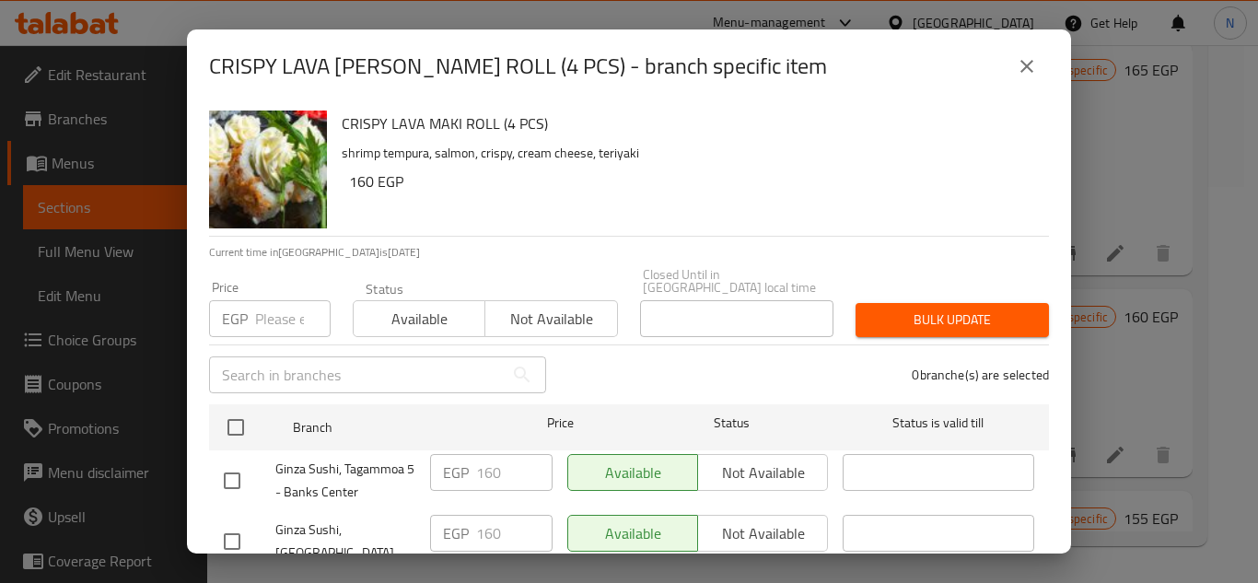
checkbox input "true"
click at [279, 322] on input "number" at bounding box center [292, 318] width 75 height 37
paste input "195"
type input "195"
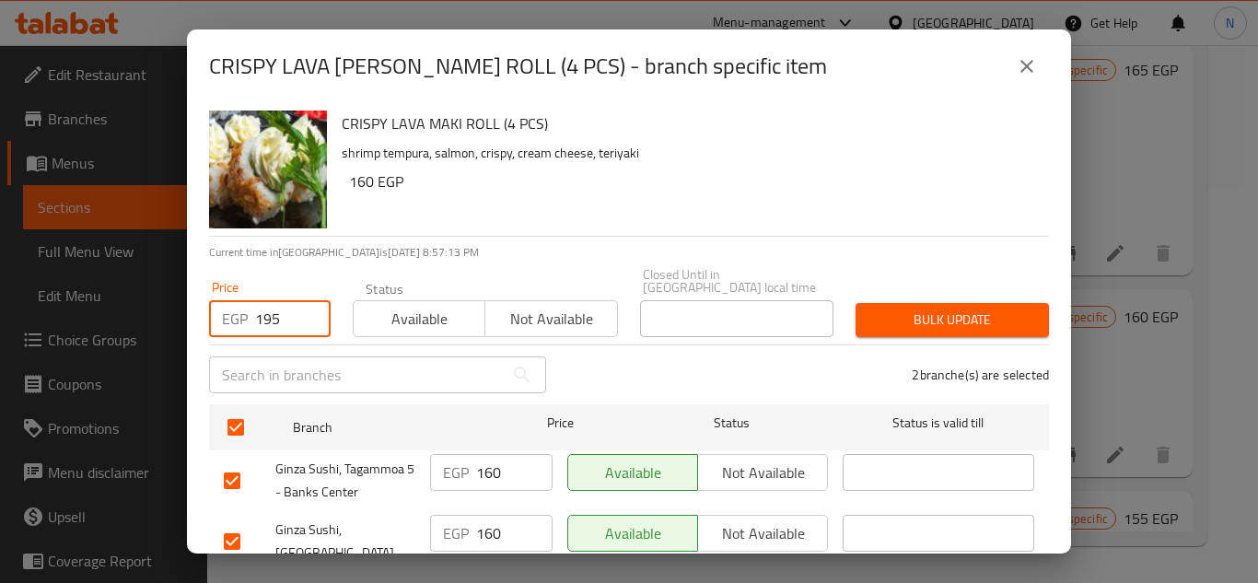
click at [933, 311] on span "Bulk update" at bounding box center [952, 319] width 164 height 23
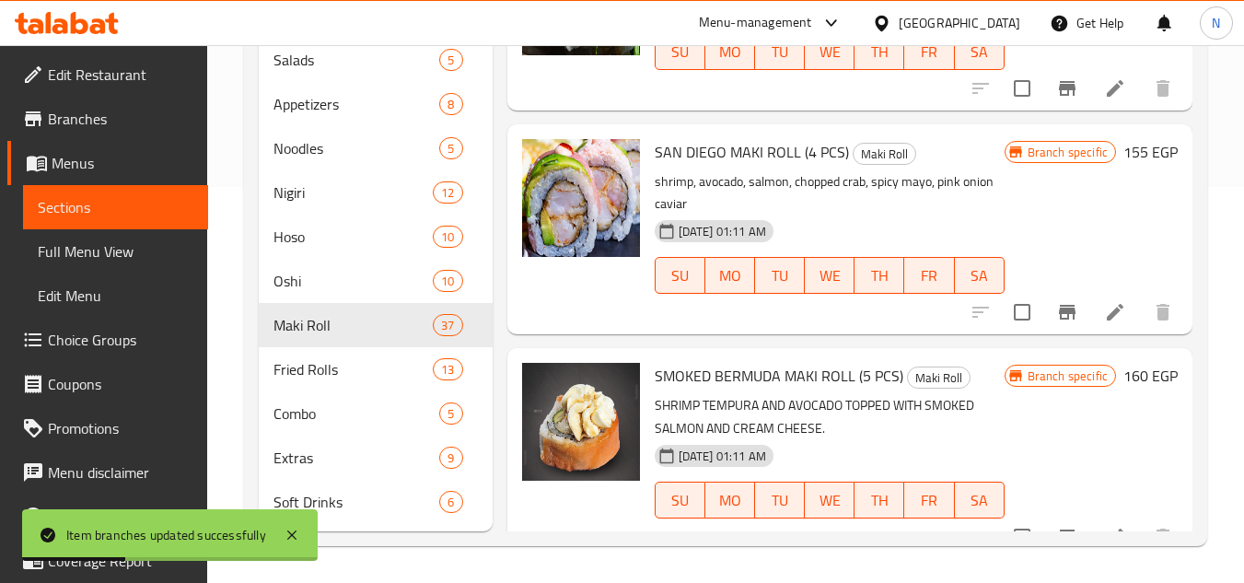
scroll to position [6430, 0]
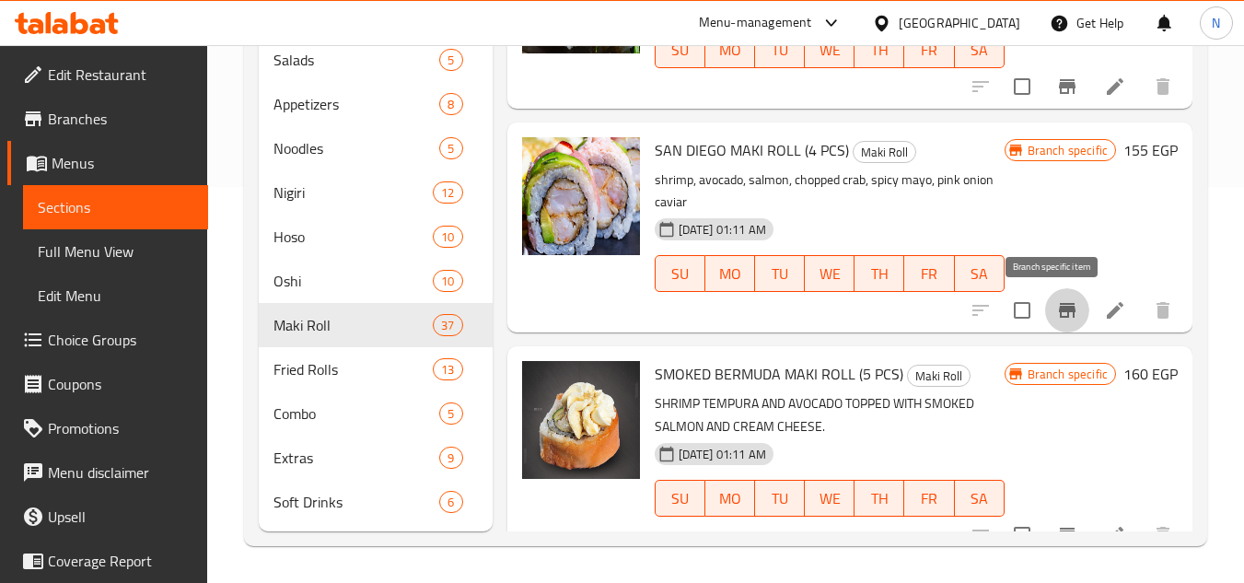
click at [1061, 315] on icon "Branch-specific-item" at bounding box center [1067, 310] width 22 height 22
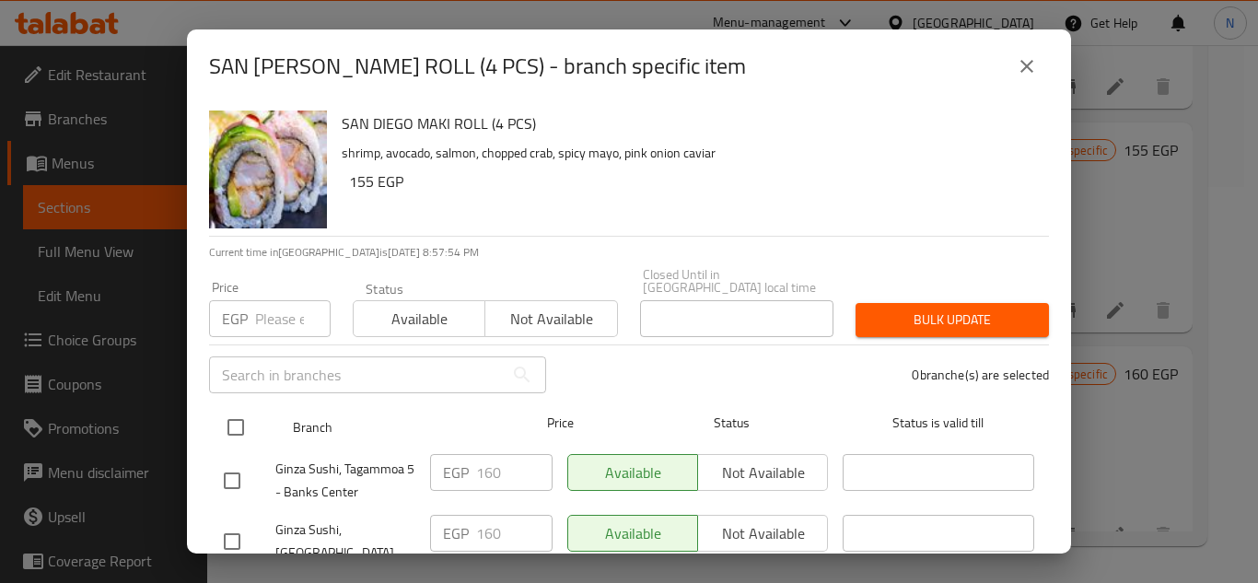
click at [233, 420] on input "checkbox" at bounding box center [235, 427] width 39 height 39
checkbox input "true"
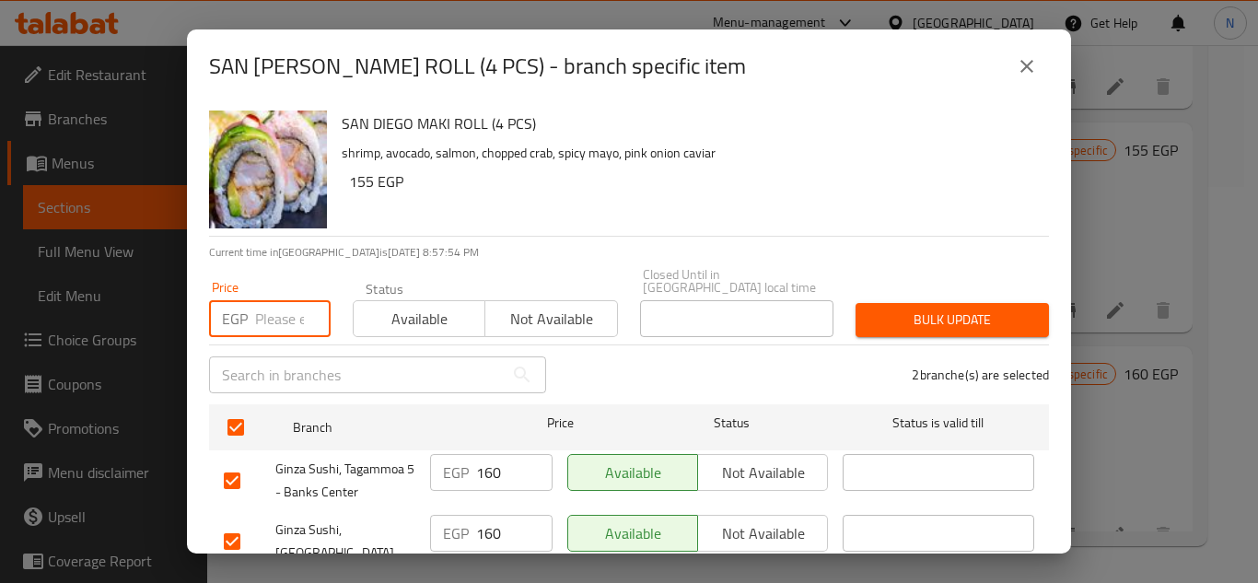
click at [255, 307] on input "number" at bounding box center [292, 318] width 75 height 37
paste input "205"
type input "205"
click at [932, 308] on span "Bulk update" at bounding box center [952, 319] width 164 height 23
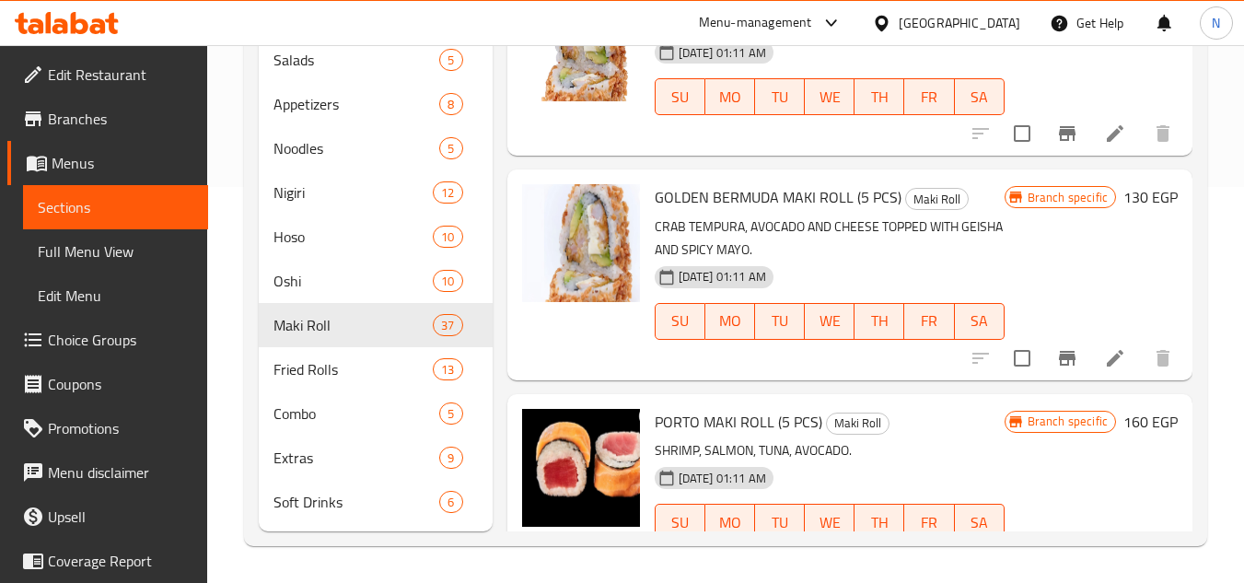
scroll to position [6647, 0]
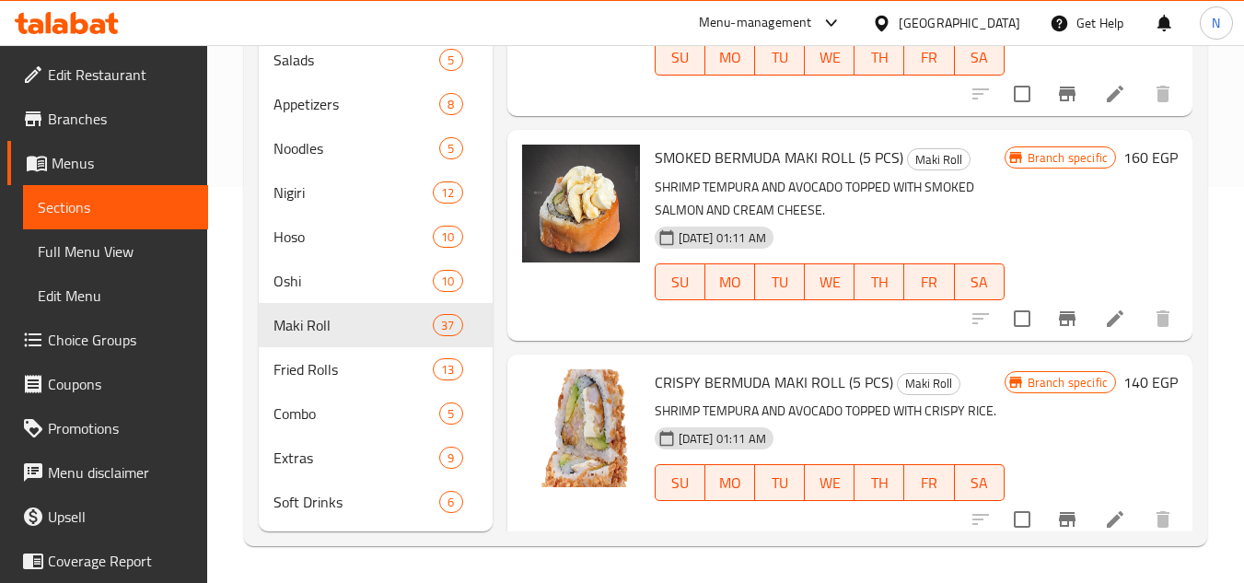
click at [1231, 188] on div "Home / Restaurants management / Menus / Sections Ginza Sushi Open import export…" at bounding box center [725, 115] width 1037 height 933
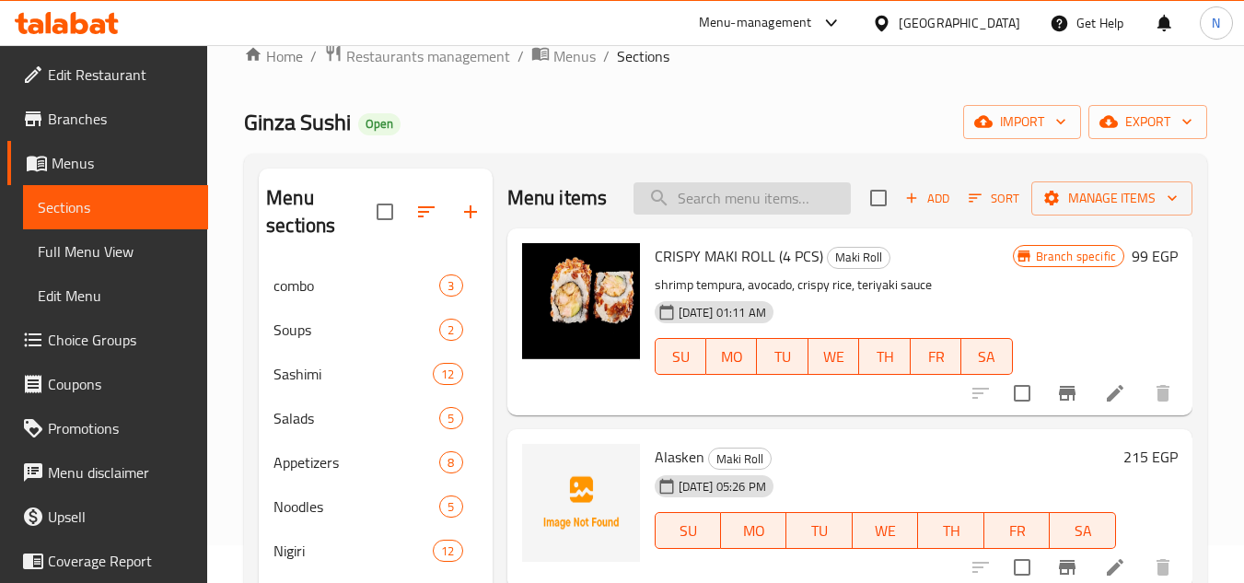
scroll to position [28, 0]
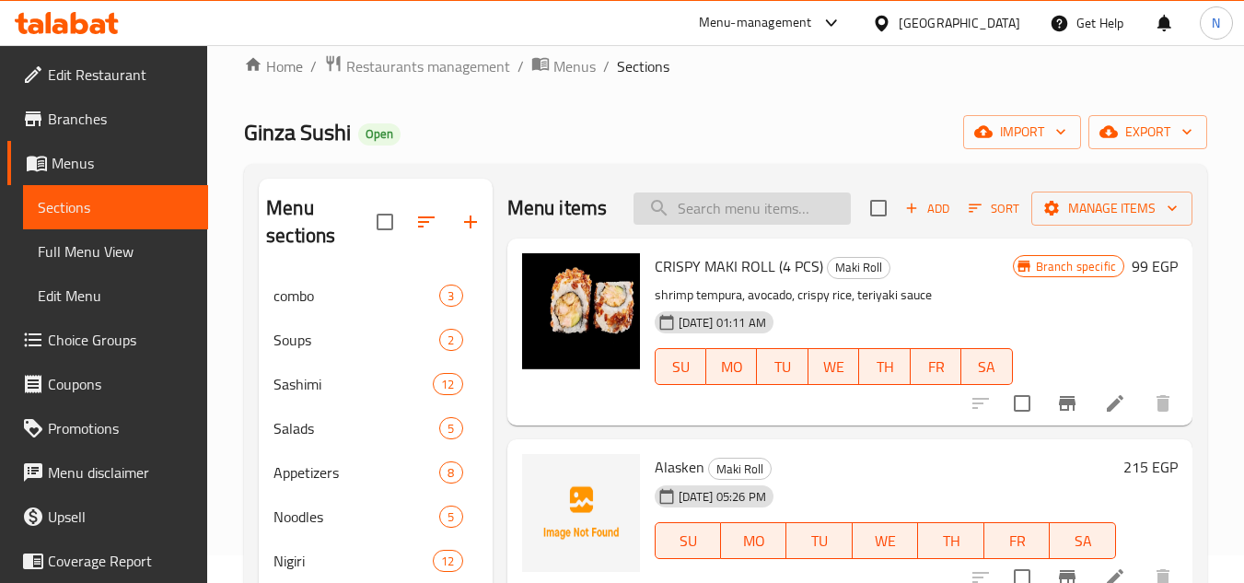
click at [690, 225] on input "search" at bounding box center [741, 208] width 217 height 32
paste input "Mega"
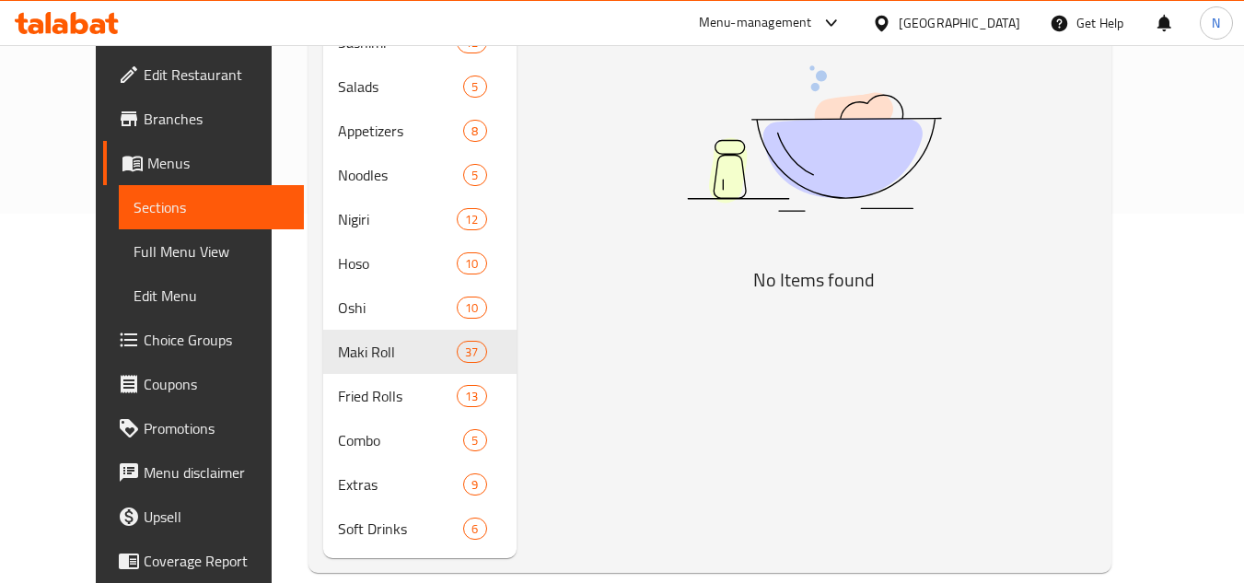
scroll to position [396, 0]
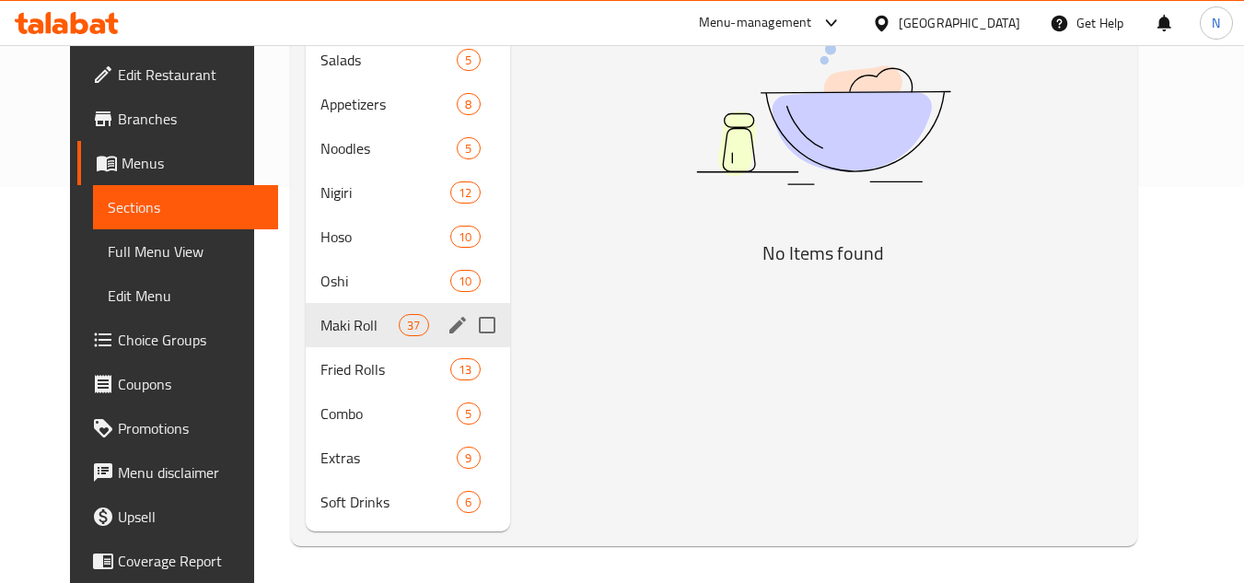
type input "Mega"
click at [321, 329] on span "Maki Roll" at bounding box center [359, 325] width 78 height 22
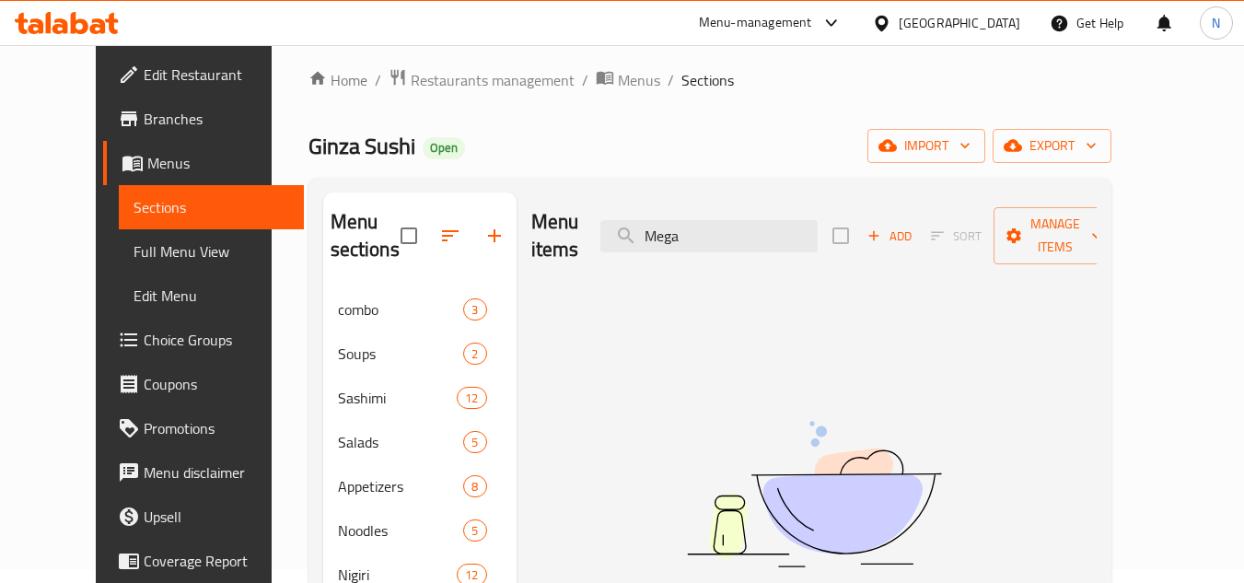
scroll to position [0, 0]
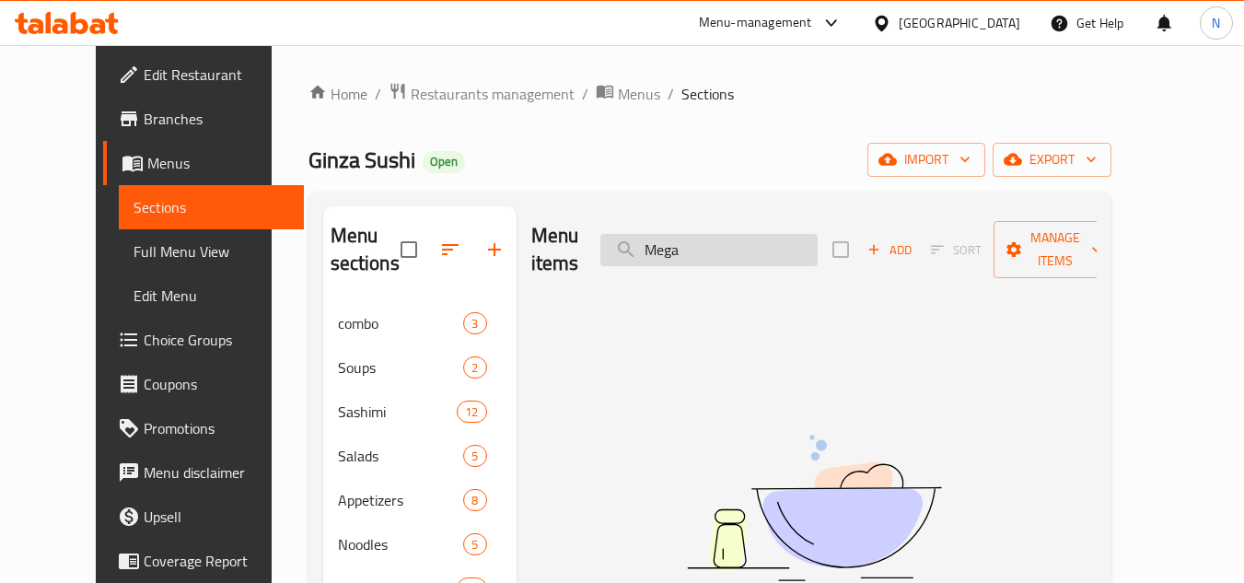
click at [740, 248] on input "Mega" at bounding box center [708, 250] width 217 height 32
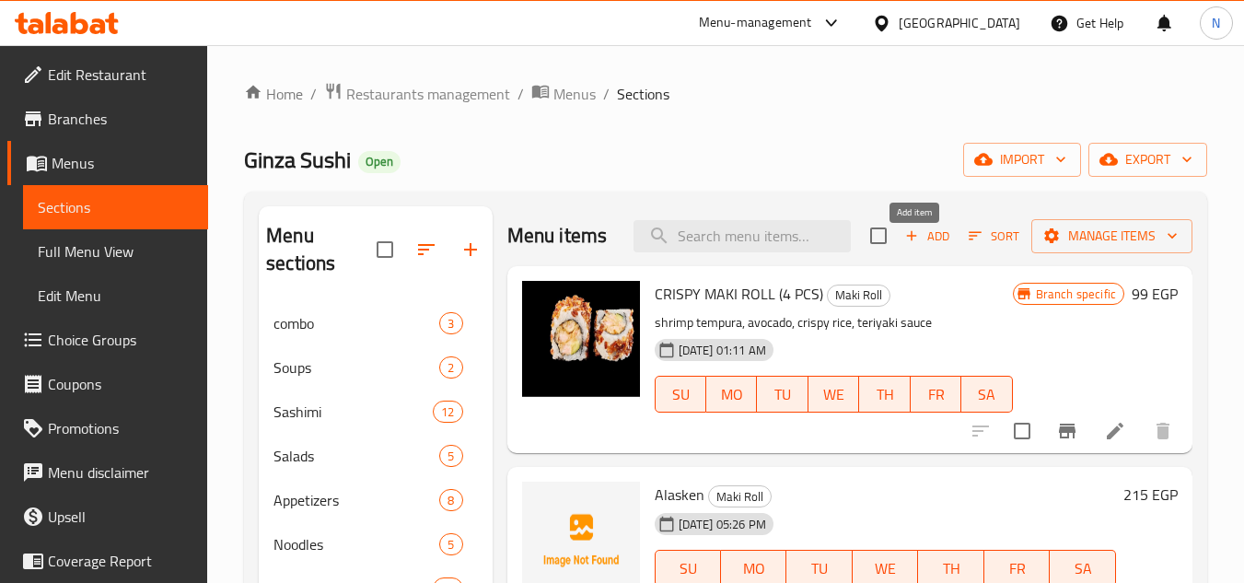
click at [928, 247] on span "Add" at bounding box center [927, 236] width 50 height 21
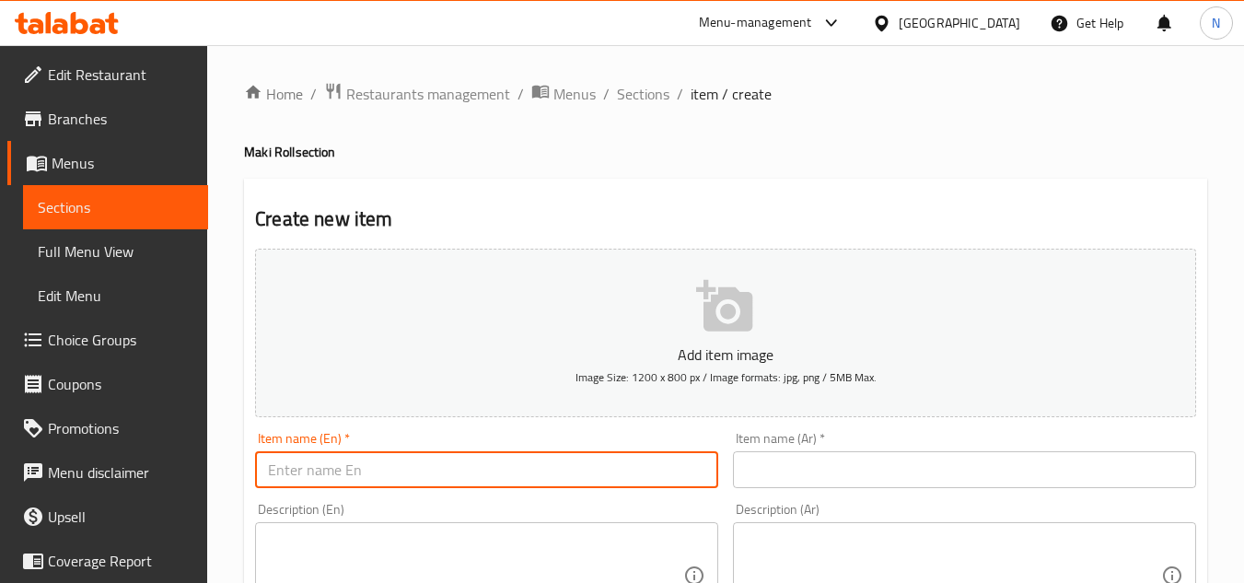
click at [323, 454] on input "text" at bounding box center [486, 469] width 463 height 37
paste input "Mega"
type input "Mega"
click at [411, 486] on input "Mega" at bounding box center [486, 469] width 463 height 37
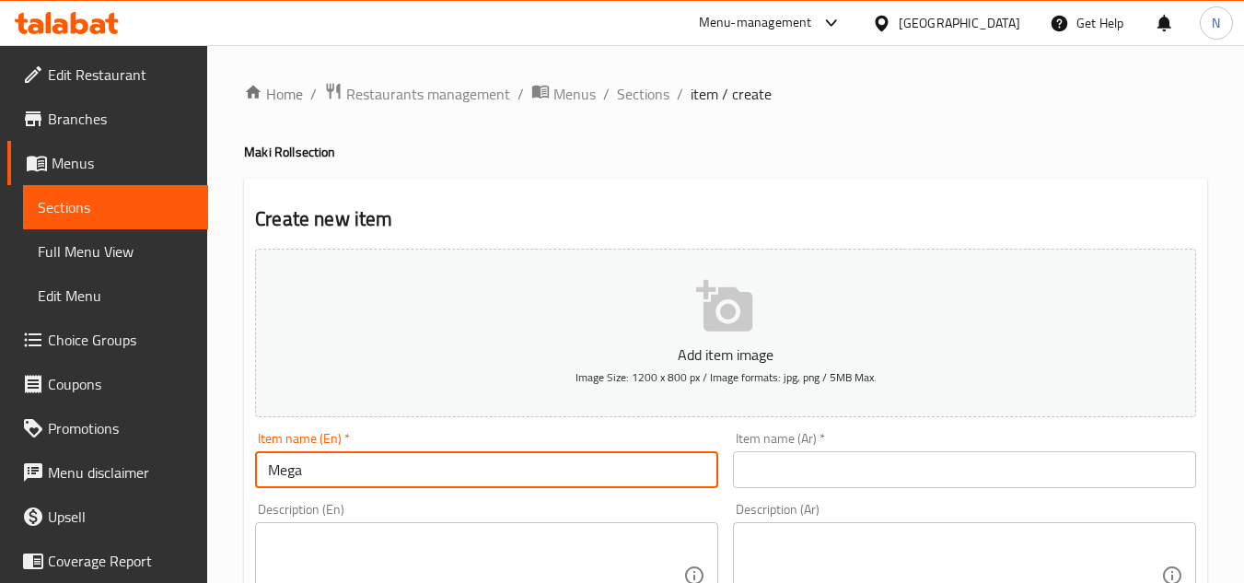
click at [411, 486] on input "Mega" at bounding box center [486, 469] width 463 height 37
click at [807, 478] on input "text" at bounding box center [964, 469] width 463 height 37
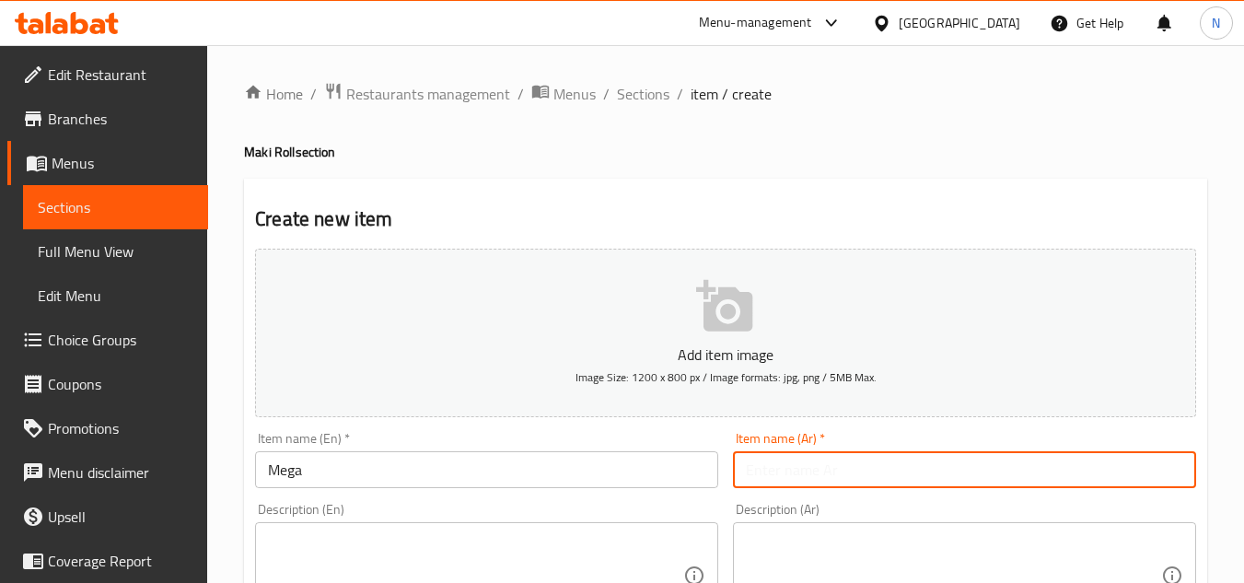
paste input "ميجا"
type input "ميجا"
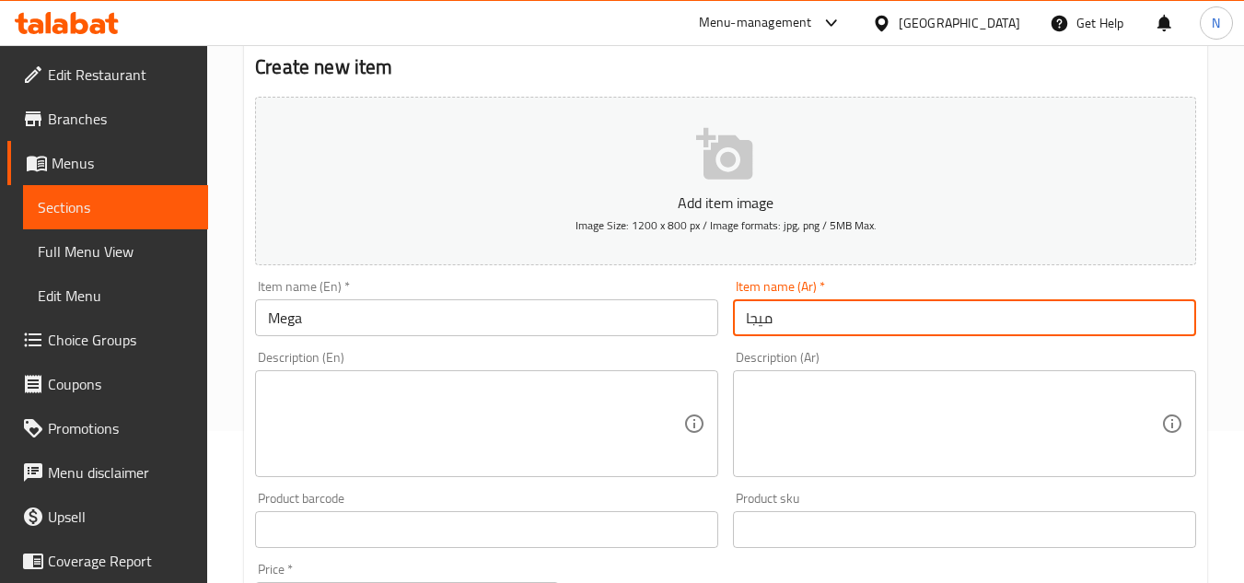
scroll to position [184, 0]
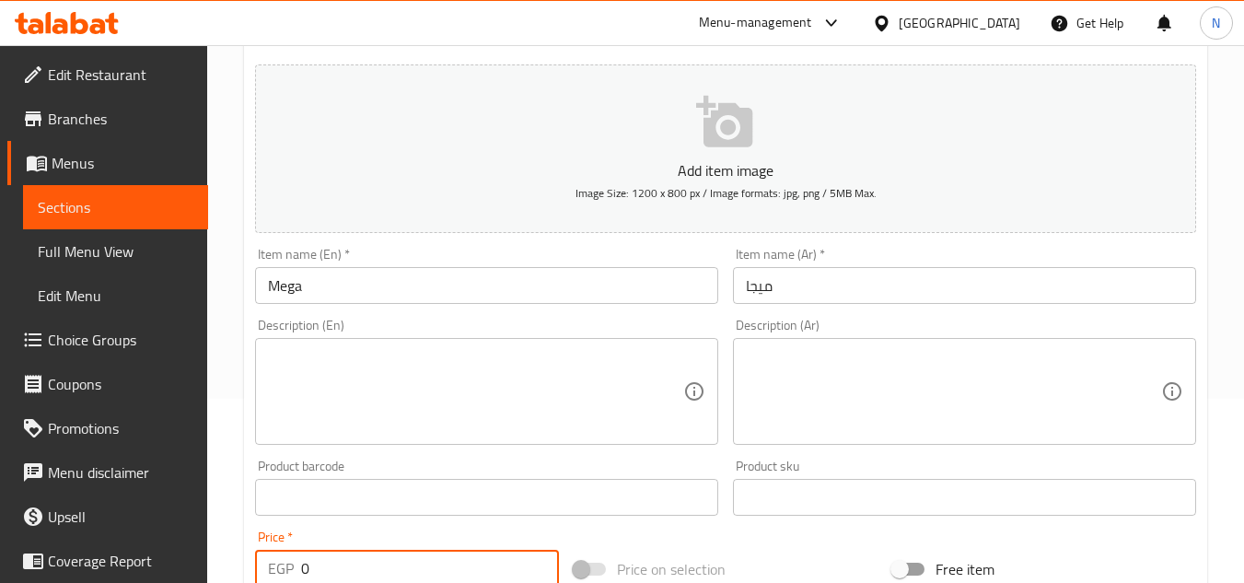
drag, startPoint x: 324, startPoint y: 563, endPoint x: 239, endPoint y: 556, distance: 85.0
click at [239, 556] on div "Home / Restaurants management / Menus / Sections / item / create Maki Roll sect…" at bounding box center [725, 489] width 1037 height 1256
paste input "23"
type input "230"
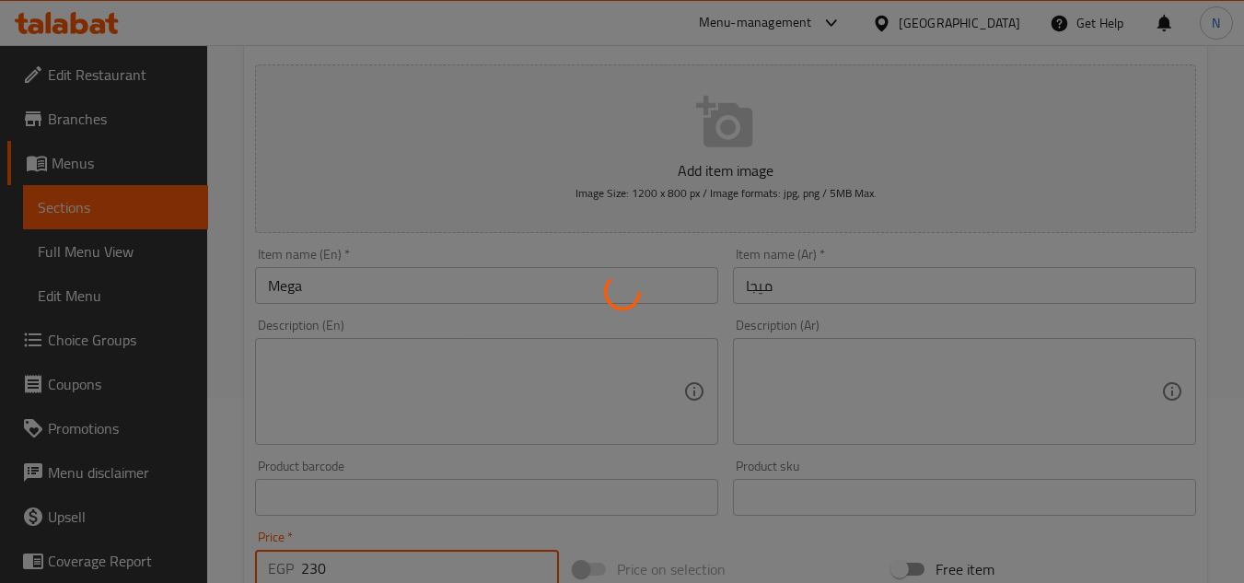
type input "0"
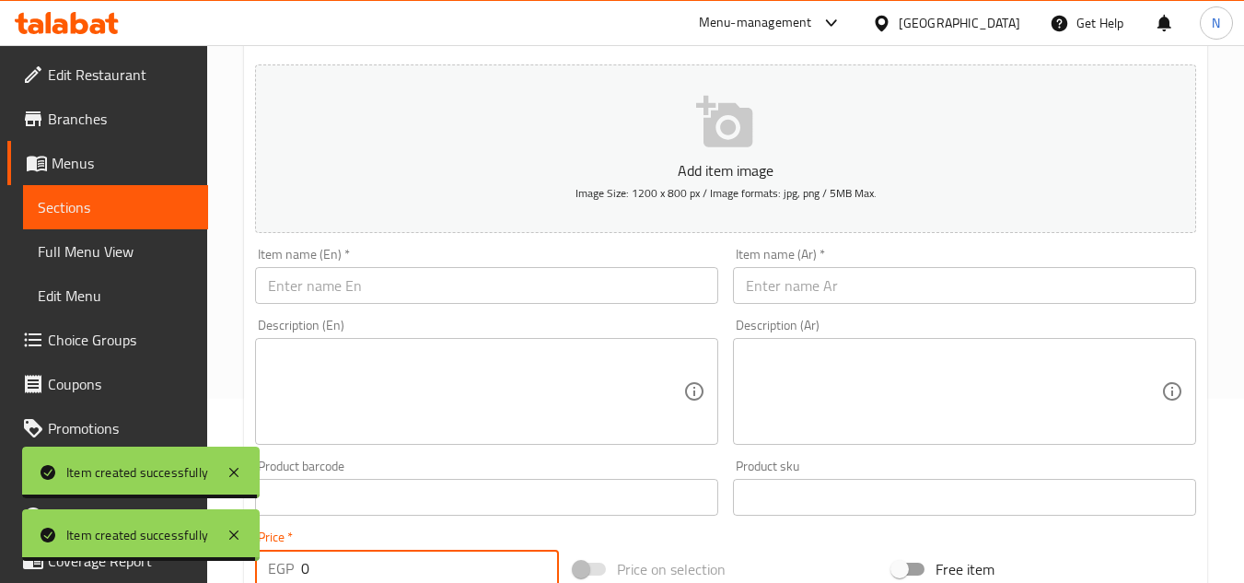
drag, startPoint x: 56, startPoint y: 203, endPoint x: 98, endPoint y: 215, distance: 43.4
click at [56, 203] on span "Sections" at bounding box center [116, 207] width 156 height 22
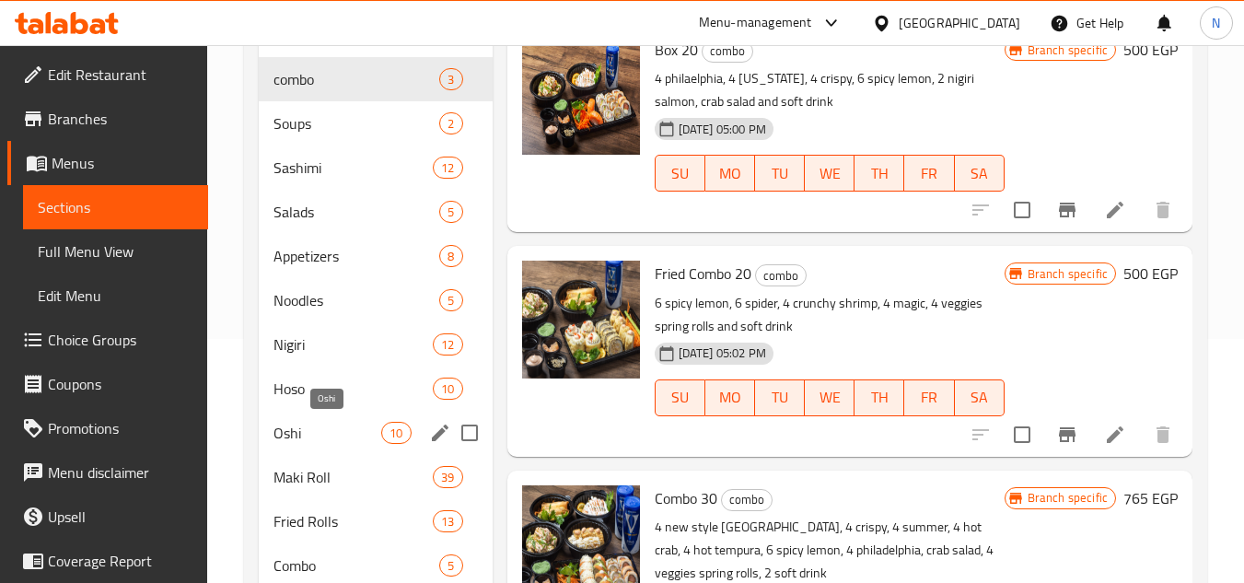
scroll to position [276, 0]
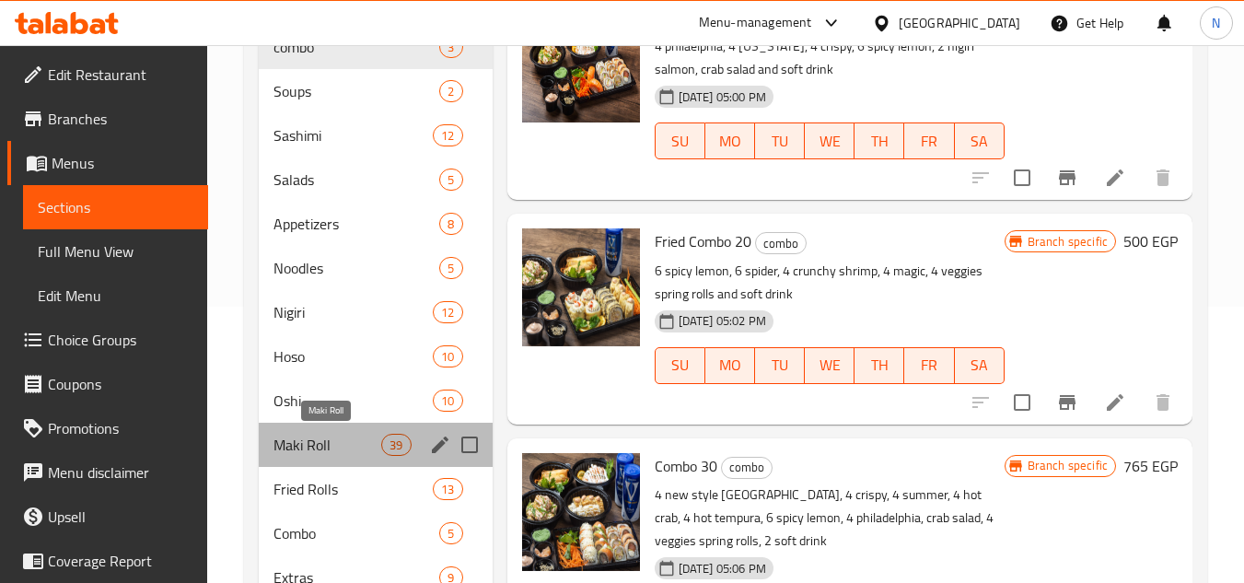
click at [296, 434] on span "Maki Roll" at bounding box center [327, 445] width 108 height 22
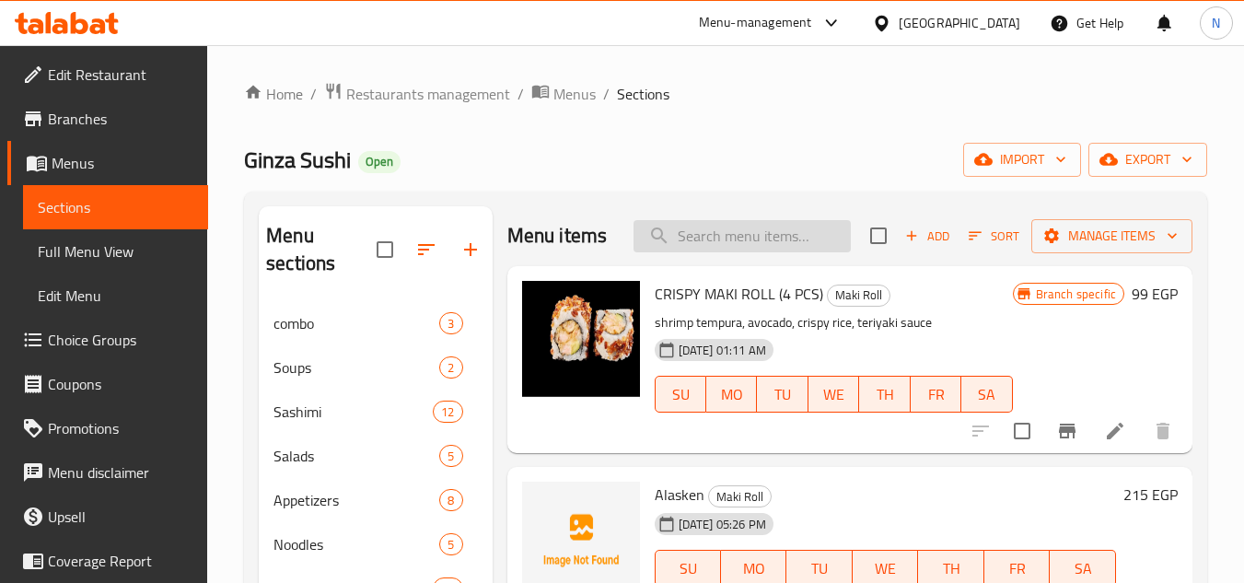
click at [738, 249] on input "search" at bounding box center [741, 236] width 217 height 32
paste input "Piladelphia Caviar"
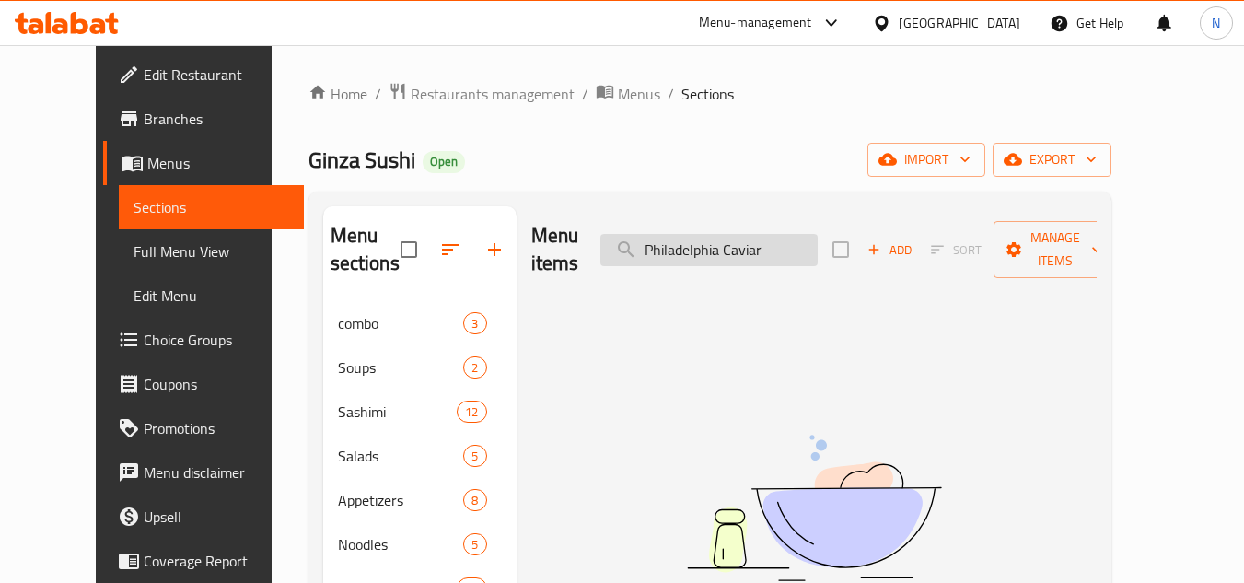
drag, startPoint x: 755, startPoint y: 245, endPoint x: 809, endPoint y: 241, distance: 54.4
click at [809, 241] on input "Philadelphia Caviar" at bounding box center [708, 250] width 217 height 32
drag, startPoint x: 751, startPoint y: 245, endPoint x: 826, endPoint y: 249, distance: 74.7
click at [817, 249] on input "Philadelphia Caviar" at bounding box center [708, 250] width 217 height 32
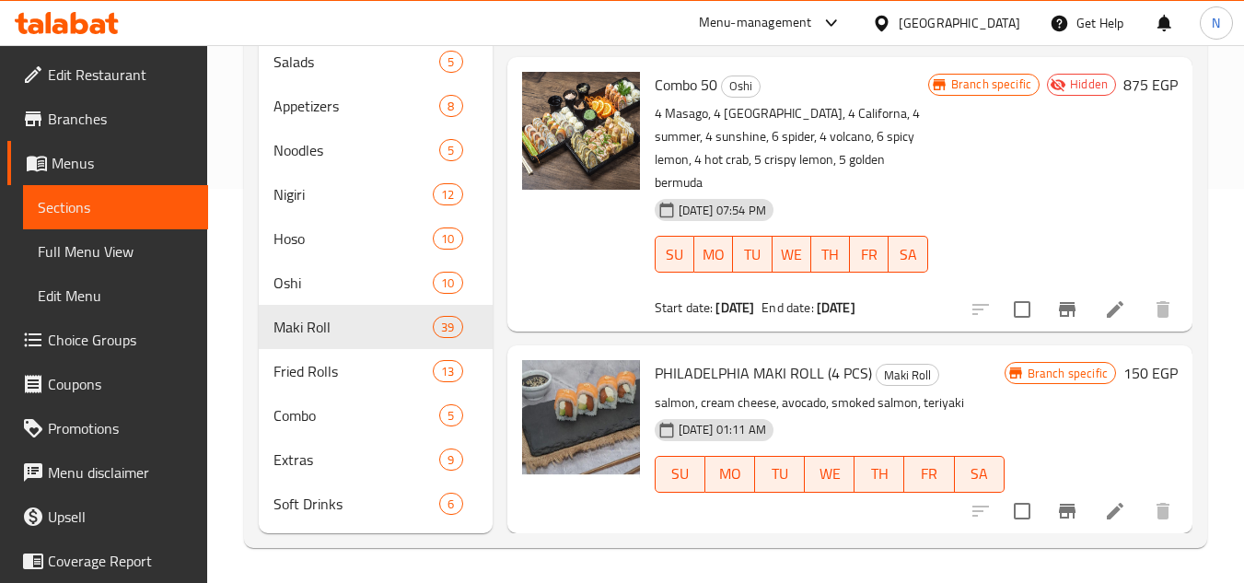
scroll to position [396, 0]
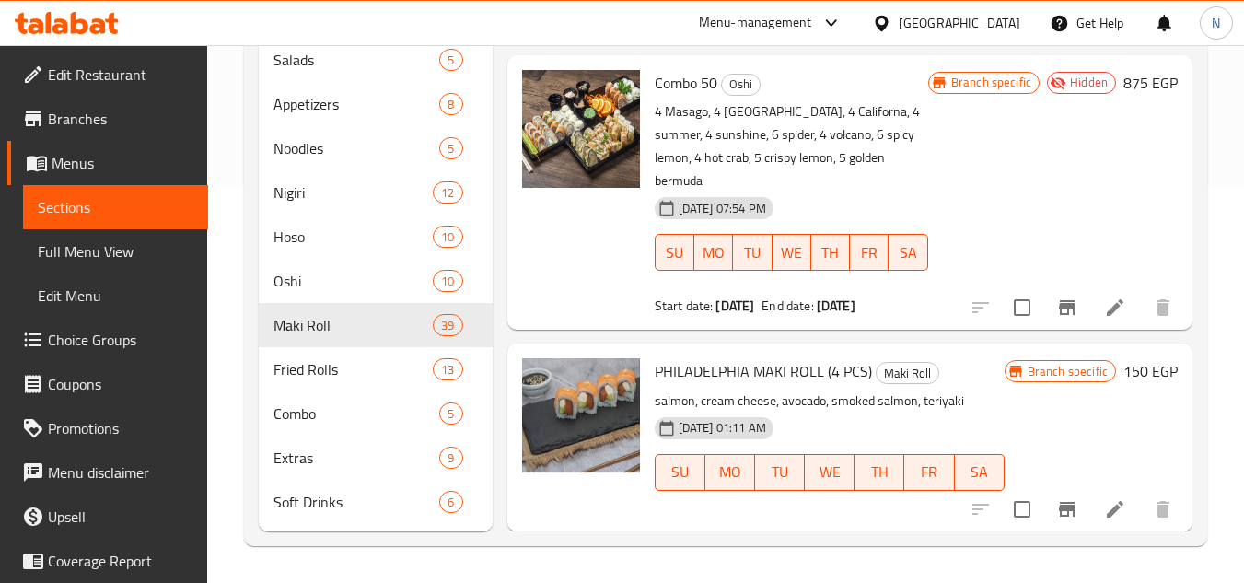
type input "Philadelphia"
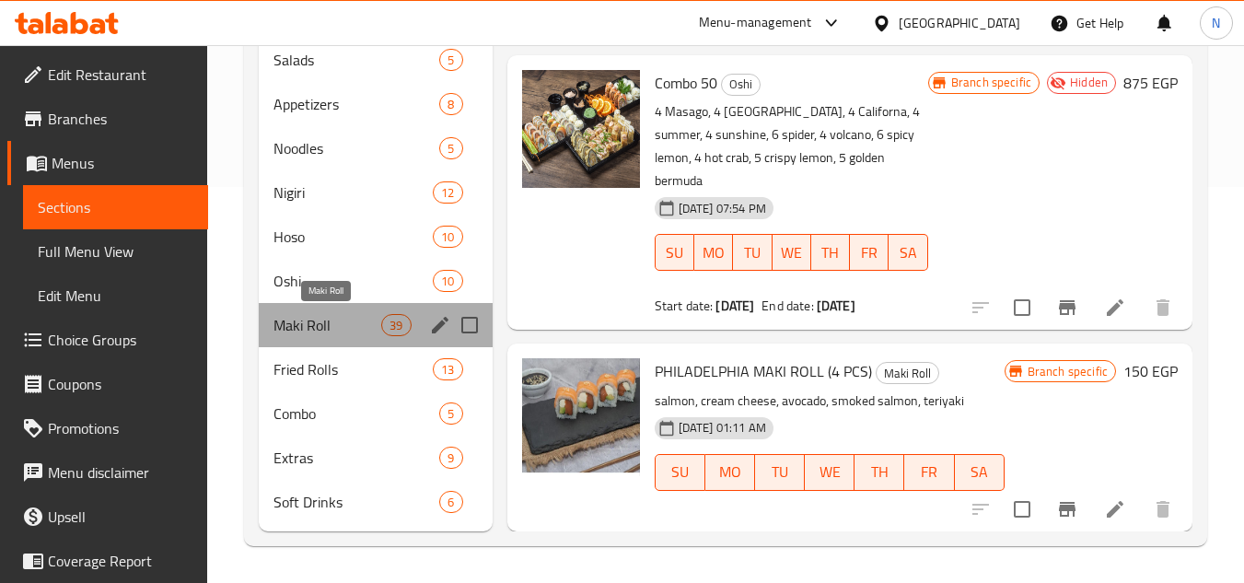
click at [321, 330] on span "Maki Roll" at bounding box center [327, 325] width 108 height 22
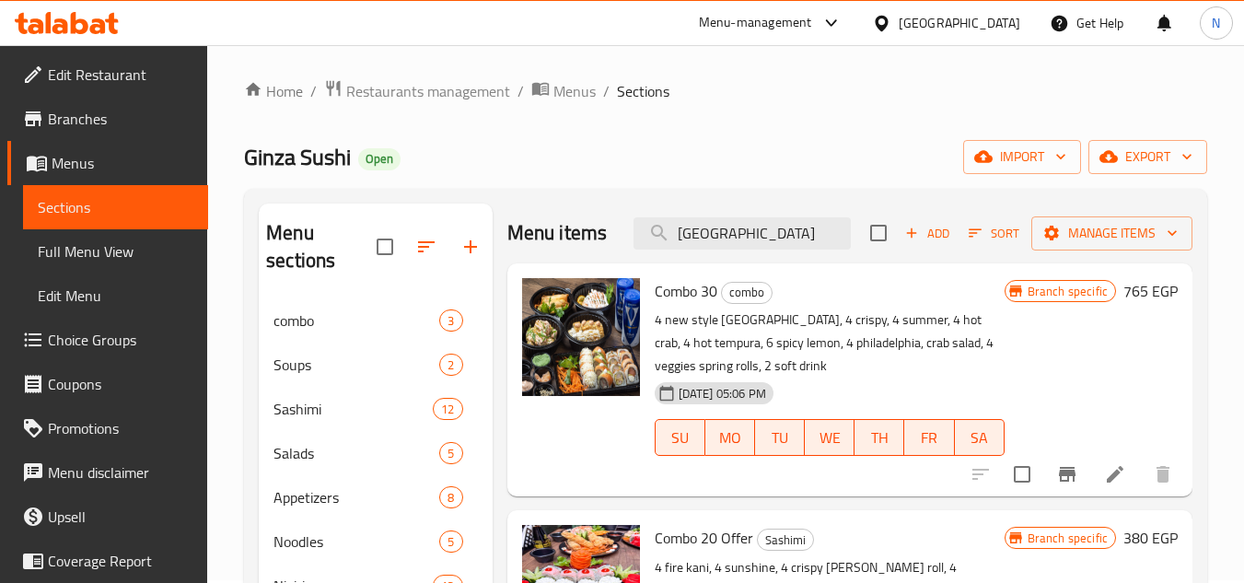
scroll to position [0, 0]
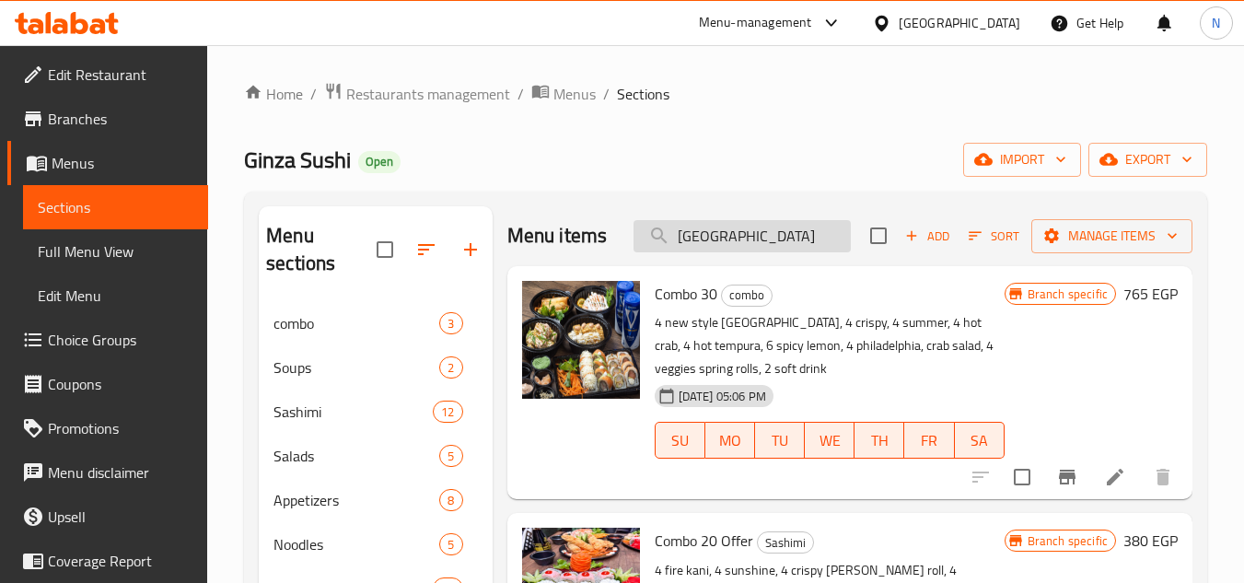
click at [732, 251] on input "Philadelphia" at bounding box center [741, 236] width 217 height 32
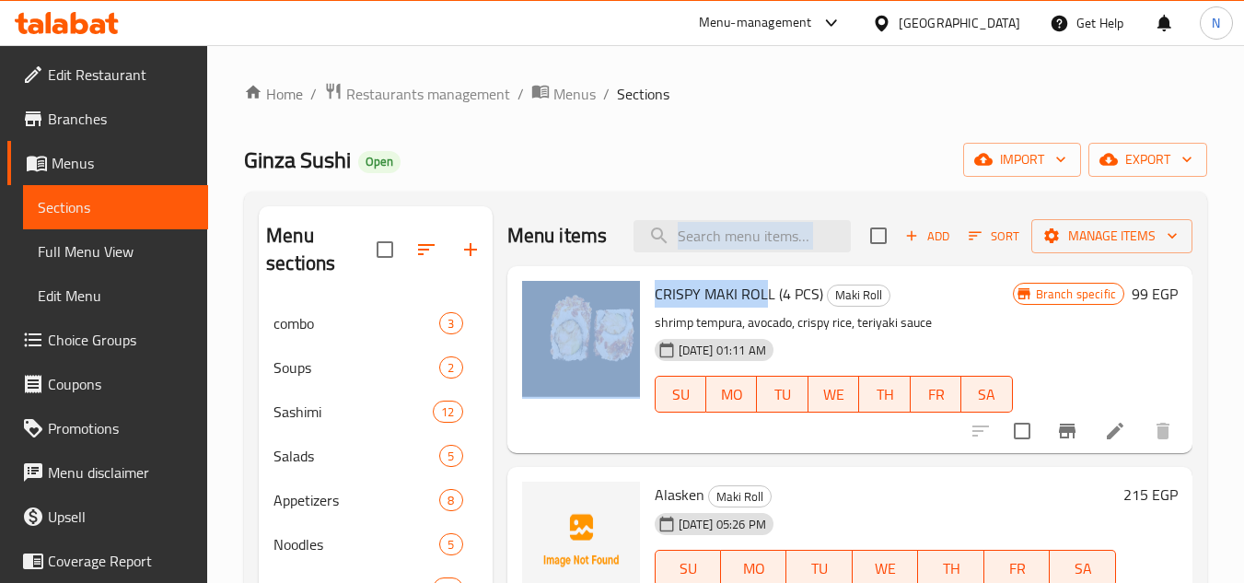
drag, startPoint x: 710, startPoint y: 294, endPoint x: 761, endPoint y: 302, distance: 52.2
click at [761, 302] on div "Menu items Add Sort Manage items CRISPY MAKI ROLL (4 PCS) Maki Roll shrimp temp…" at bounding box center [843, 566] width 700 height 721
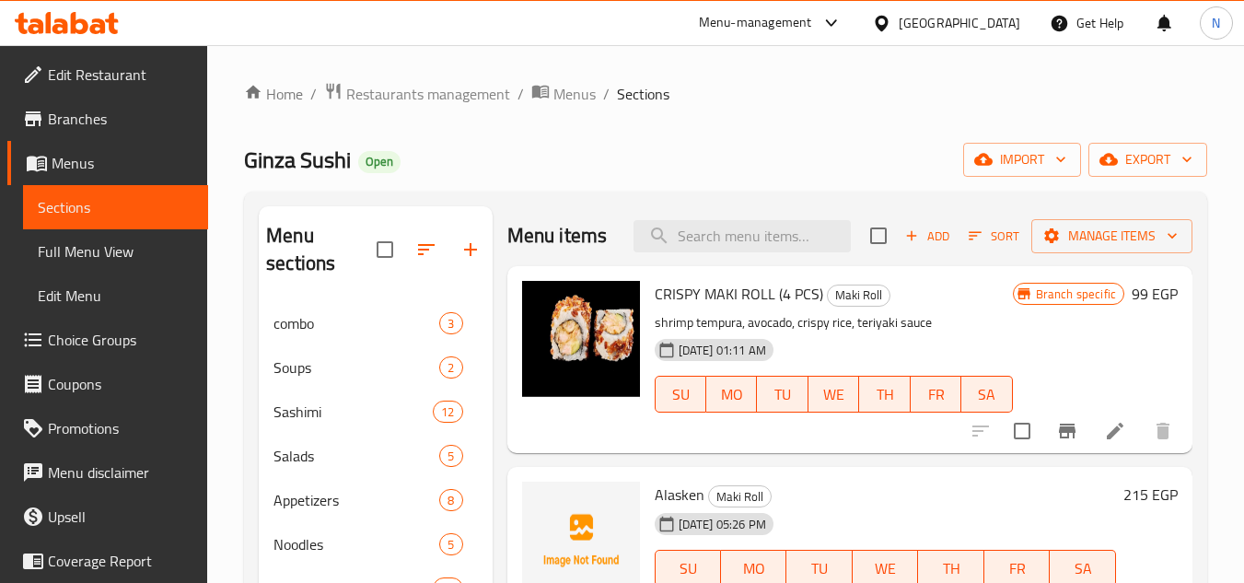
click at [711, 337] on div "CRISPY MAKI ROLL (4 PCS) Maki Roll shrimp tempura, avocado, crispy rice, teriya…" at bounding box center [833, 359] width 373 height 172
click at [914, 247] on span "Add" at bounding box center [927, 236] width 50 height 21
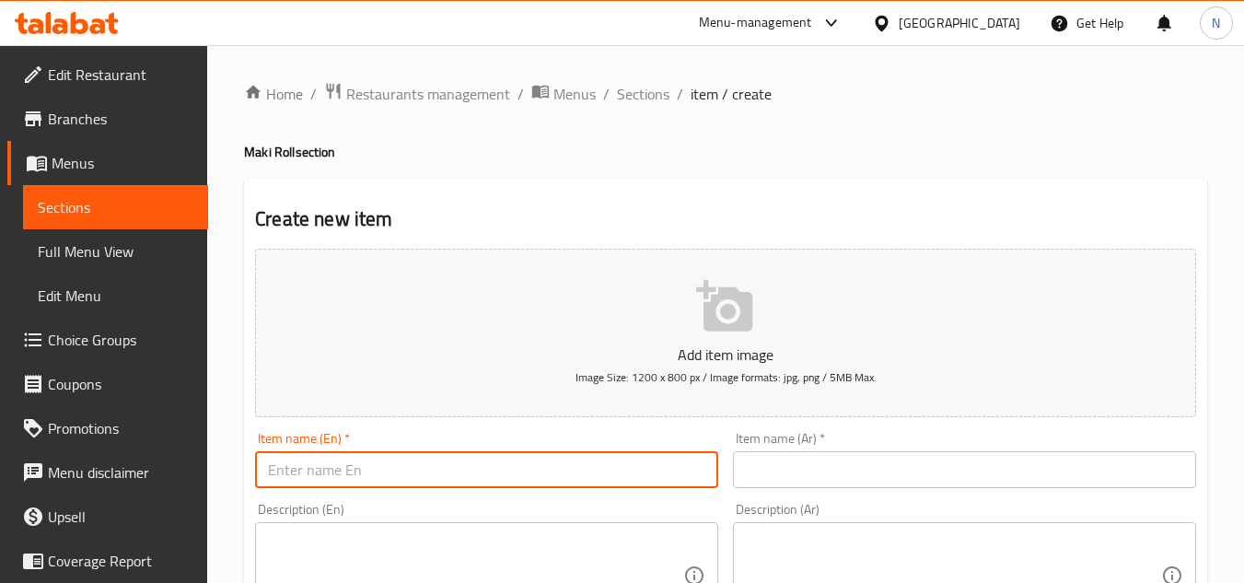
click at [501, 477] on input "text" at bounding box center [486, 469] width 463 height 37
paste input "Piladelphia Caviar"
type input "Piladelphia Caviar"
click at [793, 468] on input "text" at bounding box center [964, 469] width 463 height 37
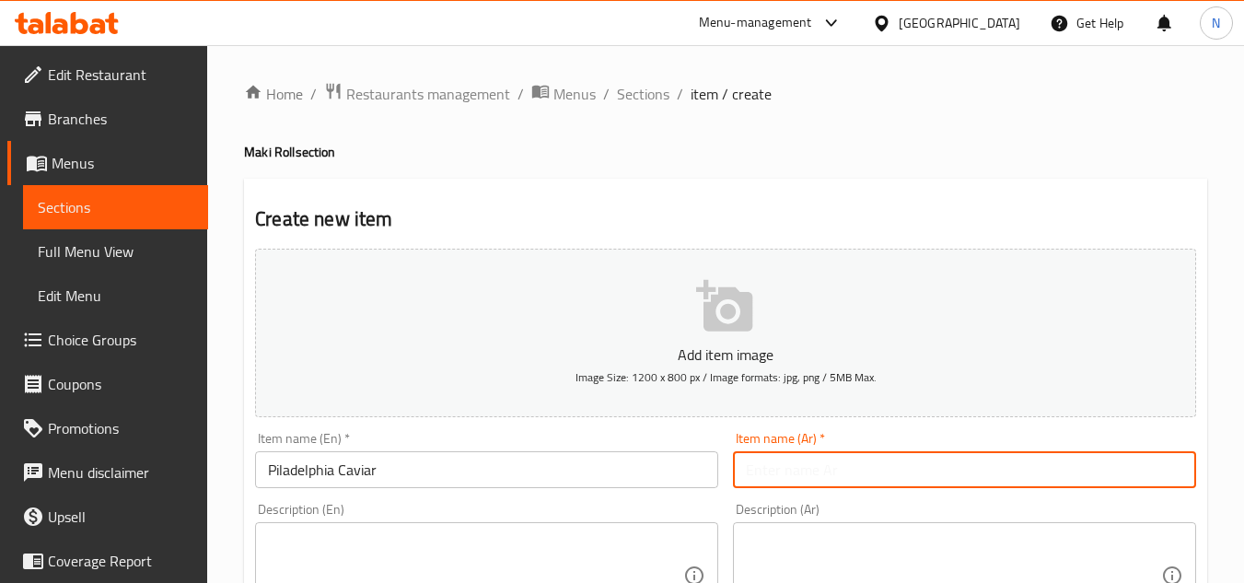
paste input "كافيار فيلادلفيا"
type input "كافيار فيلادلفيا"
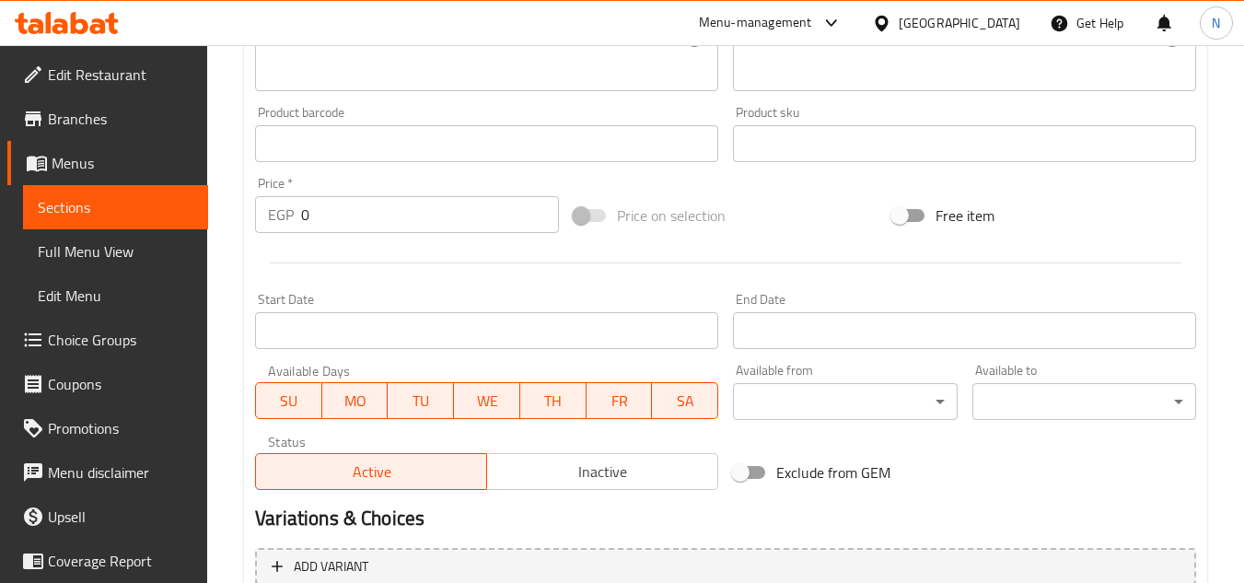
scroll to position [552, 0]
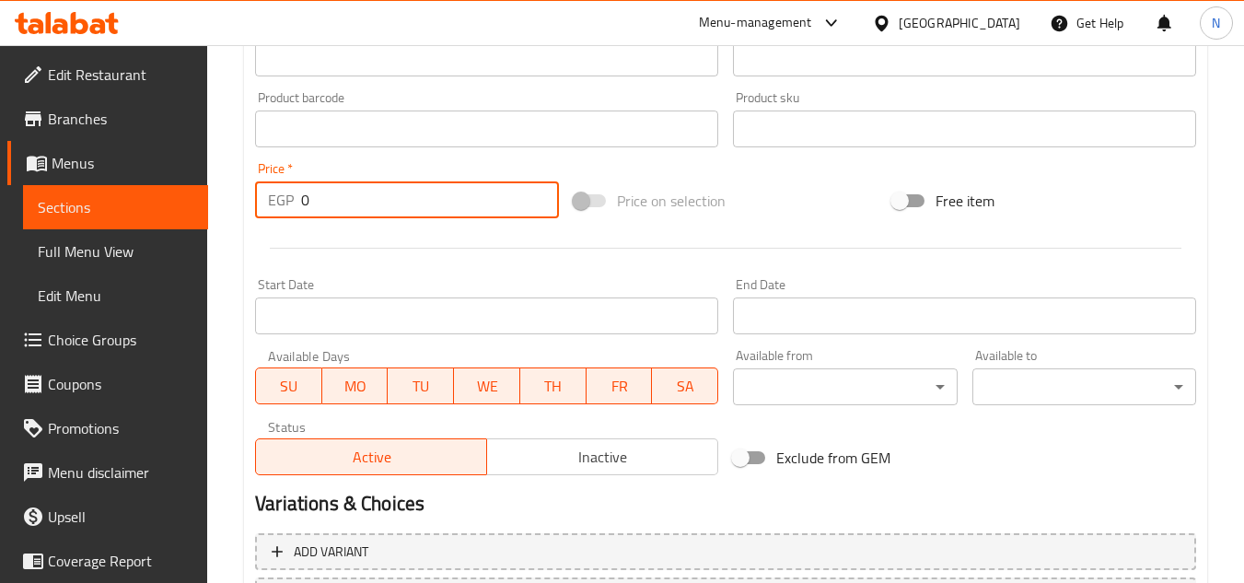
click at [289, 210] on div "EGP 0 Price *" at bounding box center [407, 199] width 304 height 37
paste input "26"
type input "260"
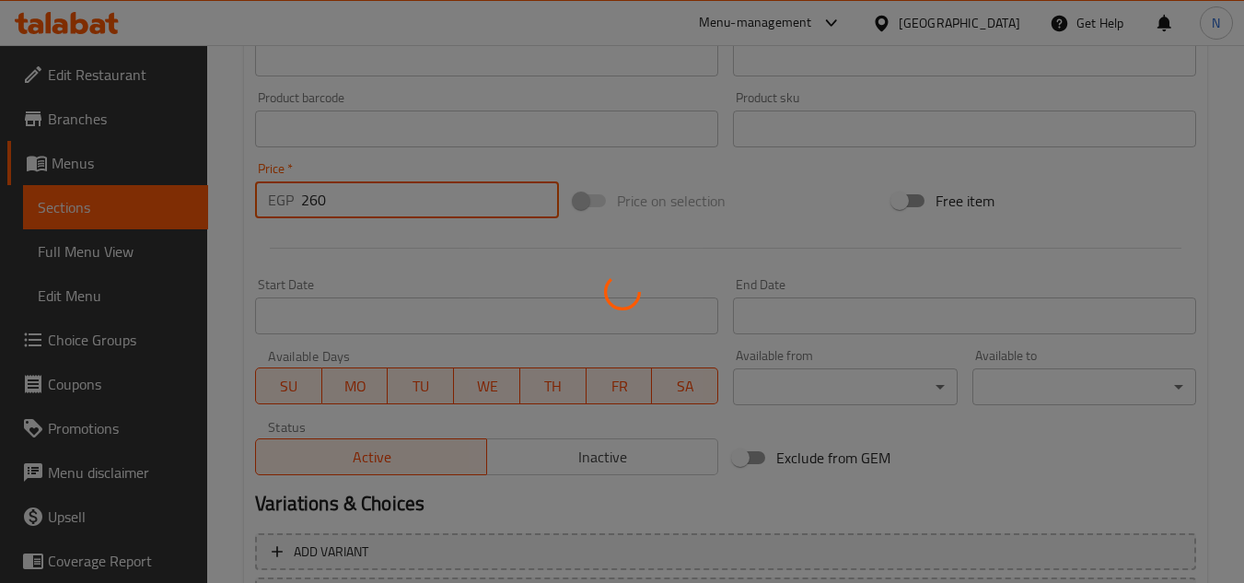
type input "0"
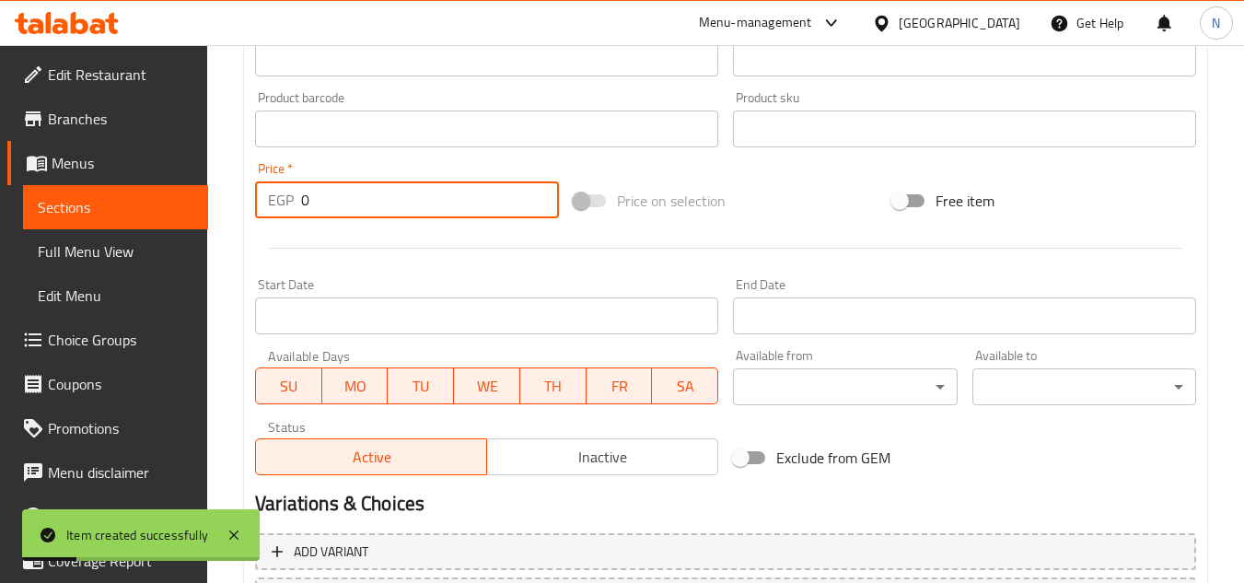
drag, startPoint x: 117, startPoint y: 217, endPoint x: 128, endPoint y: 222, distance: 12.0
click at [117, 217] on span "Sections" at bounding box center [116, 207] width 156 height 22
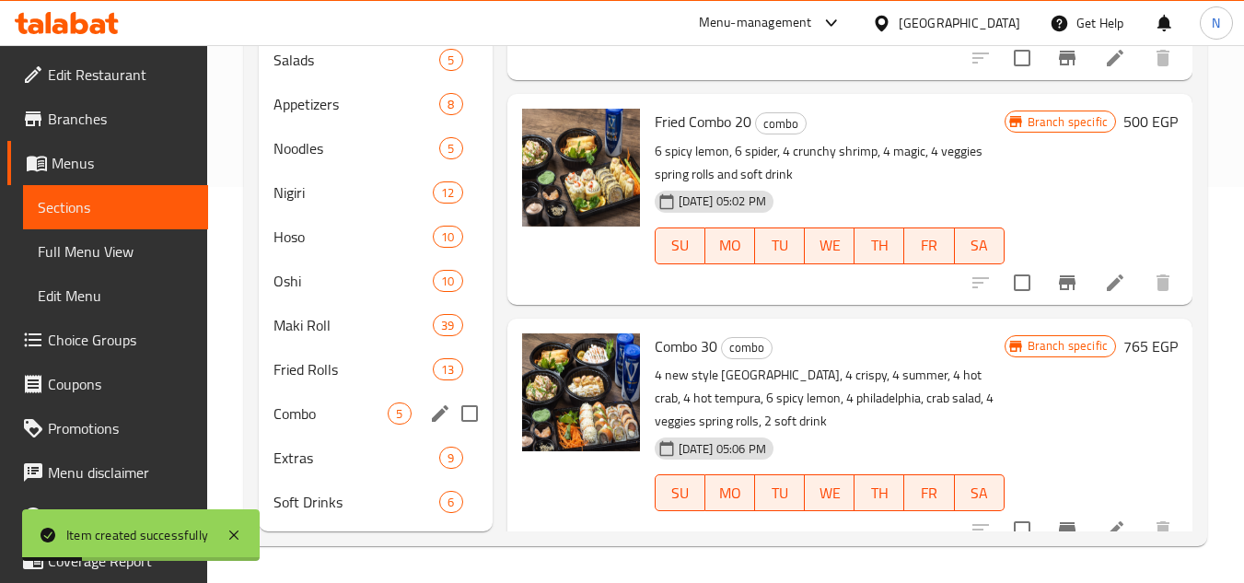
scroll to position [396, 0]
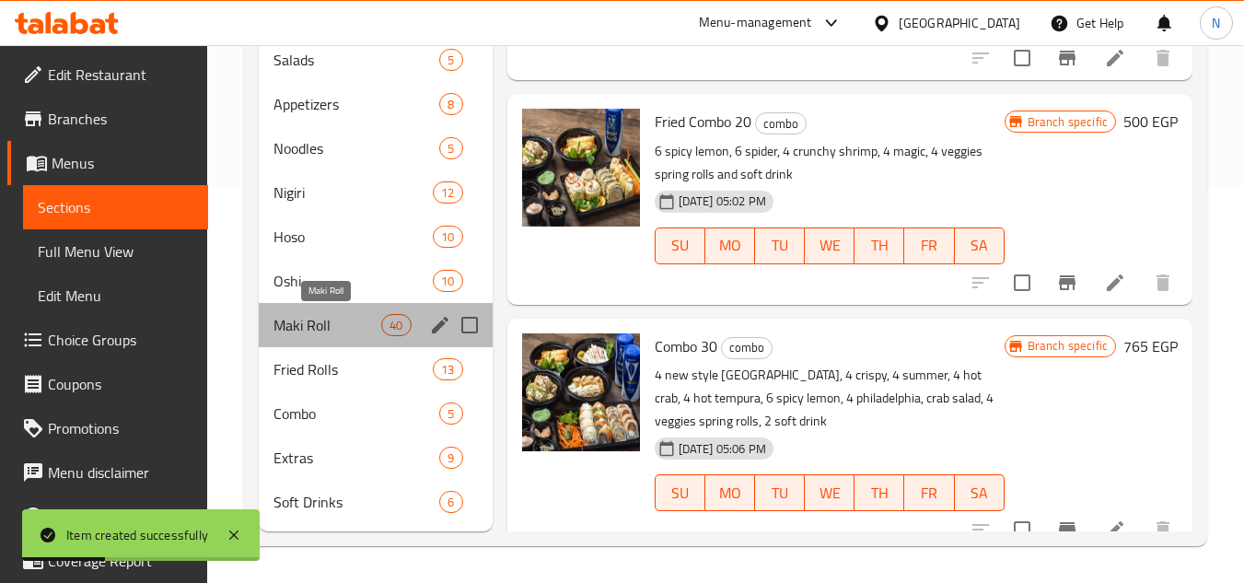
click at [324, 330] on span "Maki Roll" at bounding box center [327, 325] width 108 height 22
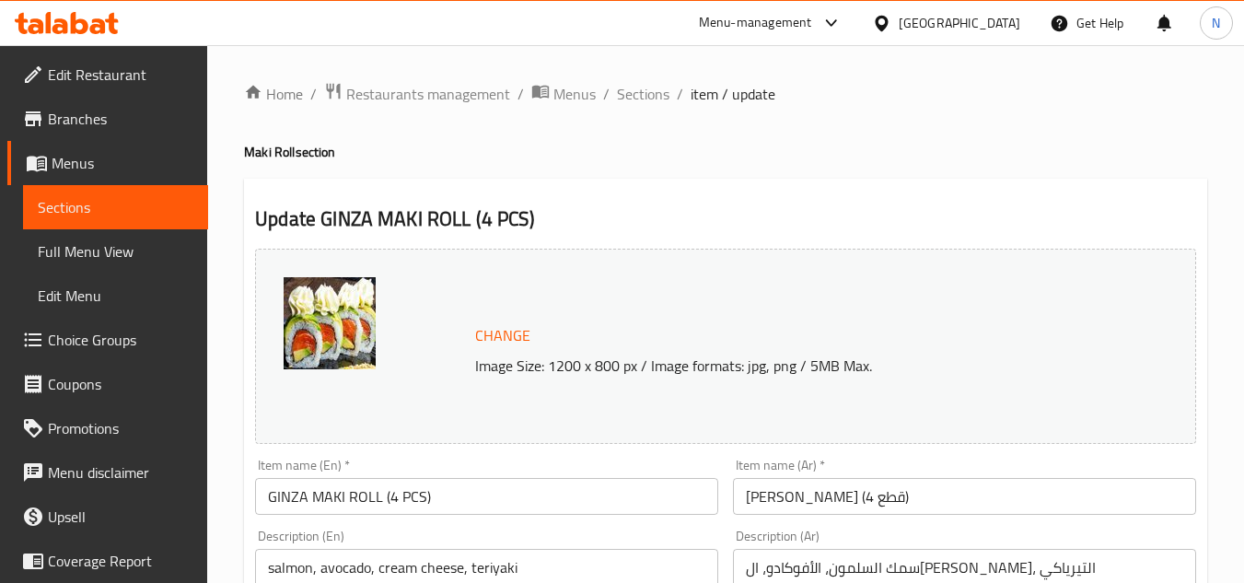
click at [326, 501] on input "GINZA MAKI ROLL (4 PCS)" at bounding box center [486, 496] width 463 height 37
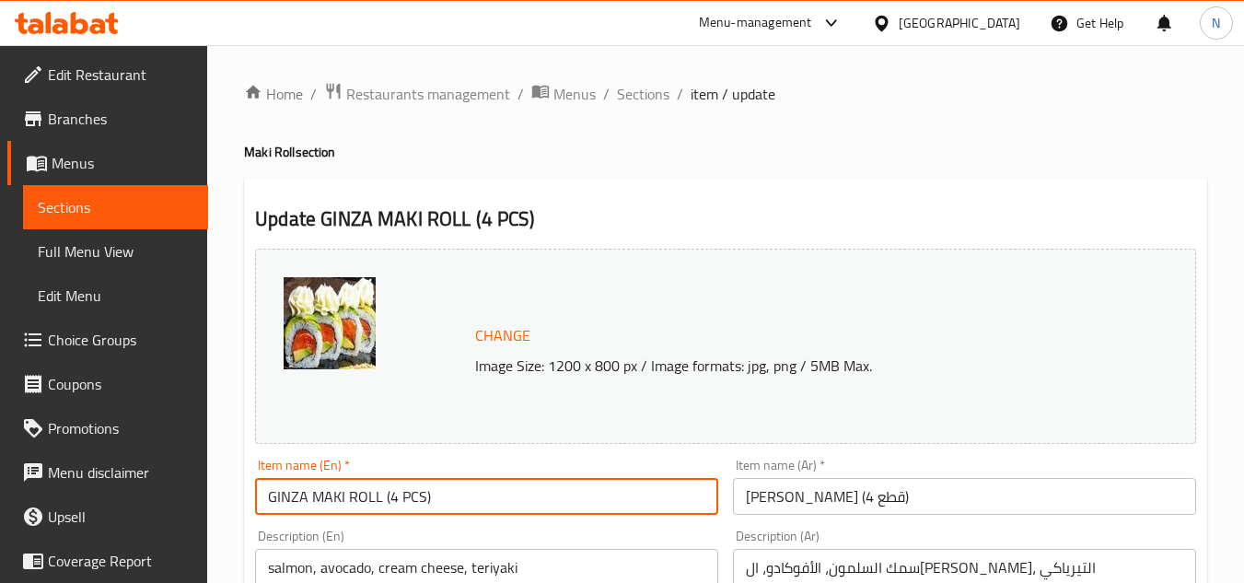
click at [326, 501] on input "GINZA MAKI ROLL (4 PCS)" at bounding box center [486, 496] width 463 height 37
paste input "inza"
type input "Ginza"
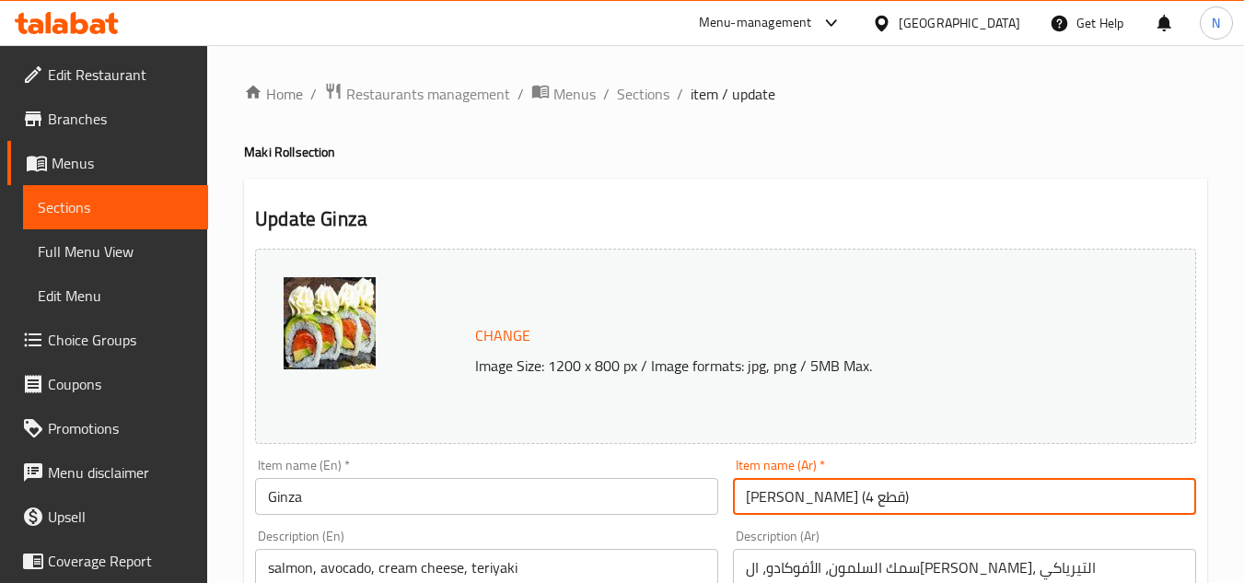
drag, startPoint x: 860, startPoint y: 494, endPoint x: 696, endPoint y: 495, distance: 163.9
type input "[PERSON_NAME]"
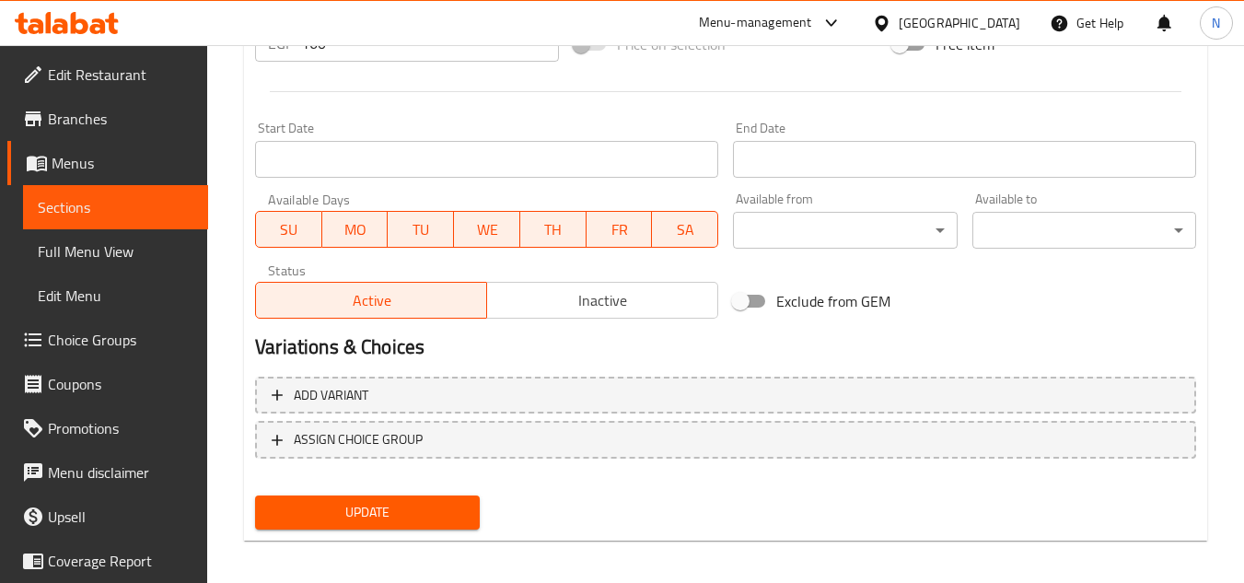
scroll to position [745, 0]
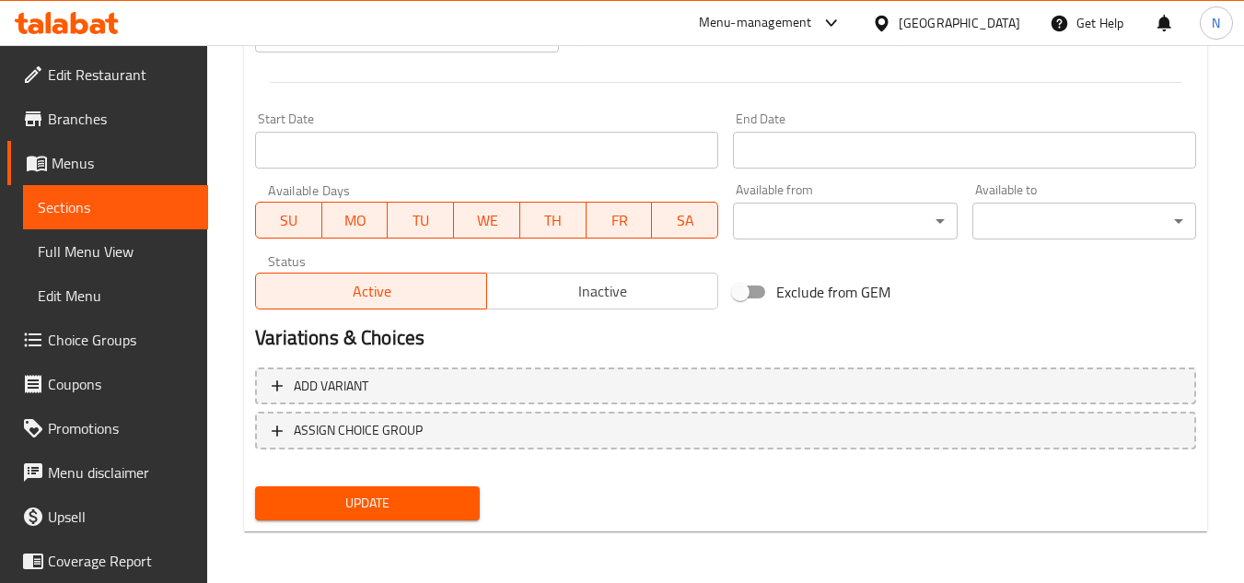
click at [394, 518] on button "Update" at bounding box center [367, 503] width 224 height 34
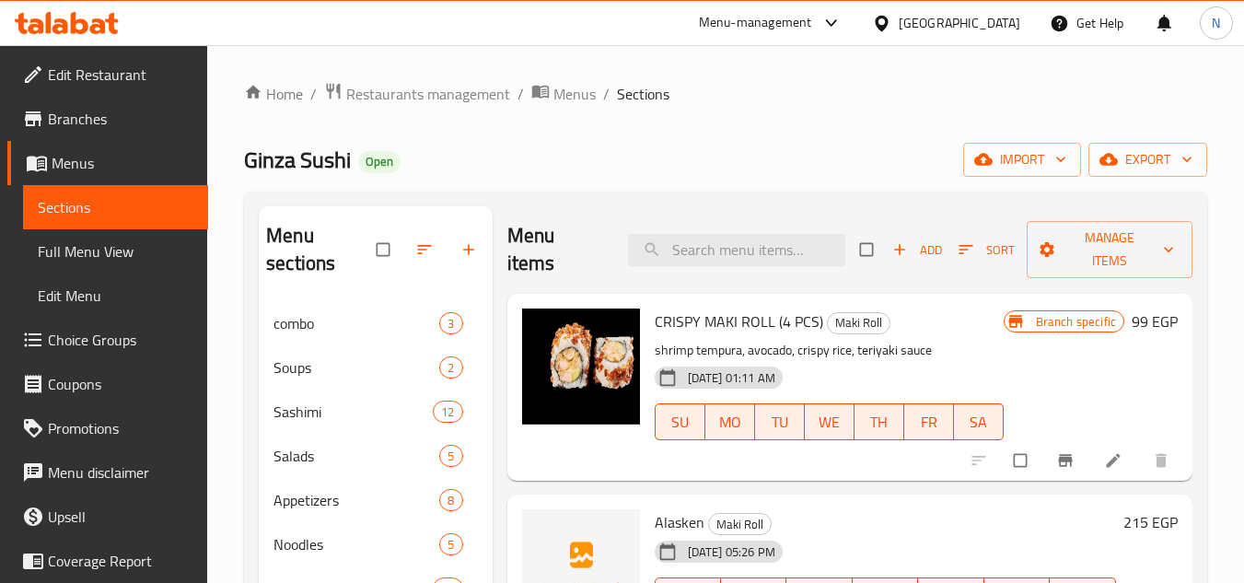
click at [147, 256] on span "Full Menu View" at bounding box center [116, 251] width 156 height 22
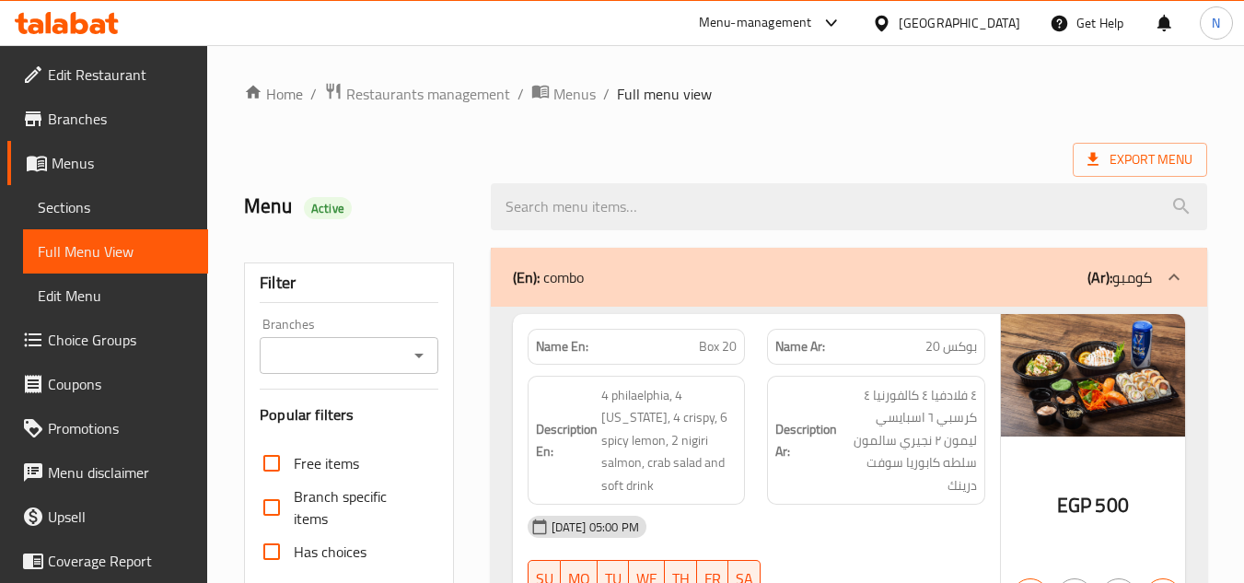
click at [725, 105] on ol "Home / Restaurants management / Menus / Full menu view" at bounding box center [725, 94] width 963 height 24
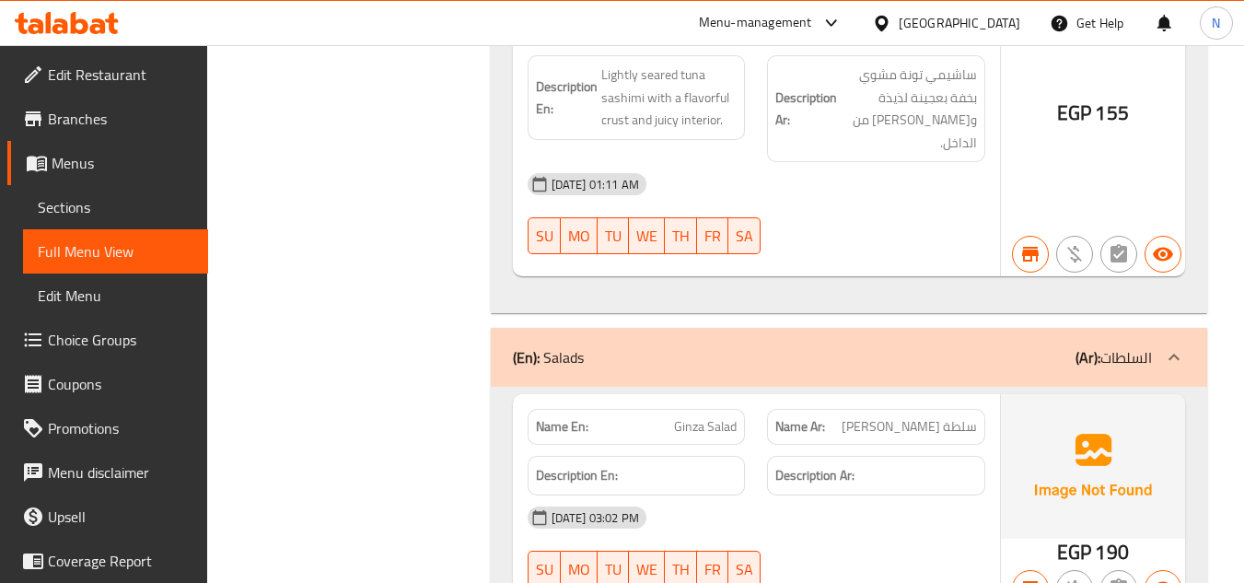
scroll to position [27346, 0]
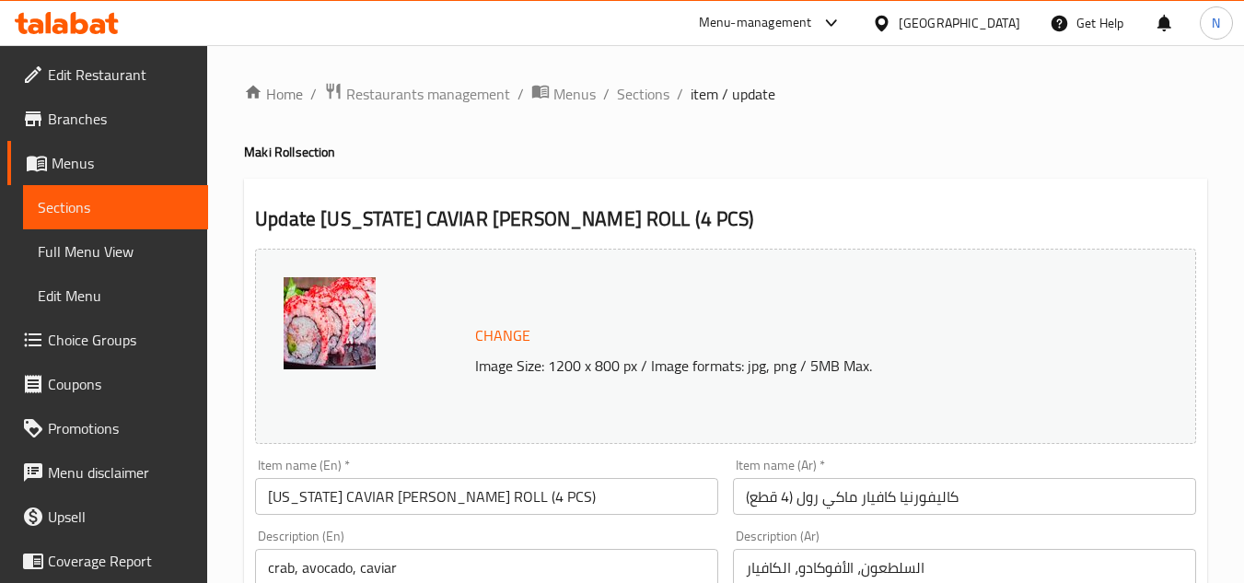
click at [502, 477] on div "Item name (En)   * CALIFORNIA CAVIAR MAKI ROLL (4 PCS) Item name (En) *" at bounding box center [486, 486] width 463 height 56
click at [424, 492] on input "[US_STATE] CAVIAR MAKI ROLL (4 PCS)" at bounding box center [486, 496] width 463 height 37
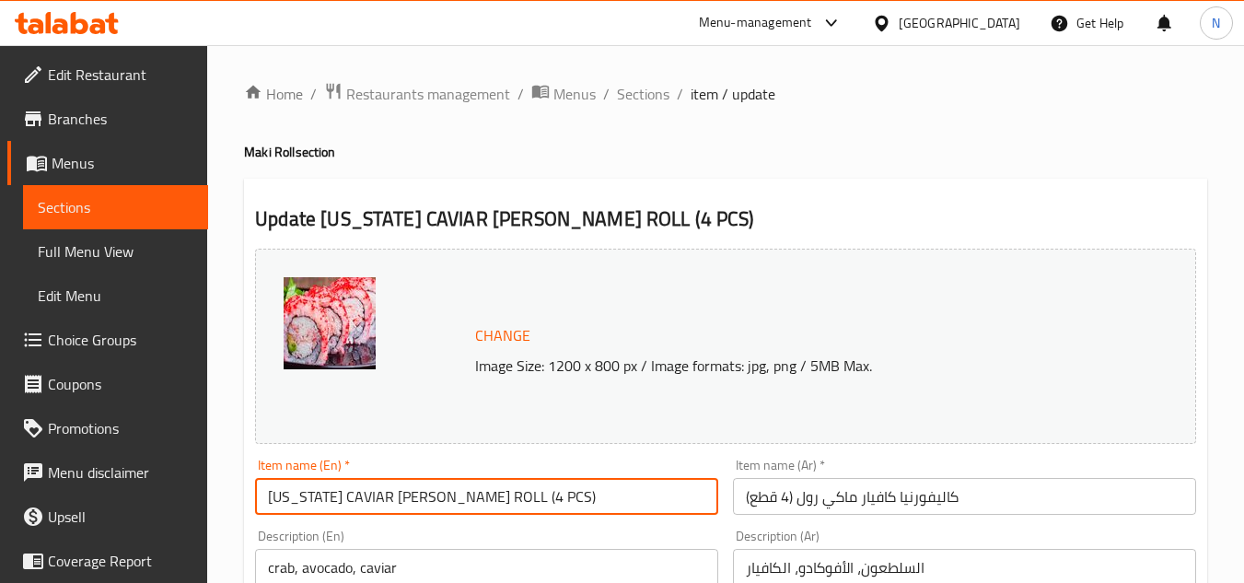
click at [424, 492] on input "[US_STATE] CAVIAR MAKI ROLL (4 PCS)" at bounding box center [486, 496] width 463 height 37
paste input "alifirnia Caviar"
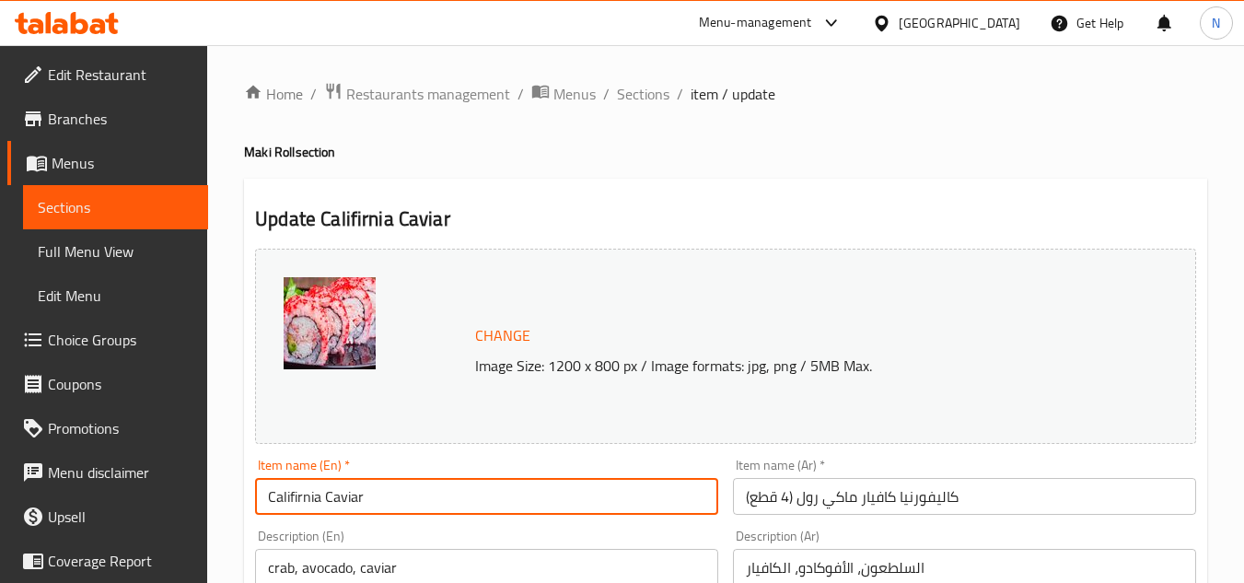
type input "Califirnia Caviar"
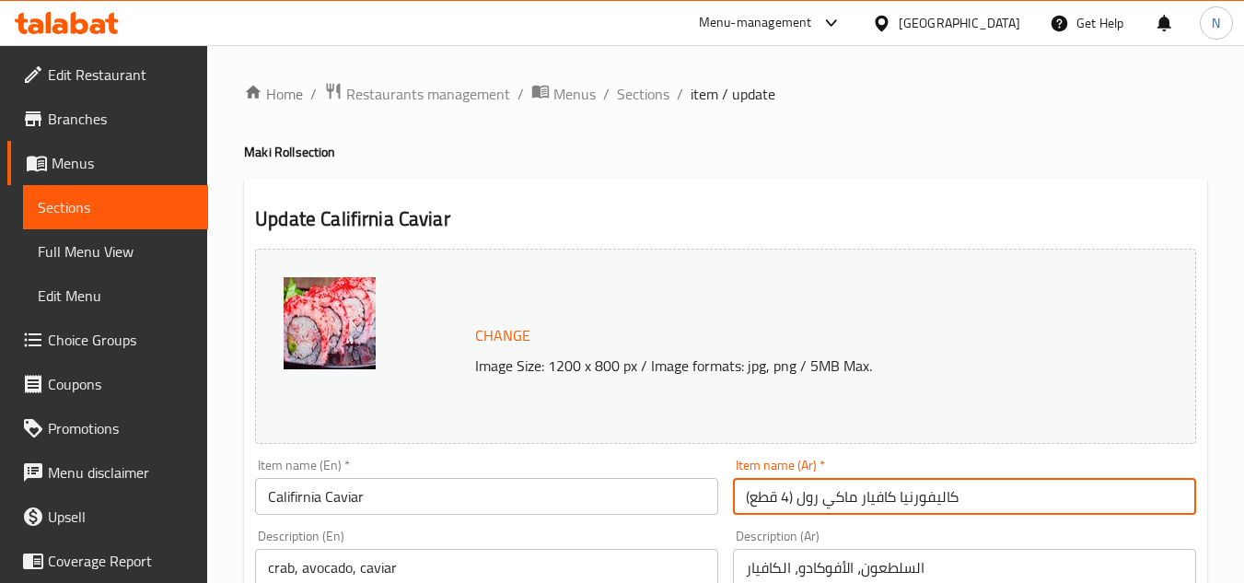
drag, startPoint x: 859, startPoint y: 499, endPoint x: 744, endPoint y: 526, distance: 118.1
drag, startPoint x: 887, startPoint y: 493, endPoint x: 852, endPoint y: 499, distance: 35.4
click at [886, 493] on input "كاليفورنيا كافيار ماكي رول (4 قطع)" at bounding box center [964, 496] width 463 height 37
drag, startPoint x: 859, startPoint y: 501, endPoint x: 834, endPoint y: 508, distance: 25.9
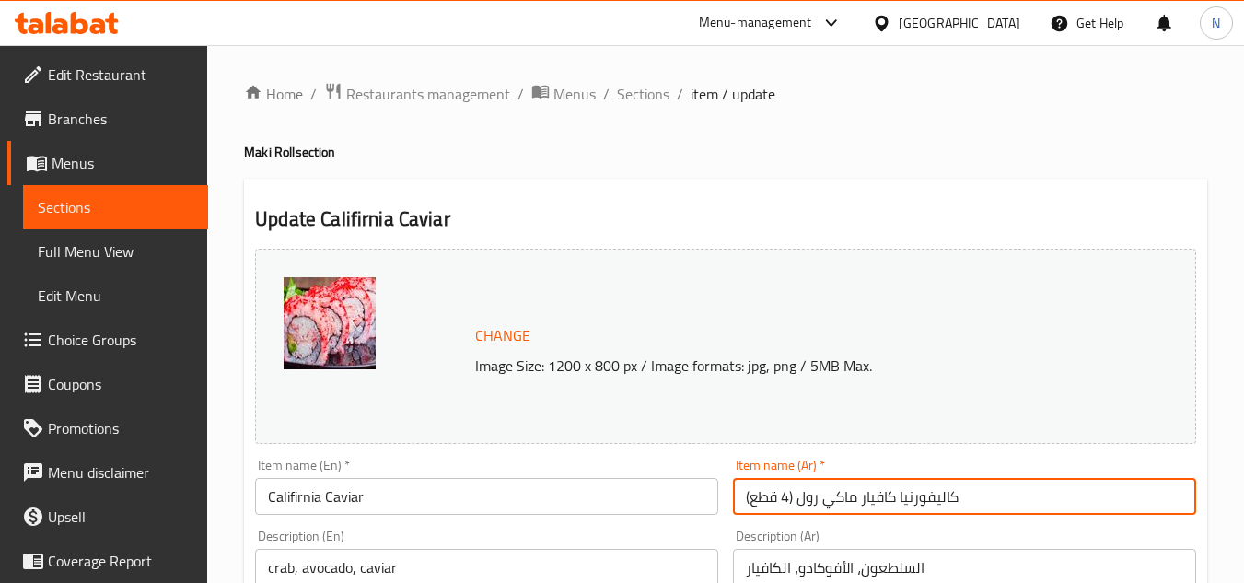
click at [834, 508] on input "كاليفورنيا كافيار ماكي رول (4 قطع)" at bounding box center [964, 496] width 463 height 37
drag, startPoint x: 860, startPoint y: 502, endPoint x: 714, endPoint y: 504, distance: 145.5
type input "كاليفورنيا كافيار"
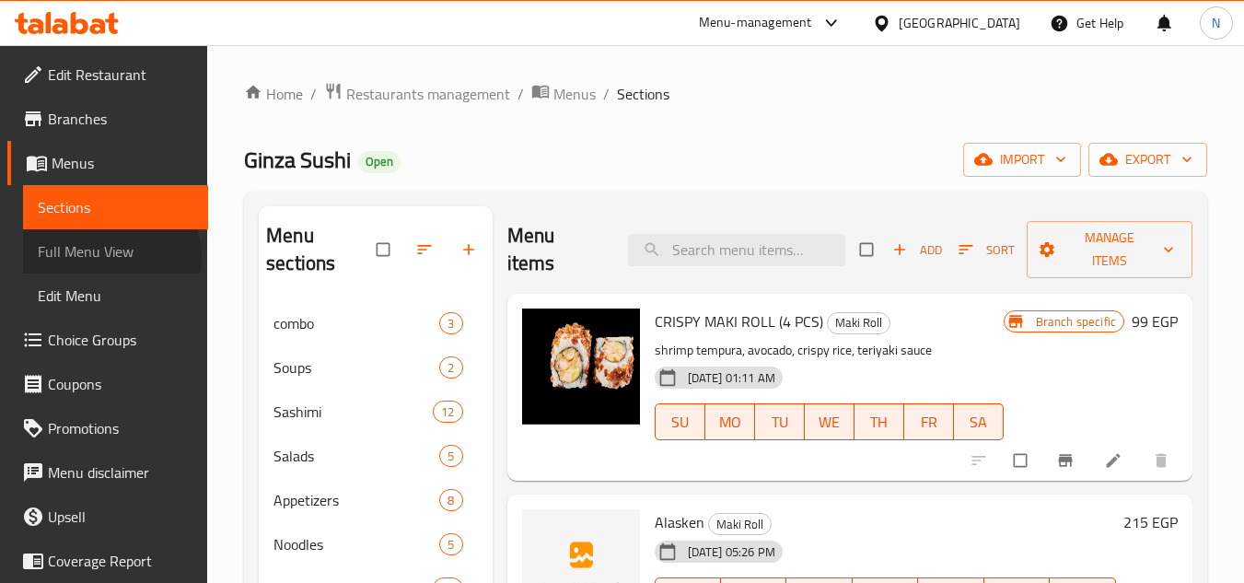
click at [110, 257] on span "Full Menu View" at bounding box center [116, 251] width 156 height 22
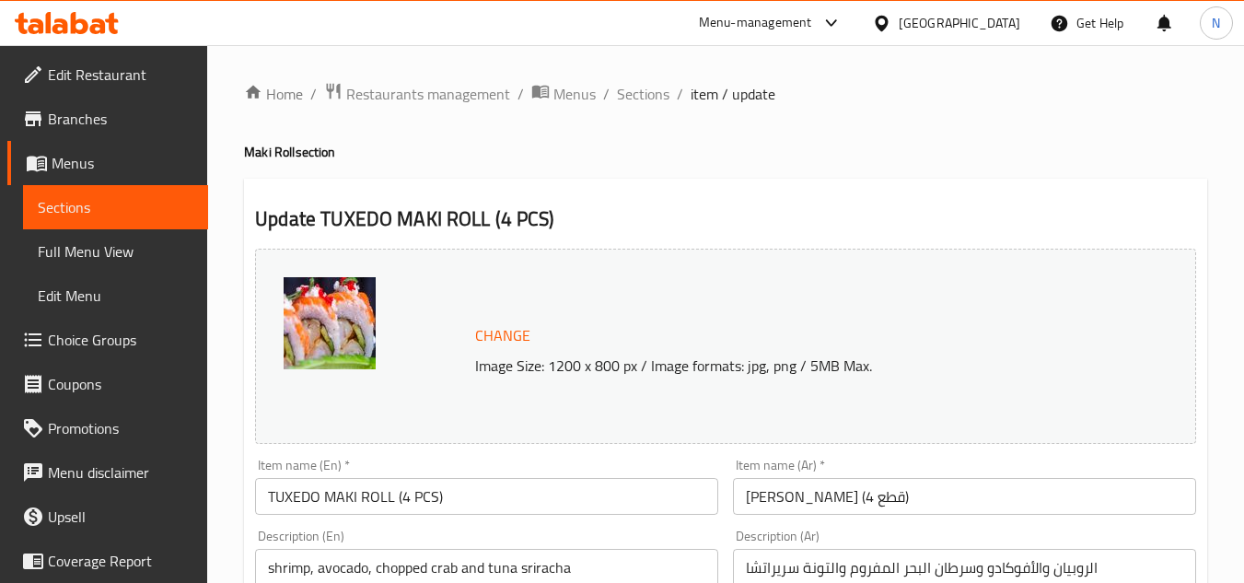
click at [412, 512] on input "TUXEDO MAKI ROLL (4 PCS)" at bounding box center [486, 496] width 463 height 37
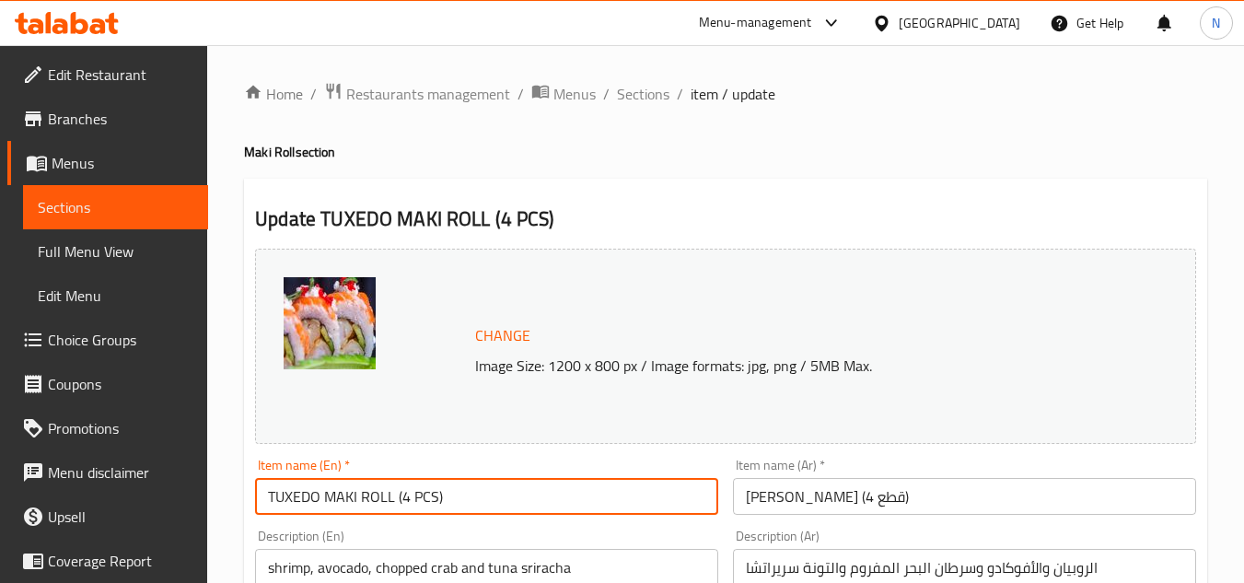
click at [412, 512] on input "TUXEDO MAKI ROLL (4 PCS)" at bounding box center [486, 496] width 463 height 37
paste input "uxedo"
type input "Tuxedo"
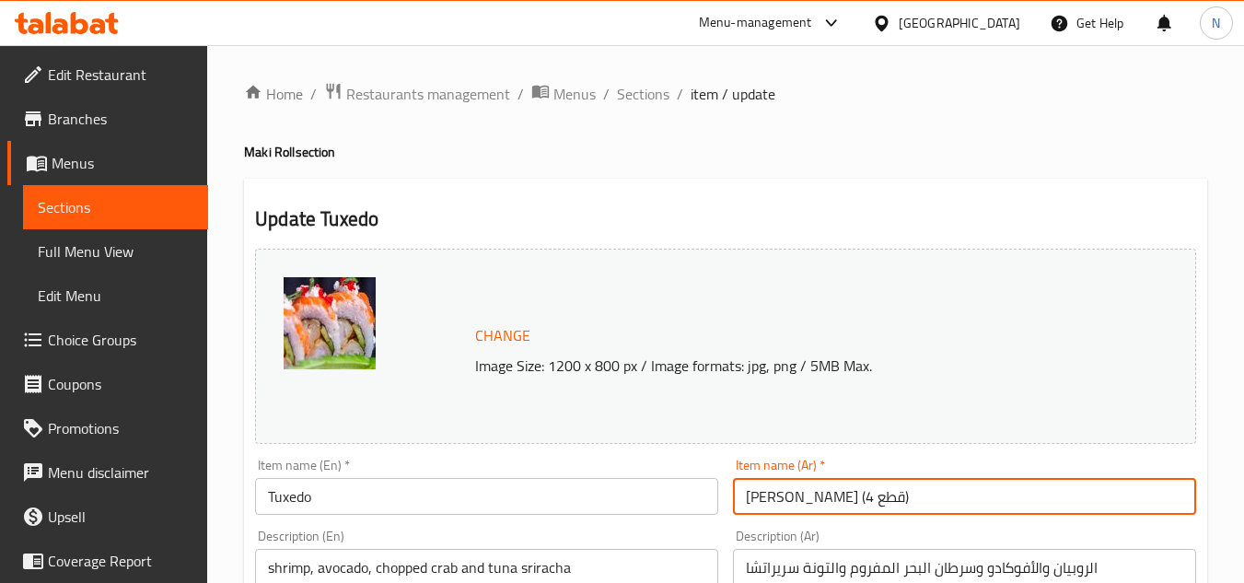
drag, startPoint x: 860, startPoint y: 500, endPoint x: 609, endPoint y: 519, distance: 252.1
type input "توكسيدو"
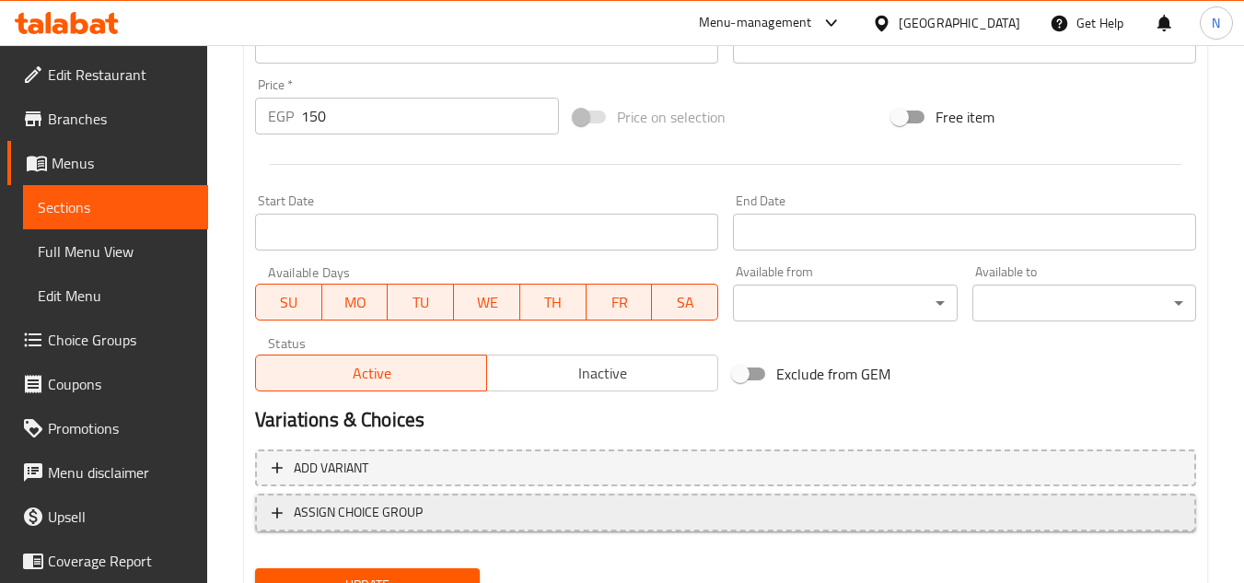
scroll to position [745, 0]
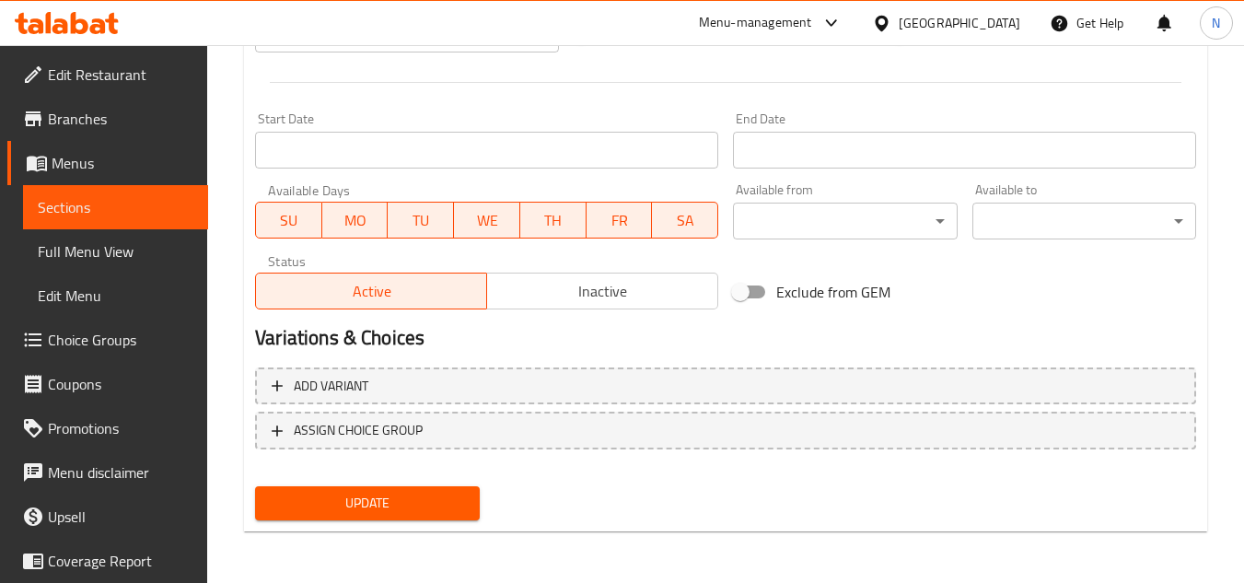
click at [435, 512] on span "Update" at bounding box center [367, 503] width 194 height 23
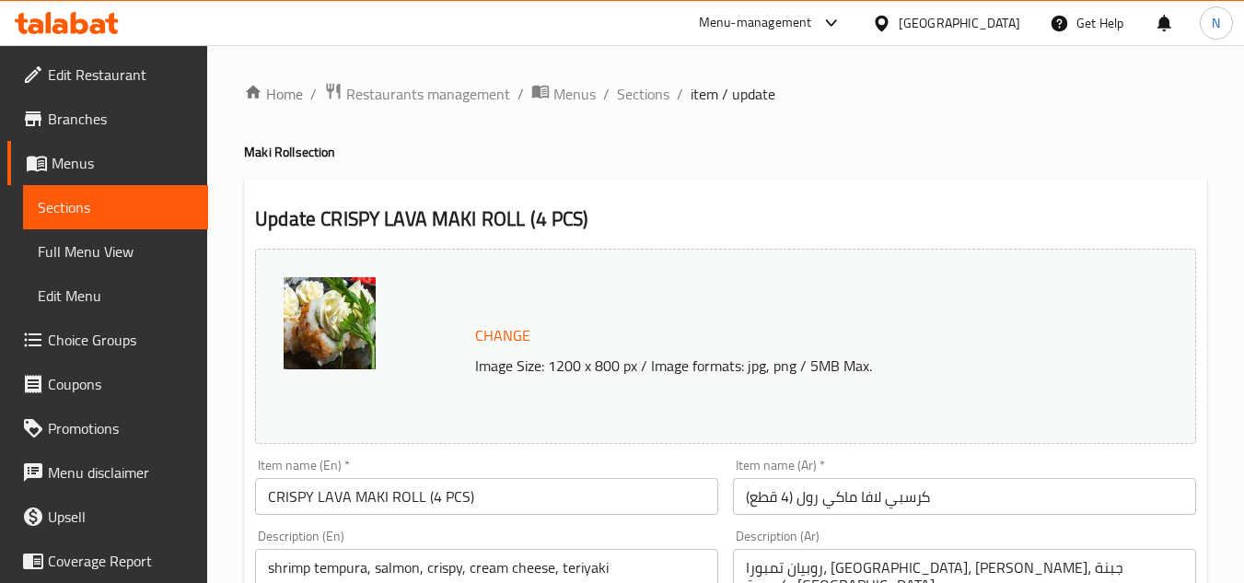
click at [447, 502] on input "CRISPY LAVA MAKI ROLL (4 PCS)" at bounding box center [486, 496] width 463 height 37
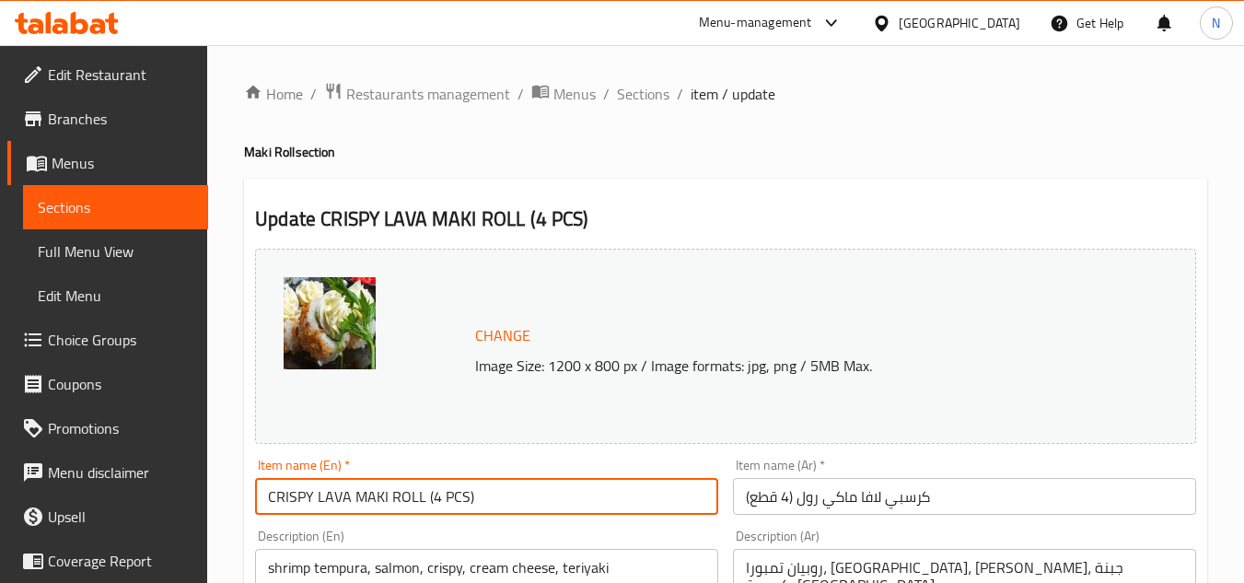
click at [447, 502] on input "CRISPY LAVA MAKI ROLL (4 PCS)" at bounding box center [486, 496] width 463 height 37
paste input "rispy lava"
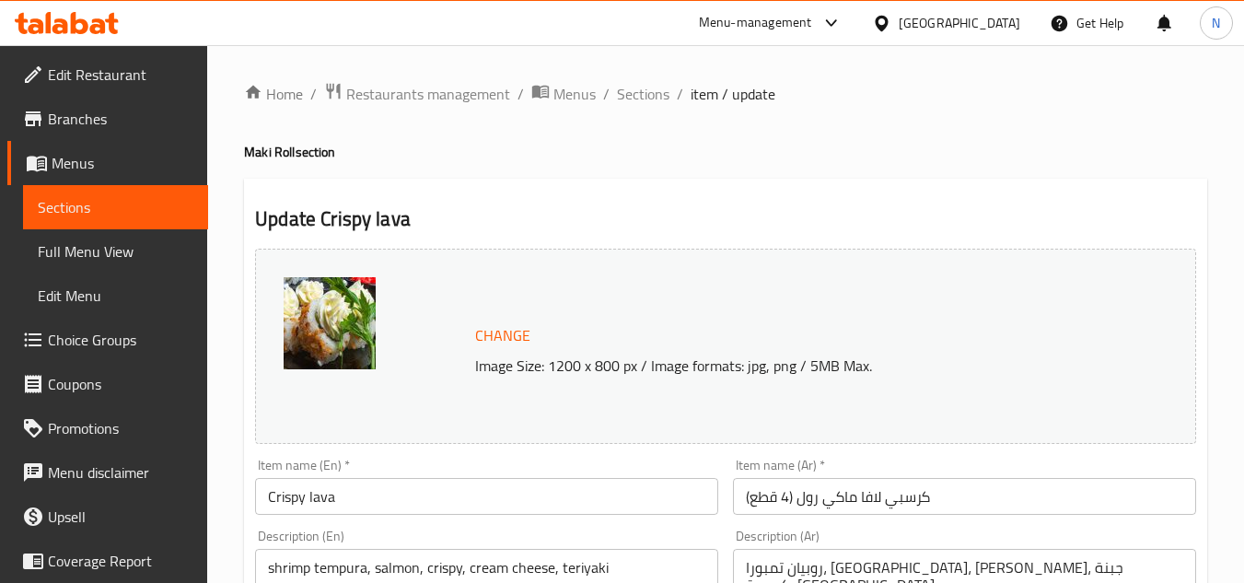
click at [445, 493] on input "Crispy lava" at bounding box center [486, 496] width 463 height 37
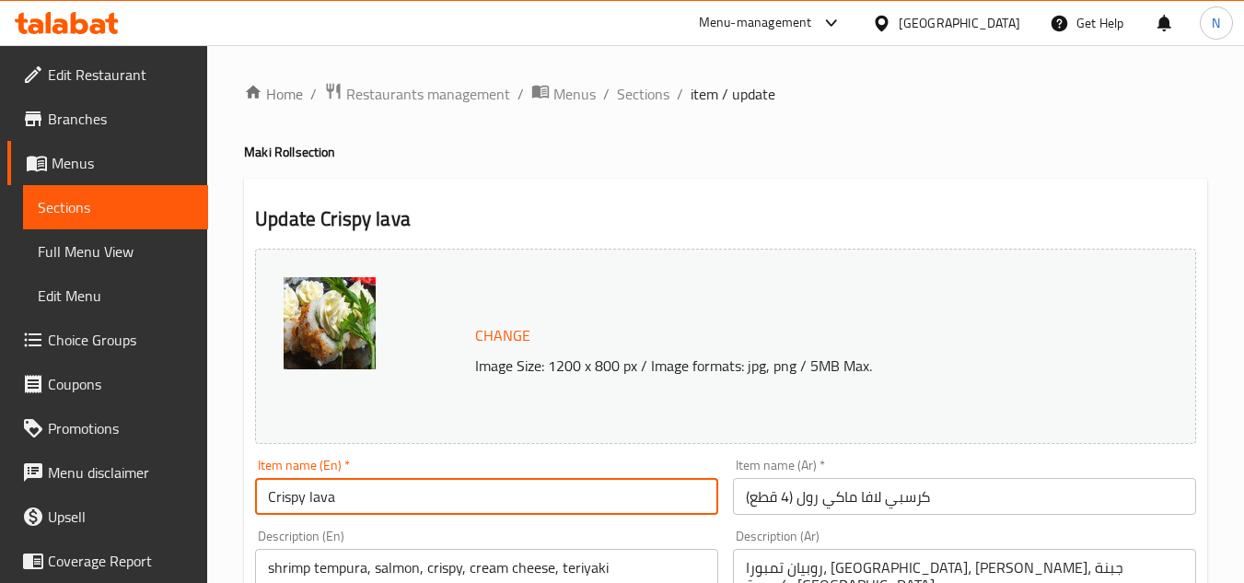
click at [445, 494] on input "Crispy lava" at bounding box center [486, 496] width 463 height 37
paste input "L"
type input "Crispy Lava"
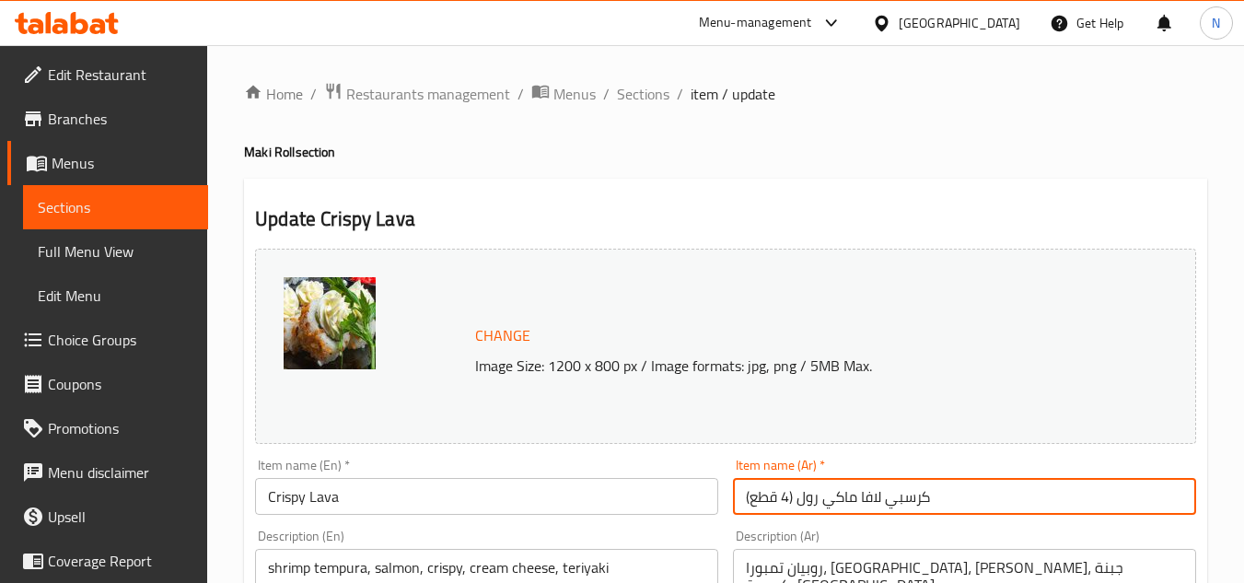
drag, startPoint x: 855, startPoint y: 504, endPoint x: 705, endPoint y: 509, distance: 150.2
click at [854, 496] on input "كرسبي لافا مقرمش" at bounding box center [964, 496] width 463 height 37
type input "لافا مقرمش"
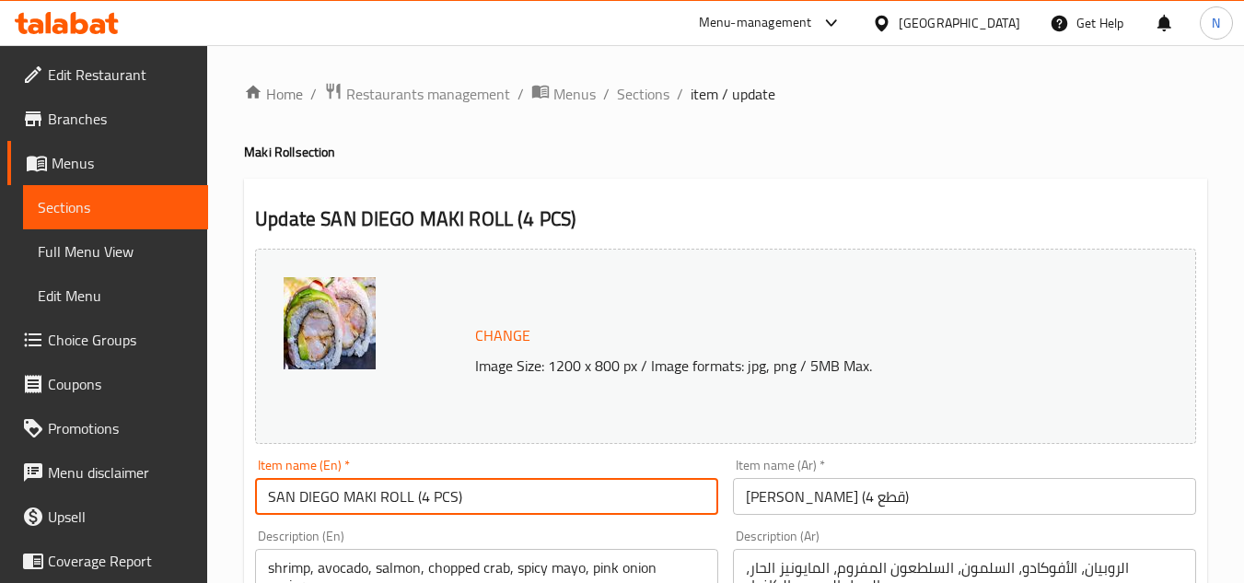
drag, startPoint x: 333, startPoint y: 499, endPoint x: 549, endPoint y: 533, distance: 218.1
click at [398, 490] on input "[GEOGRAPHIC_DATA]" at bounding box center [486, 496] width 463 height 37
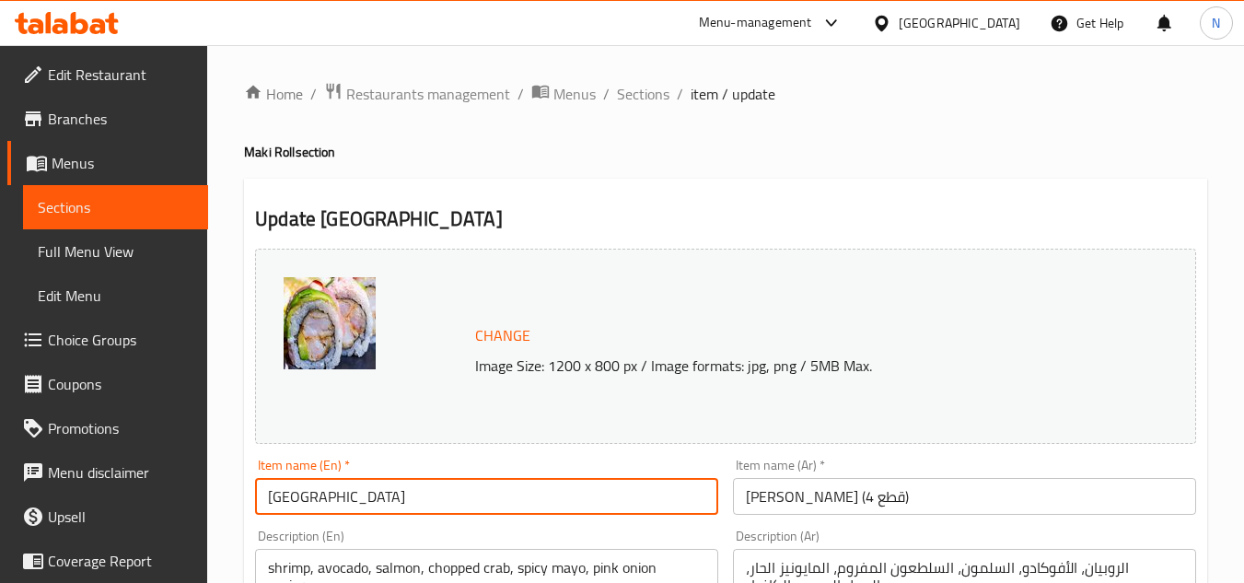
paste input "an diego"
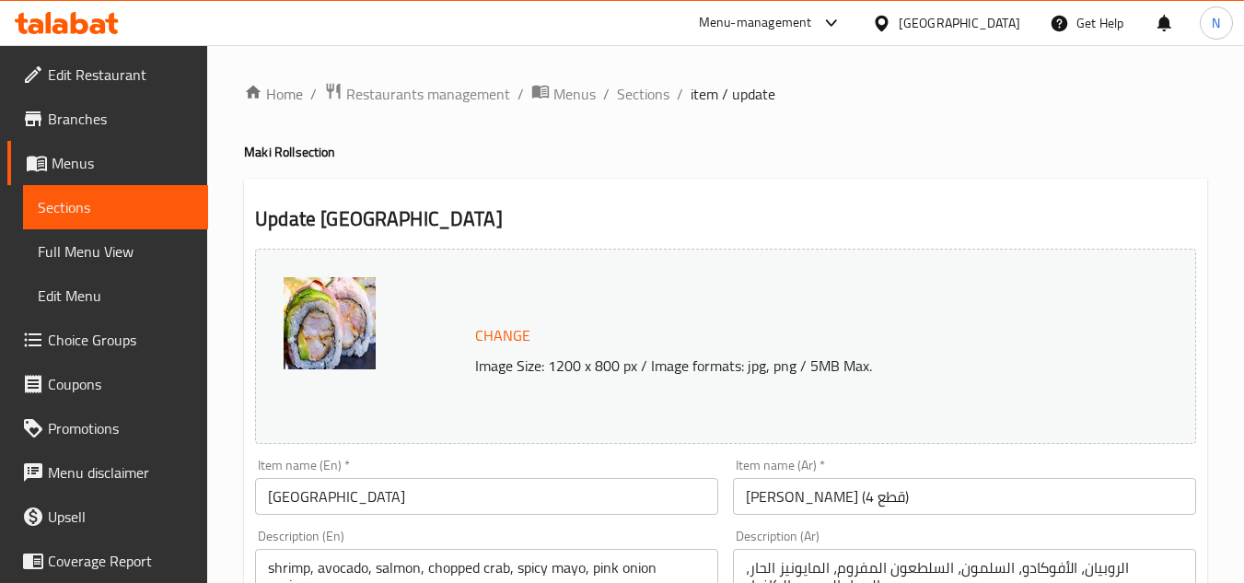
click at [373, 527] on div "Description (En) shrimp, avocado, salmon, chopped crab, spicy mayo, pink onion …" at bounding box center [487, 592] width 478 height 141
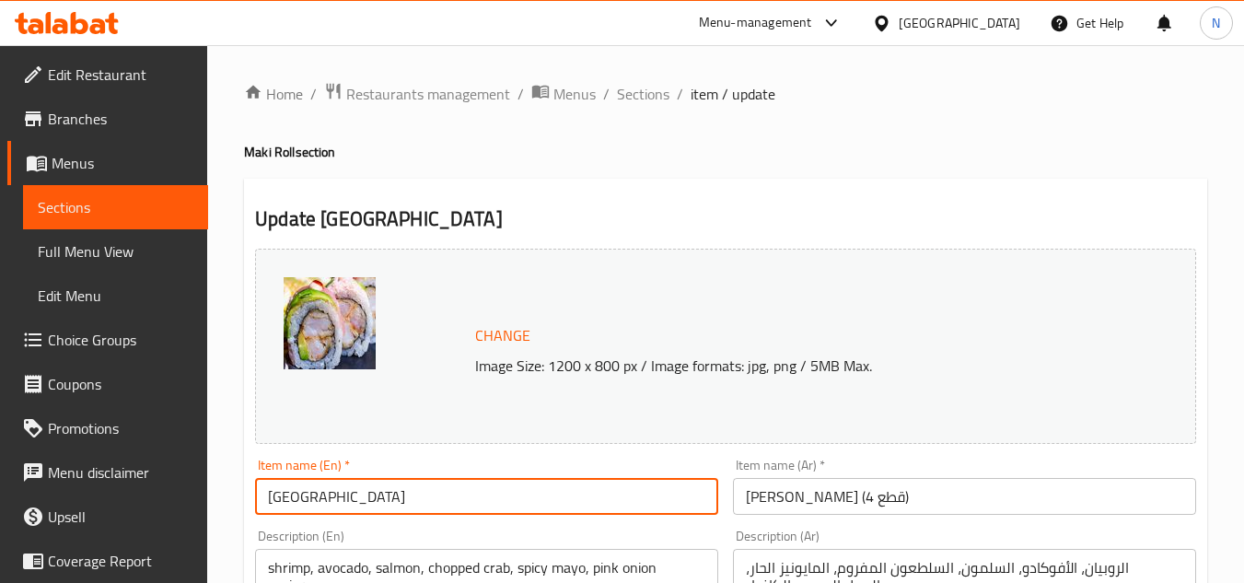
click at [397, 500] on input "[GEOGRAPHIC_DATA]" at bounding box center [486, 496] width 463 height 37
paste input "D"
type input "[GEOGRAPHIC_DATA]"
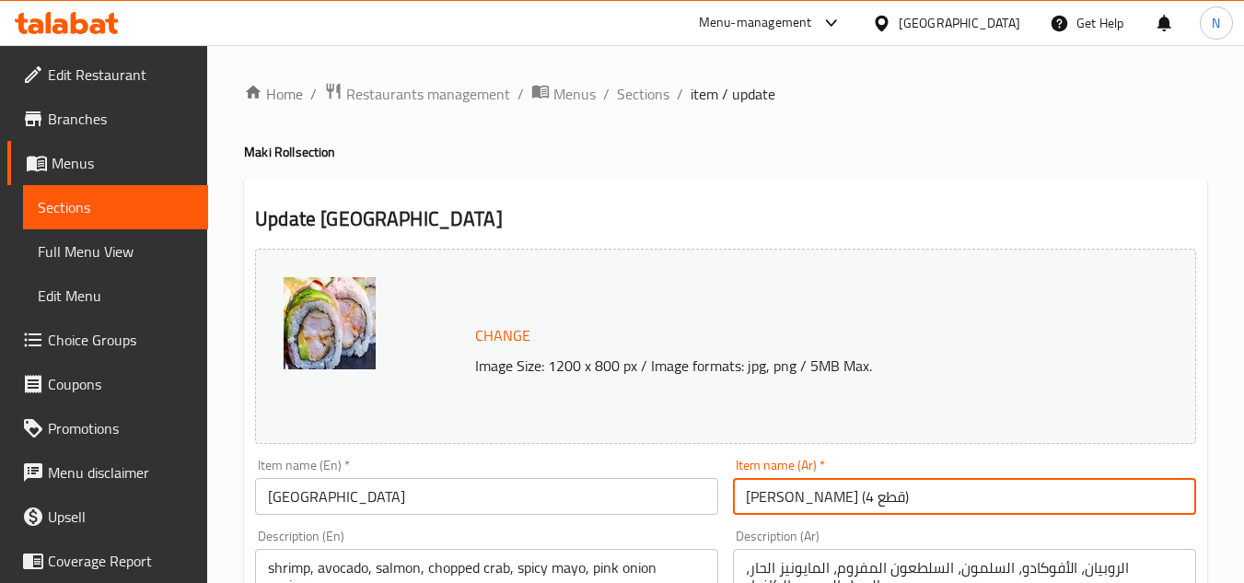
drag, startPoint x: 861, startPoint y: 499, endPoint x: 652, endPoint y: 525, distance: 210.6
type input "سان دييغو"
